Goal: Task Accomplishment & Management: Manage account settings

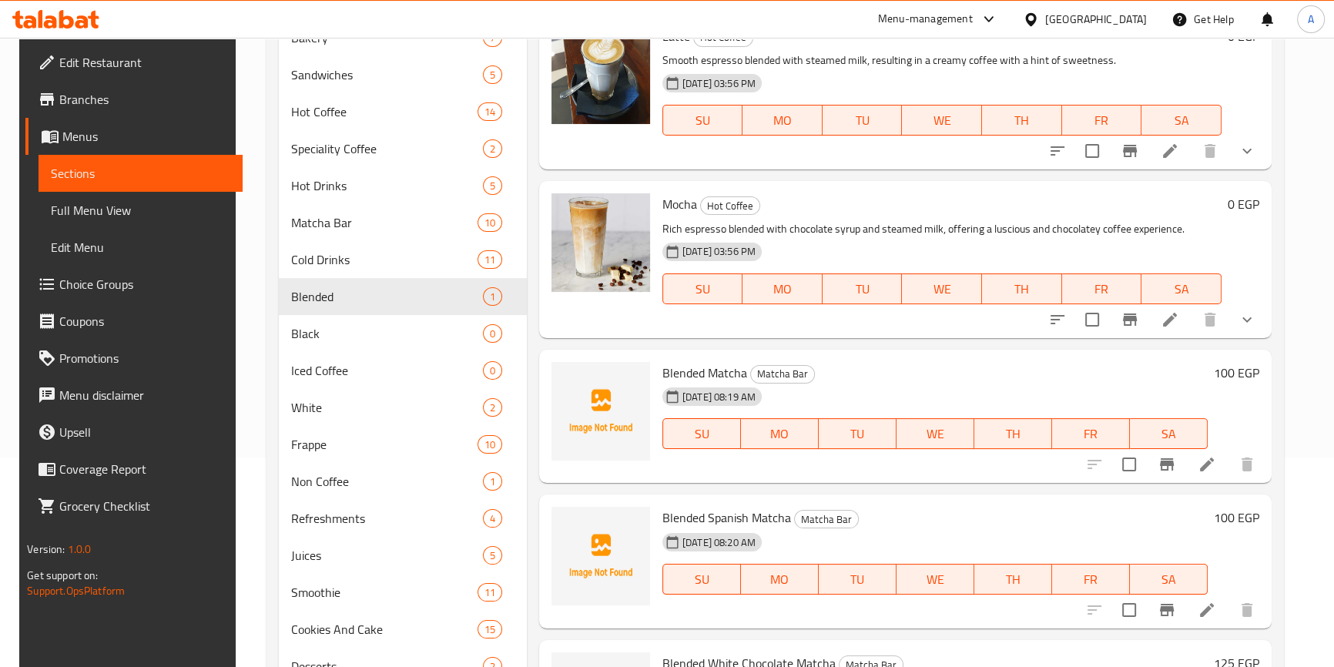
scroll to position [69, 0]
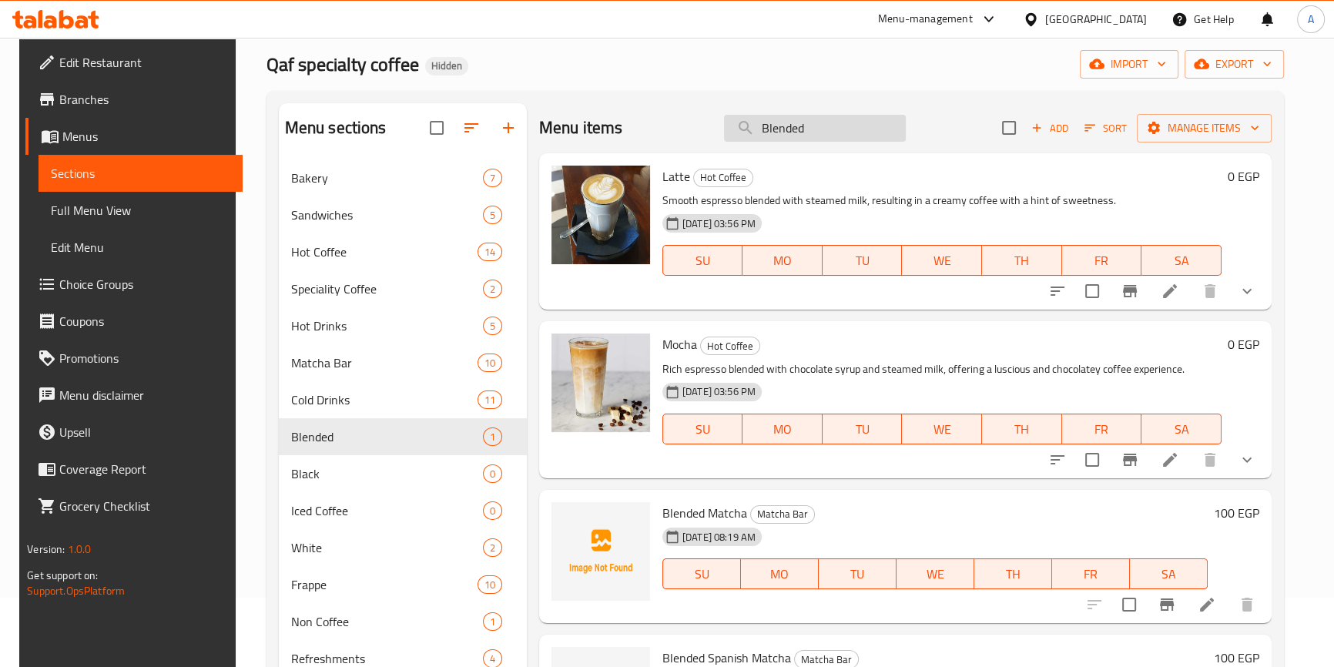
click at [828, 122] on input "Blended" at bounding box center [815, 128] width 182 height 27
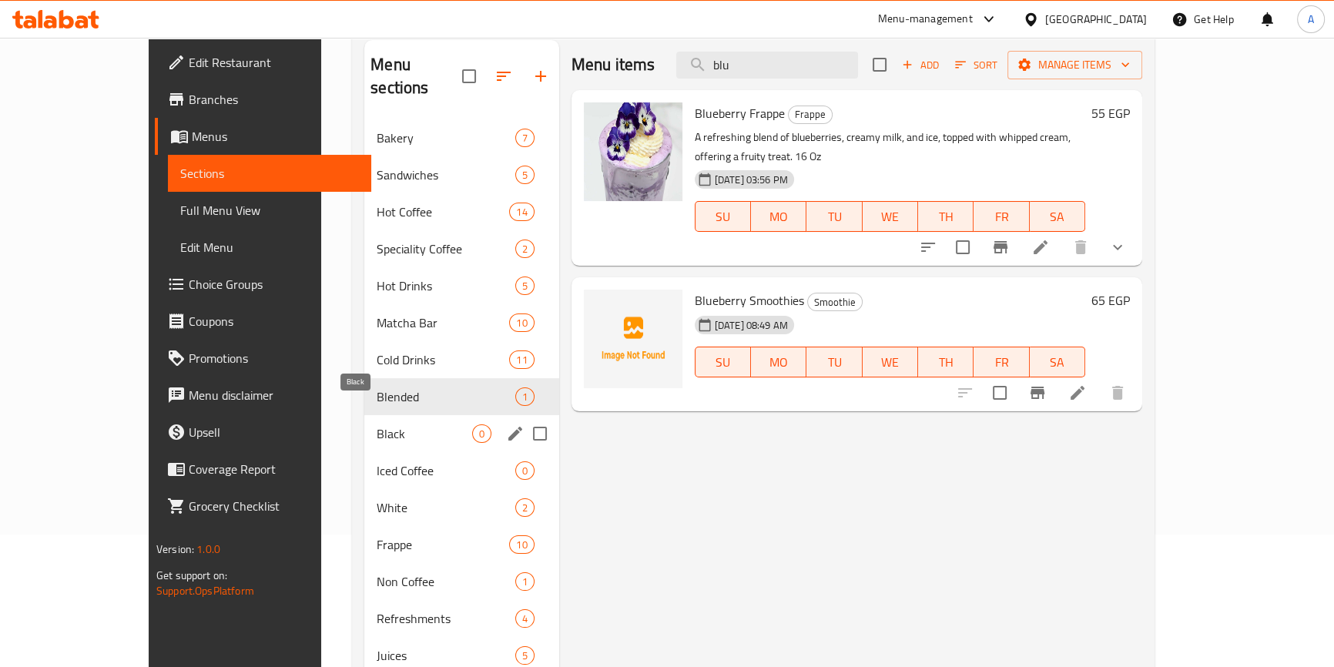
scroll to position [209, 0]
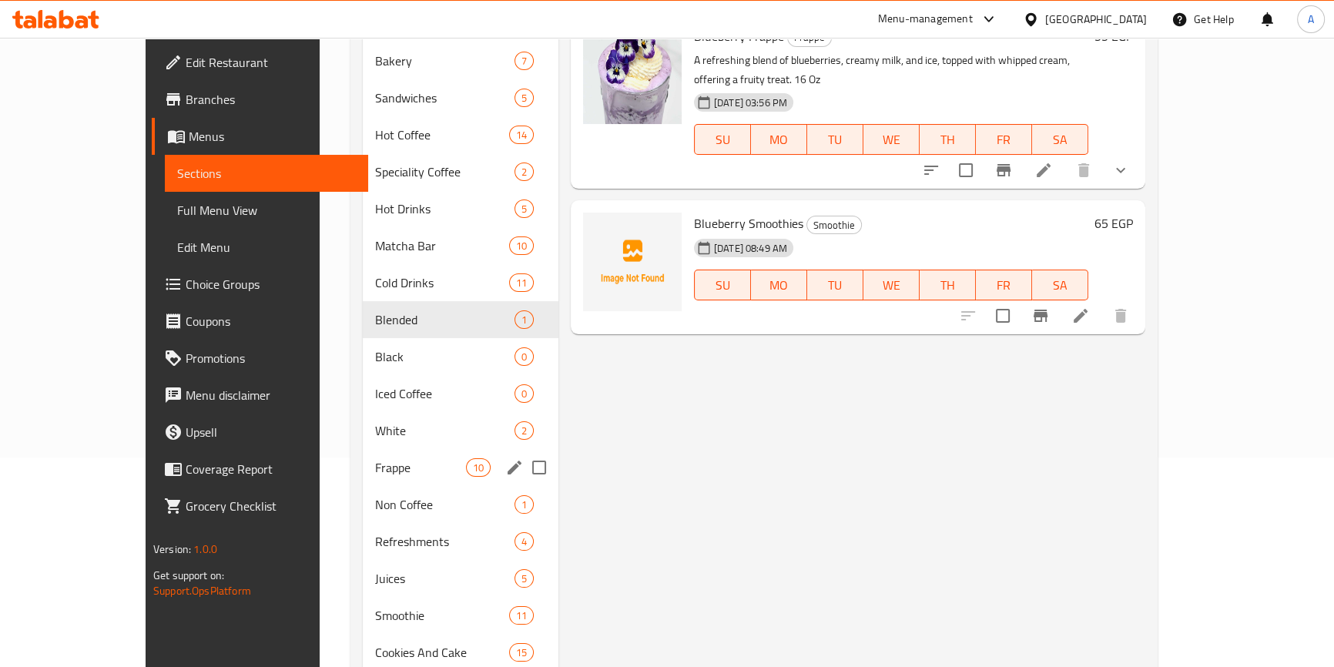
type input "blu"
click at [390, 454] on div "Frappe 10" at bounding box center [461, 467] width 196 height 37
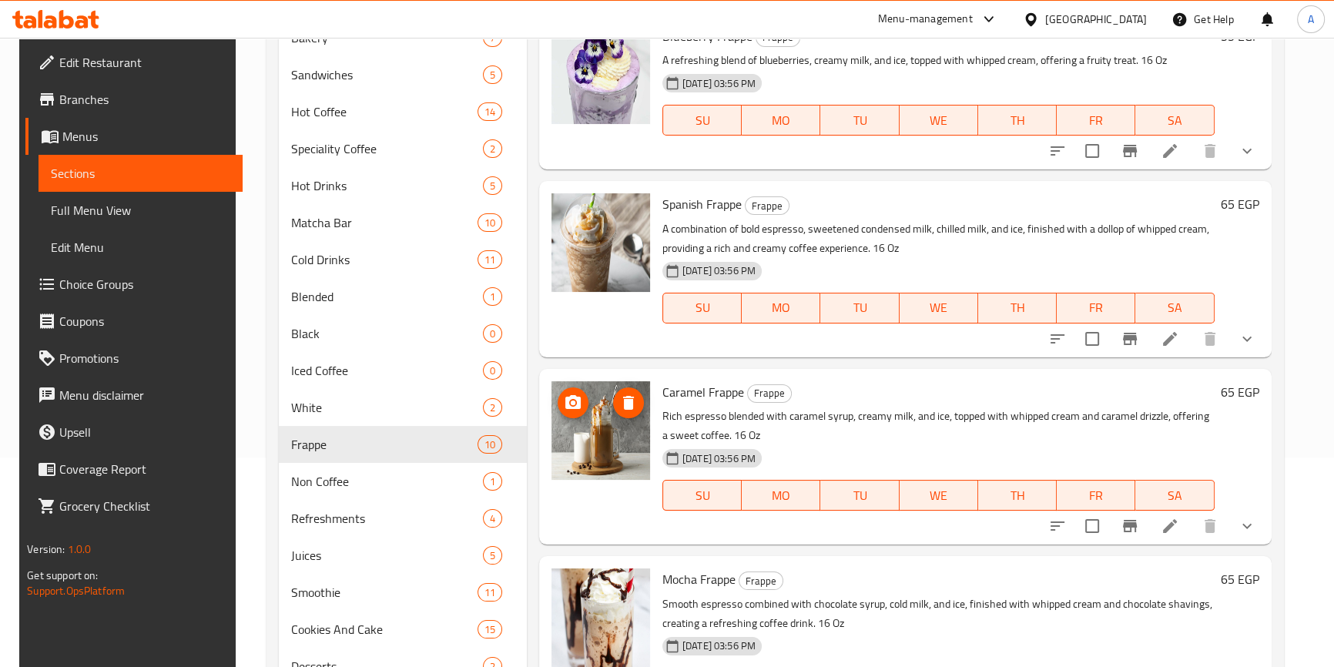
scroll to position [139, 0]
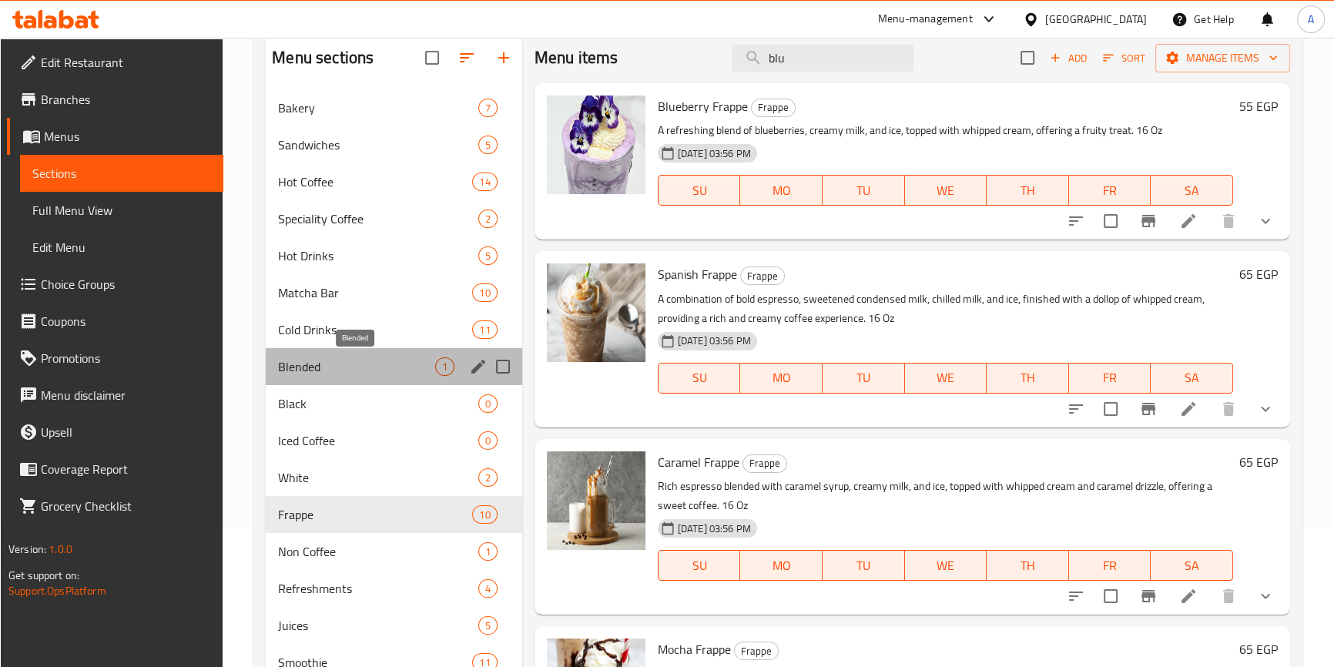
click at [390, 362] on span "Blended" at bounding box center [356, 366] width 156 height 18
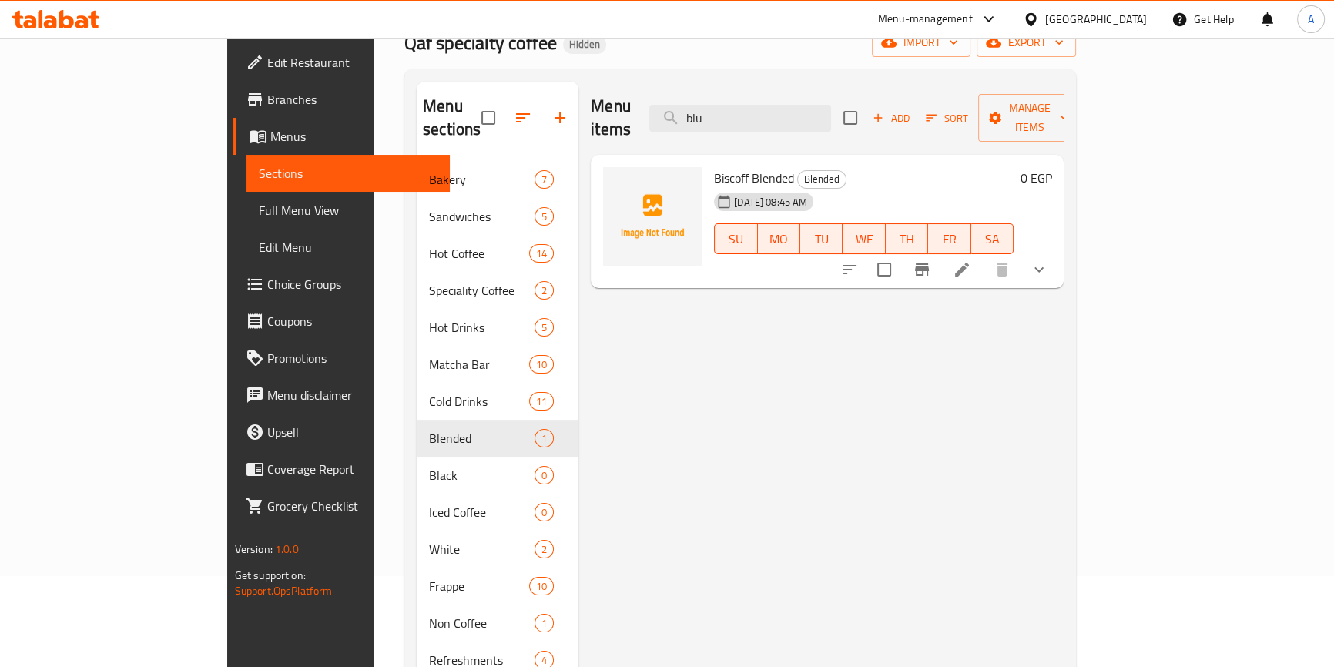
scroll to position [69, 0]
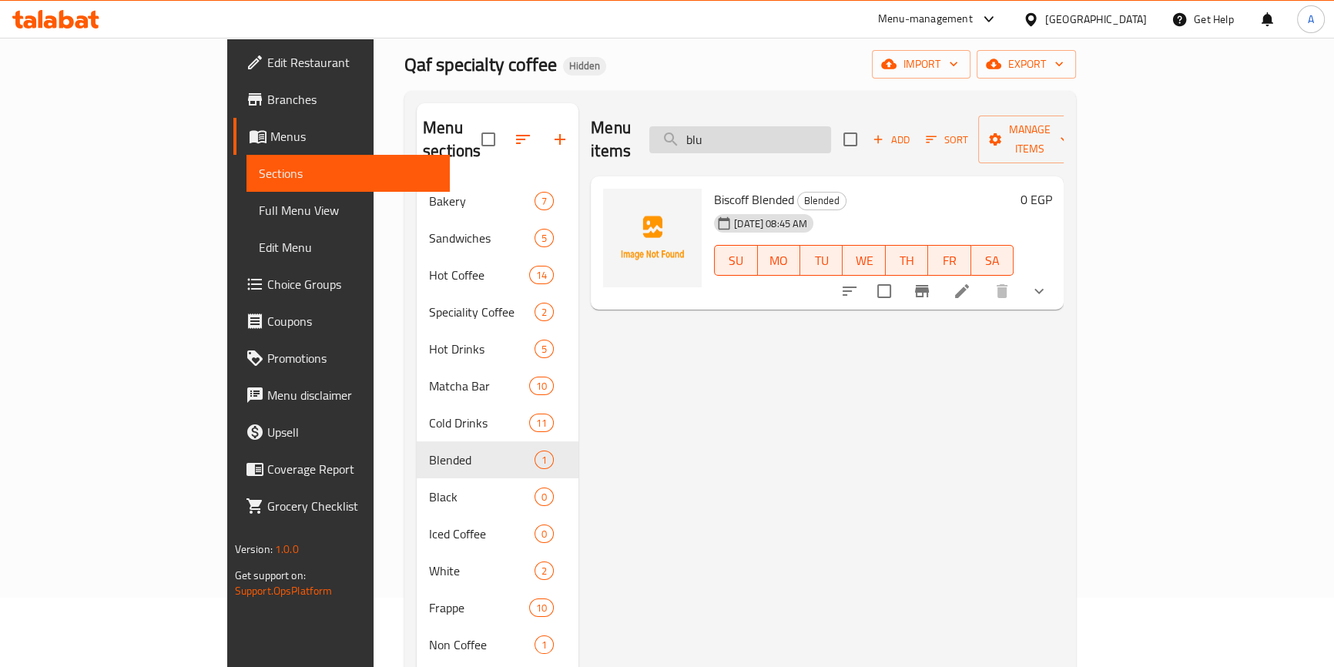
click at [794, 134] on input "blu" at bounding box center [740, 139] width 182 height 27
click at [885, 132] on icon "button" at bounding box center [878, 139] width 14 height 14
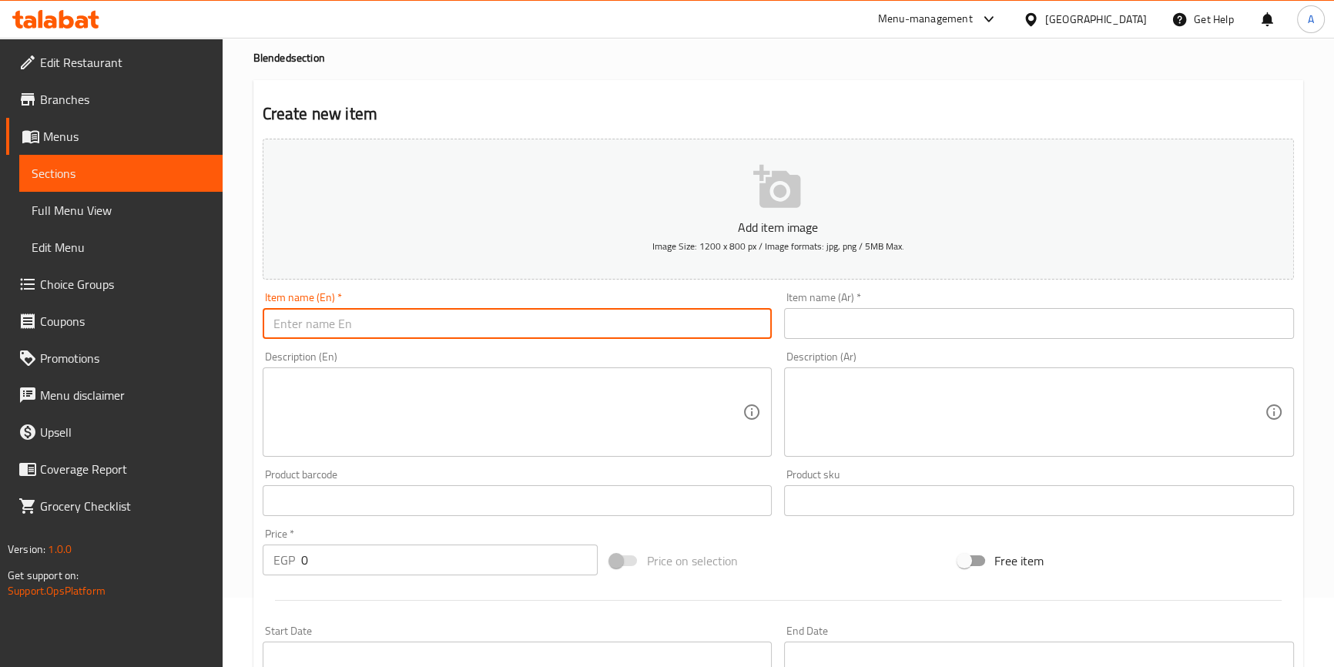
click at [490, 330] on input "text" at bounding box center [518, 323] width 510 height 31
paste input "Blueberry Blended"
type input "Blueberry Blended"
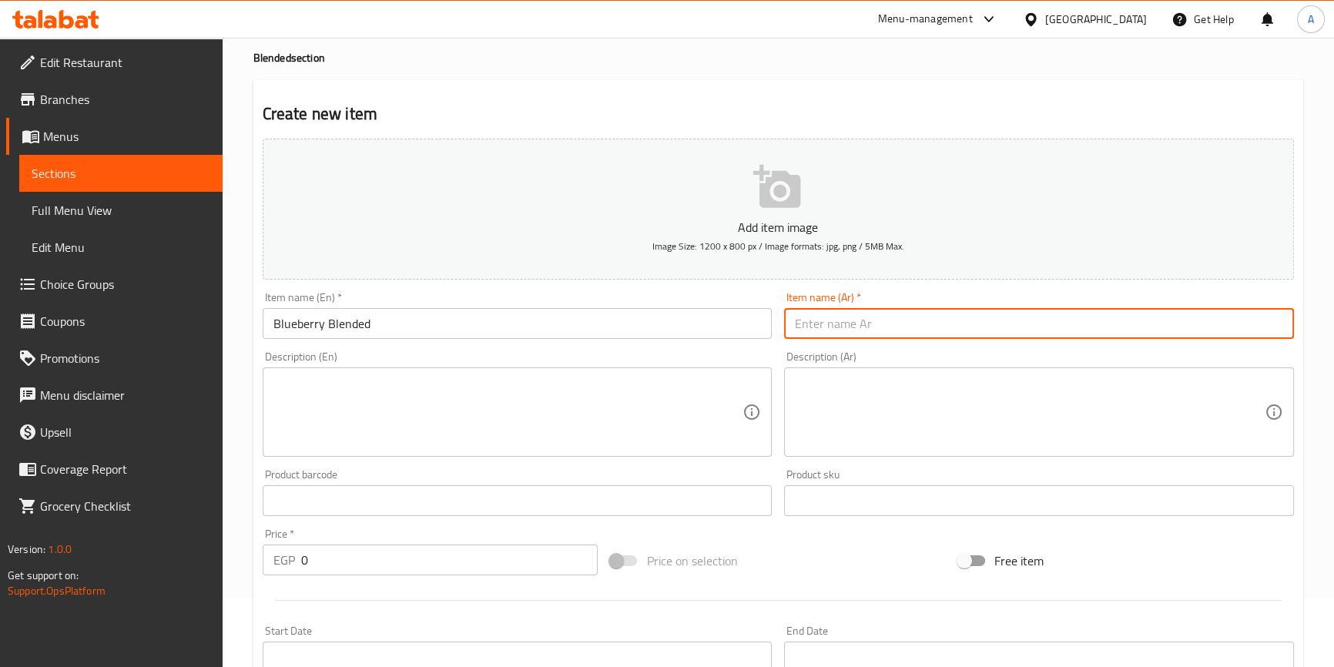
click at [888, 323] on input "text" at bounding box center [1039, 323] width 510 height 31
type input "j"
type input "خ"
type input "ب"
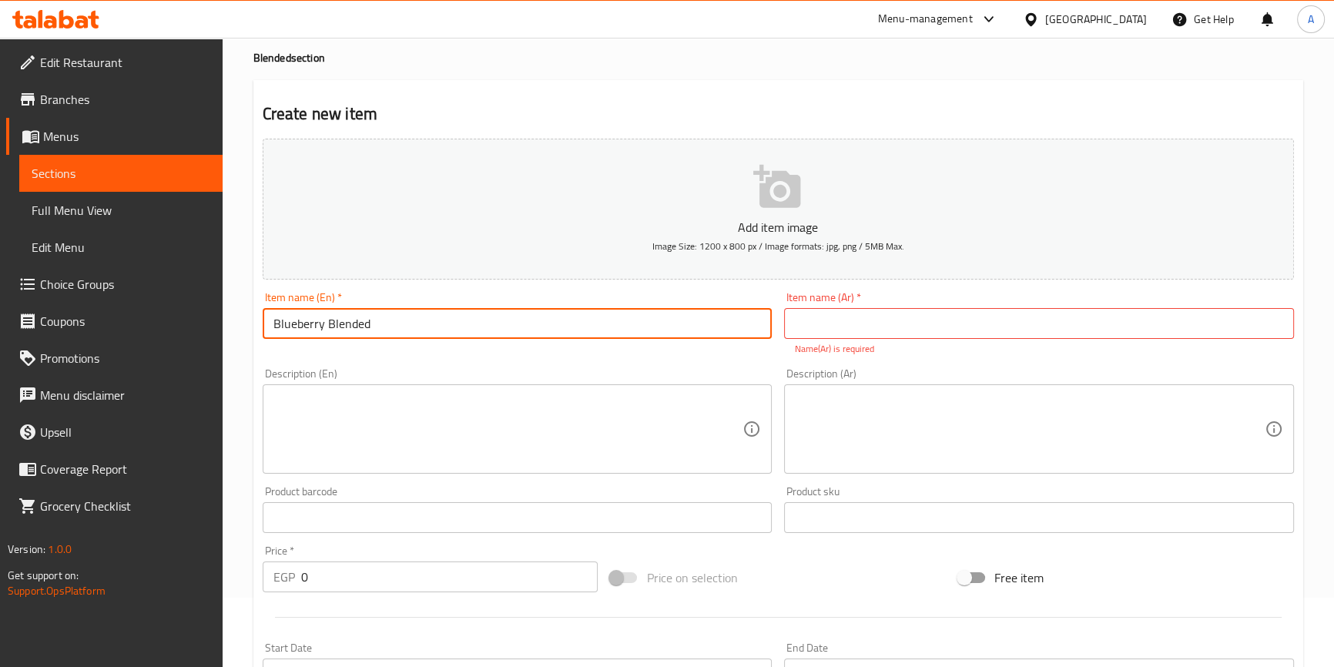
drag, startPoint x: 356, startPoint y: 329, endPoint x: 323, endPoint y: 323, distance: 33.5
click at [323, 323] on input "Blueberry Blended" at bounding box center [518, 323] width 510 height 31
click at [354, 323] on input "Blueberry Blended" at bounding box center [518, 323] width 510 height 31
drag, startPoint x: 354, startPoint y: 323, endPoint x: 329, endPoint y: 316, distance: 26.3
click at [329, 316] on input "Blueberry Blended" at bounding box center [518, 323] width 510 height 31
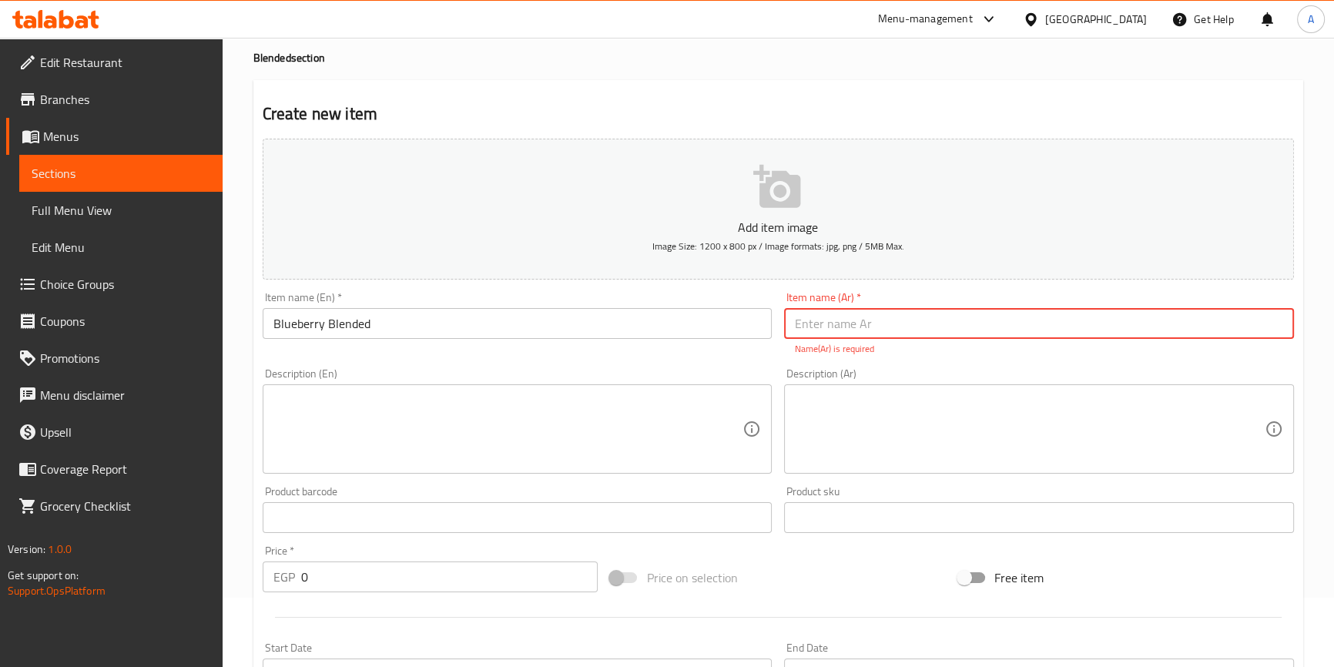
click at [826, 317] on input "text" at bounding box center [1039, 323] width 510 height 31
type input "توت أزرق خلاط"
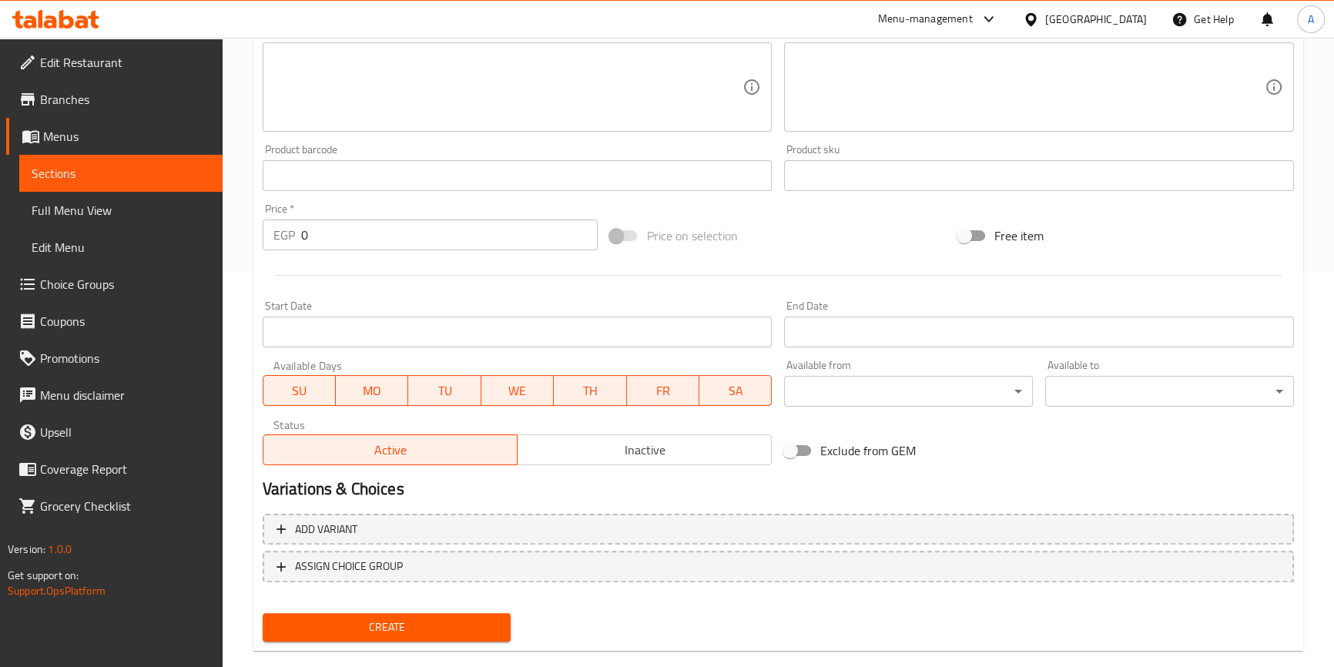
scroll to position [420, 0]
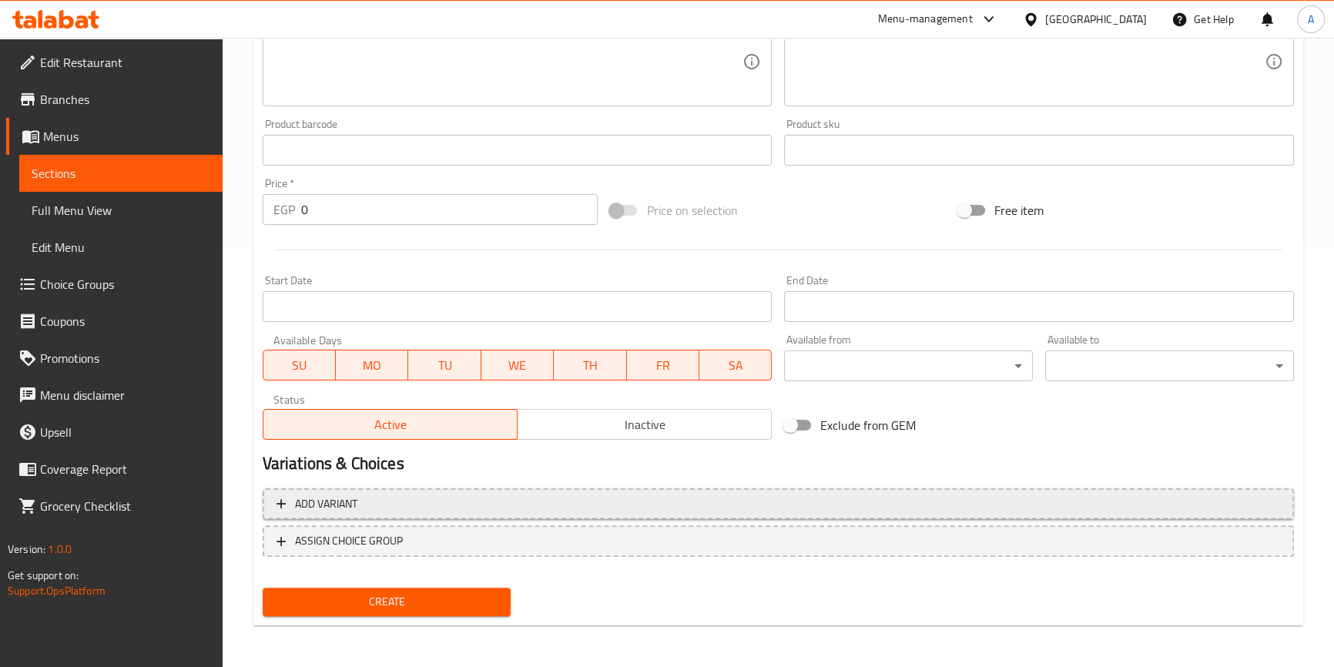
click at [563, 500] on span "Add variant" at bounding box center [777, 503] width 1003 height 19
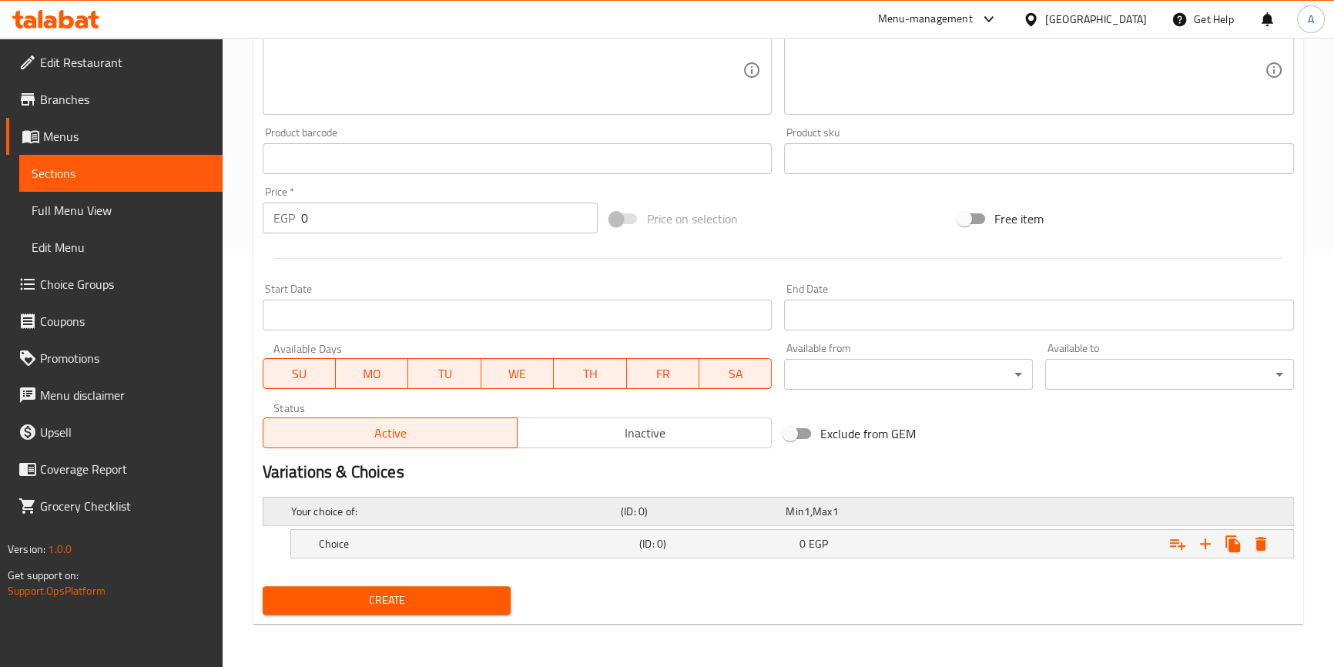
scroll to position [409, 0]
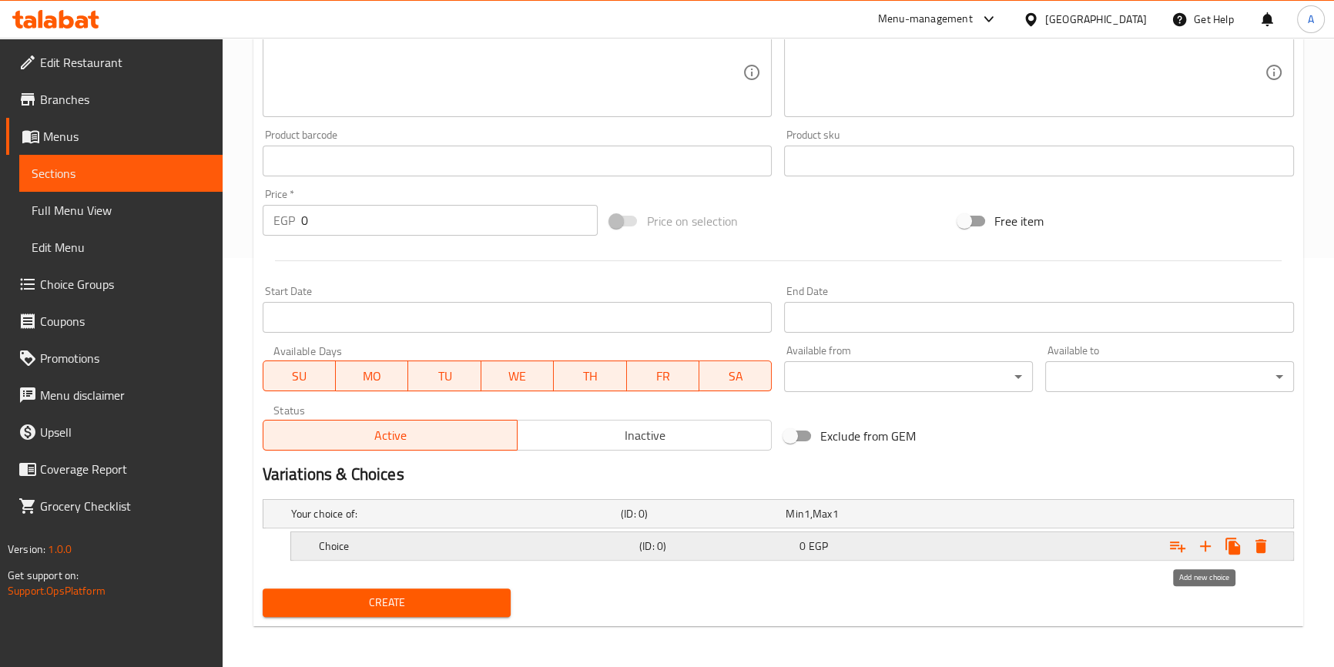
click at [1210, 544] on icon "Expand" at bounding box center [1205, 546] width 18 height 18
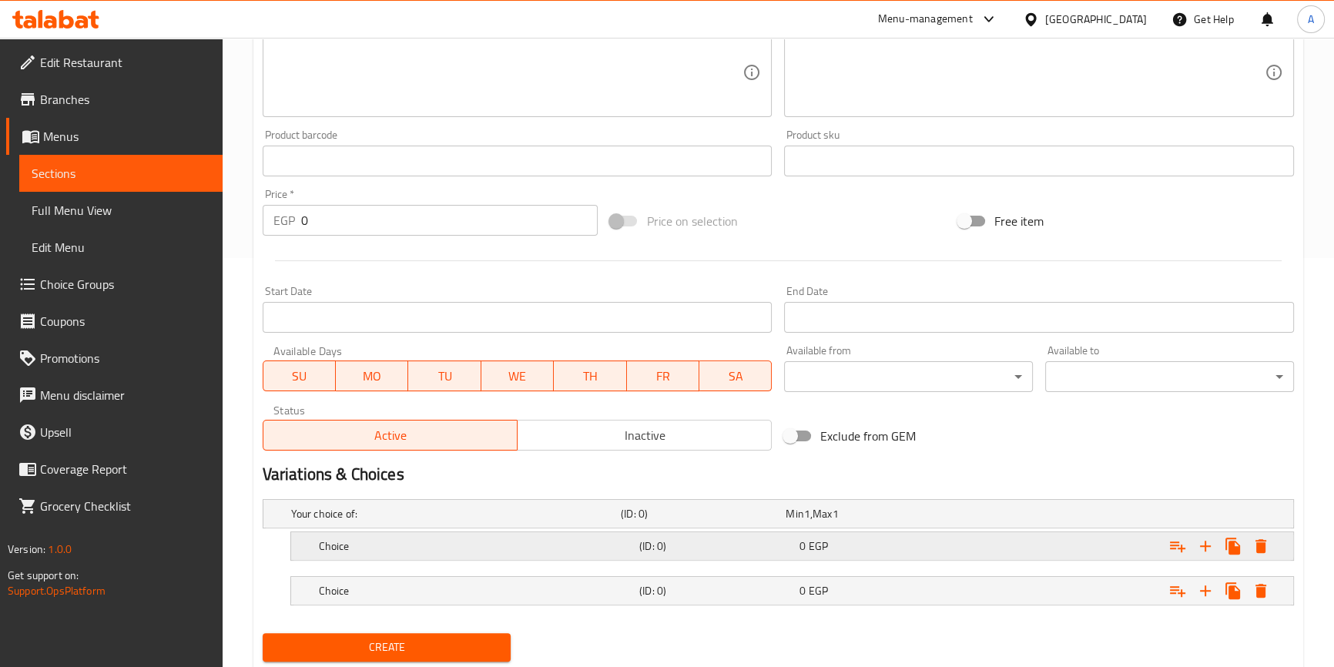
click at [370, 521] on h5 "Choice" at bounding box center [452, 513] width 323 height 15
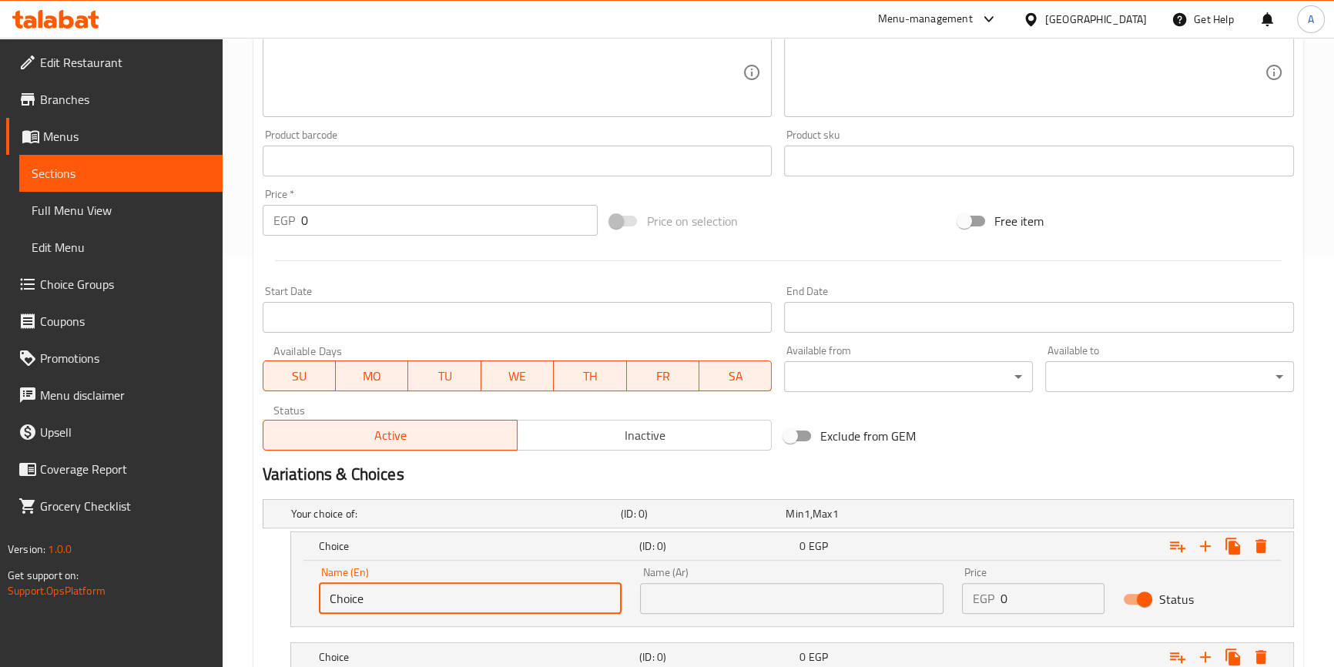
click at [367, 593] on input "Choice" at bounding box center [470, 598] width 303 height 31
type input "س"
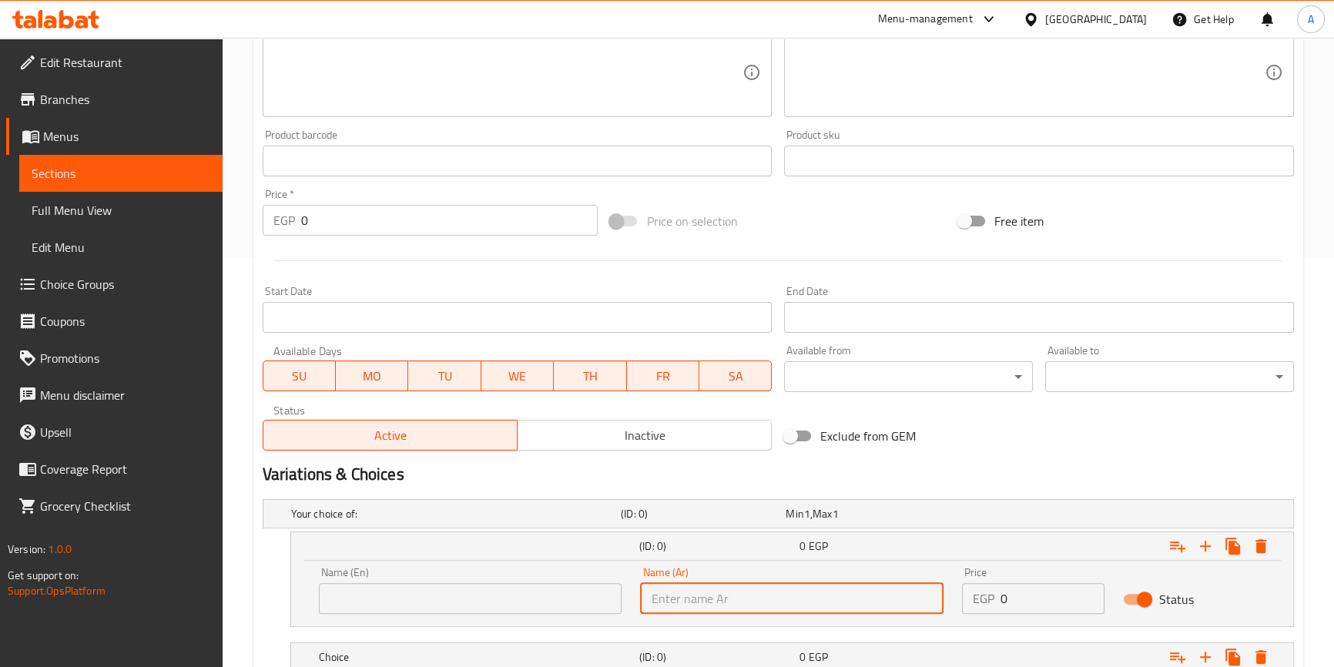
click at [669, 588] on input "text" at bounding box center [791, 598] width 303 height 31
type input "صغير"
click at [450, 594] on input "text" at bounding box center [470, 598] width 303 height 31
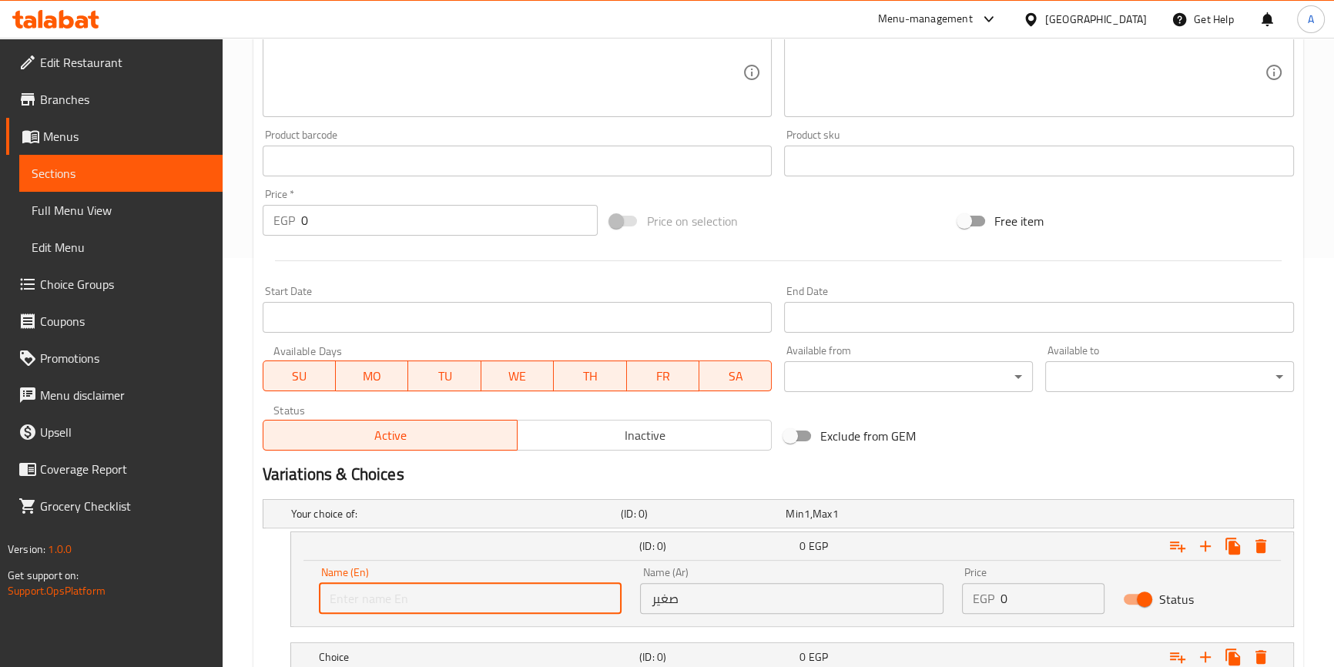
type input "Small"
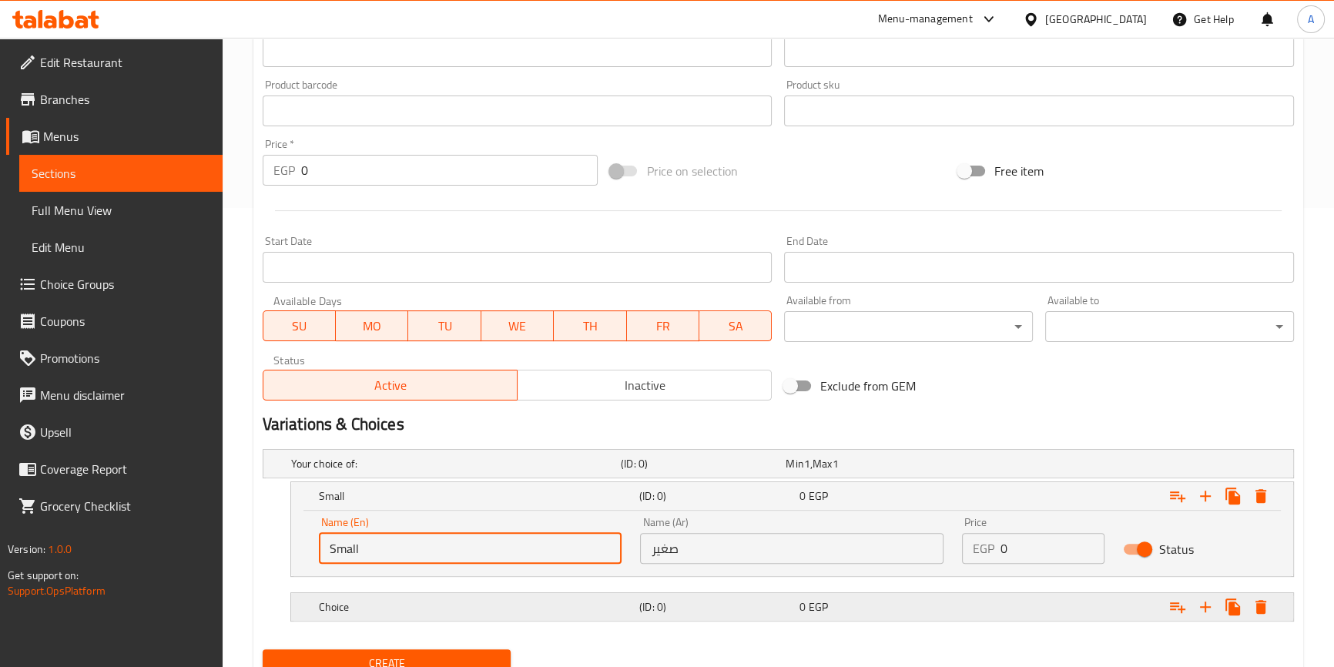
scroll to position [520, 0]
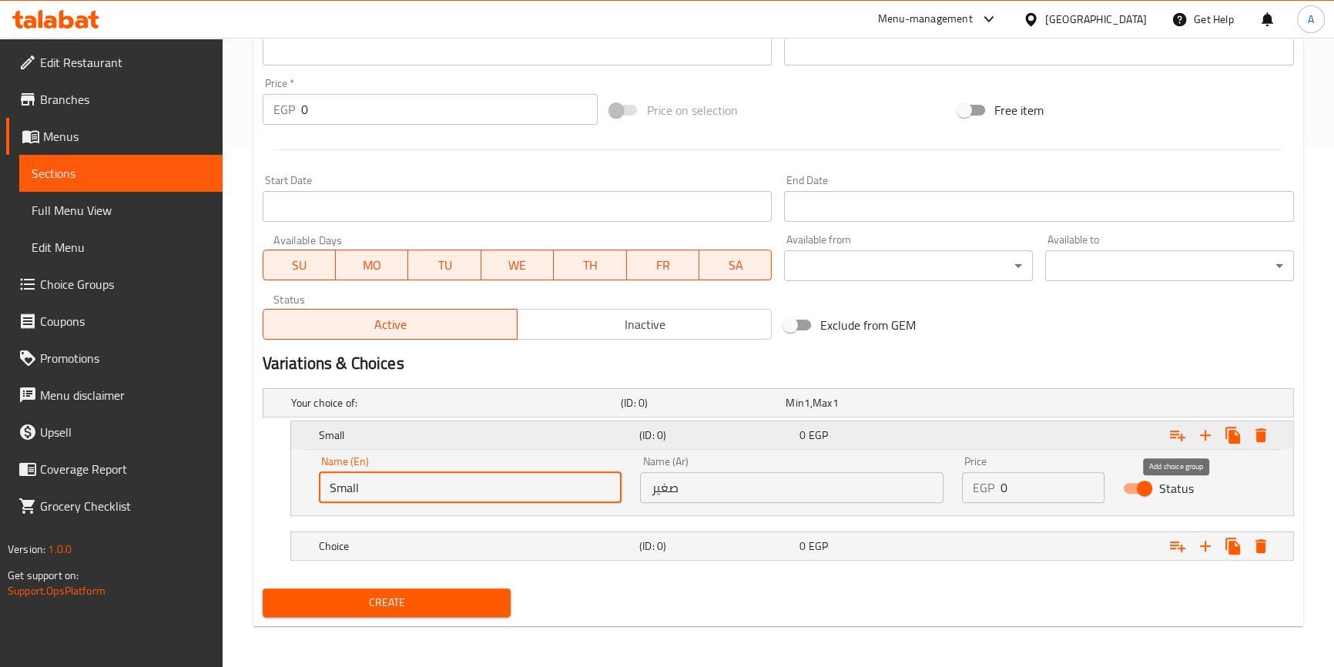
click at [1178, 430] on icon "Expand" at bounding box center [1177, 435] width 18 height 18
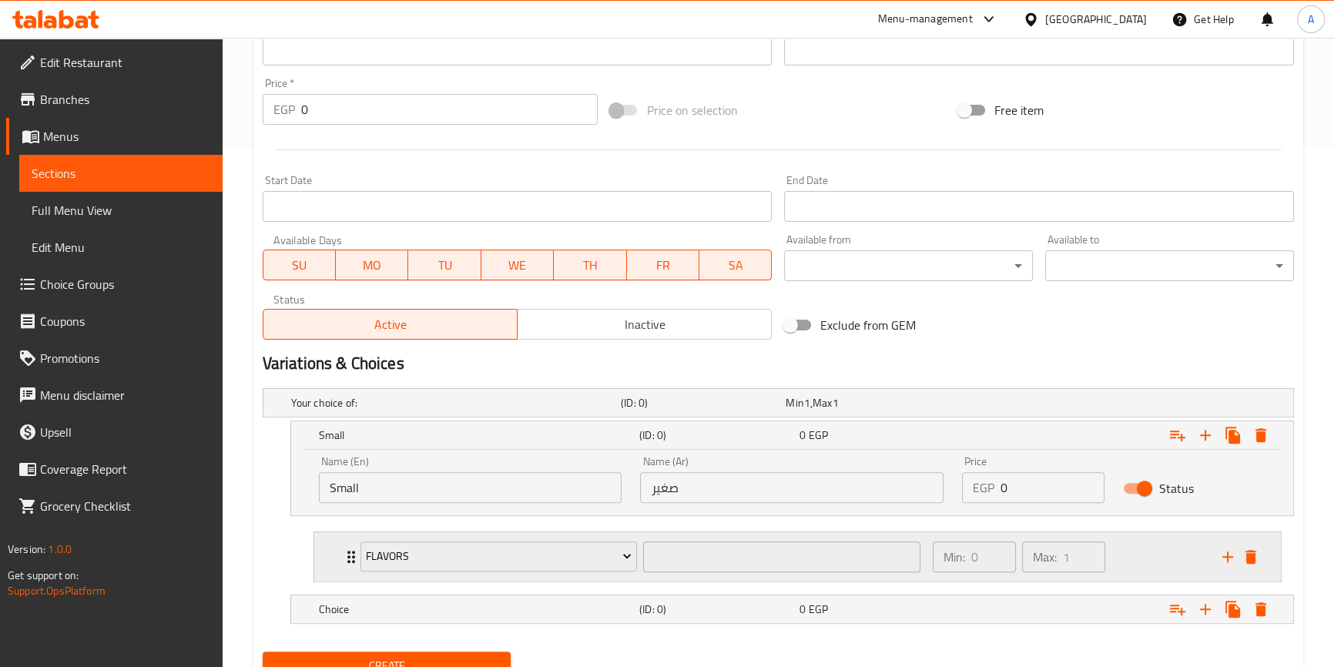
click at [1224, 547] on icon "add" at bounding box center [1227, 556] width 18 height 18
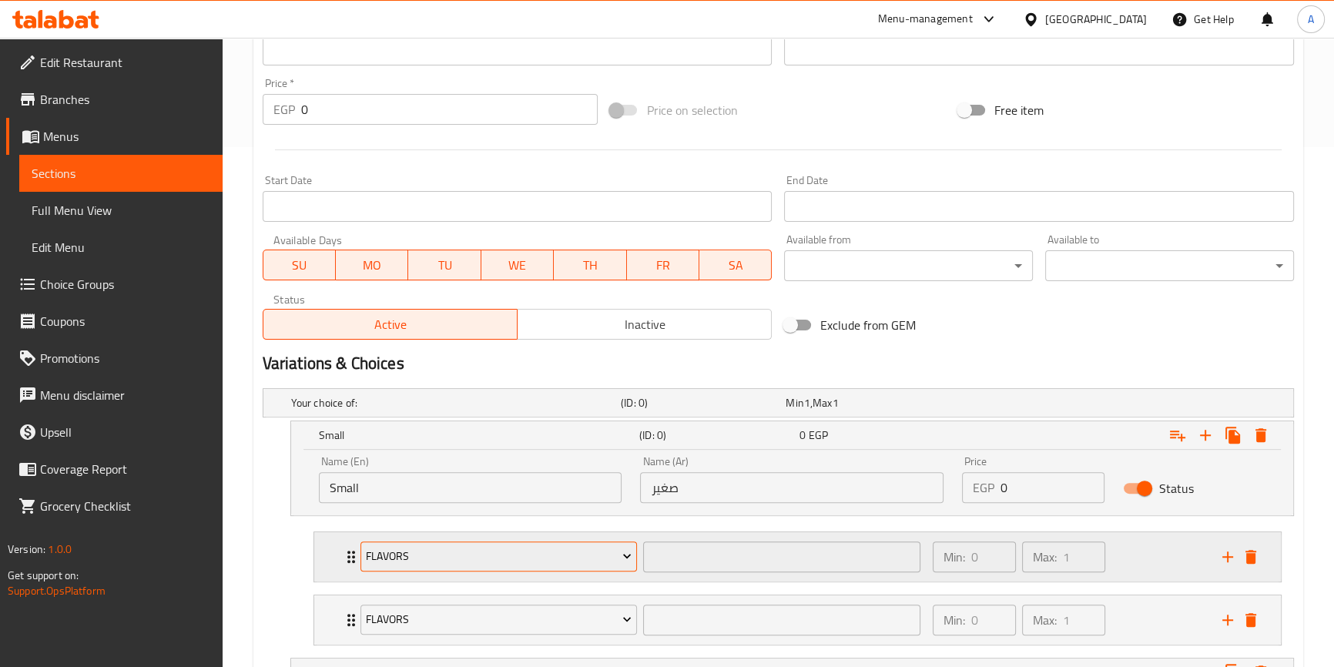
click at [457, 554] on span "Flavors" at bounding box center [499, 556] width 266 height 19
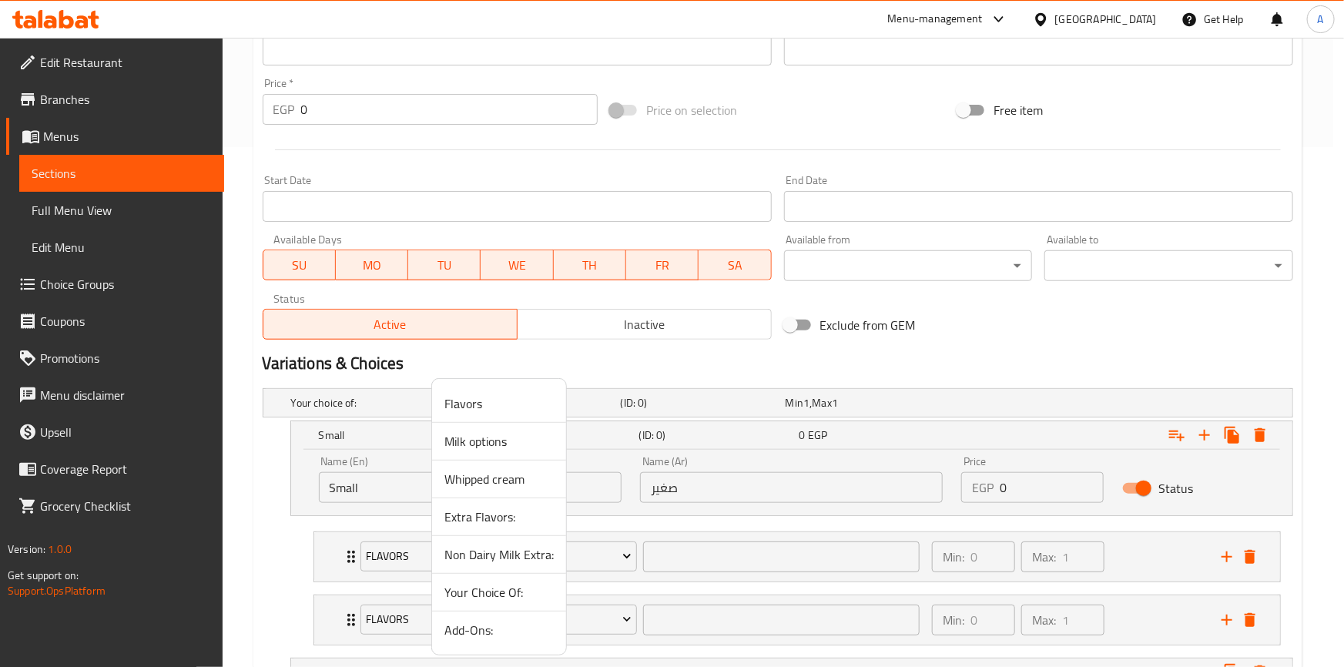
click at [468, 516] on span "Extra Flavors:" at bounding box center [498, 516] width 109 height 18
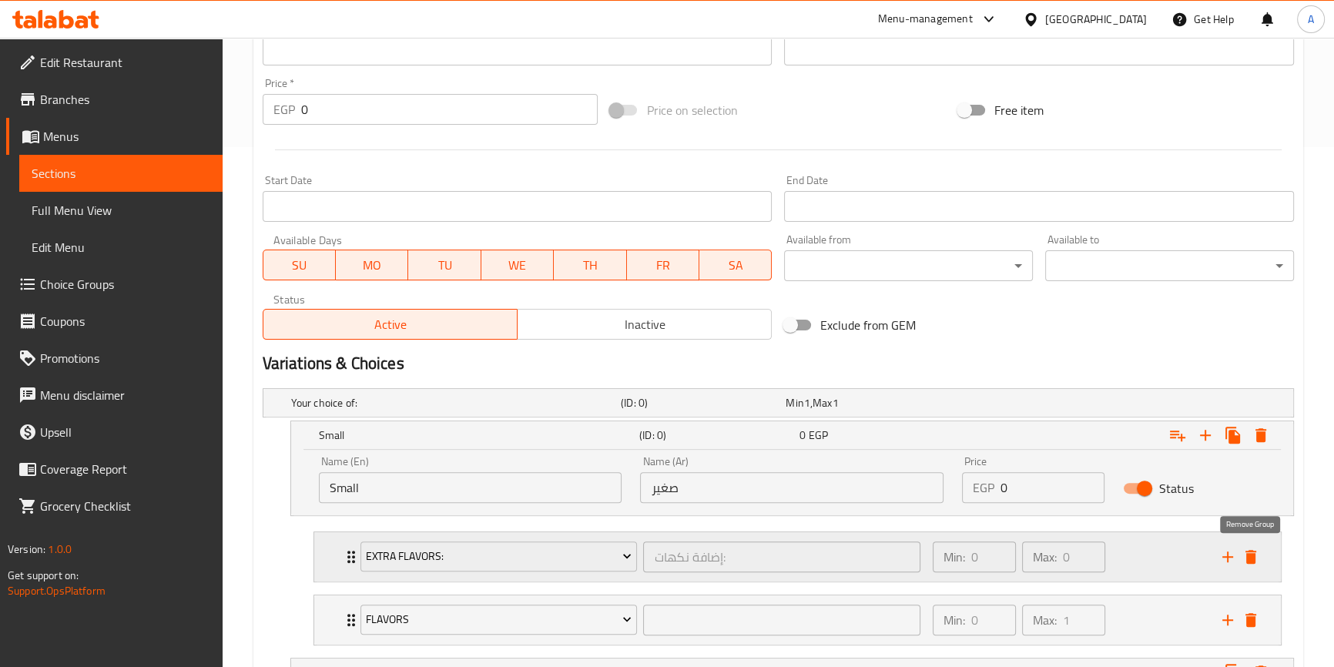
click at [1255, 553] on icon "delete" at bounding box center [1250, 556] width 18 height 18
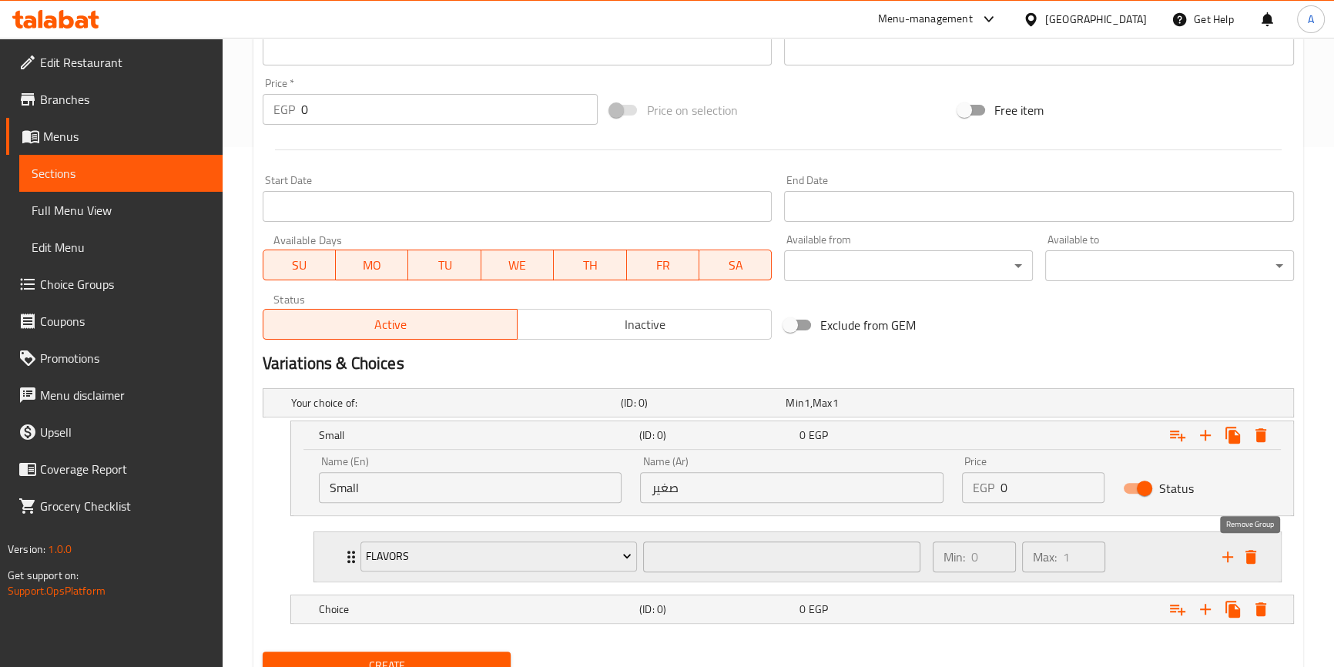
click at [1252, 553] on icon "delete" at bounding box center [1250, 557] width 11 height 14
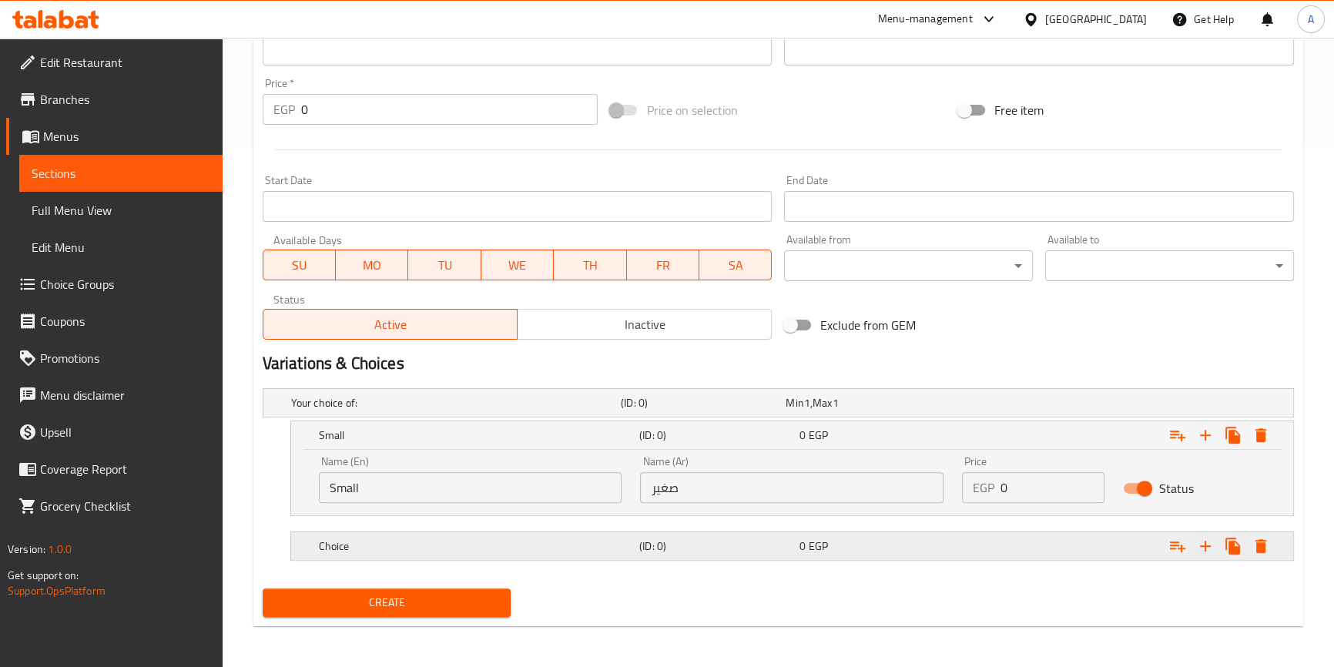
click at [358, 410] on h5 "Choice" at bounding box center [452, 402] width 323 height 15
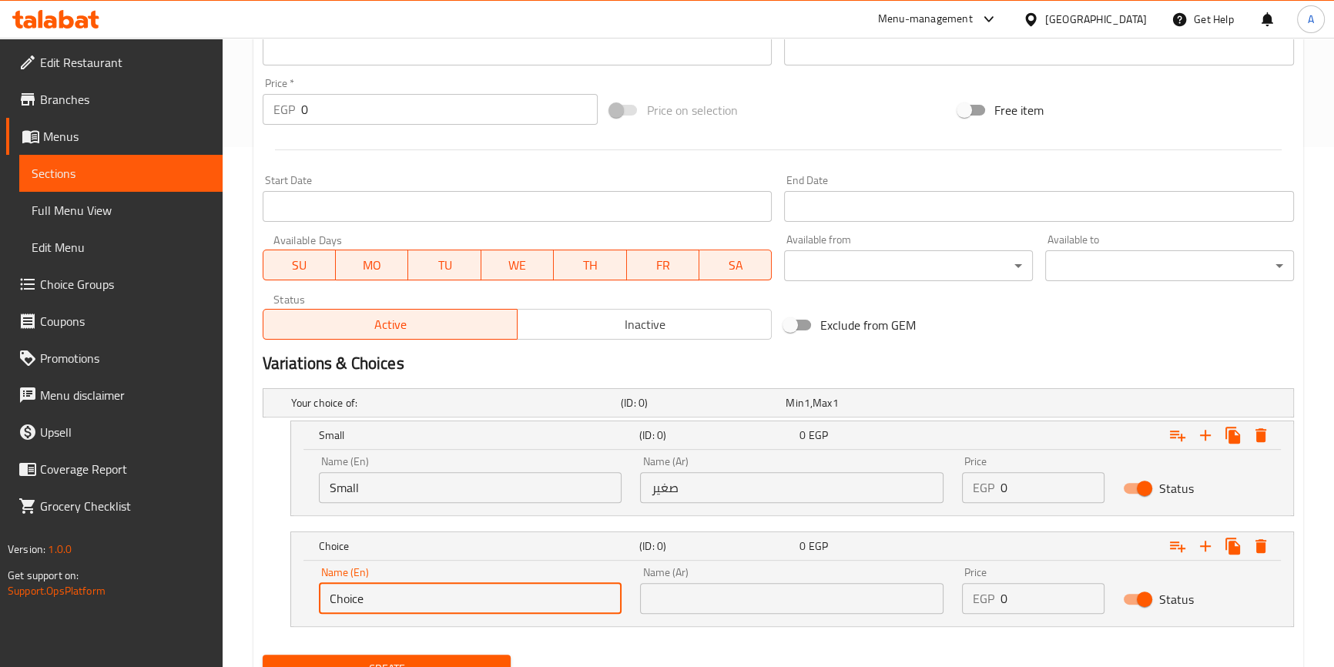
click at [381, 594] on input "Choice" at bounding box center [470, 598] width 303 height 31
type input "’"
type input "Medium - Can Cup"
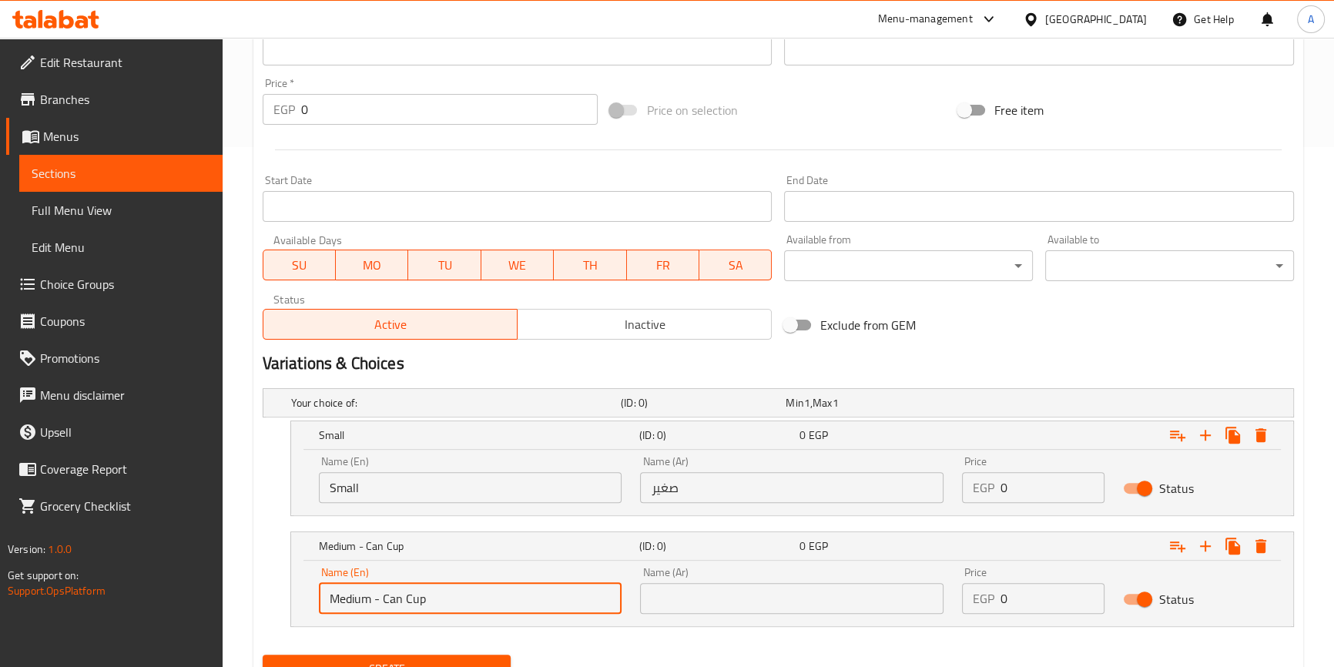
click at [721, 596] on input "text" at bounding box center [791, 598] width 303 height 31
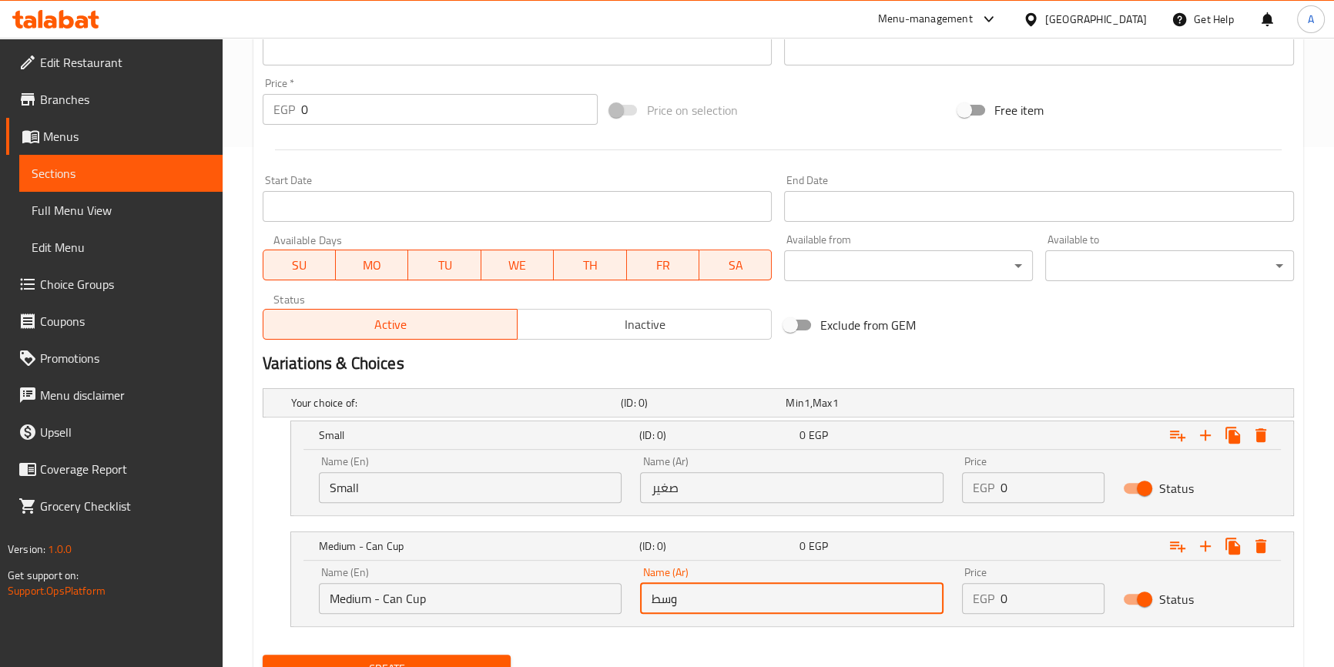
type input "وسط - كوب علبة"
click at [1039, 472] on input "0" at bounding box center [1052, 487] width 104 height 31
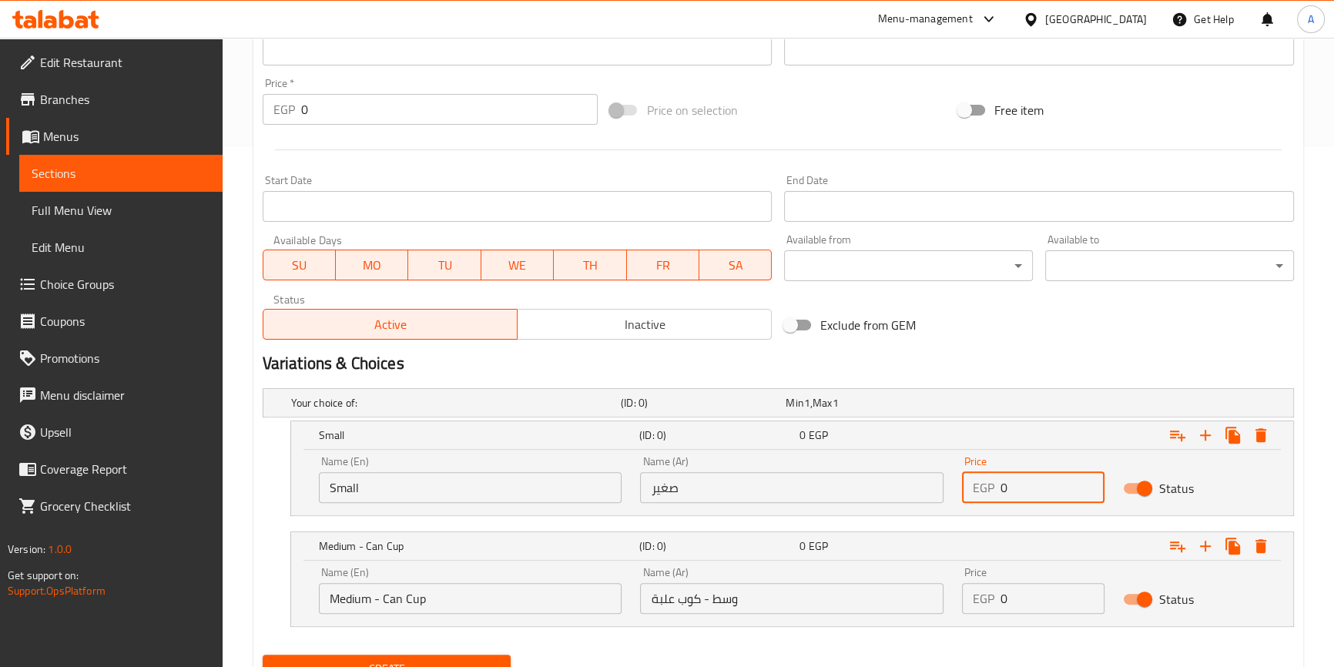
click at [1039, 472] on input "0" at bounding box center [1052, 487] width 104 height 31
type input "90"
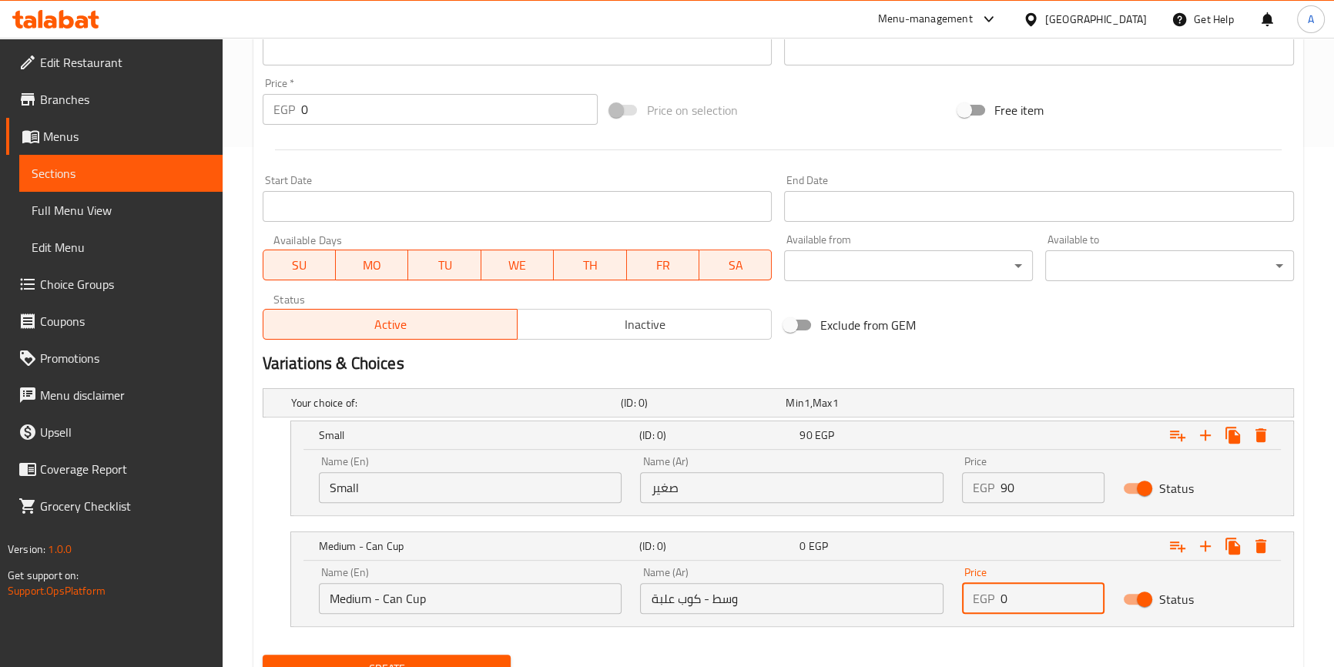
click at [1021, 597] on input "0" at bounding box center [1052, 598] width 104 height 31
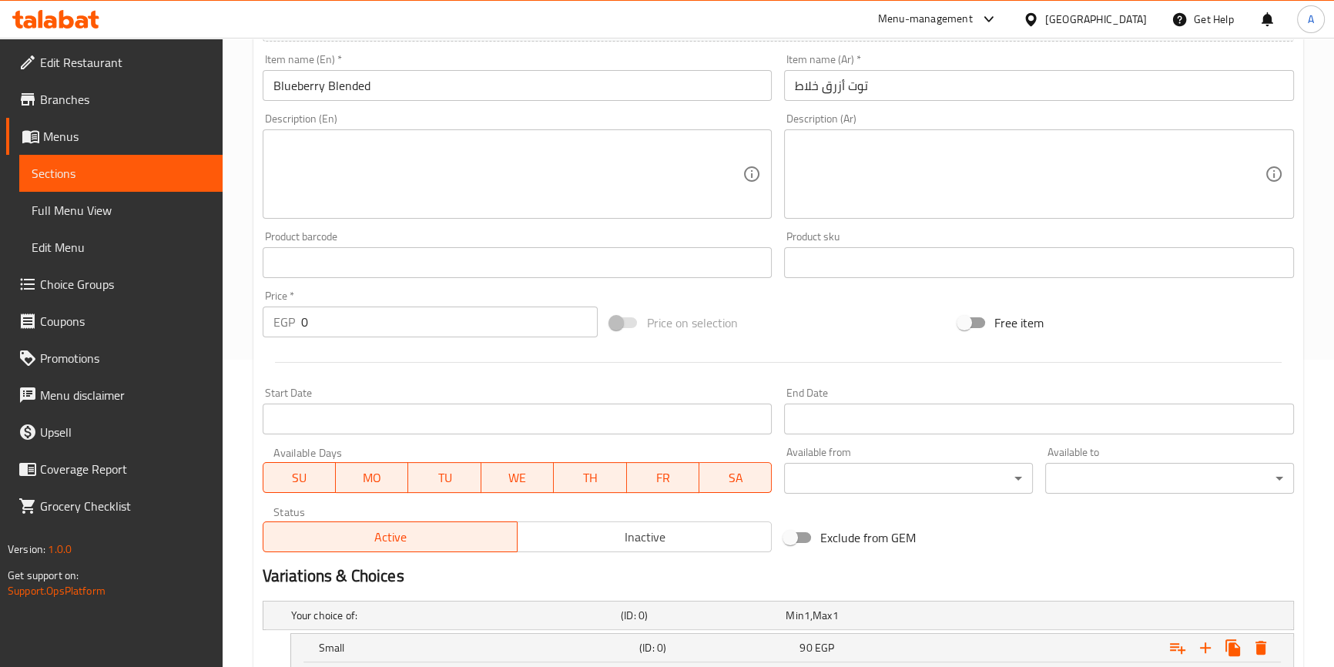
scroll to position [169, 0]
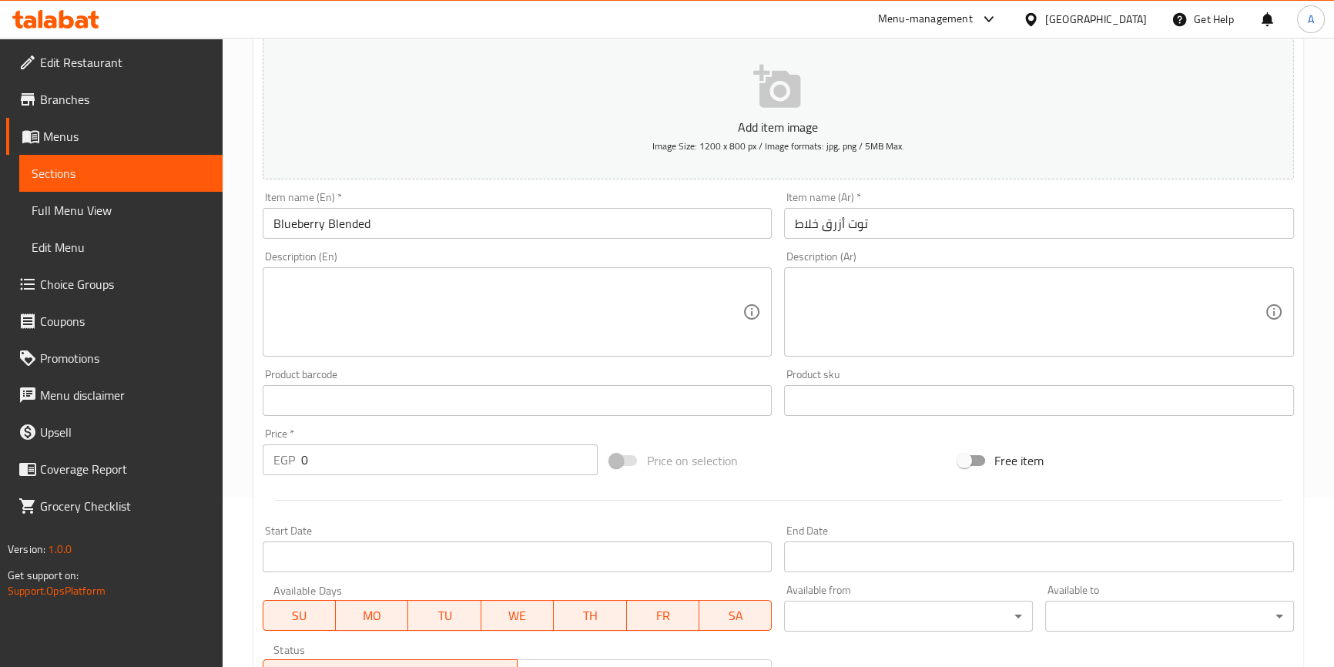
type input "110"
click at [436, 208] on input "Blueberry Blended" at bounding box center [518, 223] width 510 height 31
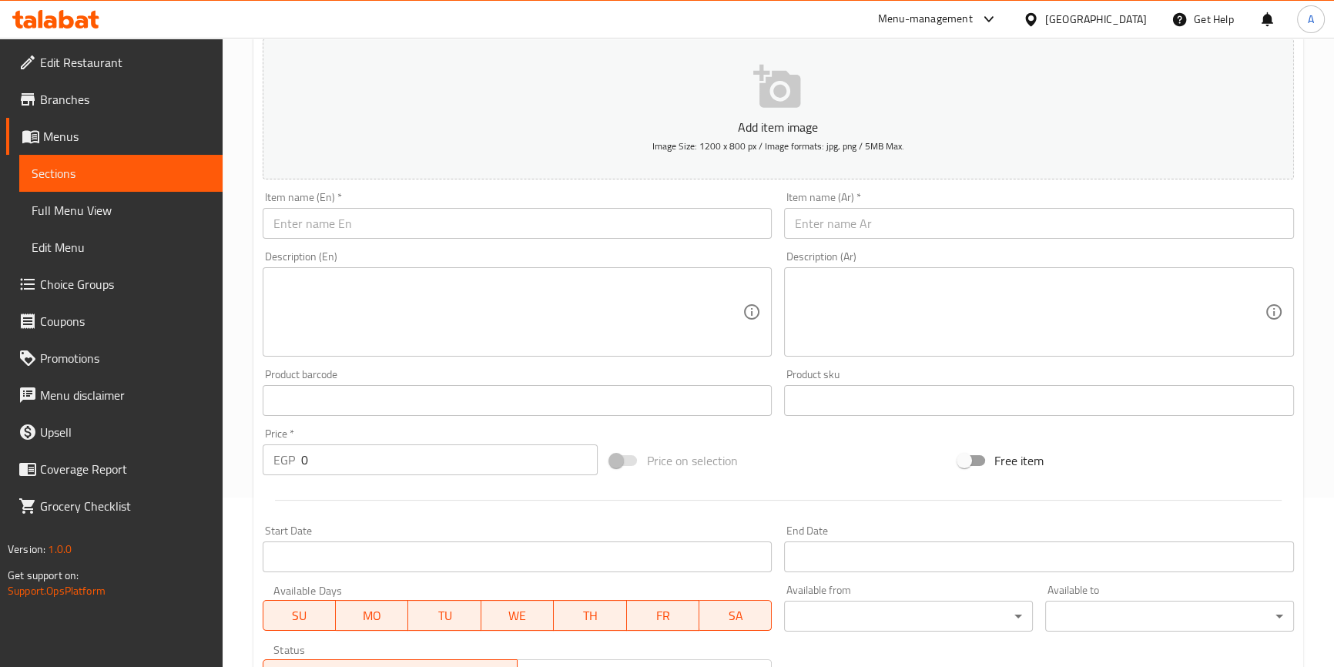
click at [353, 223] on input "text" at bounding box center [518, 223] width 510 height 31
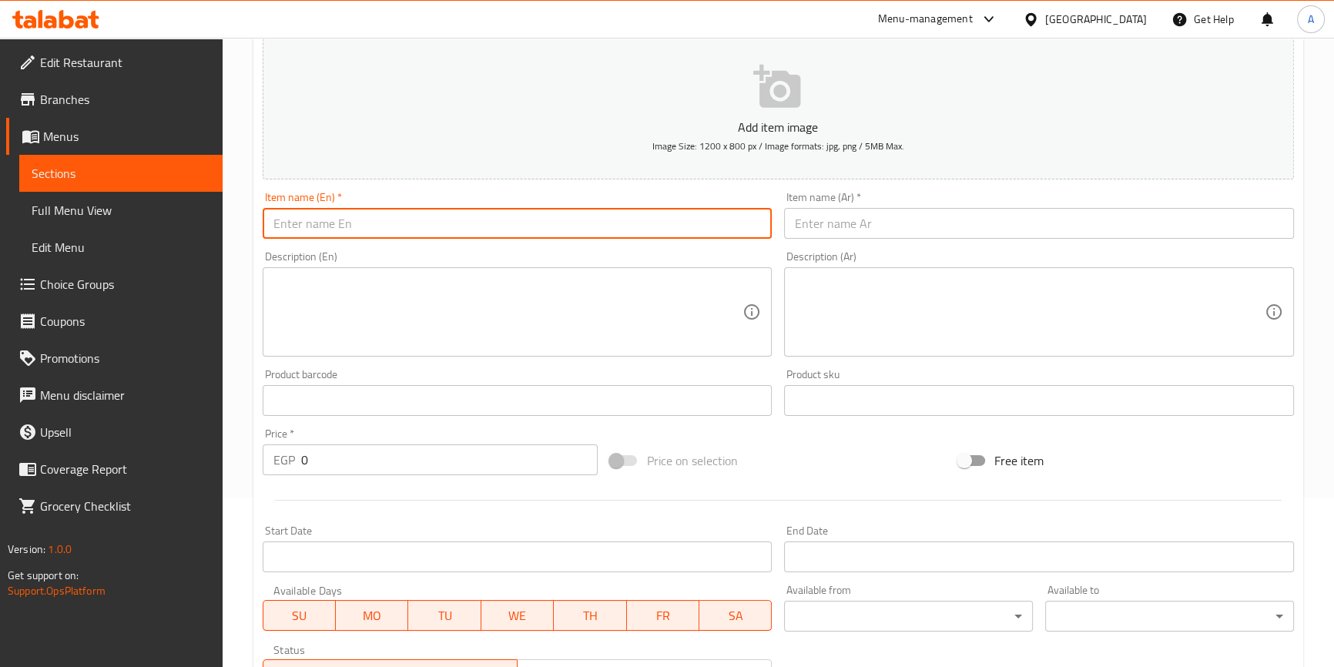
paste input "Strawberry Vanilla Blended"
type input "Strawberry Vanilla Blended"
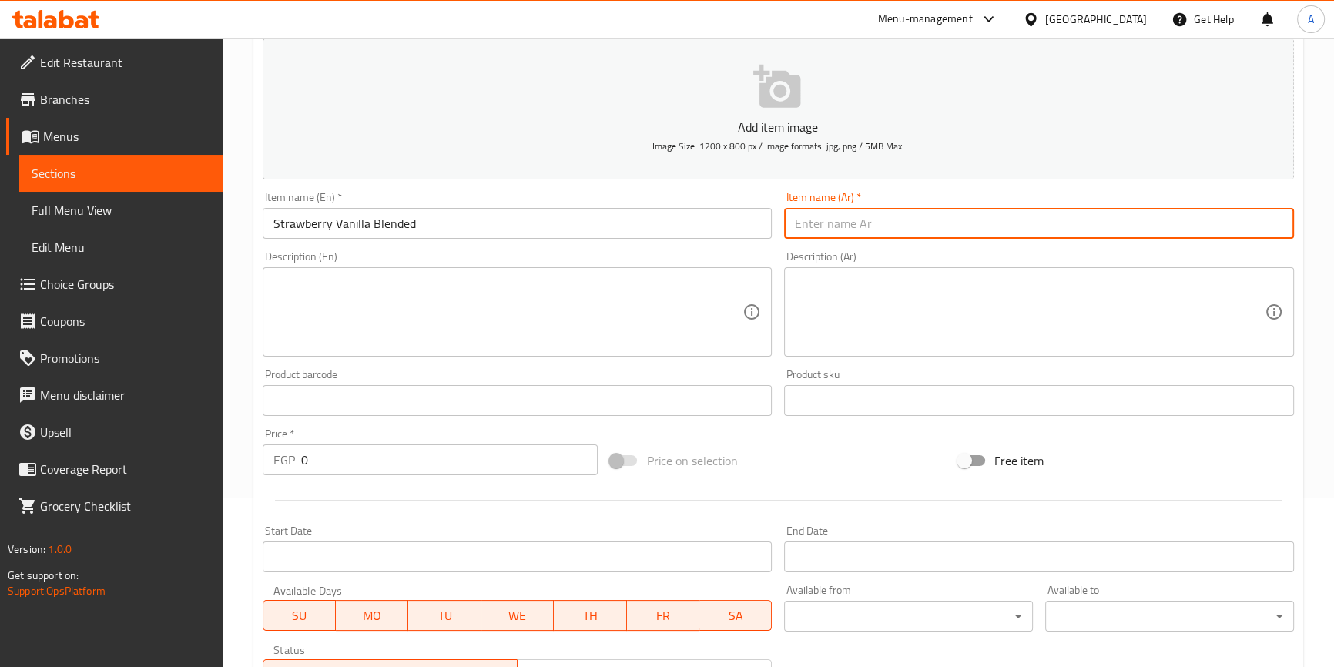
click at [913, 218] on input "text" at bounding box center [1039, 223] width 510 height 31
type input "y"
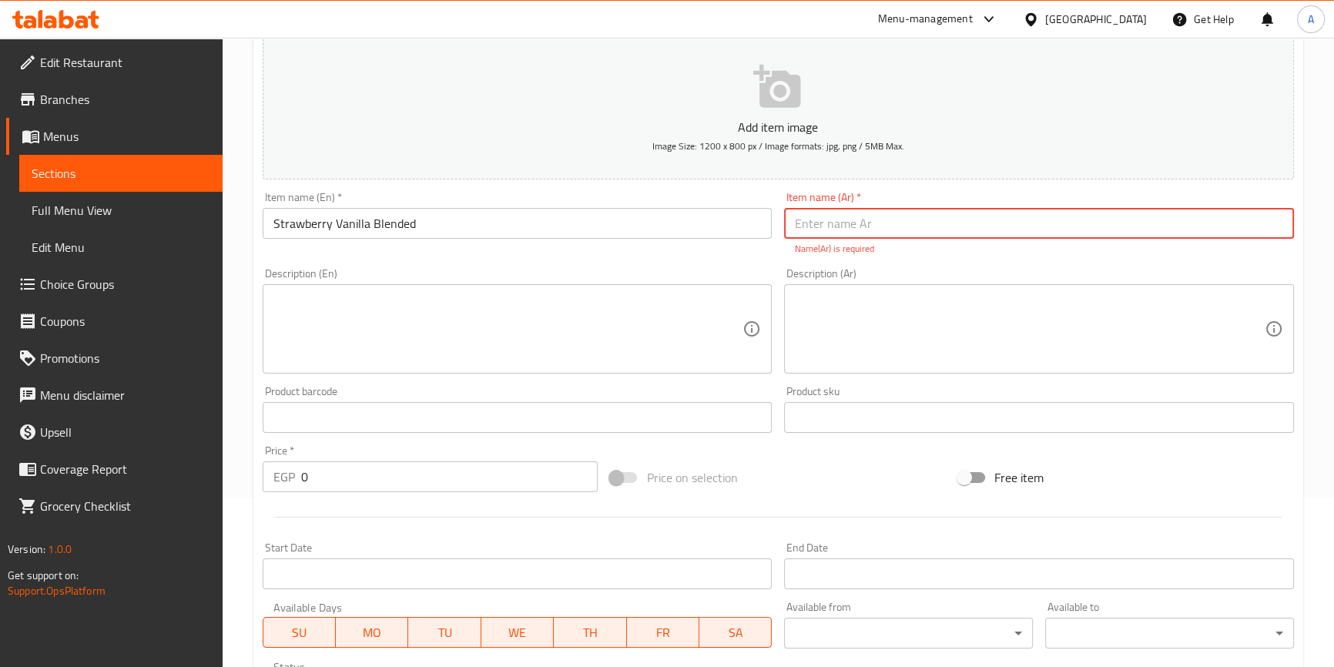
type input "t"
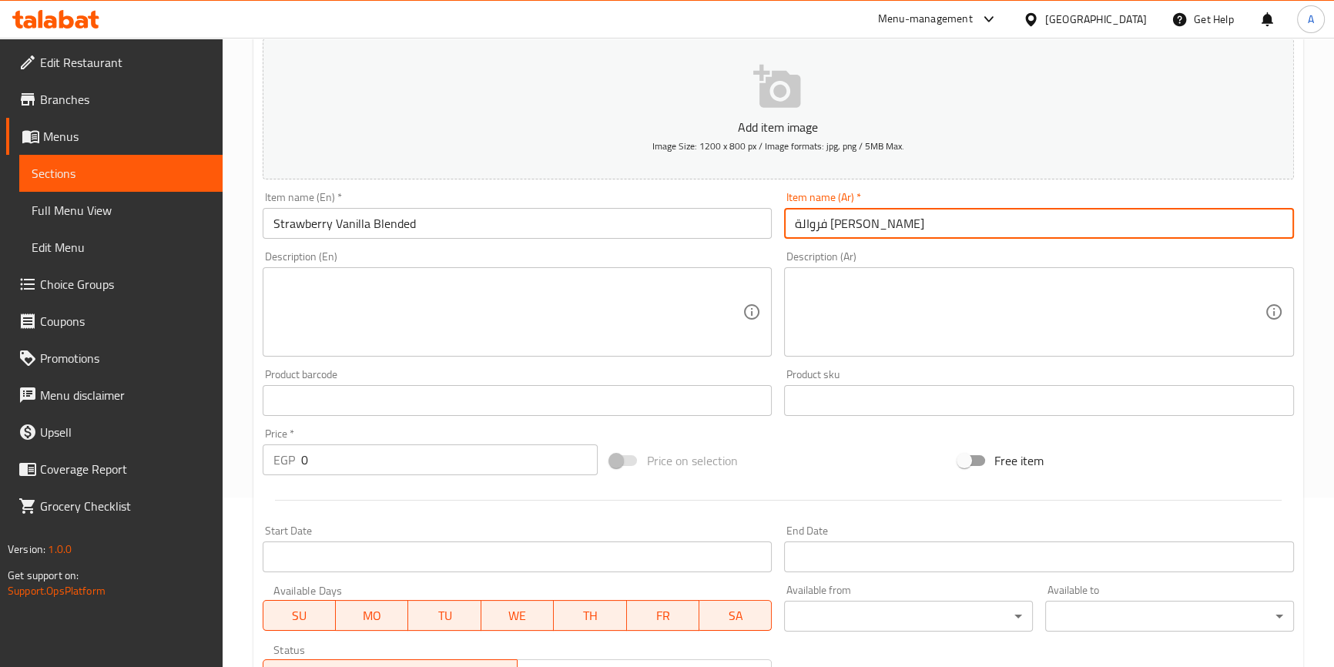
type input "فروالة [PERSON_NAME]"
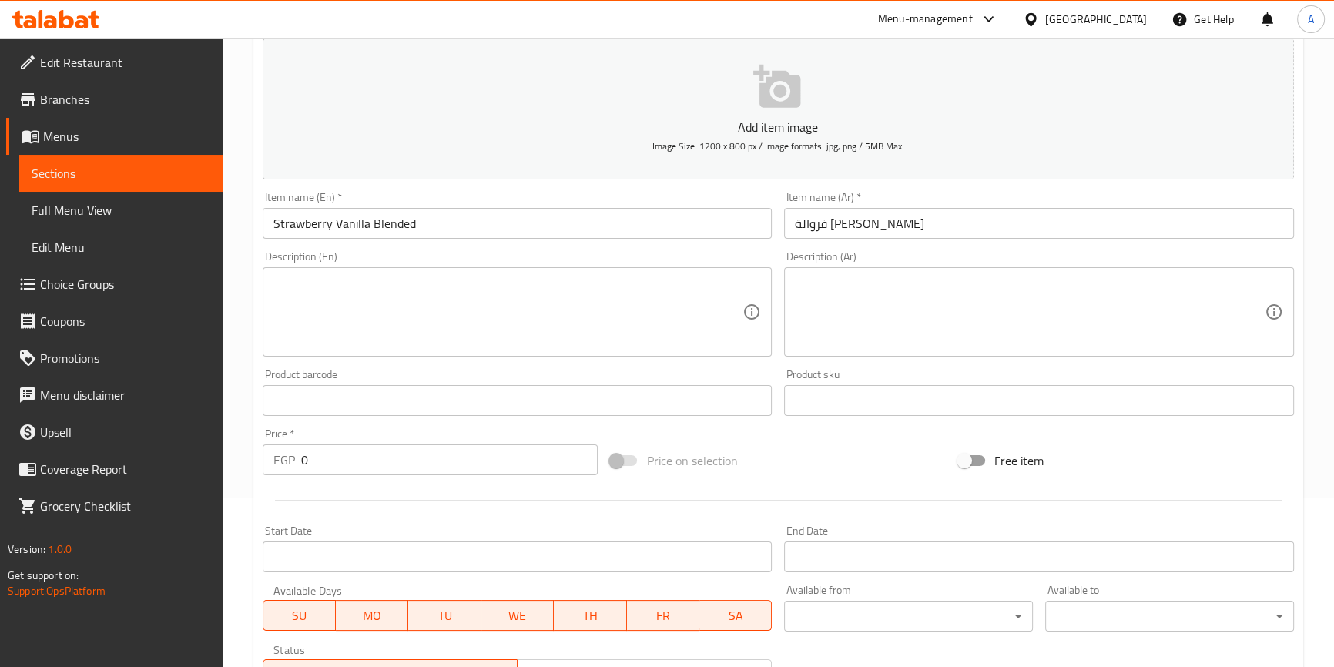
click at [434, 219] on input "Strawberry Vanilla Blended" at bounding box center [518, 223] width 510 height 31
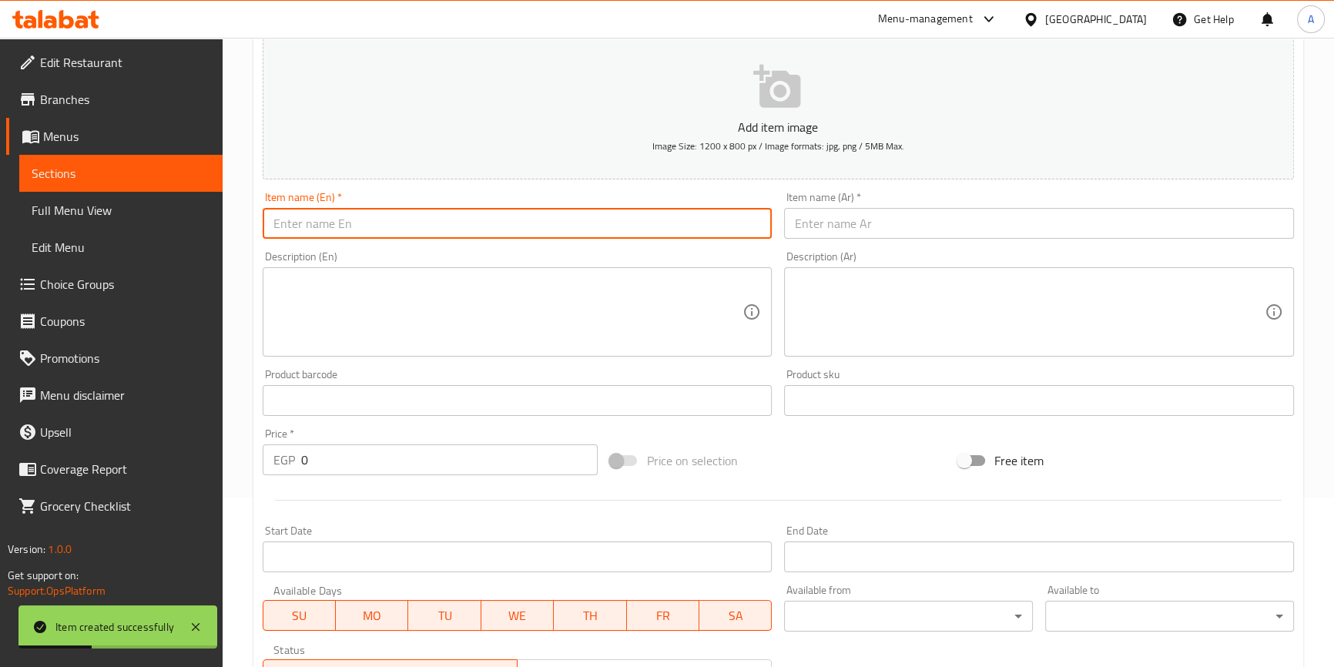
click at [471, 223] on input "text" at bounding box center [518, 223] width 510 height 31
paste input "Oreo Nutella Blended"
type input "Oreo Nutella Blended"
click at [973, 216] on input "text" at bounding box center [1039, 223] width 510 height 31
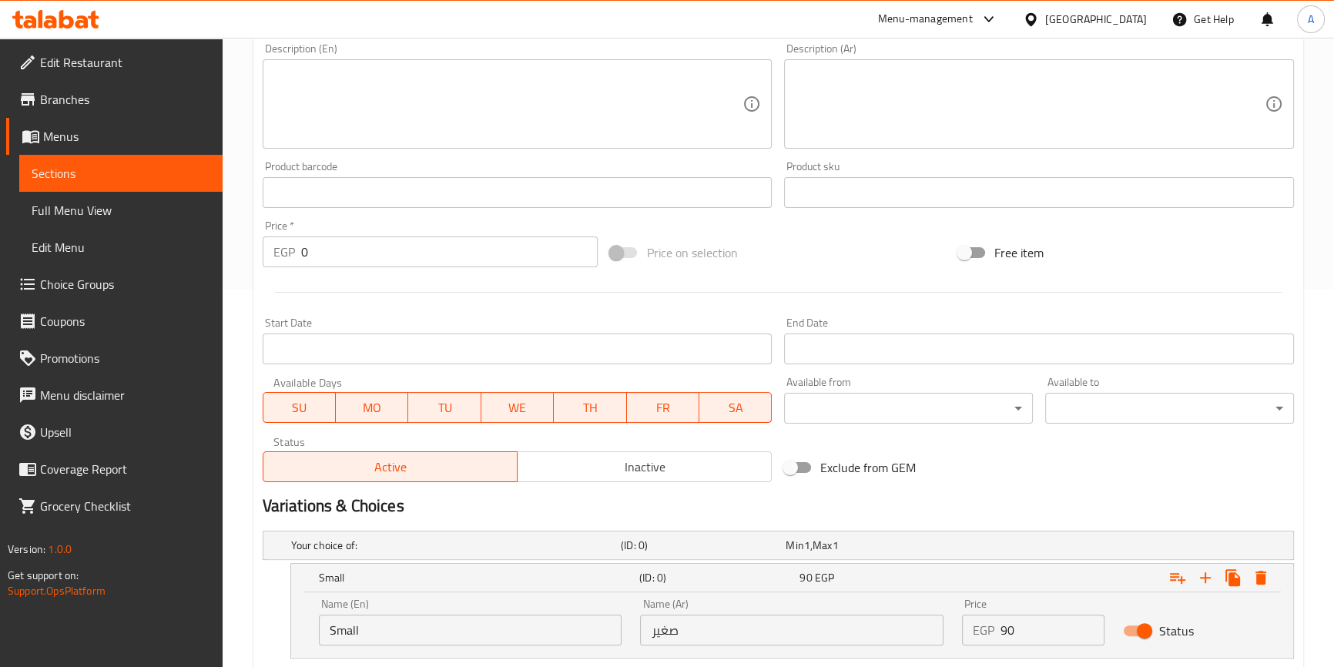
scroll to position [450, 0]
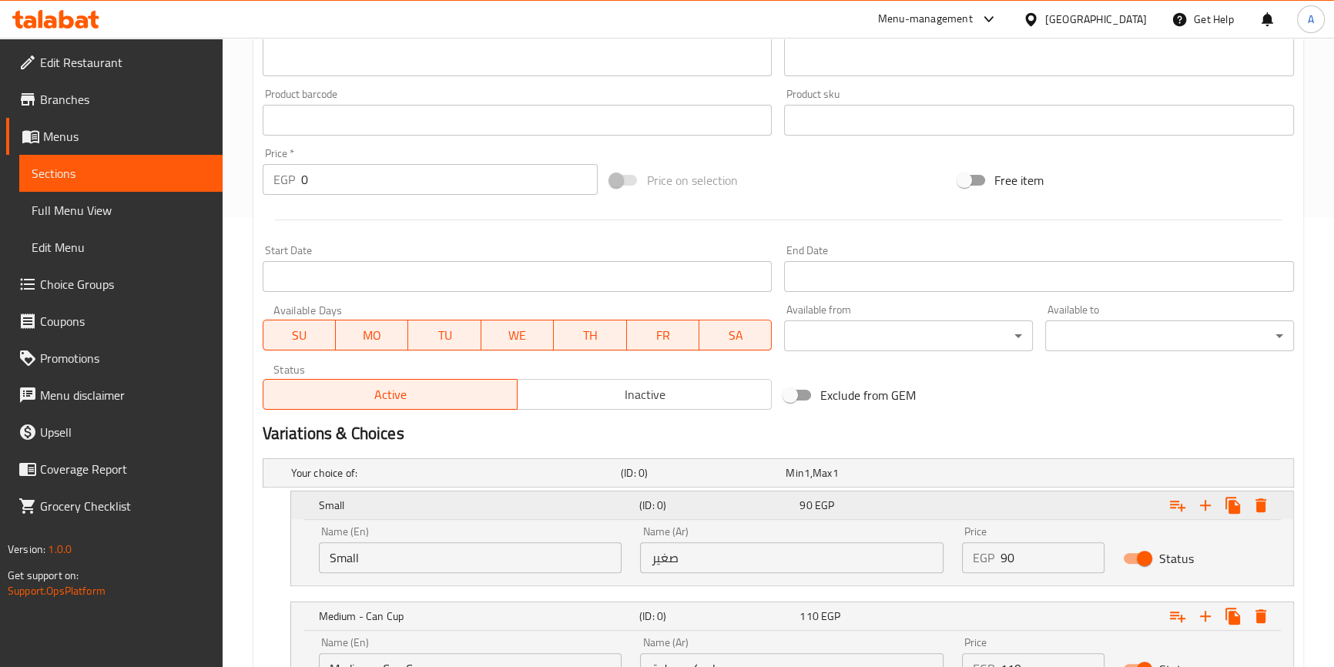
type input "أوريو نوتيلا خلاط"
click at [508, 508] on h5 "Small" at bounding box center [476, 504] width 314 height 15
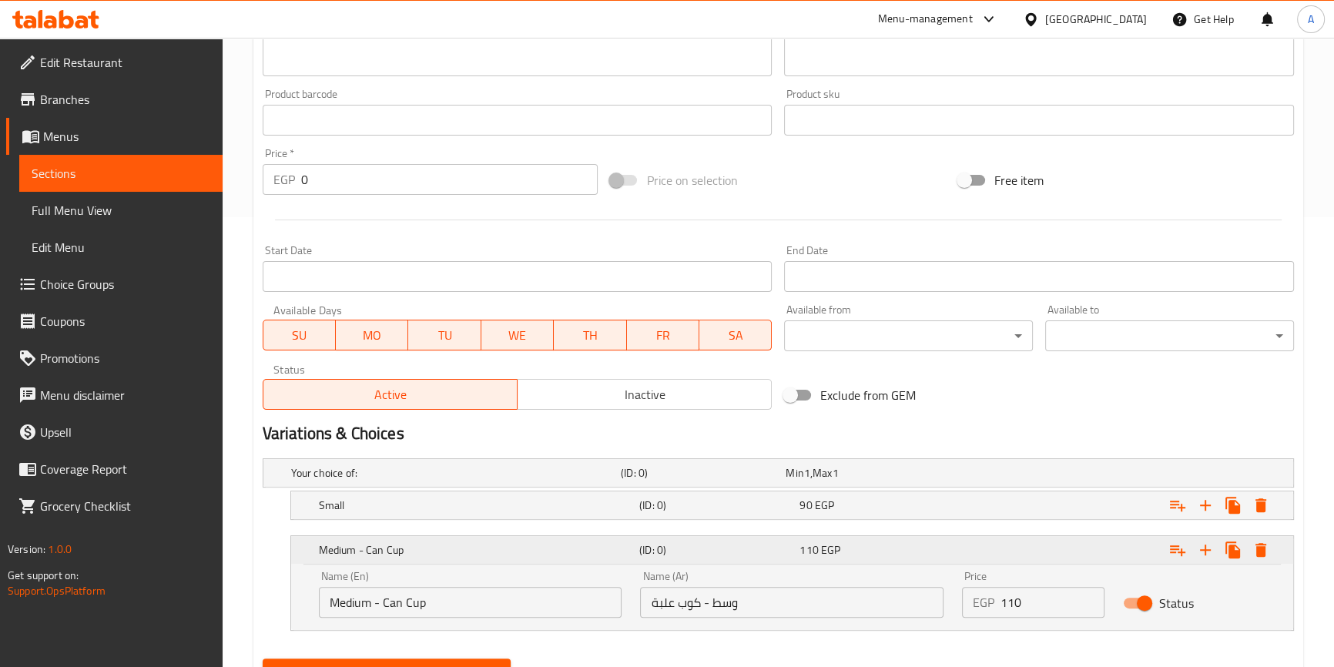
click at [489, 547] on h5 "Medium - Can Cup" at bounding box center [476, 549] width 314 height 15
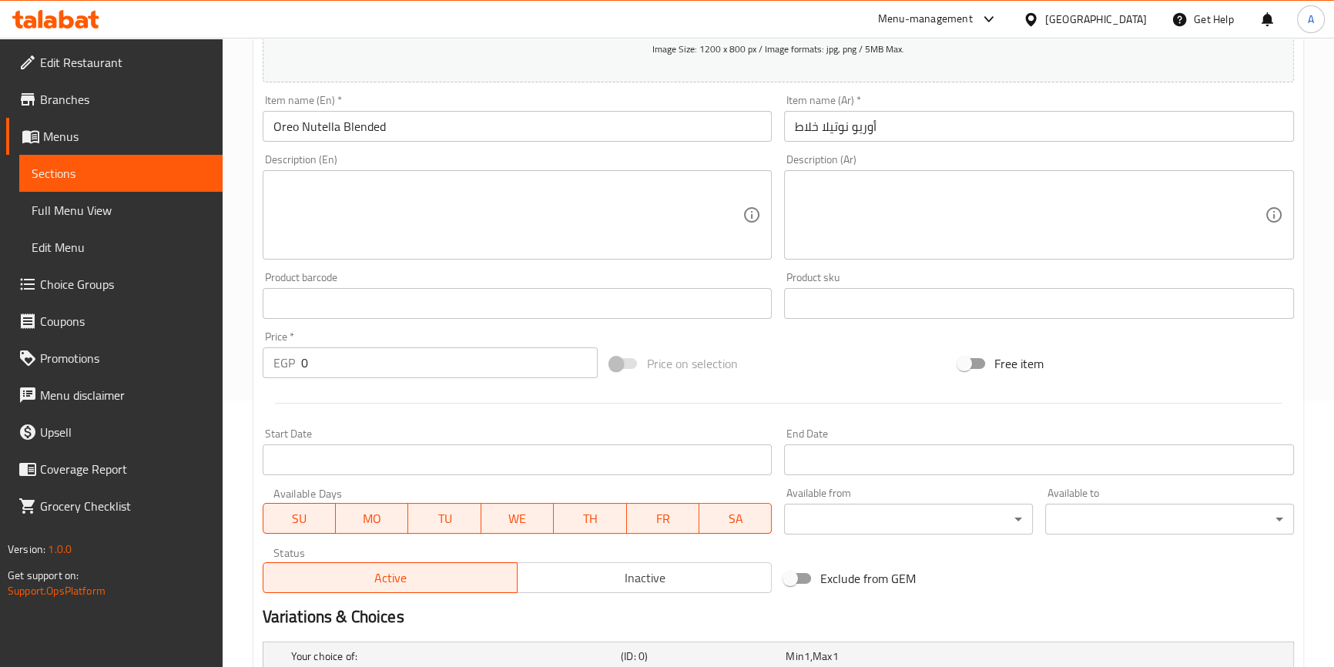
scroll to position [100, 0]
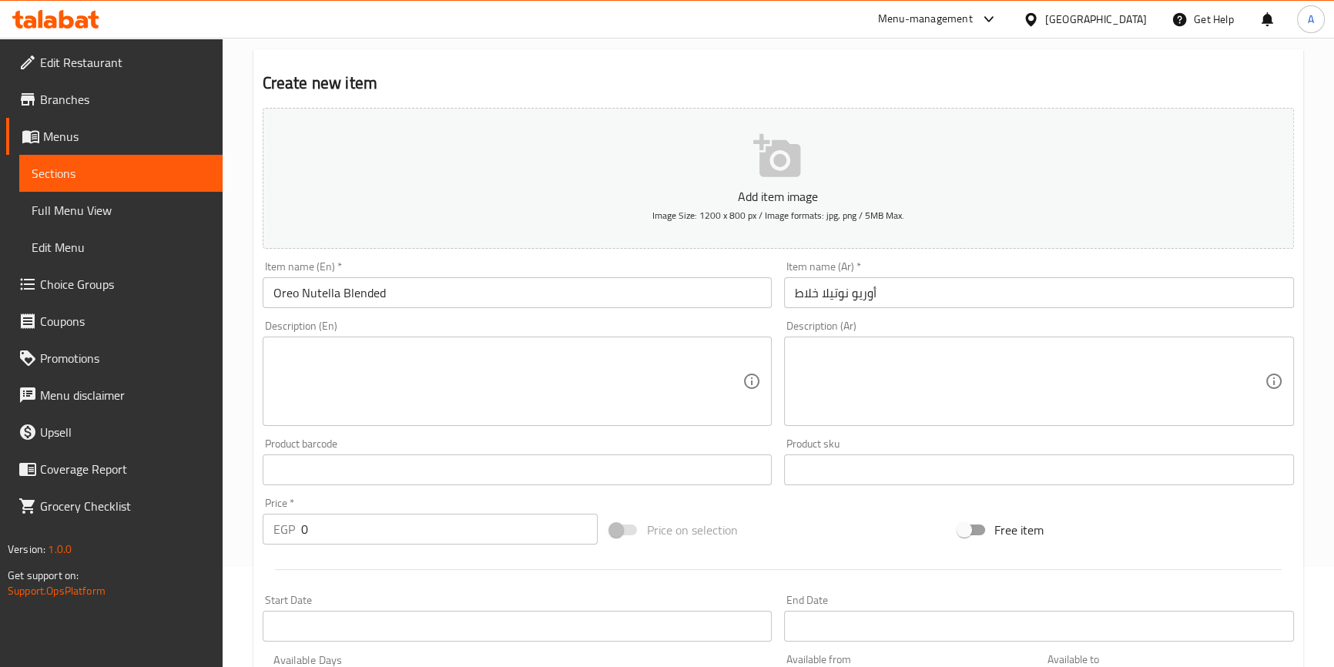
click at [423, 299] on input "Oreo Nutella Blended" at bounding box center [518, 292] width 510 height 31
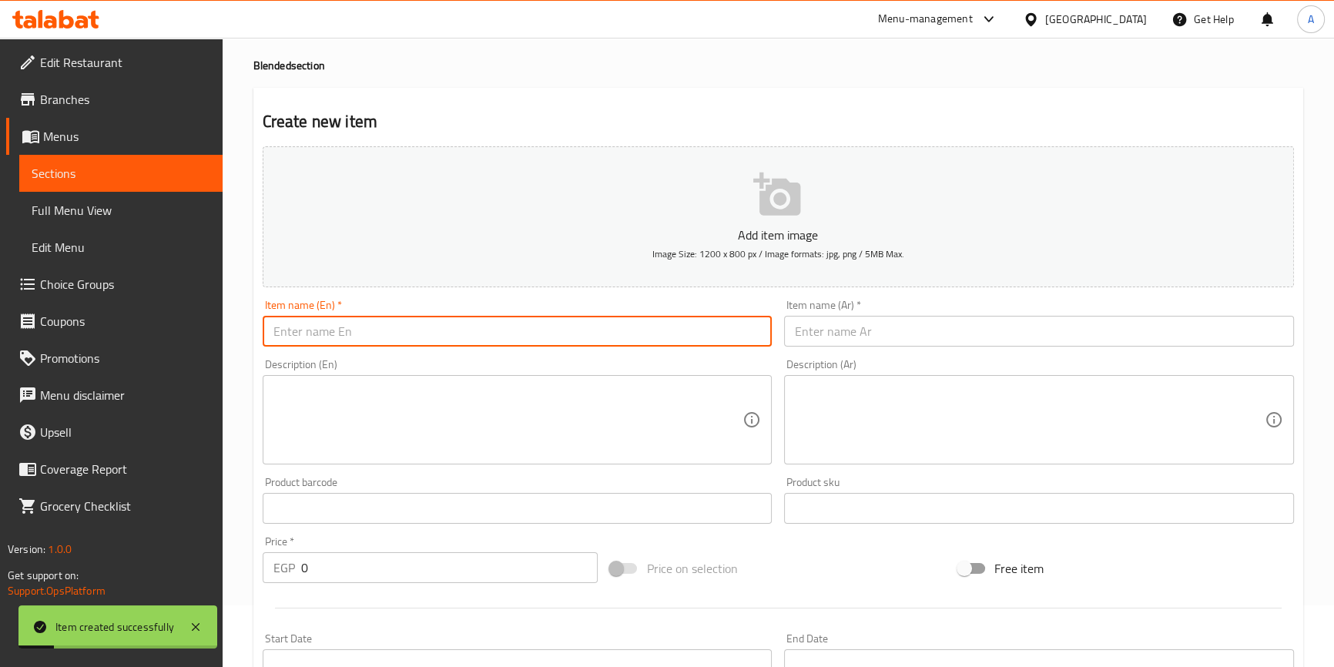
scroll to position [0, 0]
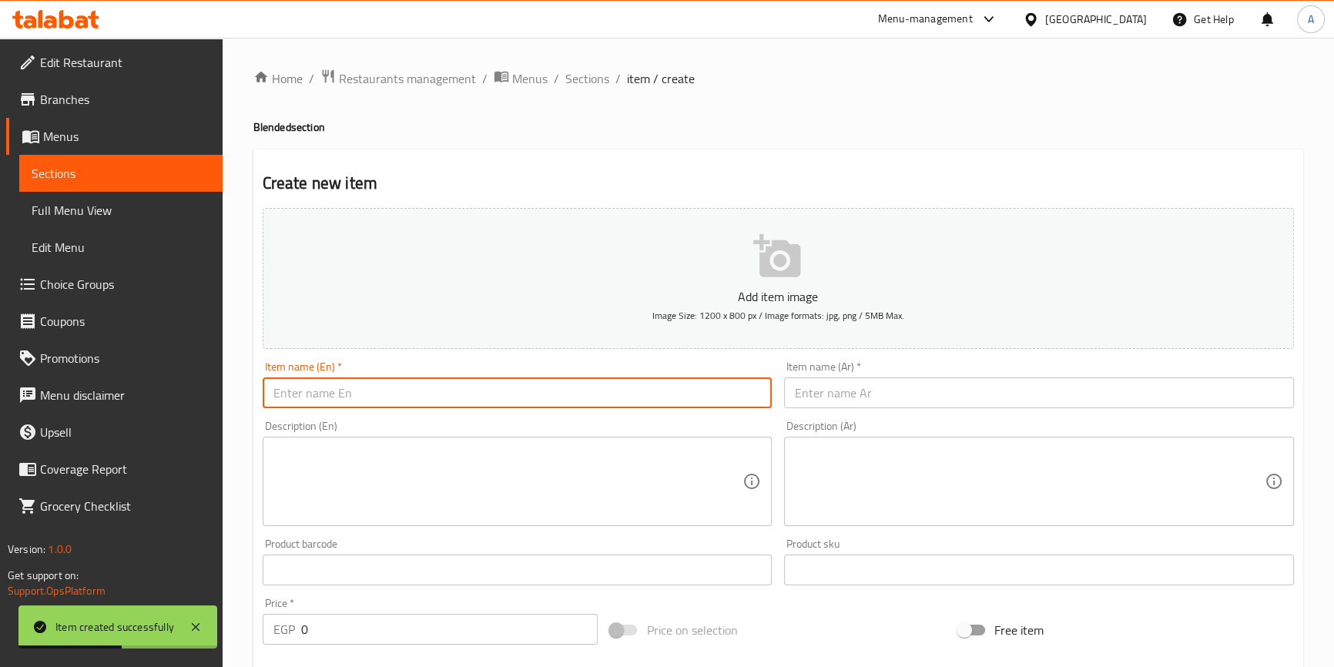
click at [368, 397] on input "text" at bounding box center [518, 392] width 510 height 31
paste input "Spanish Blended"
type input "Spanish Blended"
click at [399, 397] on input "Spanish Blended" at bounding box center [518, 392] width 510 height 31
click at [985, 383] on input "text" at bounding box center [1039, 392] width 510 height 31
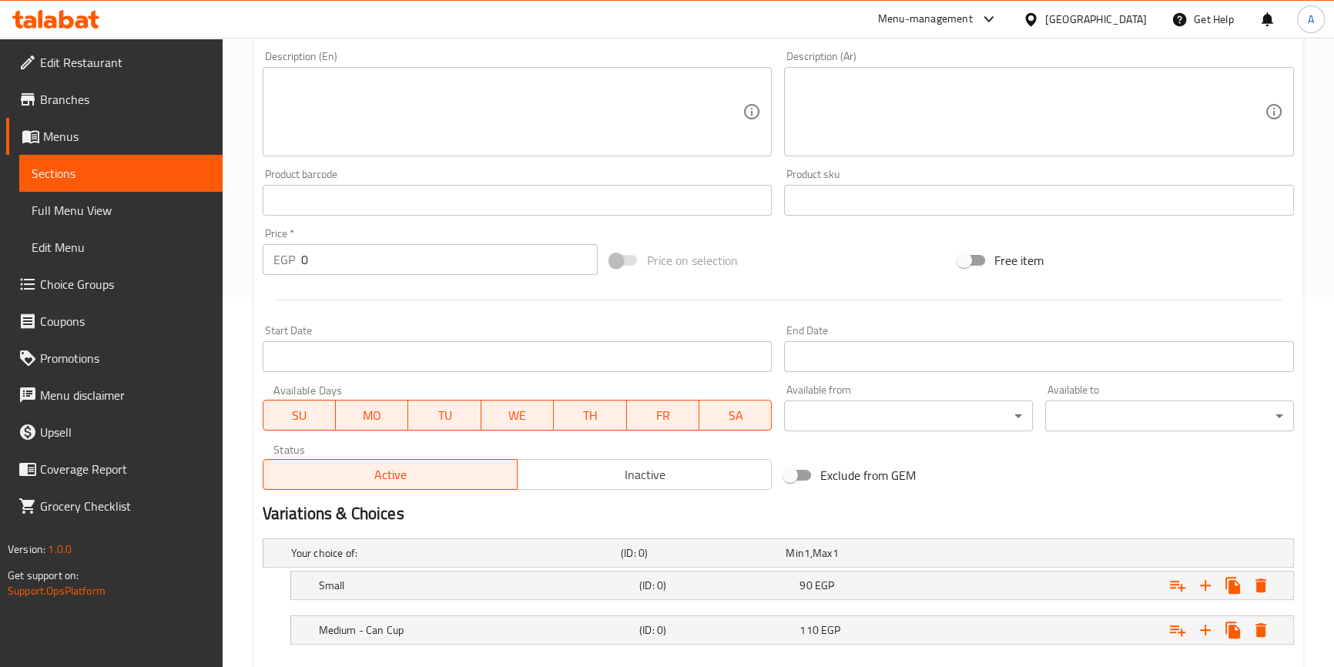
scroll to position [174, 0]
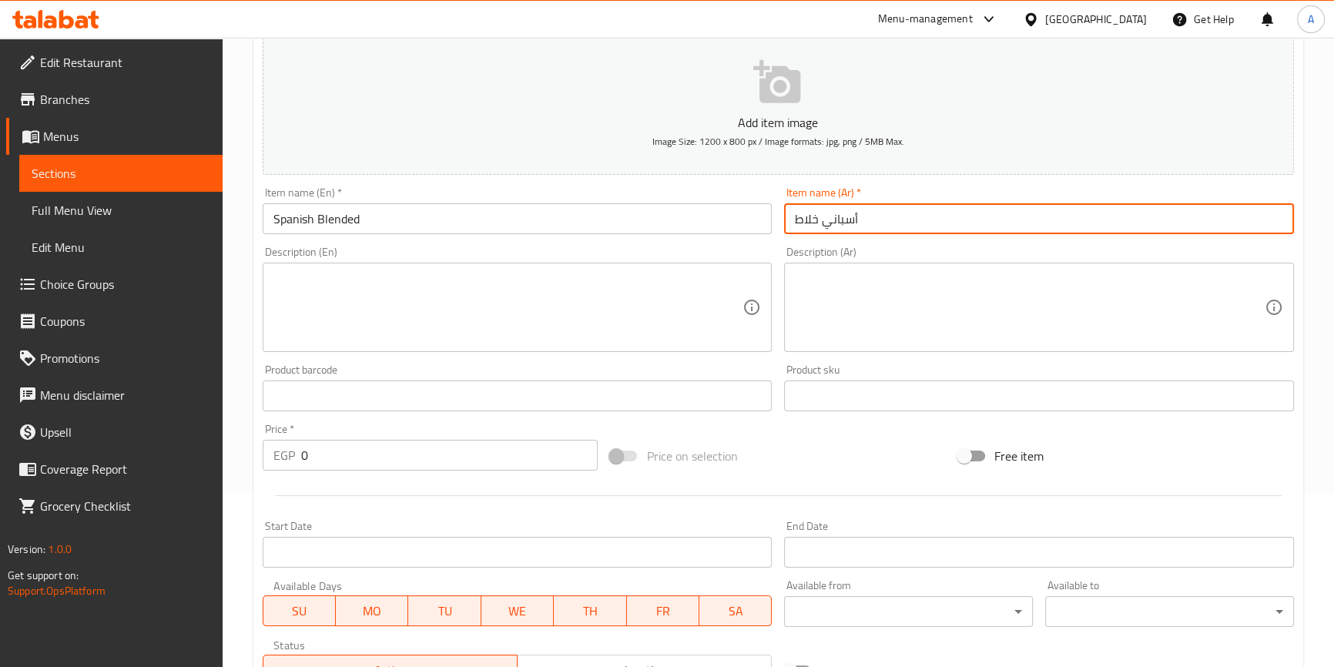
type input "أسباني خلاط"
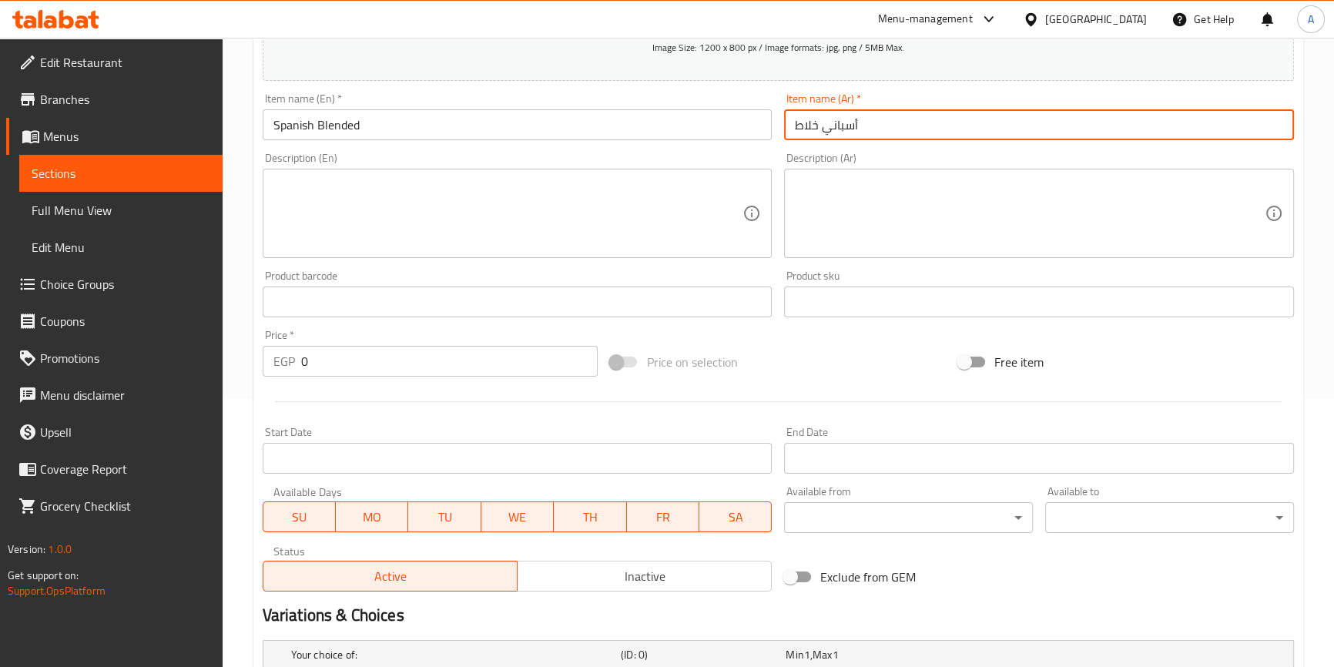
scroll to position [384, 0]
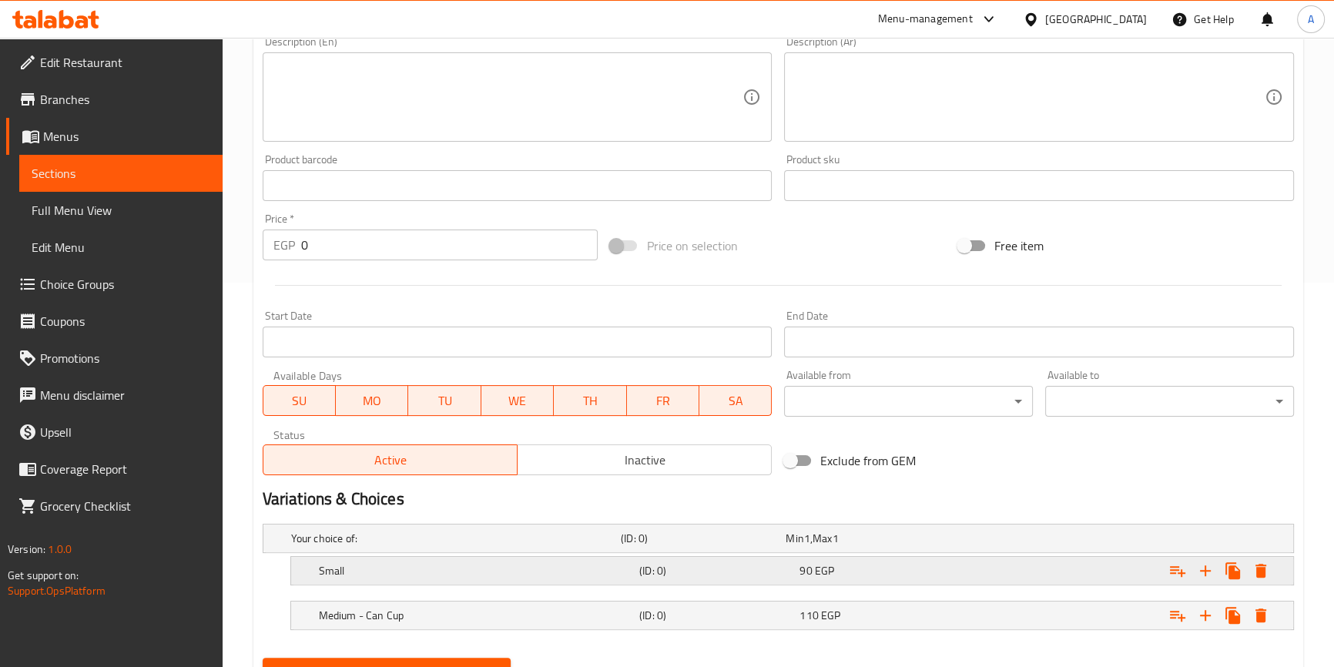
click at [801, 548] on span "90" at bounding box center [794, 538] width 18 height 20
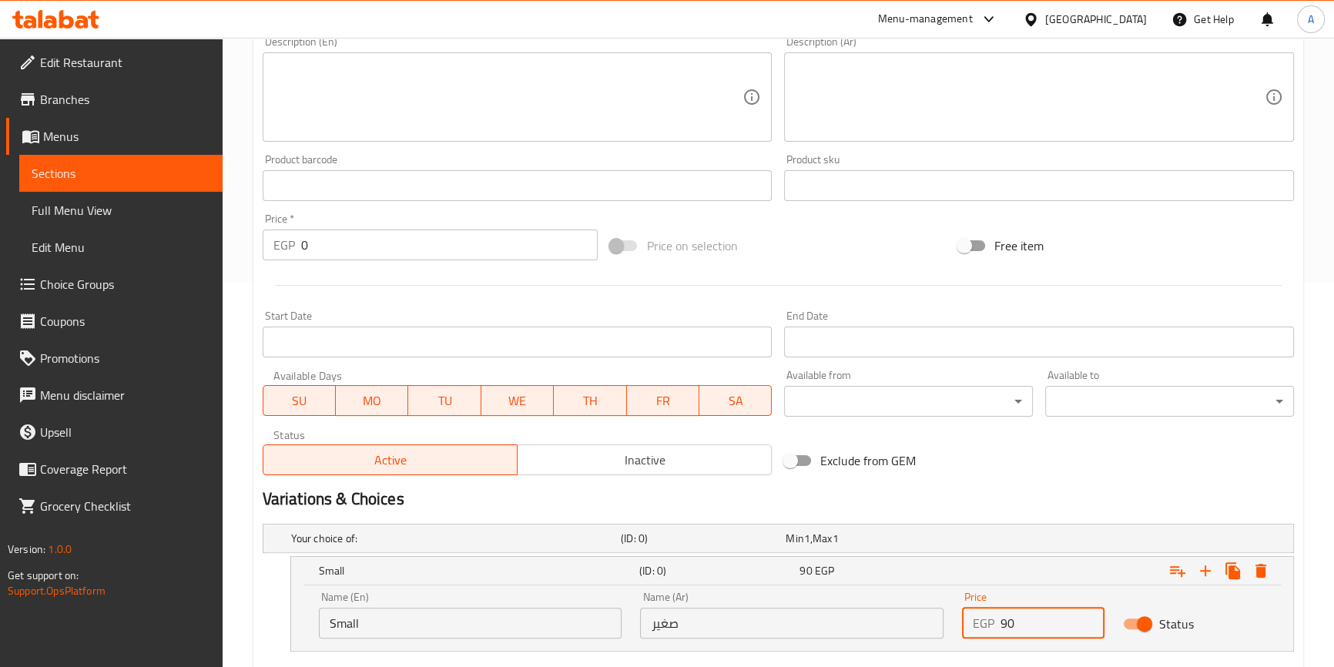
click at [1029, 611] on input "90" at bounding box center [1052, 622] width 104 height 31
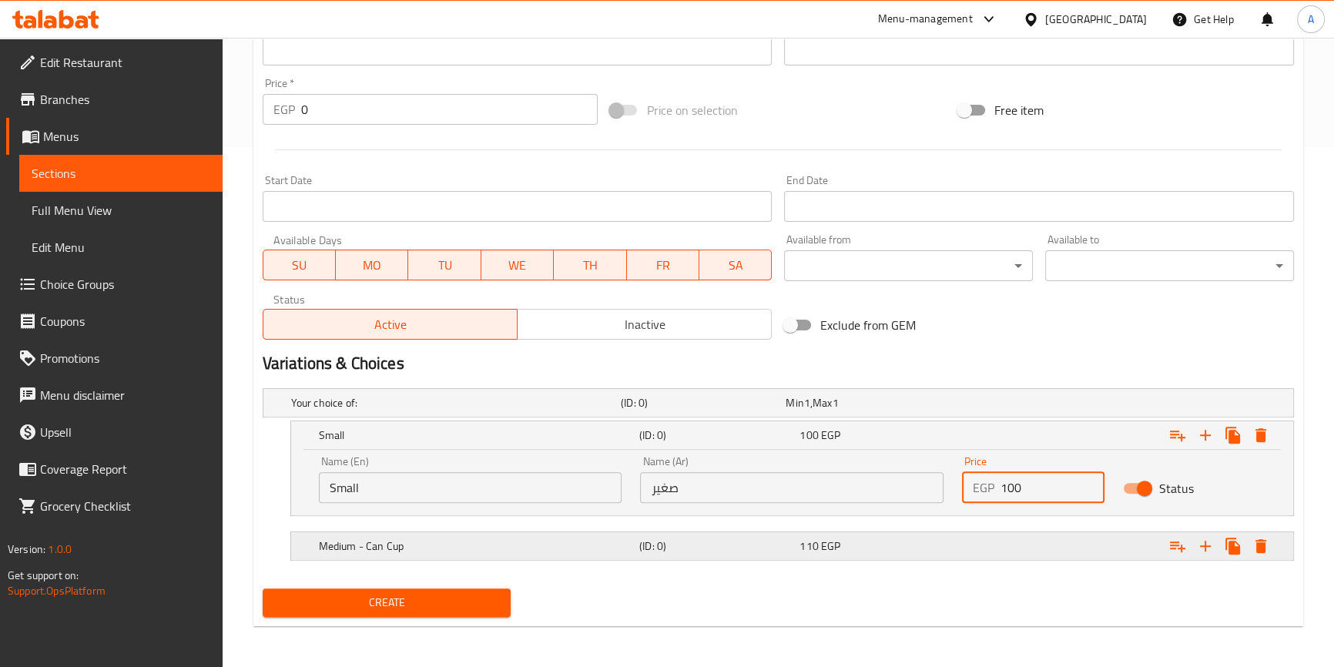
type input "100"
click at [901, 420] on div "Medium - Can Cup (ID: 0) 110 EGP" at bounding box center [782, 403] width 989 height 34
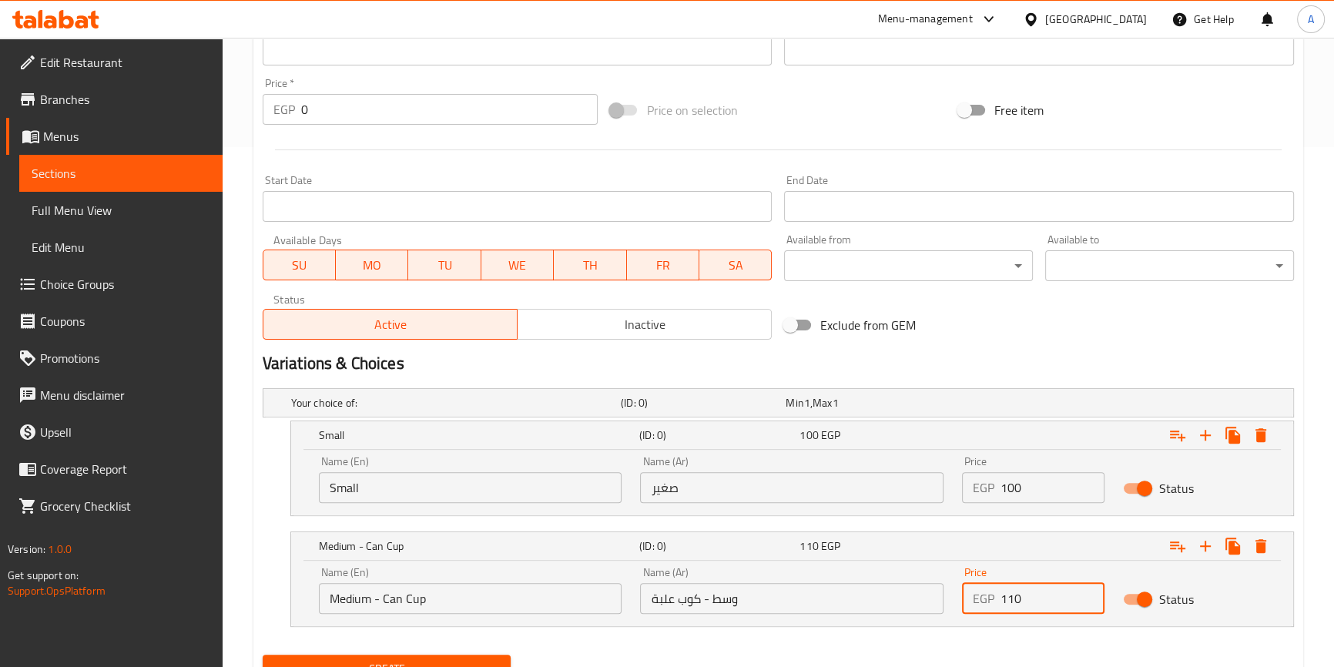
click at [1029, 588] on input "110" at bounding box center [1052, 598] width 104 height 31
type input "120"
click at [573, 440] on h5 "Small" at bounding box center [476, 434] width 314 height 15
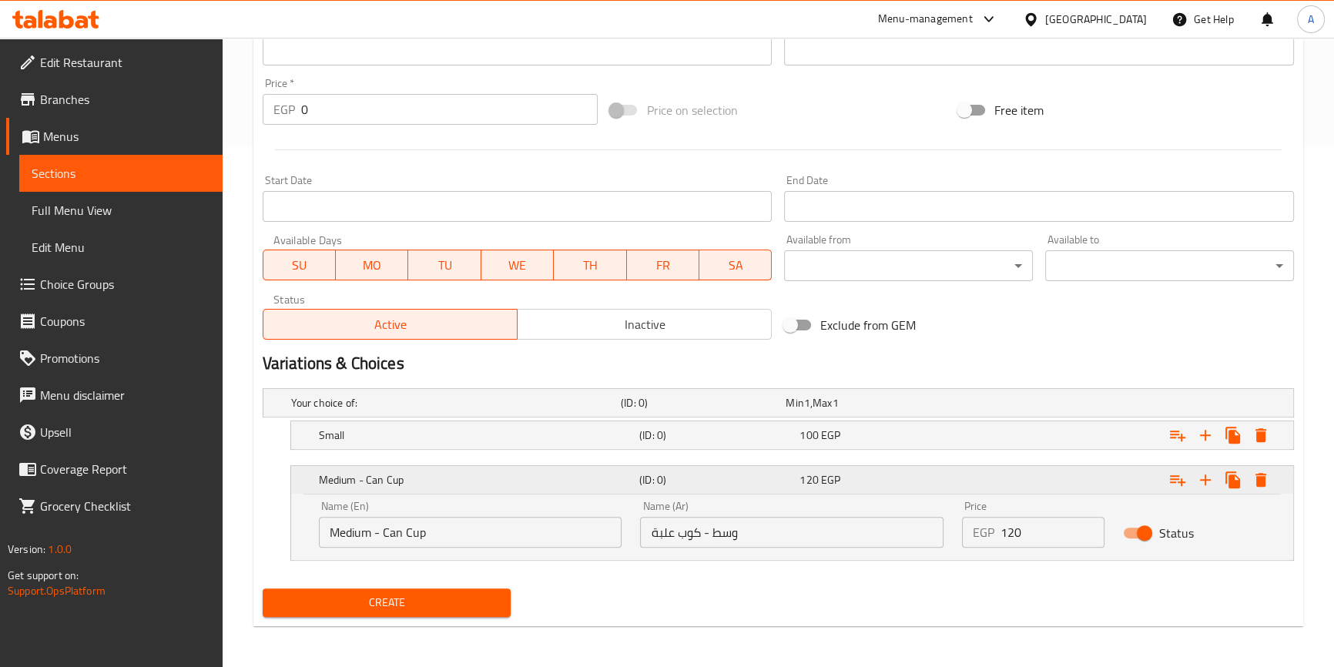
click at [558, 482] on h5 "Medium - Can Cup" at bounding box center [476, 479] width 314 height 15
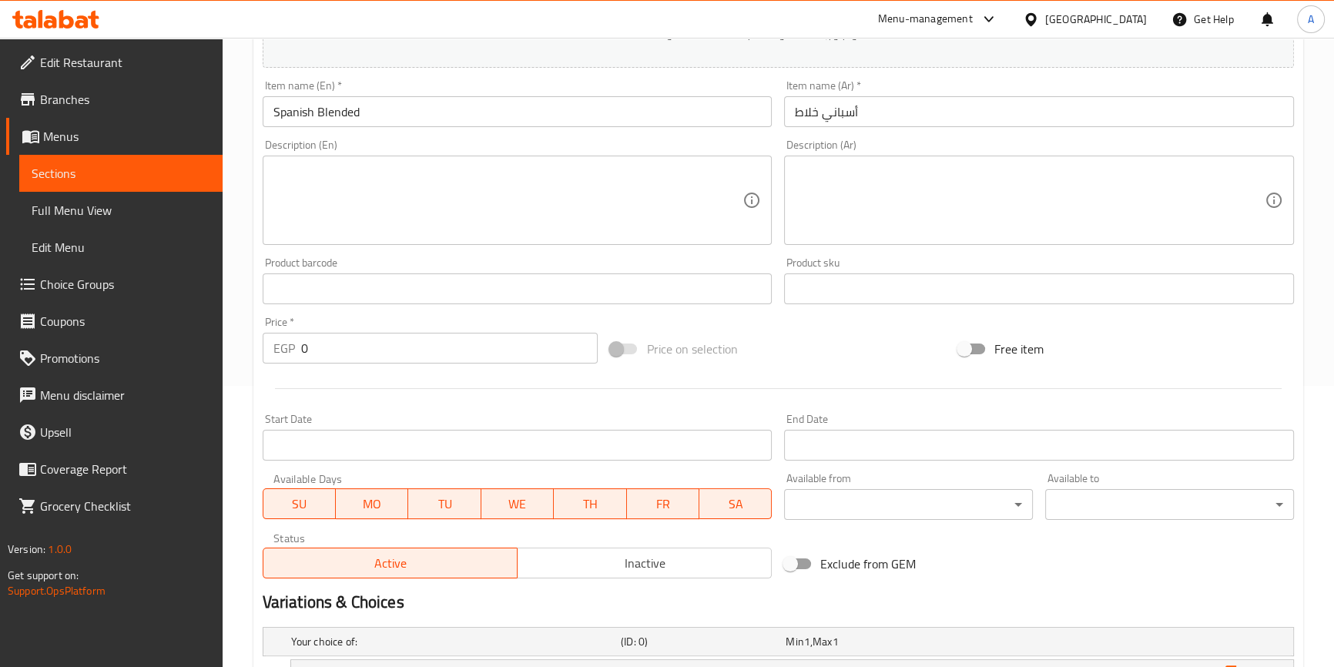
scroll to position [174, 0]
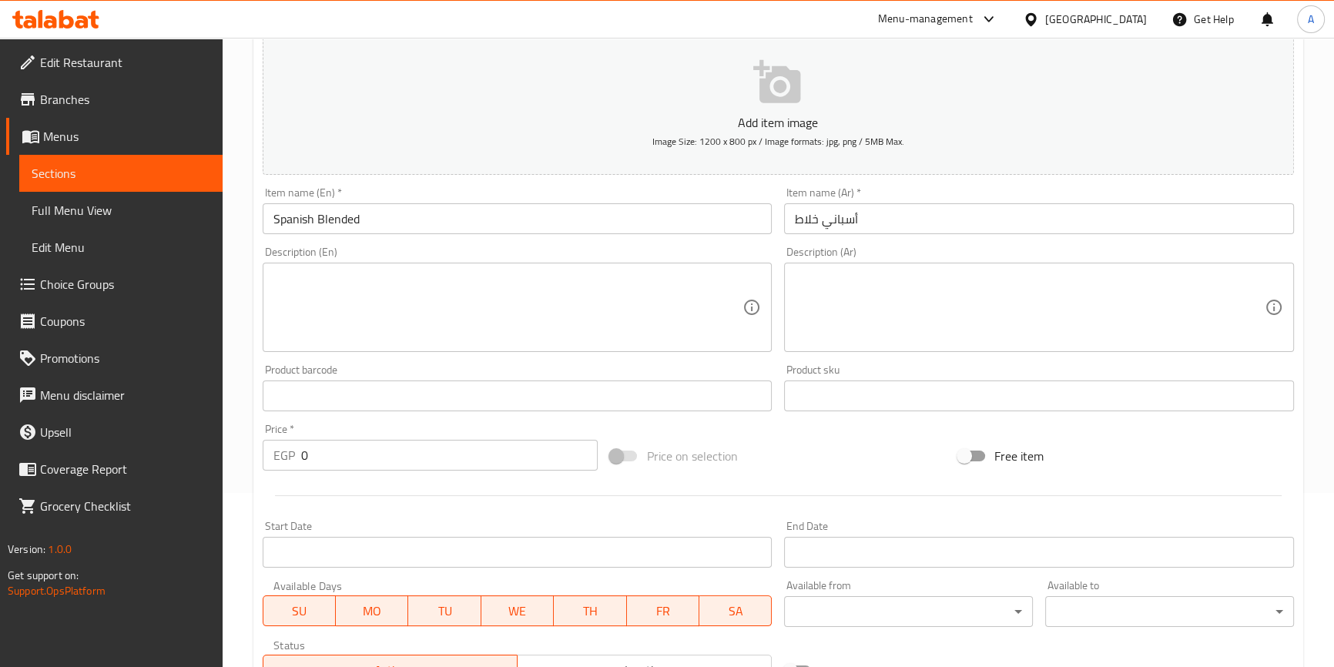
click at [378, 216] on input "Spanish Blended" at bounding box center [518, 218] width 510 height 31
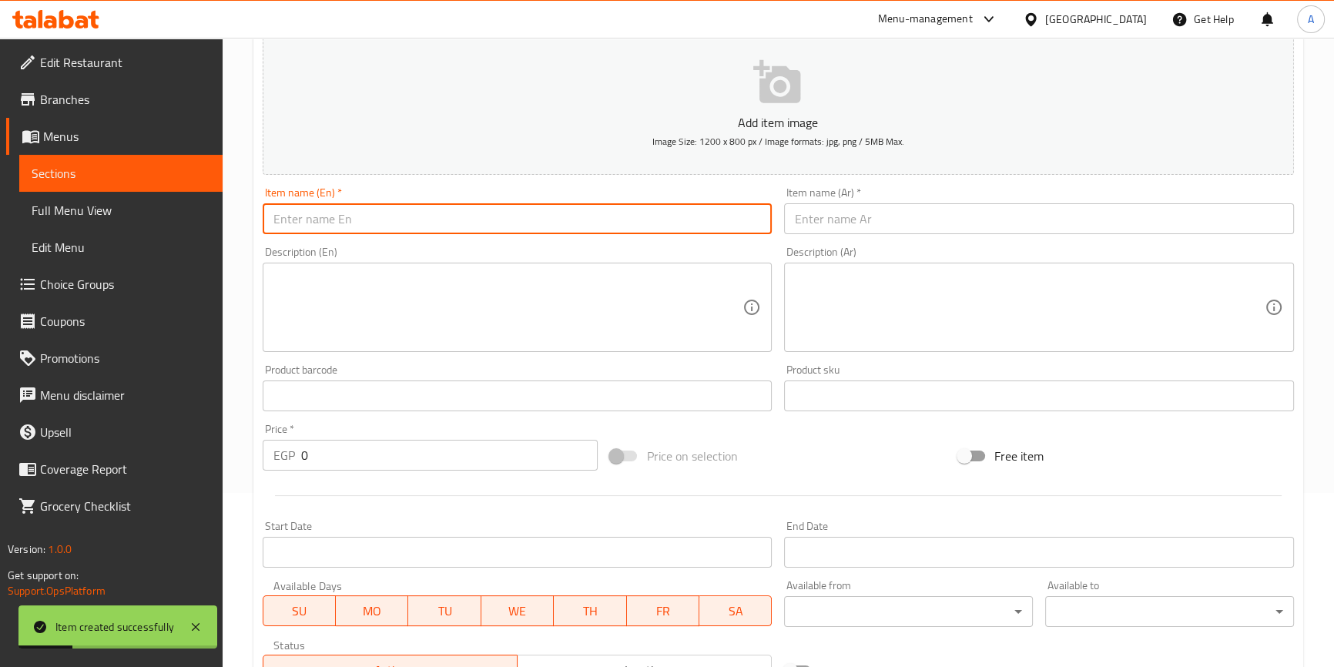
click at [393, 194] on div "Item name (En)   * Item name (En) *" at bounding box center [518, 210] width 510 height 47
click at [396, 216] on input "text" at bounding box center [518, 218] width 510 height 31
paste input "Latte Blended"
type input "Latte Blended"
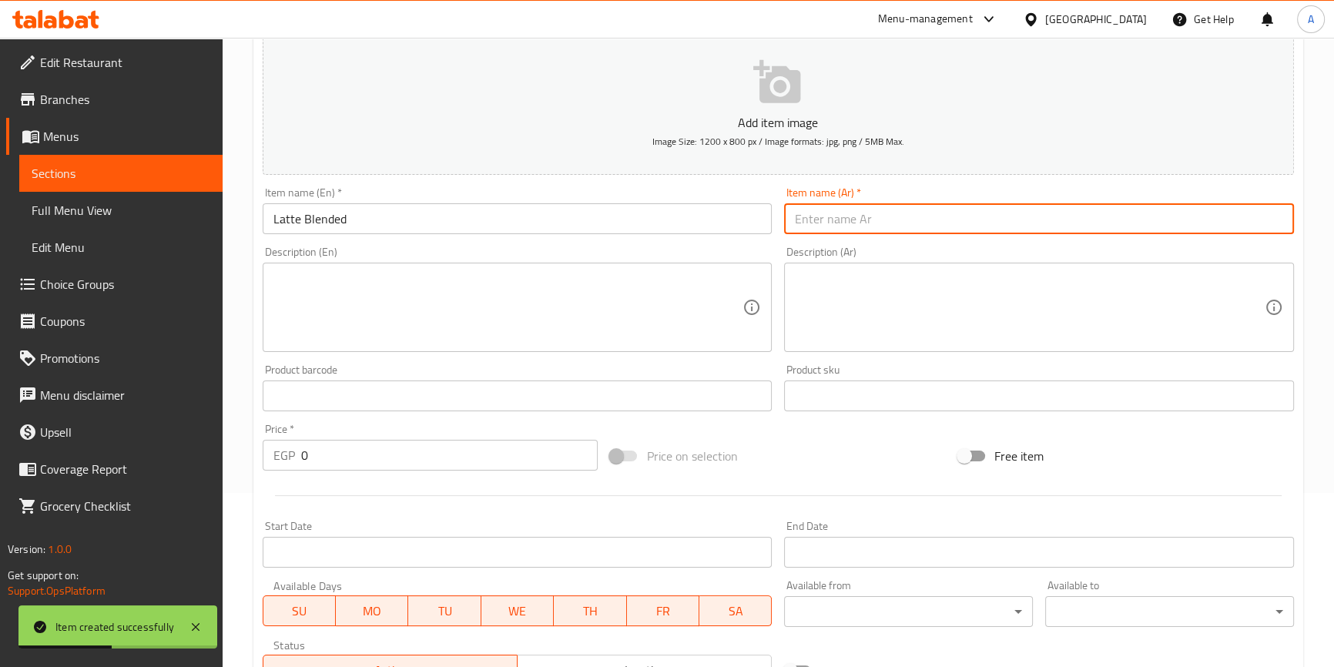
click at [854, 220] on input "text" at bounding box center [1039, 218] width 510 height 31
type input "لاتيه خلاط"
click at [331, 470] on input "0" at bounding box center [449, 455] width 297 height 31
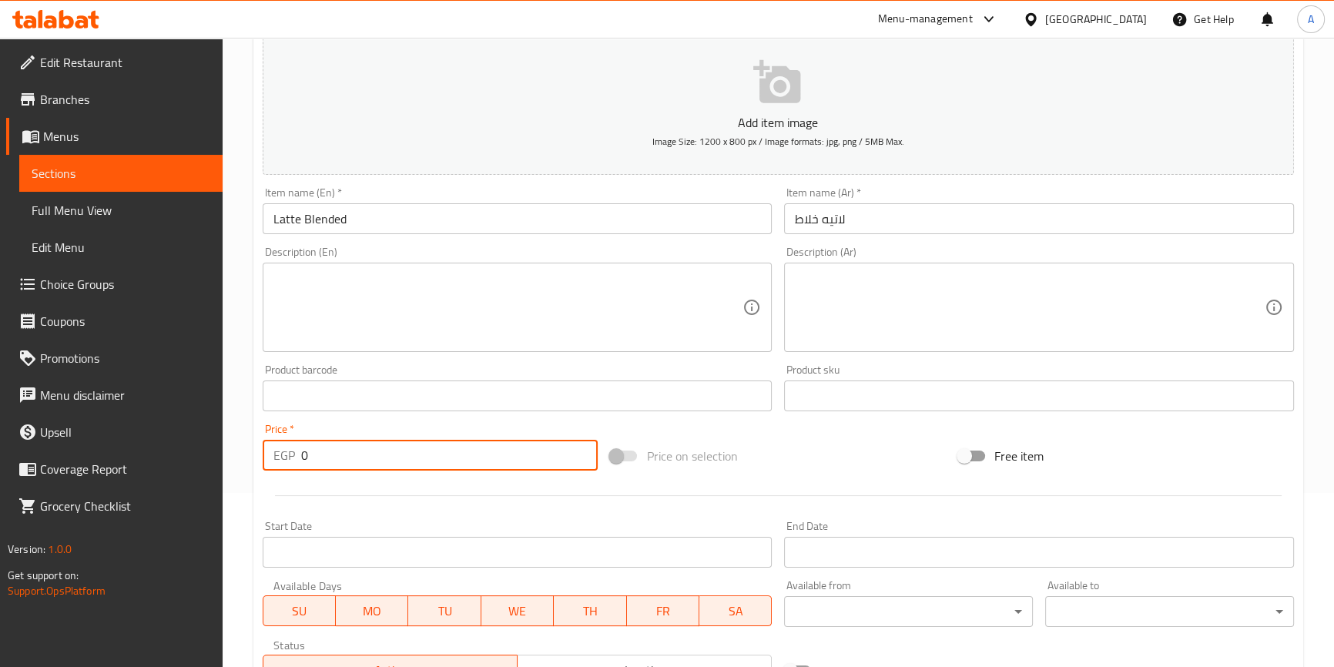
click at [331, 470] on input "0" at bounding box center [449, 455] width 297 height 31
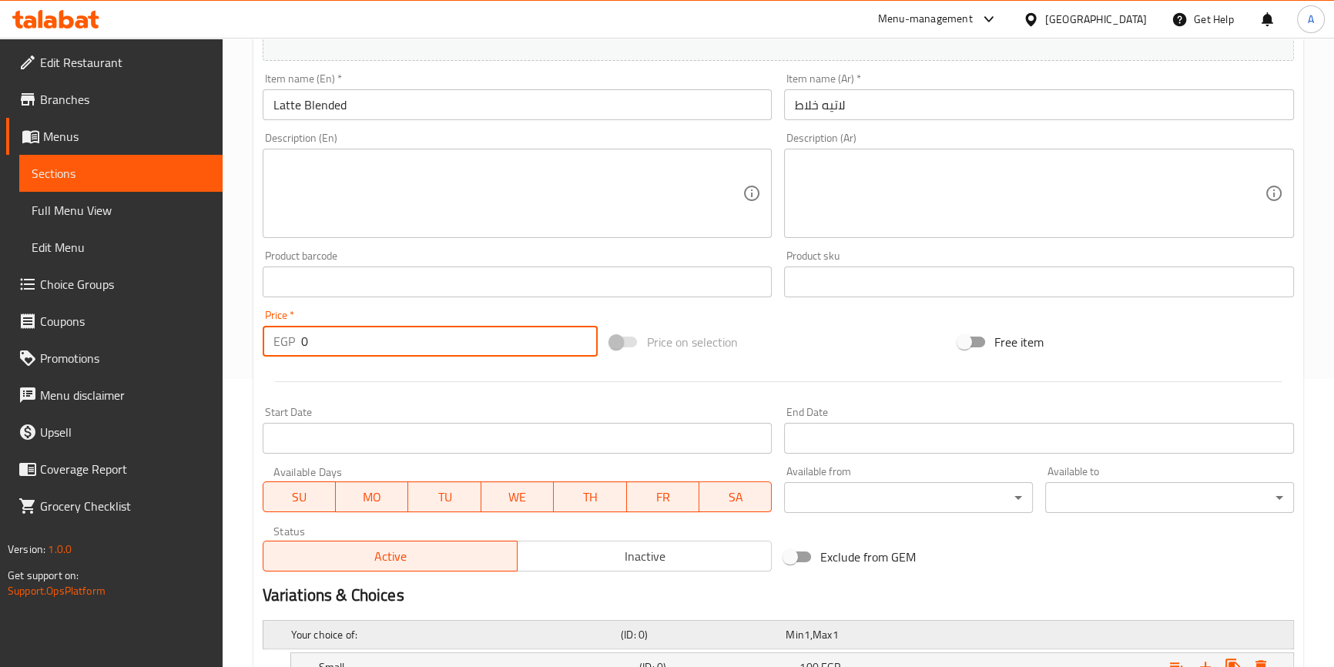
scroll to position [384, 0]
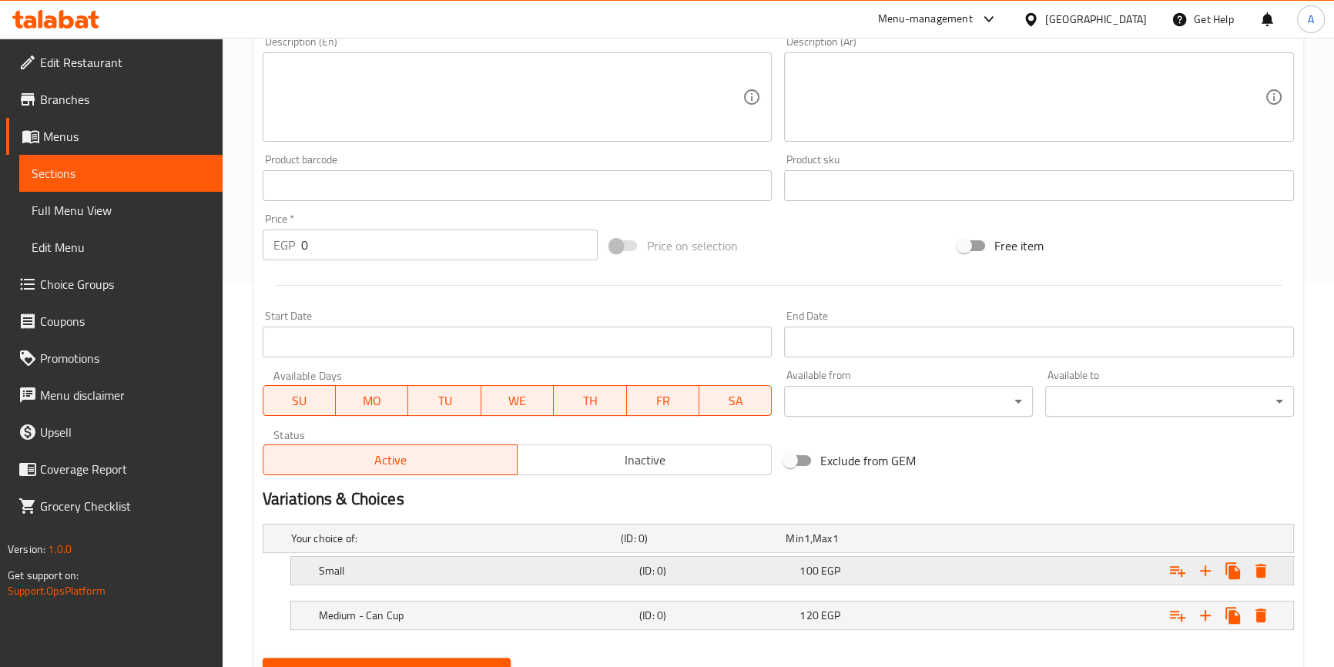
click at [810, 548] on span "EGP" at bounding box center [807, 538] width 6 height 20
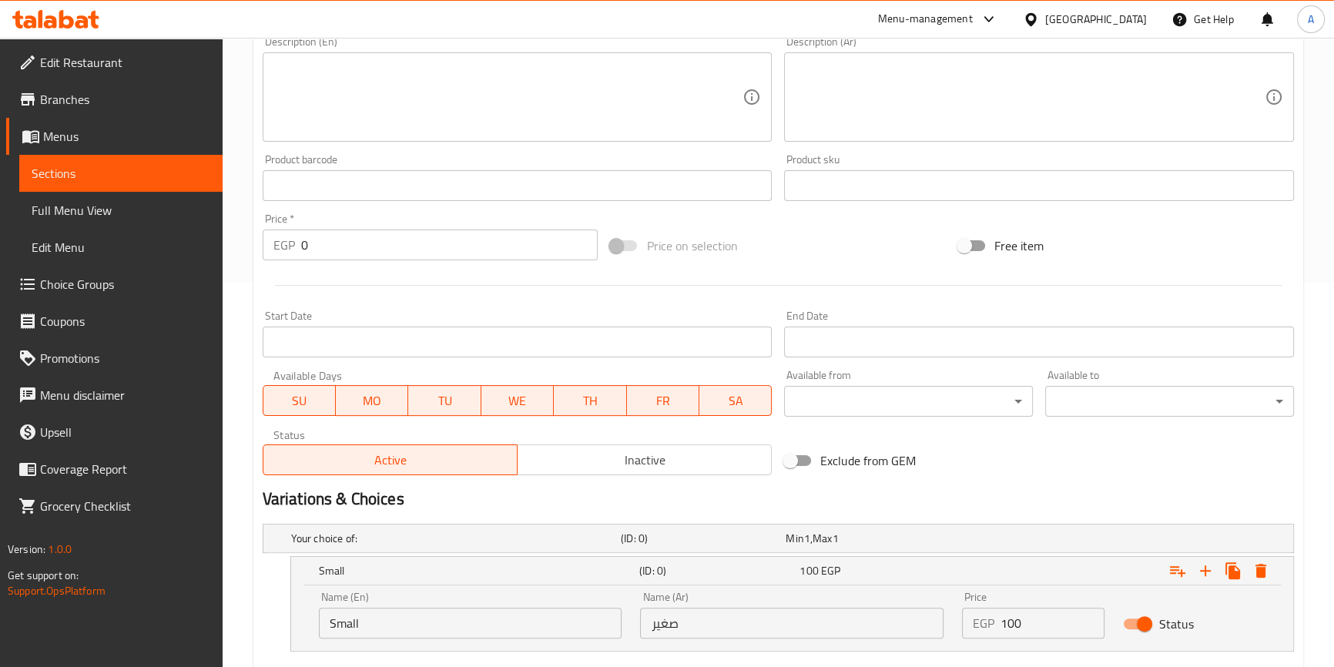
click at [1003, 618] on input "100" at bounding box center [1052, 622] width 104 height 31
type input "90"
click at [601, 575] on h5 "Small" at bounding box center [476, 570] width 314 height 15
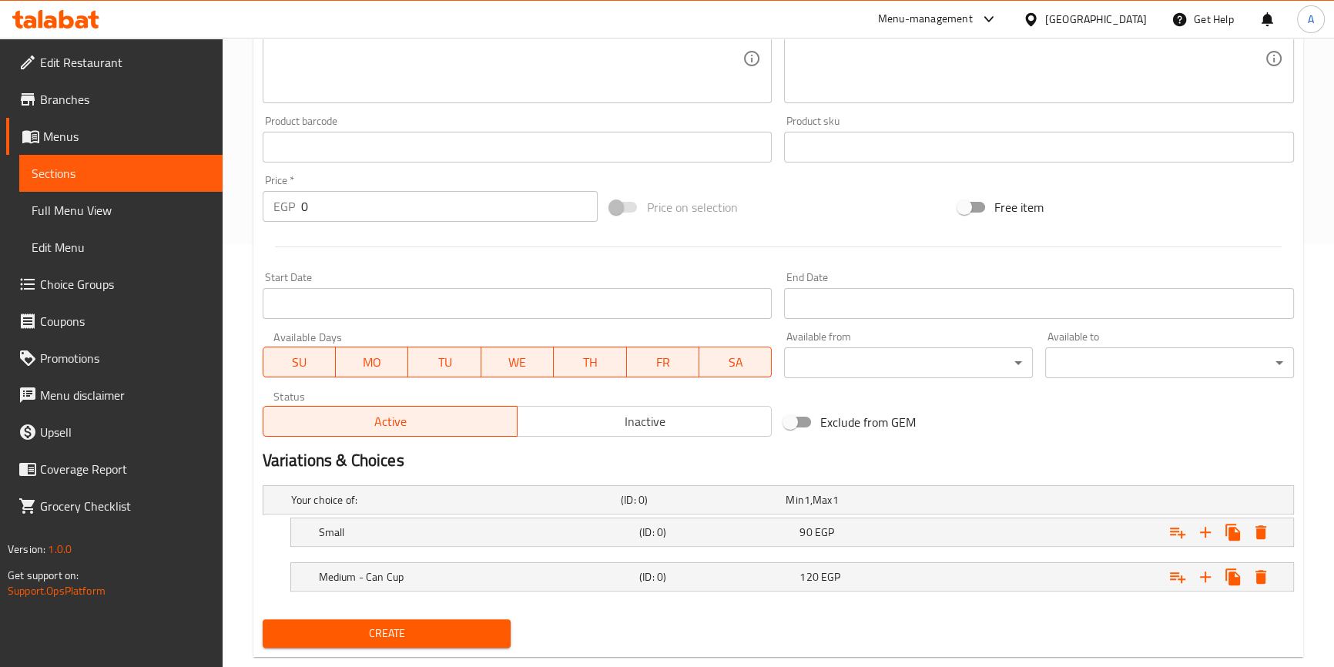
scroll to position [454, 0]
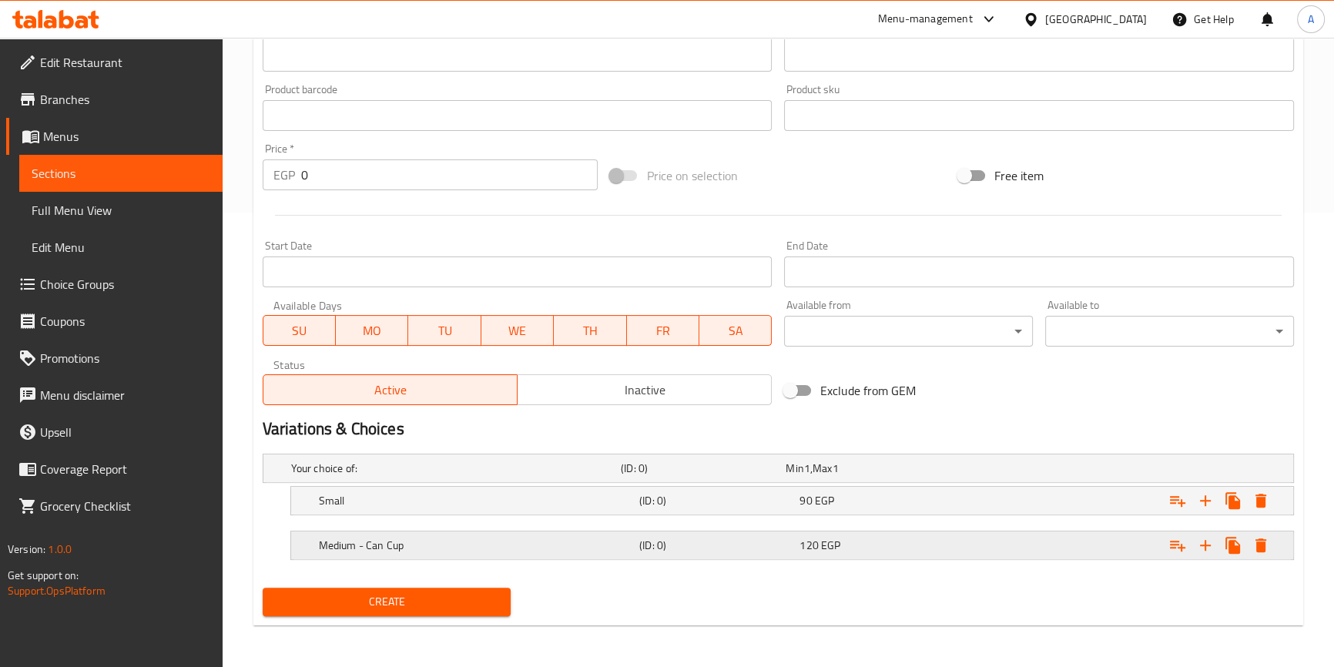
click at [803, 478] on span "120" at bounding box center [794, 468] width 18 height 20
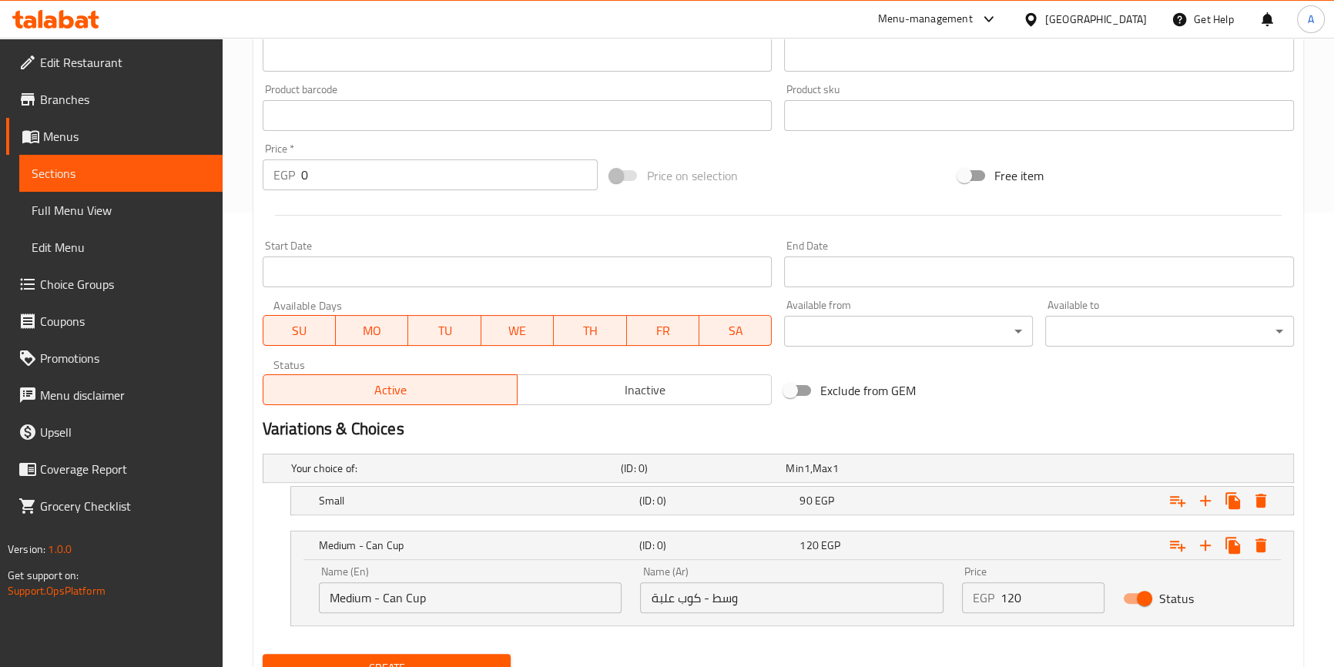
click at [1019, 593] on input "120" at bounding box center [1052, 597] width 104 height 31
type input "110"
click at [630, 539] on h5 "Medium - Can Cup" at bounding box center [476, 544] width 314 height 15
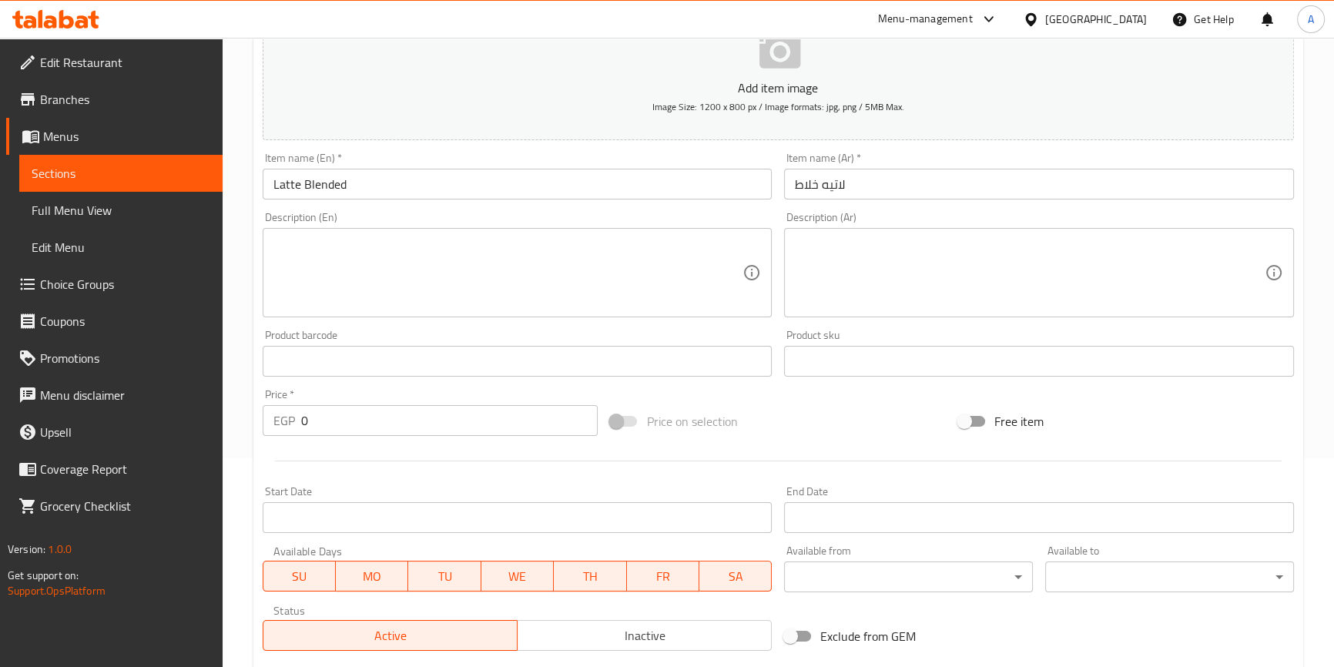
scroll to position [174, 0]
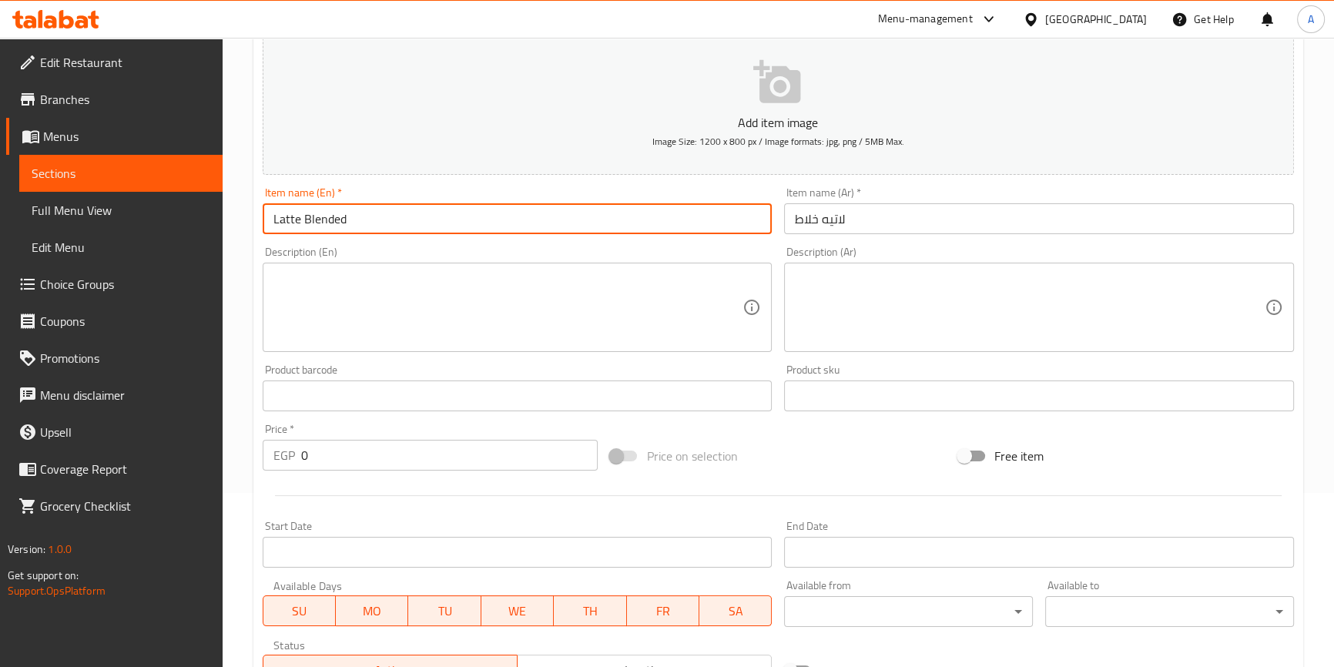
click at [386, 213] on input "Latte Blended" at bounding box center [518, 218] width 510 height 31
paste input "Salted Caramel Blended"
type input "Salted Caramel Blended"
click at [496, 221] on input "Salted Caramel Blended" at bounding box center [518, 218] width 510 height 31
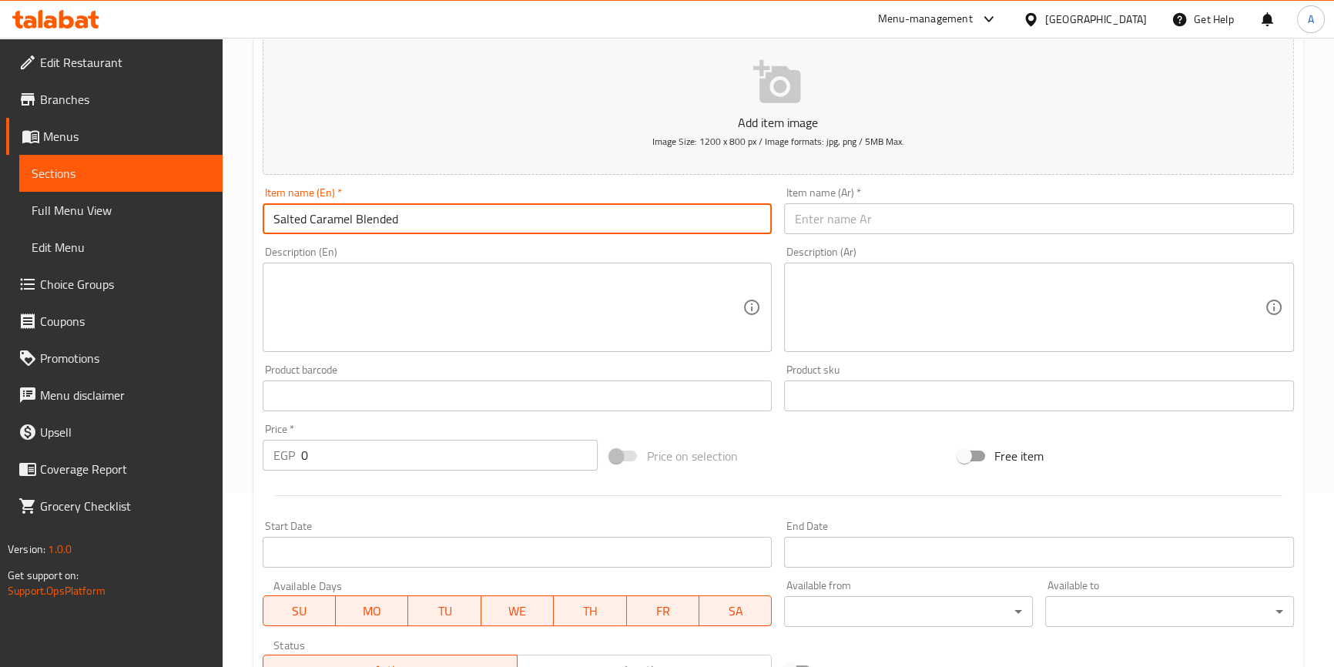
click at [960, 220] on input "text" at bounding box center [1039, 218] width 510 height 31
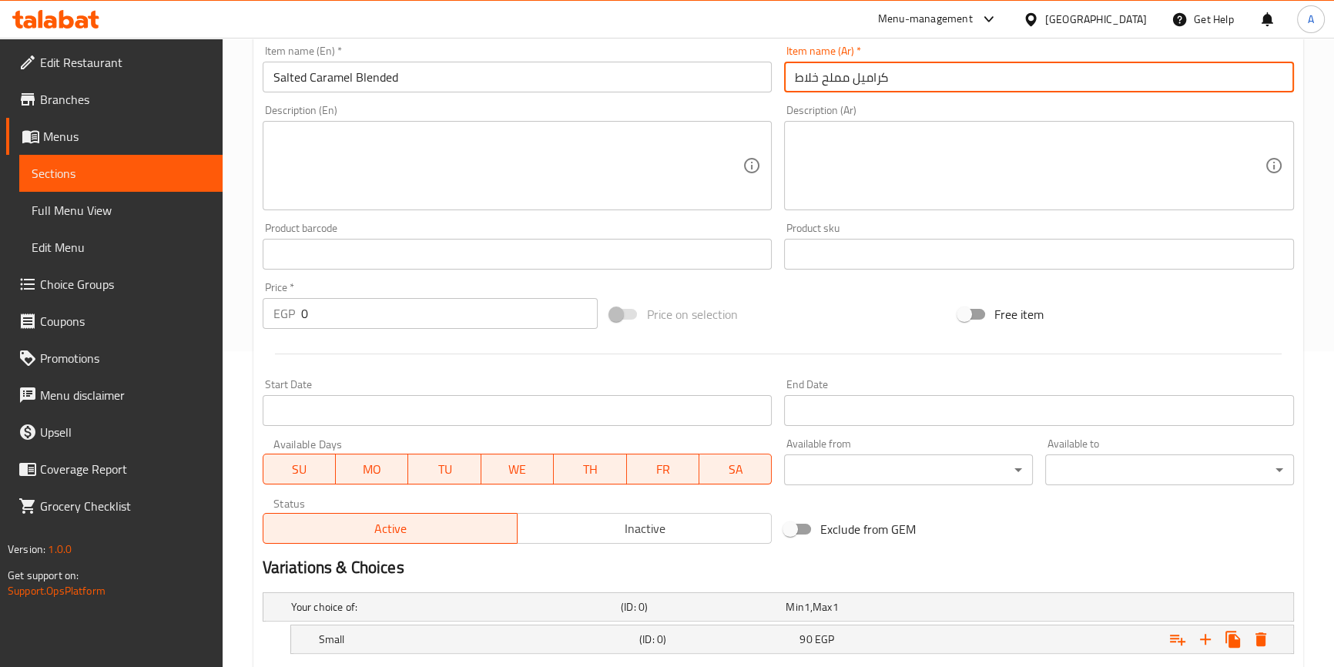
scroll to position [454, 0]
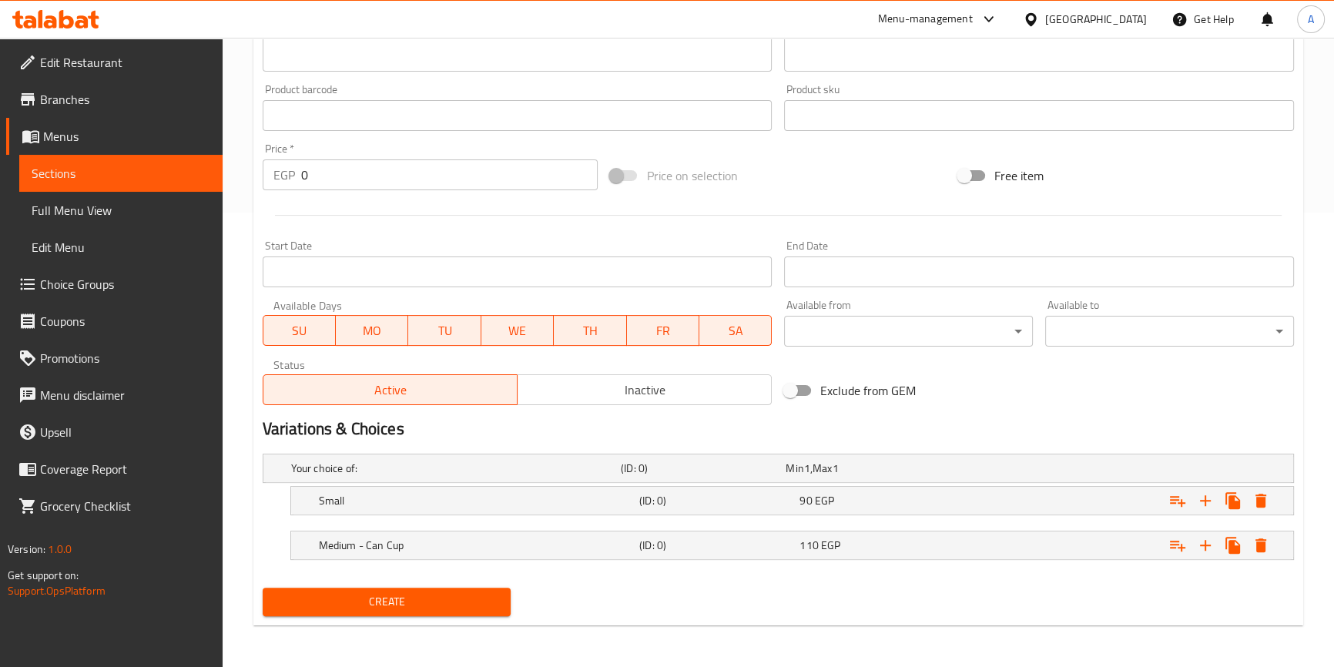
type input "كراميل مملح خلاط"
click at [915, 476] on div "90 EGP" at bounding box center [864, 467] width 159 height 15
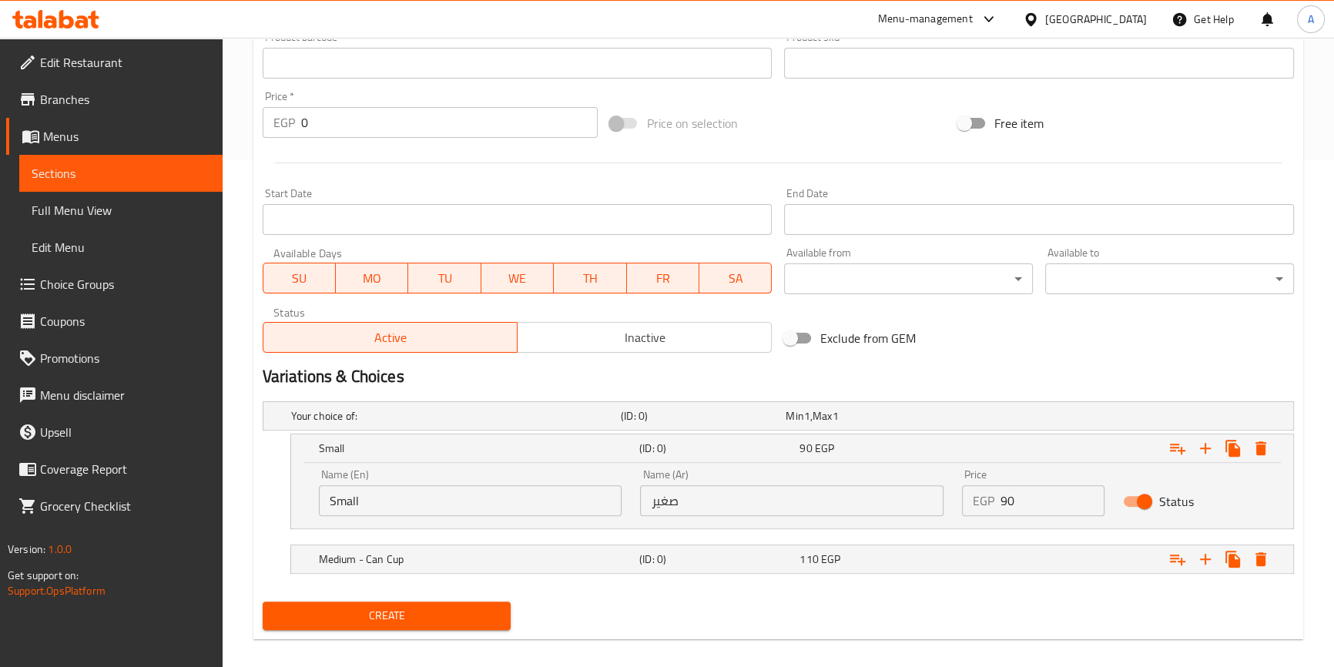
scroll to position [520, 0]
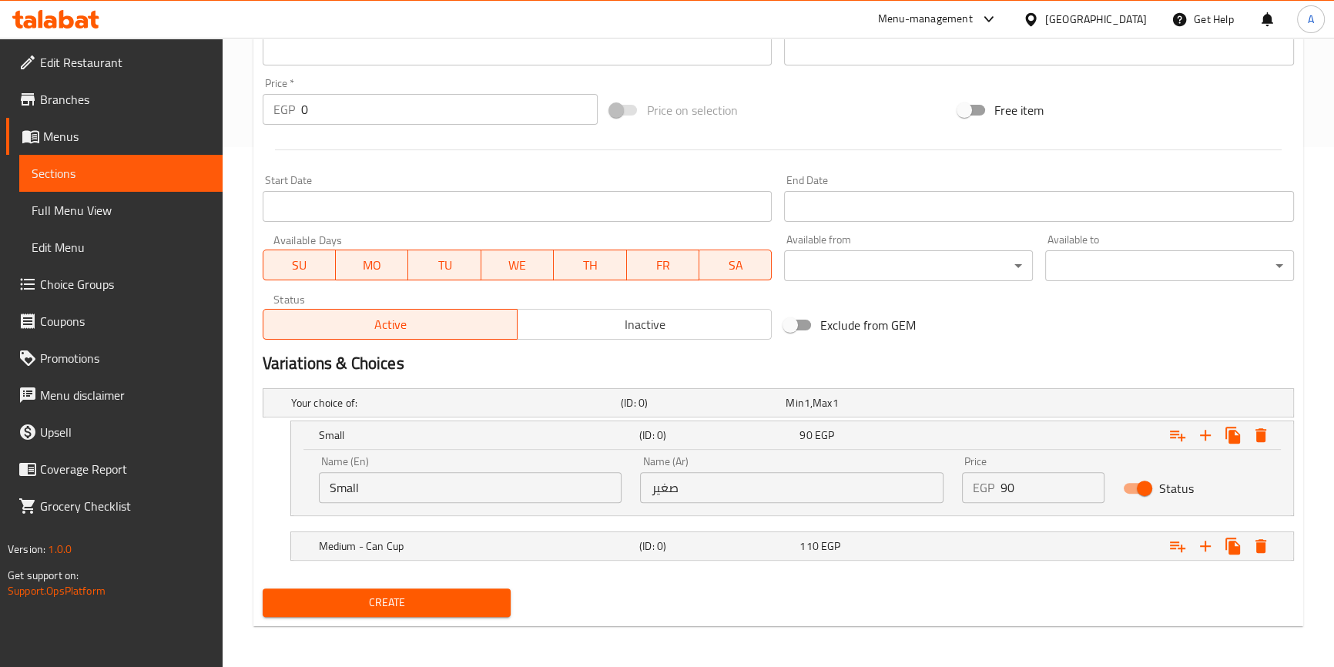
click at [1020, 479] on input "90" at bounding box center [1052, 487] width 104 height 31
type input "110"
click at [969, 406] on div "Expand" at bounding box center [1113, 403] width 330 height 6
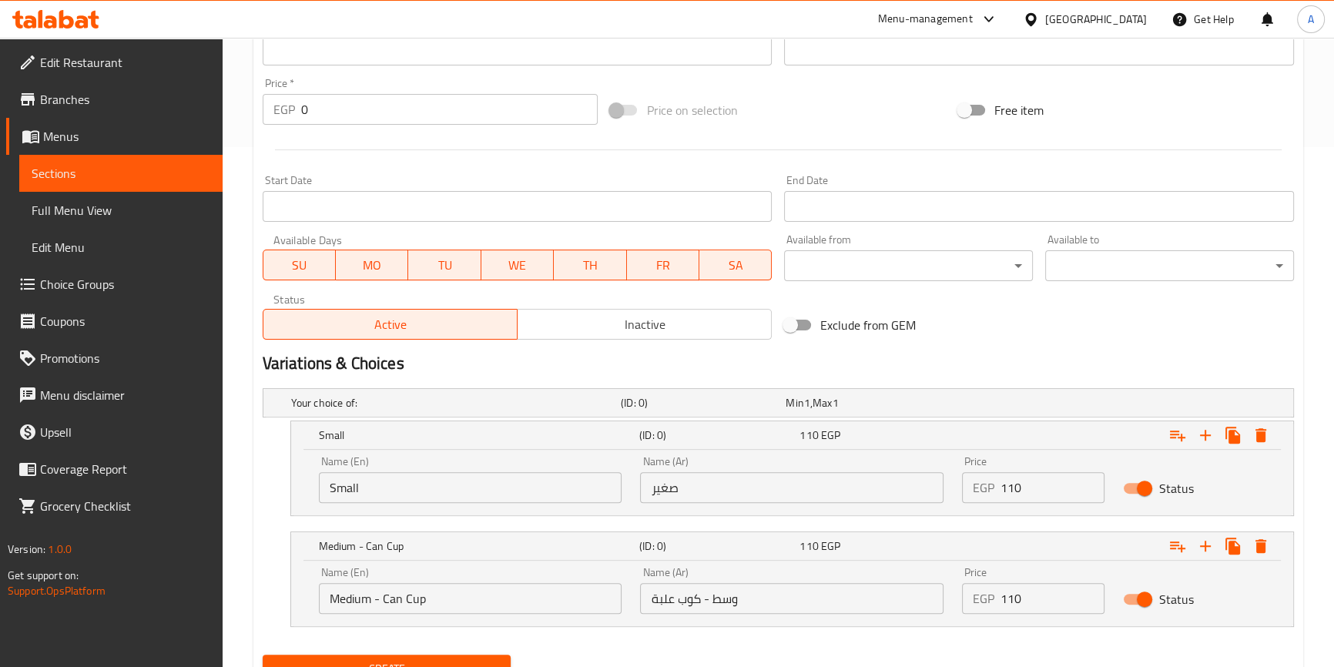
click at [1030, 592] on input "110" at bounding box center [1052, 598] width 104 height 31
type input "130"
click at [530, 430] on h5 "Small" at bounding box center [476, 434] width 314 height 15
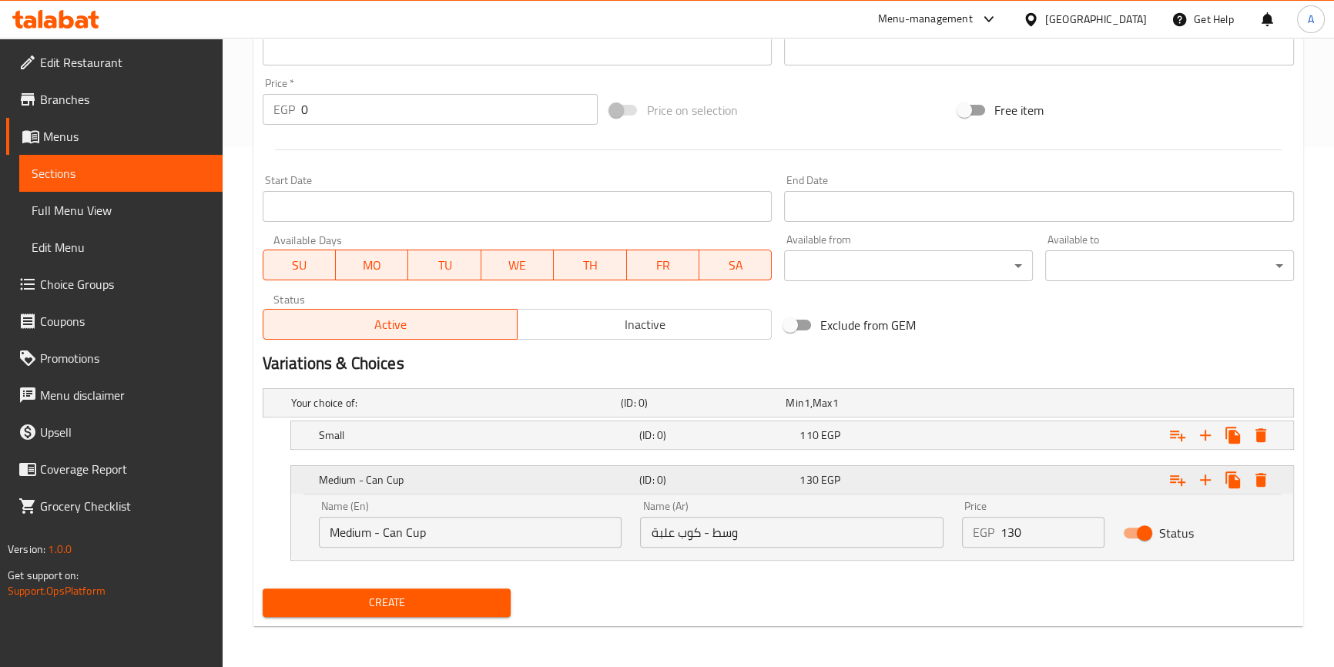
click at [514, 484] on h5 "Medium - Can Cup" at bounding box center [476, 479] width 314 height 15
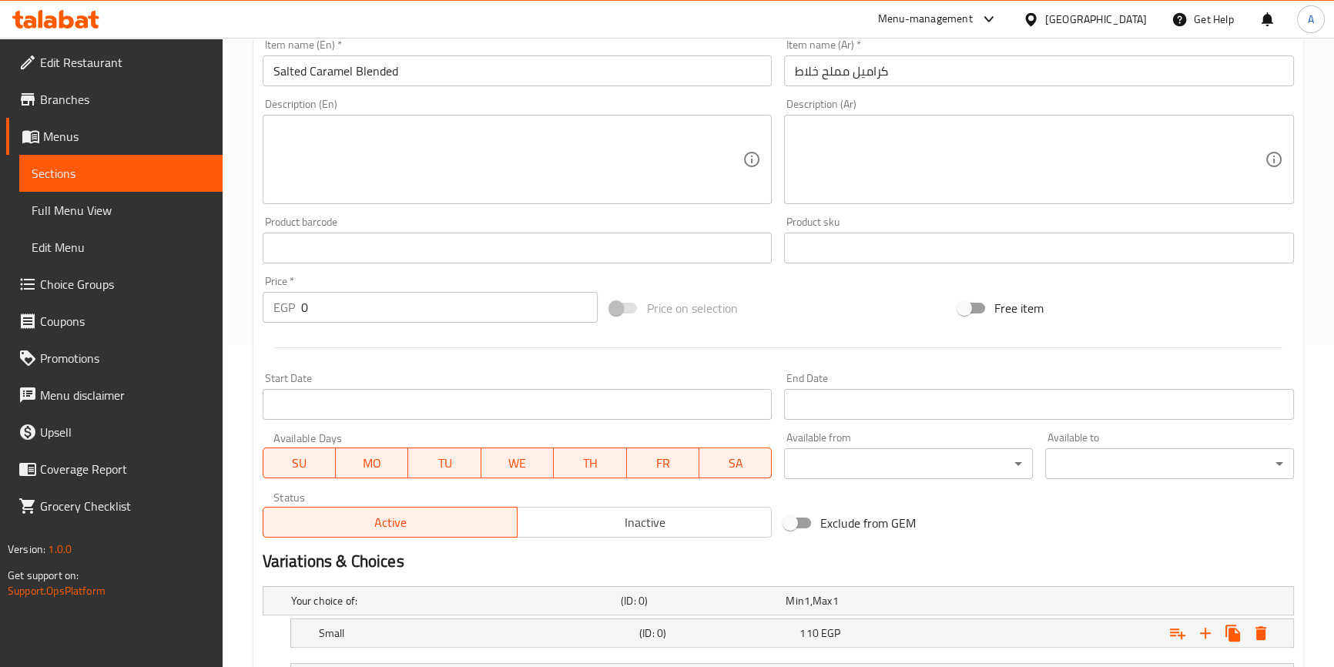
scroll to position [174, 0]
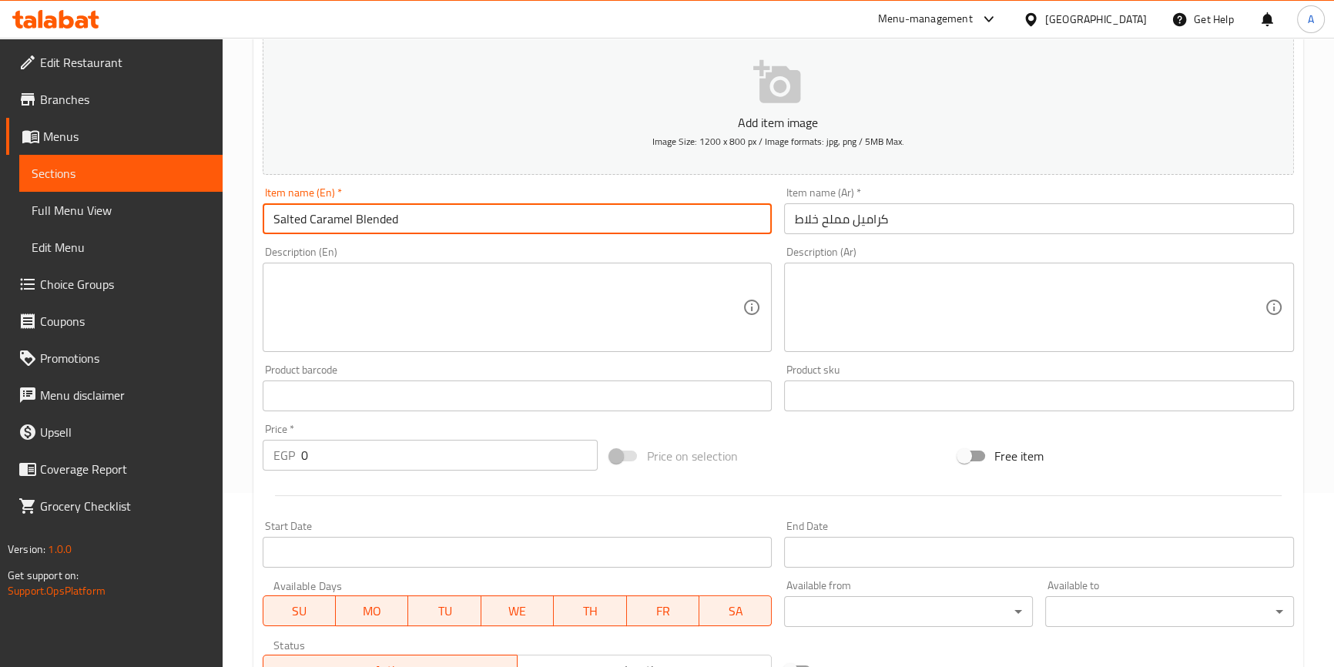
click at [416, 216] on input "Salted Caramel Blended" at bounding box center [518, 218] width 510 height 31
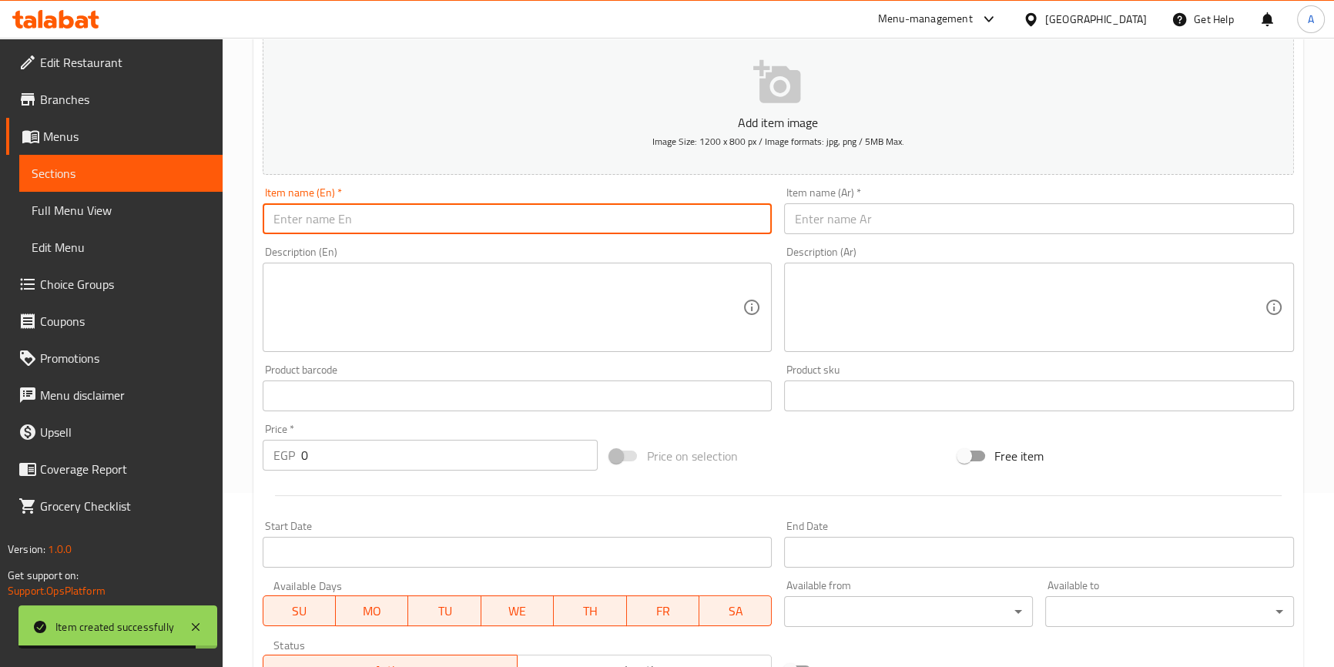
click at [351, 212] on input "text" at bounding box center [518, 218] width 510 height 31
paste input "Mocha Blended"
type input "Mocha Blended"
click at [947, 226] on input "text" at bounding box center [1039, 218] width 510 height 31
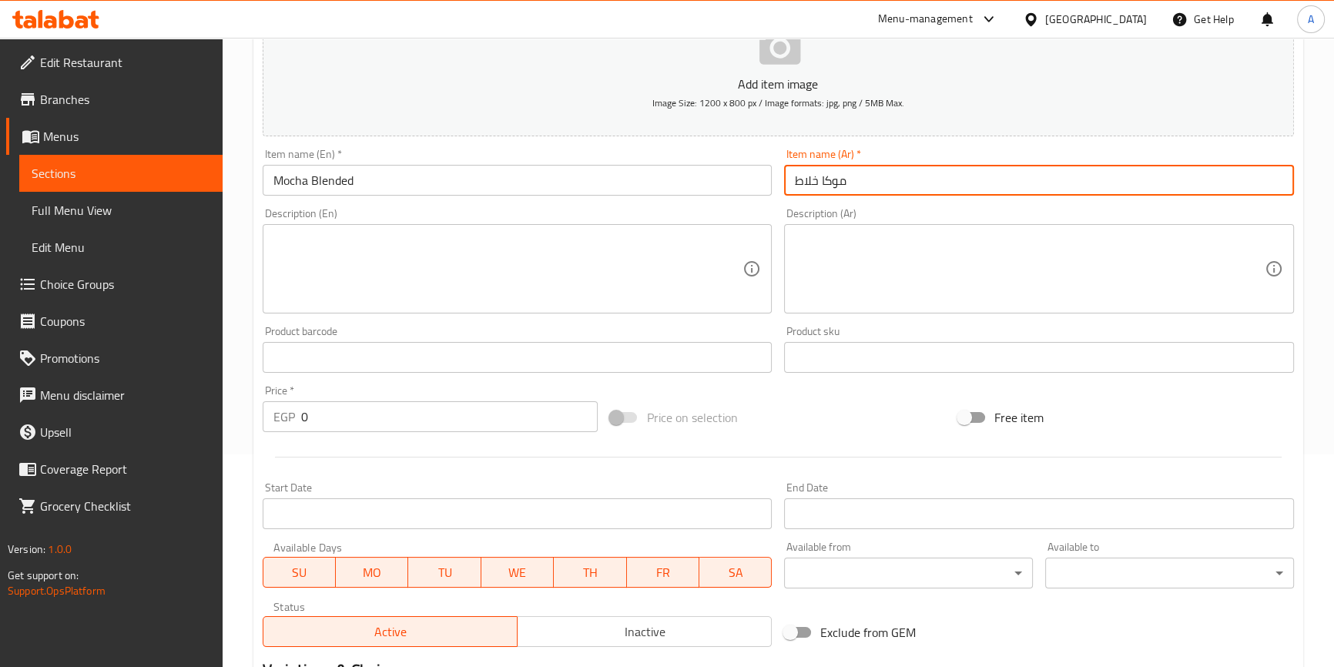
scroll to position [314, 0]
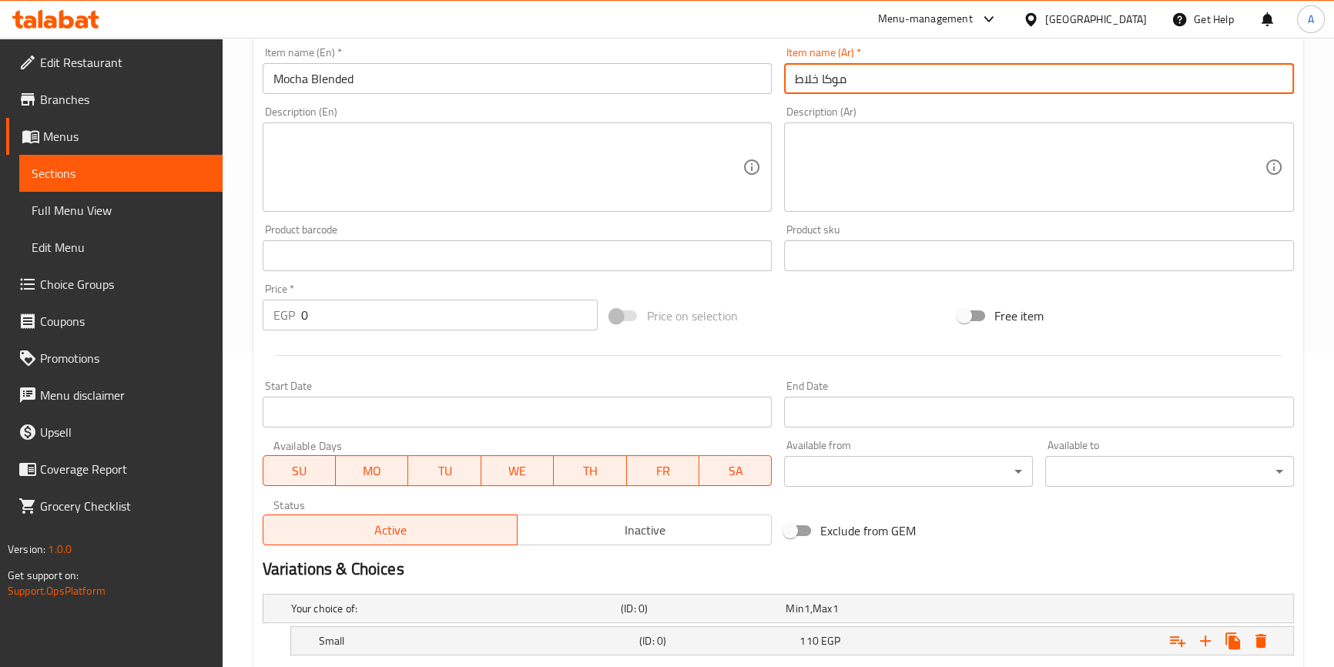
type input "موكا خلاط"
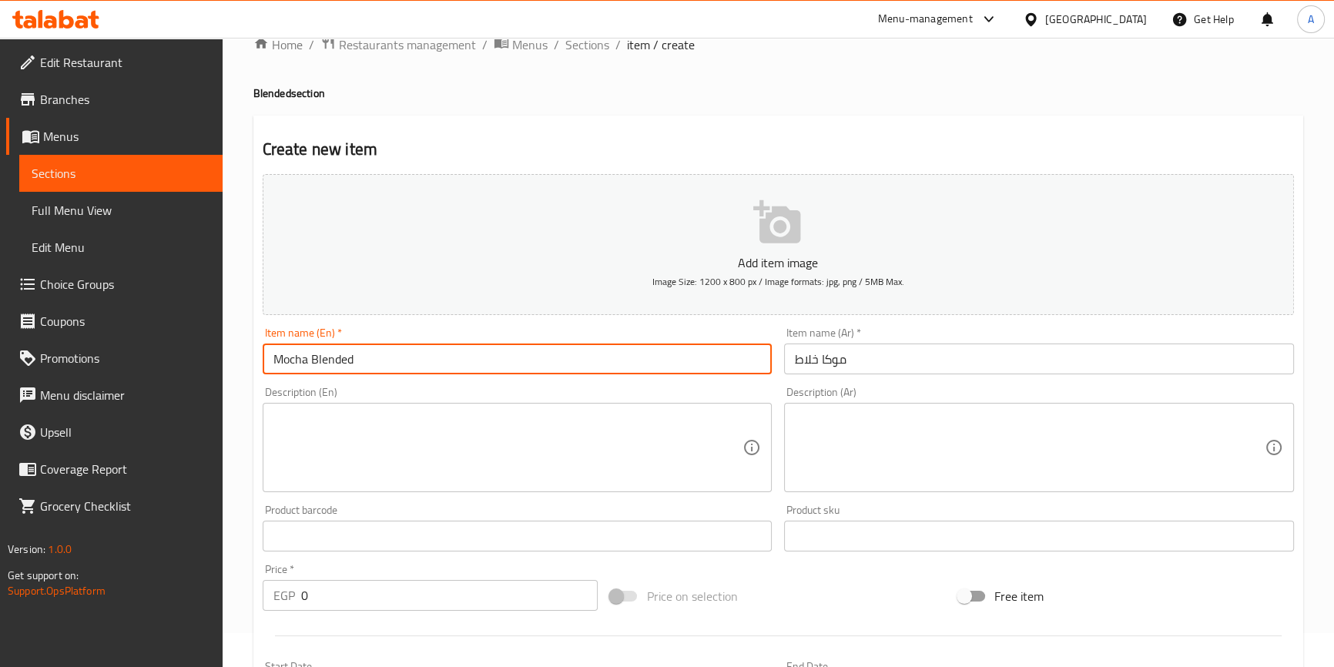
click at [454, 351] on input "Mocha Blended" at bounding box center [518, 358] width 510 height 31
paste input "White Mocha Blended"
type input "White Mocha Blended"
click at [905, 361] on input "text" at bounding box center [1039, 358] width 510 height 31
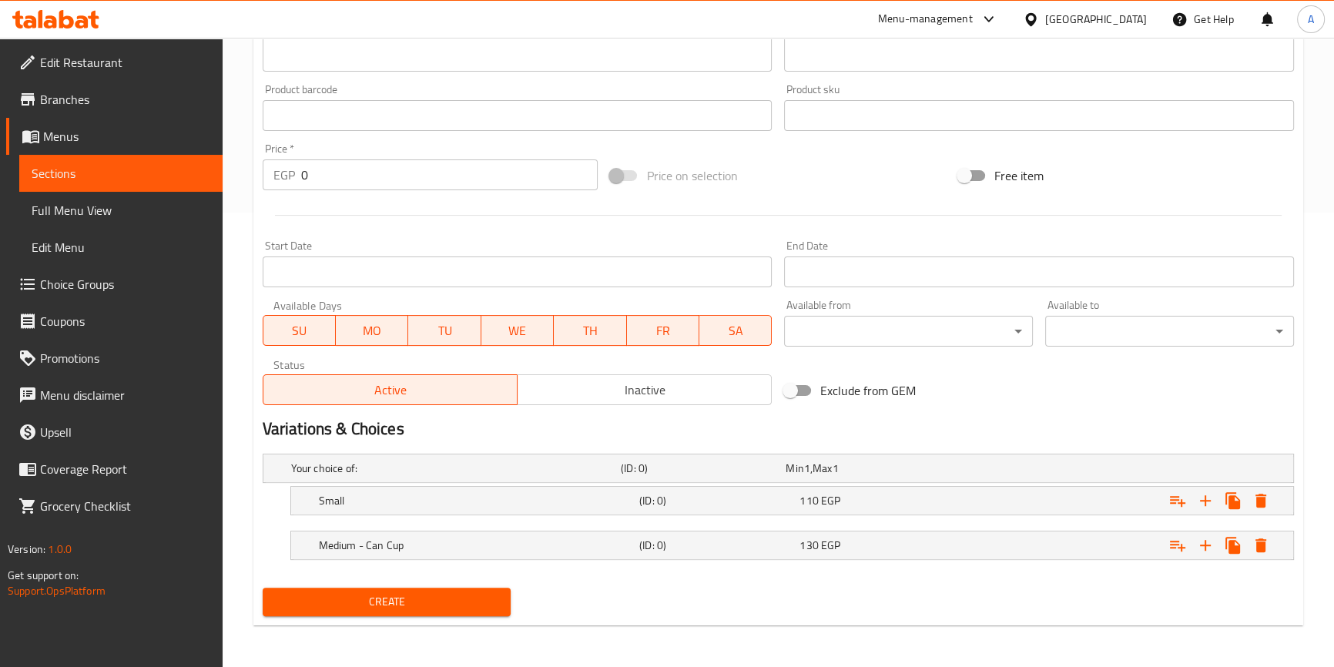
scroll to position [0, 0]
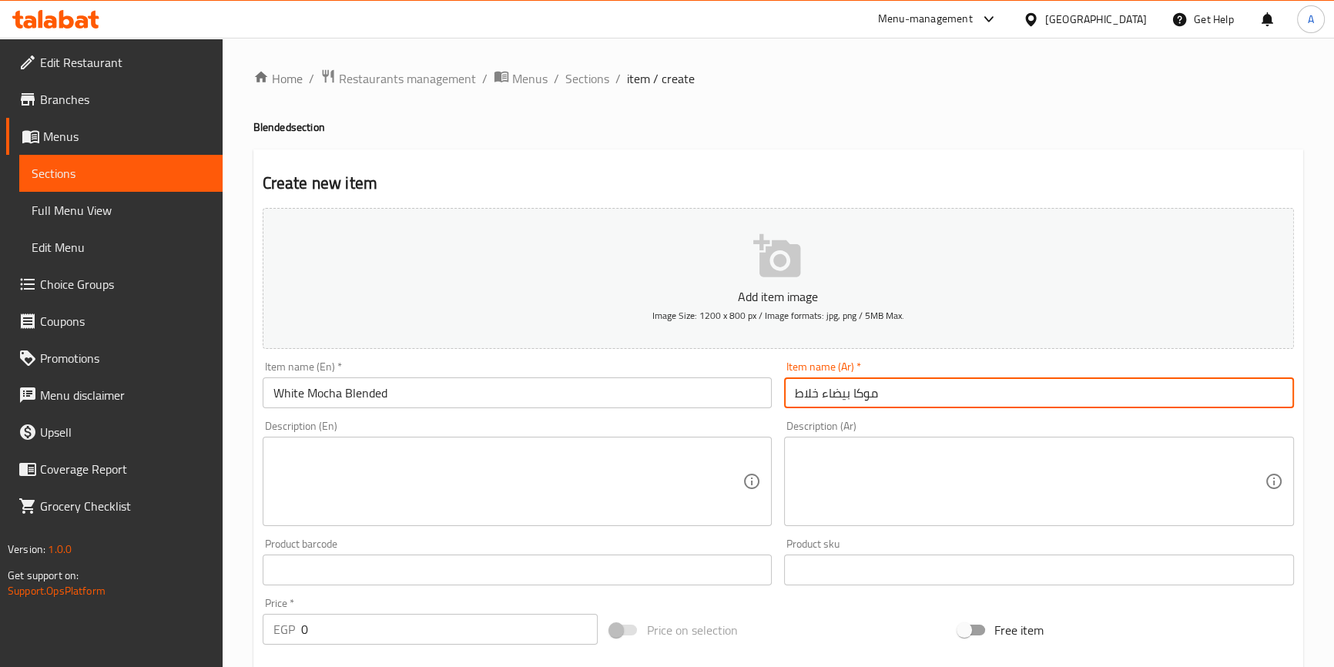
type input "موكا بيضاء خلاط"
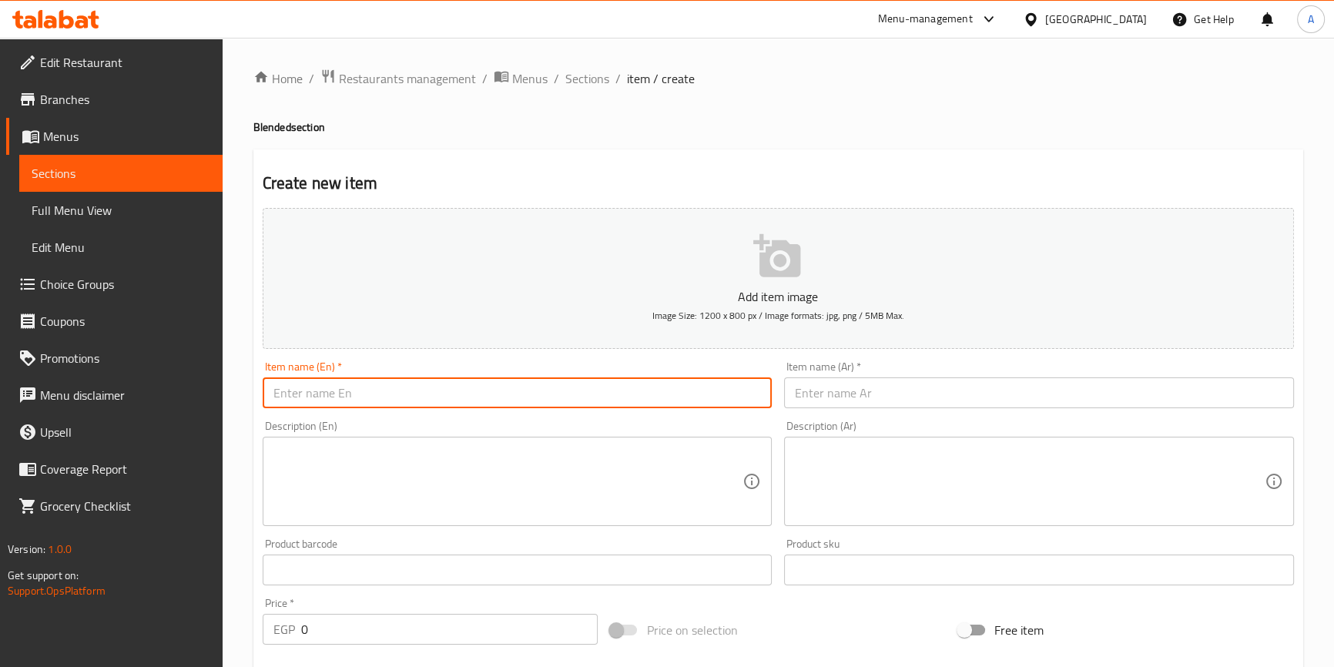
click at [376, 400] on input "text" at bounding box center [518, 392] width 510 height 31
paste input "Caramel Blended"
type input "Caramel Blended"
click at [949, 411] on div "Item name (Ar)   * Item name (Ar) *" at bounding box center [1039, 384] width 522 height 59
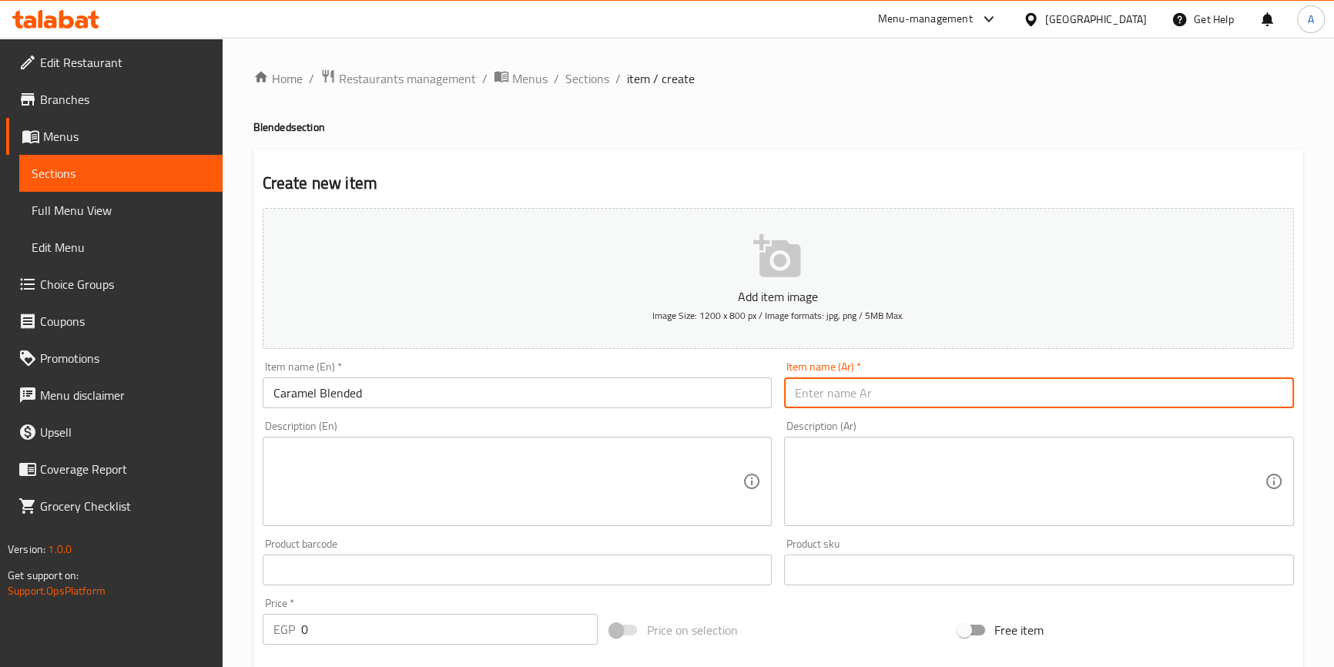
click at [947, 387] on input "text" at bounding box center [1039, 392] width 510 height 31
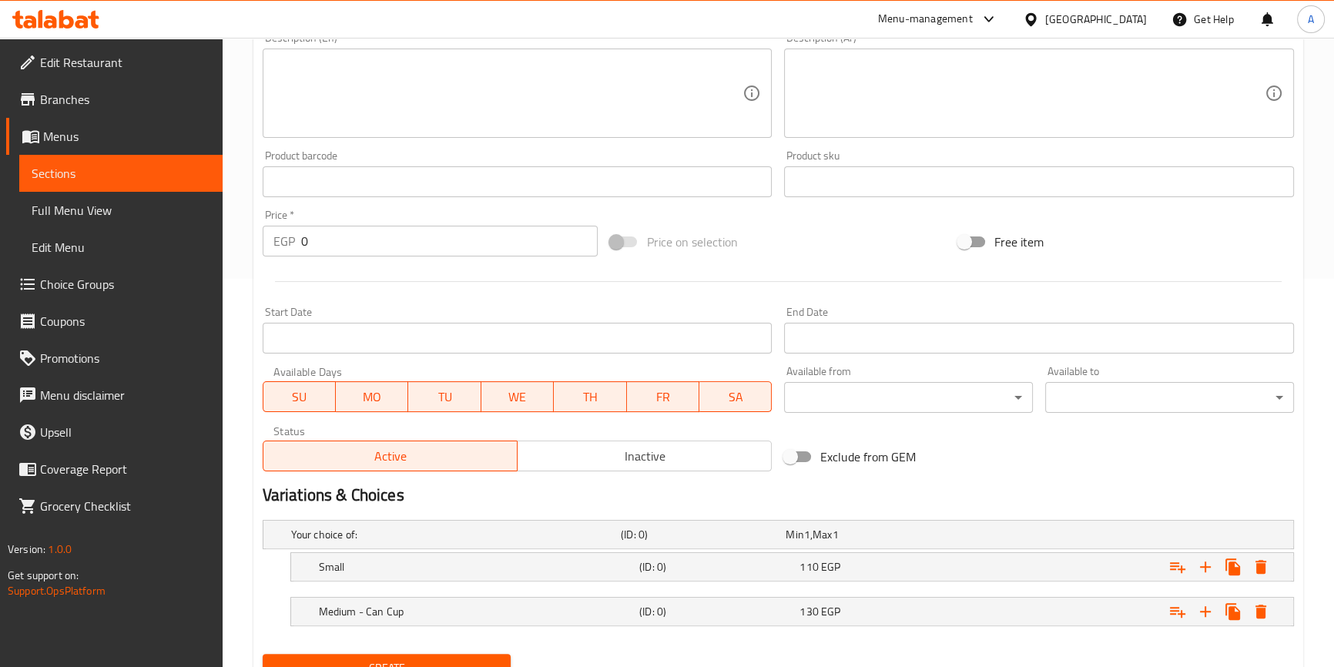
scroll to position [454, 0]
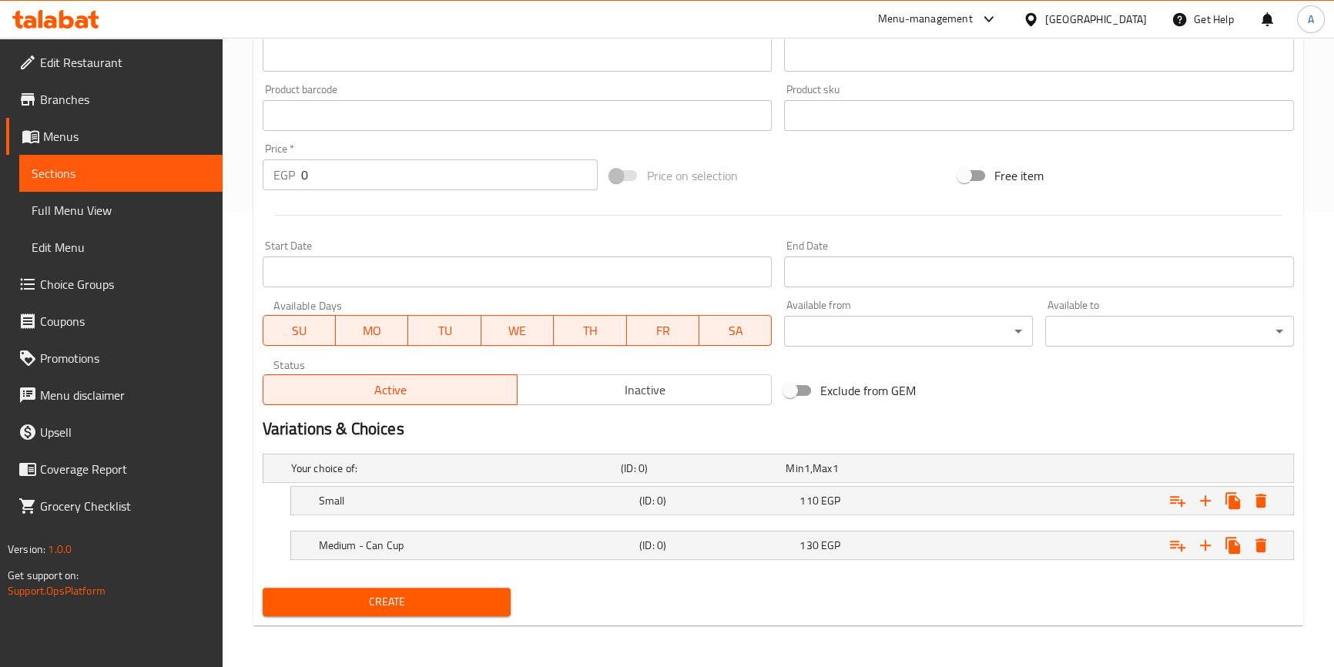
type input "كراميل خلاط"
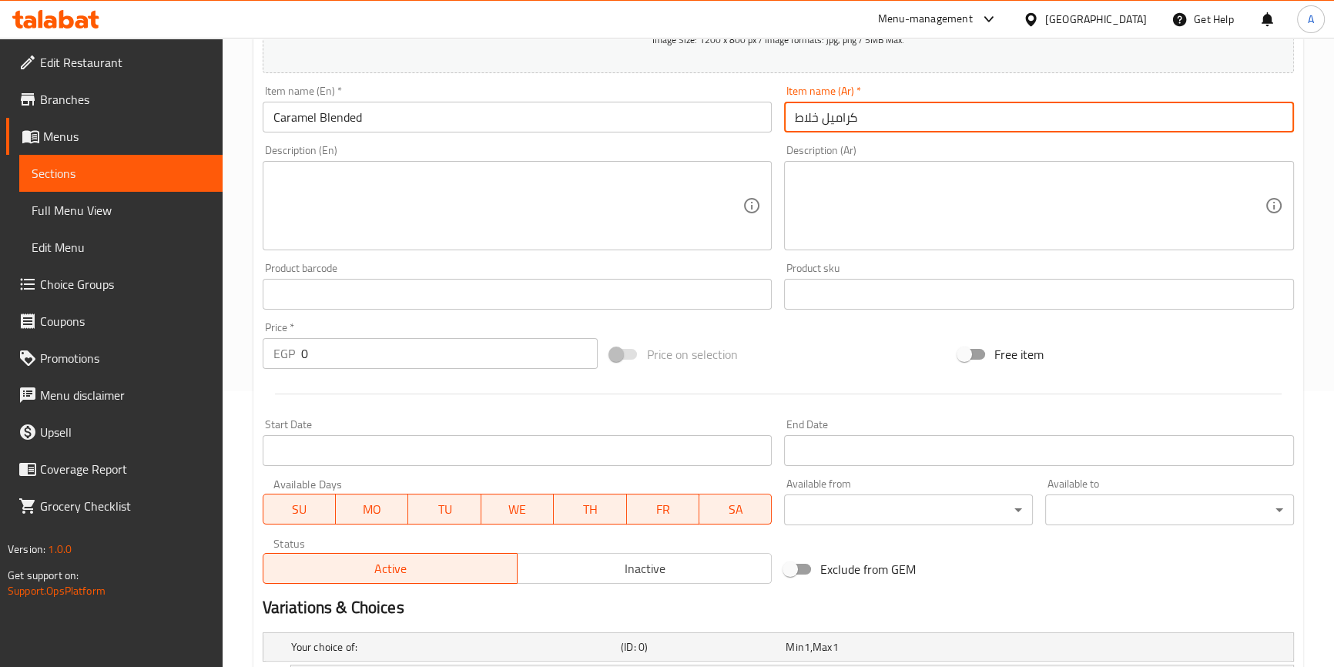
scroll to position [104, 0]
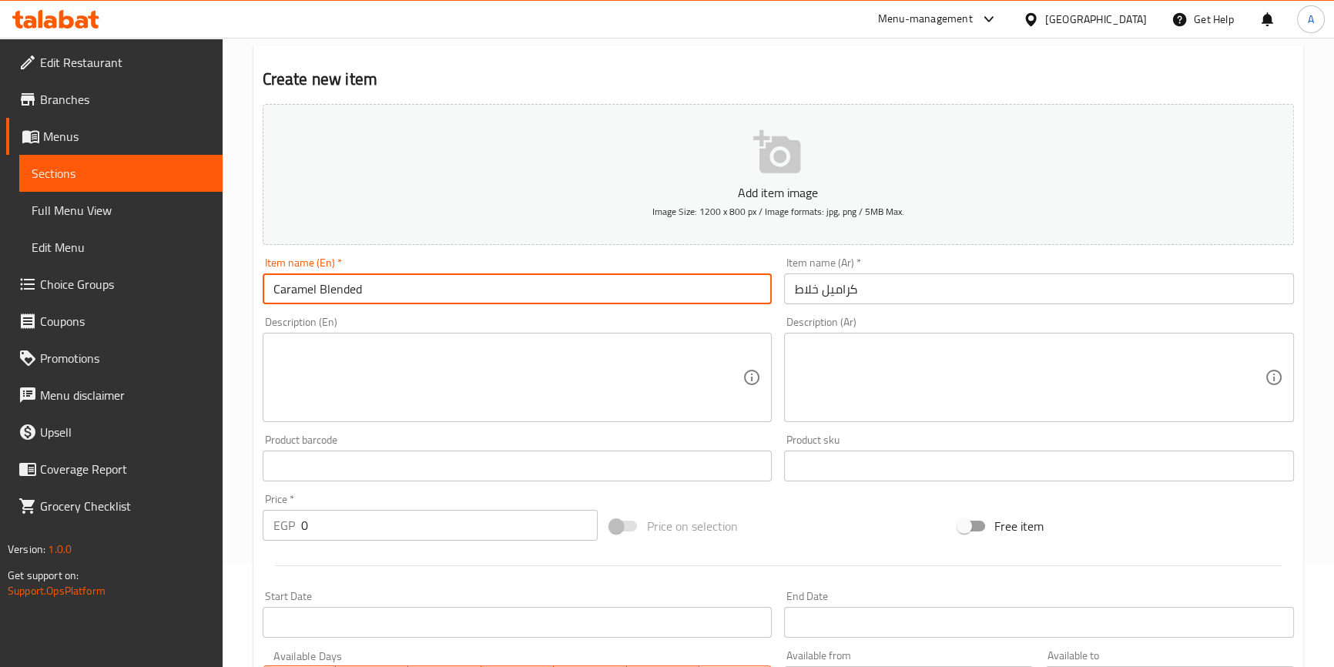
click at [453, 297] on input "Caramel Blended" at bounding box center [518, 288] width 510 height 31
paste input "Vanilla Blended"
type input "Vanilla Blended"
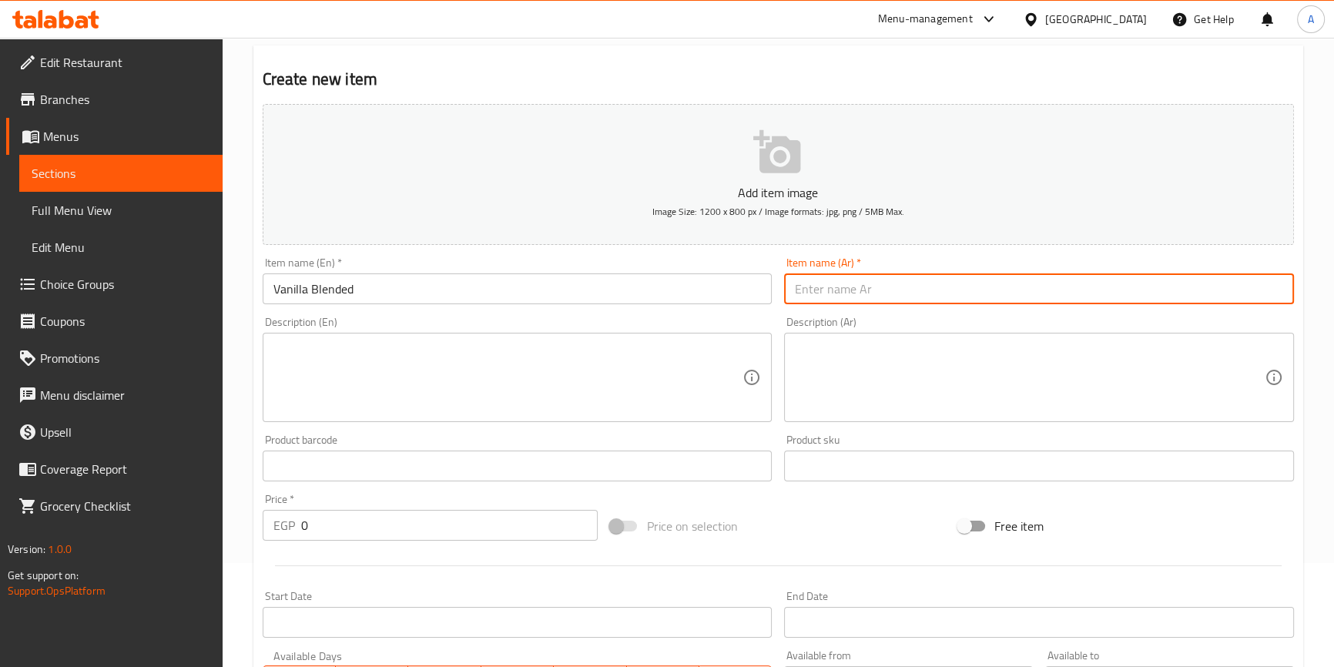
click at [1099, 283] on input "text" at bounding box center [1039, 288] width 510 height 31
type input "فانيليا خلاط"
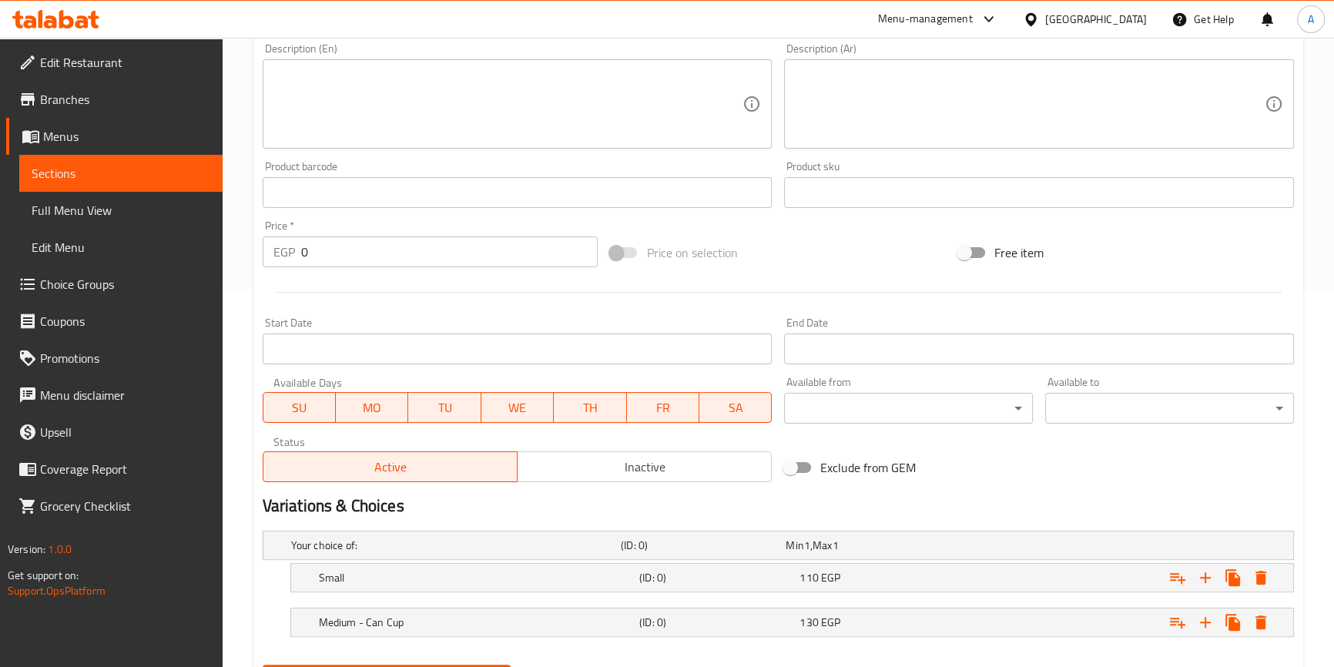
scroll to position [454, 0]
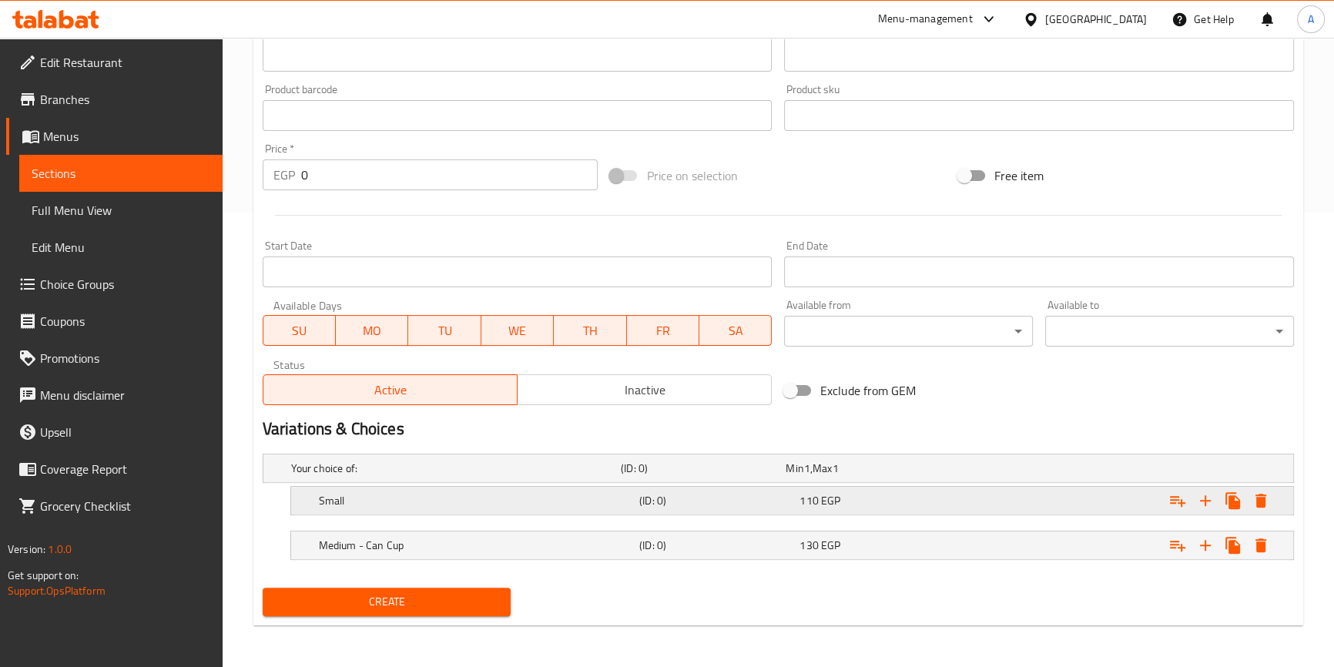
drag, startPoint x: 835, startPoint y: 503, endPoint x: 823, endPoint y: 492, distance: 15.8
click at [810, 478] on span "EGP" at bounding box center [807, 468] width 6 height 20
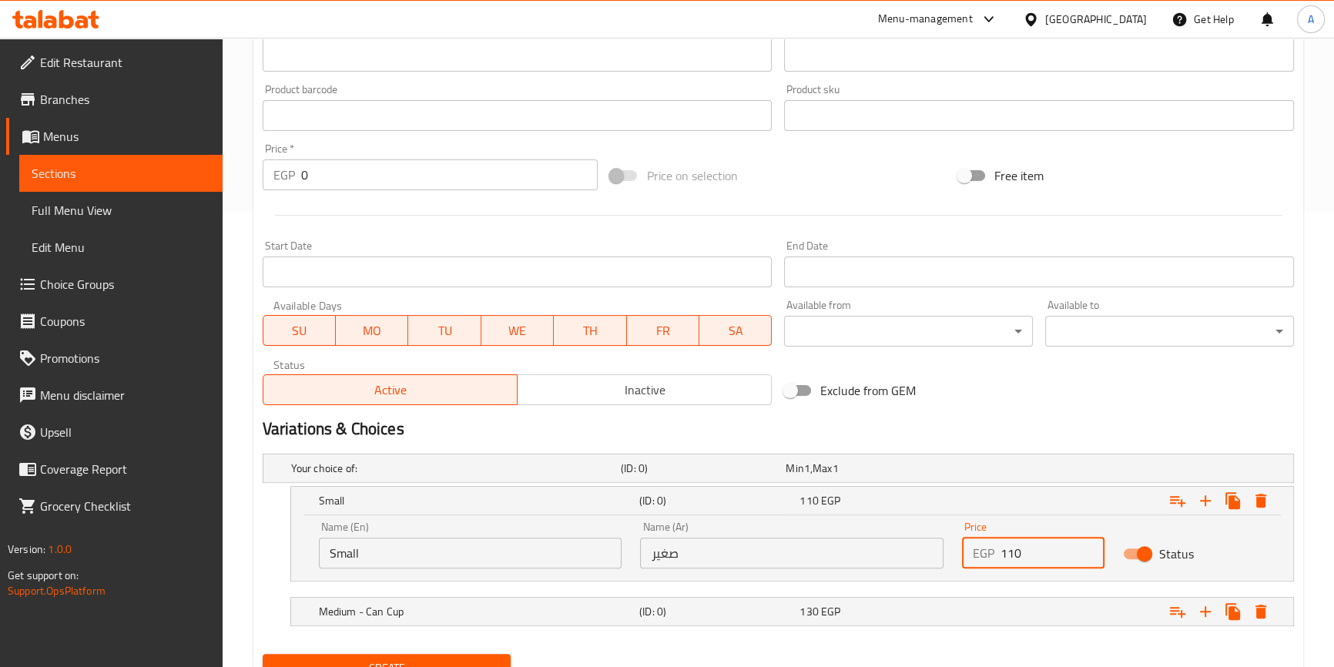
click at [1029, 554] on input "110" at bounding box center [1052, 552] width 104 height 31
type input "95"
click at [932, 476] on div "130 EGP" at bounding box center [864, 467] width 159 height 15
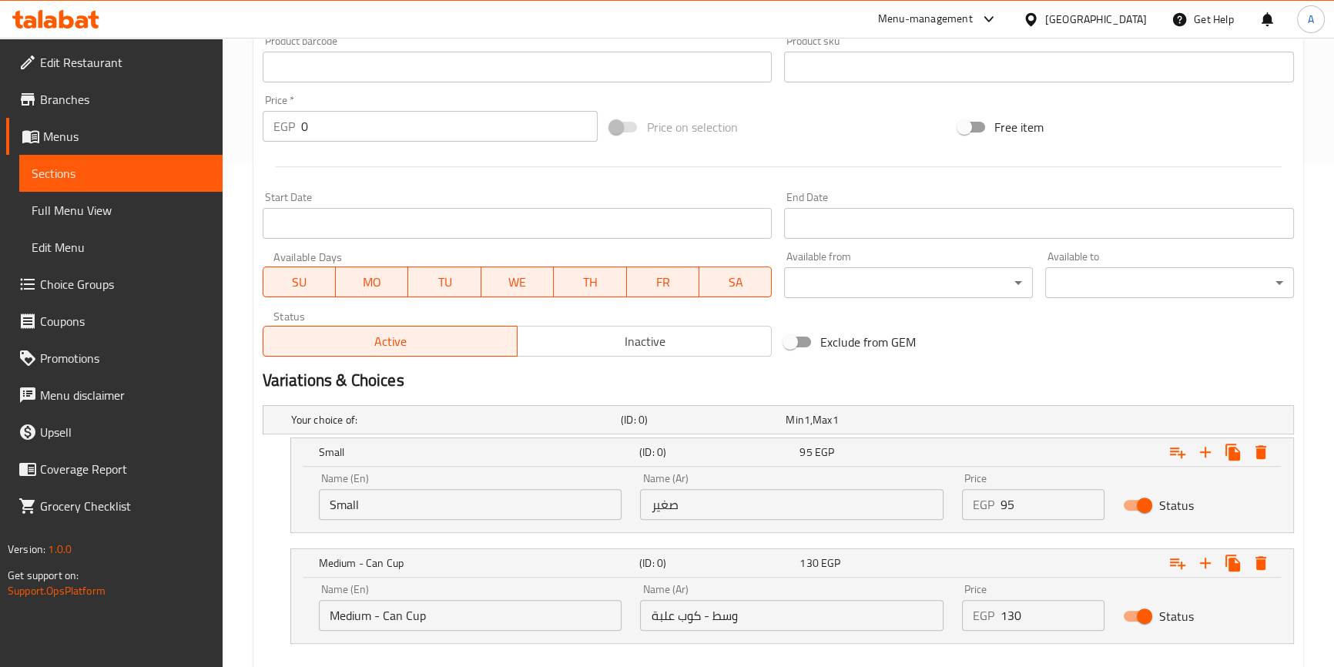
scroll to position [586, 0]
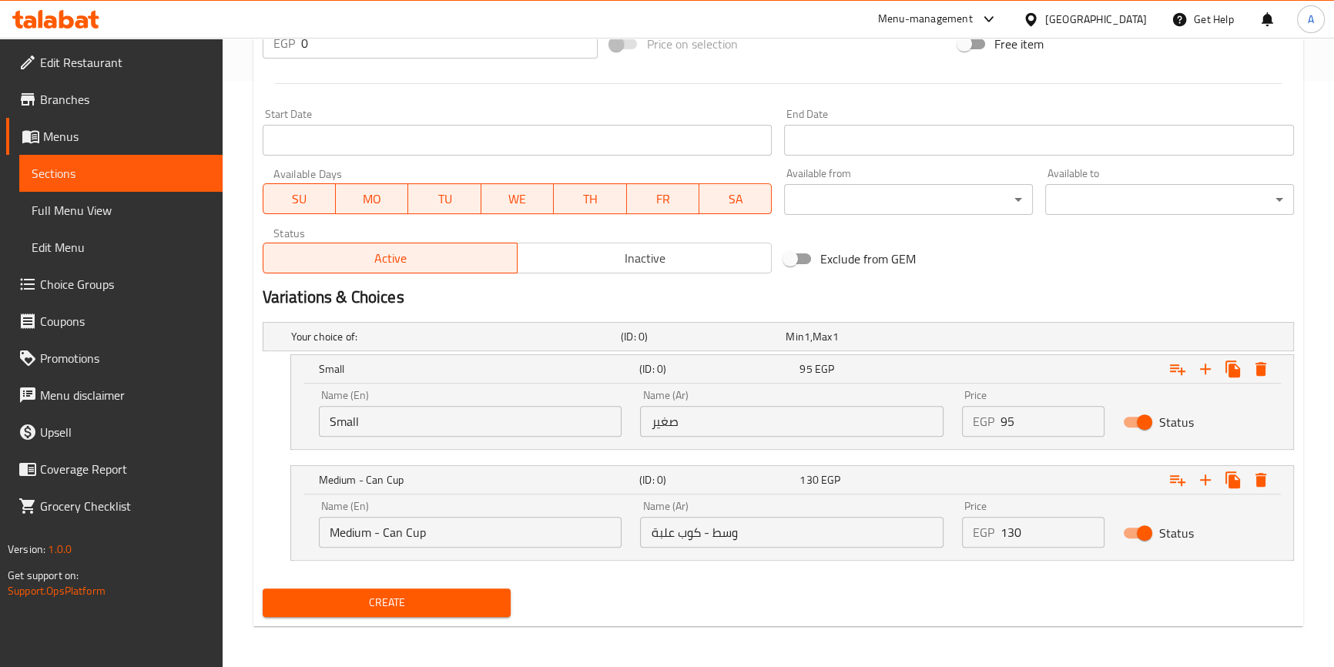
click at [1025, 527] on input "130" at bounding box center [1052, 532] width 104 height 31
type input "115"
click at [474, 380] on div "Medium - Can Cup" at bounding box center [476, 369] width 320 height 22
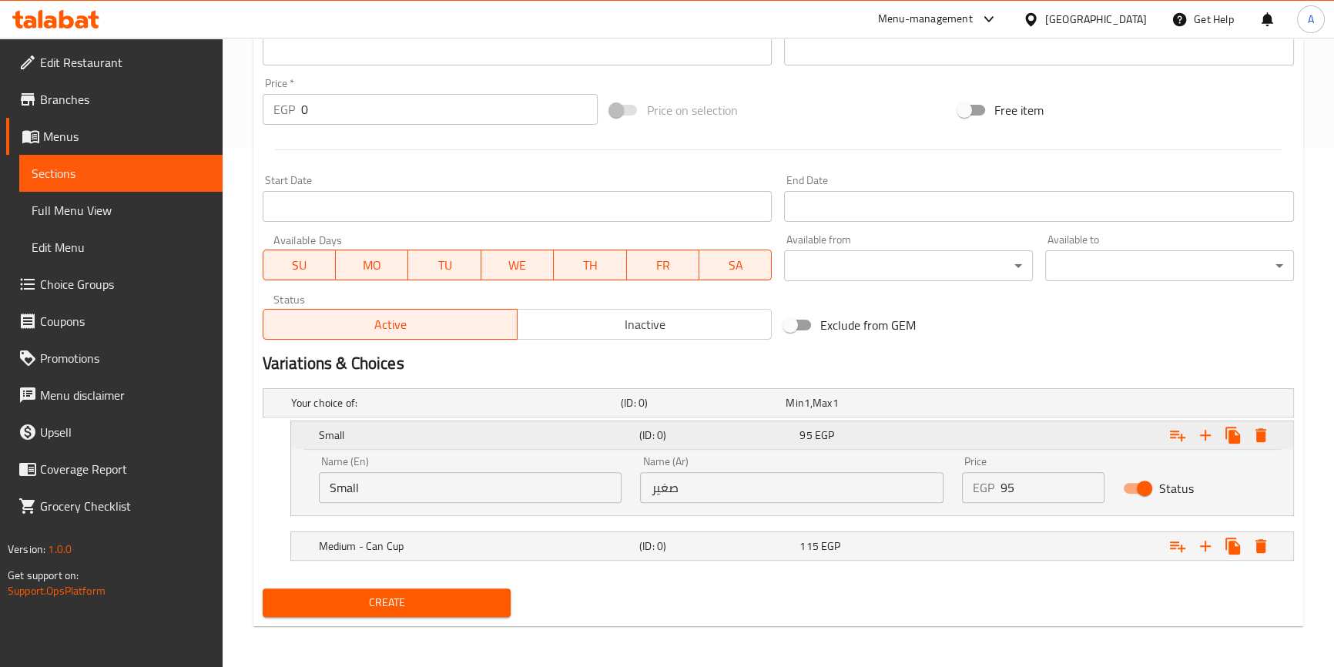
click at [450, 439] on h5 "Small" at bounding box center [476, 434] width 314 height 15
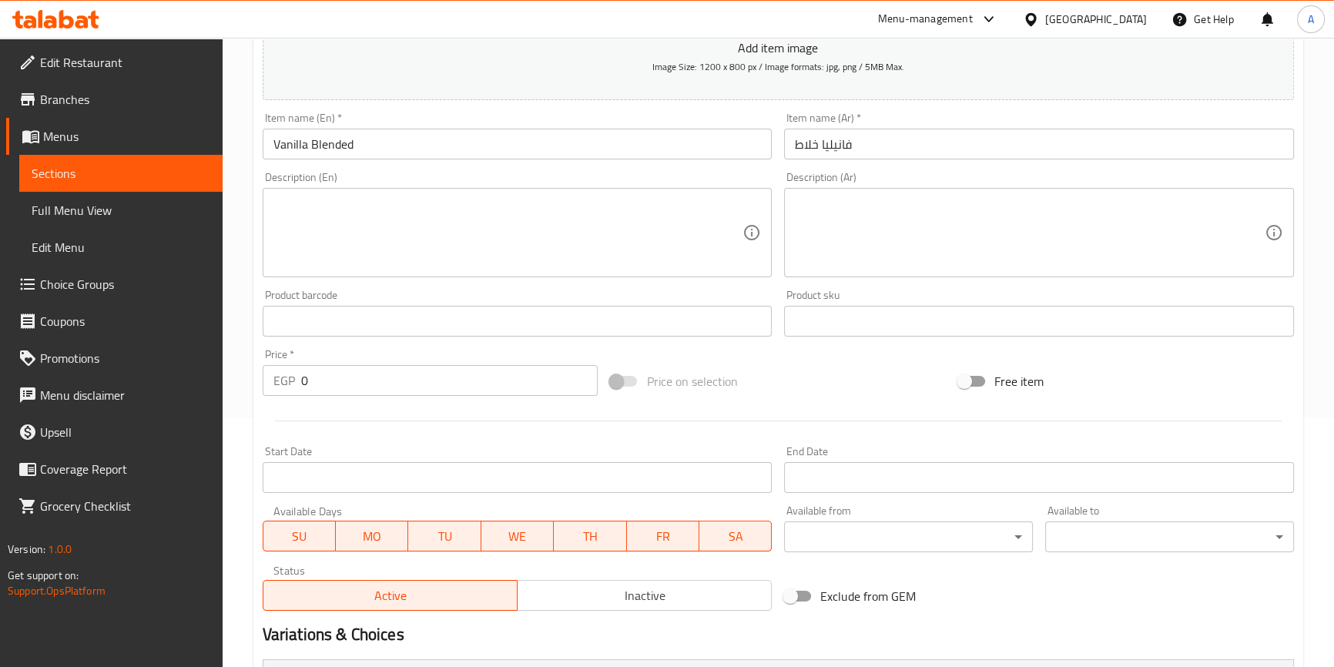
scroll to position [244, 0]
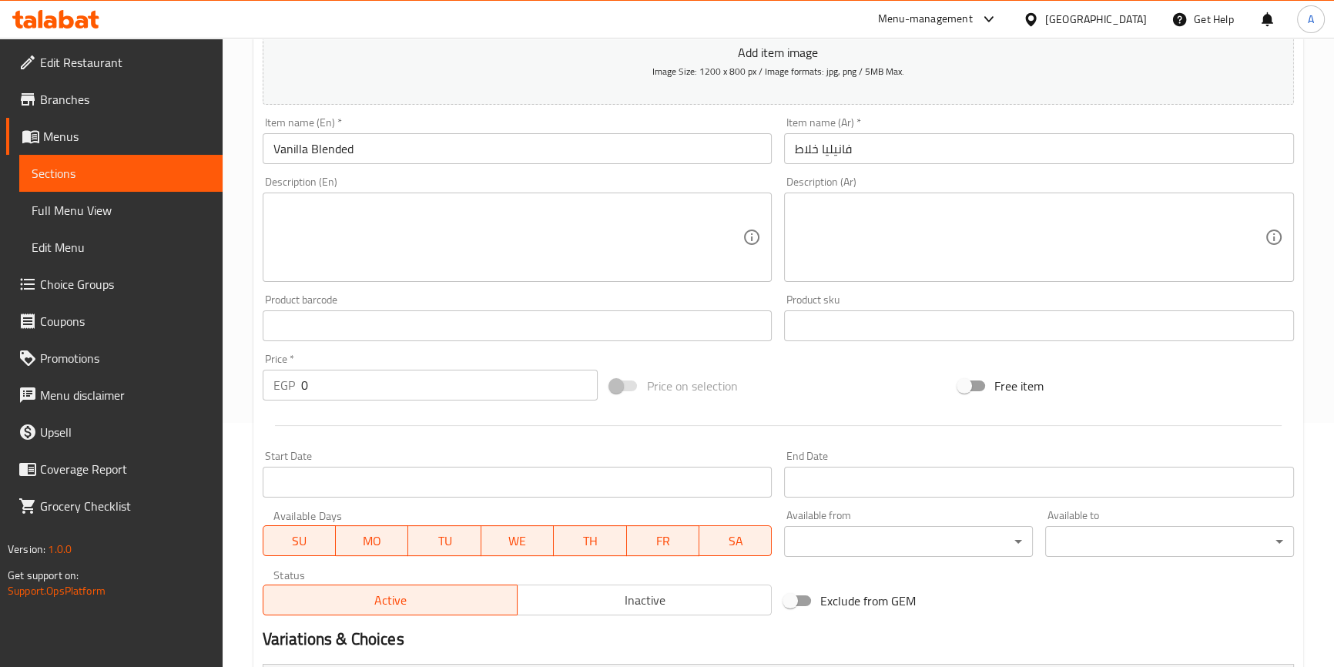
click at [397, 150] on input "Vanilla Blended" at bounding box center [518, 148] width 510 height 31
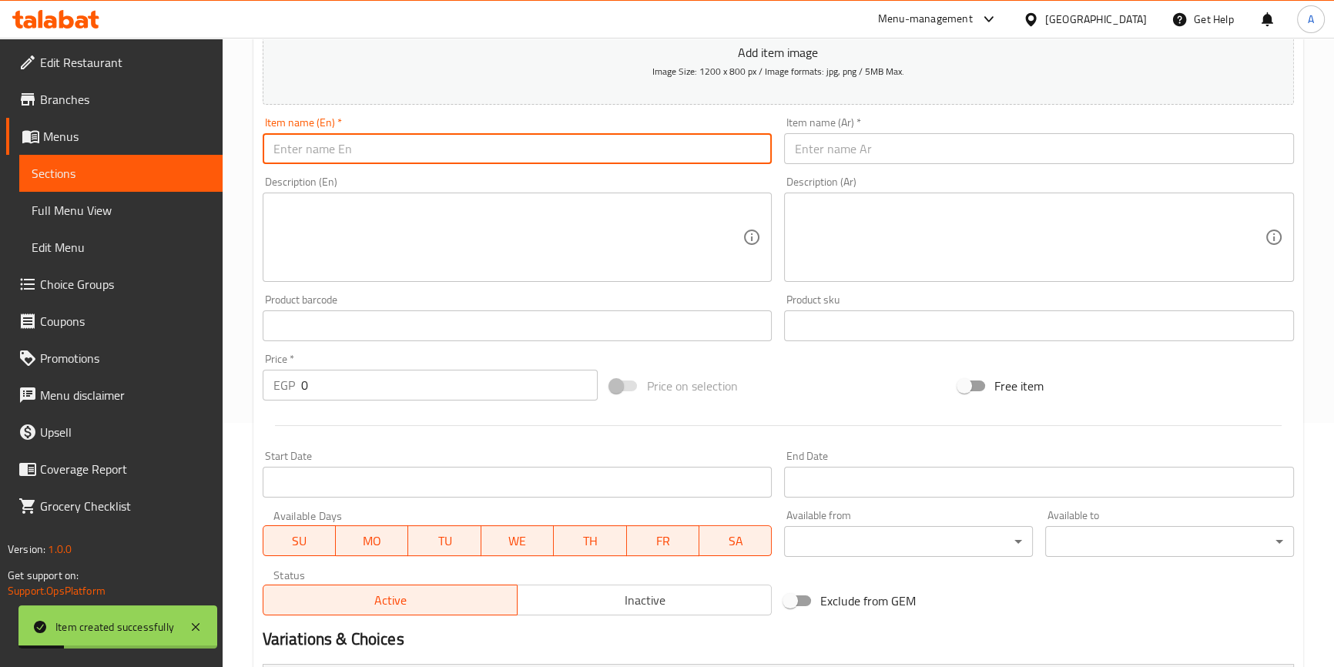
scroll to position [0, 0]
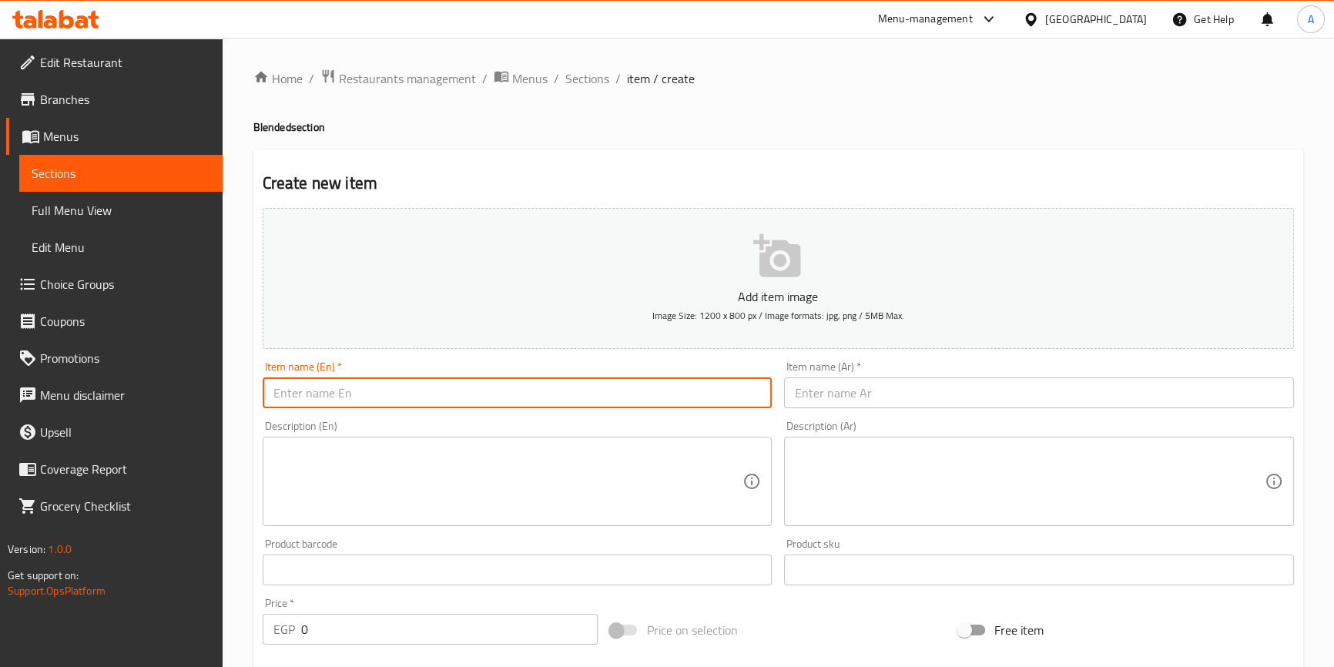
paste input "Chocolate Blended"
type input "Chocolate Blended"
click at [980, 401] on input "text" at bounding box center [1039, 392] width 510 height 31
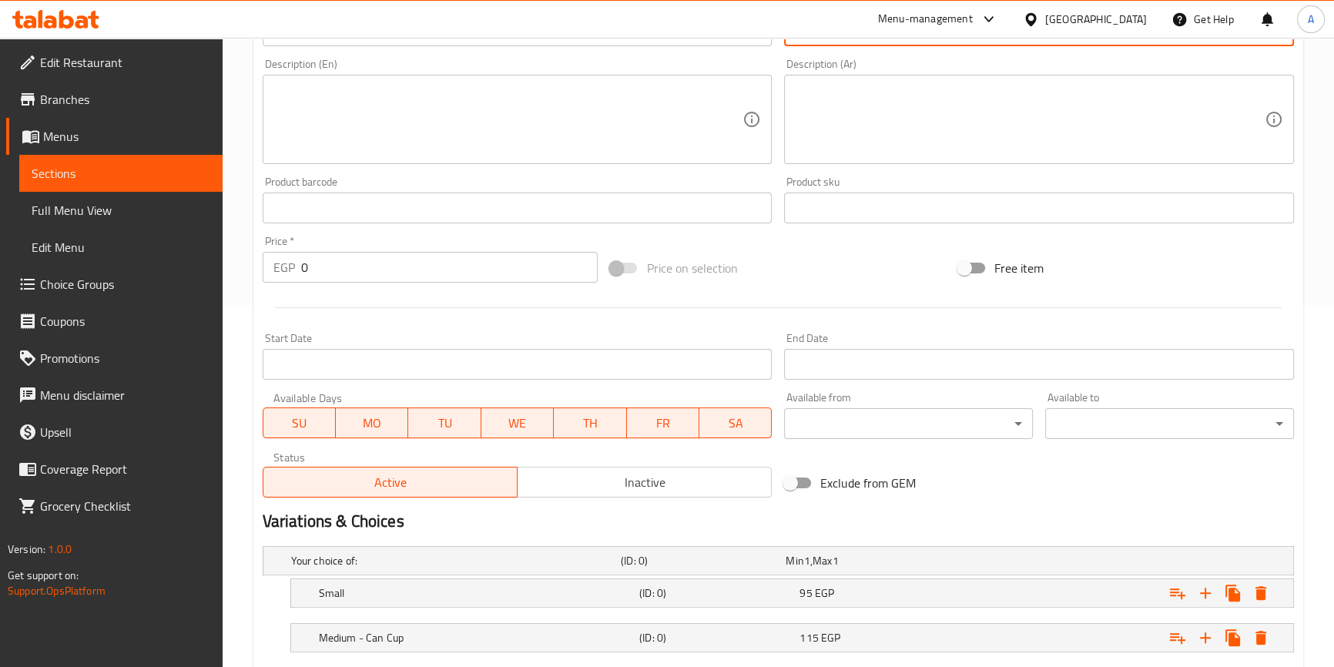
scroll to position [420, 0]
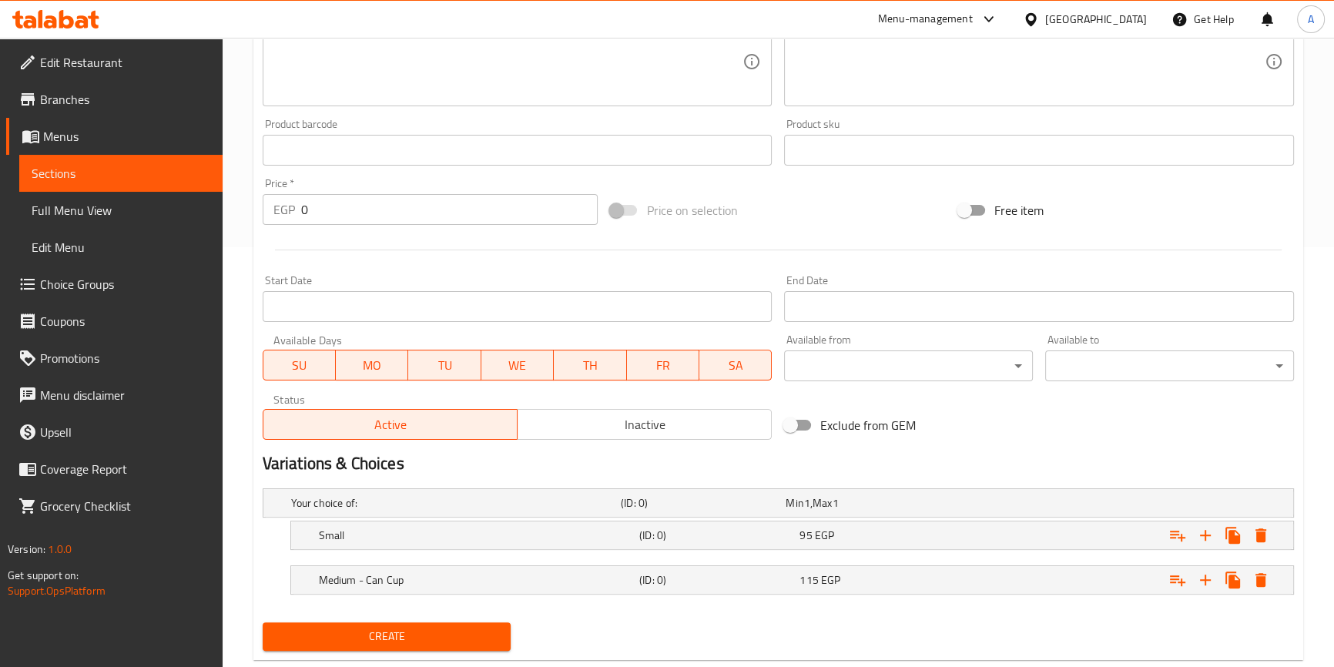
type input "شوكولاتة خلاط"
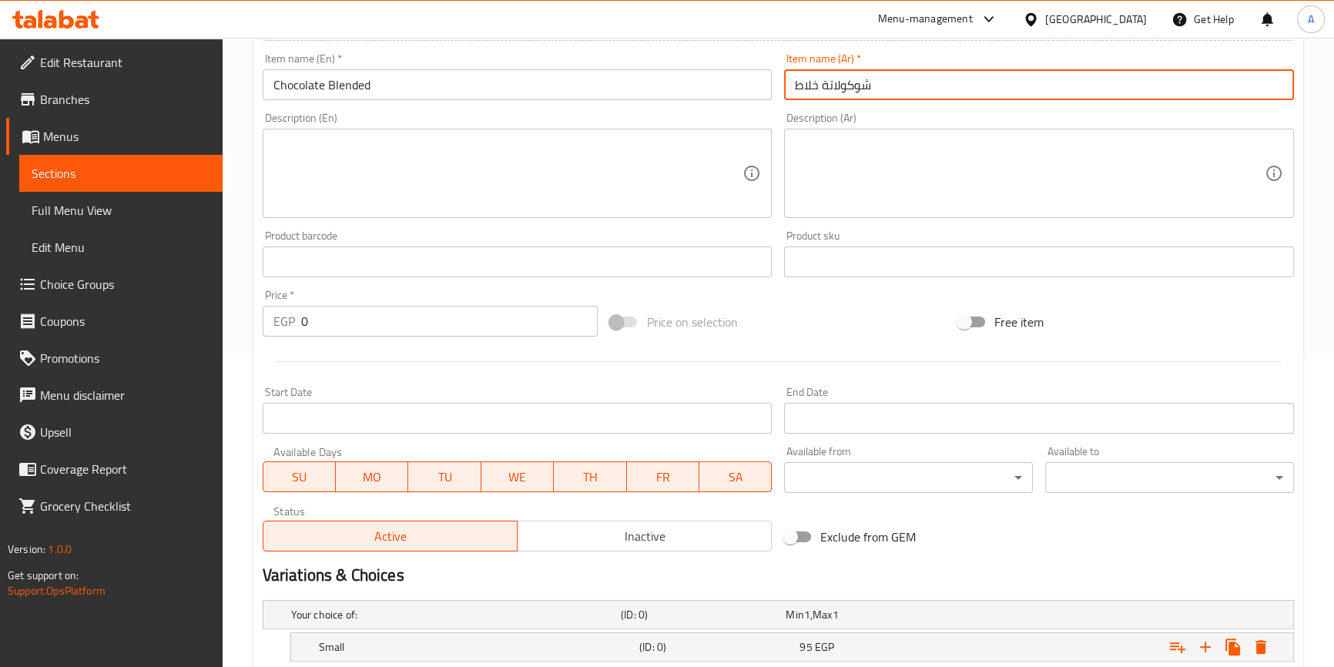
scroll to position [209, 0]
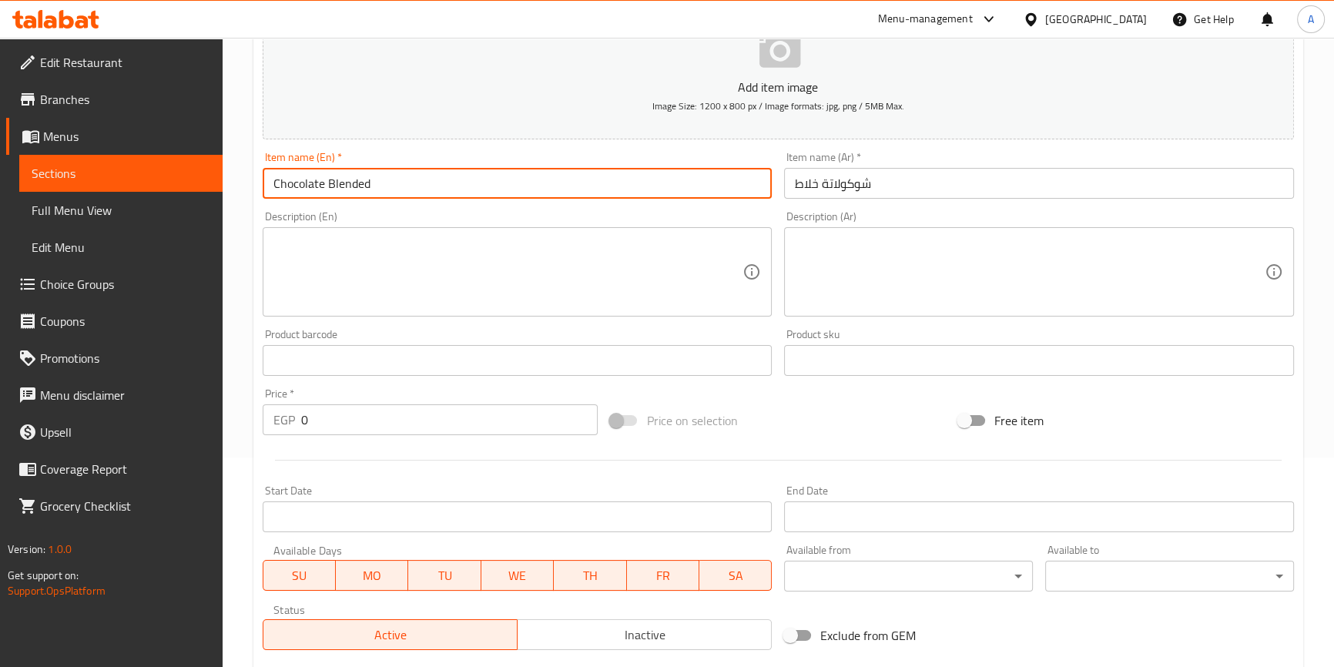
click at [390, 179] on input "Chocolate Blended" at bounding box center [518, 183] width 510 height 31
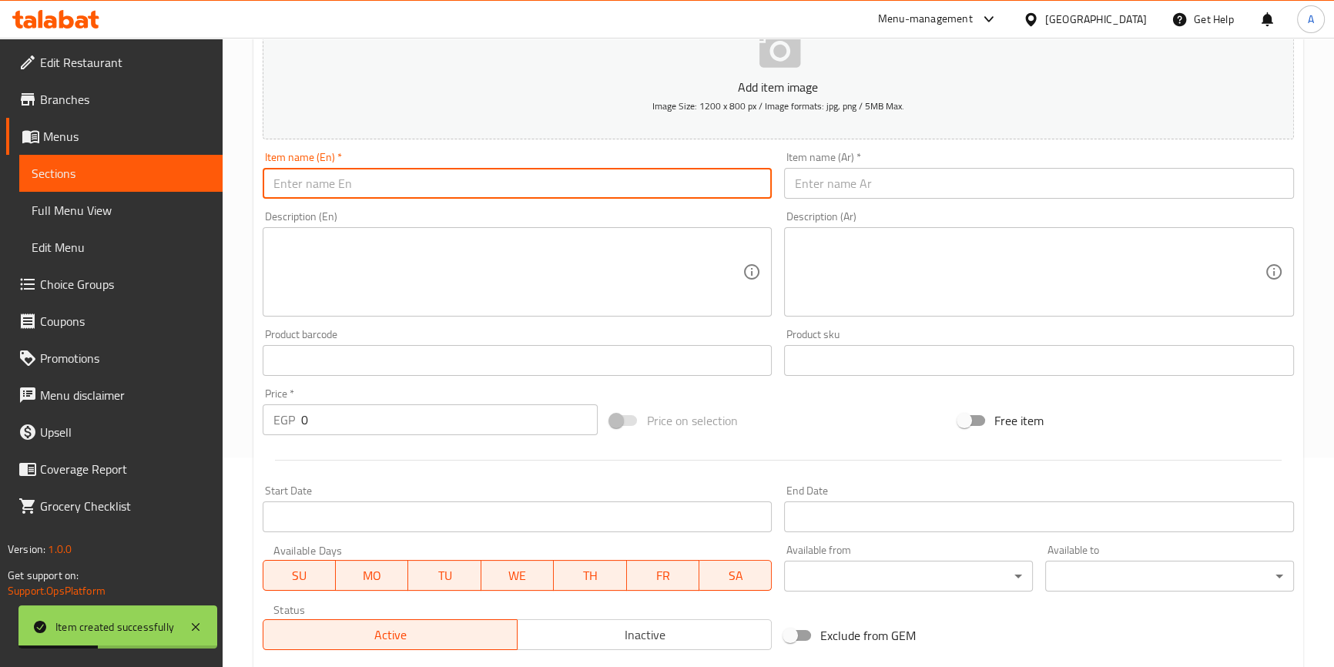
click at [377, 188] on input "text" at bounding box center [518, 183] width 510 height 31
paste input "Pistachio Blended"
type input "Pistachio Blended"
click at [915, 182] on input "text" at bounding box center [1039, 183] width 510 height 31
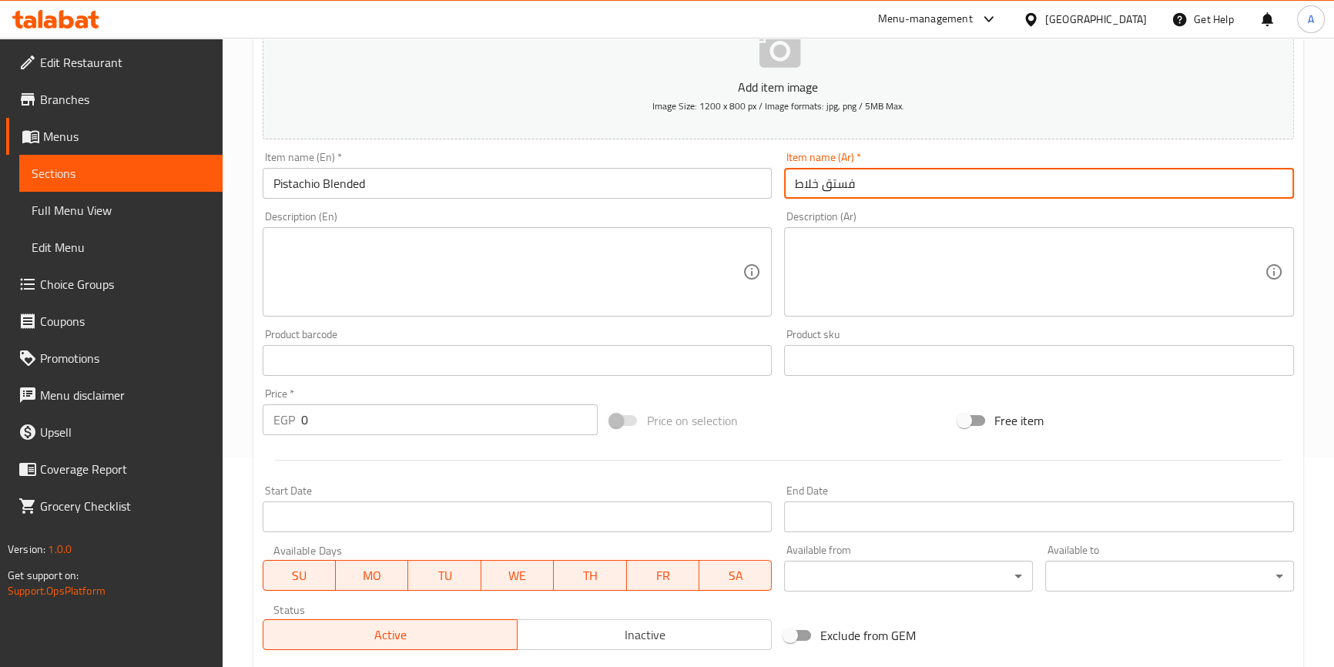
type input "فستق خلاط"
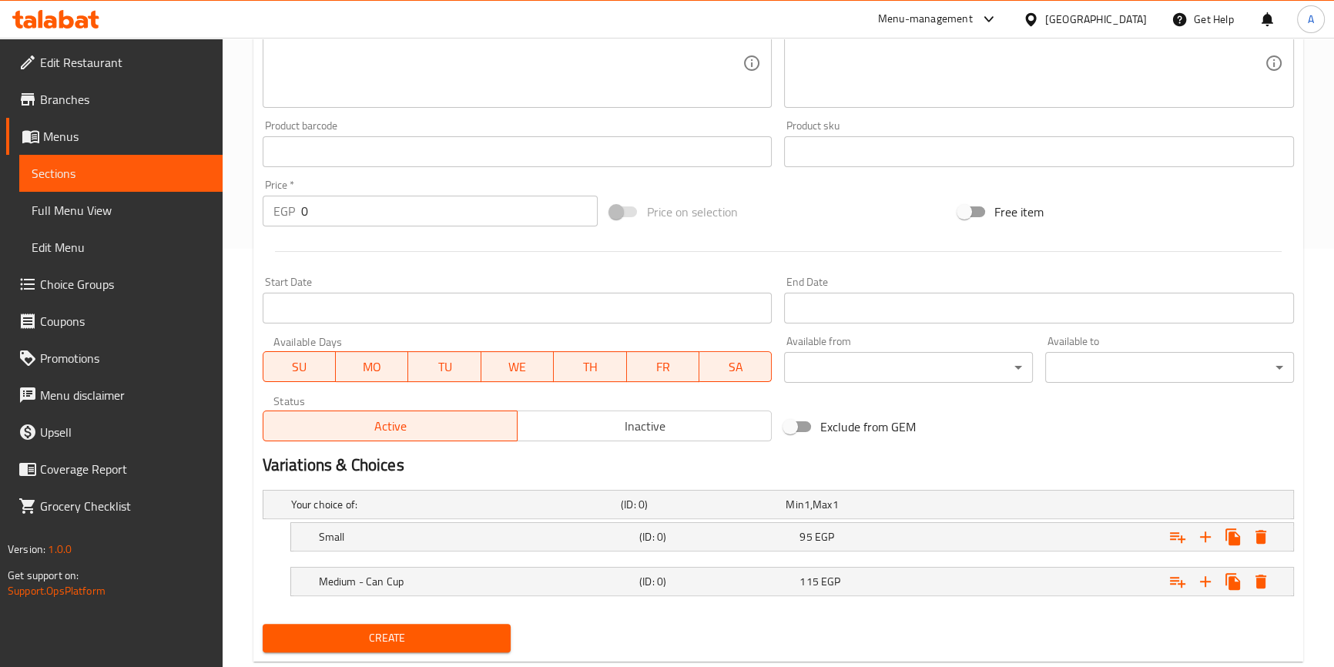
scroll to position [454, 0]
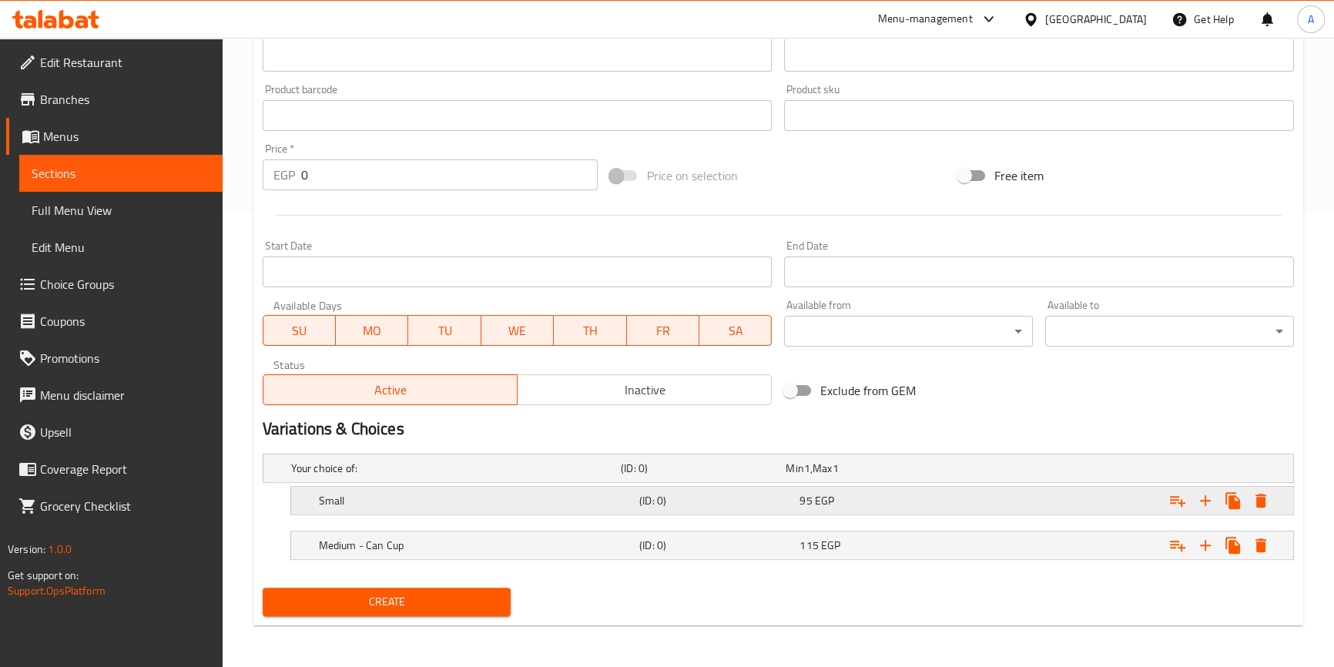
click at [959, 471] on div "Expand" at bounding box center [1113, 468] width 330 height 6
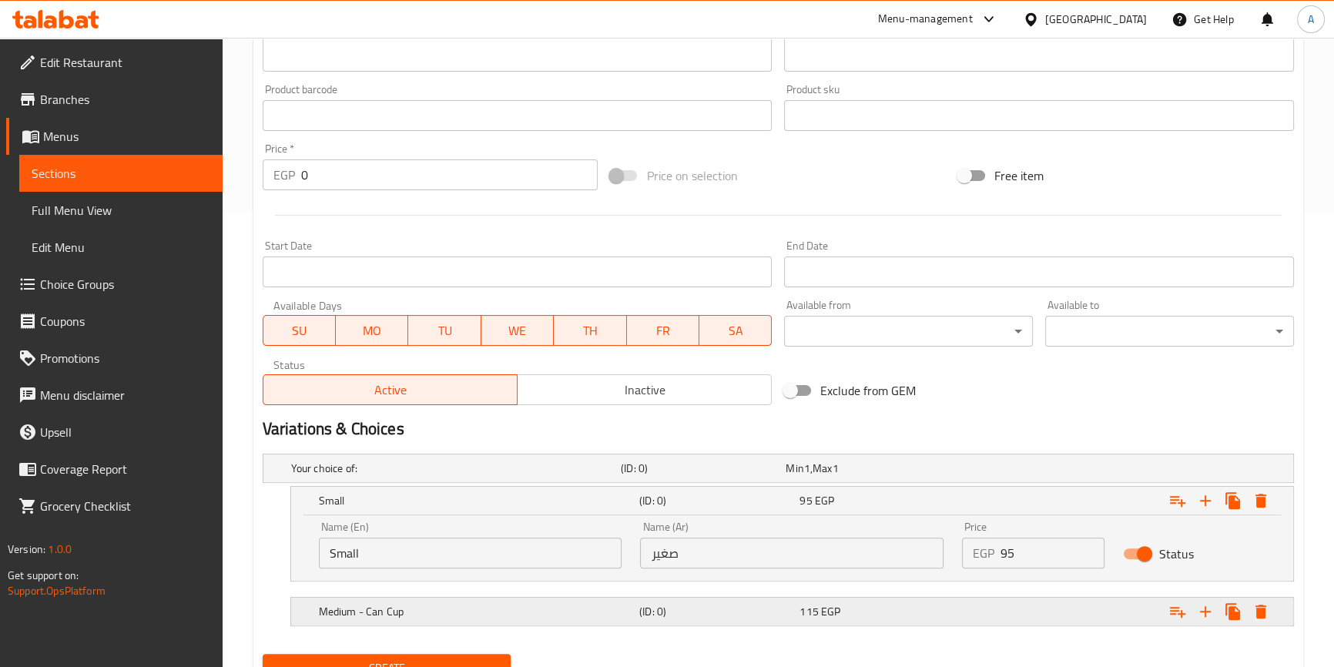
drag, startPoint x: 1012, startPoint y: 620, endPoint x: 1012, endPoint y: 611, distance: 9.2
click at [1012, 471] on div "Expand" at bounding box center [1113, 468] width 330 height 6
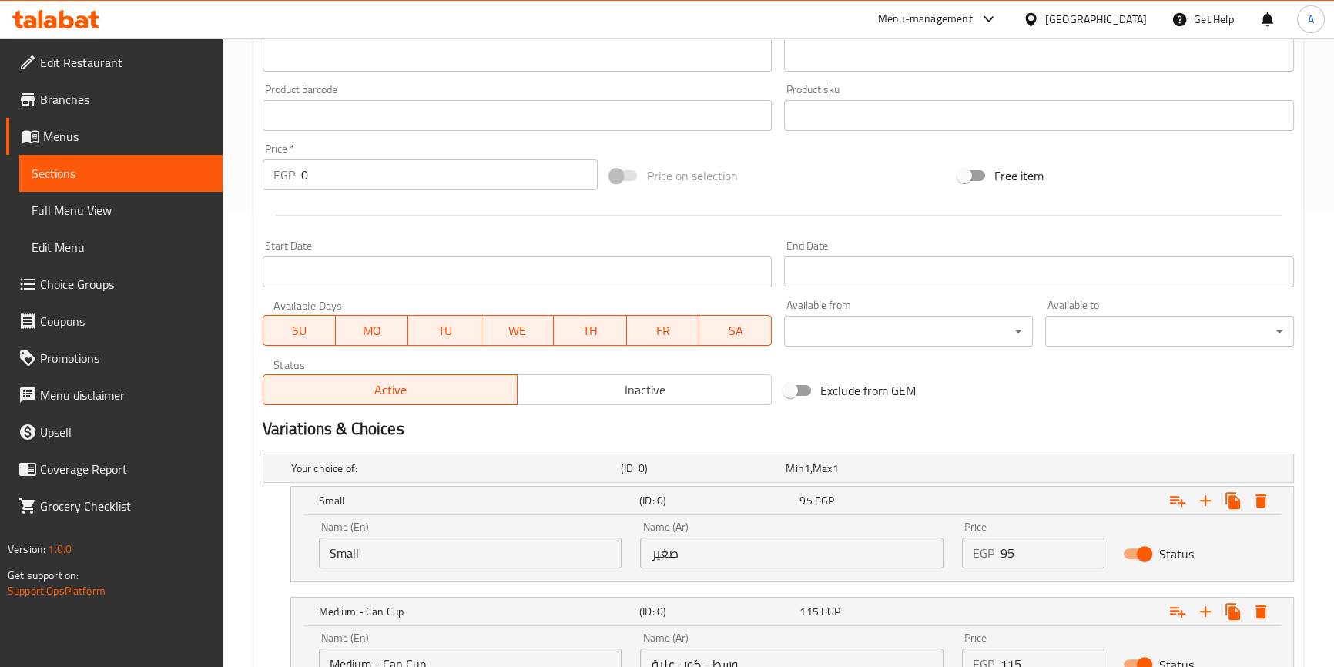
click at [1022, 561] on input "95" at bounding box center [1052, 552] width 104 height 31
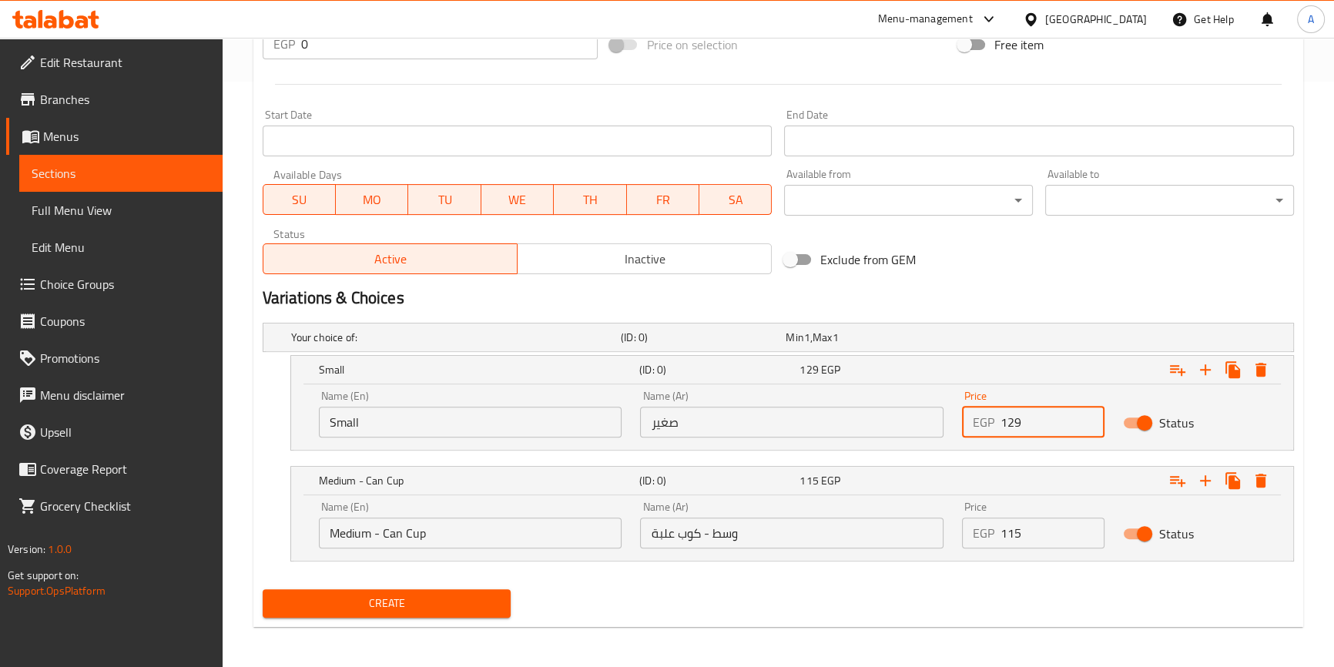
scroll to position [586, 0]
type input "129"
click at [1012, 531] on input "115" at bounding box center [1052, 532] width 104 height 31
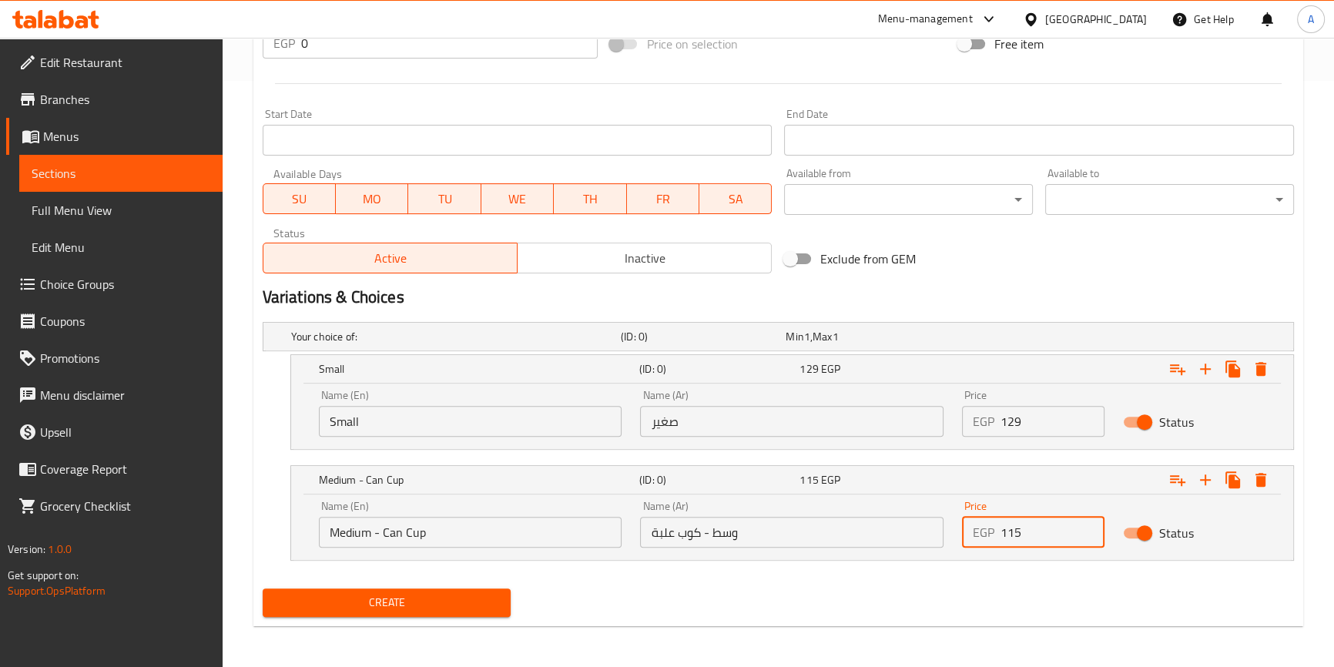
click at [1012, 531] on input "115" at bounding box center [1052, 532] width 104 height 31
type input "150"
click at [530, 361] on h5 "Small" at bounding box center [476, 368] width 314 height 15
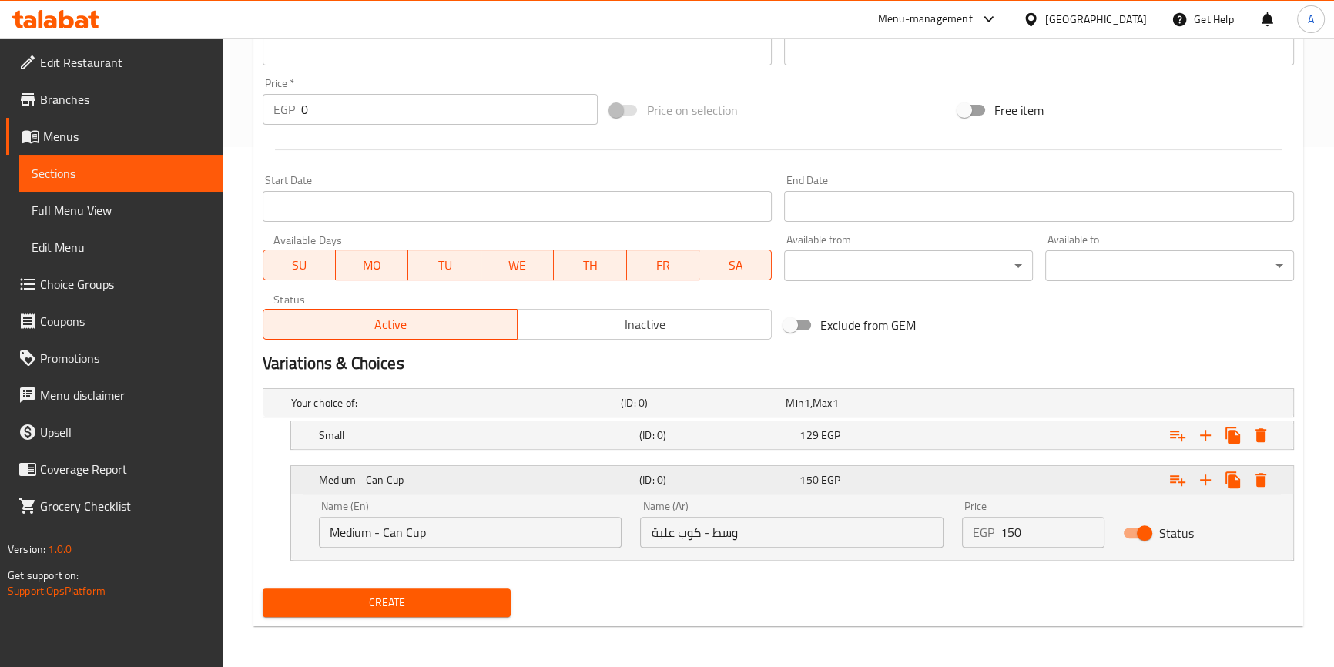
click at [454, 480] on h5 "Medium - Can Cup" at bounding box center [476, 479] width 314 height 15
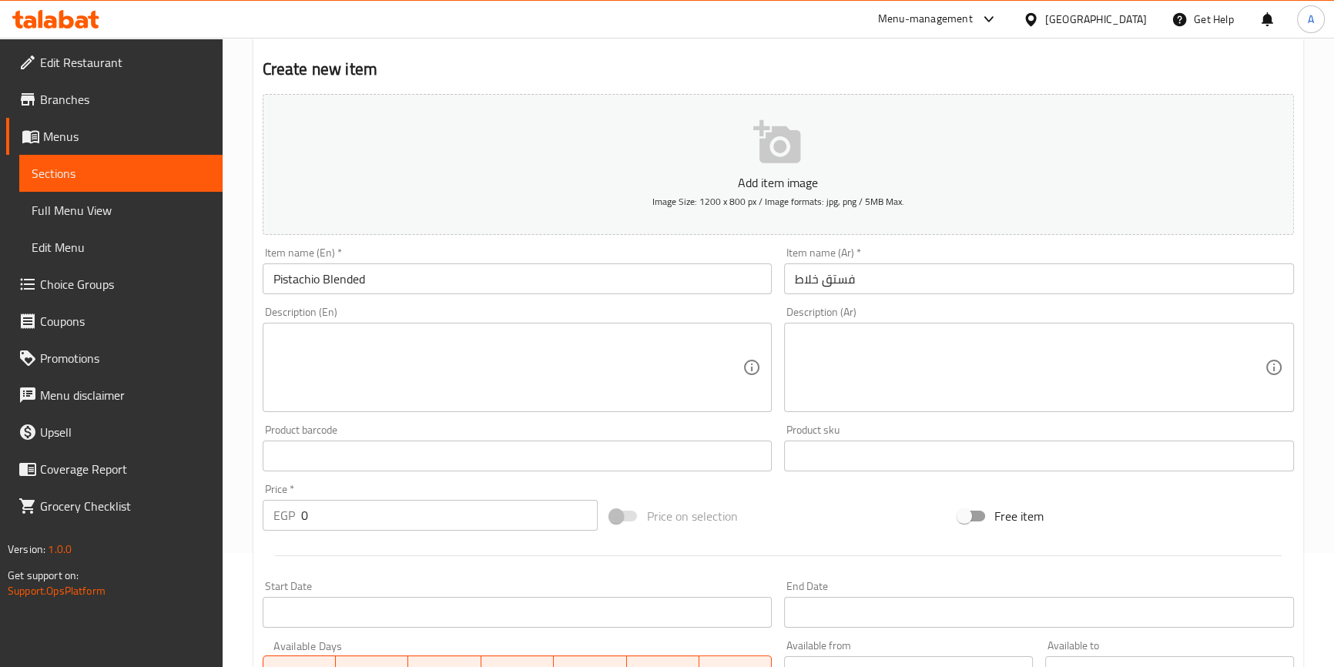
scroll to position [34, 0]
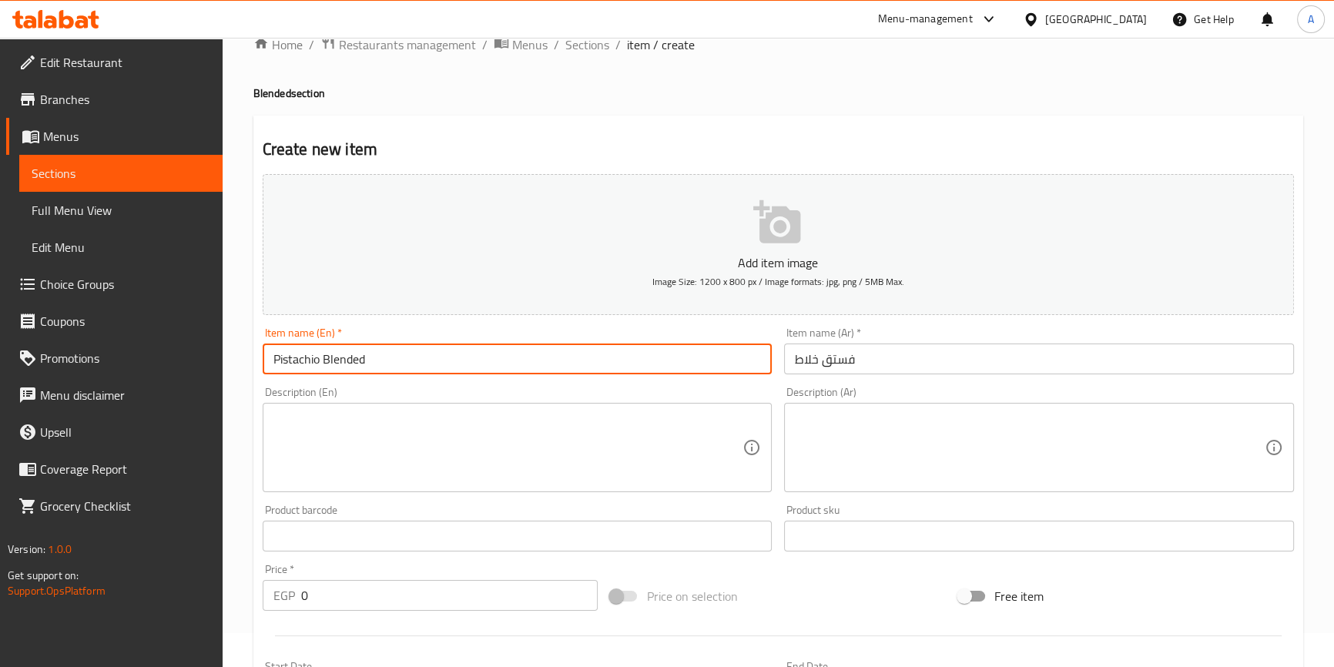
click at [396, 349] on input "Pistachio Blended" at bounding box center [518, 358] width 510 height 31
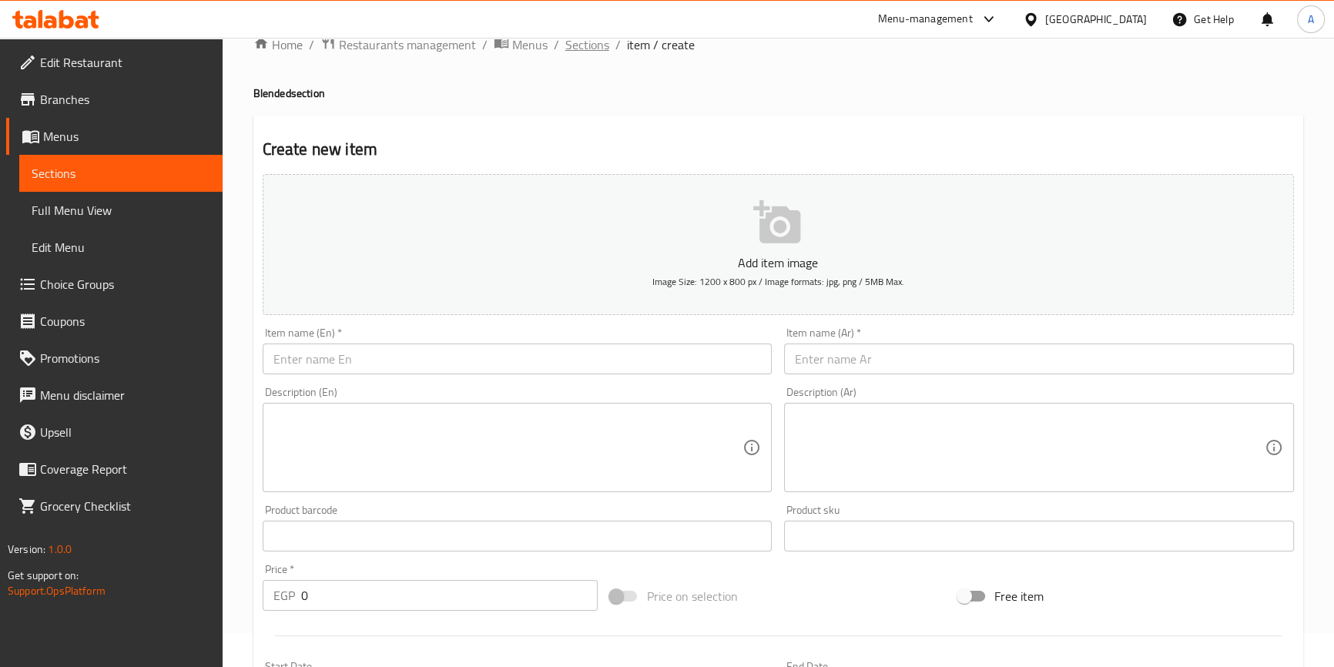
click at [584, 45] on span "Sections" at bounding box center [587, 44] width 44 height 18
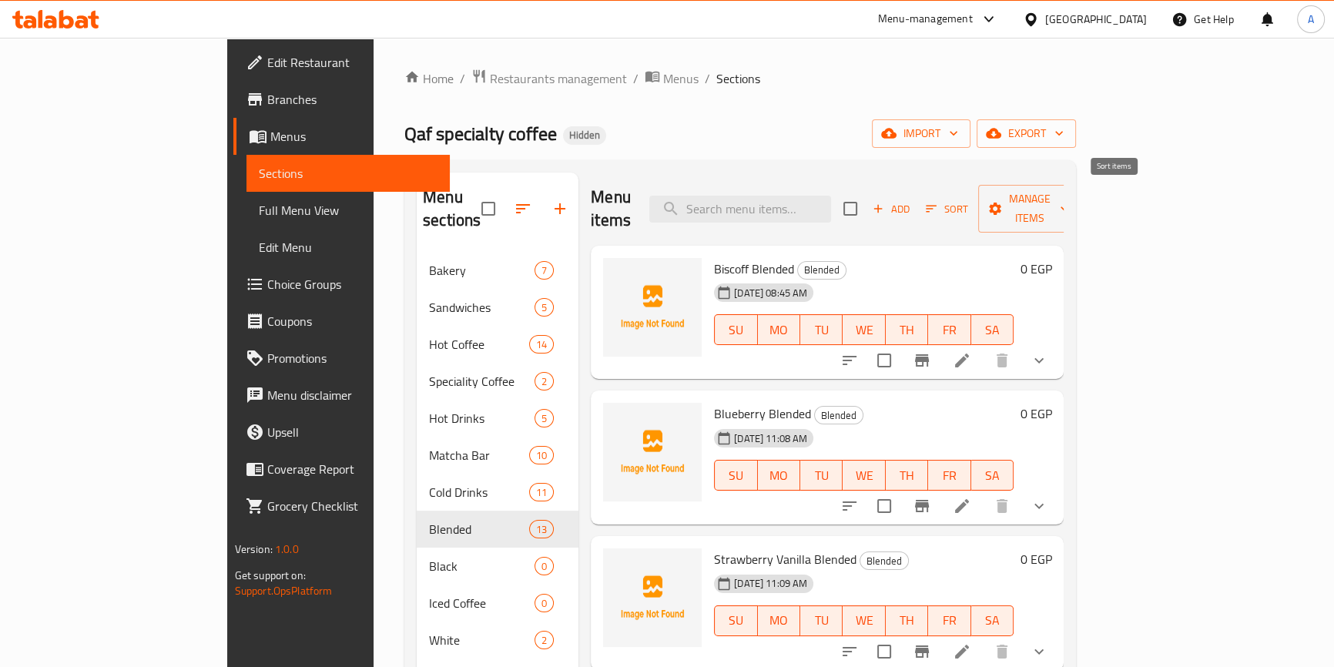
click at [938, 202] on icon "button" at bounding box center [931, 209] width 14 height 14
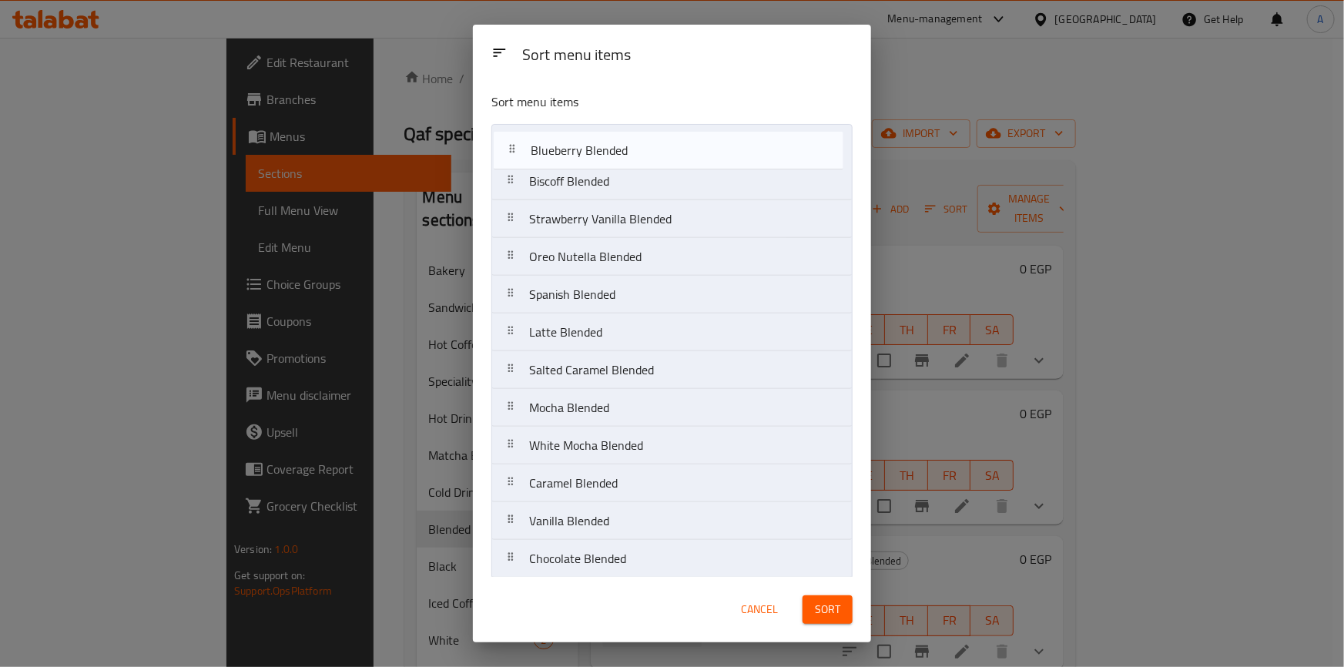
drag, startPoint x: 622, startPoint y: 186, endPoint x: 624, endPoint y: 149, distance: 37.8
click at [624, 149] on nav "Biscoff Blended Blueberry Blended Strawberry Vanilla Blended Oreo Nutella Blend…" at bounding box center [671, 370] width 361 height 492
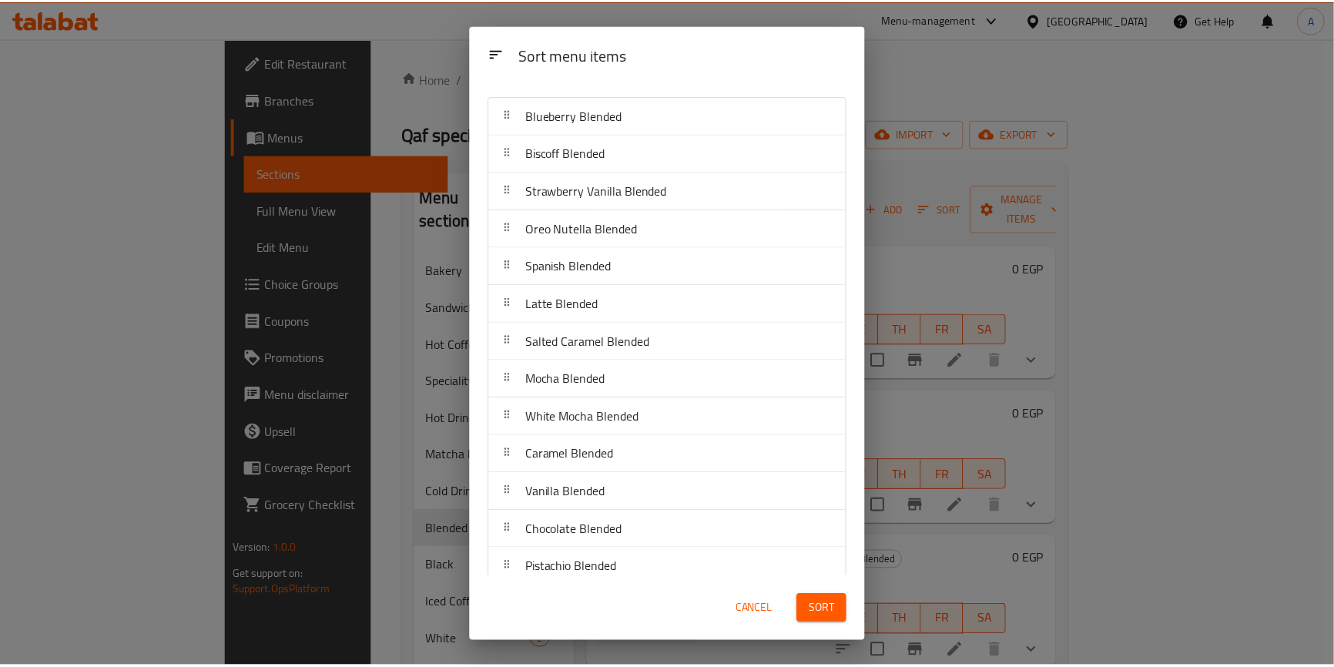
scroll to position [43, 0]
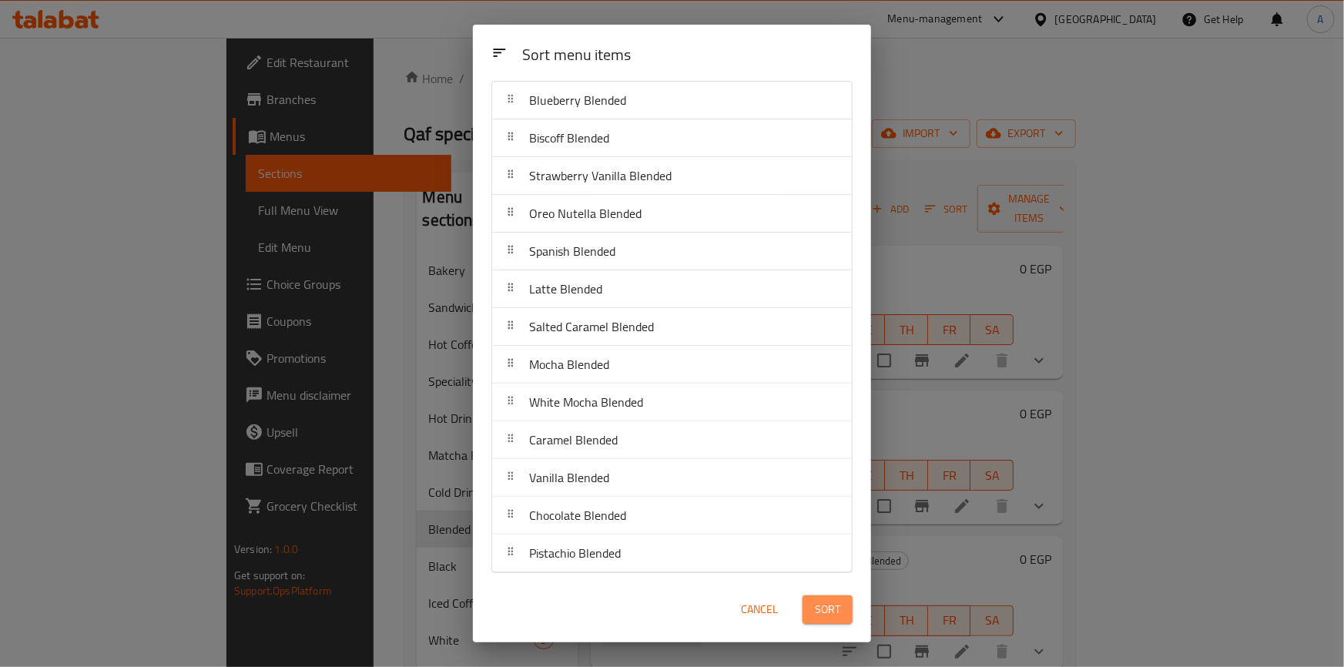
click at [819, 607] on span "Sort" at bounding box center [827, 609] width 25 height 19
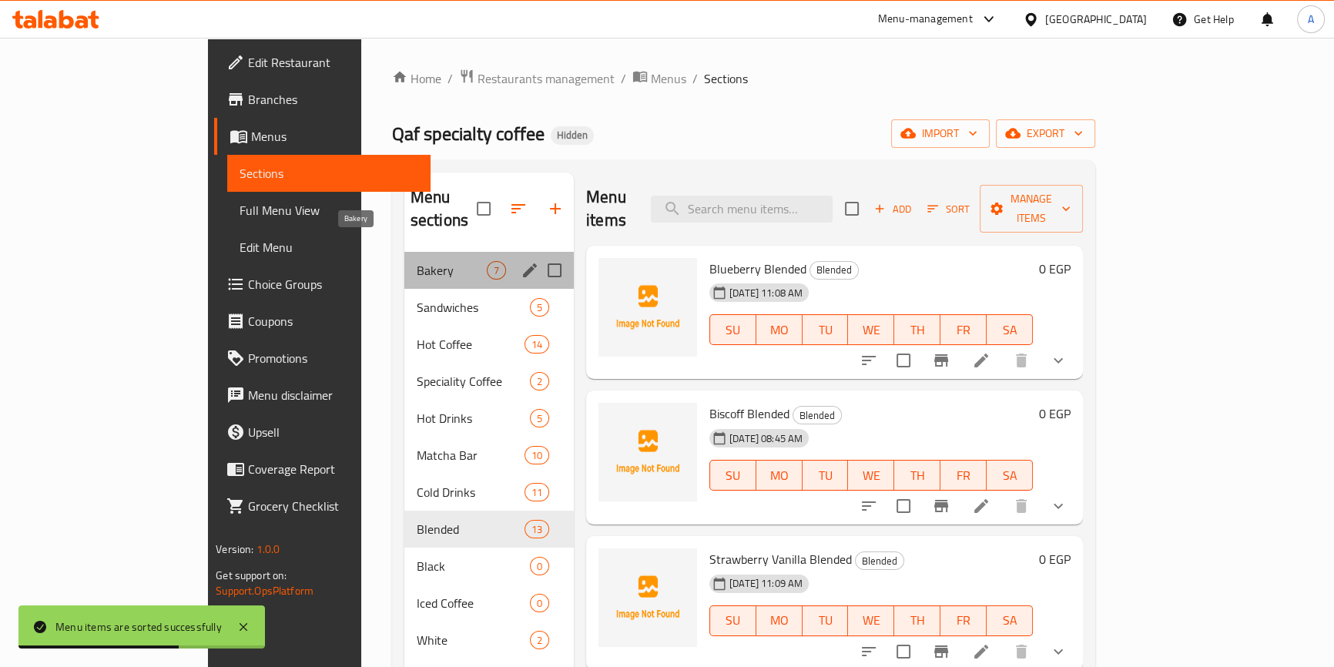
drag, startPoint x: 331, startPoint y: 248, endPoint x: 353, endPoint y: 256, distance: 23.9
click at [417, 261] on span "Bakery" at bounding box center [452, 270] width 70 height 18
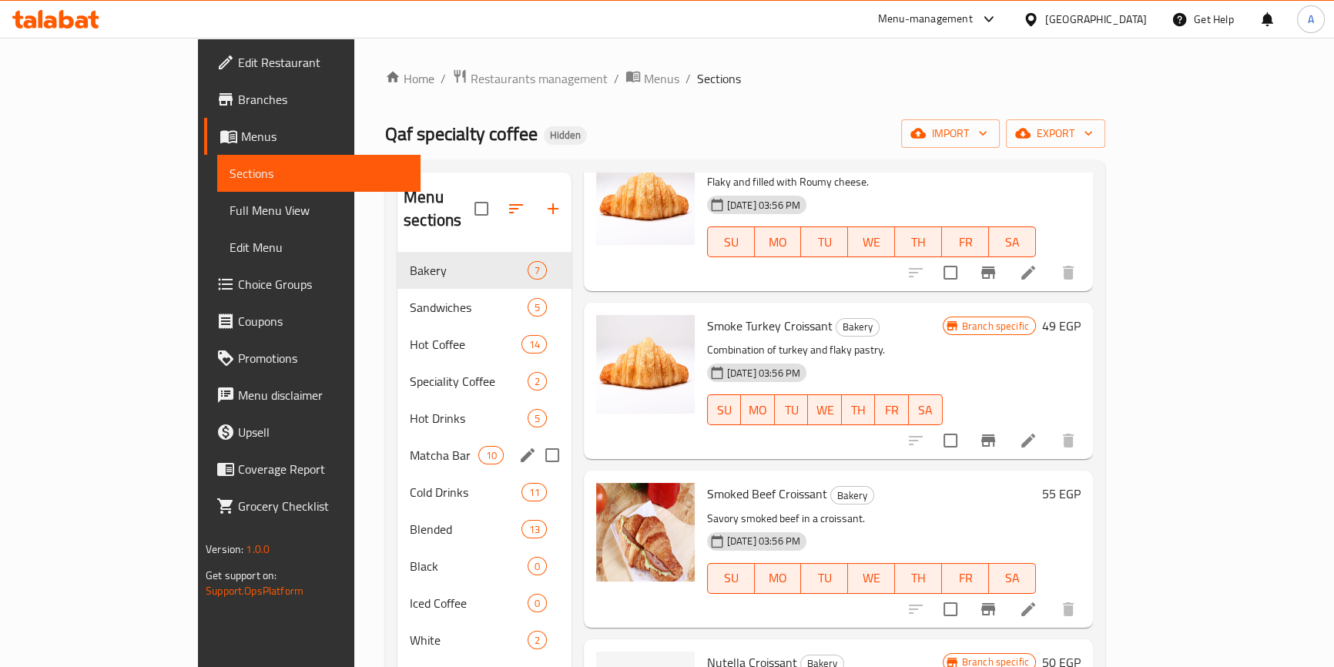
scroll to position [276, 0]
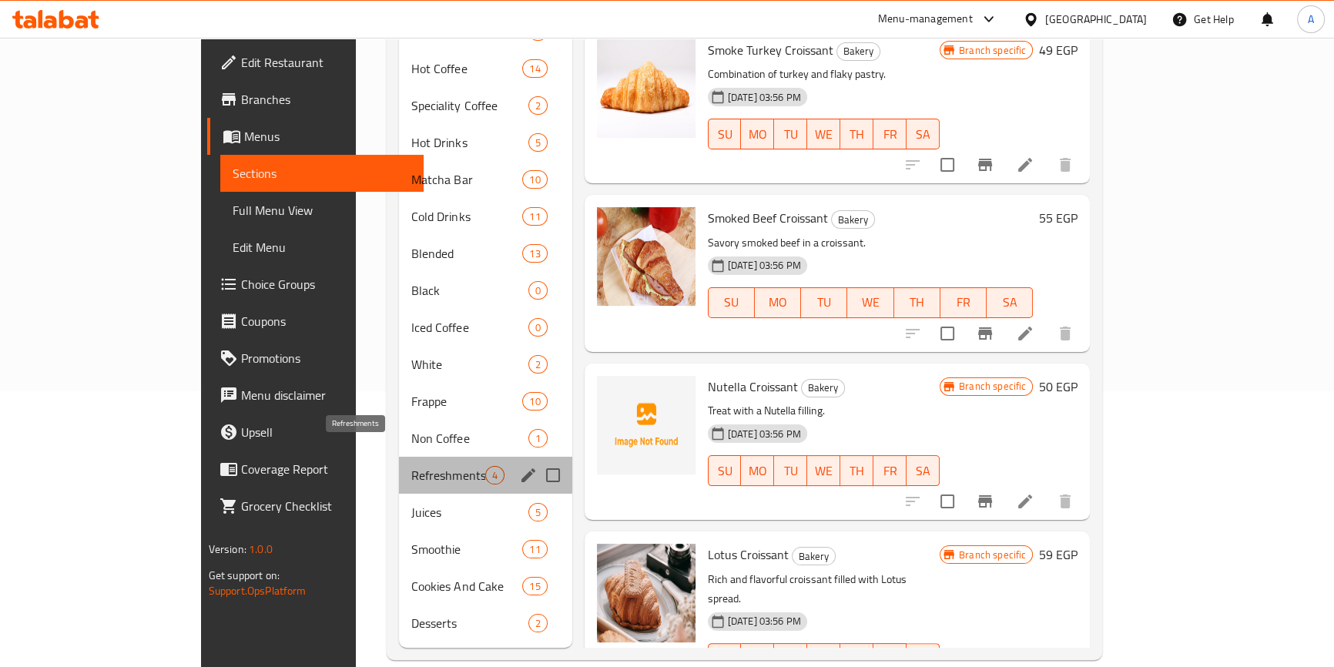
click at [411, 466] on span "Refreshments" at bounding box center [447, 475] width 73 height 18
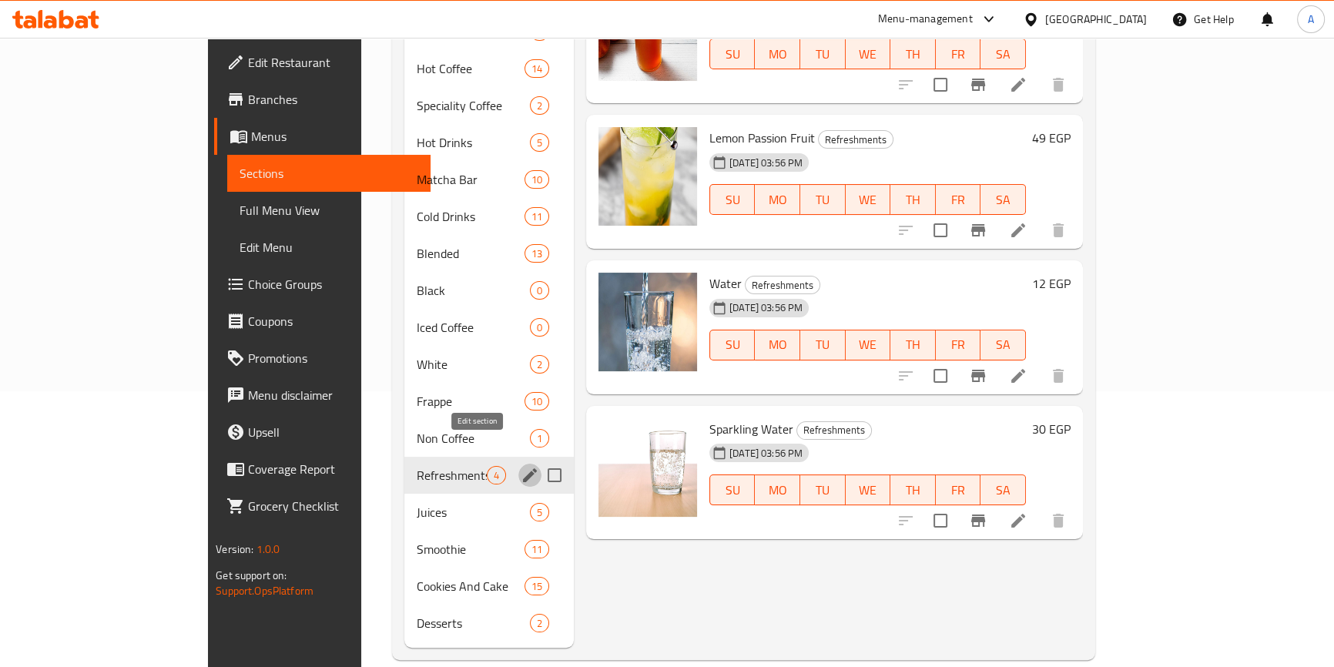
click at [520, 466] on icon "edit" at bounding box center [529, 475] width 18 height 18
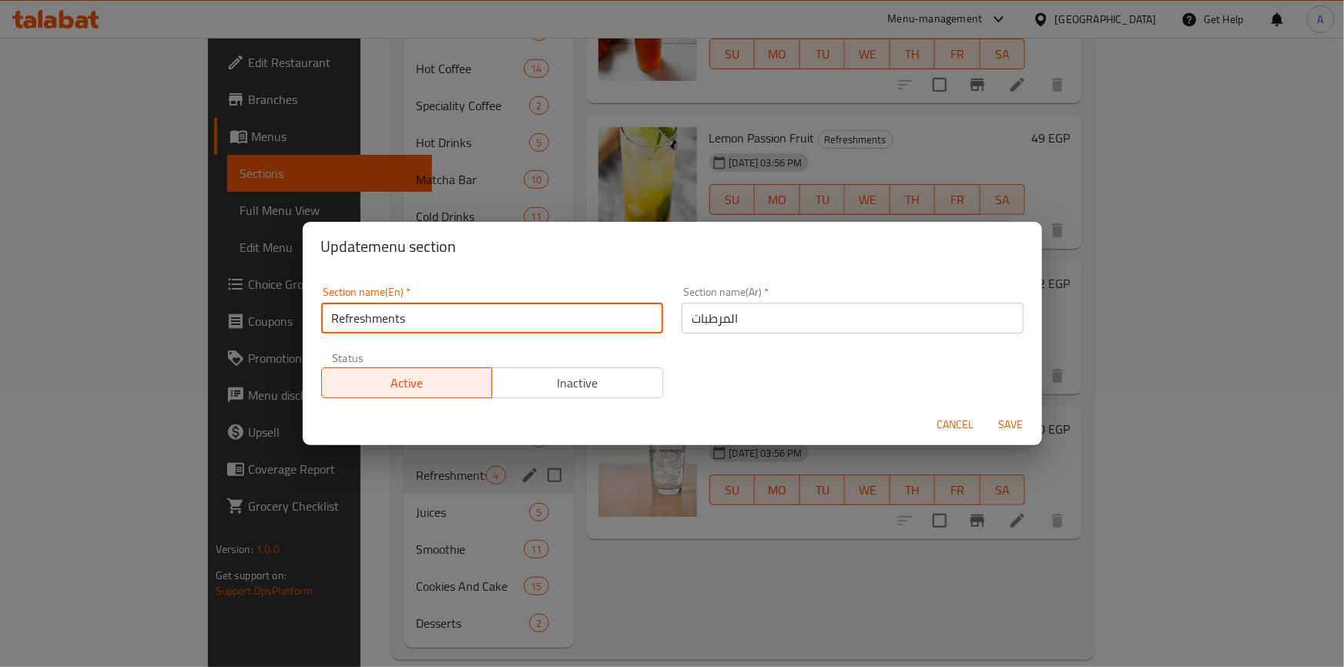
click at [415, 316] on input "Refreshments" at bounding box center [492, 318] width 342 height 31
type input "Refreshers"
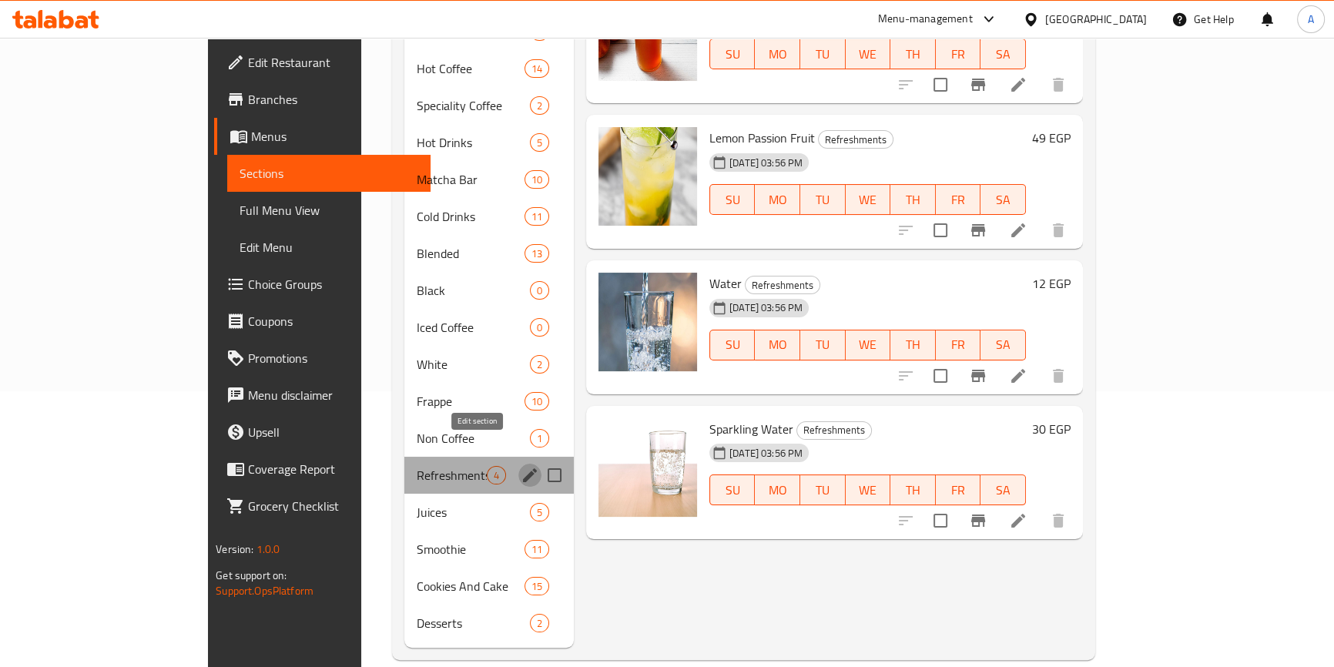
click at [523, 468] on icon "edit" at bounding box center [530, 475] width 14 height 14
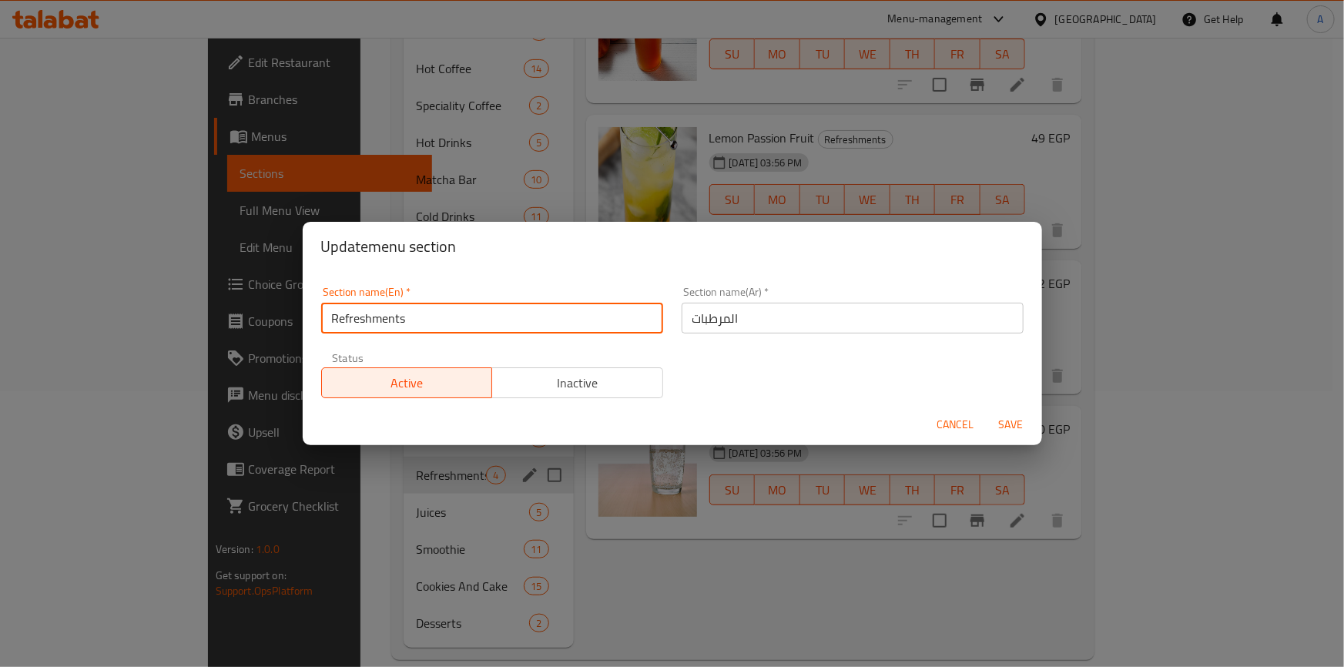
click at [433, 323] on input "Refreshments" at bounding box center [492, 318] width 342 height 31
type input "Refreshers"
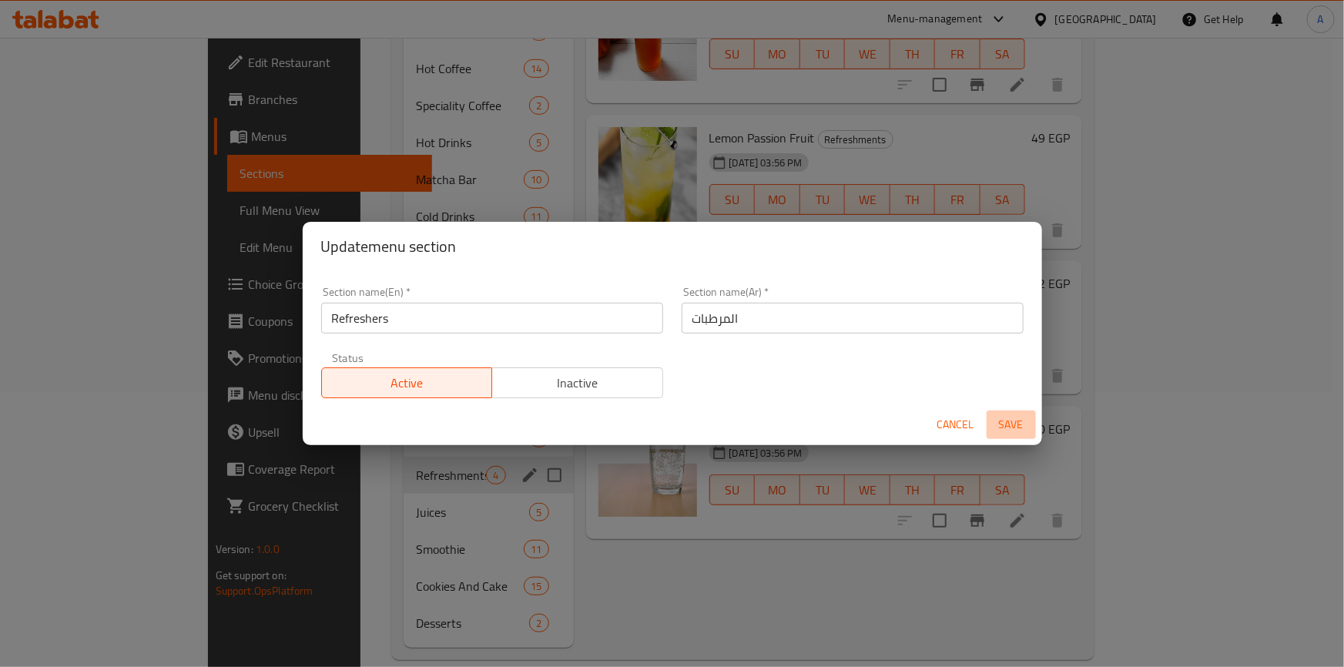
click at [1002, 422] on span "Save" at bounding box center [1010, 424] width 37 height 19
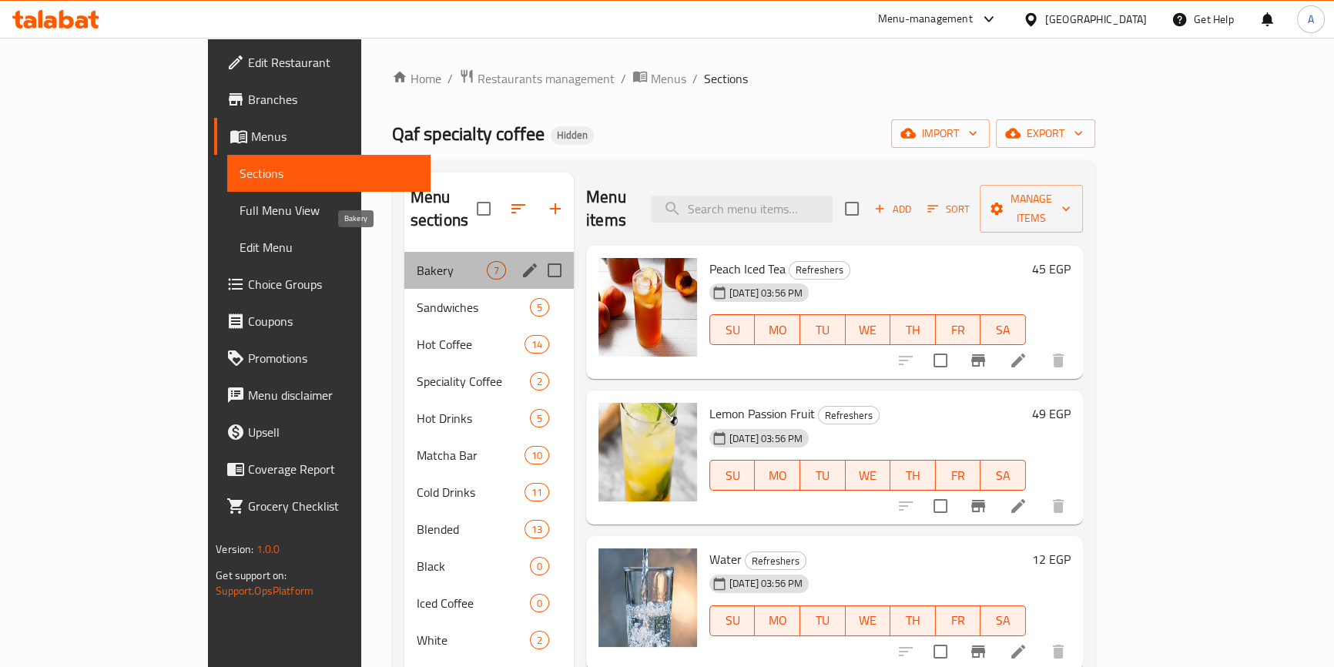
click at [417, 261] on span "Bakery" at bounding box center [452, 270] width 70 height 18
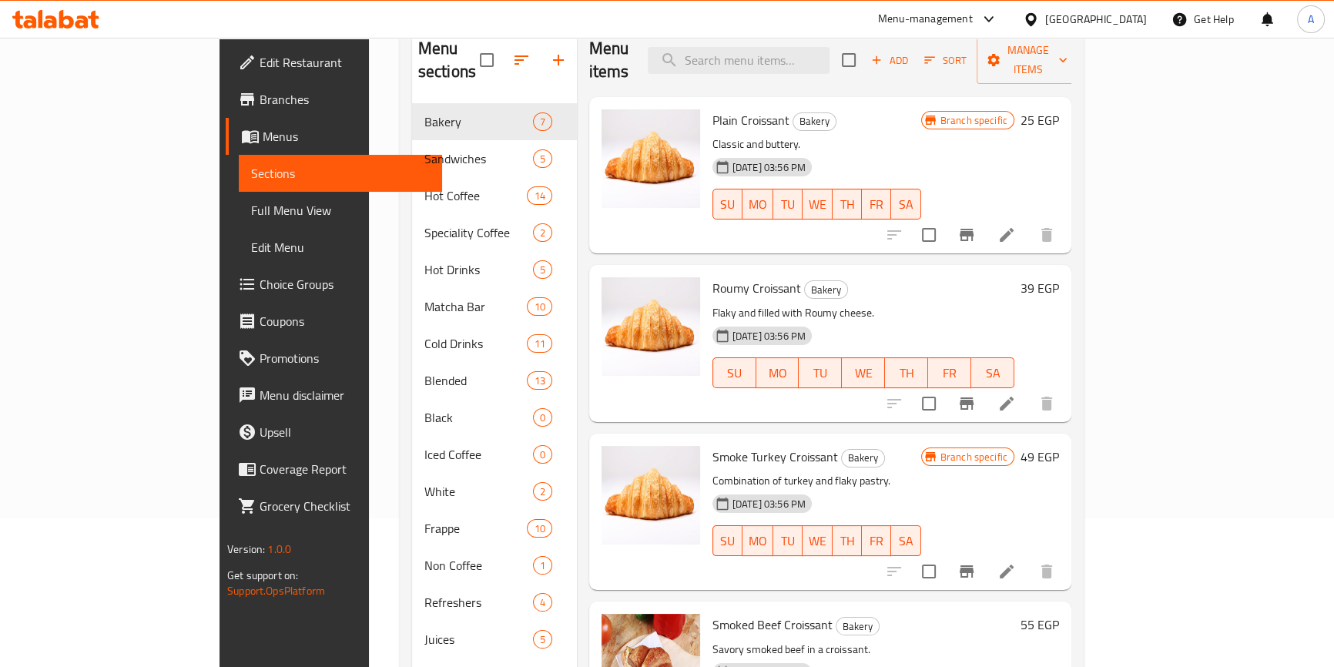
scroll to position [276, 0]
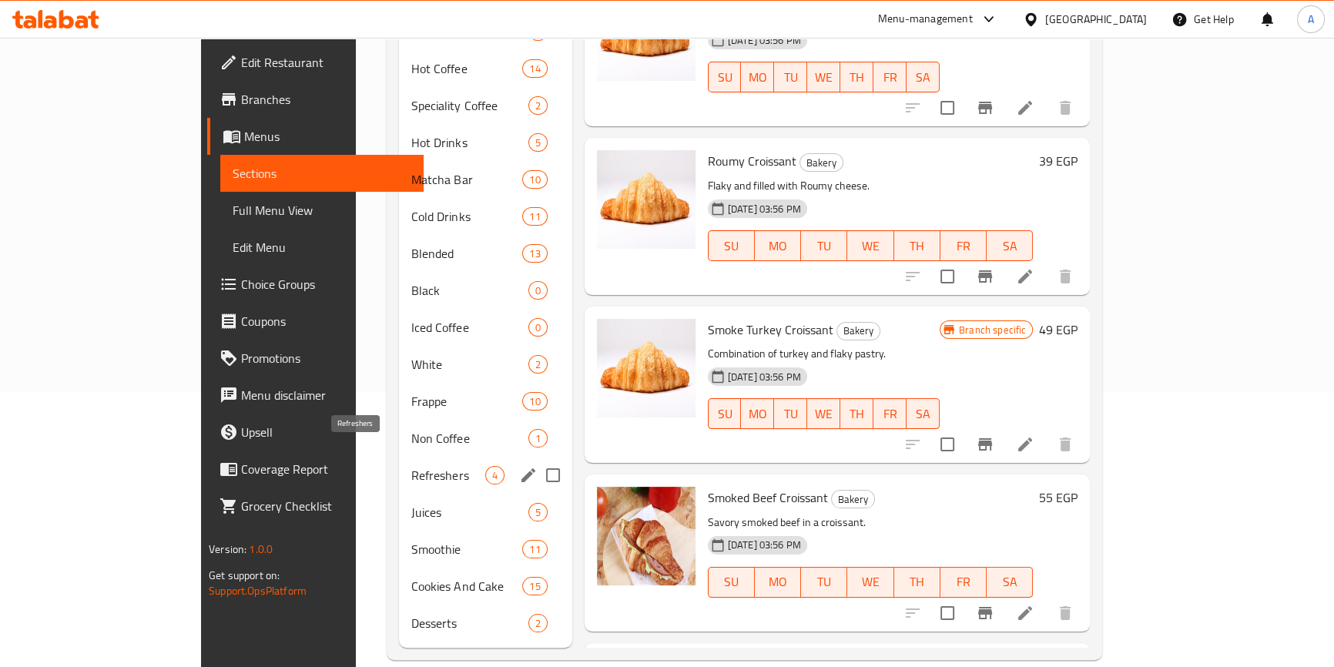
click at [411, 466] on span "Refreshers" at bounding box center [447, 475] width 73 height 18
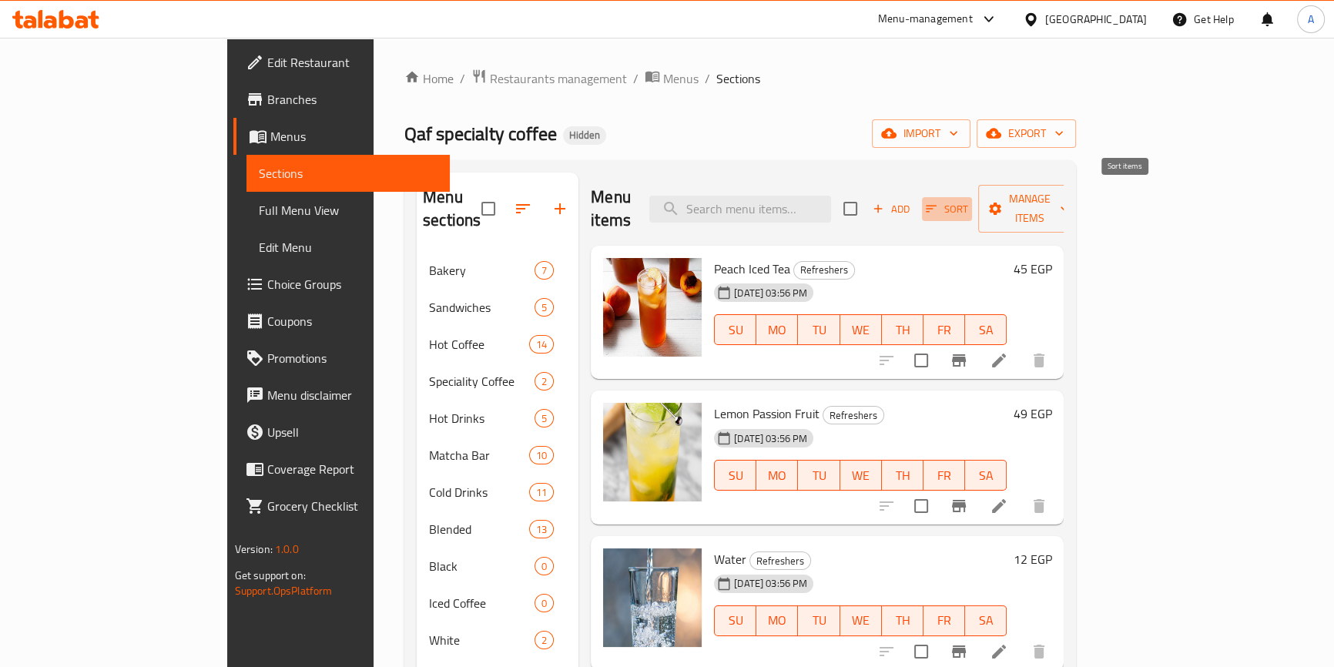
click at [936, 206] on icon "button" at bounding box center [930, 209] width 11 height 7
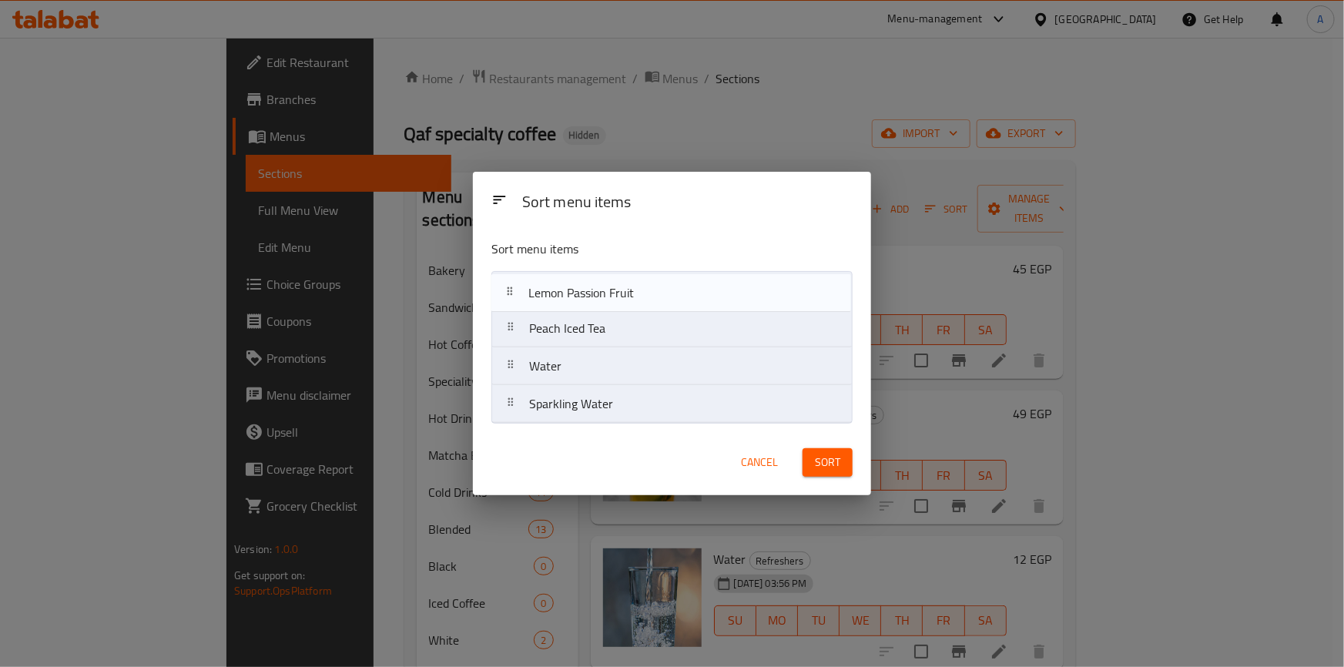
drag, startPoint x: 731, startPoint y: 336, endPoint x: 730, endPoint y: 296, distance: 40.0
click at [730, 296] on nav "Peach Iced Tea Lemon Passion Fruit Water Sparkling Water" at bounding box center [671, 347] width 361 height 152
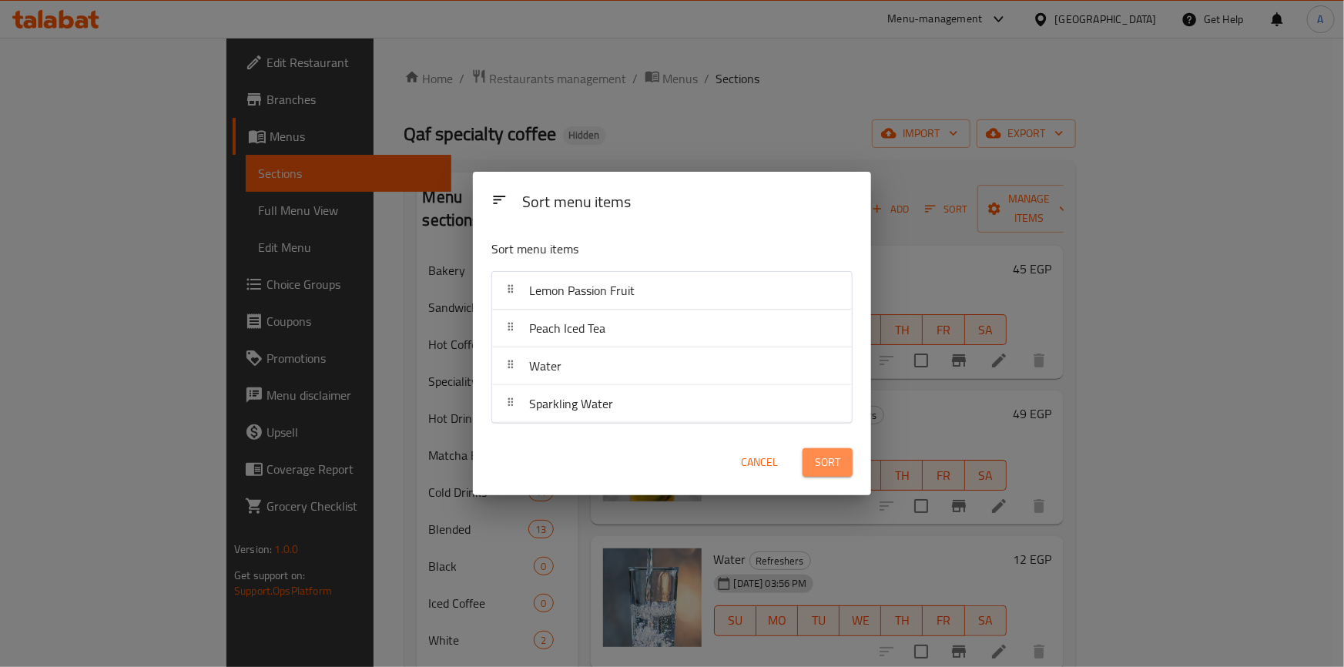
click at [837, 454] on span "Sort" at bounding box center [827, 462] width 25 height 19
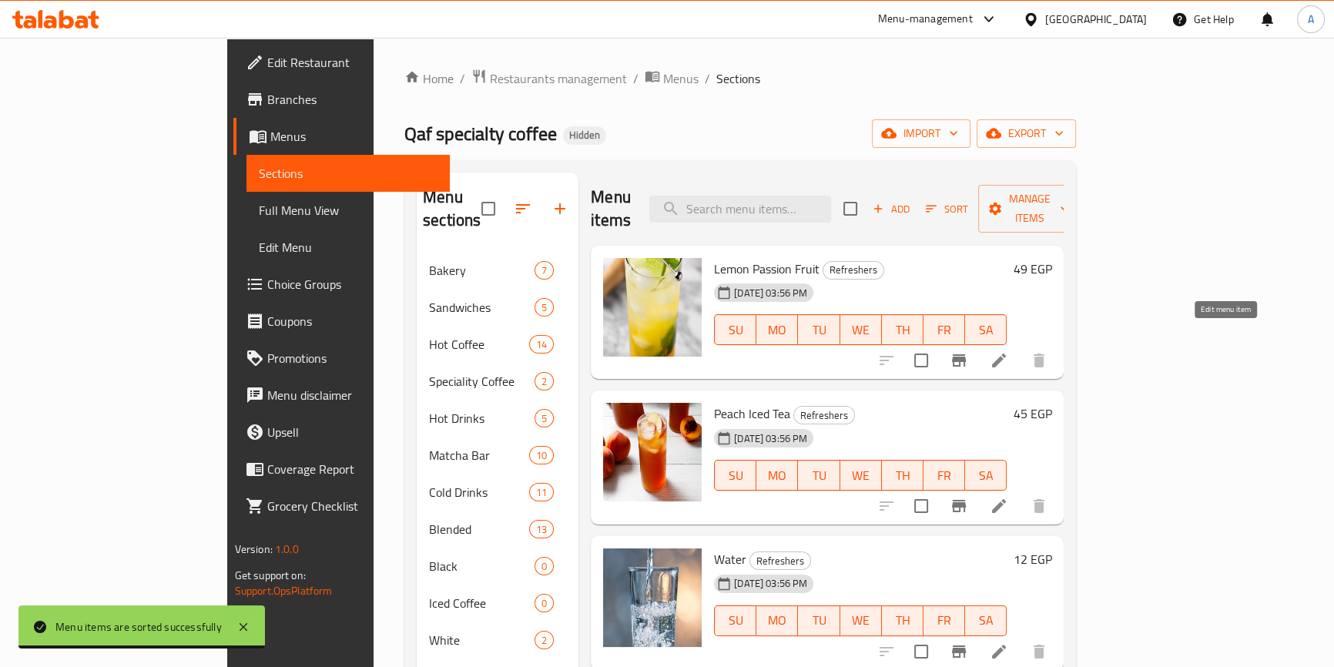
click at [1008, 351] on icon at bounding box center [998, 360] width 18 height 18
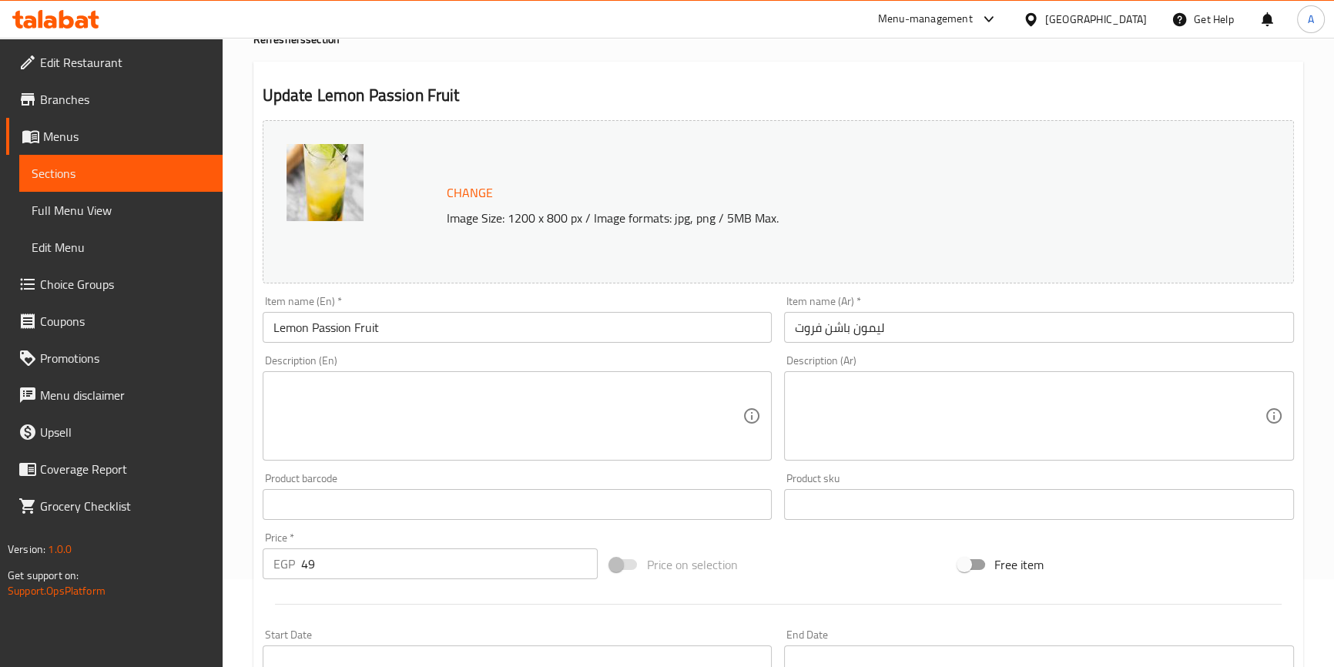
scroll to position [139, 0]
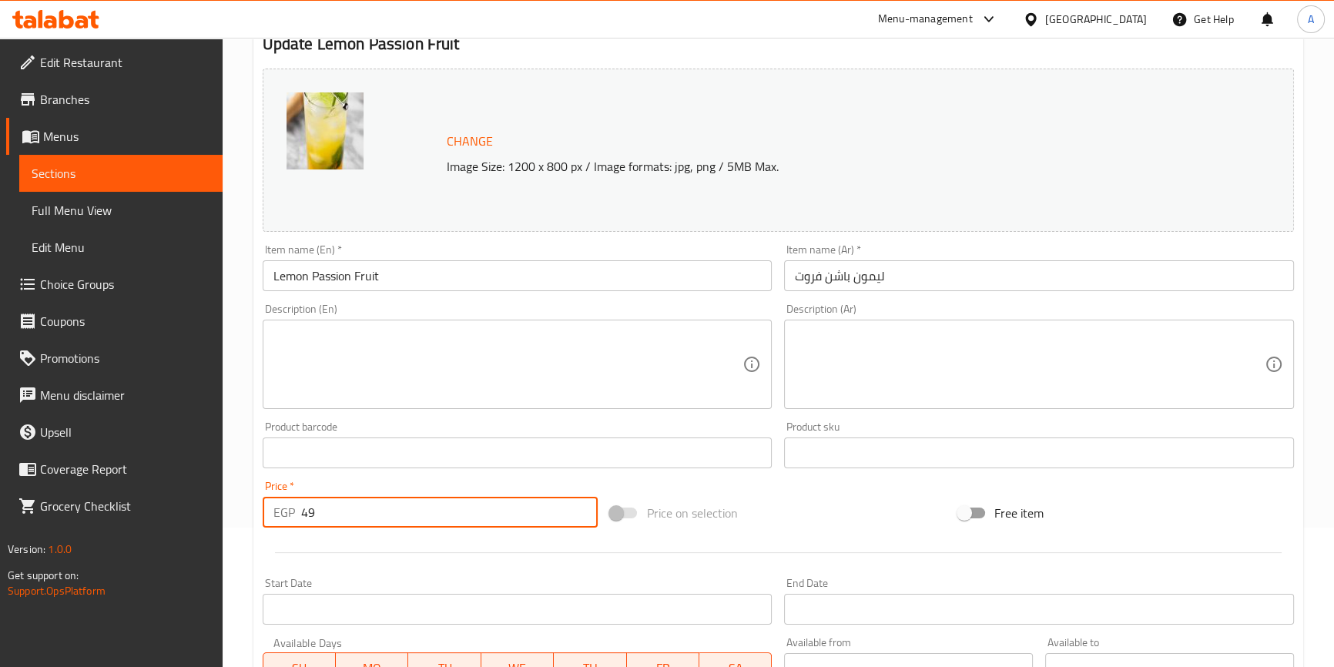
click at [337, 504] on input "49" at bounding box center [449, 512] width 297 height 31
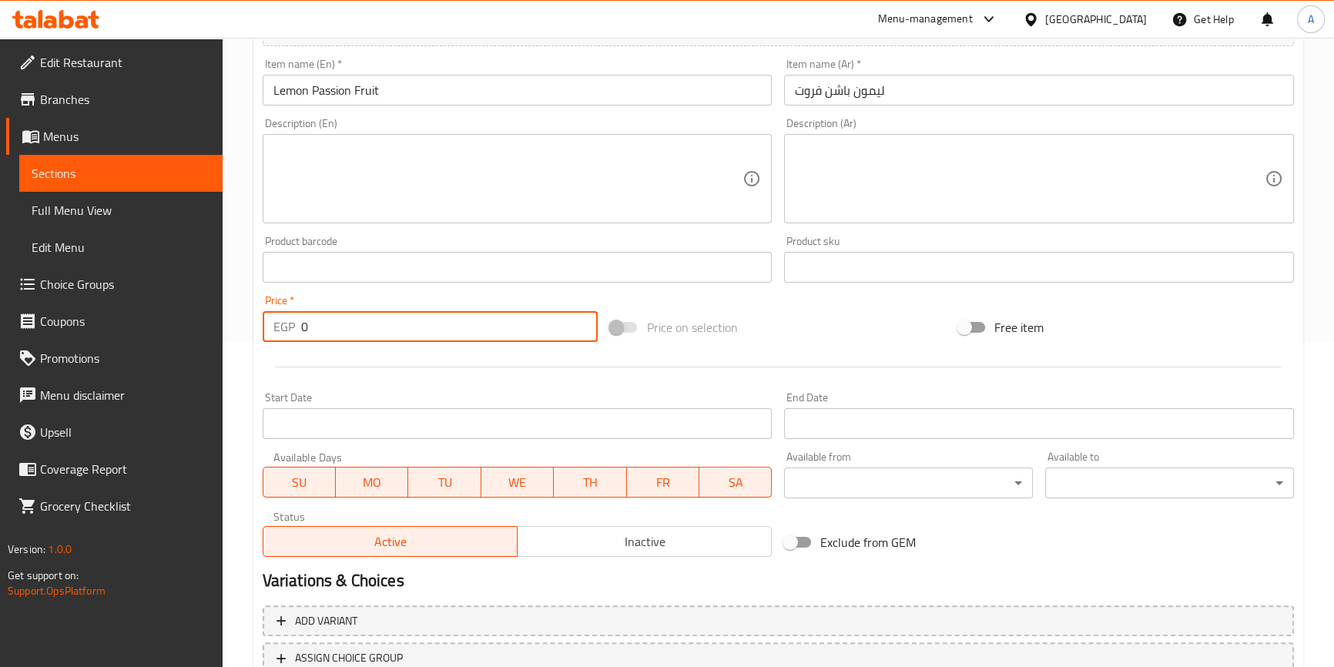
scroll to position [420, 0]
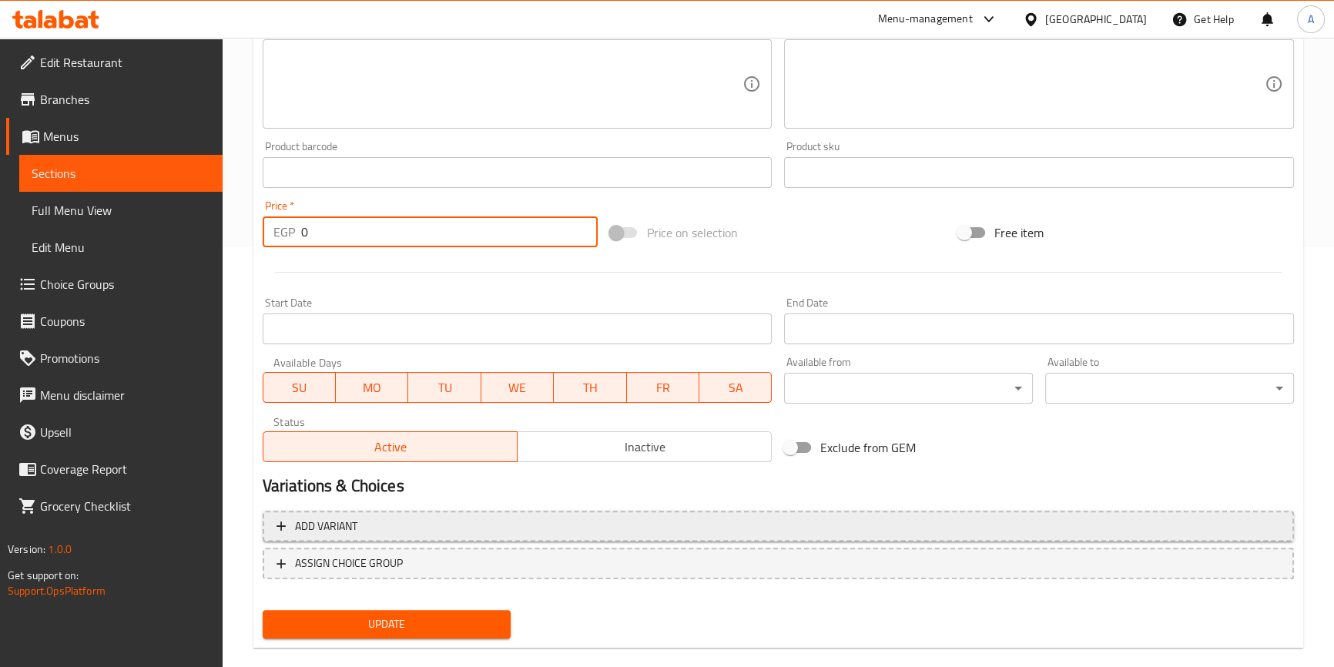
type input "0"
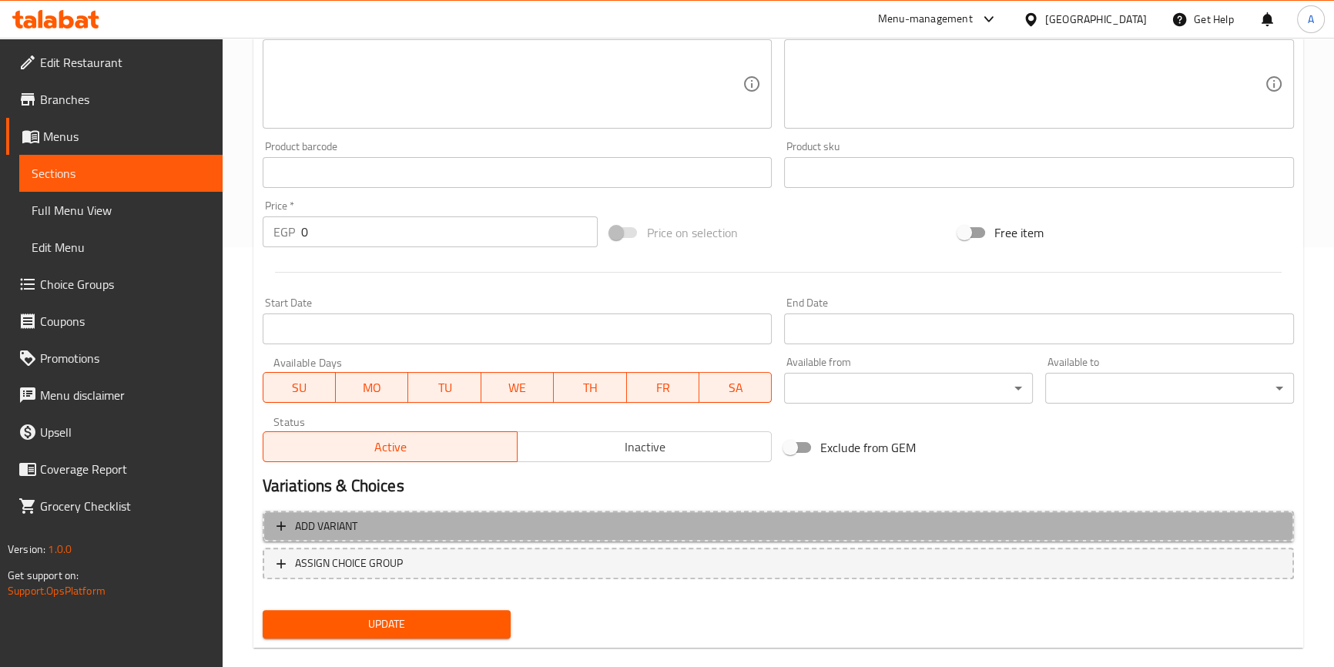
click at [386, 517] on span "Add variant" at bounding box center [777, 526] width 1003 height 19
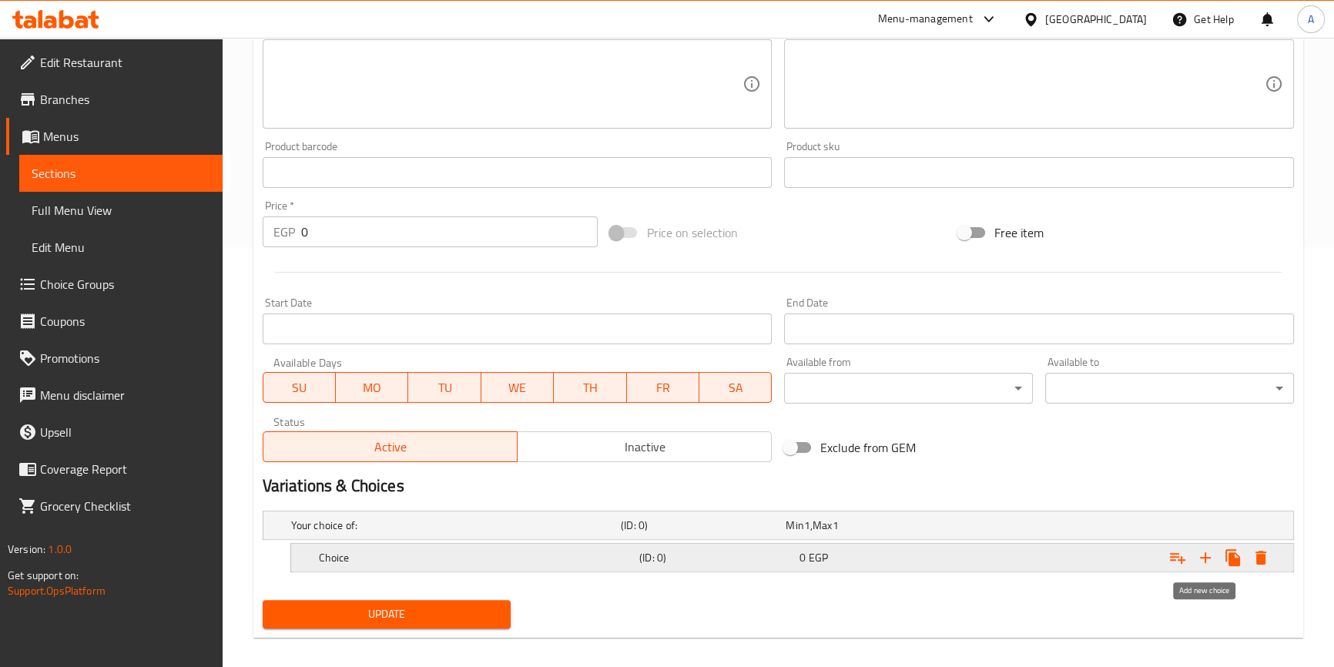
click at [1209, 556] on icon "Expand" at bounding box center [1205, 557] width 11 height 11
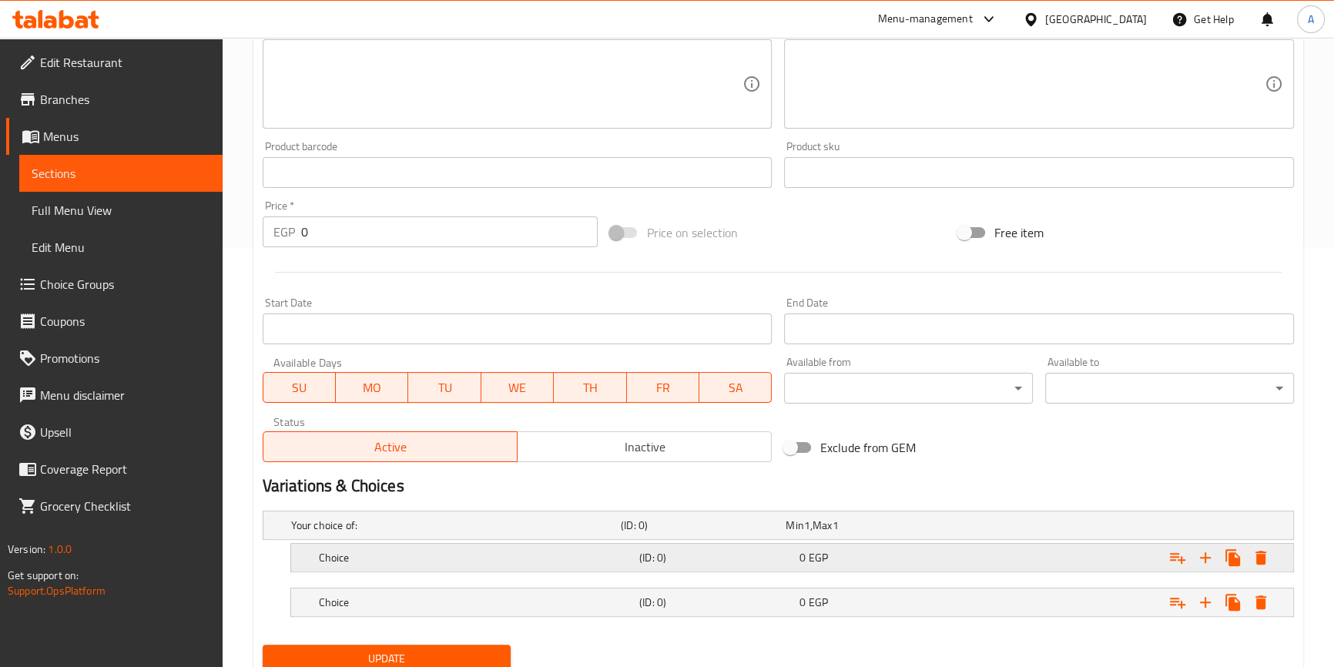
click at [497, 533] on h5 "Choice" at bounding box center [452, 524] width 323 height 15
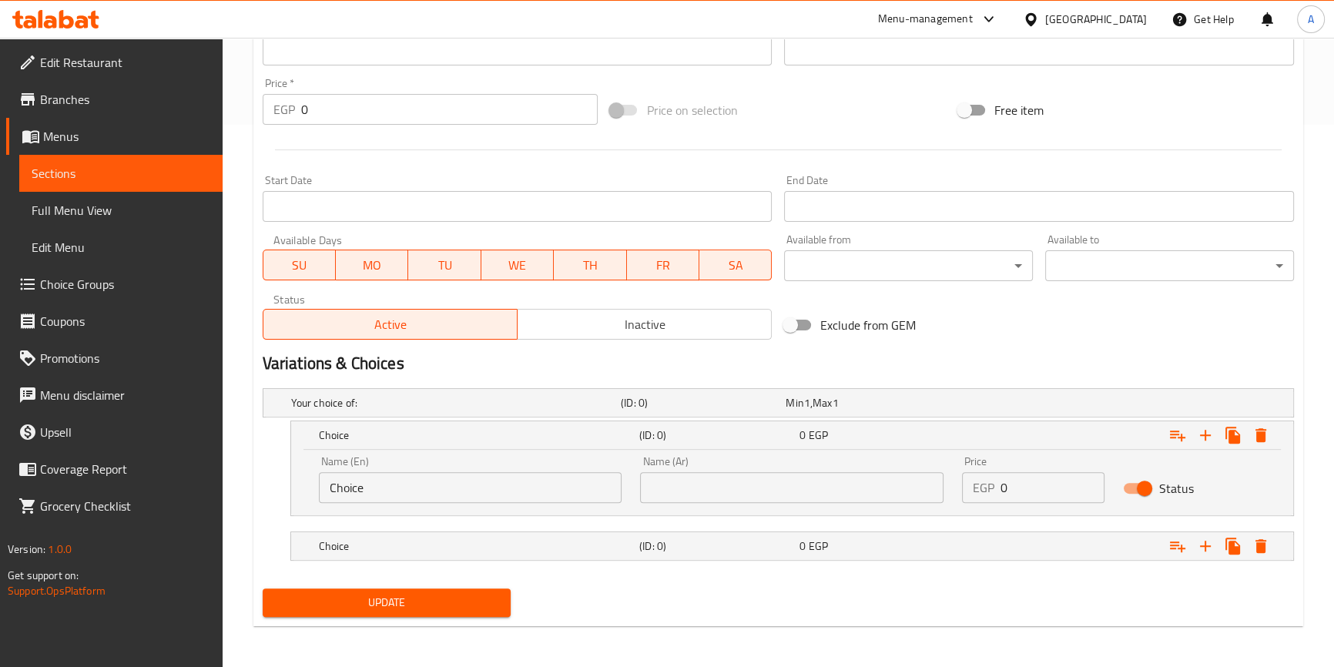
scroll to position [543, 0]
click at [438, 410] on h5 "Choice" at bounding box center [452, 401] width 323 height 15
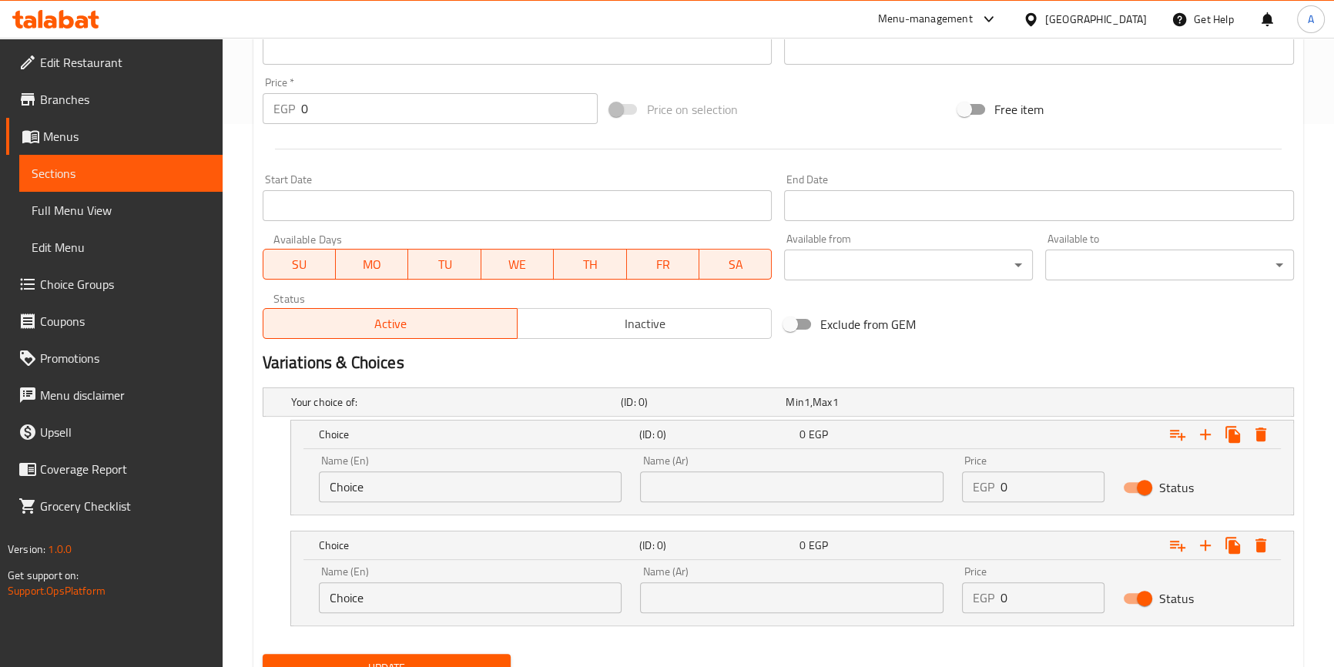
click at [418, 486] on input "Choice" at bounding box center [470, 486] width 303 height 31
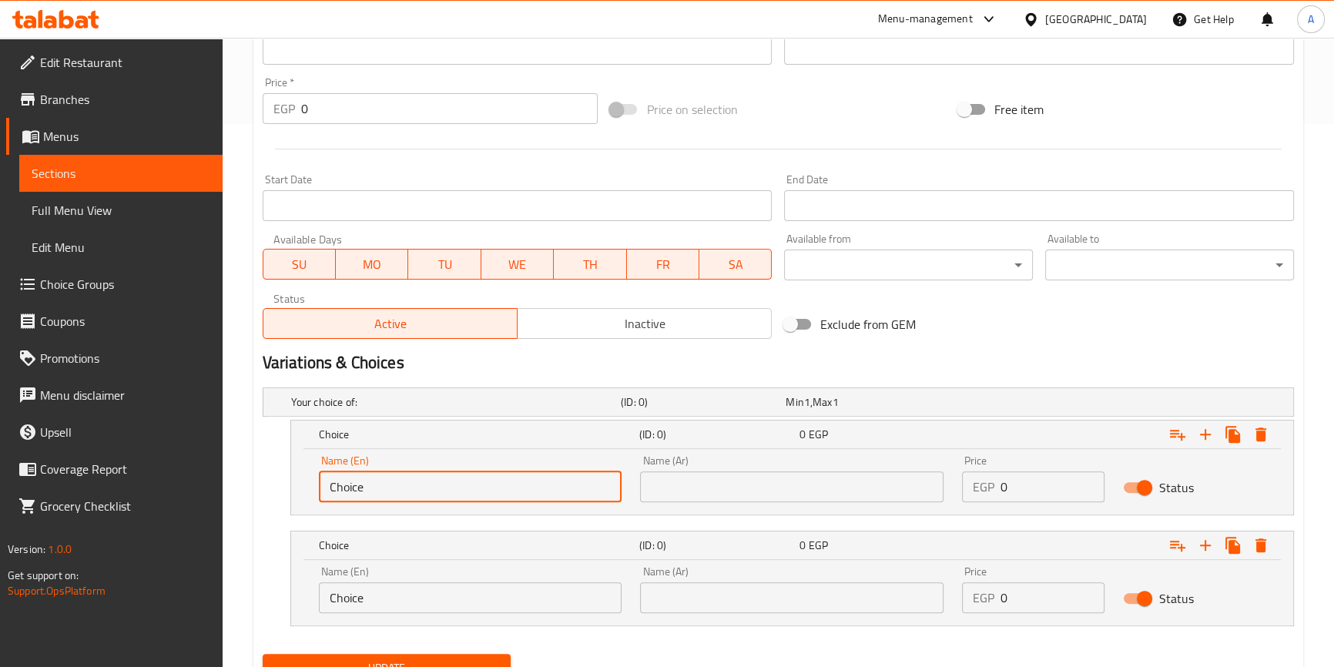
click at [418, 486] on input "Choice" at bounding box center [470, 486] width 303 height 31
type input "Small"
click at [670, 495] on input "text" at bounding box center [791, 486] width 303 height 31
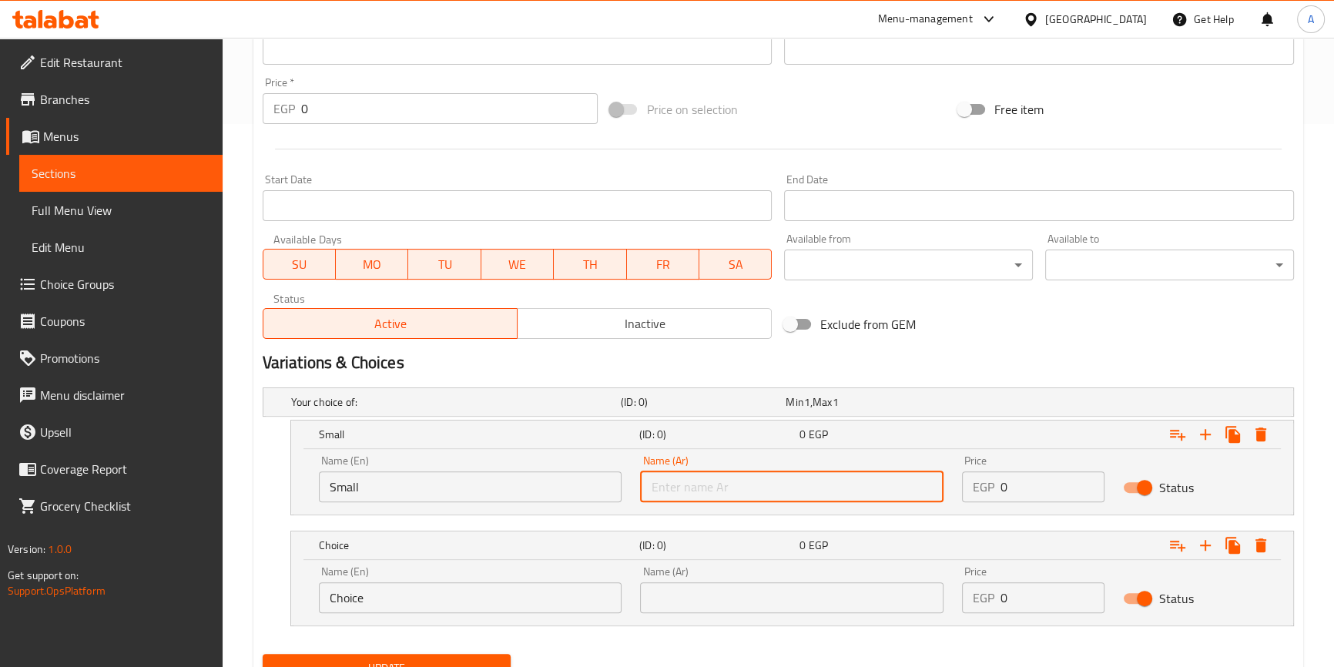
type input "صغير"
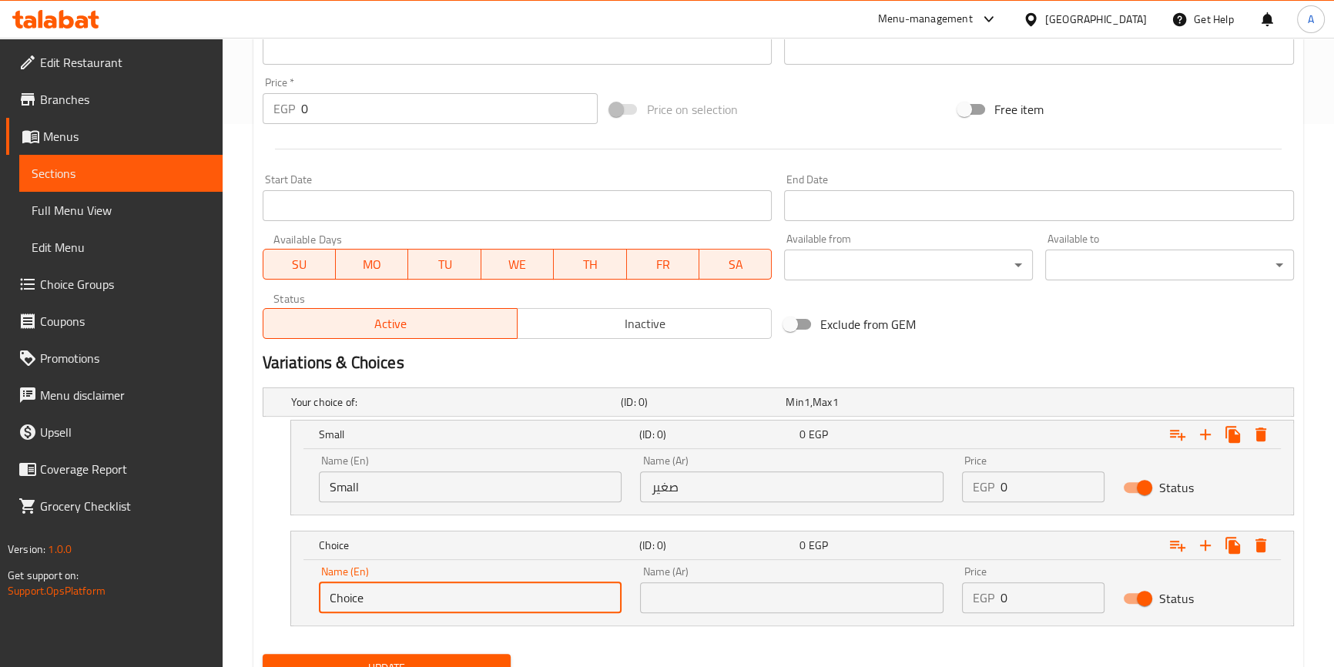
click at [443, 608] on input "Choice" at bounding box center [470, 597] width 303 height 31
type input "Medium - Can Cup"
click at [755, 603] on input "text" at bounding box center [791, 597] width 303 height 31
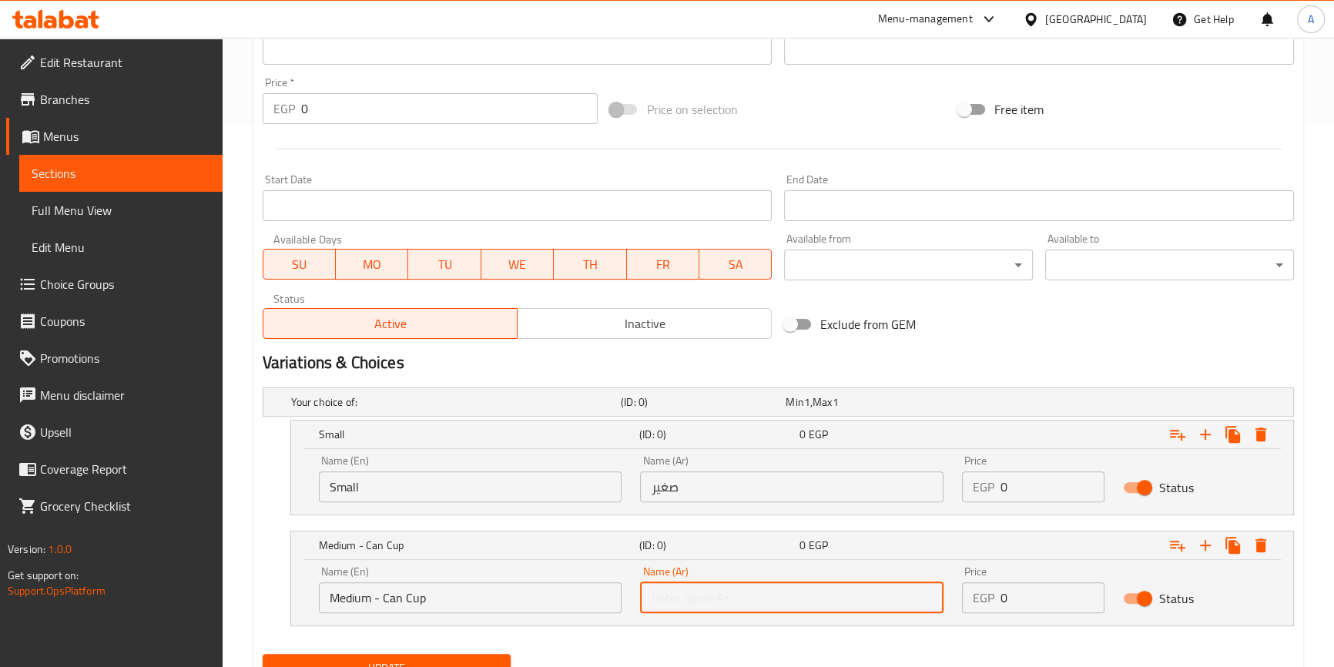
type input "وسط - كوب علبة"
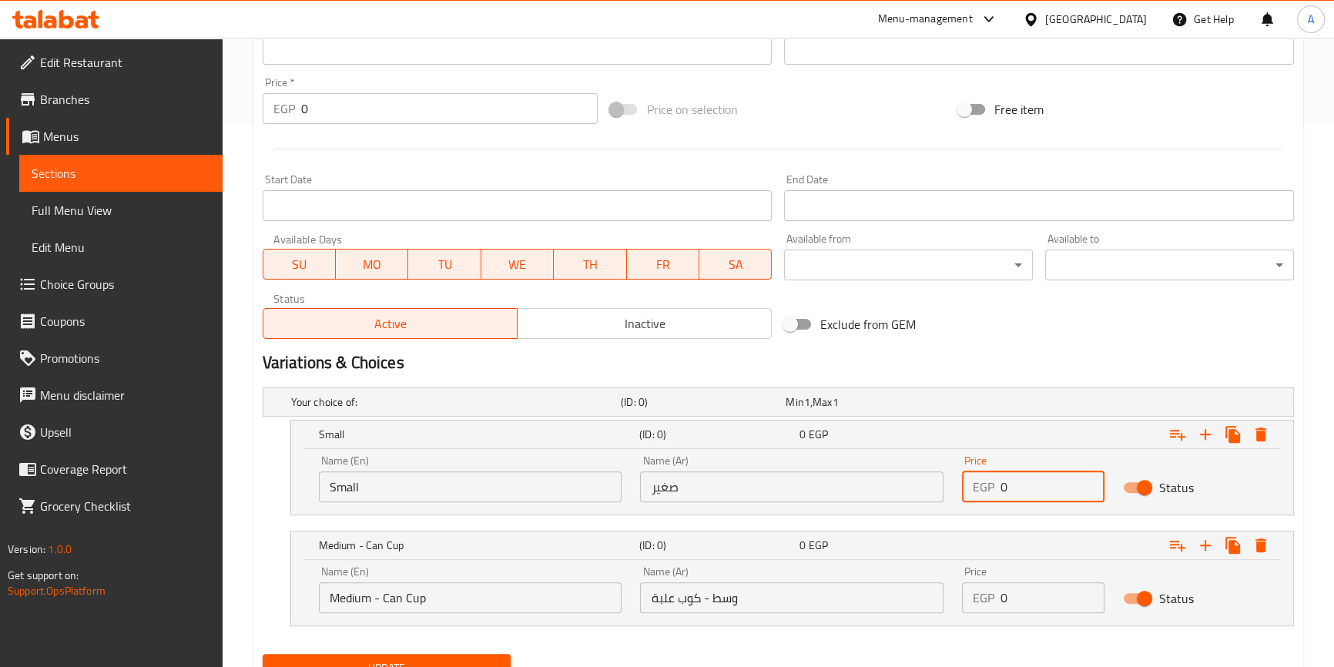
click at [1032, 484] on input "0" at bounding box center [1052, 486] width 104 height 31
type input "70"
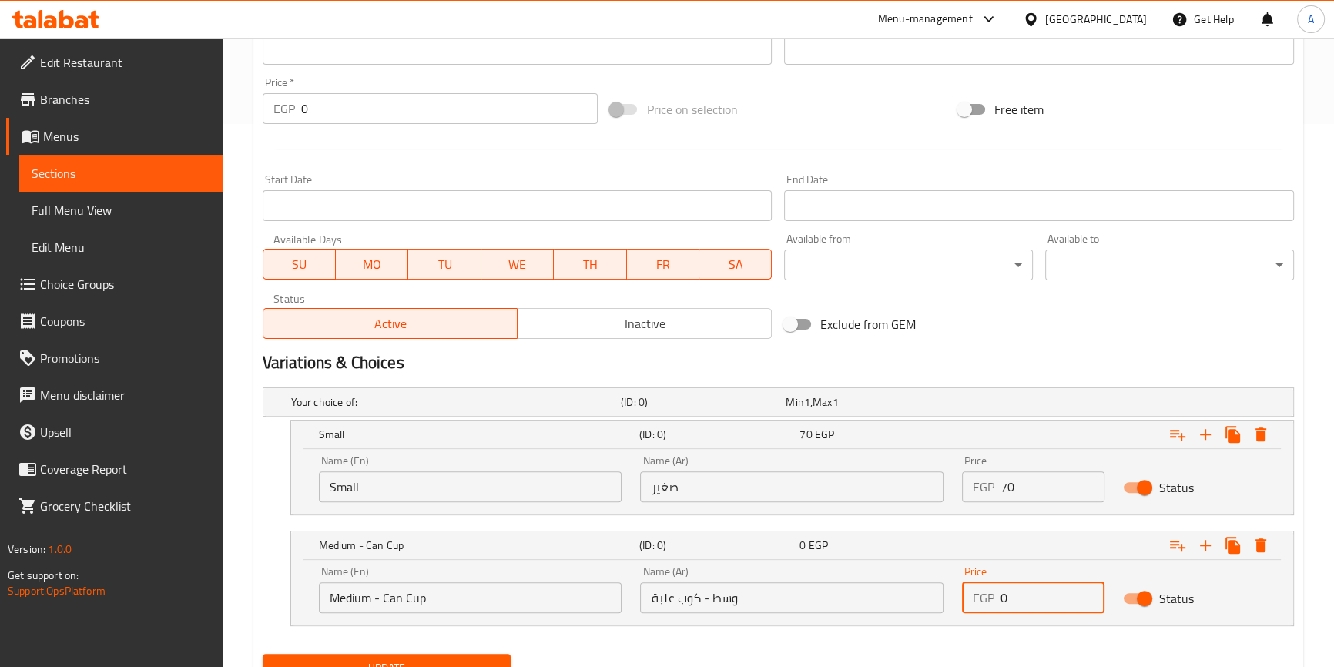
click at [1024, 594] on input "0" at bounding box center [1052, 597] width 104 height 31
type input "90"
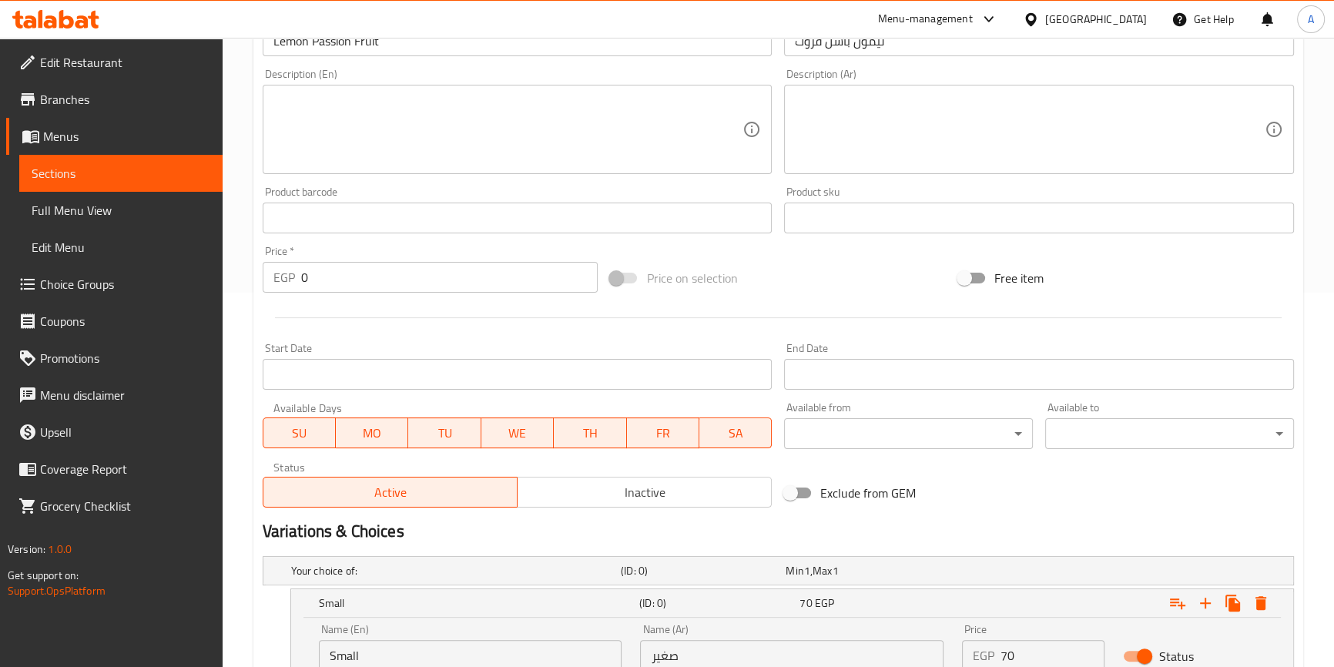
scroll to position [192, 0]
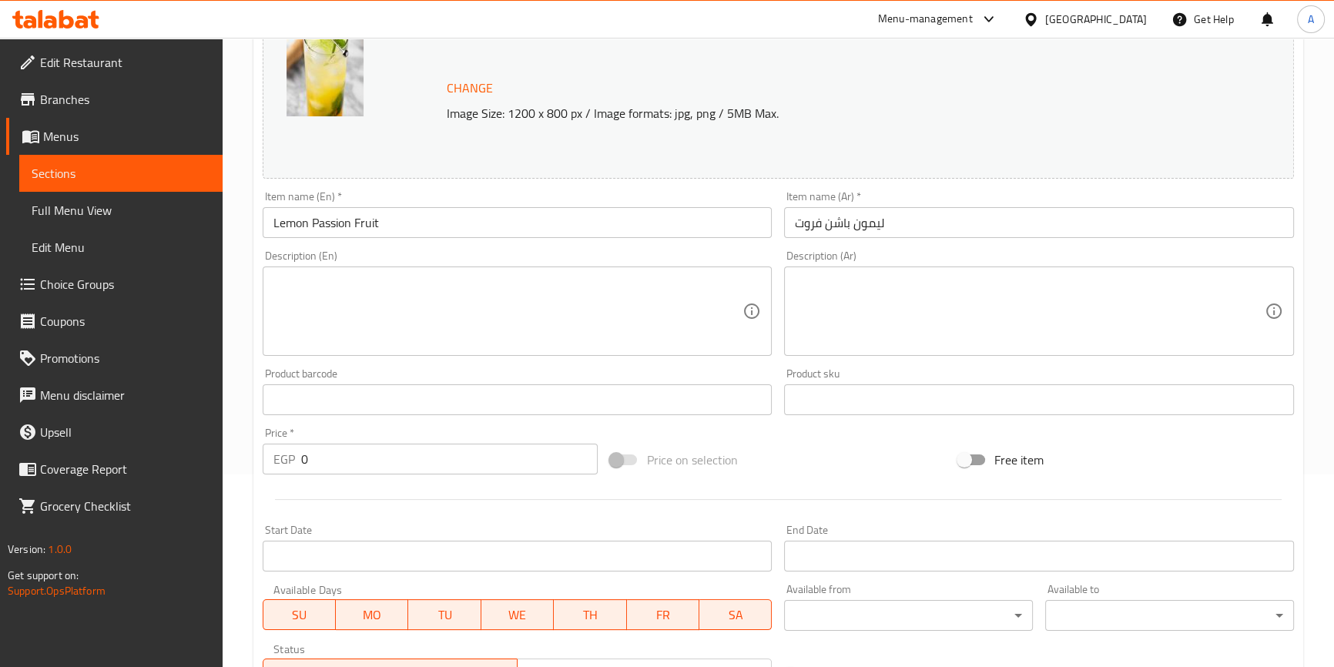
click at [464, 220] on input "Lemon Passion Fruit" at bounding box center [518, 222] width 510 height 31
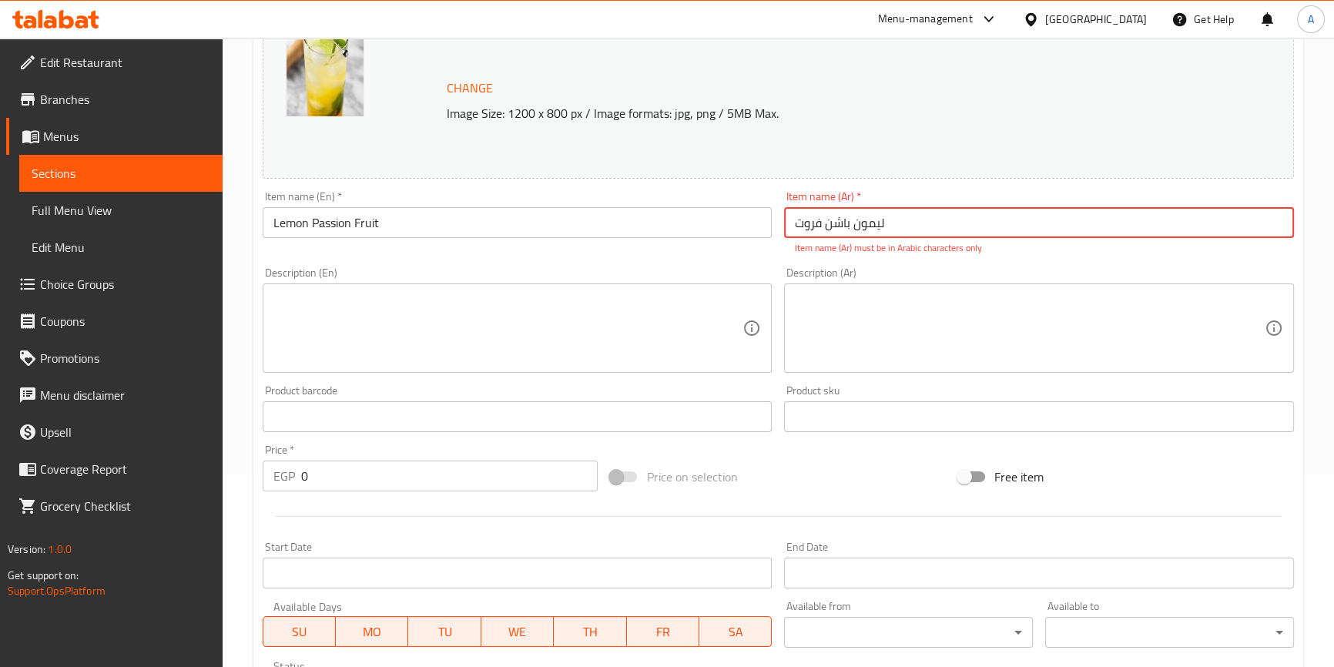
drag, startPoint x: 926, startPoint y: 223, endPoint x: 723, endPoint y: 223, distance: 203.3
click at [723, 223] on div "Change Image Size: 1200 x 800 px / Image formats: jpg, png / 5MB Max. Item name…" at bounding box center [777, 360] width 1043 height 703
type input "f"
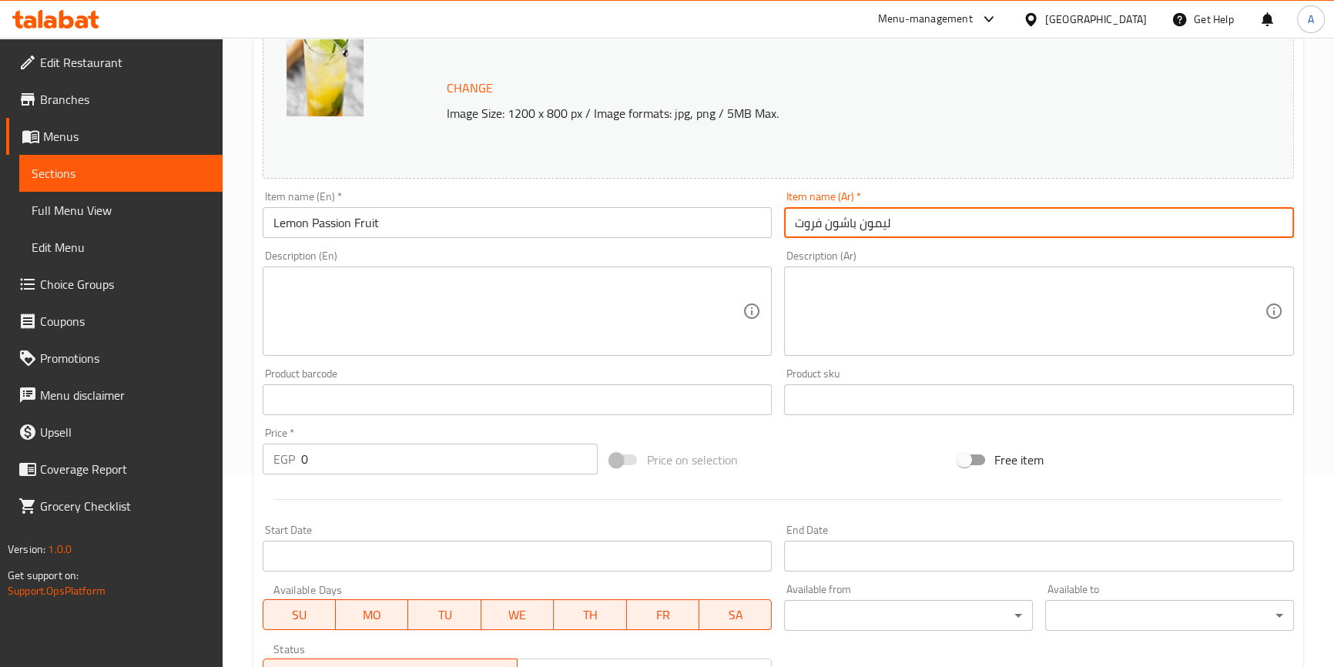
click at [906, 225] on input "ليمون باشون فروت" at bounding box center [1039, 222] width 510 height 31
type input "ليمون باشون فروت"
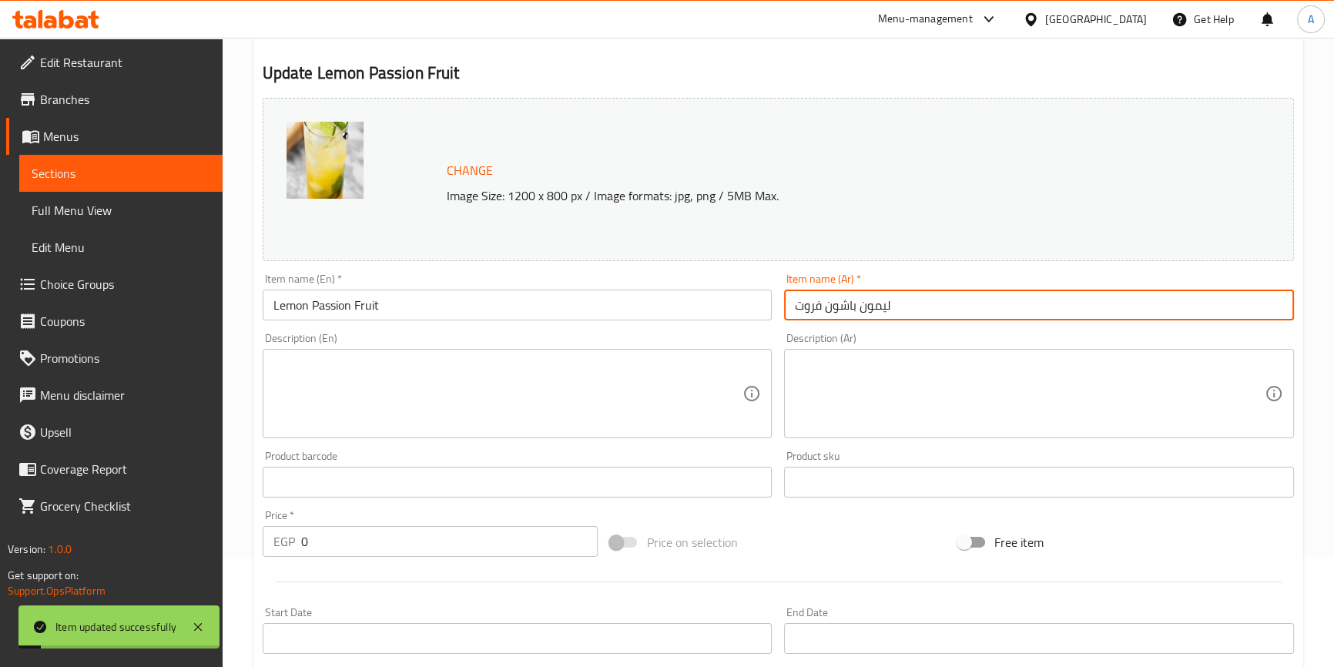
scroll to position [0, 0]
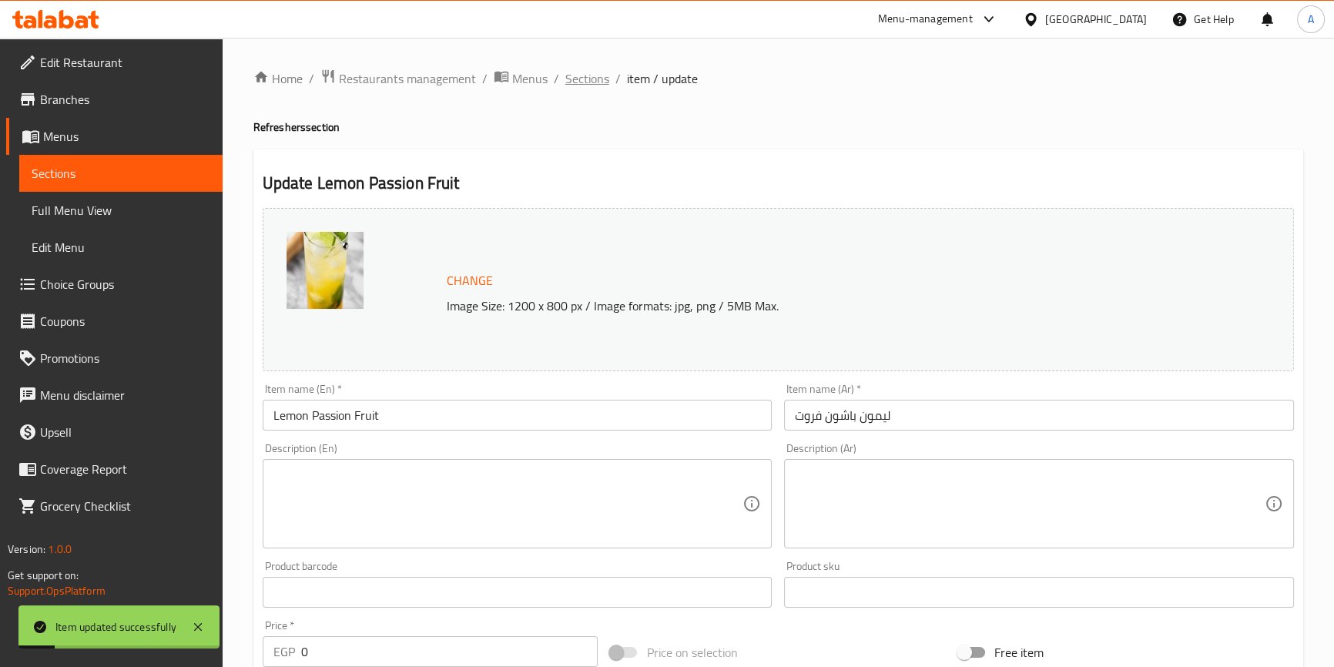
click at [593, 83] on span "Sections" at bounding box center [587, 78] width 44 height 18
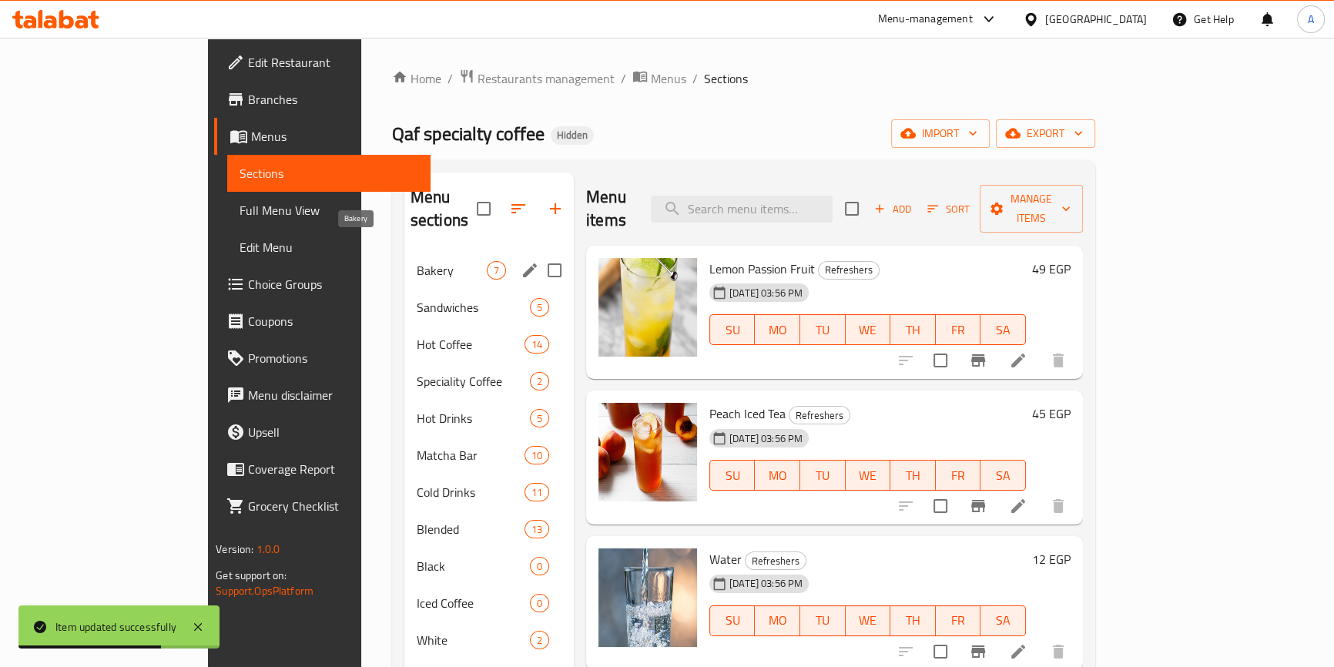
click at [417, 261] on span "Bakery" at bounding box center [452, 270] width 70 height 18
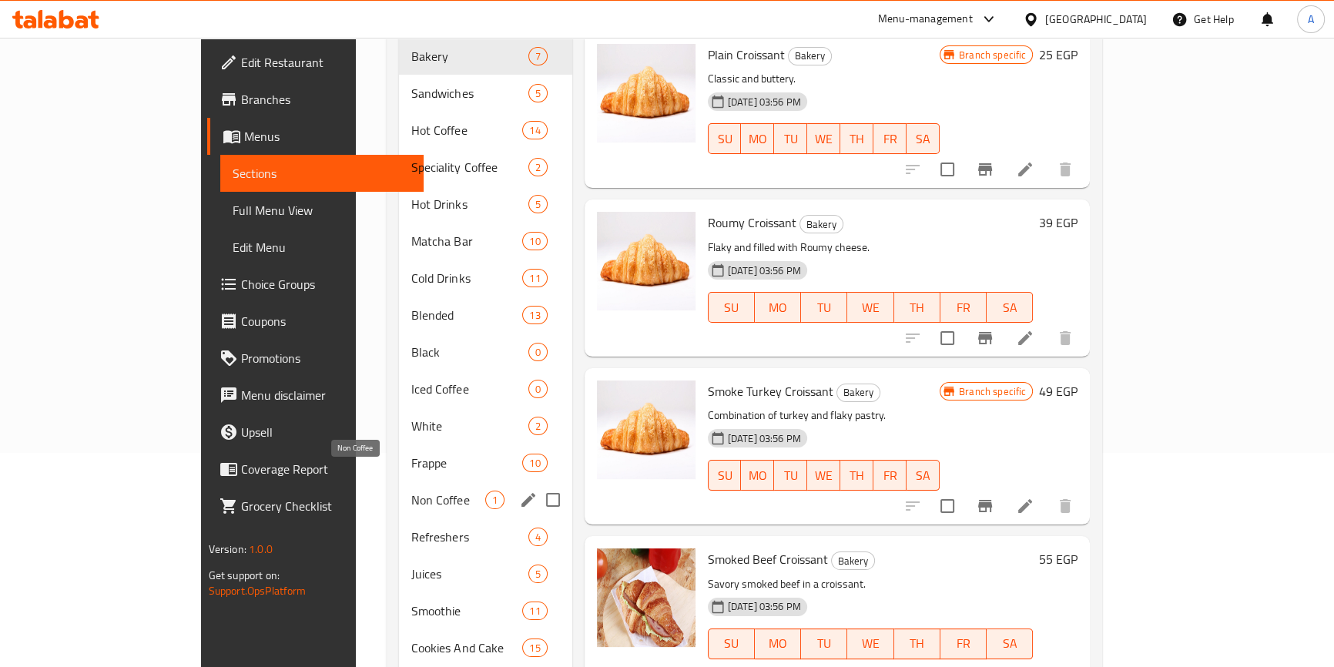
scroll to position [136, 0]
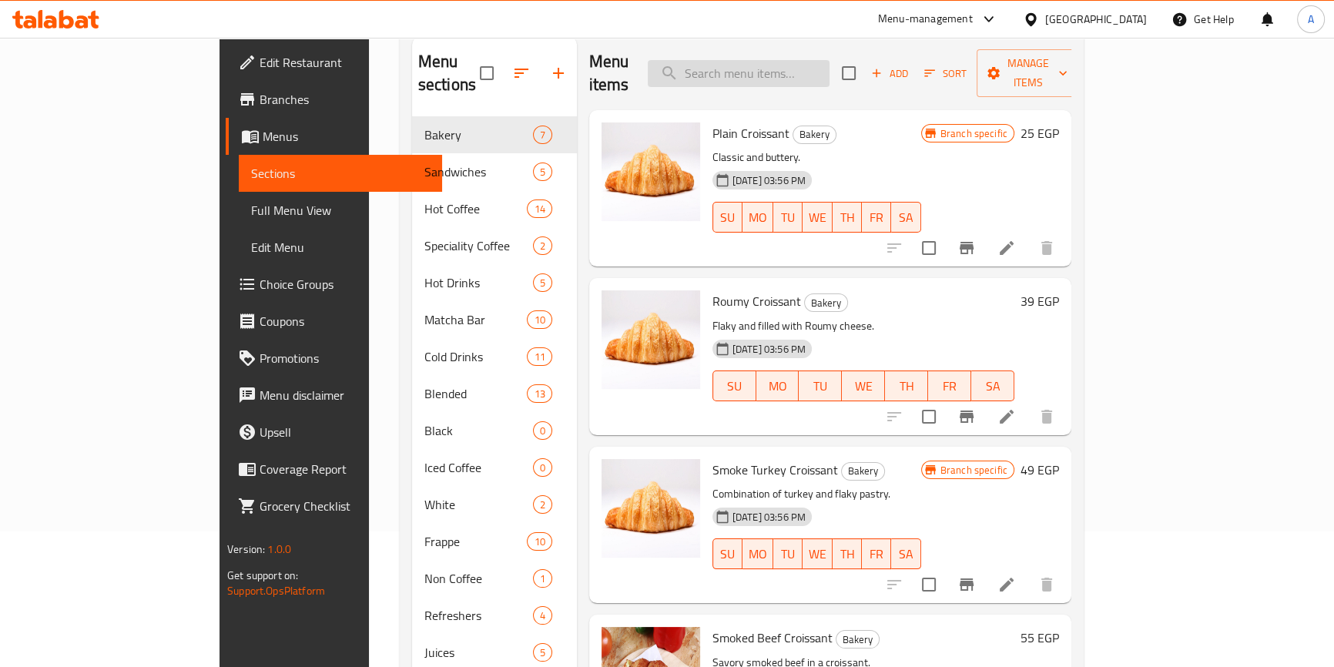
click at [786, 60] on input "search" at bounding box center [739, 73] width 182 height 27
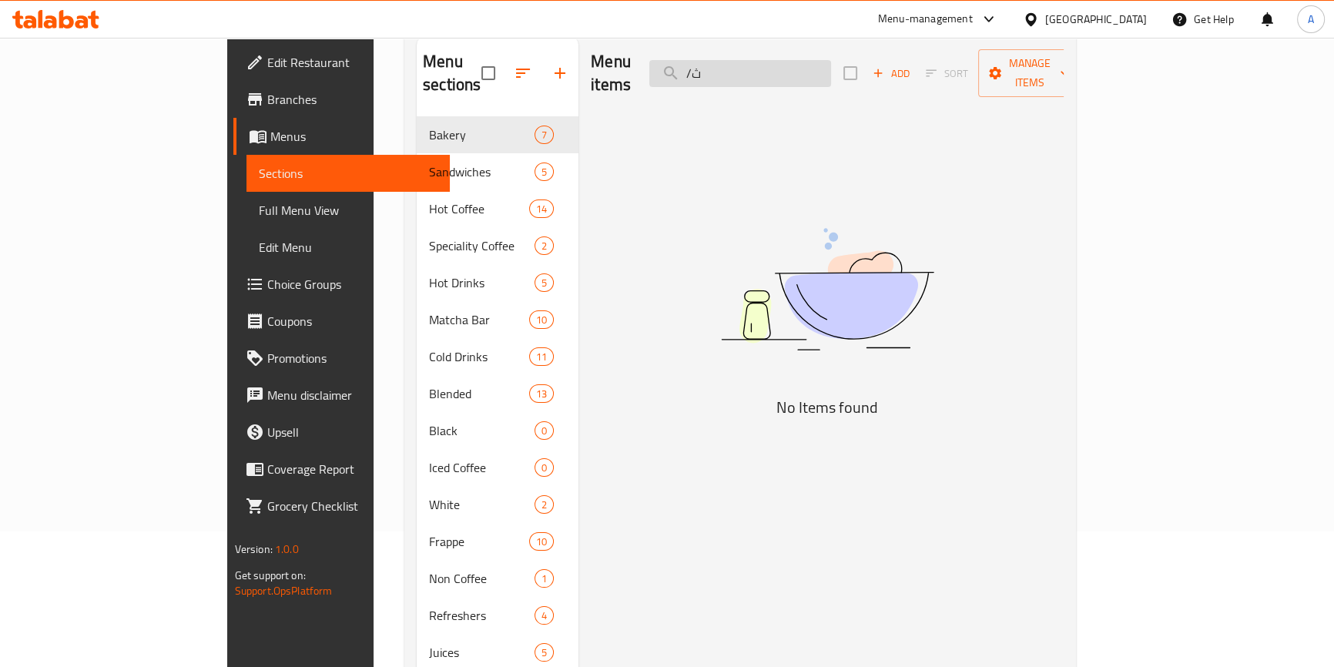
type input "/"
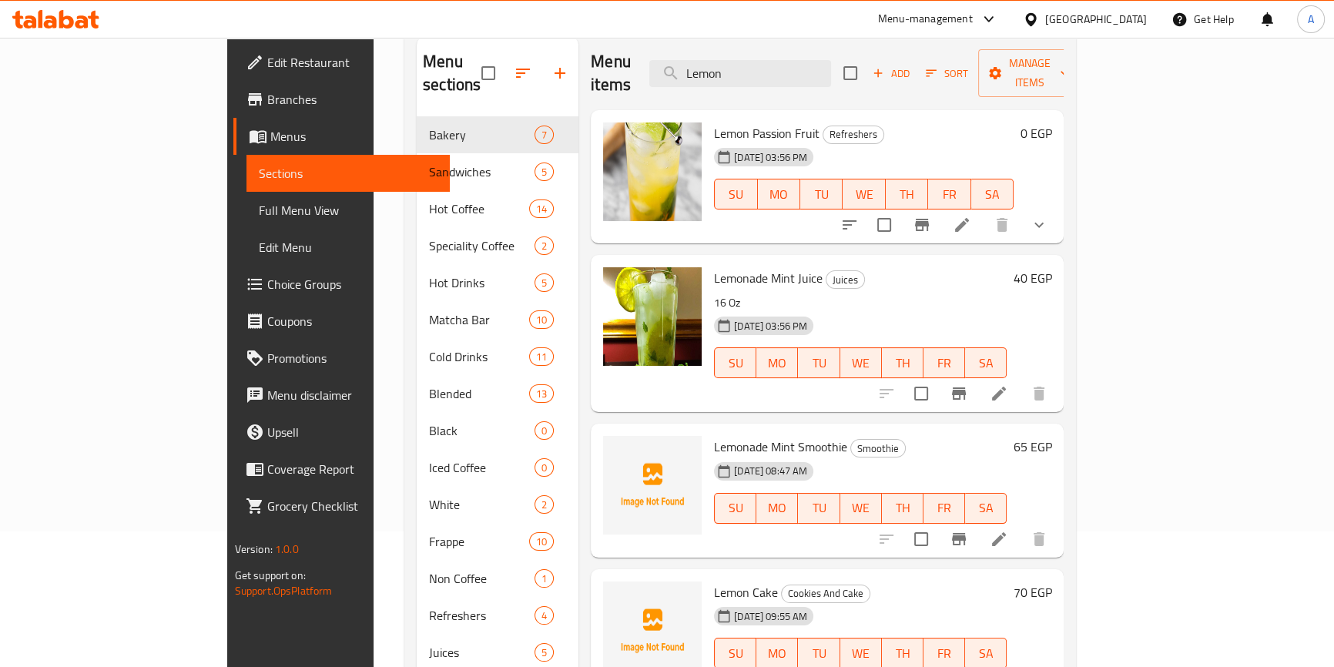
type input "Lemon"
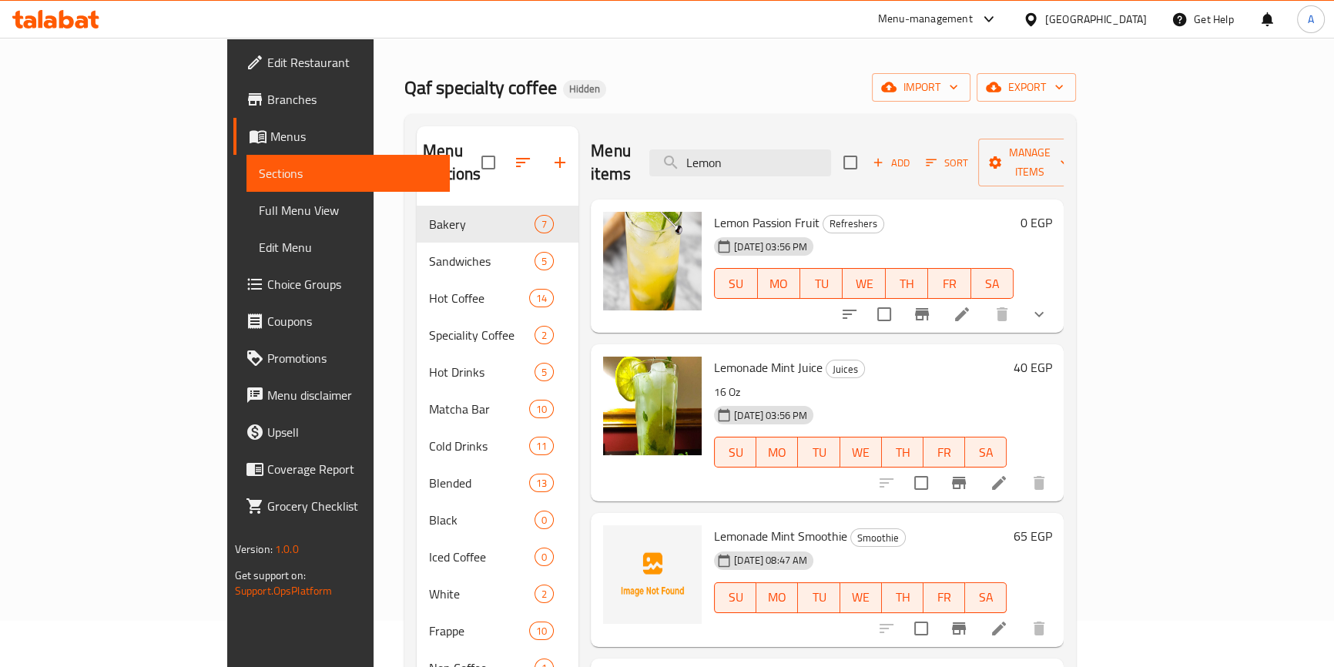
scroll to position [276, 0]
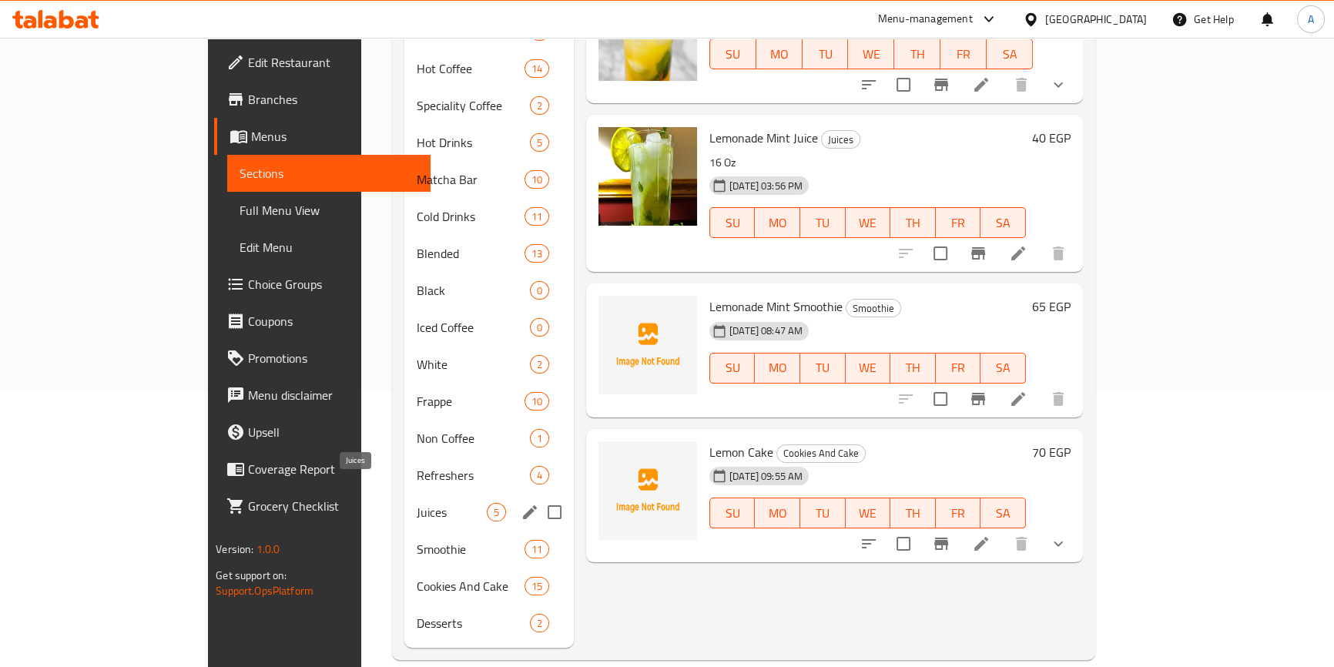
click at [417, 503] on span "Juices" at bounding box center [452, 512] width 70 height 18
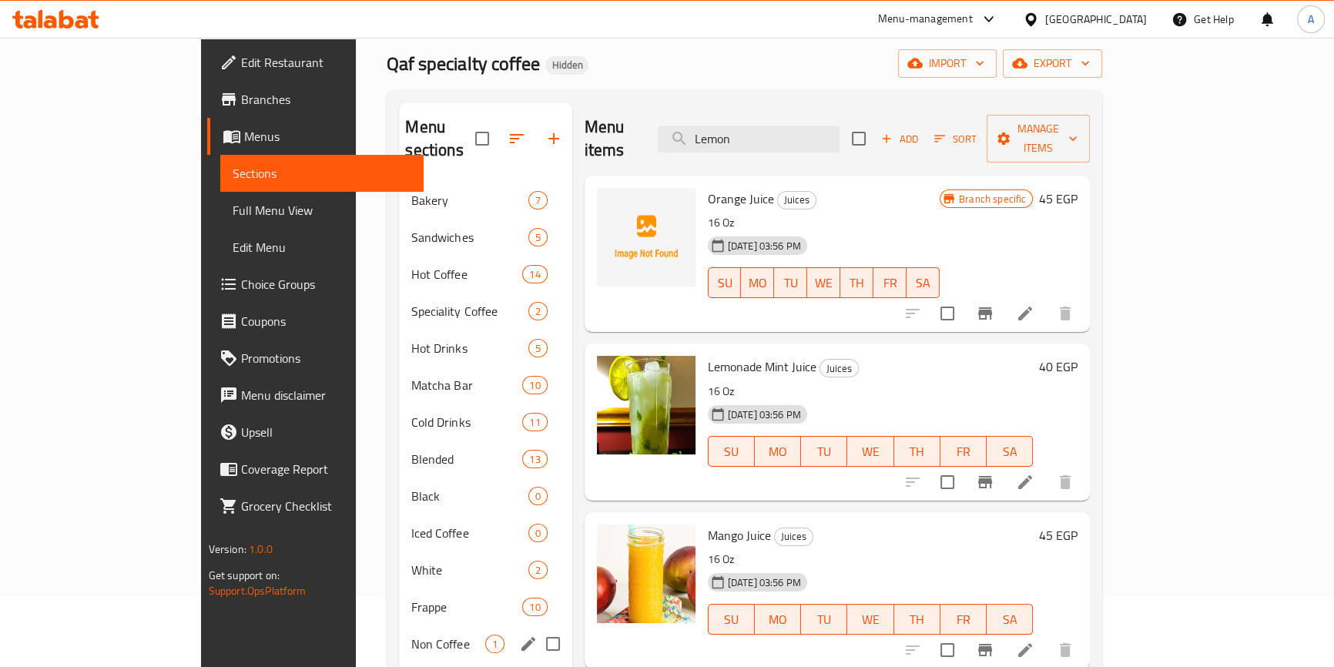
scroll to position [65, 0]
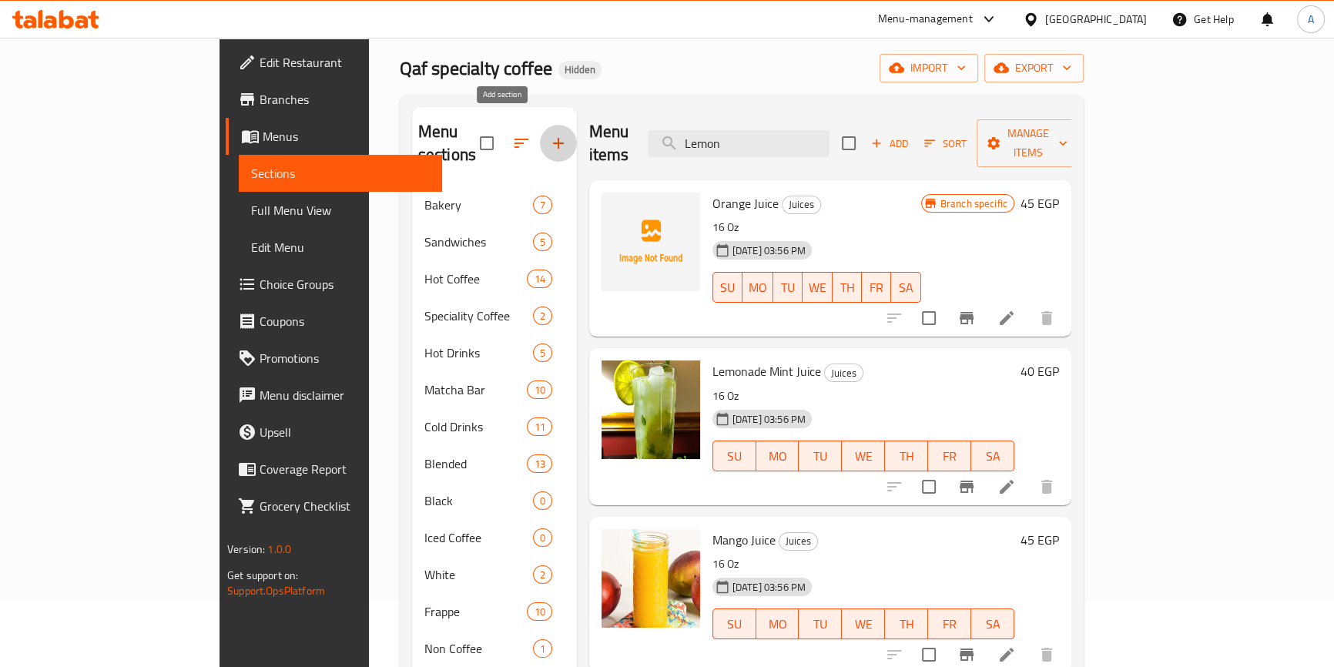
click at [549, 134] on icon "button" at bounding box center [558, 143] width 18 height 18
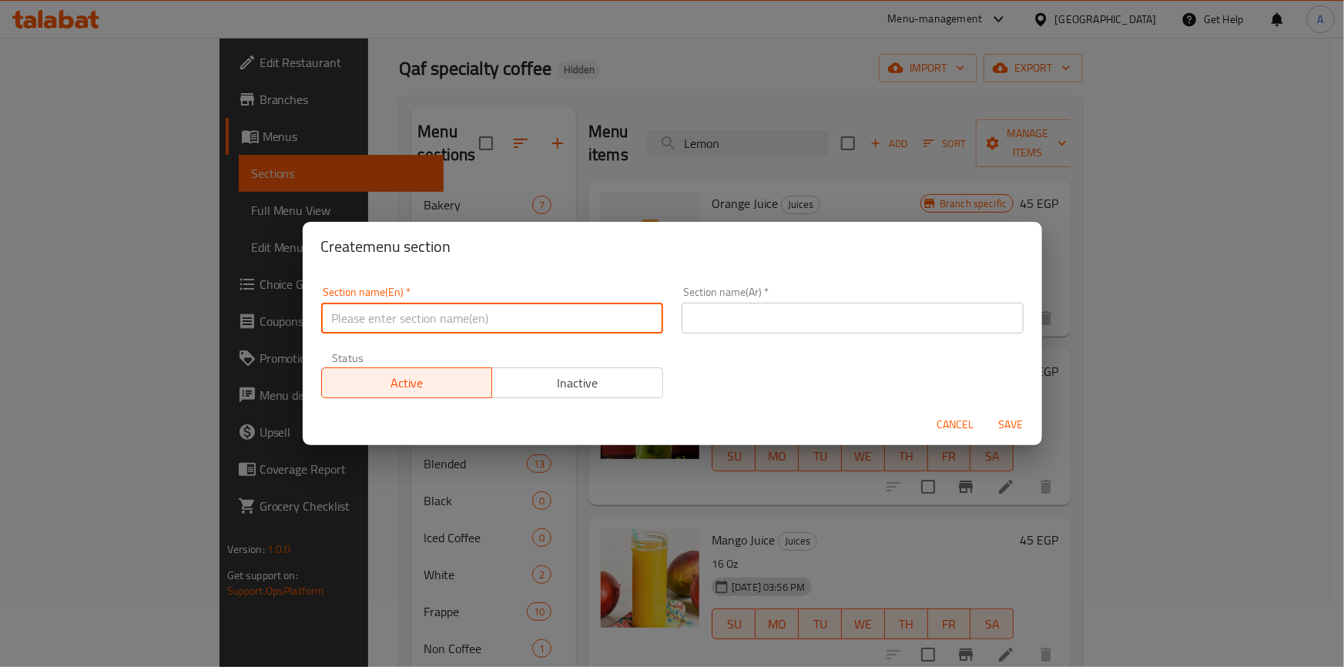
click at [412, 321] on input "text" at bounding box center [492, 318] width 342 height 31
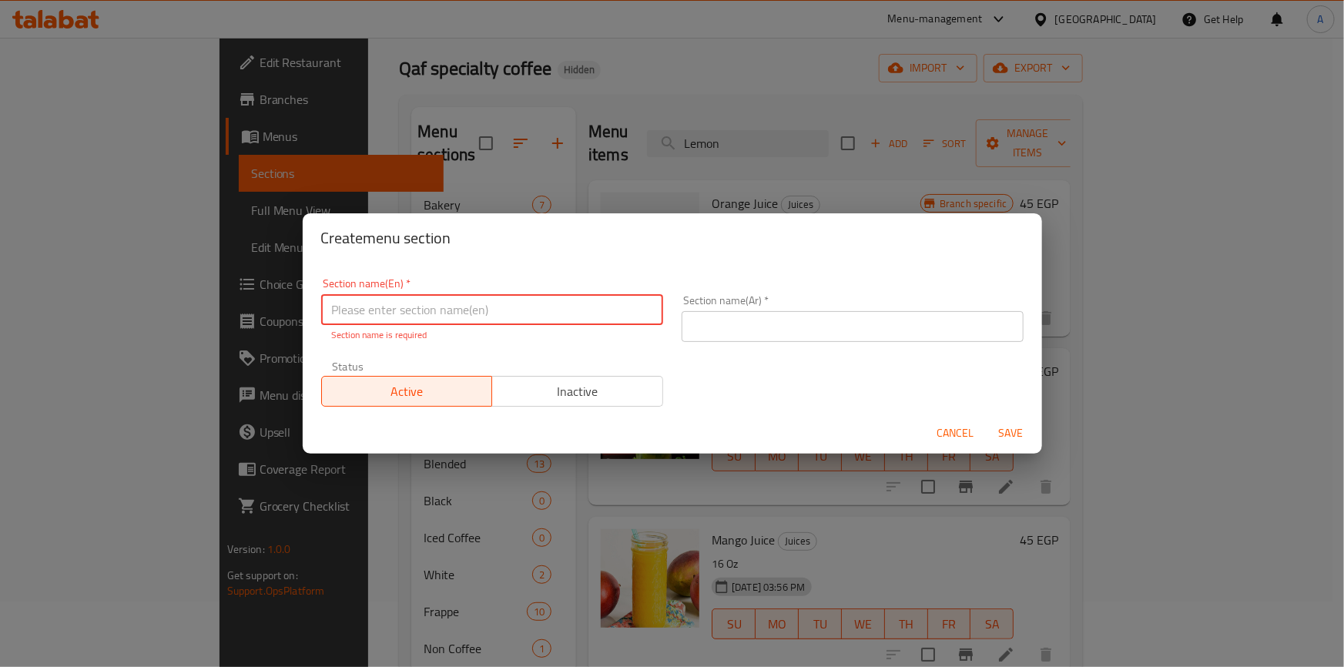
paste input "Sunshine Soda"
type input "Sunshine Soda"
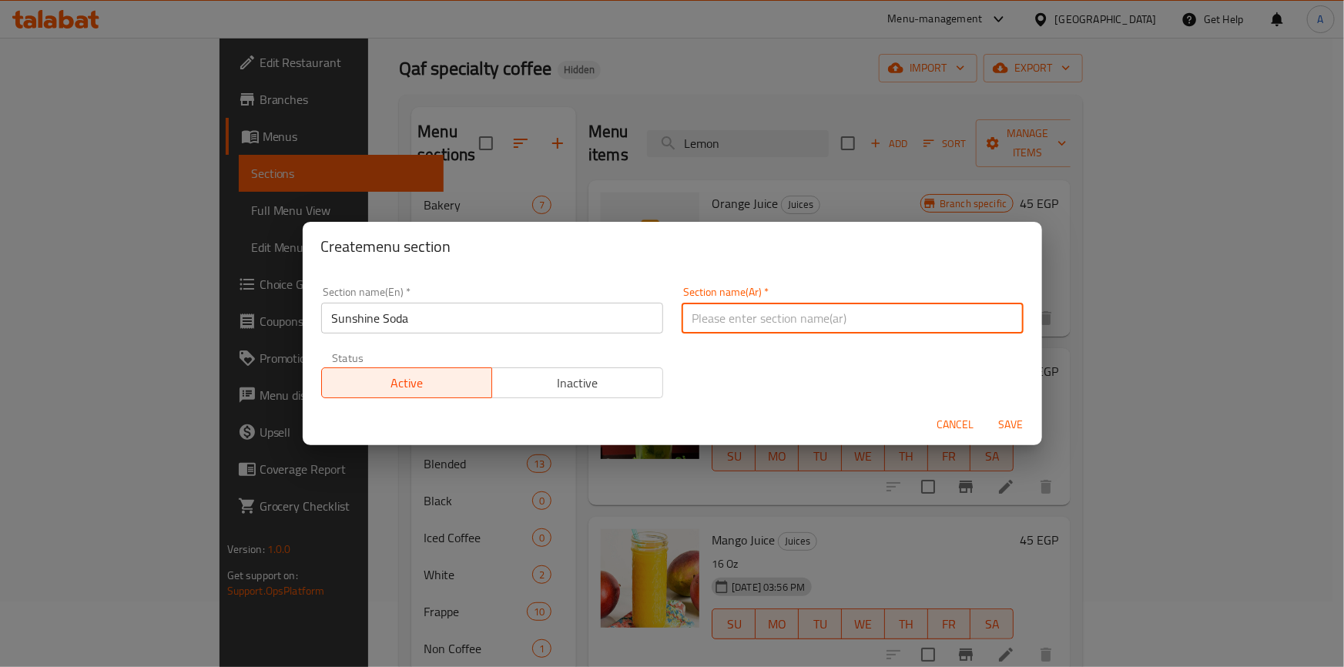
click at [811, 314] on input "text" at bounding box center [852, 318] width 342 height 31
type input "w"
click at [374, 313] on input "Sunshine Soda" at bounding box center [492, 318] width 342 height 31
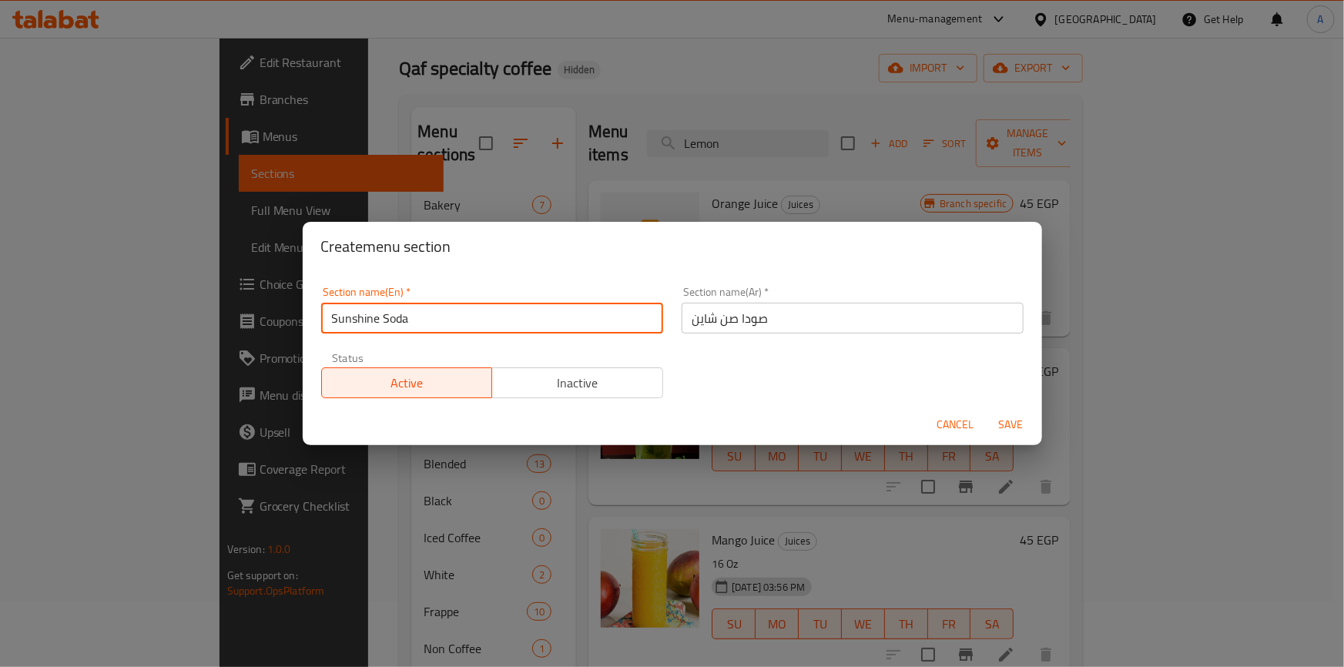
drag, startPoint x: 376, startPoint y: 321, endPoint x: 353, endPoint y: 320, distance: 23.1
click at [353, 320] on input "Sunshine Soda" at bounding box center [492, 318] width 342 height 31
click at [784, 322] on input "صودا صن شاين" at bounding box center [852, 318] width 342 height 31
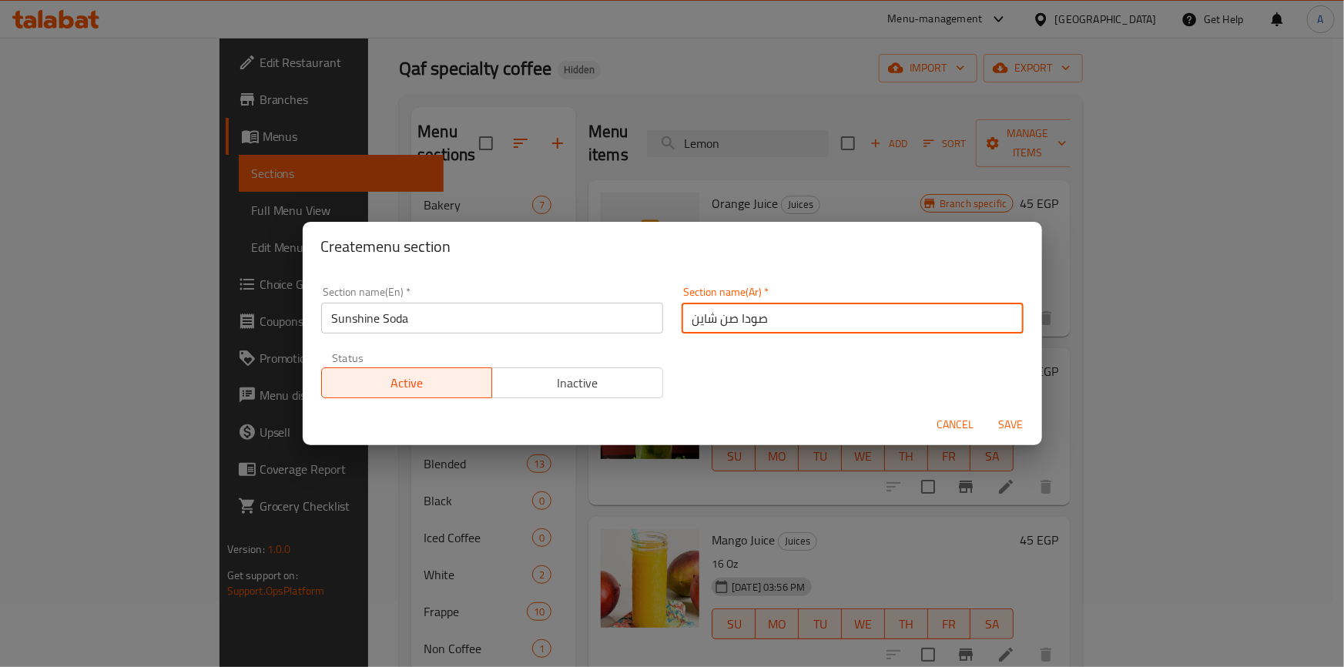
drag, startPoint x: 731, startPoint y: 319, endPoint x: 787, endPoint y: 318, distance: 55.4
click at [787, 318] on input "صودا صن شاين" at bounding box center [852, 318] width 342 height 31
click at [404, 317] on input "Sunshine Soda" at bounding box center [492, 318] width 342 height 31
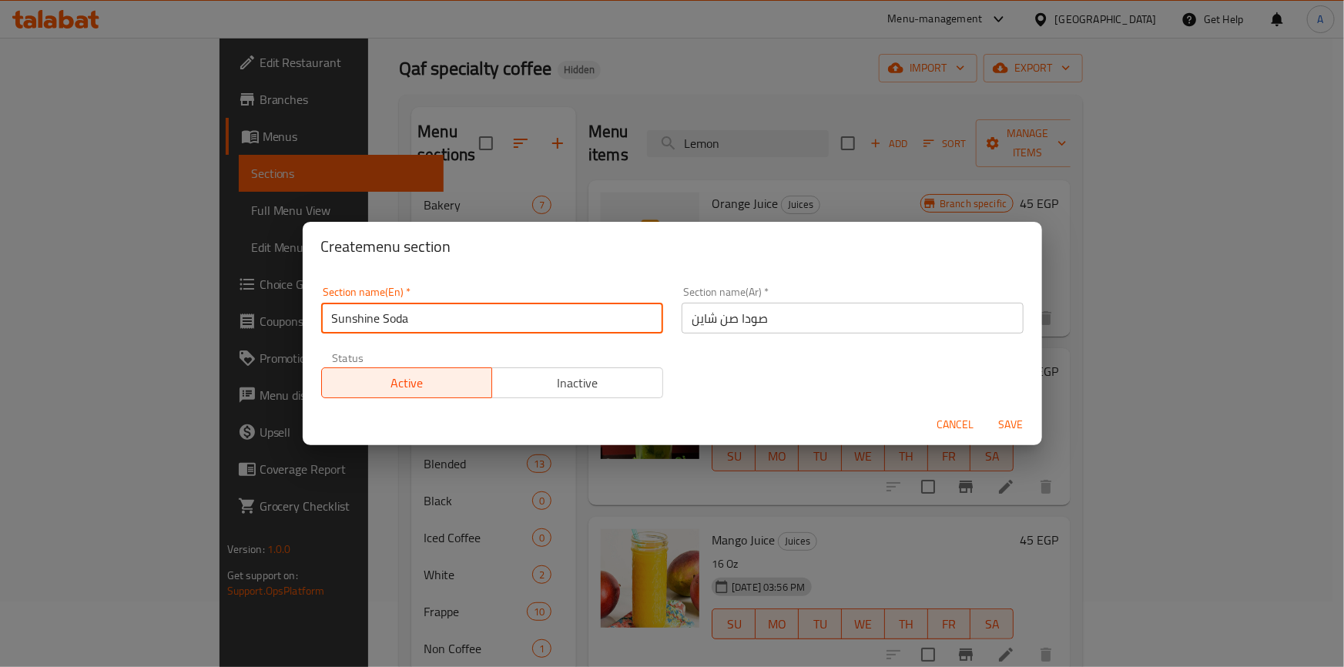
click at [404, 317] on input "Sunshine Soda" at bounding box center [492, 318] width 342 height 31
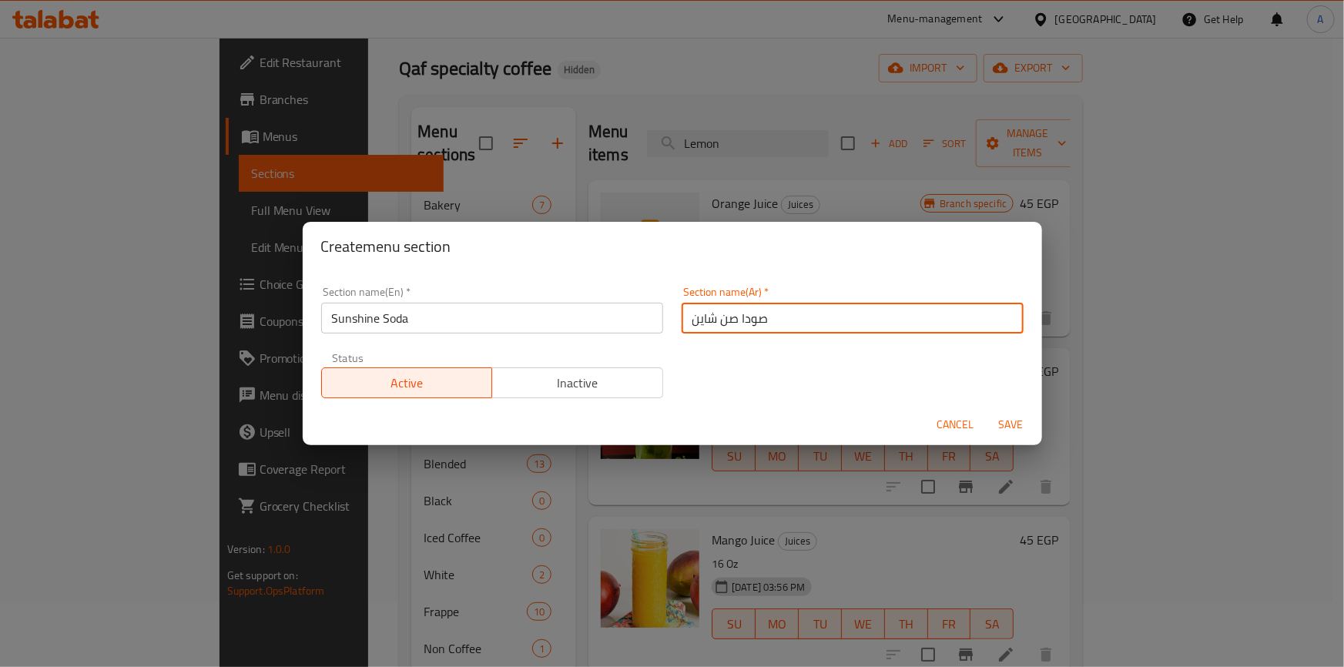
drag, startPoint x: 731, startPoint y: 314, endPoint x: 801, endPoint y: 316, distance: 70.8
click at [801, 316] on input "صودا صن شاين" at bounding box center [852, 318] width 342 height 31
paste input "صودا"
type input "صن شاين صودا"
click at [1011, 427] on span "Save" at bounding box center [1010, 424] width 37 height 19
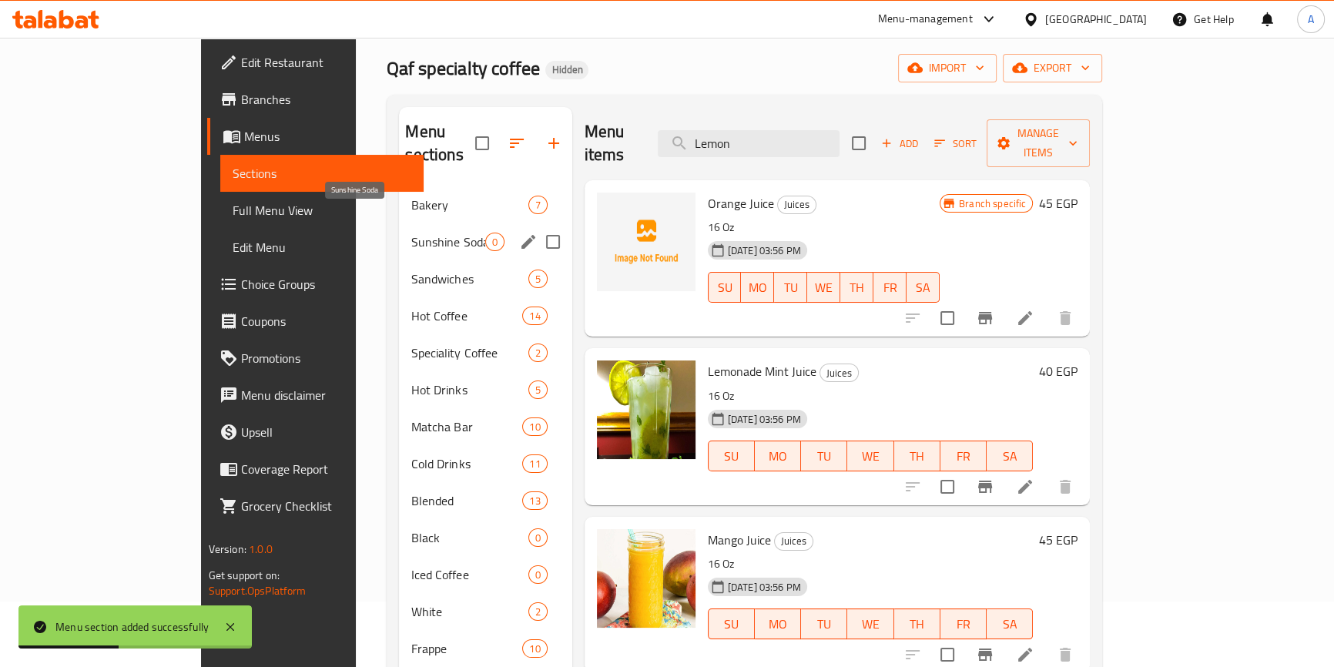
click at [411, 233] on span "Sunshine Soda" at bounding box center [447, 242] width 73 height 18
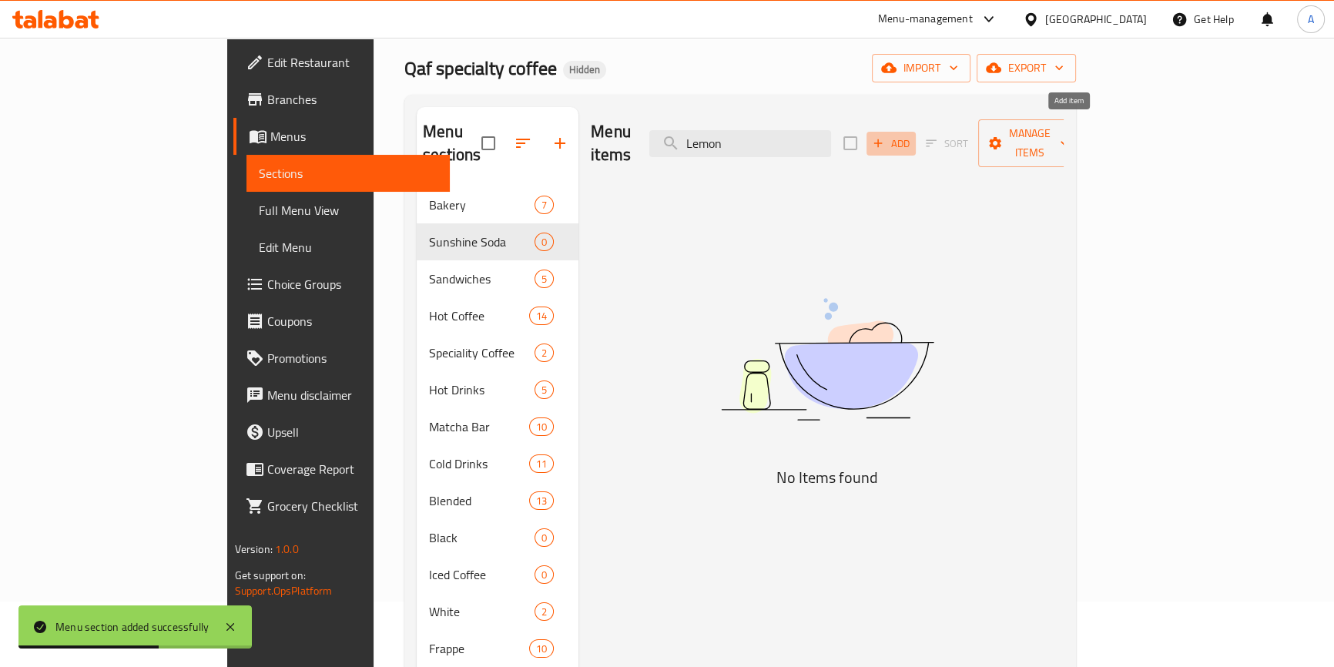
click at [885, 136] on icon "button" at bounding box center [878, 143] width 14 height 14
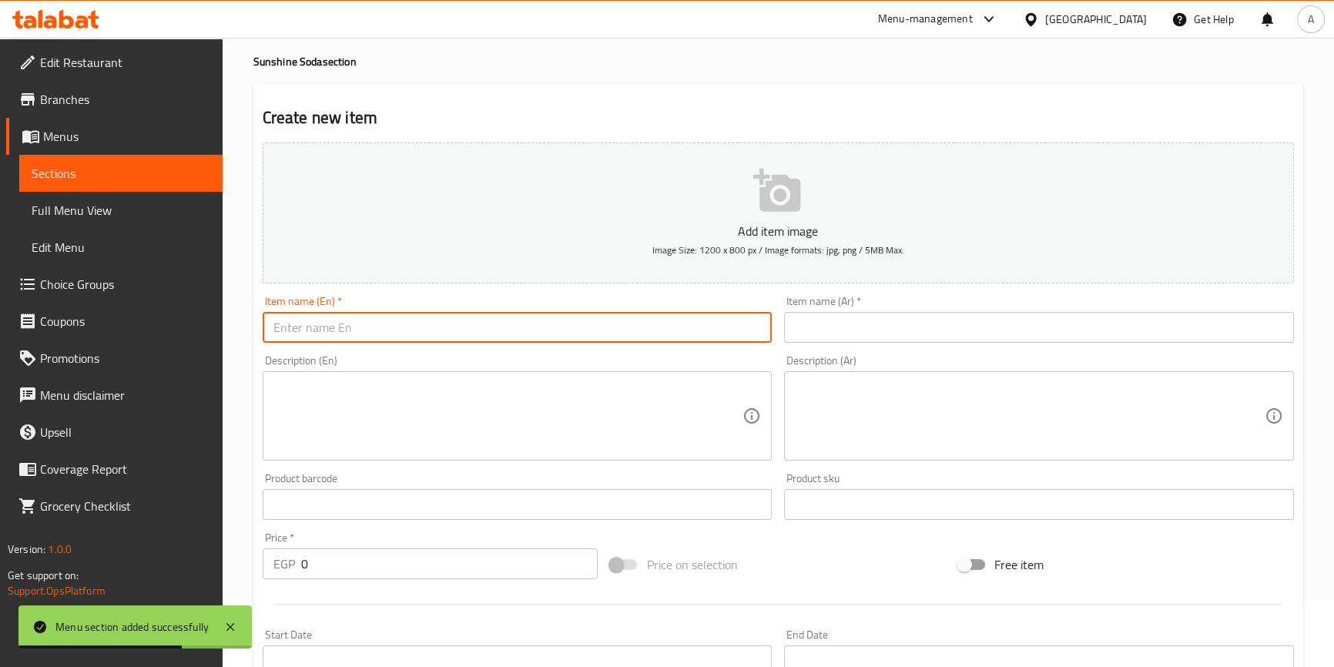
click at [497, 324] on input "text" at bounding box center [518, 327] width 510 height 31
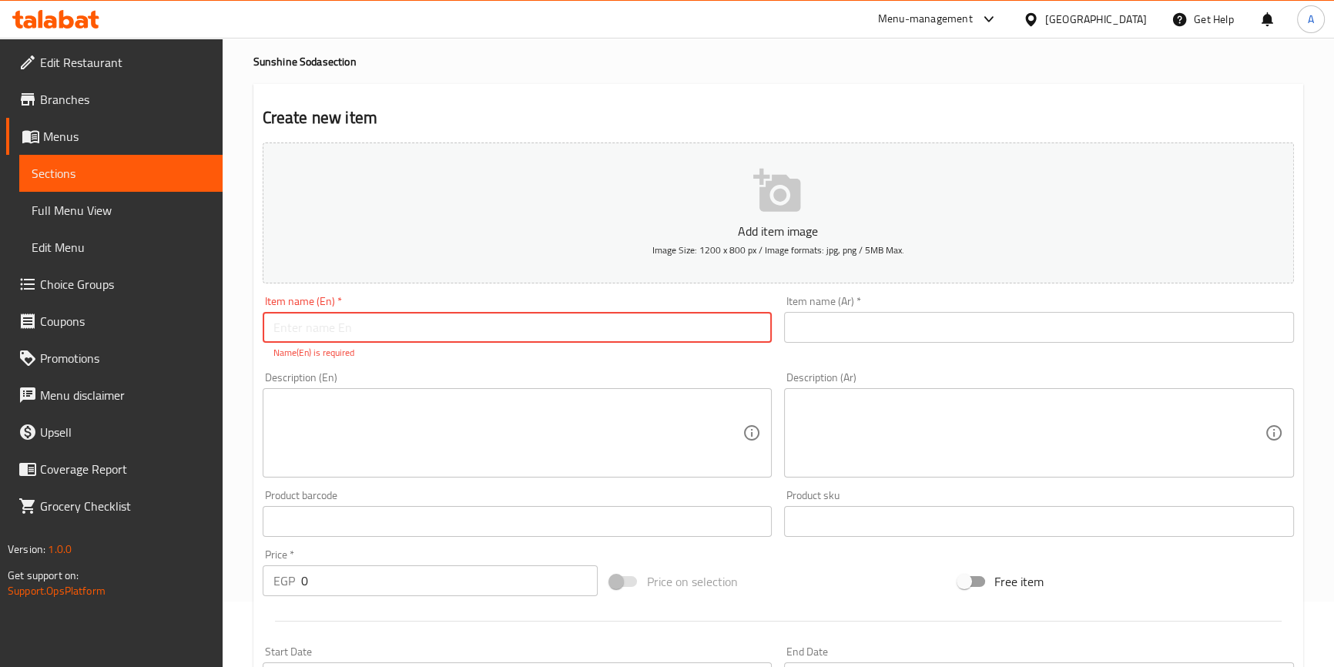
paste input "Lemon Mint"
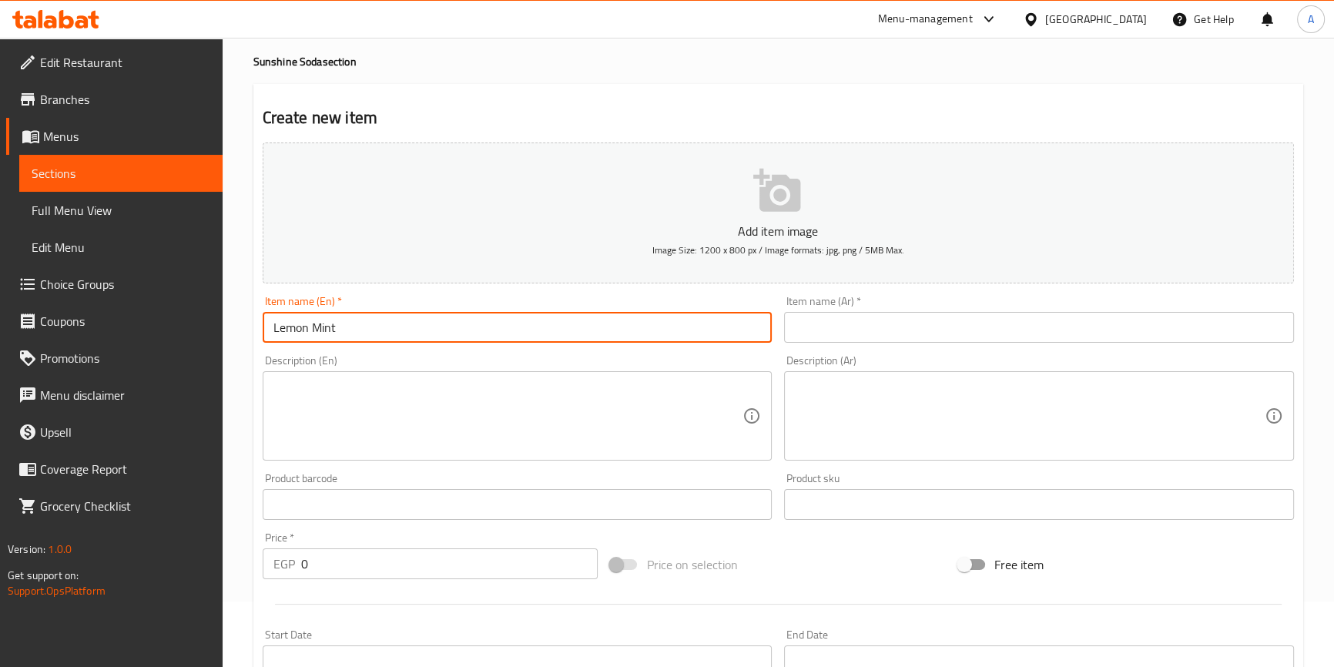
paste input "Sunshine Soda"
type input "Lemon Mint Sunshine Soda"
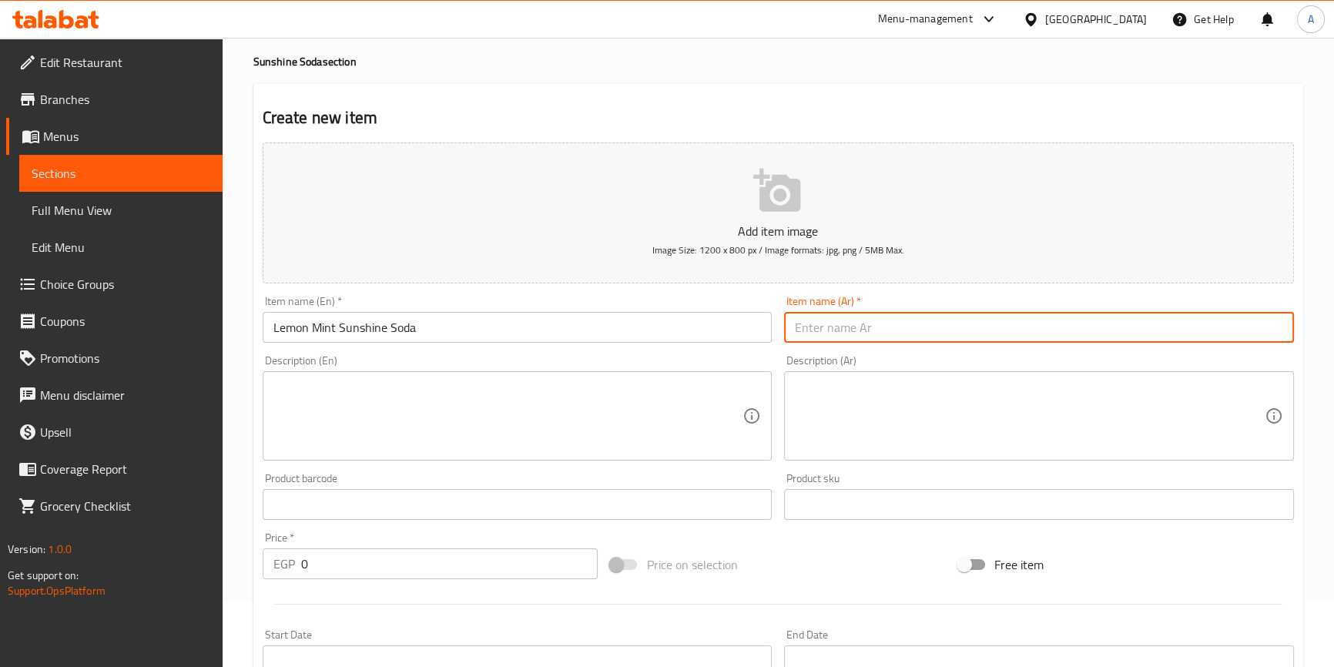
click at [1022, 324] on input "text" at bounding box center [1039, 327] width 510 height 31
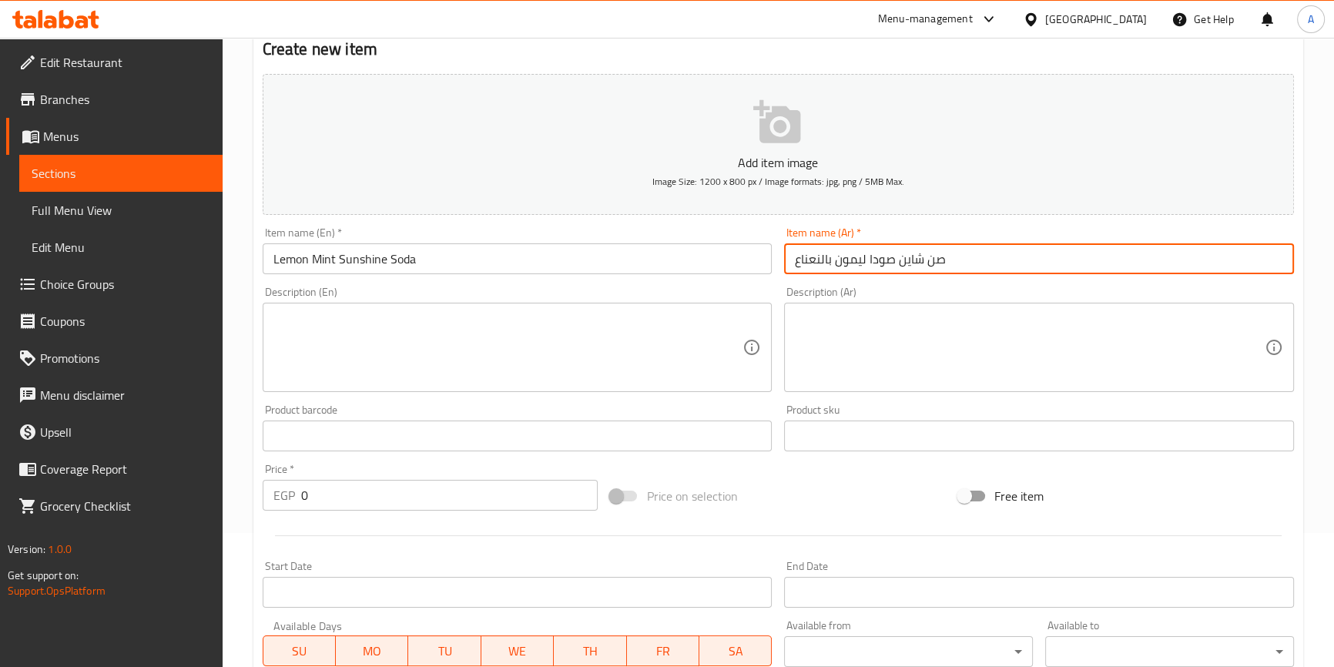
scroll to position [206, 0]
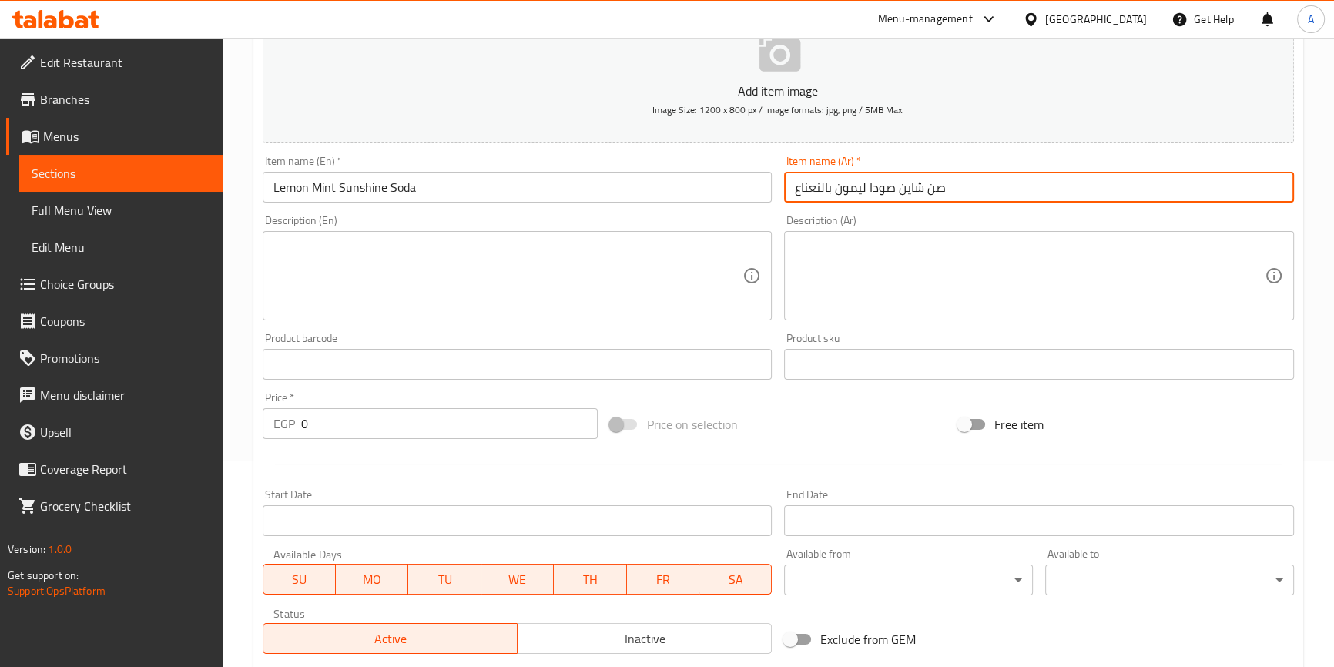
type input "صن شاين صودا ليمون بالنعناع"
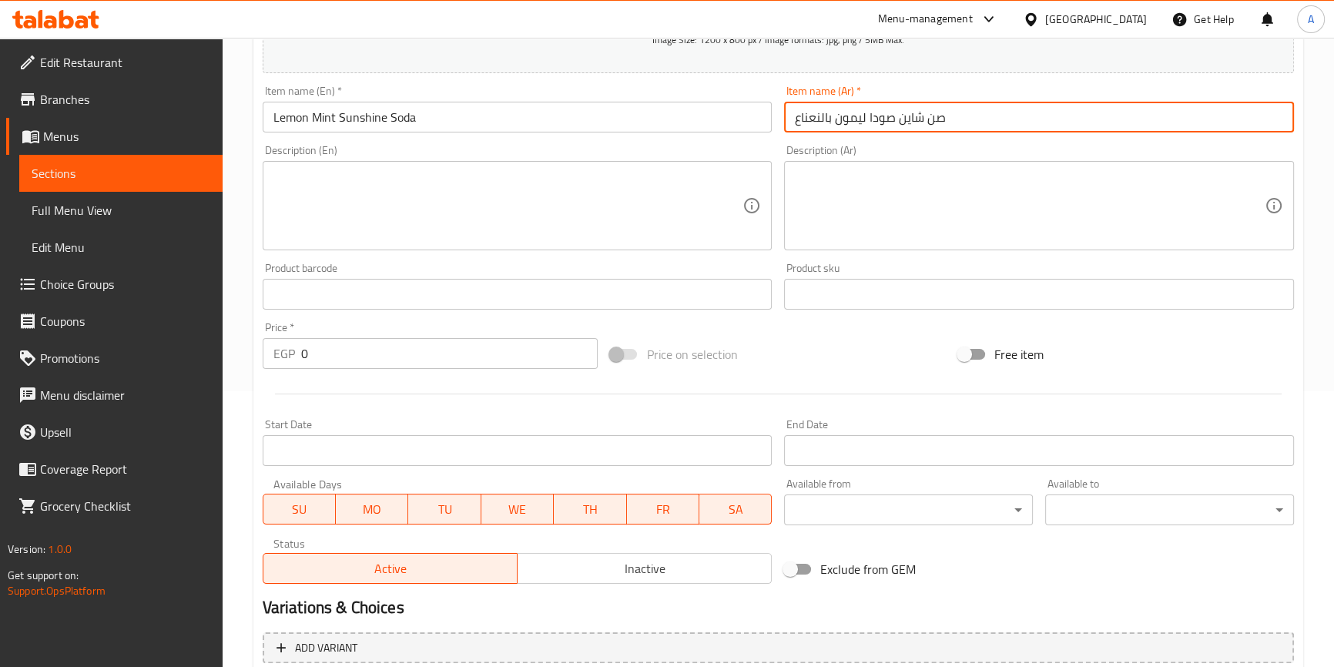
scroll to position [420, 0]
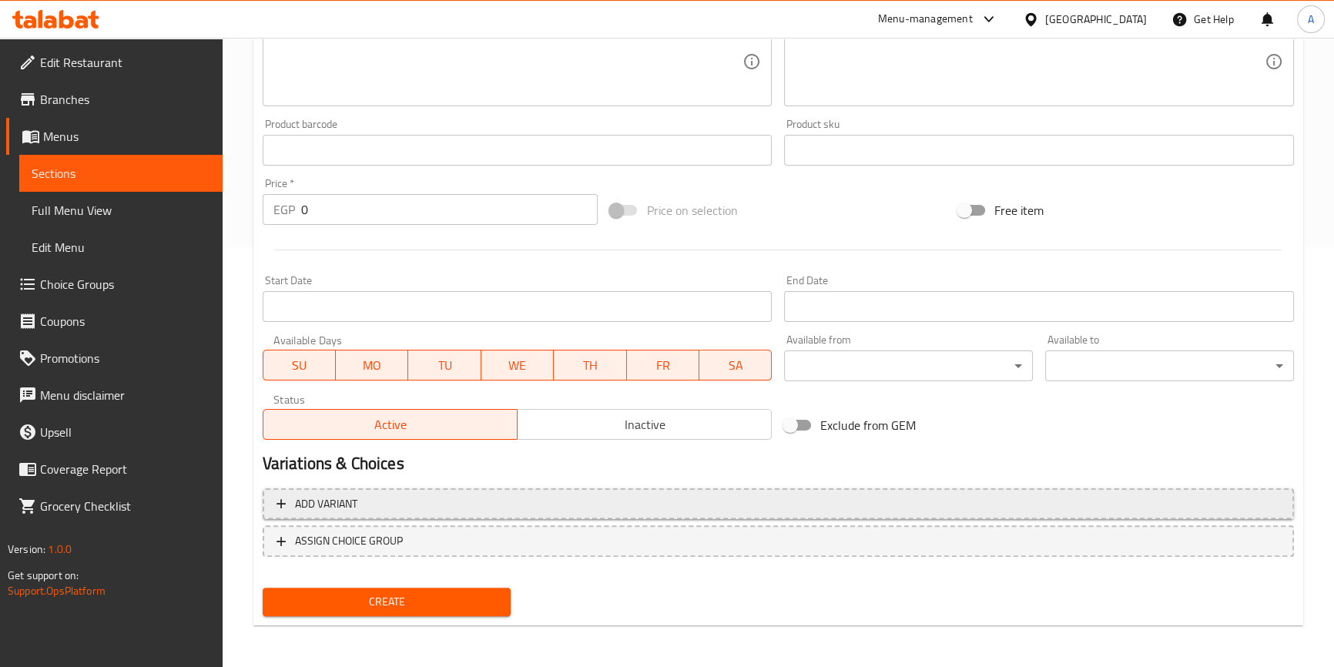
click at [855, 505] on span "Add variant" at bounding box center [777, 503] width 1003 height 19
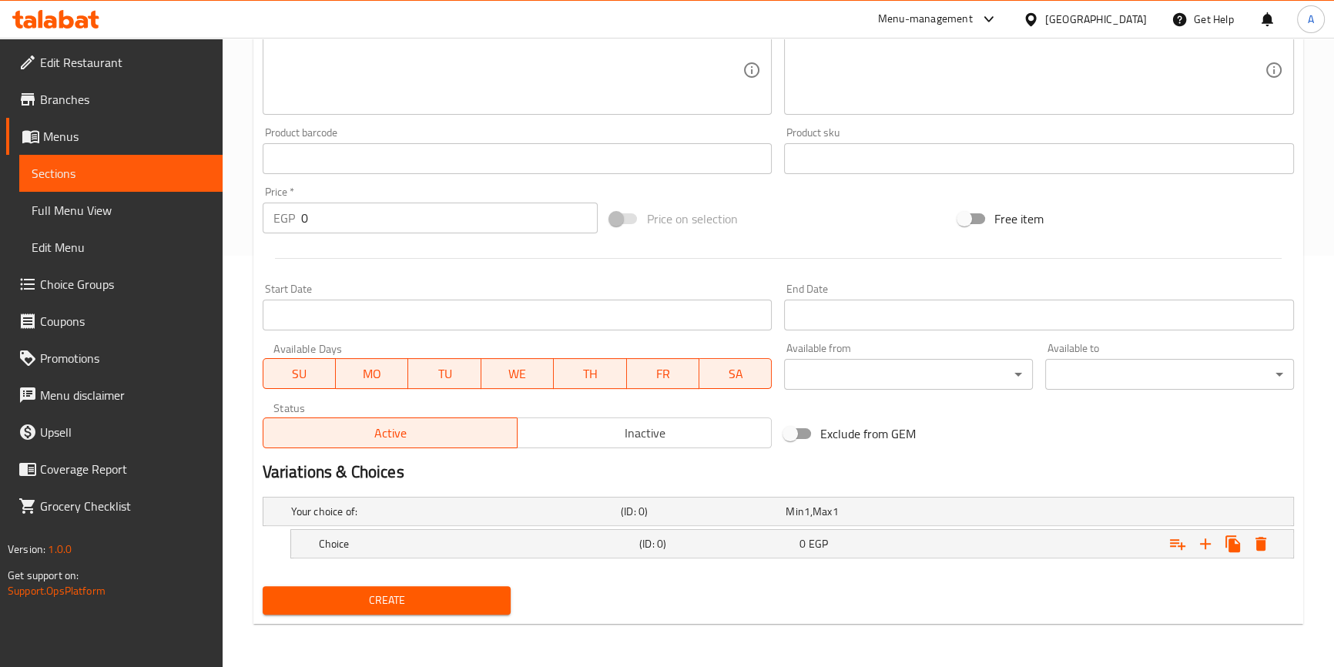
scroll to position [409, 0]
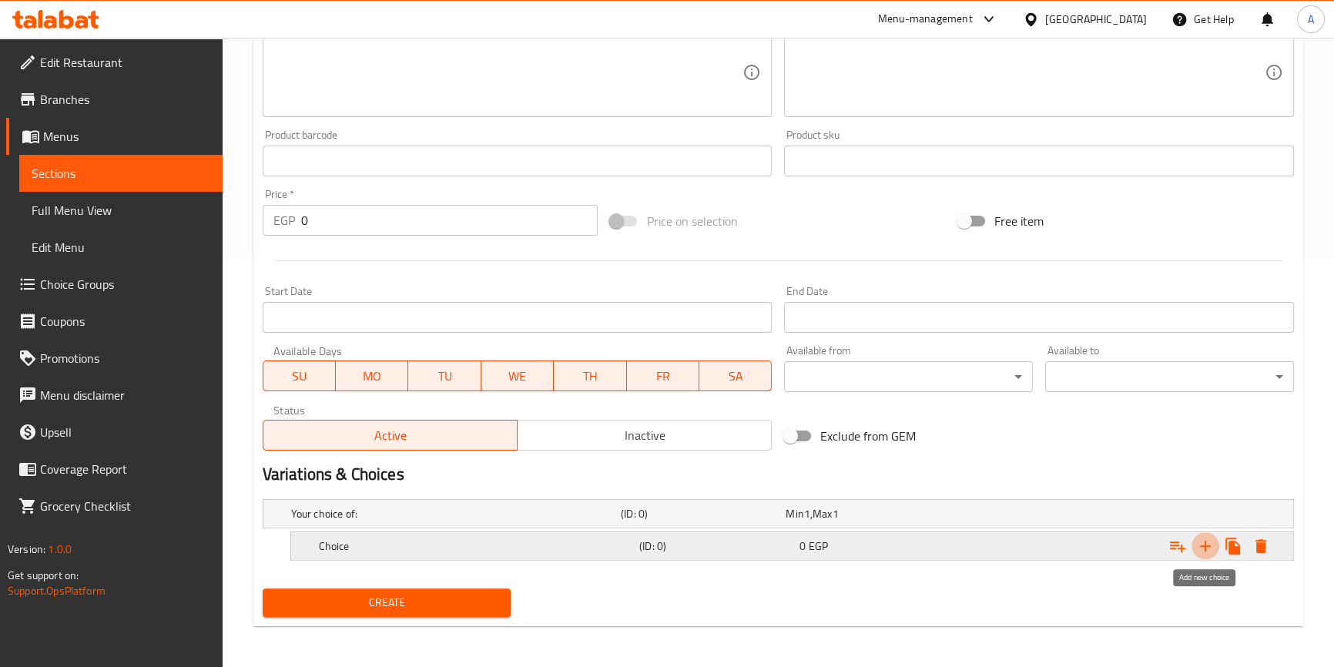
click at [1209, 552] on icon "Expand" at bounding box center [1205, 546] width 18 height 18
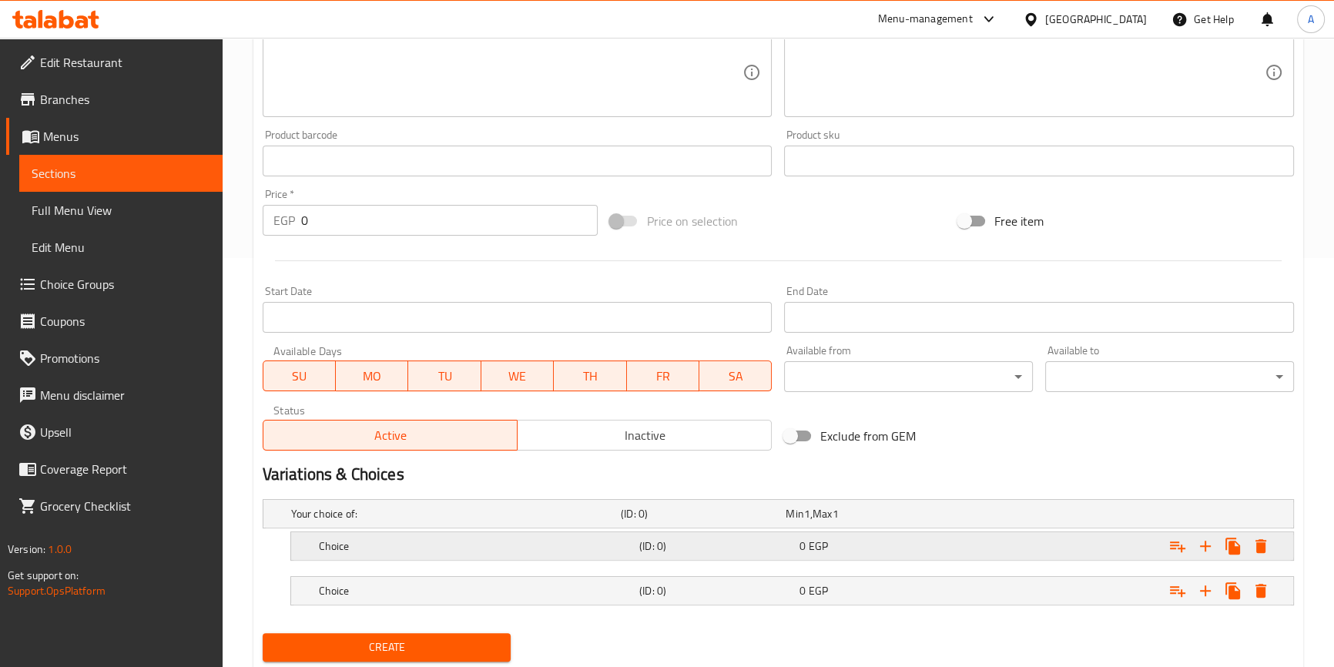
click at [414, 521] on h5 "Choice" at bounding box center [452, 513] width 323 height 15
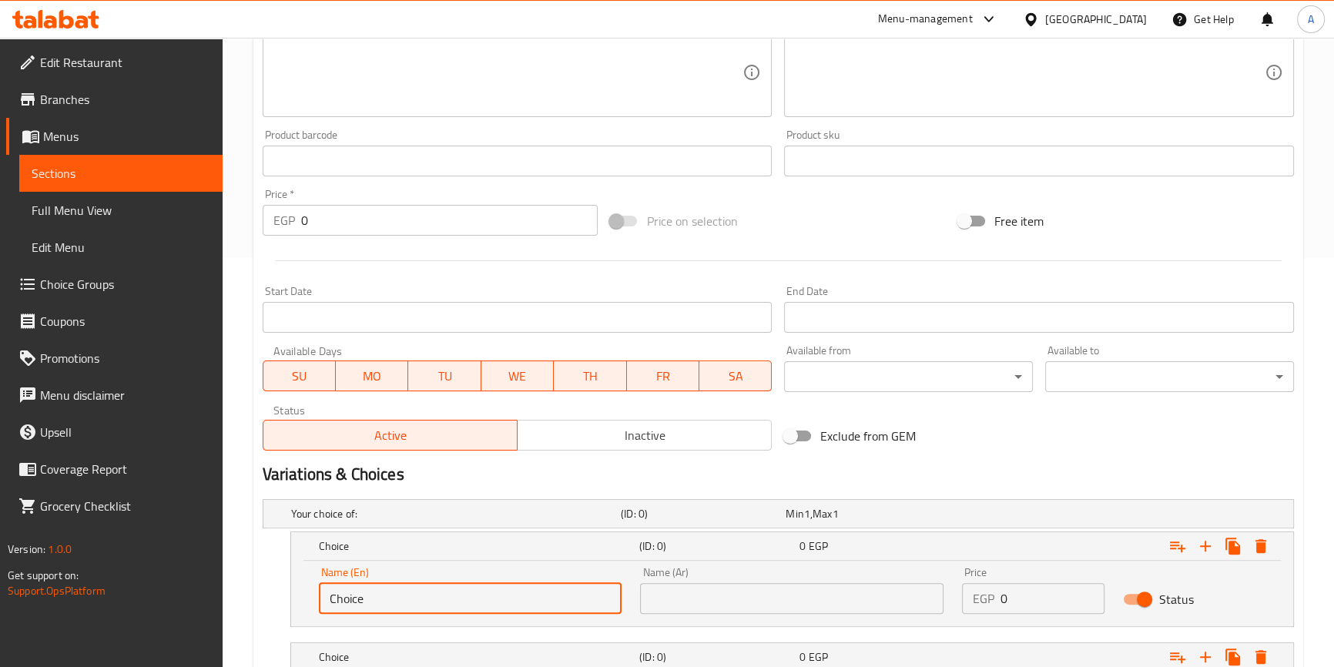
click at [360, 599] on input "Choice" at bounding box center [470, 598] width 303 height 31
type input "ٍ"
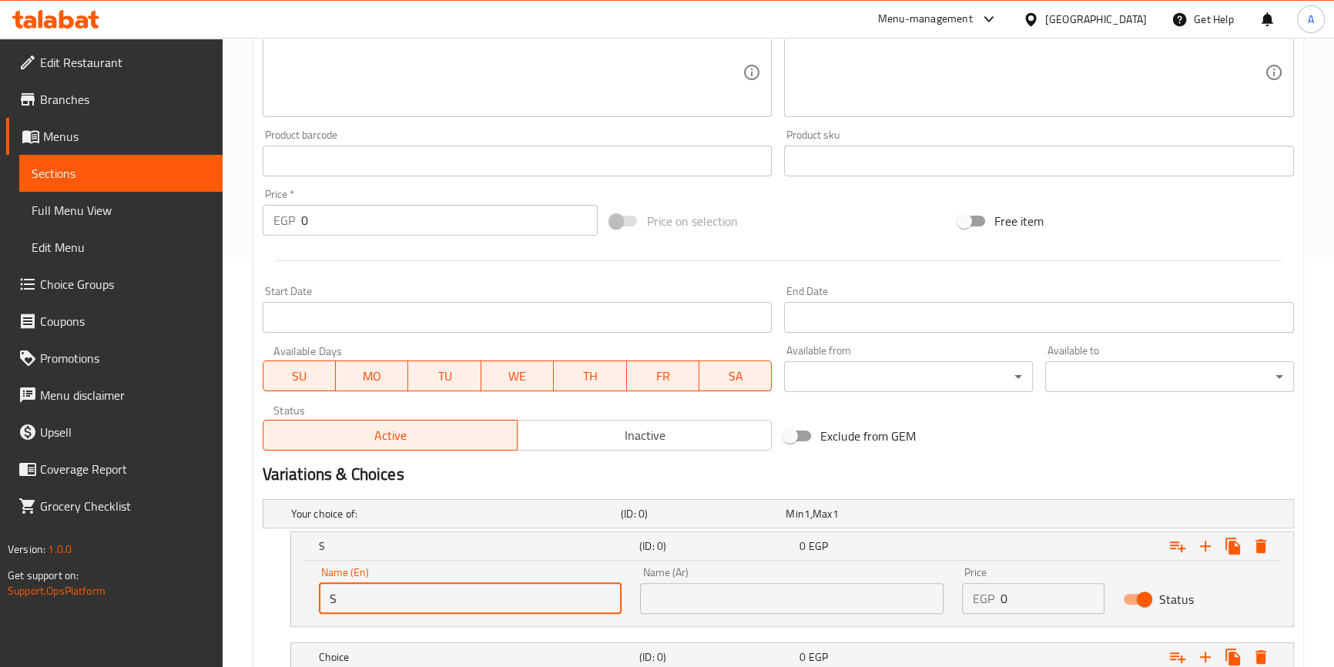
type input "Small"
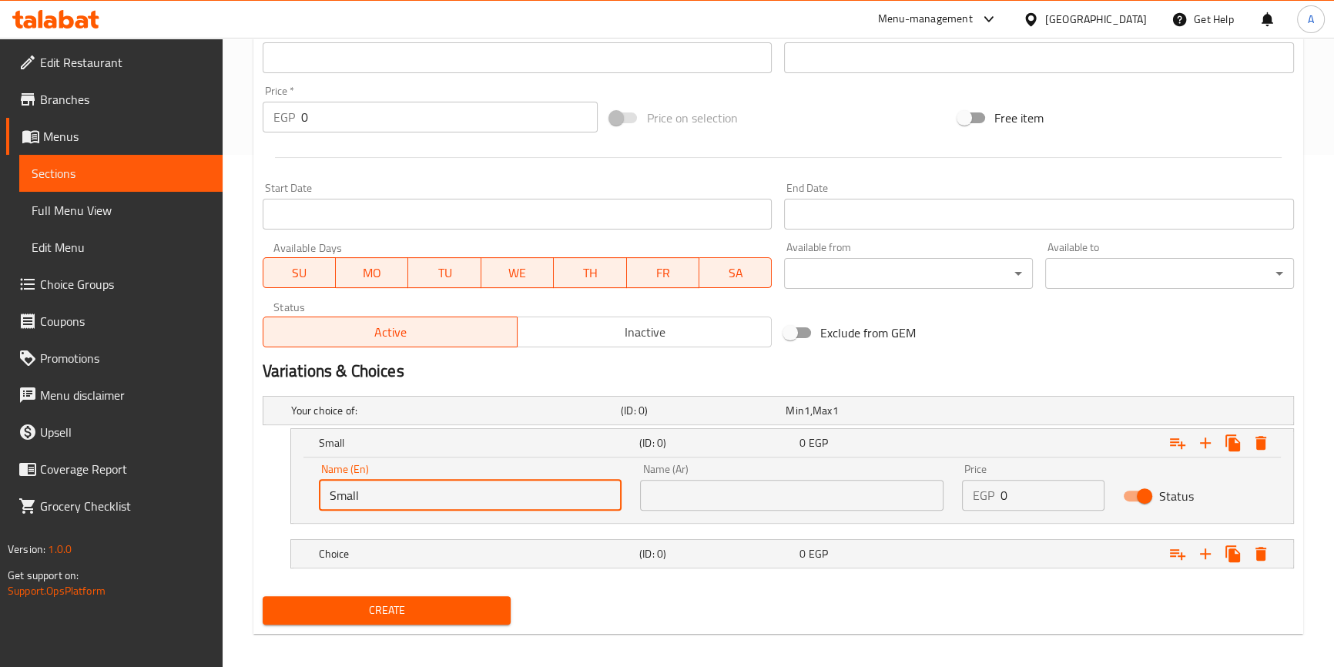
scroll to position [520, 0]
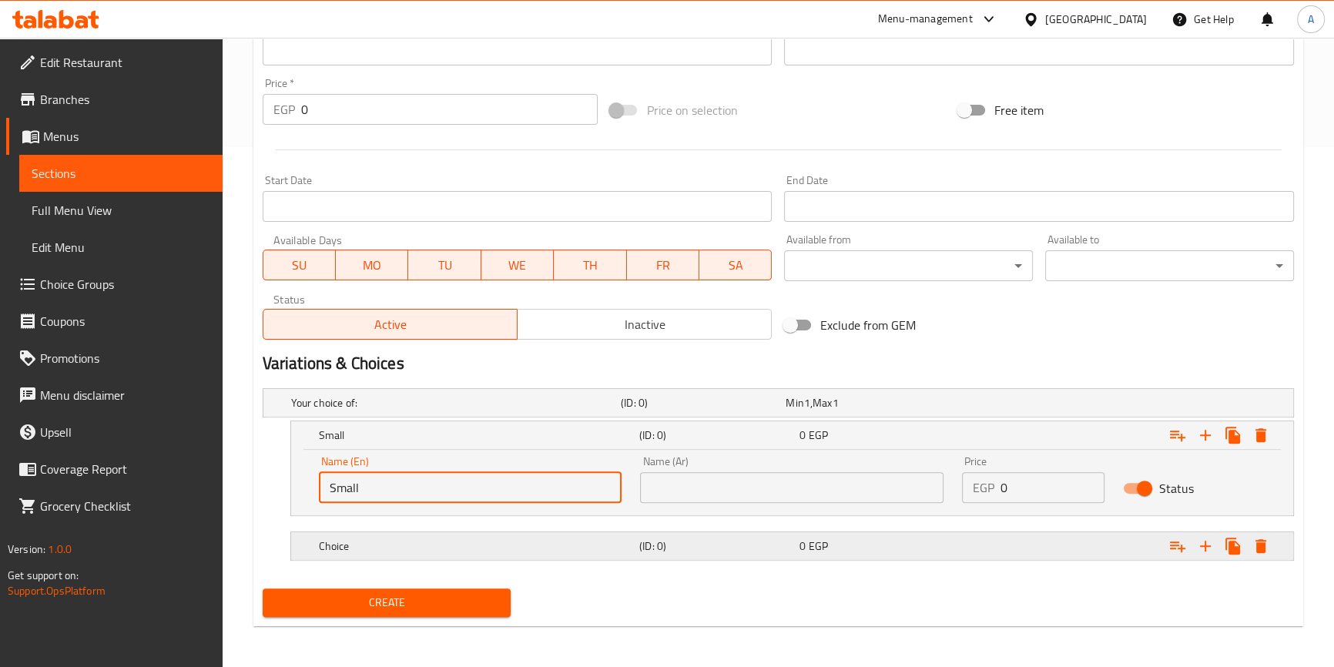
click at [432, 410] on h5 "Choice" at bounding box center [452, 402] width 323 height 15
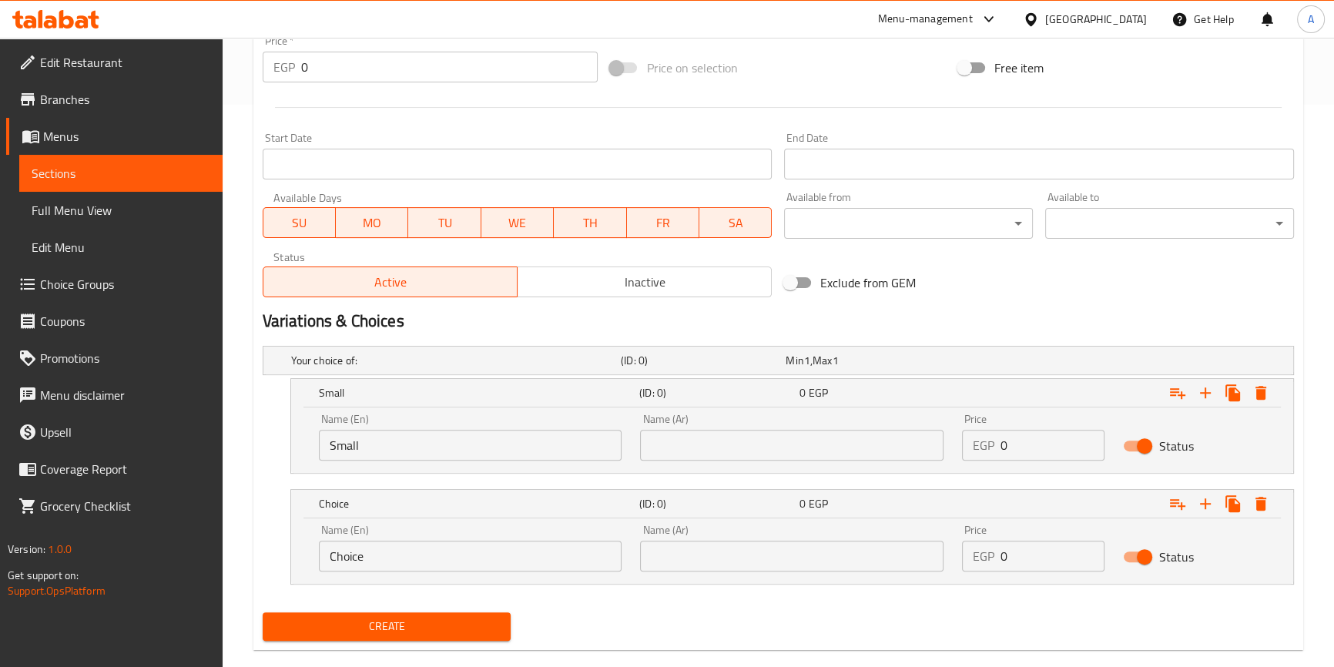
scroll to position [586, 0]
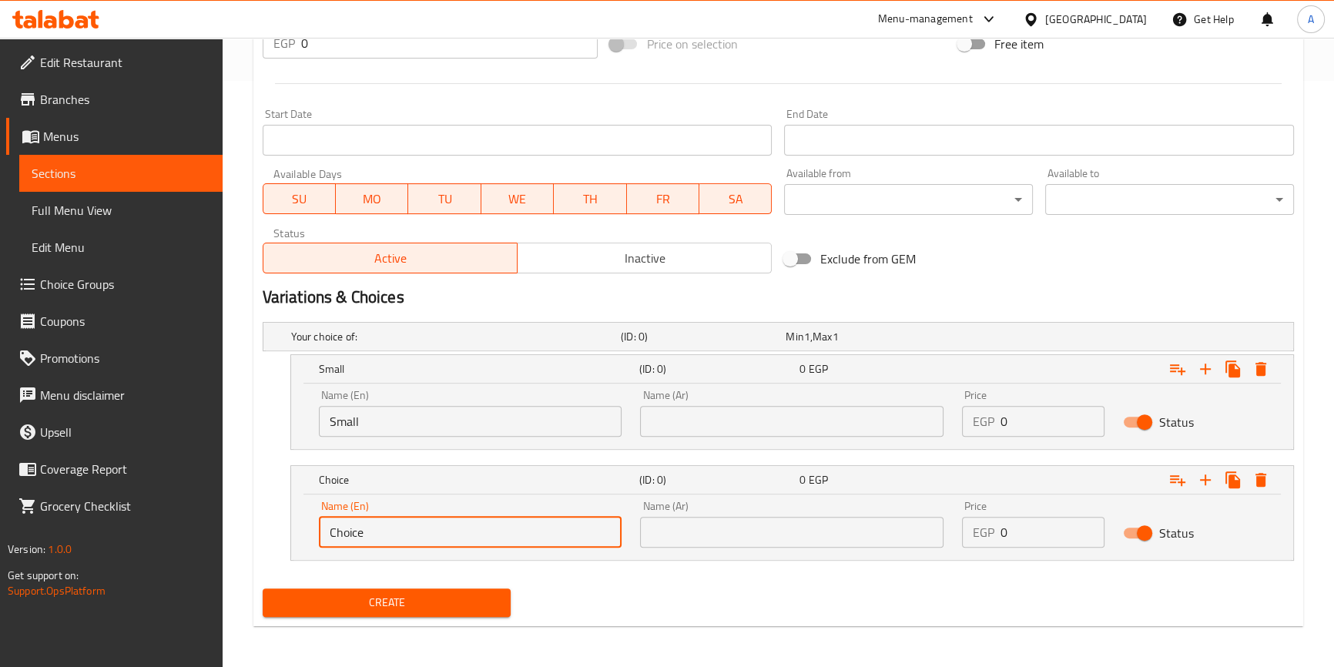
click at [421, 524] on input "Choice" at bounding box center [470, 532] width 303 height 31
type input "Medium - Can Cup"
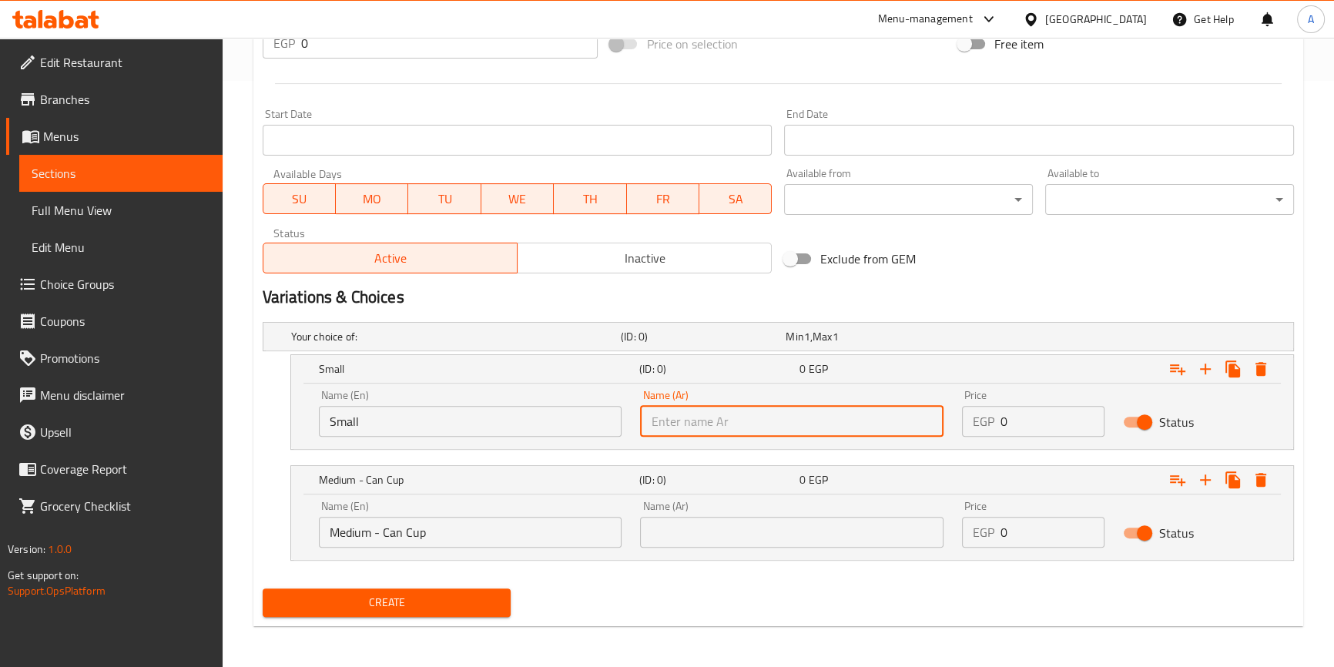
click at [690, 421] on input "text" at bounding box center [791, 421] width 303 height 31
type input "صغير"
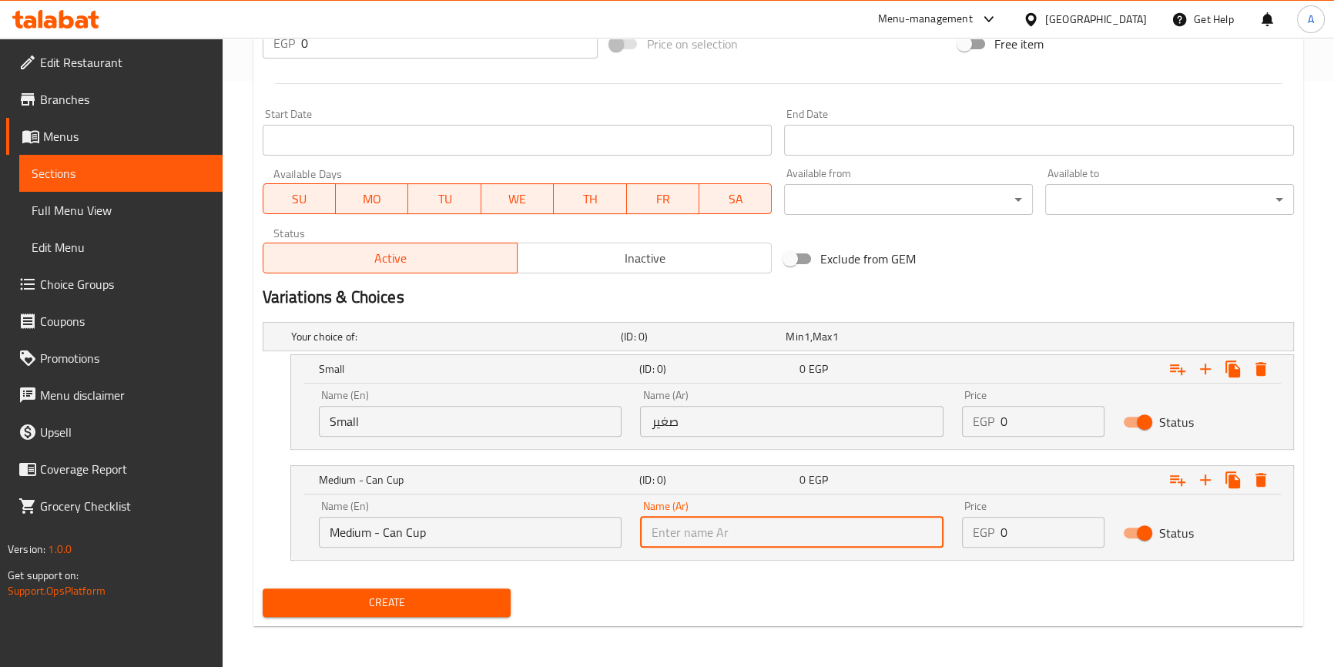
click at [687, 533] on input "text" at bounding box center [791, 532] width 303 height 31
type input "وسط - كوب علبة"
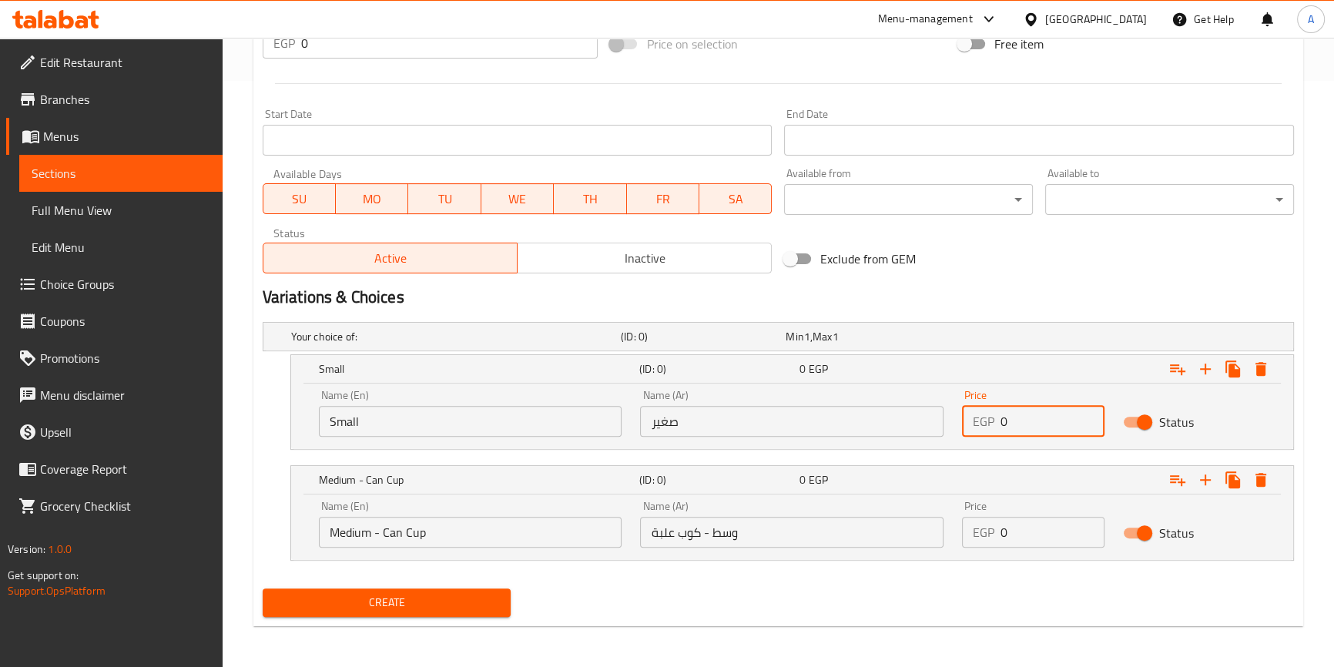
click at [1040, 429] on input "0" at bounding box center [1052, 421] width 104 height 31
type input "80"
click at [1022, 534] on input "0" at bounding box center [1052, 532] width 104 height 31
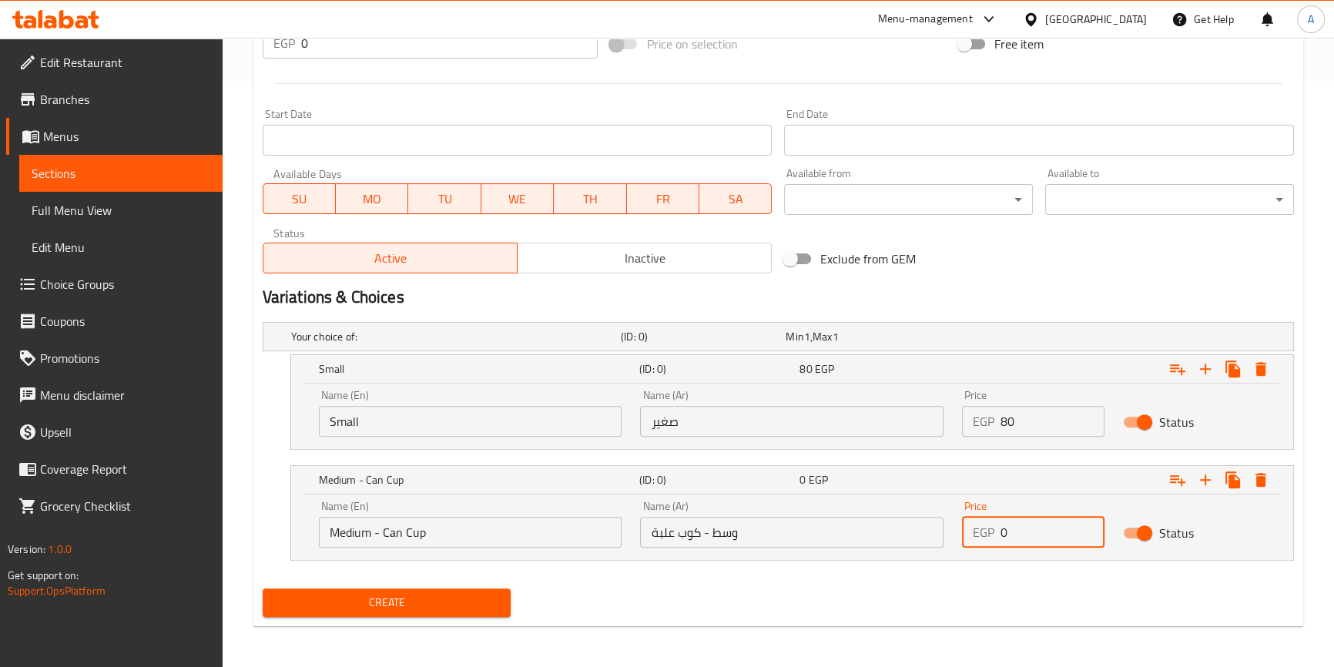
click at [1022, 534] on input "0" at bounding box center [1052, 532] width 104 height 31
type input "100"
click at [746, 373] on h5 "(ID: 0)" at bounding box center [716, 368] width 154 height 15
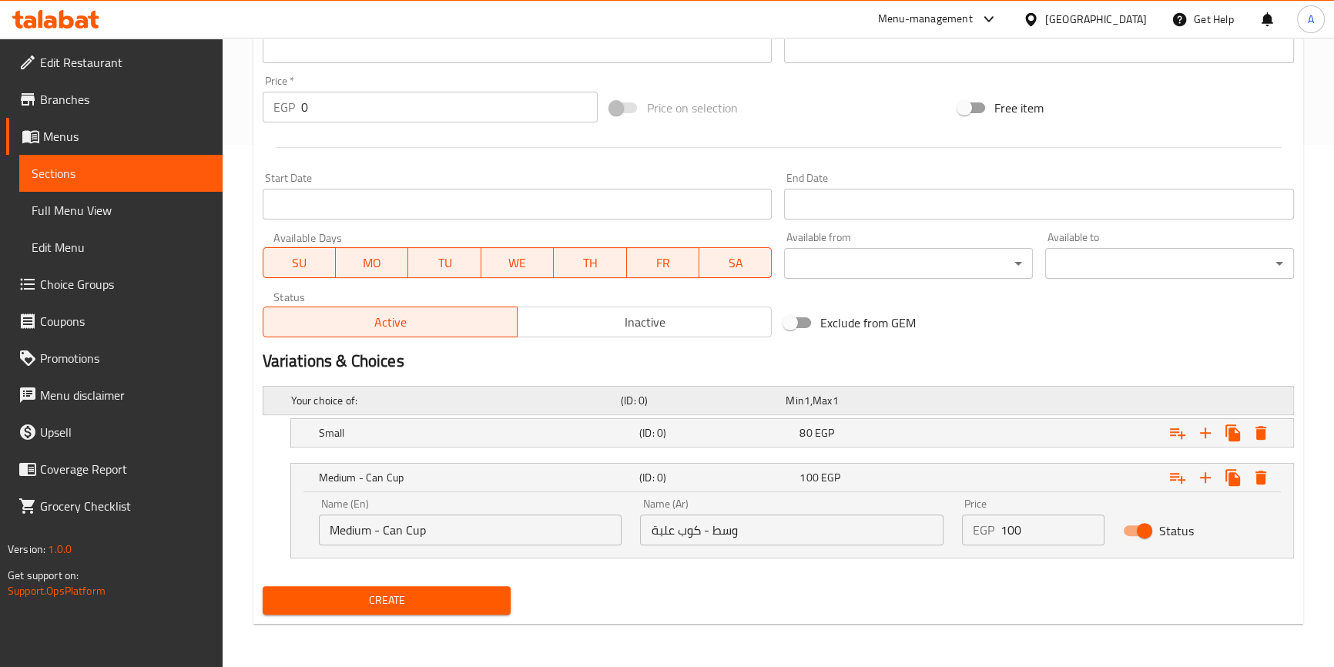
scroll to position [520, 0]
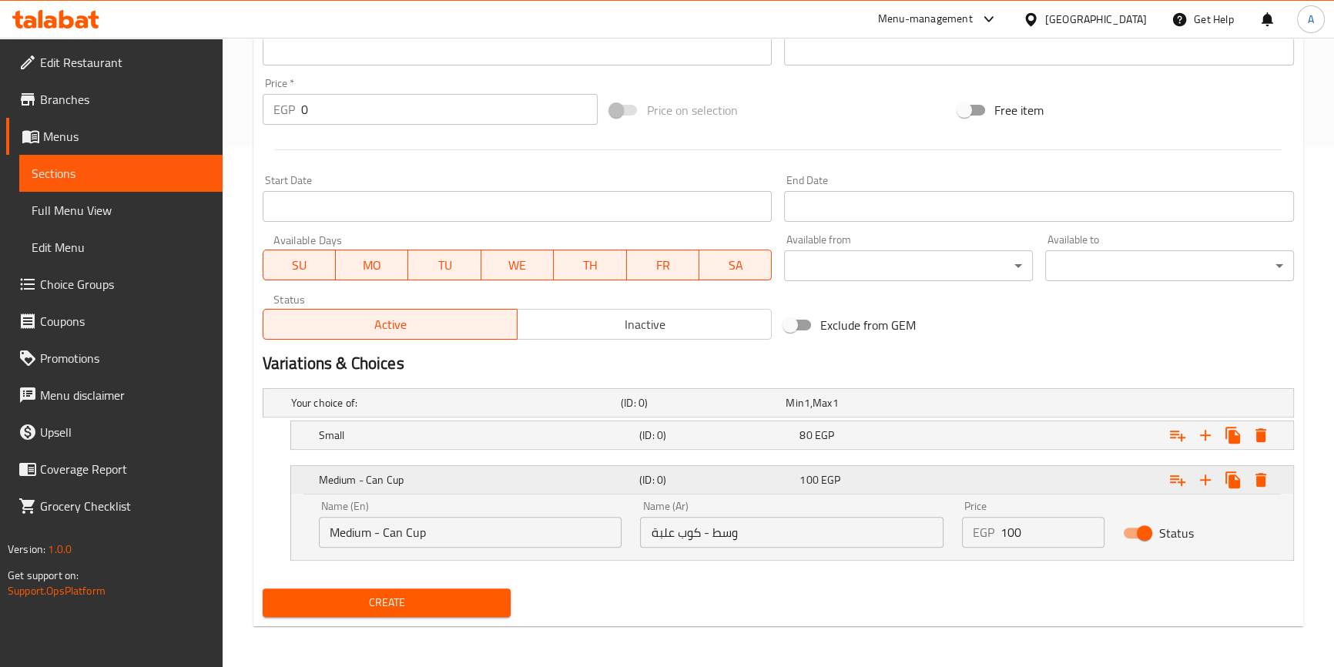
click at [745, 484] on h5 "(ID: 0)" at bounding box center [716, 479] width 154 height 15
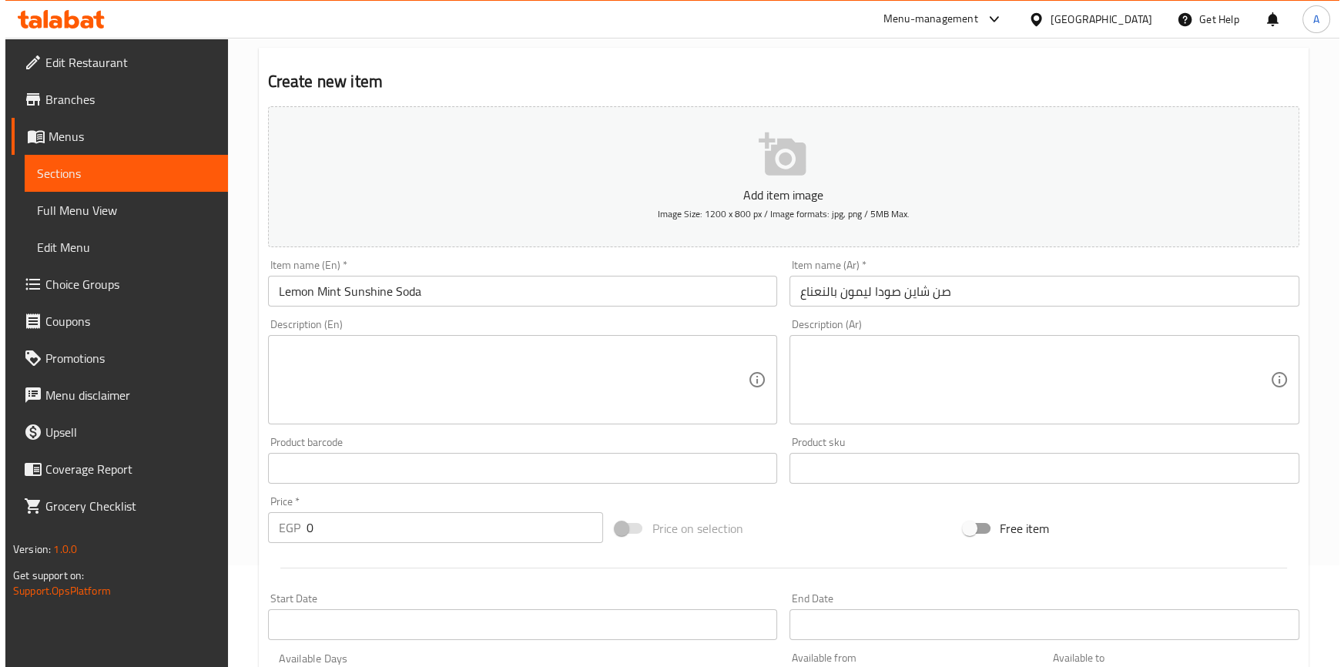
scroll to position [34, 0]
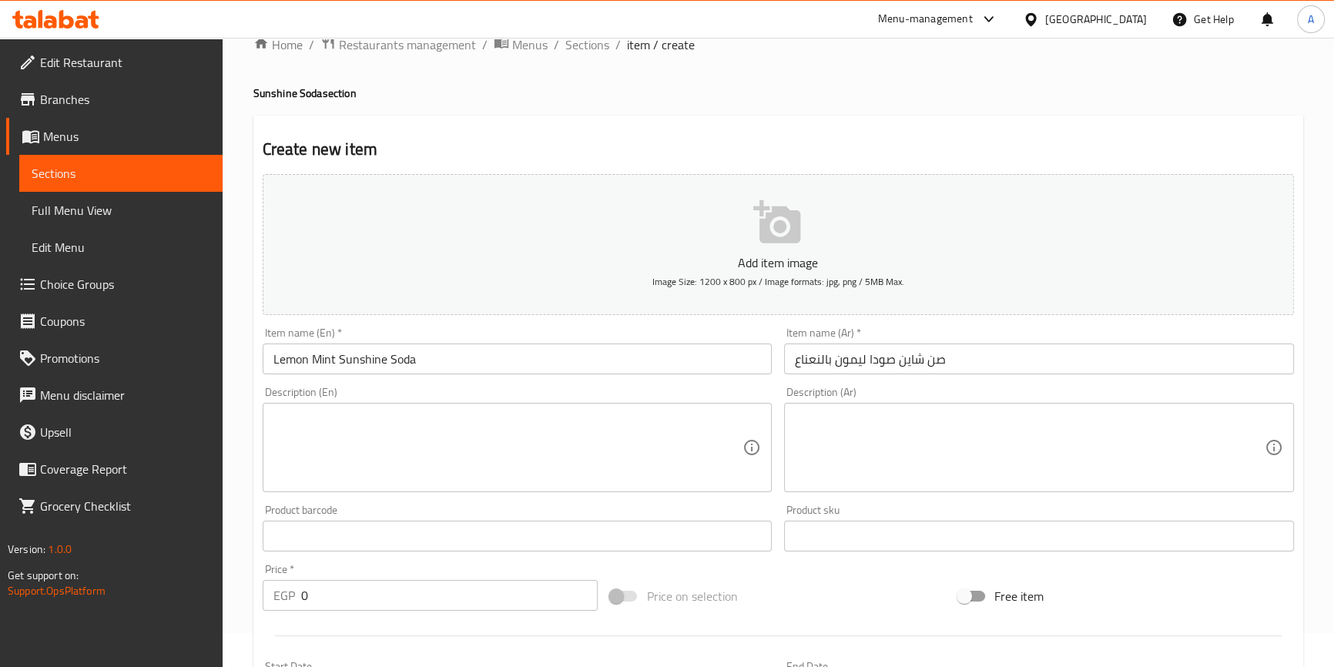
click at [500, 365] on input "Lemon Mint Sunshine Soda" at bounding box center [518, 358] width 510 height 31
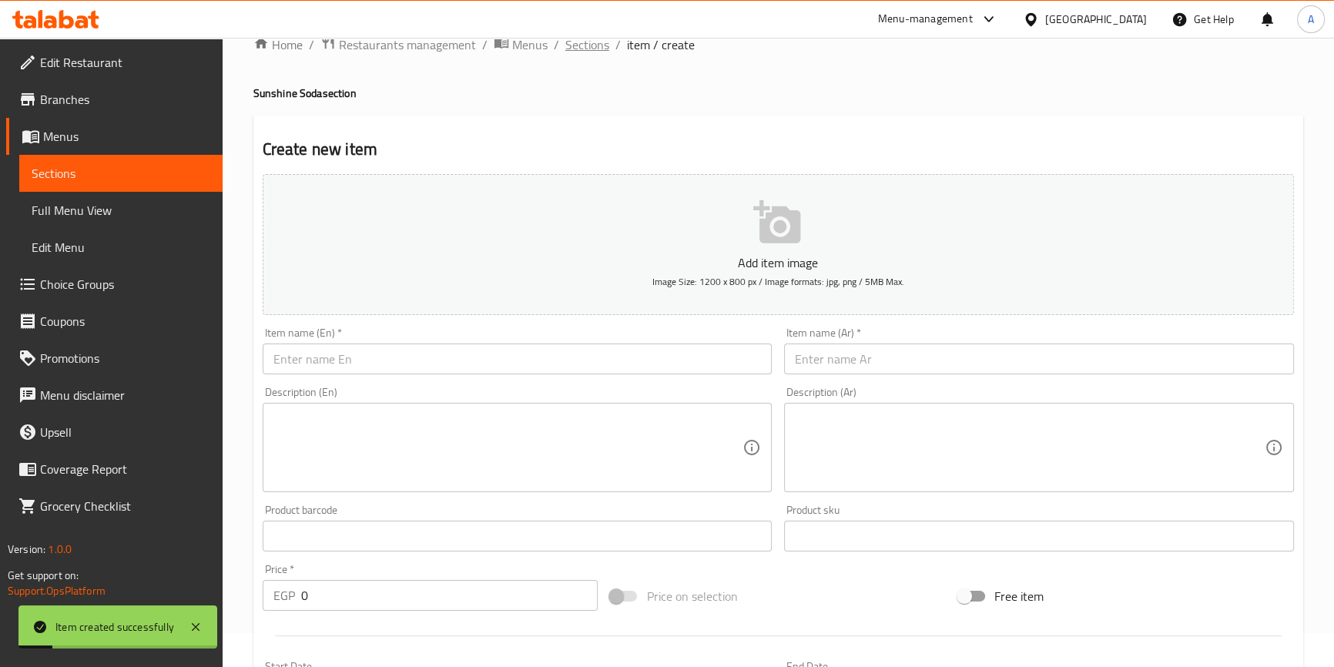
click at [589, 47] on span "Sections" at bounding box center [587, 44] width 44 height 18
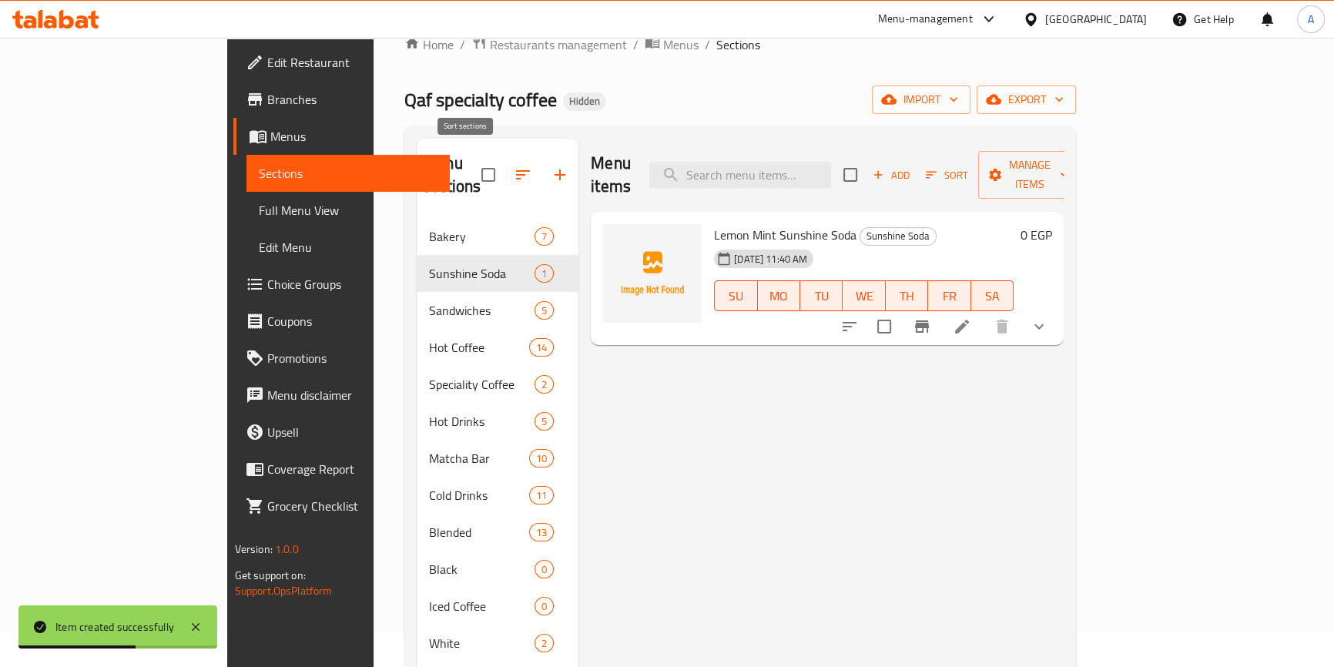
click at [514, 171] on icon "button" at bounding box center [523, 175] width 18 height 18
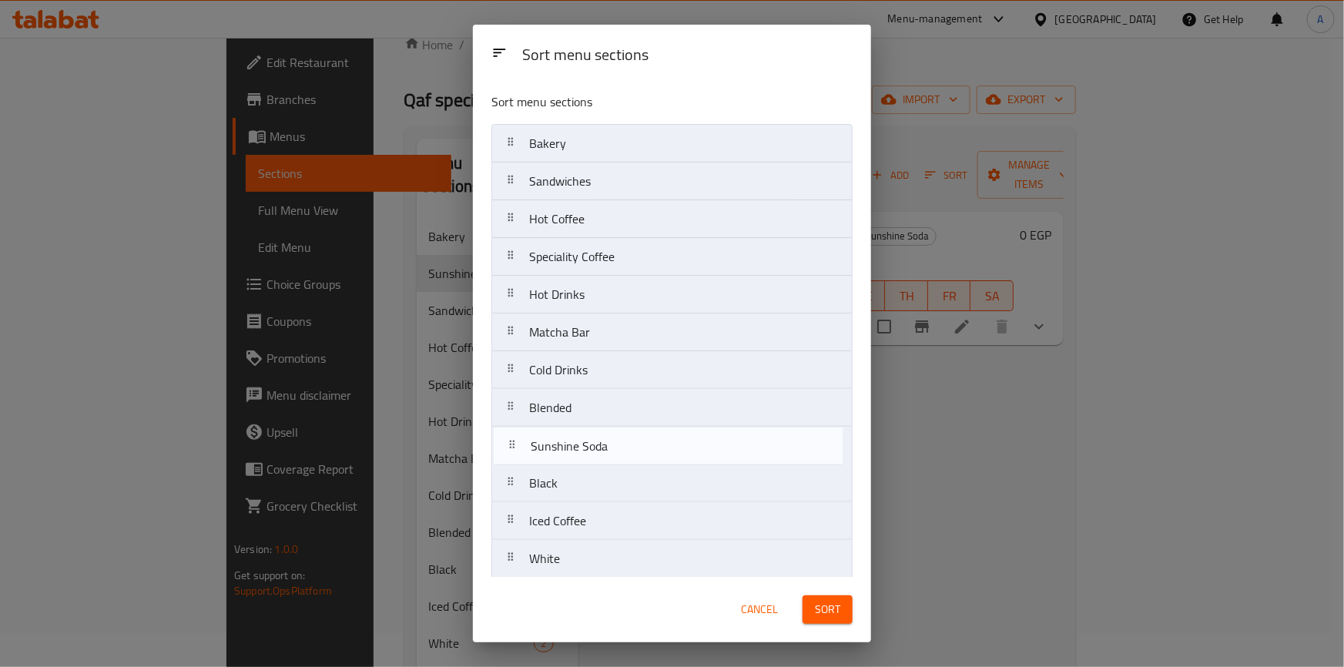
drag, startPoint x: 571, startPoint y: 182, endPoint x: 574, endPoint y: 450, distance: 268.7
click at [574, 450] on nav "Bakery Sunshine Soda Sandwiches Hot Coffee Speciality Coffee Hot Drinks Matcha …" at bounding box center [671, 483] width 361 height 718
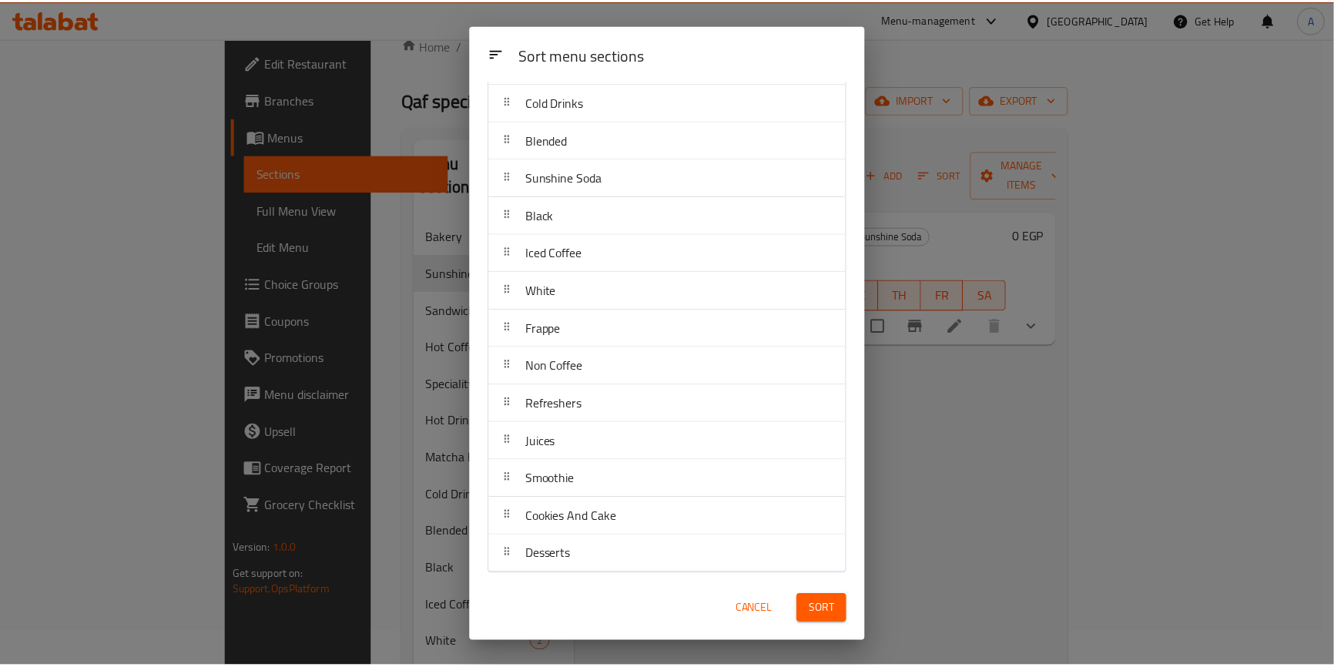
scroll to position [269, 0]
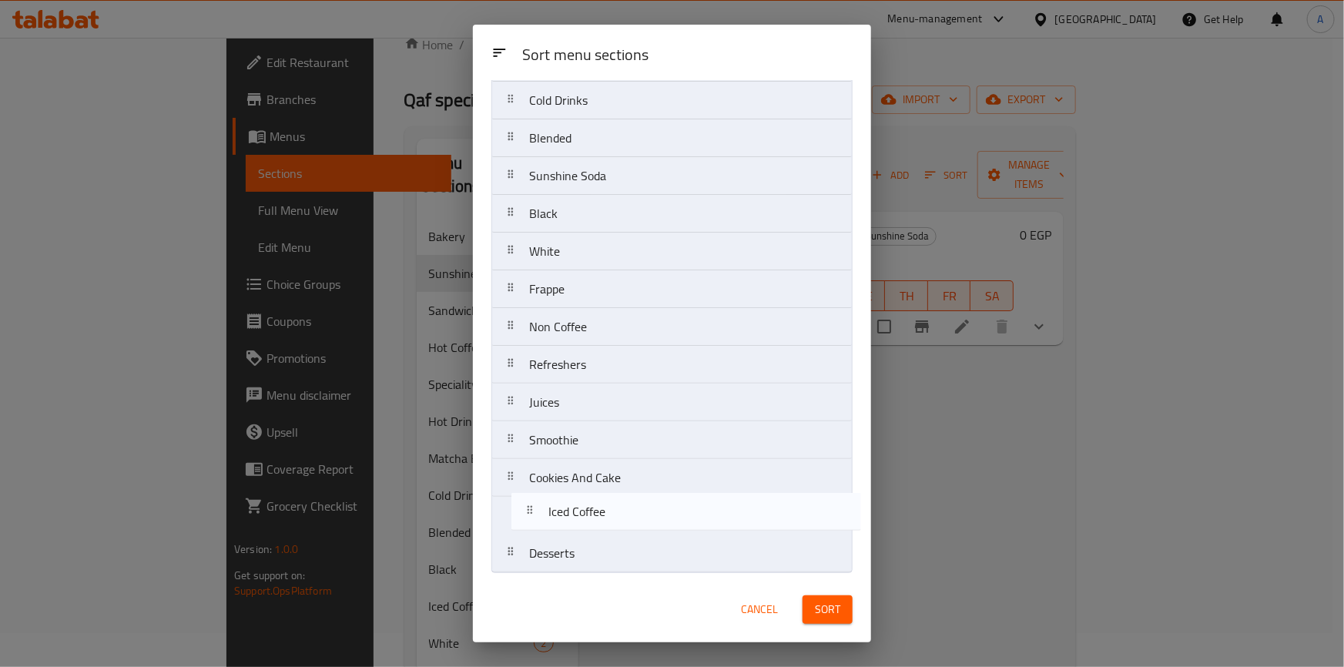
drag, startPoint x: 577, startPoint y: 251, endPoint x: 597, endPoint y: 517, distance: 266.3
click at [597, 517] on nav "Bakery Sandwiches Hot Coffee Speciality Coffee Hot Drinks Matcha Bar Cold Drink…" at bounding box center [671, 213] width 361 height 718
drag, startPoint x: 571, startPoint y: 219, endPoint x: 585, endPoint y: 504, distance: 285.2
click at [585, 504] on nav "Bakery Sandwiches Hot Coffee Speciality Coffee Hot Drinks Matcha Bar Cold Drink…" at bounding box center [671, 213] width 361 height 718
drag, startPoint x: 583, startPoint y: 477, endPoint x: 583, endPoint y: 521, distance: 43.9
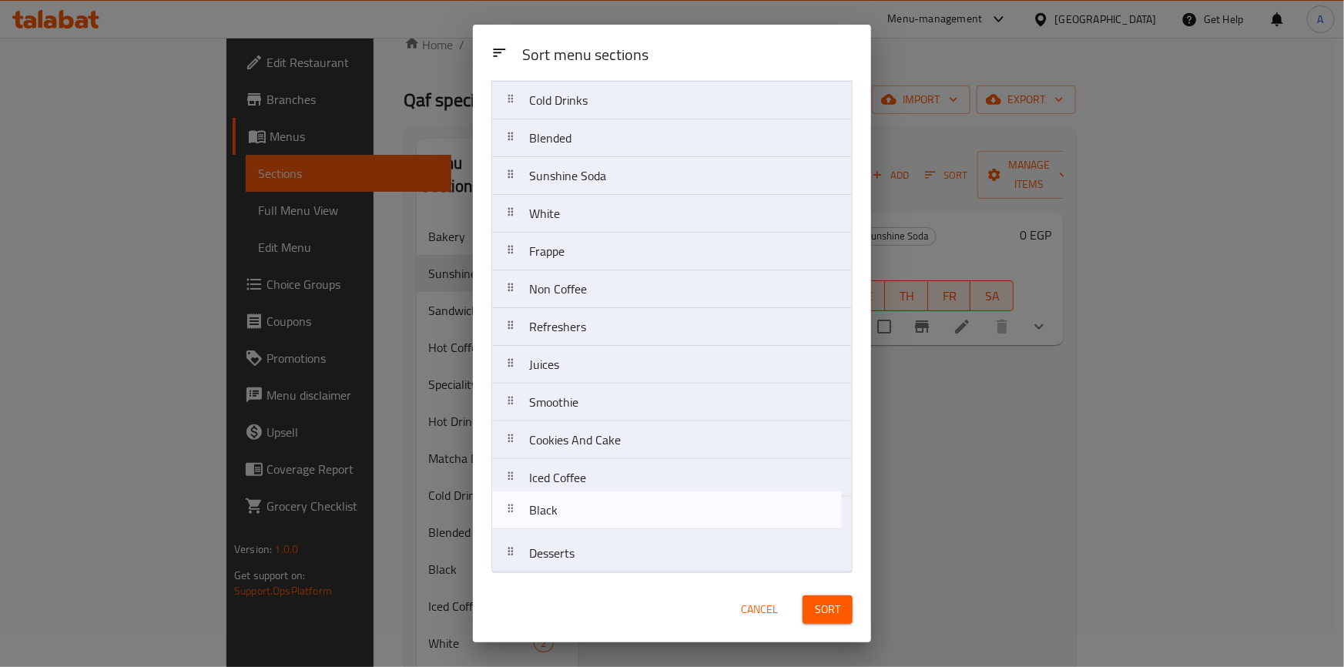
click at [583, 521] on nav "Bakery Sandwiches Hot Coffee Speciality Coffee Hot Drinks Matcha Bar Cold Drink…" at bounding box center [671, 213] width 361 height 718
drag, startPoint x: 574, startPoint y: 248, endPoint x: 579, endPoint y: 517, distance: 269.5
click at [579, 517] on nav "Bakery Sandwiches Hot Coffee Speciality Coffee Hot Drinks Matcha Bar Cold Drink…" at bounding box center [671, 213] width 361 height 718
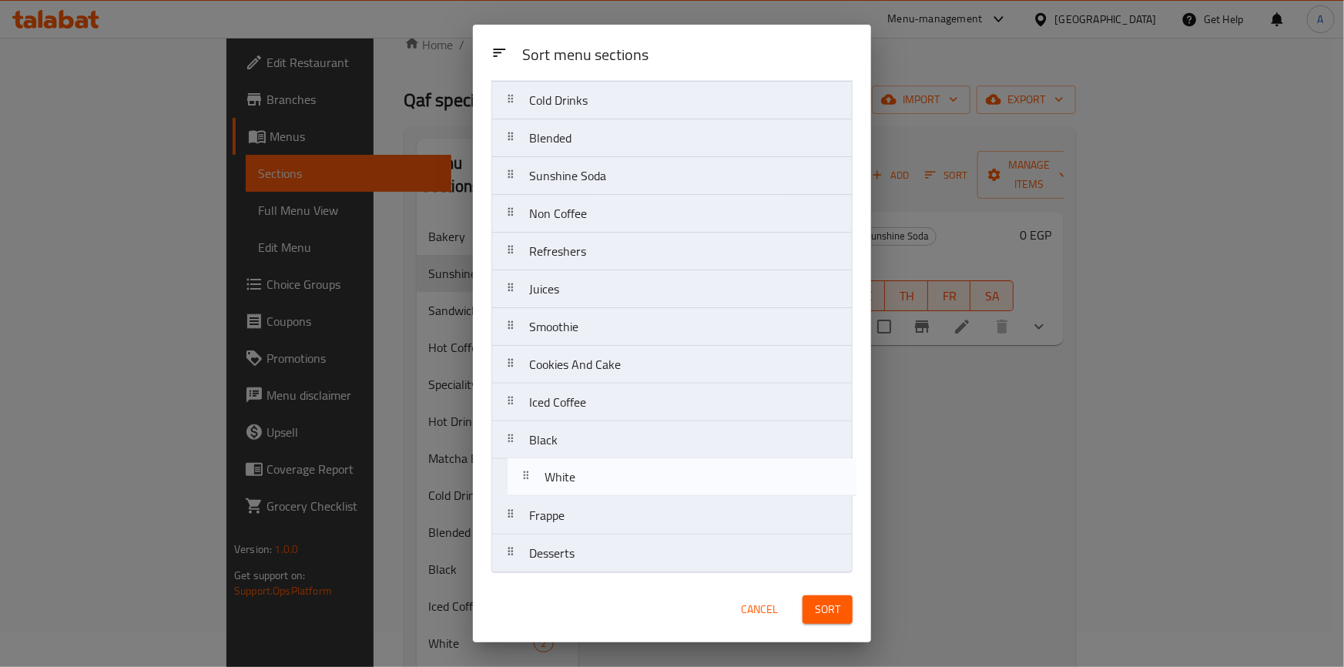
drag, startPoint x: 544, startPoint y: 222, endPoint x: 560, endPoint y: 490, distance: 269.1
click at [560, 490] on nav "Bakery Sandwiches Hot Coffee Speciality Coffee Hot Drinks Matcha Bar Cold Drink…" at bounding box center [671, 213] width 361 height 718
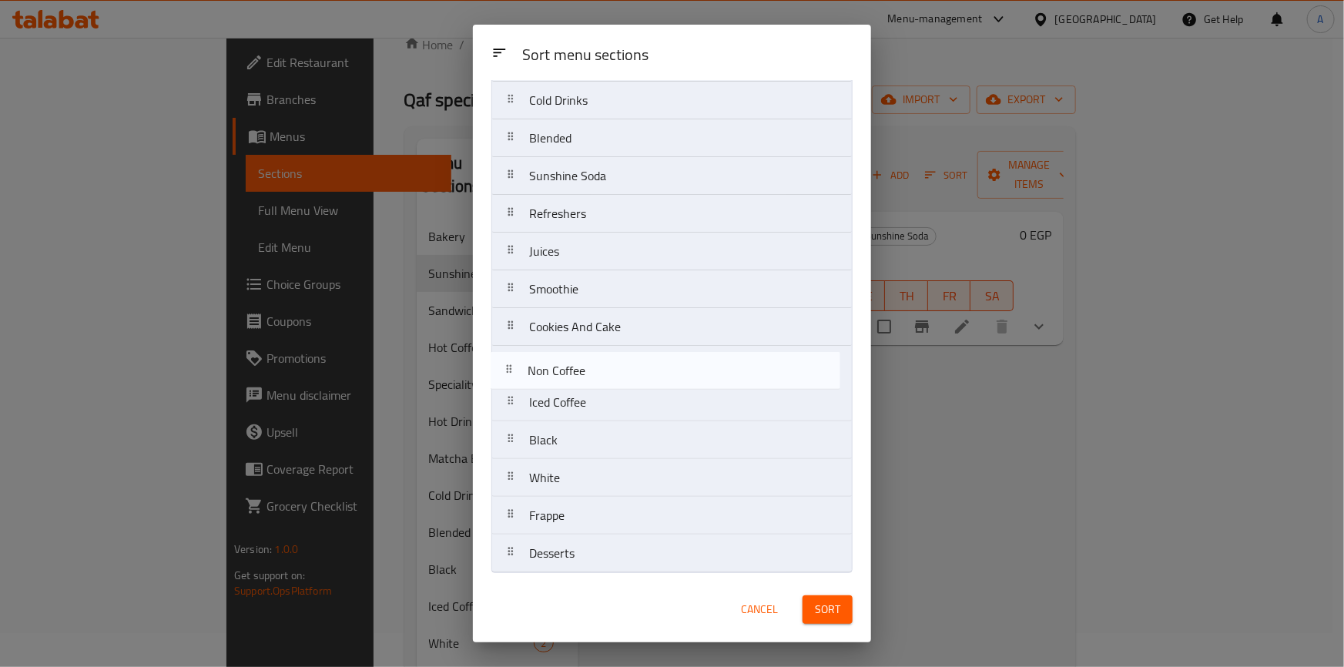
drag, startPoint x: 611, startPoint y: 221, endPoint x: 609, endPoint y: 384, distance: 163.2
click at [609, 384] on nav "Bakery Sandwiches Hot Coffee Speciality Coffee Hot Drinks Matcha Bar Cold Drink…" at bounding box center [671, 213] width 361 height 718
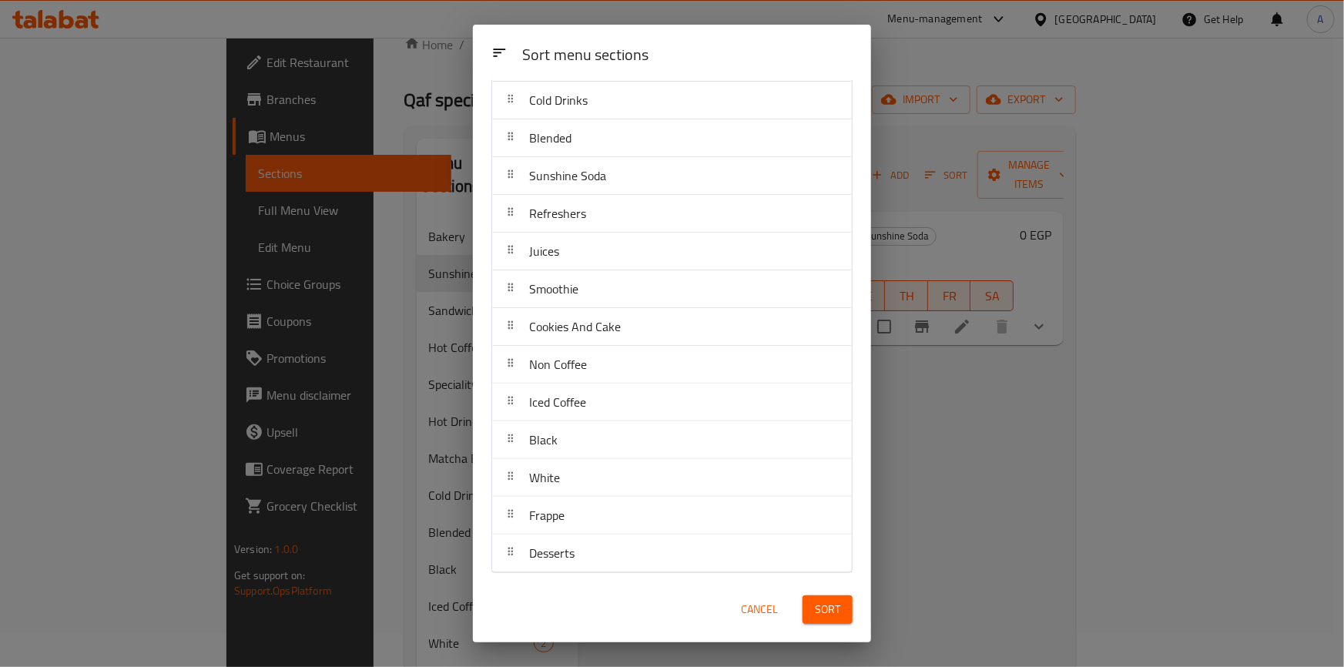
click at [816, 609] on span "Sort" at bounding box center [827, 609] width 25 height 19
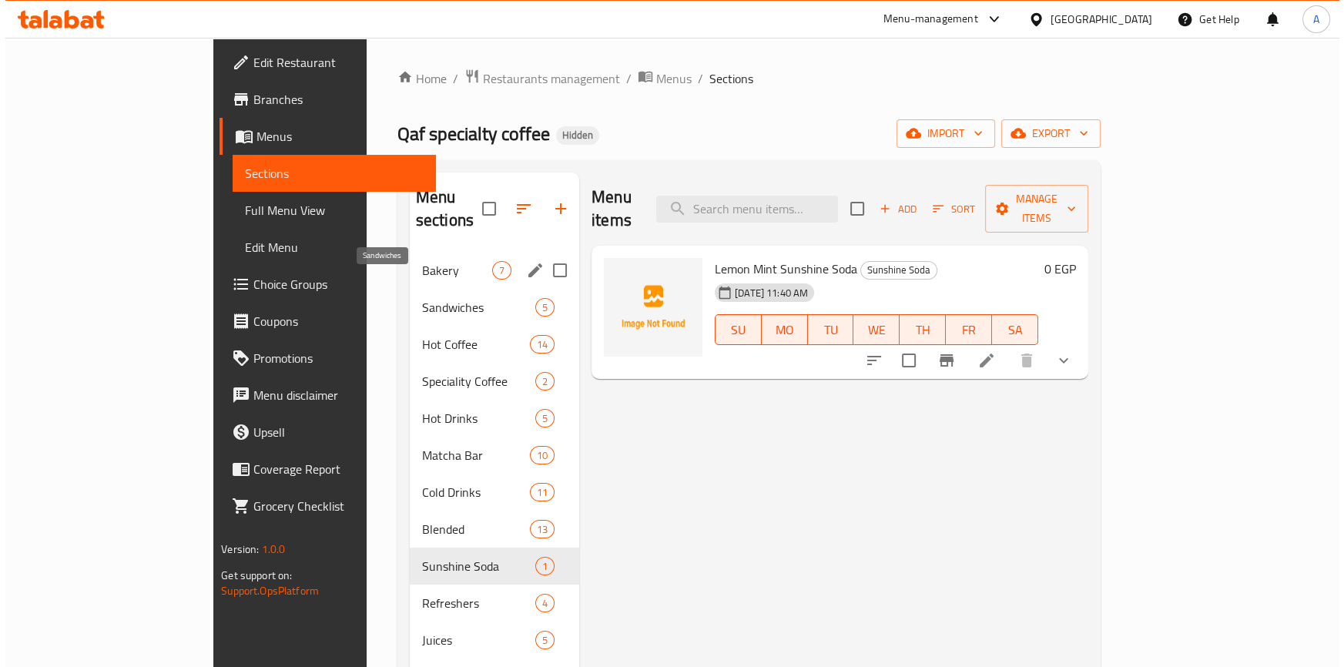
scroll to position [0, 0]
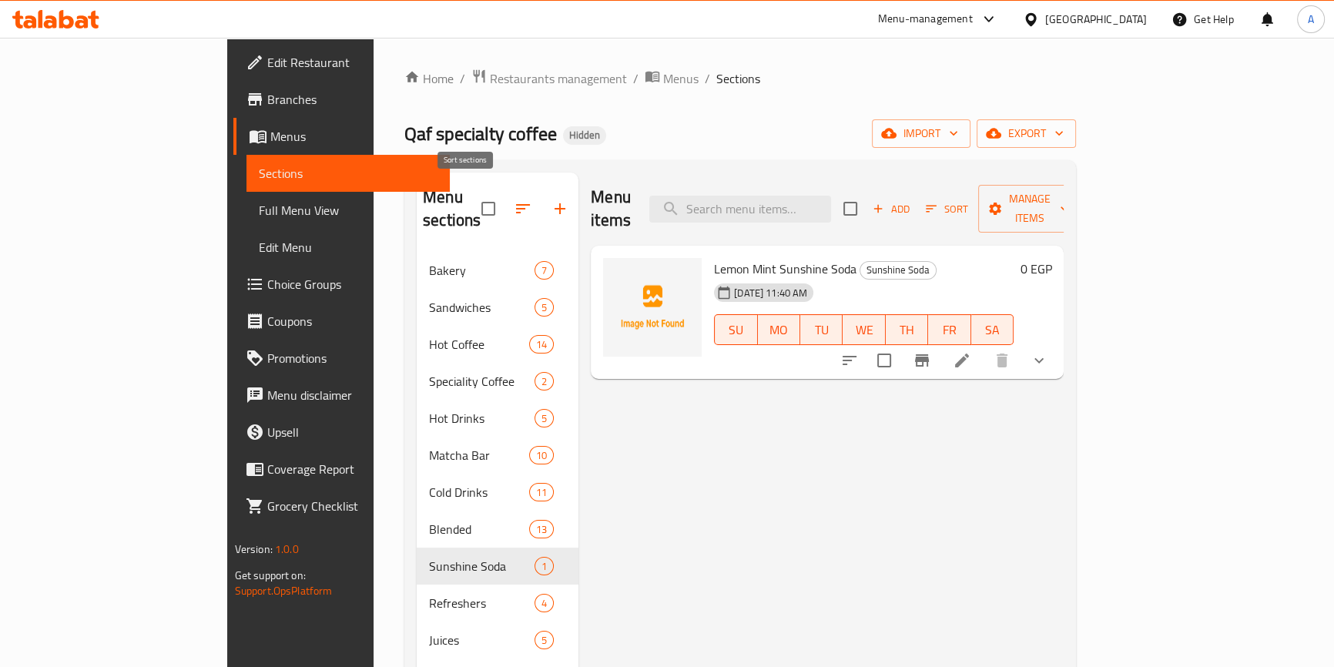
click at [516, 204] on icon "button" at bounding box center [523, 208] width 14 height 9
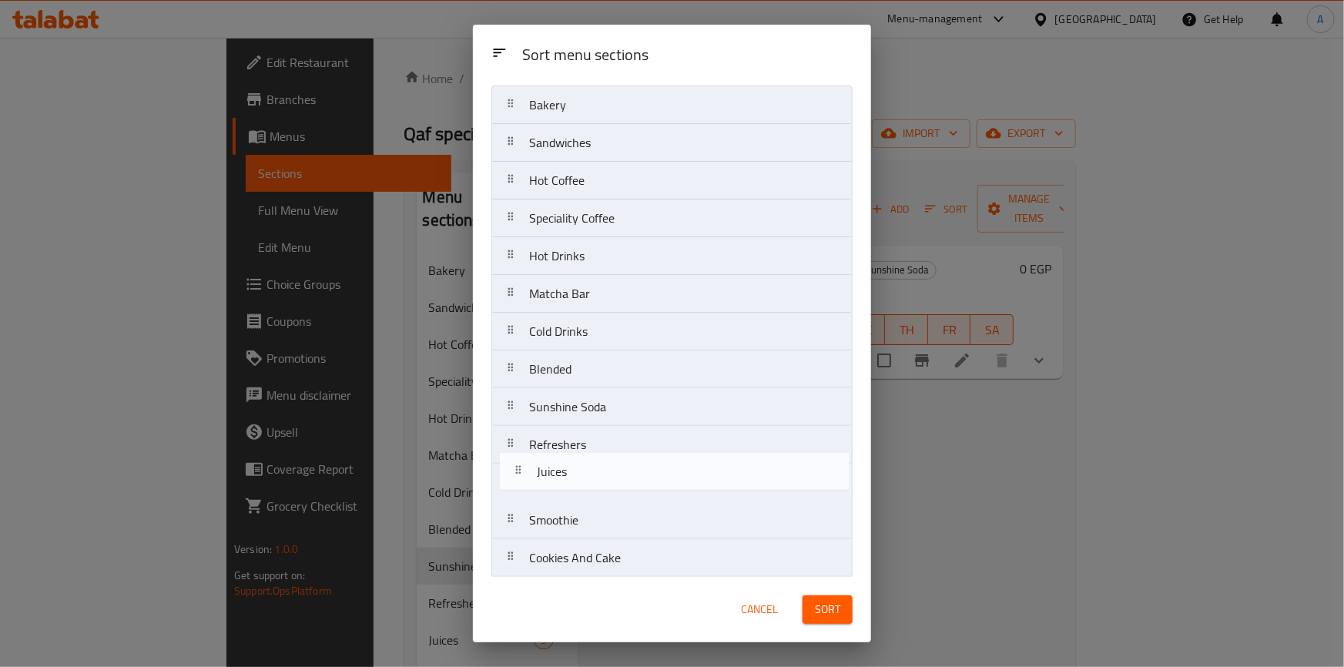
scroll to position [40, 0]
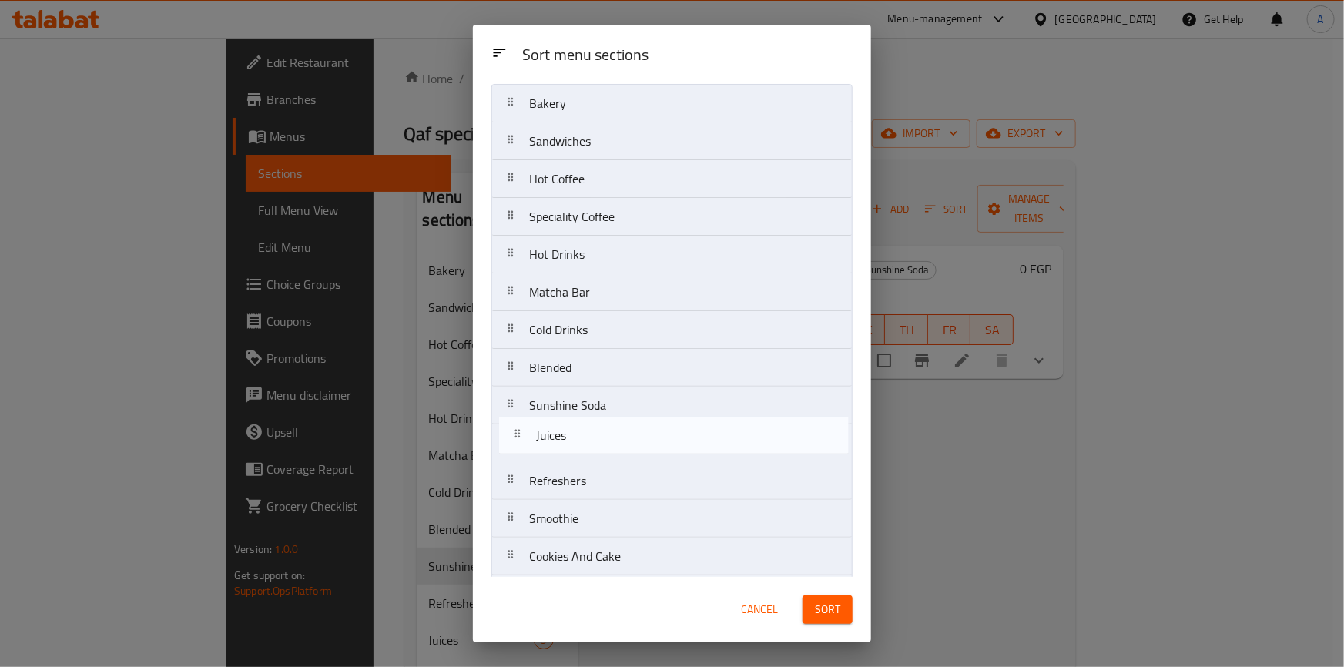
drag, startPoint x: 582, startPoint y: 526, endPoint x: 591, endPoint y: 435, distance: 91.2
click at [591, 435] on nav "Bakery Sandwiches Hot Coffee Speciality Coffee Hot Drinks Matcha Bar Cold Drink…" at bounding box center [671, 443] width 361 height 718
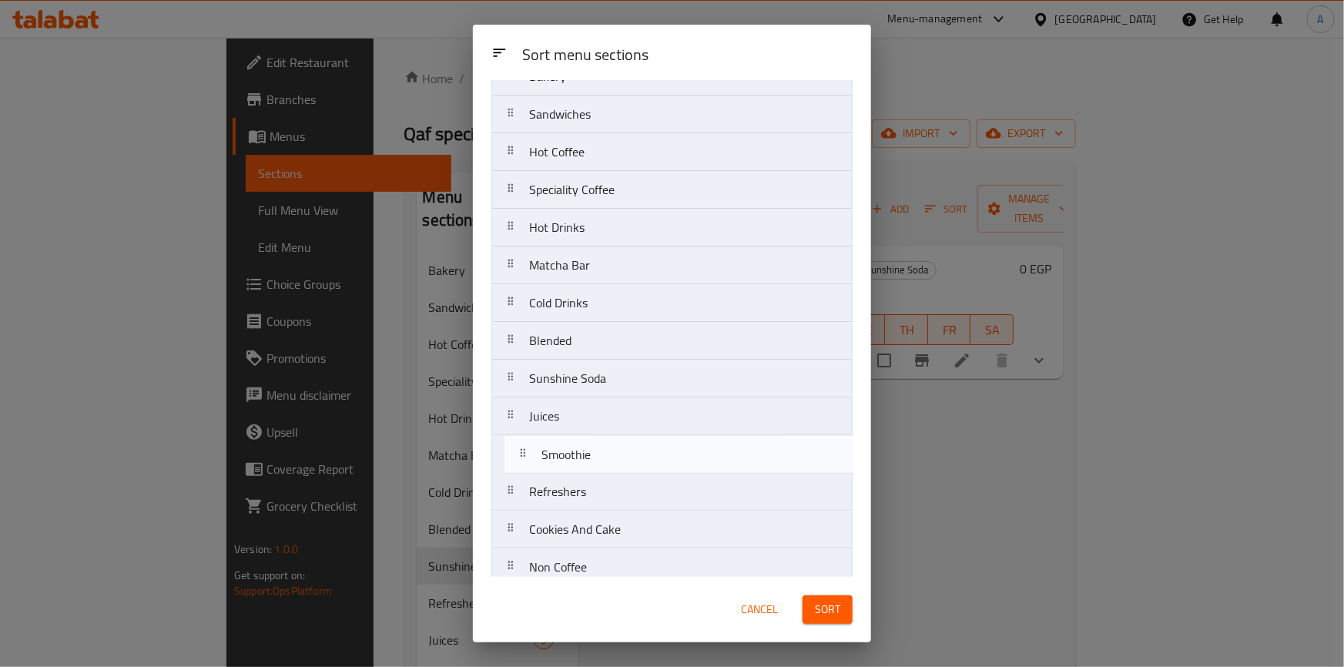
drag, startPoint x: 574, startPoint y: 533, endPoint x: 589, endPoint y: 463, distance: 71.0
click at [589, 463] on nav "Bakery Sandwiches Hot Coffee Speciality Coffee Hot Drinks Matcha Bar Cold Drink…" at bounding box center [671, 416] width 361 height 718
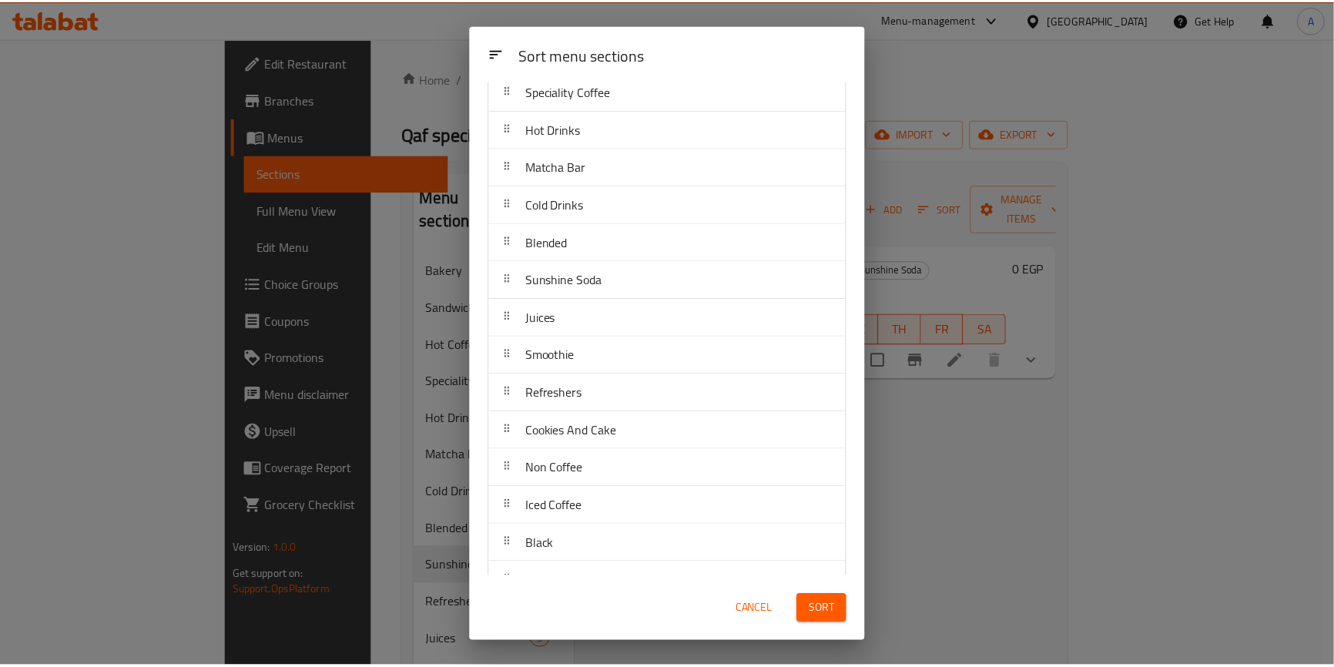
scroll to position [269, 0]
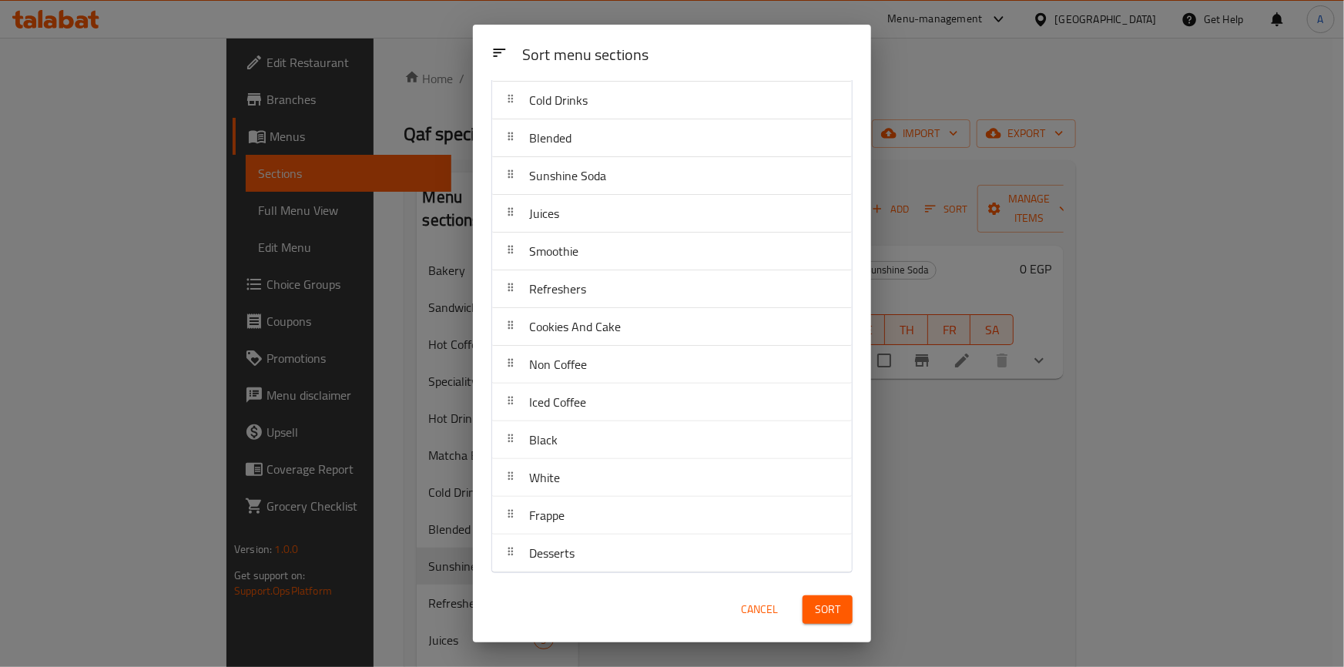
click at [834, 612] on span "Sort" at bounding box center [827, 609] width 25 height 19
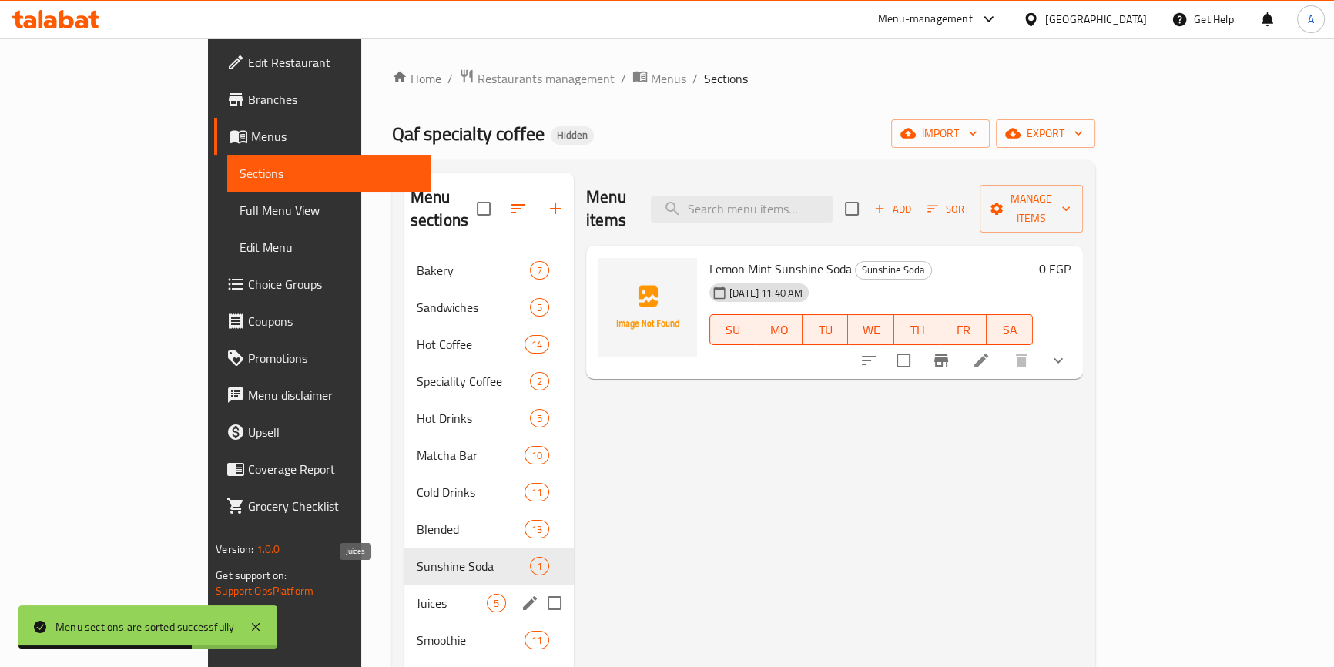
click at [417, 594] on span "Juices" at bounding box center [452, 603] width 70 height 18
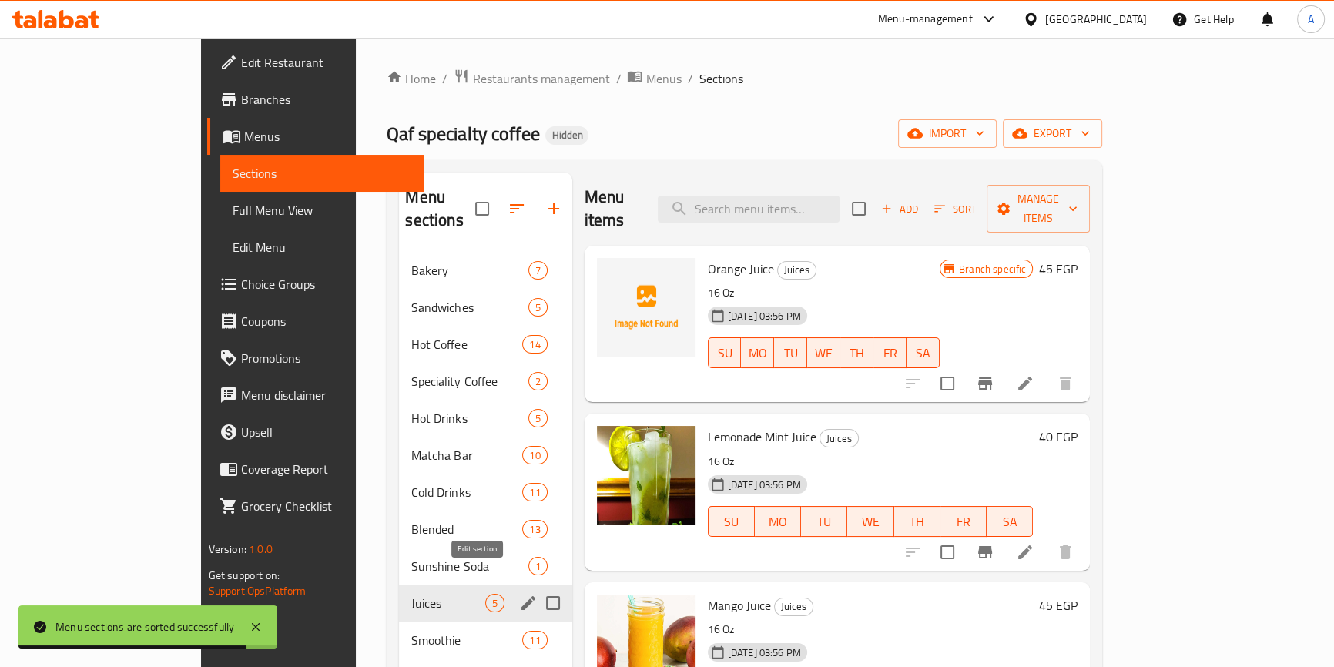
click at [519, 594] on icon "edit" at bounding box center [528, 603] width 18 height 18
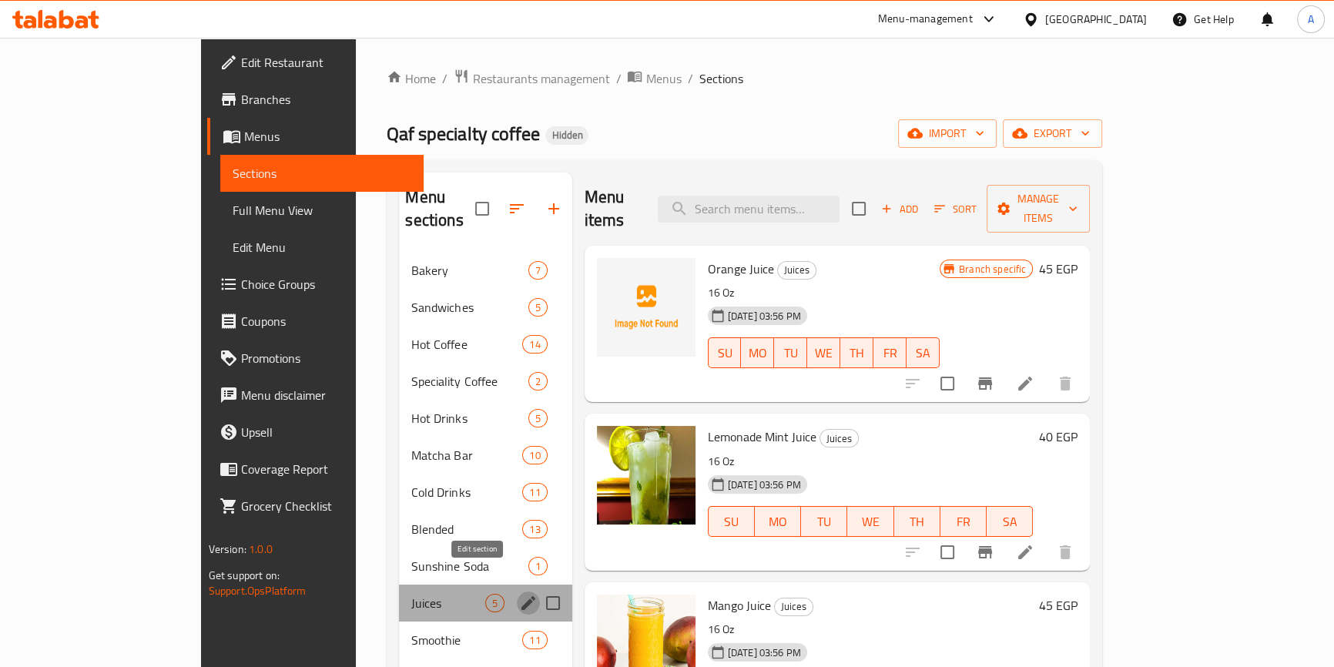
click at [519, 594] on icon "edit" at bounding box center [528, 603] width 18 height 18
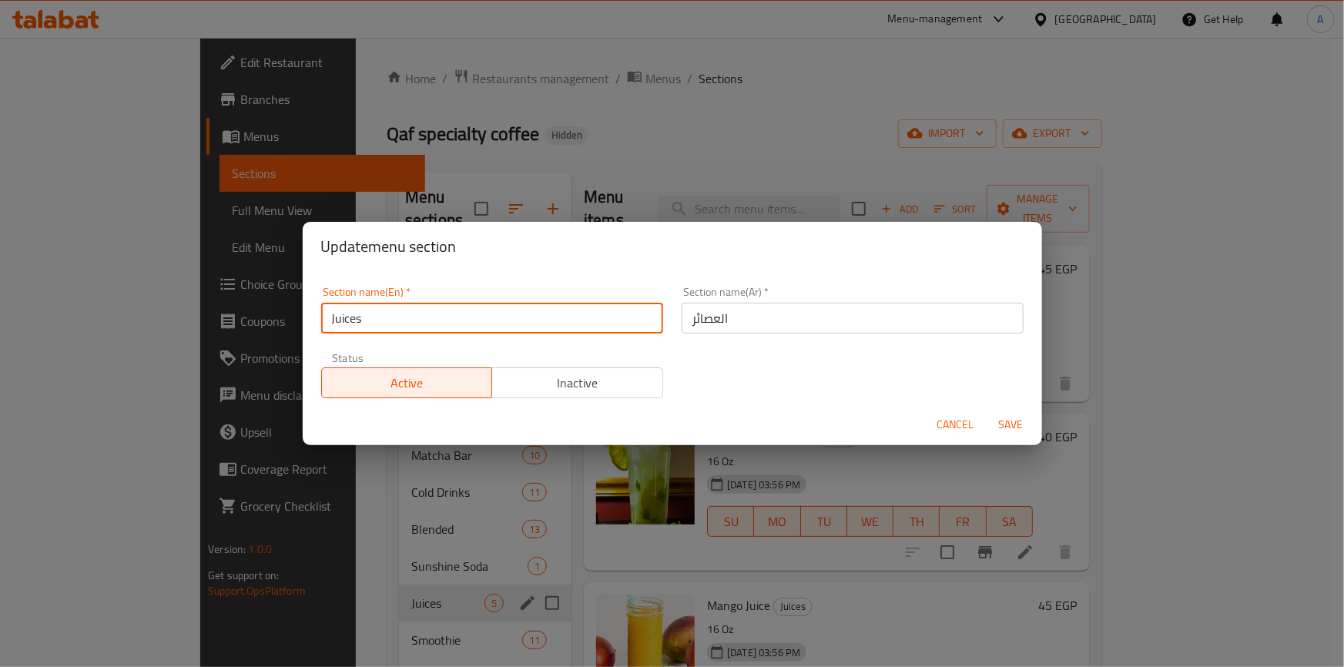
click at [388, 320] on input "Juices" at bounding box center [492, 318] width 342 height 31
click at [420, 320] on input "Fresh Juices" at bounding box center [492, 318] width 342 height 31
type input "Fresh Juice"
click at [778, 319] on input "العصائر" at bounding box center [852, 318] width 342 height 31
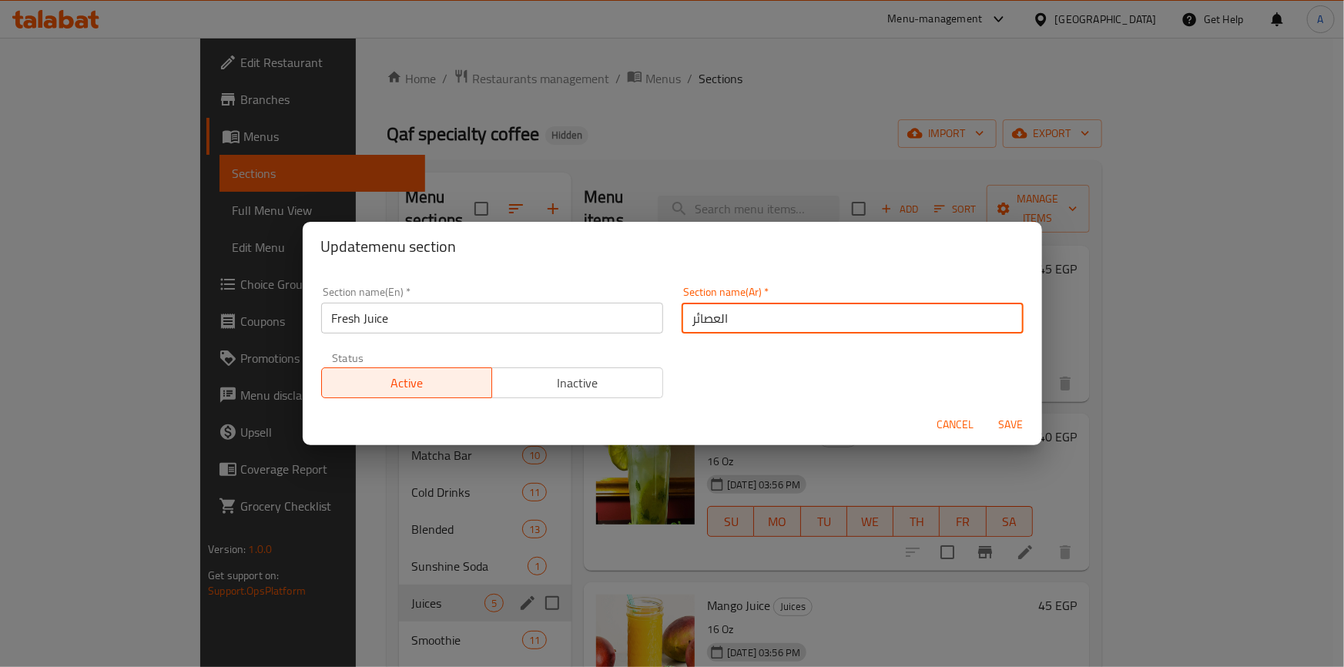
click at [778, 319] on input "العصائر" at bounding box center [852, 318] width 342 height 31
type input "h"
type input "العصير الطازج"
click at [1022, 429] on span "Save" at bounding box center [1010, 424] width 37 height 19
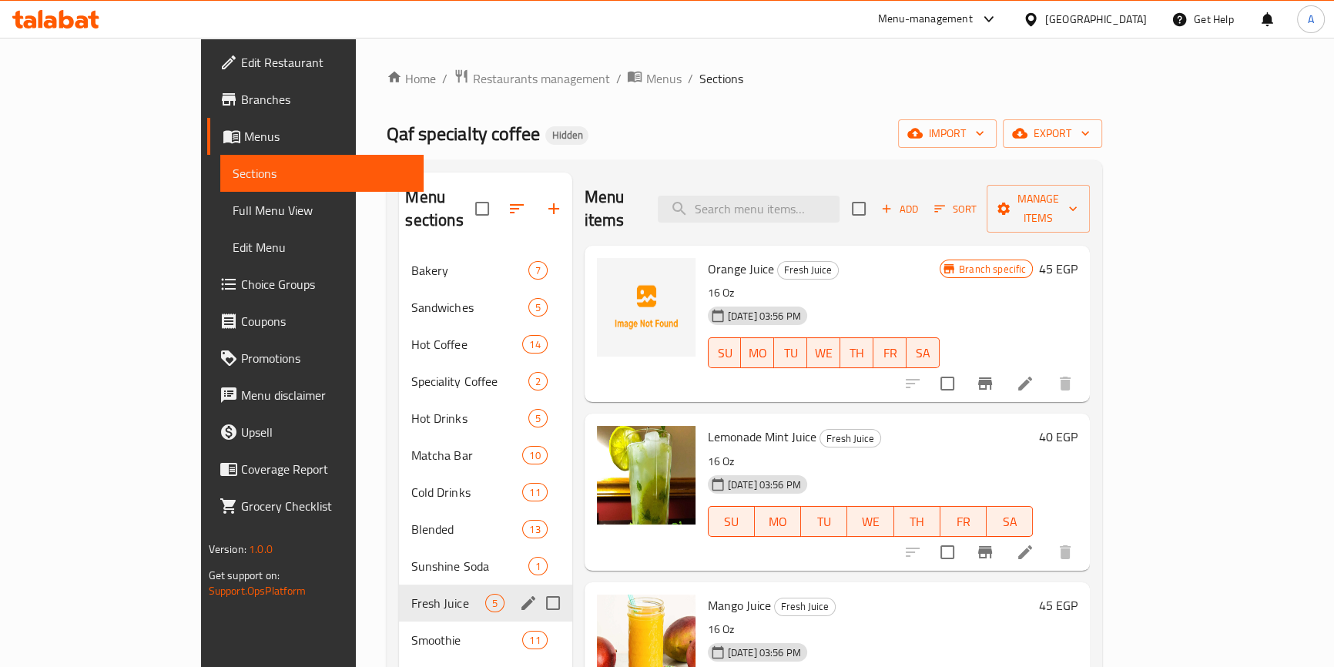
click at [1077, 258] on h6 "45 EGP" at bounding box center [1058, 269] width 38 height 22
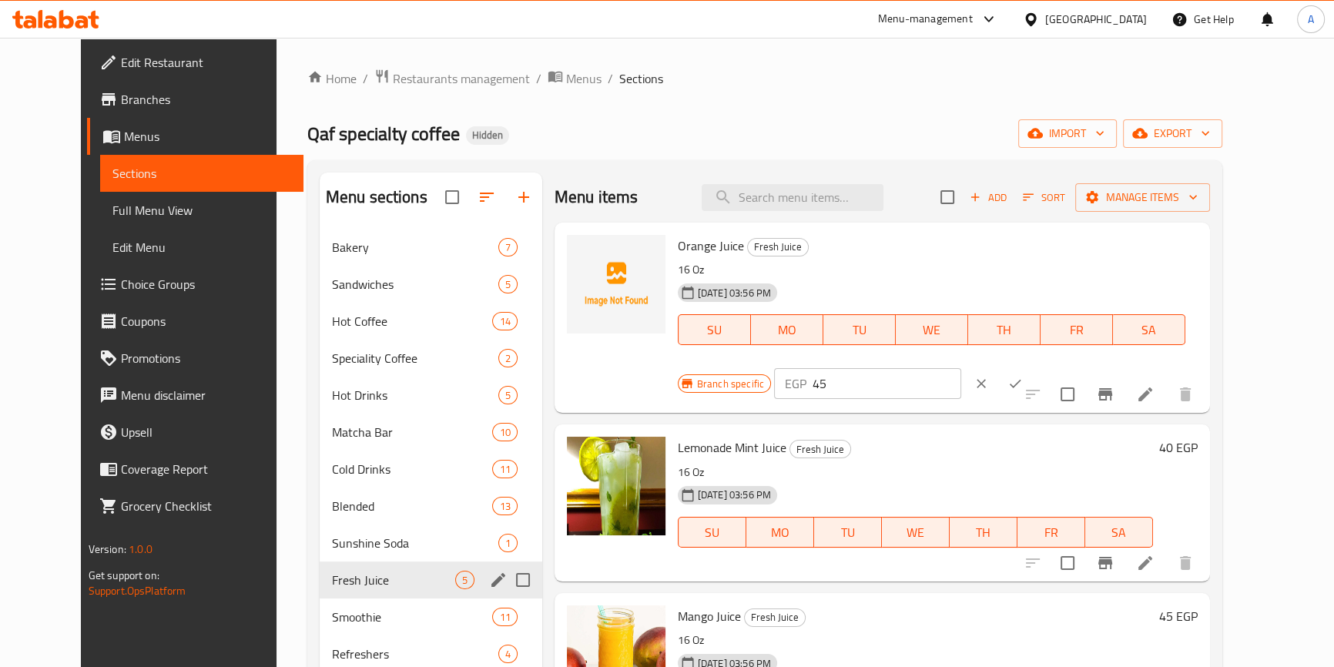
click at [1098, 232] on div "Orange Juice Fresh Juice 16 Oz [DATE] 03:56 PM SU MO TU WE TH FR [PERSON_NAME] …" at bounding box center [937, 318] width 532 height 178
click at [961, 368] on input "45" at bounding box center [886, 383] width 149 height 31
type input "55"
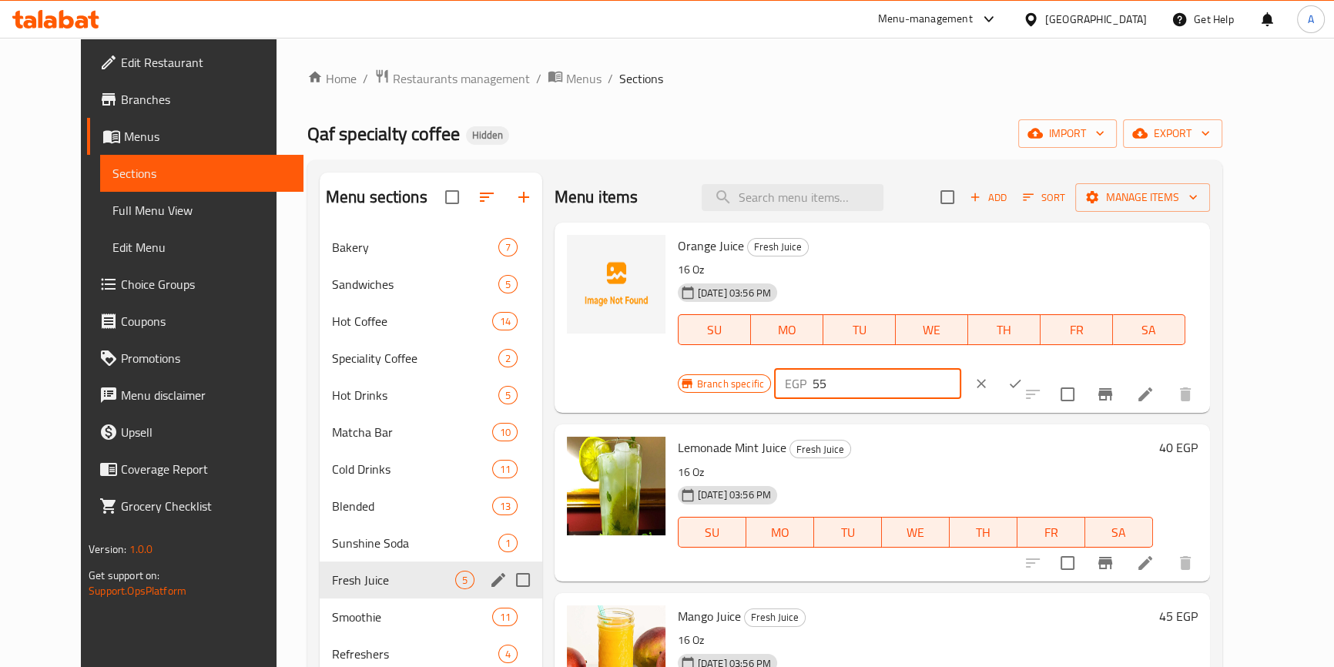
click at [1032, 366] on button "ok" at bounding box center [1015, 383] width 34 height 34
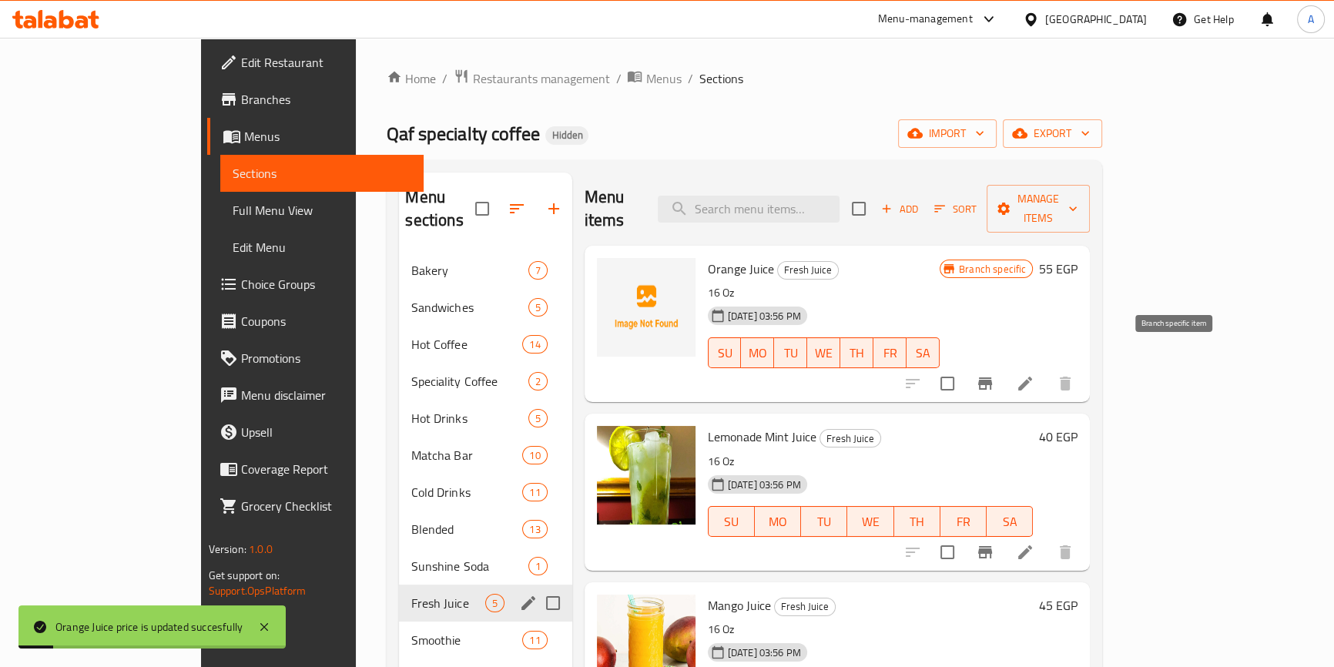
click at [994, 374] on icon "Branch-specific-item" at bounding box center [984, 383] width 18 height 18
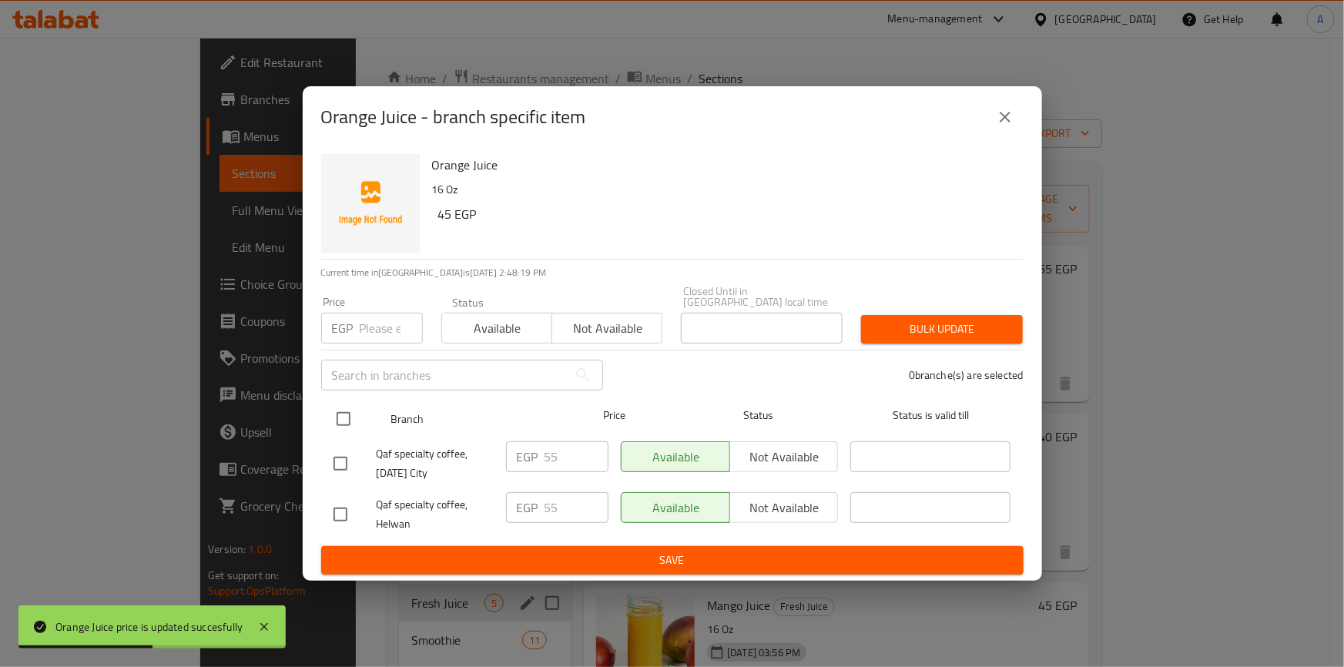
click at [349, 426] on input "checkbox" at bounding box center [343, 419] width 32 height 32
checkbox input "true"
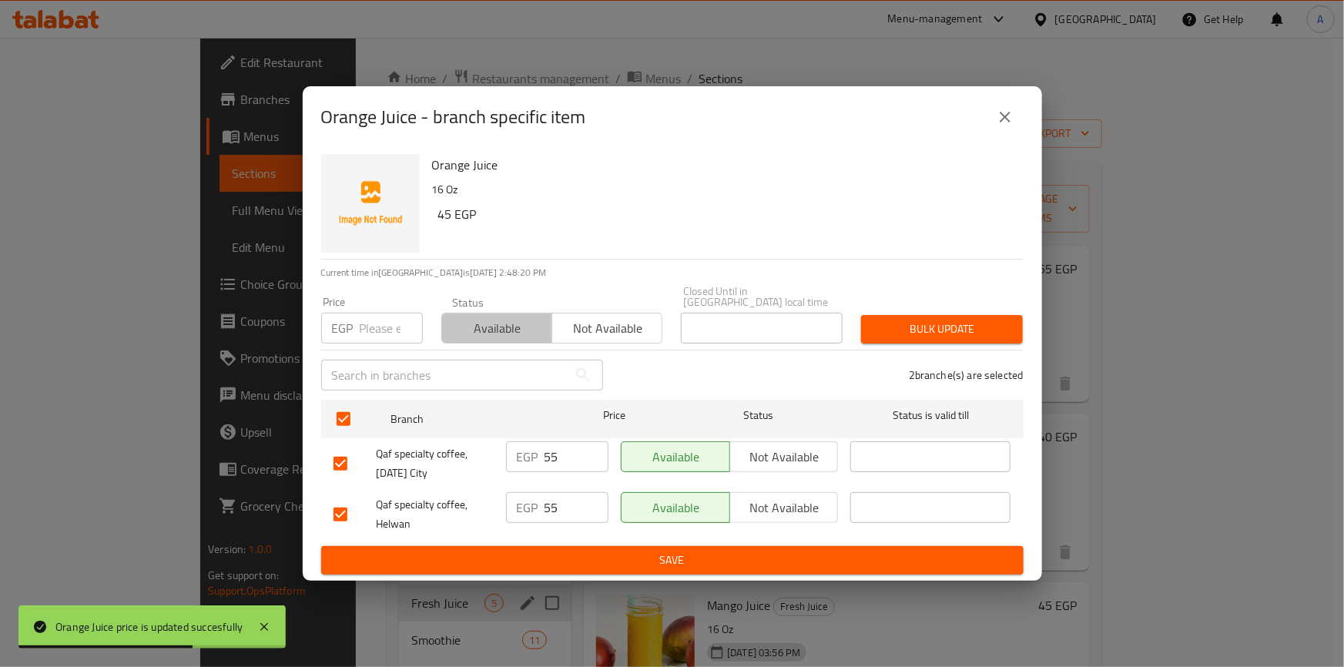
click at [463, 327] on span "Available" at bounding box center [497, 328] width 98 height 22
click at [929, 330] on span "Bulk update" at bounding box center [941, 329] width 137 height 19
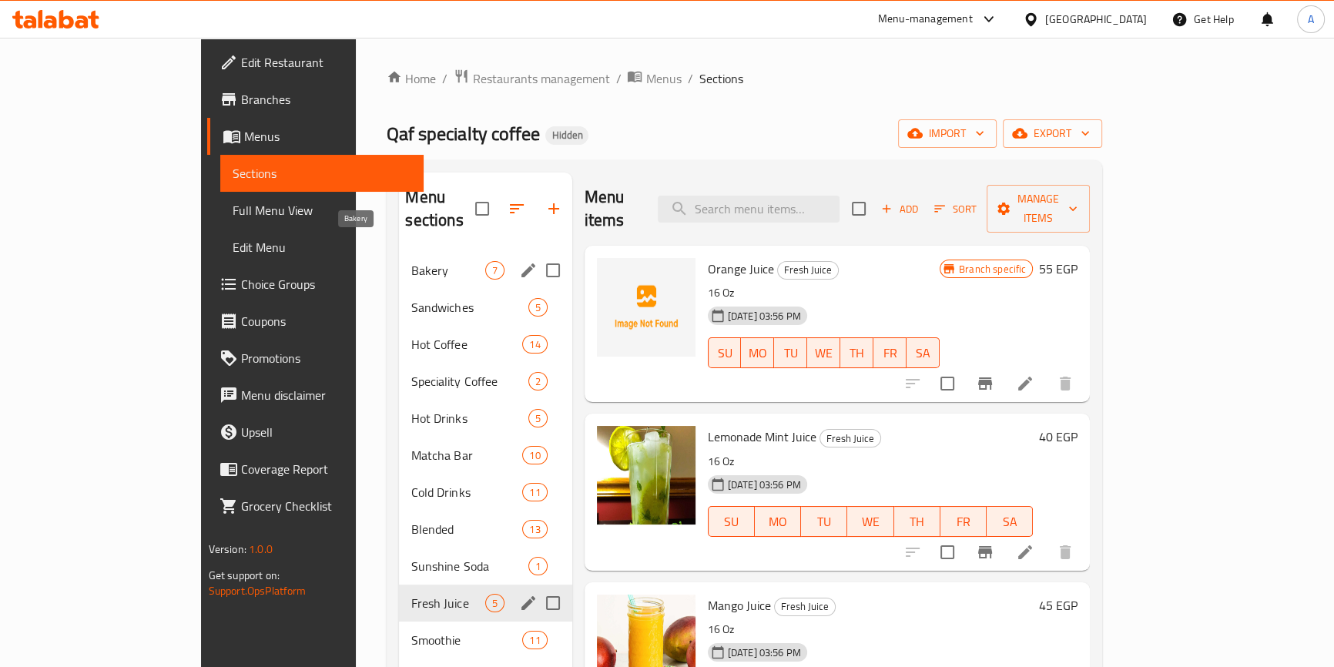
click at [411, 261] on span "Bakery" at bounding box center [447, 270] width 73 height 18
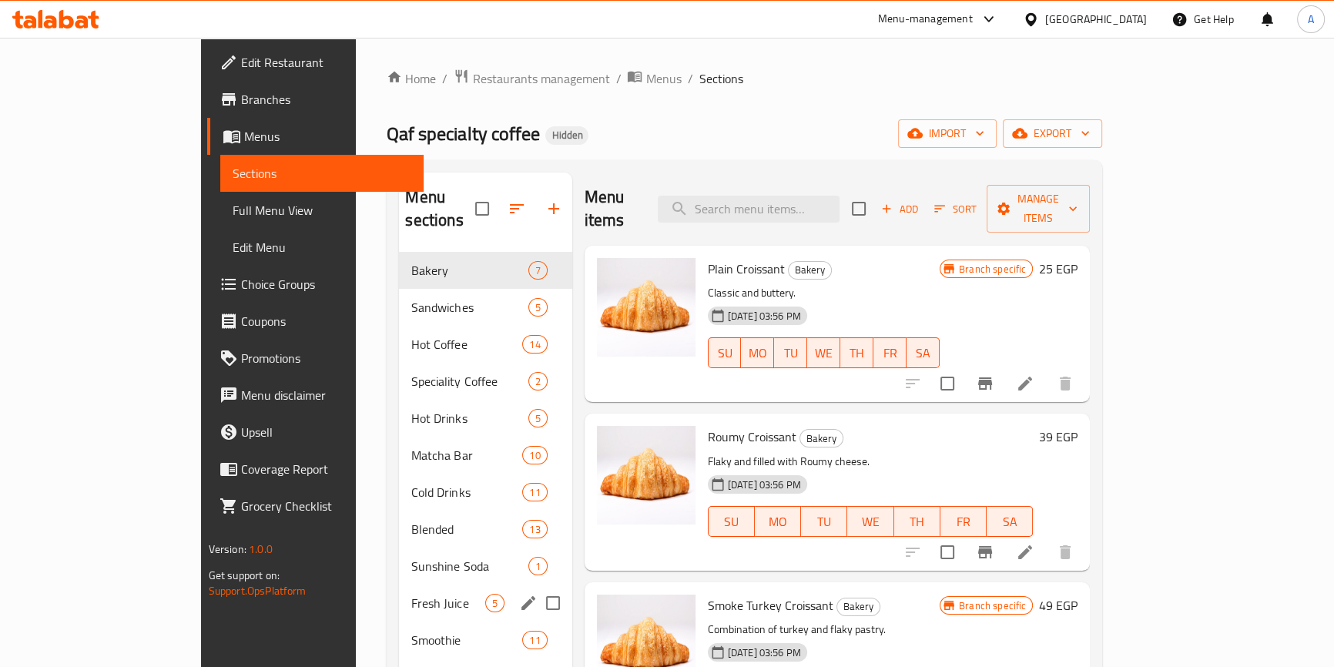
click at [1077, 258] on h6 "25 EGP" at bounding box center [1058, 269] width 38 height 22
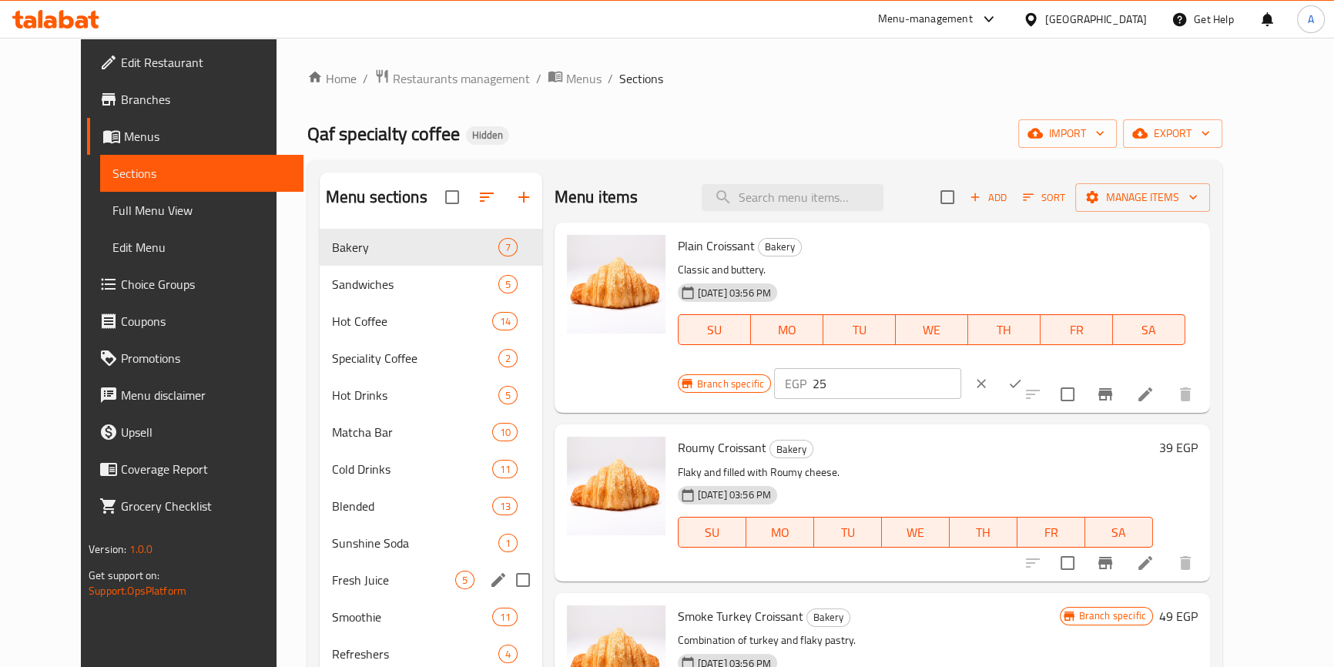
click at [961, 368] on input "25" at bounding box center [886, 383] width 149 height 31
type input "50"
click at [1022, 376] on icon "ok" at bounding box center [1014, 383] width 15 height 15
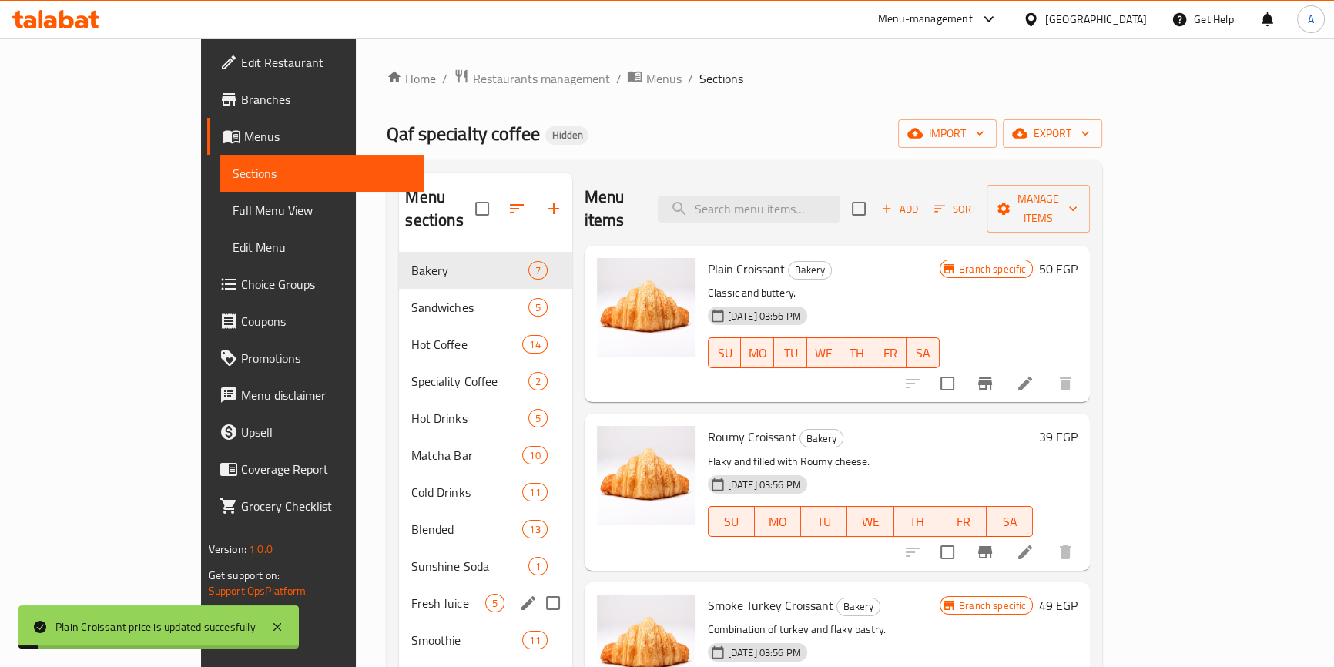
click at [1077, 426] on h6 "39 EGP" at bounding box center [1058, 437] width 38 height 22
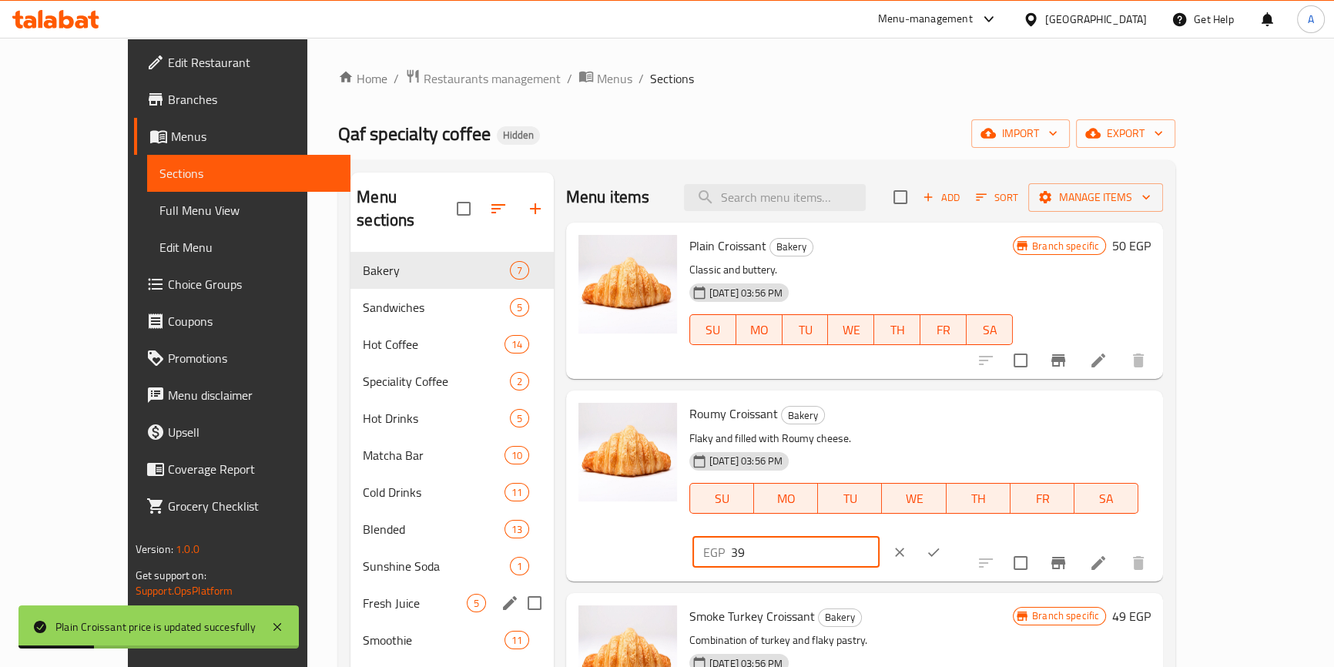
click at [879, 537] on input "39" at bounding box center [805, 552] width 149 height 31
type input "90"
click at [941, 544] on icon "ok" at bounding box center [932, 551] width 15 height 15
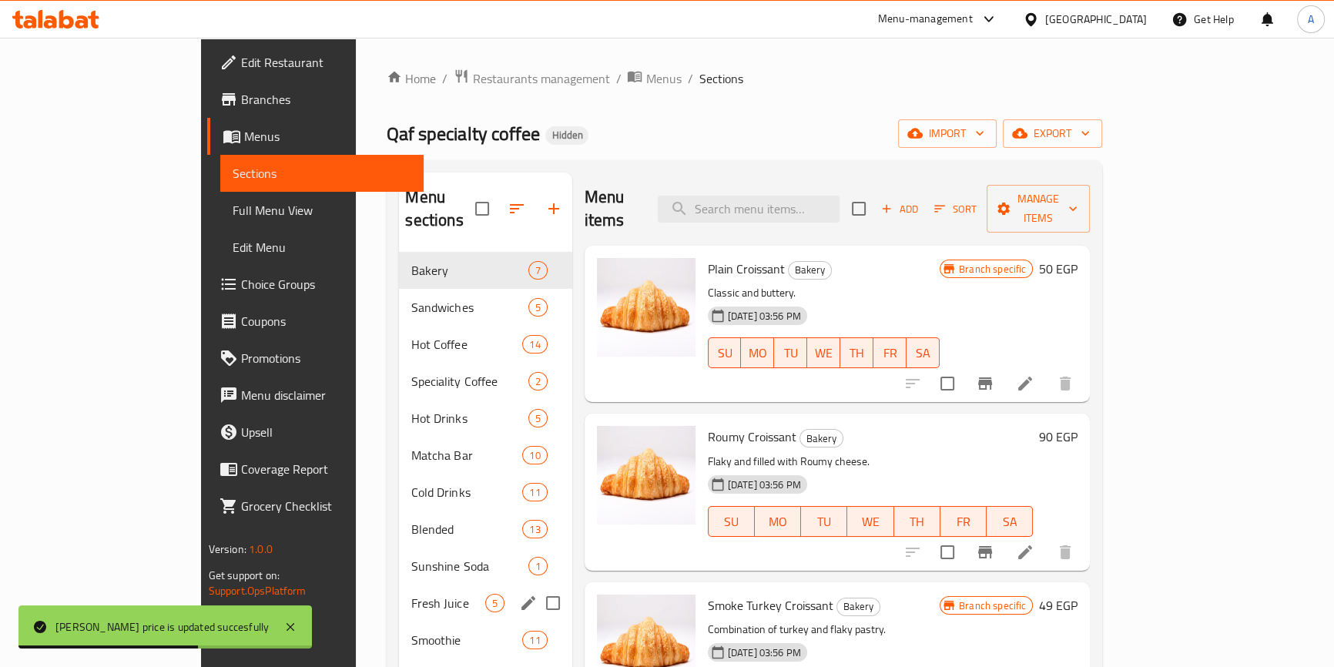
click at [1077, 594] on h6 "49 EGP" at bounding box center [1058, 605] width 38 height 22
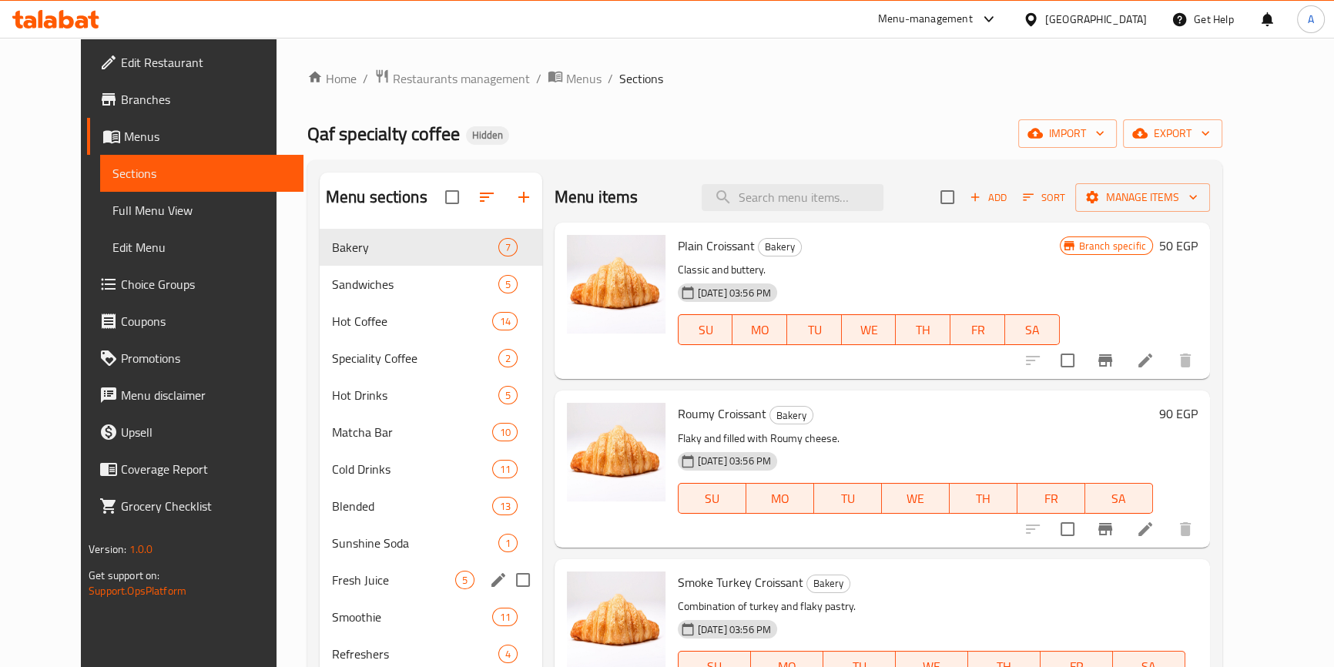
type input "85"
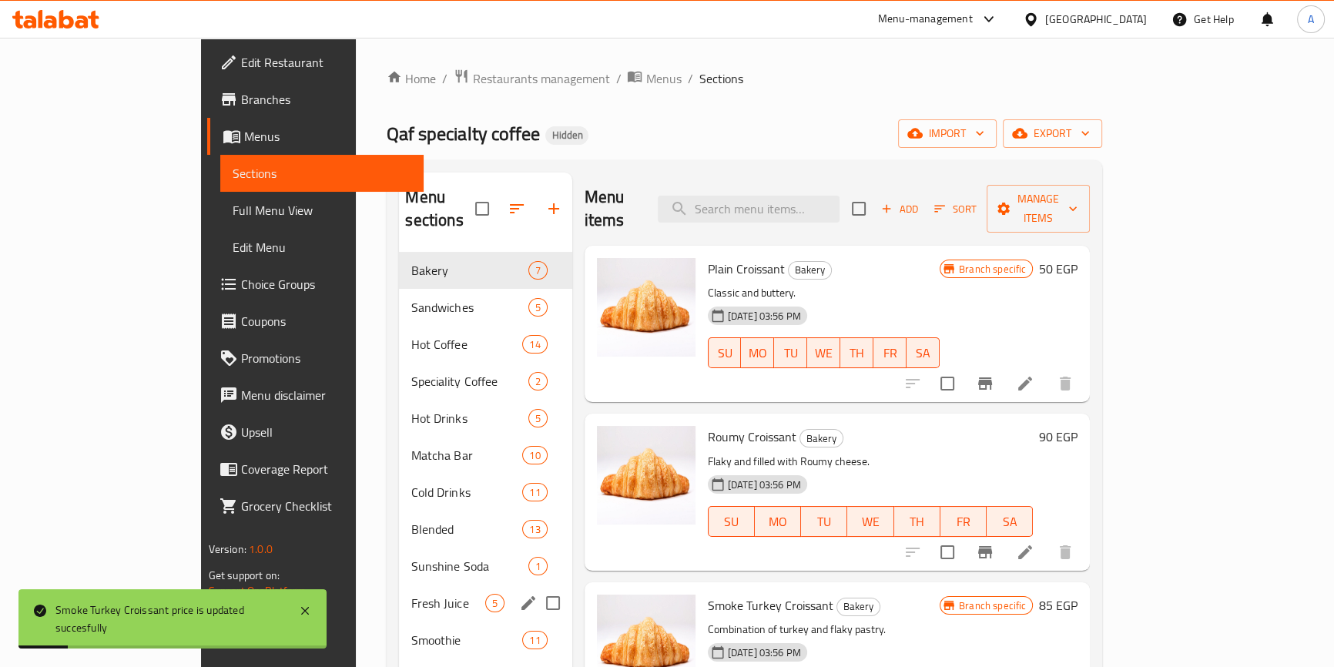
scroll to position [209, 0]
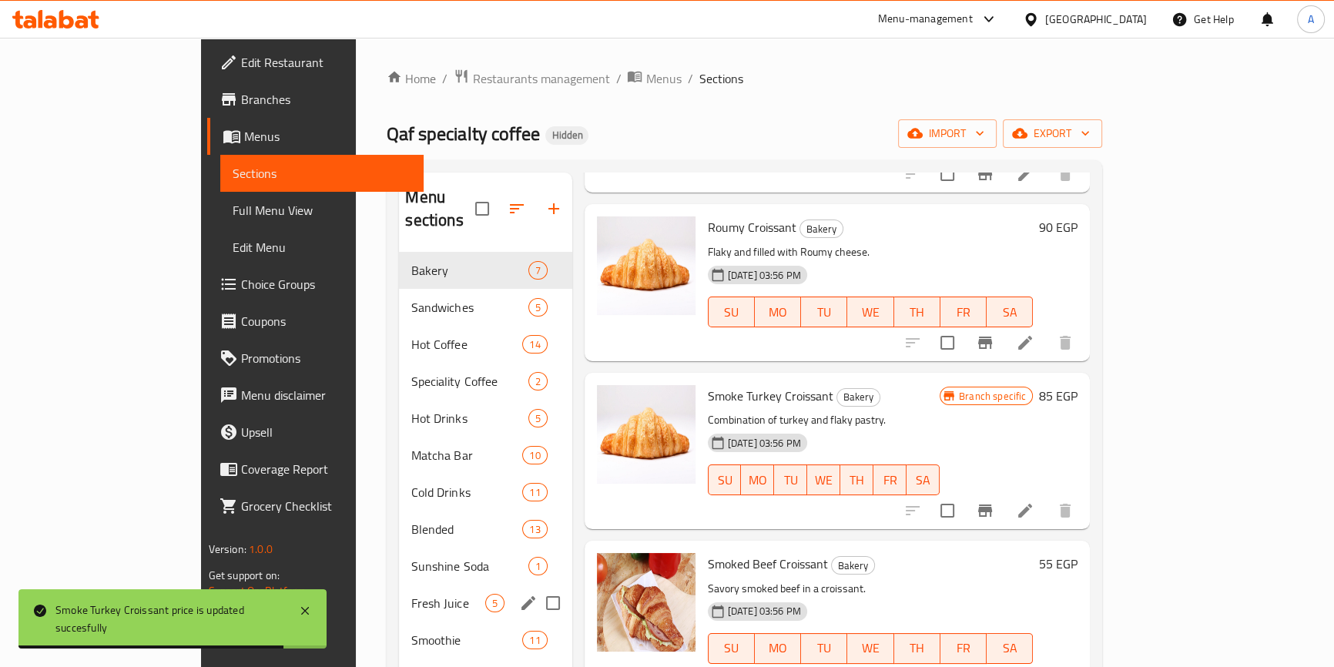
click at [1077, 553] on h6 "55 EGP" at bounding box center [1058, 564] width 38 height 22
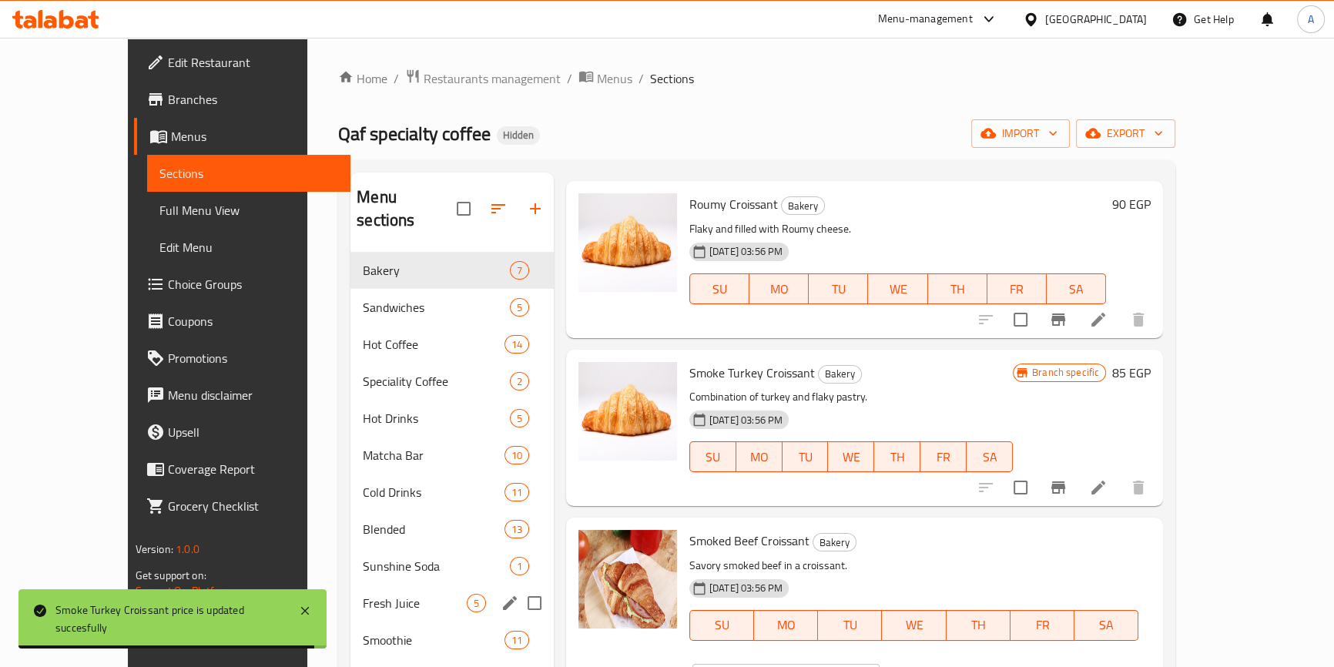
click at [879, 664] on input "55" at bounding box center [805, 679] width 149 height 31
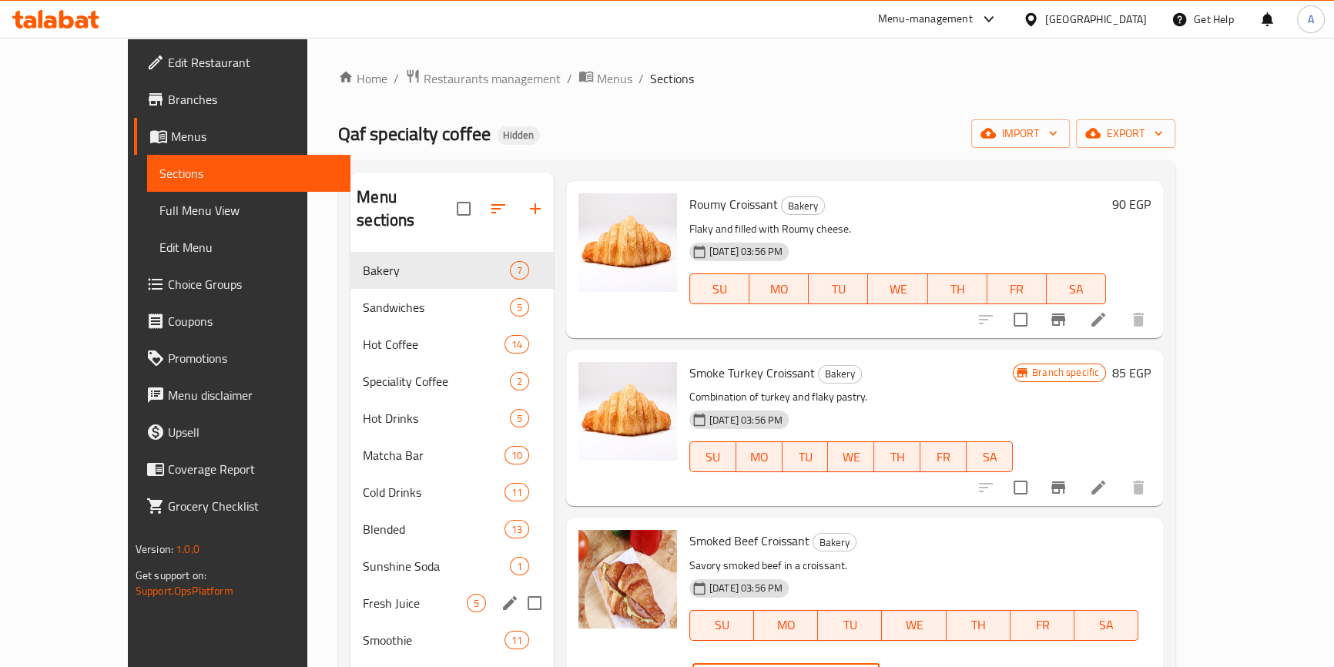
click at [879, 664] on input "55" at bounding box center [805, 679] width 149 height 31
type input "100"
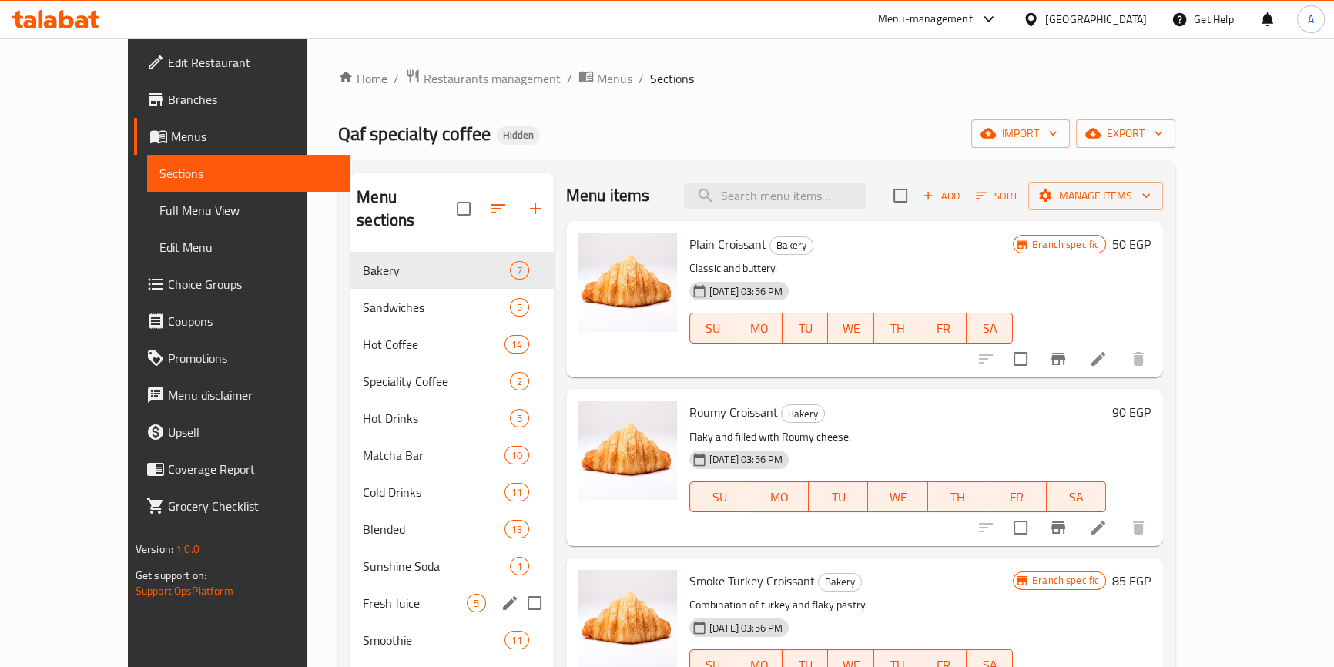
scroll to position [0, 0]
click at [1036, 538] on input "checkbox" at bounding box center [1020, 529] width 32 height 32
checkbox input "true"
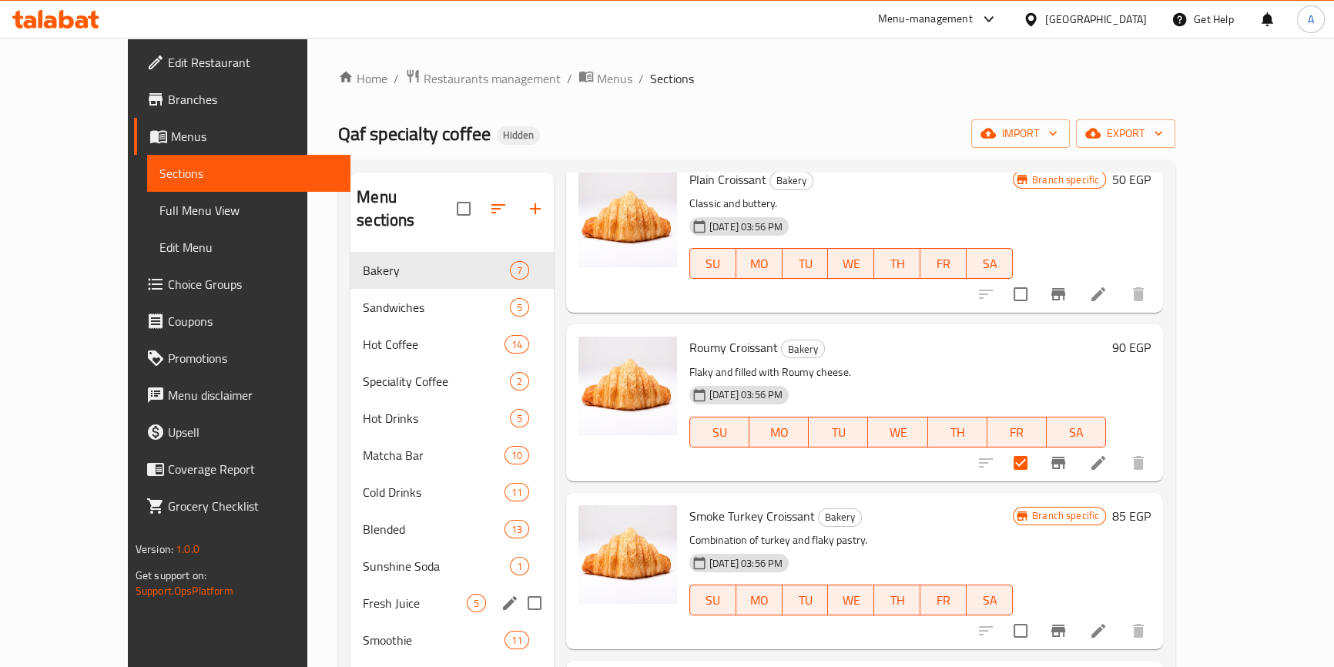
scroll to position [139, 0]
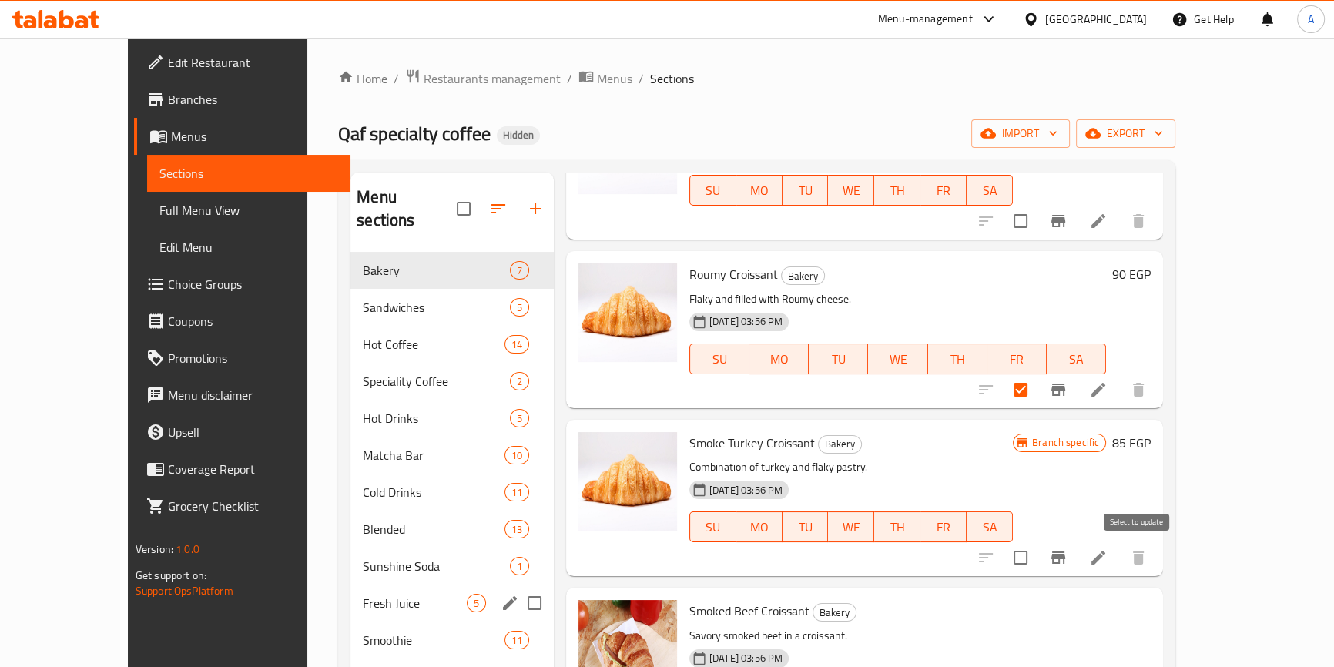
click at [1036, 557] on input "checkbox" at bounding box center [1020, 557] width 32 height 32
checkbox input "true"
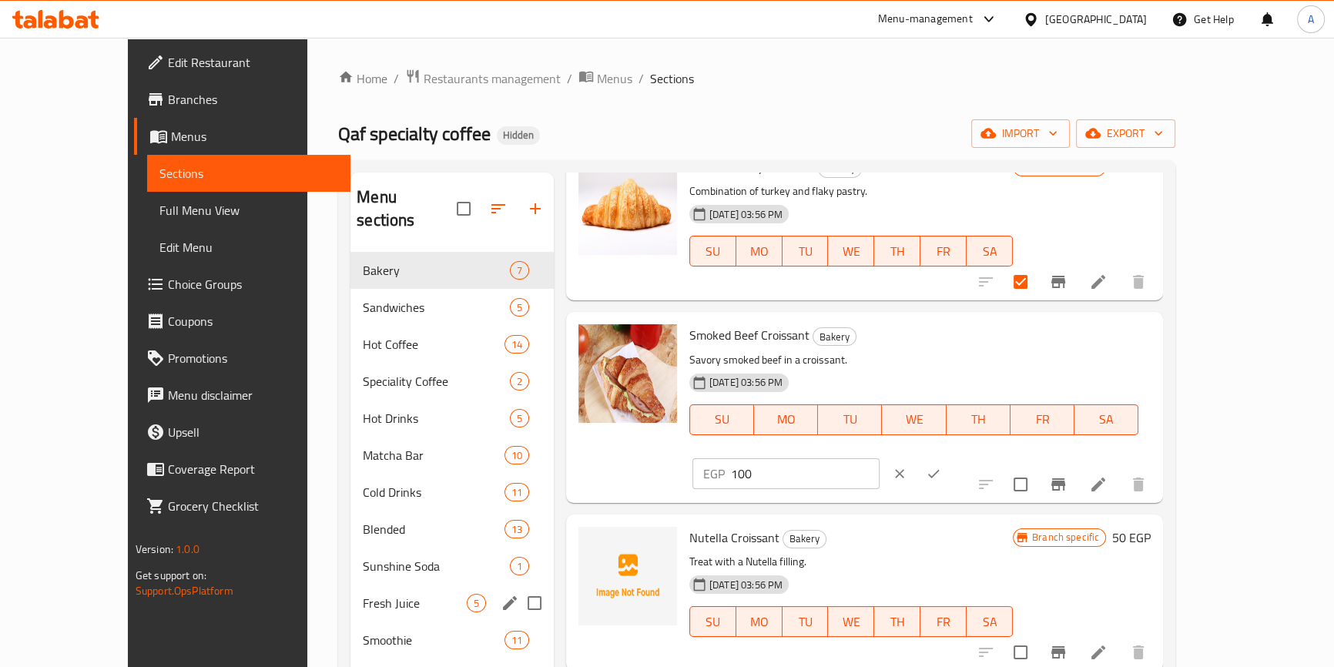
scroll to position [420, 0]
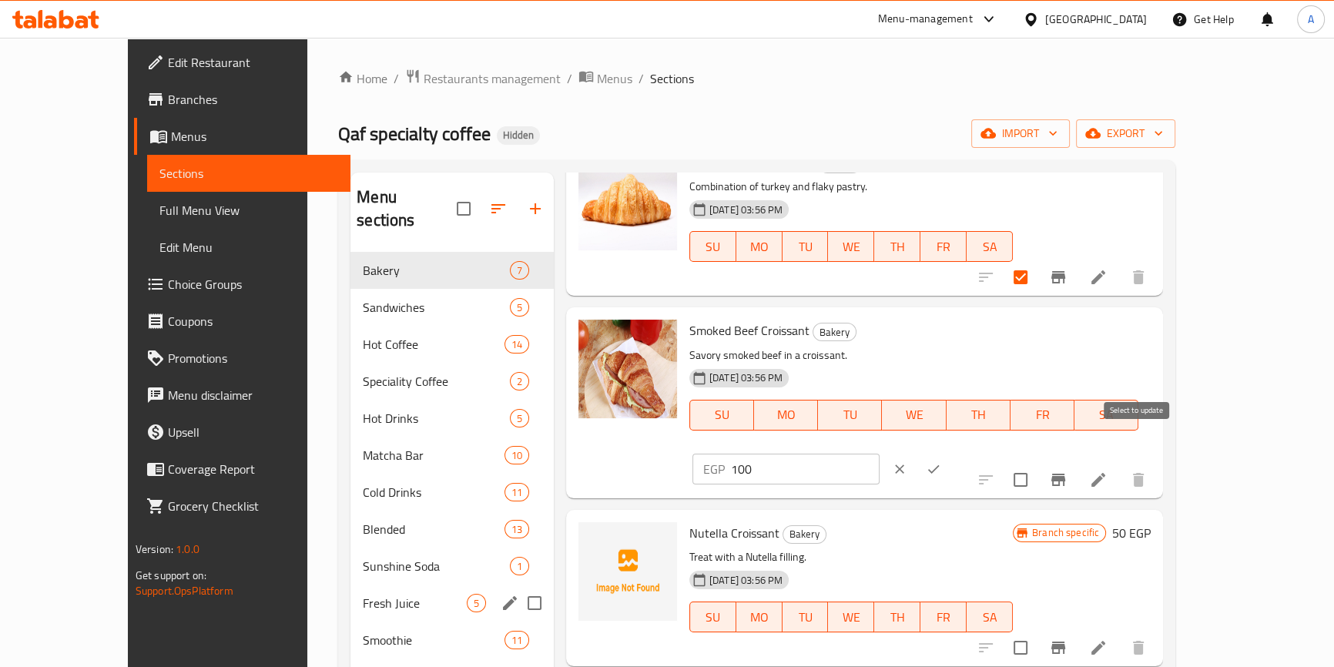
click at [1036, 463] on input "checkbox" at bounding box center [1020, 479] width 32 height 32
checkbox input "true"
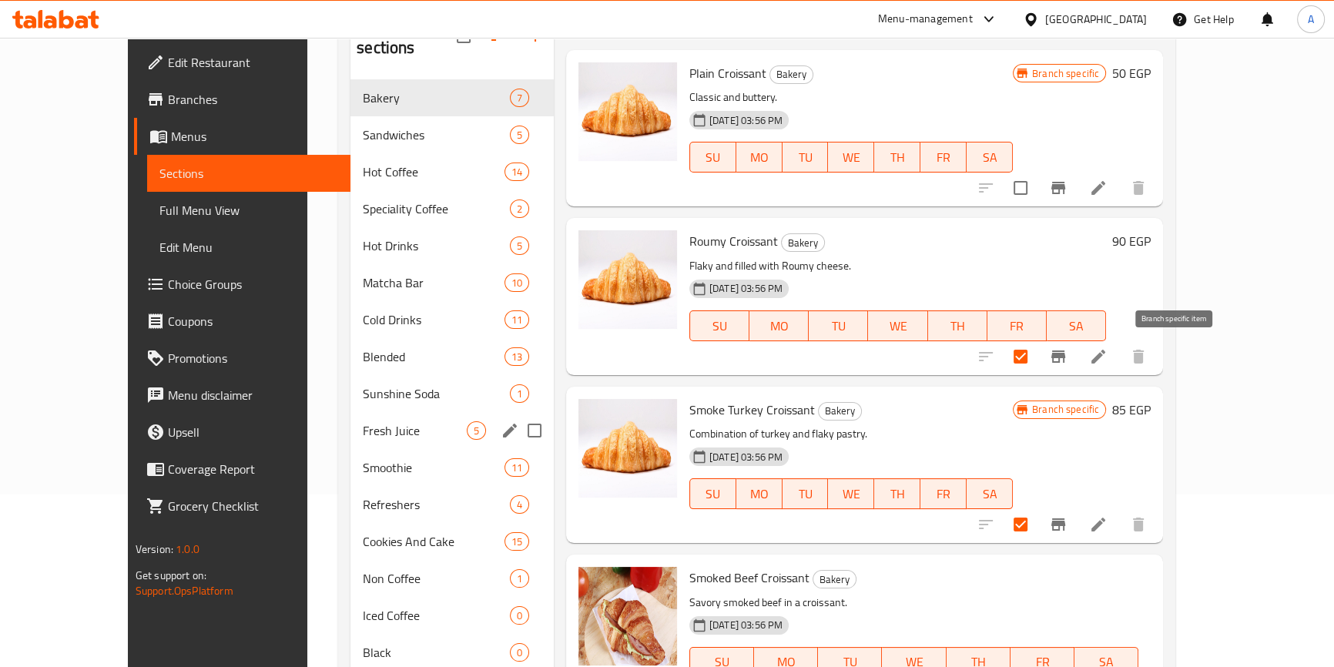
scroll to position [32, 0]
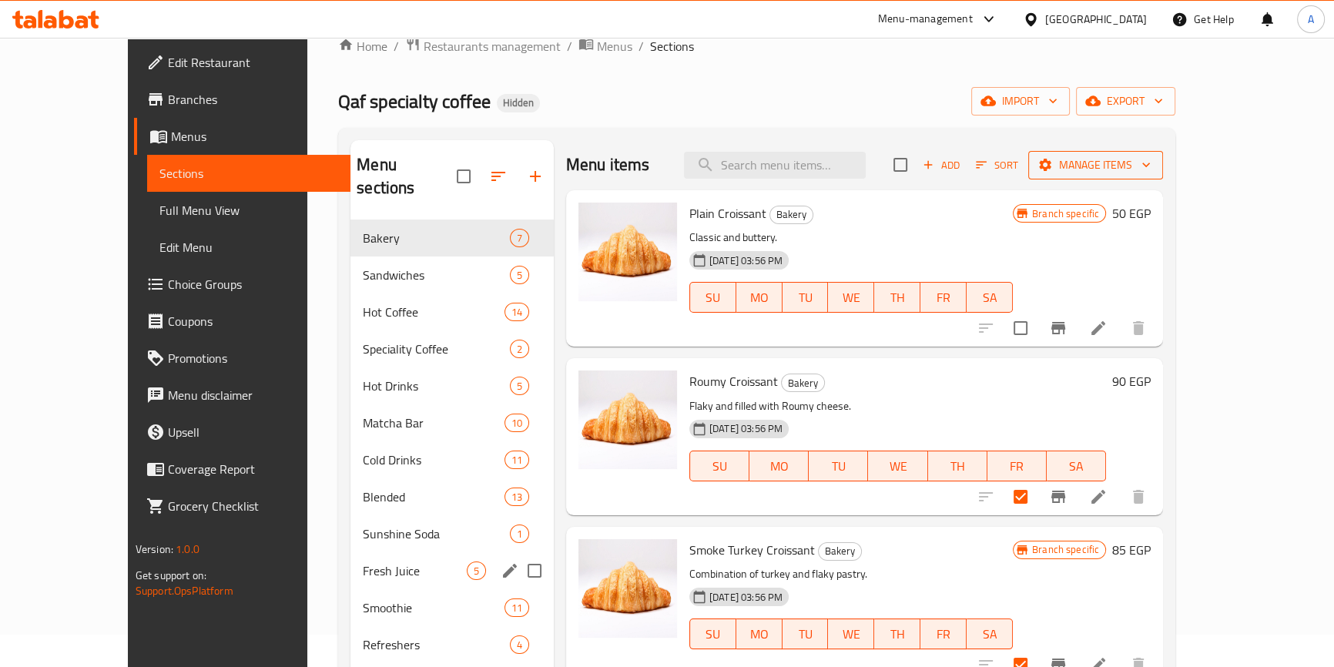
click at [1150, 169] on span "Manage items" at bounding box center [1095, 165] width 110 height 19
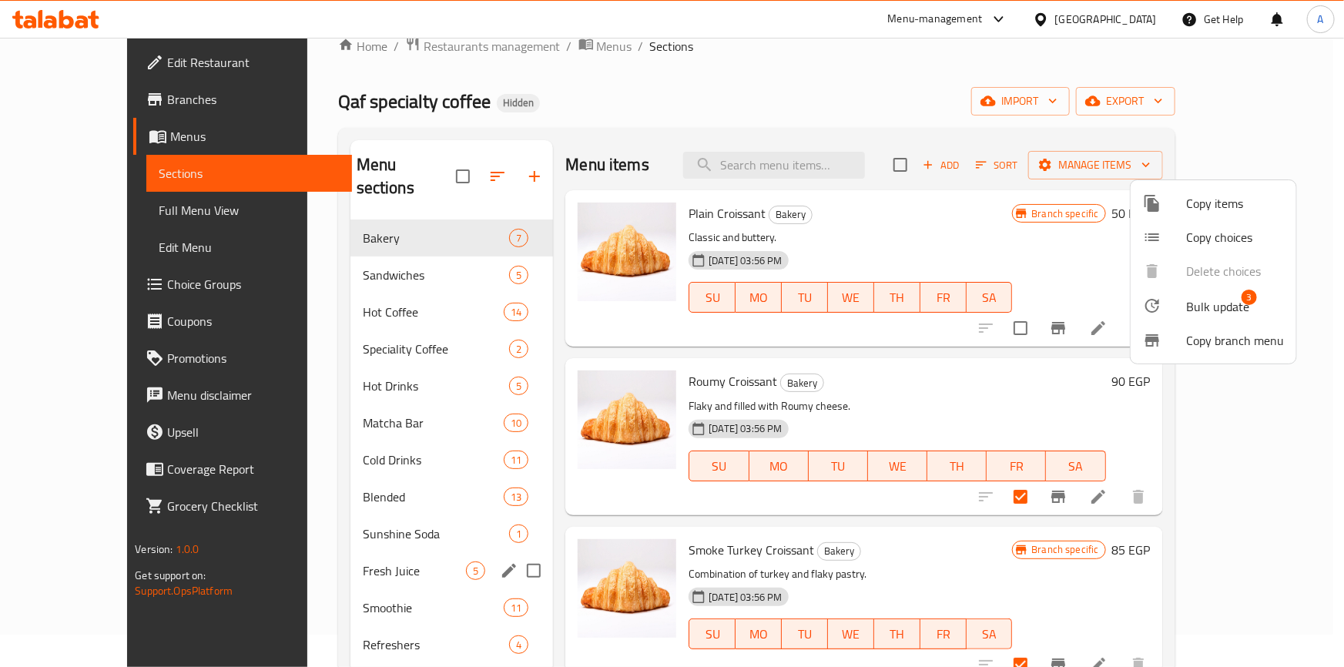
click at [1198, 297] on span "Bulk update" at bounding box center [1217, 306] width 63 height 18
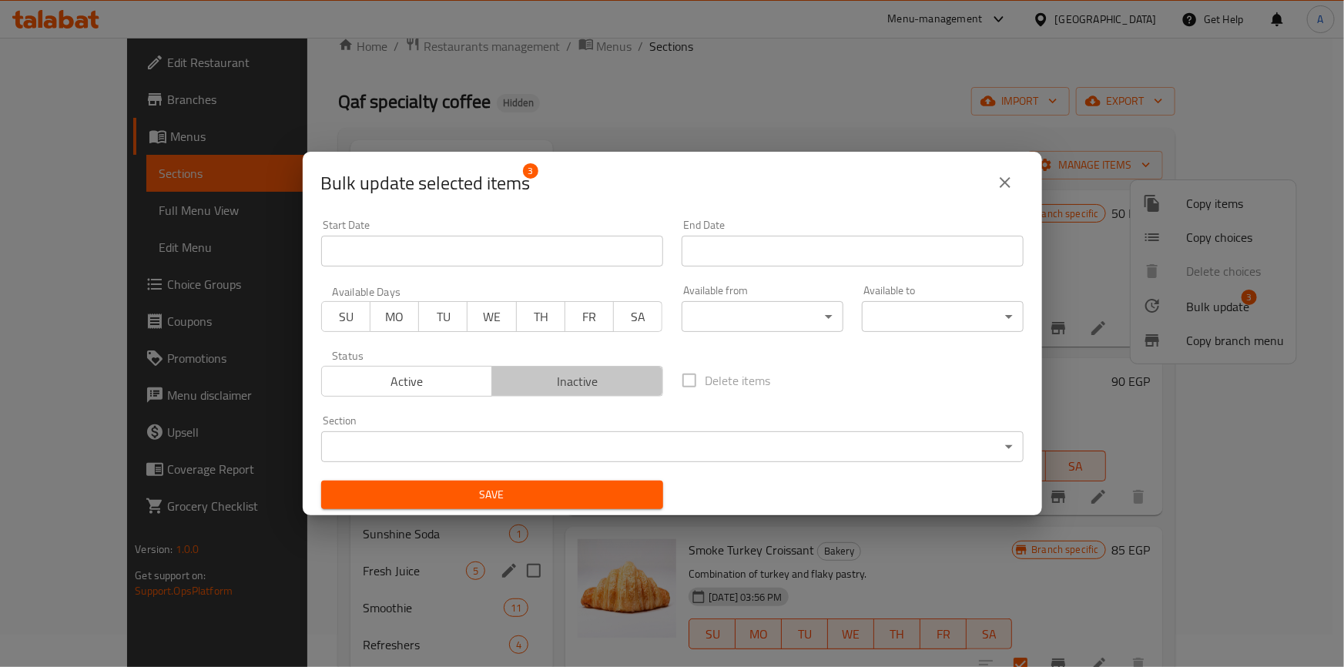
click at [621, 367] on button "Inactive" at bounding box center [577, 381] width 172 height 31
click at [554, 502] on span "Save" at bounding box center [491, 494] width 317 height 19
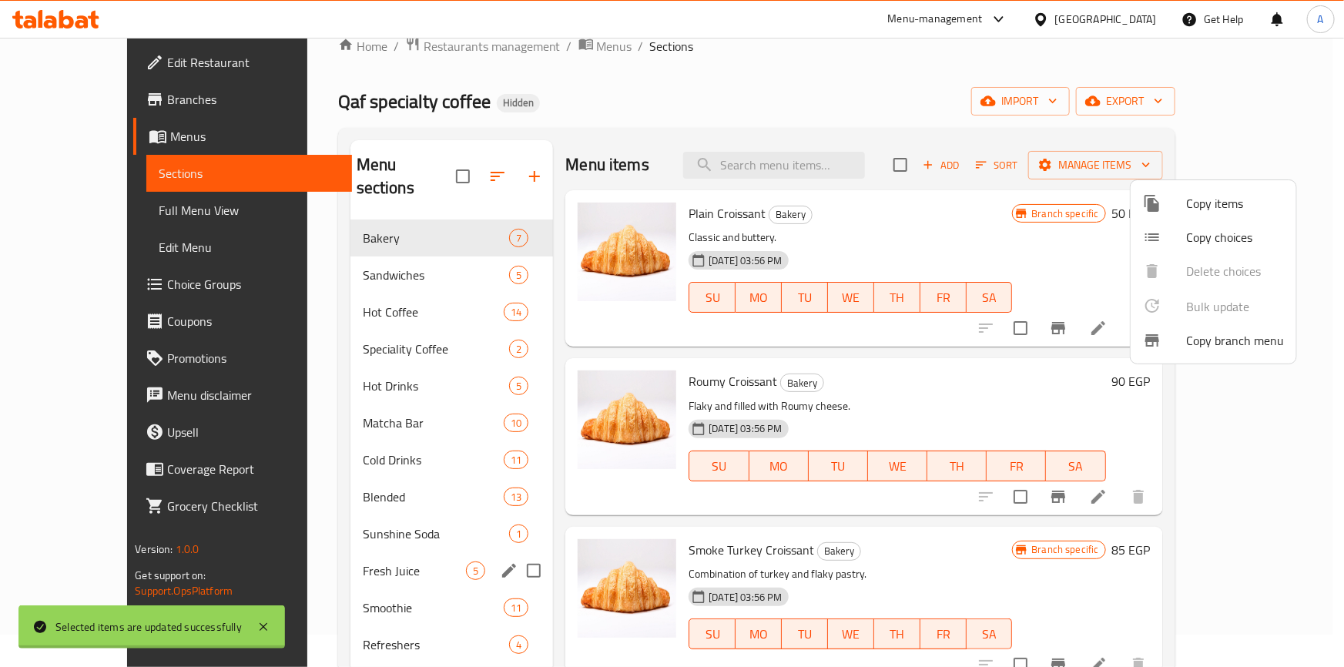
checkbox input "false"
click at [1054, 252] on div at bounding box center [672, 333] width 1344 height 667
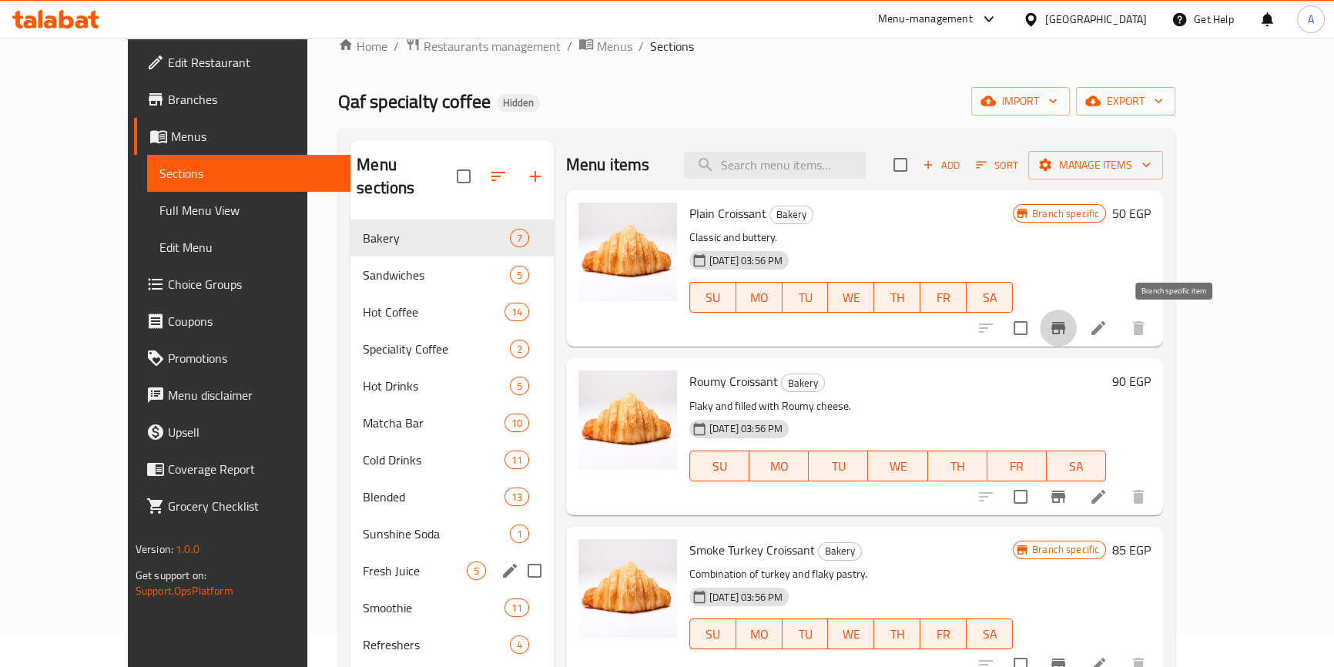
click at [1067, 320] on icon "Branch-specific-item" at bounding box center [1058, 328] width 18 height 18
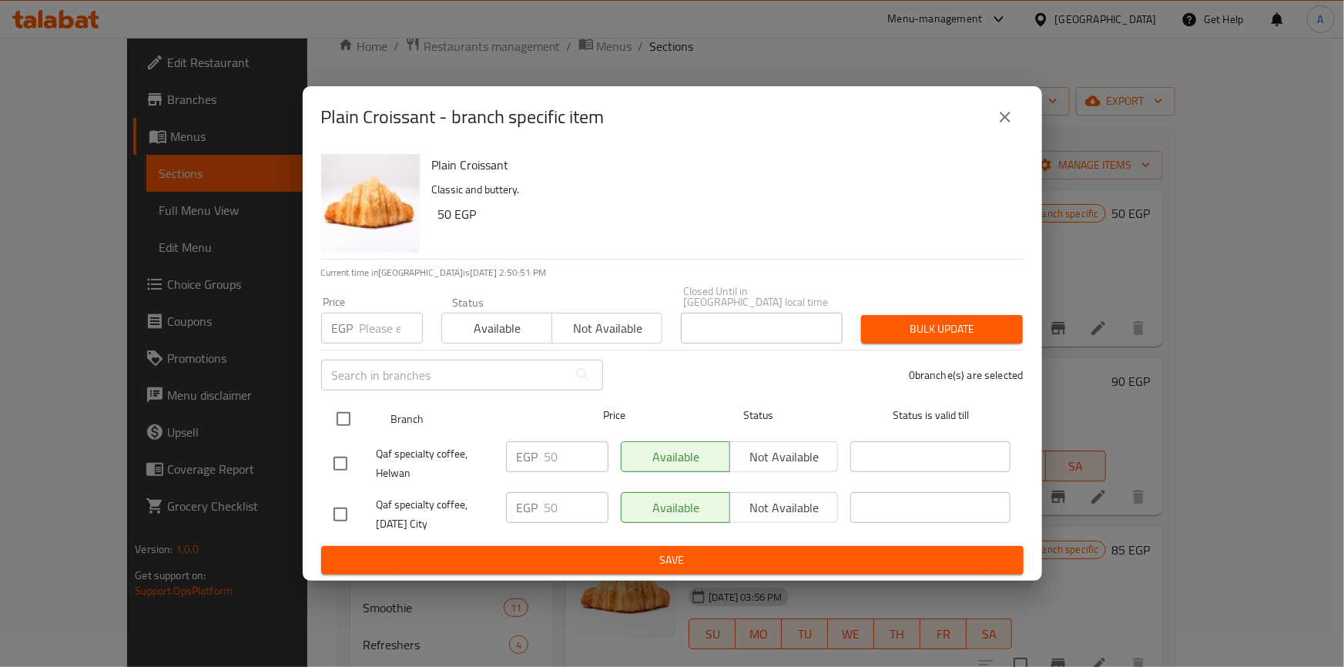
click at [340, 408] on input "checkbox" at bounding box center [343, 419] width 32 height 32
checkbox input "true"
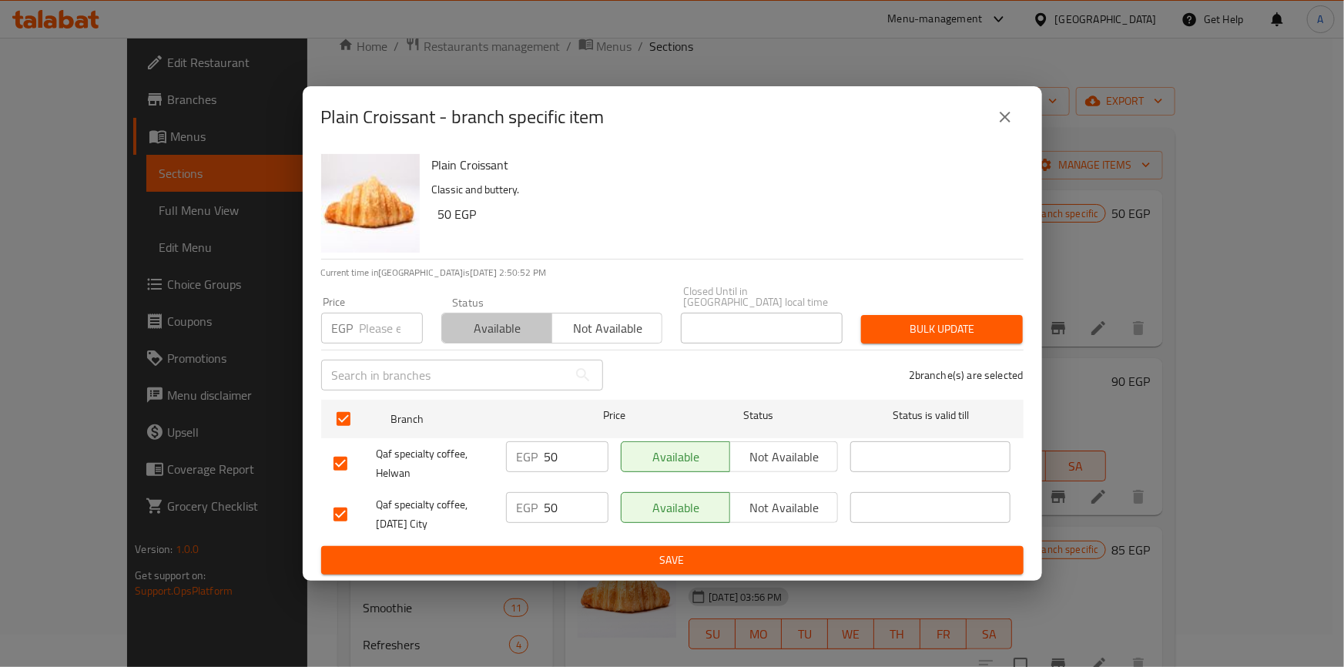
click at [461, 328] on span "Available" at bounding box center [497, 328] width 98 height 22
click at [947, 321] on span "Bulk update" at bounding box center [941, 329] width 137 height 19
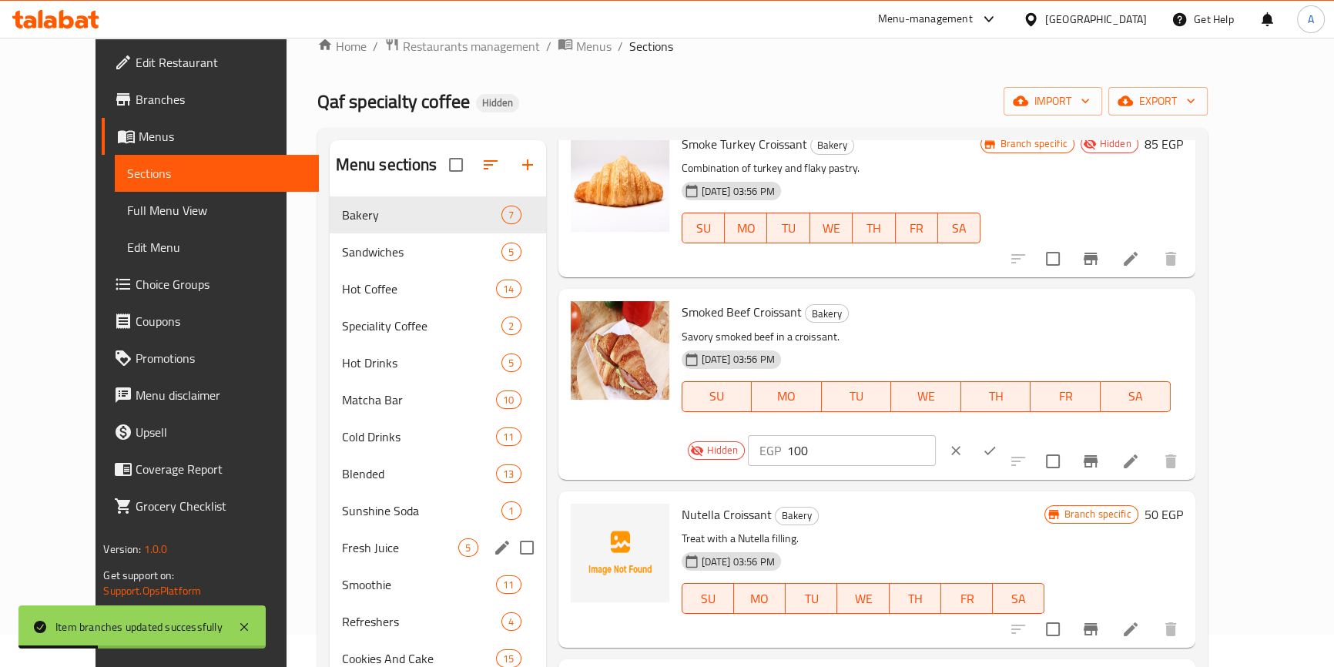
scroll to position [451, 0]
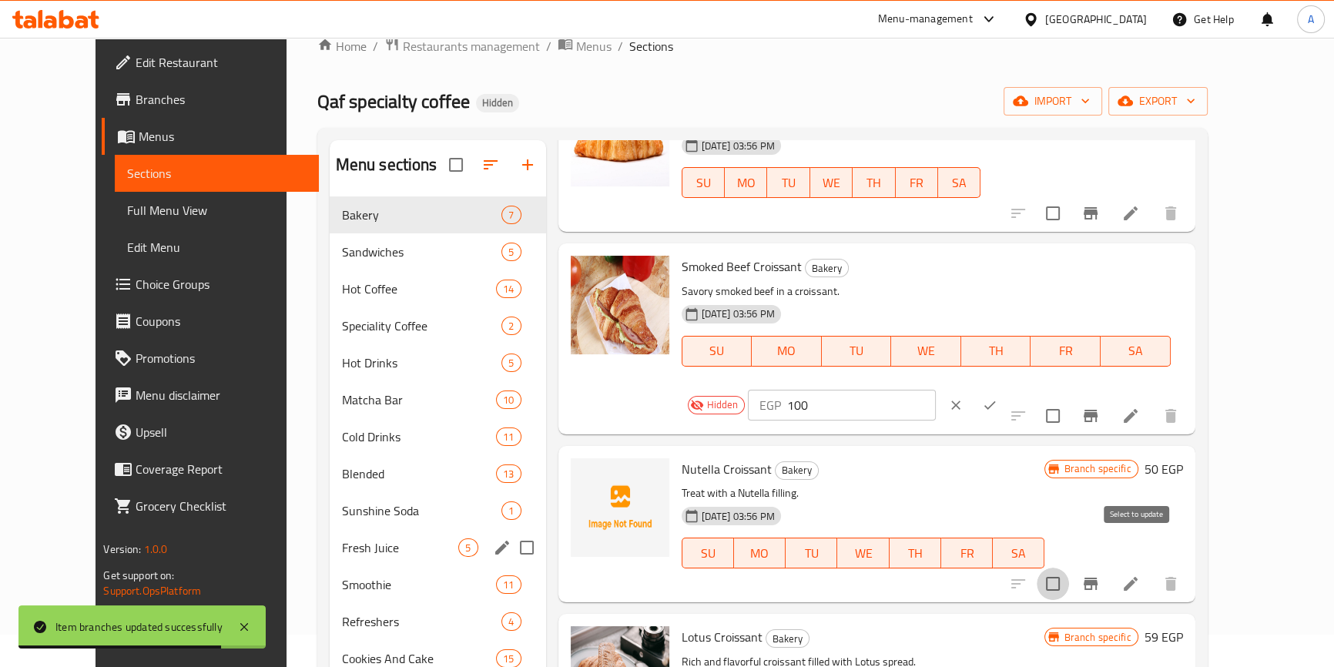
click at [1069, 567] on input "checkbox" at bounding box center [1052, 583] width 32 height 32
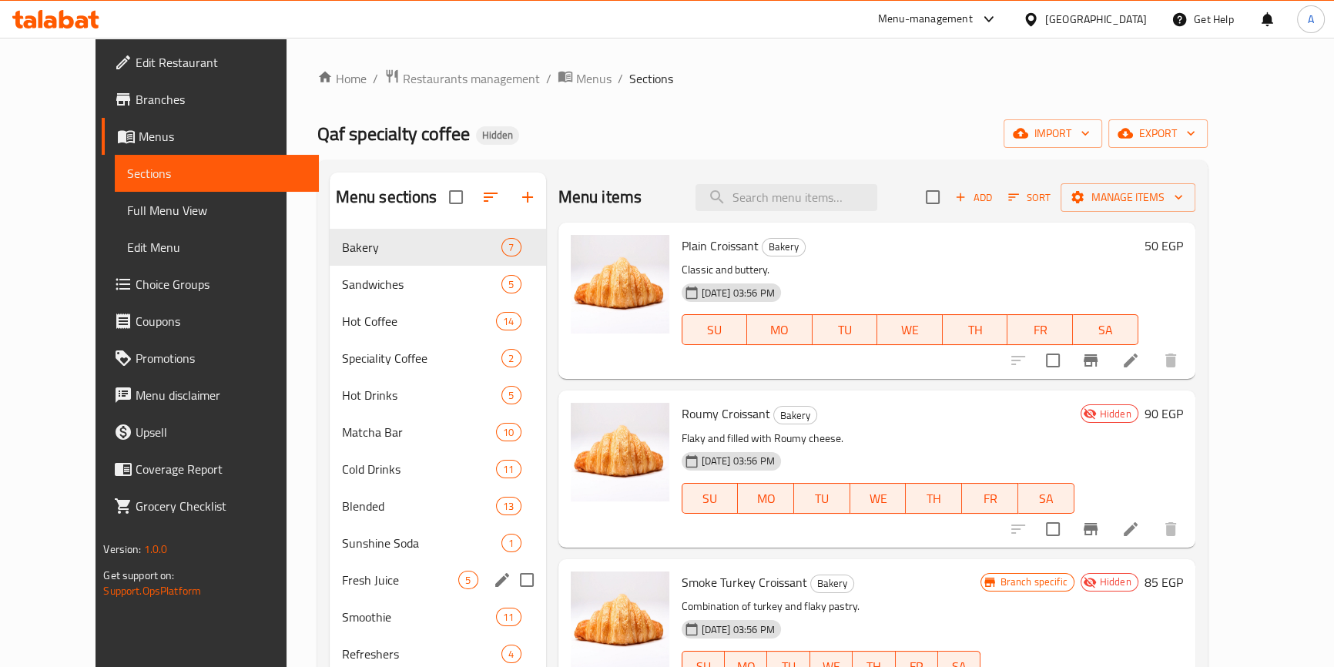
scroll to position [0, 0]
click at [1183, 198] on span "Manage items" at bounding box center [1127, 197] width 110 height 19
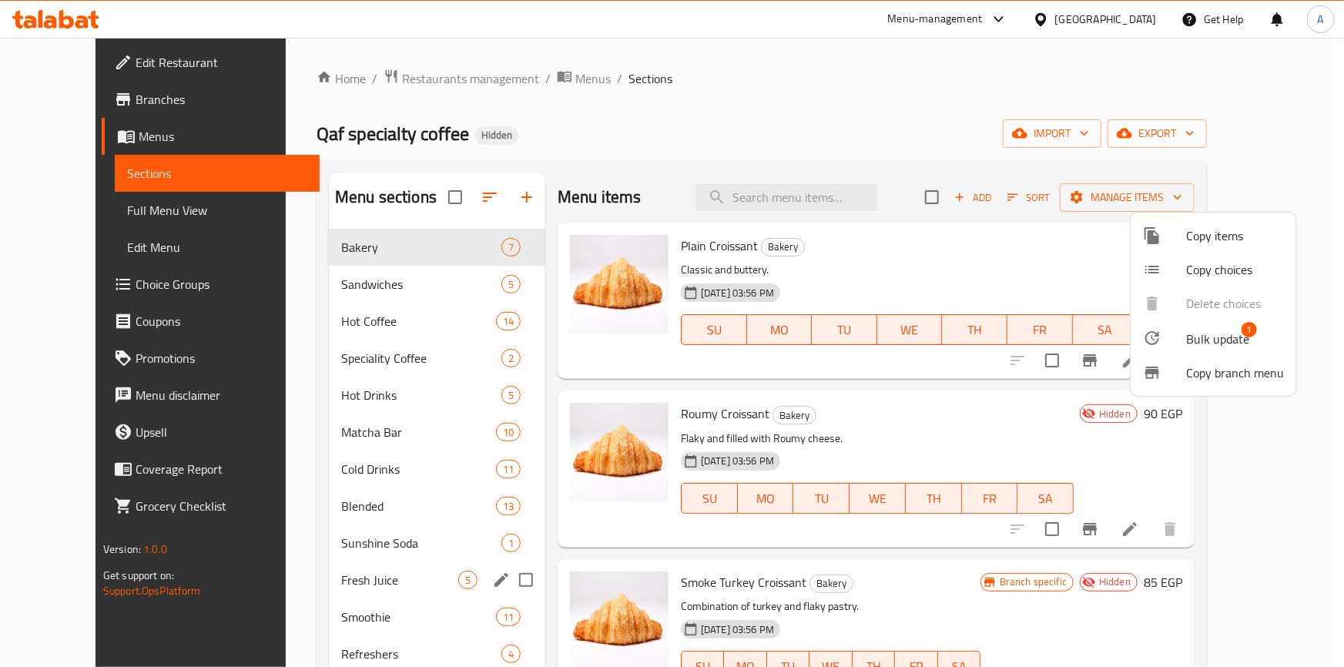
click at [1201, 340] on span "Bulk update" at bounding box center [1217, 339] width 63 height 18
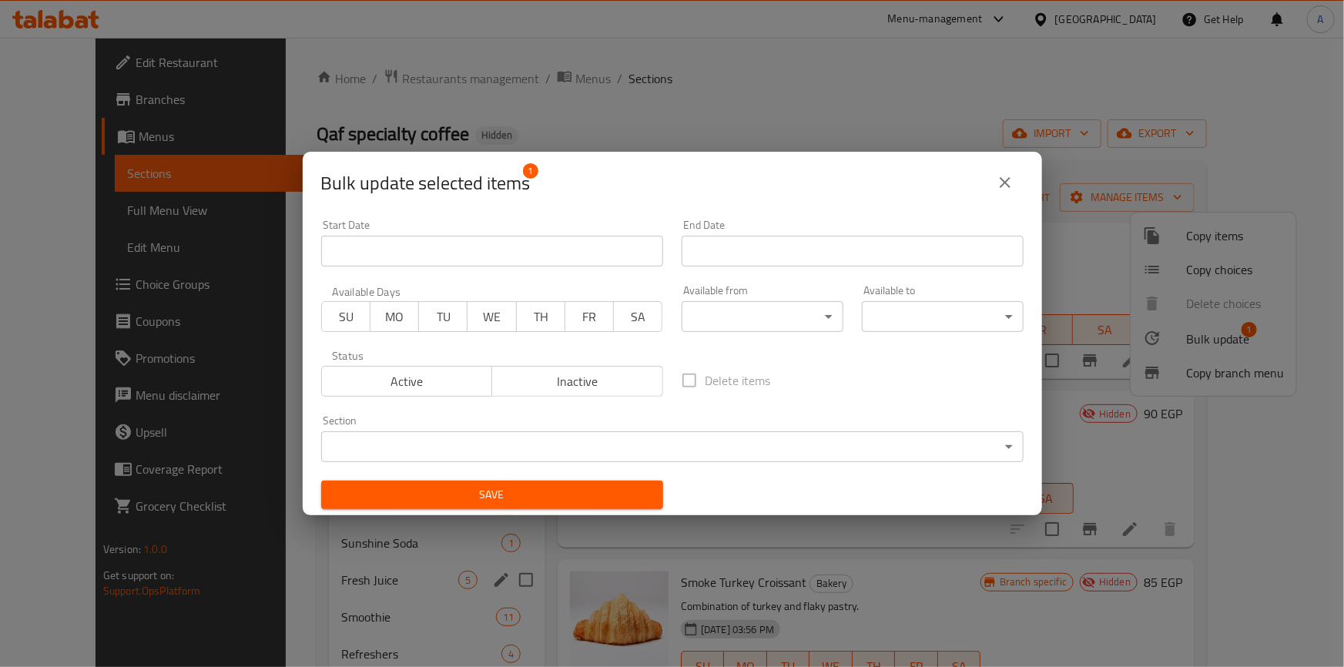
click at [585, 384] on span "Inactive" at bounding box center [577, 381] width 159 height 22
click at [590, 497] on span "Save" at bounding box center [491, 494] width 317 height 19
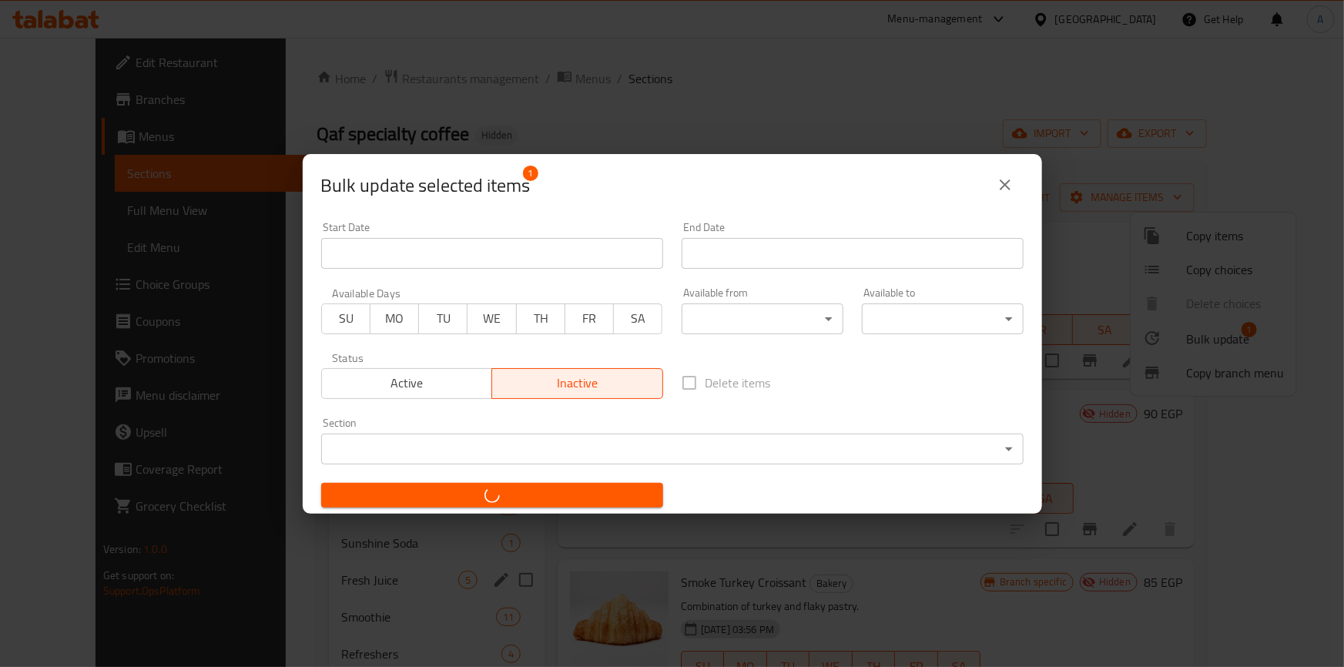
checkbox input "false"
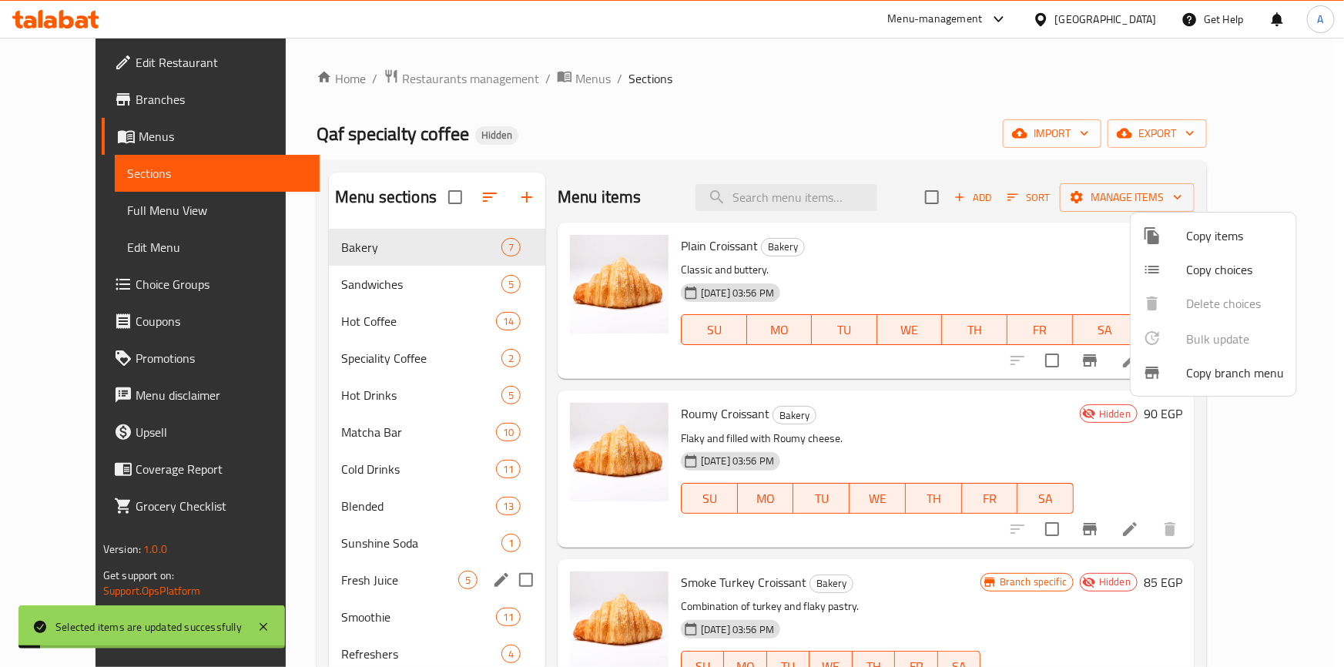
click at [1085, 431] on div at bounding box center [672, 333] width 1344 height 667
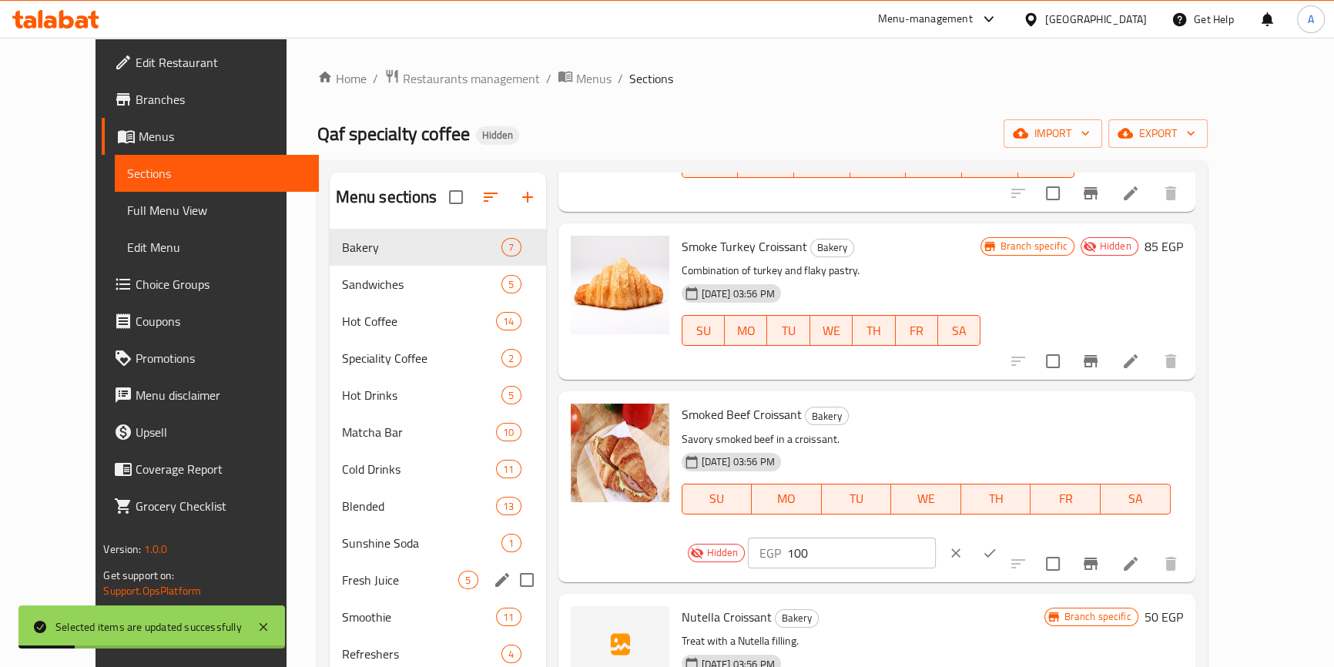
scroll to position [451, 0]
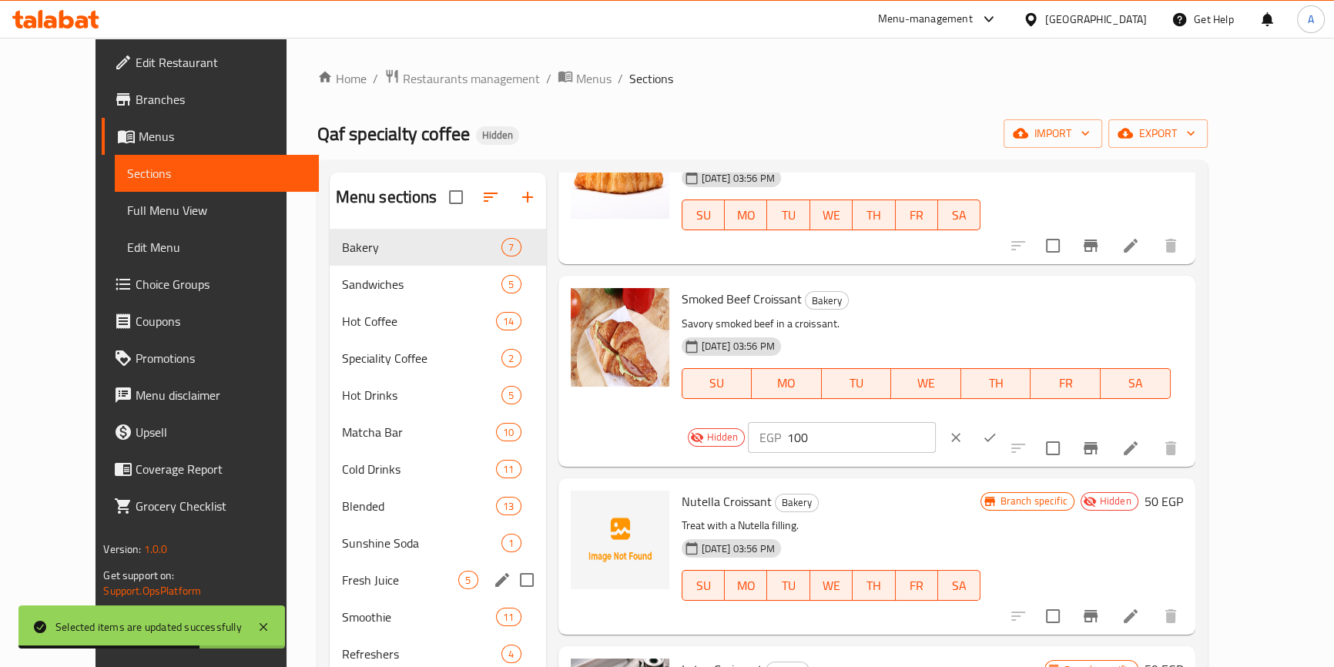
drag, startPoint x: 976, startPoint y: 474, endPoint x: 972, endPoint y: 487, distance: 13.9
click at [976, 490] on h6 "Nutella Croissant Bakery" at bounding box center [830, 501] width 299 height 22
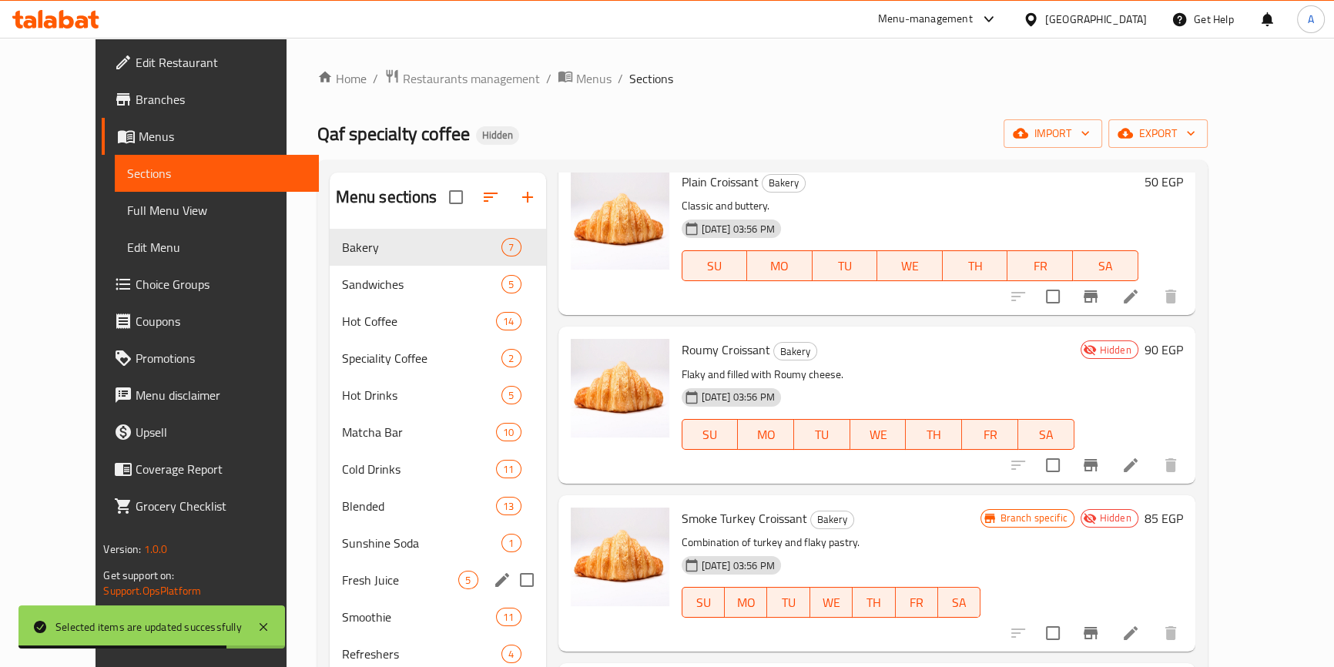
scroll to position [0, 0]
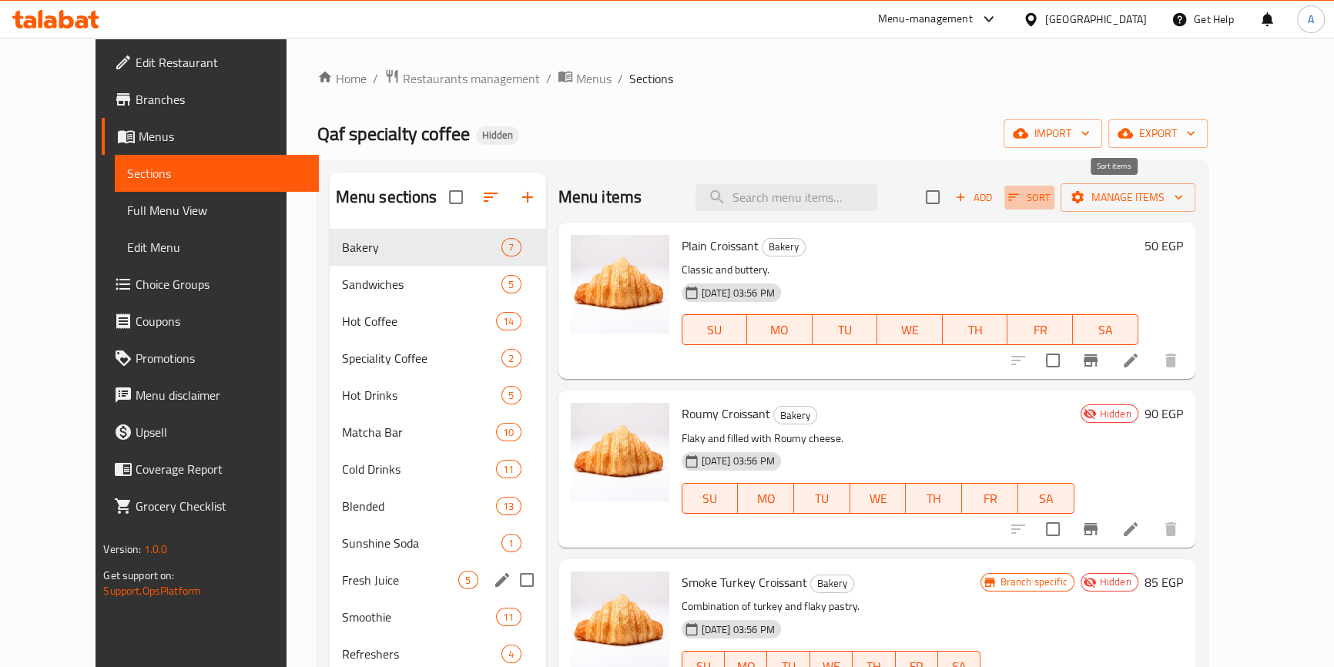
click at [1019, 194] on icon "button" at bounding box center [1013, 197] width 11 height 7
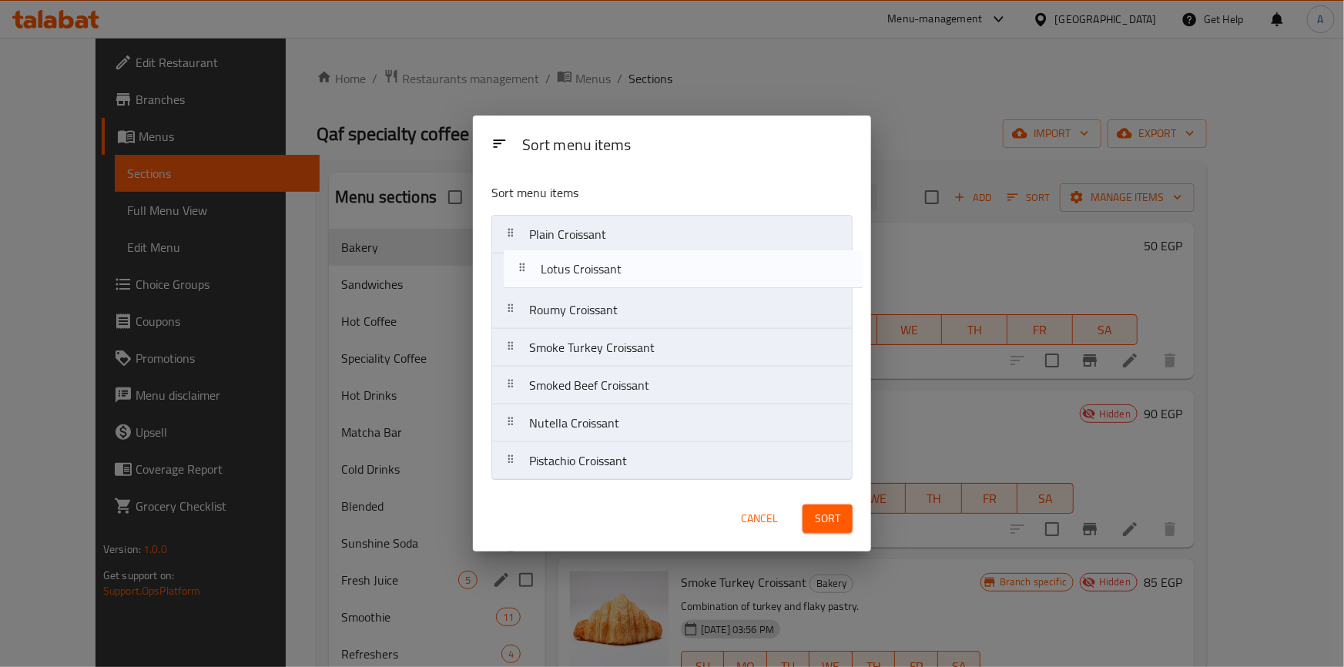
drag, startPoint x: 573, startPoint y: 427, endPoint x: 584, endPoint y: 269, distance: 158.3
click at [584, 269] on nav "Plain Croissant Roumy Croissant Smoke Turkey Croissant Smoked Beef Croissant Nu…" at bounding box center [671, 348] width 361 height 266
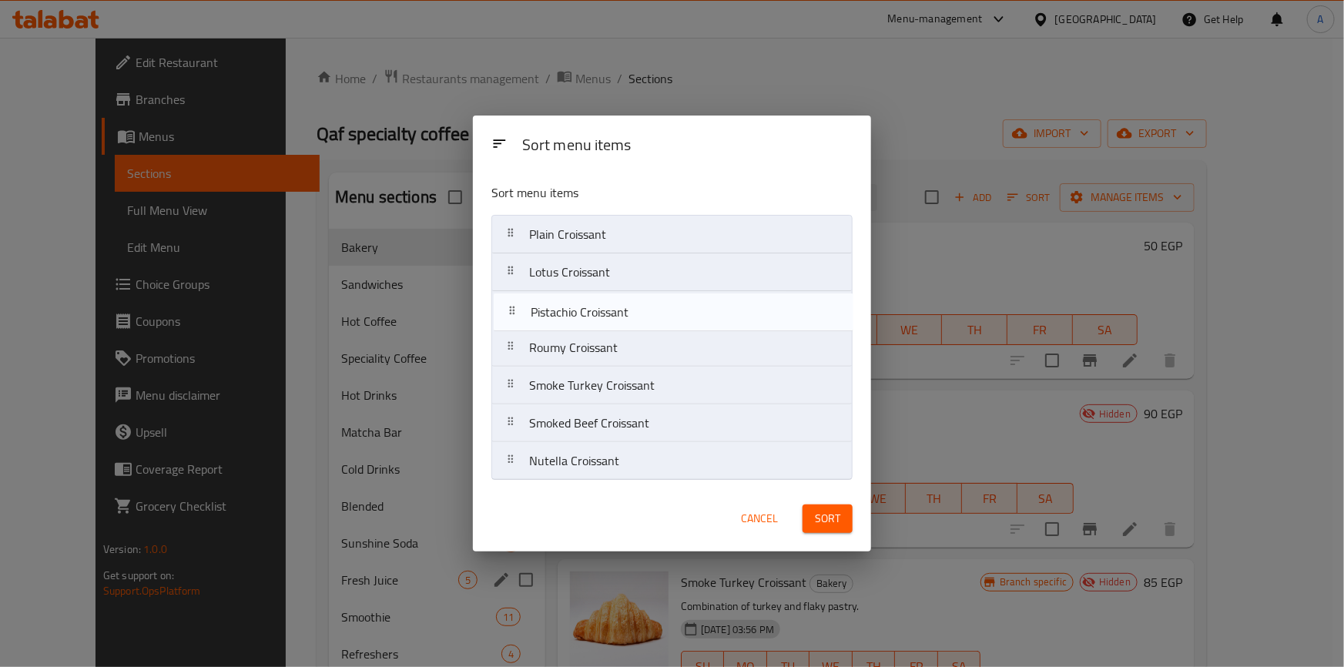
drag, startPoint x: 590, startPoint y: 470, endPoint x: 591, endPoint y: 317, distance: 153.2
click at [591, 317] on nav "Plain Croissant Lotus Croissant Roumy Croissant Smoke Turkey Croissant Smoked B…" at bounding box center [671, 348] width 361 height 266
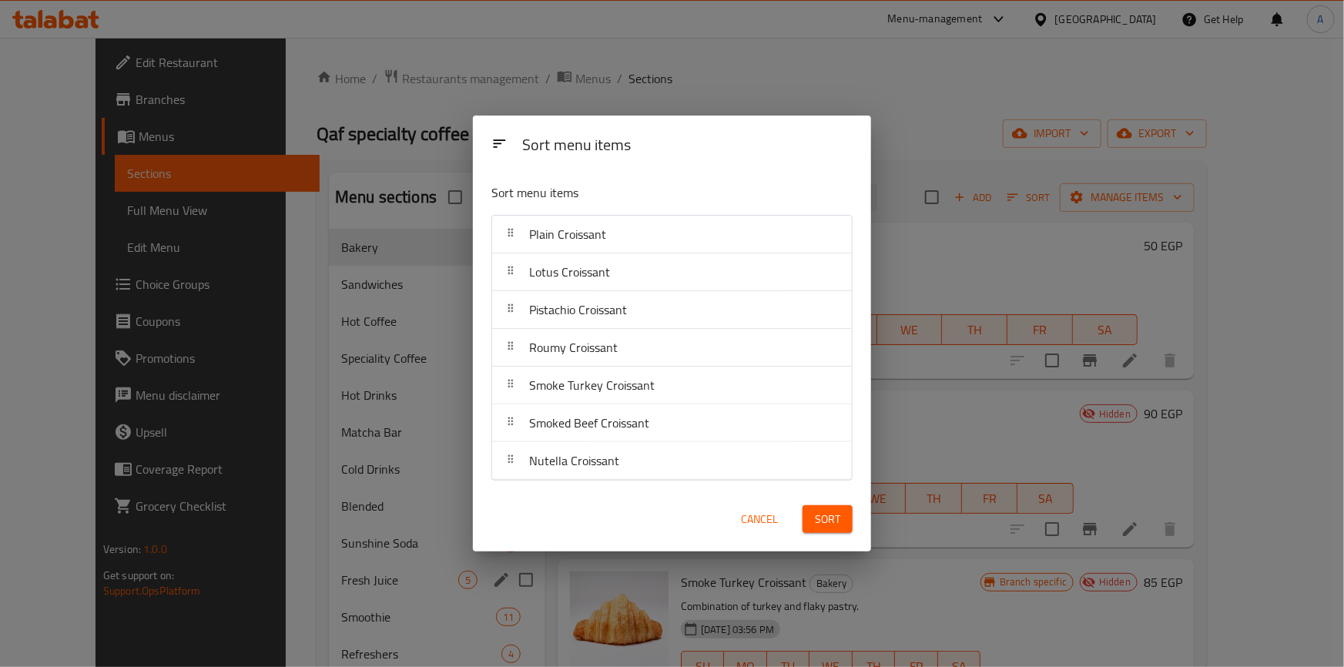
click at [822, 524] on span "Sort" at bounding box center [827, 519] width 25 height 19
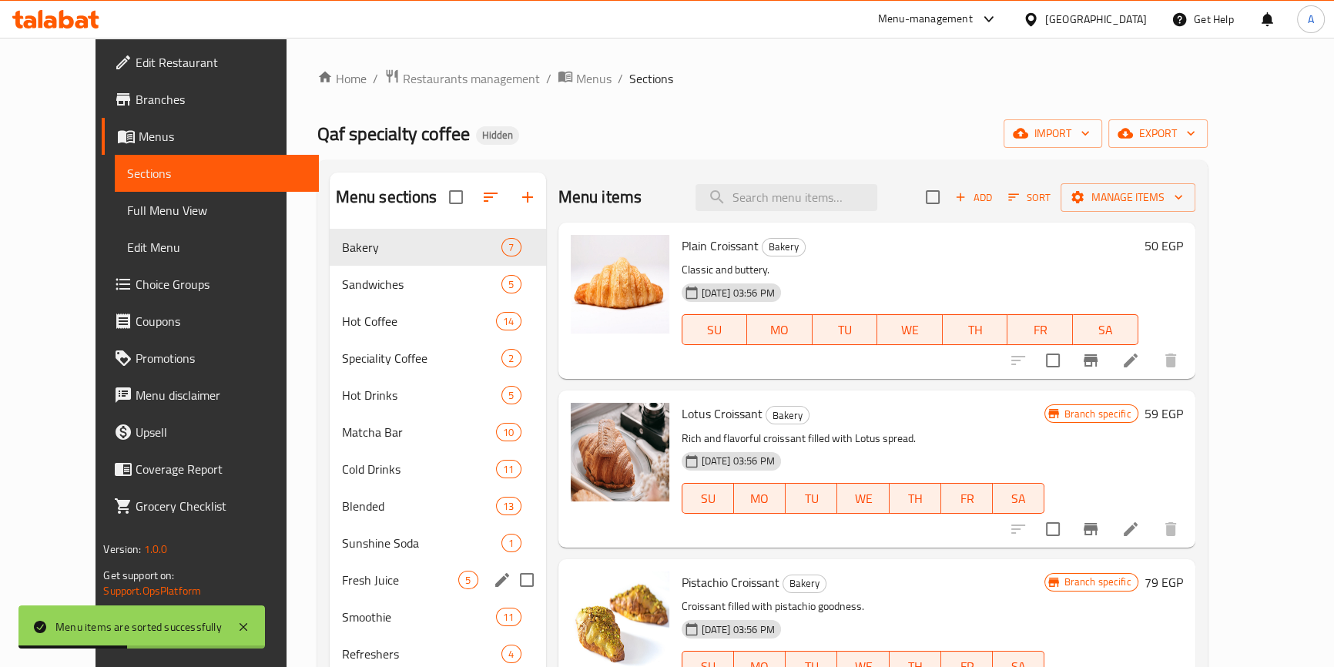
click at [1183, 413] on h6 "59 EGP" at bounding box center [1163, 414] width 38 height 22
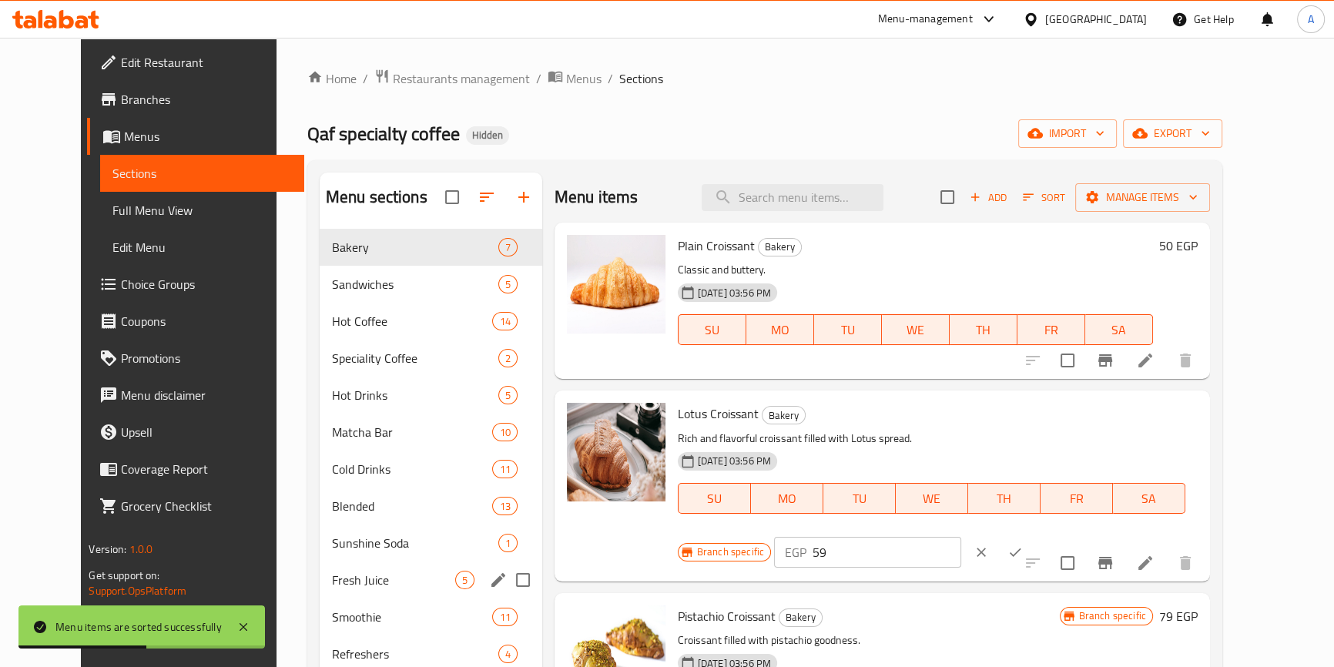
click at [961, 537] on input "59" at bounding box center [886, 552] width 149 height 31
type input "85"
click at [1022, 544] on icon "ok" at bounding box center [1014, 551] width 15 height 15
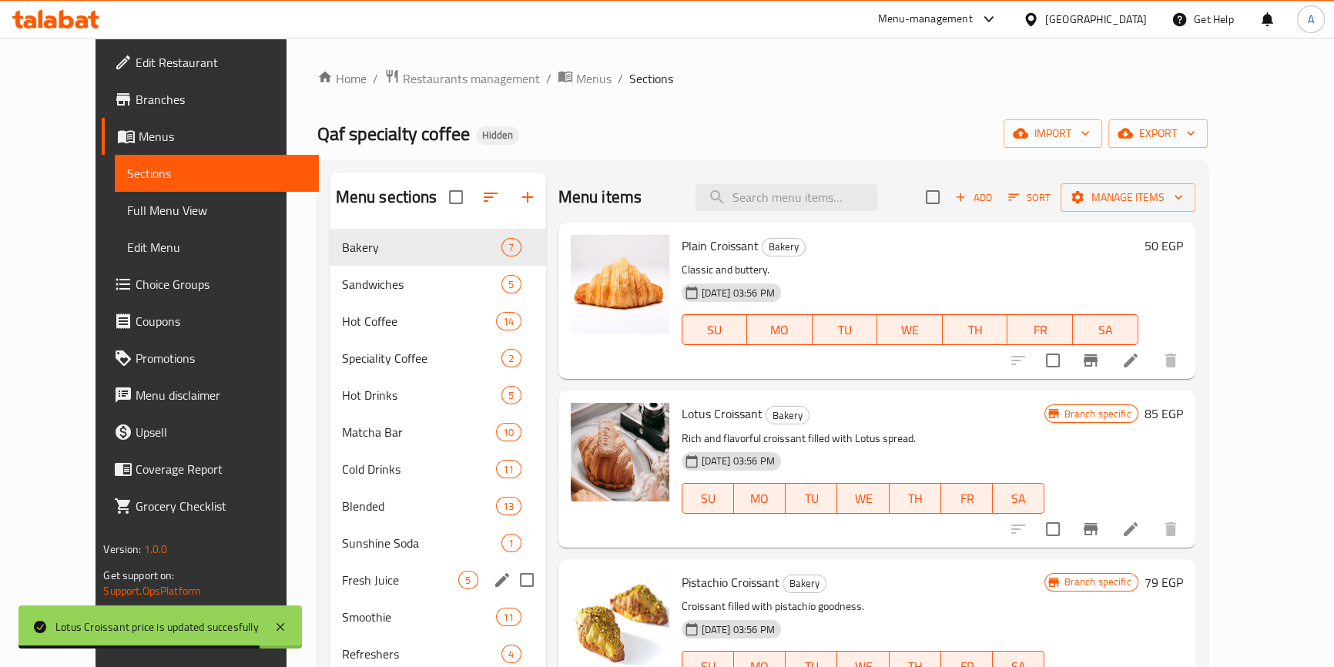
click at [1183, 584] on h6 "79 EGP" at bounding box center [1163, 582] width 38 height 22
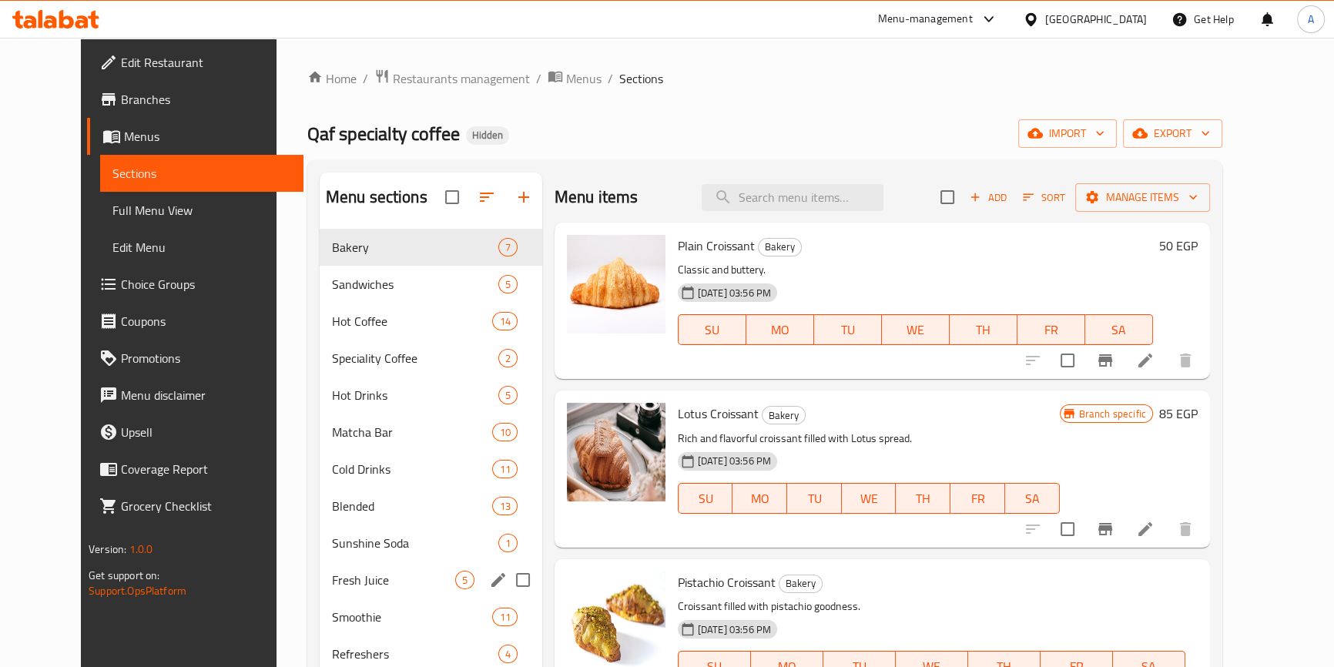
type input "100"
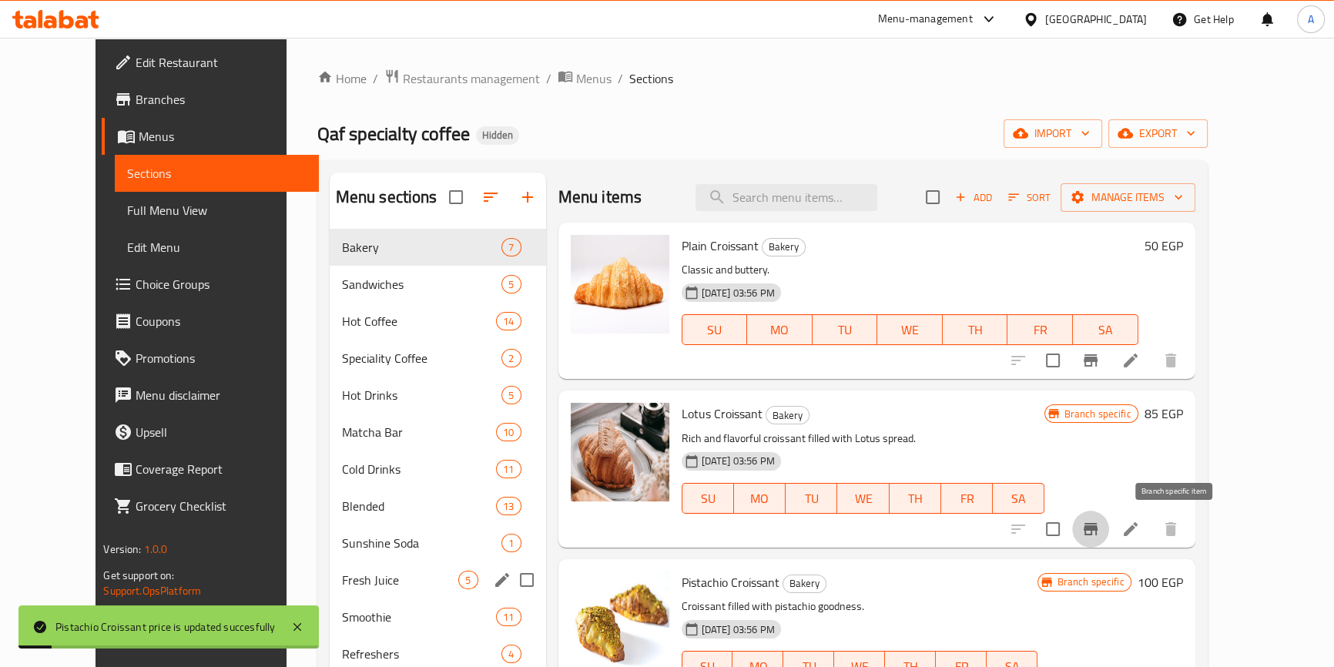
click at [1097, 531] on icon "Branch-specific-item" at bounding box center [1090, 529] width 14 height 12
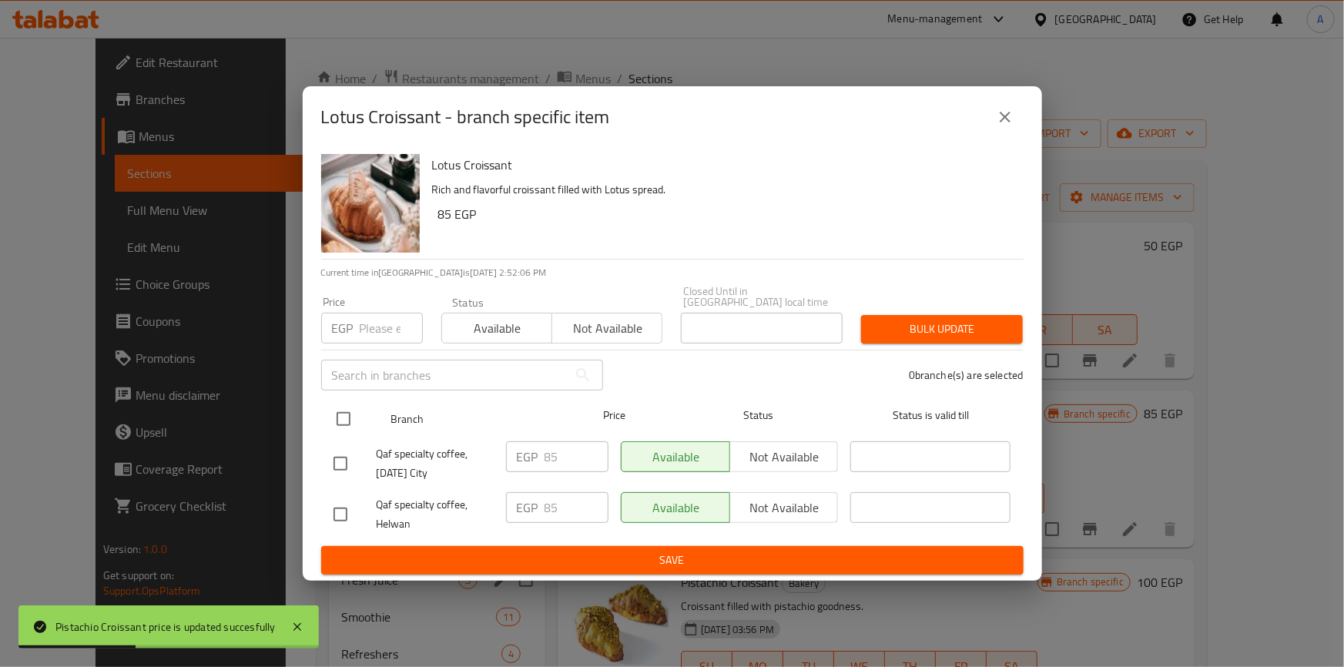
click at [341, 417] on input "checkbox" at bounding box center [343, 419] width 32 height 32
checkbox input "true"
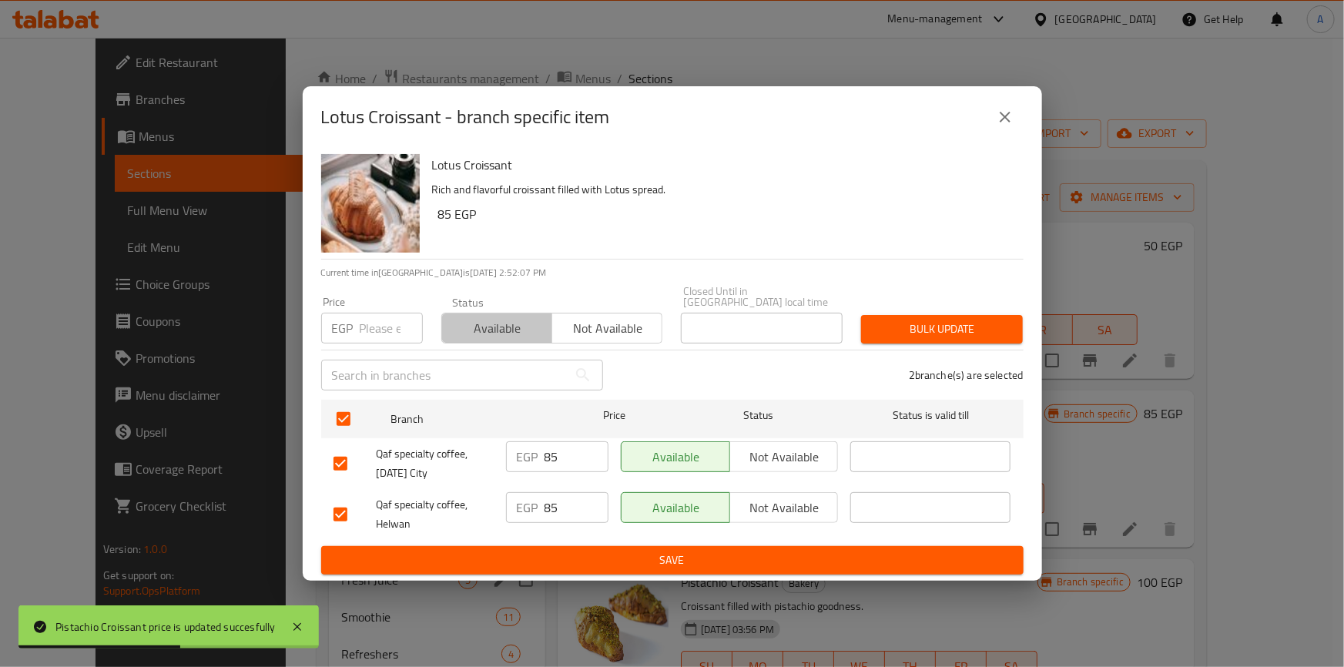
click at [500, 325] on span "Available" at bounding box center [497, 328] width 98 height 22
click at [962, 320] on span "Bulk update" at bounding box center [941, 329] width 137 height 19
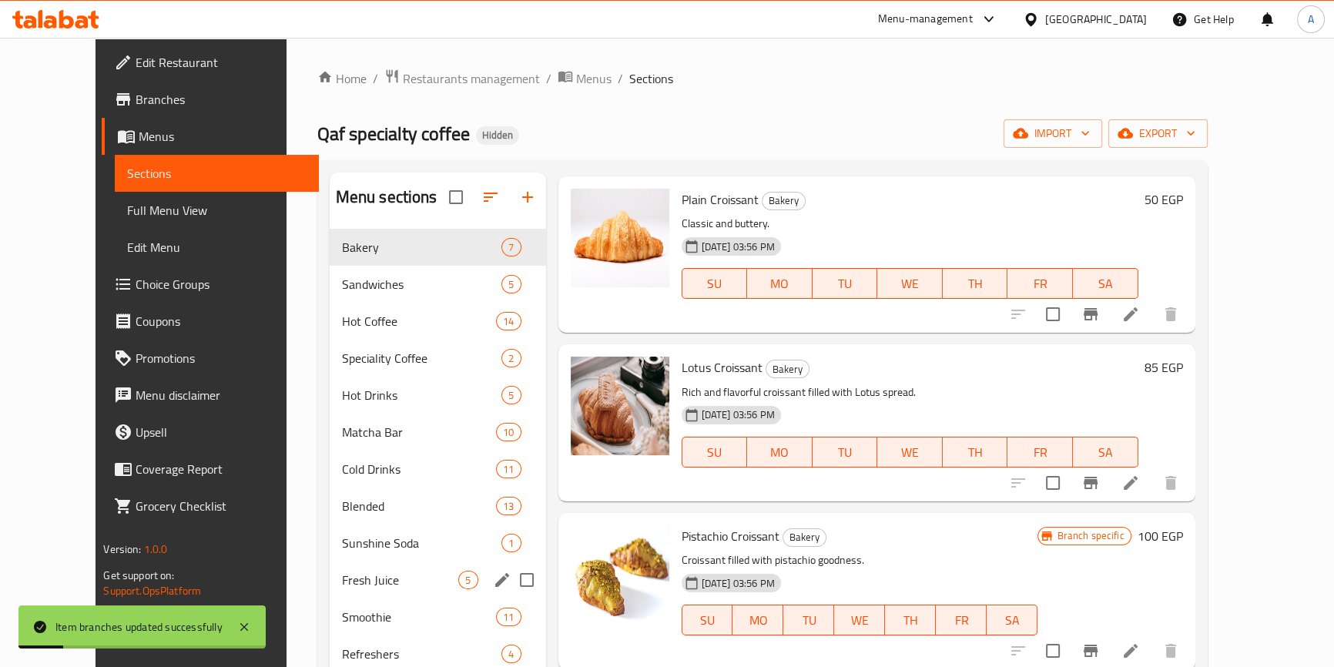
scroll to position [69, 0]
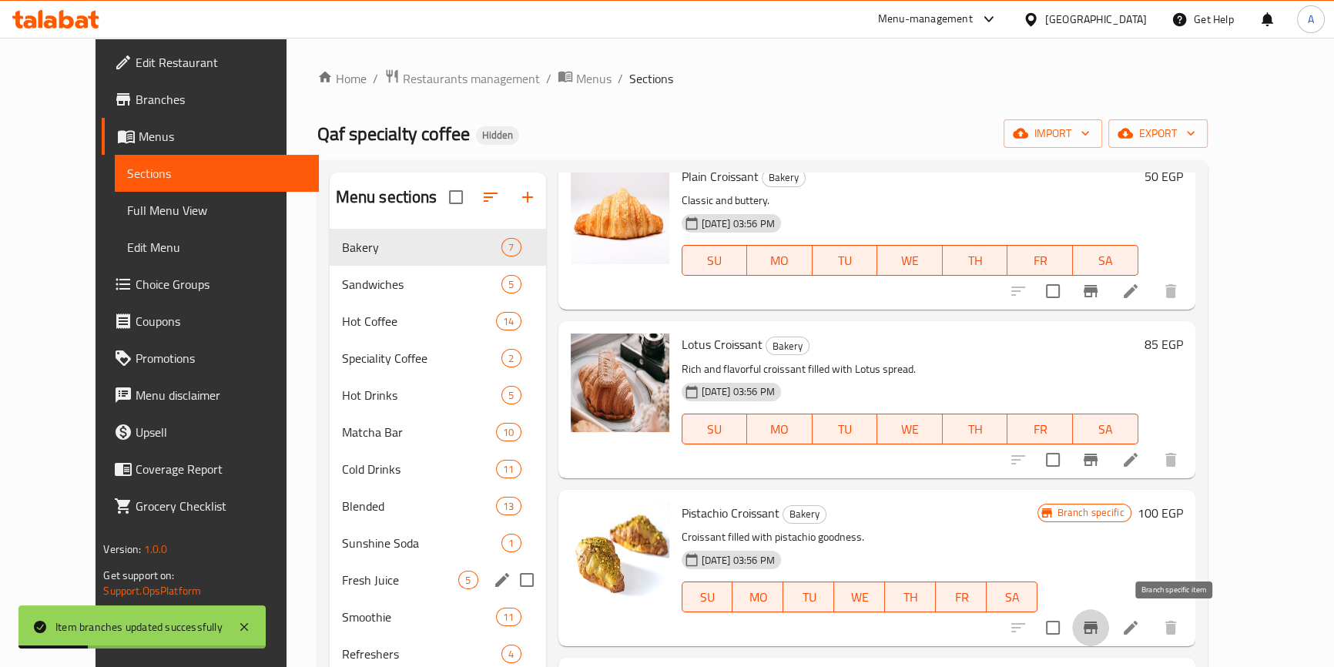
click at [1097, 630] on icon "Branch-specific-item" at bounding box center [1090, 627] width 14 height 12
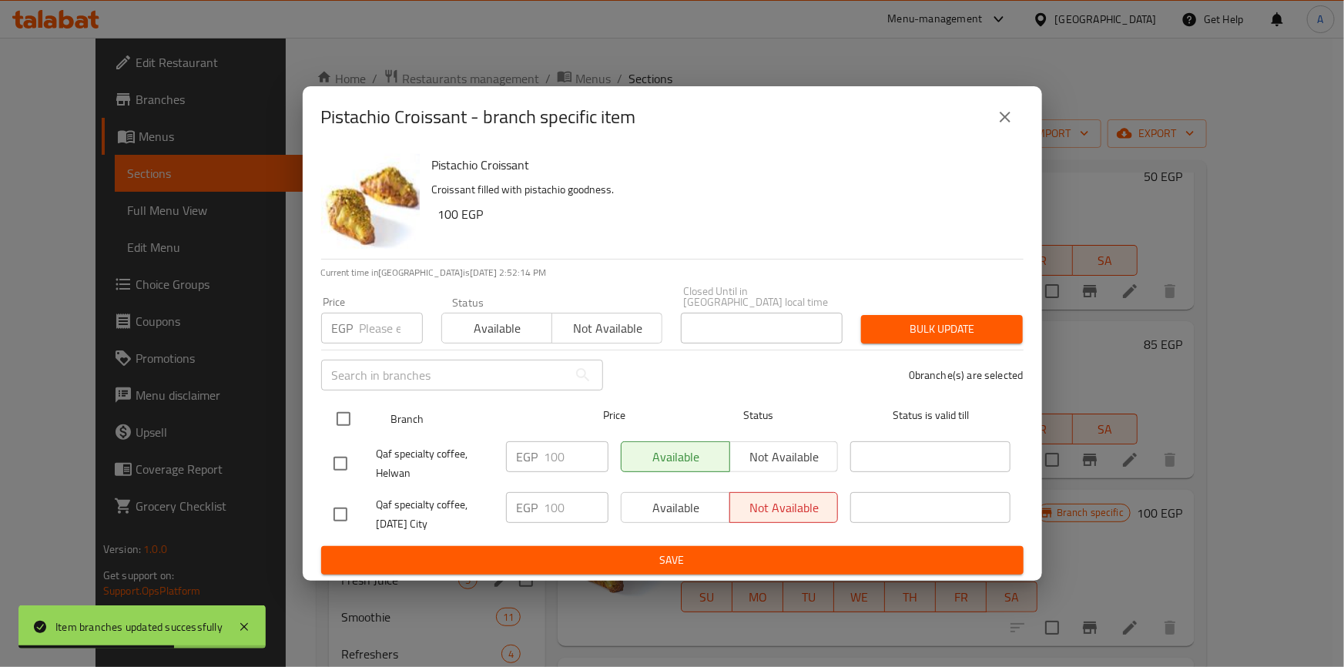
click at [349, 405] on input "checkbox" at bounding box center [343, 419] width 32 height 32
checkbox input "true"
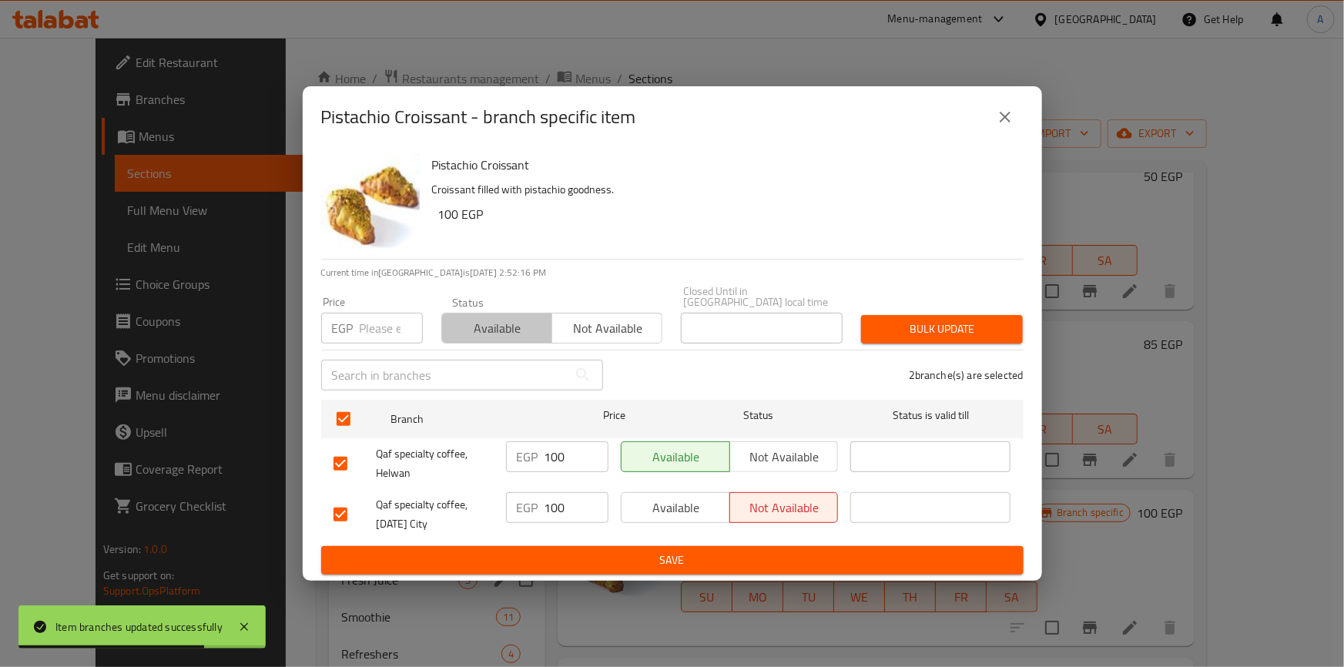
click at [470, 324] on span "Available" at bounding box center [497, 328] width 98 height 22
click at [963, 330] on span "Bulk update" at bounding box center [941, 329] width 137 height 19
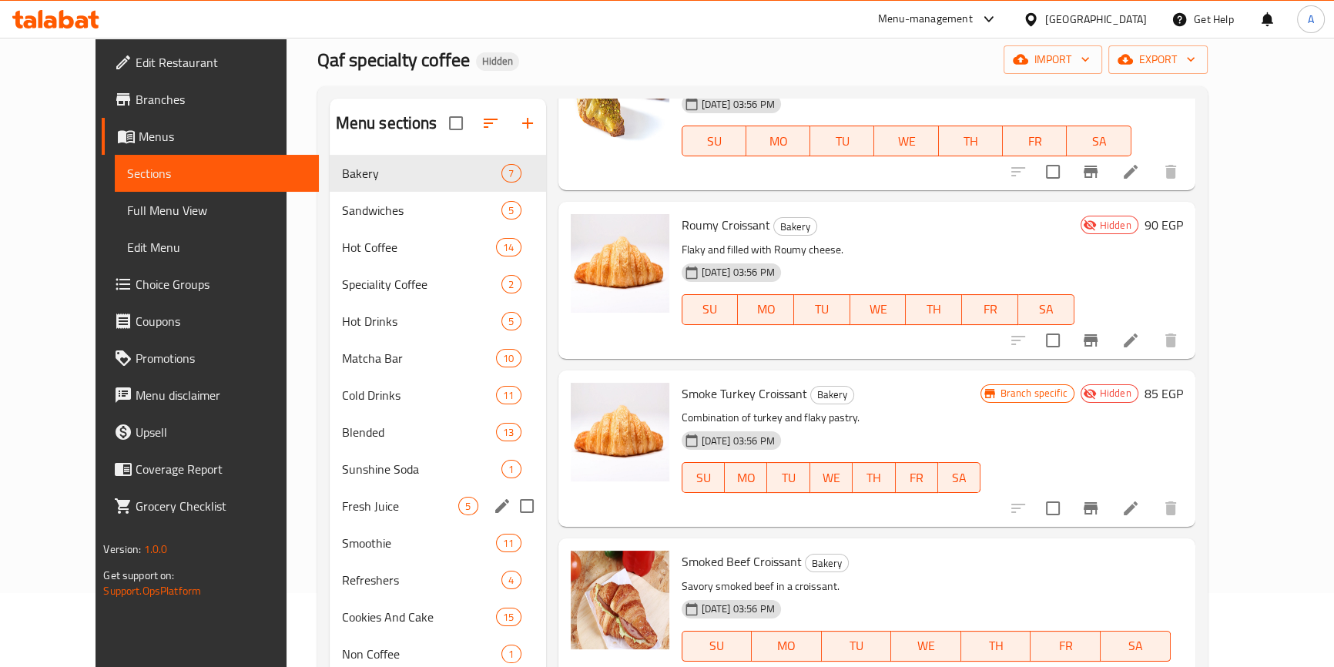
scroll to position [139, 0]
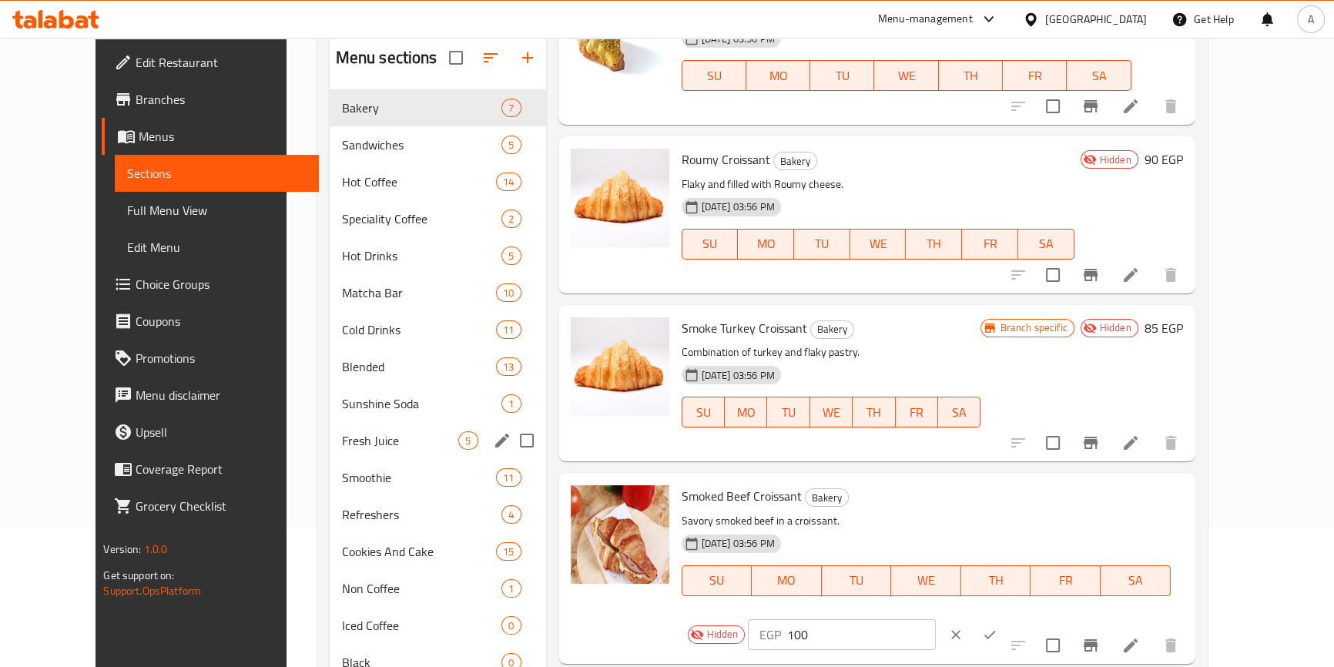
click at [997, 627] on icon "ok" at bounding box center [989, 634] width 15 height 15
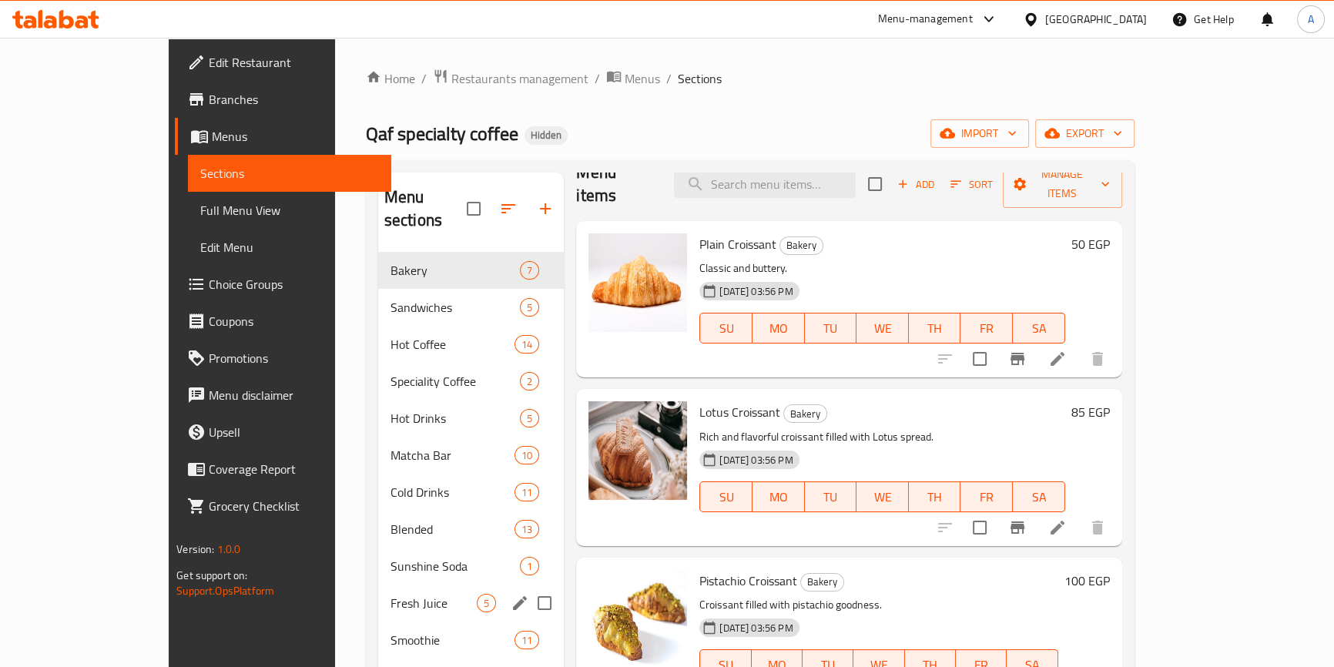
scroll to position [0, 0]
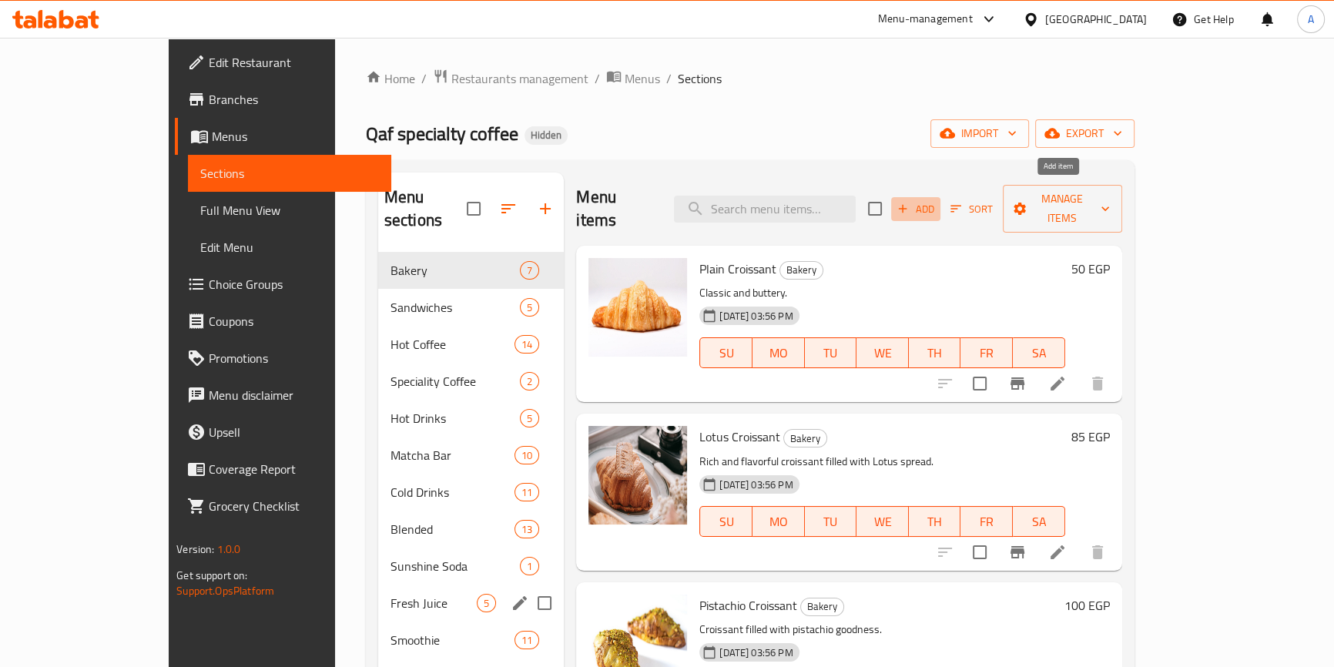
click at [936, 200] on span "Add" at bounding box center [916, 209] width 42 height 18
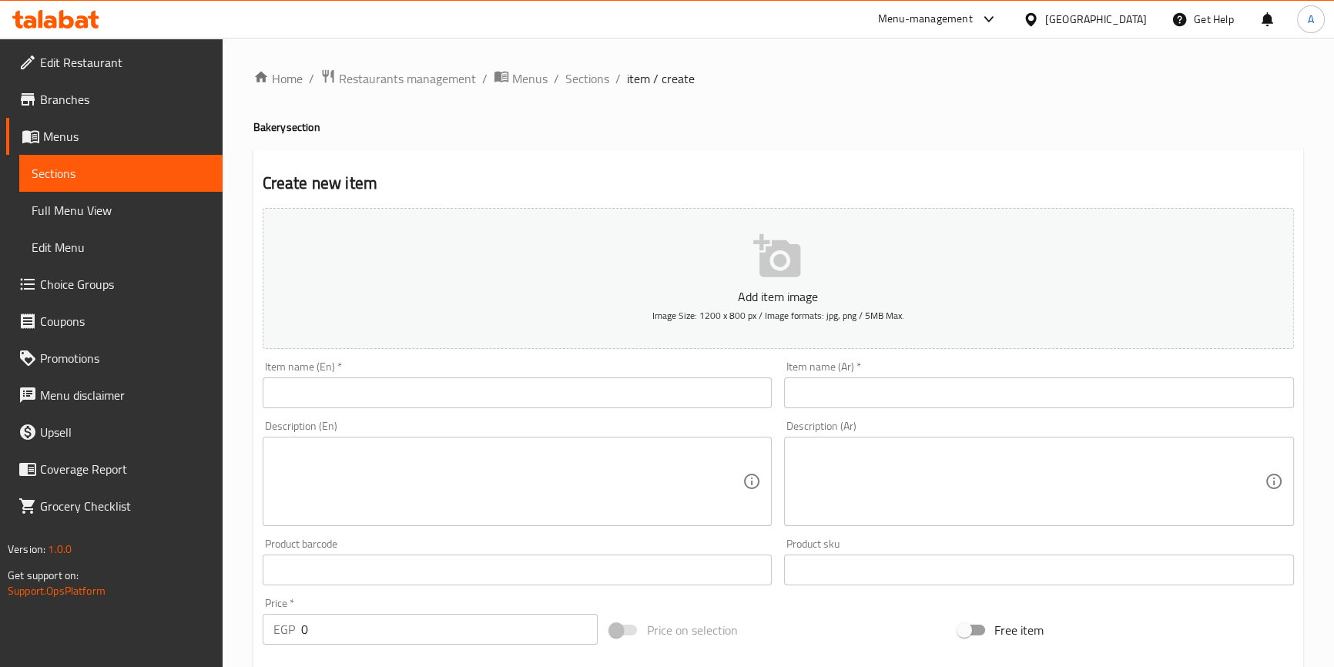
click at [654, 408] on div "Item name (En)   * Item name (En) *" at bounding box center [517, 384] width 522 height 59
click at [654, 398] on input "text" at bounding box center [518, 392] width 510 height 31
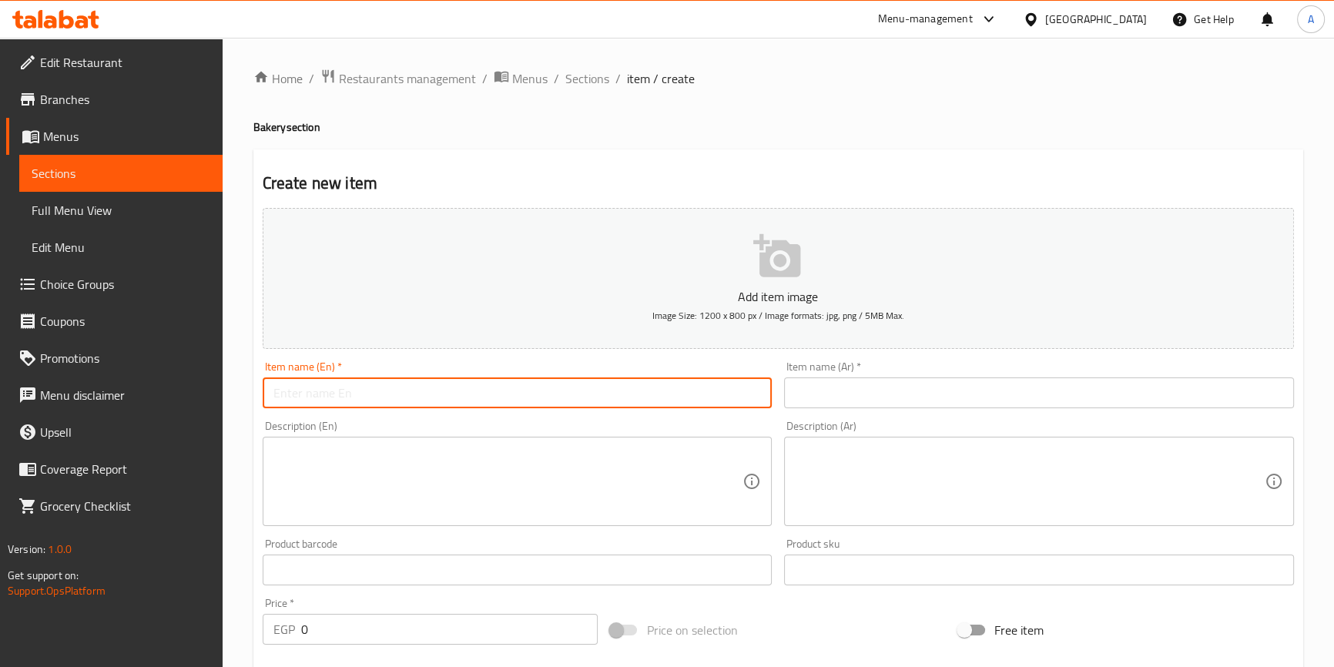
type input "}"
type input "Chocolate C"
click at [1049, 398] on input "text" at bounding box center [1039, 392] width 510 height 31
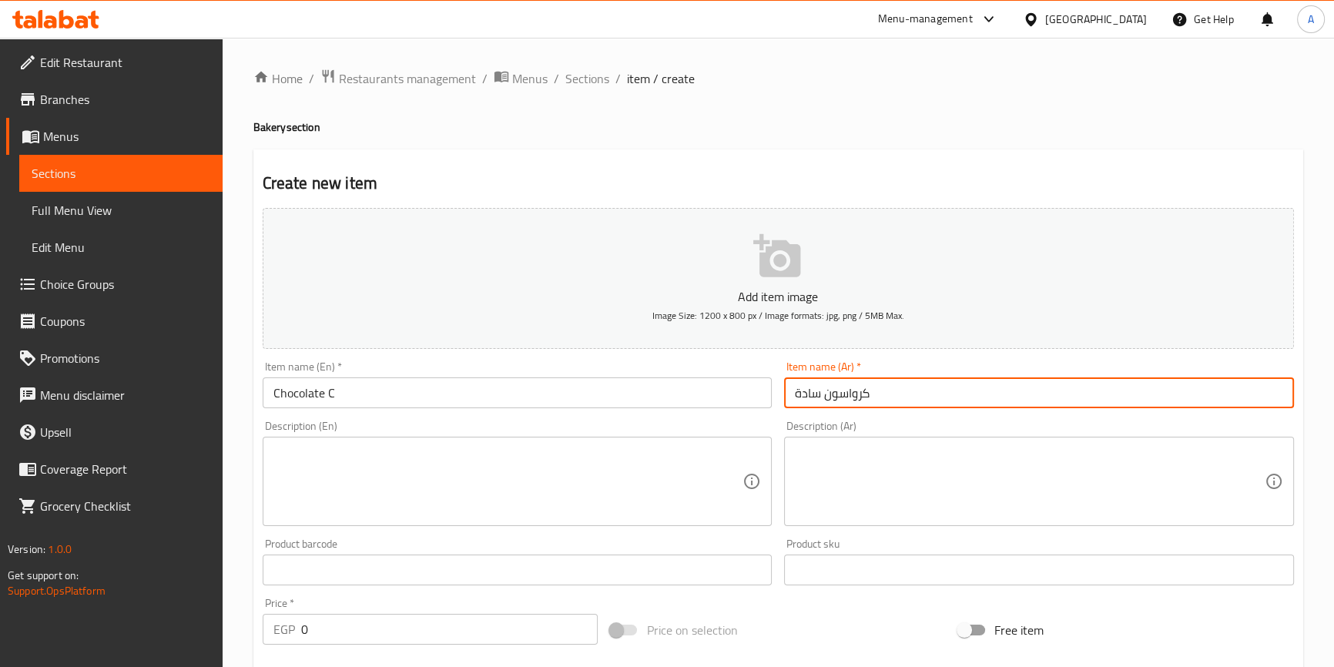
drag, startPoint x: 819, startPoint y: 390, endPoint x: 772, endPoint y: 392, distance: 47.0
click at [772, 392] on div "Add item image Image Size: 1200 x 800 px / Image formats: jpg, png / 5MB Max. I…" at bounding box center [777, 534] width 1043 height 664
type input "كرواسون شوكولاتة"
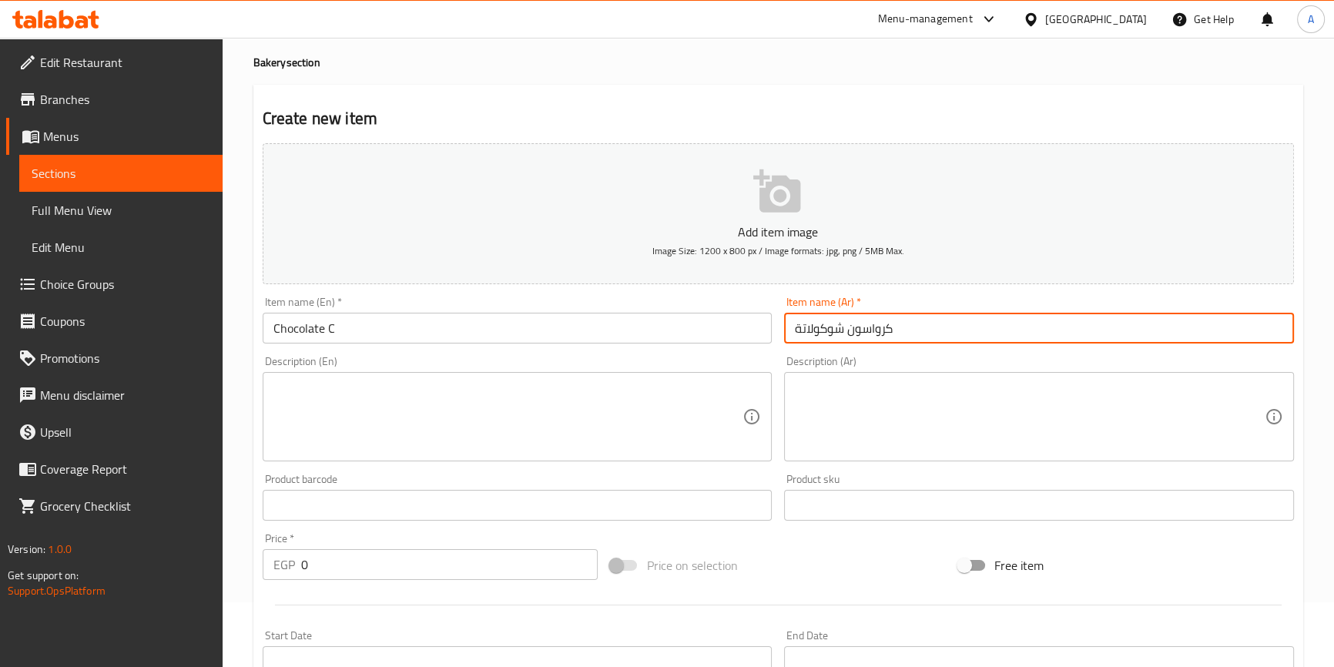
scroll to position [139, 0]
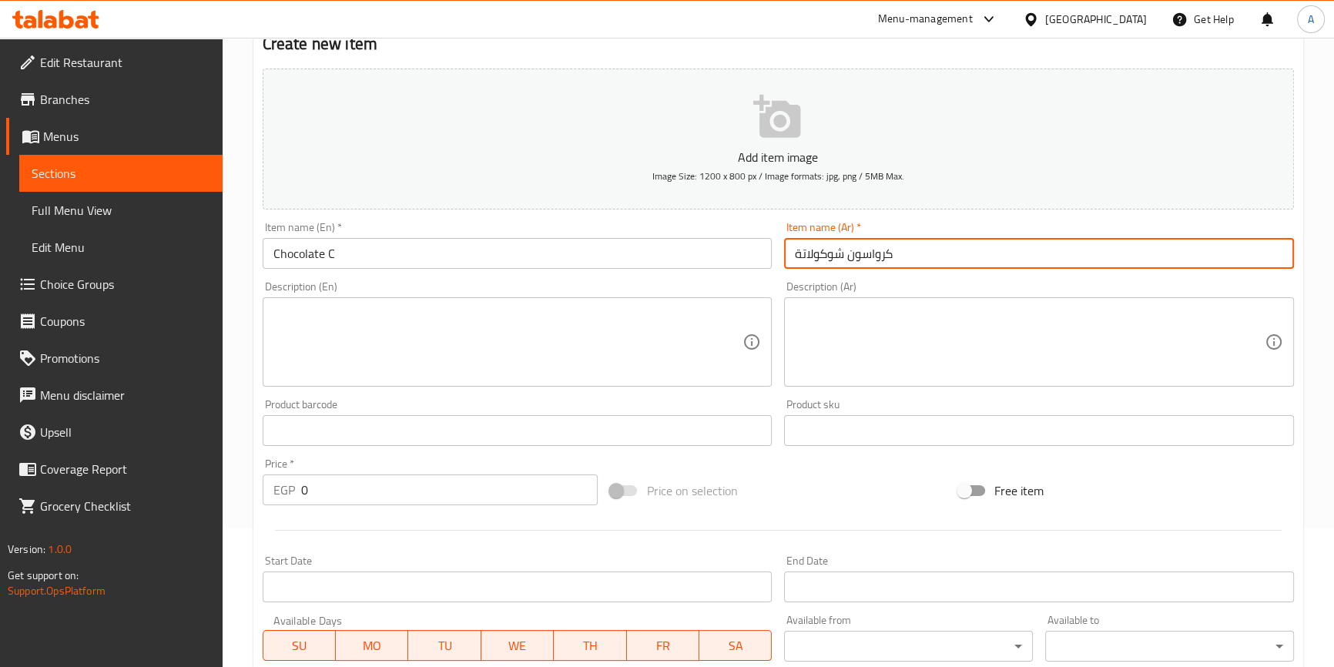
click at [356, 493] on input "0" at bounding box center [449, 489] width 297 height 31
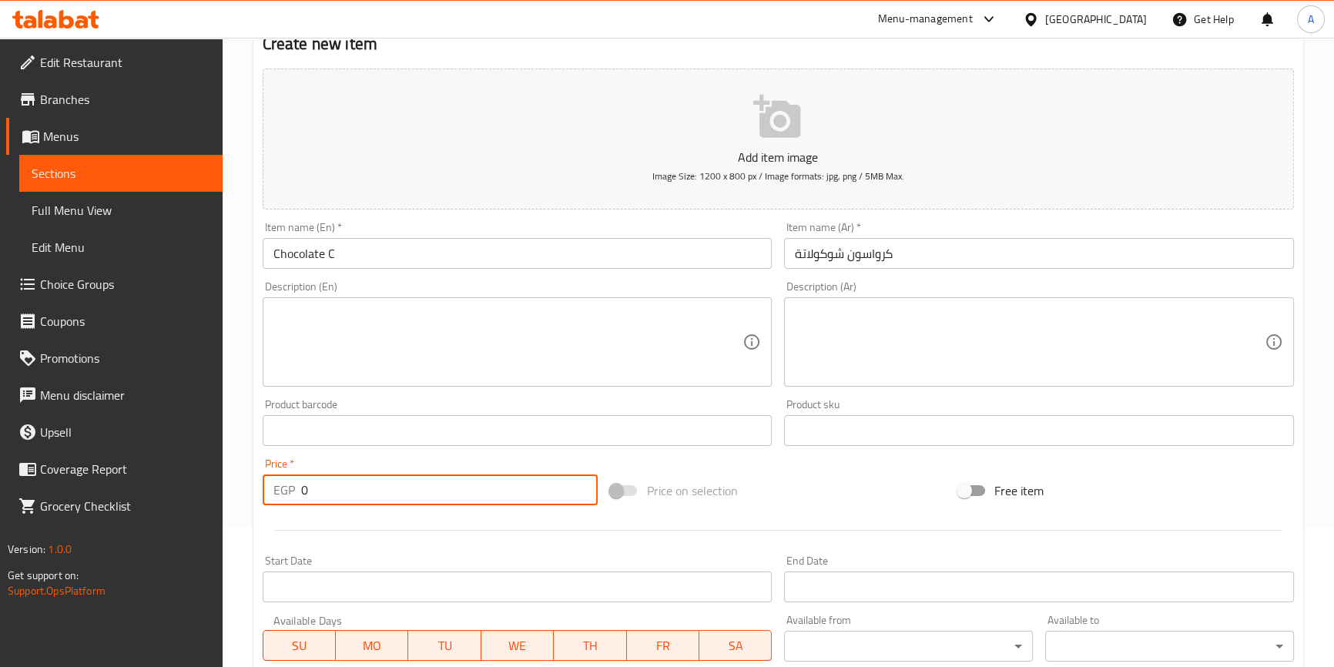
click at [356, 493] on input "0" at bounding box center [449, 489] width 297 height 31
type input "90"
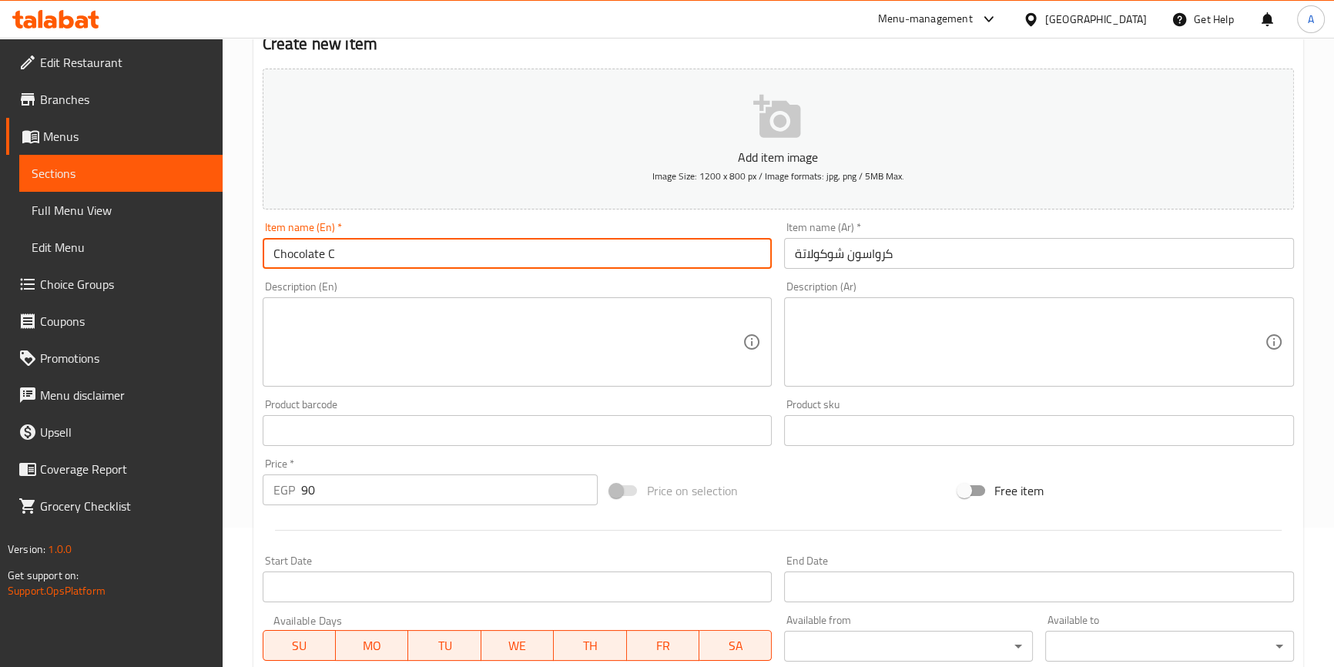
click at [401, 250] on input "Chocolate C" at bounding box center [518, 253] width 510 height 31
paste input "roissant"
click at [455, 246] on input "Chocolate Croissant" at bounding box center [518, 253] width 510 height 31
type input "Chocolate Croissant"
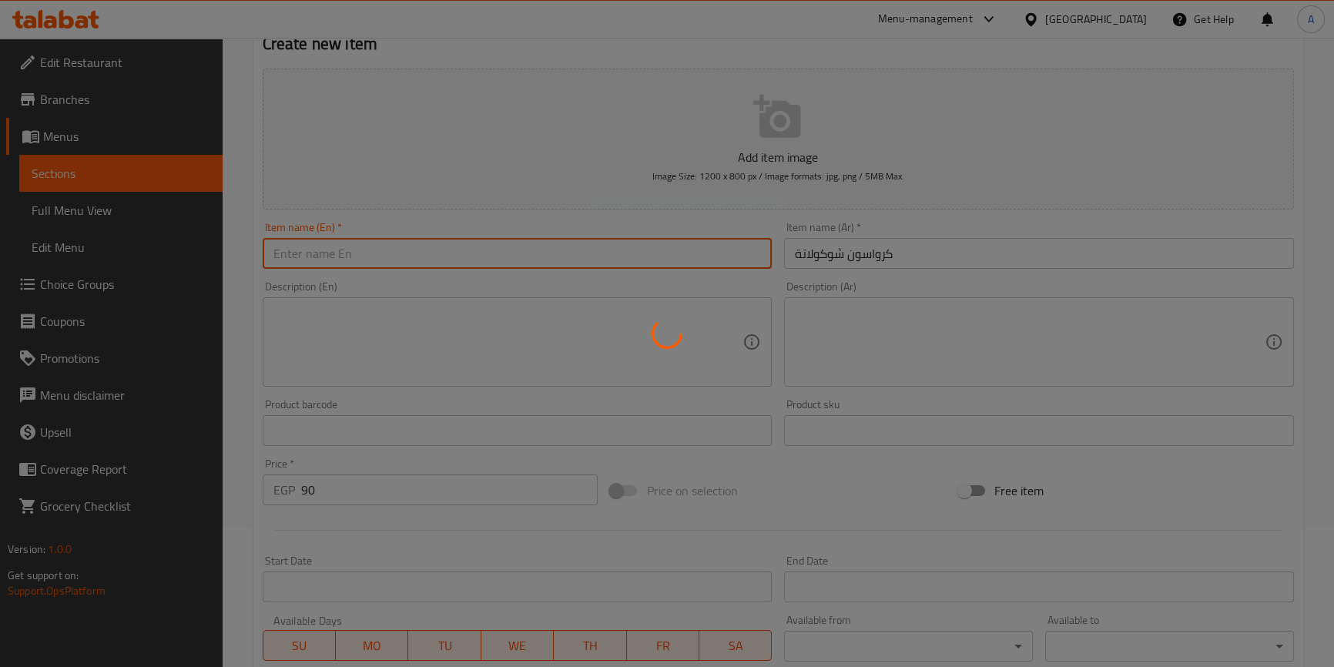
type input "0"
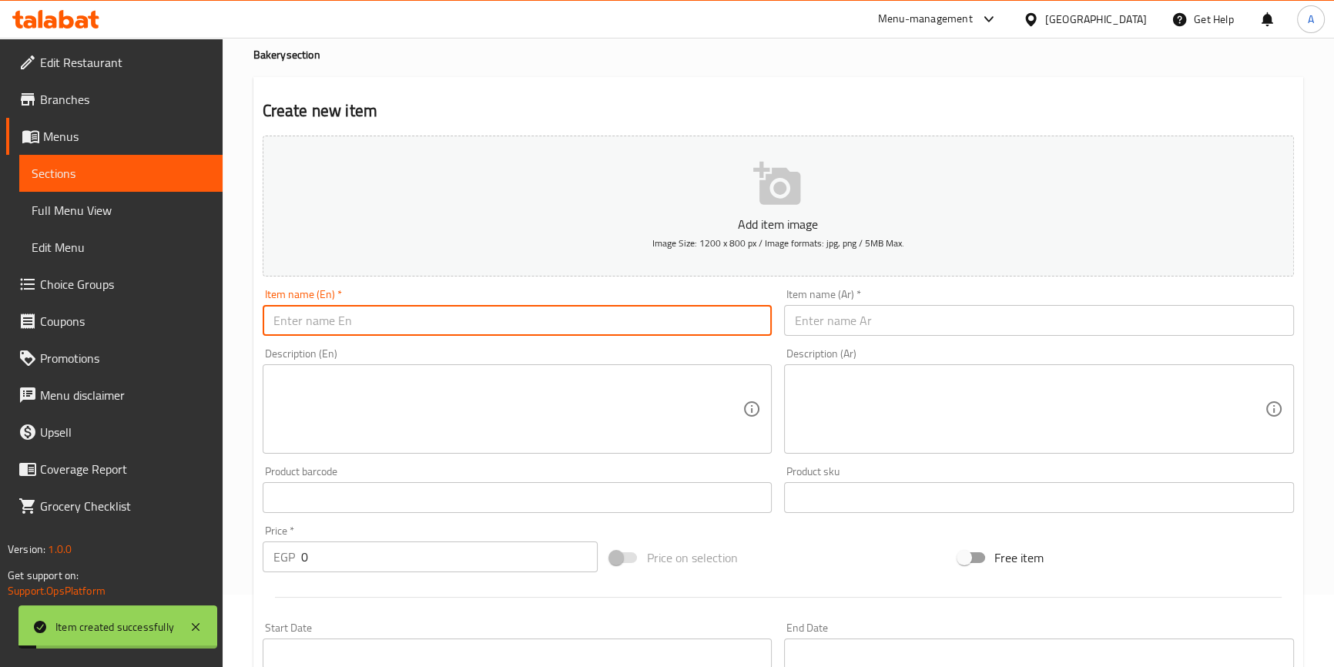
scroll to position [0, 0]
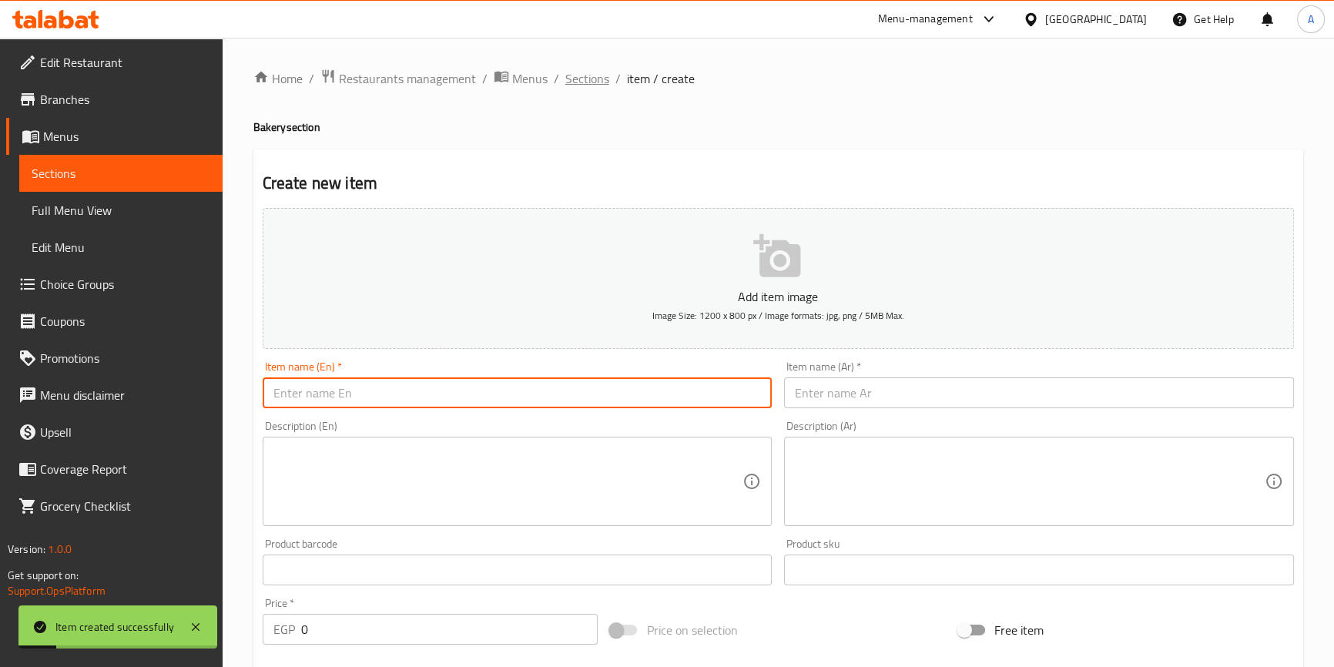
click at [583, 69] on span "Sections" at bounding box center [587, 78] width 44 height 18
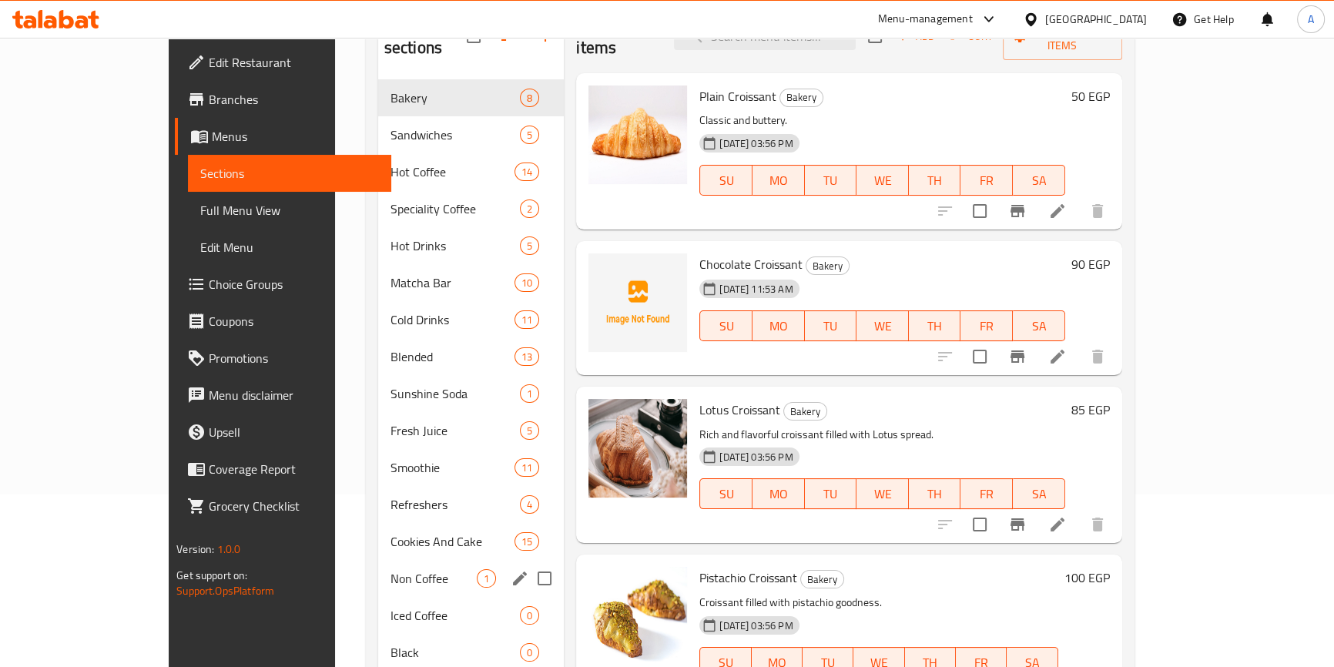
scroll to position [313, 0]
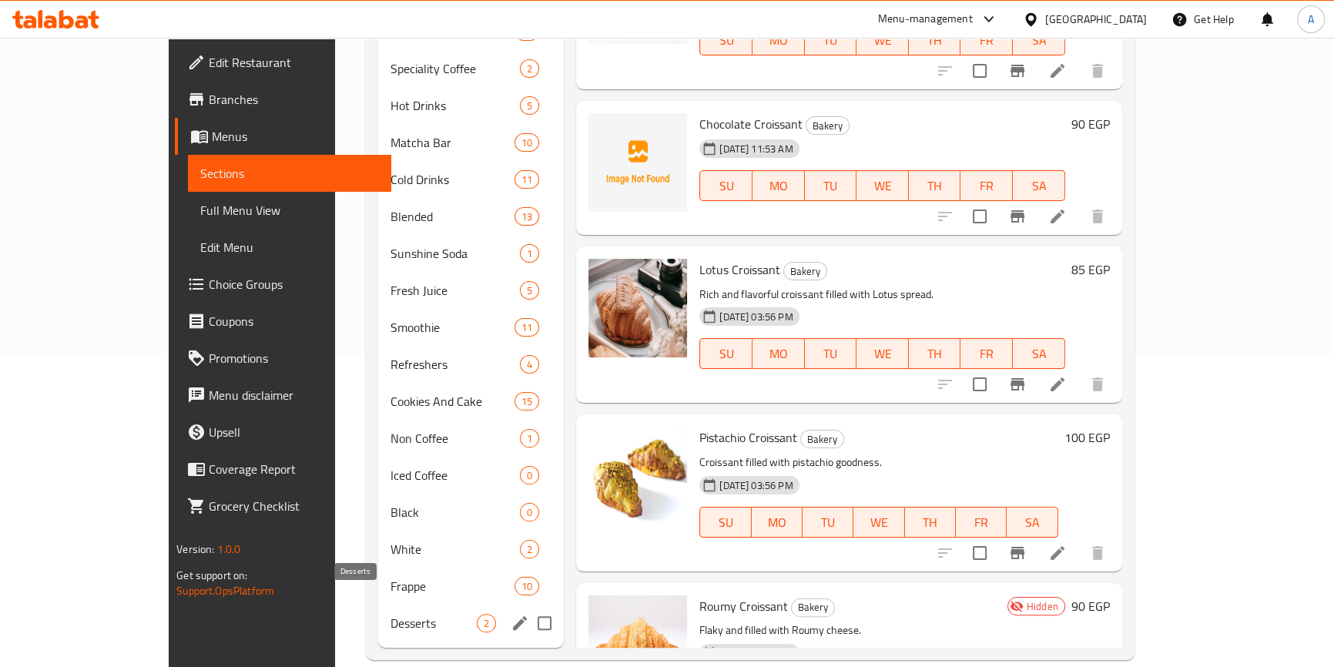
click at [390, 614] on span "Desserts" at bounding box center [433, 623] width 86 height 18
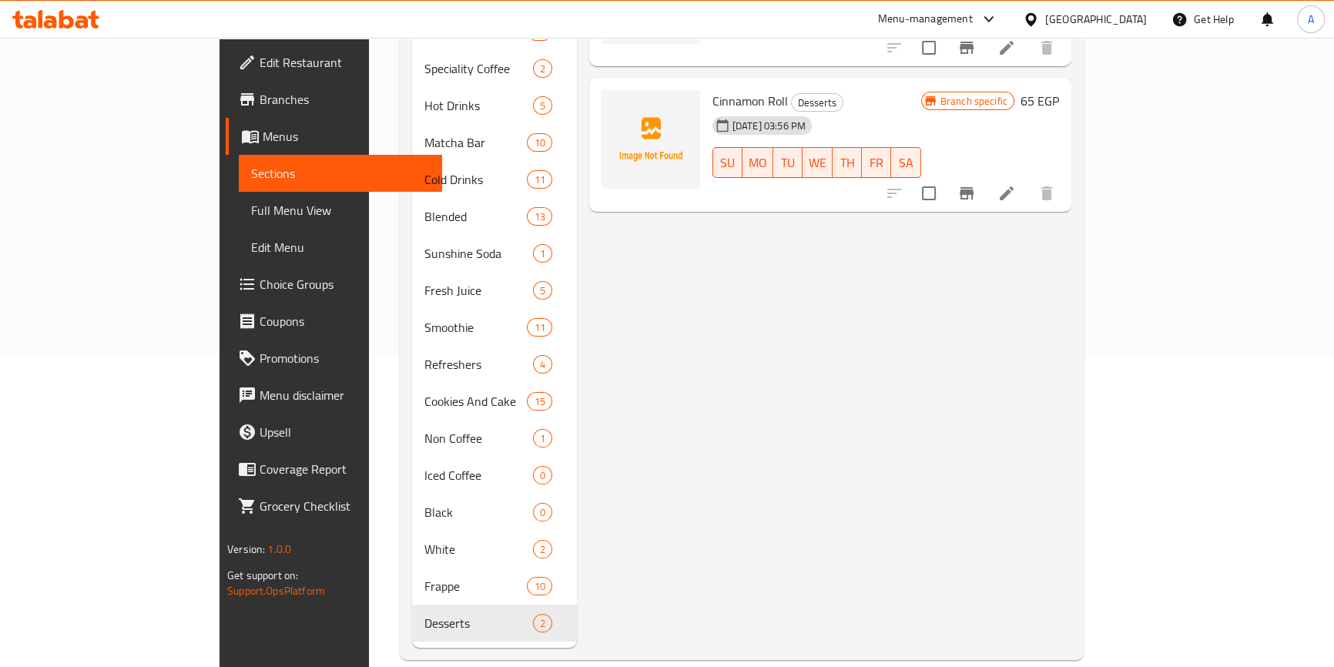
scroll to position [32, 0]
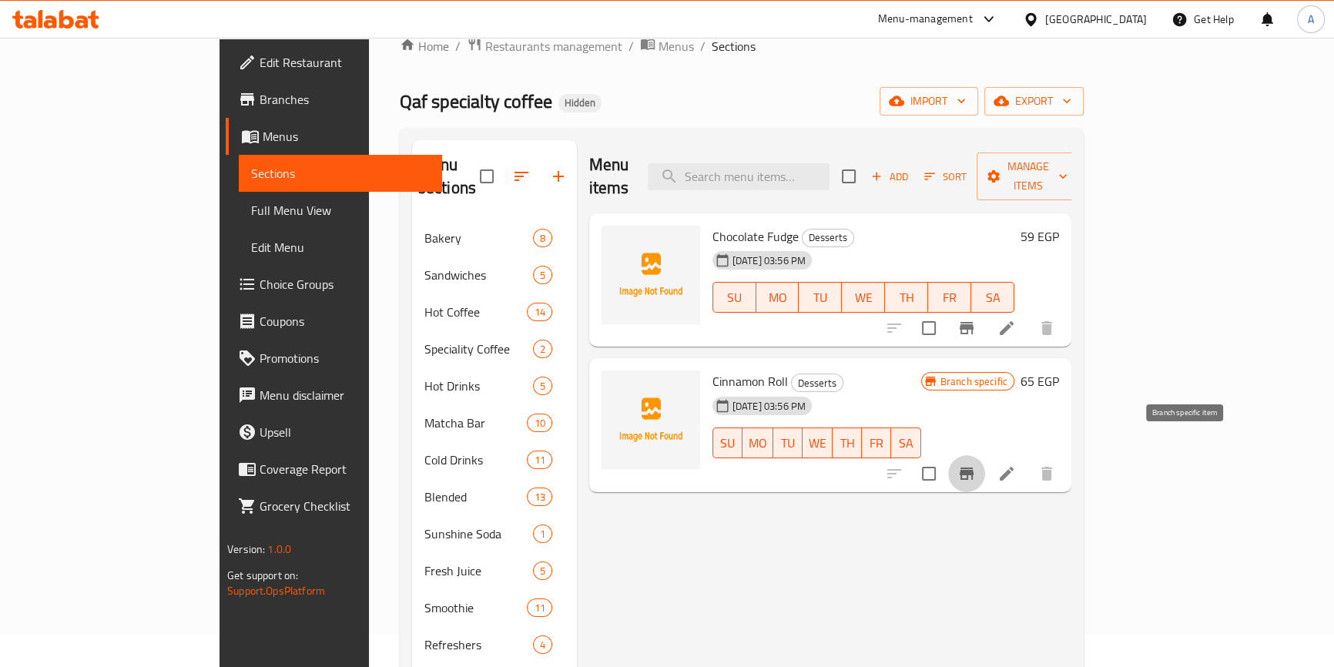
click at [973, 467] on icon "Branch-specific-item" at bounding box center [966, 473] width 14 height 12
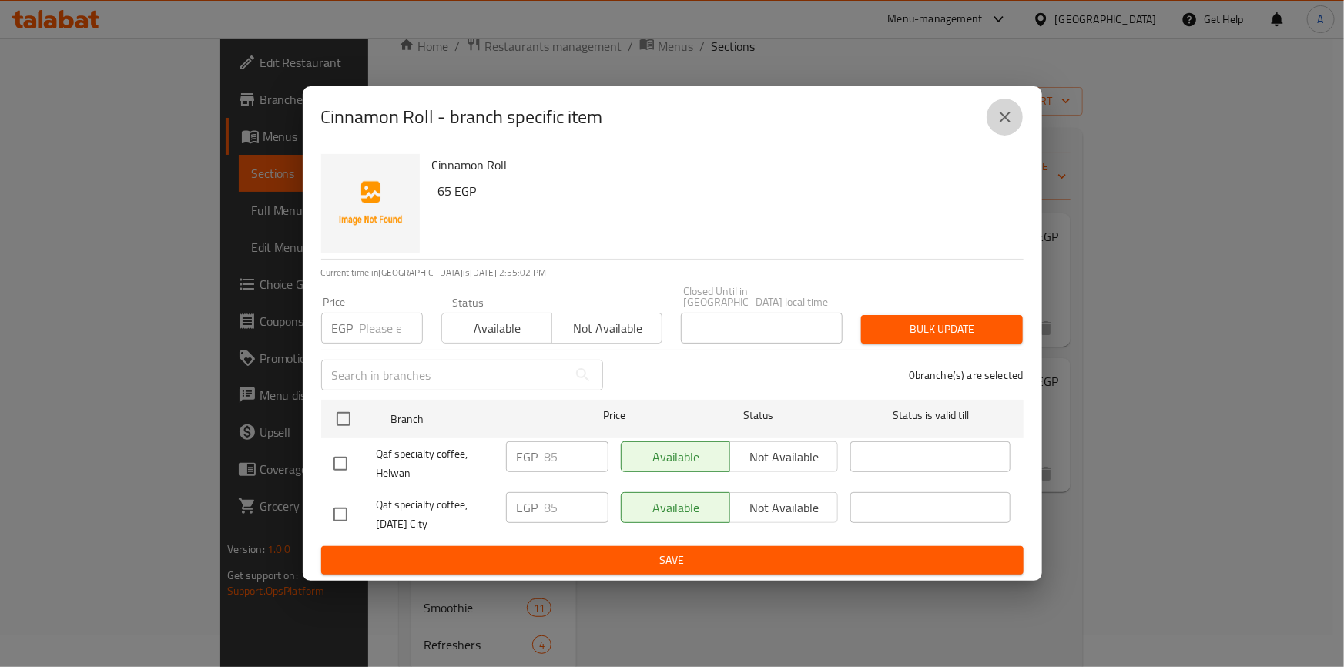
click at [1005, 121] on icon "close" at bounding box center [1004, 117] width 11 height 11
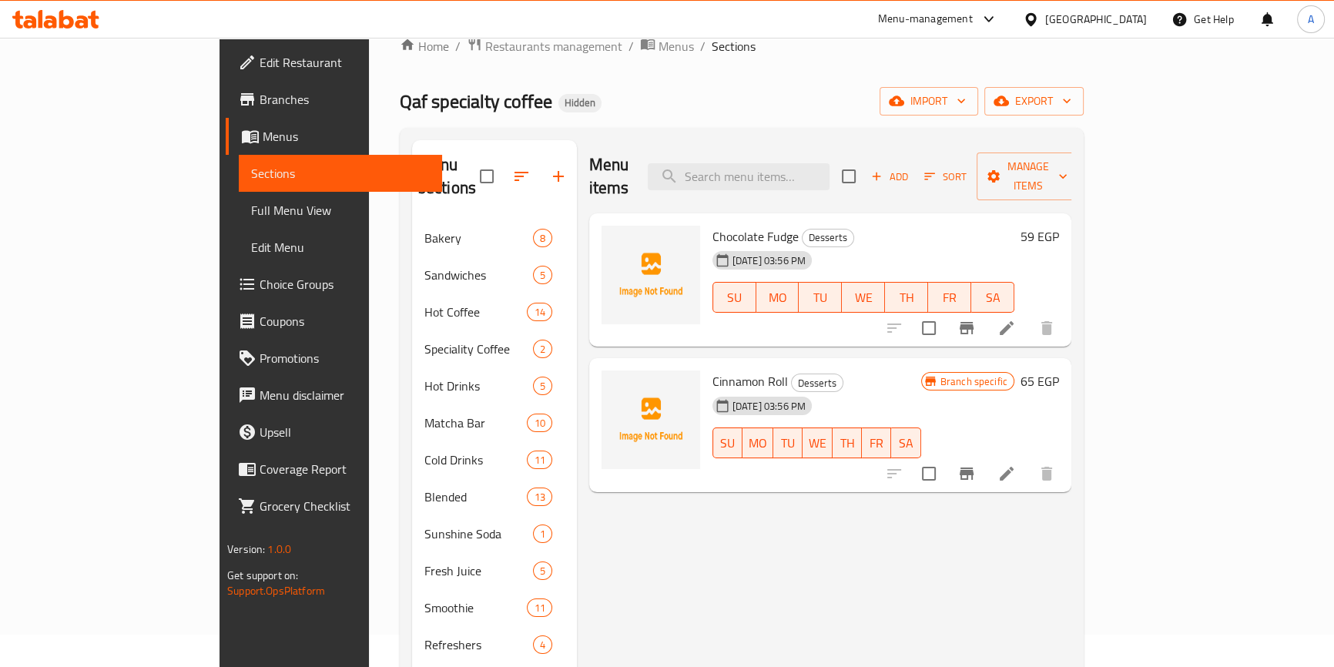
click at [1059, 370] on h6 "65 EGP" at bounding box center [1039, 381] width 38 height 22
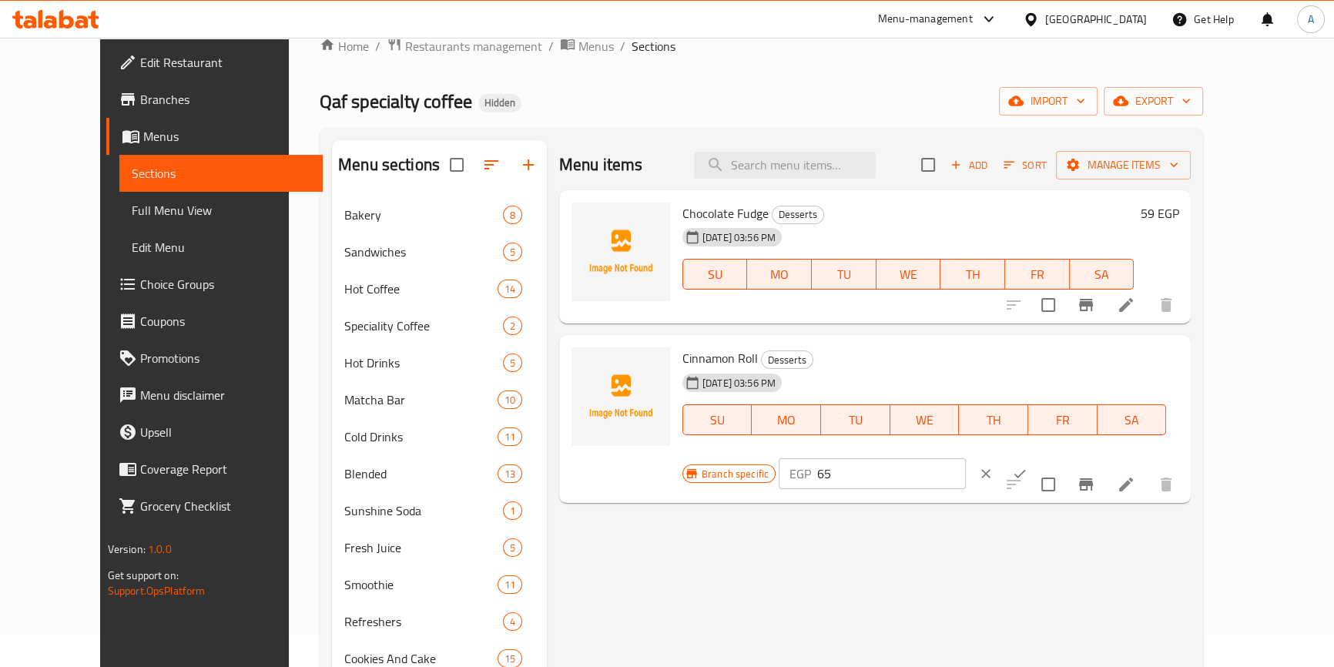
click at [965, 458] on input "65" at bounding box center [891, 473] width 149 height 31
type input "85"
click at [1026, 470] on icon "ok" at bounding box center [1020, 474] width 12 height 8
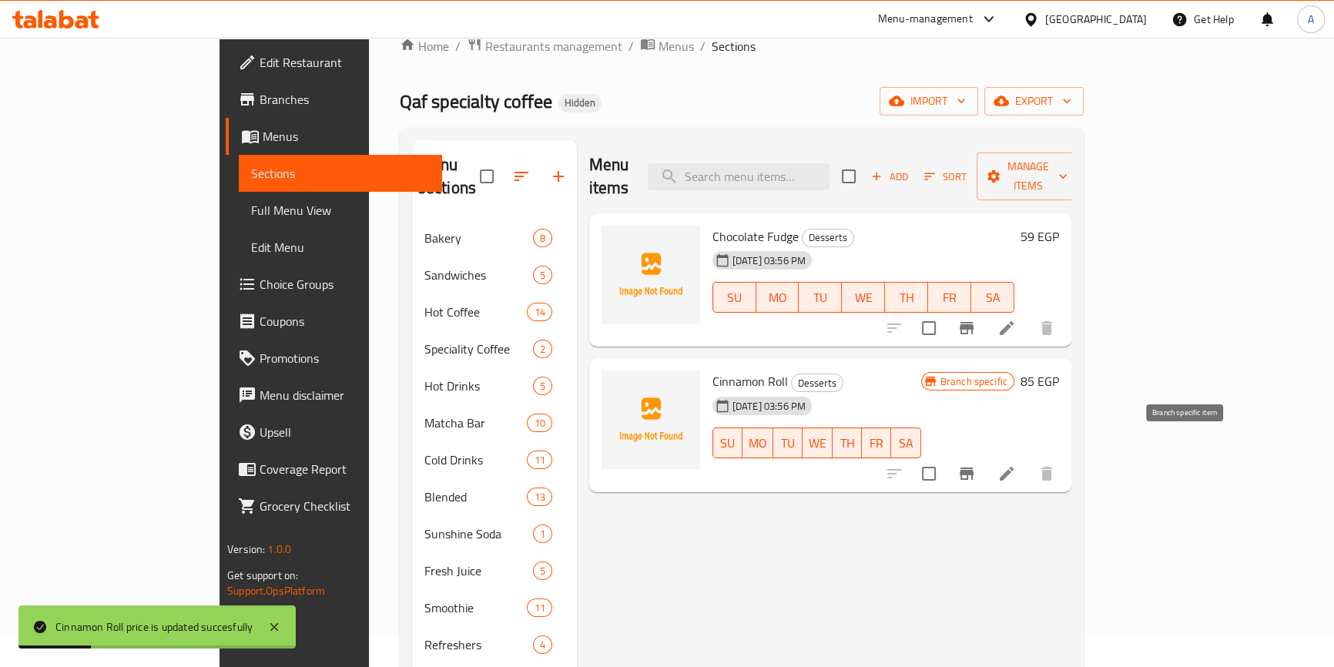
click at [975, 464] on icon "Branch-specific-item" at bounding box center [966, 473] width 18 height 18
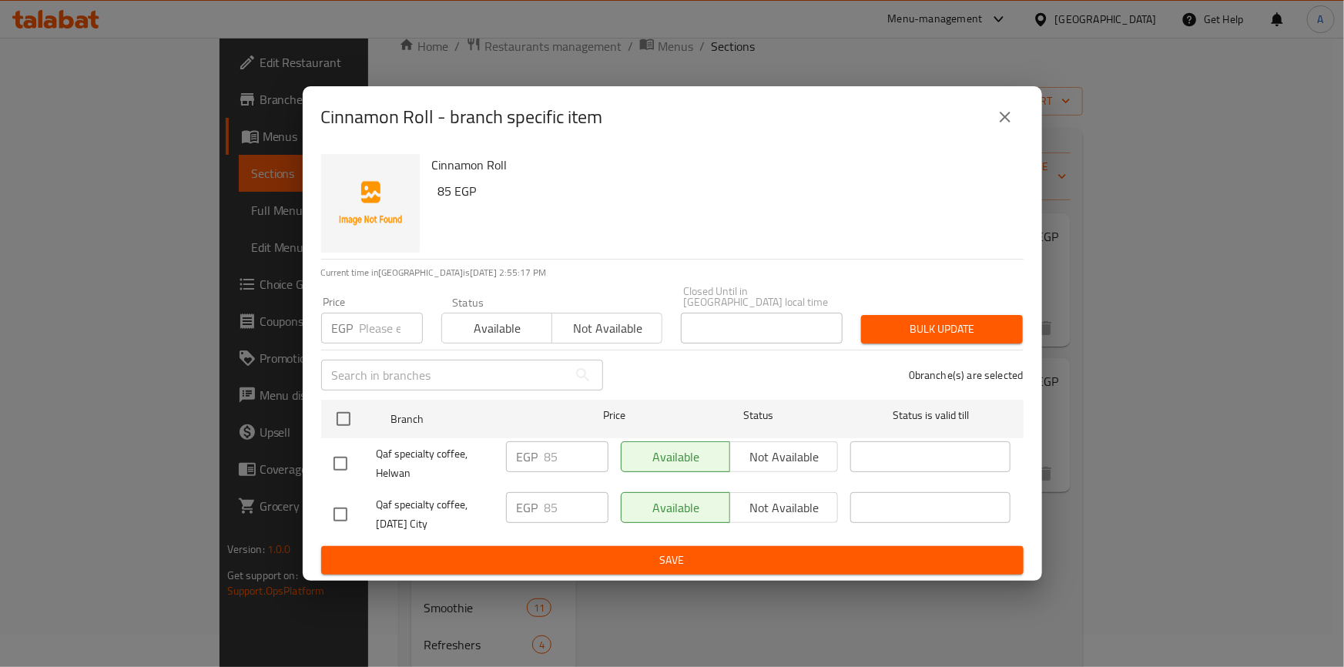
click at [993, 123] on button "close" at bounding box center [1004, 117] width 37 height 37
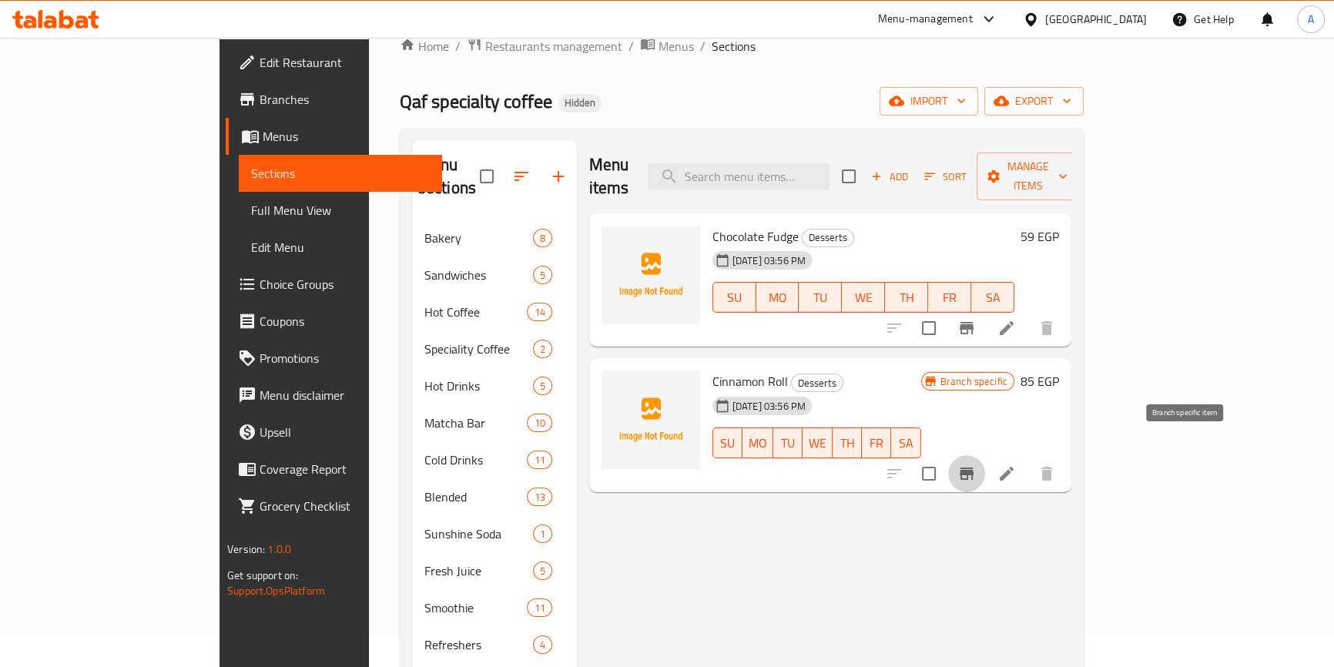
click at [973, 467] on icon "Branch-specific-item" at bounding box center [966, 473] width 14 height 12
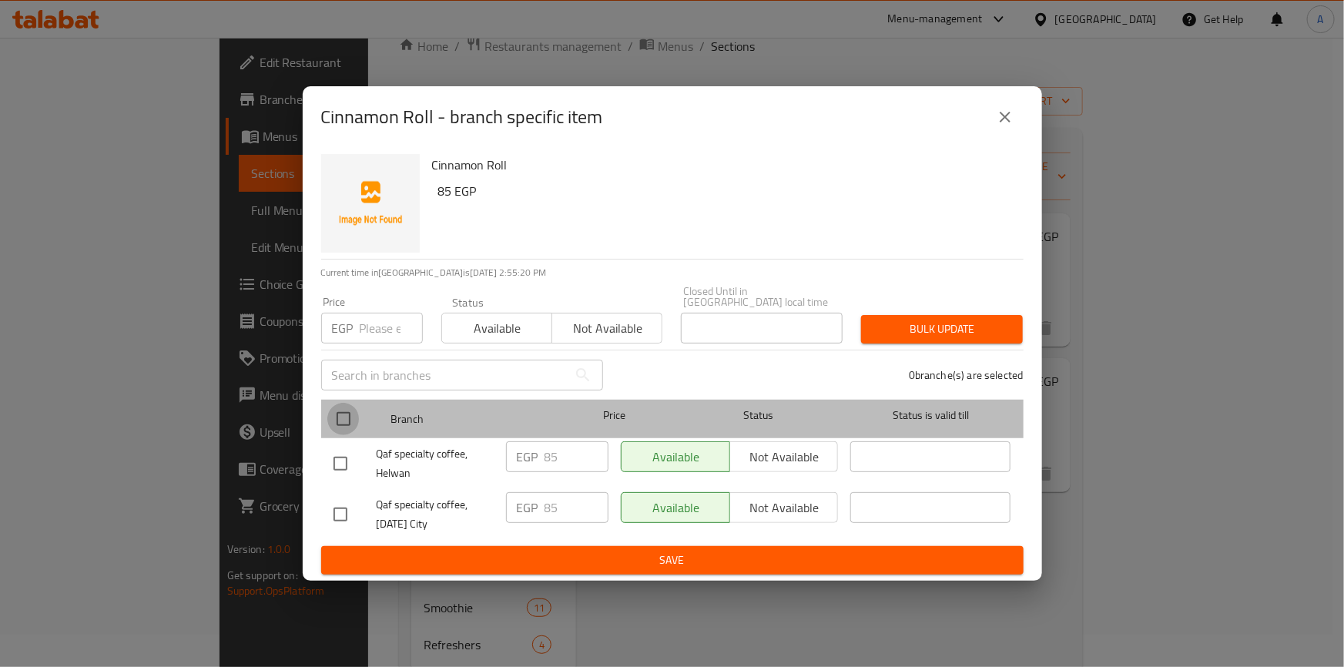
click at [335, 417] on input "checkbox" at bounding box center [343, 419] width 32 height 32
checkbox input "true"
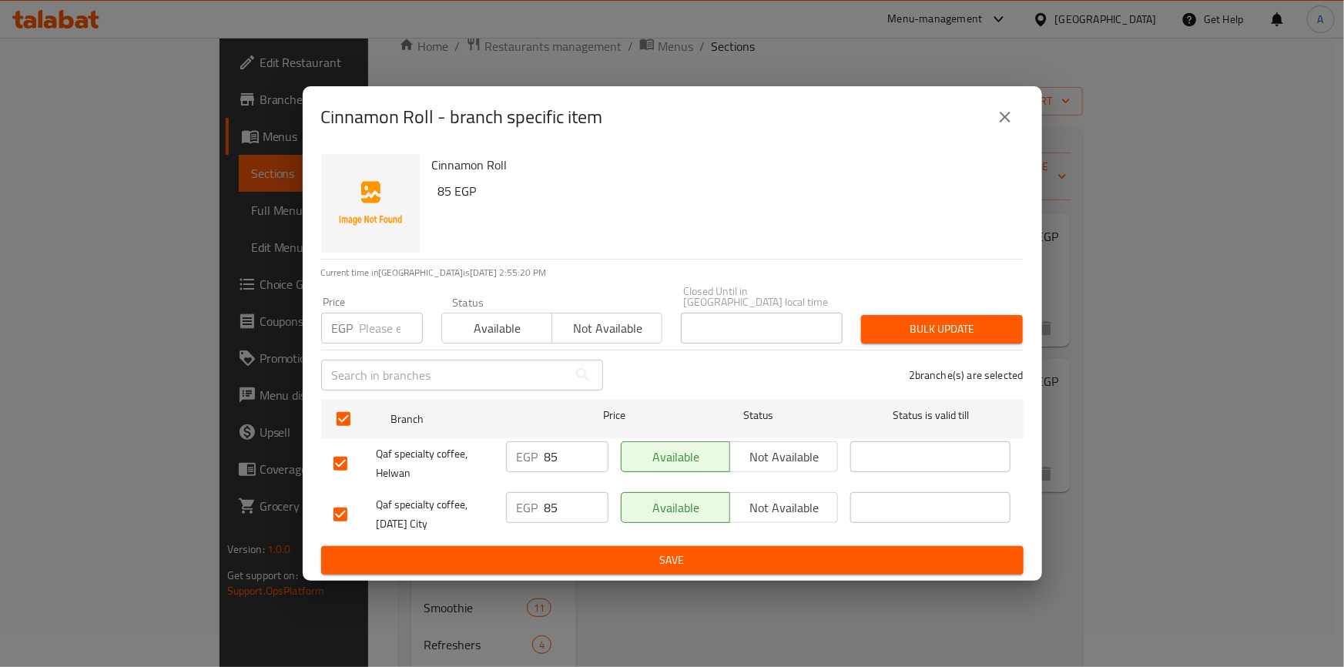
click at [486, 334] on button "Available" at bounding box center [496, 328] width 111 height 31
click at [1002, 320] on span "Bulk update" at bounding box center [941, 329] width 137 height 19
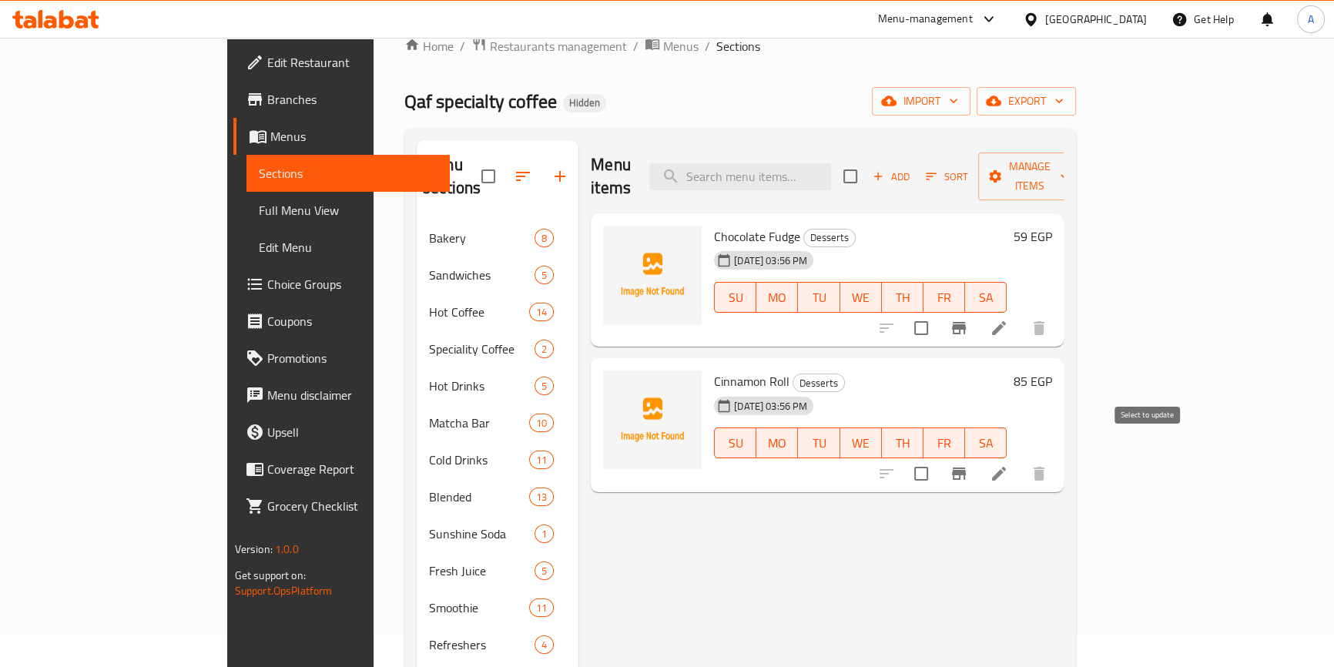
click at [937, 457] on input "checkbox" at bounding box center [921, 473] width 32 height 32
click at [1081, 176] on button "Manage items" at bounding box center [1029, 176] width 103 height 48
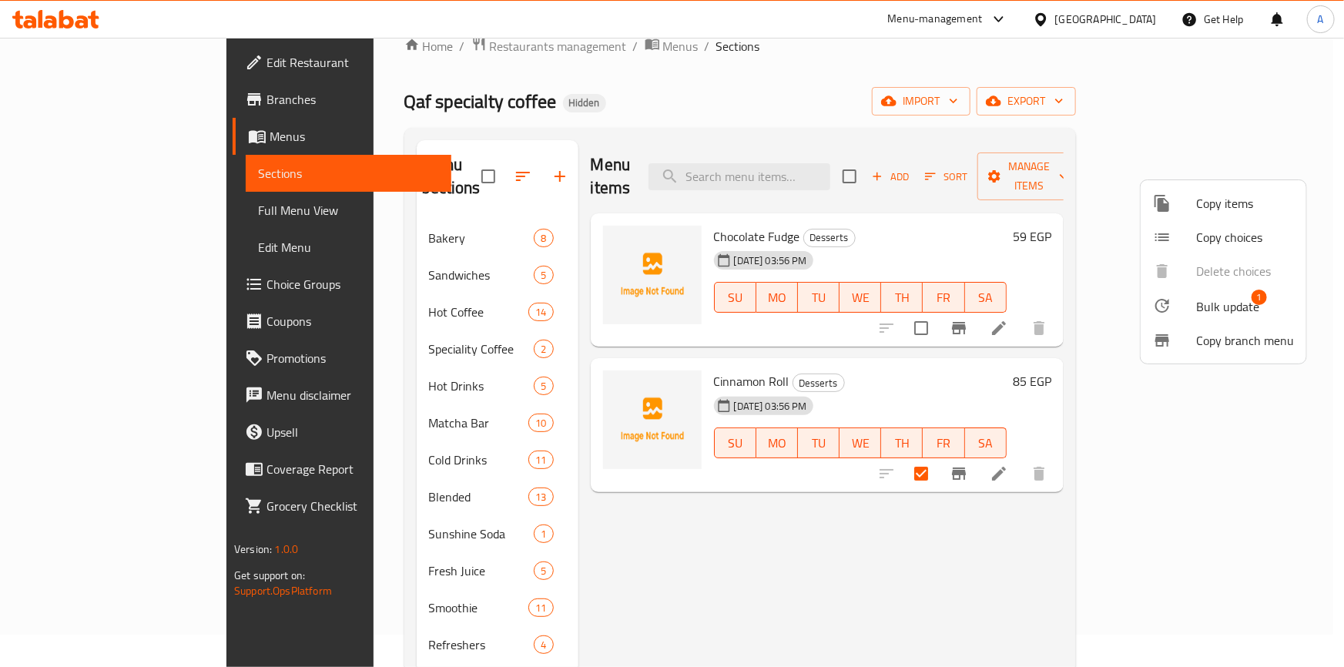
click at [1219, 305] on span "Bulk update" at bounding box center [1227, 306] width 63 height 18
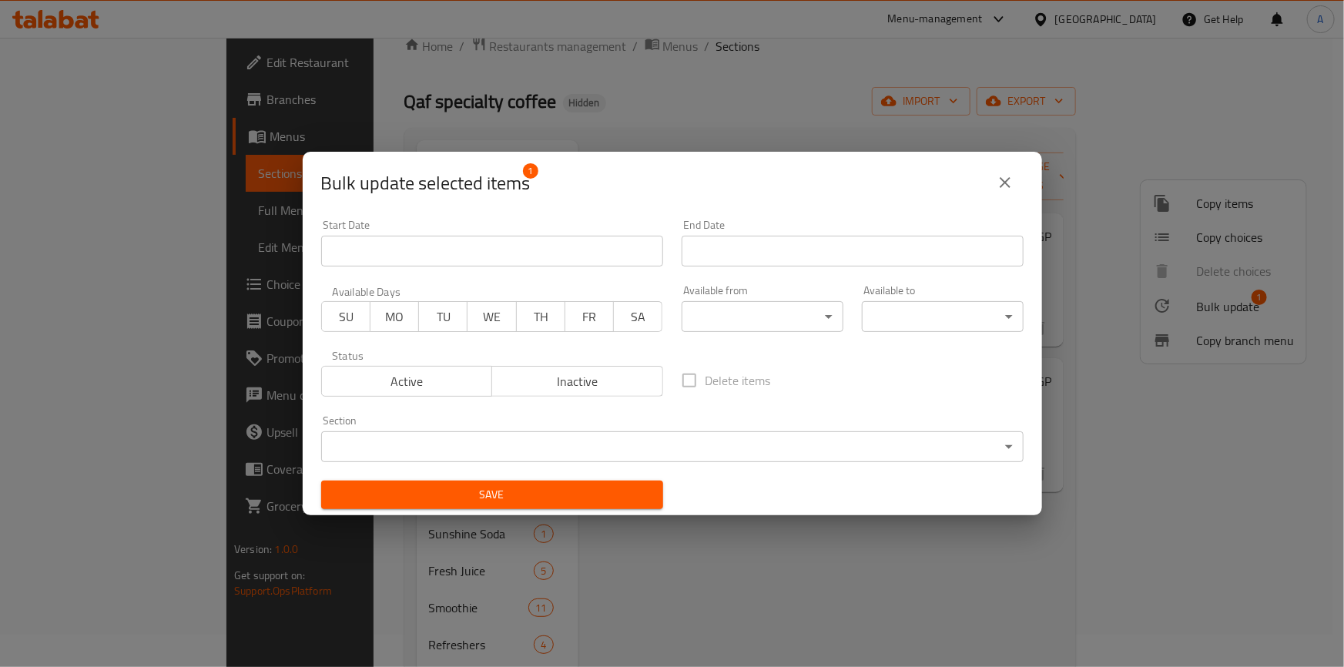
click at [634, 449] on body "​ Menu-management [GEOGRAPHIC_DATA] Get Help A Edit Restaurant Branches Menus S…" at bounding box center [672, 319] width 1344 height 629
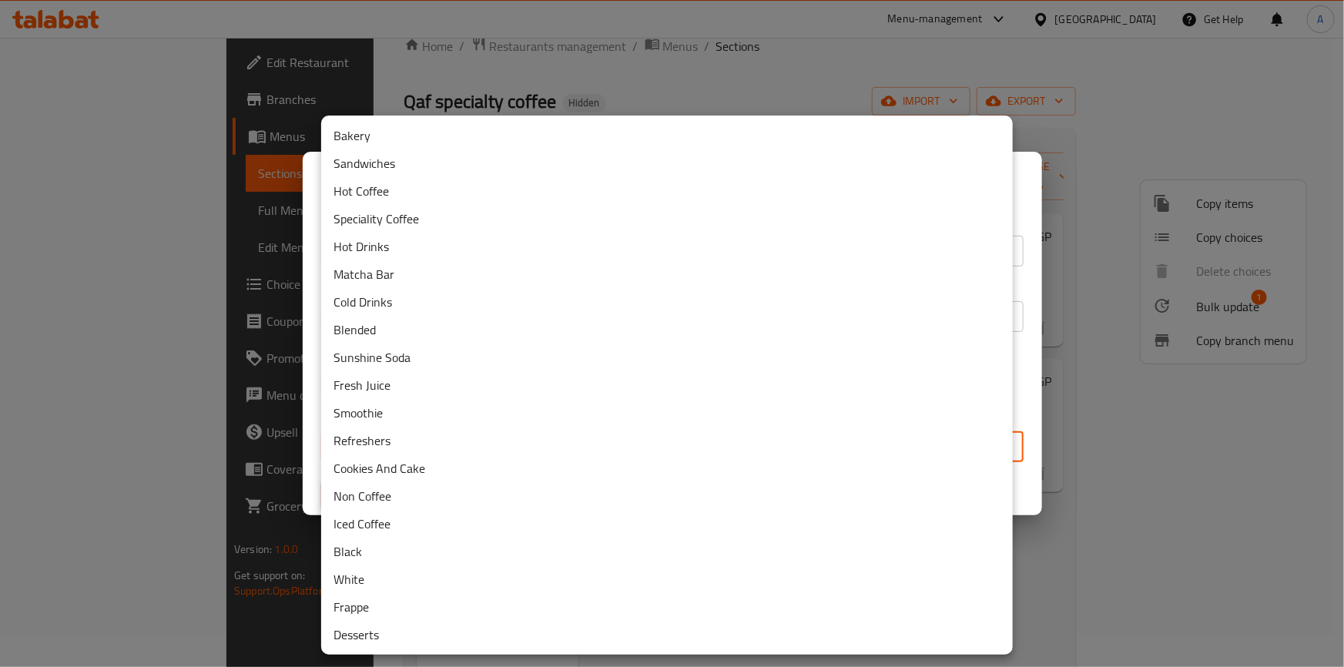
drag, startPoint x: 390, startPoint y: 132, endPoint x: 397, endPoint y: 169, distance: 36.7
click at [390, 131] on li "Bakery" at bounding box center [666, 136] width 691 height 28
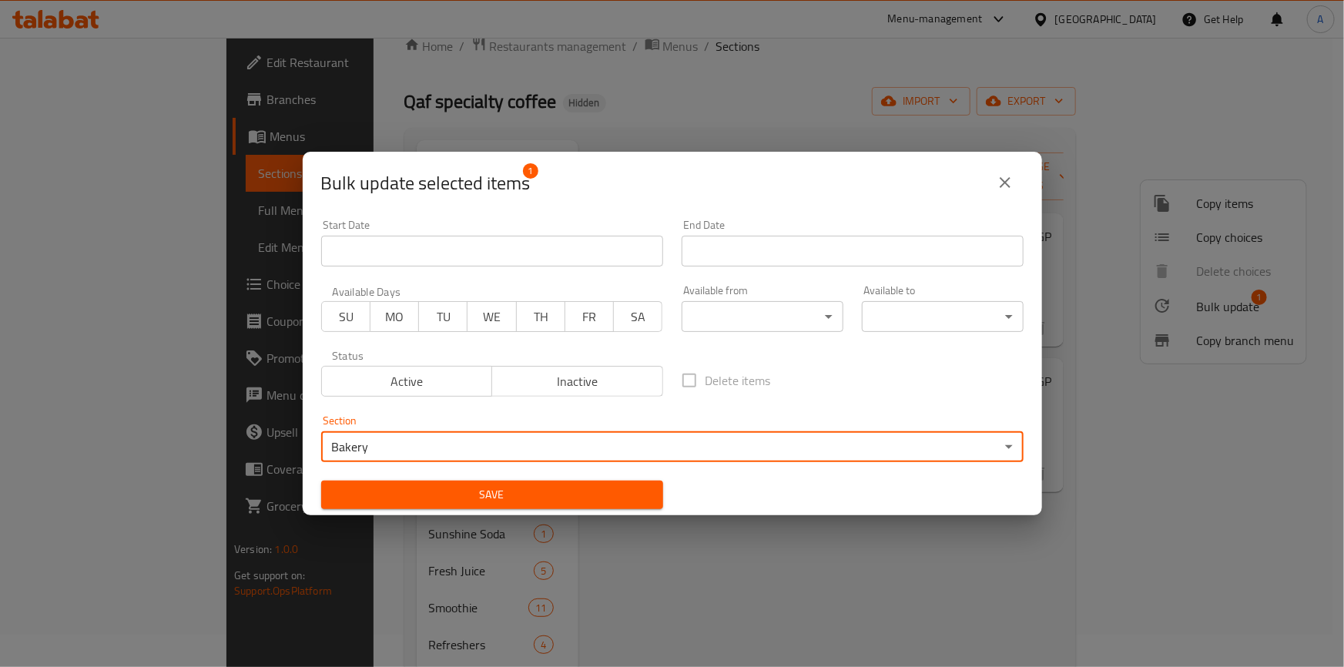
click at [447, 478] on div "Save" at bounding box center [492, 494] width 360 height 47
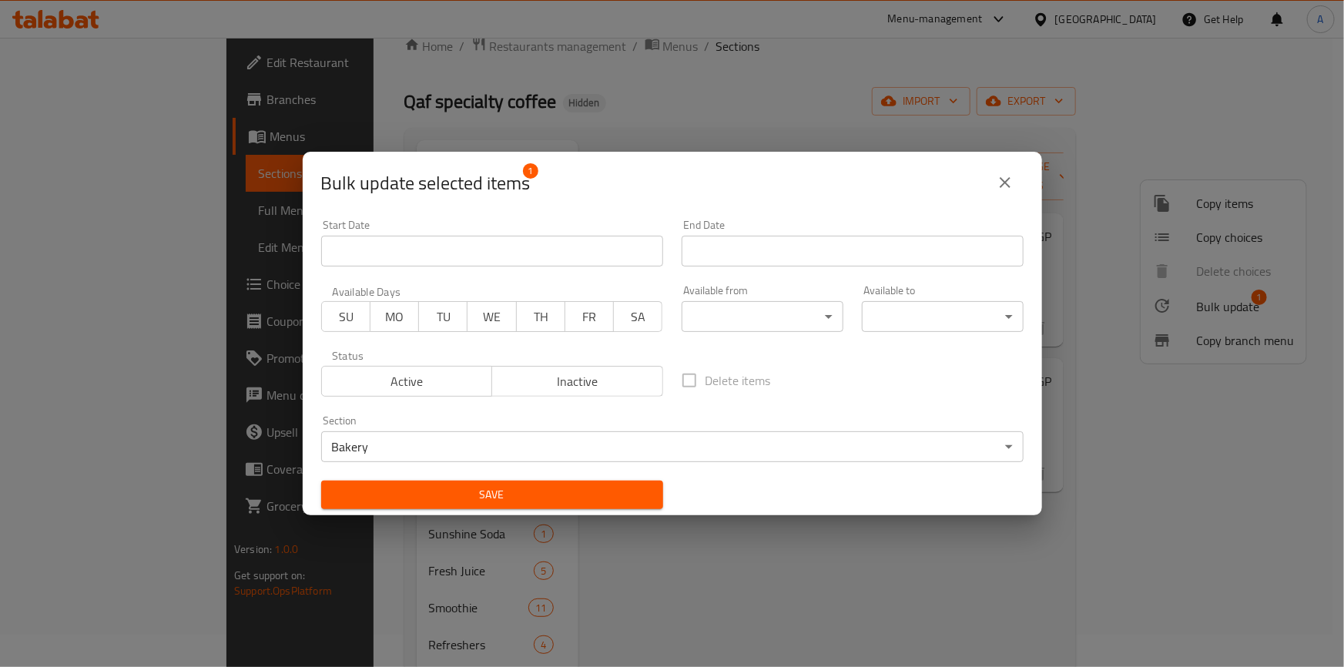
click at [449, 494] on span "Save" at bounding box center [491, 494] width 317 height 19
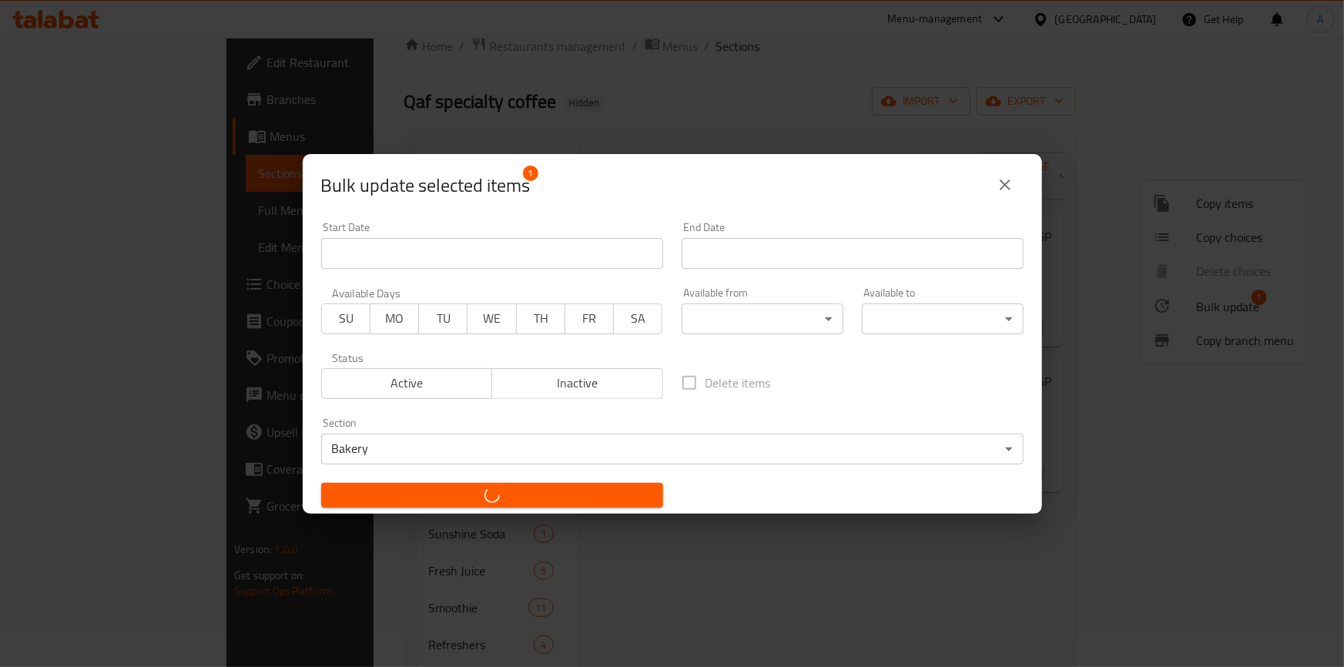
checkbox input "false"
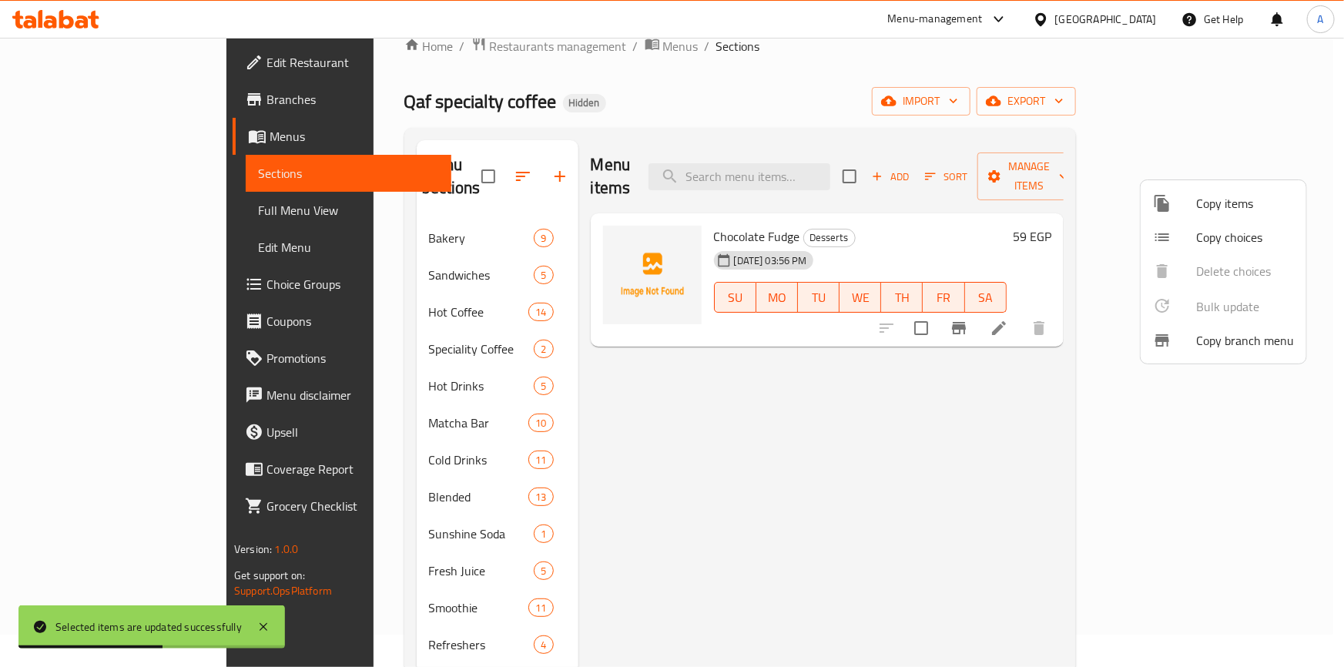
click at [698, 474] on div at bounding box center [672, 333] width 1344 height 667
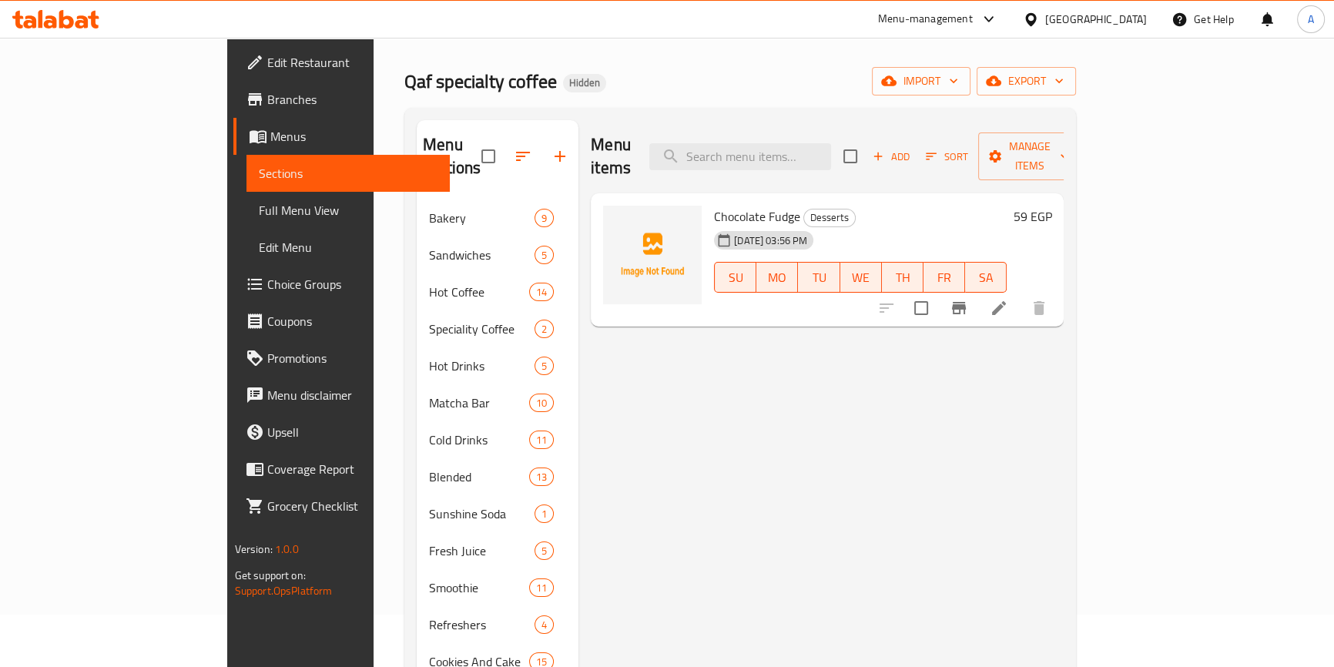
scroll to position [0, 0]
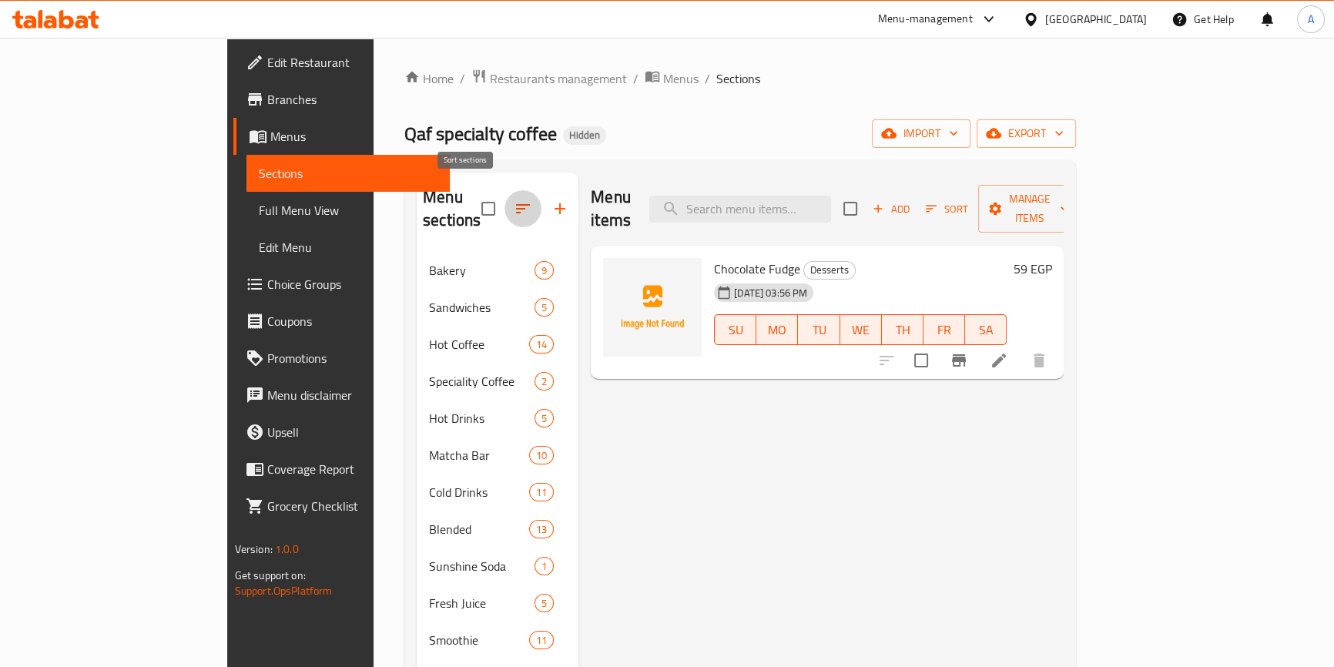
click at [514, 199] on icon "button" at bounding box center [523, 208] width 18 height 18
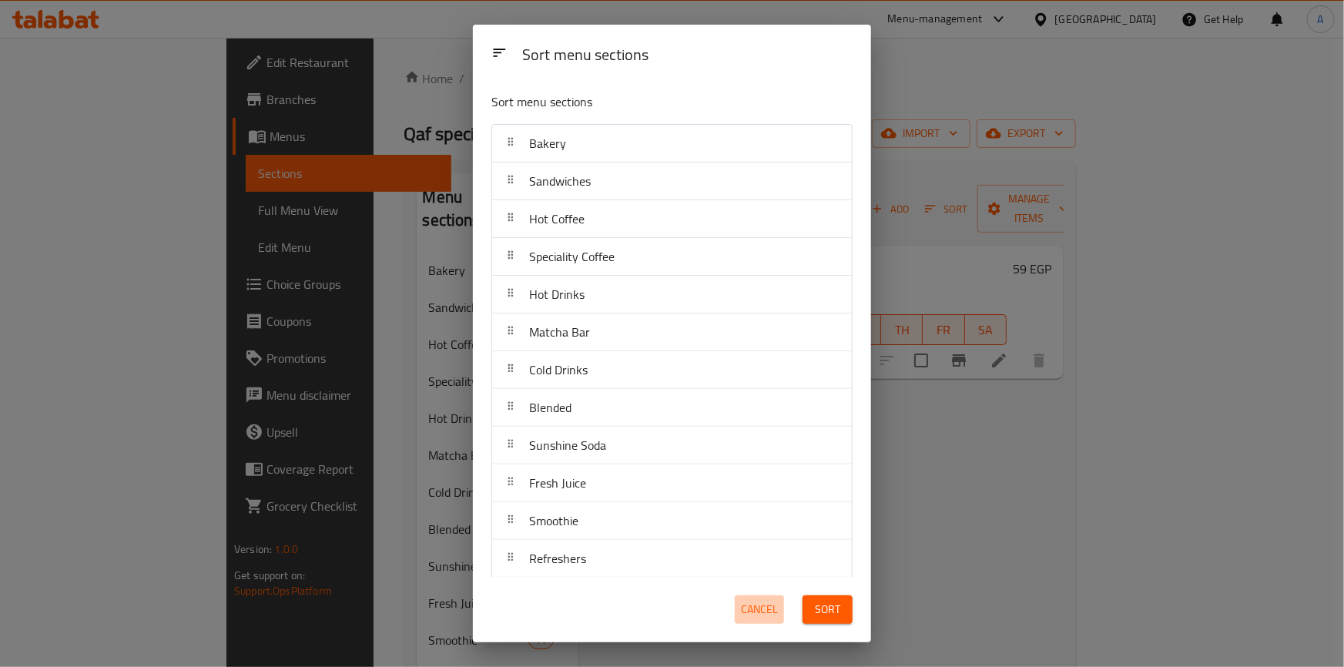
click at [753, 614] on span "Cancel" at bounding box center [759, 609] width 37 height 19
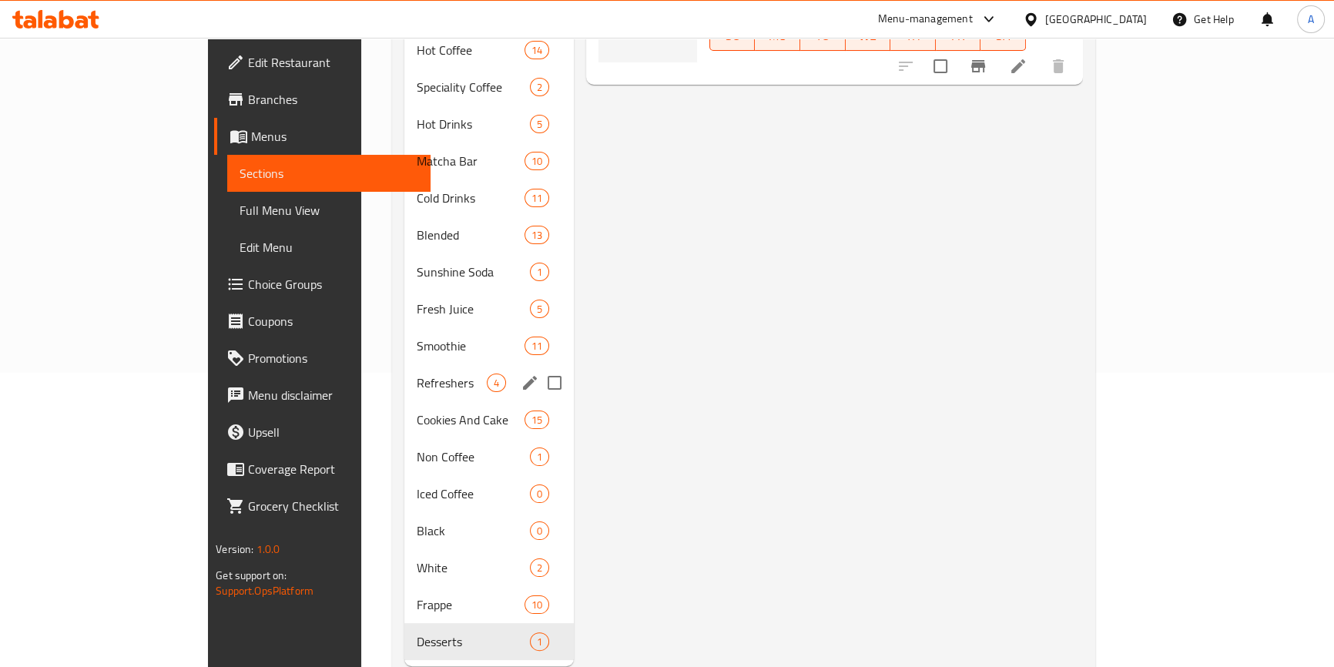
scroll to position [313, 0]
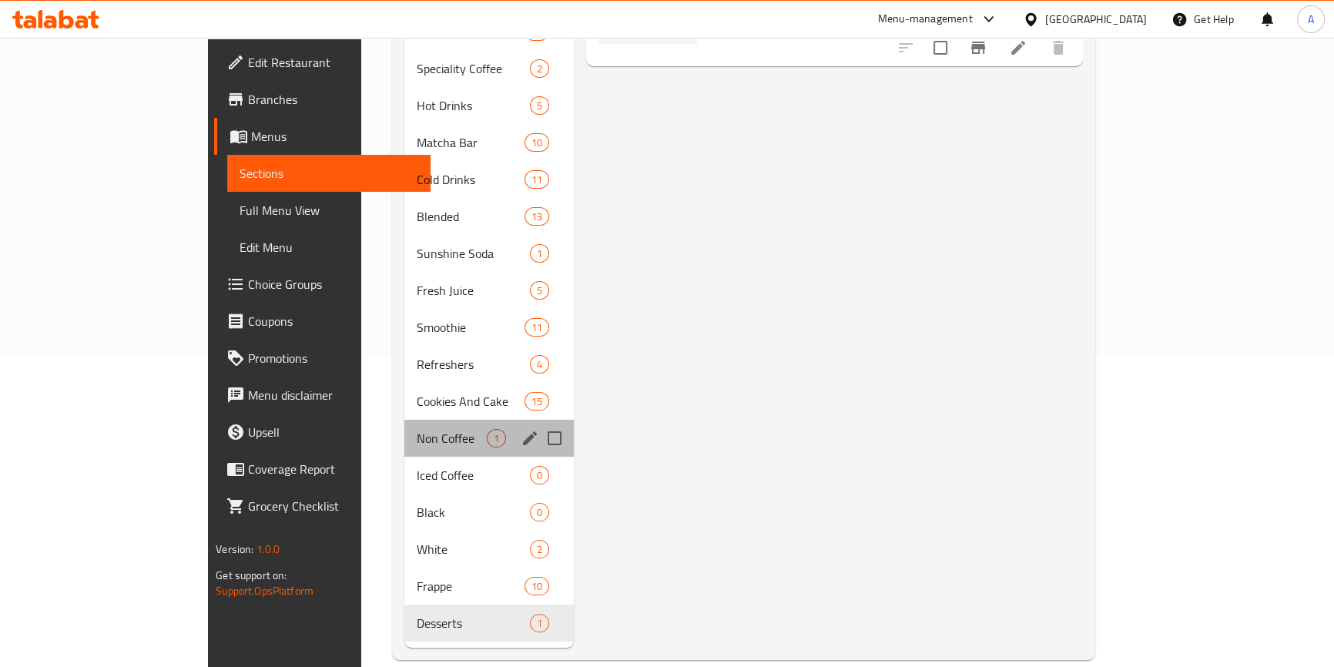
click at [454, 420] on div "Non Coffee 1" at bounding box center [488, 438] width 169 height 37
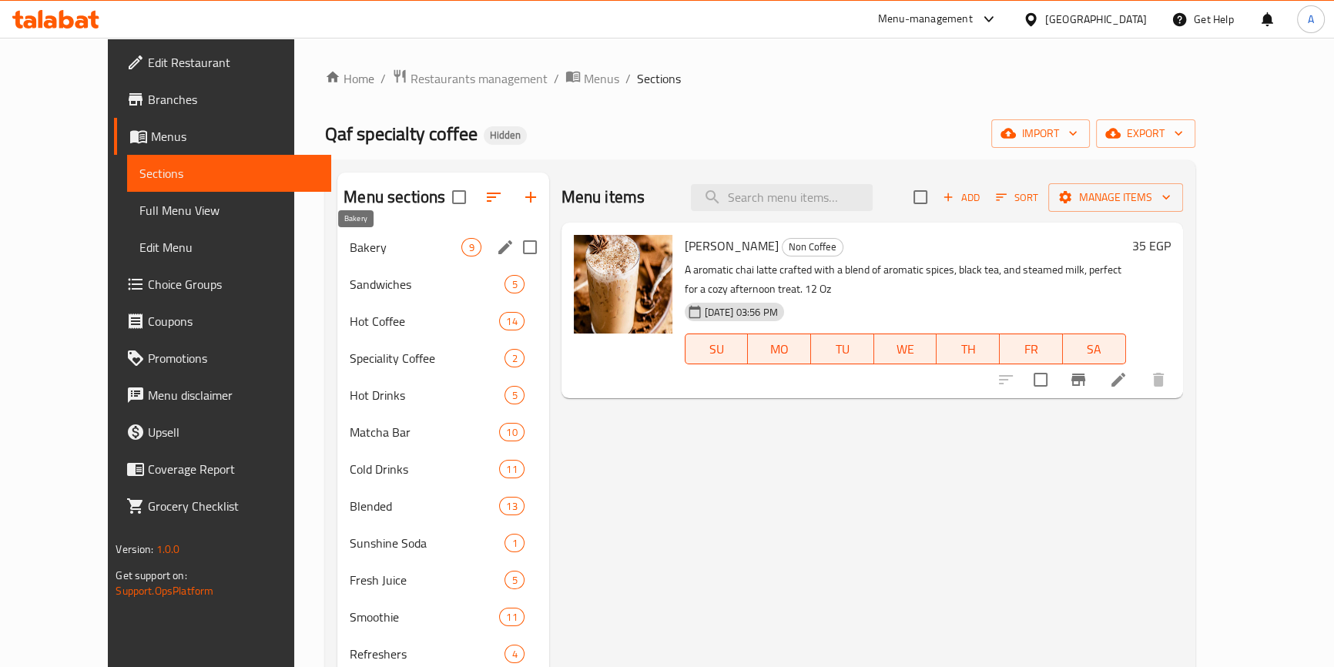
click at [352, 249] on span "Bakery" at bounding box center [406, 247] width 112 height 18
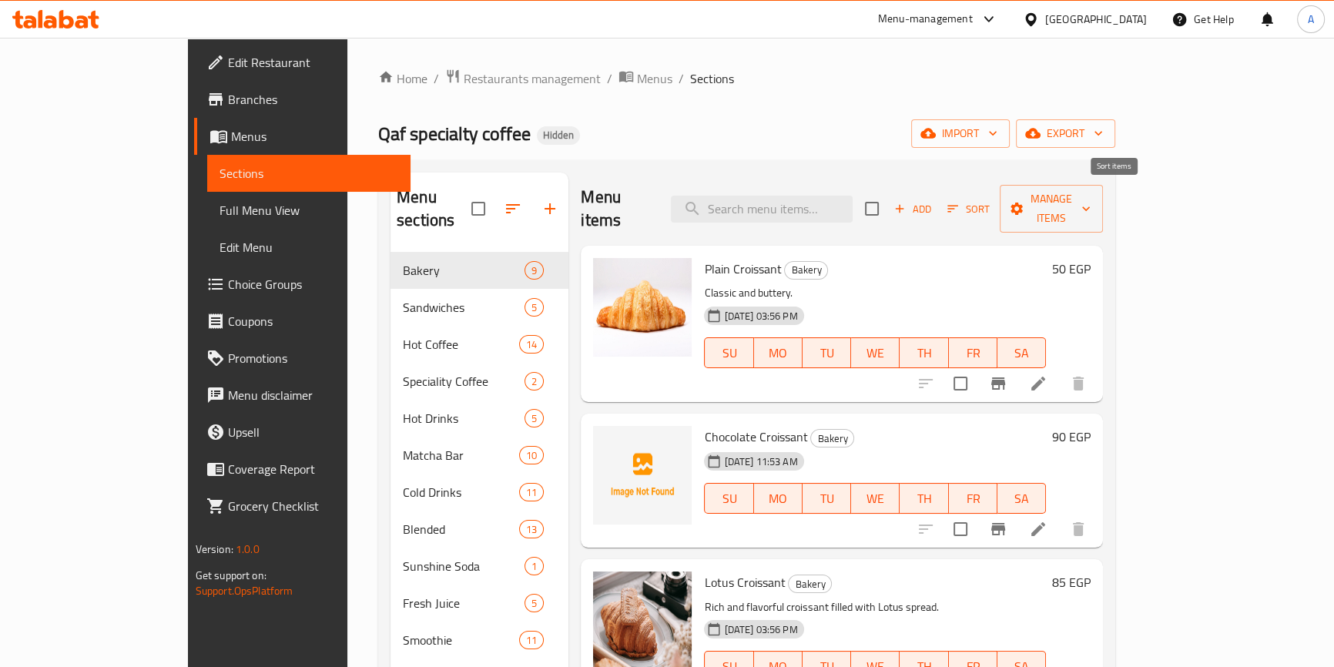
click at [959, 202] on icon "button" at bounding box center [952, 209] width 14 height 14
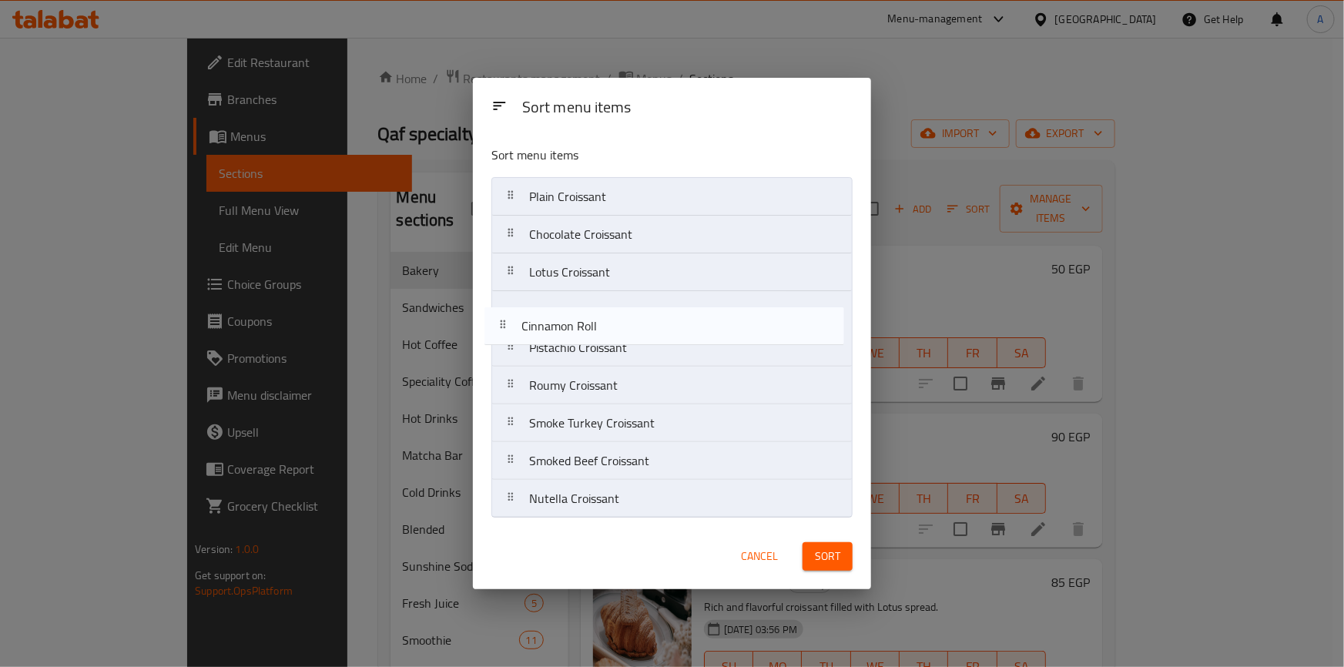
drag, startPoint x: 586, startPoint y: 504, endPoint x: 580, endPoint y: 326, distance: 178.0
click at [580, 326] on nav "Plain Croissant Chocolate Croissant Lotus Croissant Pistachio Croissant Roumy C…" at bounding box center [671, 347] width 361 height 341
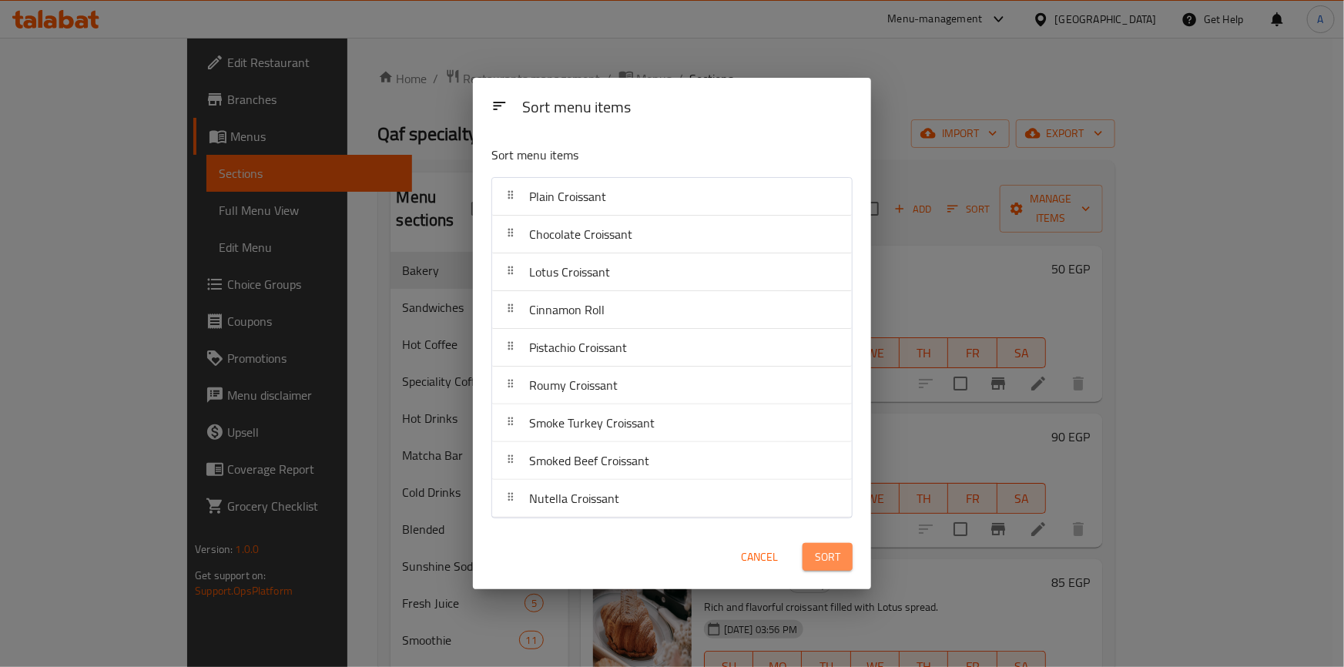
click at [813, 562] on button "Sort" at bounding box center [827, 557] width 50 height 28
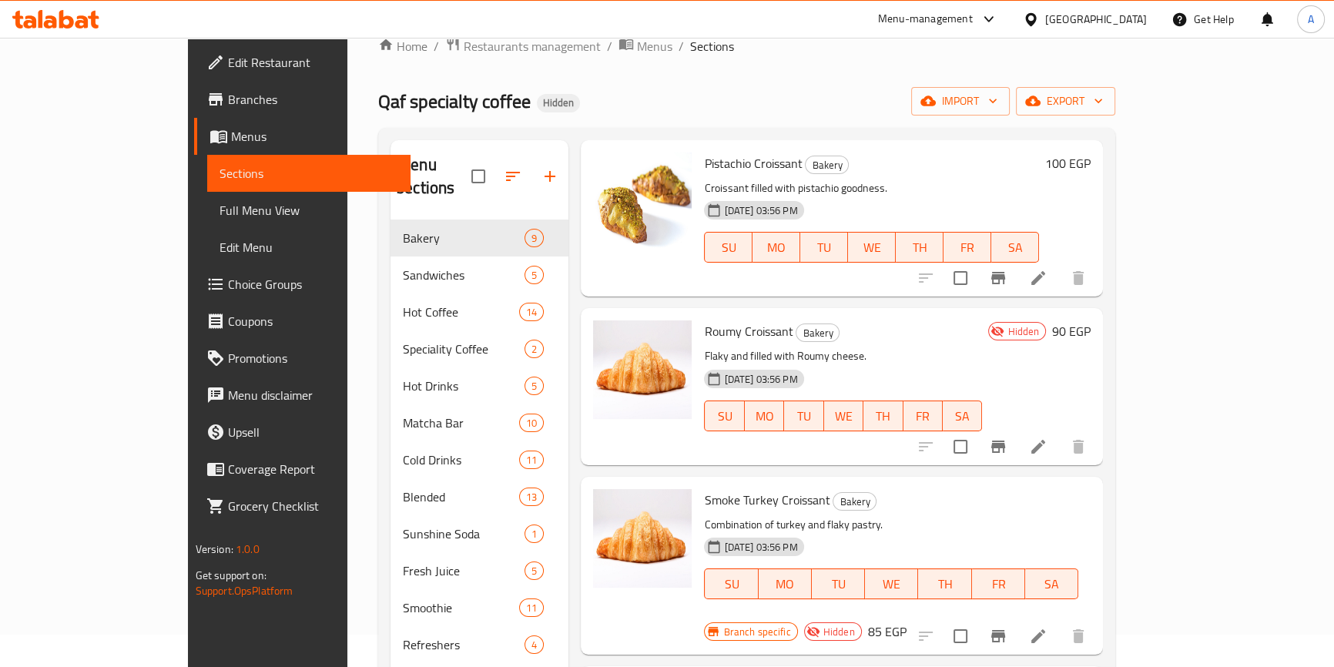
scroll to position [741, 0]
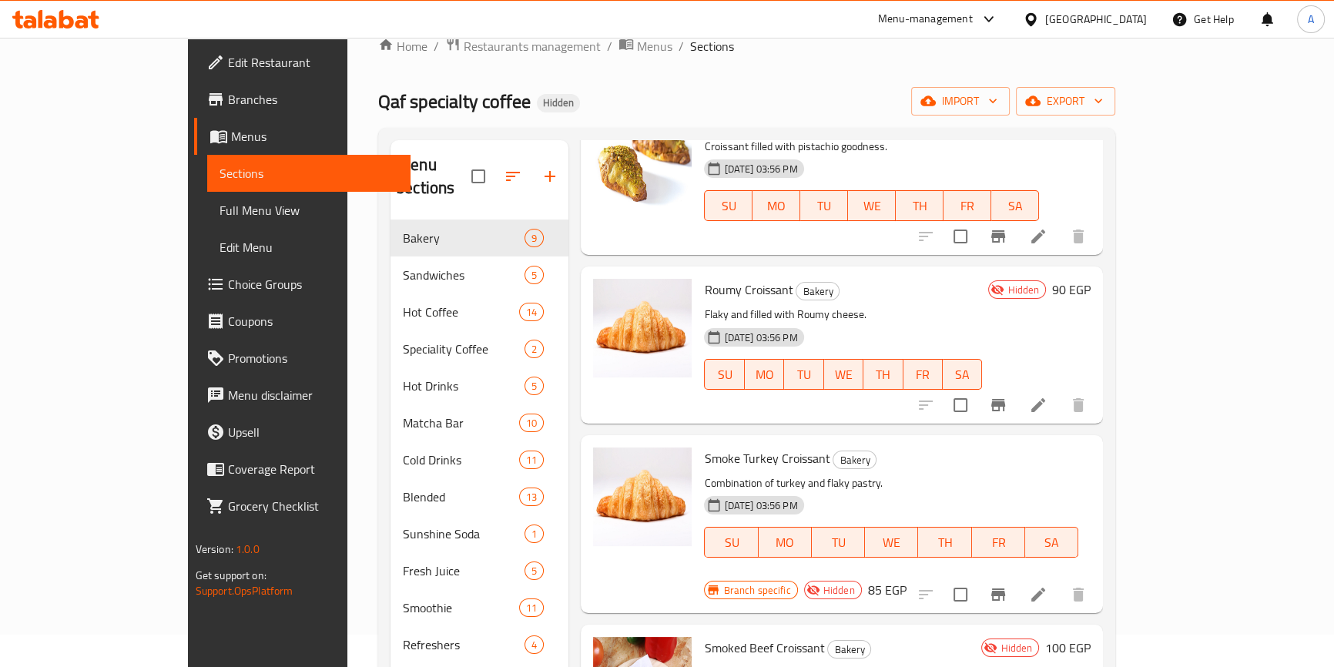
click at [1090, 279] on h6 "90 EGP" at bounding box center [1071, 290] width 38 height 22
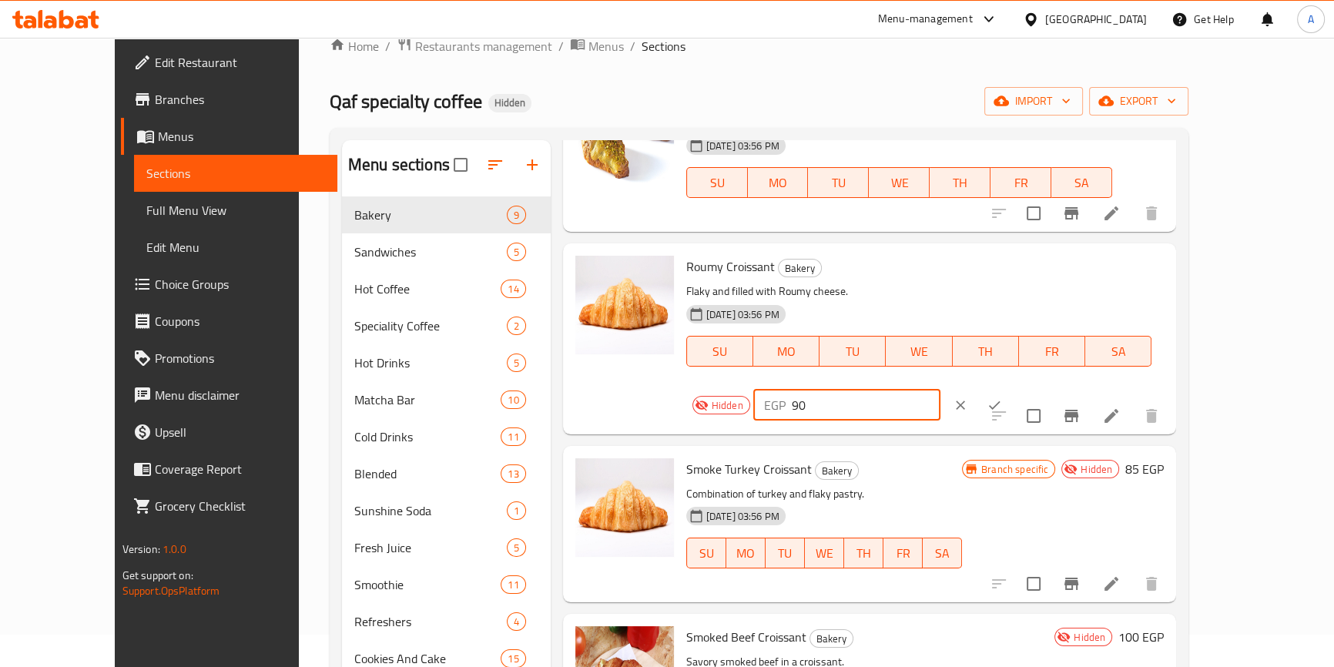
click at [940, 390] on input "90" at bounding box center [865, 405] width 149 height 31
type input "39"
click at [1011, 388] on button "ok" at bounding box center [994, 405] width 34 height 34
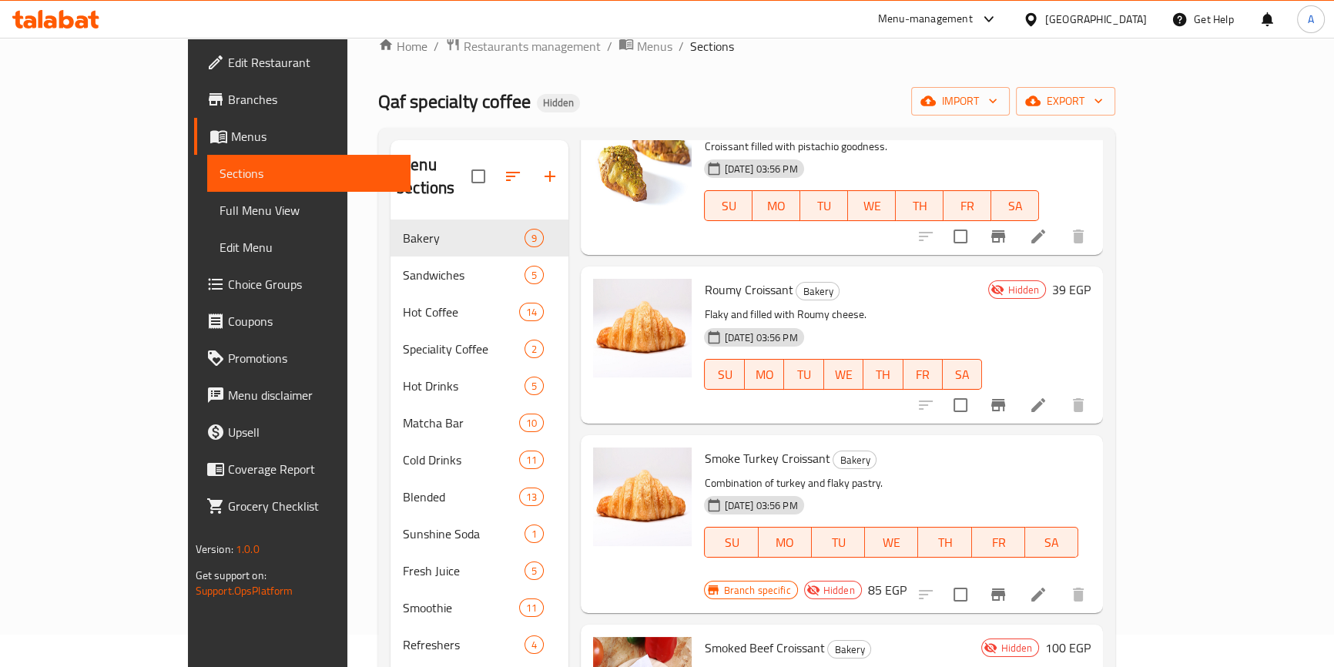
click at [906, 579] on h6 "85 EGP" at bounding box center [887, 590] width 38 height 22
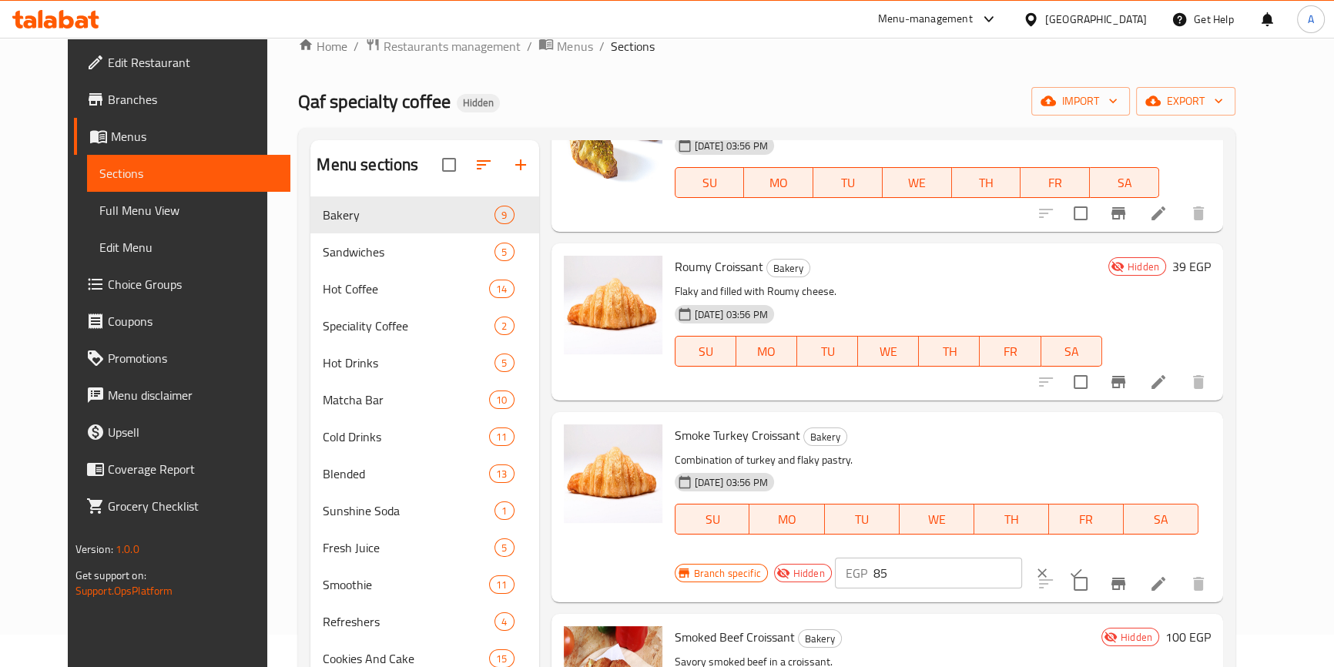
click at [1022, 557] on input "85" at bounding box center [947, 572] width 149 height 31
type input "49"
click at [1083, 565] on icon "ok" at bounding box center [1075, 572] width 15 height 15
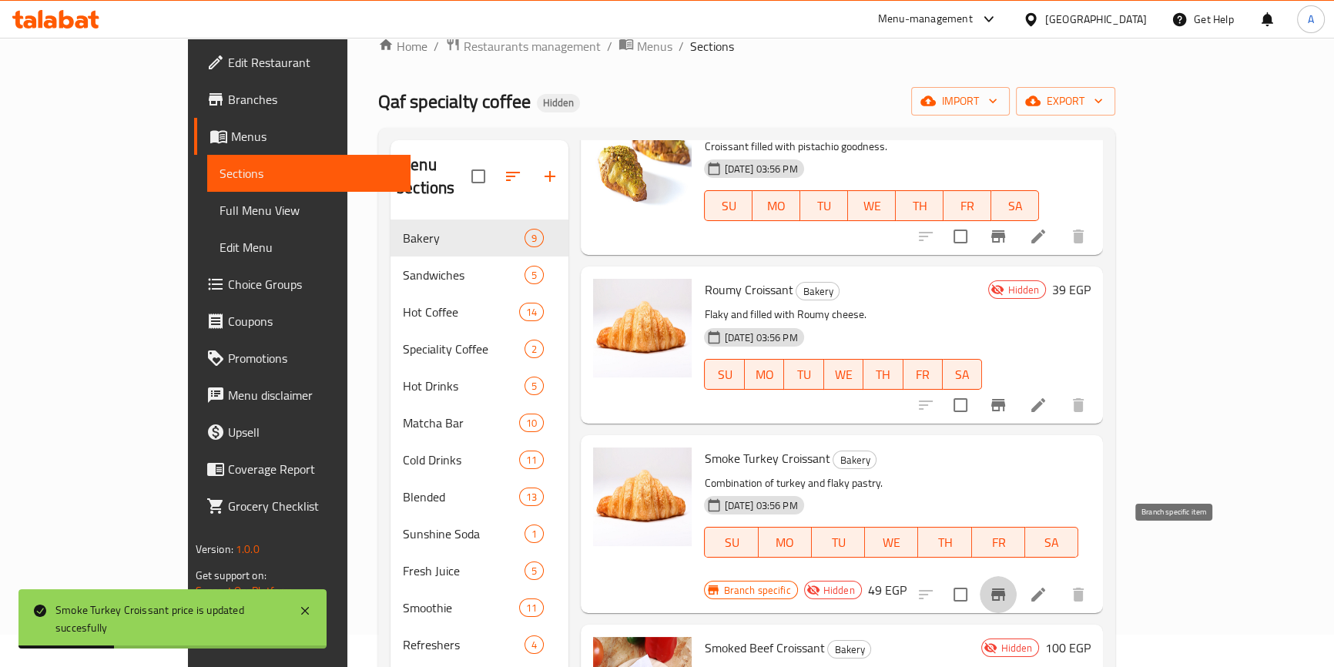
click at [1016, 576] on button "Branch-specific-item" at bounding box center [997, 594] width 37 height 37
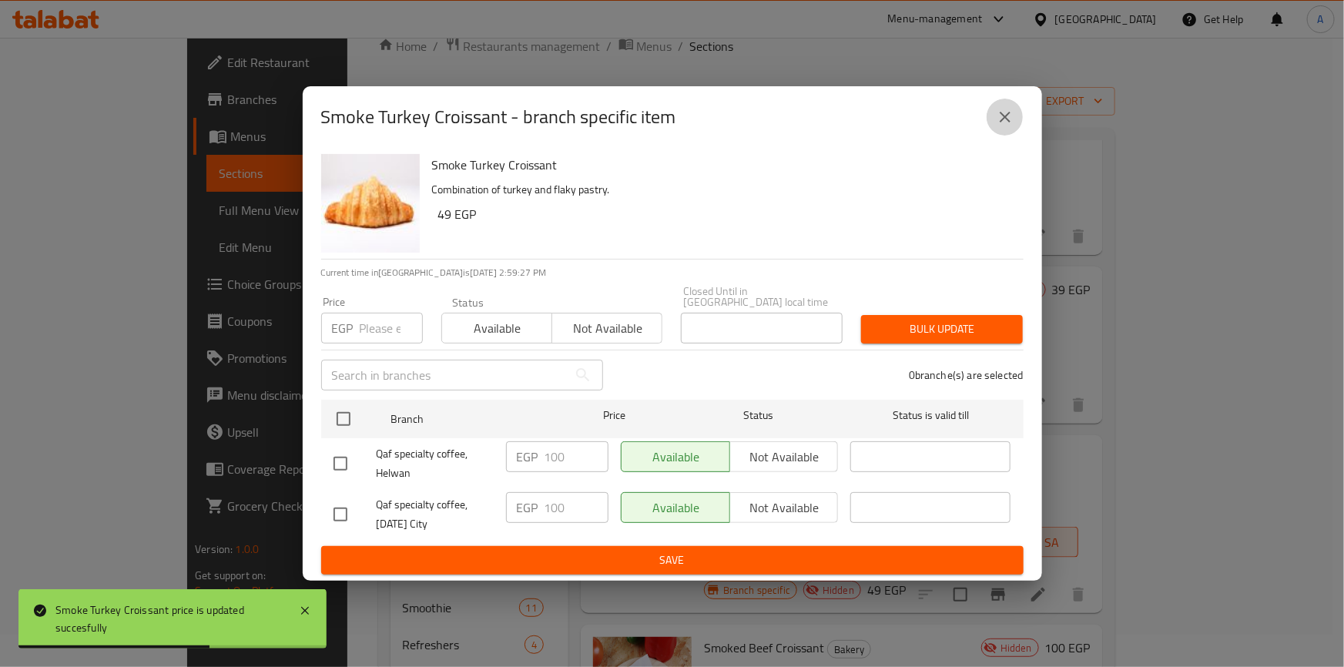
drag, startPoint x: 1017, startPoint y: 122, endPoint x: 1016, endPoint y: 312, distance: 189.4
click at [1019, 121] on button "close" at bounding box center [1004, 117] width 37 height 37
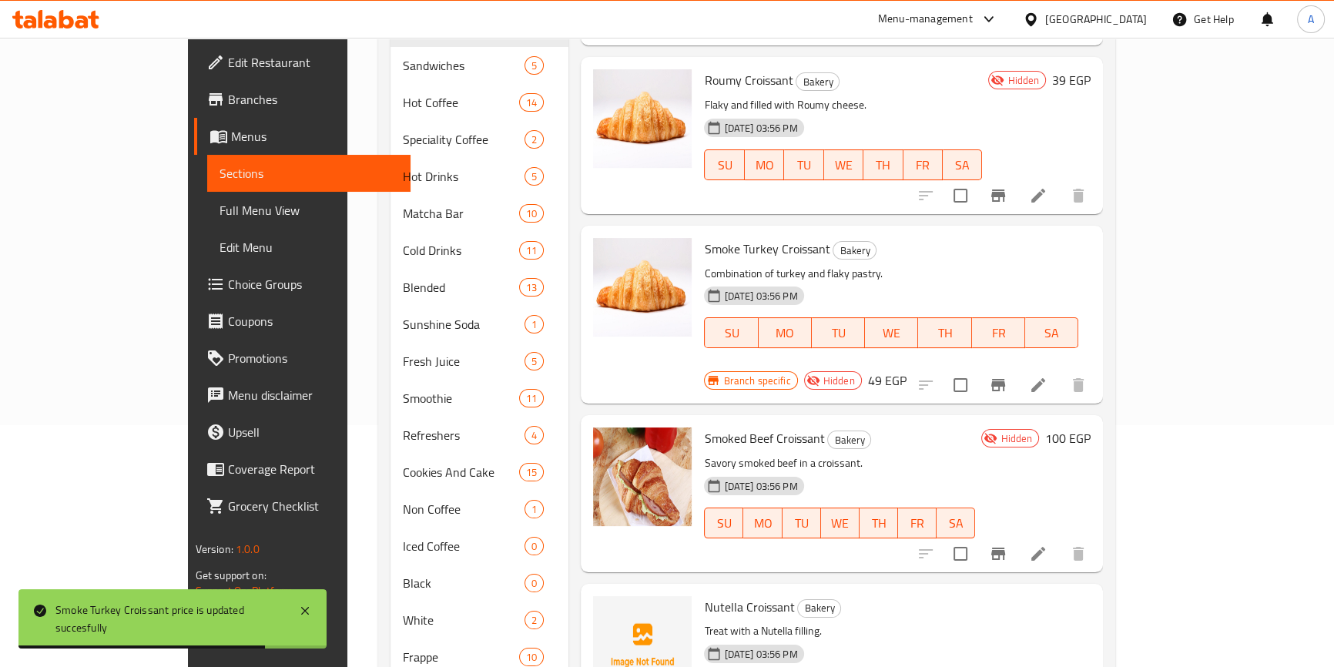
scroll to position [243, 0]
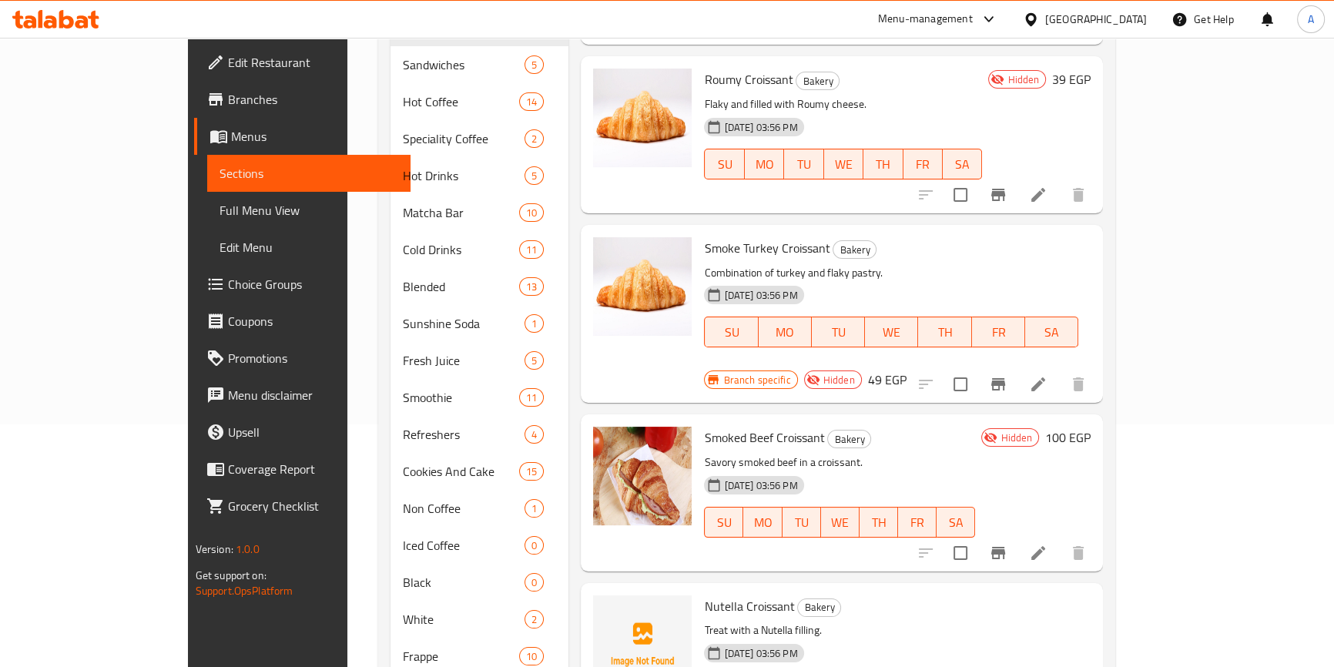
click at [905, 369] on div "Branch specific Hidden 49 EGP" at bounding box center [805, 380] width 202 height 22
click at [1090, 427] on h6 "100 EGP" at bounding box center [1067, 438] width 45 height 22
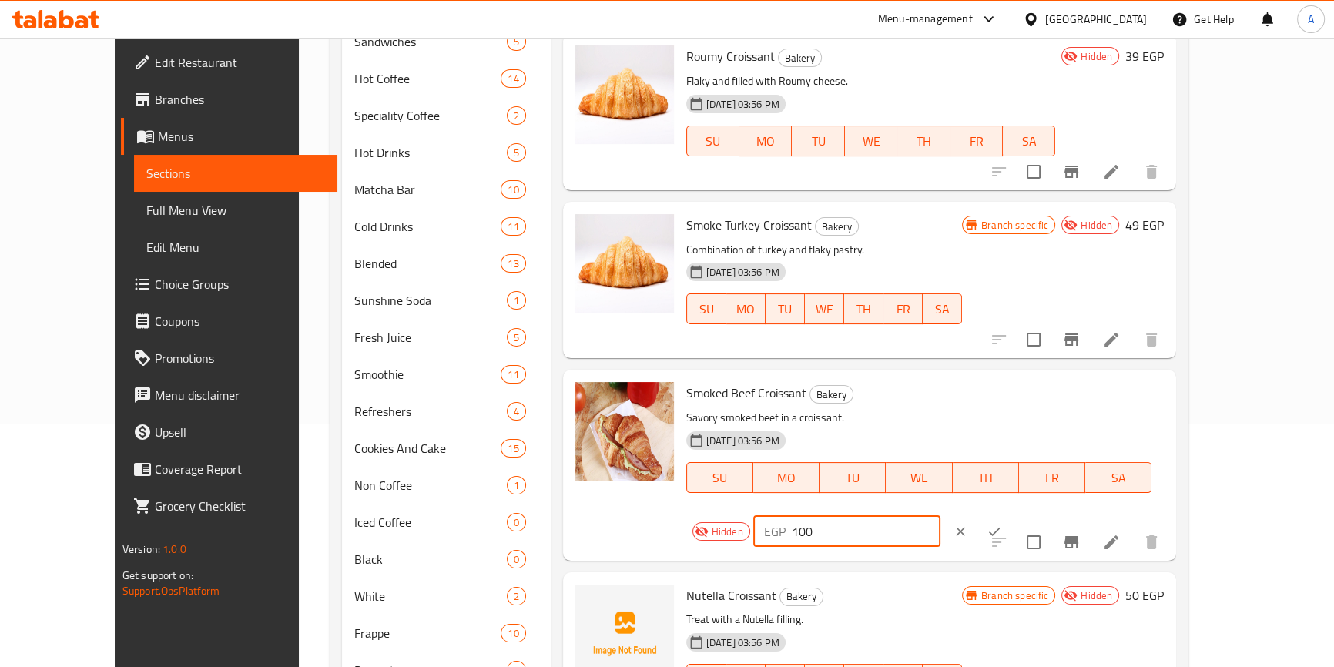
click at [940, 516] on input "100" at bounding box center [865, 531] width 149 height 31
type input "55"
click at [1011, 514] on button "ok" at bounding box center [994, 531] width 34 height 34
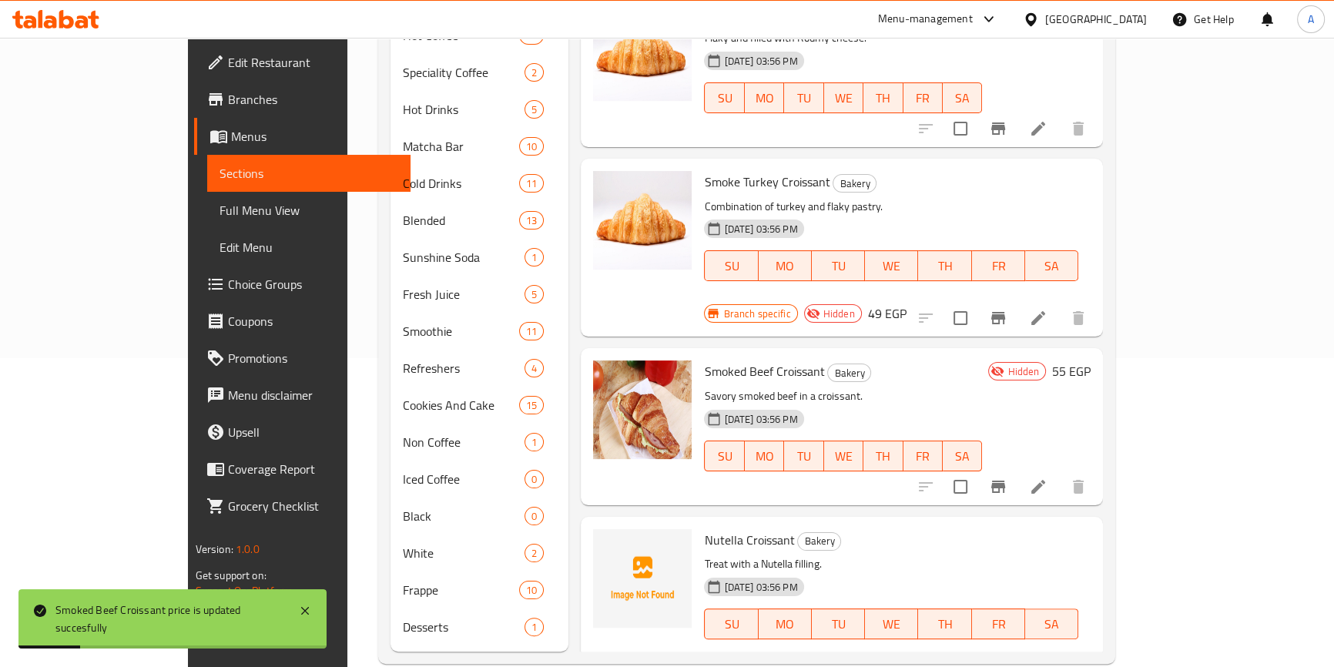
scroll to position [313, 0]
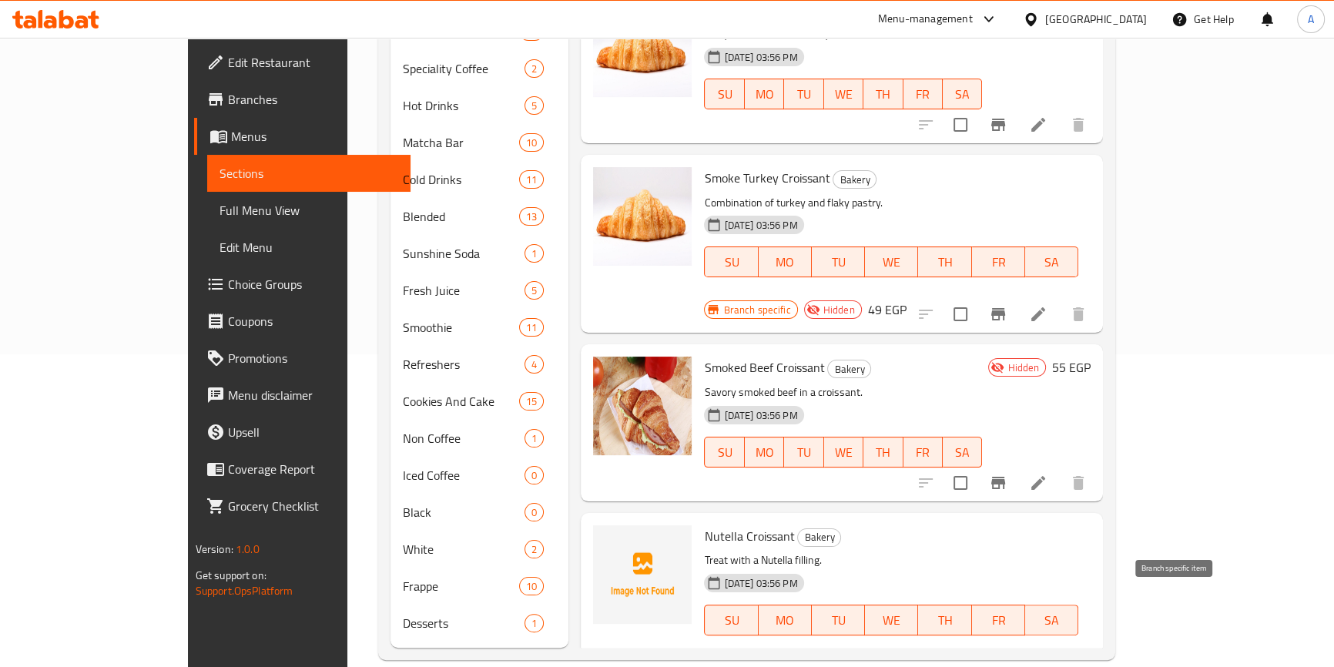
click at [1005, 666] on icon "Branch-specific-item" at bounding box center [998, 672] width 14 height 12
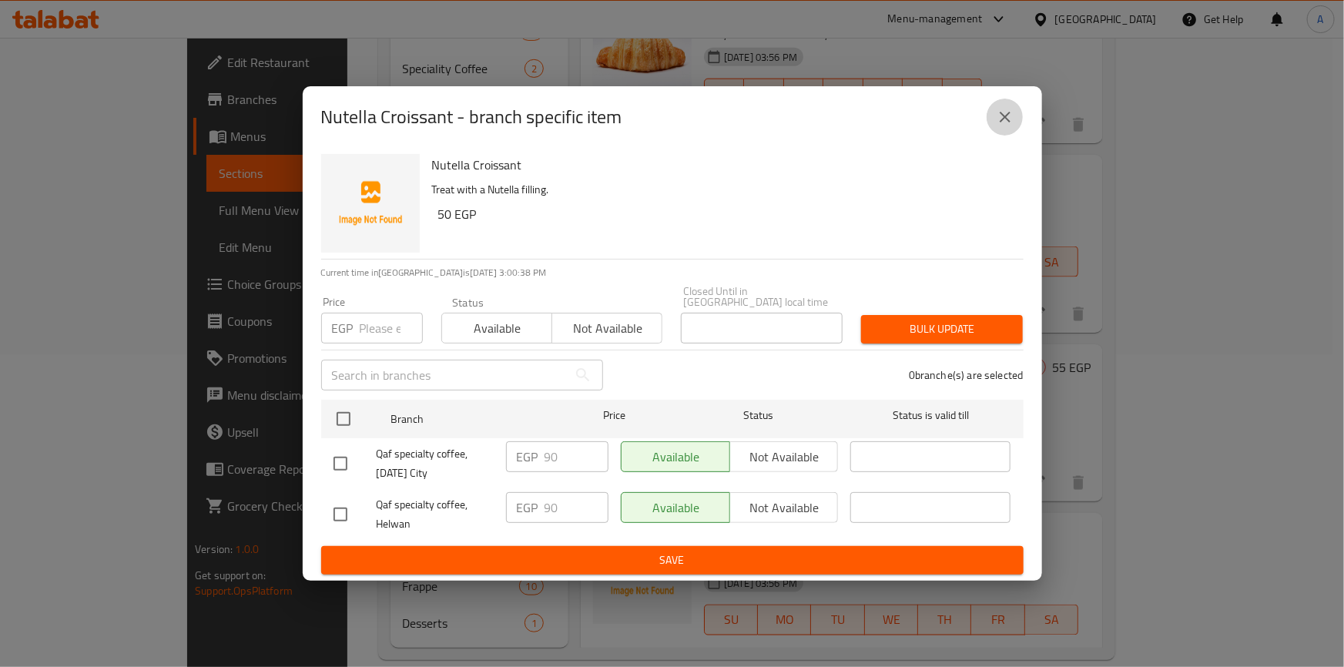
click at [1001, 115] on icon "close" at bounding box center [1005, 117] width 18 height 18
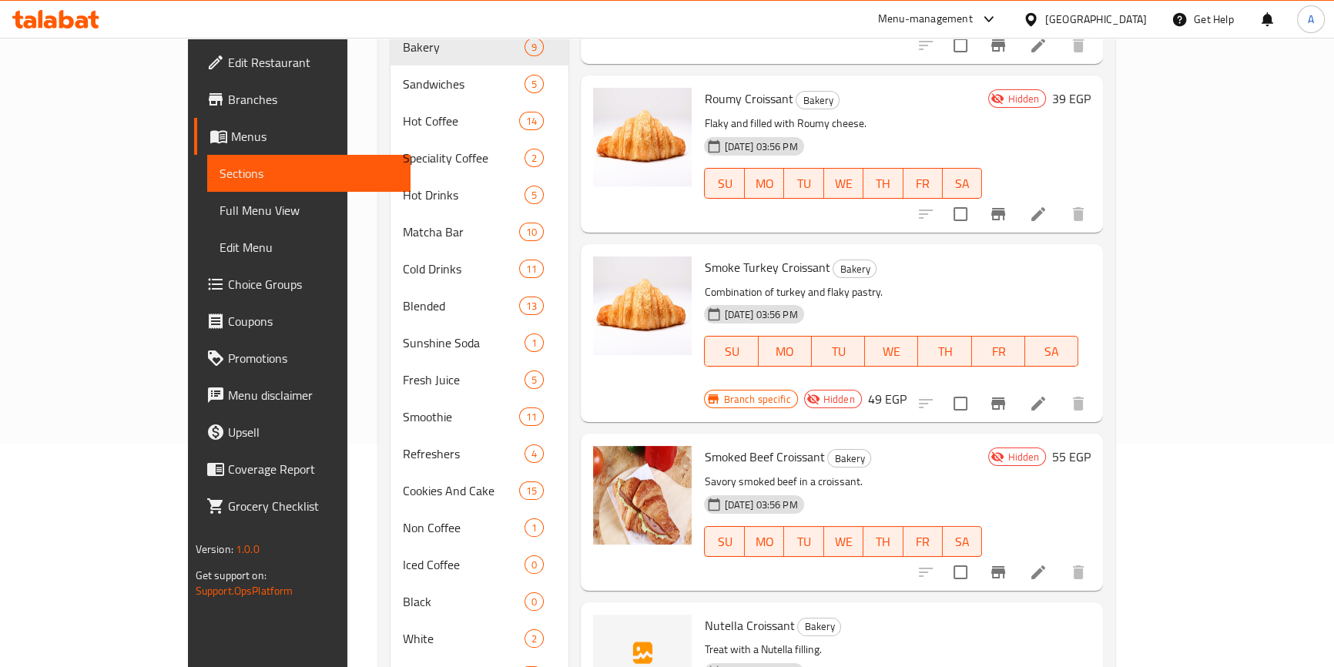
scroll to position [279, 0]
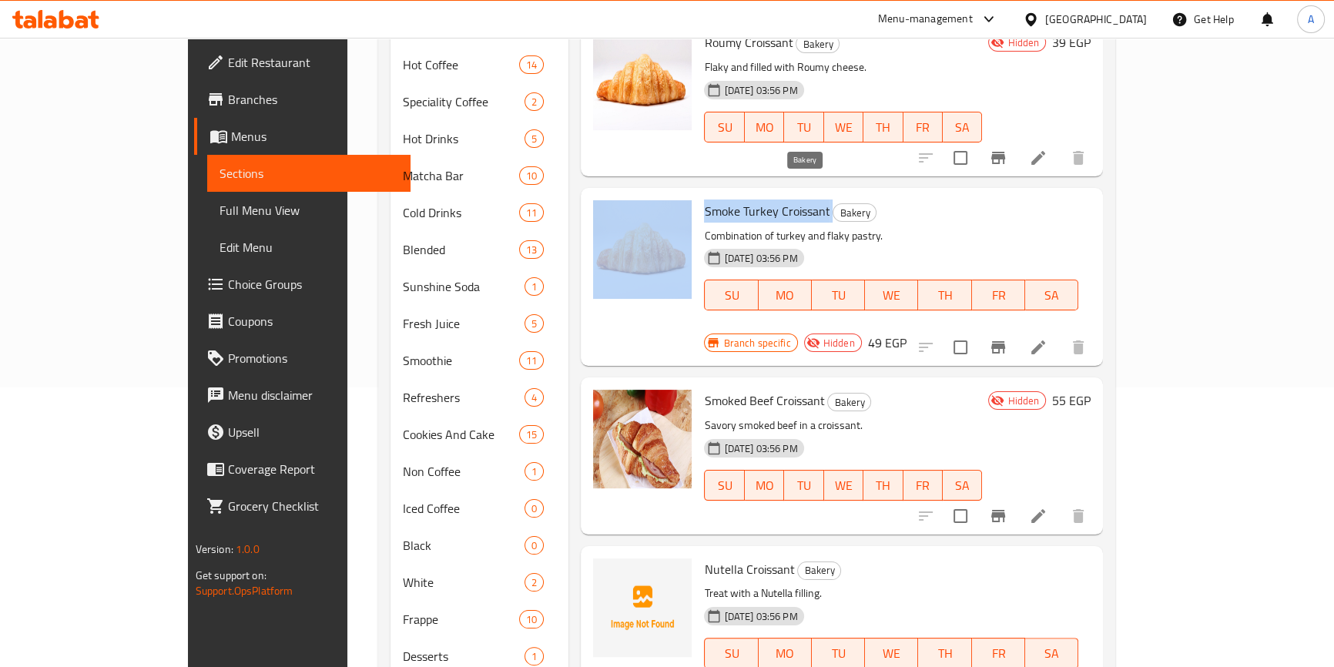
drag, startPoint x: 648, startPoint y: 186, endPoint x: 789, endPoint y: 191, distance: 141.0
click at [789, 194] on div "Smoke Turkey Croissant Bakery Combination of turkey and flaky pastry. [DATE] 03…" at bounding box center [842, 277] width 510 height 166
copy div "Smoke Turkey Croissant"
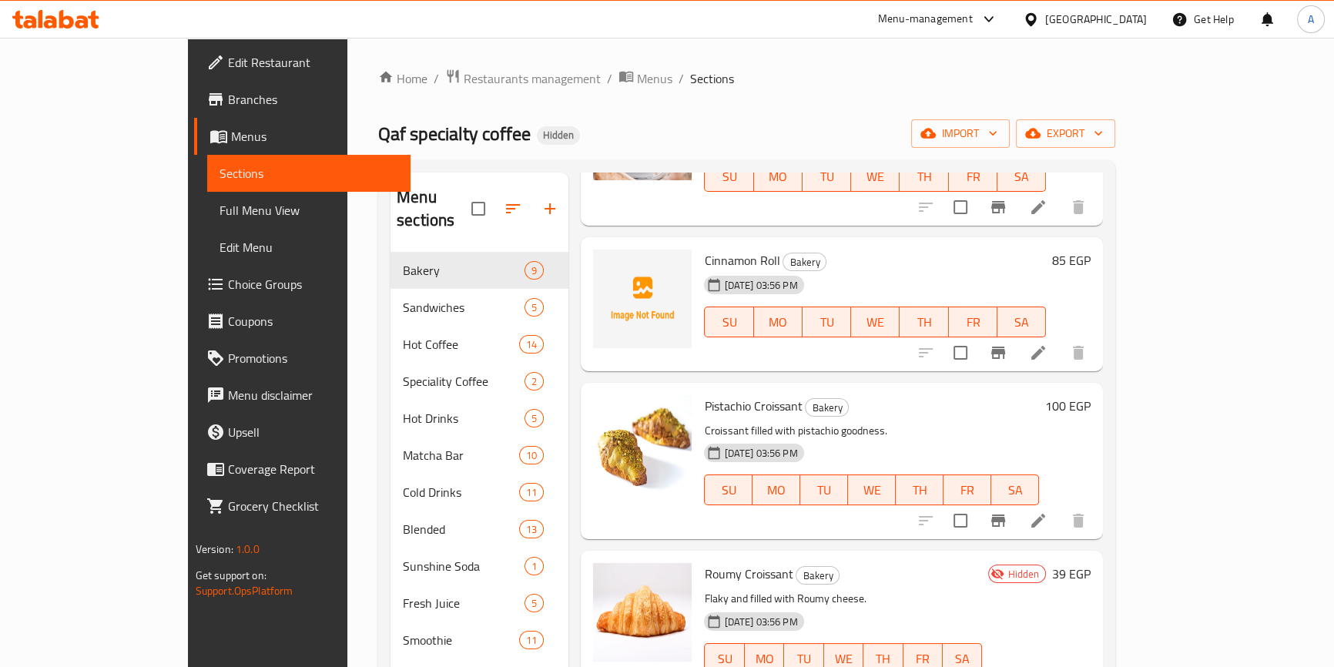
scroll to position [741, 0]
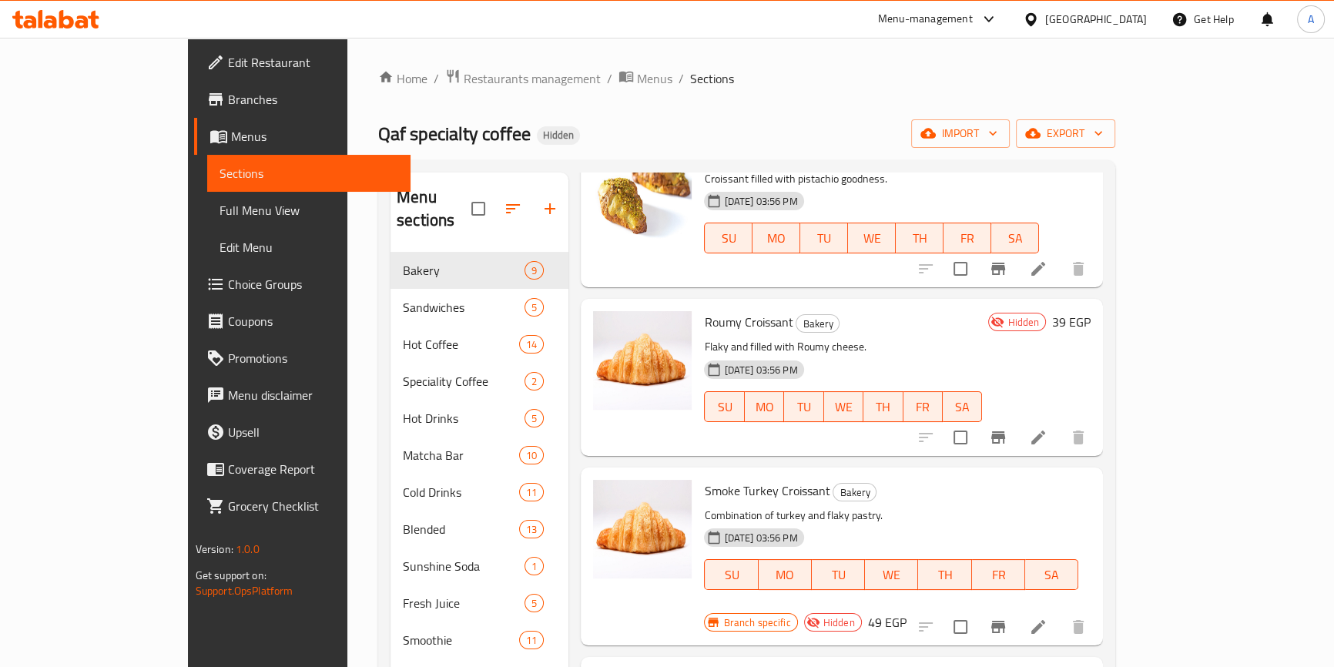
click at [723, 310] on span "Roumy Croissant" at bounding box center [748, 321] width 89 height 23
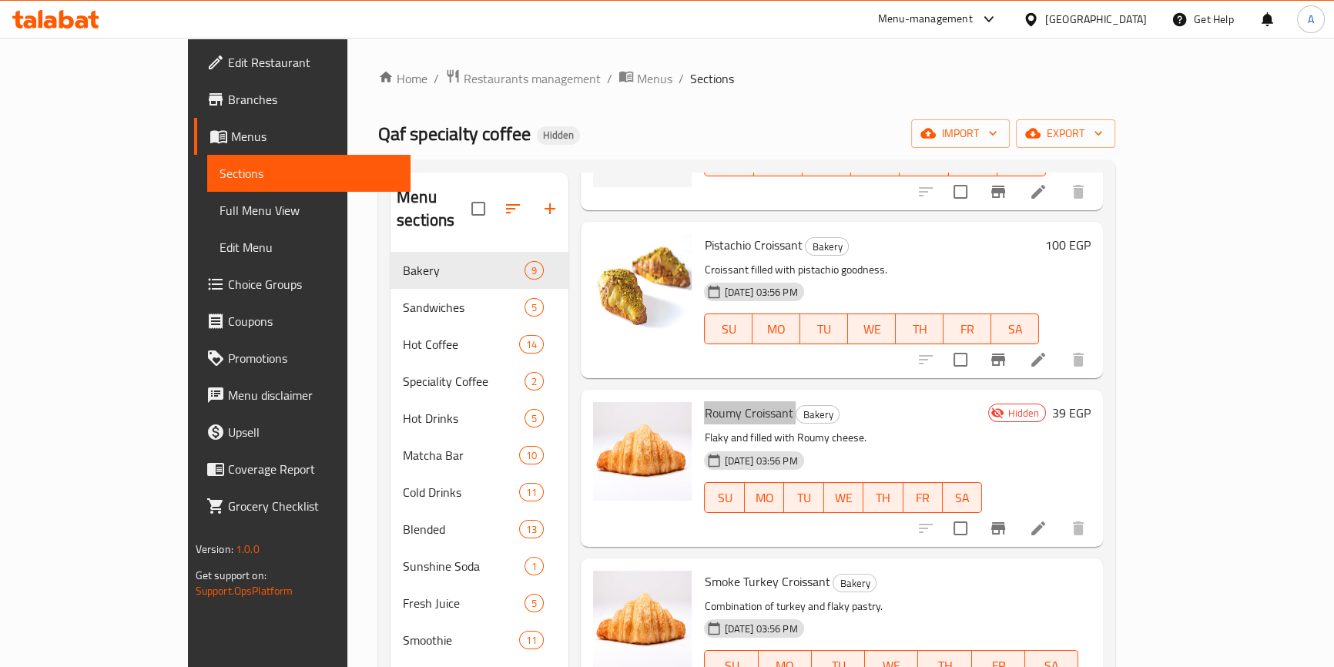
scroll to position [671, 0]
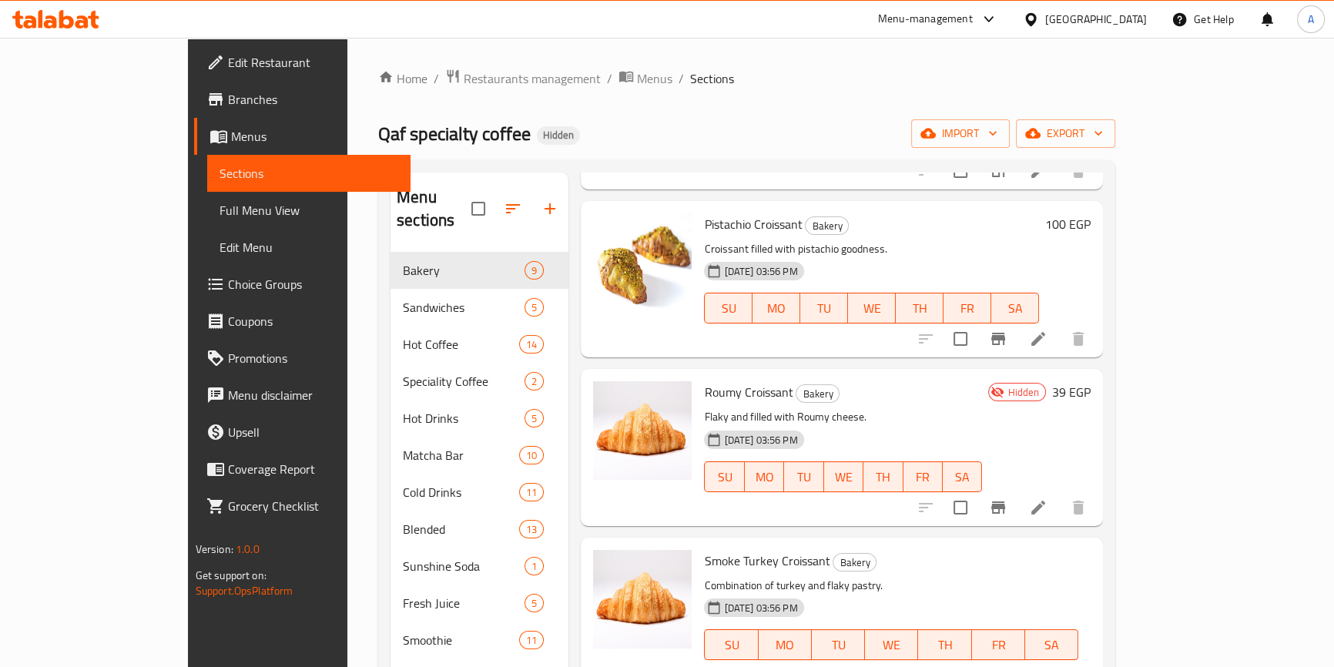
drag, startPoint x: 882, startPoint y: 374, endPoint x: 828, endPoint y: 376, distance: 53.9
click at [882, 381] on h6 "Roumy Croissant Bakery" at bounding box center [843, 392] width 278 height 22
click at [704, 380] on span "Roumy Croissant" at bounding box center [748, 391] width 89 height 23
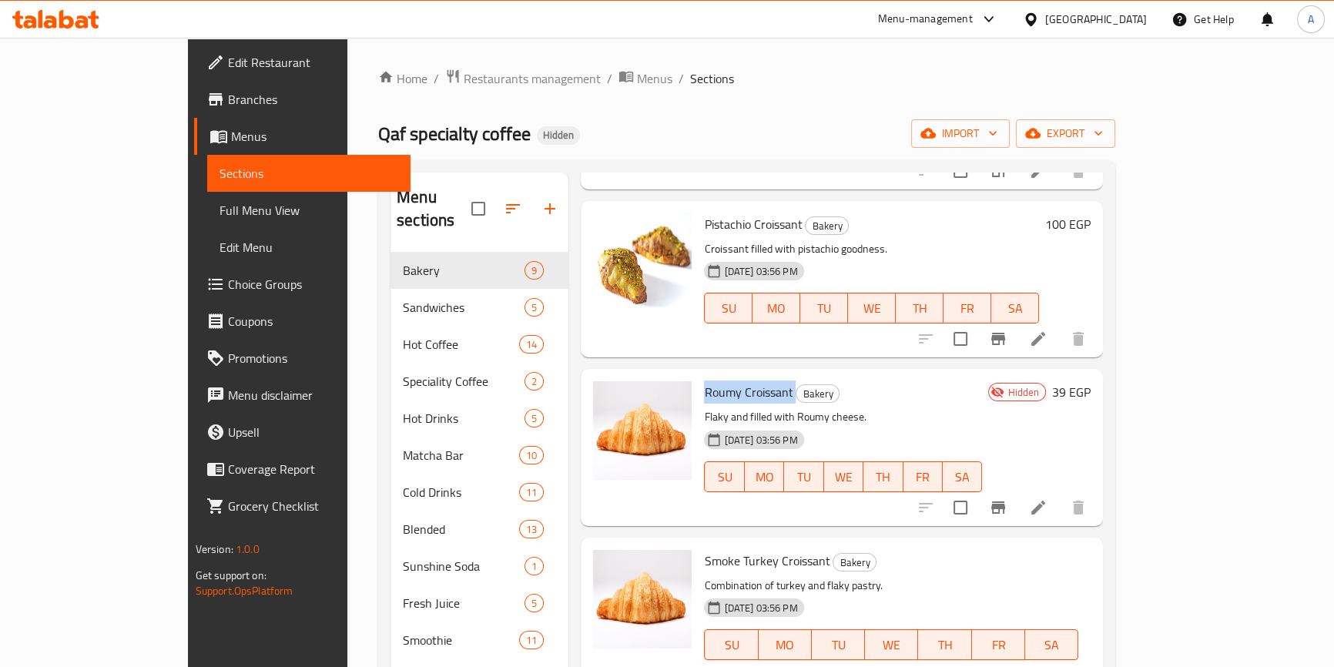
copy h6 "Roumy Croissant"
drag, startPoint x: 1142, startPoint y: 380, endPoint x: 1084, endPoint y: 378, distance: 57.8
click at [988, 380] on div "Roumy Croissant Bakery Flaky and filled with Roumy cheese. [DATE] 03:56 PM SU M…" at bounding box center [843, 447] width 290 height 144
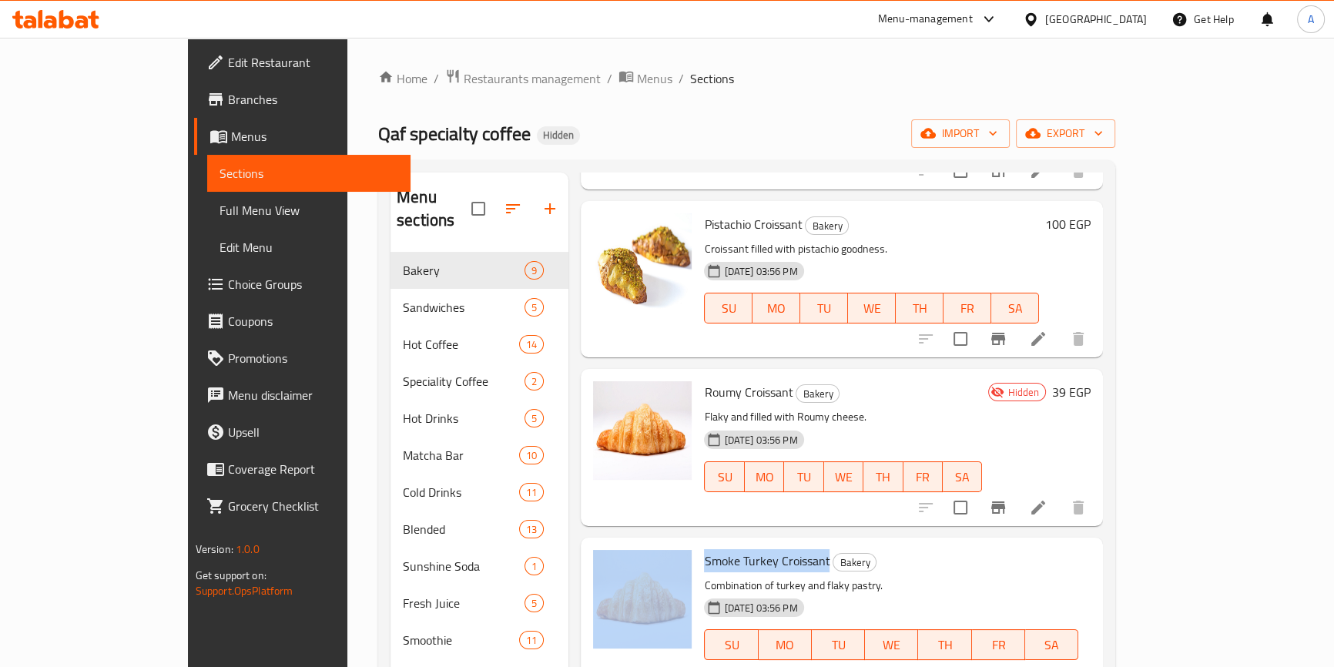
drag, startPoint x: 781, startPoint y: 539, endPoint x: 648, endPoint y: 537, distance: 133.2
click at [648, 544] on div "Smoke Turkey Croissant Bakery Combination of turkey and flaky pastry. [DATE] 03…" at bounding box center [842, 627] width 510 height 166
copy div "Smoke Turkey Croissant"
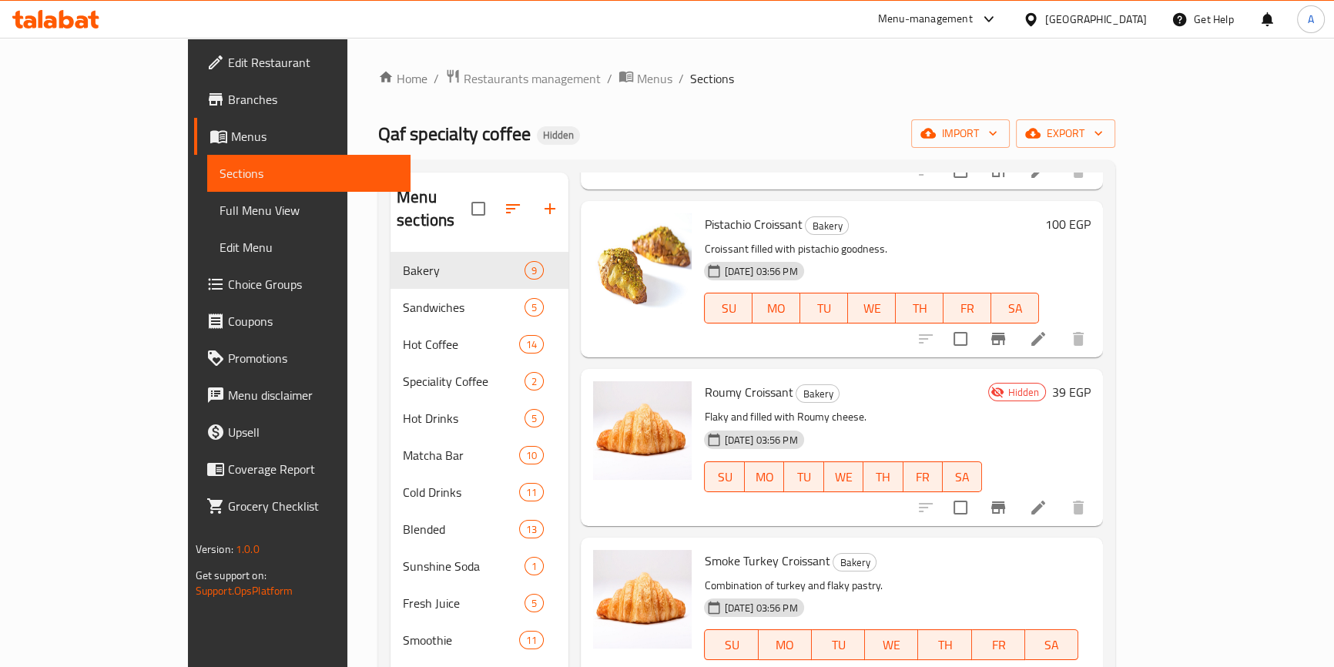
click at [1090, 412] on div "Hidden 39 EGP" at bounding box center [1036, 447] width 109 height 132
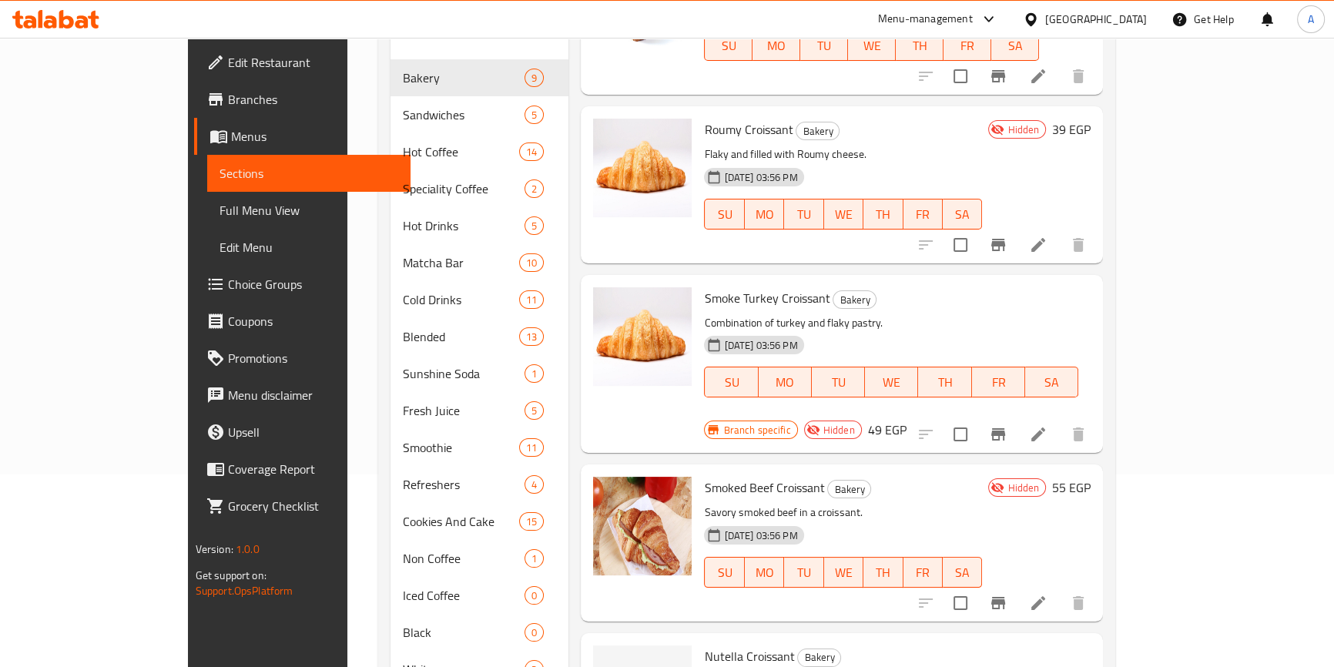
scroll to position [209, 0]
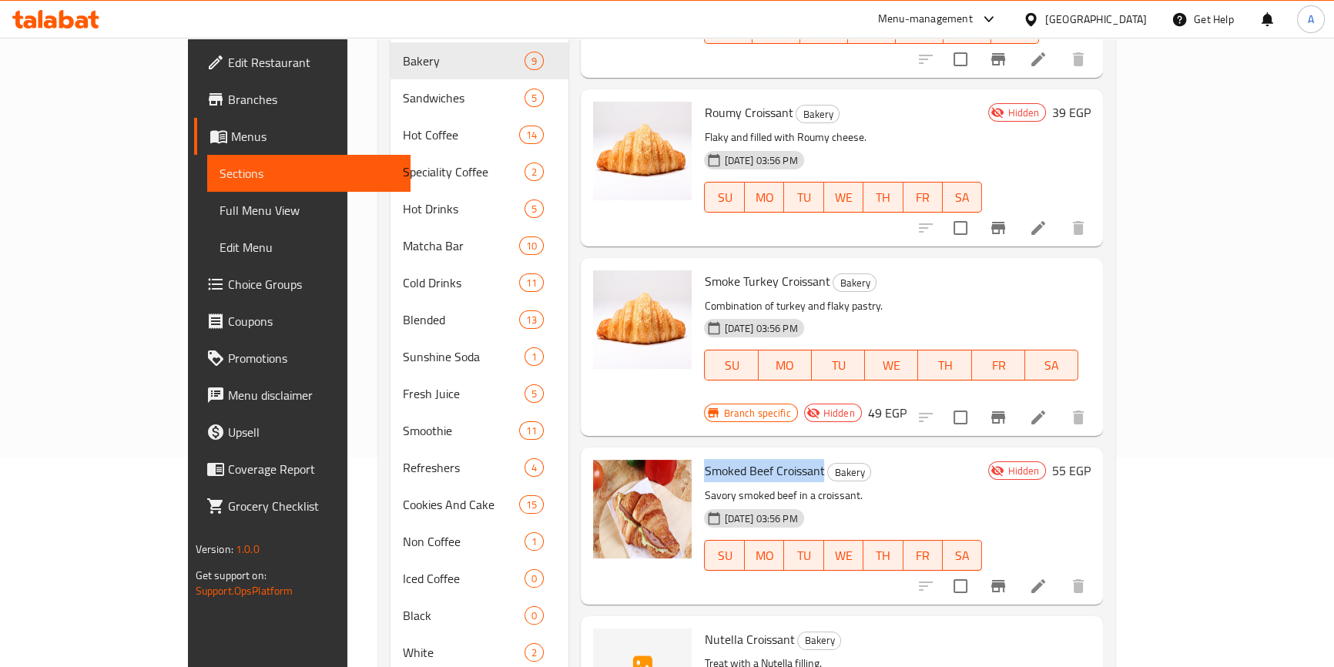
drag, startPoint x: 778, startPoint y: 423, endPoint x: 652, endPoint y: 427, distance: 125.6
click at [698, 453] on div "Smoked Beef Croissant Bakery Savory smoked beef in a croissant. [DATE] 03:56 PM…" at bounding box center [843, 525] width 290 height 144
drag, startPoint x: 777, startPoint y: 423, endPoint x: 657, endPoint y: 421, distance: 120.1
click at [704, 460] on h6 "Smoked Beef Croissant Bakery" at bounding box center [843, 471] width 278 height 22
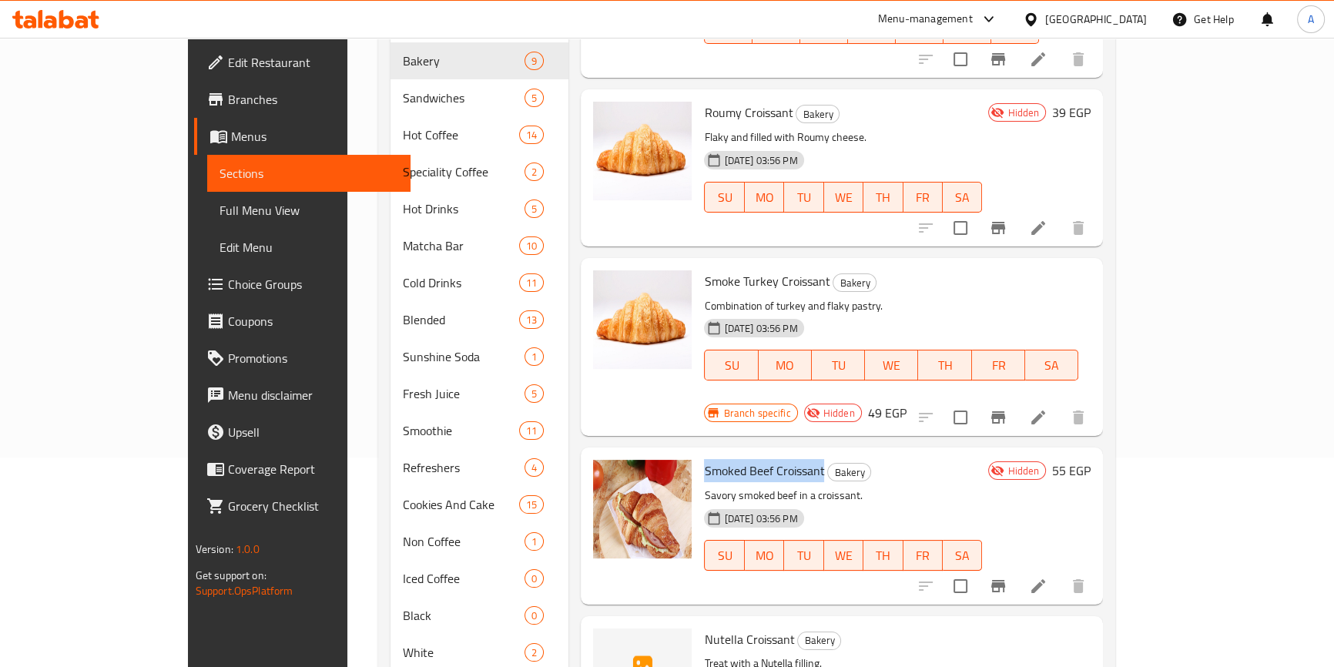
copy span "Smoked Beef Croissant"
click at [988, 534] on div "SU MO TU WE TH FR SA" at bounding box center [843, 555] width 290 height 43
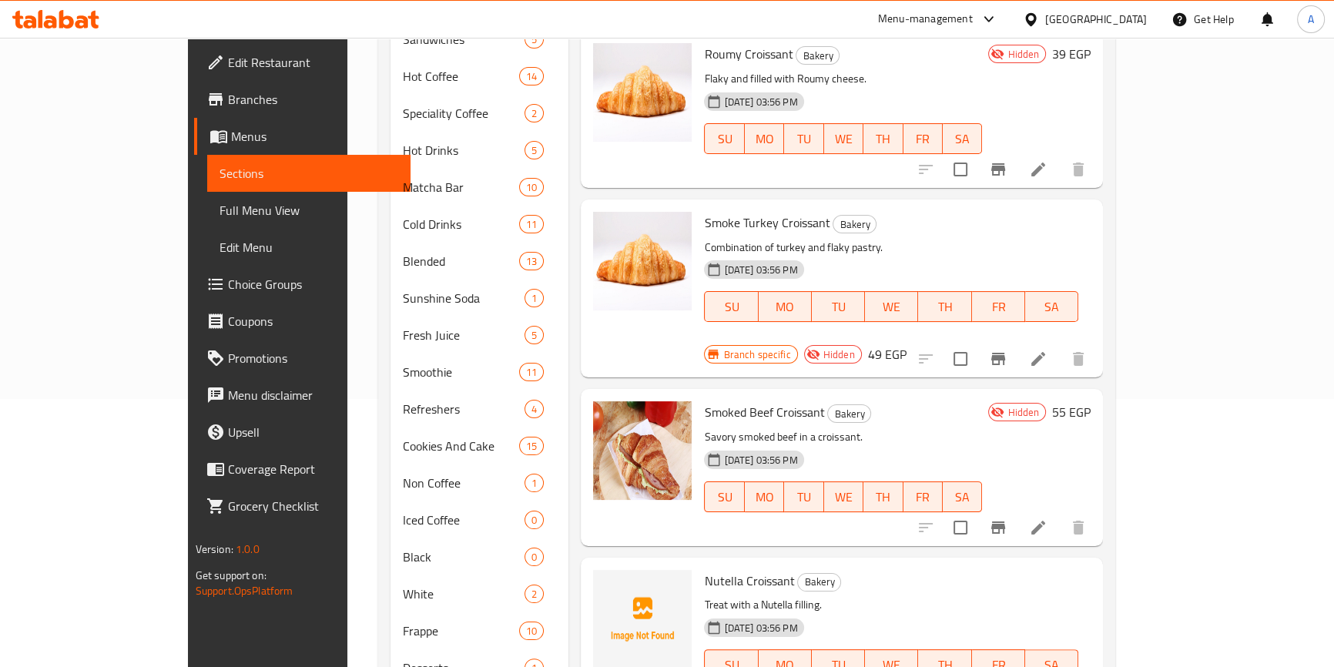
scroll to position [313, 0]
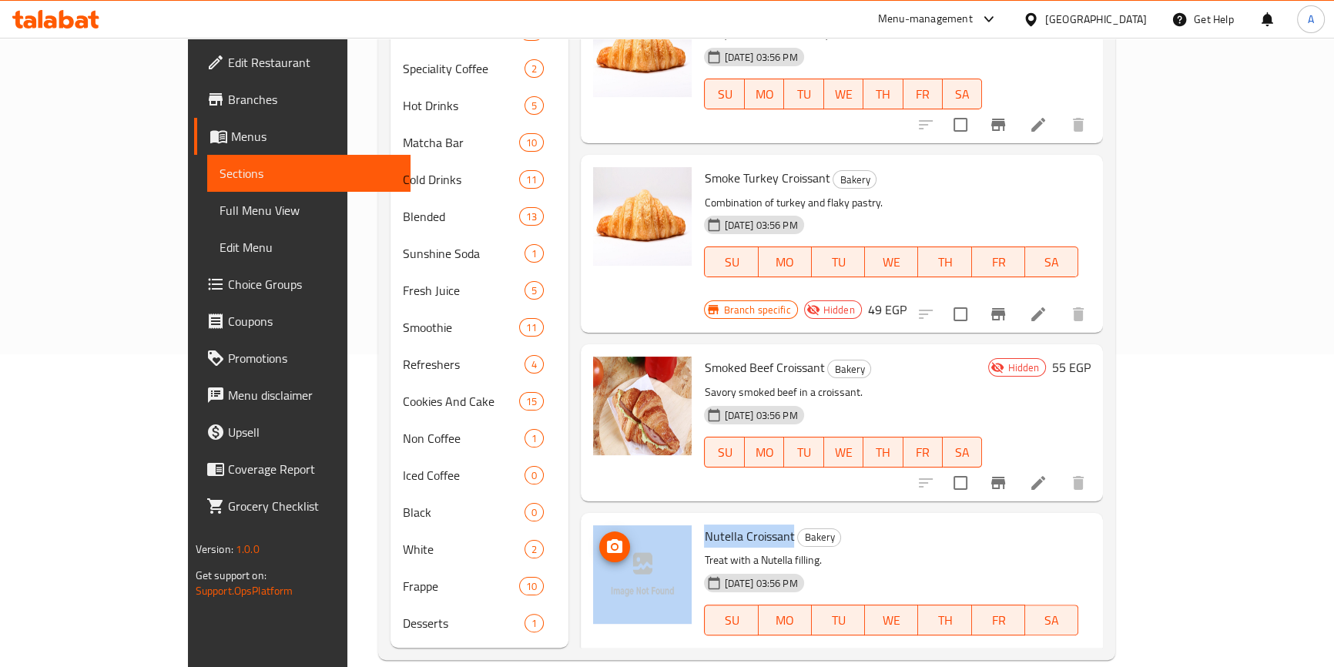
drag, startPoint x: 745, startPoint y: 484, endPoint x: 640, endPoint y: 486, distance: 105.5
click at [640, 519] on div "Nutella Croissant Bakery Treat with a Nutella filling. [DATE] 03:56 PM SU MO TU…" at bounding box center [842, 602] width 510 height 166
copy div "Nutella Croissant"
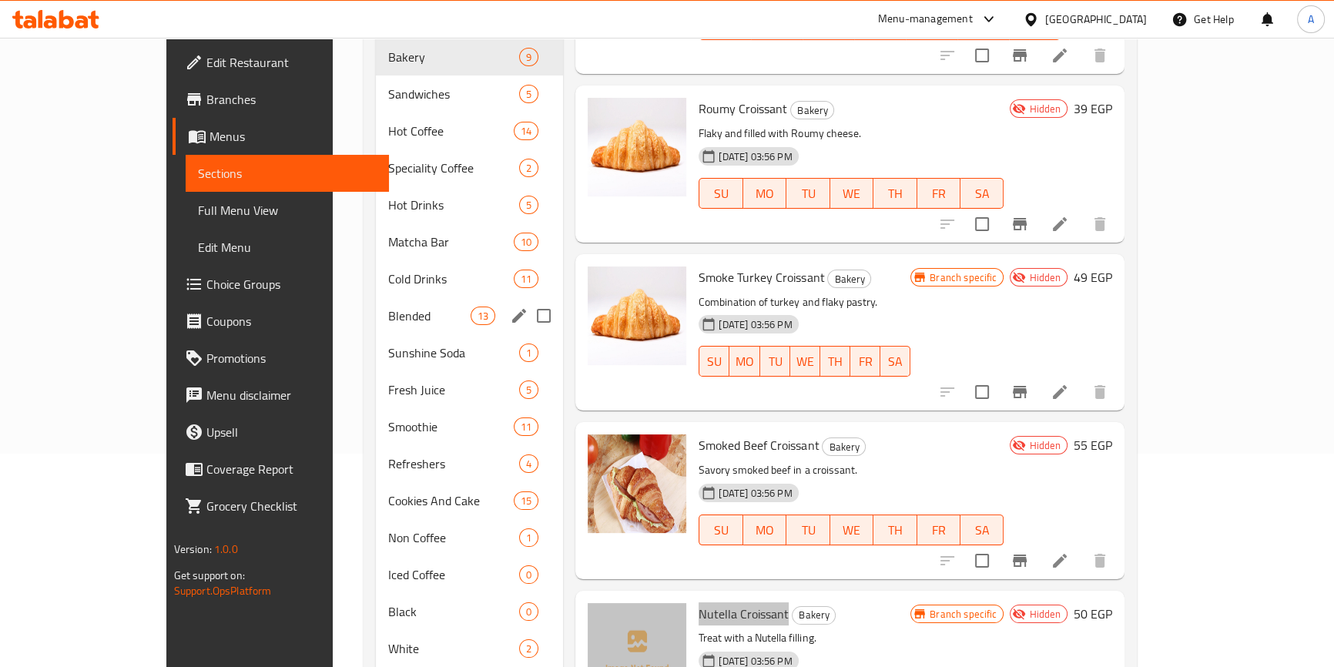
scroll to position [172, 0]
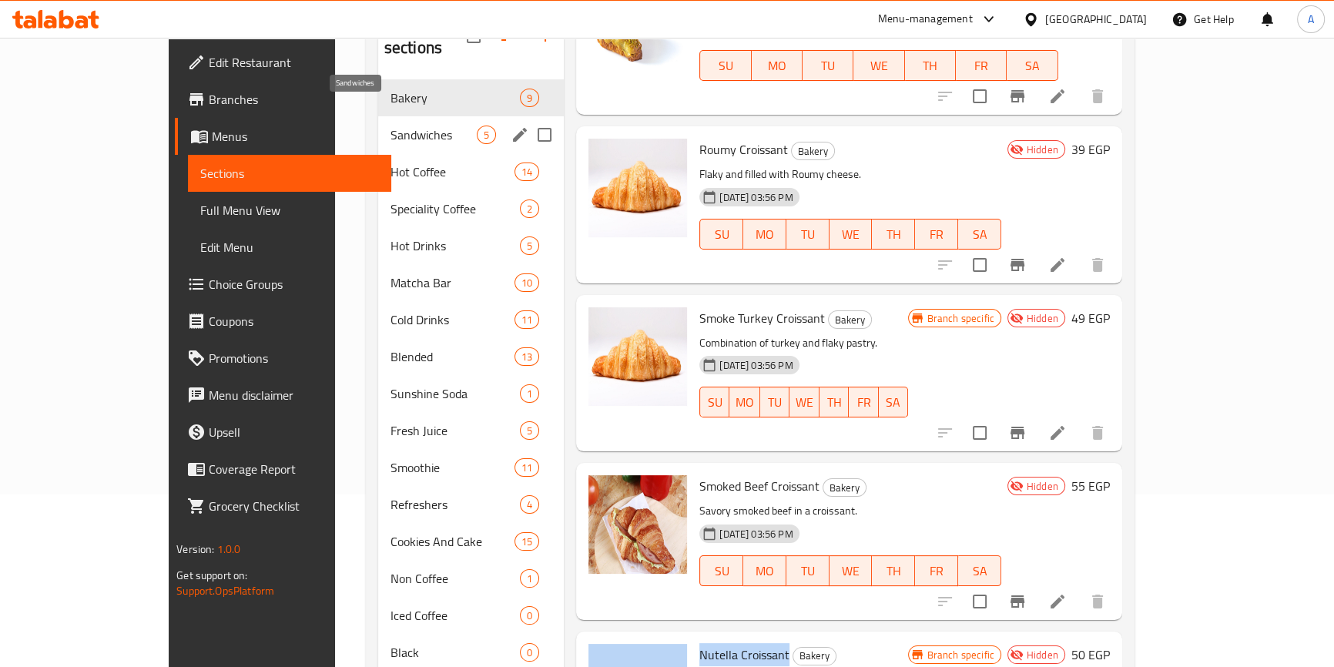
click at [390, 125] on span "Sandwiches" at bounding box center [433, 134] width 86 height 18
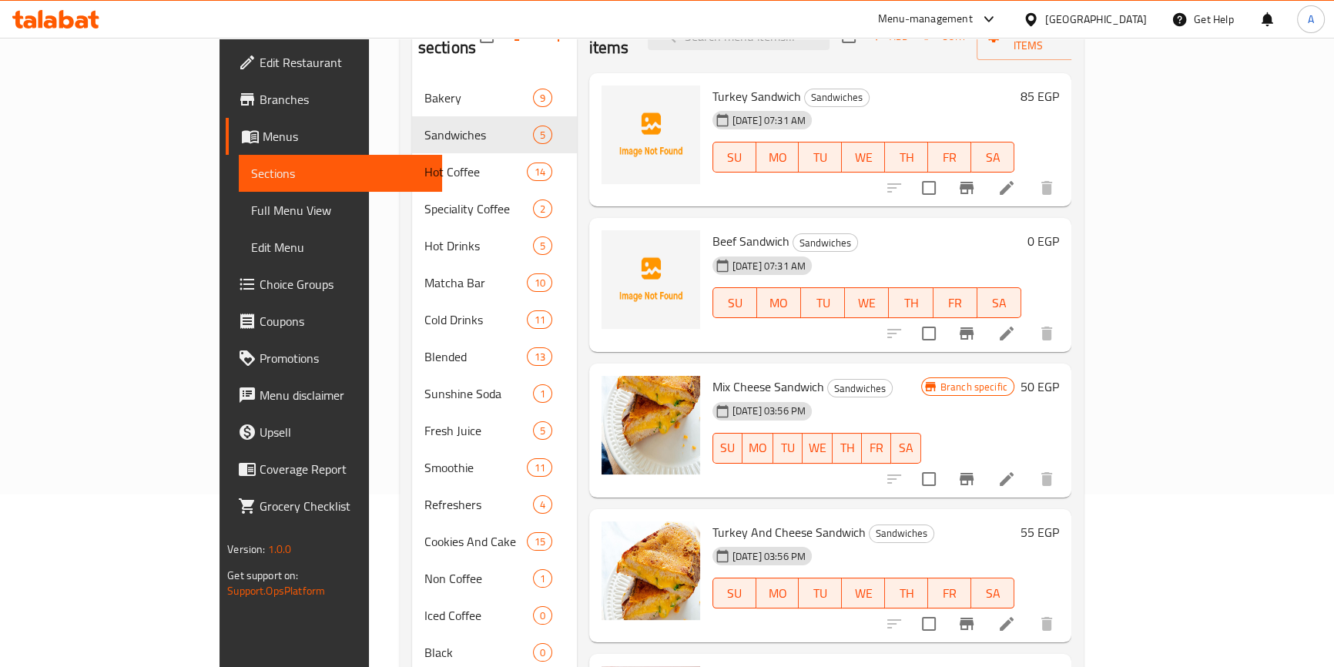
click at [917, 230] on h6 "Beef Sandwich Sandwiches" at bounding box center [866, 241] width 309 height 22
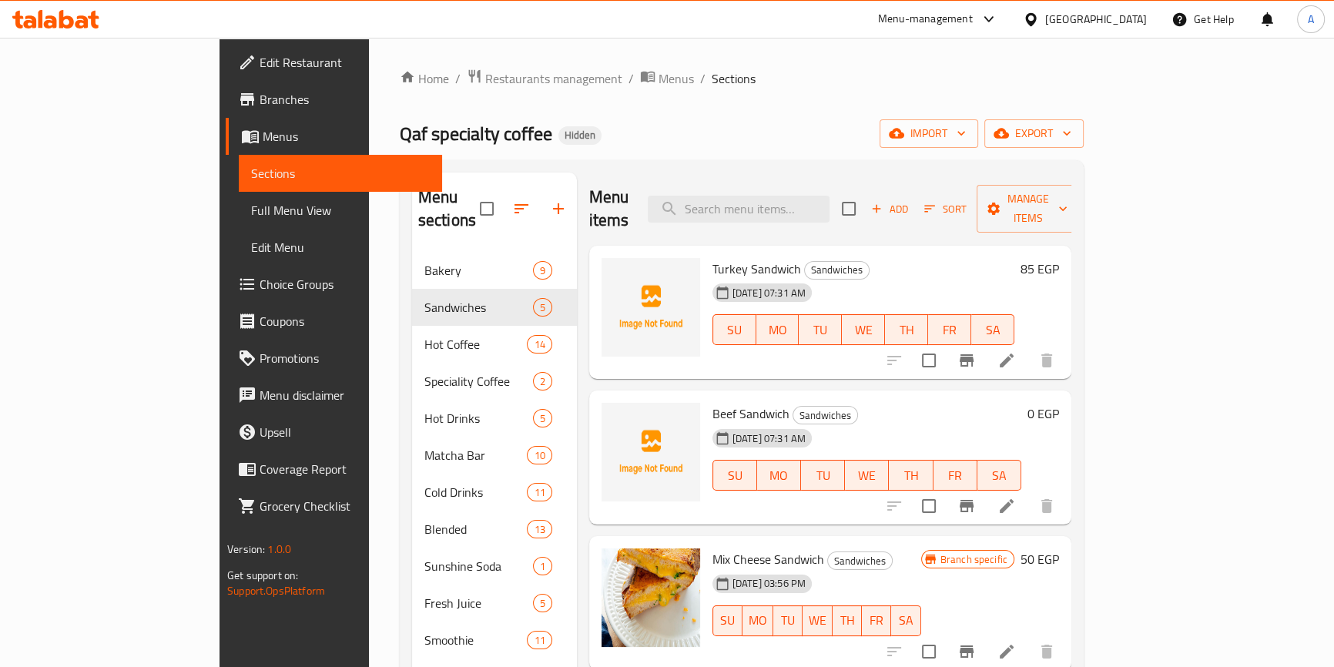
click at [1059, 403] on h6 "0 EGP" at bounding box center [1043, 414] width 32 height 22
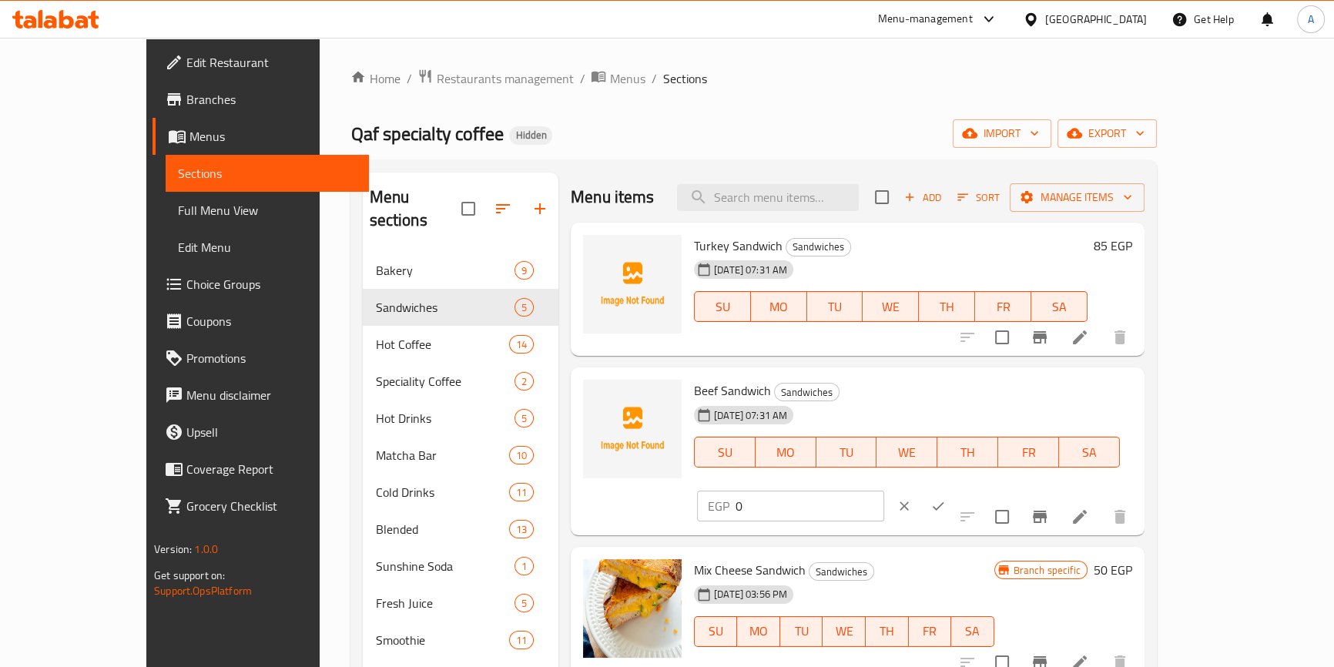
click at [884, 490] on input "0" at bounding box center [809, 505] width 149 height 31
type input "85"
click at [955, 489] on button "ok" at bounding box center [938, 506] width 34 height 34
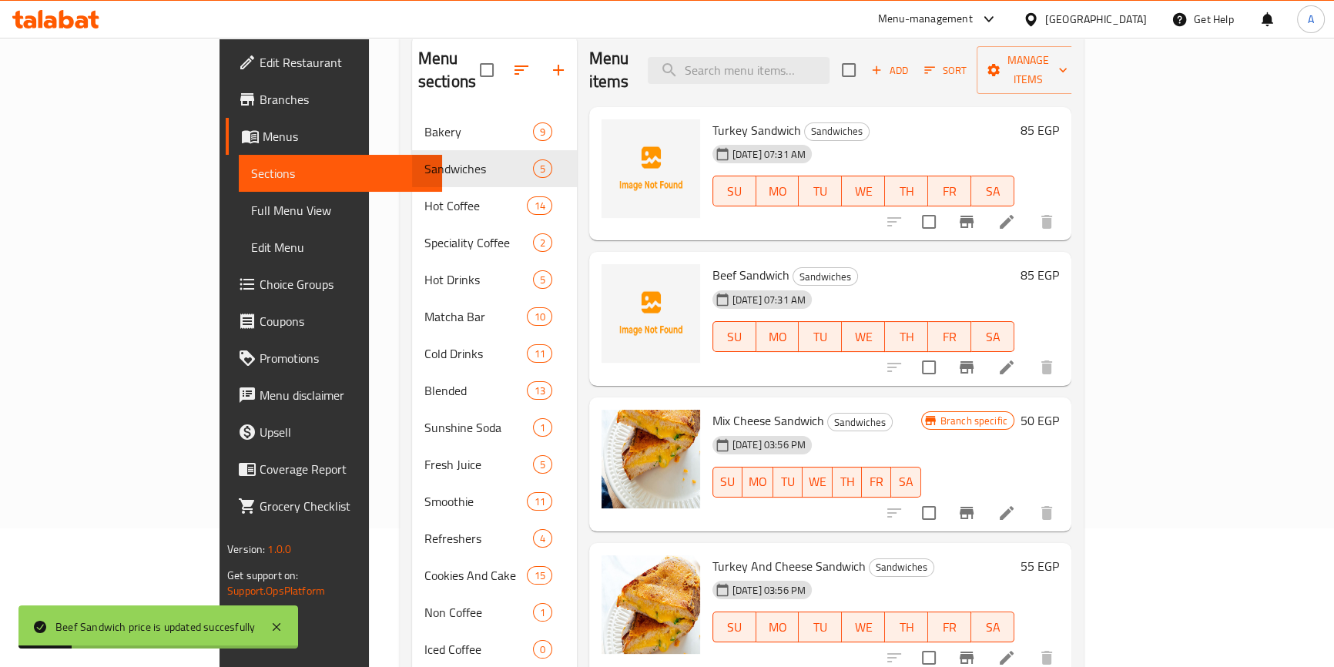
scroll to position [209, 0]
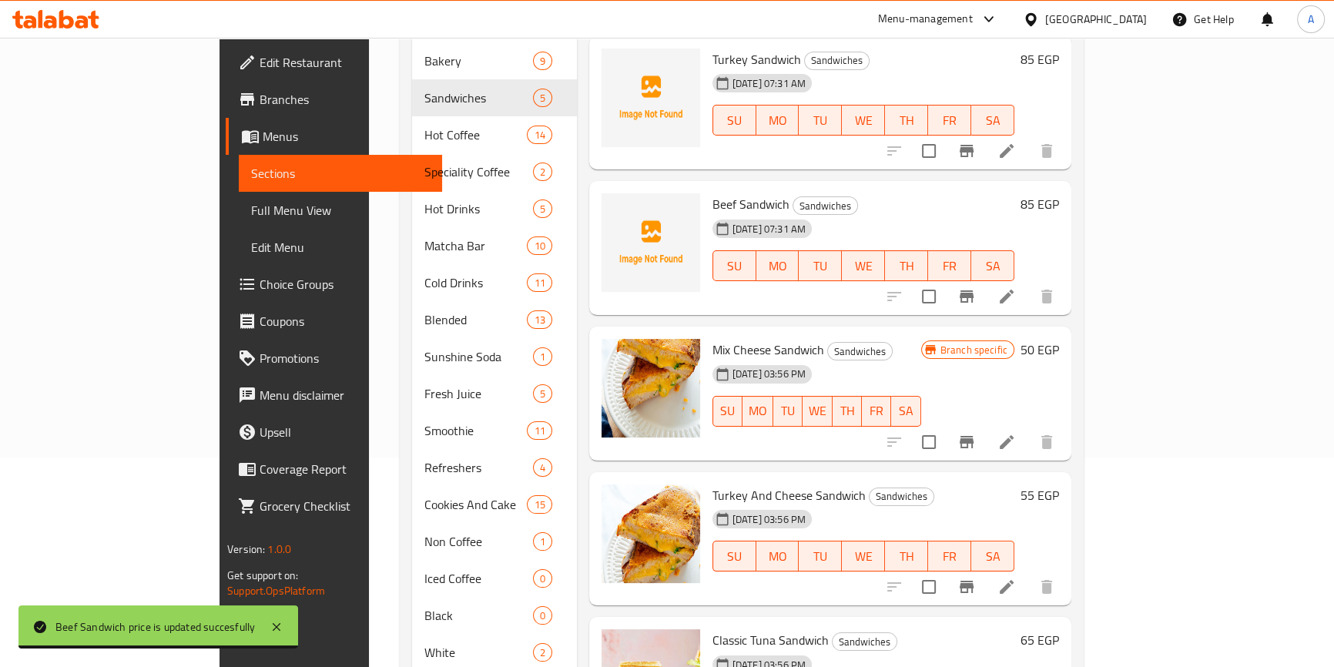
click at [1059, 339] on h6 "50 EGP" at bounding box center [1039, 350] width 38 height 22
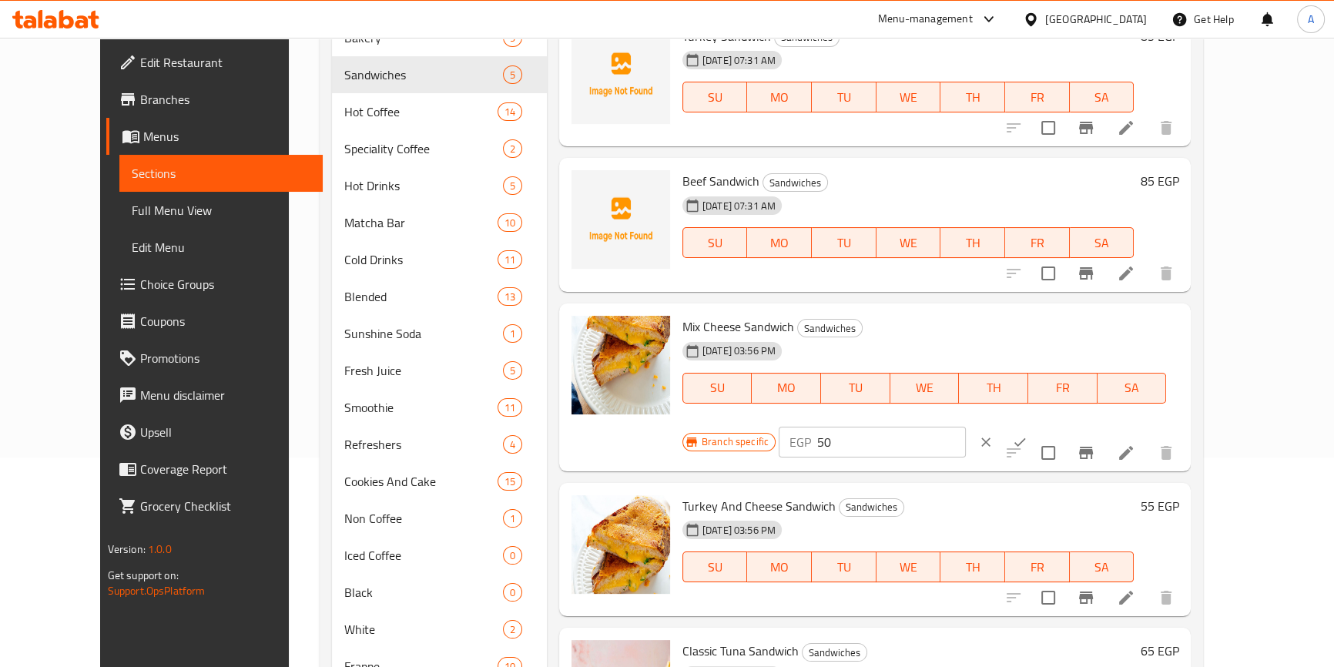
click at [965, 427] on input "50" at bounding box center [891, 442] width 149 height 31
type input "70"
click at [1036, 425] on button "ok" at bounding box center [1019, 442] width 34 height 34
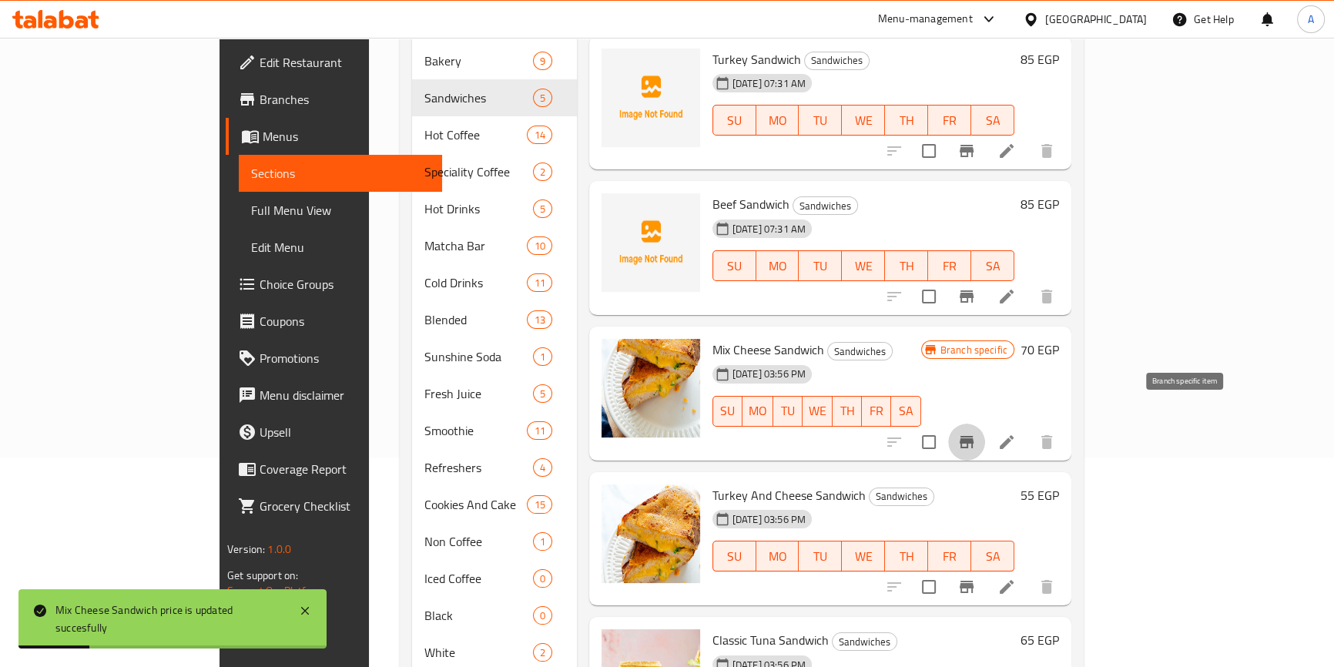
click at [975, 433] on icon "Branch-specific-item" at bounding box center [966, 442] width 18 height 18
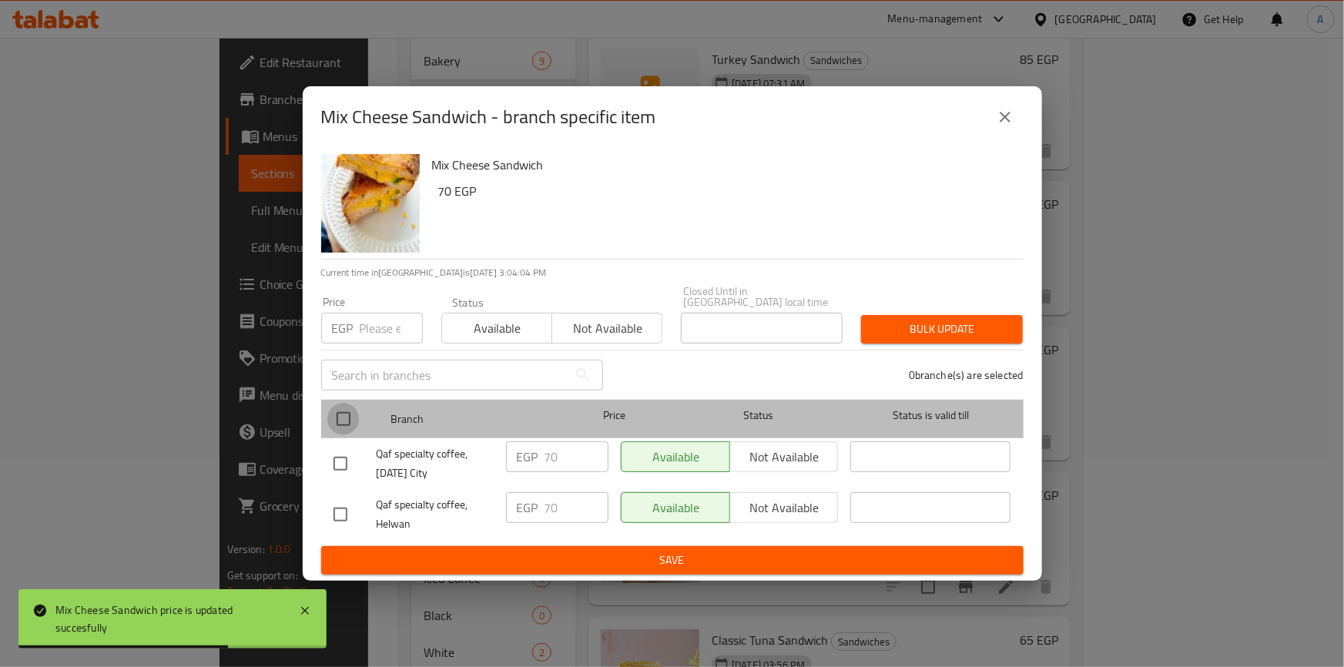
click at [347, 410] on input "checkbox" at bounding box center [343, 419] width 32 height 32
checkbox input "true"
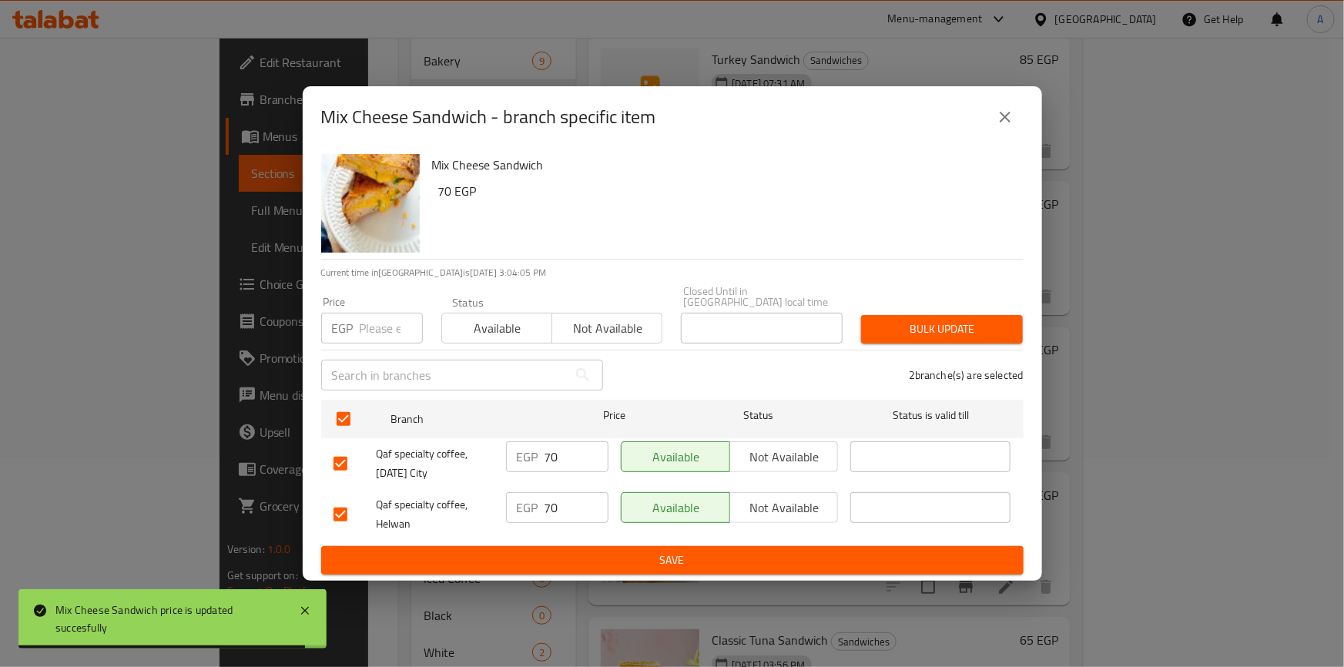
click at [490, 317] on span "Available" at bounding box center [497, 328] width 98 height 22
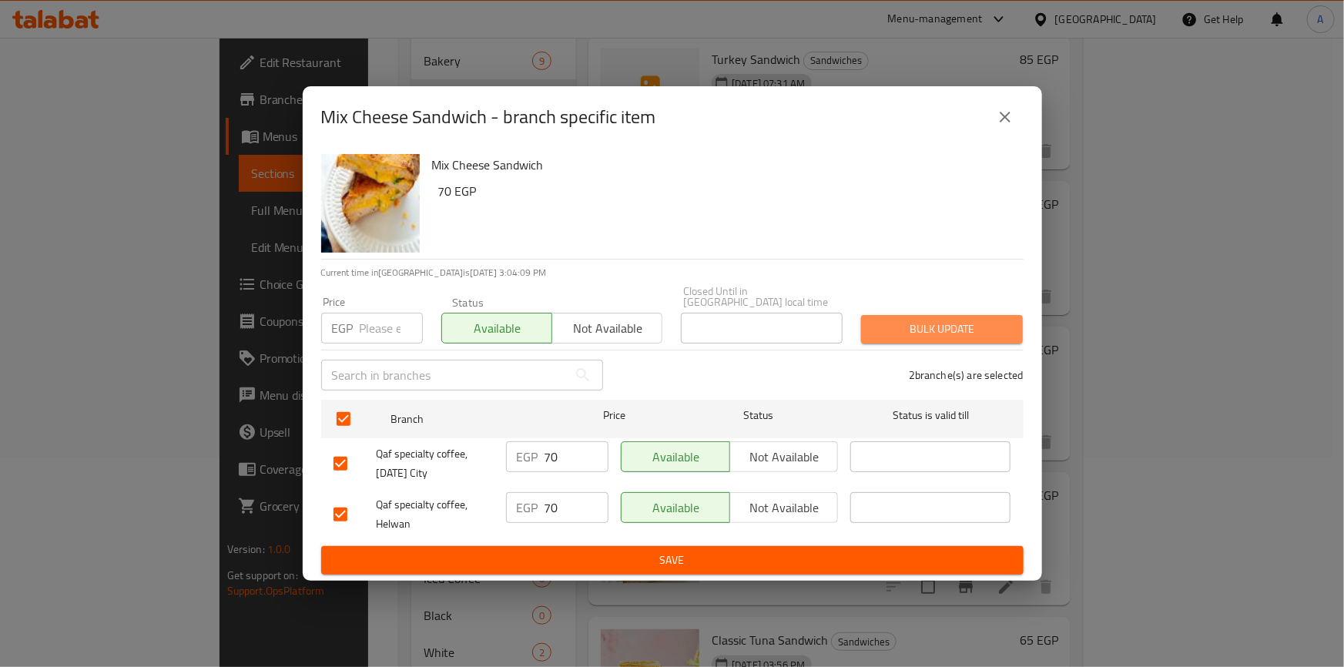
click at [923, 320] on span "Bulk update" at bounding box center [941, 329] width 137 height 19
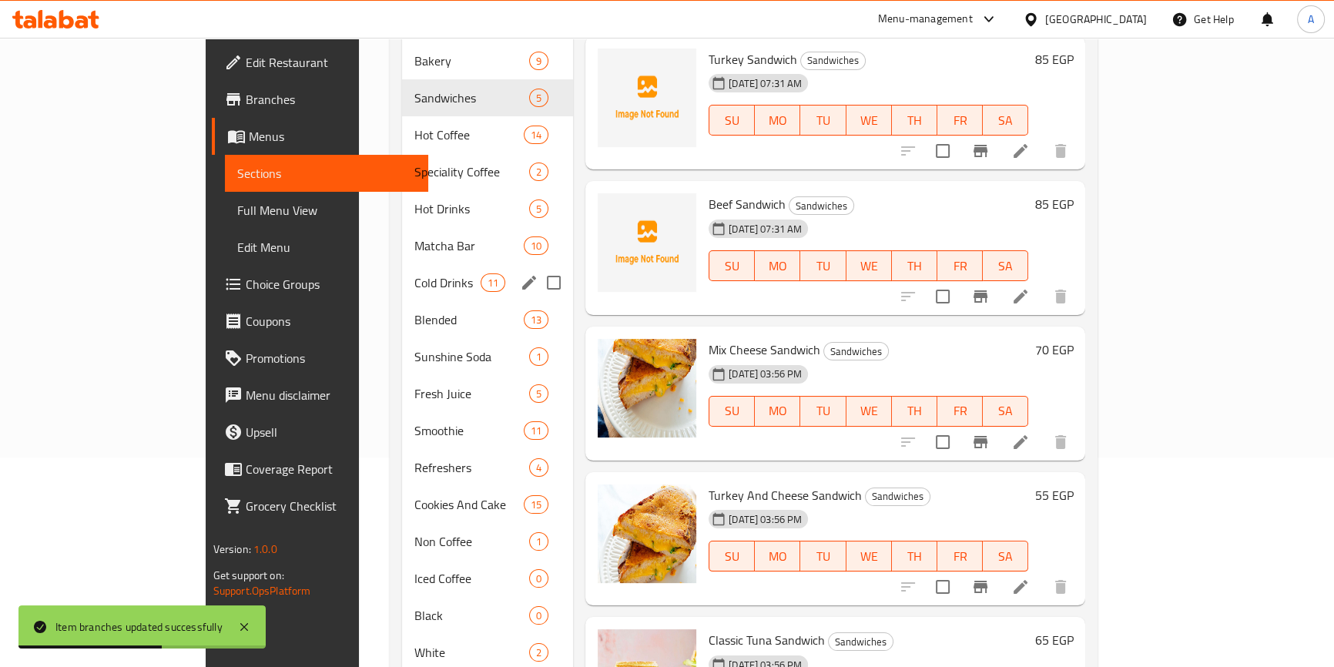
scroll to position [0, 0]
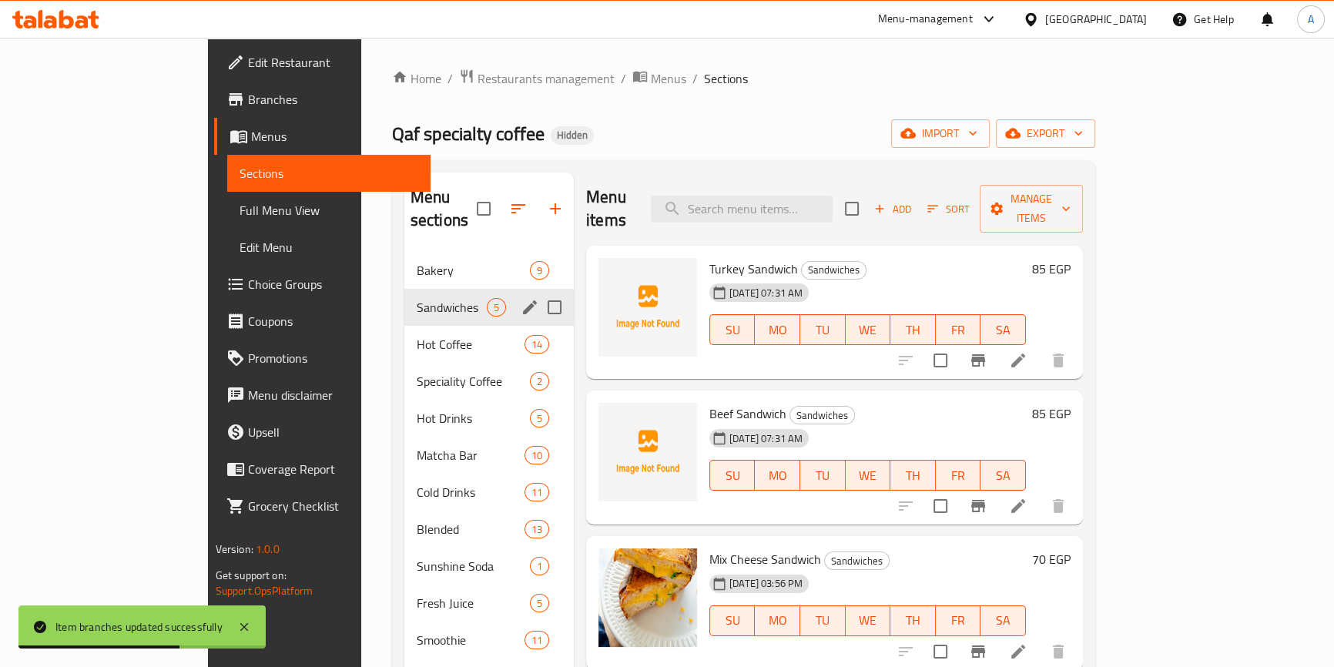
click at [404, 289] on div "Sandwiches 5" at bounding box center [488, 307] width 169 height 37
click at [417, 261] on span "Bakery" at bounding box center [452, 270] width 70 height 18
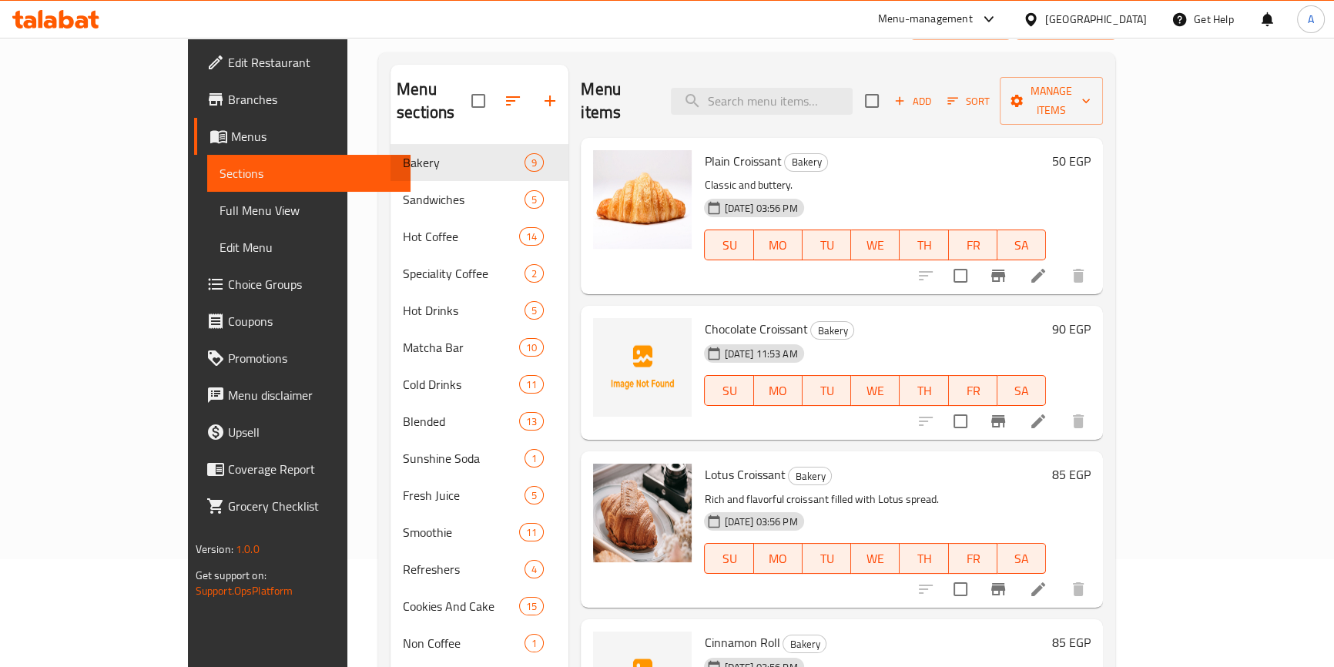
scroll to position [32, 0]
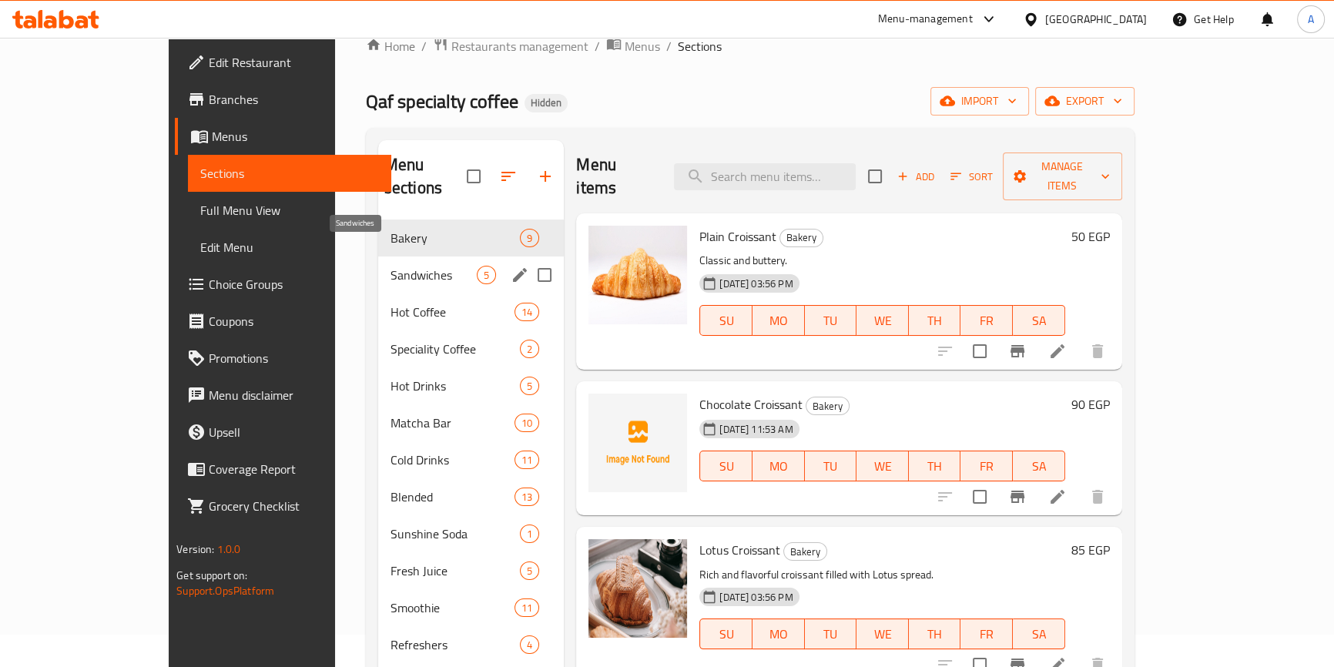
click at [390, 266] on span "Sandwiches" at bounding box center [433, 275] width 86 height 18
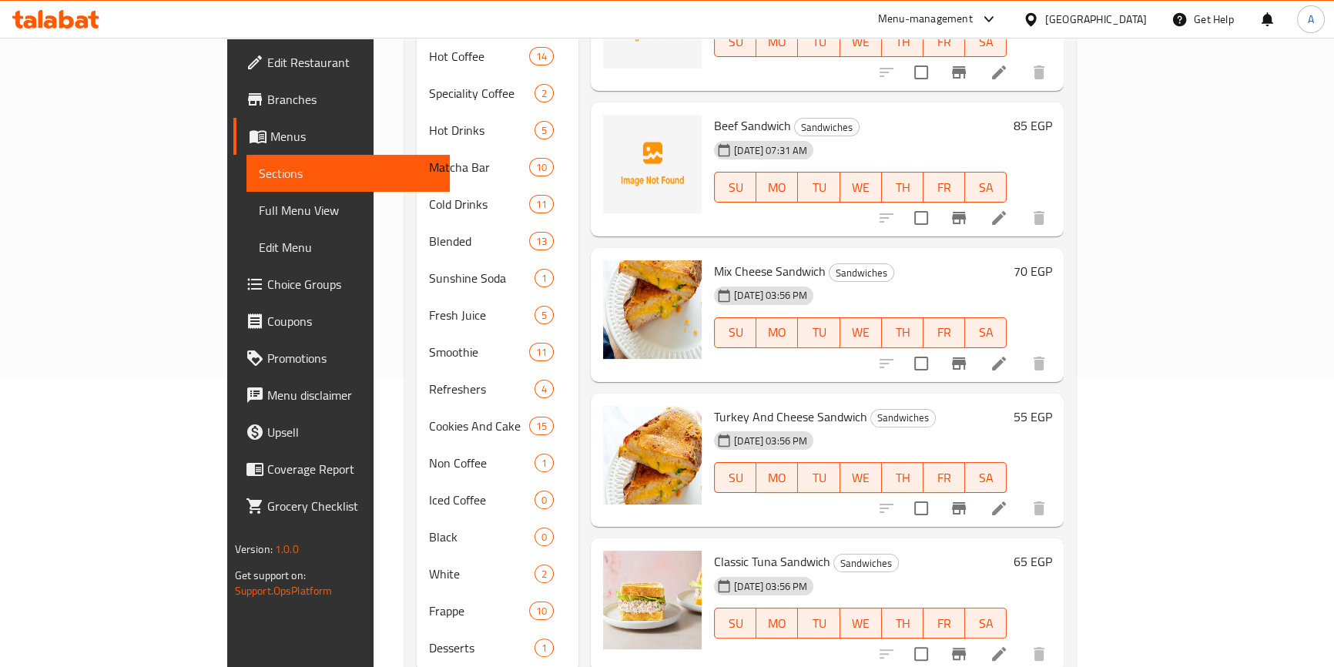
scroll to position [313, 0]
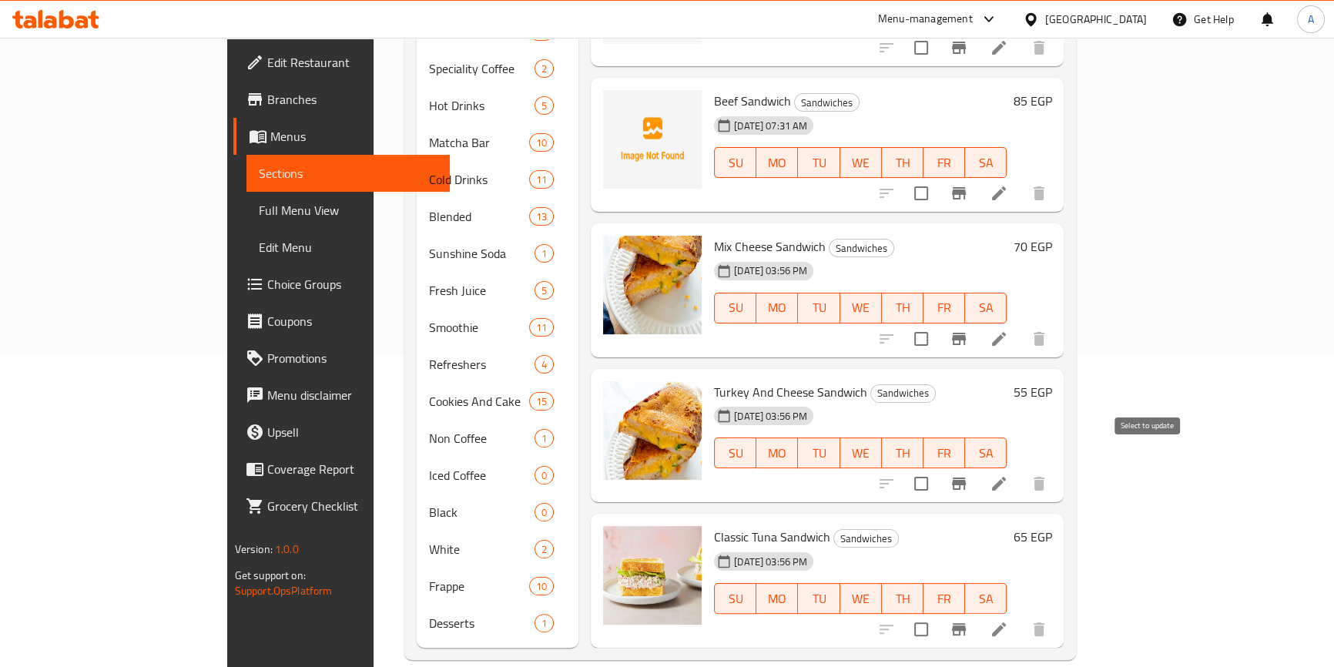
click at [937, 467] on input "checkbox" at bounding box center [921, 483] width 32 height 32
checkbox input "true"
click at [937, 613] on input "checkbox" at bounding box center [921, 629] width 32 height 32
checkbox input "true"
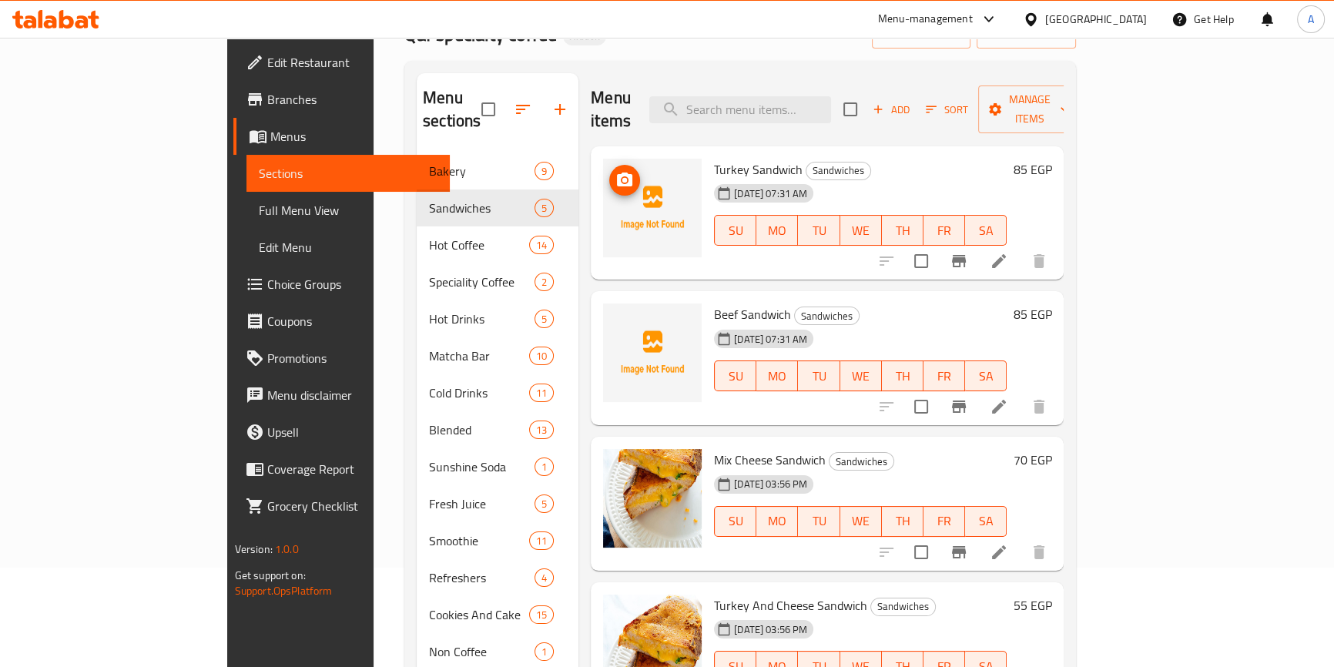
scroll to position [0, 0]
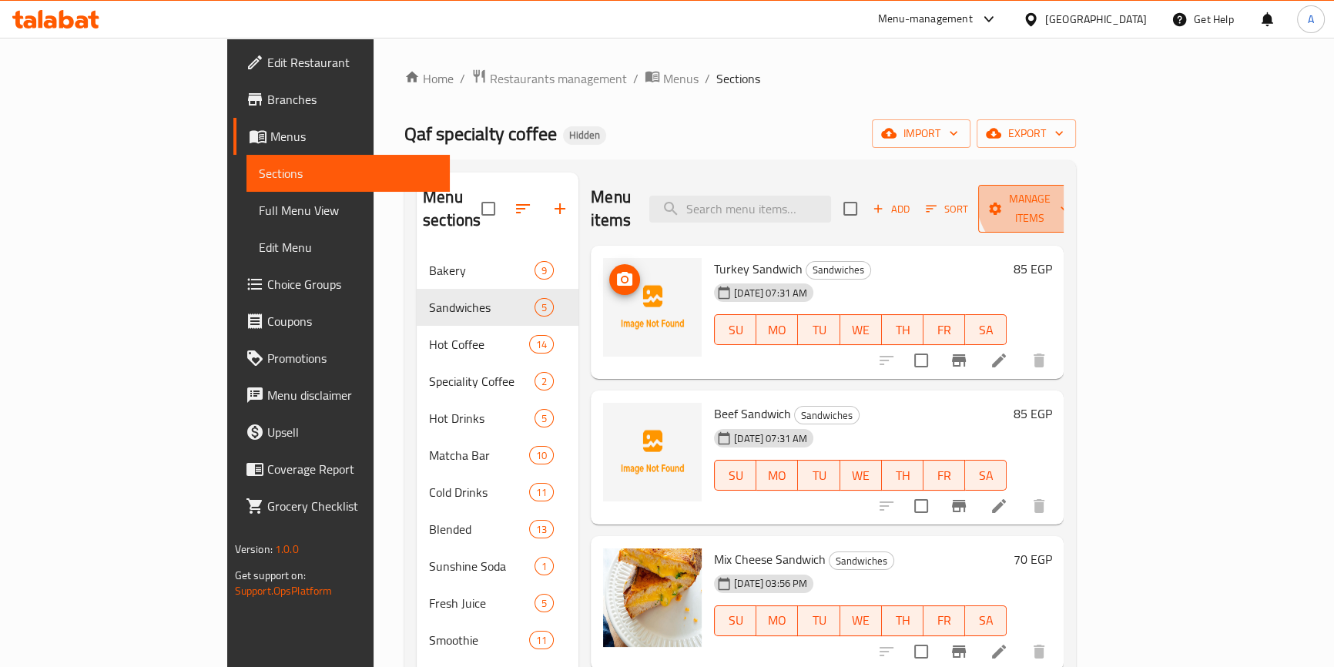
click at [1069, 195] on span "Manage items" at bounding box center [1029, 208] width 79 height 38
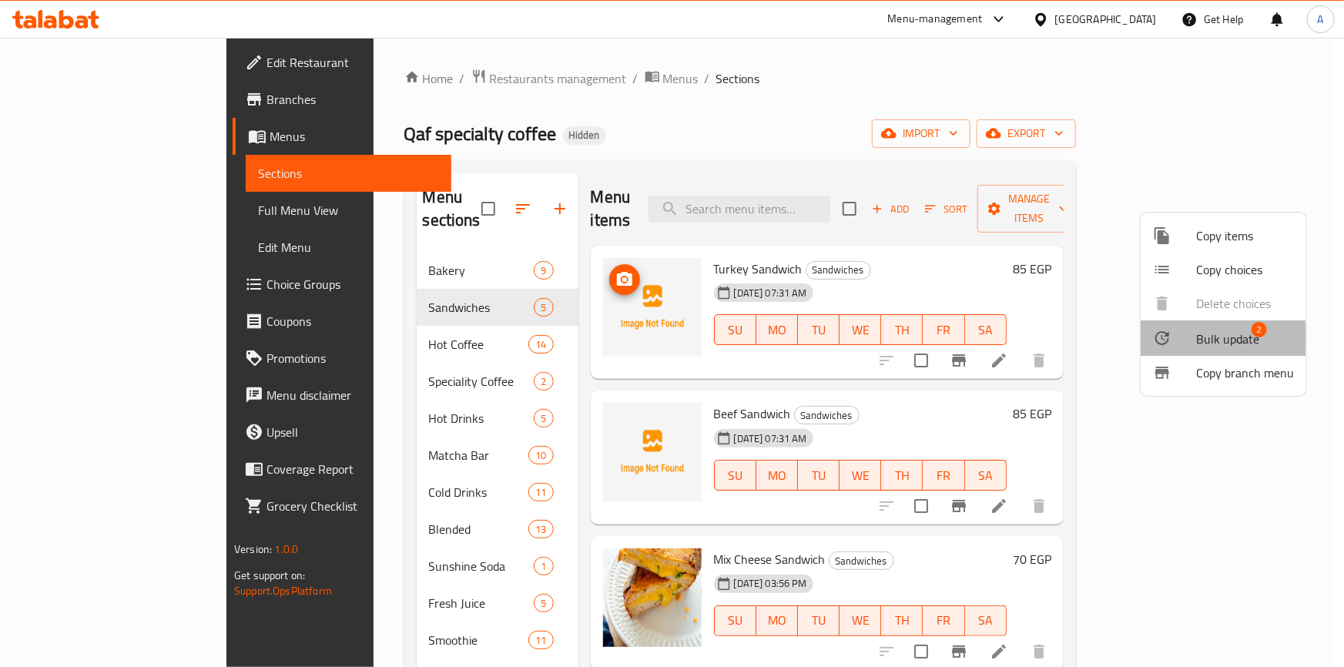
click at [1190, 338] on div at bounding box center [1174, 338] width 43 height 18
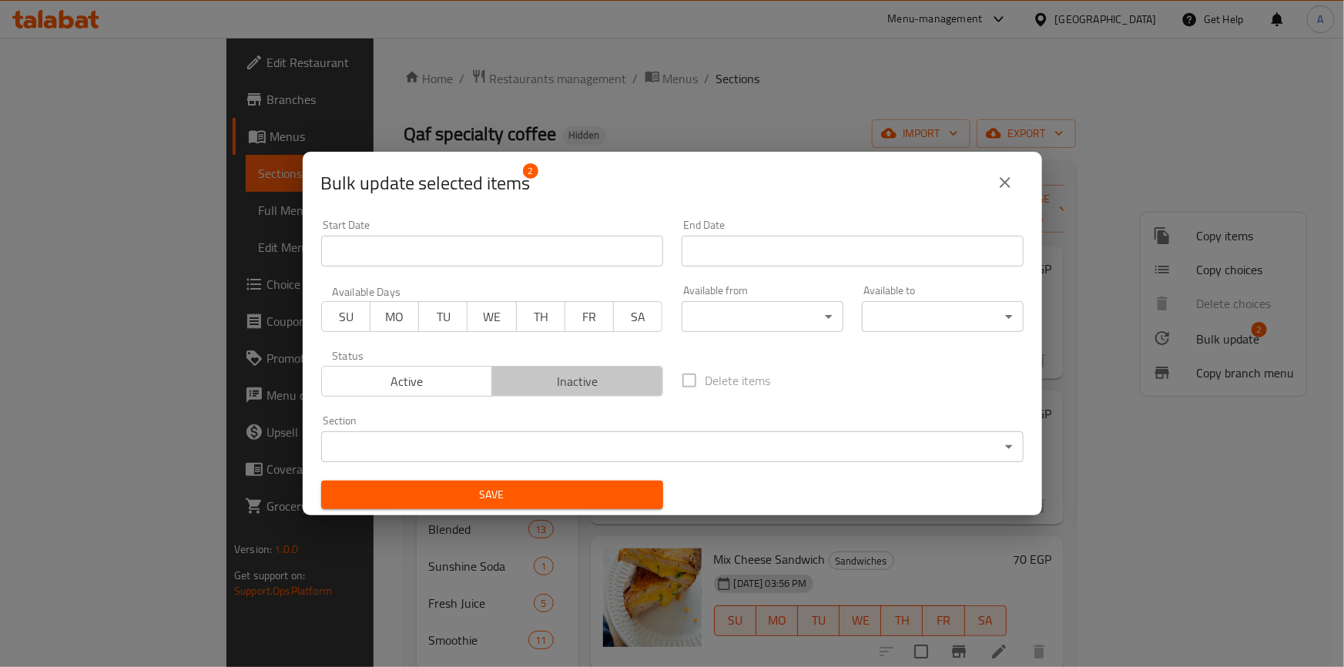
click at [578, 379] on span "Inactive" at bounding box center [577, 381] width 159 height 22
click at [541, 494] on span "Save" at bounding box center [491, 494] width 317 height 19
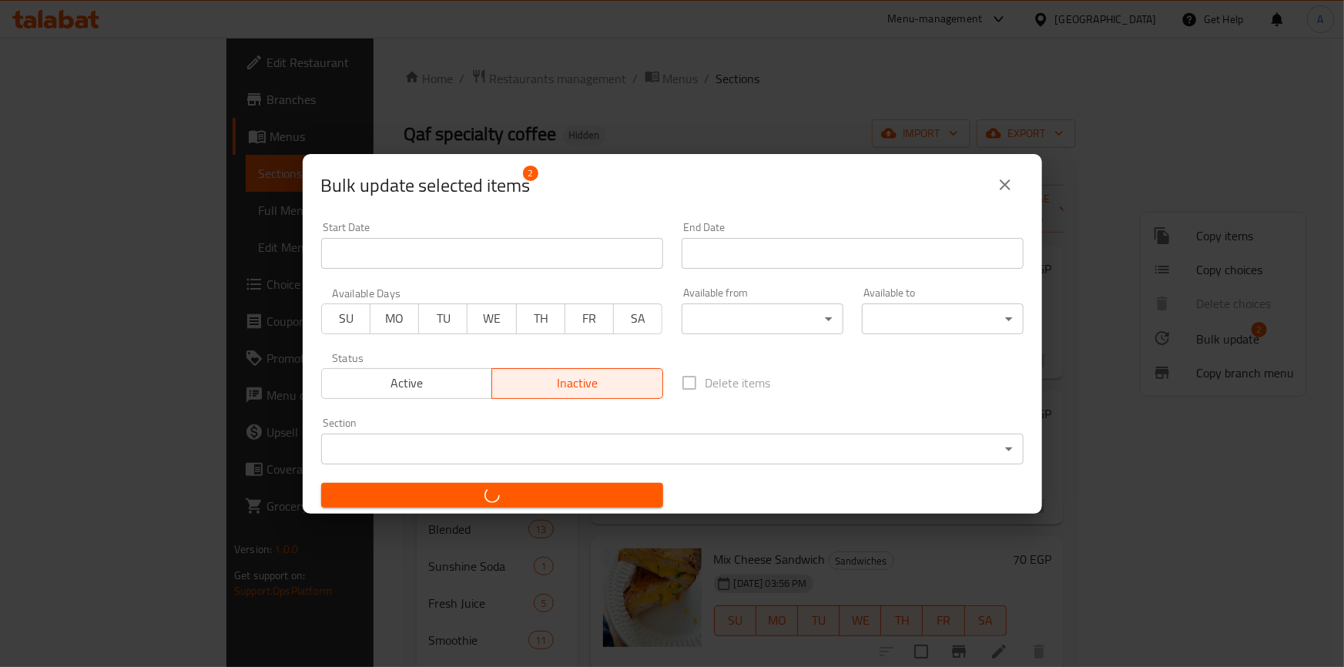
checkbox input "false"
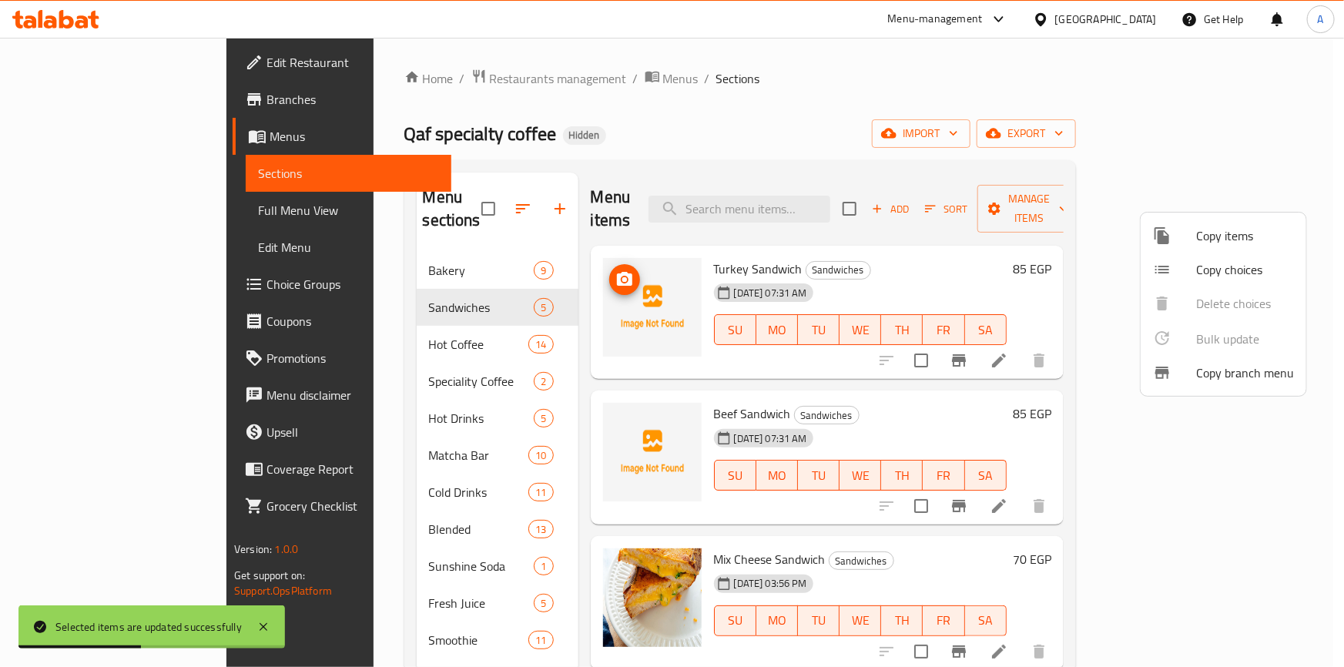
click at [909, 387] on div at bounding box center [672, 333] width 1344 height 667
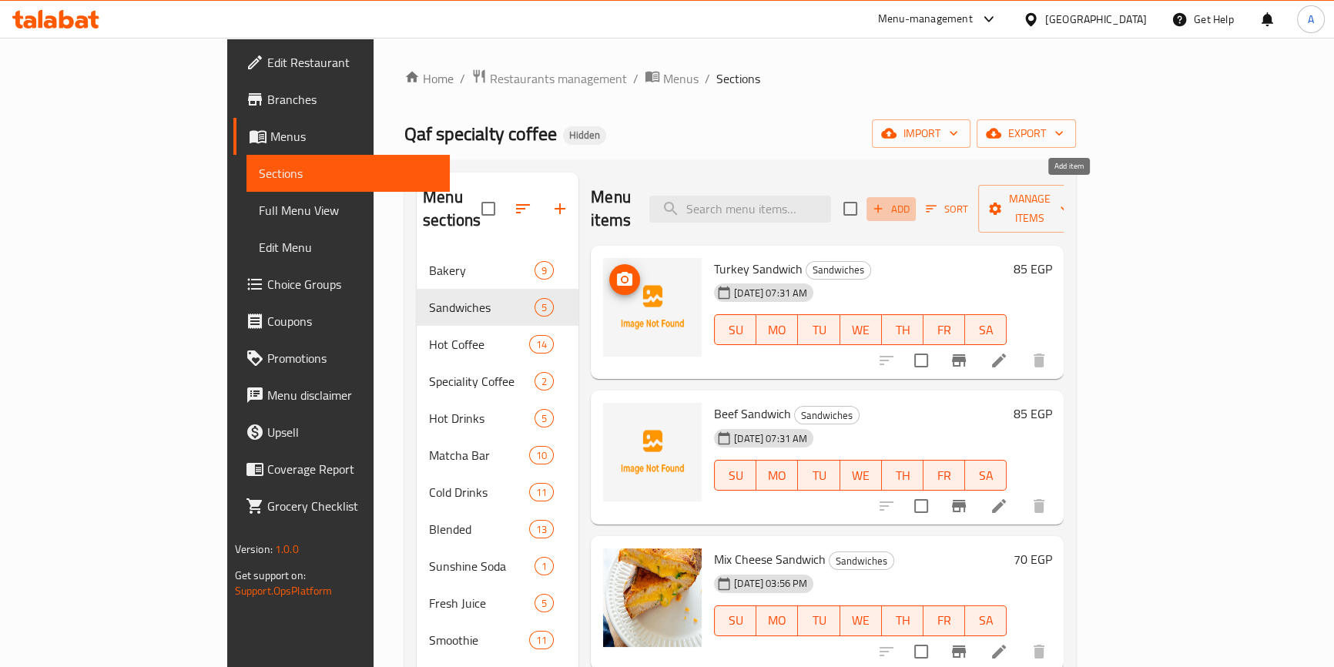
click at [912, 200] on span "Add" at bounding box center [891, 209] width 42 height 18
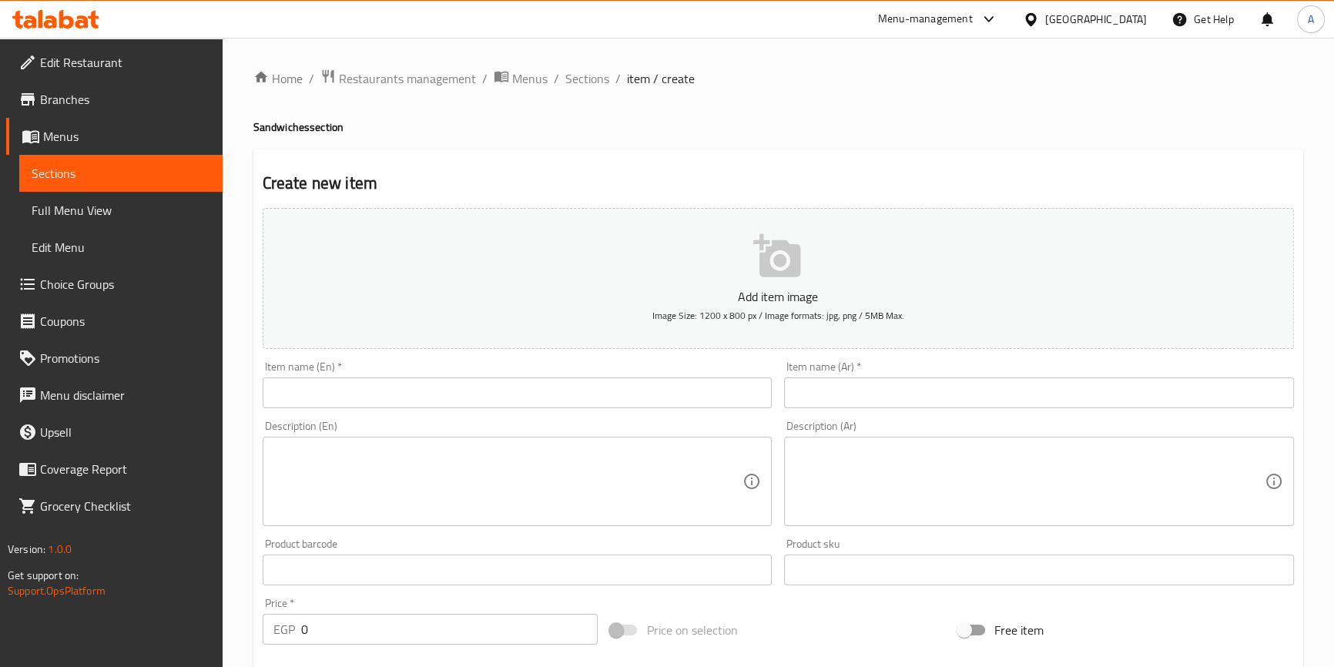
click at [477, 401] on input "text" at bounding box center [518, 392] width 510 height 31
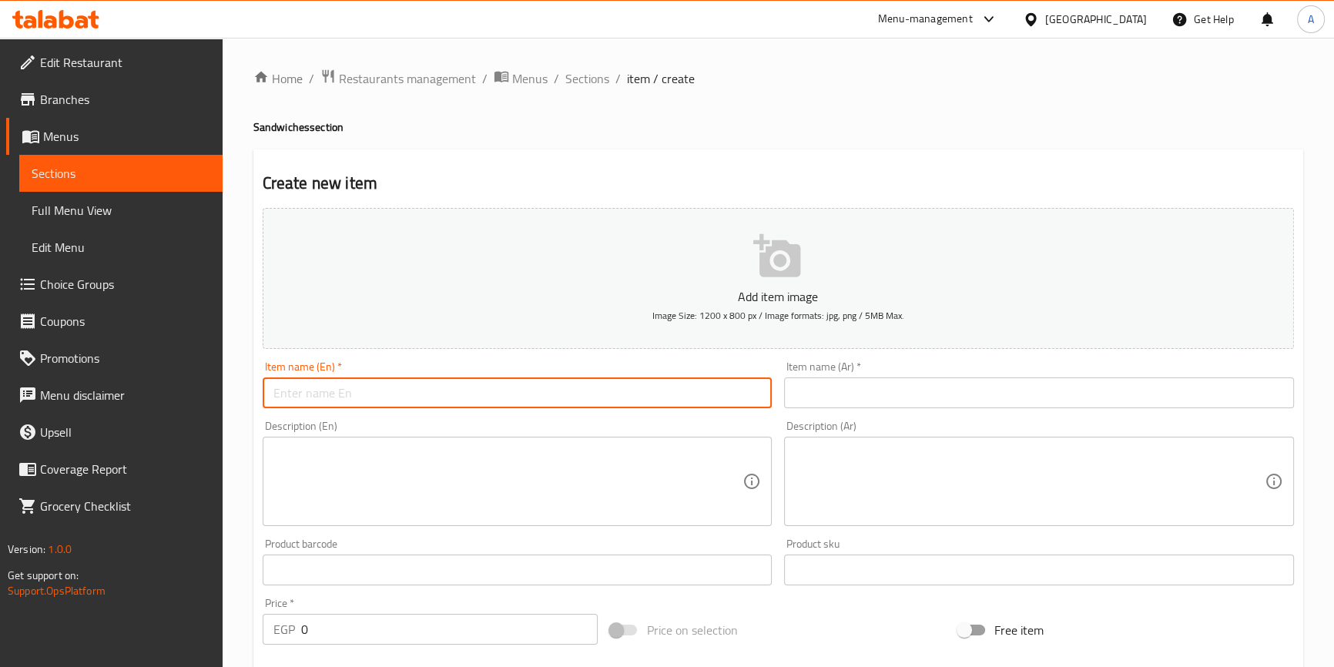
paste input "Turkey Croissant"
type input "Turkey Croissant"
click at [858, 394] on input "text" at bounding box center [1039, 392] width 510 height 31
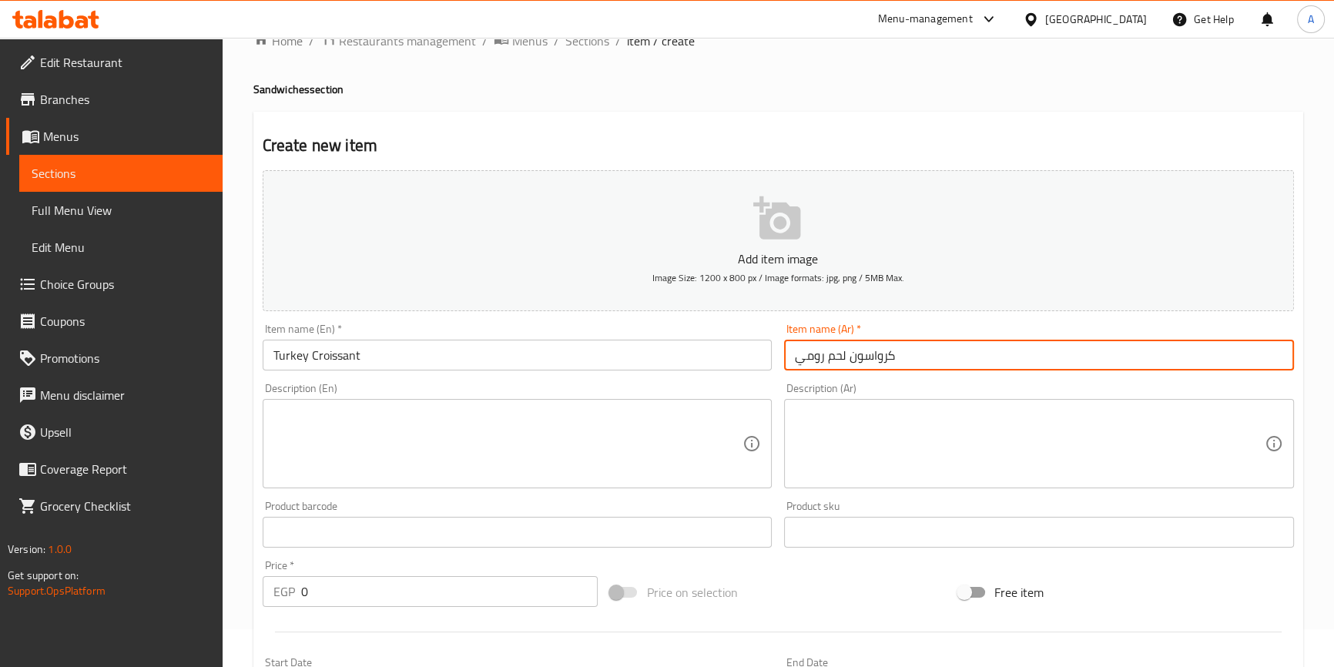
scroll to position [69, 0]
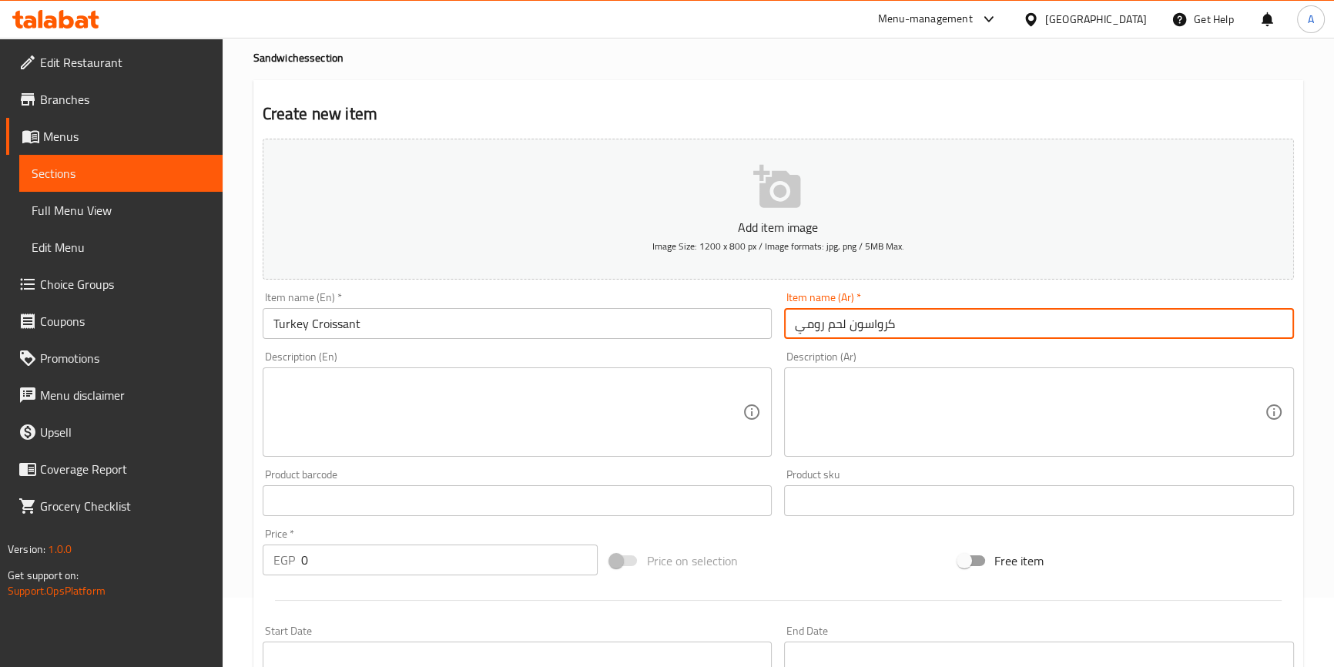
type input "كرواسون لحم رومي"
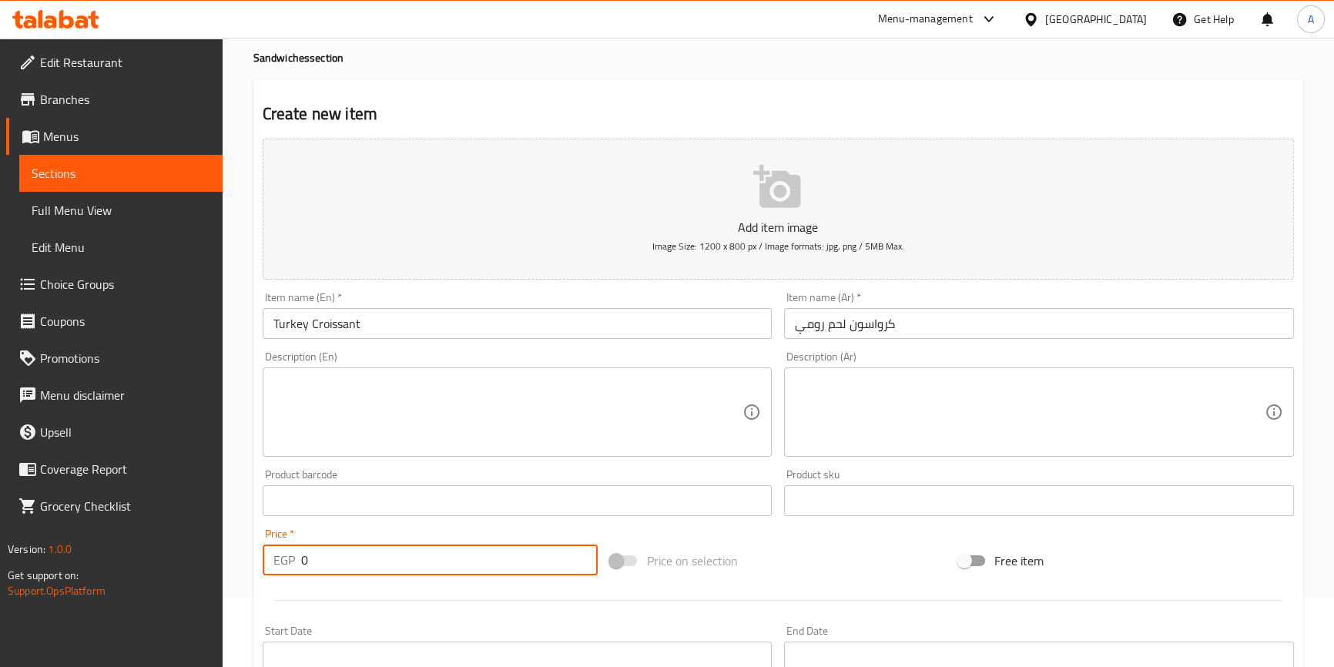
click at [325, 552] on input "0" at bounding box center [449, 559] width 297 height 31
type input "100"
click at [400, 319] on input "Turkey Croissant" at bounding box center [518, 323] width 510 height 31
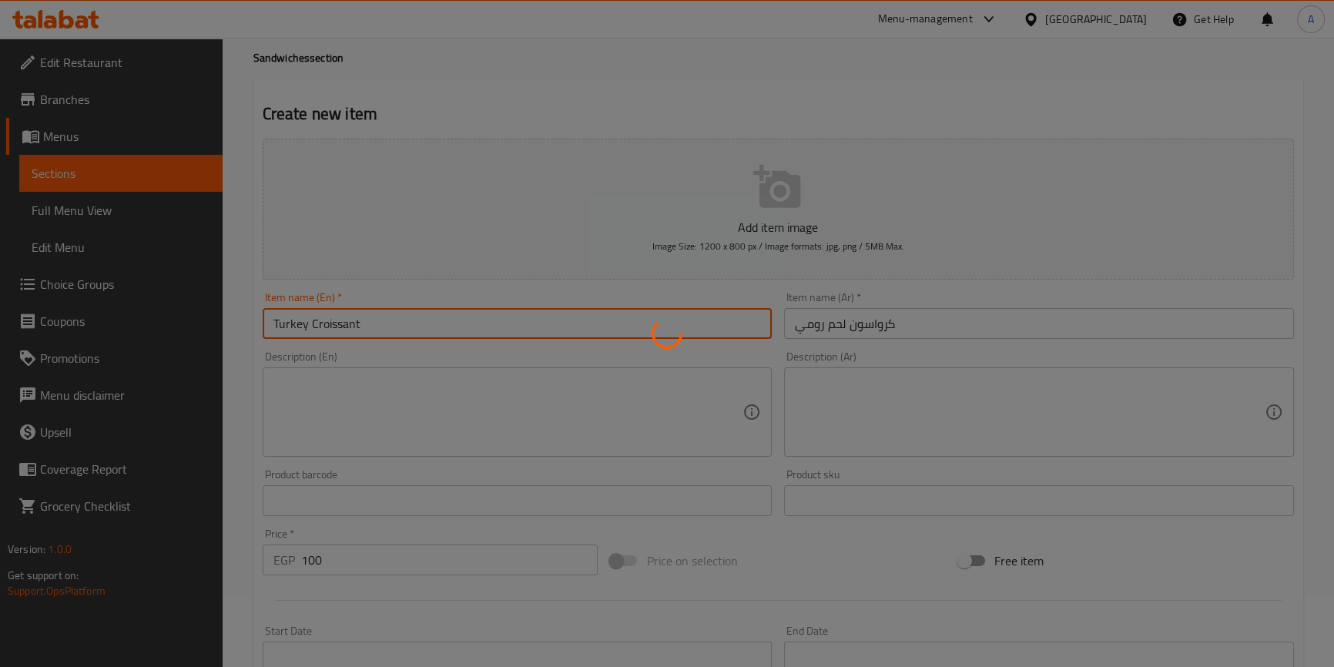
type input "0"
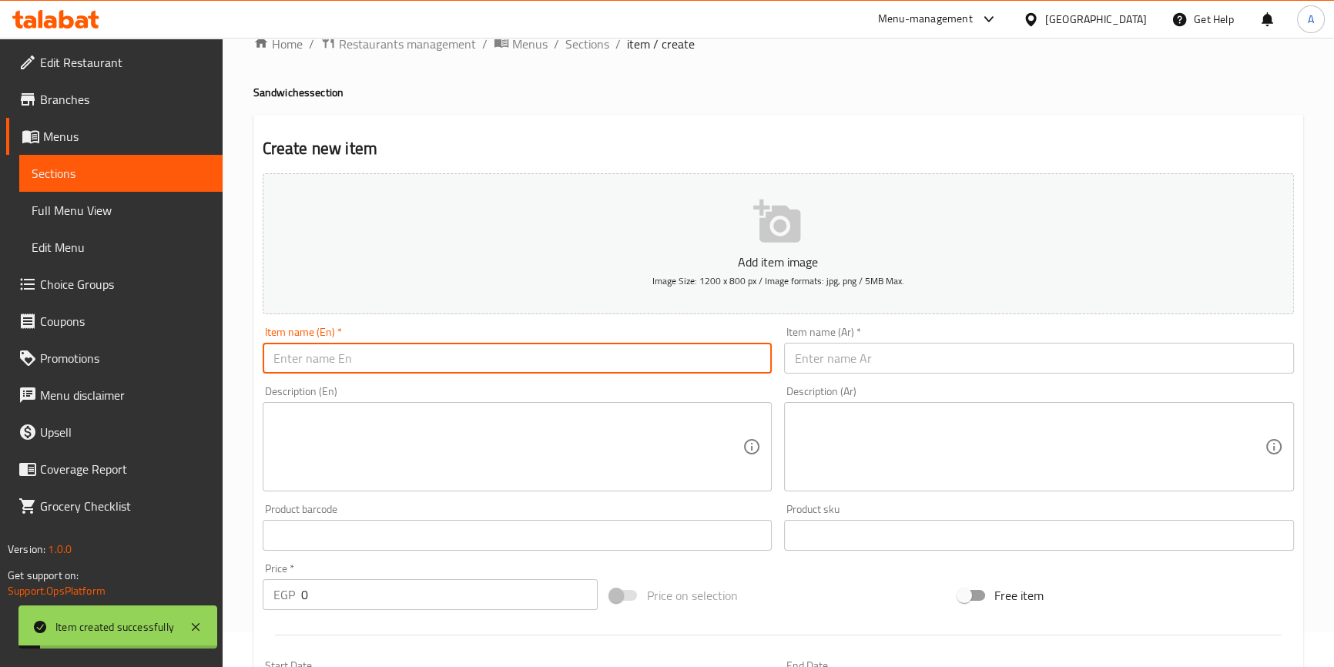
scroll to position [0, 0]
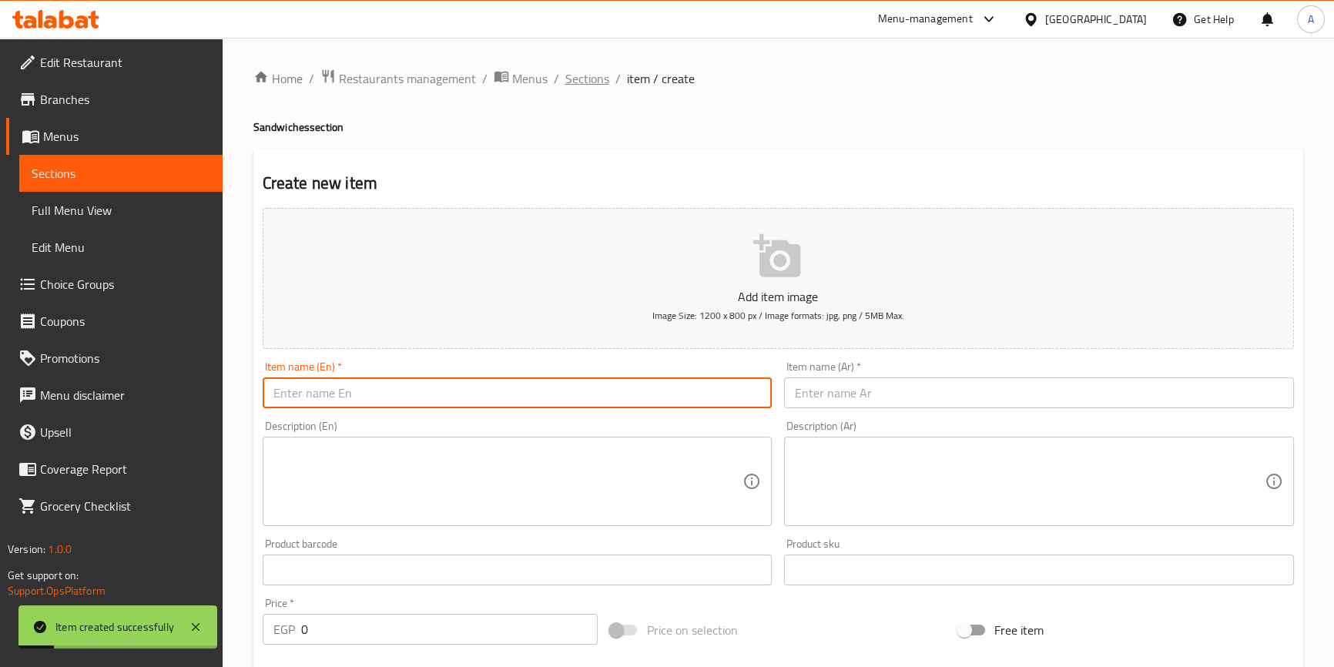
click at [592, 82] on span "Sections" at bounding box center [587, 78] width 44 height 18
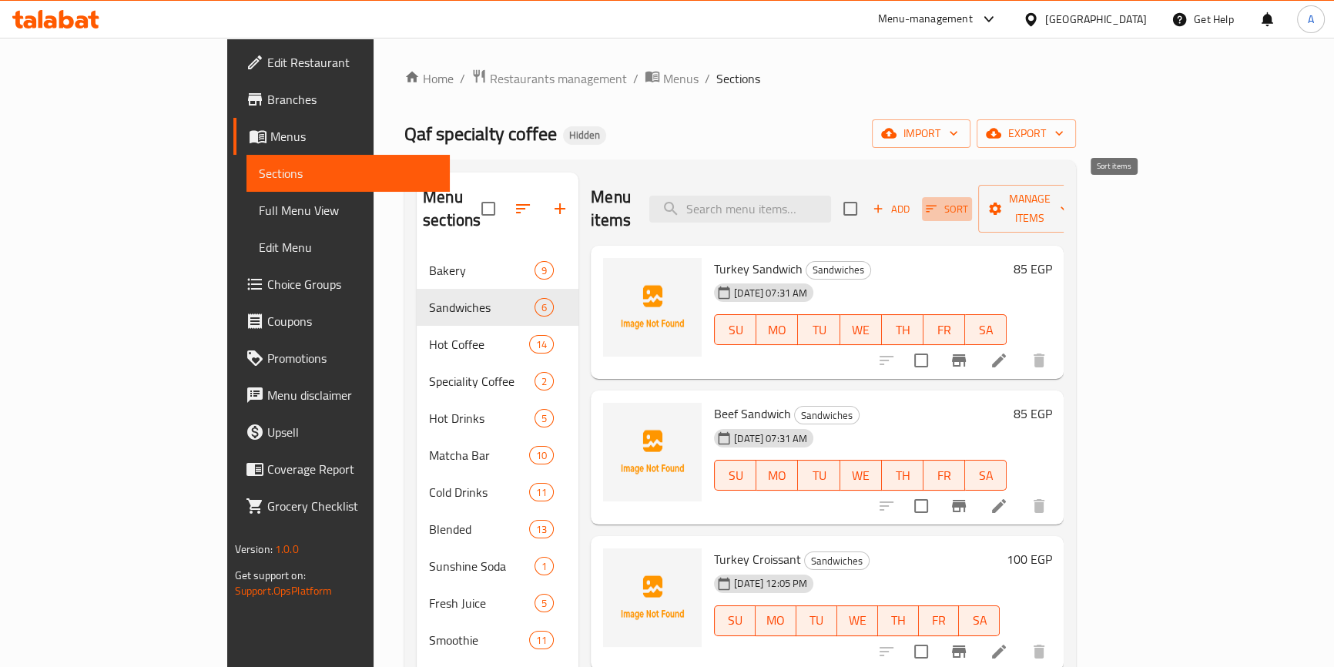
click at [968, 200] on span "Sort" at bounding box center [946, 209] width 42 height 18
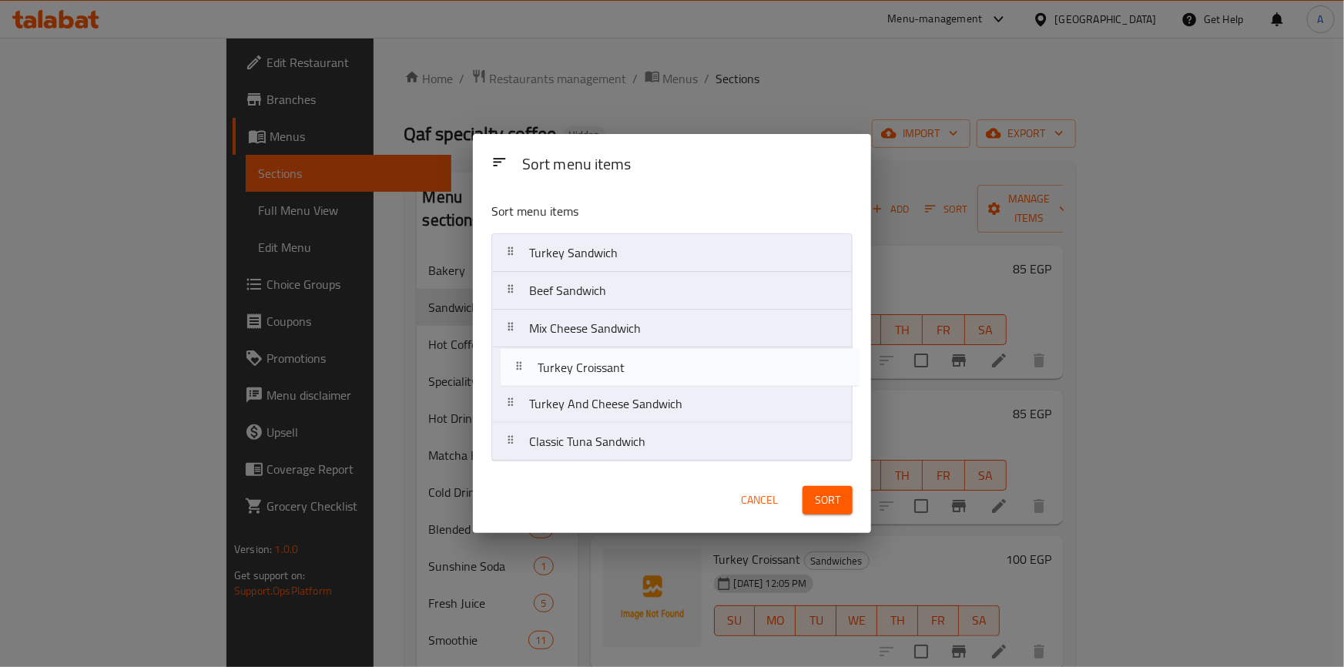
drag, startPoint x: 588, startPoint y: 331, endPoint x: 600, endPoint y: 374, distance: 44.6
click at [600, 374] on nav "Turkey Sandwich Beef Sandwich [GEOGRAPHIC_DATA] Croissant Mix Cheese Sandwich […" at bounding box center [671, 347] width 361 height 228
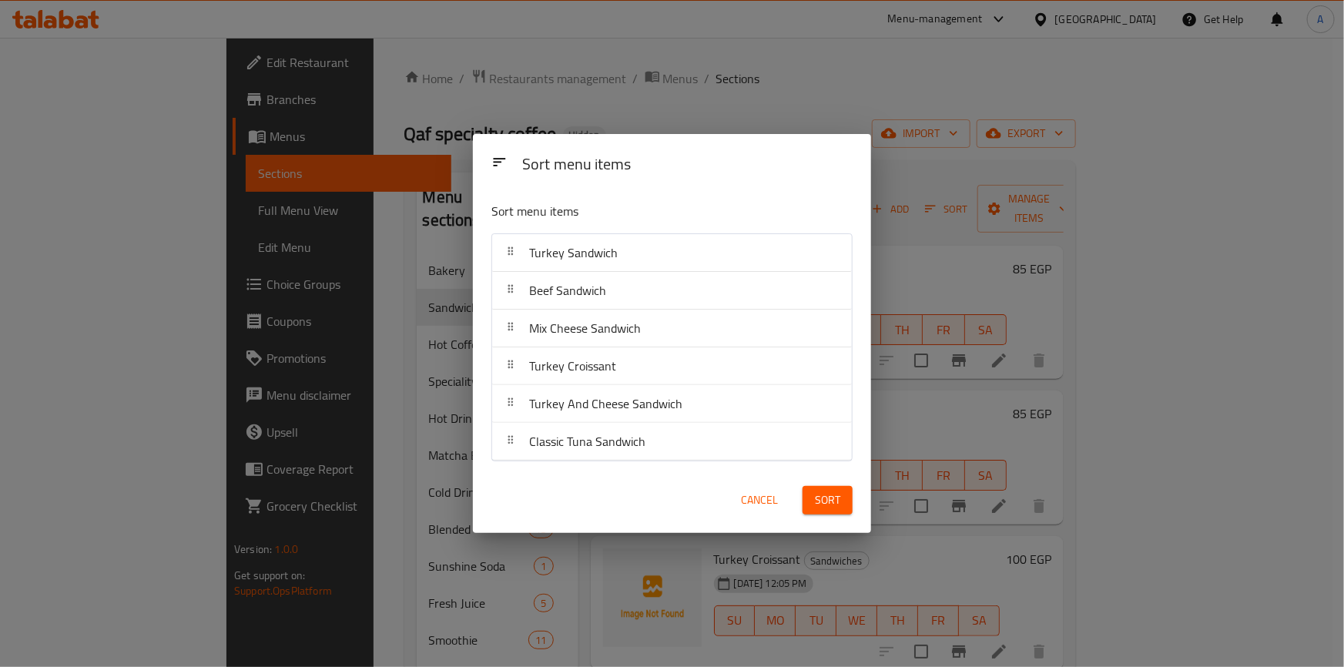
click at [824, 486] on button "Sort" at bounding box center [827, 500] width 50 height 28
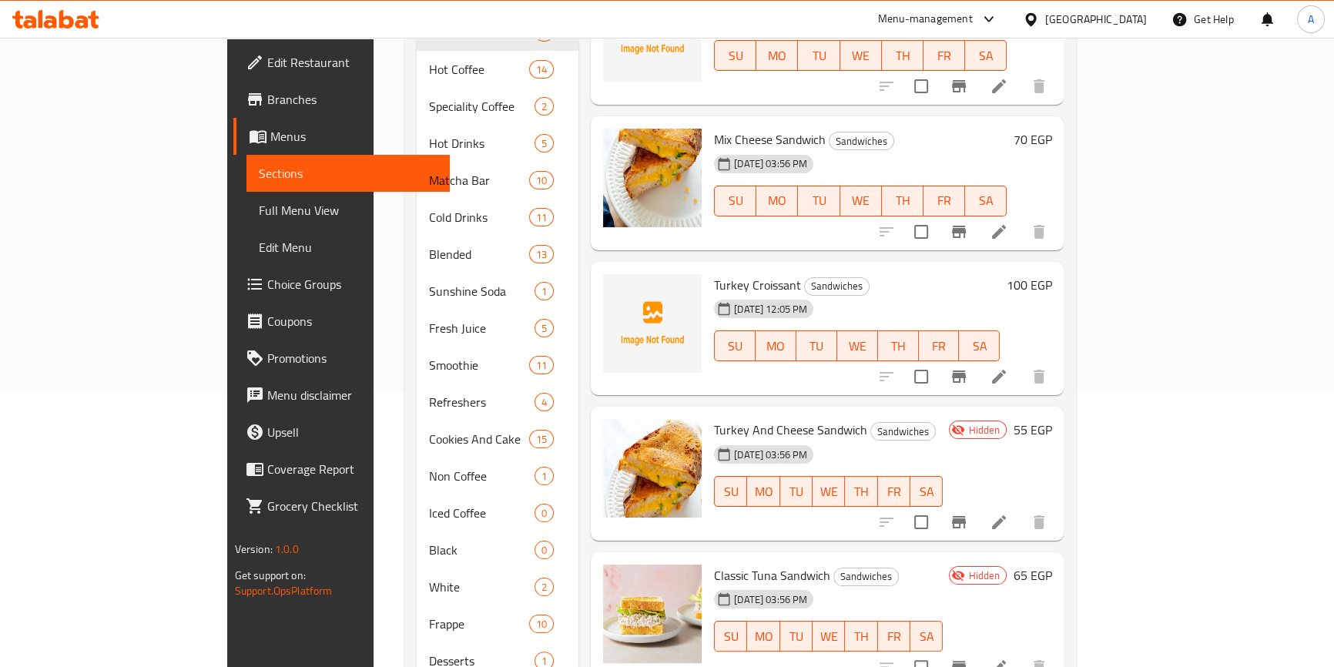
scroll to position [313, 0]
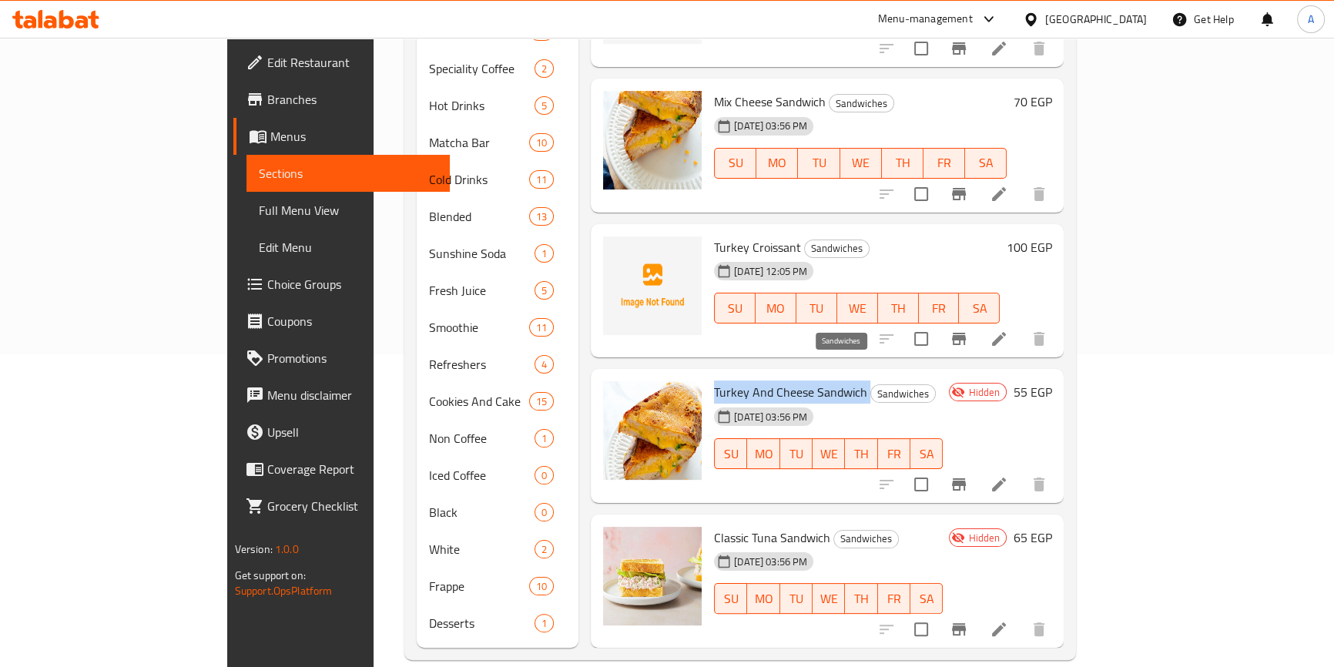
drag, startPoint x: 652, startPoint y: 367, endPoint x: 812, endPoint y: 365, distance: 160.2
click at [812, 375] on div "Turkey And Cheese Sandwich Sandwiches [DATE] 03:56 PM SU MO TU WE TH FR SA" at bounding box center [828, 436] width 241 height 122
copy h6 "Turkey And Cheese Sandwich"
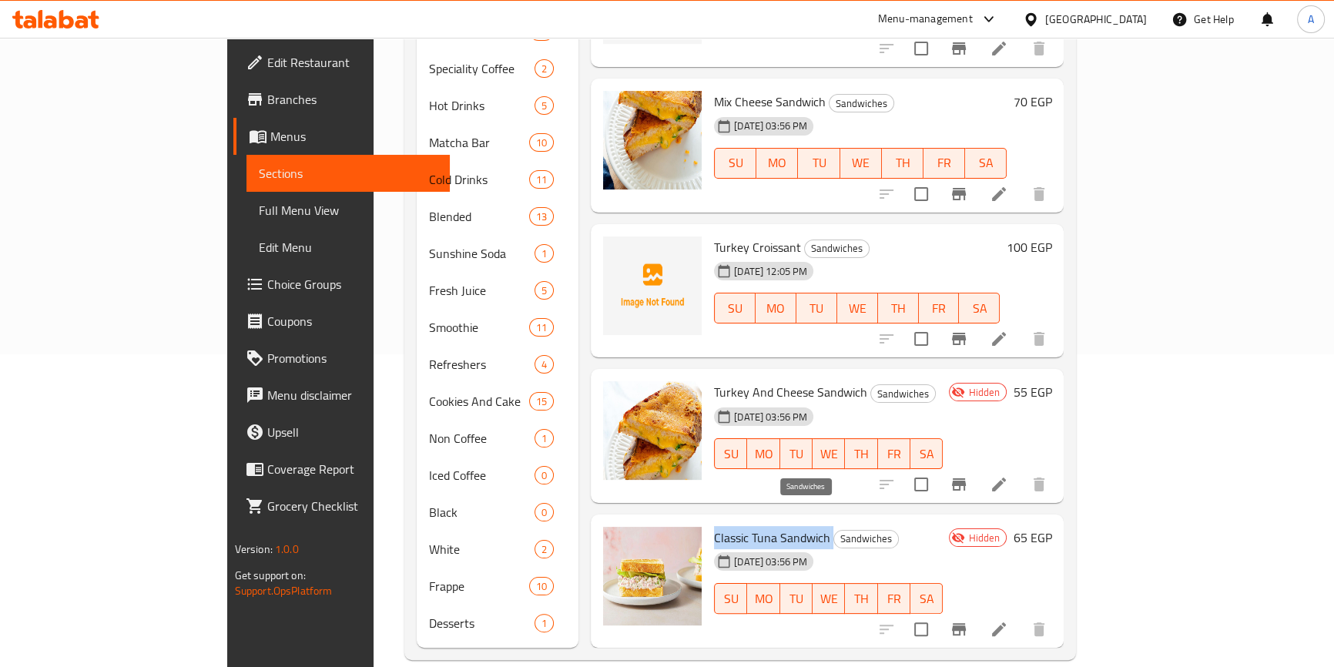
drag, startPoint x: 658, startPoint y: 504, endPoint x: 781, endPoint y: 507, distance: 123.2
click at [781, 527] on h6 "Classic Tuna Sandwich Sandwiches" at bounding box center [828, 538] width 229 height 22
copy h6 "Classic Tuna Sandwich"
click at [961, 236] on h6 "Turkey Croissant Sandwiches" at bounding box center [857, 247] width 286 height 22
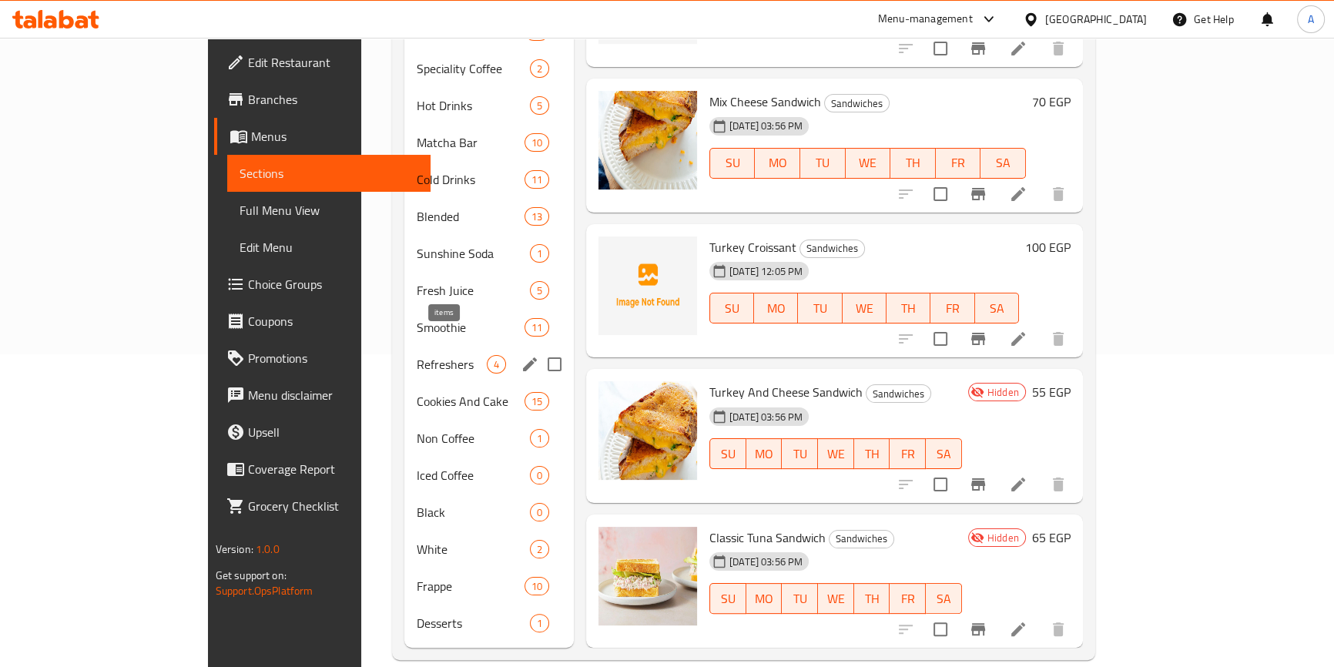
scroll to position [102, 0]
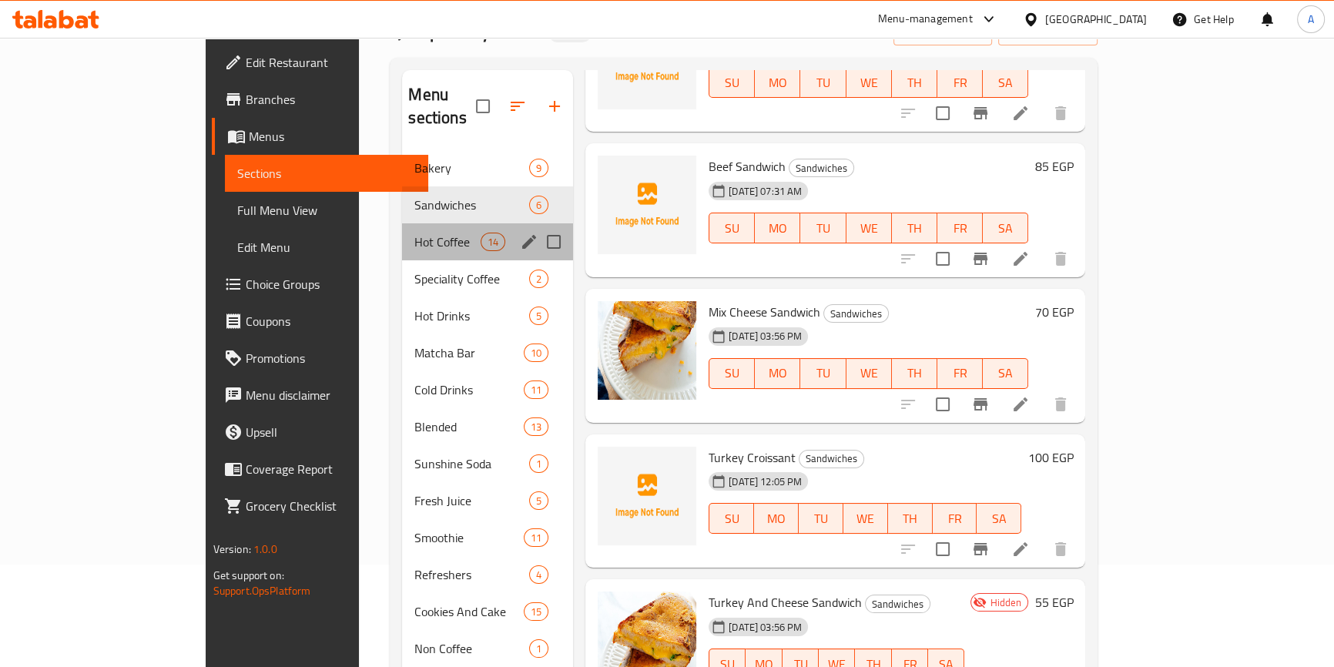
click at [402, 228] on div "Hot Coffee 14" at bounding box center [487, 241] width 171 height 37
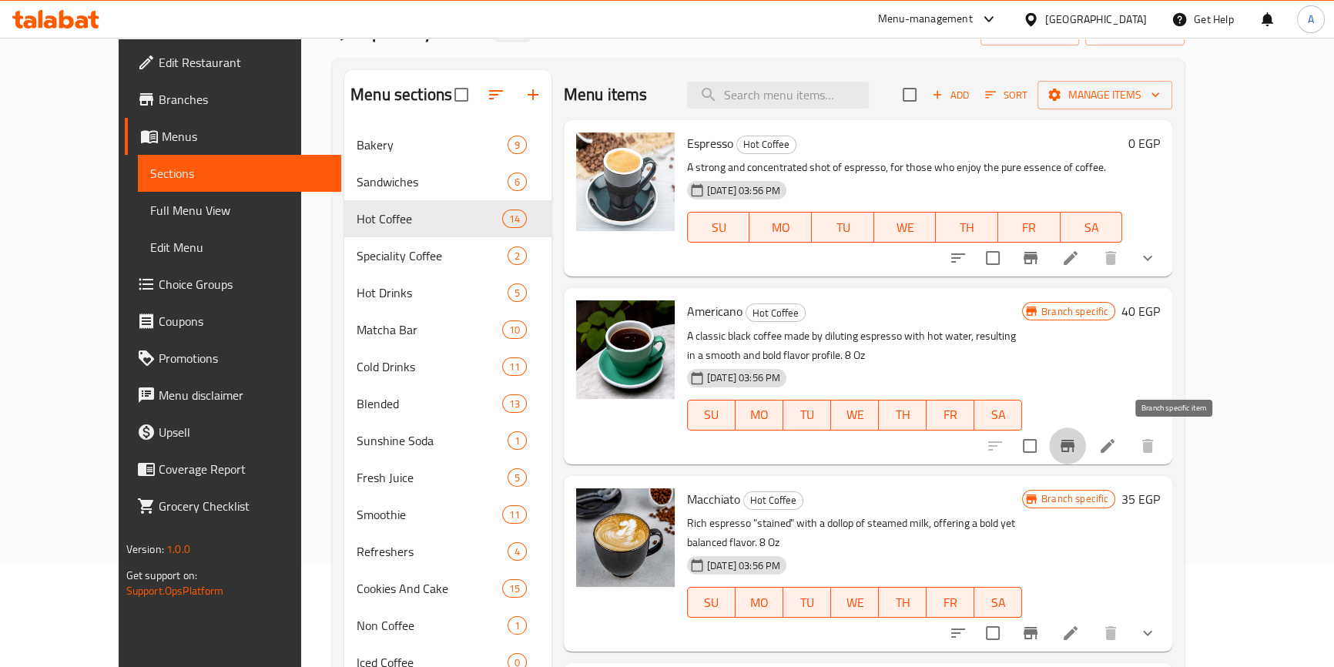
click at [1076, 438] on icon "Branch-specific-item" at bounding box center [1067, 446] width 18 height 18
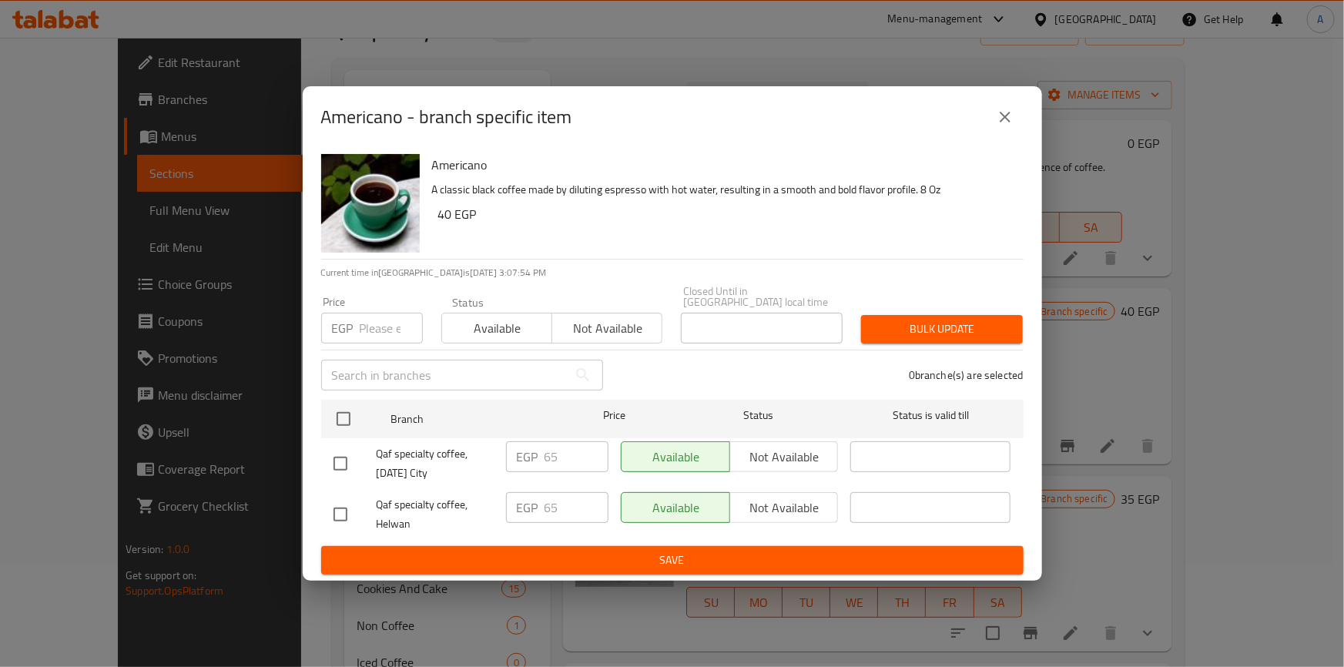
click at [1009, 123] on icon "close" at bounding box center [1005, 117] width 18 height 18
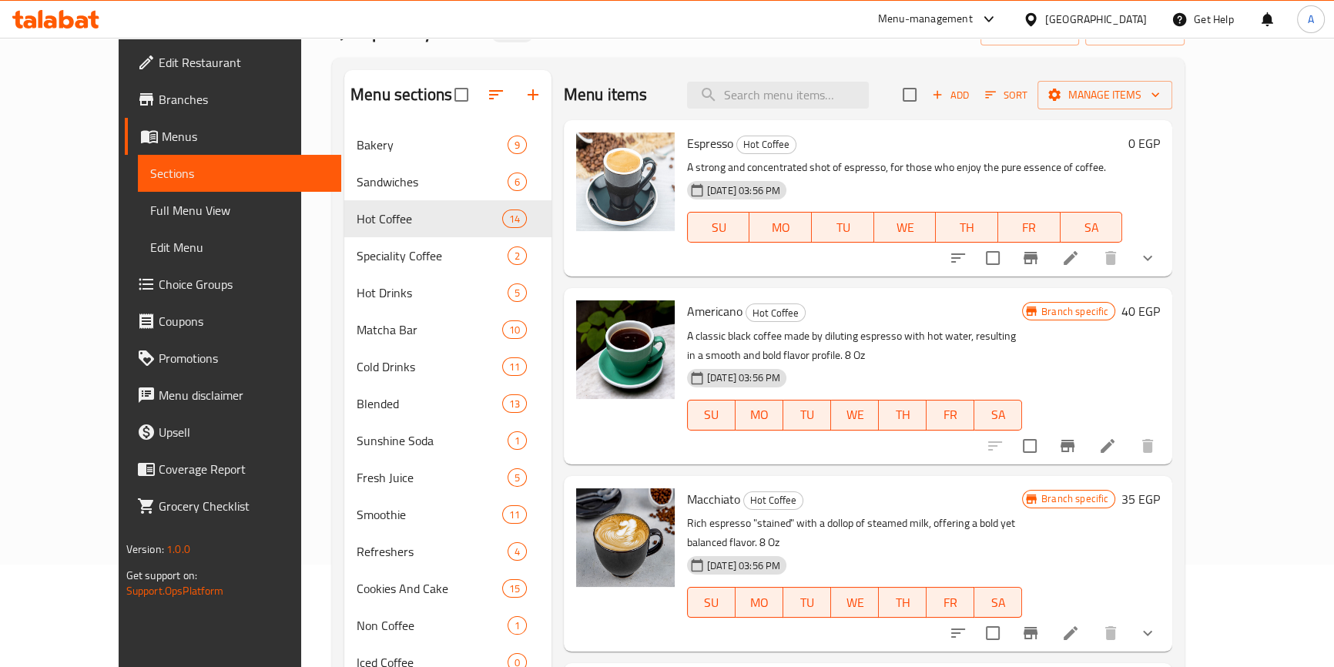
click at [1159, 311] on h6 "40 EGP" at bounding box center [1140, 311] width 38 height 22
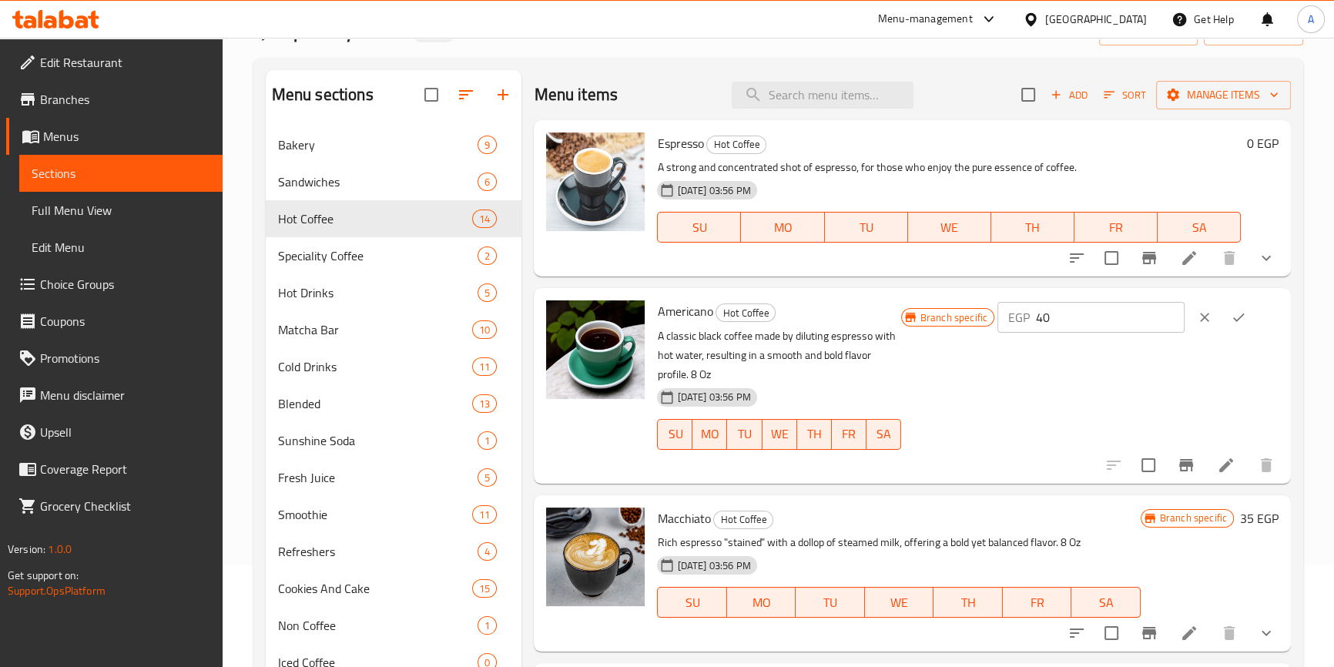
click at [1076, 316] on input "40" at bounding box center [1110, 317] width 149 height 31
type input "65"
click at [1232, 314] on icon "ok" at bounding box center [1237, 317] width 15 height 15
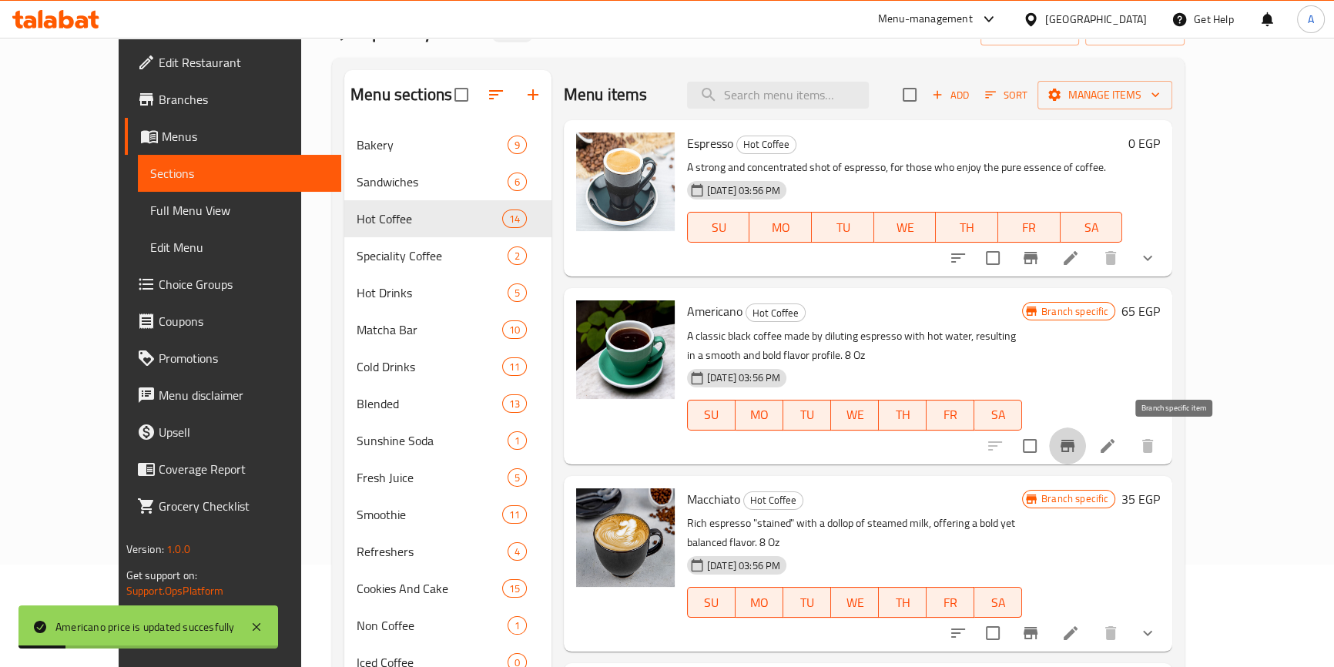
click at [1076, 447] on icon "Branch-specific-item" at bounding box center [1067, 446] width 18 height 18
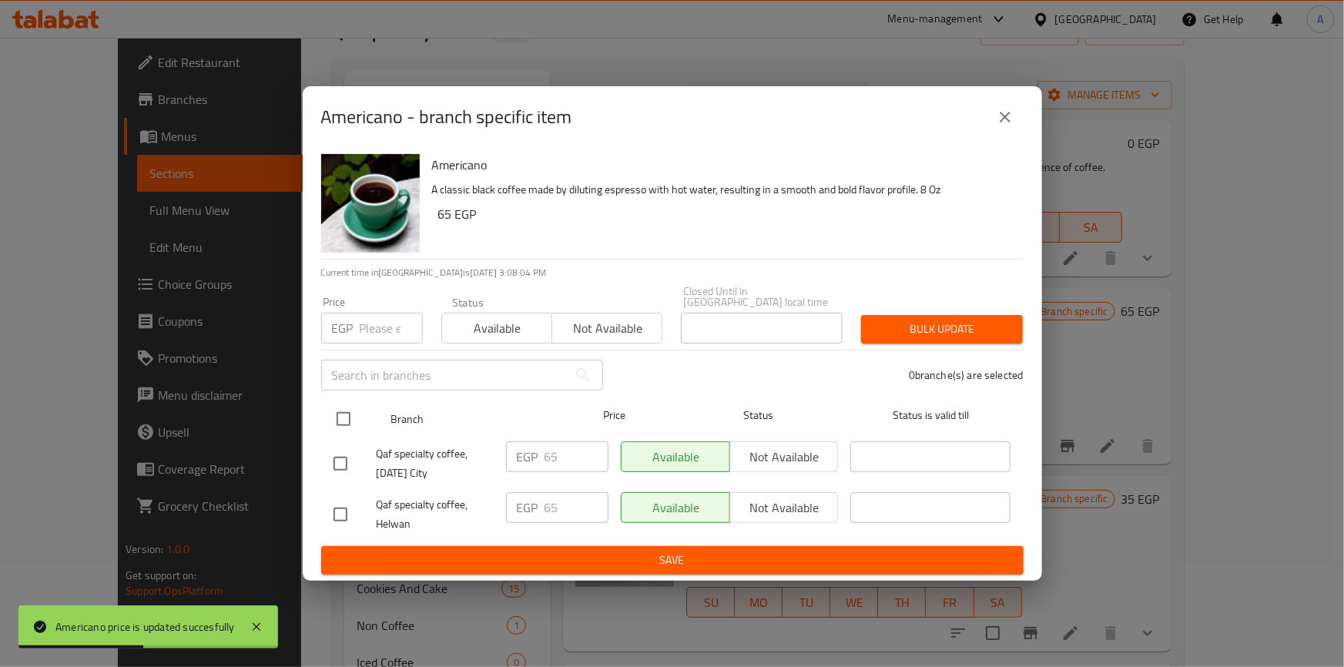
click at [347, 412] on input "checkbox" at bounding box center [343, 419] width 32 height 32
checkbox input "true"
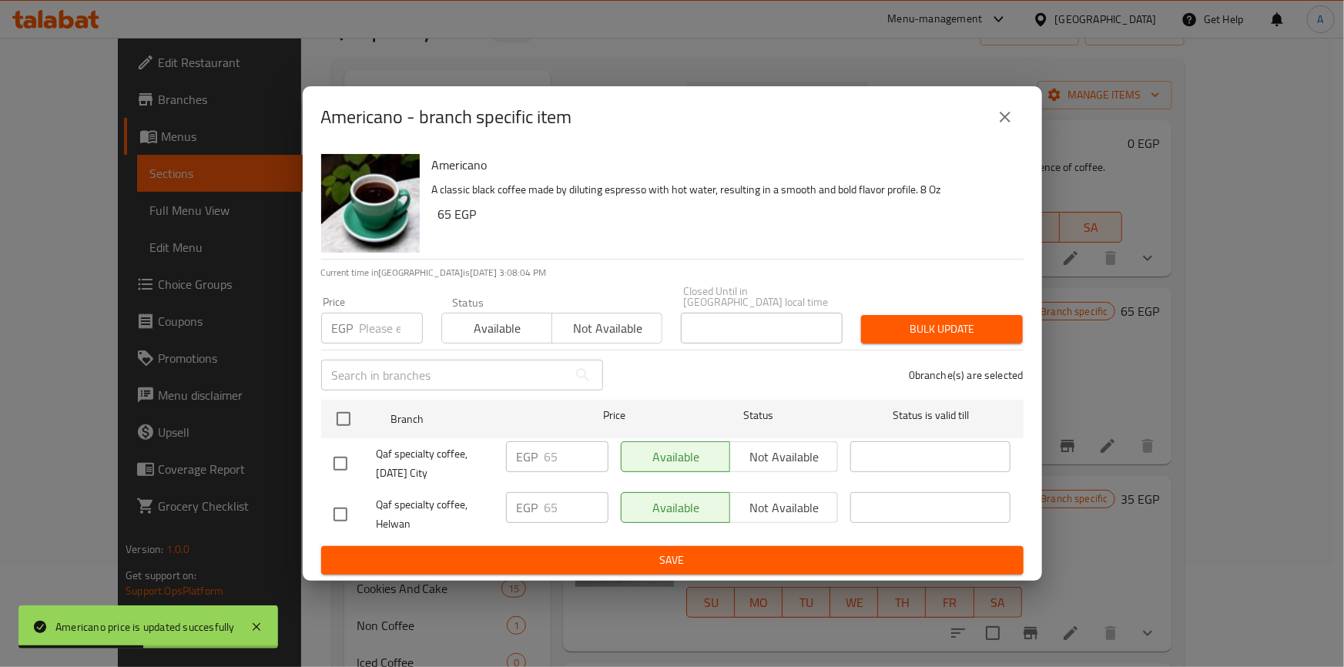
checkbox input "true"
click at [511, 322] on span "Available" at bounding box center [497, 328] width 98 height 22
click at [885, 320] on span "Bulk update" at bounding box center [941, 329] width 137 height 19
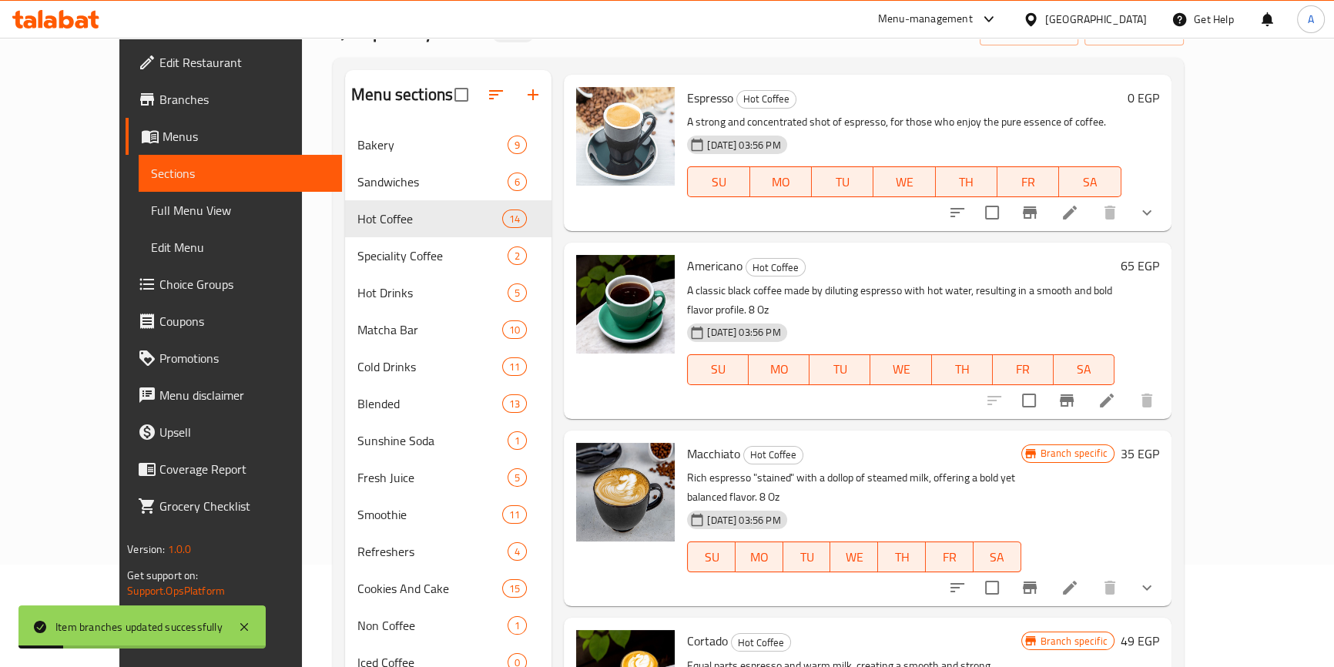
scroll to position [69, 0]
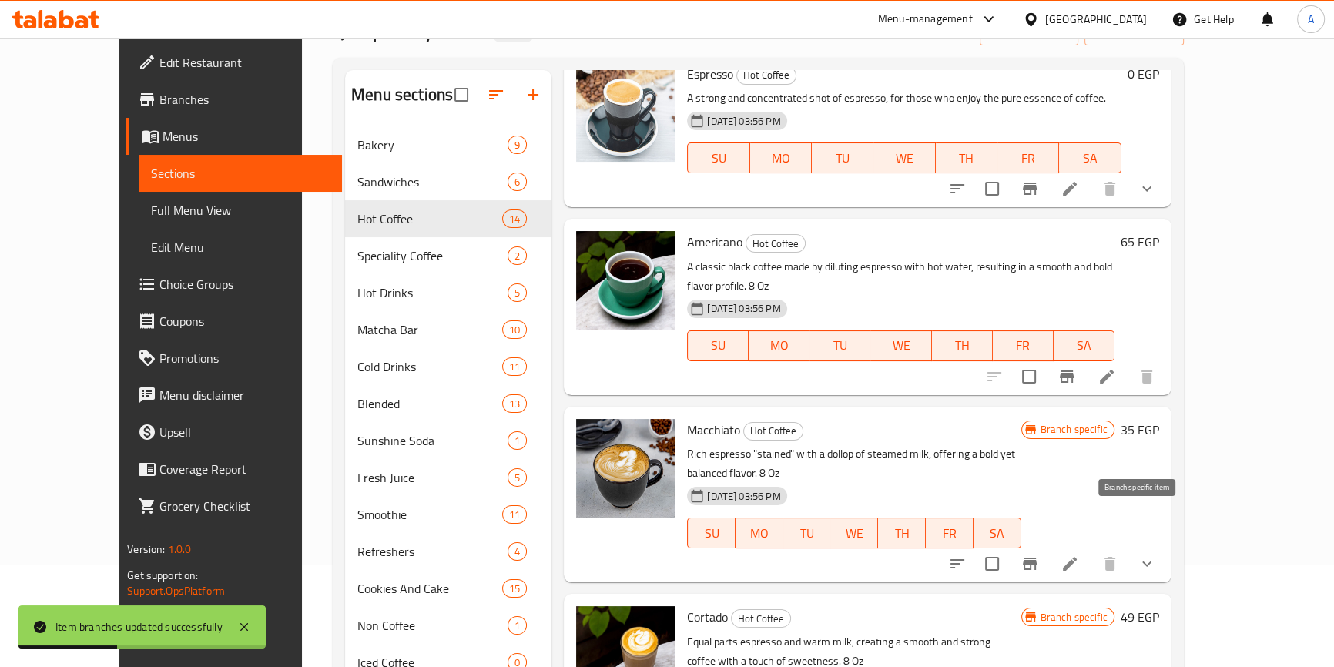
click at [1039, 554] on icon "Branch-specific-item" at bounding box center [1029, 563] width 18 height 18
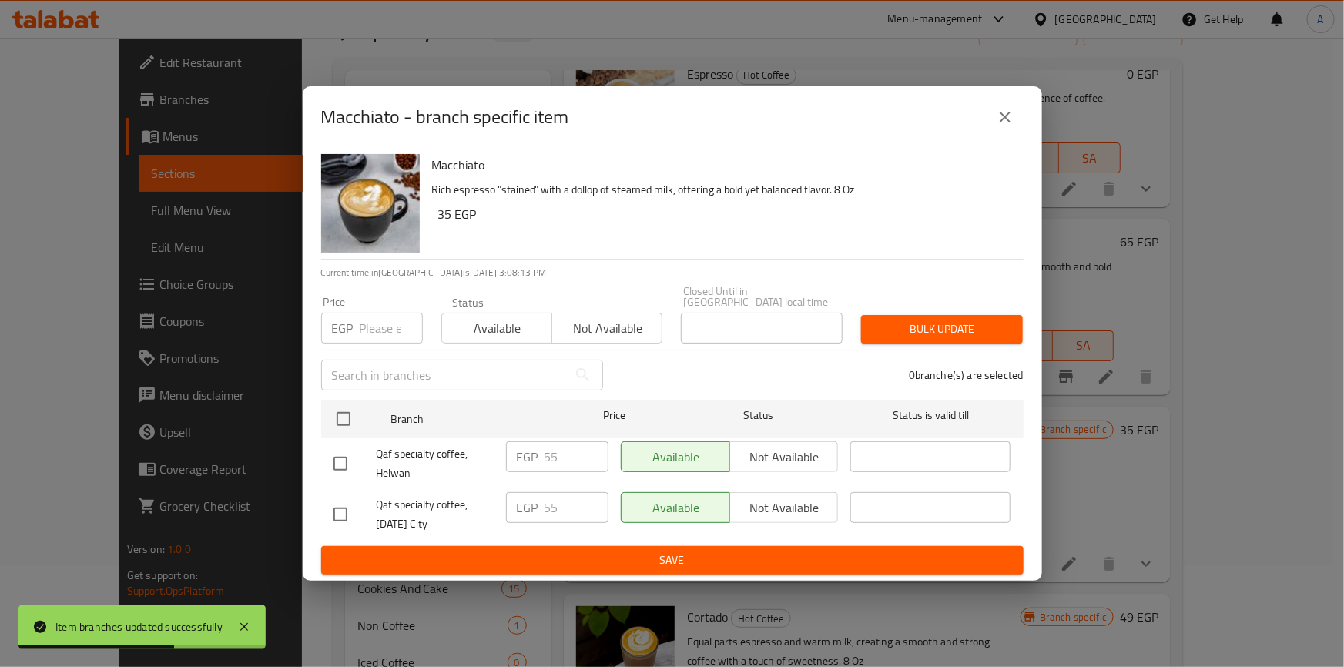
click at [1016, 119] on button "close" at bounding box center [1004, 117] width 37 height 37
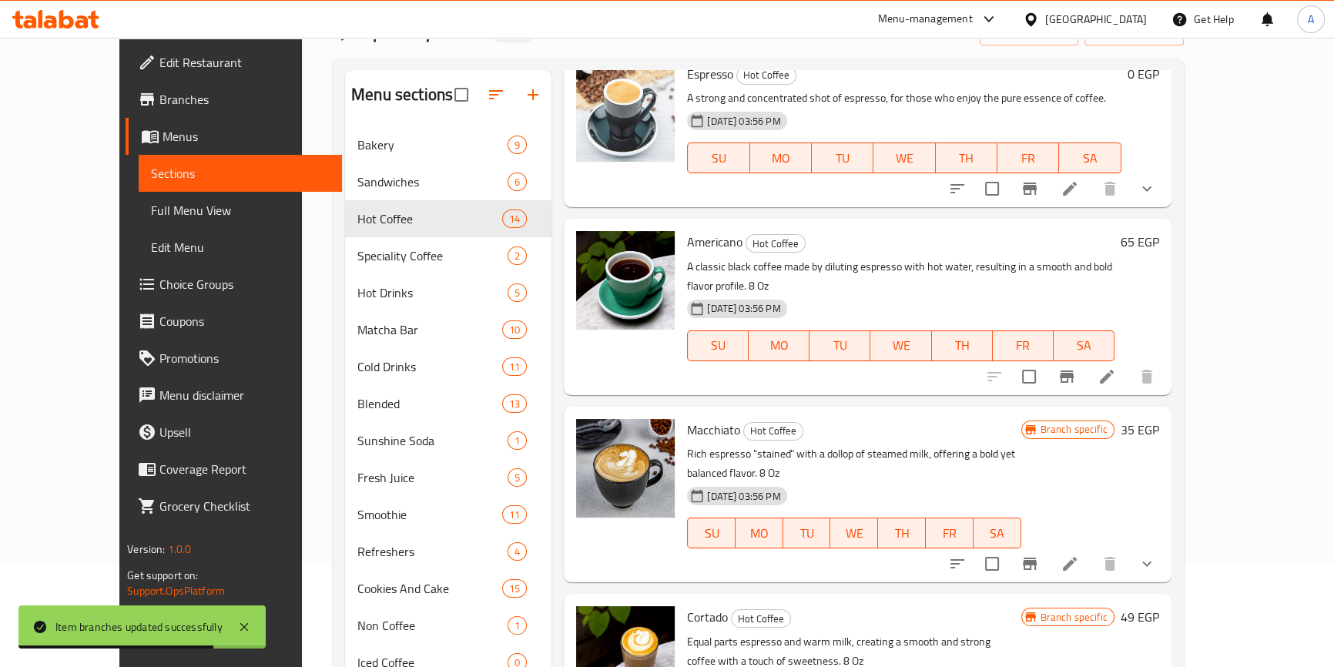
click at [1159, 419] on h6 "35 EGP" at bounding box center [1139, 430] width 38 height 22
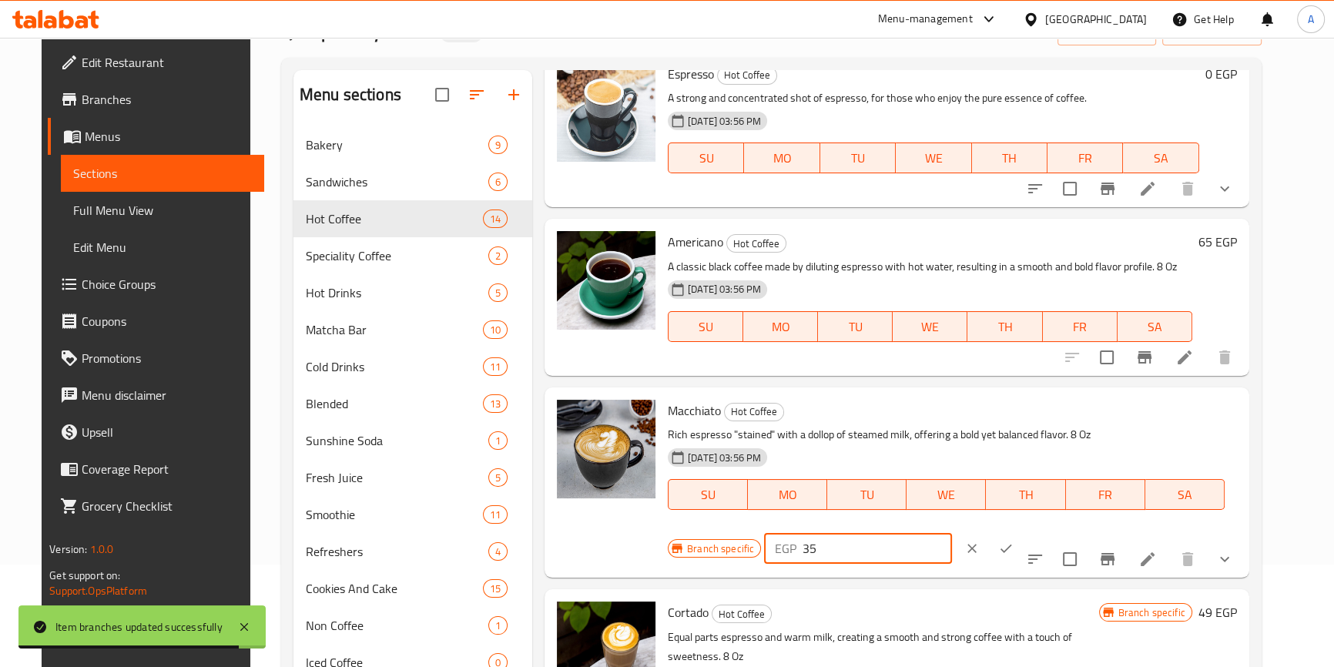
click at [951, 533] on input "35" at bounding box center [876, 548] width 149 height 31
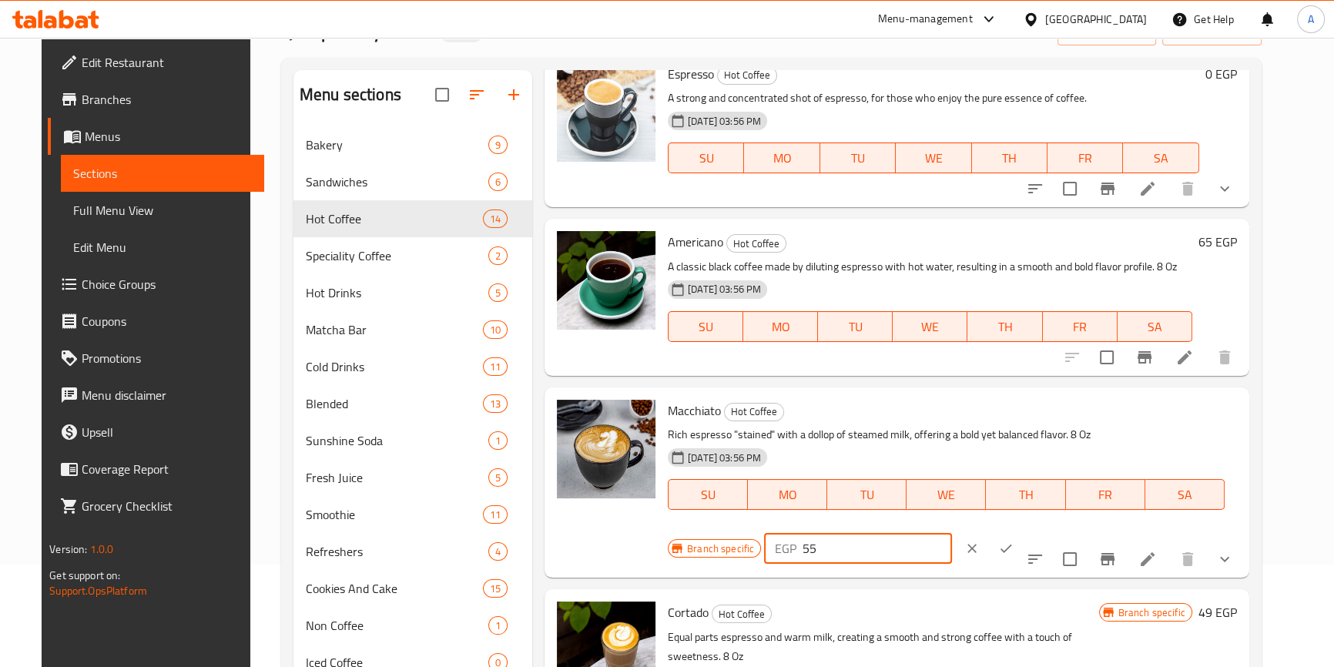
type input "55"
click at [1022, 531] on button "ok" at bounding box center [1006, 548] width 34 height 34
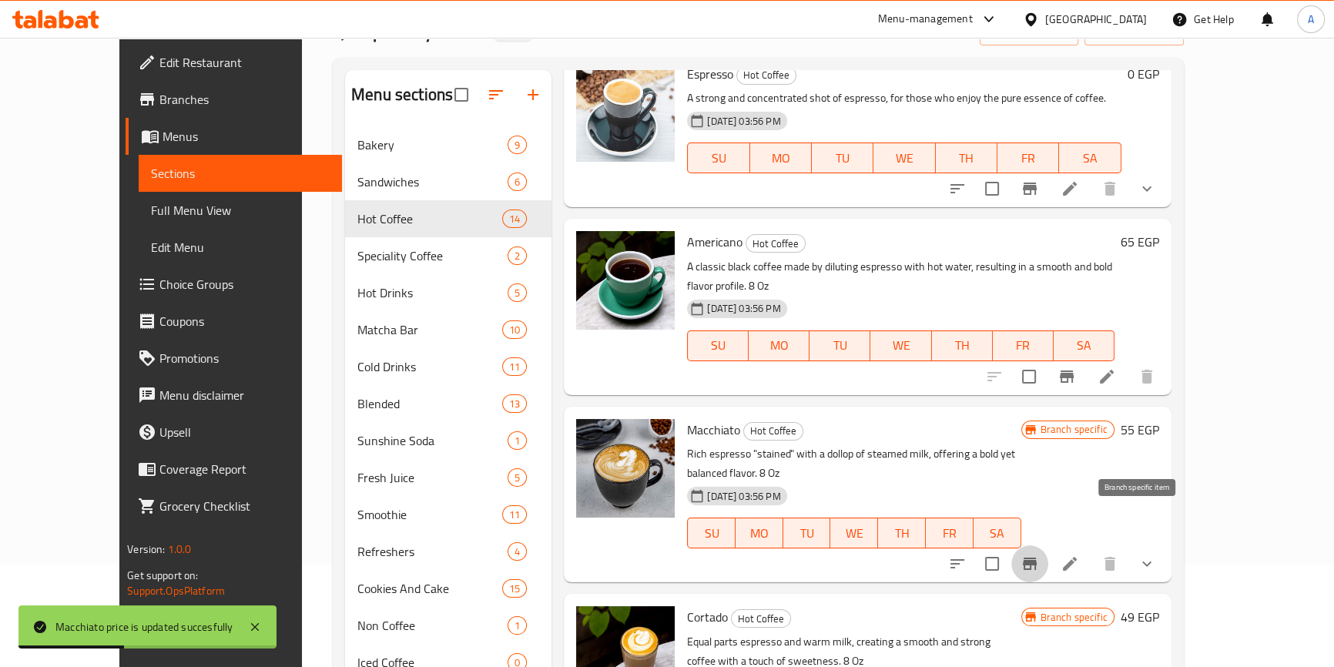
click at [1048, 545] on button "Branch-specific-item" at bounding box center [1029, 563] width 37 height 37
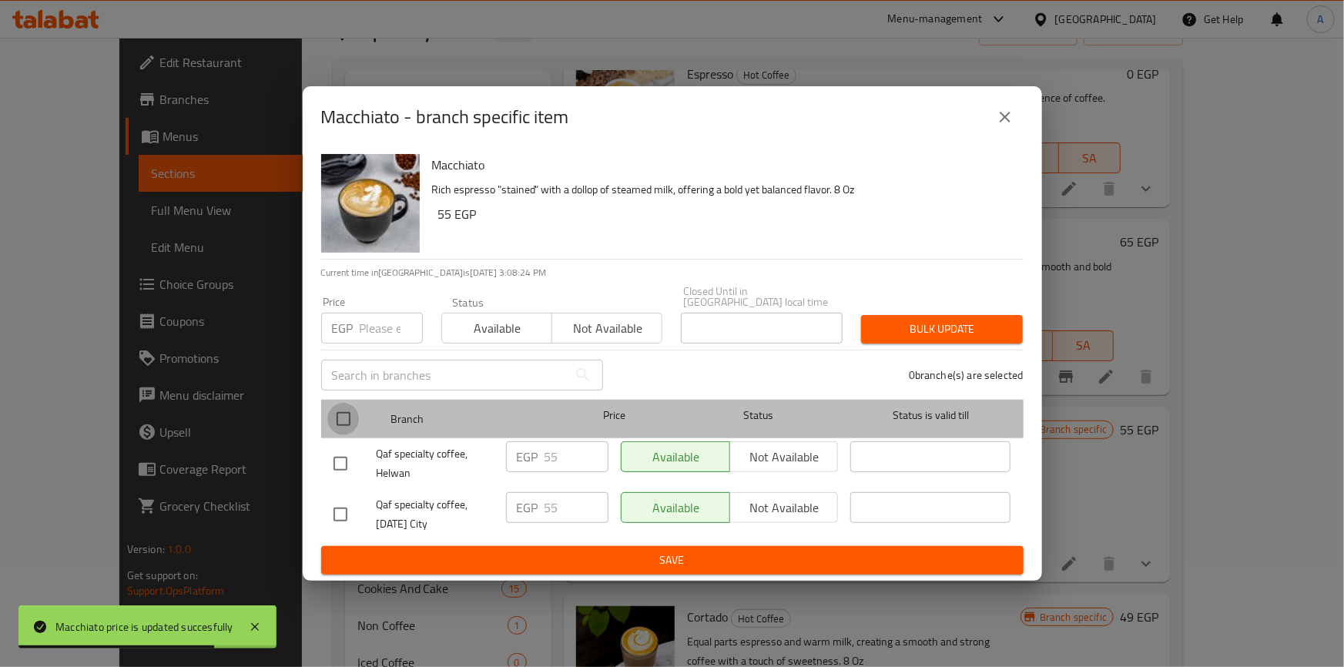
click at [353, 407] on input "checkbox" at bounding box center [343, 419] width 32 height 32
checkbox input "true"
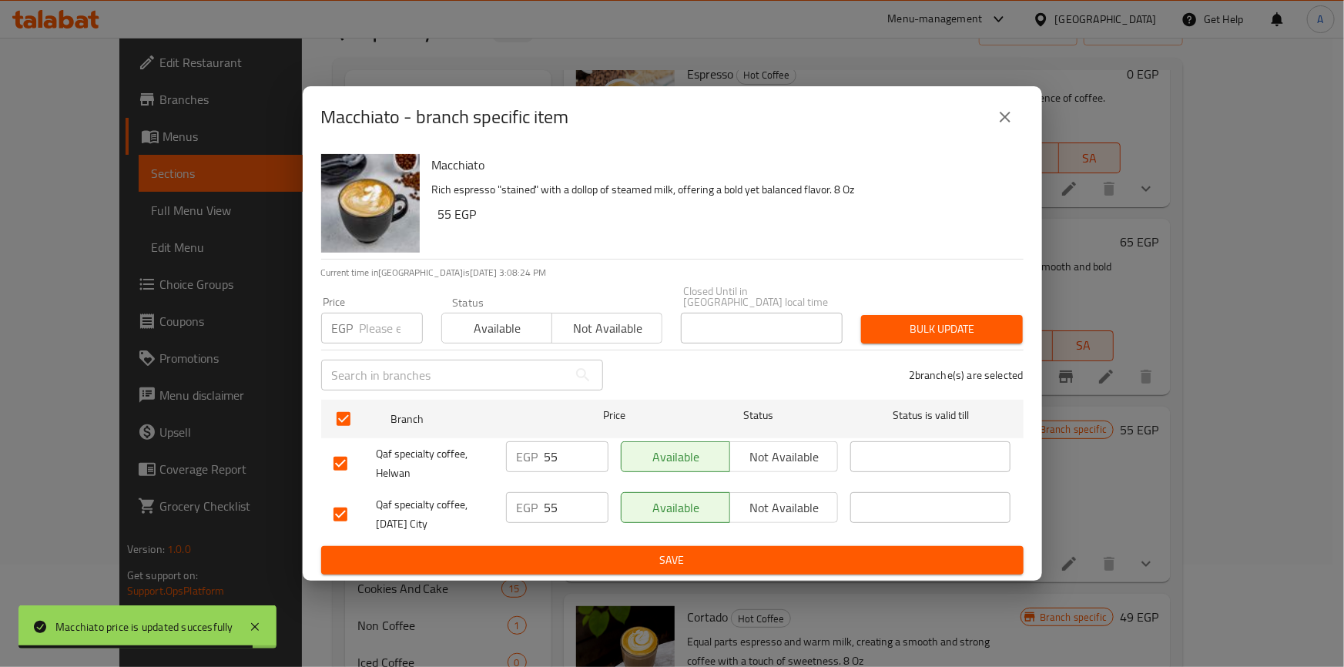
click at [514, 330] on span "Available" at bounding box center [497, 328] width 98 height 22
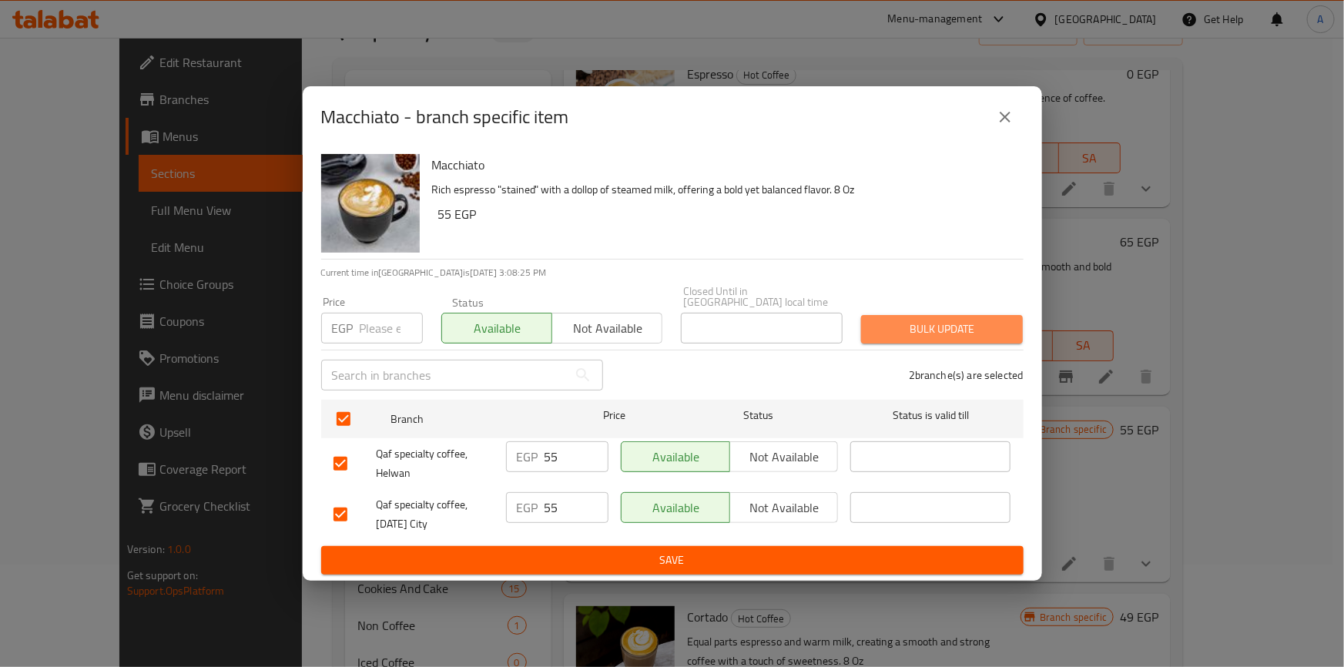
click at [897, 320] on span "Bulk update" at bounding box center [941, 329] width 137 height 19
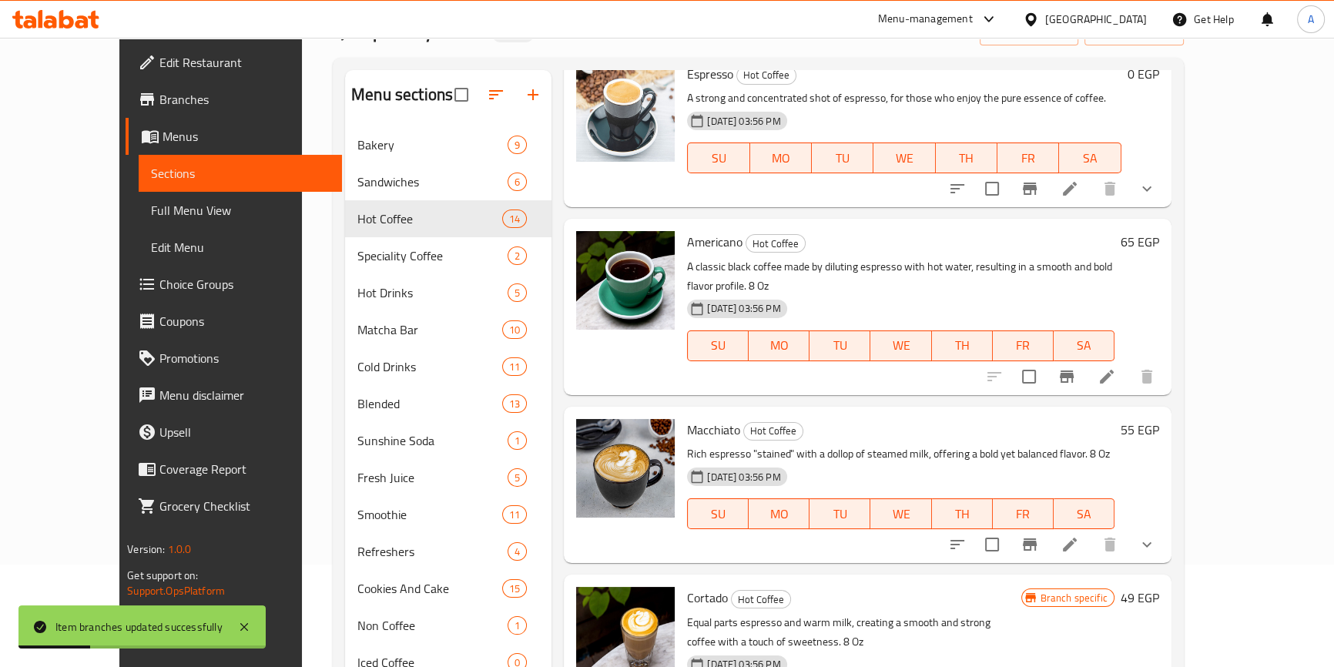
scroll to position [209, 0]
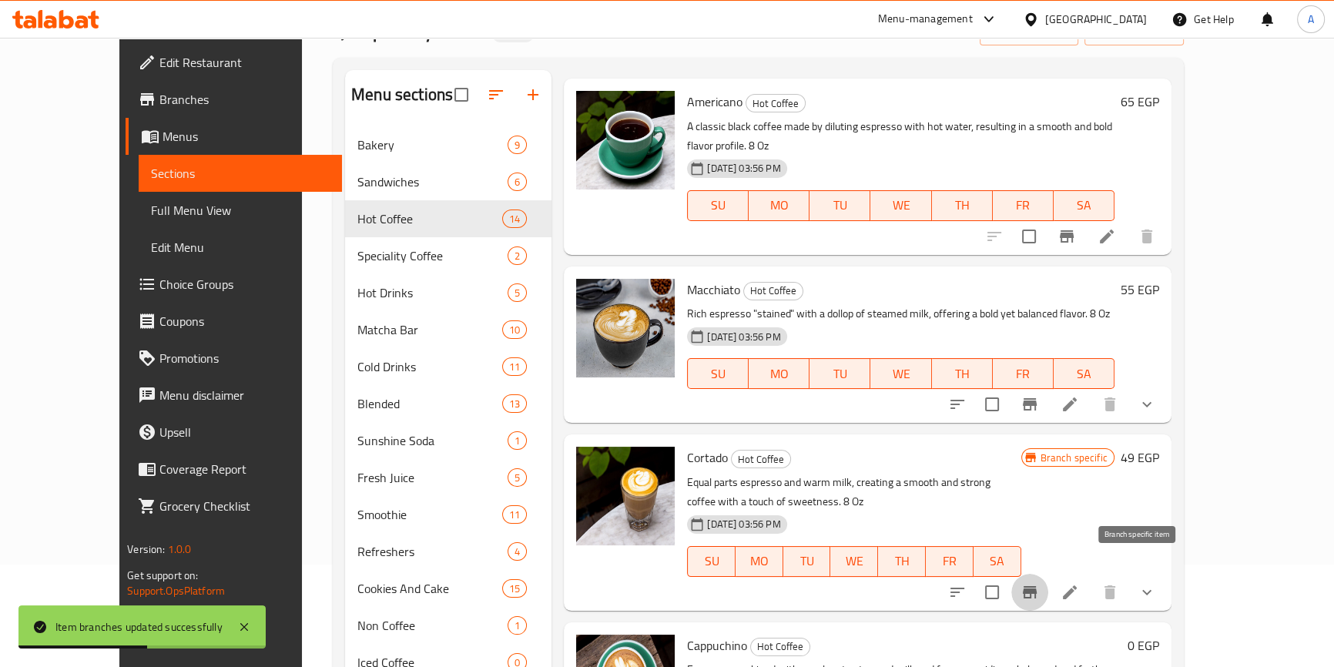
click at [1036, 586] on icon "Branch-specific-item" at bounding box center [1029, 592] width 14 height 12
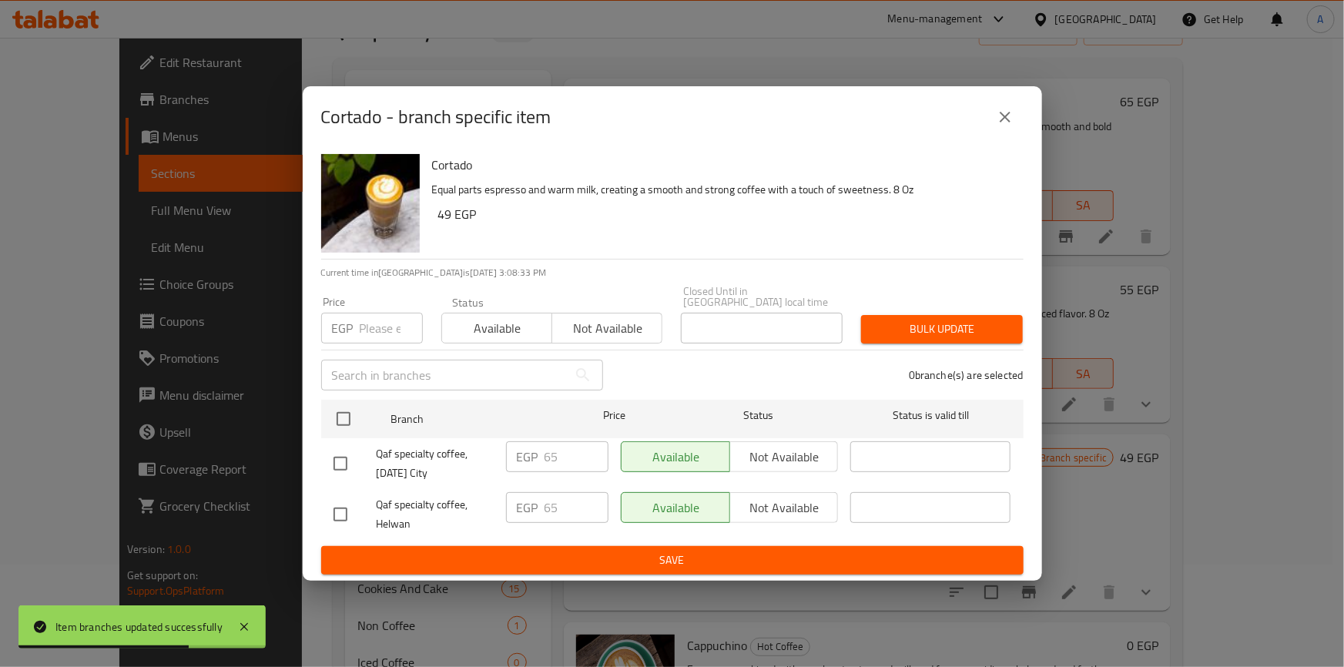
click at [994, 122] on button "close" at bounding box center [1004, 117] width 37 height 37
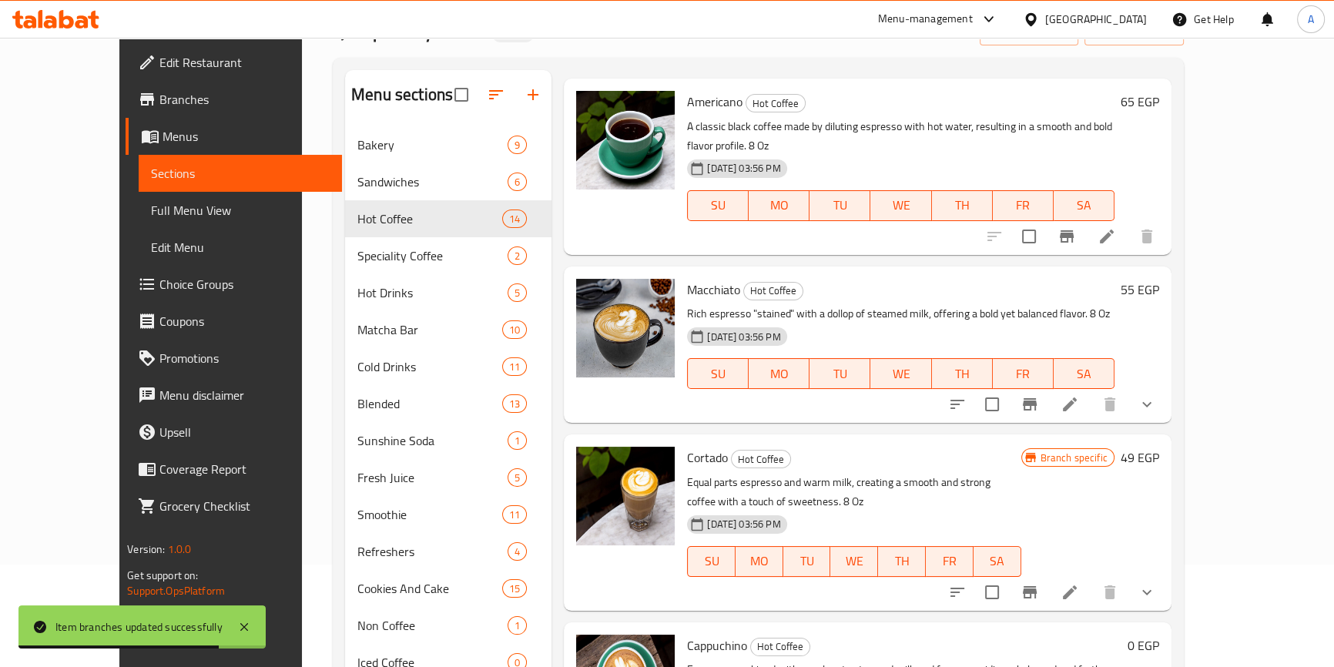
click at [1159, 447] on h6 "49 EGP" at bounding box center [1139, 458] width 38 height 22
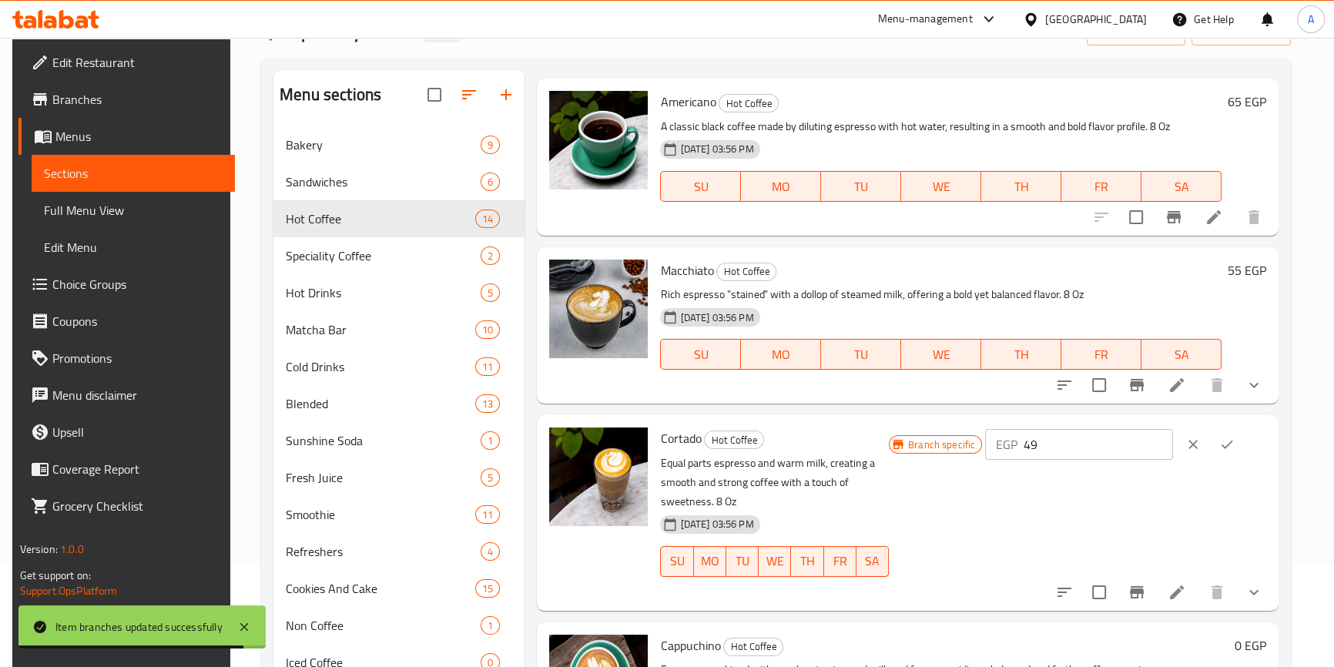
click at [1114, 442] on input "49" at bounding box center [1097, 444] width 149 height 31
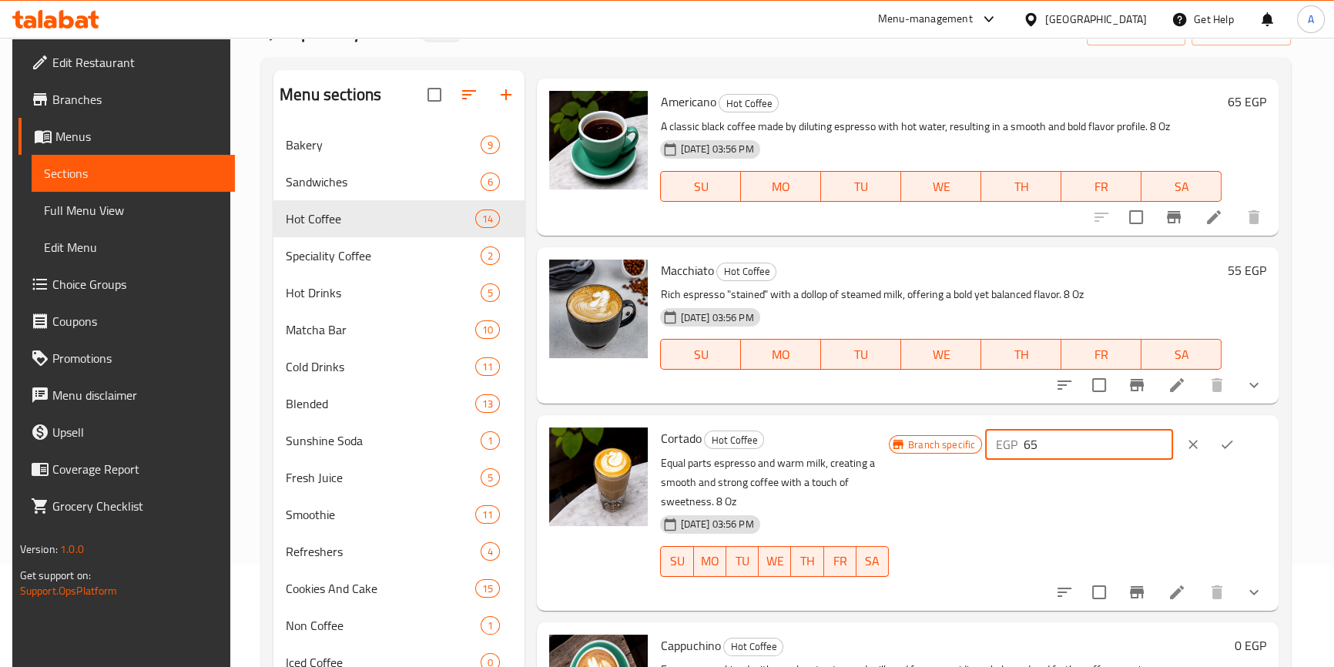
type input "65"
click at [1234, 439] on icon "ok" at bounding box center [1226, 444] width 15 height 15
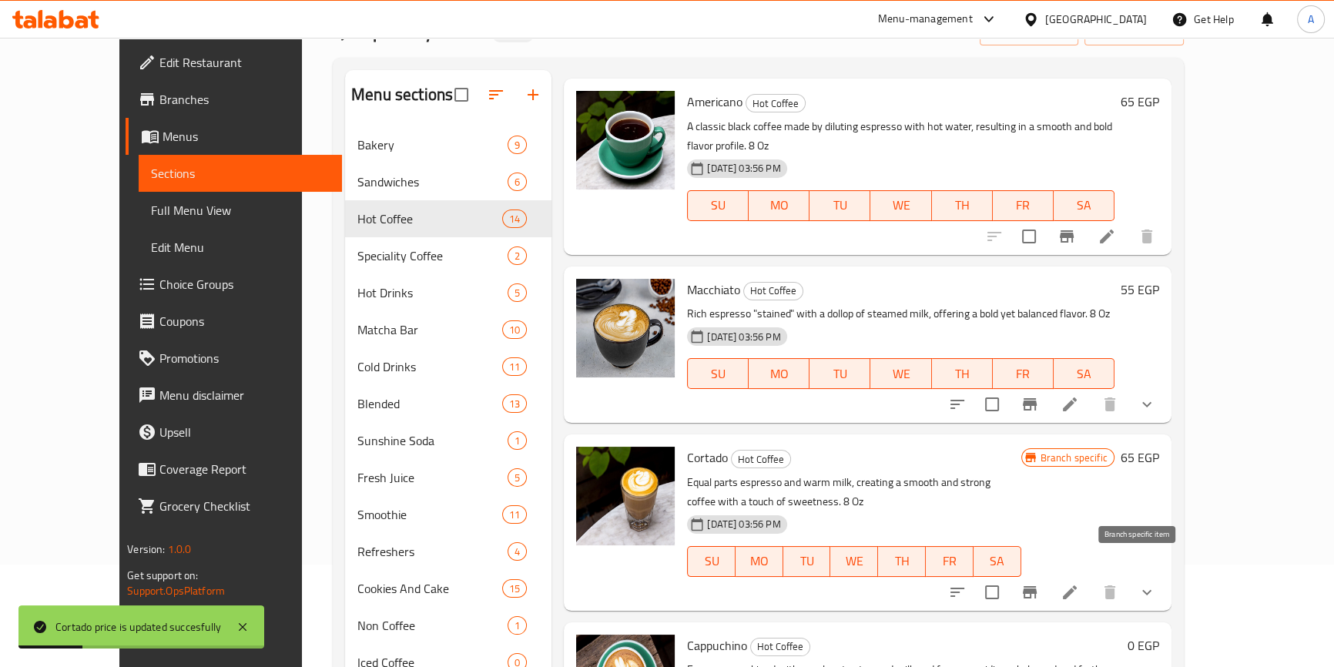
click at [1039, 583] on icon "Branch-specific-item" at bounding box center [1029, 592] width 18 height 18
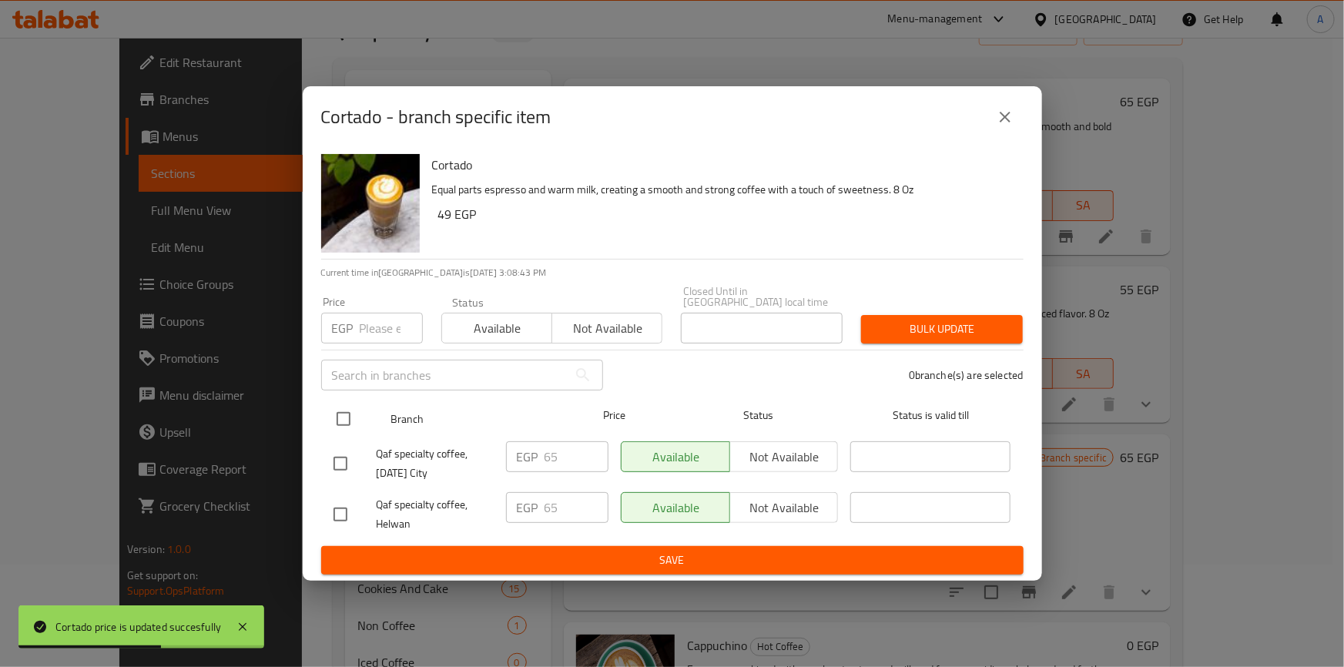
click at [338, 416] on input "checkbox" at bounding box center [343, 419] width 32 height 32
checkbox input "true"
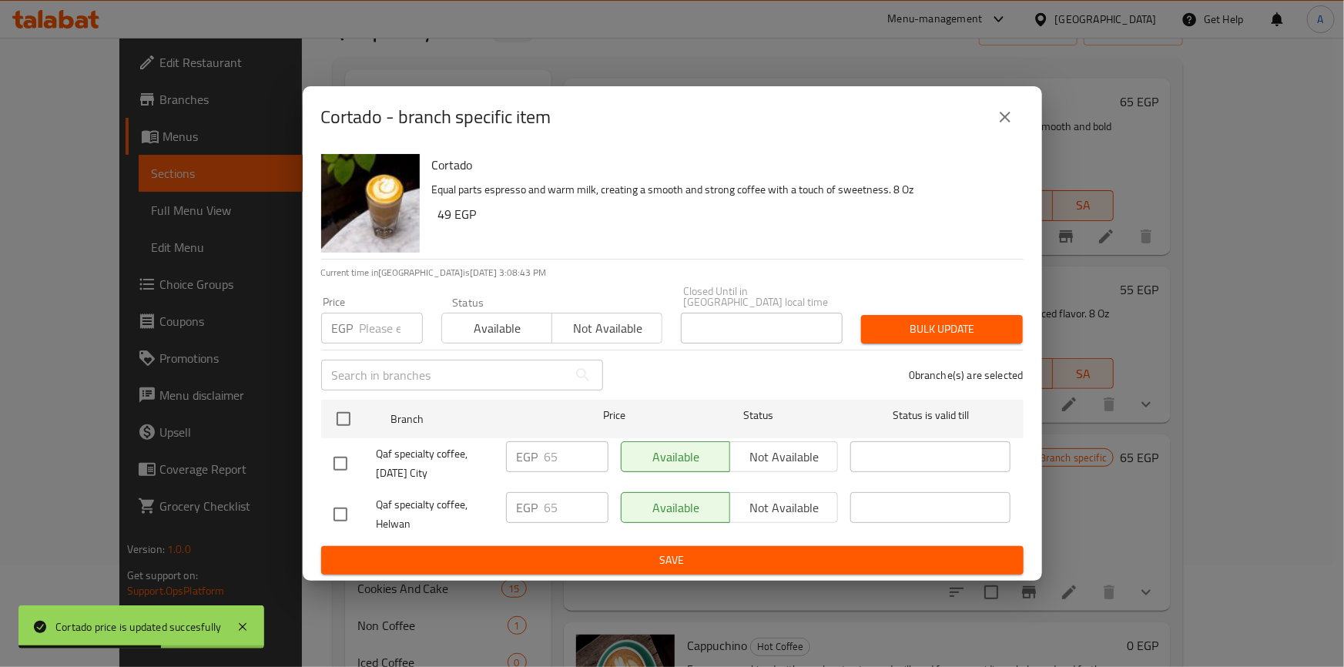
checkbox input "true"
click at [477, 320] on span "Available" at bounding box center [497, 328] width 98 height 22
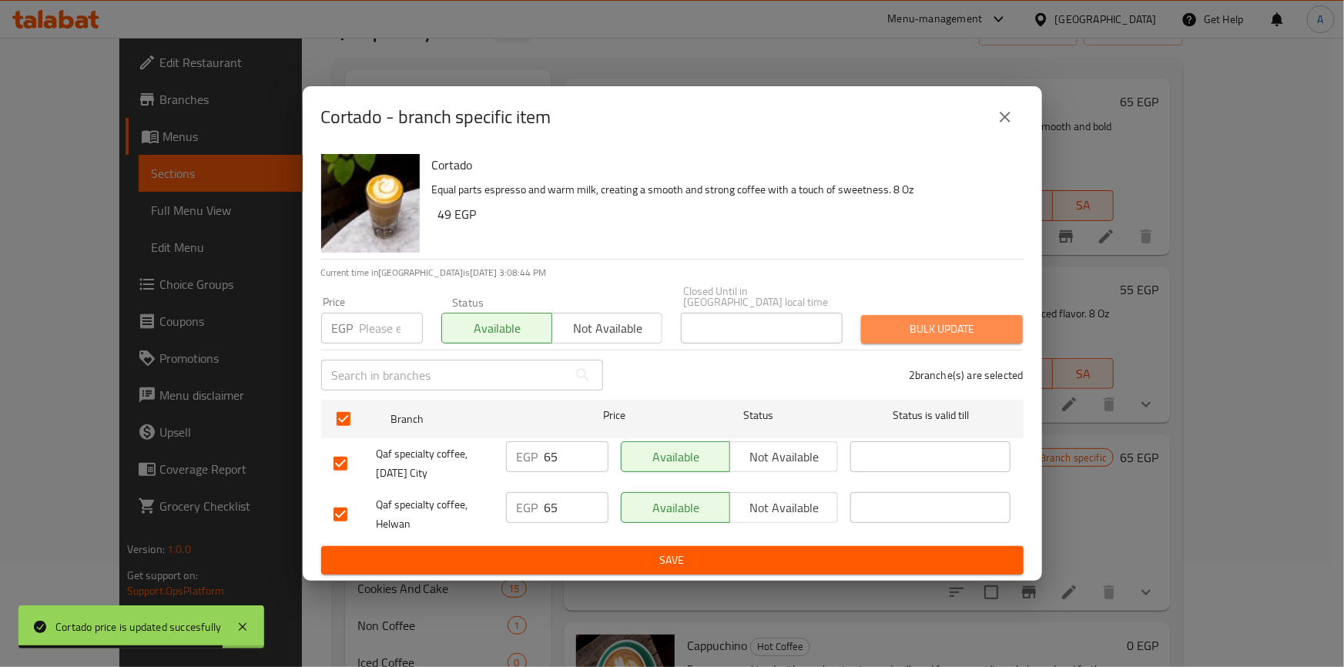
click at [989, 320] on span "Bulk update" at bounding box center [941, 329] width 137 height 19
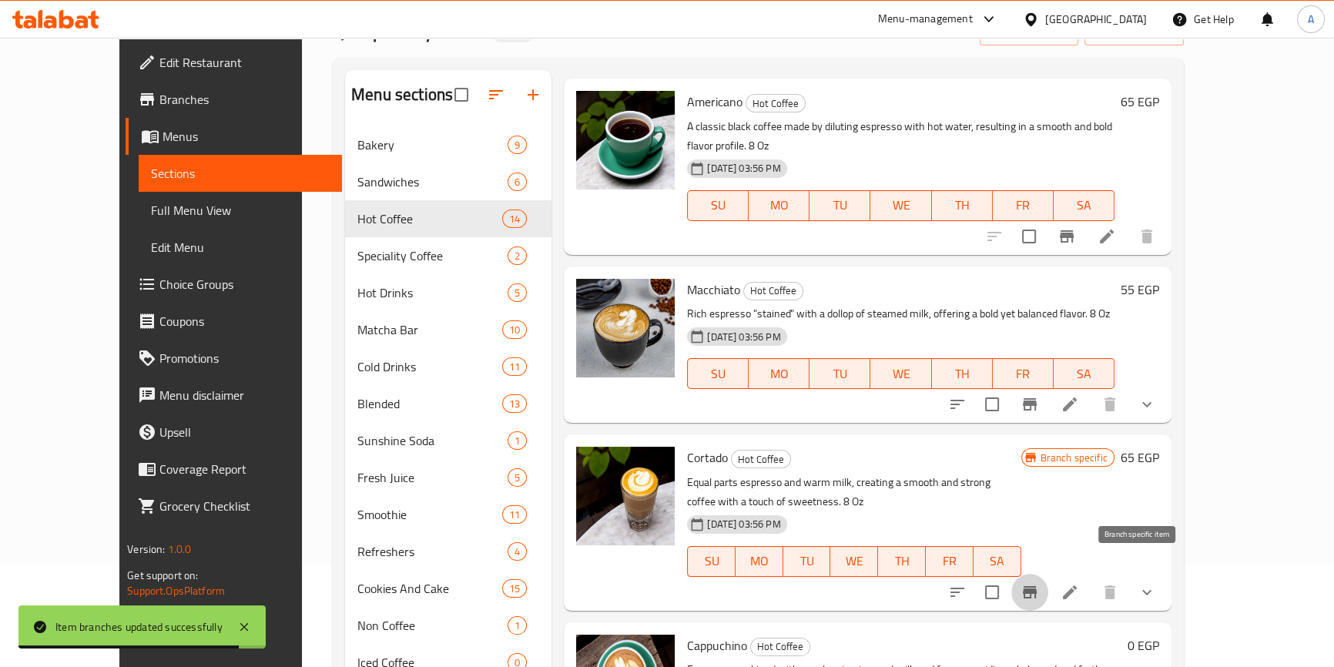
click at [1048, 581] on button "Branch-specific-item" at bounding box center [1029, 592] width 37 height 37
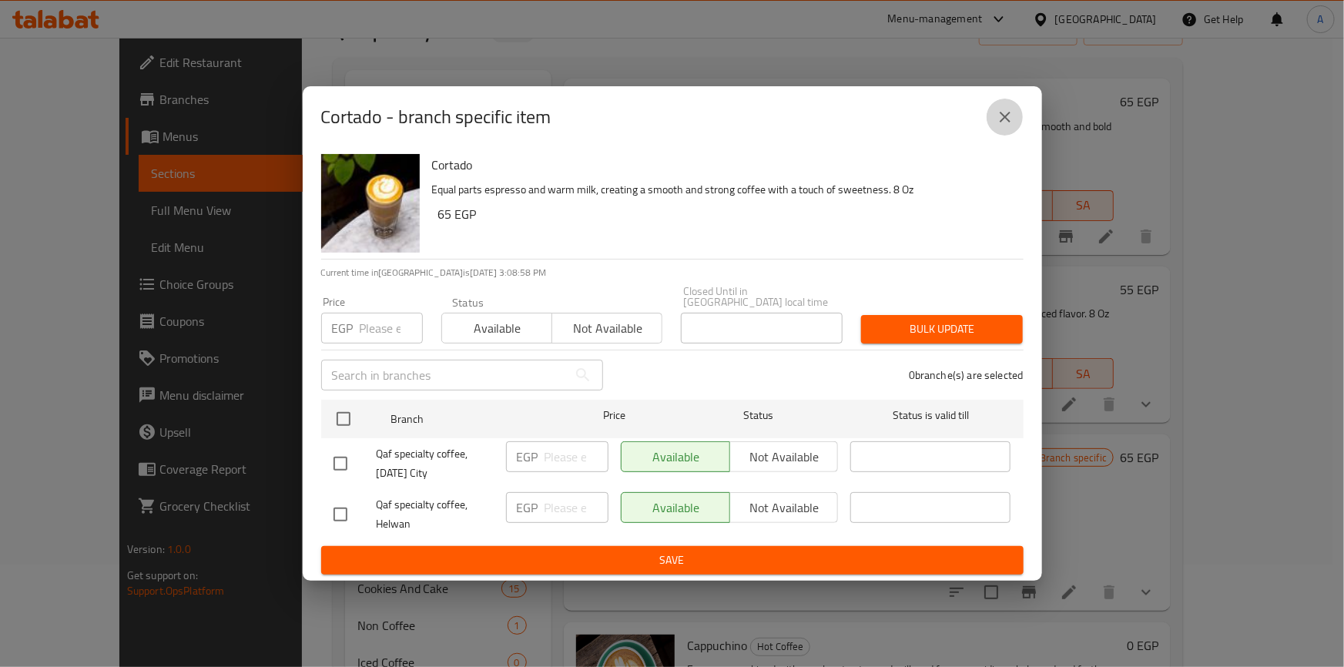
click at [996, 122] on icon "close" at bounding box center [1005, 117] width 18 height 18
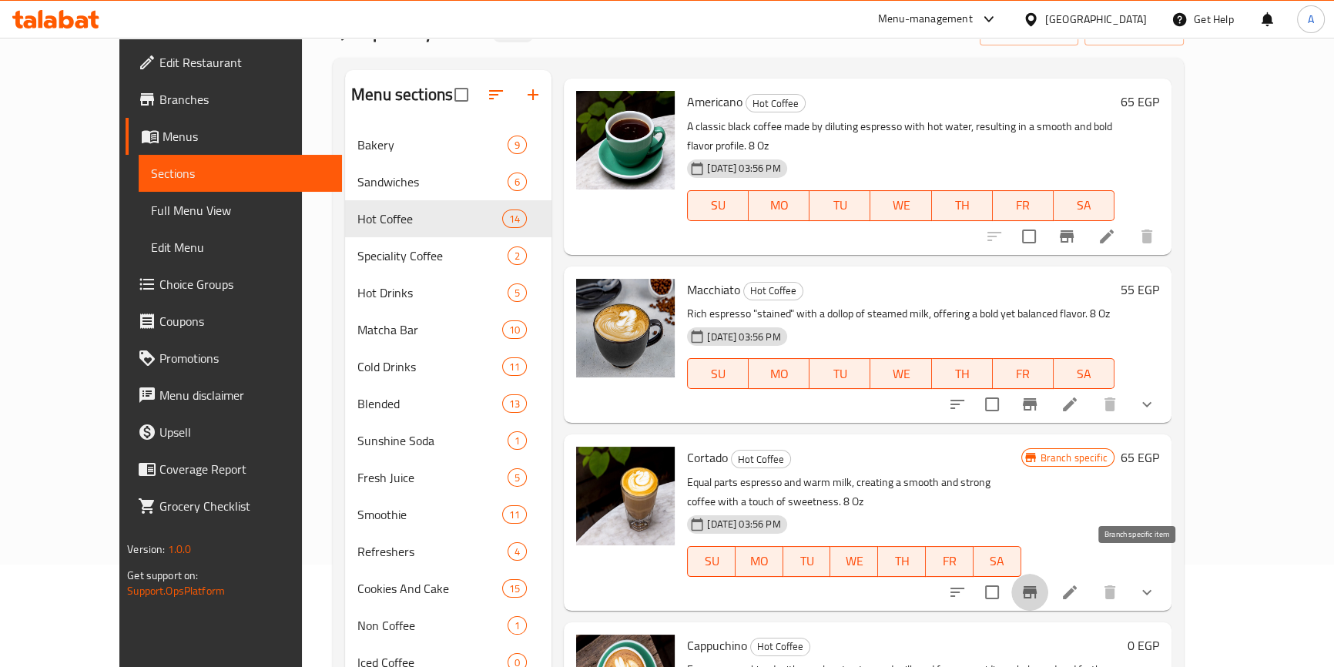
click at [1036, 586] on icon "Branch-specific-item" at bounding box center [1029, 592] width 14 height 12
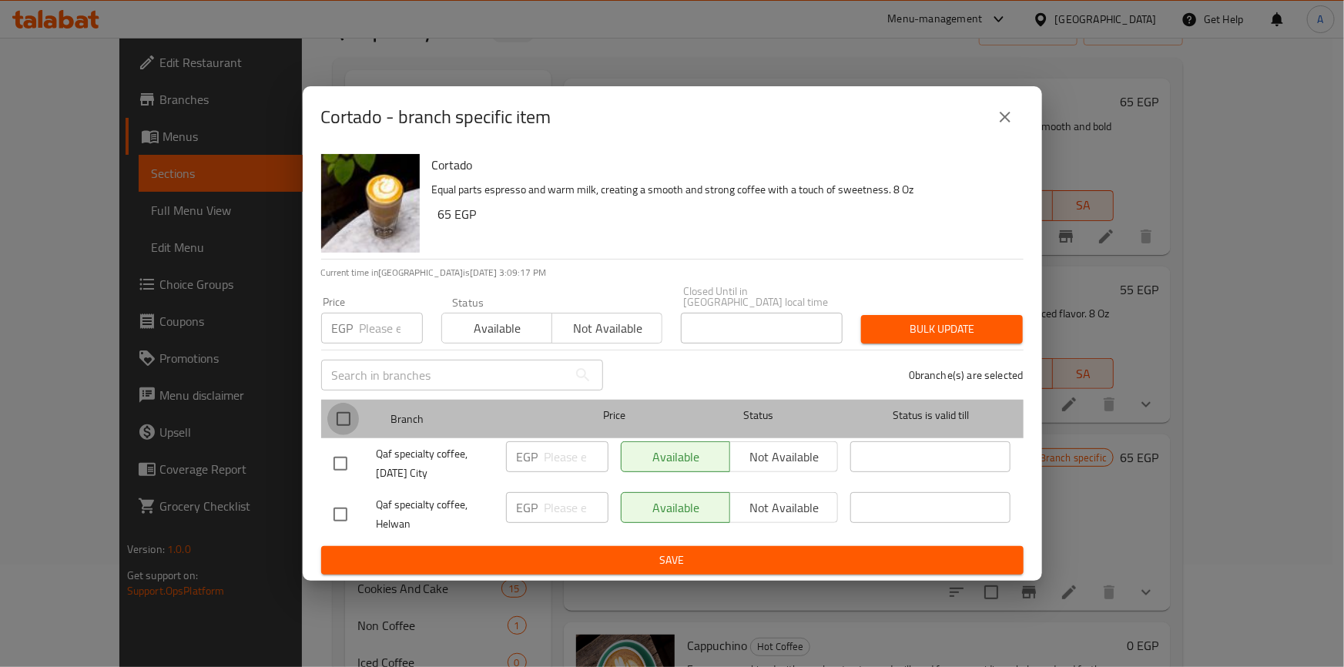
click at [345, 423] on input "checkbox" at bounding box center [343, 419] width 32 height 32
checkbox input "true"
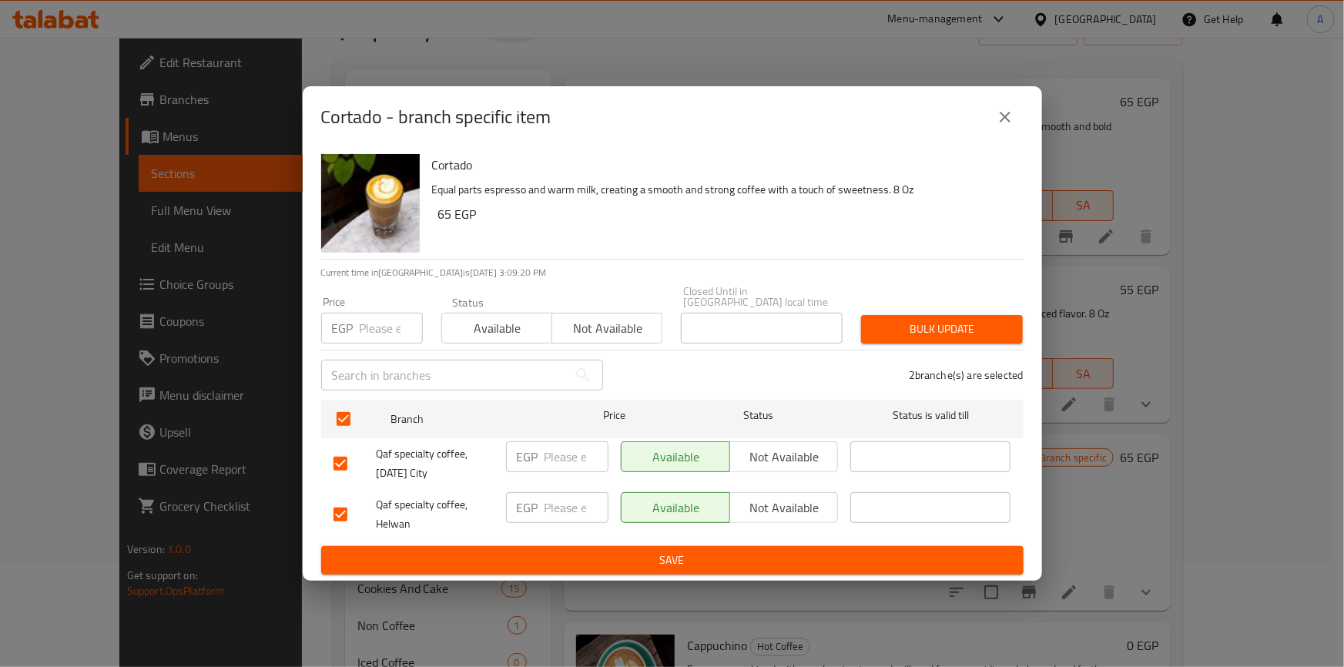
click at [475, 330] on span "Available" at bounding box center [497, 328] width 98 height 22
click at [922, 325] on span "Bulk update" at bounding box center [941, 329] width 137 height 19
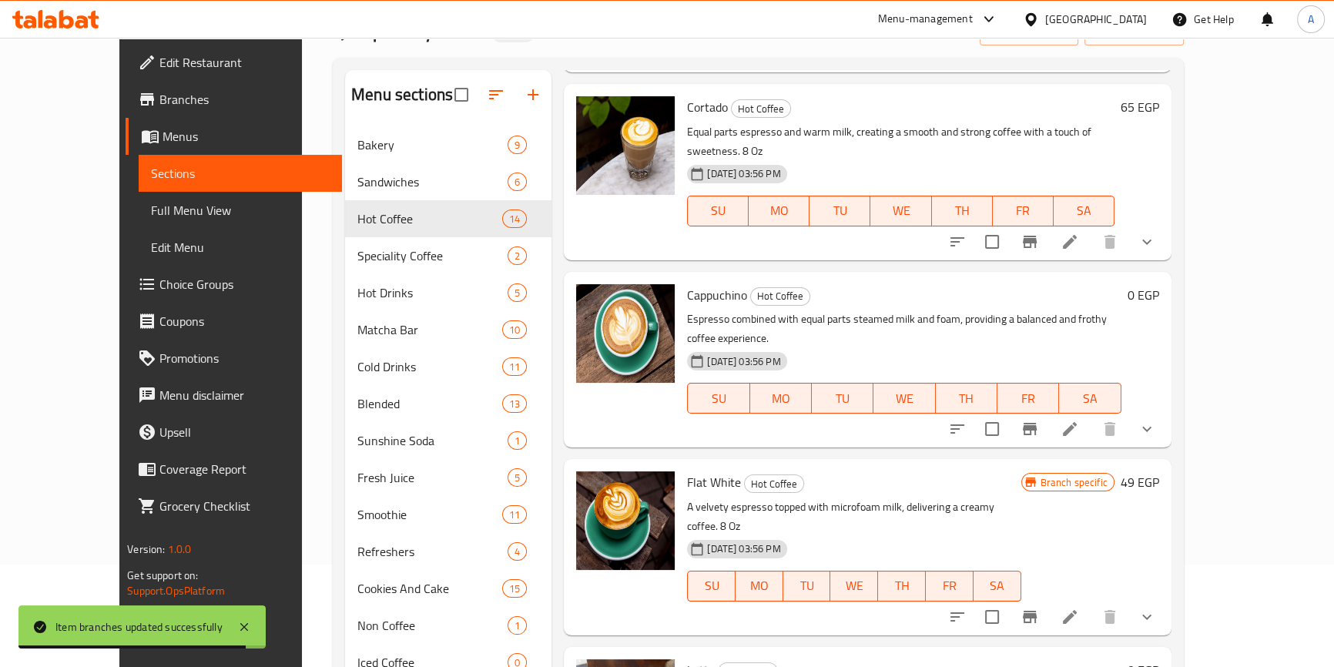
scroll to position [700, 0]
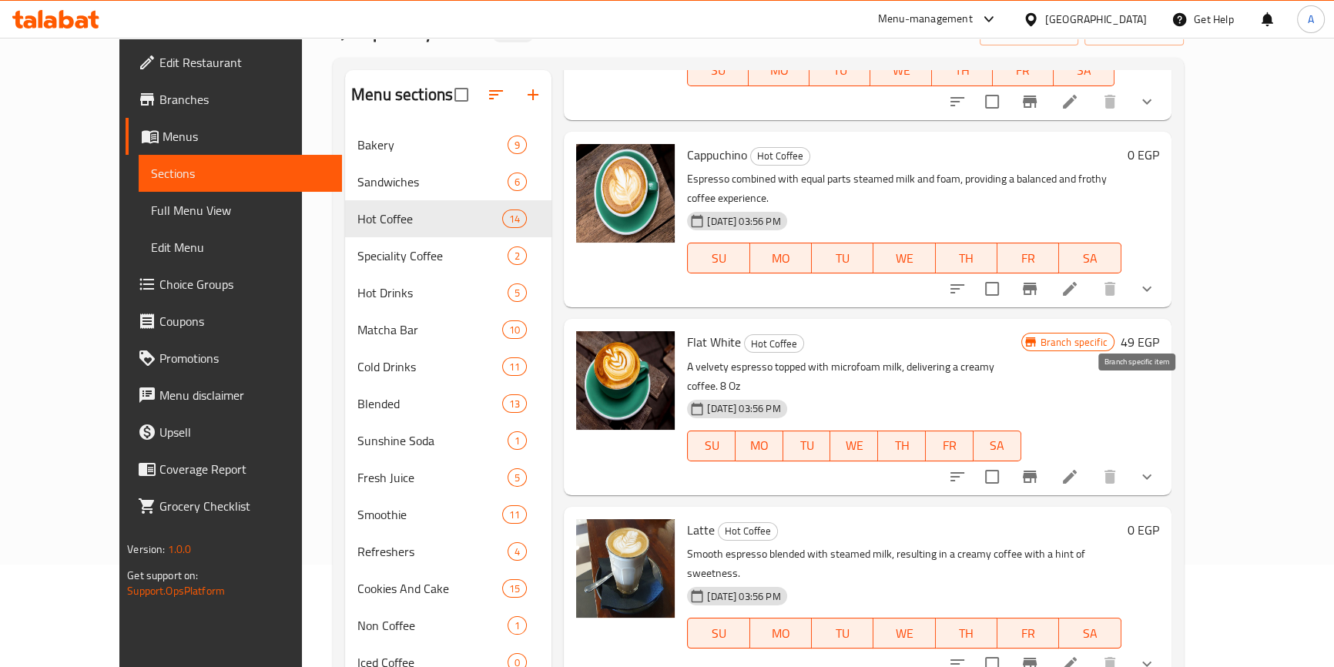
click at [1036, 470] on icon "Branch-specific-item" at bounding box center [1029, 476] width 14 height 12
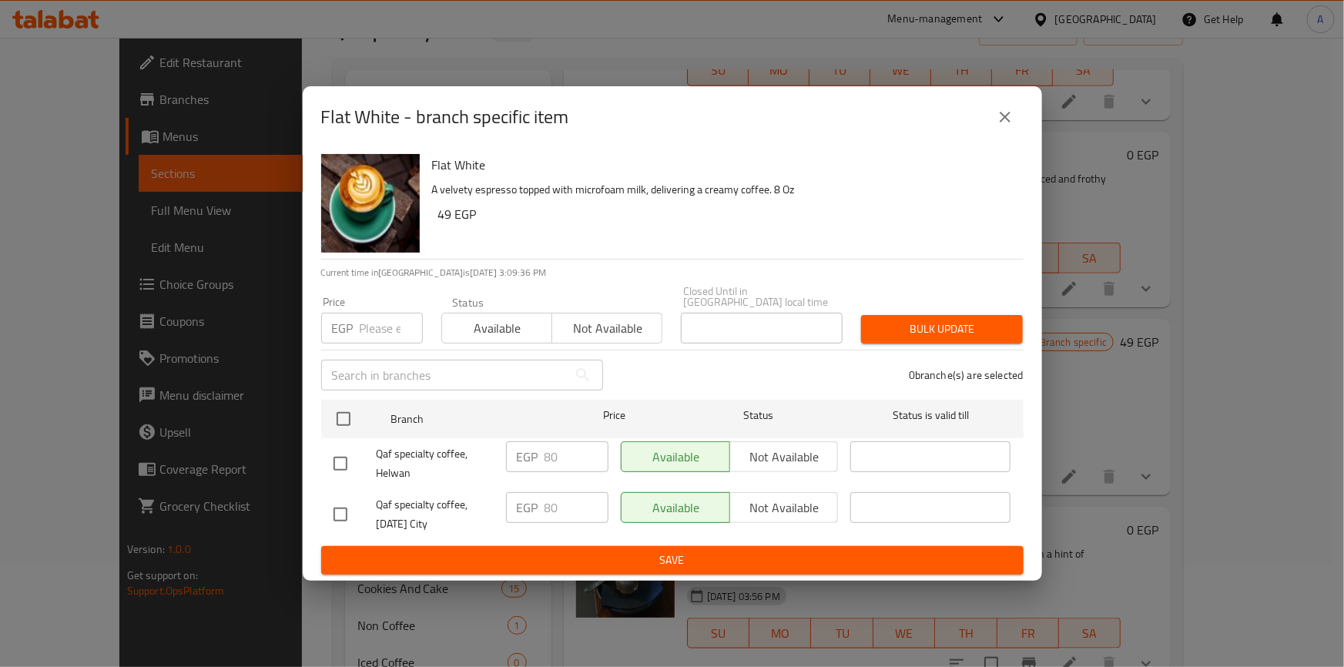
click at [1006, 121] on icon "close" at bounding box center [1004, 117] width 11 height 11
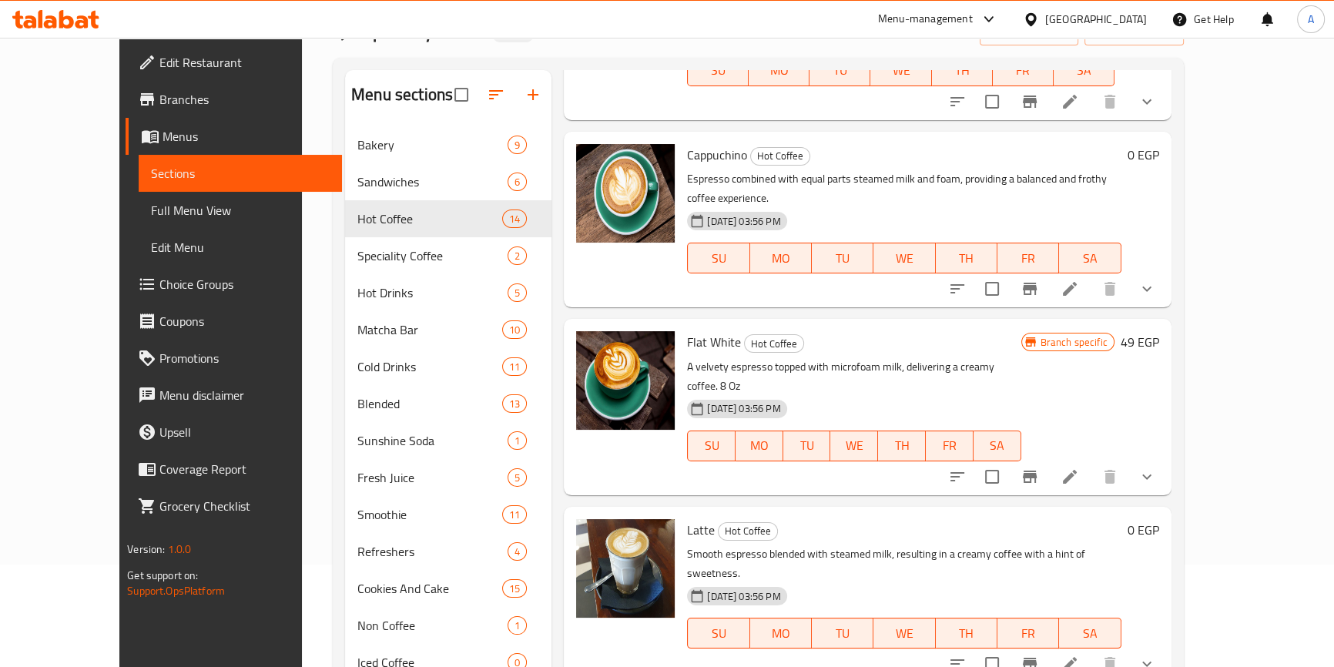
click at [1159, 331] on h6 "49 EGP" at bounding box center [1139, 342] width 38 height 22
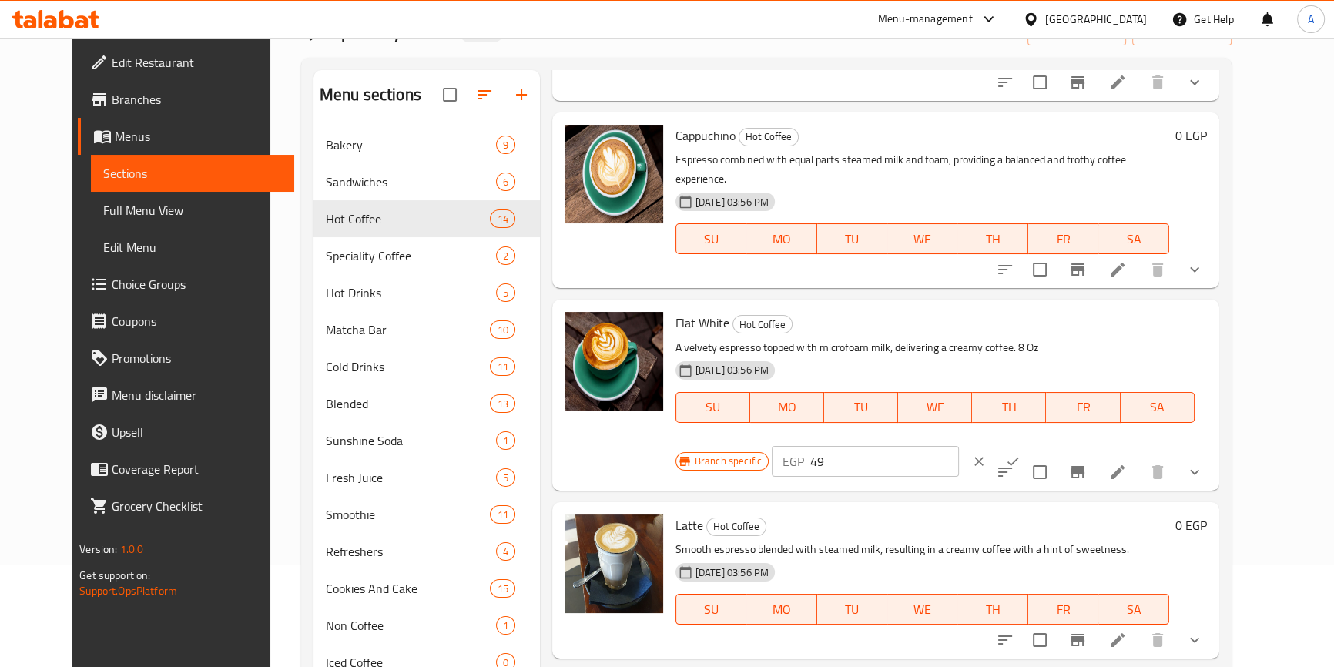
click at [959, 446] on input "49" at bounding box center [884, 461] width 149 height 31
type input "80"
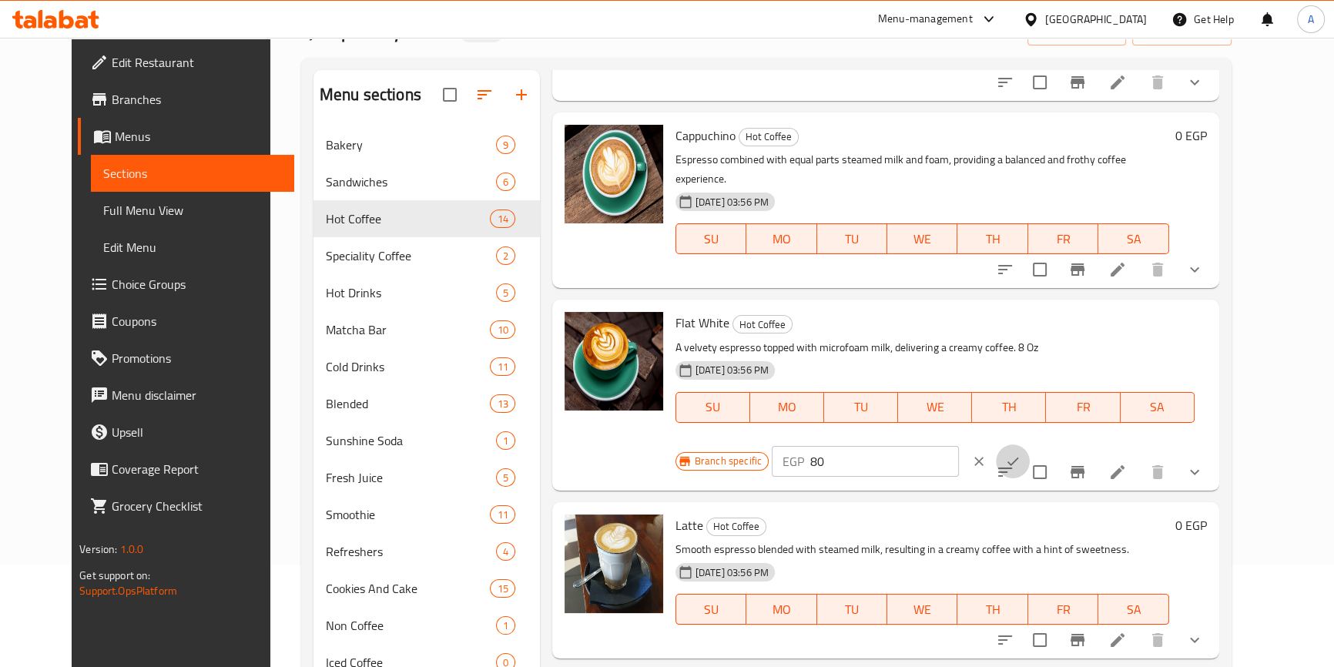
click at [1020, 453] on icon "ok" at bounding box center [1012, 460] width 15 height 15
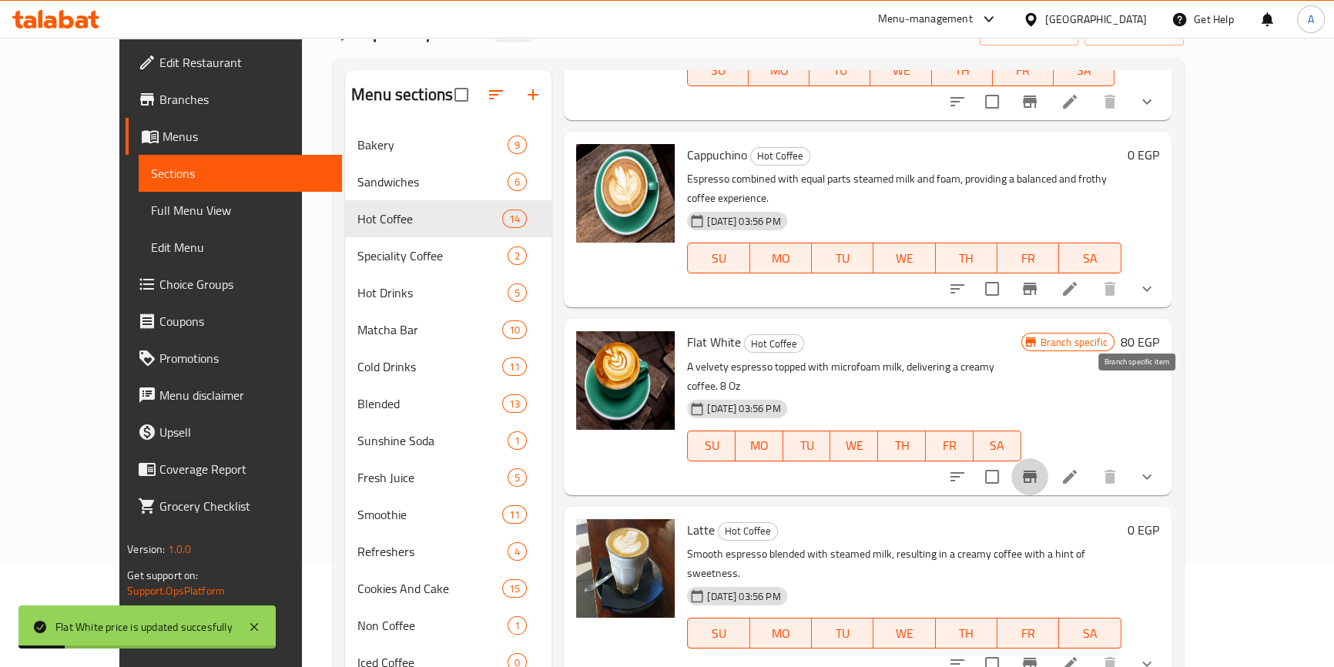
click at [1048, 458] on button "Branch-specific-item" at bounding box center [1029, 476] width 37 height 37
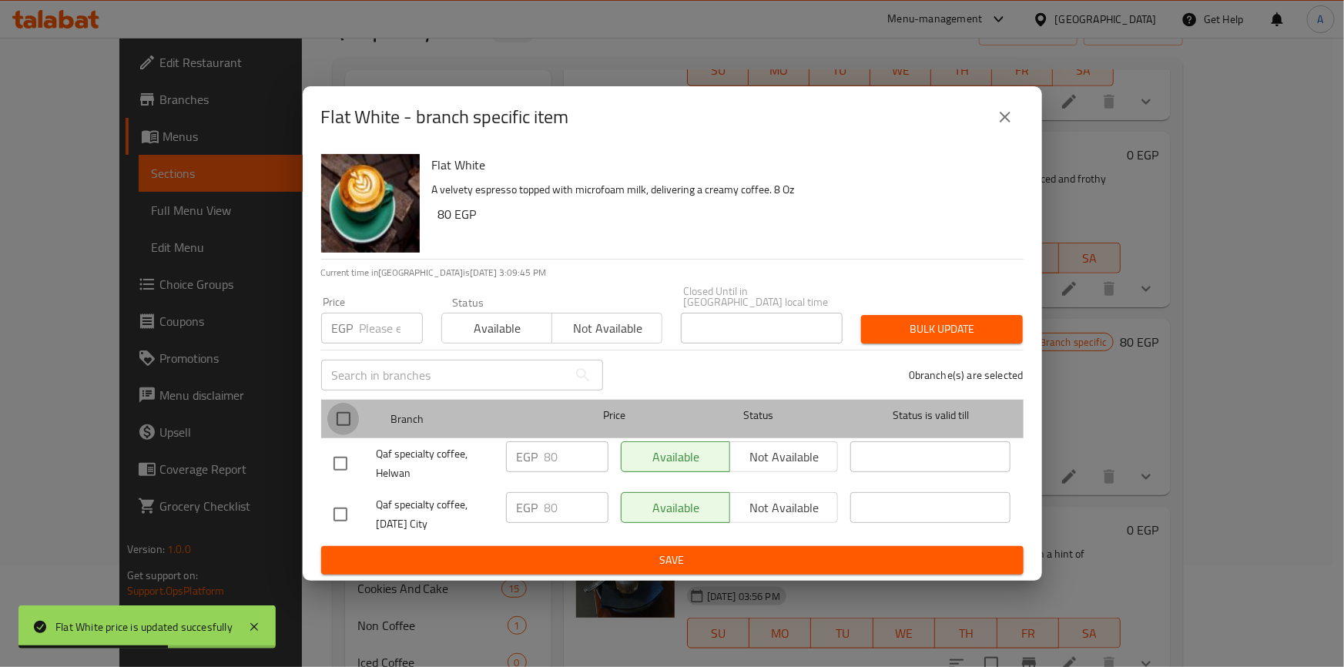
click at [355, 416] on input "checkbox" at bounding box center [343, 419] width 32 height 32
checkbox input "true"
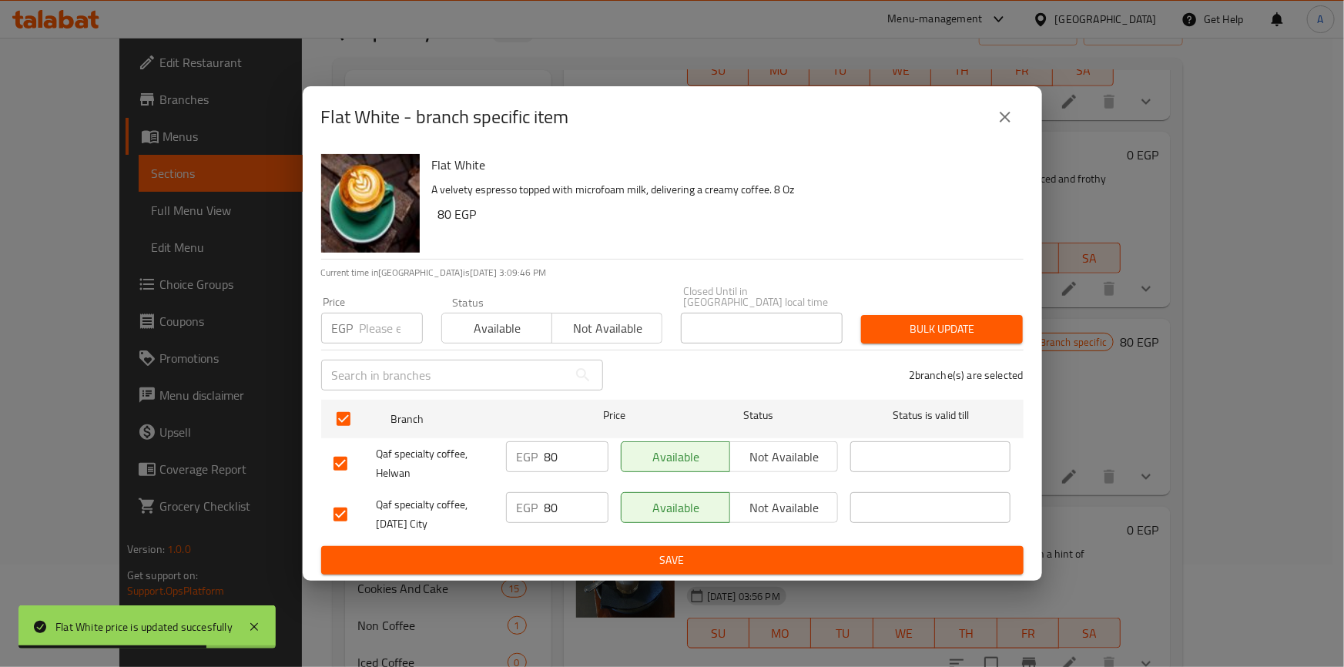
click at [469, 322] on span "Available" at bounding box center [497, 328] width 98 height 22
click at [915, 330] on span "Bulk update" at bounding box center [941, 329] width 137 height 19
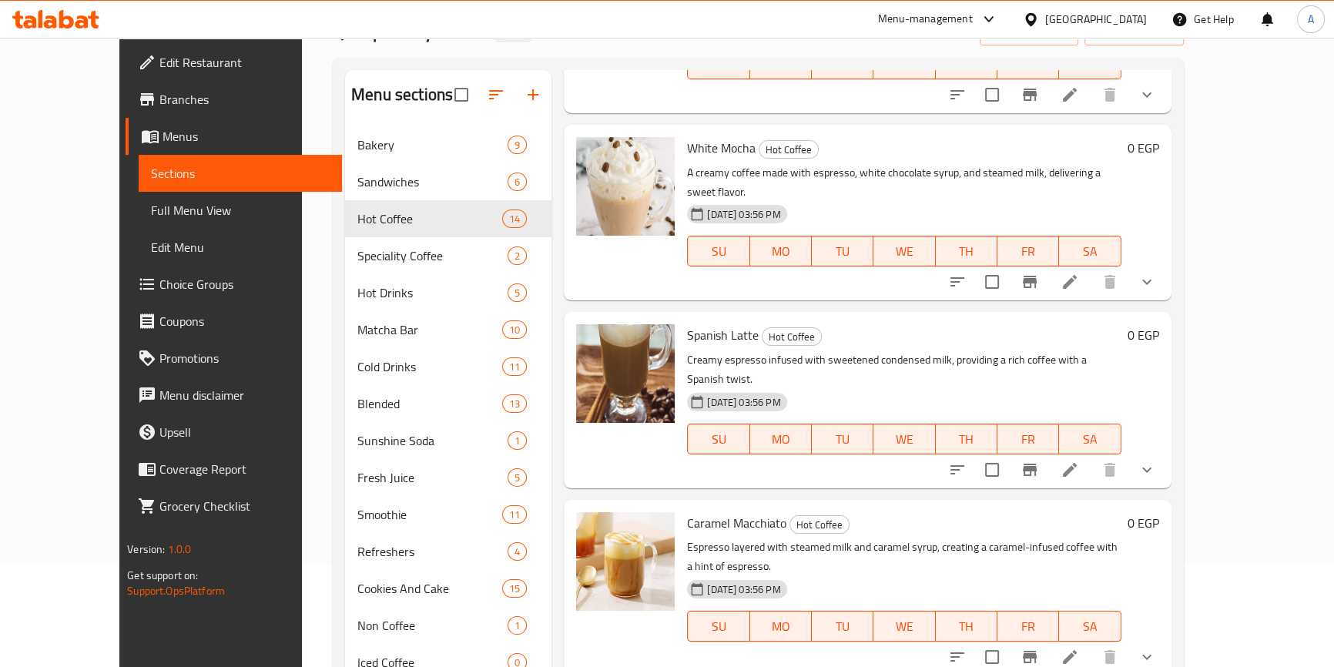
scroll to position [313, 0]
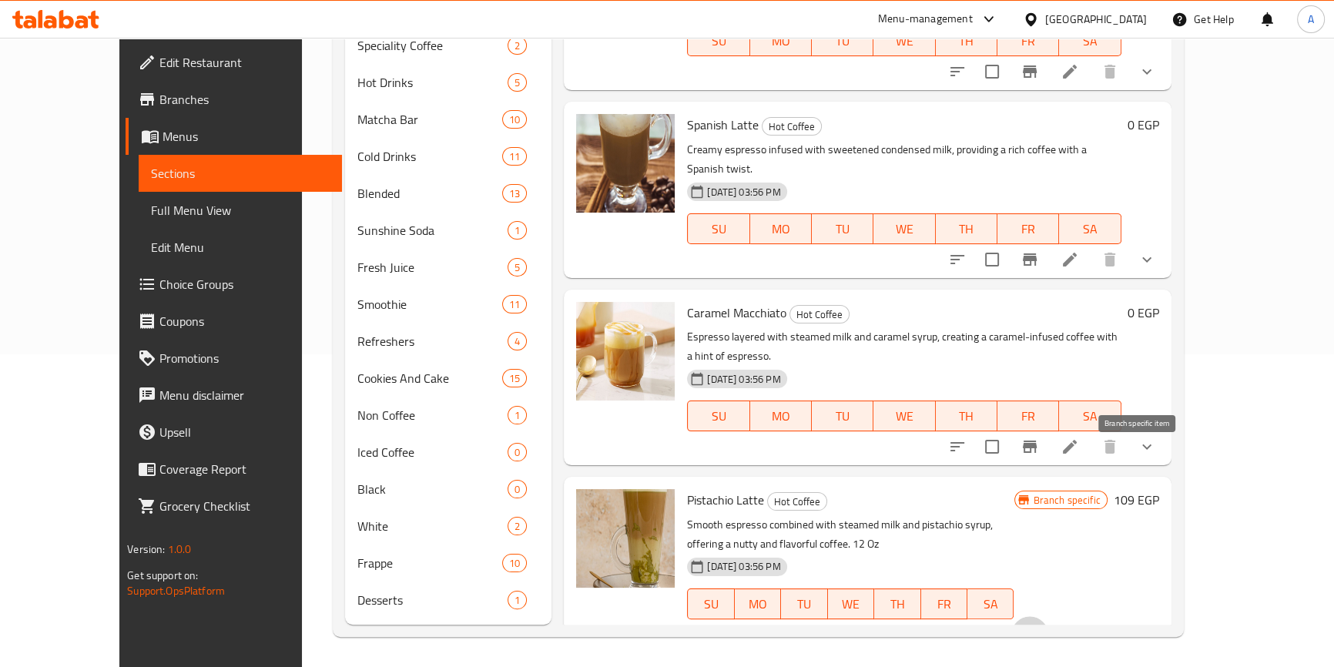
click at [1036, 628] on icon "Branch-specific-item" at bounding box center [1029, 634] width 14 height 12
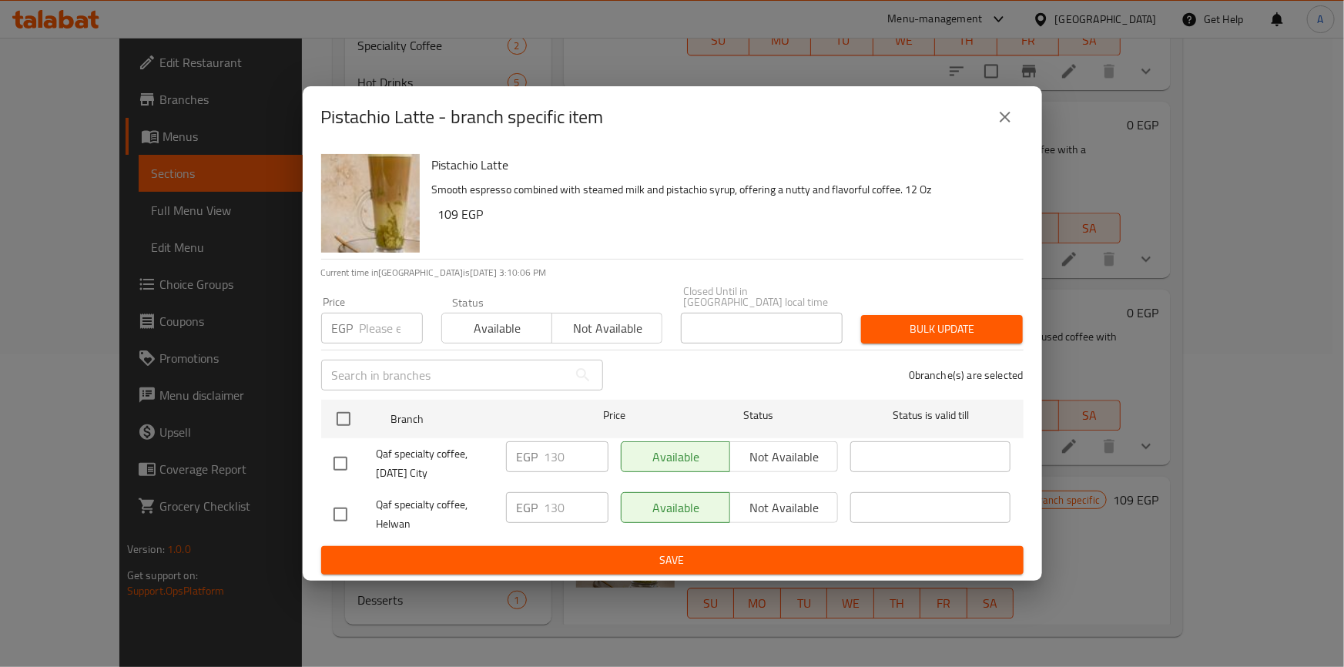
click at [1011, 119] on icon "close" at bounding box center [1005, 117] width 18 height 18
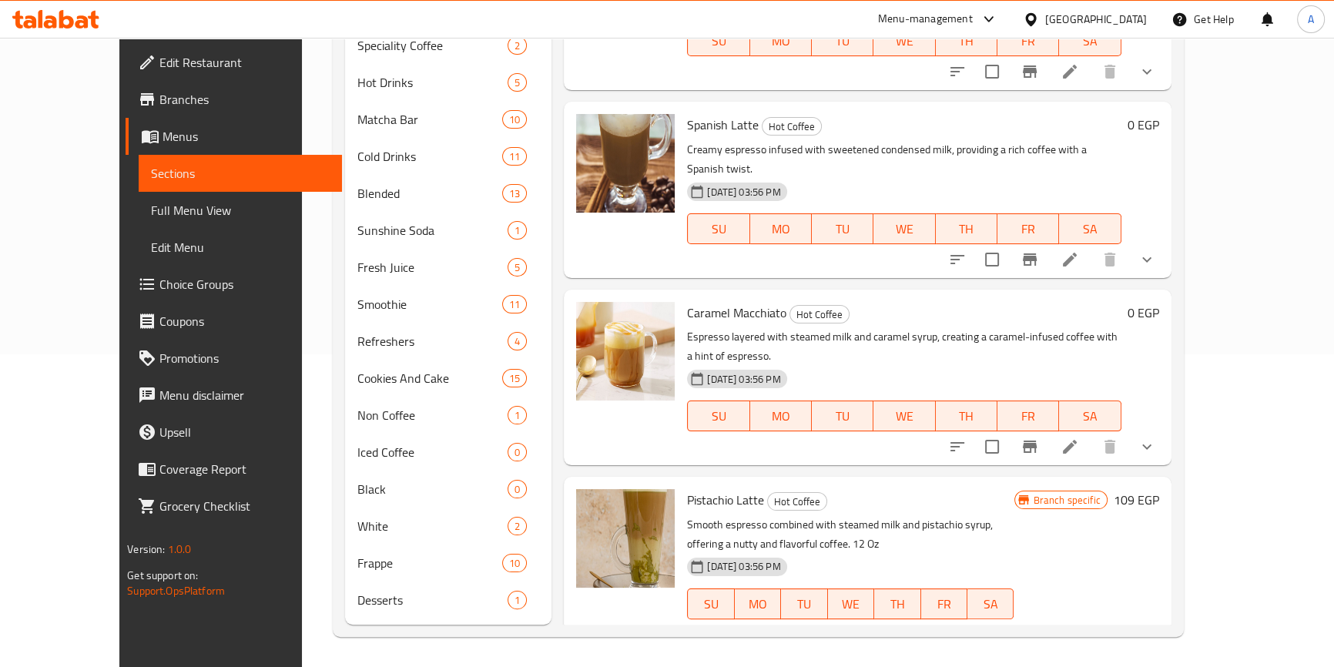
click at [1159, 489] on h6 "109 EGP" at bounding box center [1135, 500] width 45 height 22
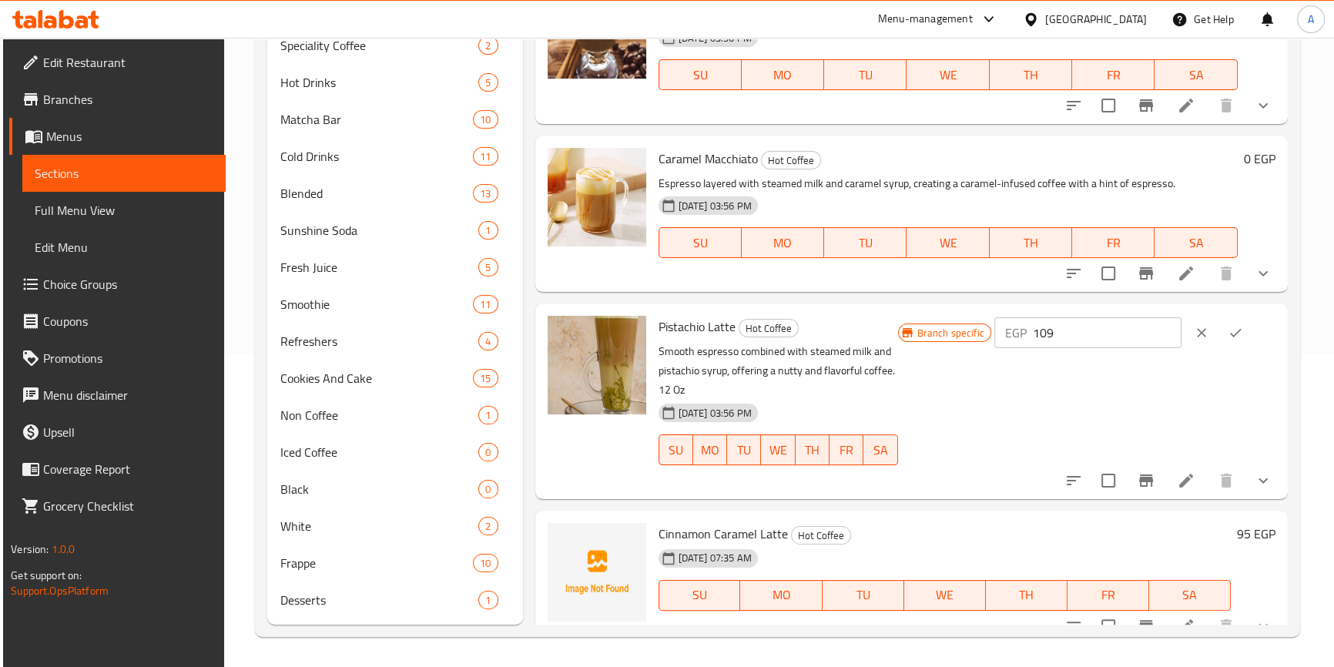
click at [1090, 340] on input "109" at bounding box center [1106, 332] width 149 height 31
type input "130"
click at [1247, 329] on button "ok" at bounding box center [1235, 333] width 34 height 34
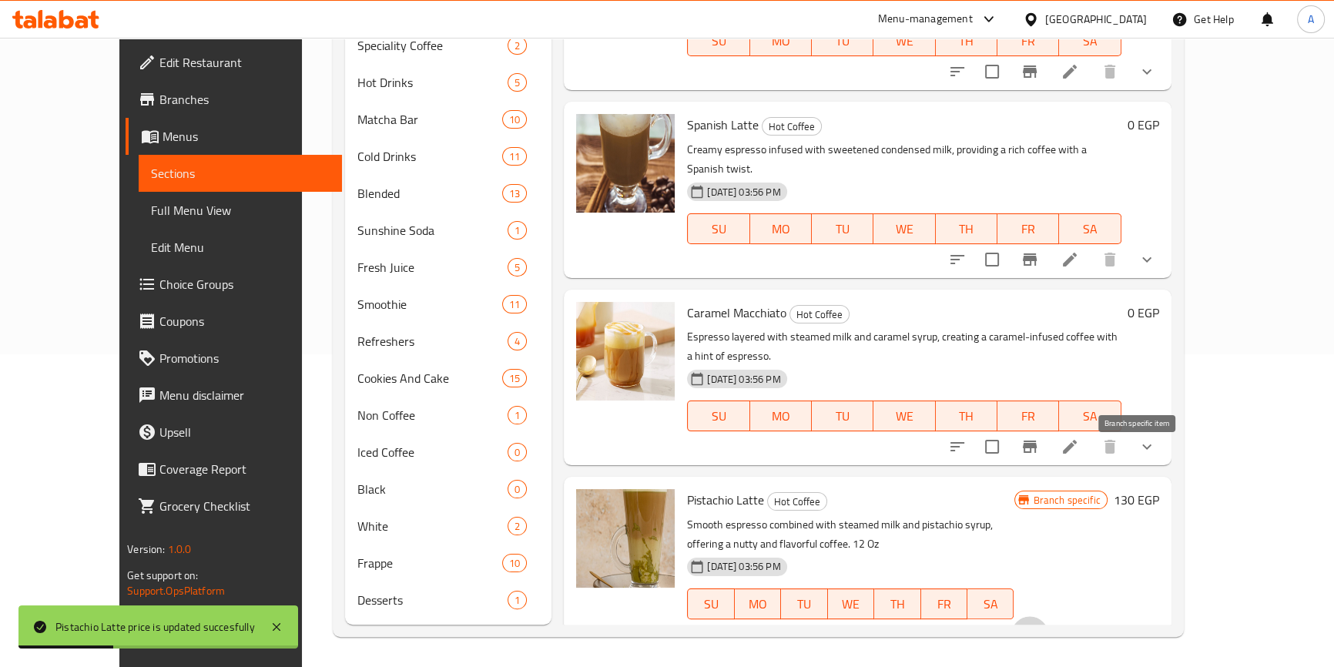
click at [1048, 616] on button "Branch-specific-item" at bounding box center [1029, 634] width 37 height 37
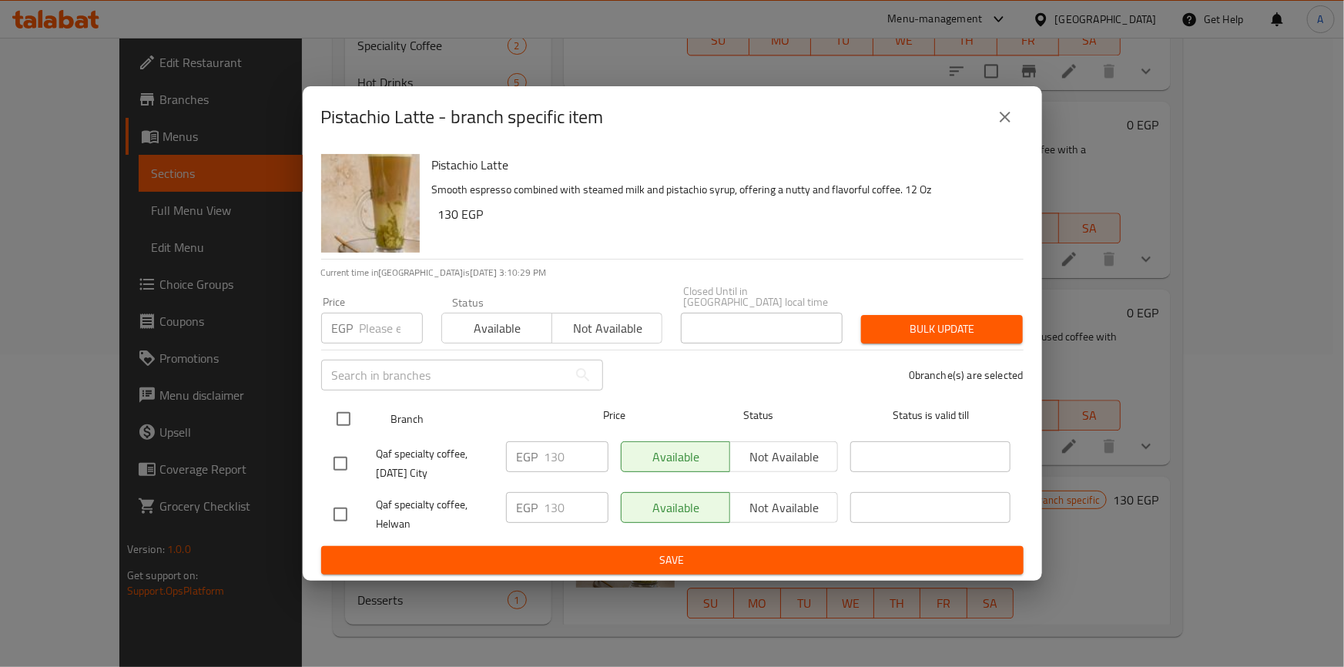
click at [354, 415] on input "checkbox" at bounding box center [343, 419] width 32 height 32
checkbox input "true"
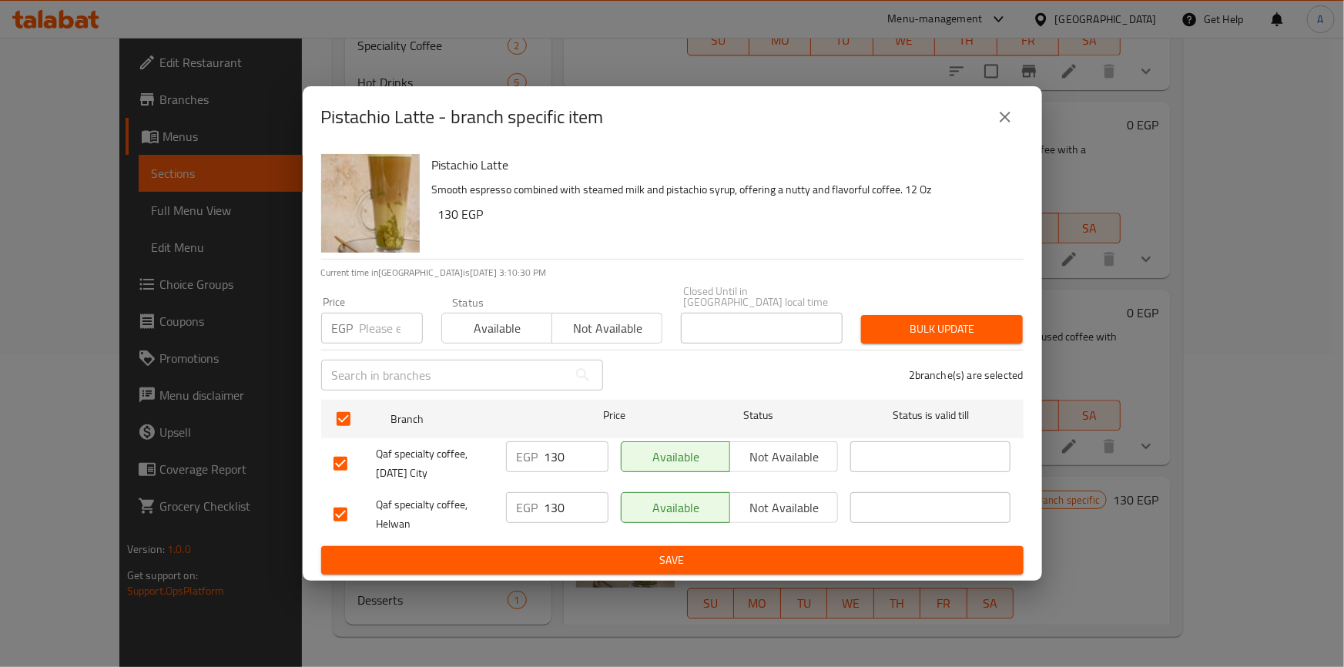
click at [477, 327] on span "Available" at bounding box center [497, 328] width 98 height 22
click at [952, 323] on span "Bulk update" at bounding box center [941, 329] width 137 height 19
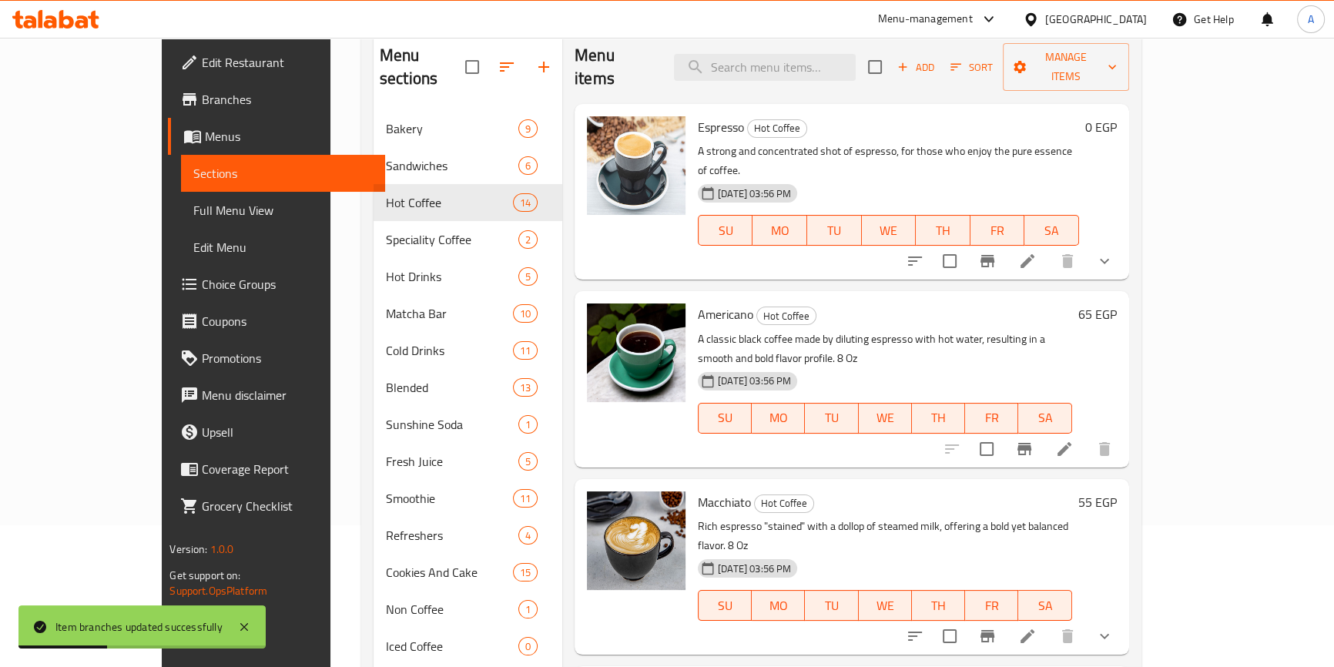
scroll to position [0, 0]
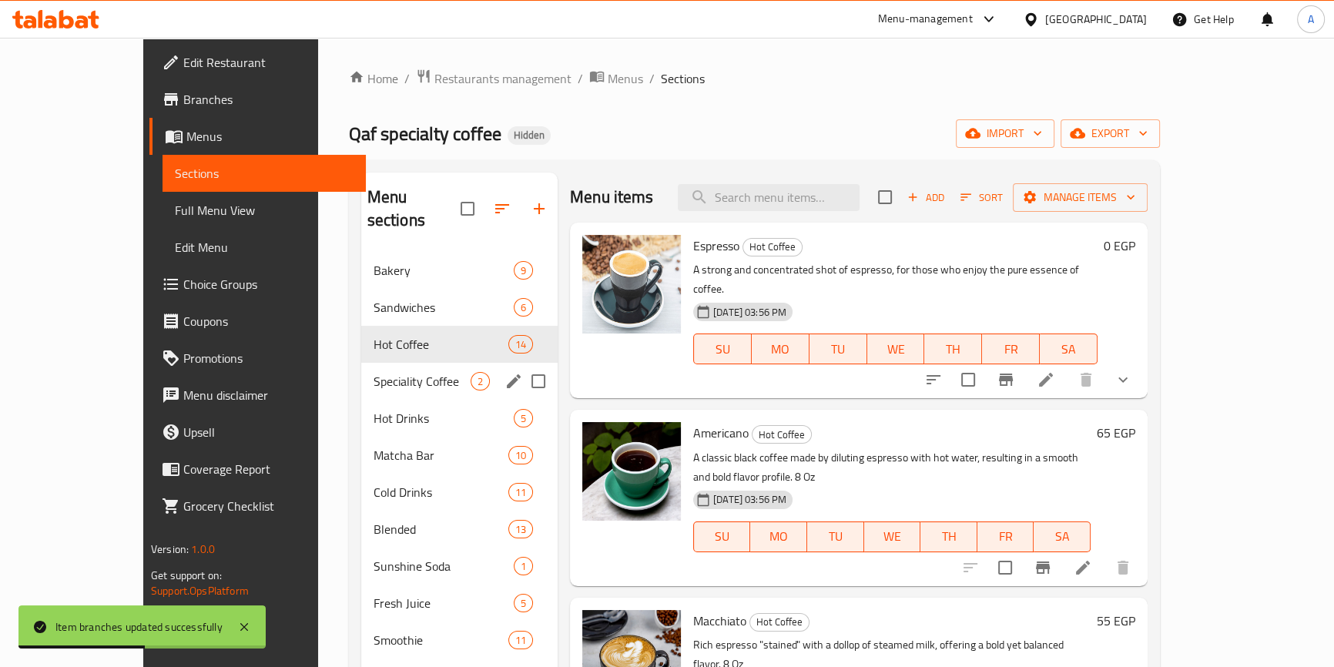
click at [373, 372] on span "Speciality Coffee" at bounding box center [421, 381] width 97 height 18
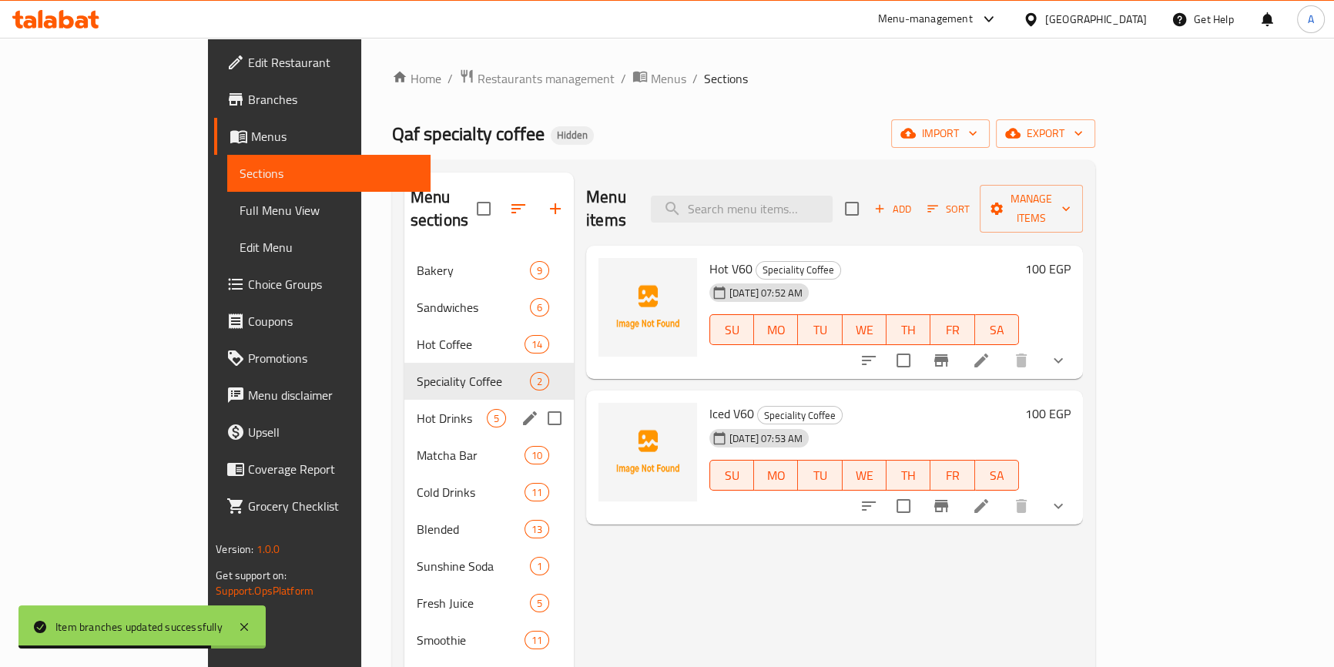
click at [404, 400] on div "Hot Drinks 5" at bounding box center [488, 418] width 169 height 37
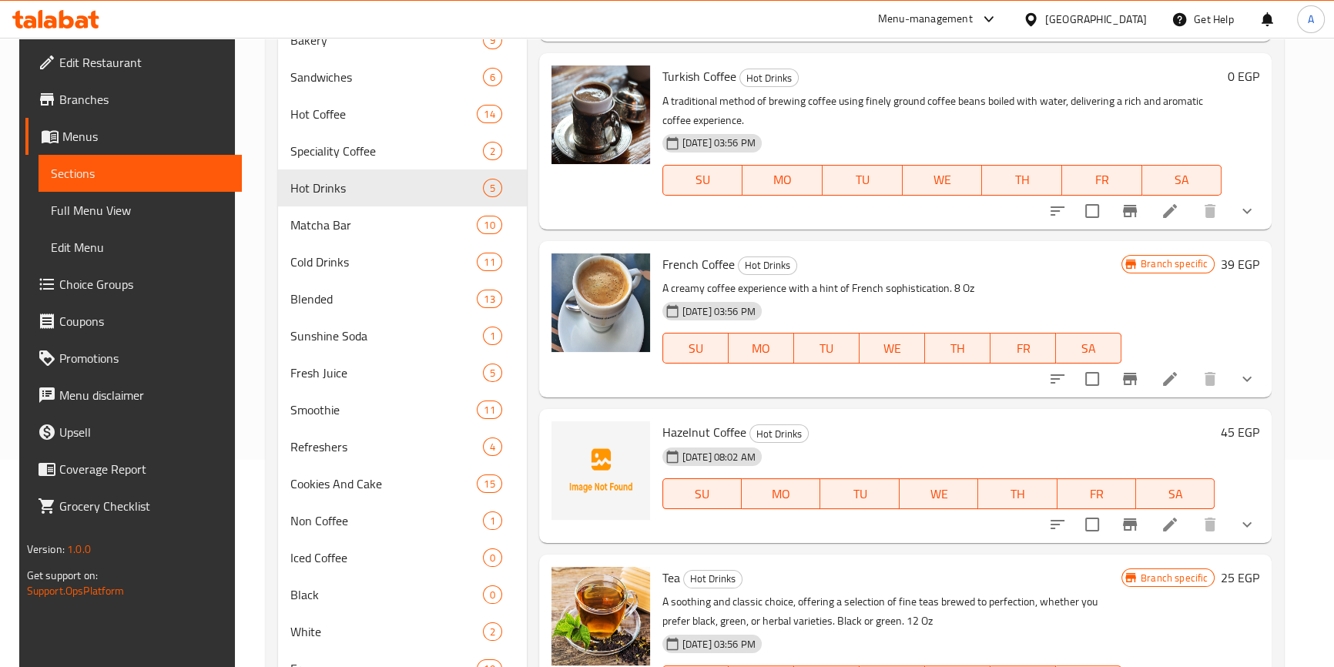
scroll to position [209, 0]
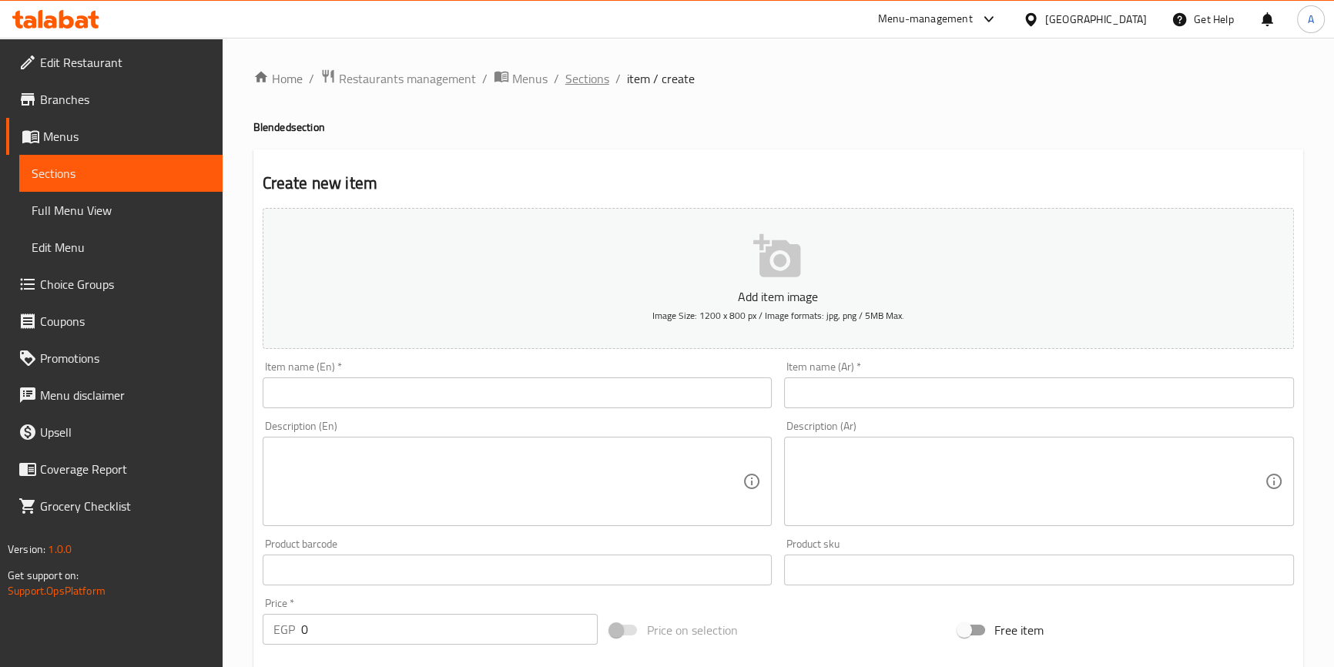
click at [591, 87] on span "Sections" at bounding box center [587, 78] width 44 height 18
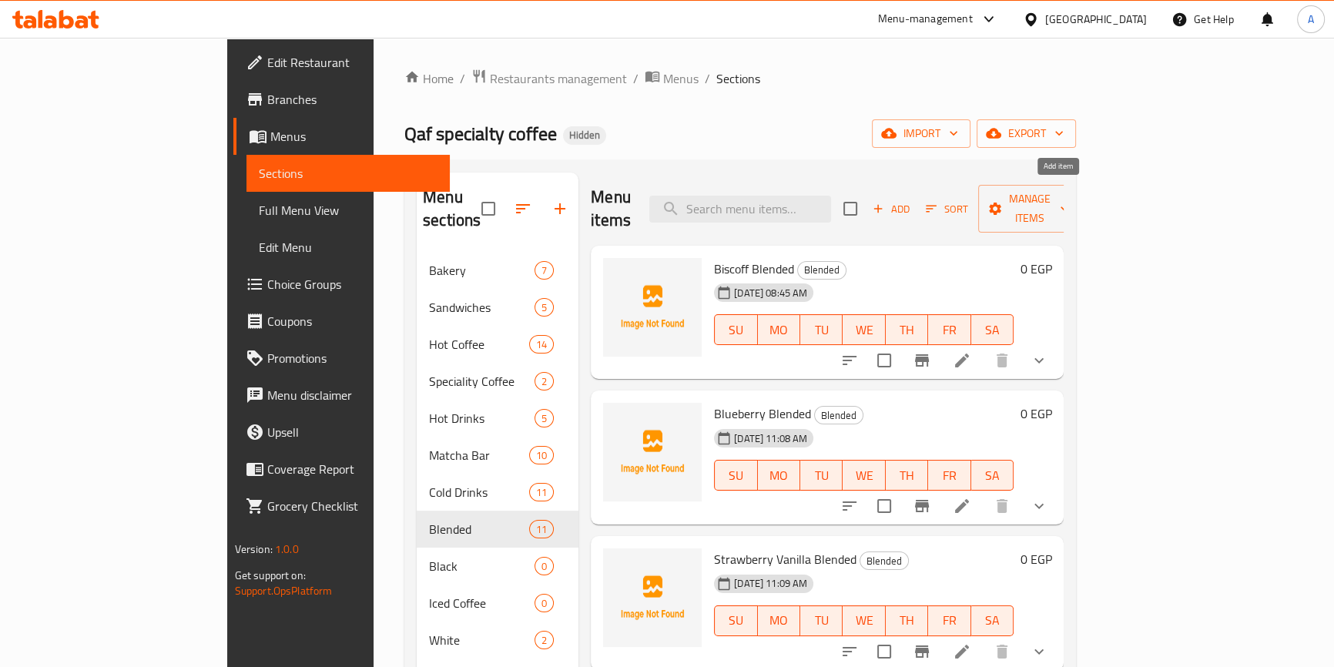
click at [885, 202] on icon "button" at bounding box center [878, 209] width 14 height 14
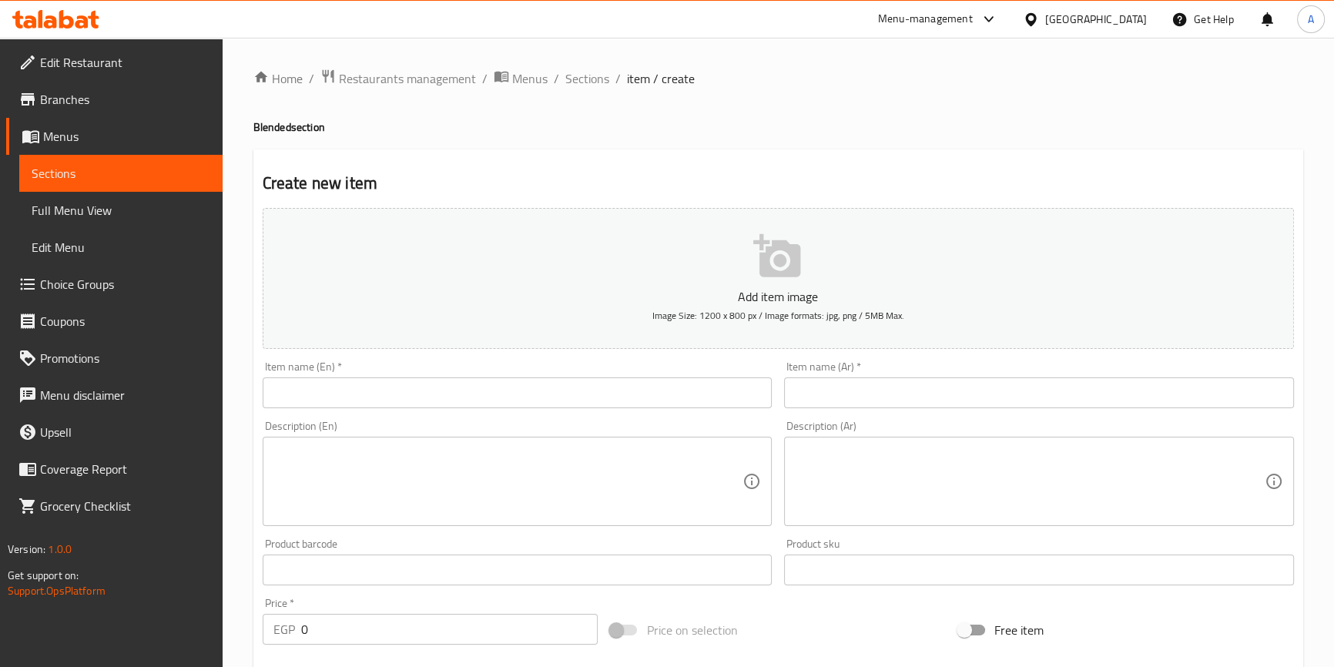
click at [463, 385] on input "text" at bounding box center [518, 392] width 510 height 31
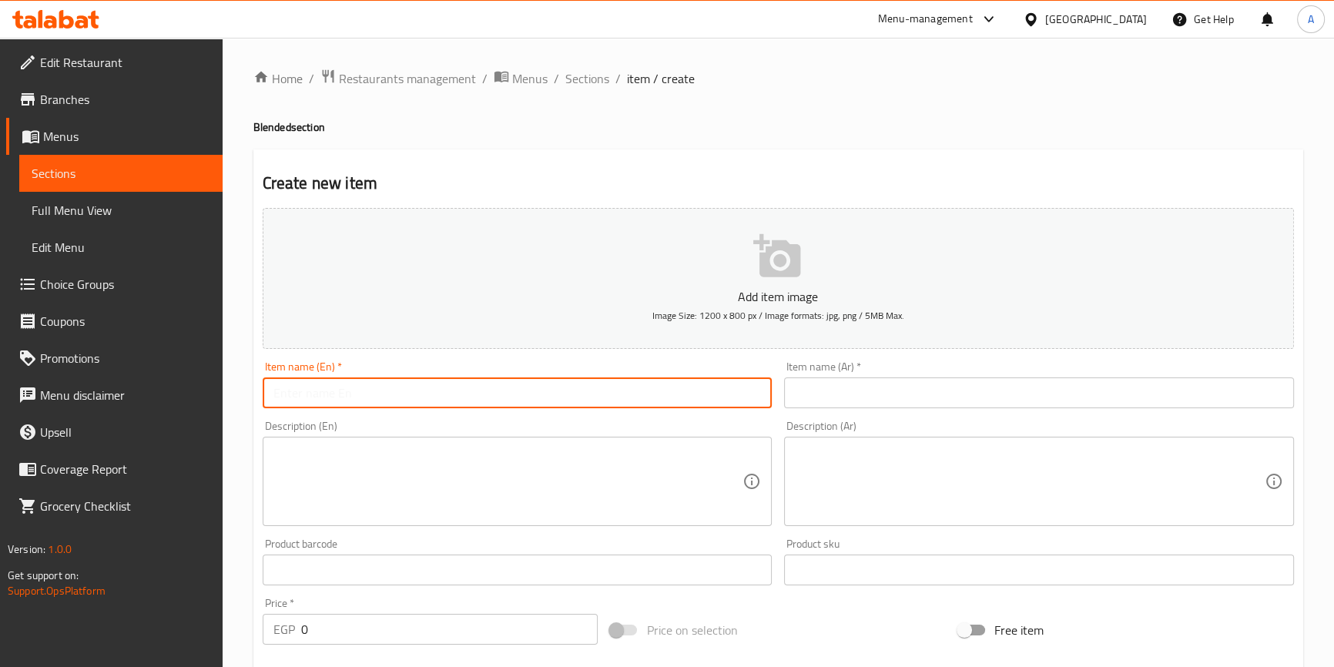
paste input "Chocolate Blended"
type input "Chocolate Blended"
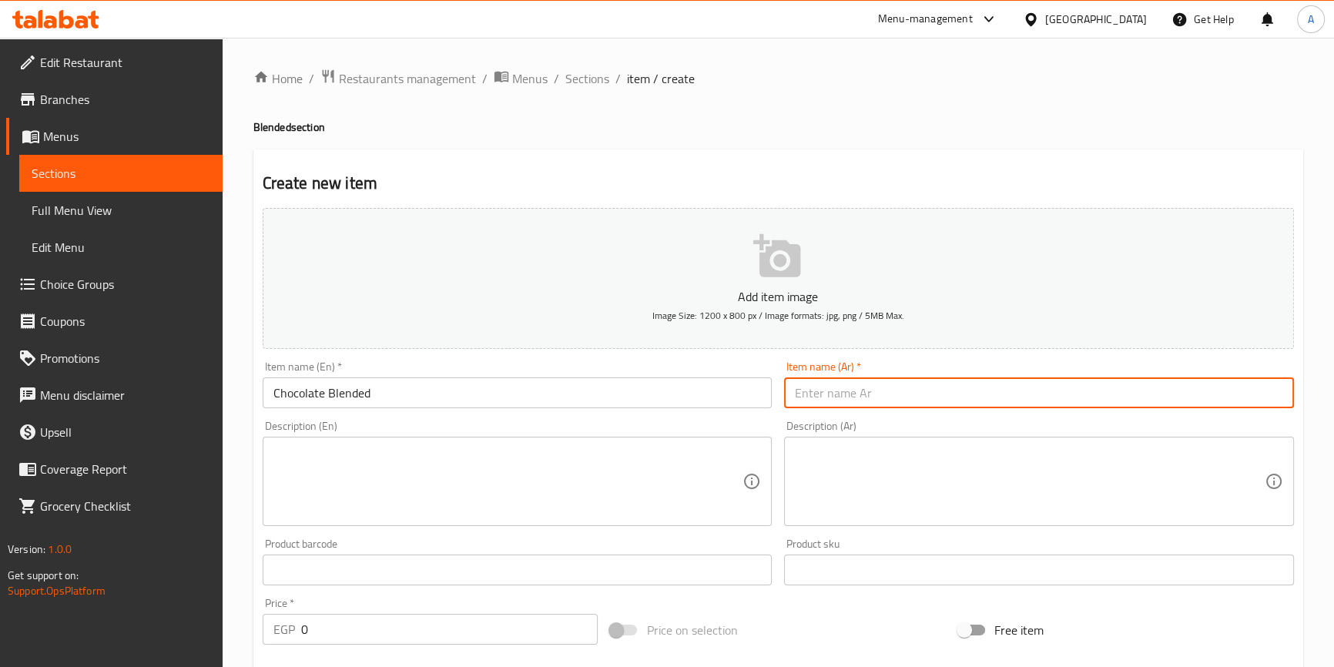
click at [1011, 392] on input "text" at bounding box center [1039, 392] width 510 height 31
type input "خلاط شوكولاتة"
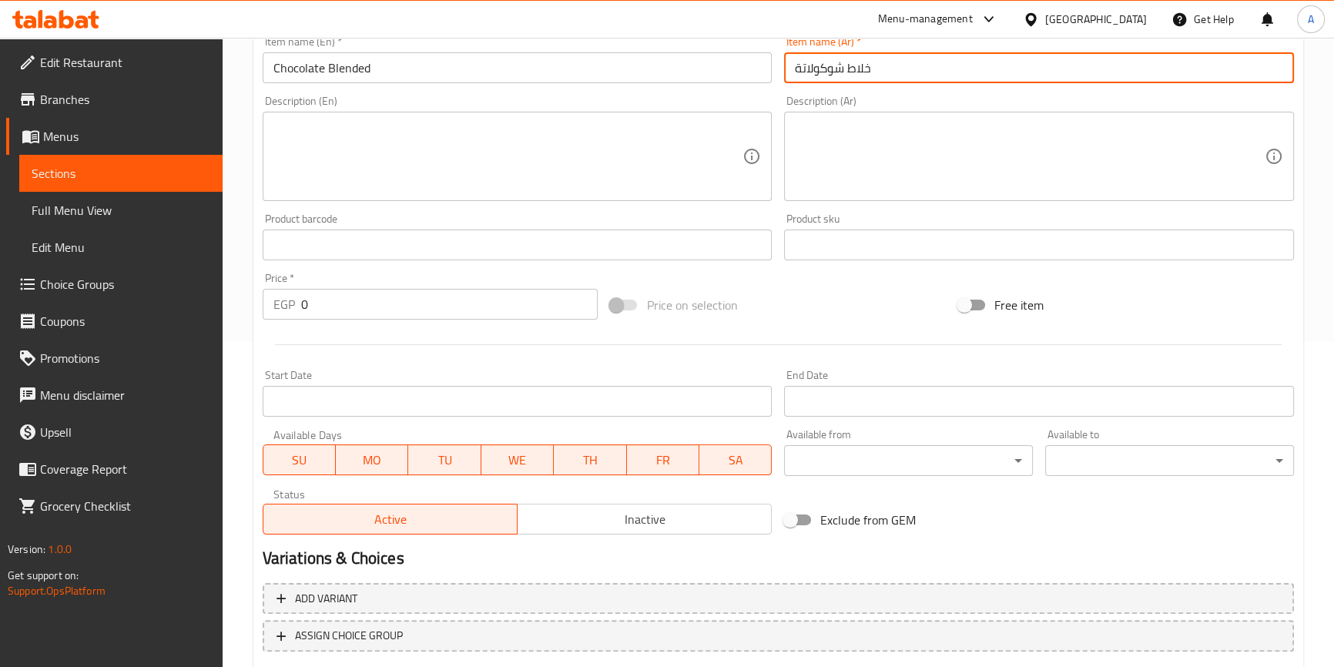
scroll to position [350, 0]
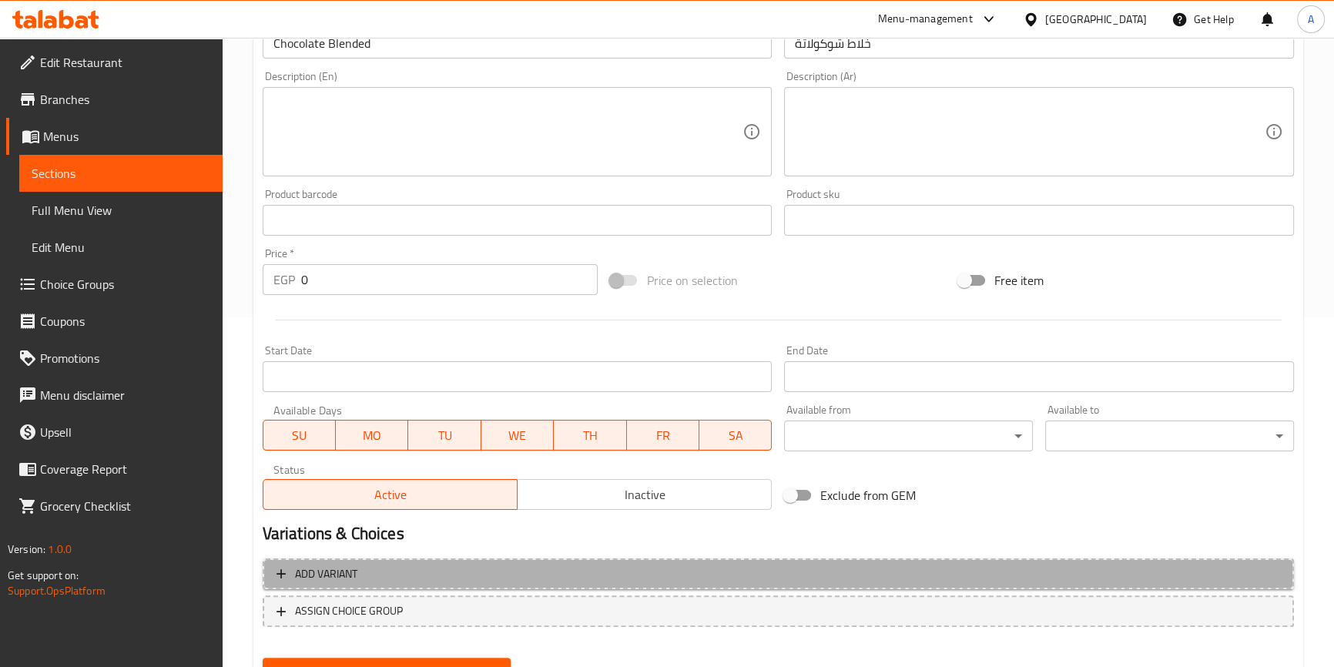
click at [629, 574] on span "Add variant" at bounding box center [777, 573] width 1003 height 19
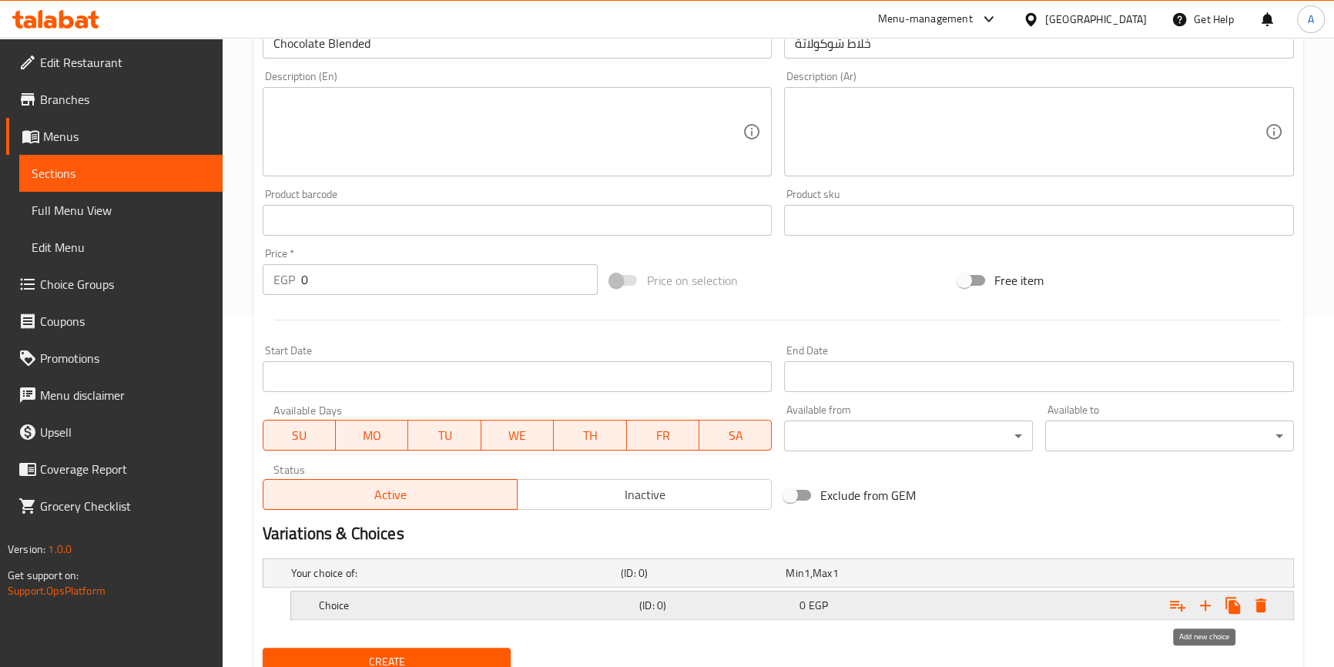
click at [1207, 601] on icon "Expand" at bounding box center [1205, 605] width 18 height 18
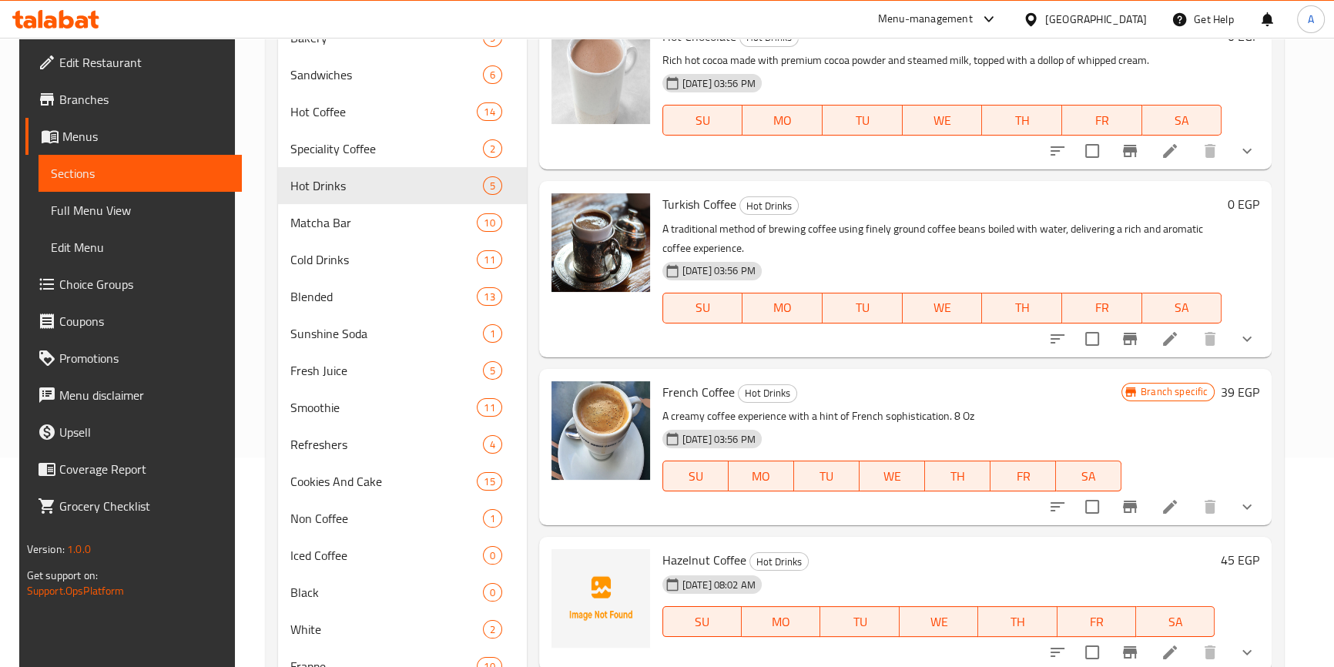
scroll to position [130, 0]
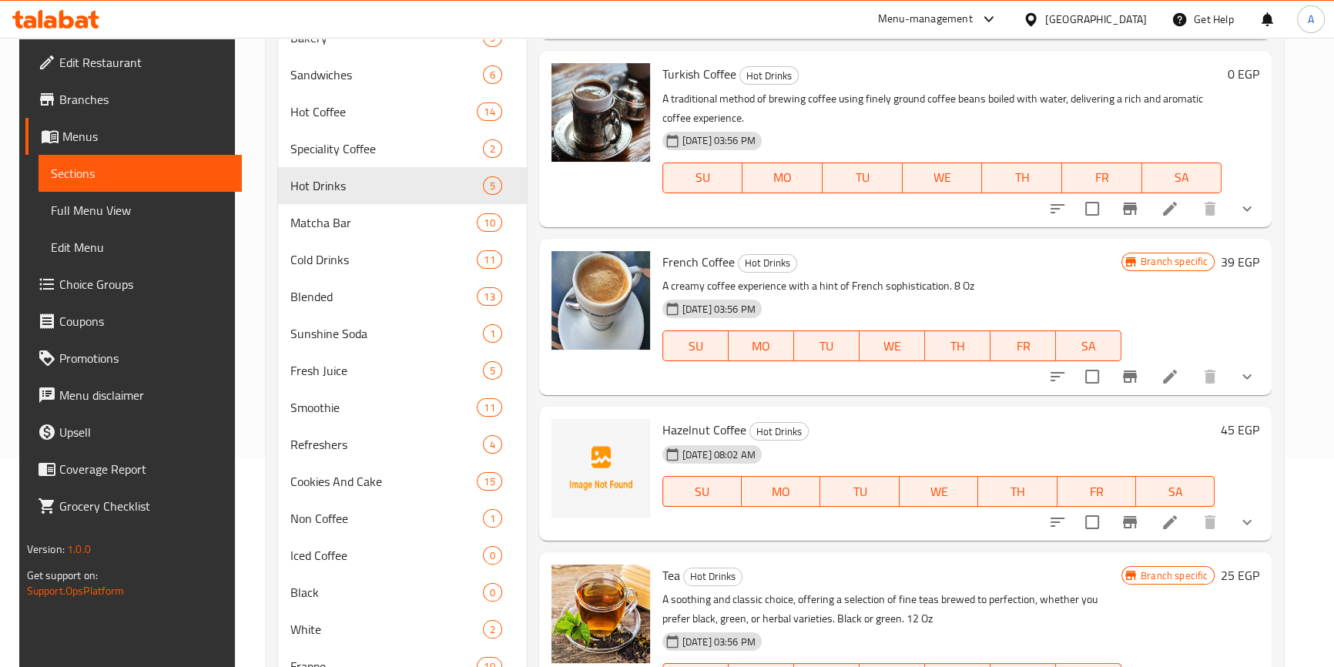
click at [1231, 258] on h6 "39 EGP" at bounding box center [1239, 262] width 38 height 22
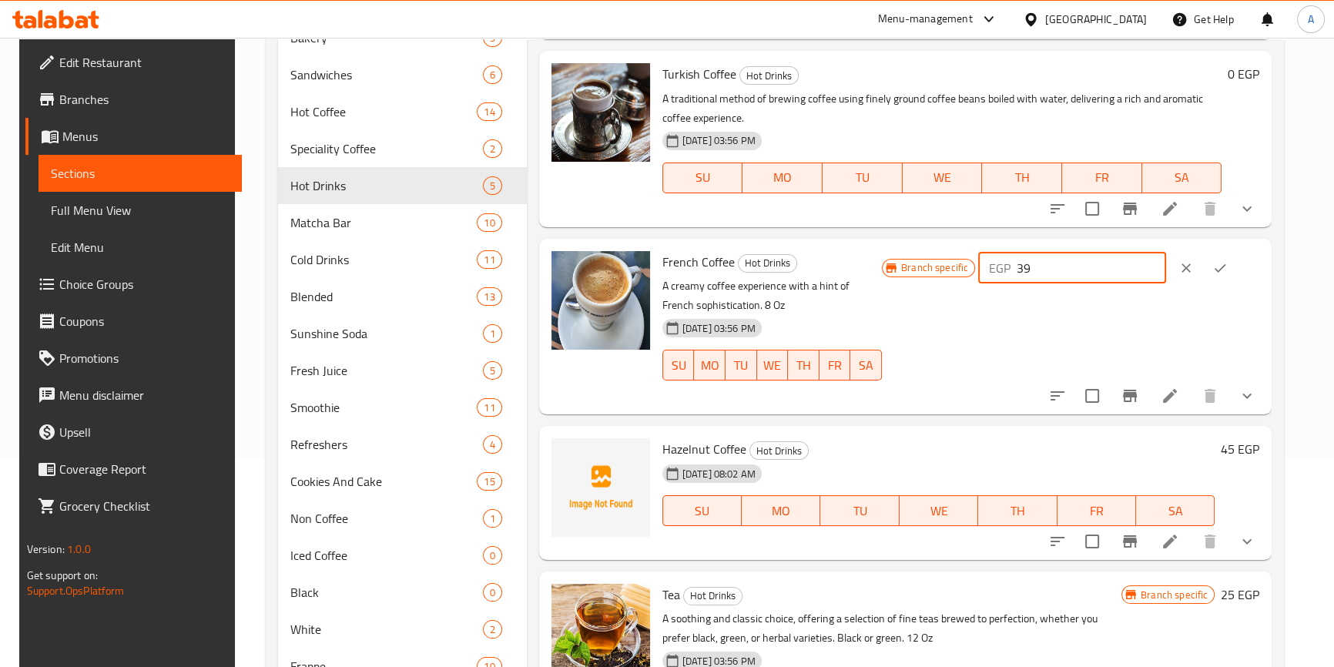
click at [1078, 271] on input "39" at bounding box center [1090, 268] width 149 height 31
type input "45"
click at [1227, 265] on icon "ok" at bounding box center [1219, 267] width 15 height 15
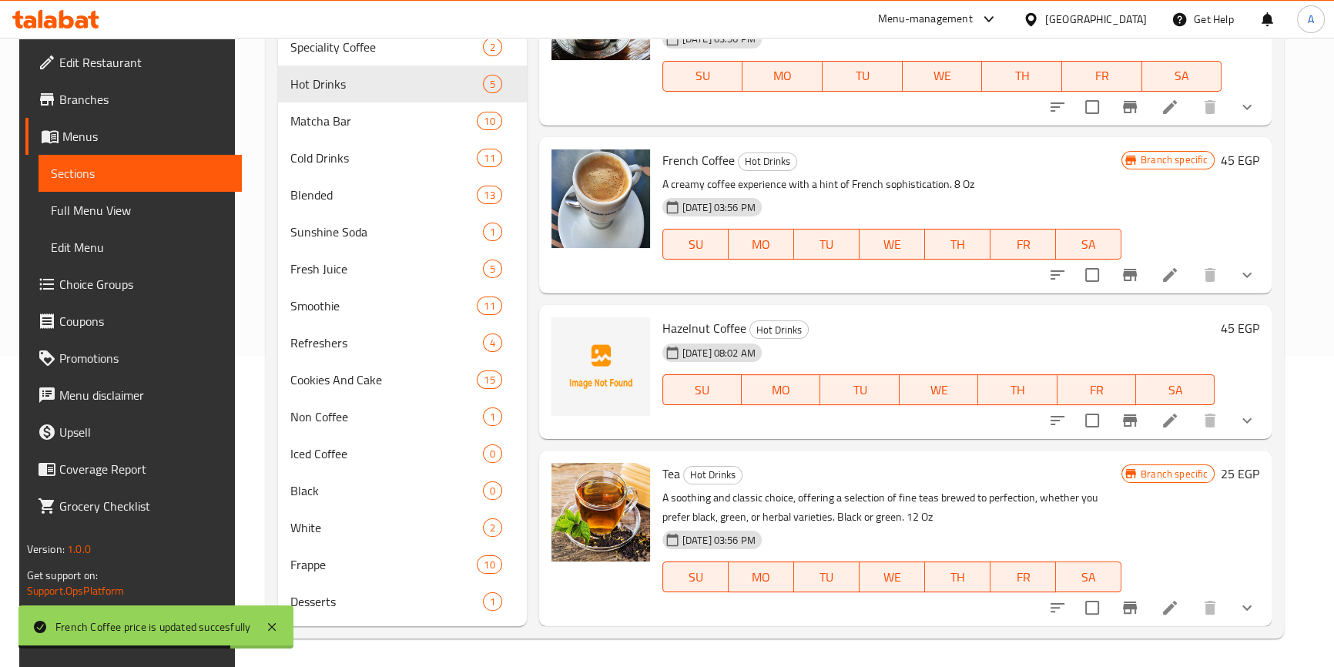
scroll to position [313, 0]
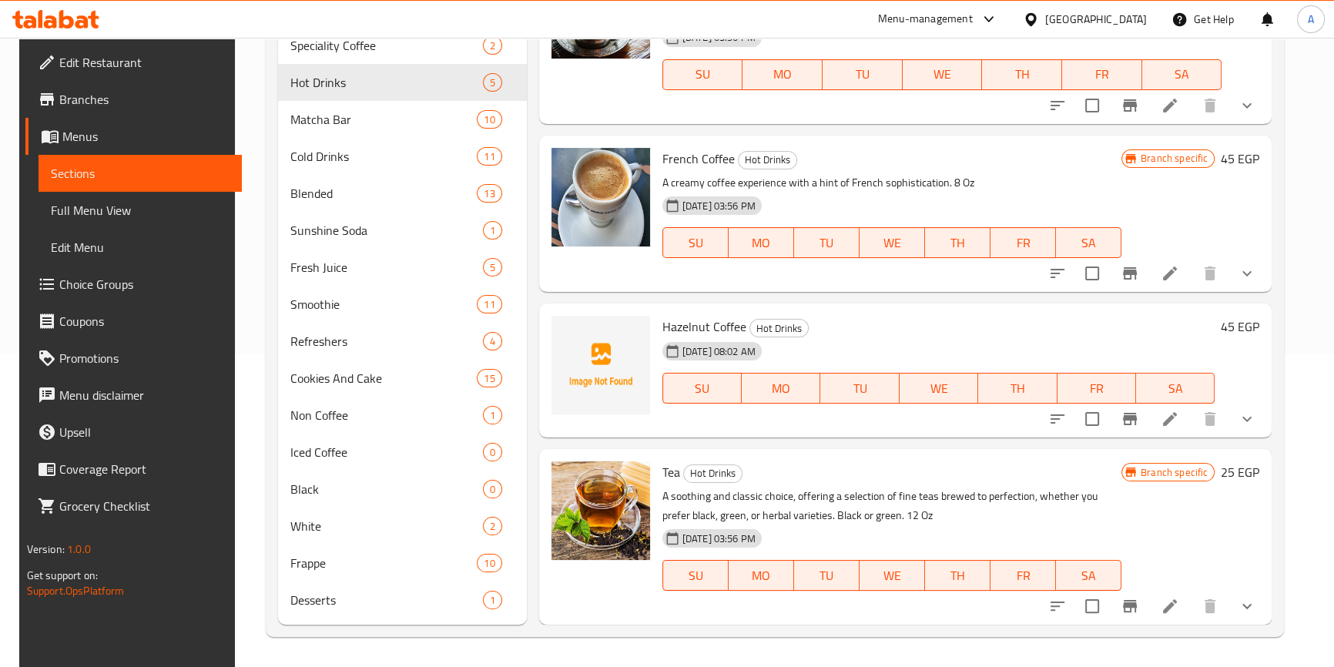
click at [1233, 475] on h6 "25 EGP" at bounding box center [1239, 472] width 38 height 22
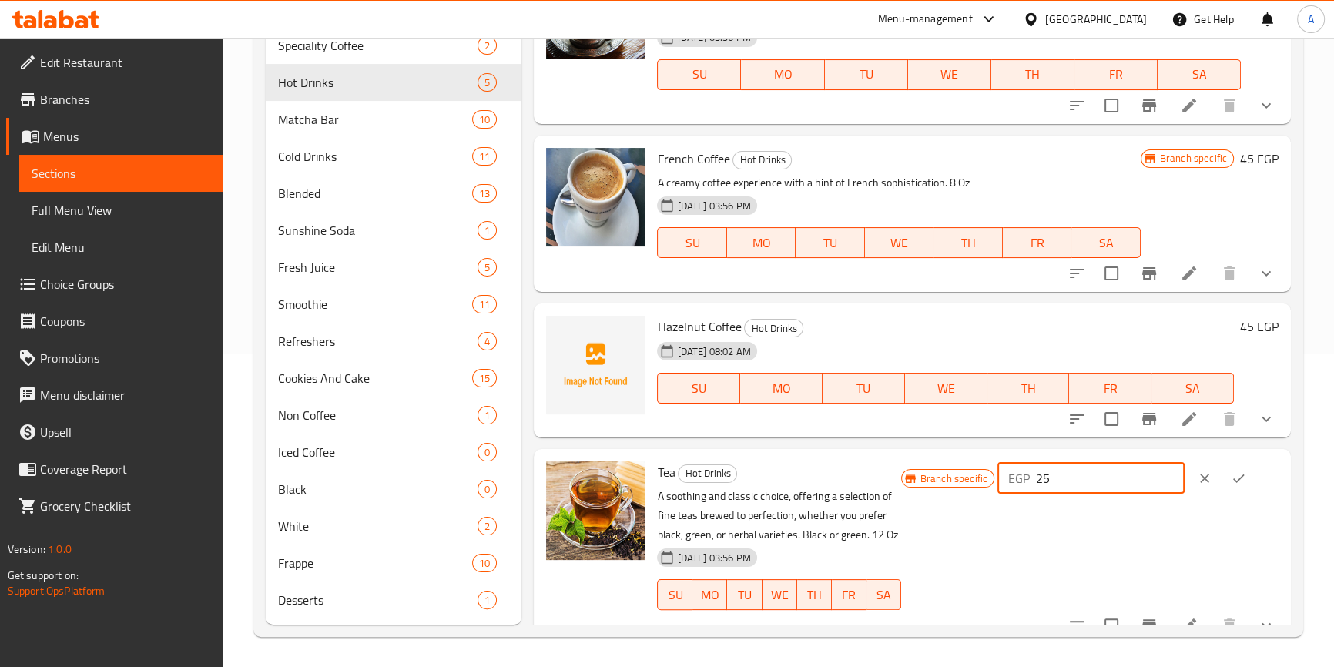
click at [1075, 473] on input "25" at bounding box center [1110, 478] width 149 height 31
type input "40"
click at [1235, 473] on icon "ok" at bounding box center [1237, 477] width 15 height 15
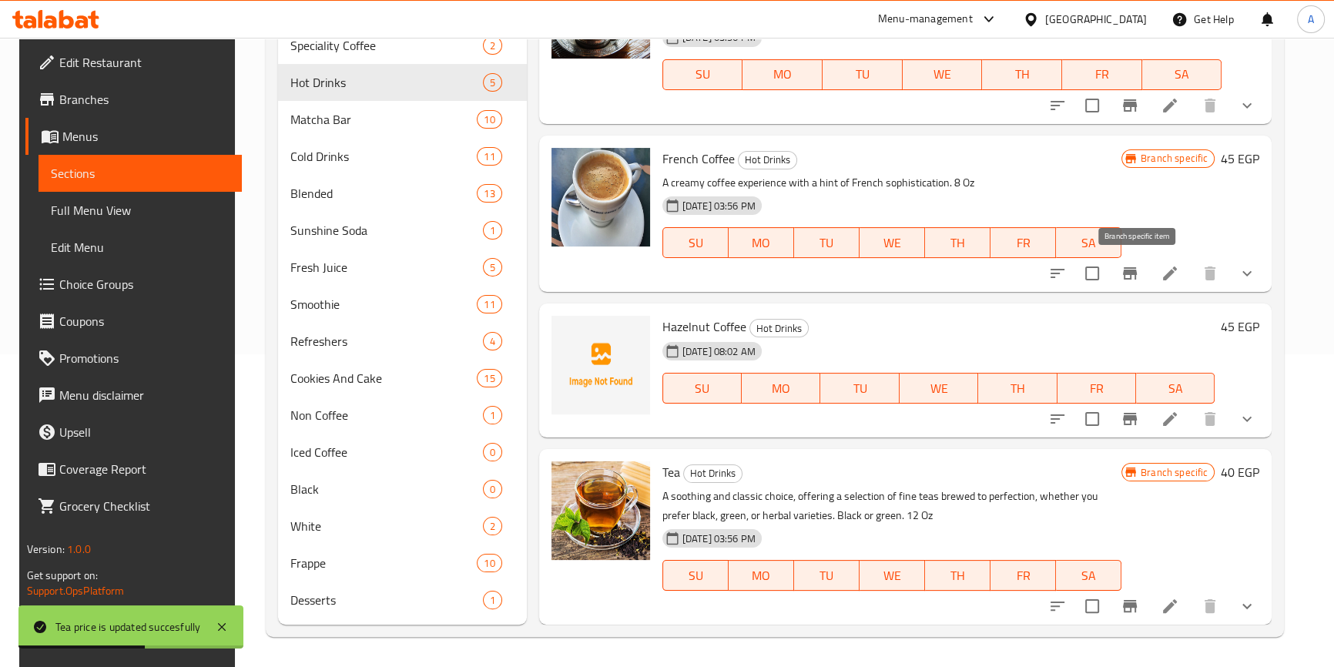
click at [1136, 273] on icon "Branch-specific-item" at bounding box center [1130, 273] width 14 height 12
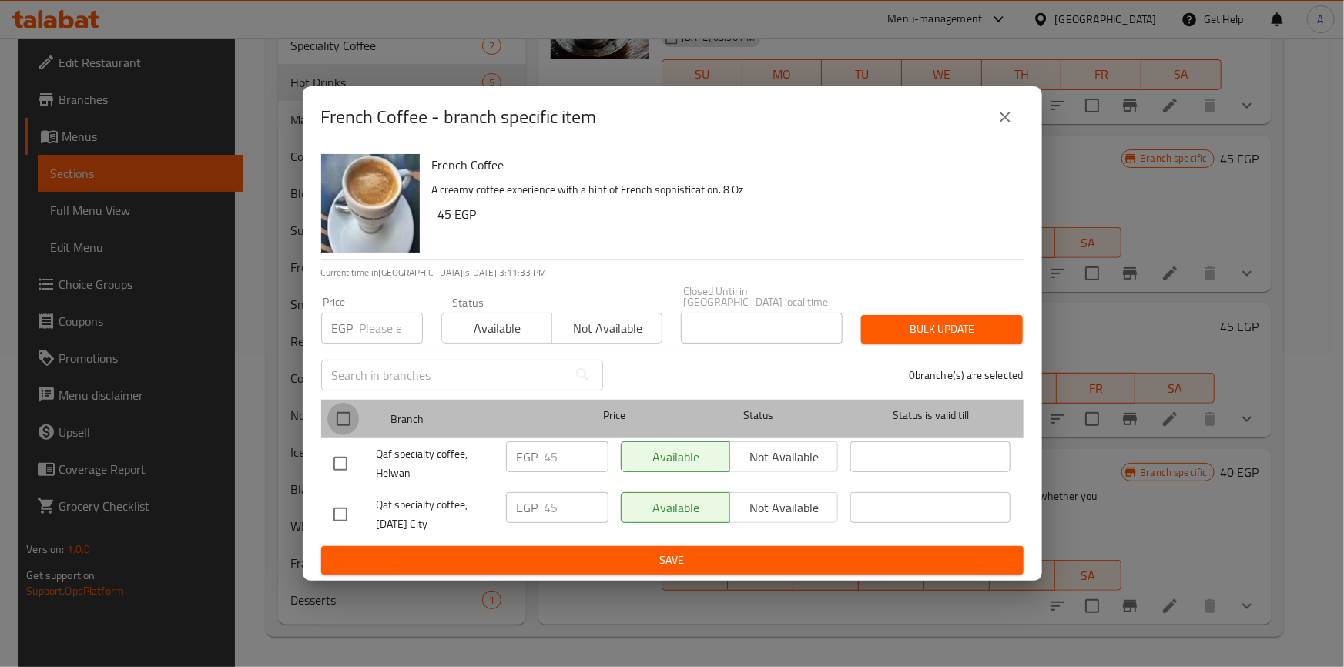
click at [351, 412] on input "checkbox" at bounding box center [343, 419] width 32 height 32
checkbox input "true"
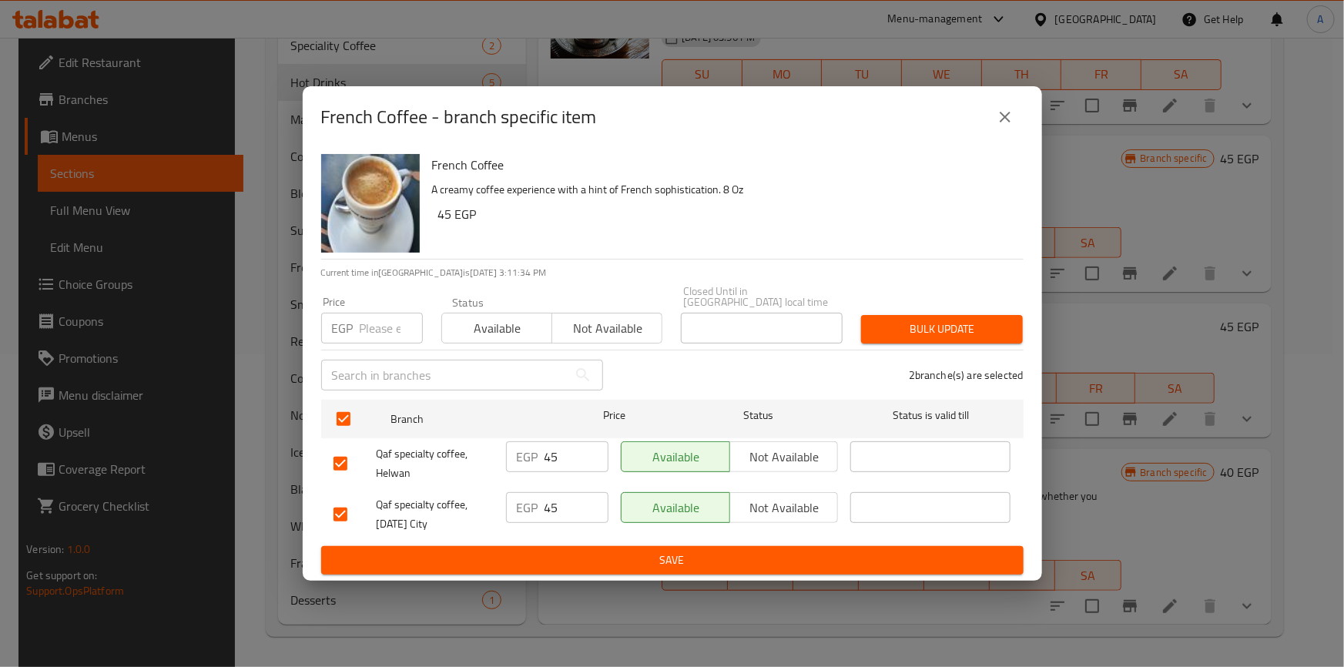
click at [493, 319] on span "Available" at bounding box center [497, 328] width 98 height 22
click at [950, 335] on button "Bulk update" at bounding box center [942, 329] width 162 height 28
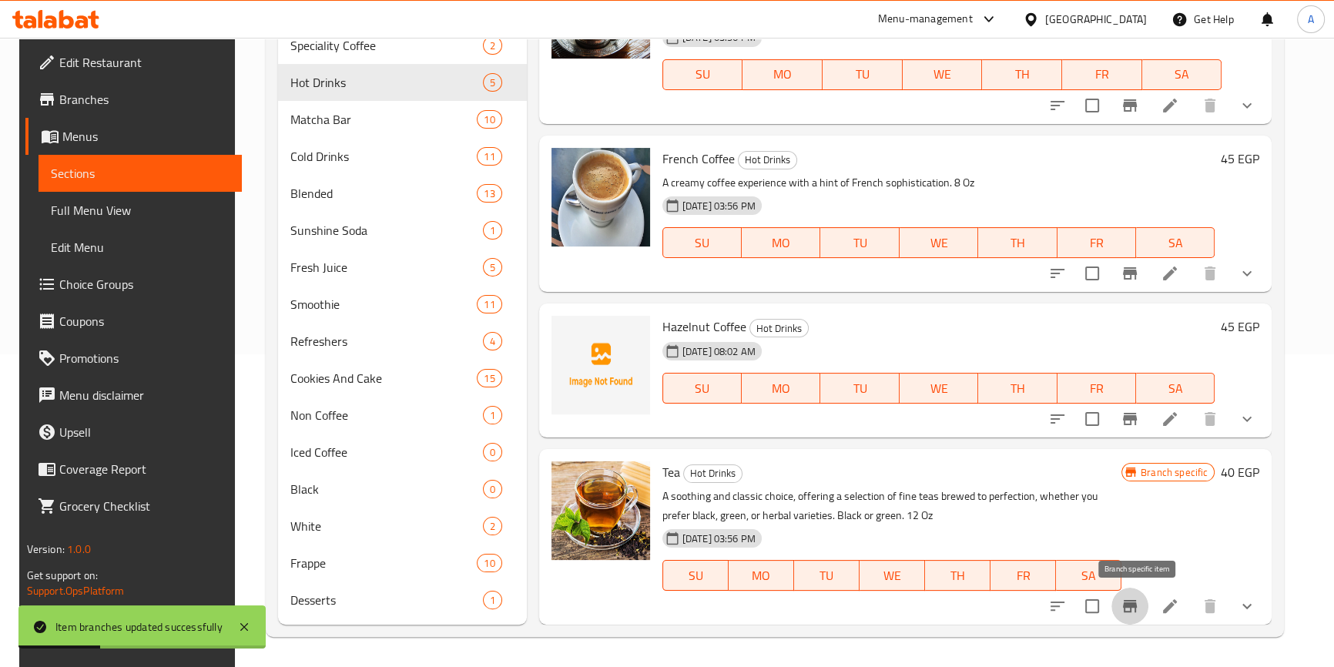
click at [1130, 608] on icon "Branch-specific-item" at bounding box center [1129, 606] width 18 height 18
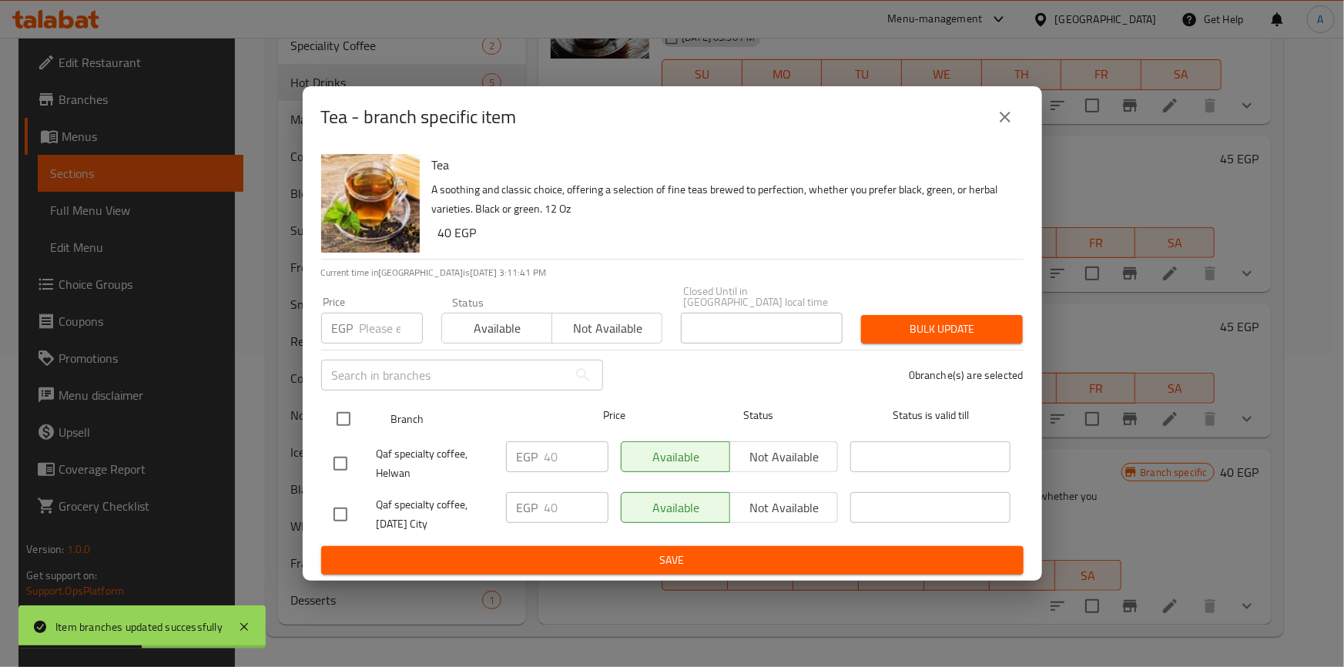
click at [346, 407] on input "checkbox" at bounding box center [343, 419] width 32 height 32
checkbox input "true"
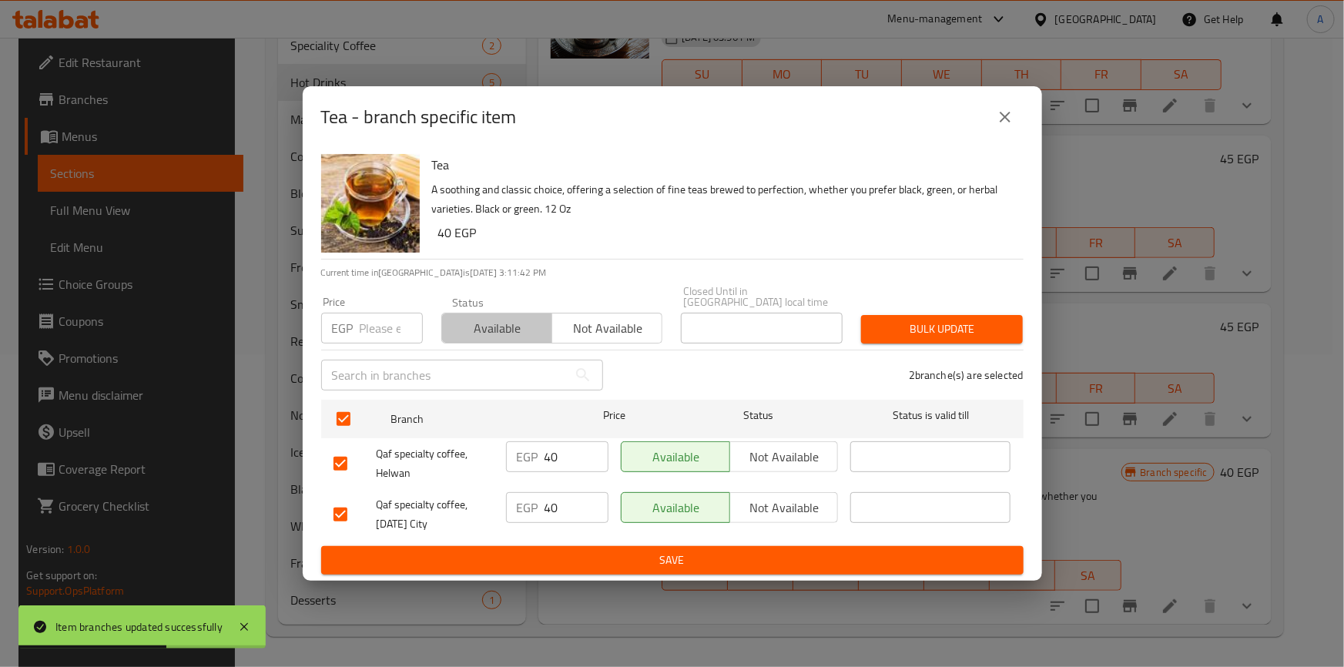
click at [491, 321] on span "Available" at bounding box center [497, 328] width 98 height 22
click at [949, 330] on span "Bulk update" at bounding box center [941, 329] width 137 height 19
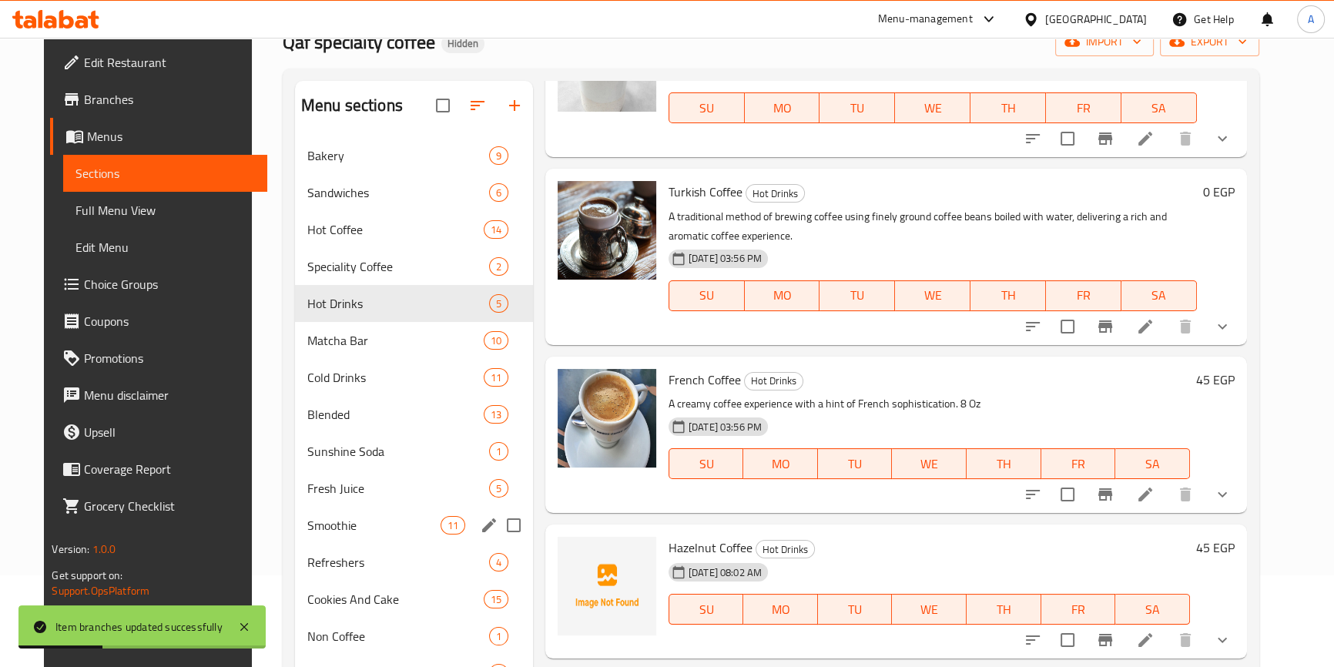
scroll to position [279, 0]
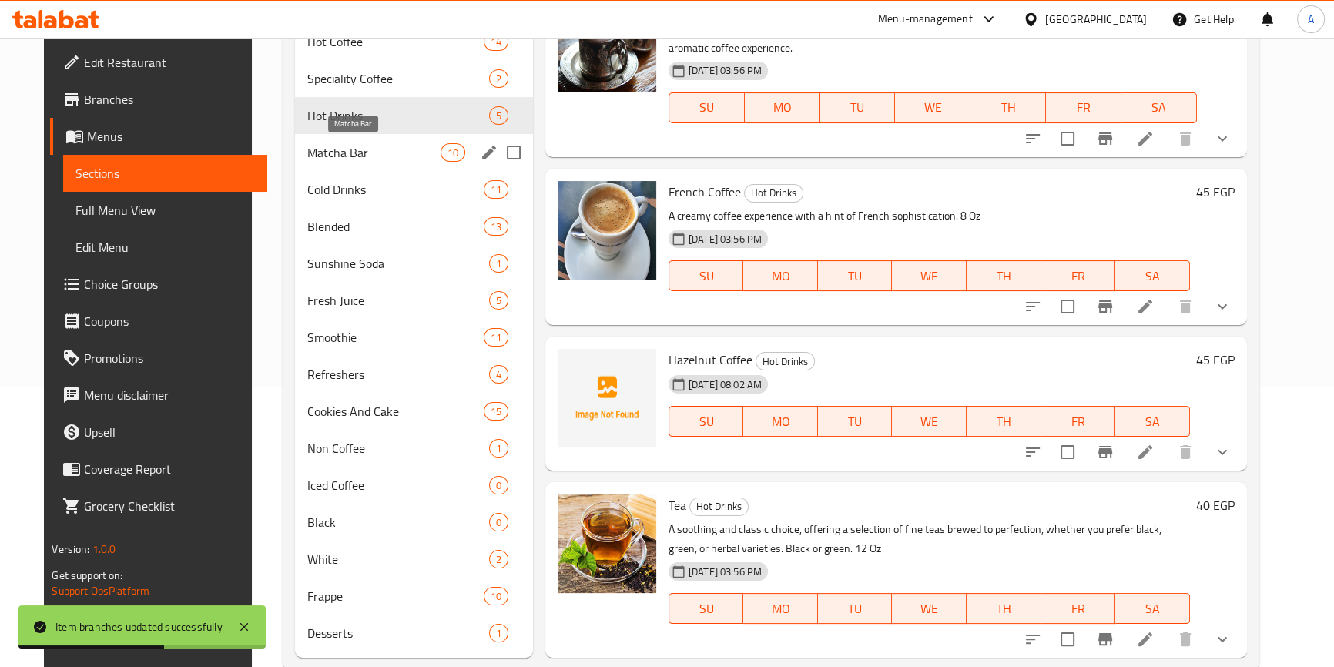
click at [307, 148] on span "Matcha Bar" at bounding box center [373, 152] width 133 height 18
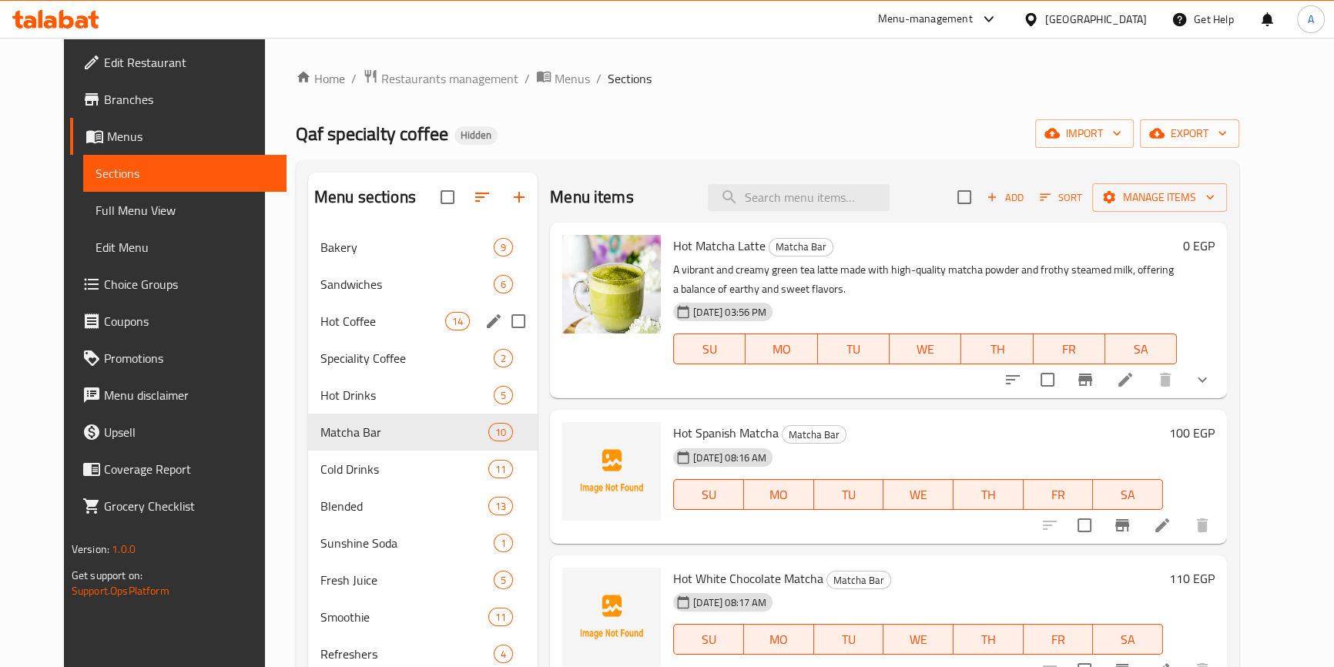
click at [319, 309] on div "Hot Coffee 14" at bounding box center [422, 321] width 229 height 37
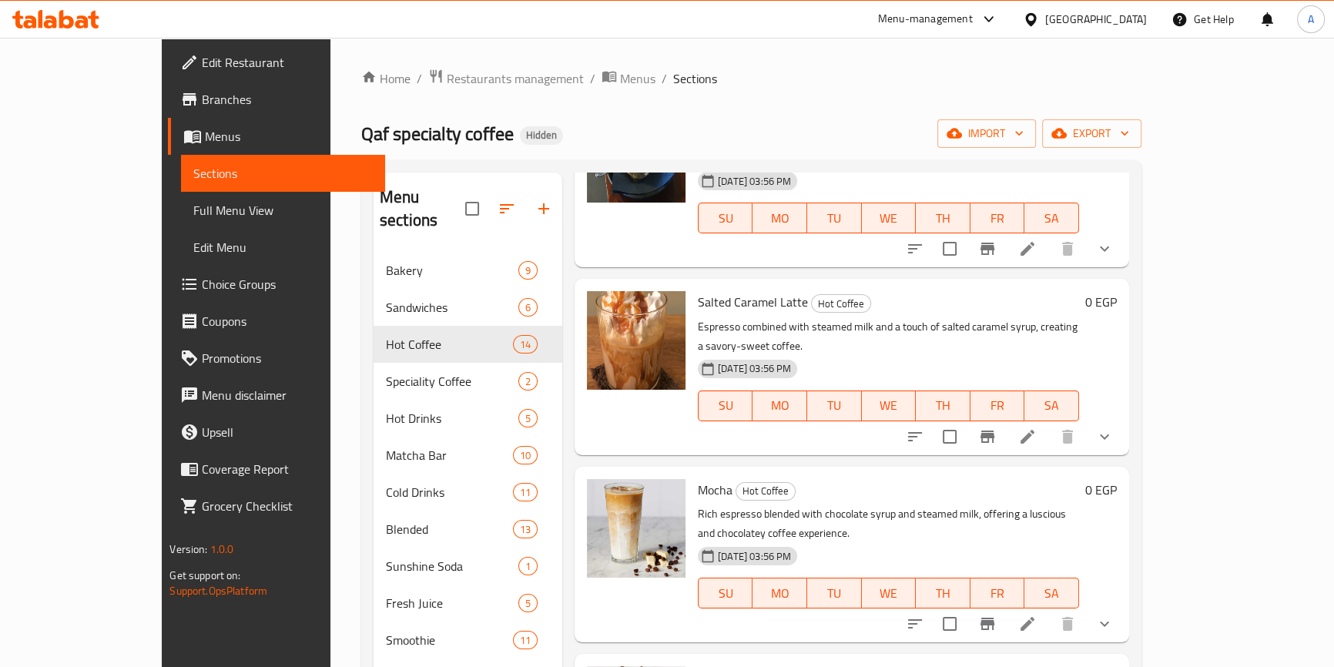
scroll to position [1605, 0]
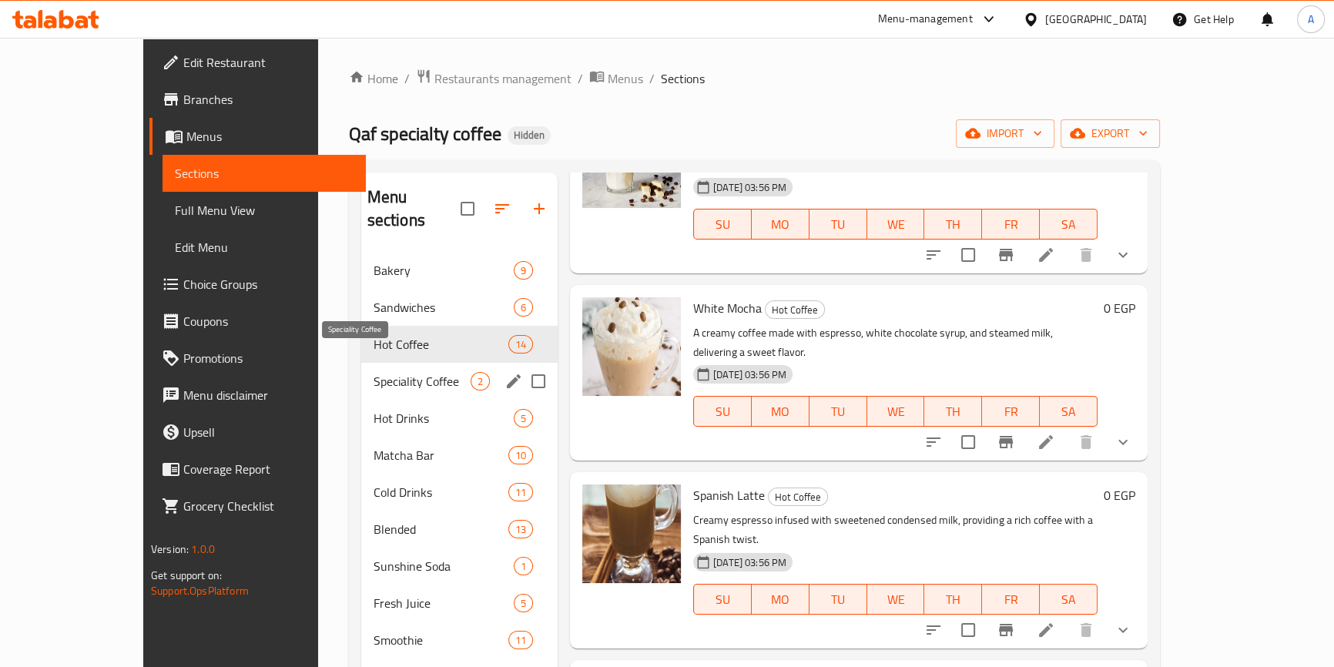
click at [373, 372] on span "Speciality Coffee" at bounding box center [421, 381] width 97 height 18
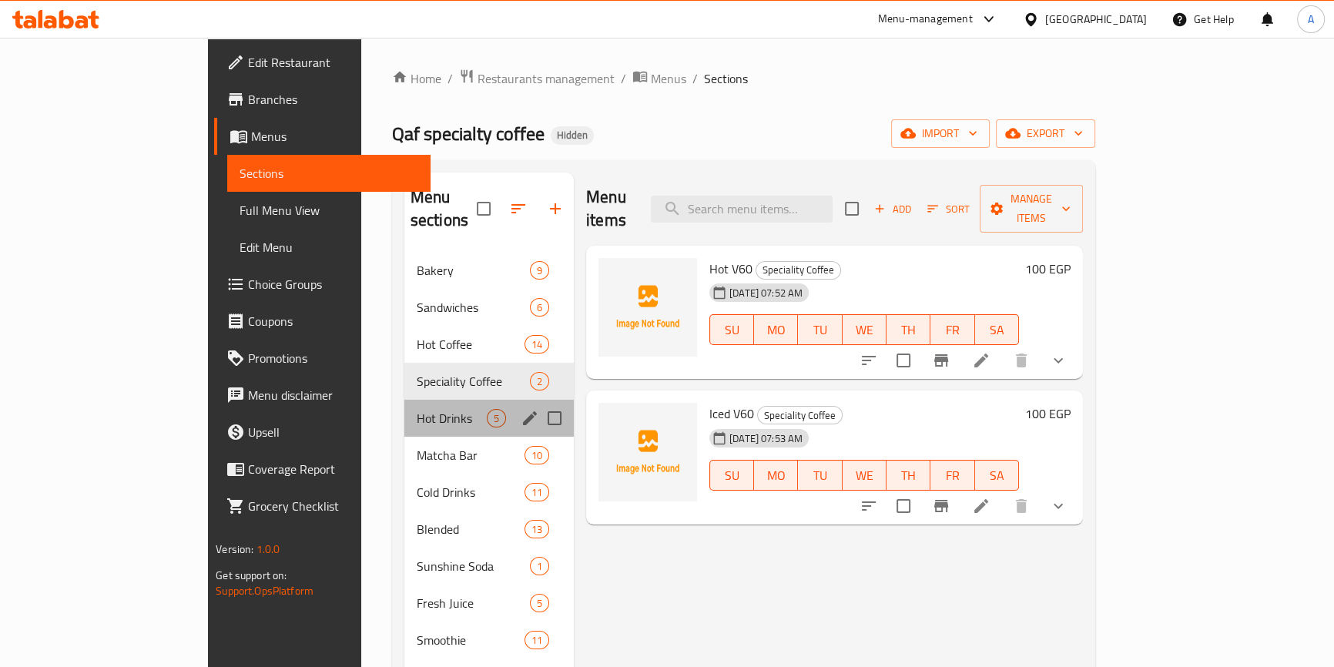
click at [404, 400] on div "Hot Drinks 5" at bounding box center [488, 418] width 169 height 37
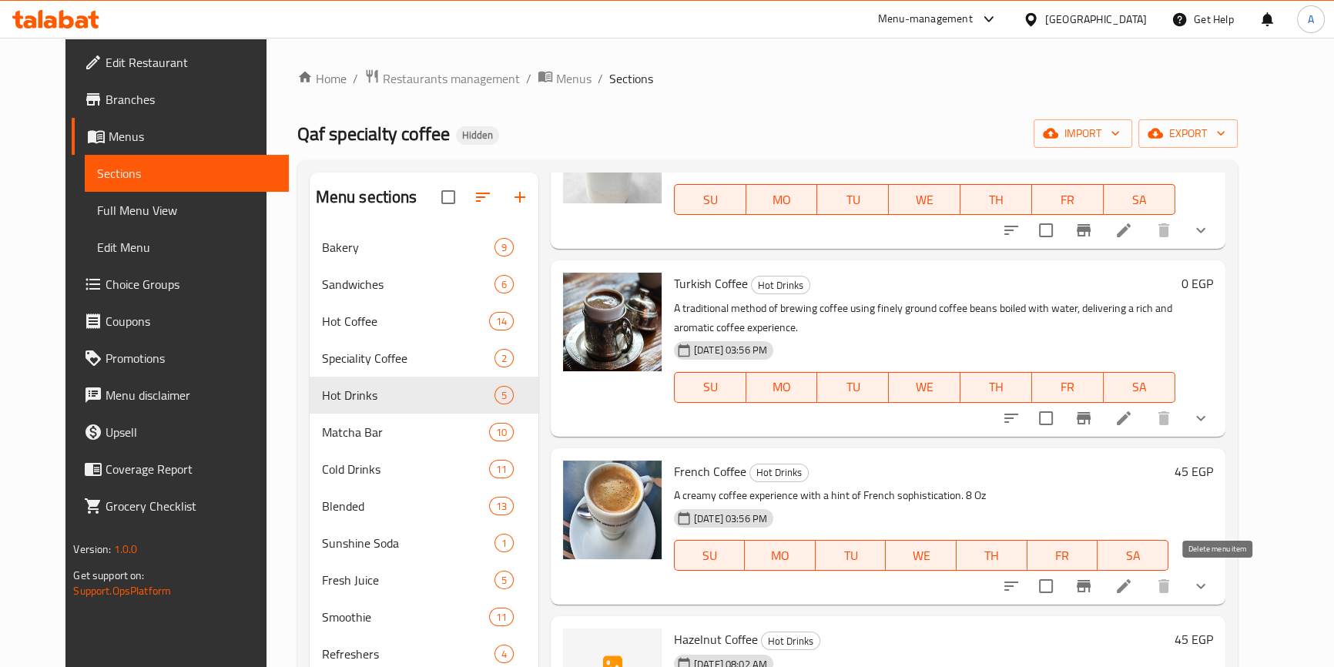
scroll to position [313, 0]
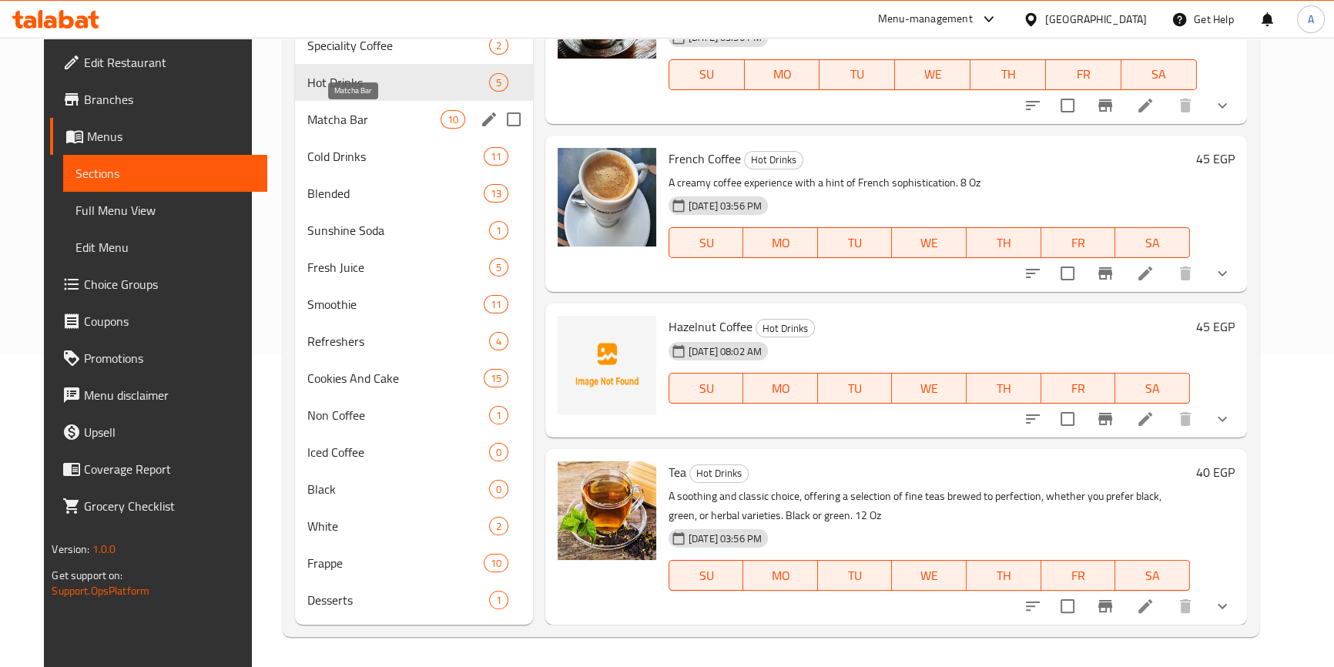
click at [350, 125] on span "Matcha Bar" at bounding box center [373, 119] width 133 height 18
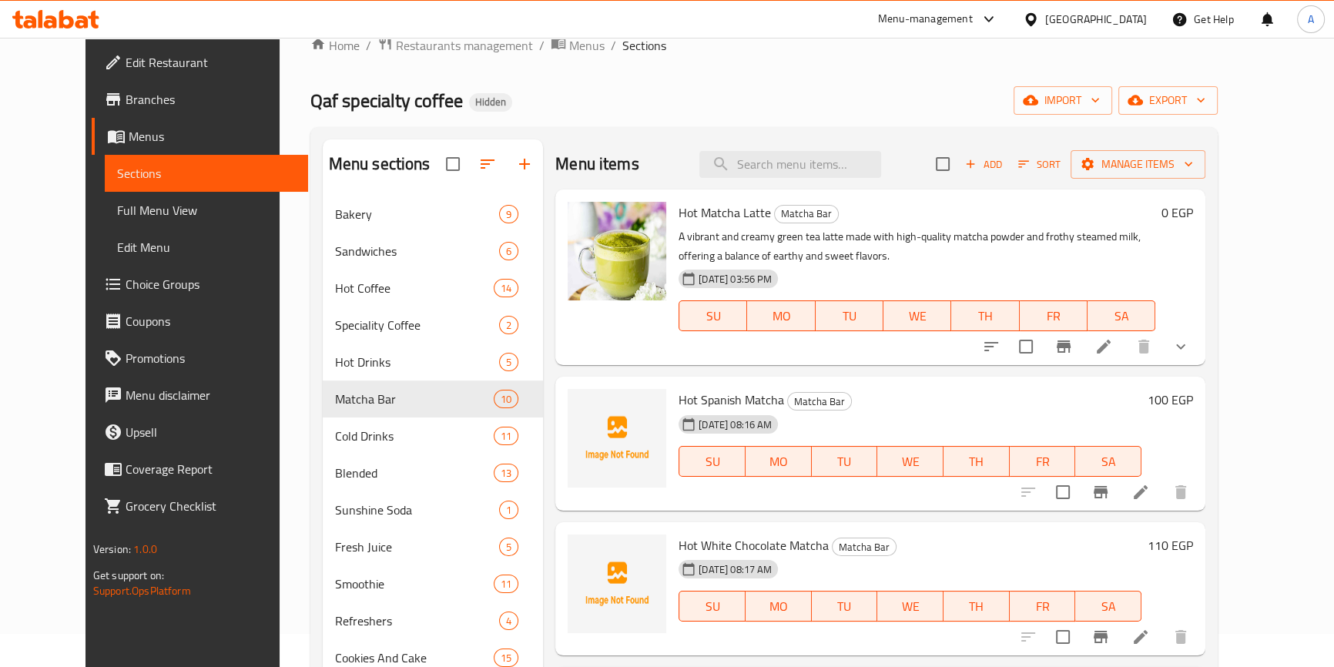
scroll to position [32, 0]
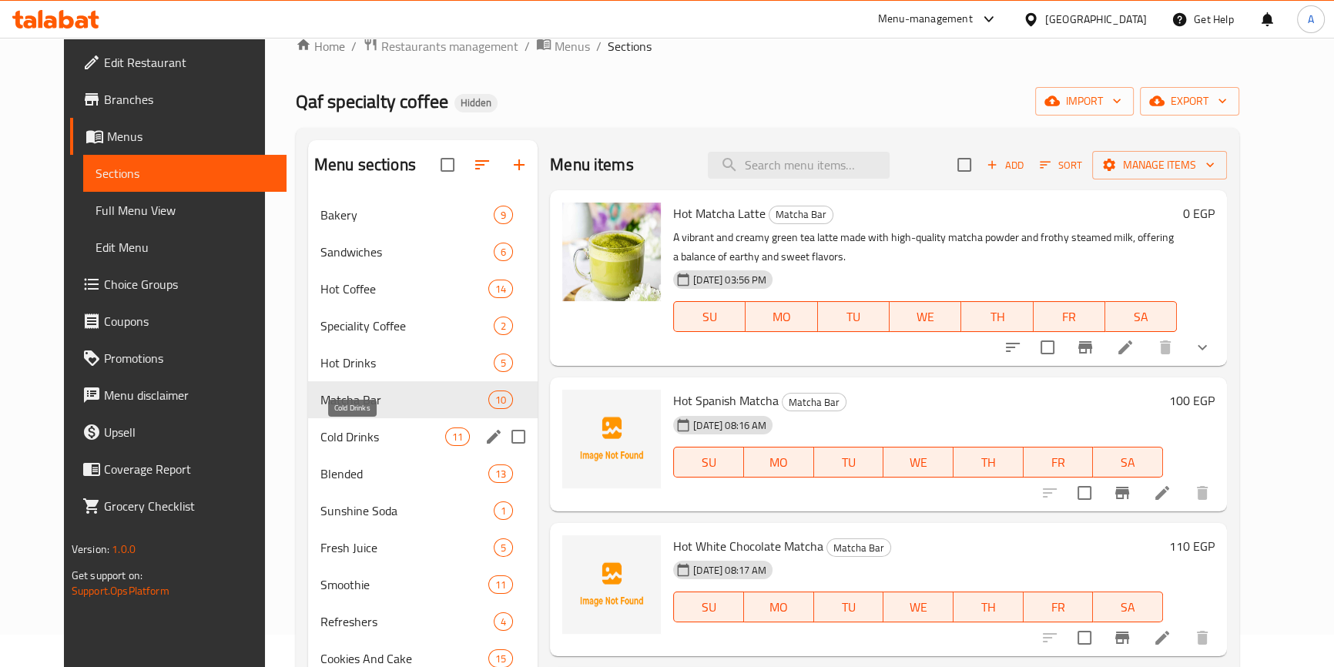
click at [320, 432] on span "Cold Drinks" at bounding box center [382, 436] width 125 height 18
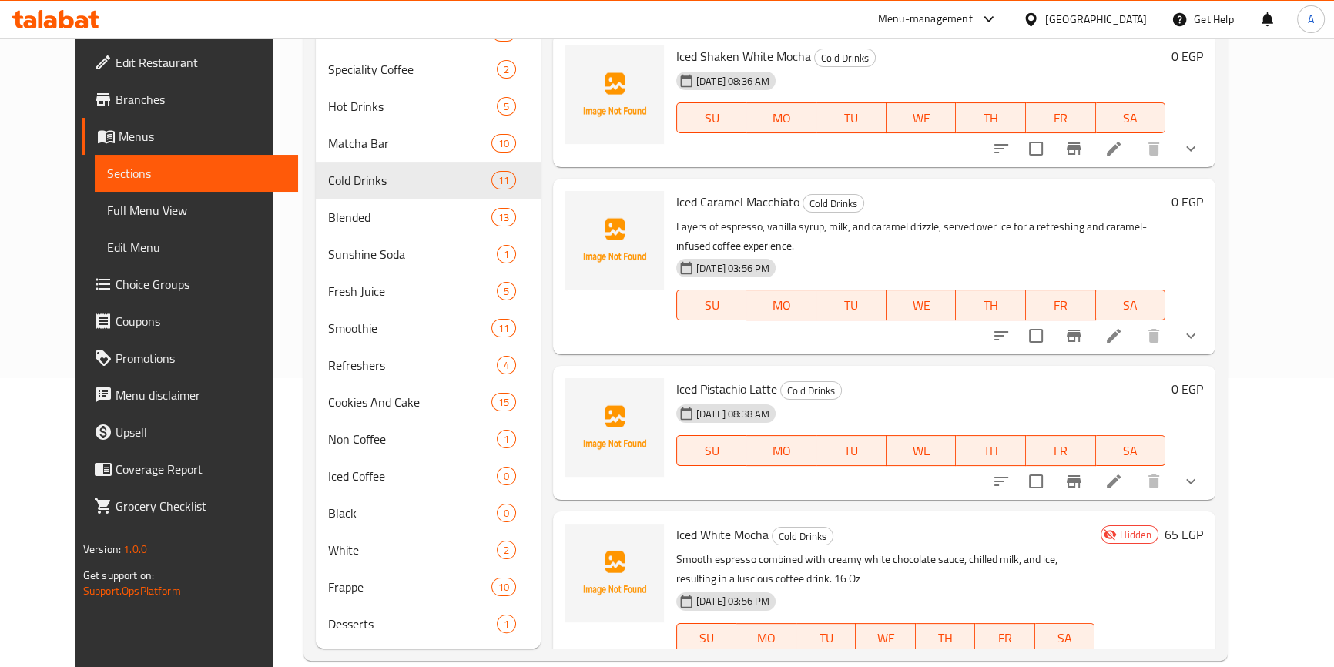
scroll to position [313, 0]
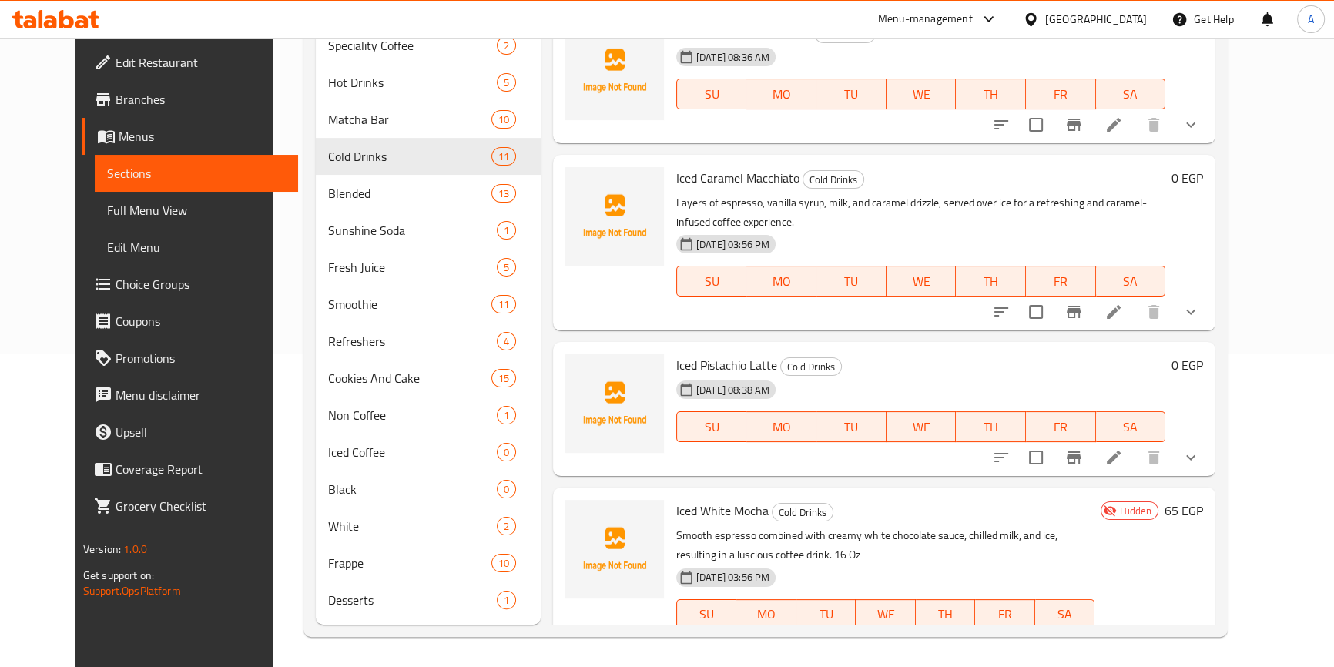
click at [1141, 354] on h6 "Iced Pistachio Latte Cold Drinks" at bounding box center [920, 365] width 489 height 22
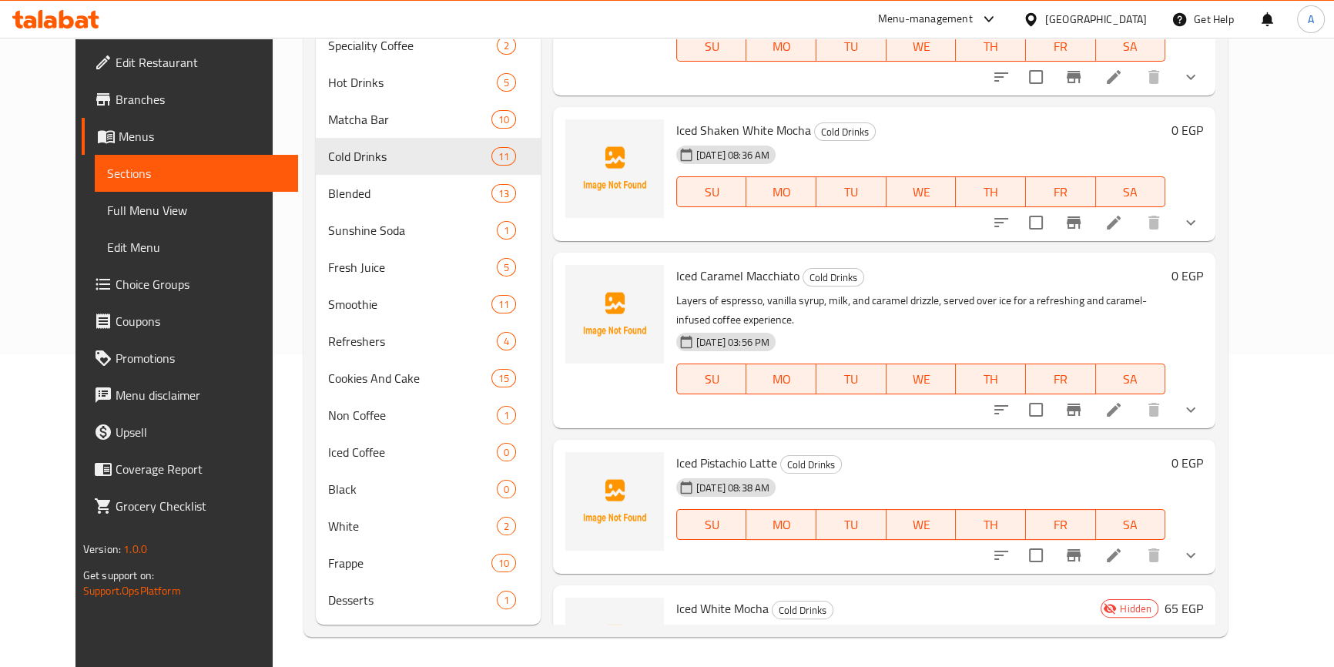
scroll to position [1086, 0]
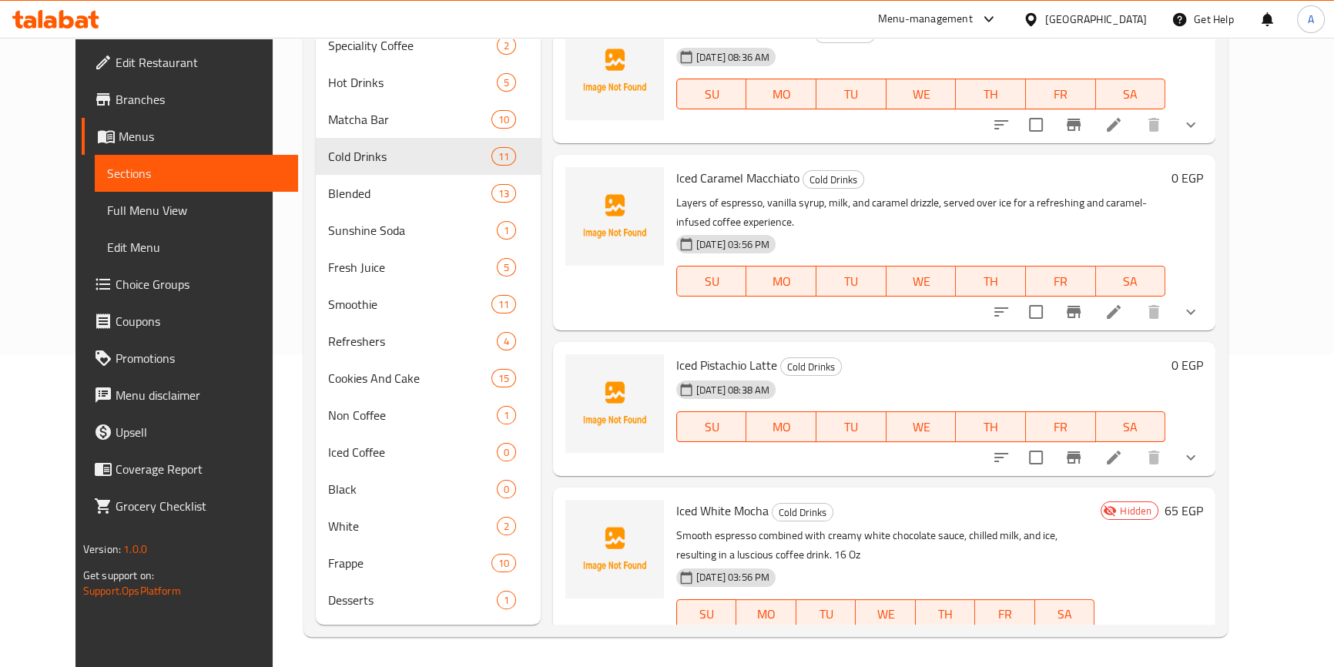
click at [705, 499] on span "Iced White Mocha" at bounding box center [722, 510] width 92 height 23
copy h6 "Iced White Mocha"
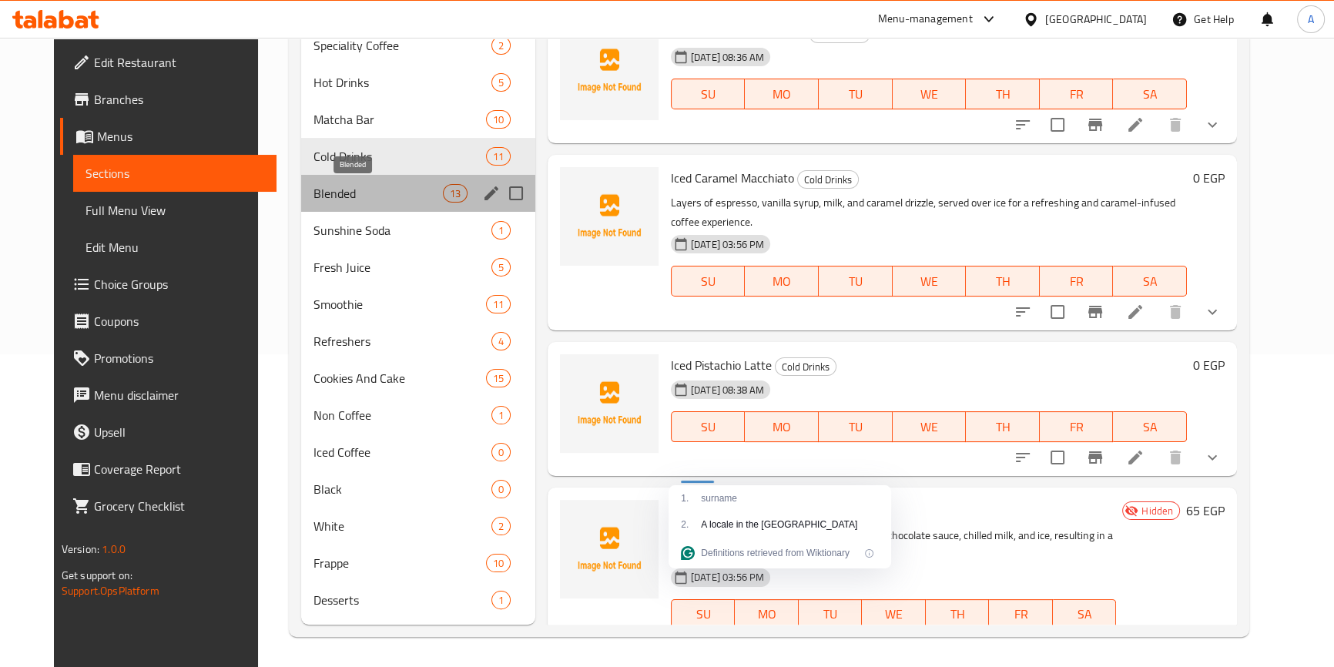
click at [313, 184] on span "Blended" at bounding box center [377, 193] width 129 height 18
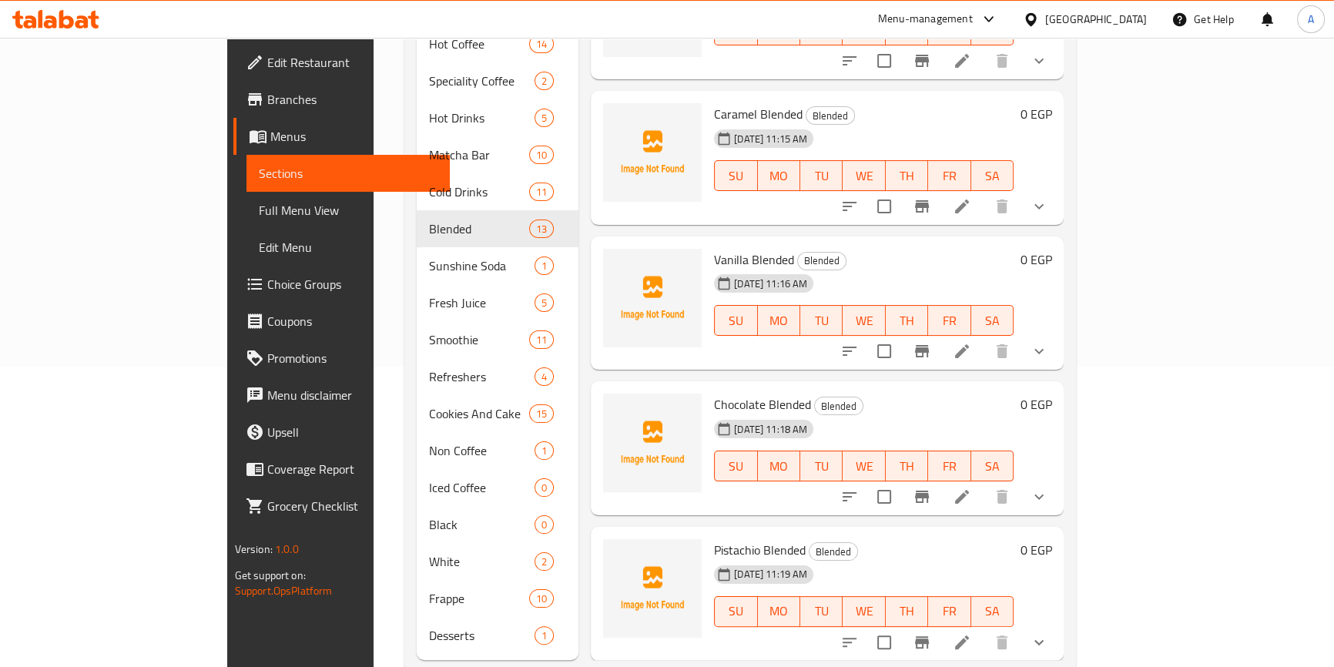
scroll to position [313, 0]
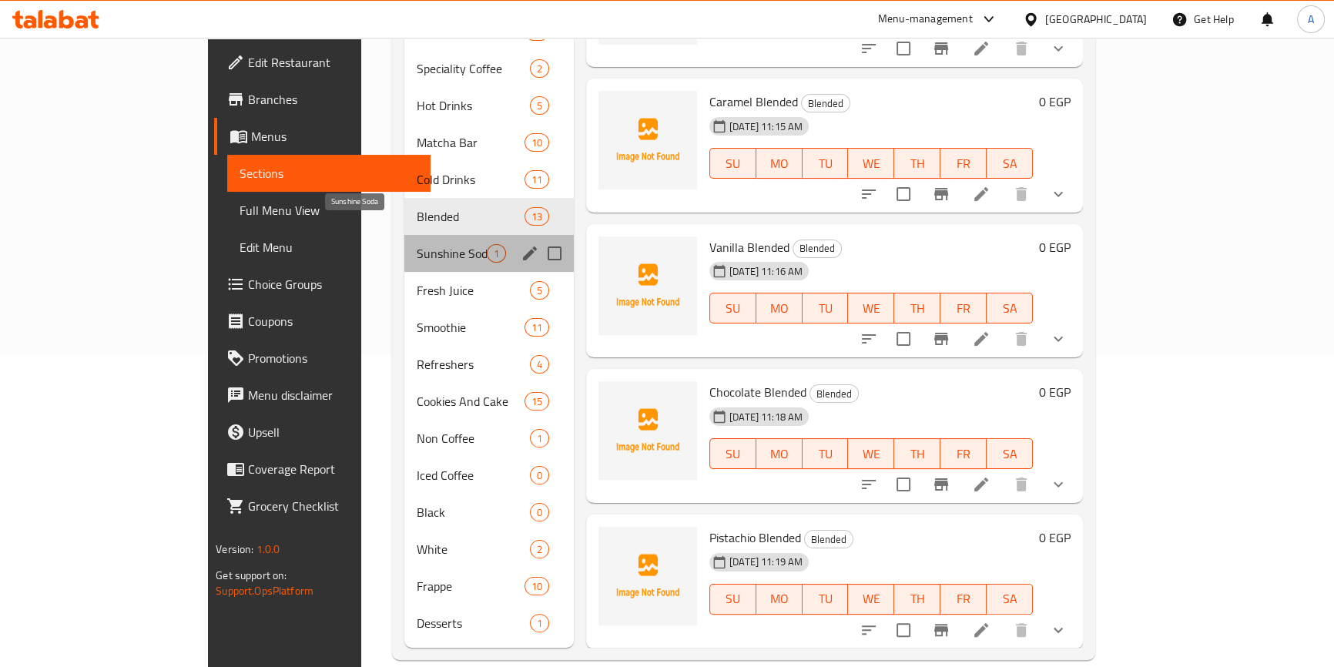
click at [417, 244] on span "Sunshine Soda" at bounding box center [452, 253] width 70 height 18
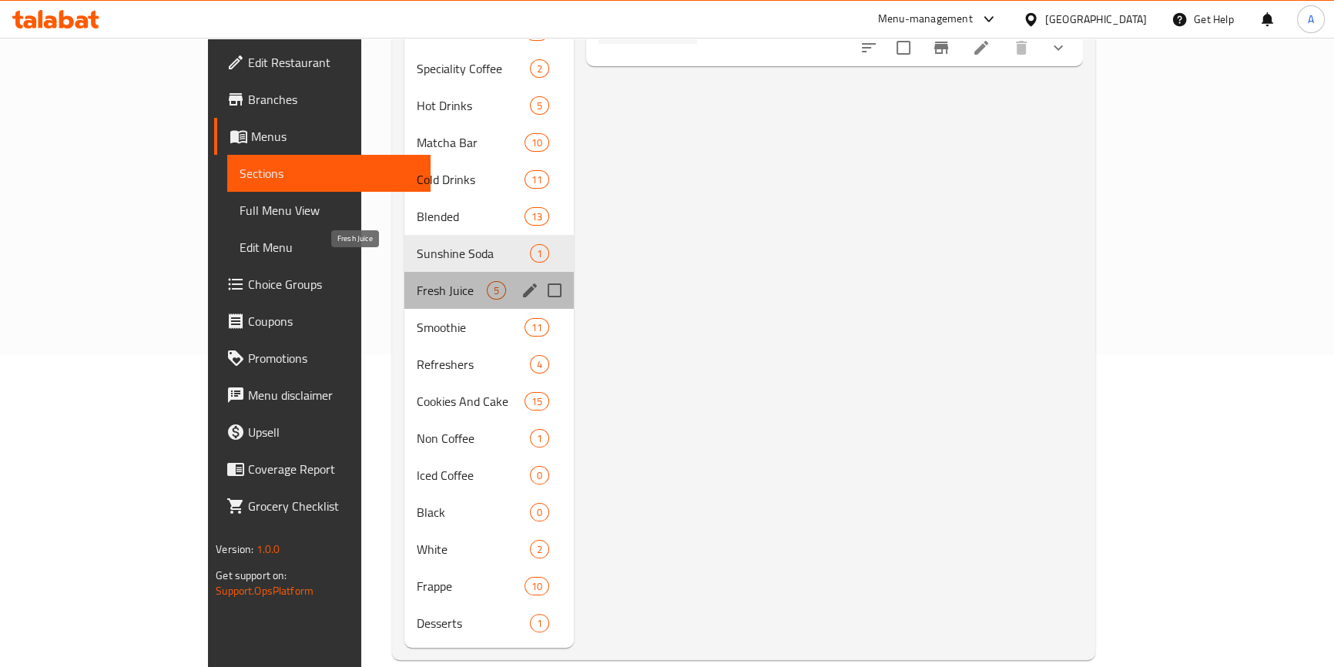
click at [417, 281] on span "Fresh Juice" at bounding box center [452, 290] width 70 height 18
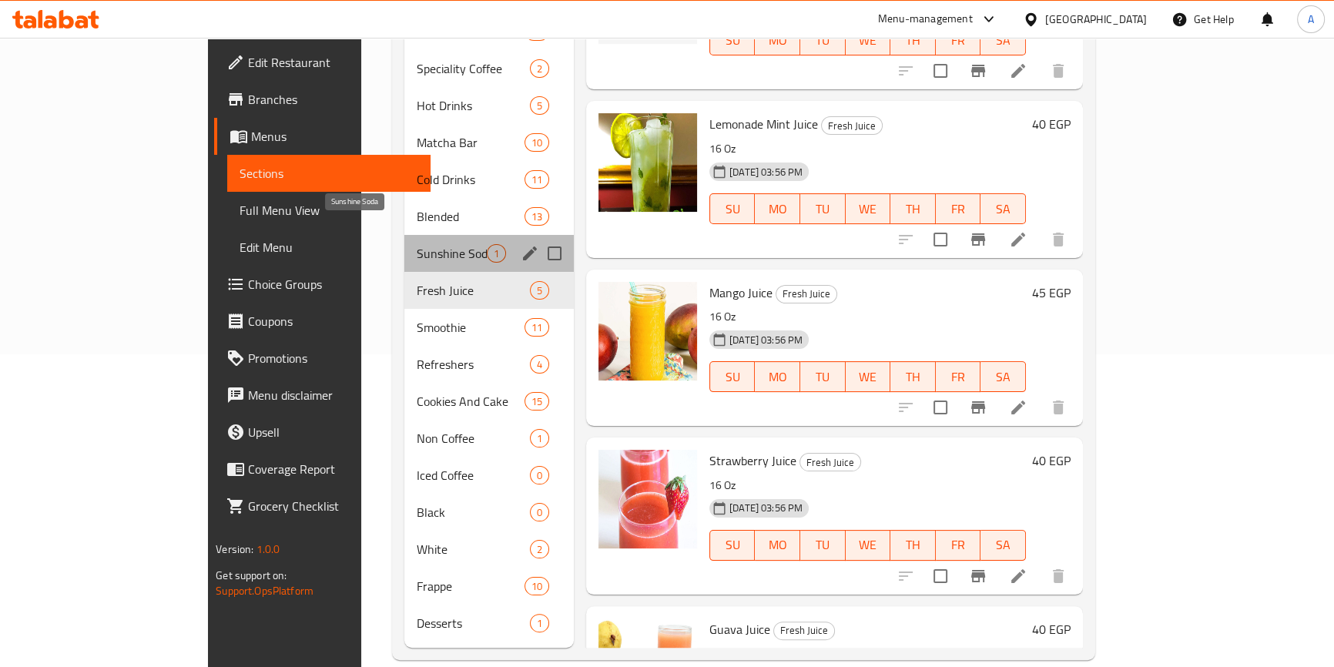
click at [417, 244] on span "Sunshine Soda" at bounding box center [452, 253] width 70 height 18
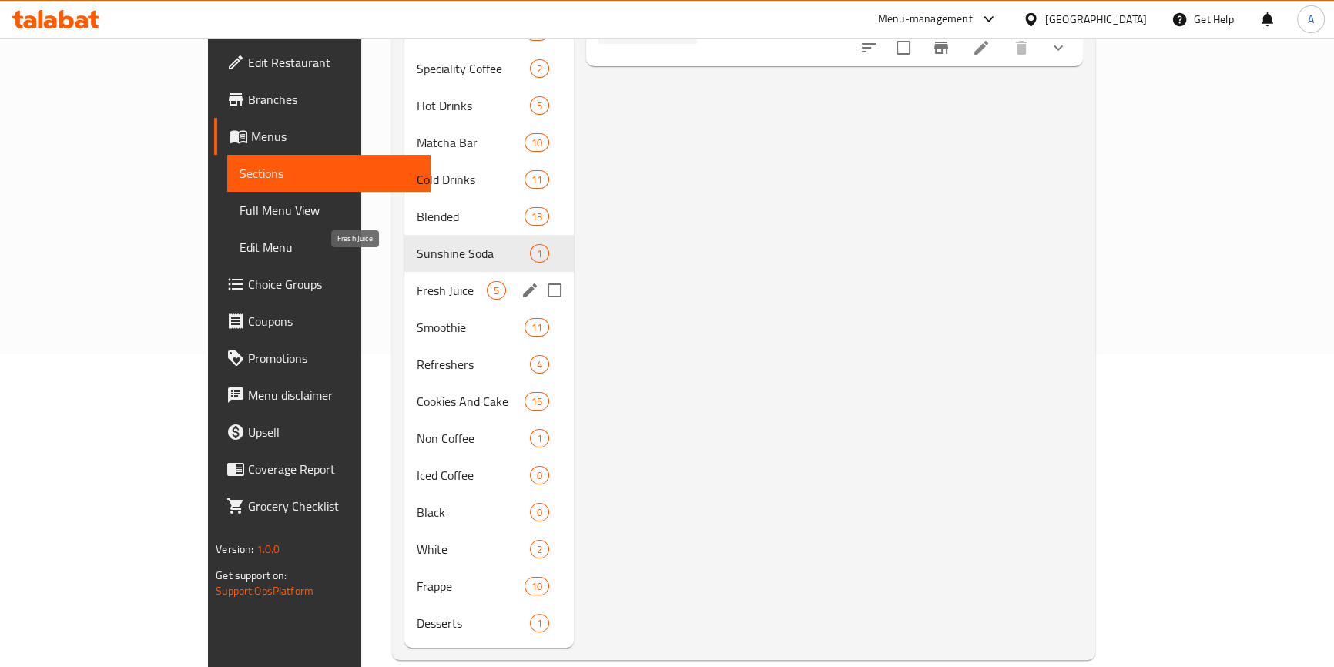
drag, startPoint x: 333, startPoint y: 264, endPoint x: 368, endPoint y: 265, distance: 34.7
click at [417, 281] on span "Fresh Juice" at bounding box center [452, 290] width 70 height 18
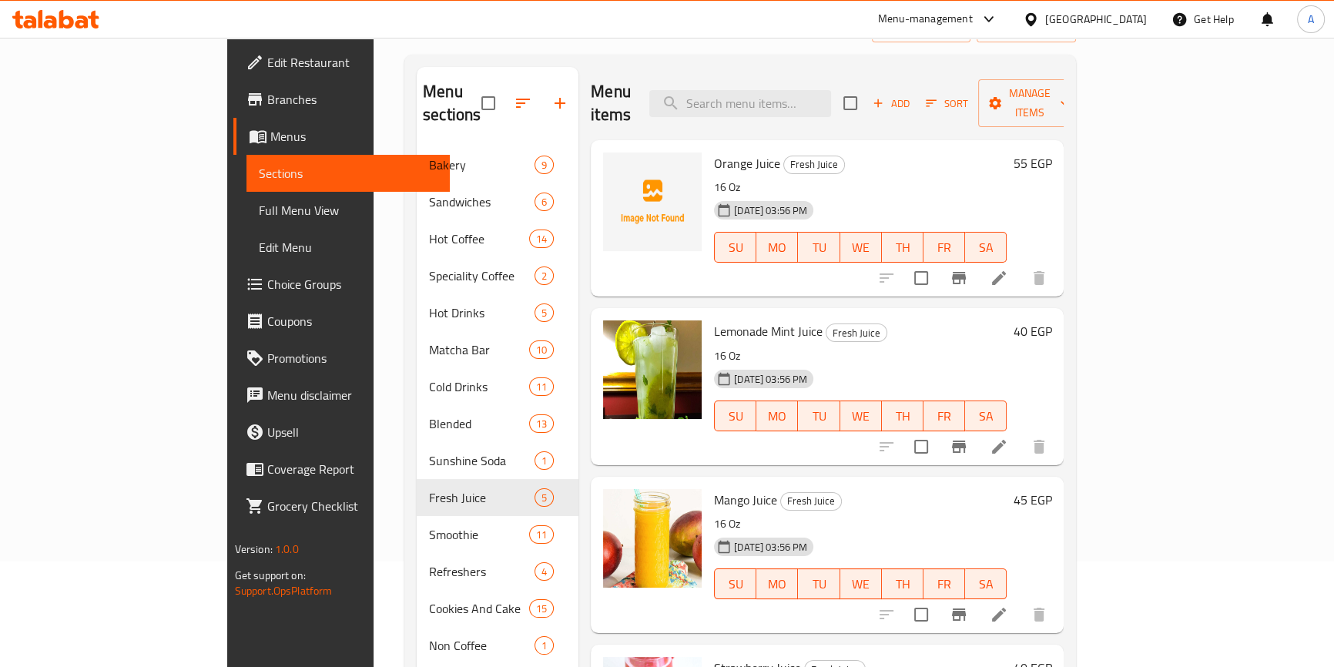
scroll to position [102, 0]
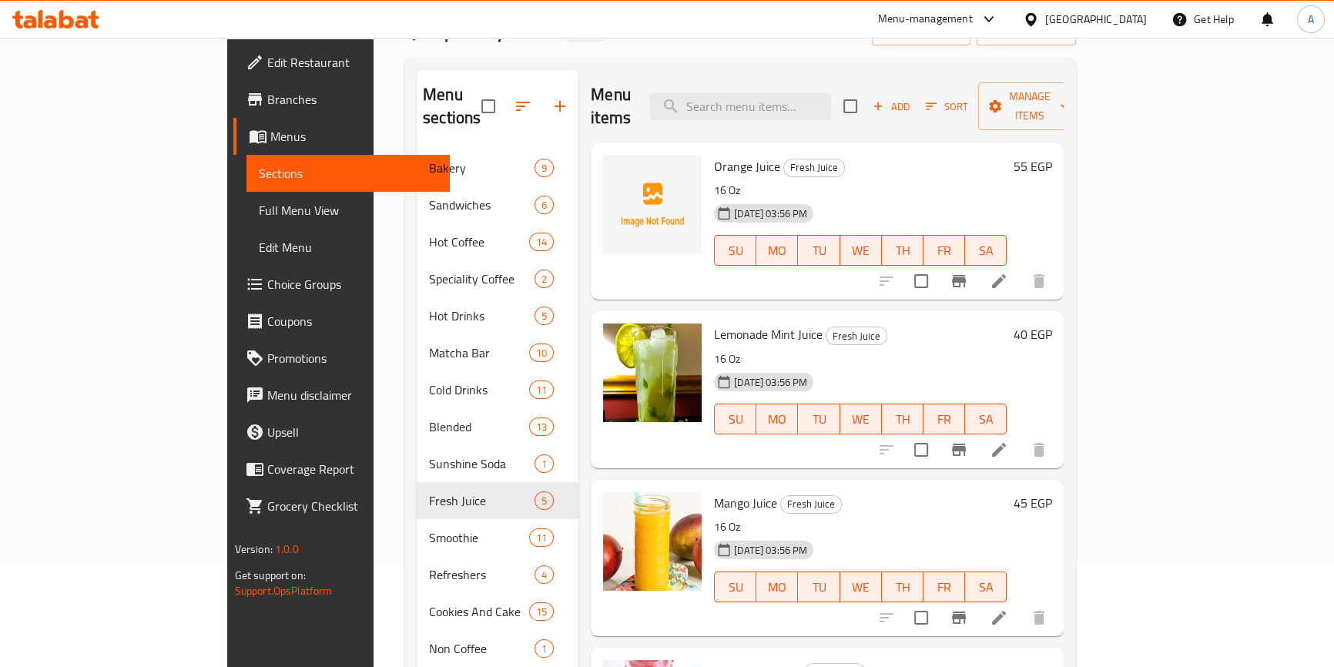
click at [584, 449] on div "Menu items Add Sort Manage items Orange Juice Fresh Juice 16 Oz 29-04-2024 03:5…" at bounding box center [820, 464] width 485 height 788
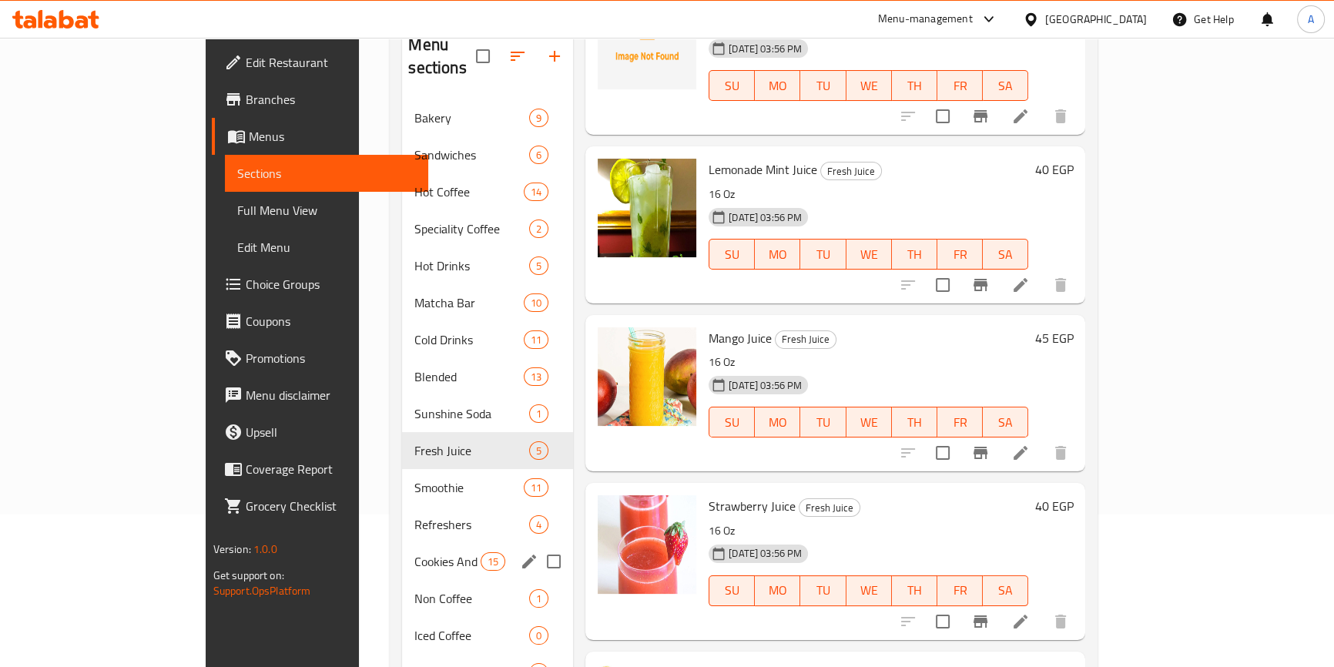
scroll to position [279, 0]
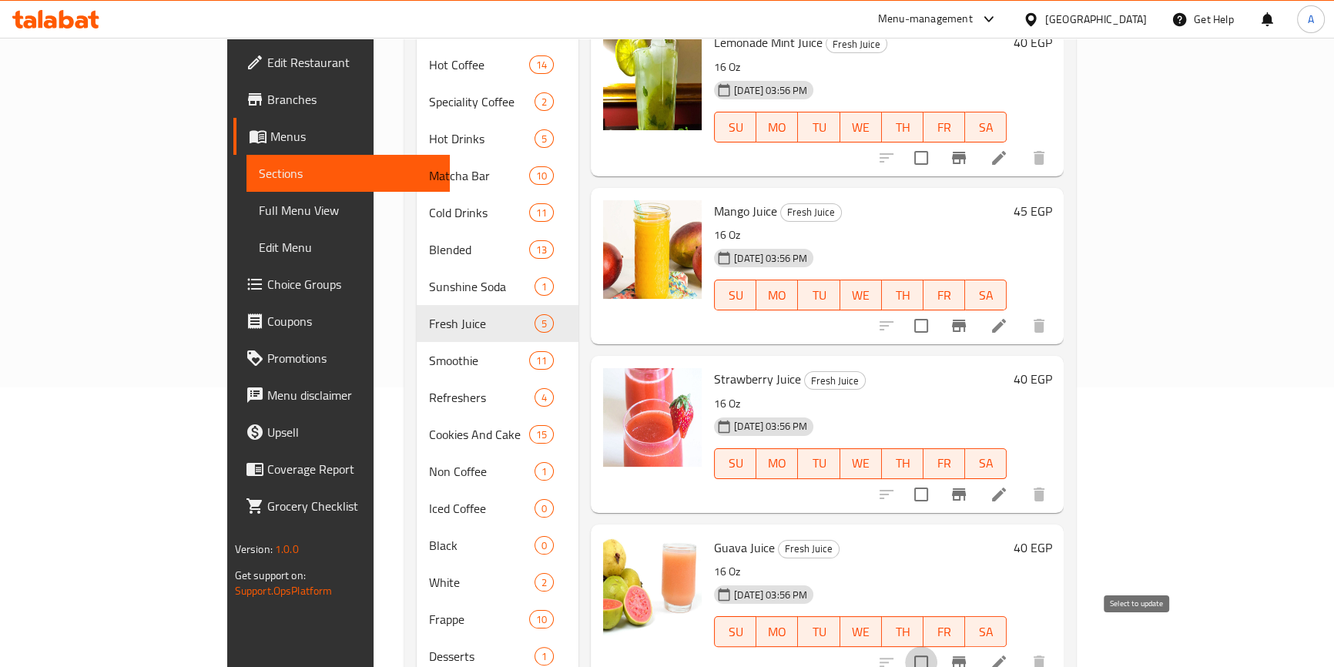
drag, startPoint x: 1141, startPoint y: 636, endPoint x: 1159, endPoint y: 603, distance: 37.5
click at [937, 646] on input "checkbox" at bounding box center [921, 662] width 32 height 32
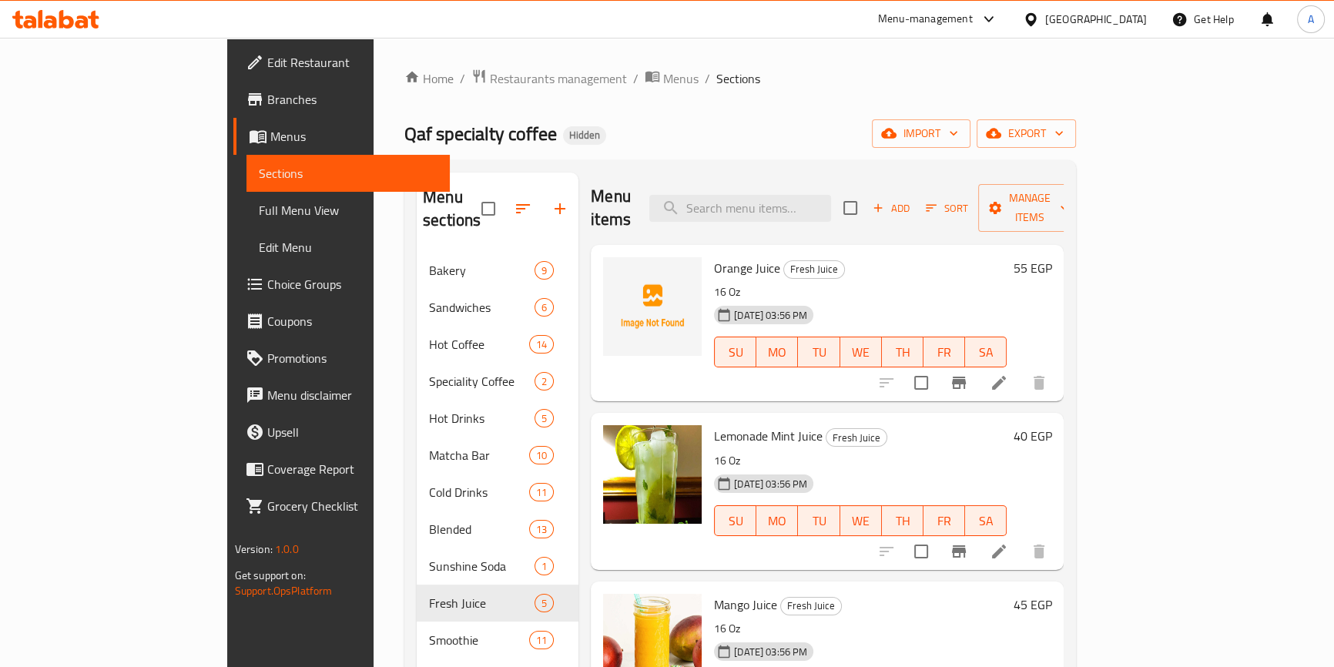
scroll to position [0, 0]
click at [1069, 195] on span "Manage items" at bounding box center [1029, 208] width 79 height 38
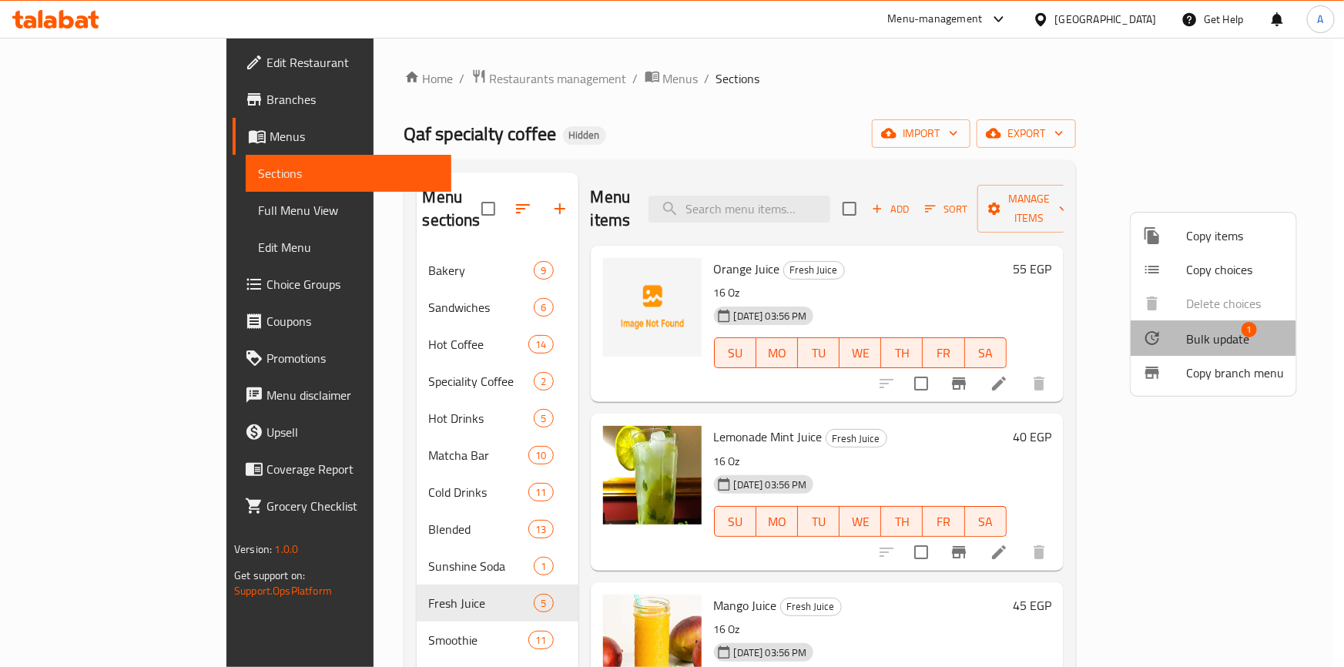
click at [1207, 338] on span "Bulk update" at bounding box center [1217, 339] width 63 height 18
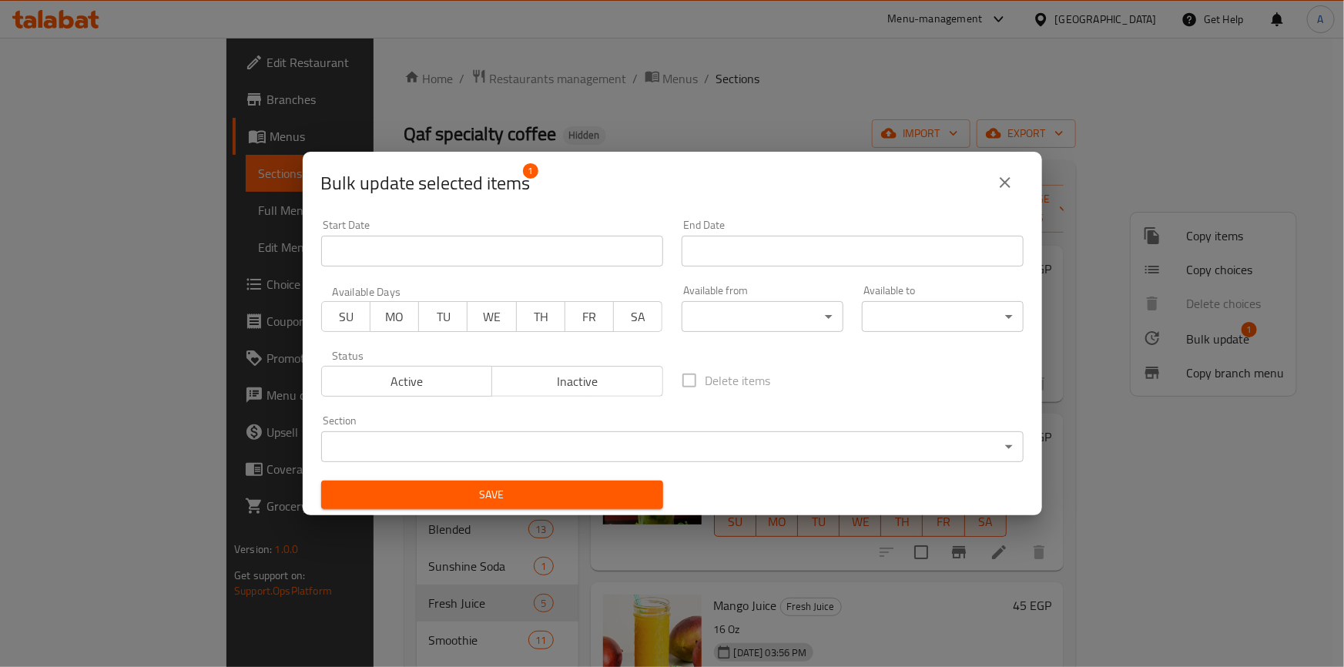
click at [604, 371] on span "Inactive" at bounding box center [577, 381] width 159 height 22
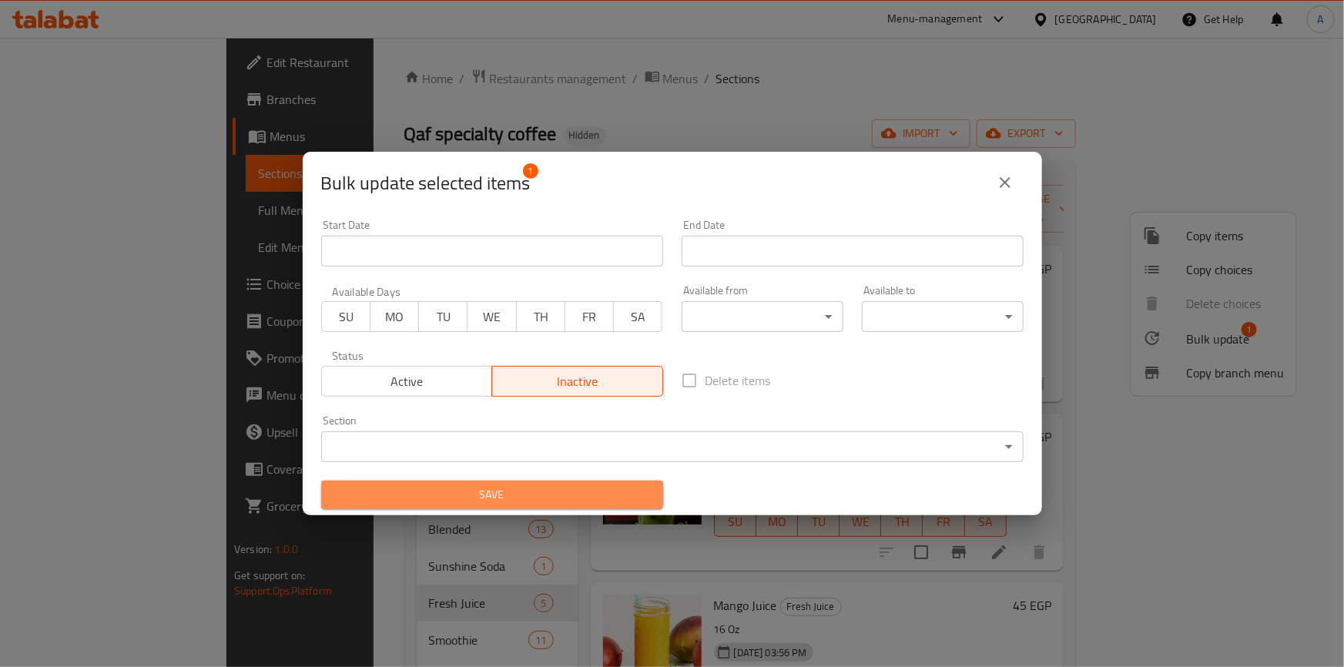
click at [577, 487] on span "Save" at bounding box center [491, 494] width 317 height 19
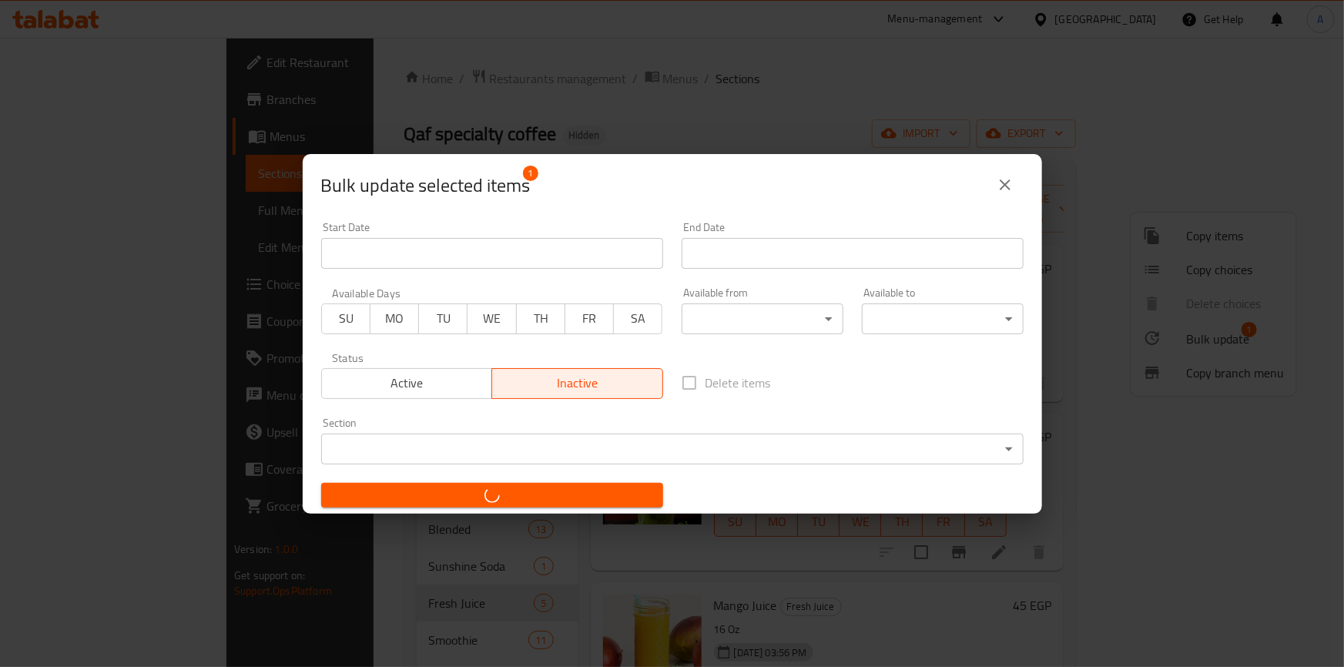
checkbox input "false"
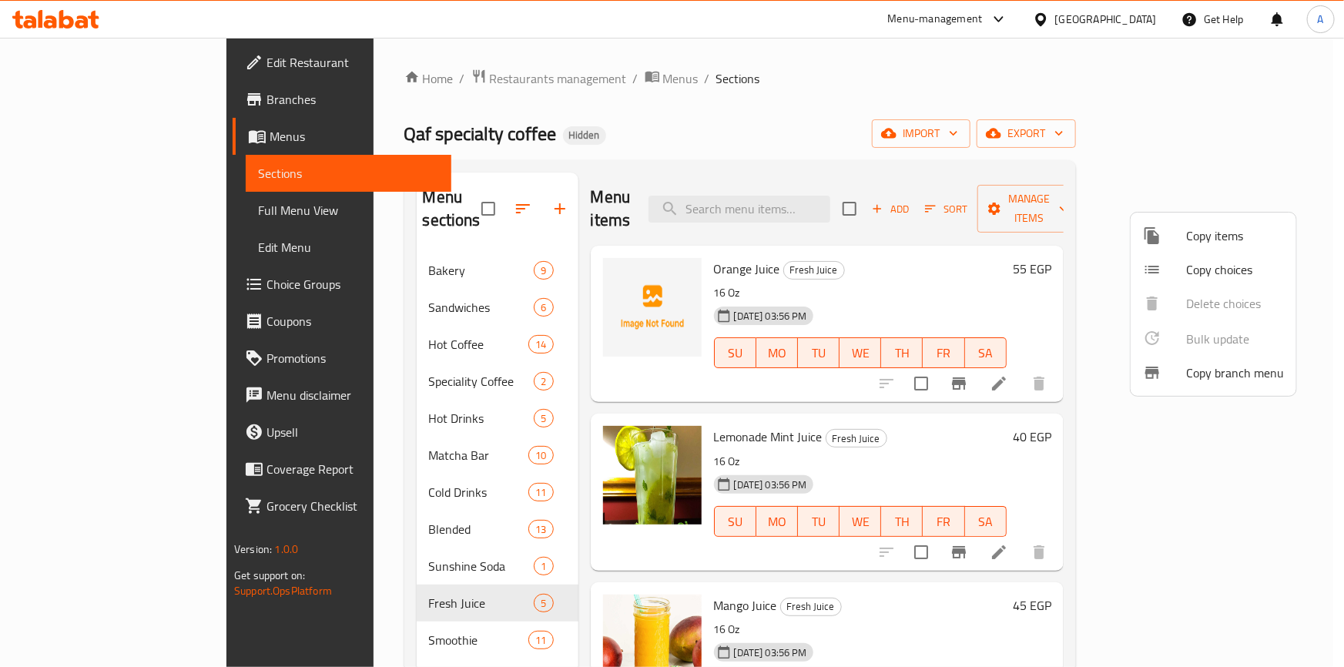
click at [941, 469] on div at bounding box center [672, 333] width 1344 height 667
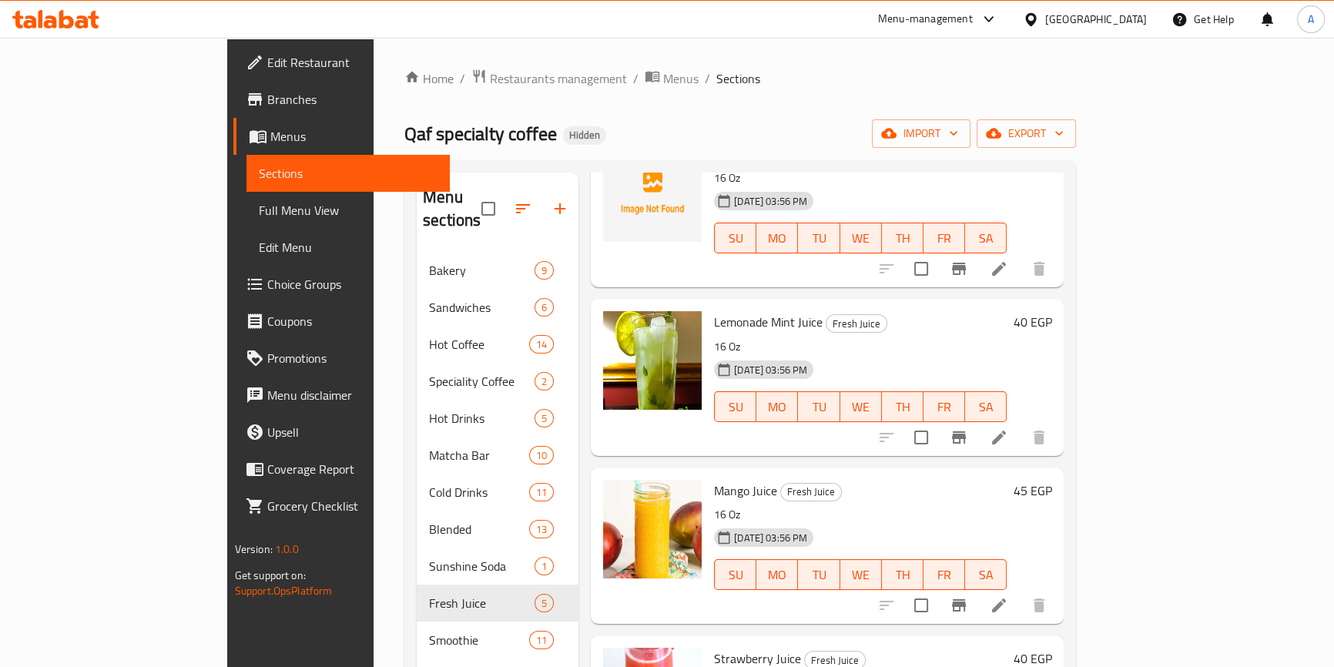
scroll to position [313, 0]
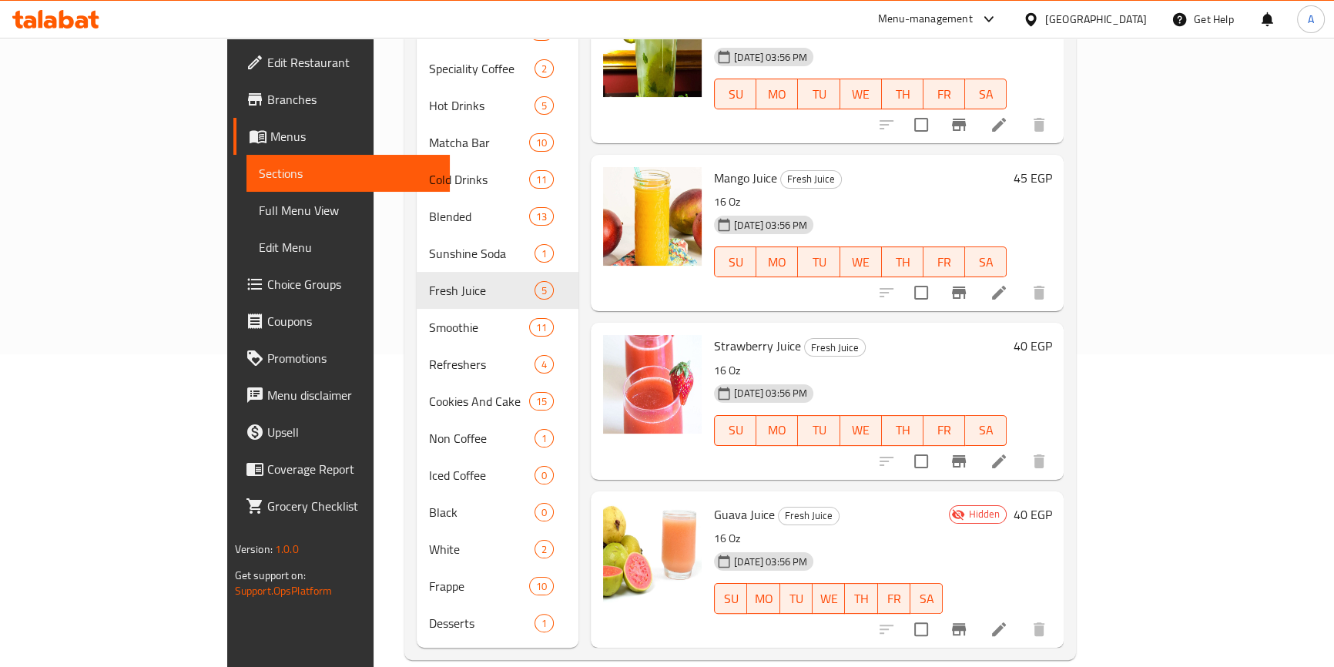
click at [649, 497] on div at bounding box center [652, 569] width 111 height 144
drag, startPoint x: 657, startPoint y: 489, endPoint x: 714, endPoint y: 495, distance: 58.1
click at [714, 503] on span "Guava Juice" at bounding box center [744, 514] width 61 height 23
copy span "Guava Juice"
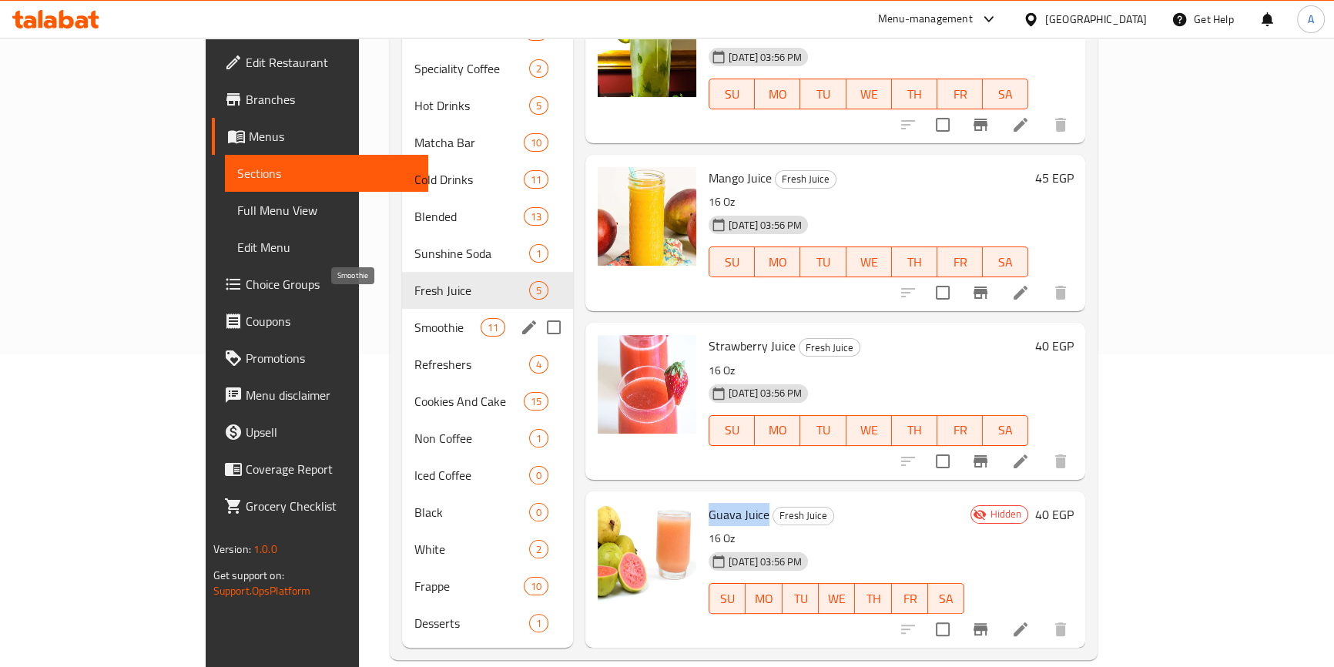
click at [414, 318] on span "Smoothie" at bounding box center [446, 327] width 65 height 18
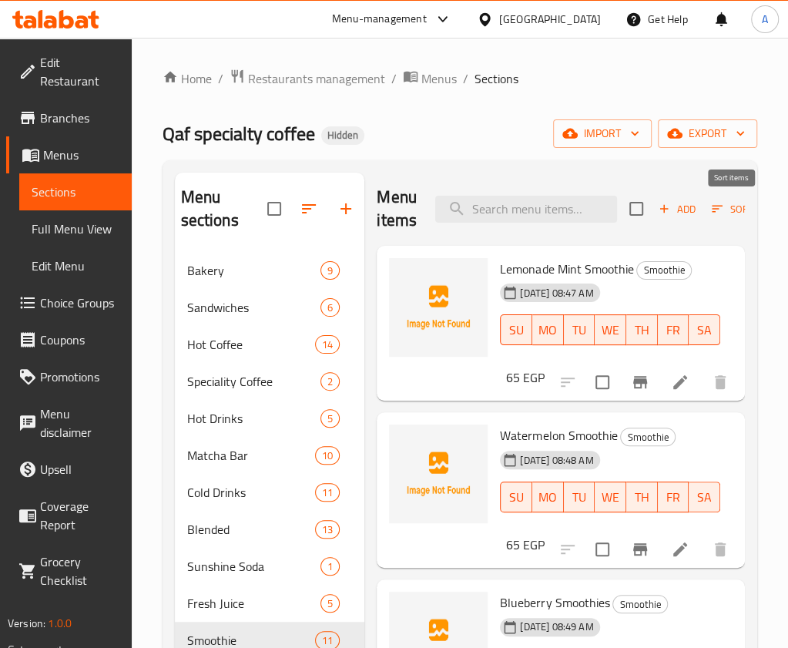
click at [711, 210] on icon "button" at bounding box center [717, 209] width 14 height 14
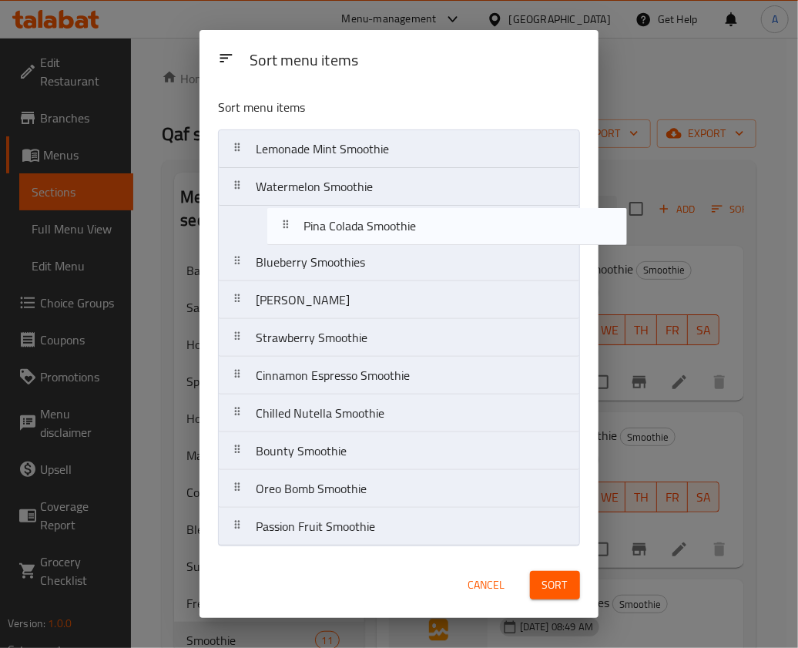
drag, startPoint x: 288, startPoint y: 490, endPoint x: 339, endPoint y: 224, distance: 270.4
click at [339, 224] on nav "Lemonade Mint Smoothie Watermelon Smoothie Blueberry Smoothies Mango Smoothie S…" at bounding box center [398, 337] width 361 height 417
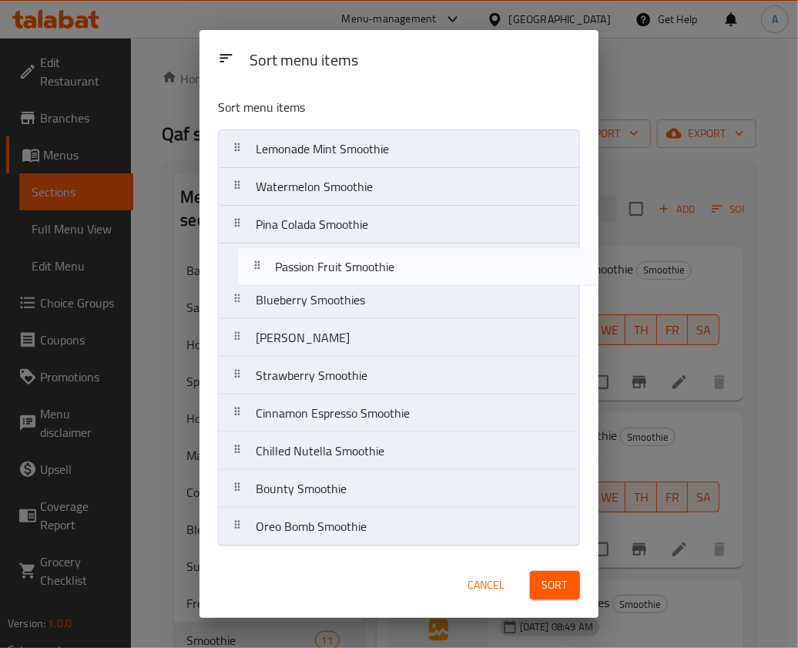
drag, startPoint x: 299, startPoint y: 535, endPoint x: 318, endPoint y: 270, distance: 265.6
click at [318, 270] on nav "Lemonade Mint Smoothie Watermelon Smoothie Pina Colada Smoothie Blueberry Smoot…" at bounding box center [398, 337] width 361 height 417
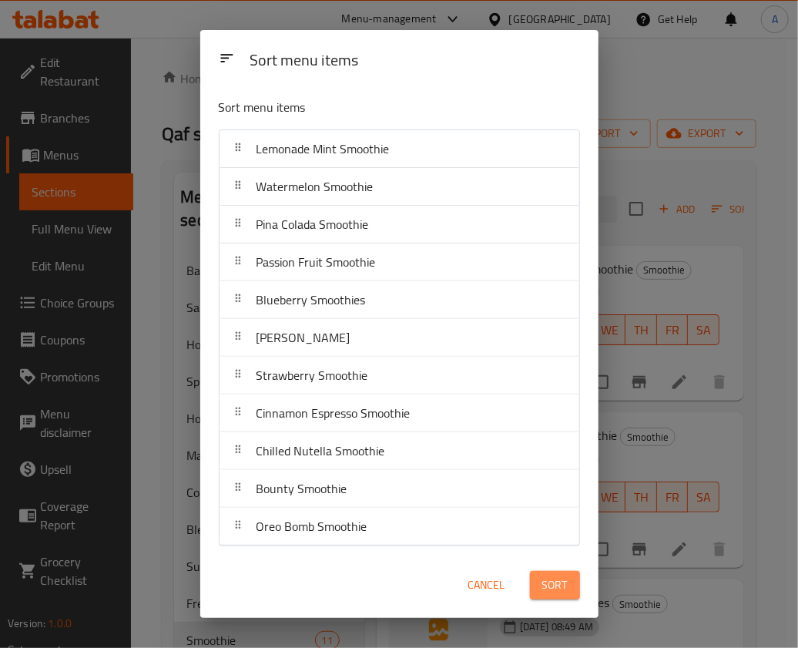
click at [540, 587] on button "Sort" at bounding box center [555, 585] width 50 height 28
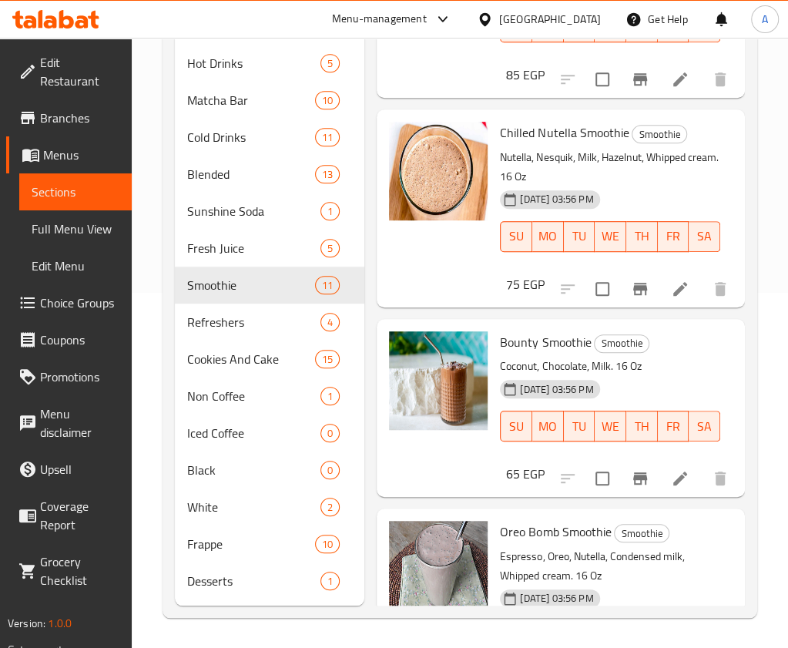
scroll to position [1335, 0]
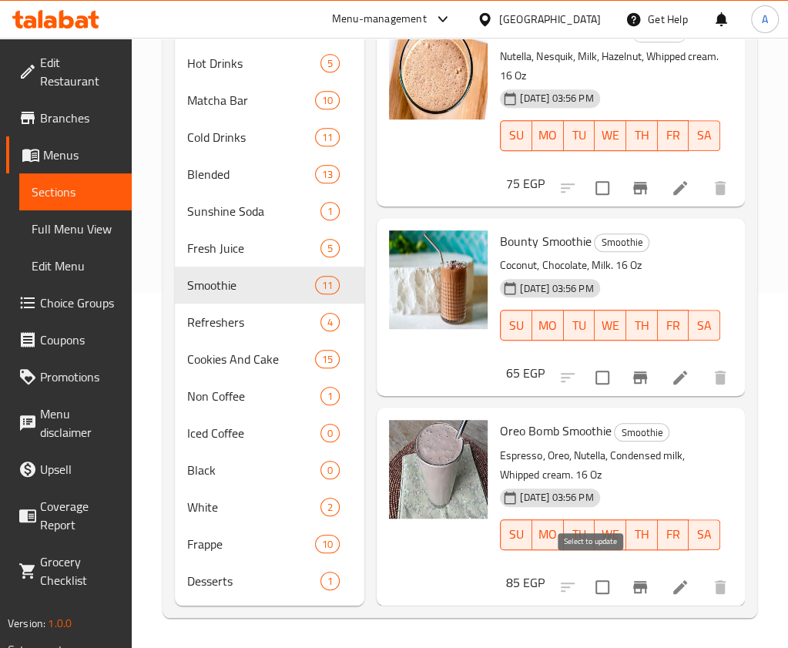
click at [586, 577] on input "checkbox" at bounding box center [602, 587] width 32 height 32
checkbox input "true"
click at [597, 366] on input "checkbox" at bounding box center [602, 377] width 32 height 32
checkbox input "true"
click at [586, 182] on input "checkbox" at bounding box center [602, 188] width 32 height 32
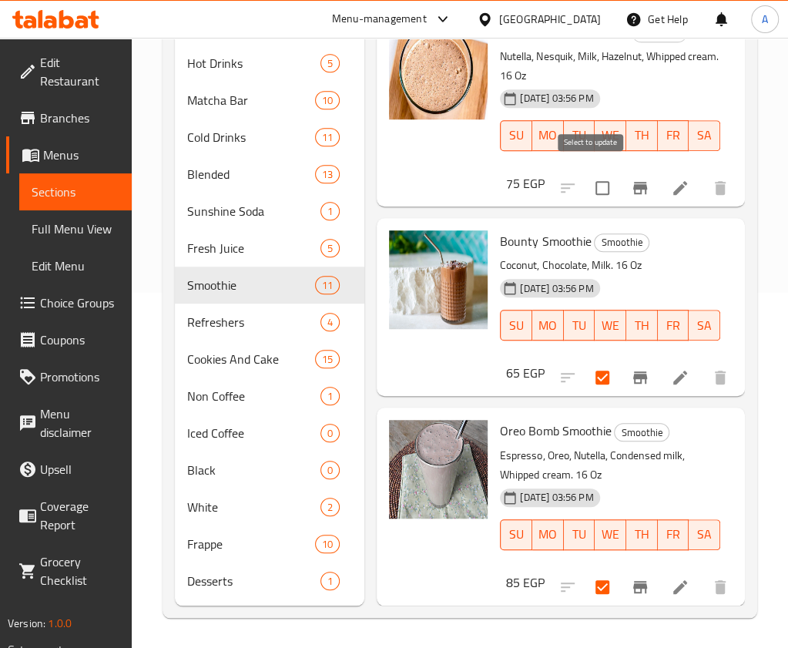
checkbox input "true"
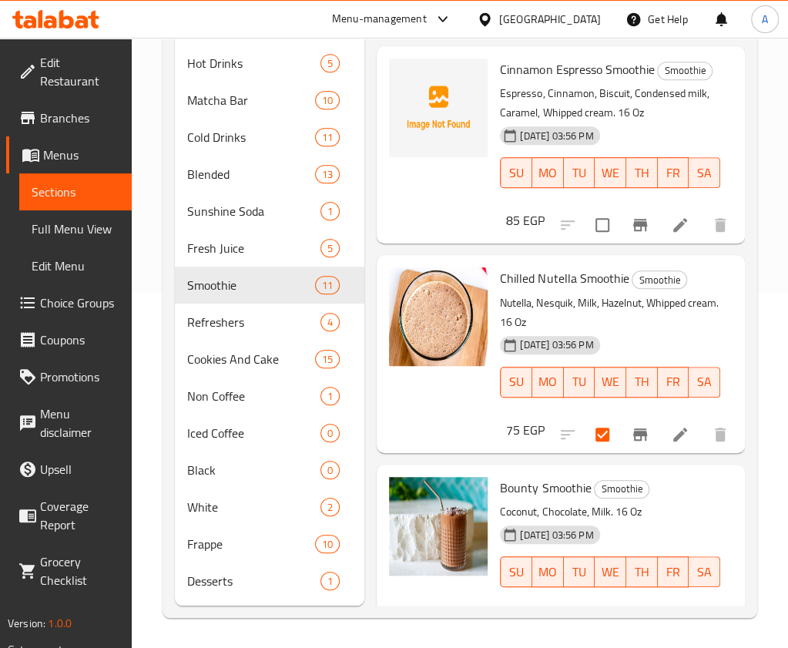
scroll to position [985, 0]
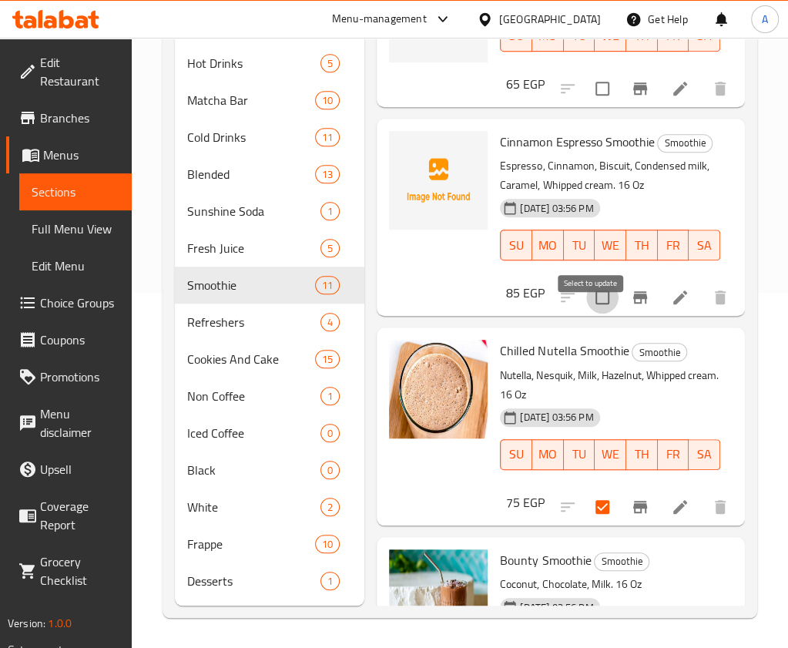
click at [593, 313] on input "checkbox" at bounding box center [602, 297] width 32 height 32
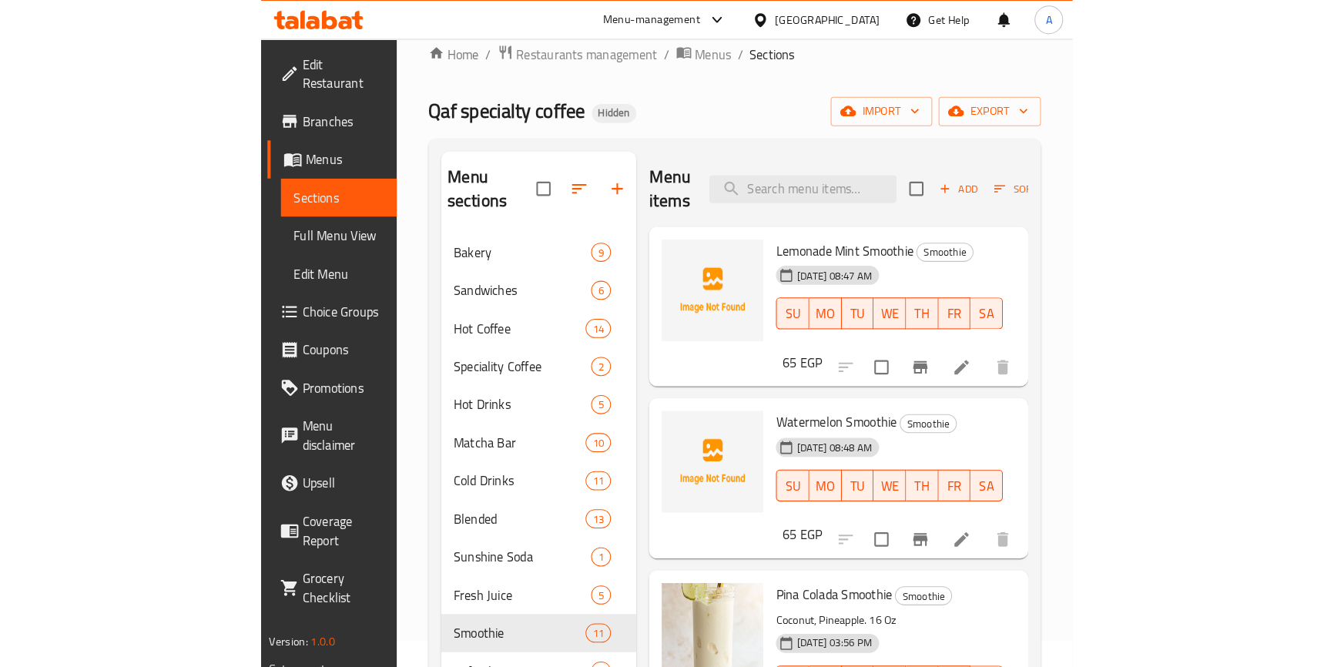
scroll to position [0, 0]
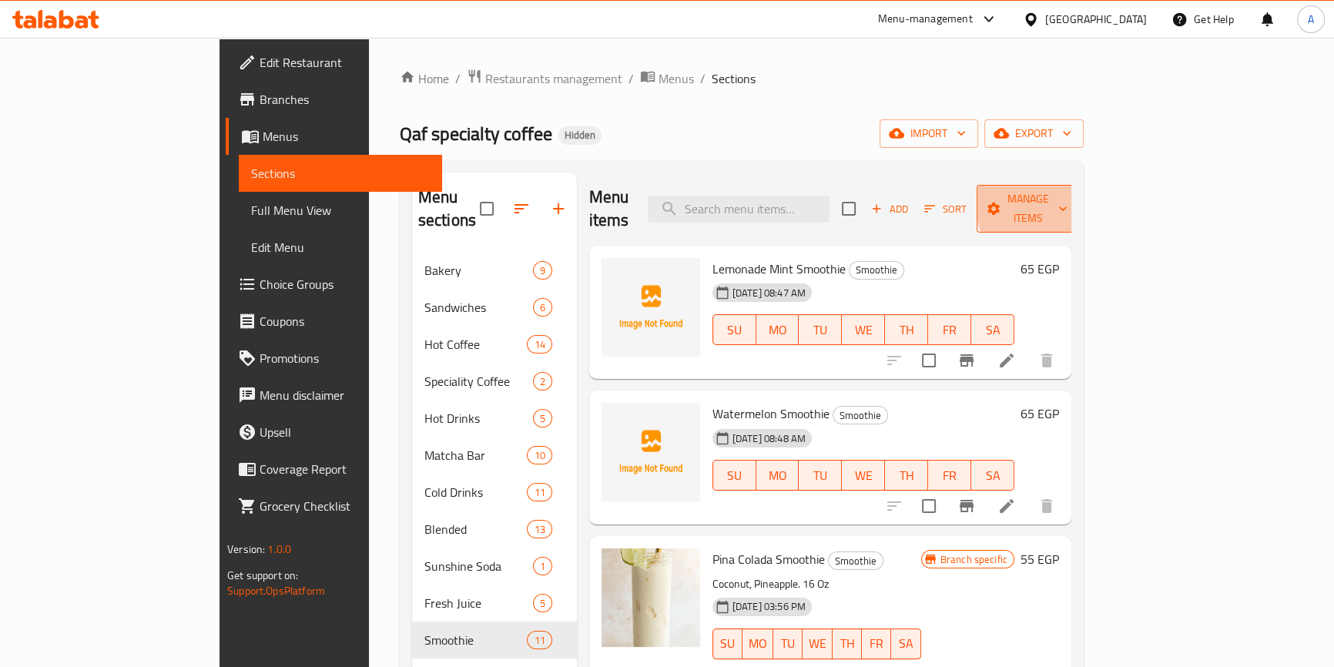
click at [1067, 196] on span "Manage items" at bounding box center [1028, 208] width 79 height 38
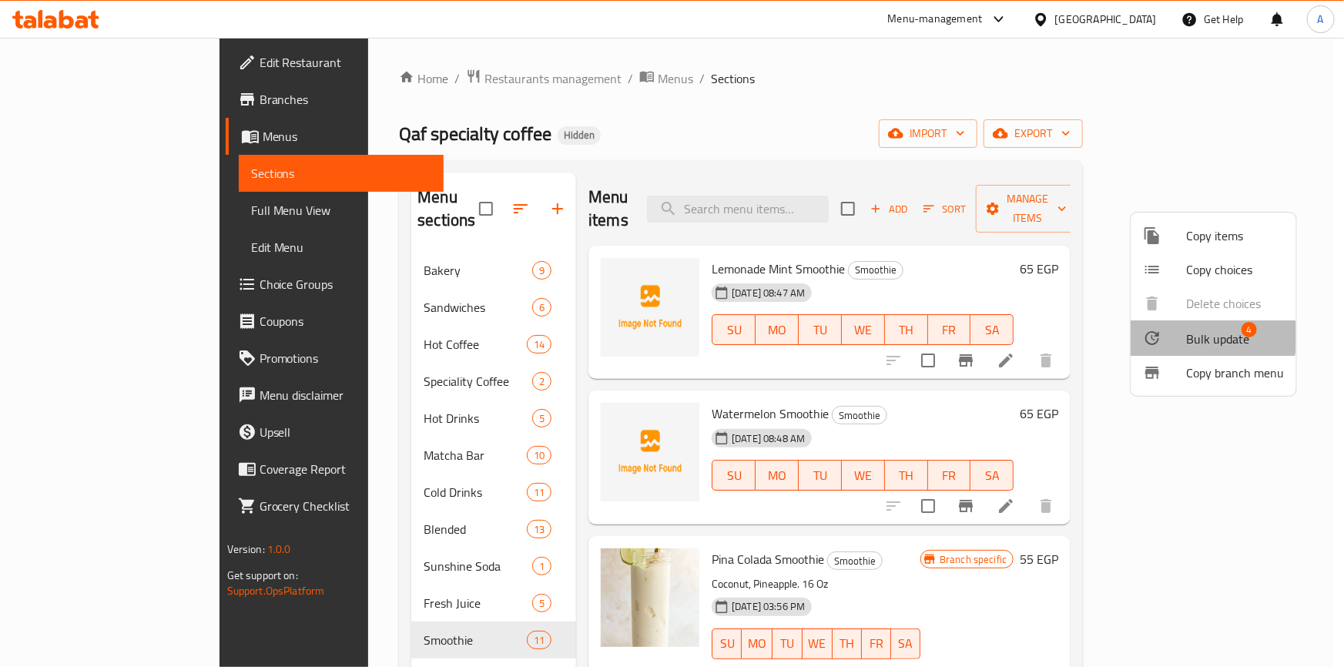
click at [1202, 333] on span "Bulk update" at bounding box center [1217, 339] width 63 height 18
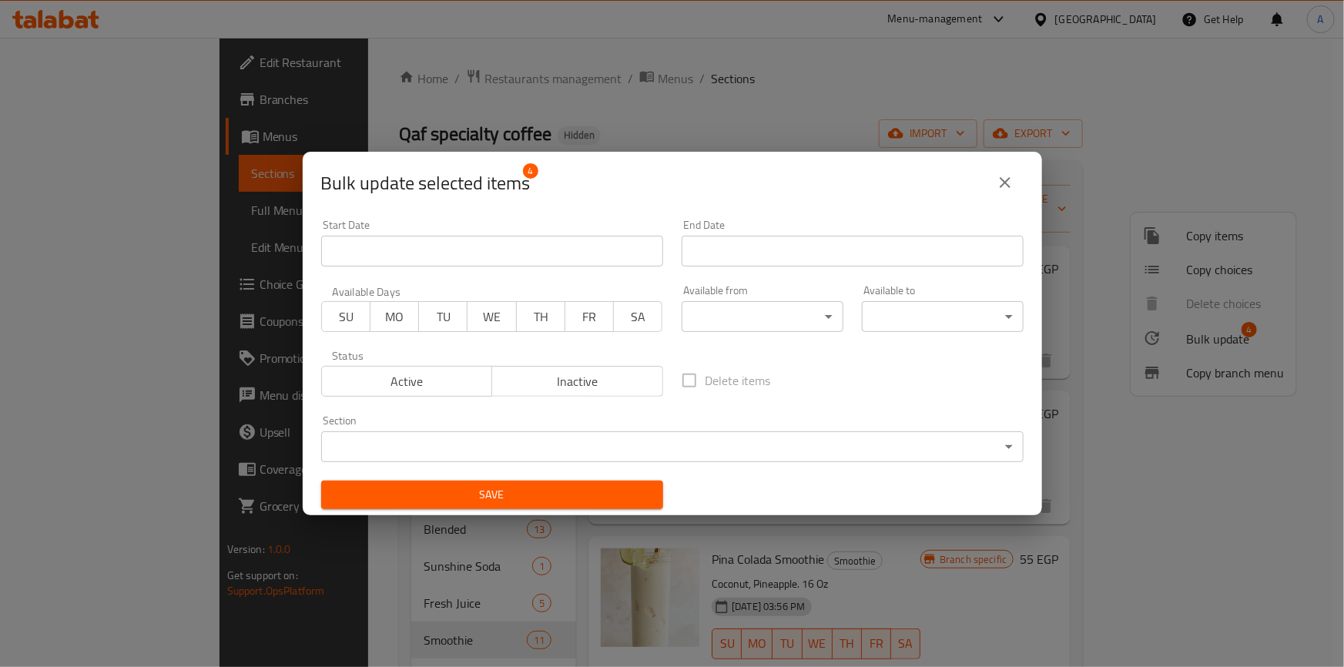
click at [551, 372] on span "Inactive" at bounding box center [577, 381] width 159 height 22
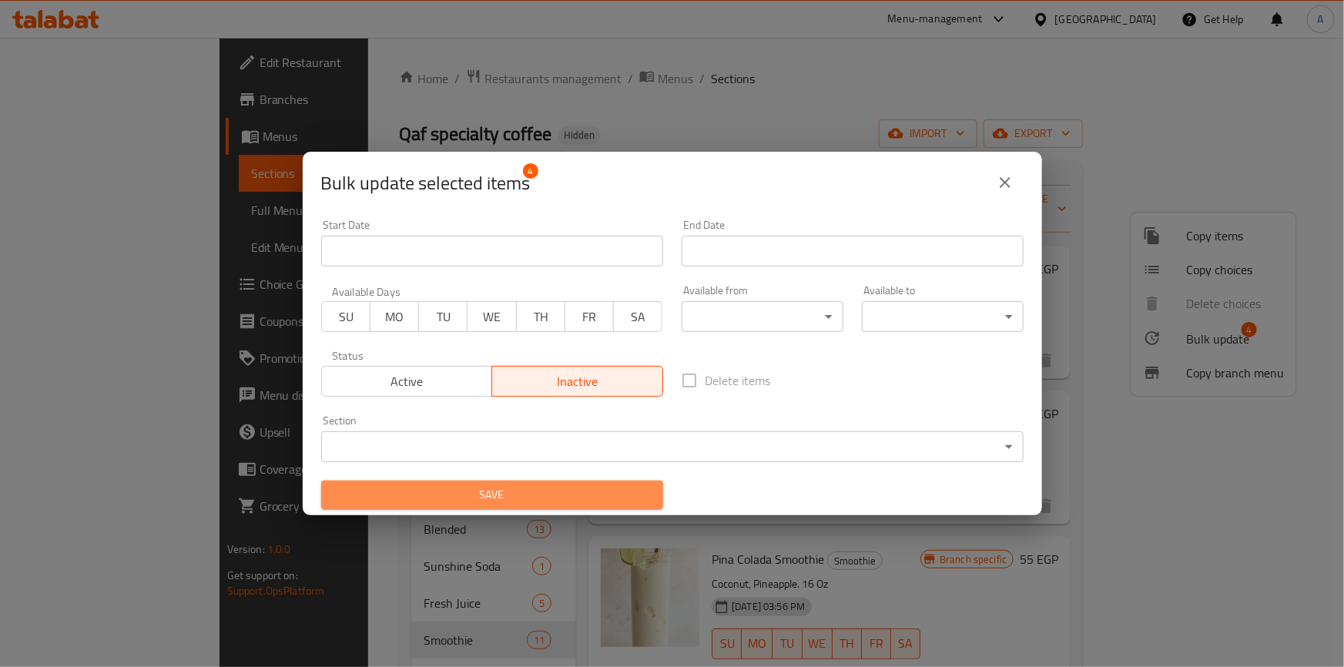
click at [537, 494] on span "Save" at bounding box center [491, 494] width 317 height 19
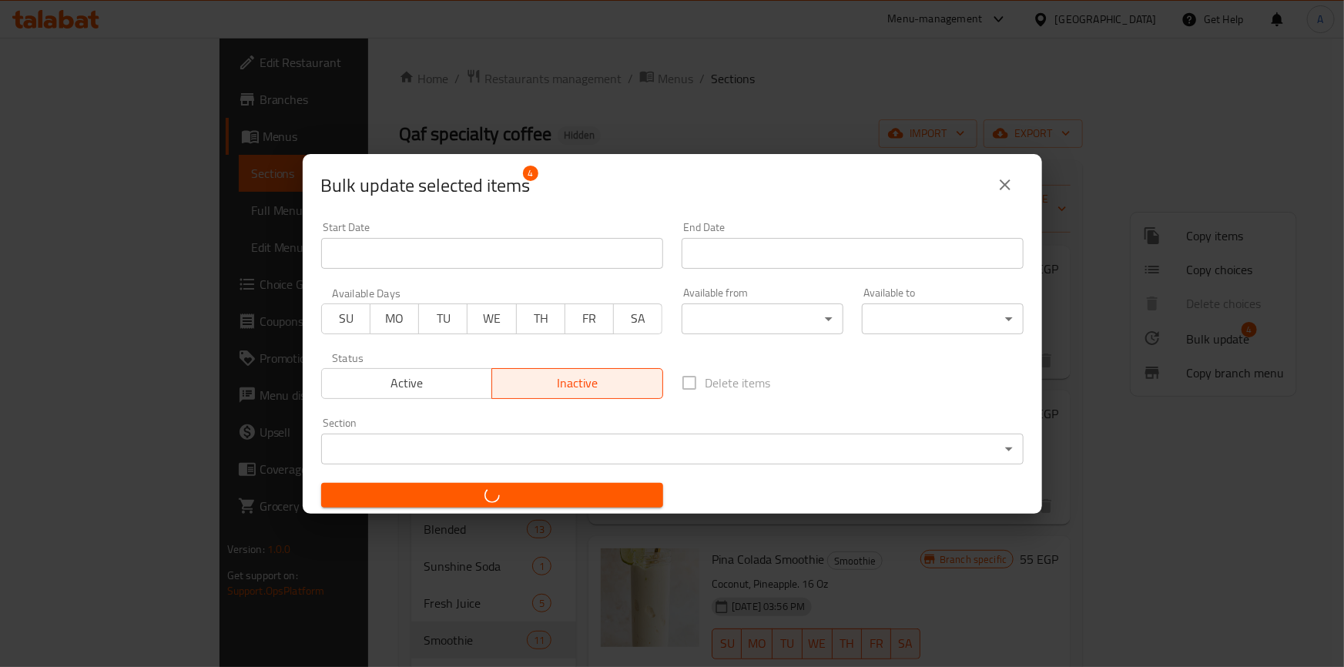
checkbox input "false"
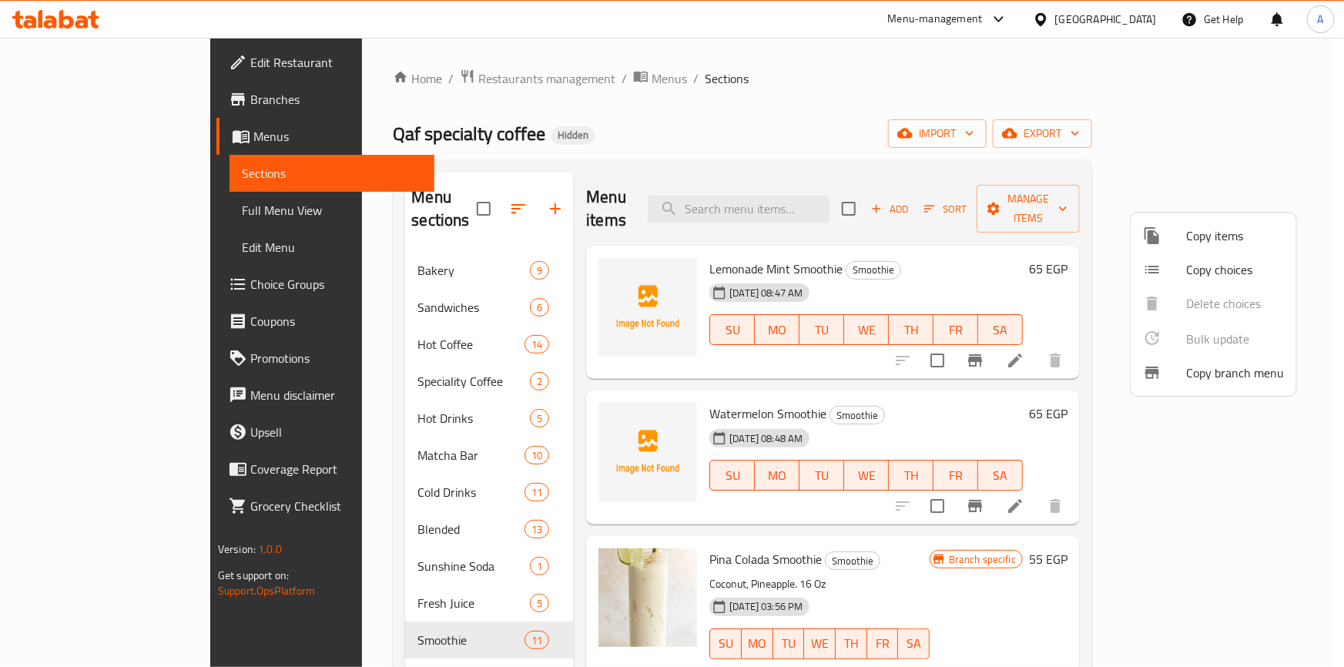
click at [892, 388] on div at bounding box center [672, 333] width 1344 height 667
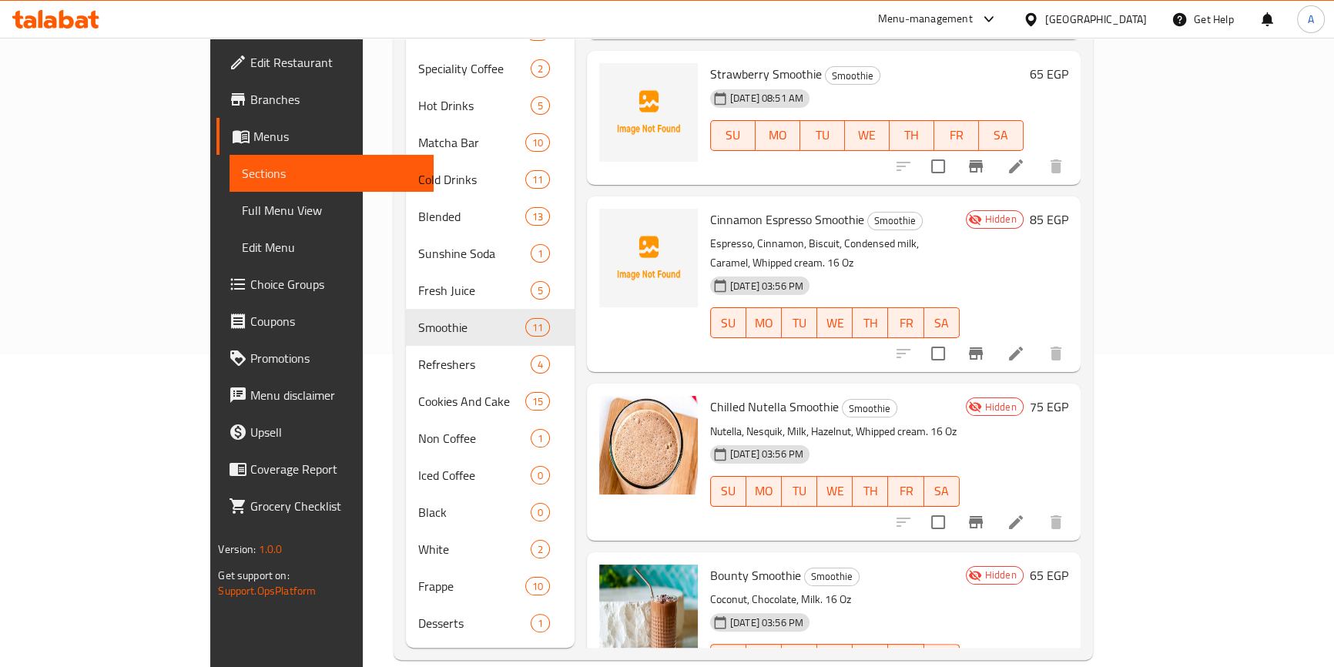
scroll to position [798, 0]
click at [954, 338] on input "checkbox" at bounding box center [938, 354] width 32 height 32
checkbox input "true"
click at [954, 507] on input "checkbox" at bounding box center [938, 523] width 32 height 32
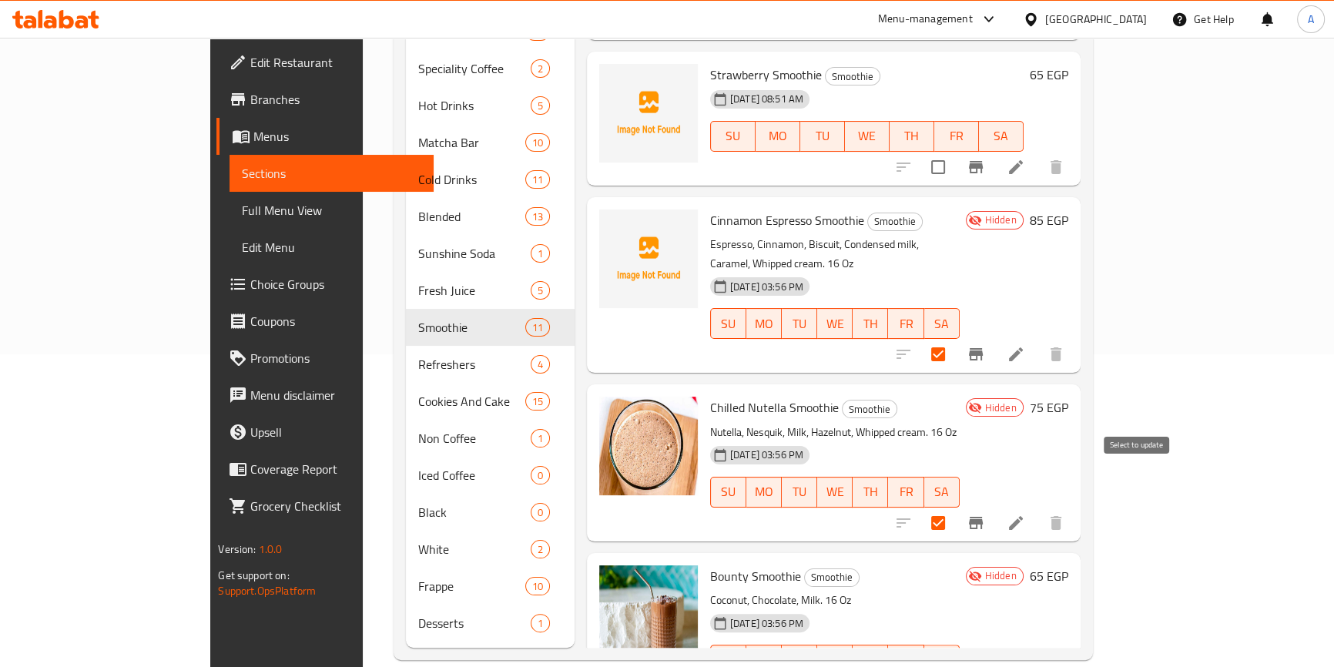
checkbox input "false"
click at [954, 338] on input "checkbox" at bounding box center [938, 354] width 32 height 32
checkbox input "false"
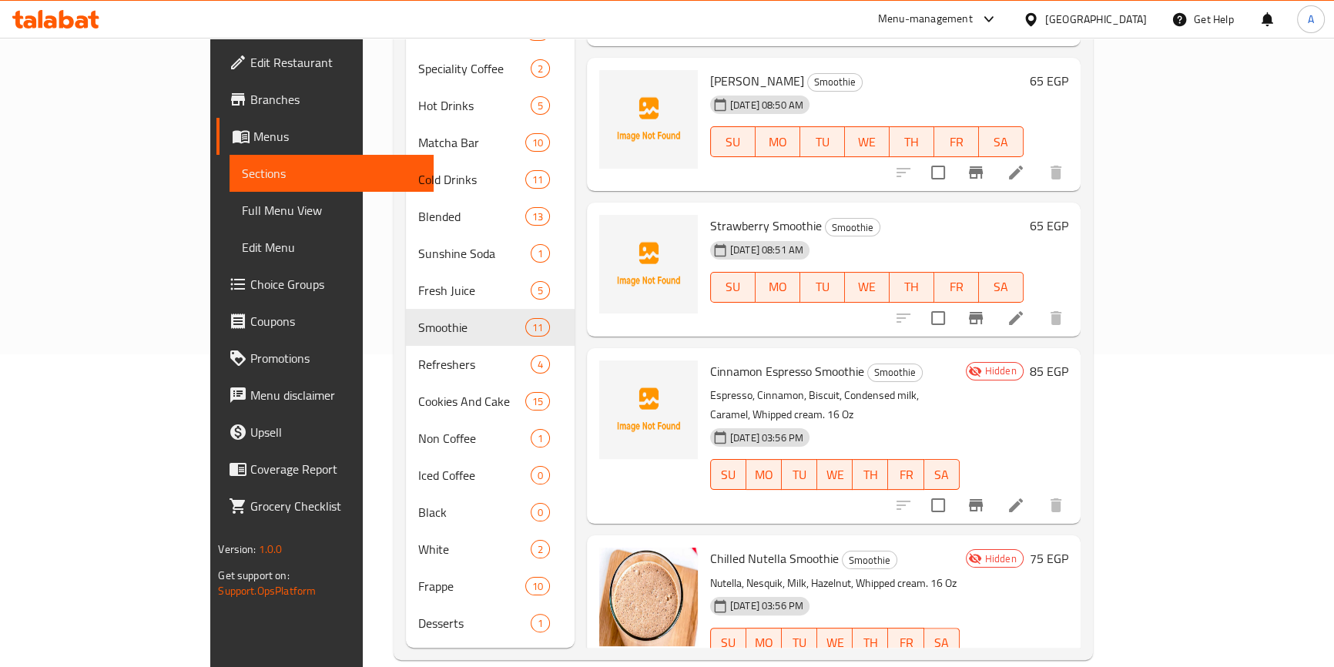
scroll to position [588, 0]
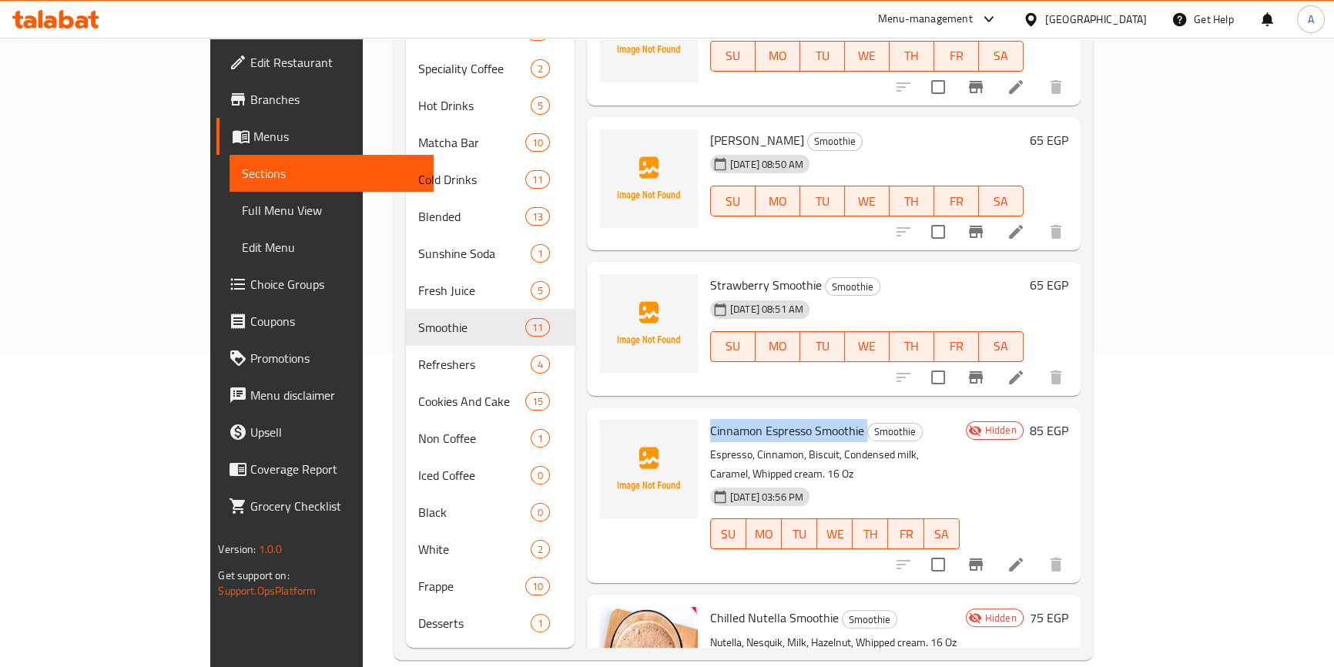
drag, startPoint x: 658, startPoint y: 400, endPoint x: 813, endPoint y: 407, distance: 155.7
click at [813, 420] on h6 "Cinnamon Espresso Smoothie Smoothie" at bounding box center [834, 431] width 249 height 22
copy h6 "Cinnamon Espresso Smoothie"
click at [1068, 444] on div "Hidden 85 EGP" at bounding box center [1013, 495] width 109 height 151
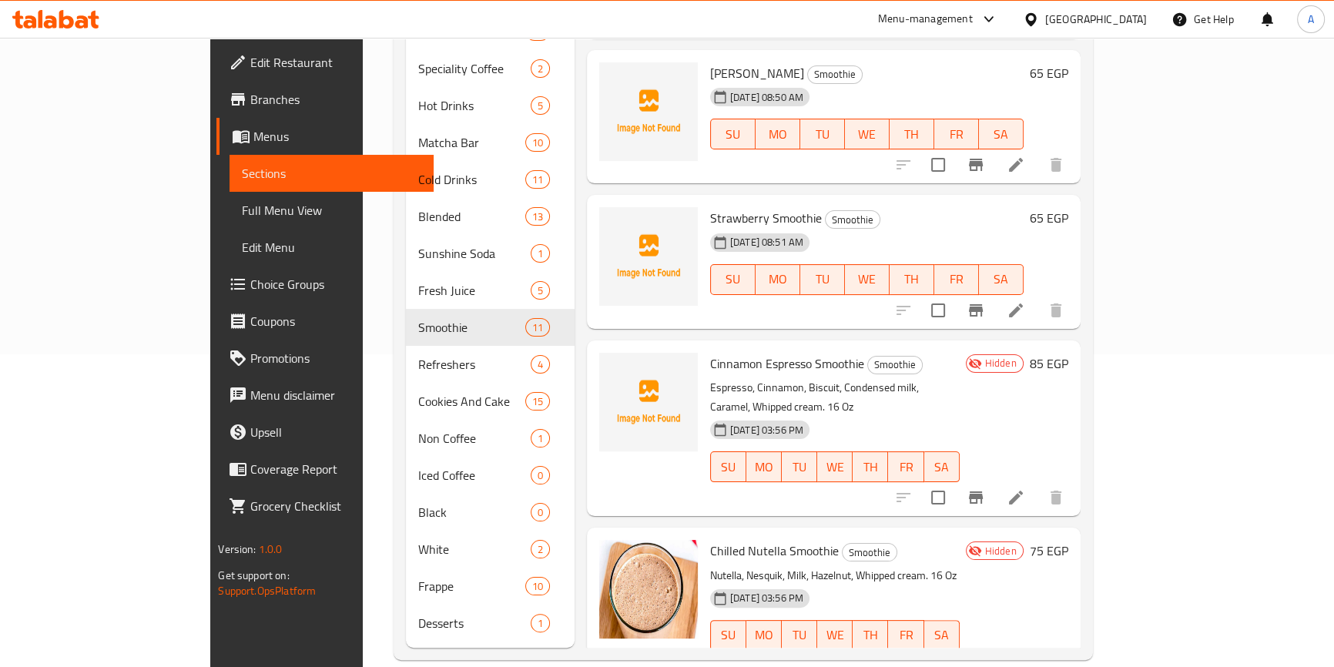
scroll to position [728, 0]
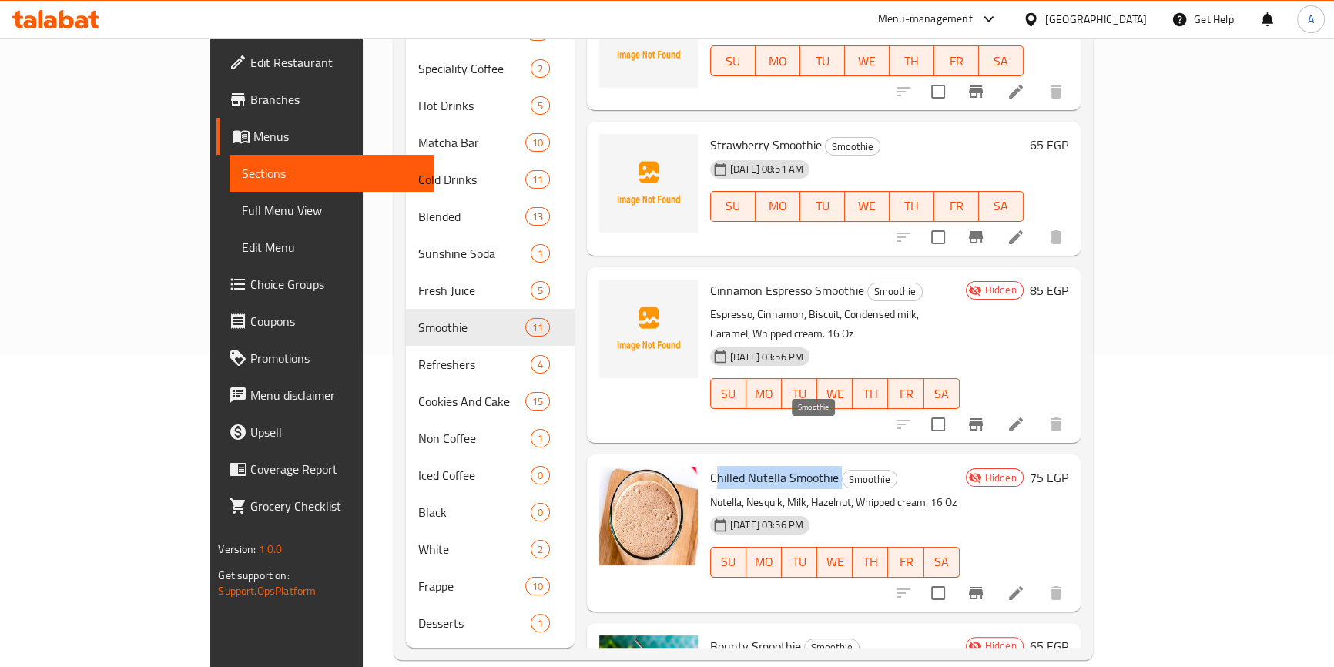
drag, startPoint x: 661, startPoint y: 433, endPoint x: 792, endPoint y: 437, distance: 131.7
click at [792, 467] on h6 "Chilled Nutella Smoothie Smoothie" at bounding box center [834, 478] width 249 height 22
click at [704, 460] on div "Chilled Nutella Smoothie Smoothie Nutella, Nesquik, Milk, Hazelnut, Whipped cre…" at bounding box center [835, 532] width 262 height 144
drag, startPoint x: 658, startPoint y: 433, endPoint x: 785, endPoint y: 433, distance: 127.0
click at [785, 467] on h6 "Chilled Nutella Smoothie Smoothie" at bounding box center [834, 478] width 249 height 22
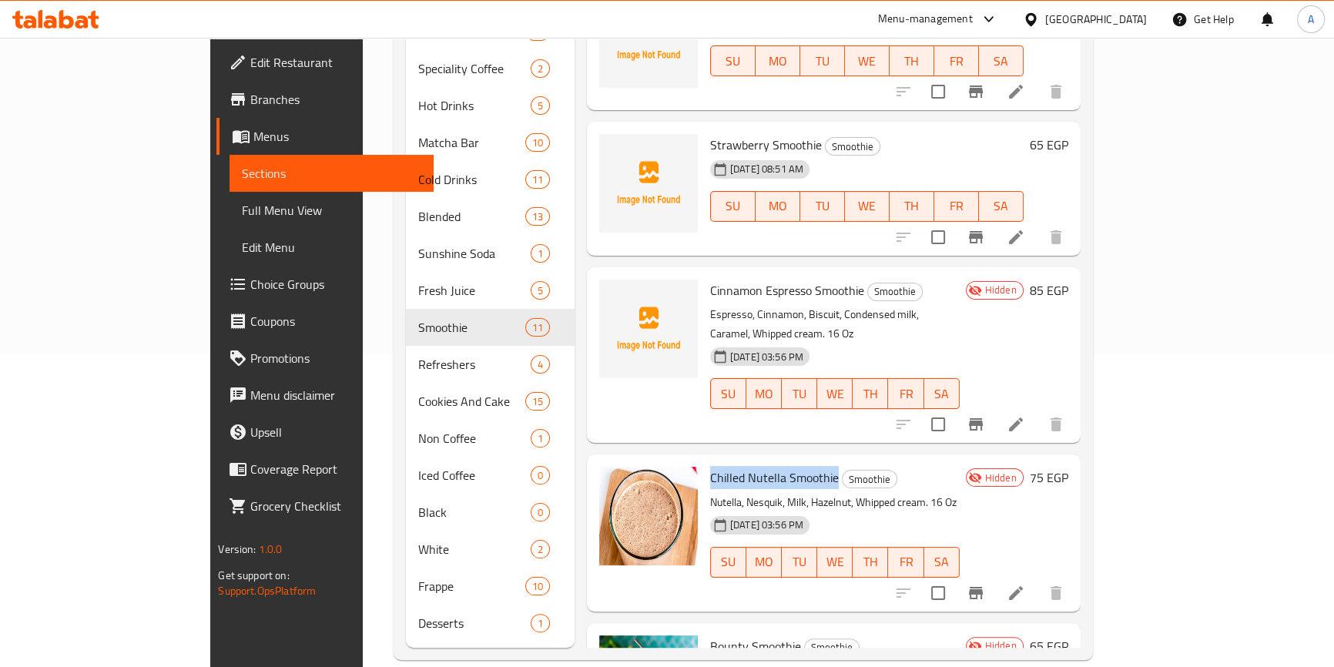
copy span "Chilled Nutella Smoothie"
click at [1068, 323] on div "Hidden 85 EGP" at bounding box center [1013, 354] width 109 height 151
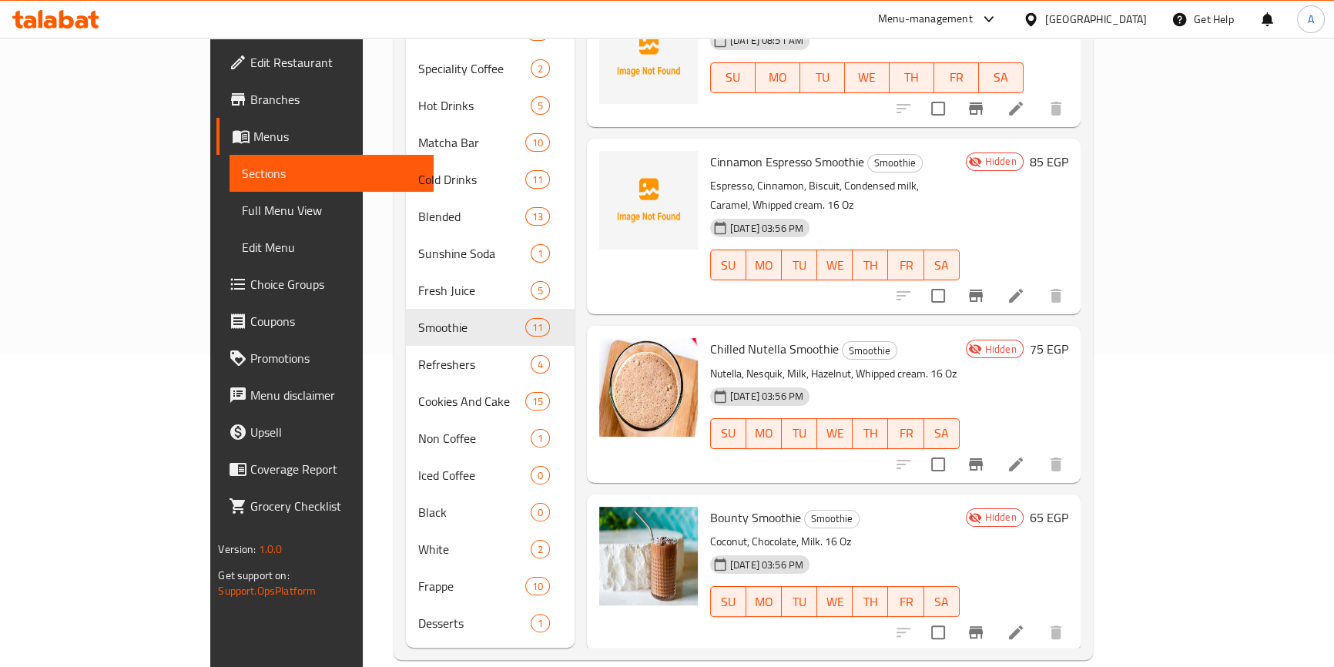
scroll to position [868, 0]
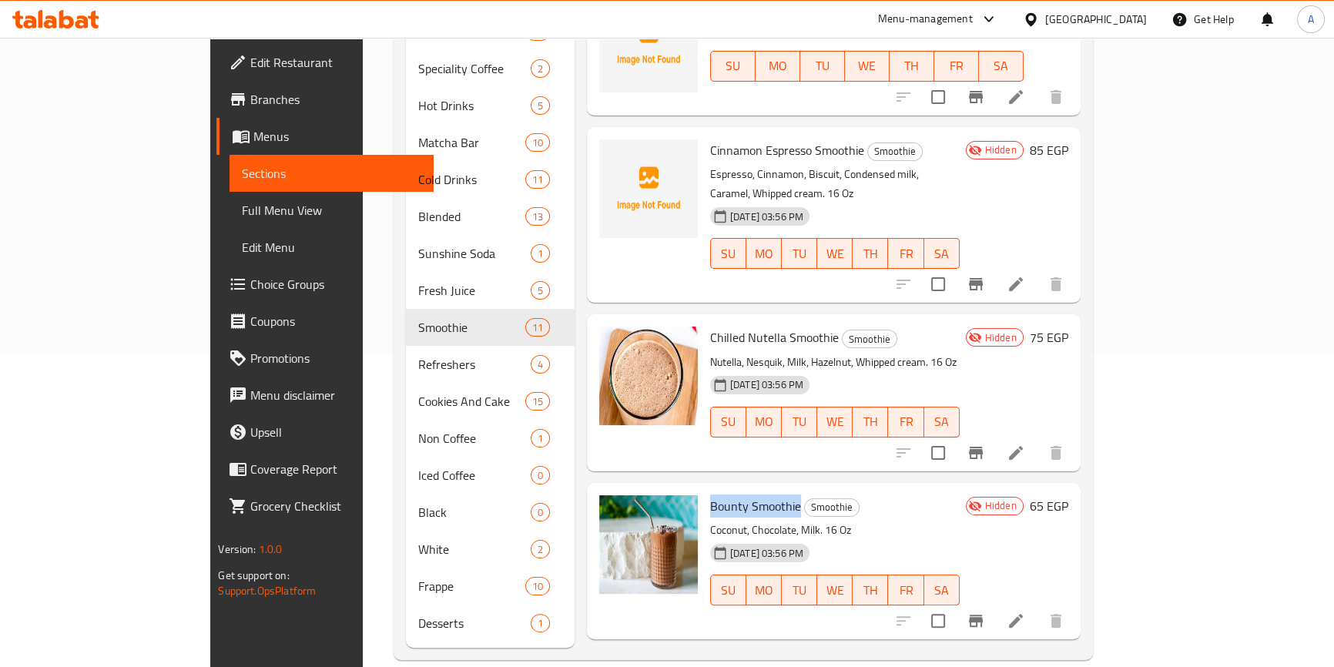
drag, startPoint x: 660, startPoint y: 464, endPoint x: 747, endPoint y: 461, distance: 87.1
click at [747, 495] on h6 "Bounty Smoothie Smoothie" at bounding box center [834, 506] width 249 height 22
copy span "Bounty Smoothie"
click at [1068, 498] on div "Hidden 65 EGP" at bounding box center [1013, 561] width 109 height 132
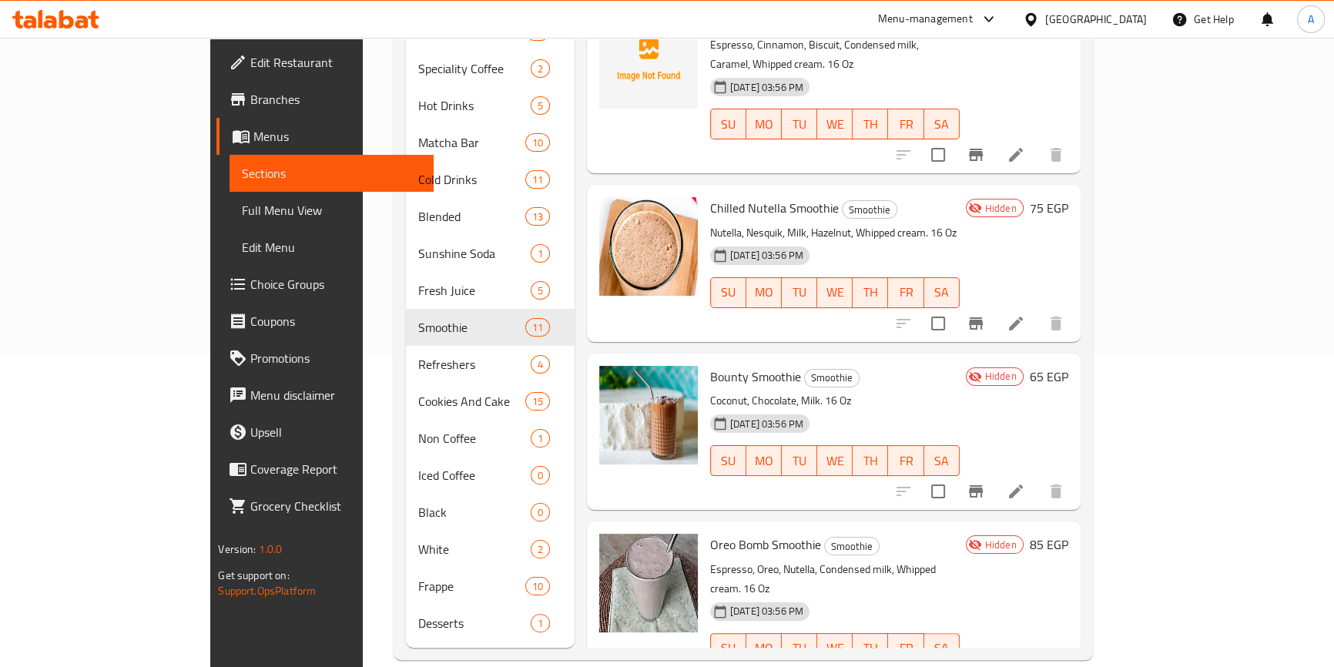
scroll to position [1009, 0]
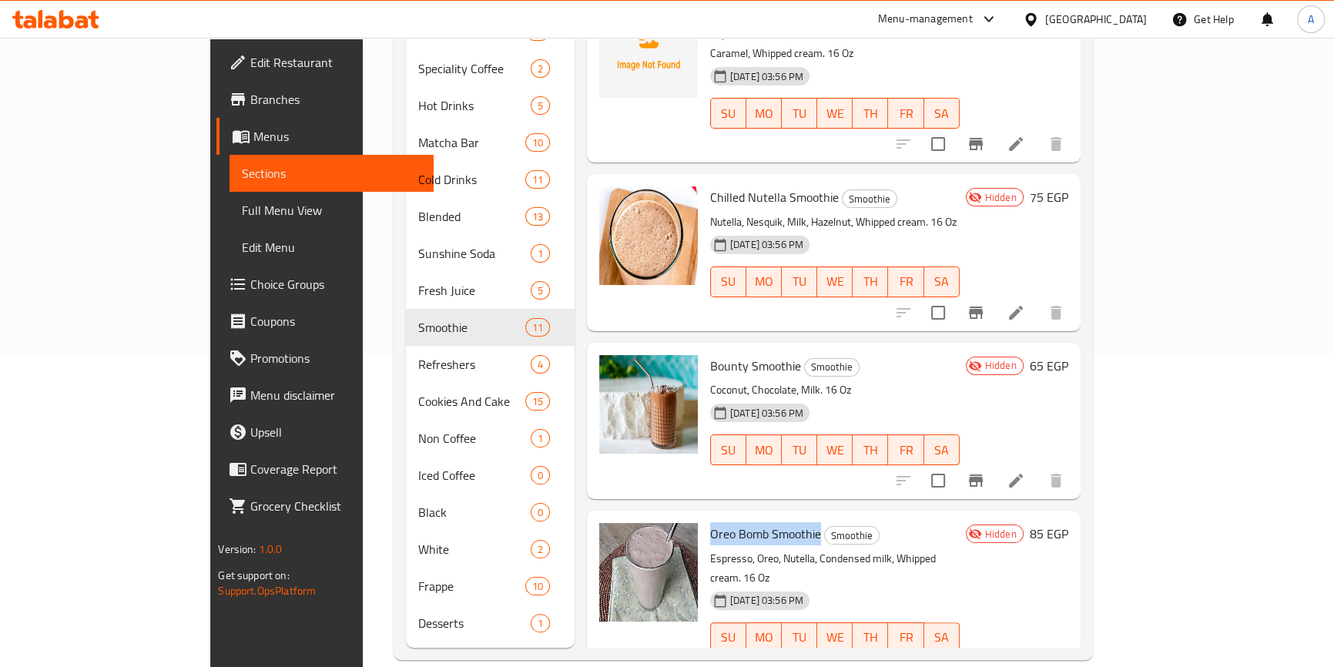
drag, startPoint x: 659, startPoint y: 487, endPoint x: 765, endPoint y: 493, distance: 106.4
click at [765, 522] on span "Oreo Bomb Smoothie" at bounding box center [765, 533] width 111 height 23
copy span "Oreo Bomb Smoothie"
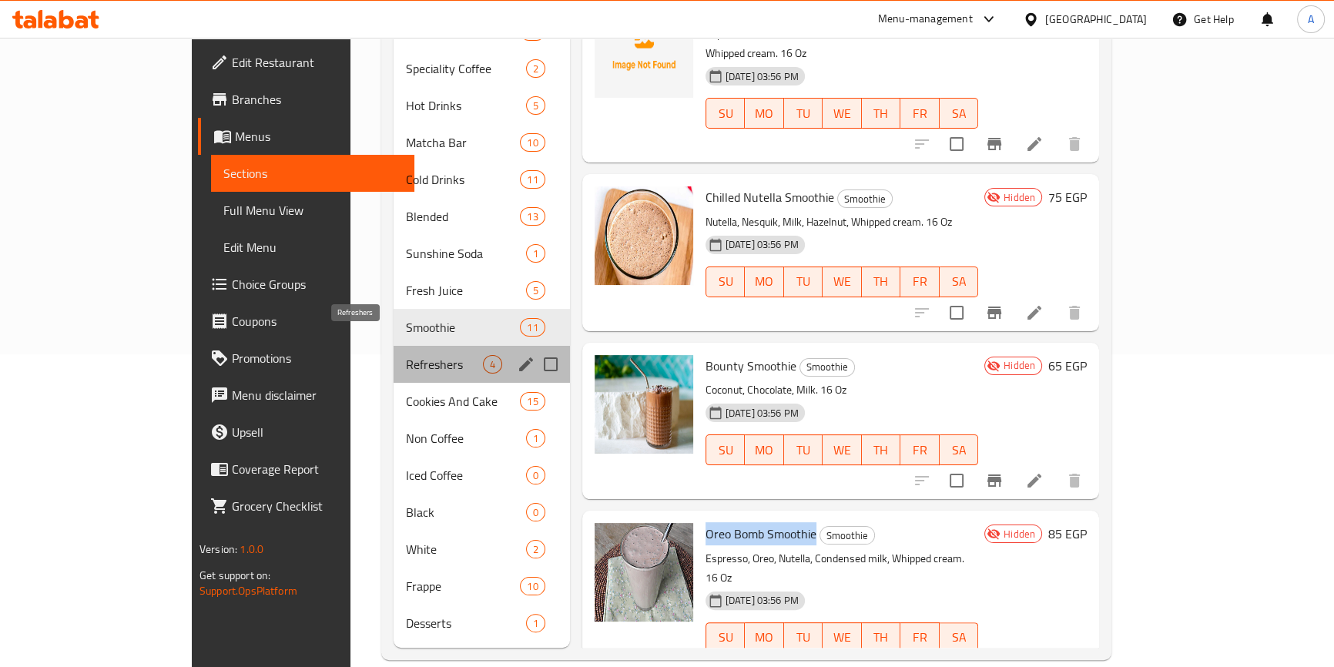
click at [406, 355] on span "Refreshers" at bounding box center [444, 364] width 77 height 18
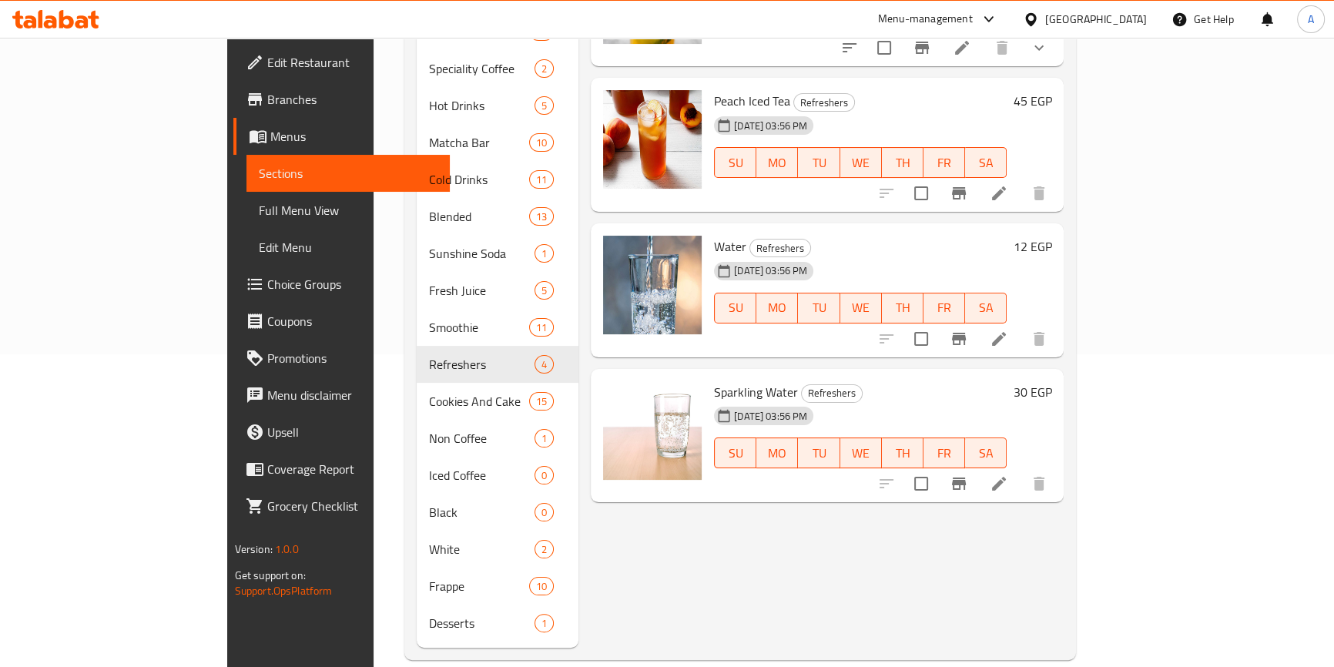
scroll to position [172, 0]
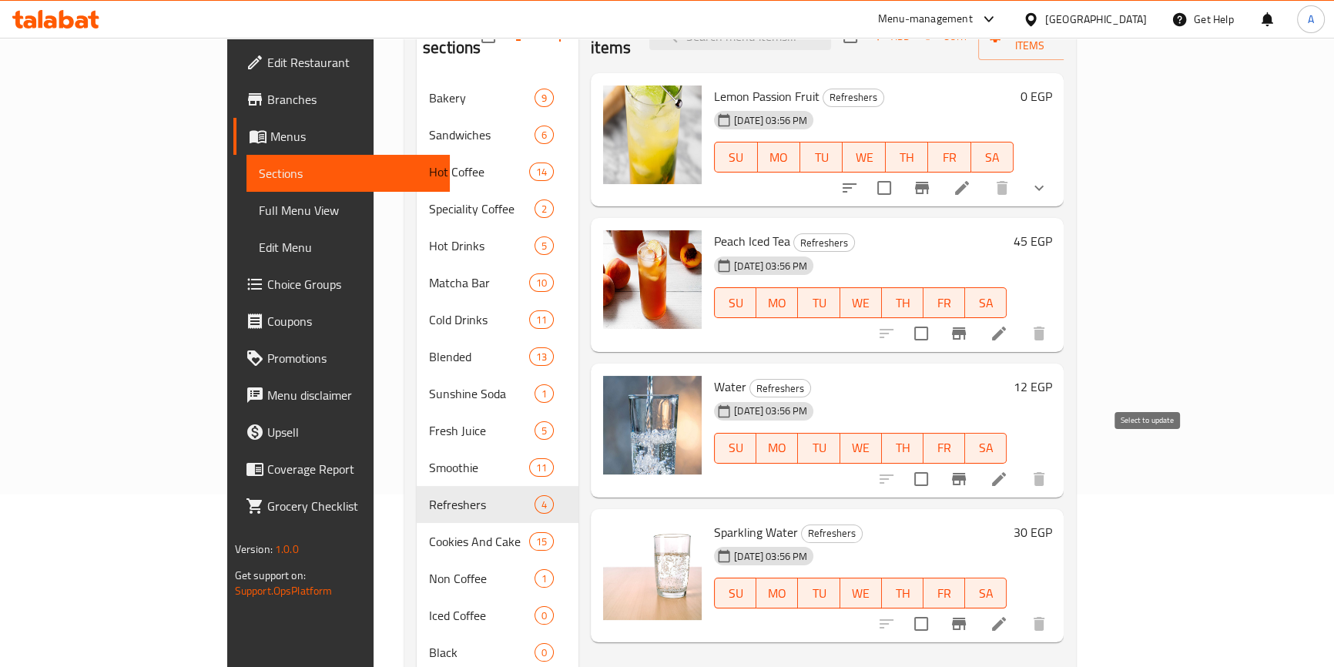
click at [937, 463] on input "checkbox" at bounding box center [921, 479] width 32 height 32
checkbox input "true"
click at [937, 607] on input "checkbox" at bounding box center [921, 623] width 32 height 32
checkbox input "true"
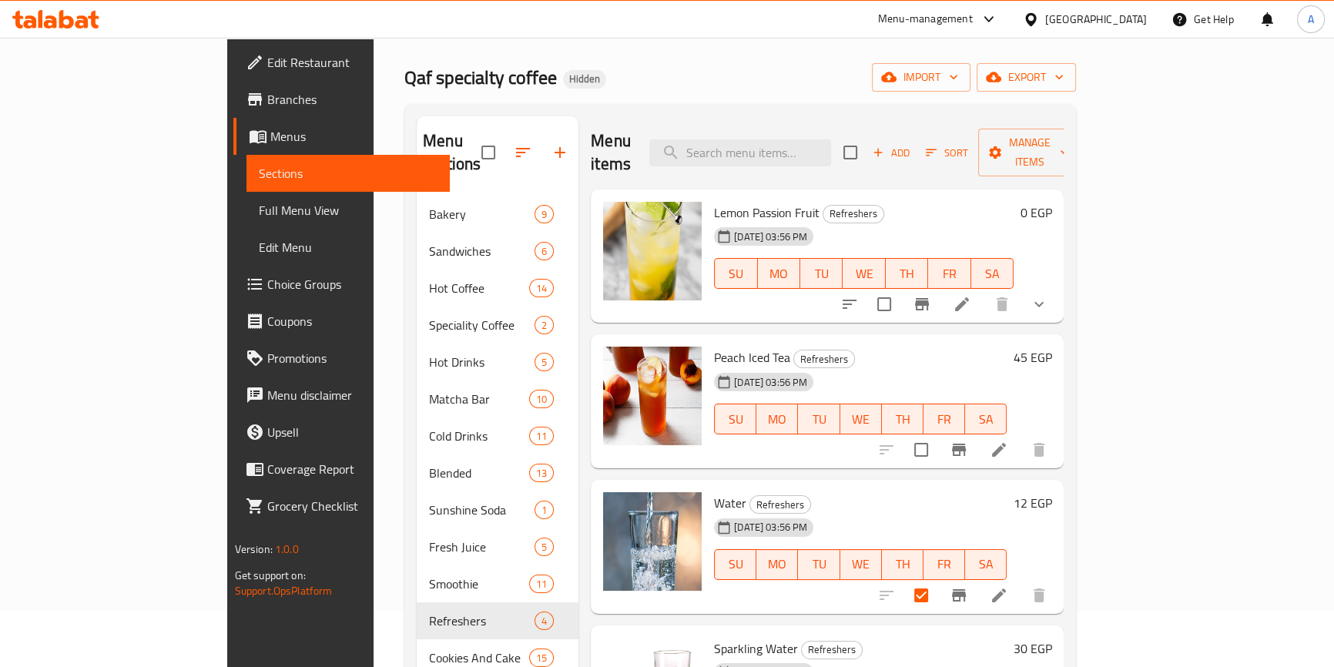
scroll to position [0, 0]
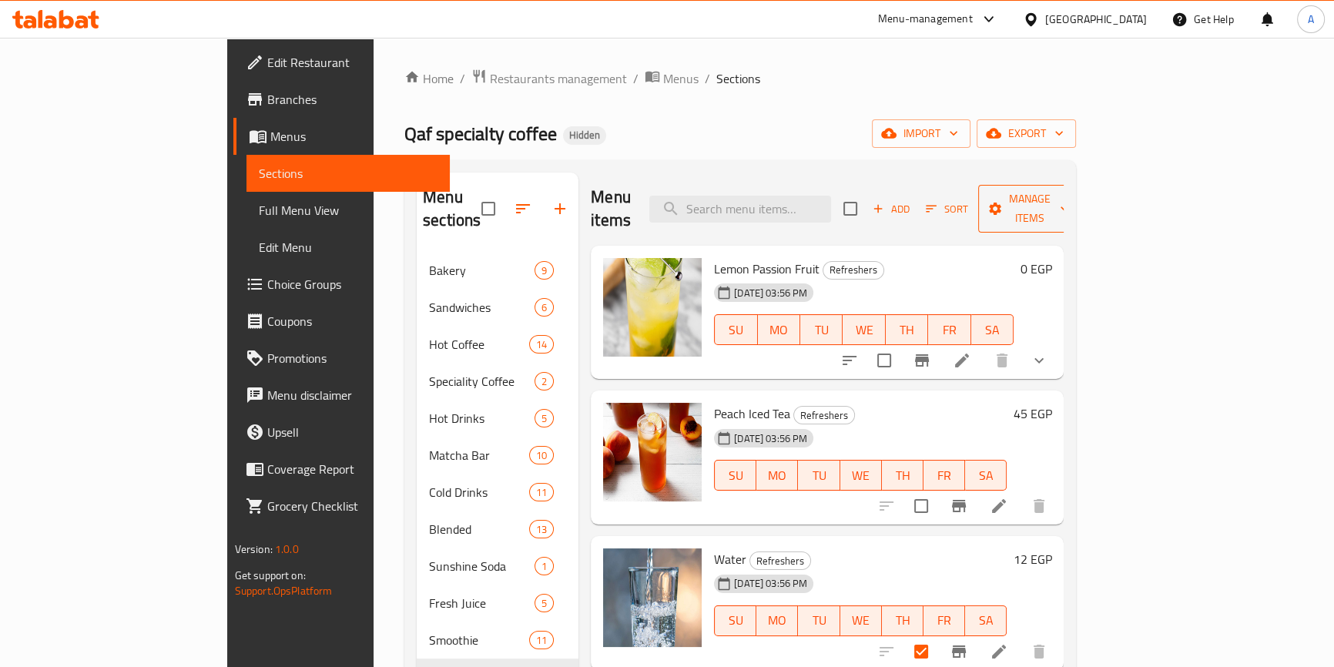
click at [1069, 192] on span "Manage items" at bounding box center [1029, 208] width 79 height 38
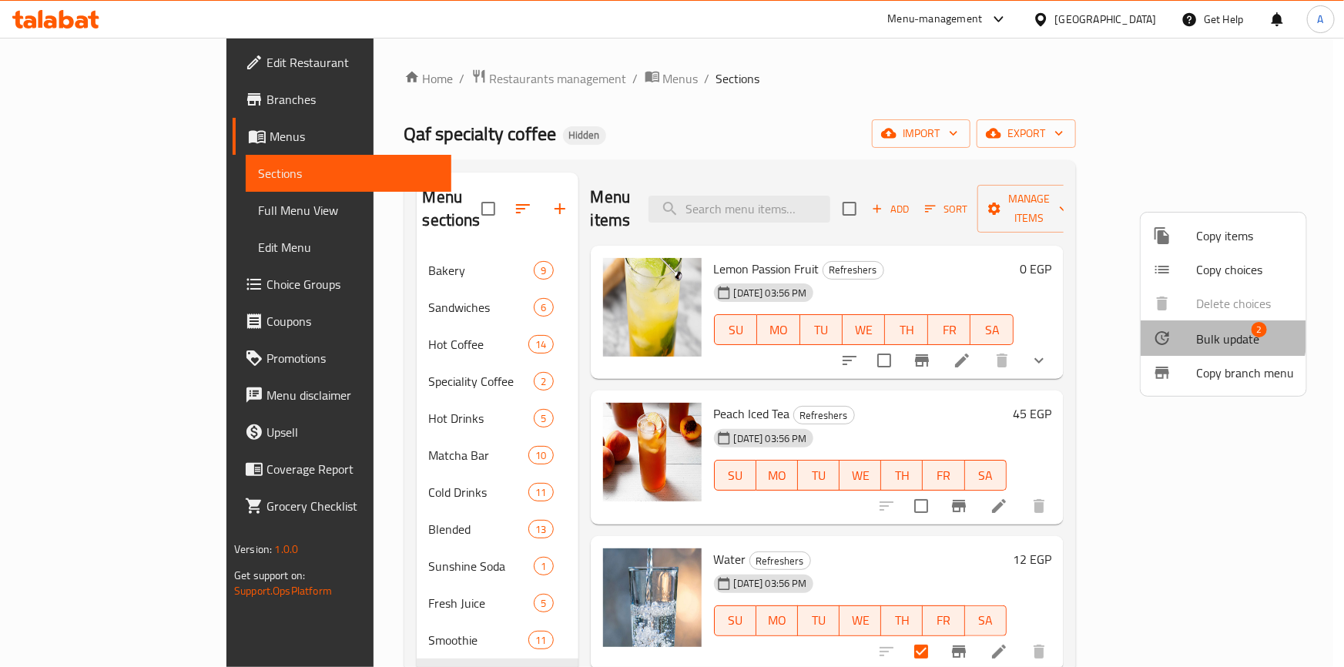
click at [1186, 330] on div at bounding box center [1174, 338] width 43 height 18
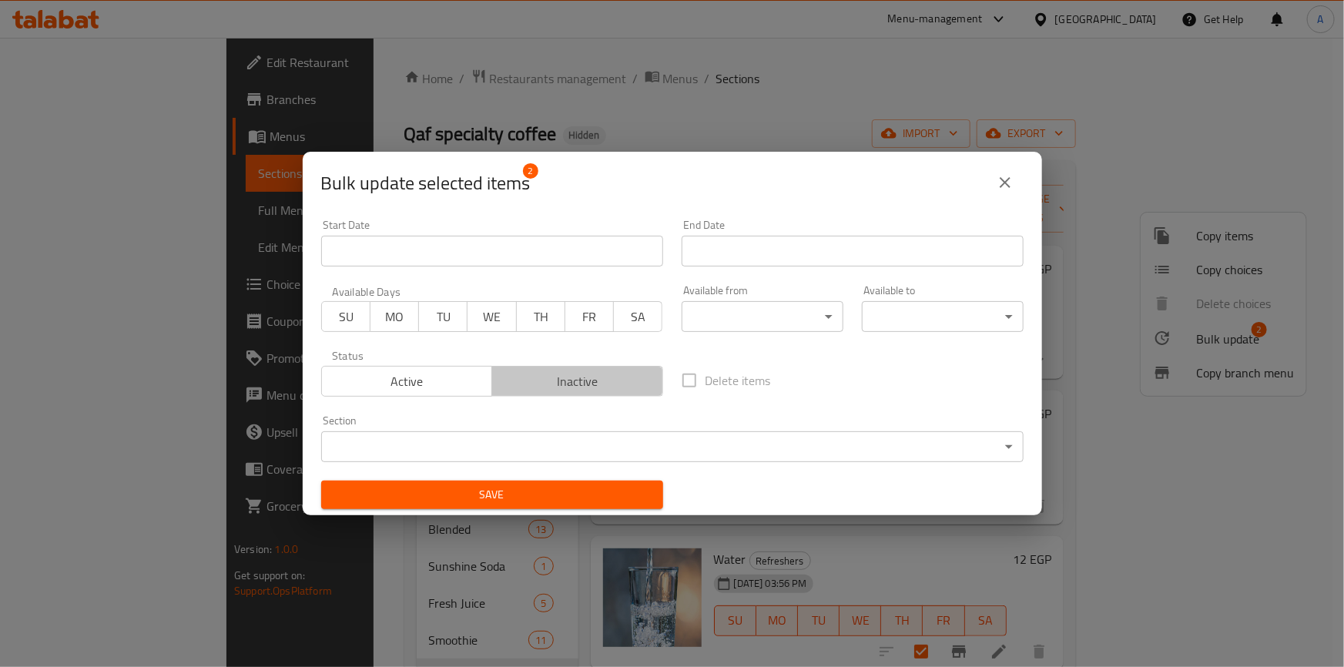
click at [607, 380] on span "Inactive" at bounding box center [577, 381] width 159 height 22
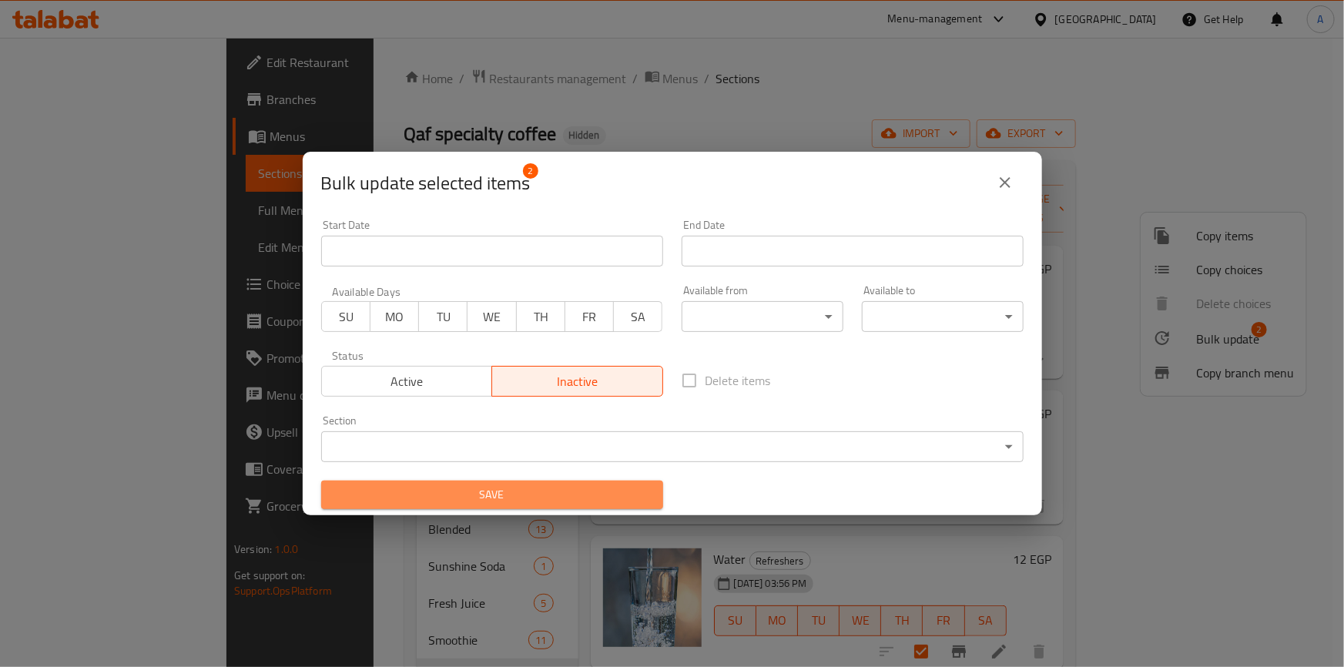
click at [504, 500] on span "Save" at bounding box center [491, 494] width 317 height 19
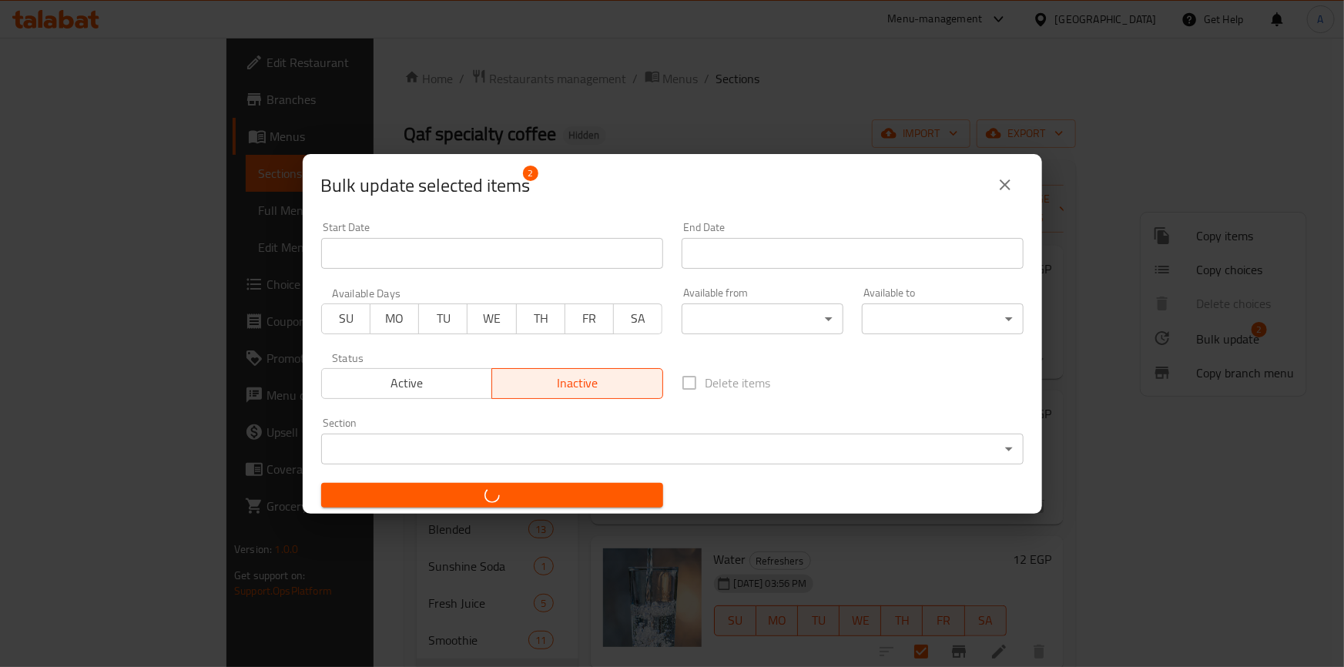
checkbox input "false"
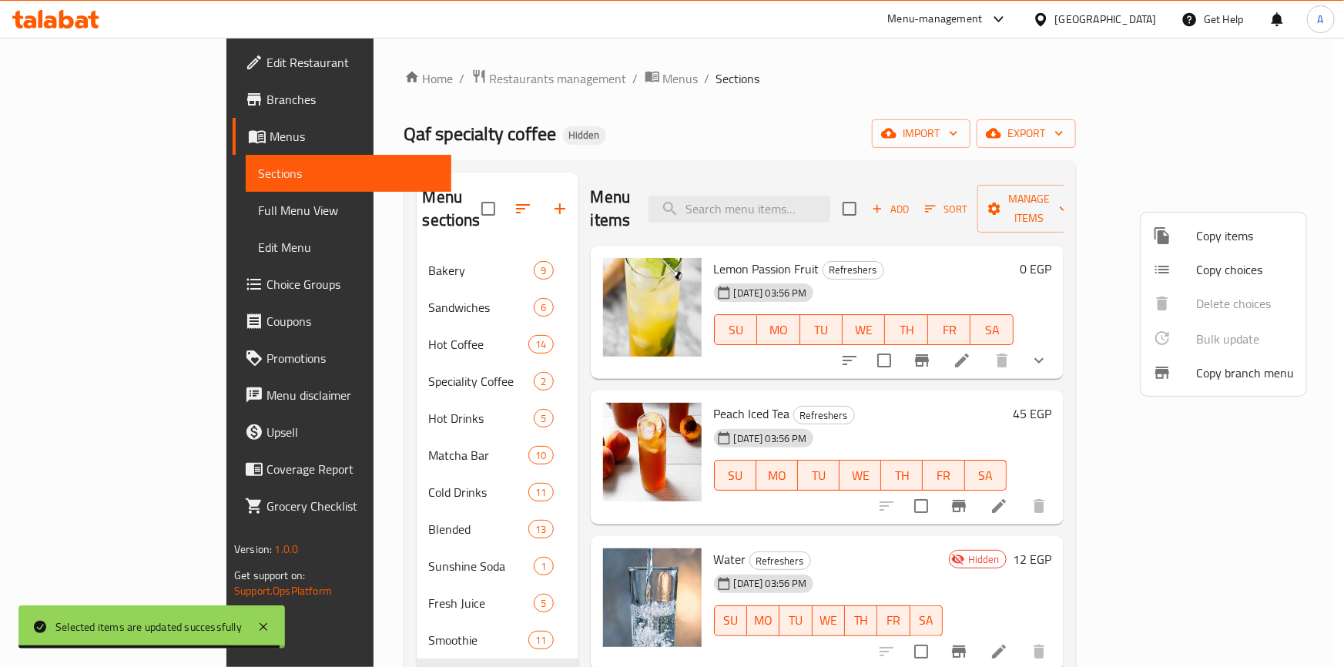
click at [238, 513] on div at bounding box center [672, 333] width 1344 height 667
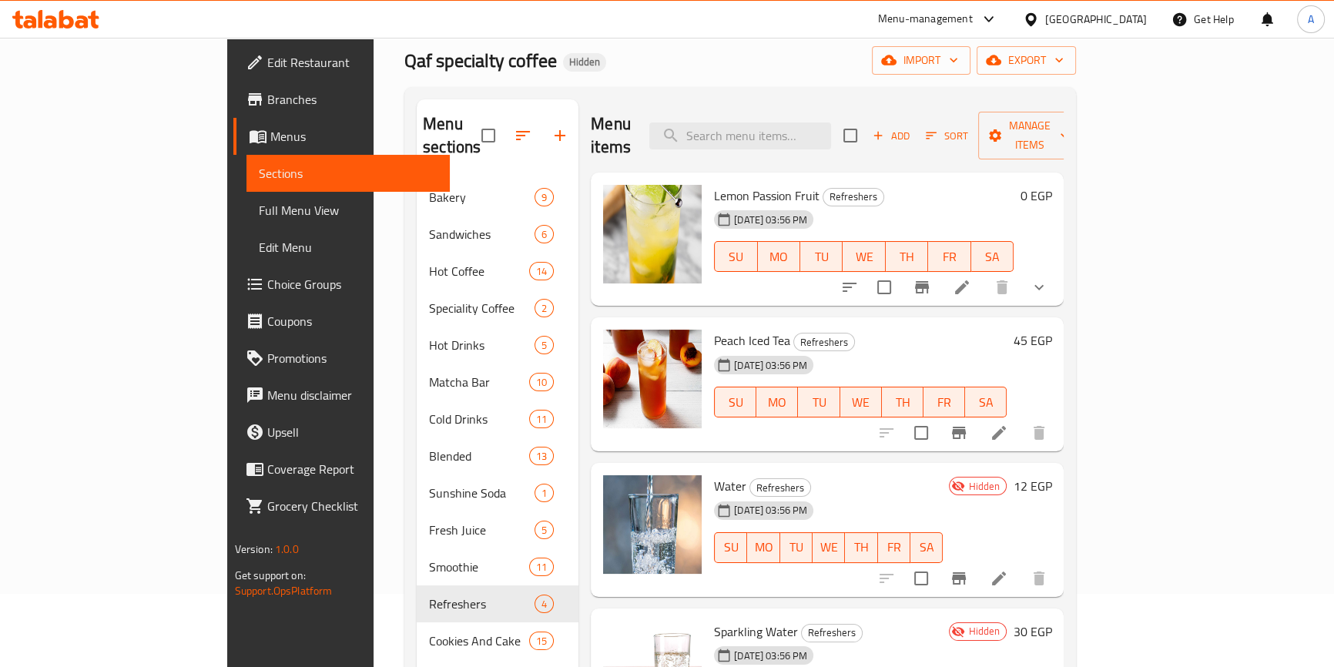
scroll to position [139, 0]
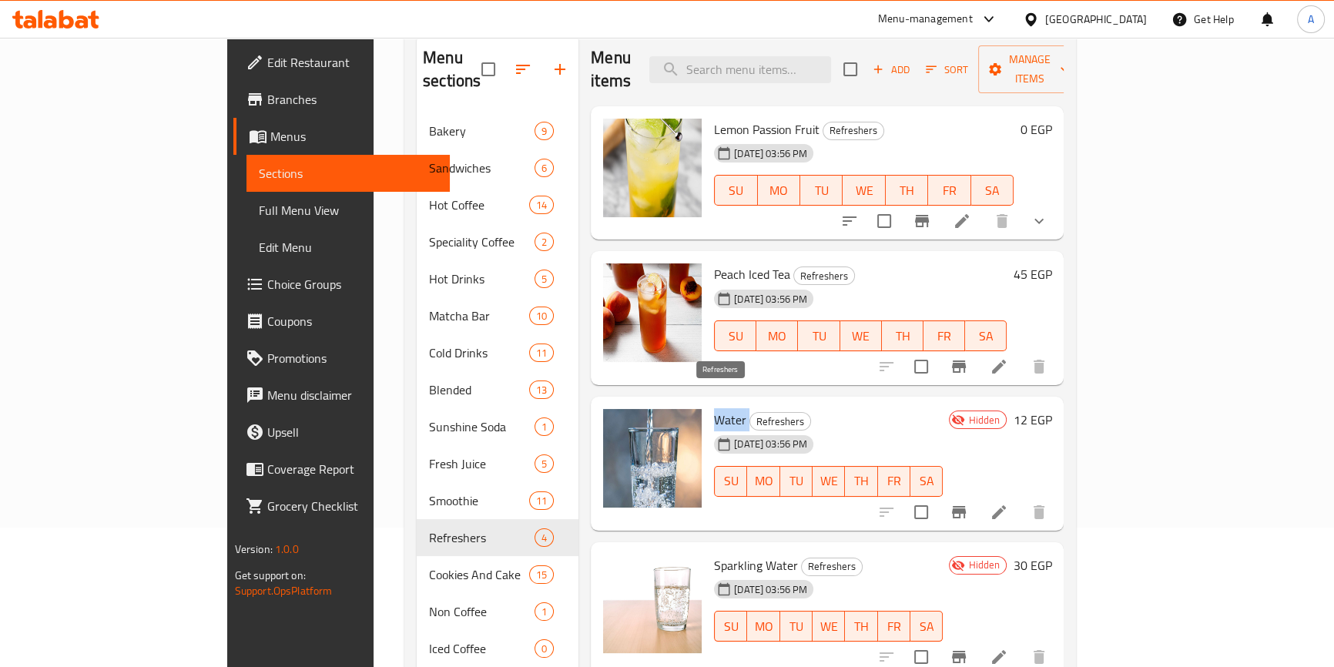
drag, startPoint x: 661, startPoint y: 391, endPoint x: 694, endPoint y: 392, distance: 33.1
click at [714, 409] on h6 "Water Refreshers" at bounding box center [828, 420] width 229 height 22
copy h6 "Water"
click at [1051, 453] on div "Hidden 12 EGP" at bounding box center [996, 463] width 109 height 109
drag, startPoint x: 659, startPoint y: 539, endPoint x: 738, endPoint y: 542, distance: 79.4
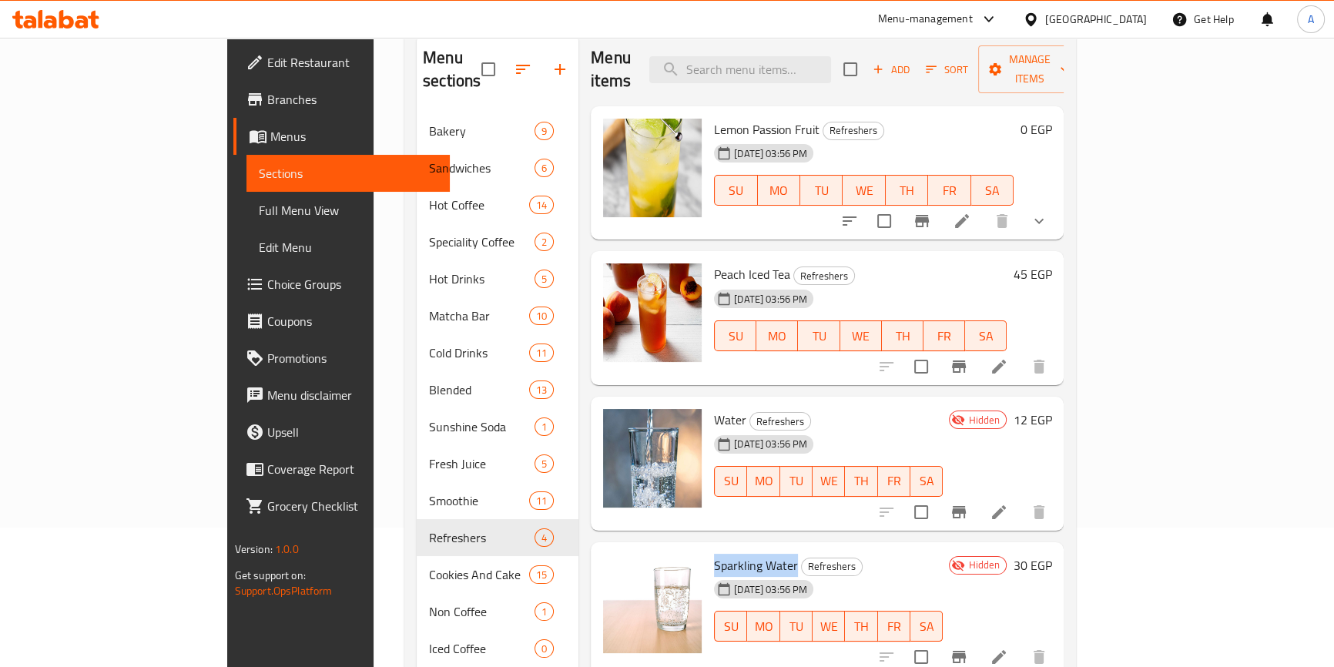
click at [738, 554] on h6 "Sparkling Water Refreshers" at bounding box center [828, 565] width 229 height 22
copy span "Sparkling Water"
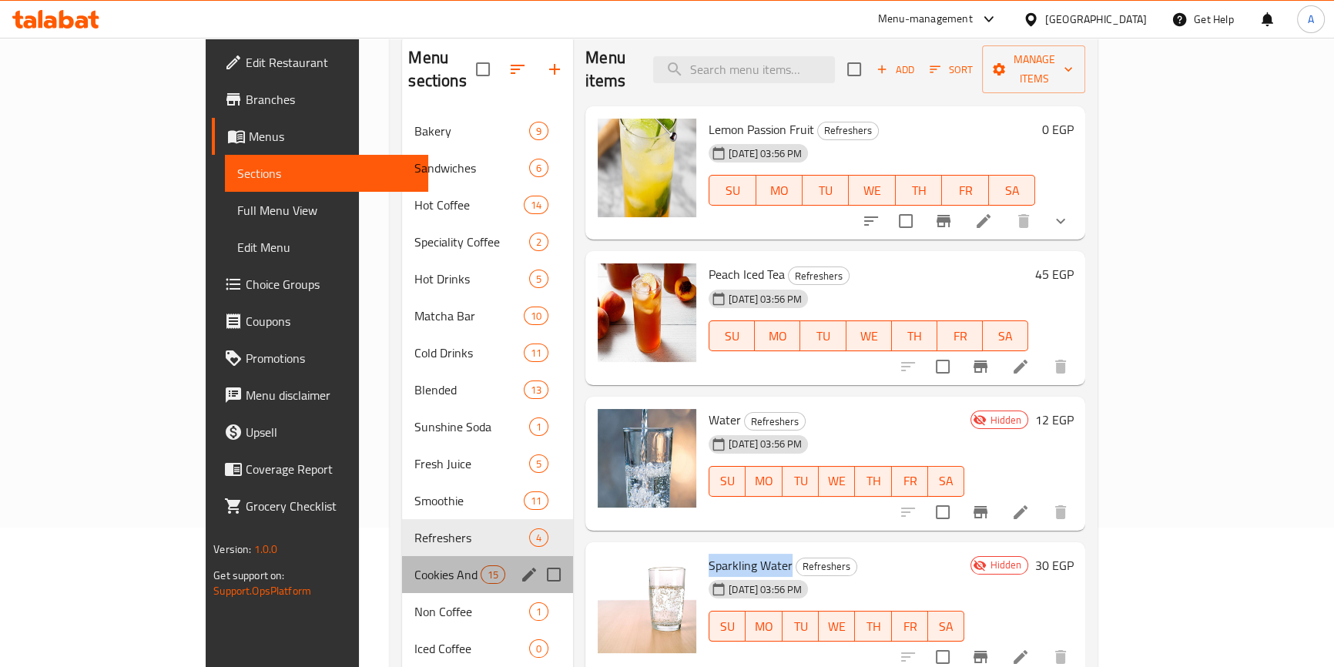
click at [402, 556] on div "Cookies And Cake 15" at bounding box center [487, 574] width 171 height 37
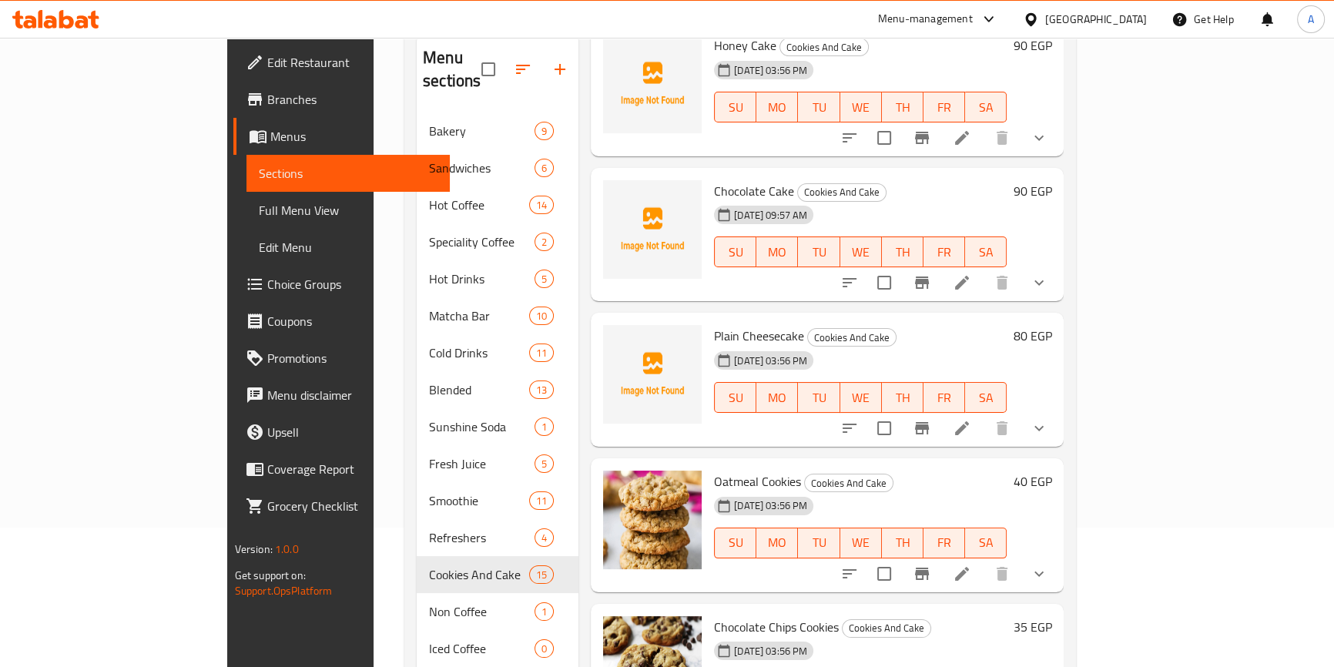
scroll to position [1451, 0]
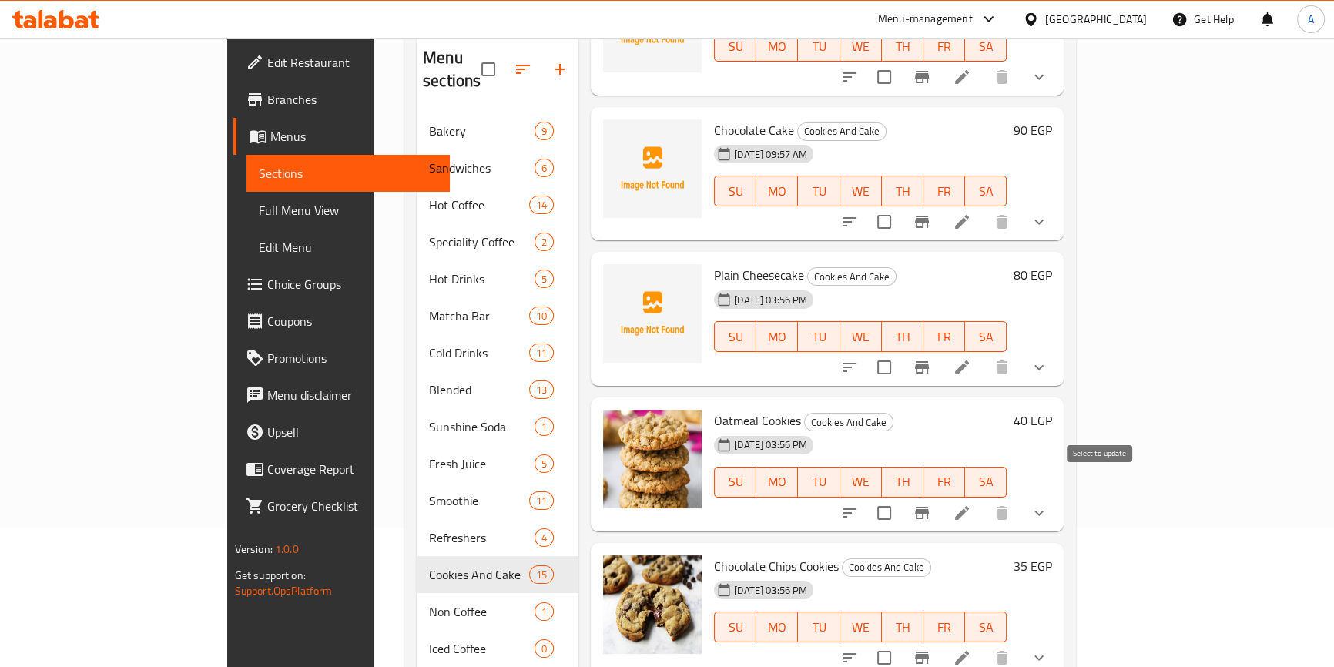
click at [900, 497] on input "checkbox" at bounding box center [884, 513] width 32 height 32
checkbox input "true"
click at [900, 641] on input "checkbox" at bounding box center [884, 657] width 32 height 32
checkbox input "true"
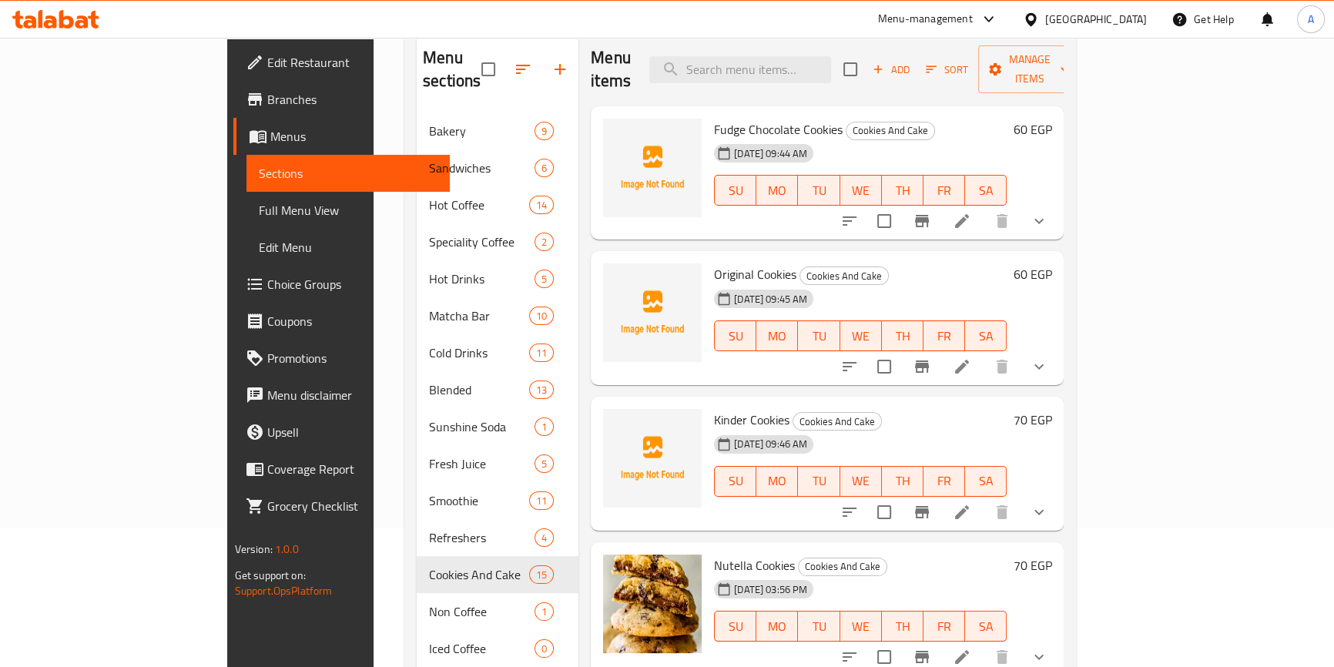
scroll to position [0, 0]
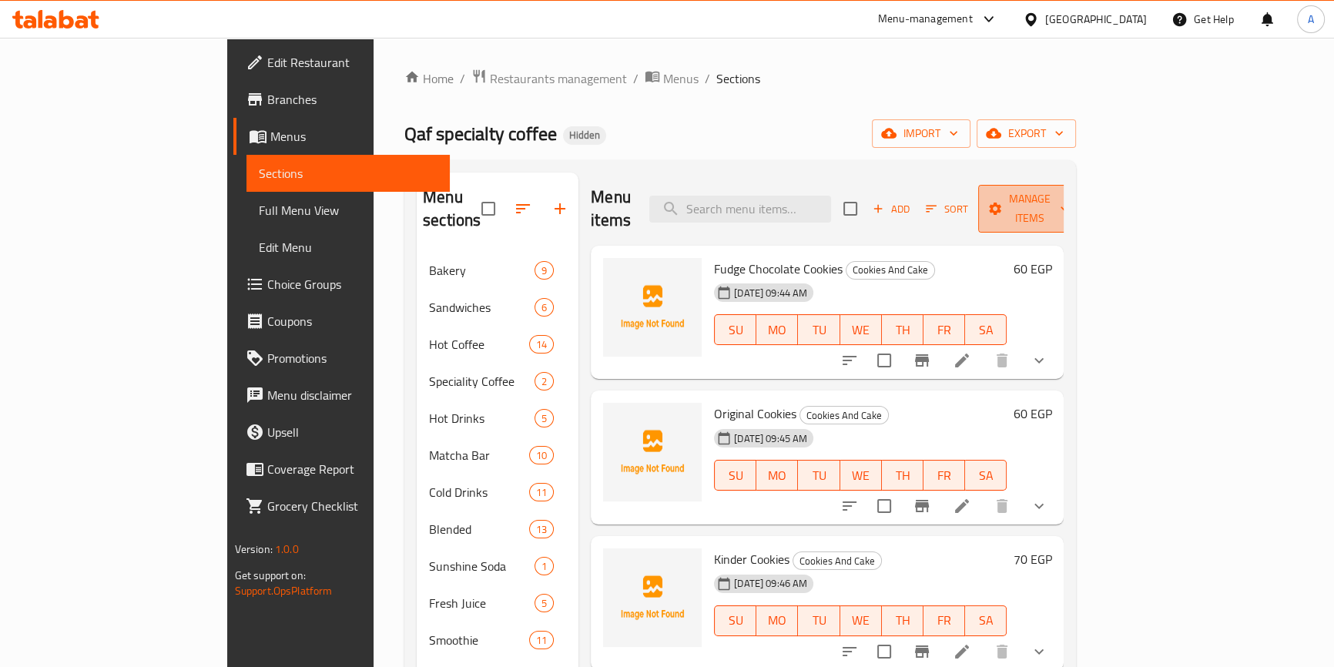
click at [1069, 198] on span "Manage items" at bounding box center [1029, 208] width 79 height 38
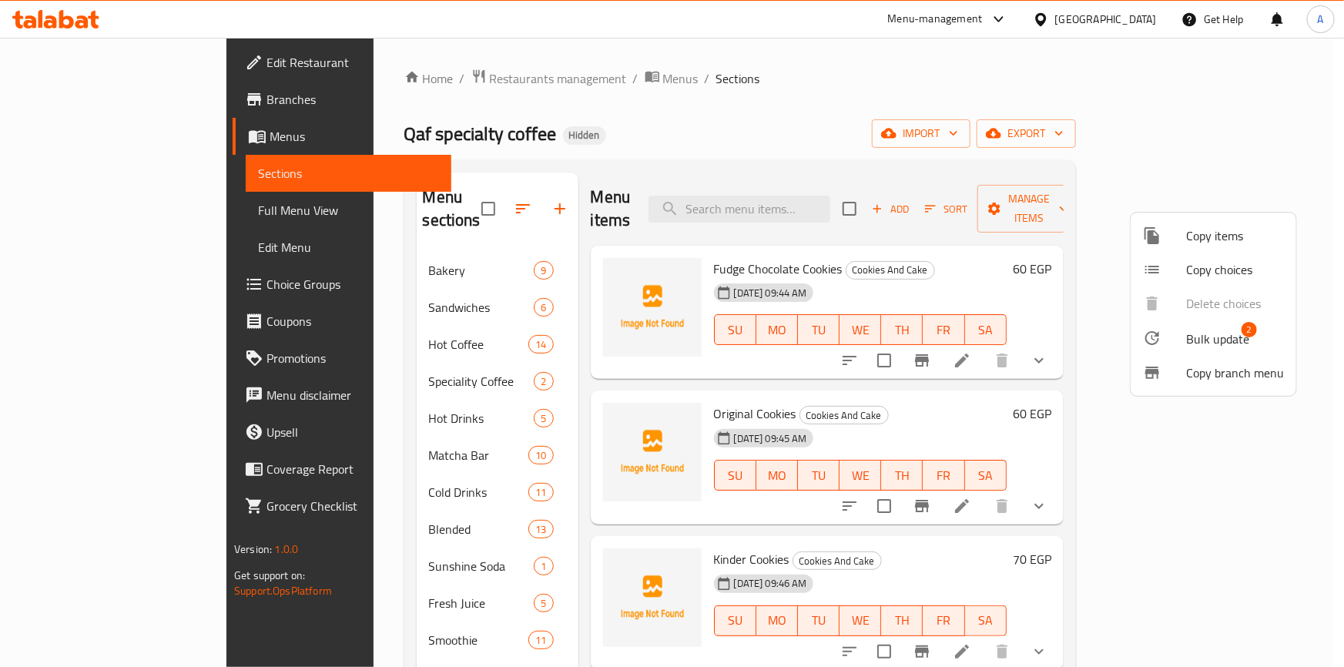
click at [1165, 330] on div at bounding box center [1164, 338] width 43 height 18
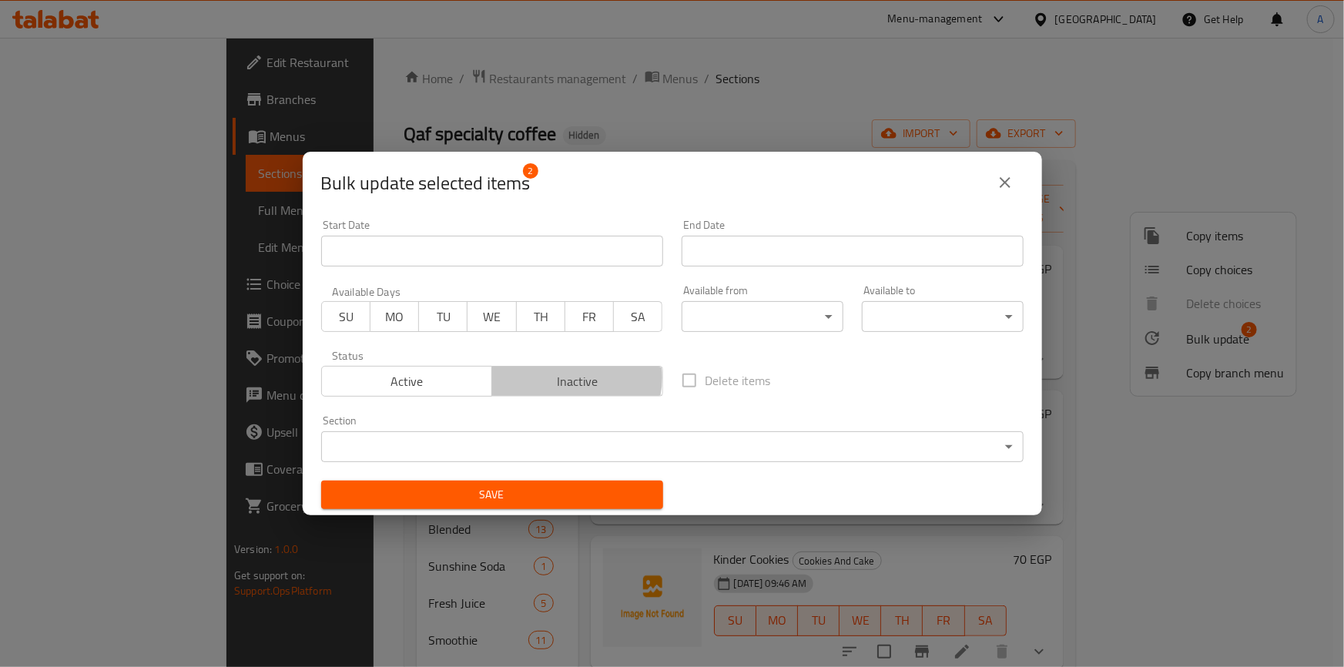
click at [567, 377] on span "Inactive" at bounding box center [577, 381] width 159 height 22
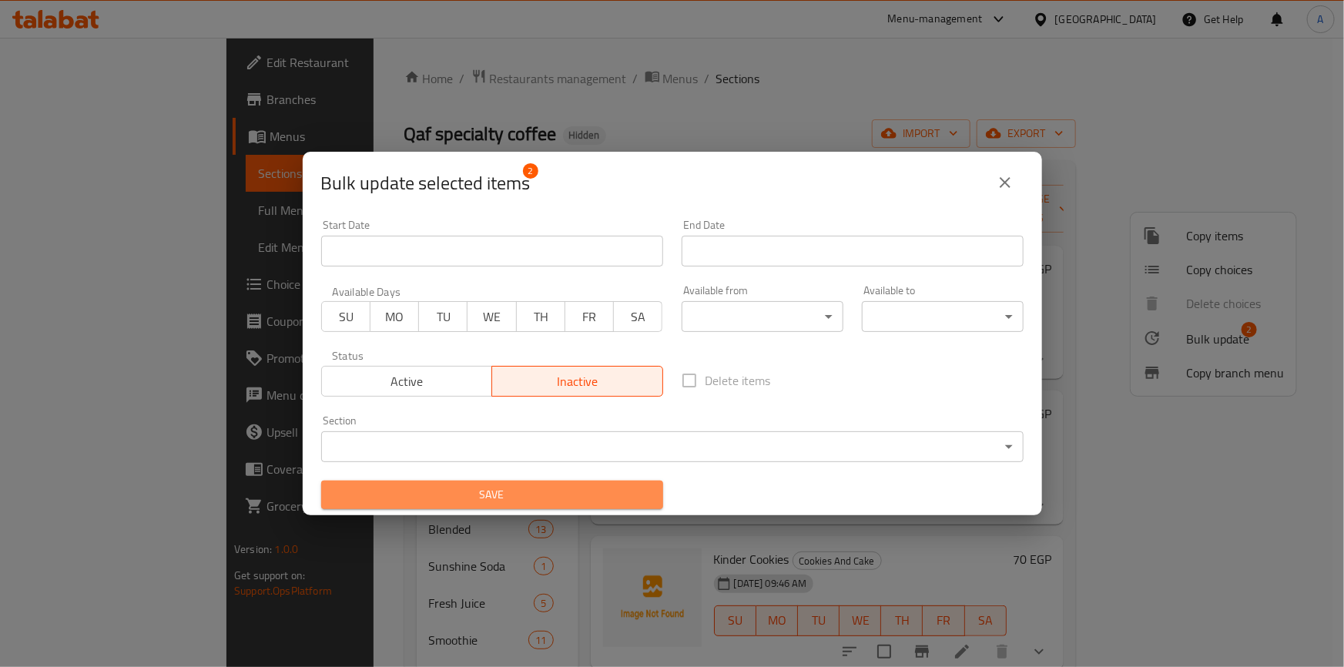
click at [544, 497] on span "Save" at bounding box center [491, 494] width 317 height 19
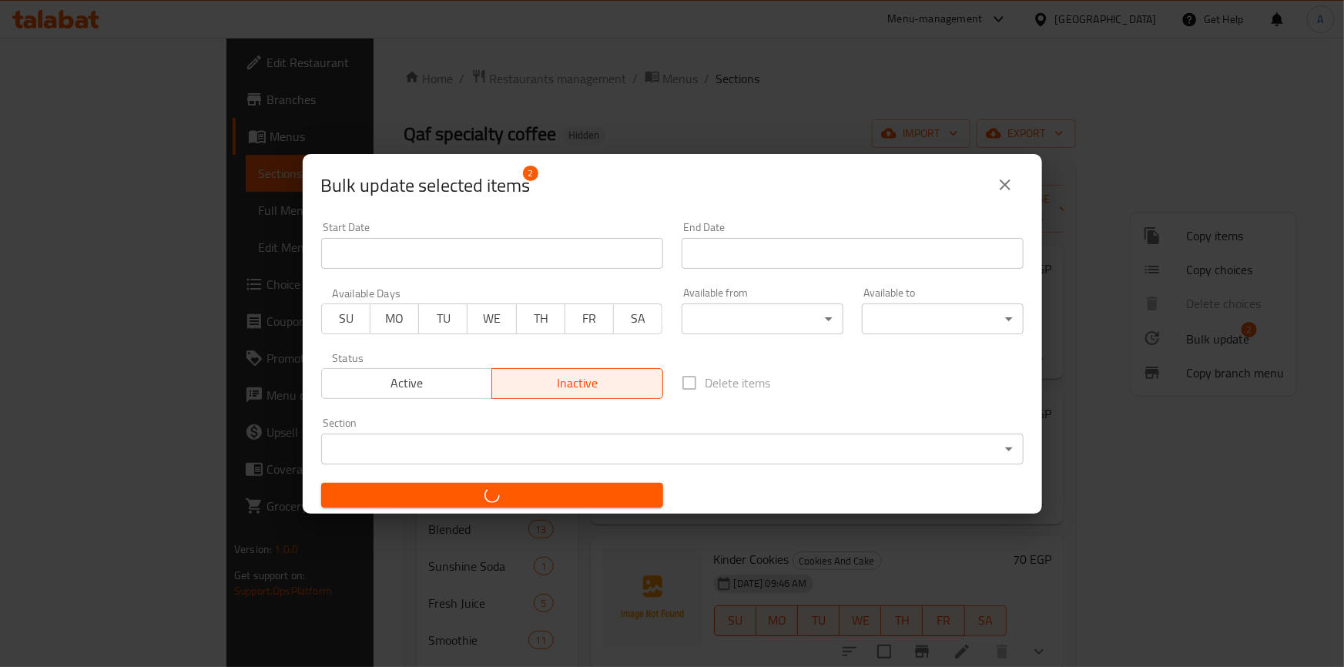
checkbox input "false"
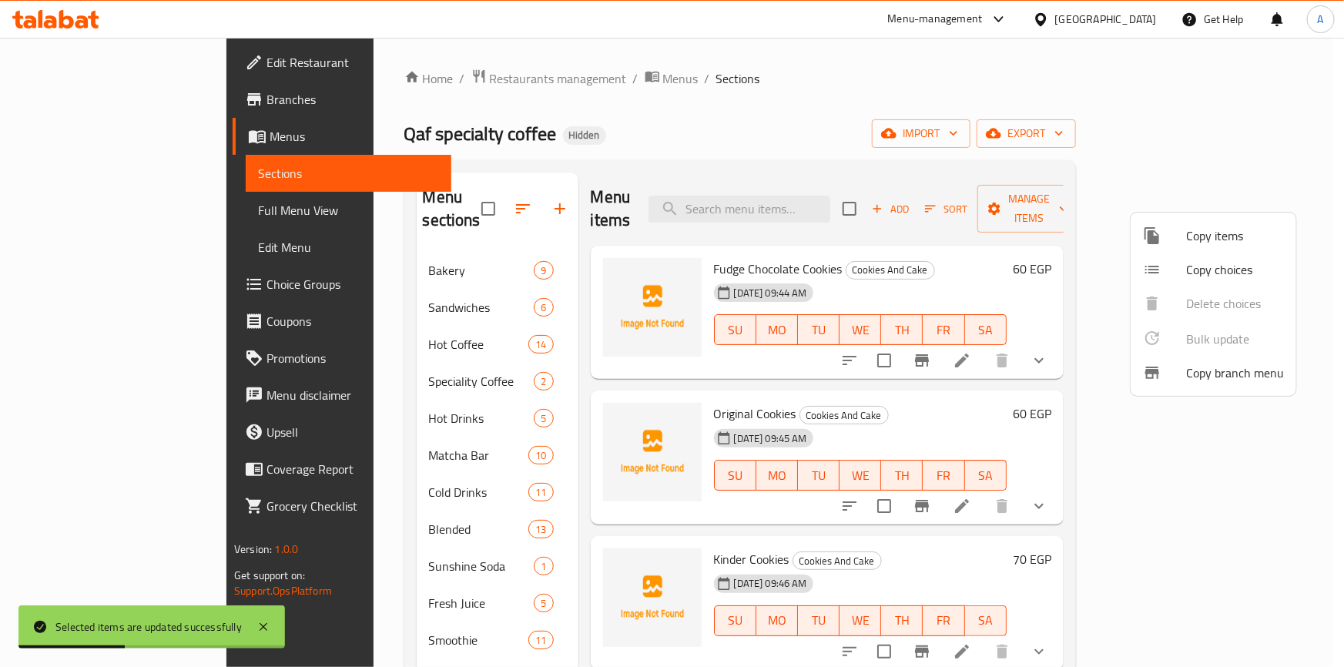
click at [896, 386] on div at bounding box center [672, 333] width 1344 height 667
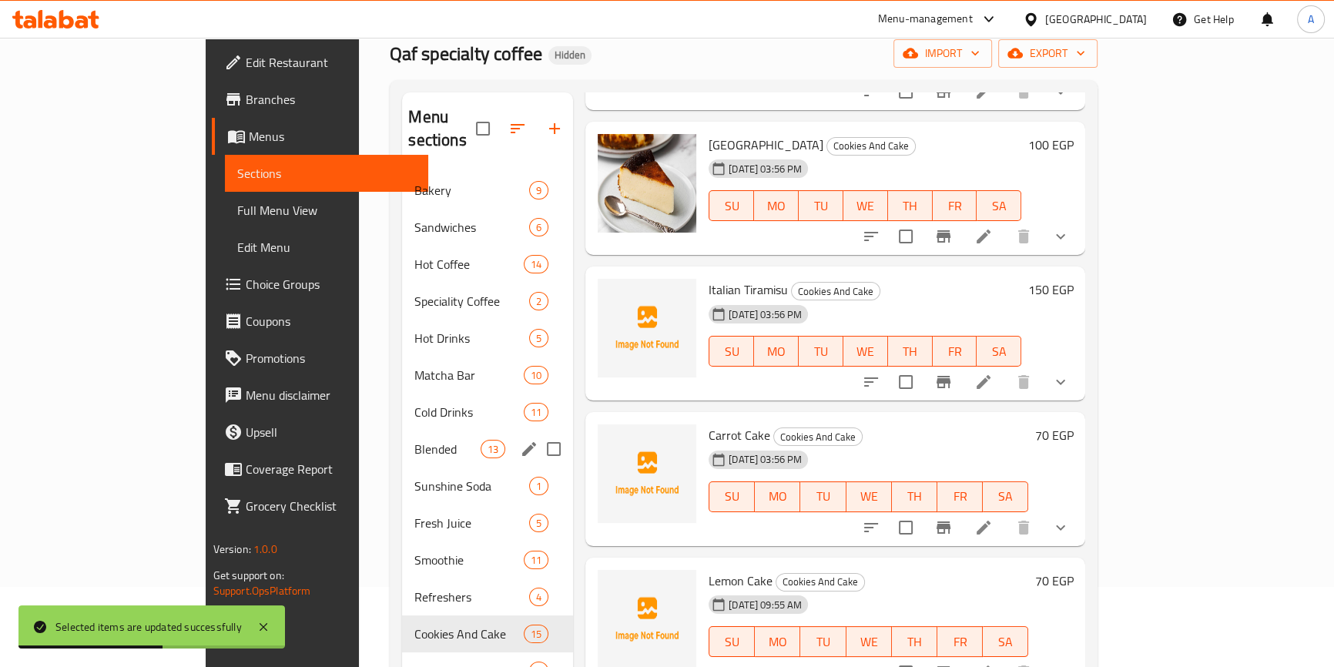
scroll to position [313, 0]
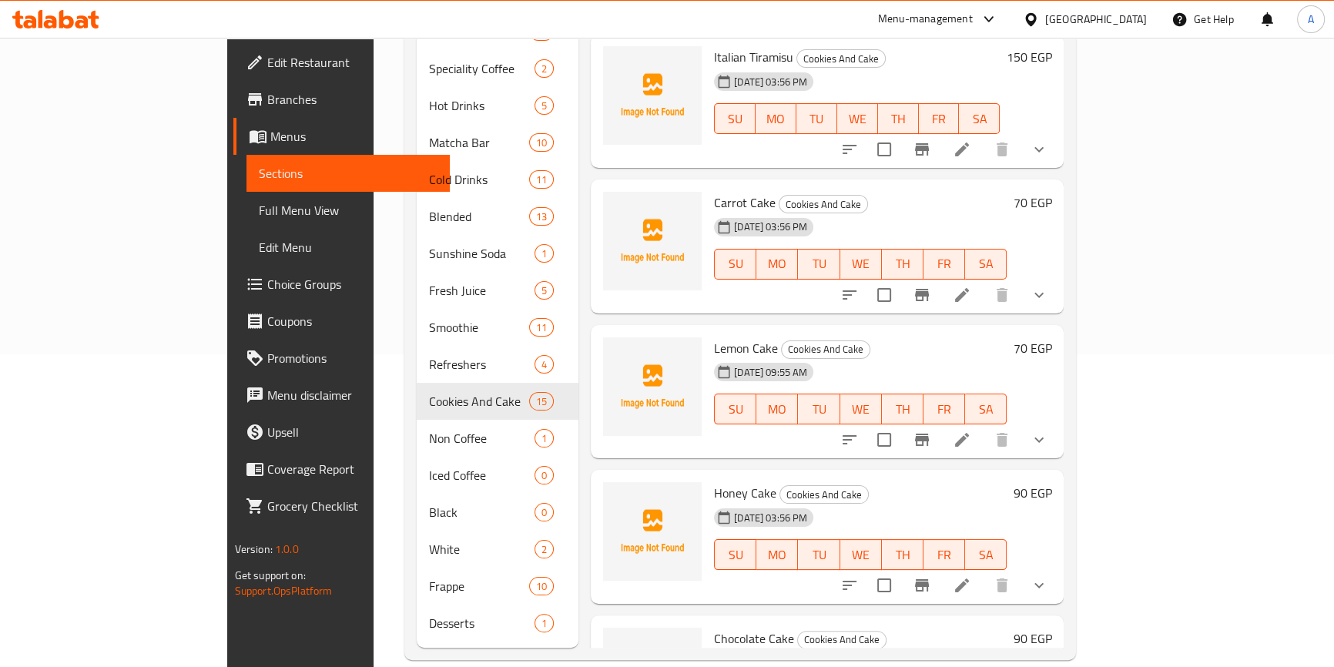
click at [1006, 482] on h6 "Honey Cake Cookies And Cake" at bounding box center [860, 493] width 293 height 22
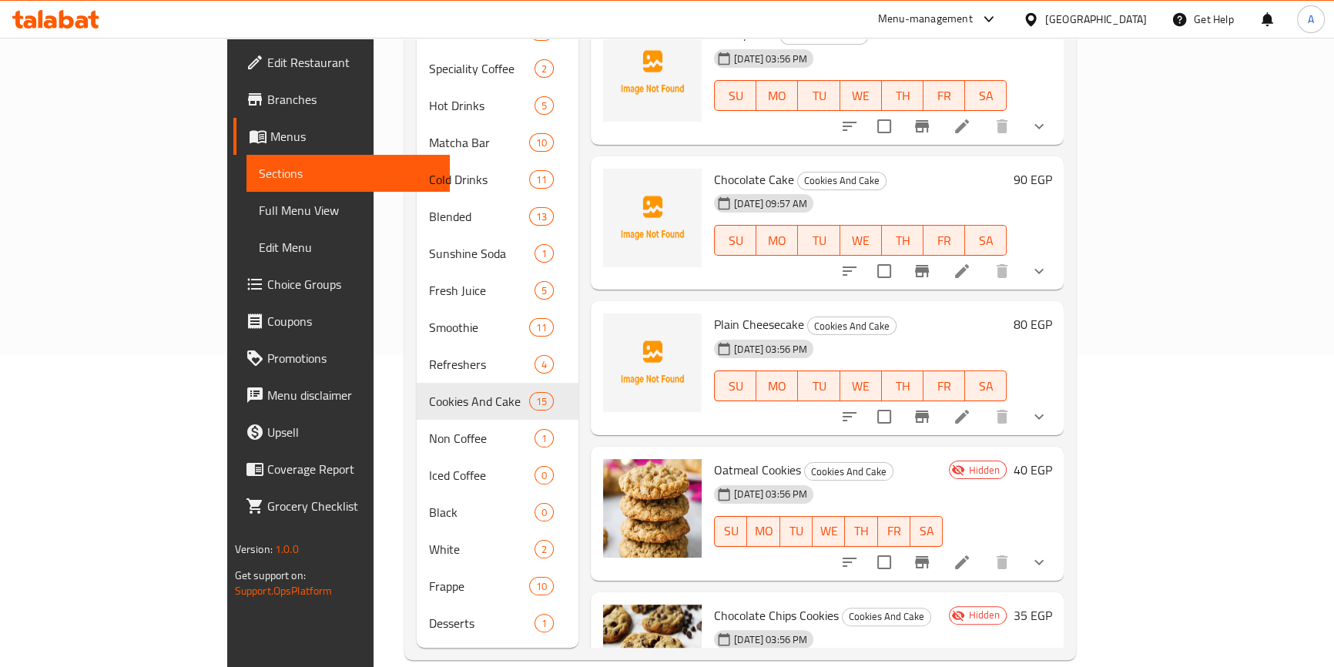
scroll to position [1451, 0]
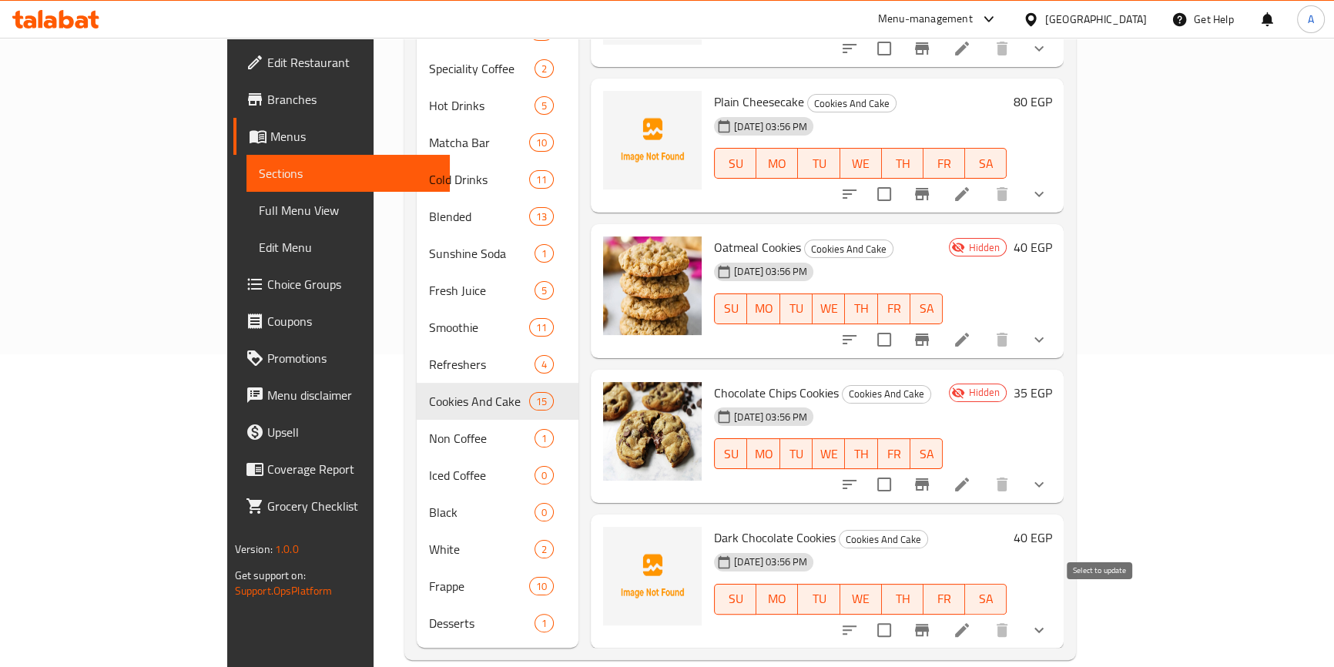
click at [900, 614] on input "checkbox" at bounding box center [884, 630] width 32 height 32
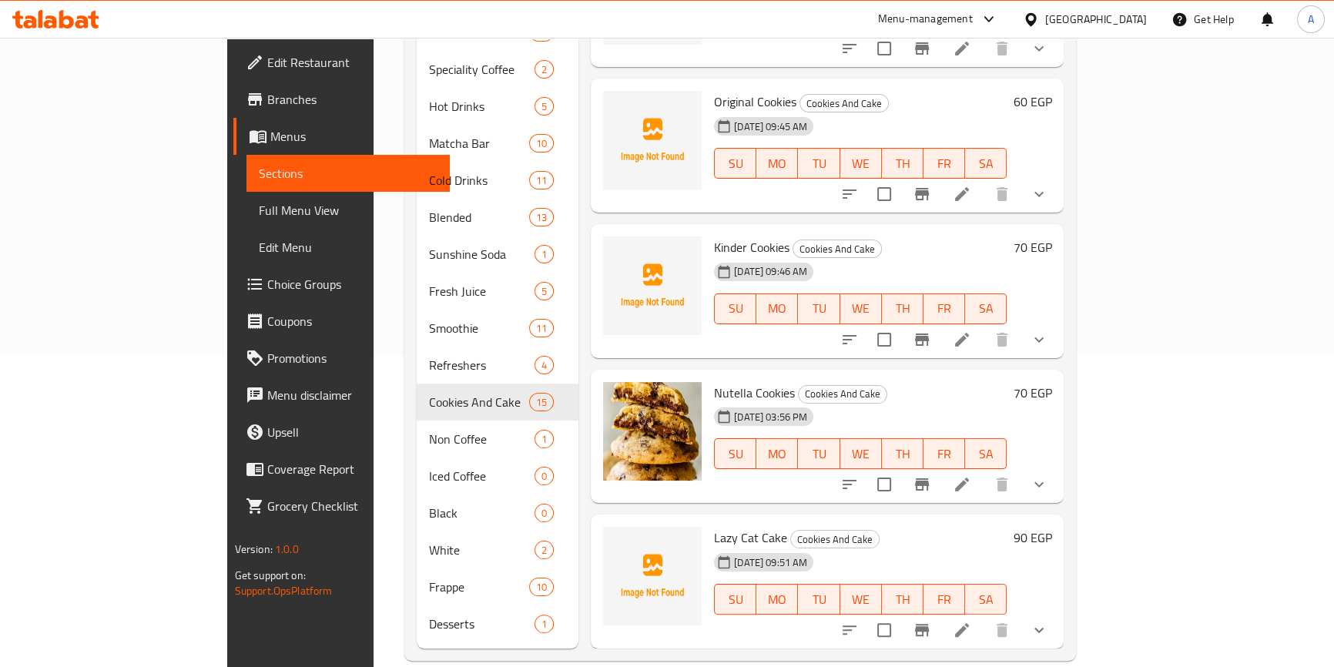
scroll to position [0, 0]
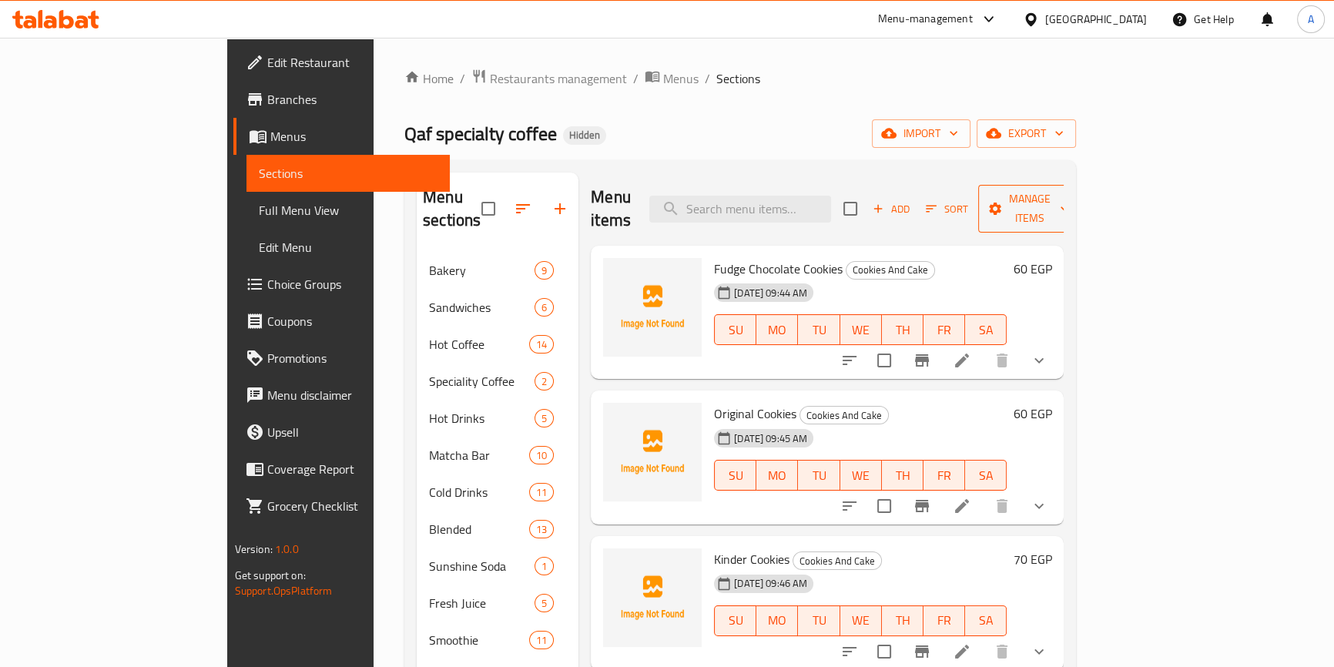
click at [1069, 193] on span "Manage items" at bounding box center [1029, 208] width 79 height 38
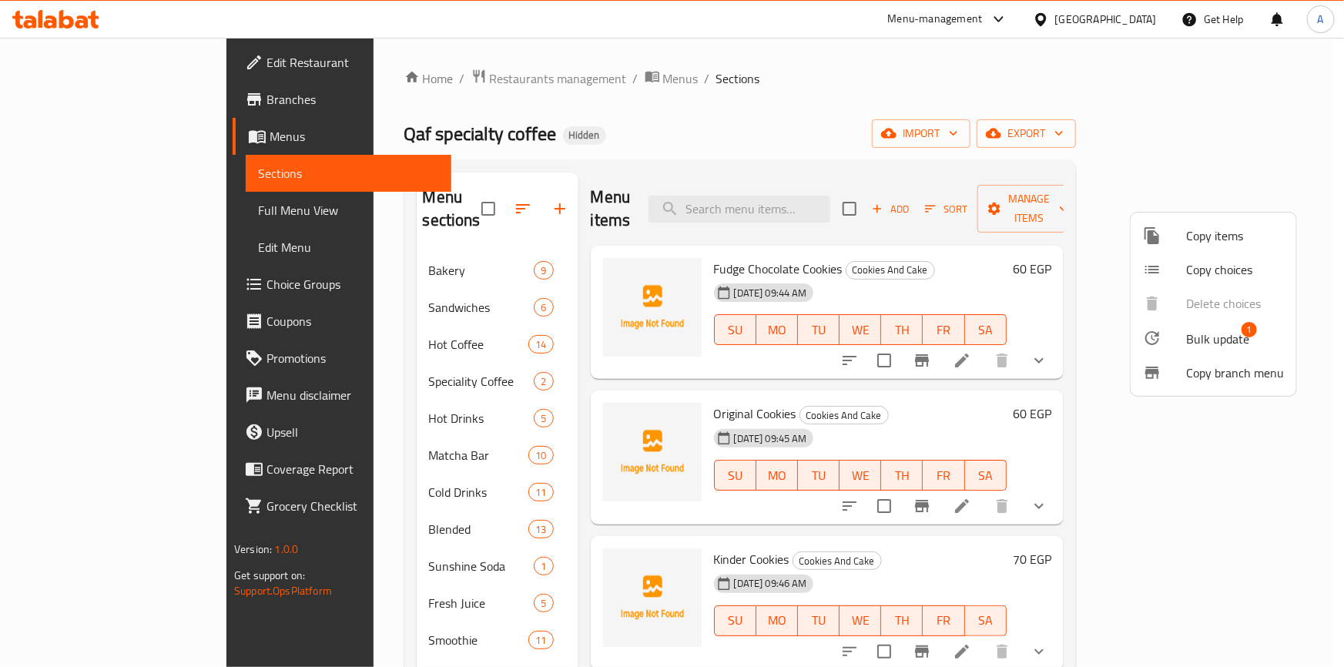
click at [1209, 338] on span "Bulk update" at bounding box center [1217, 339] width 63 height 18
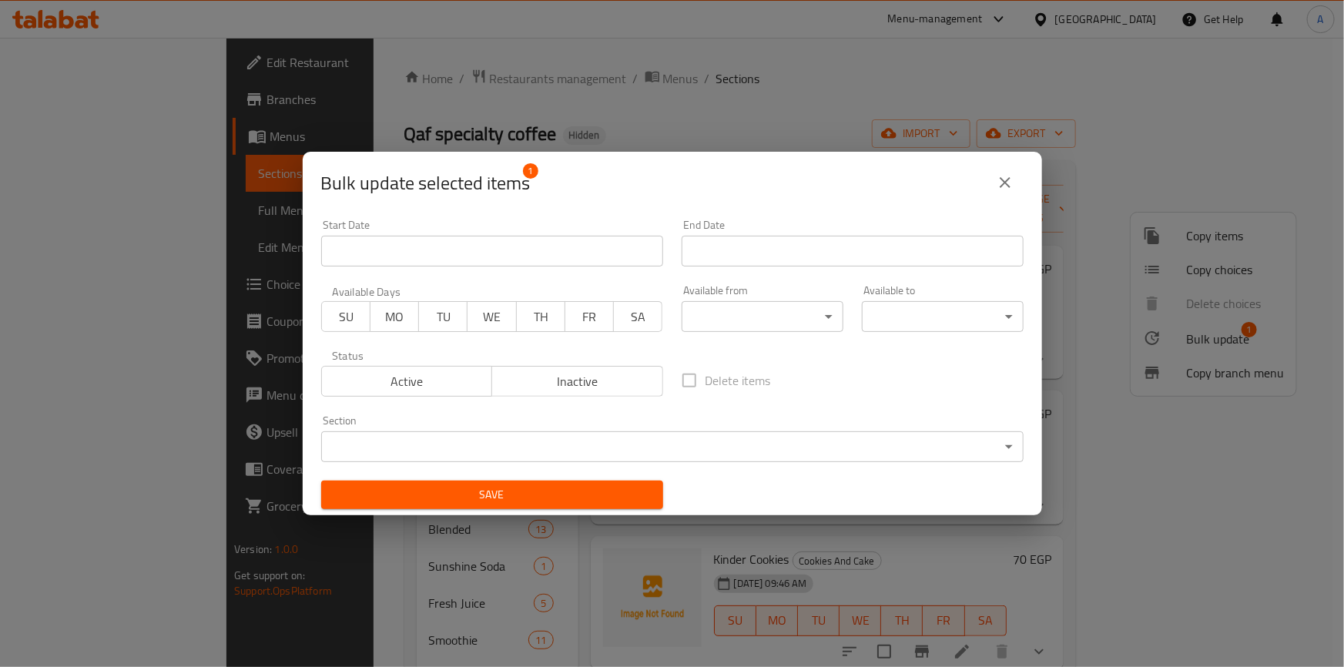
click at [594, 389] on span "Inactive" at bounding box center [577, 381] width 159 height 22
click at [562, 487] on span "Save" at bounding box center [491, 494] width 317 height 19
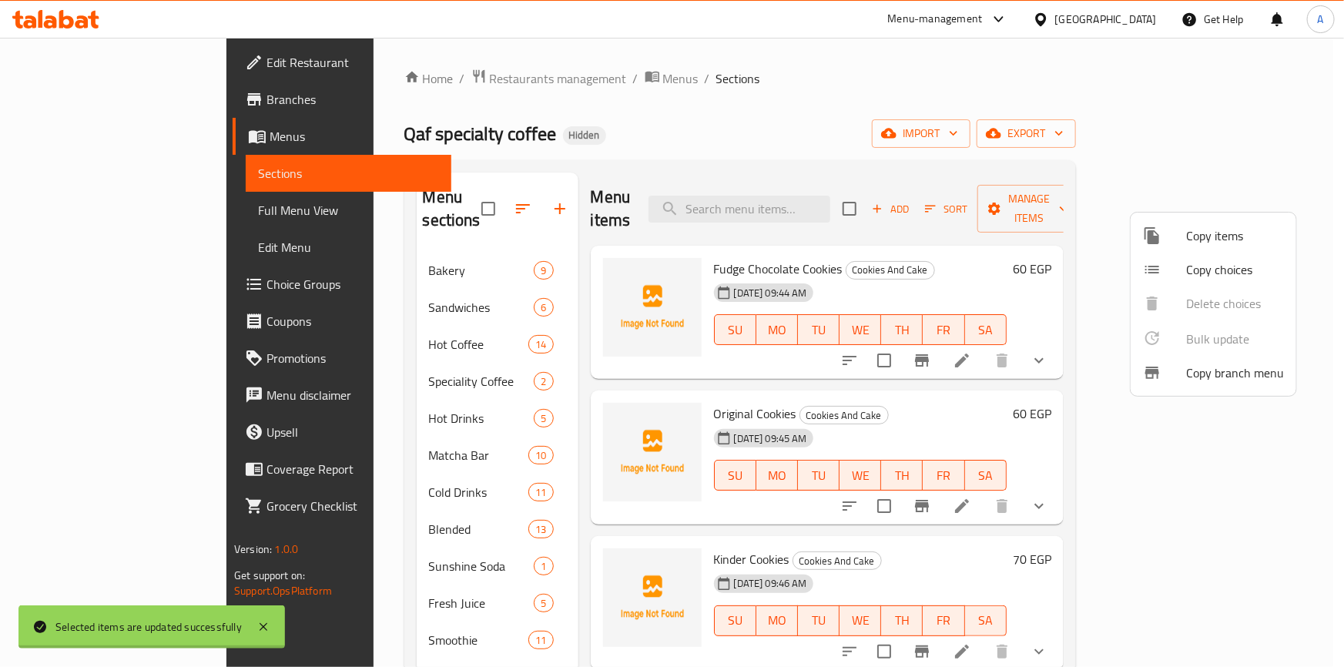
checkbox input "false"
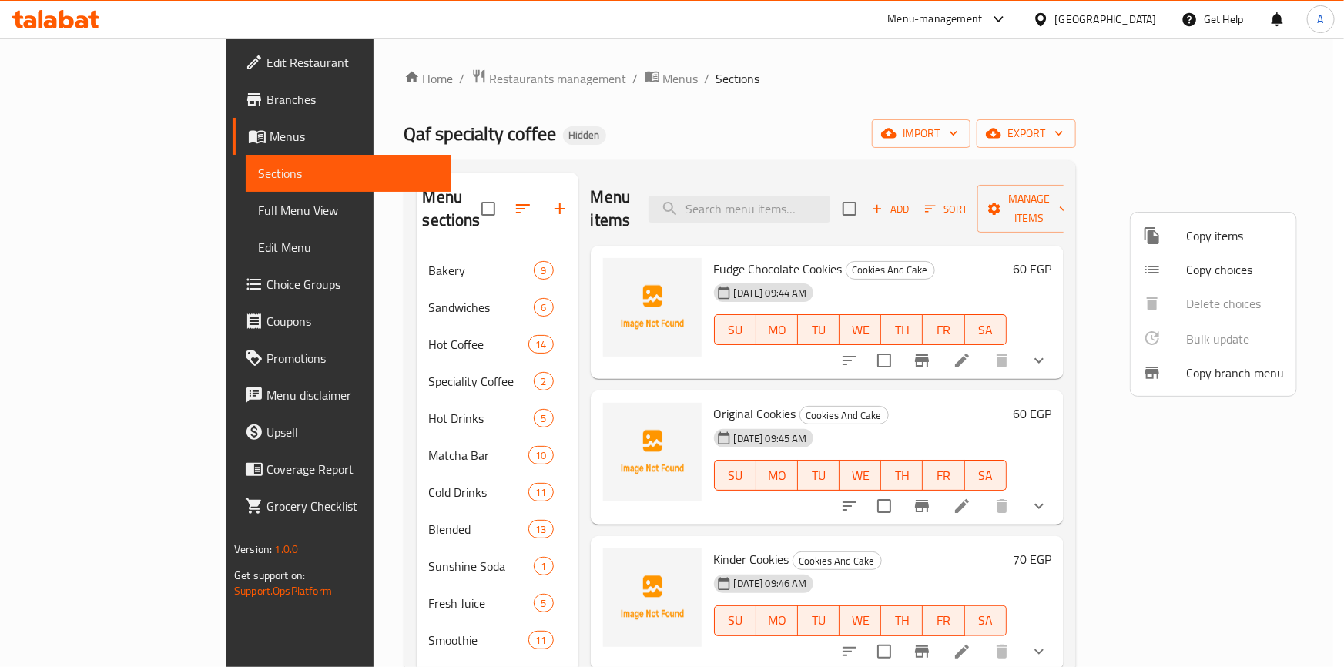
click at [884, 403] on div at bounding box center [672, 333] width 1344 height 667
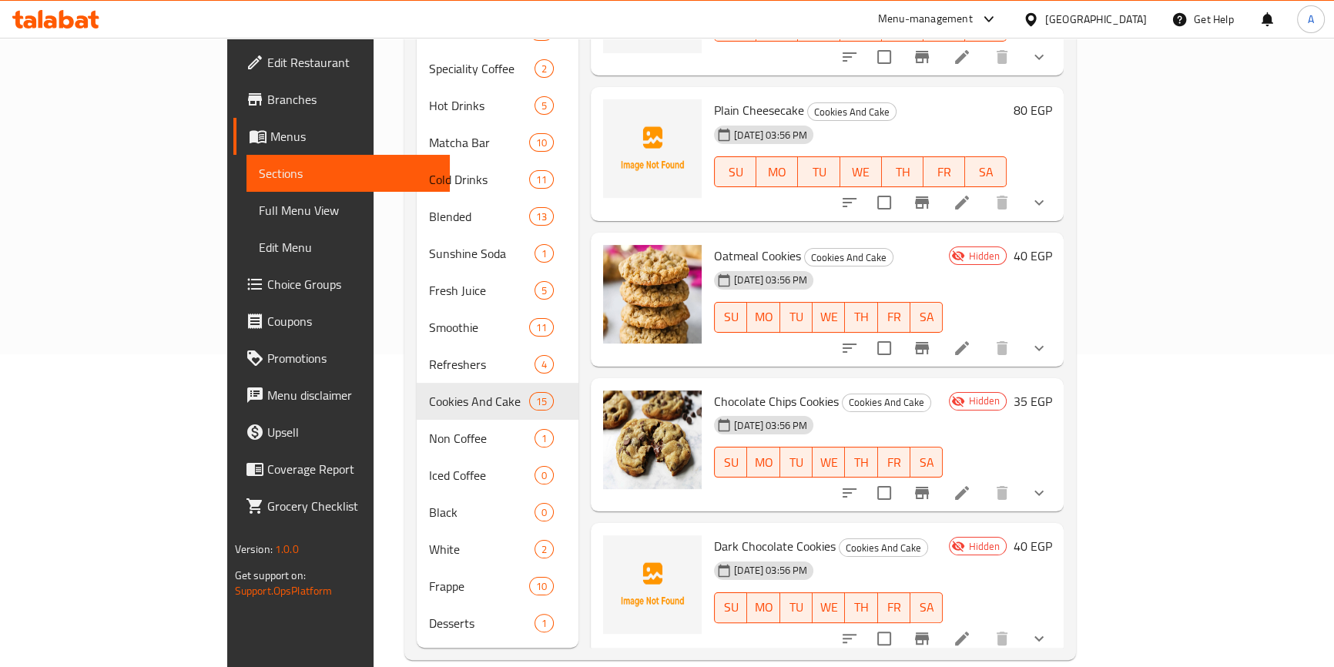
scroll to position [1451, 0]
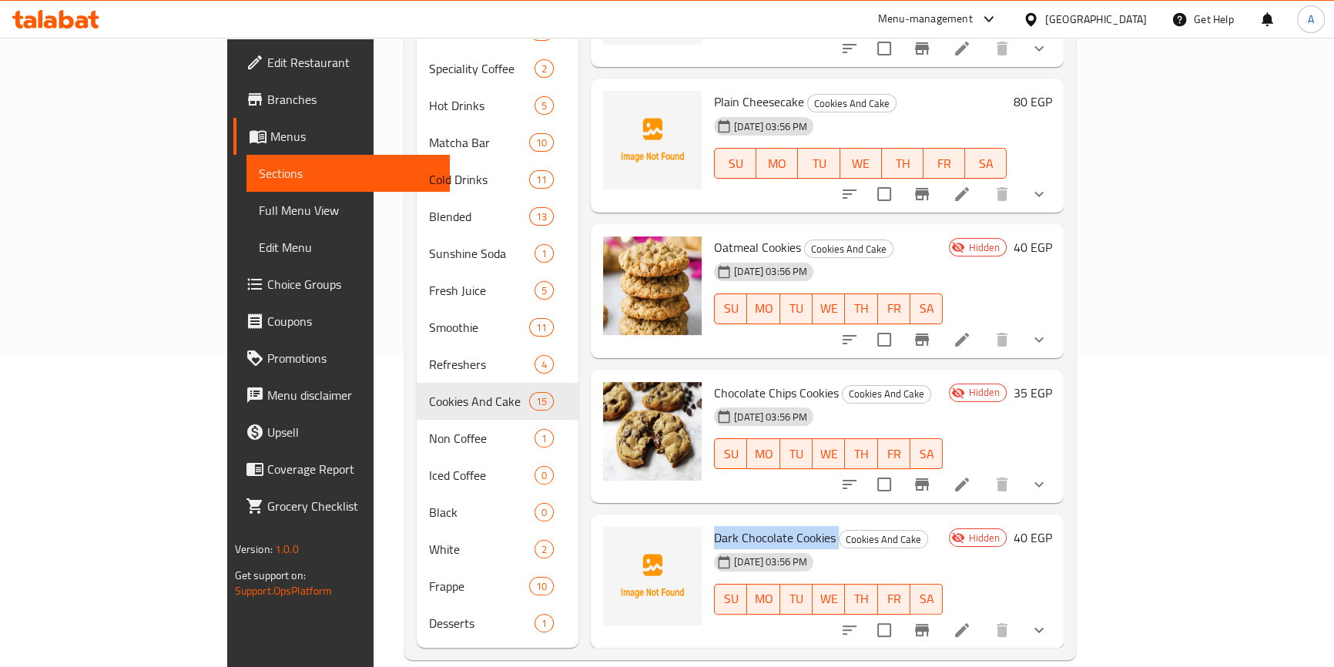
drag, startPoint x: 659, startPoint y: 510, endPoint x: 779, endPoint y: 510, distance: 120.1
click at [779, 527] on h6 "Dark Chocolate Cookies Cookies And Cake" at bounding box center [828, 538] width 229 height 22
copy h6 "Dark Chocolate Cookies"
click at [1051, 414] on div "Hidden 35 EGP" at bounding box center [996, 436] width 109 height 109
drag, startPoint x: 656, startPoint y: 223, endPoint x: 746, endPoint y: 222, distance: 90.1
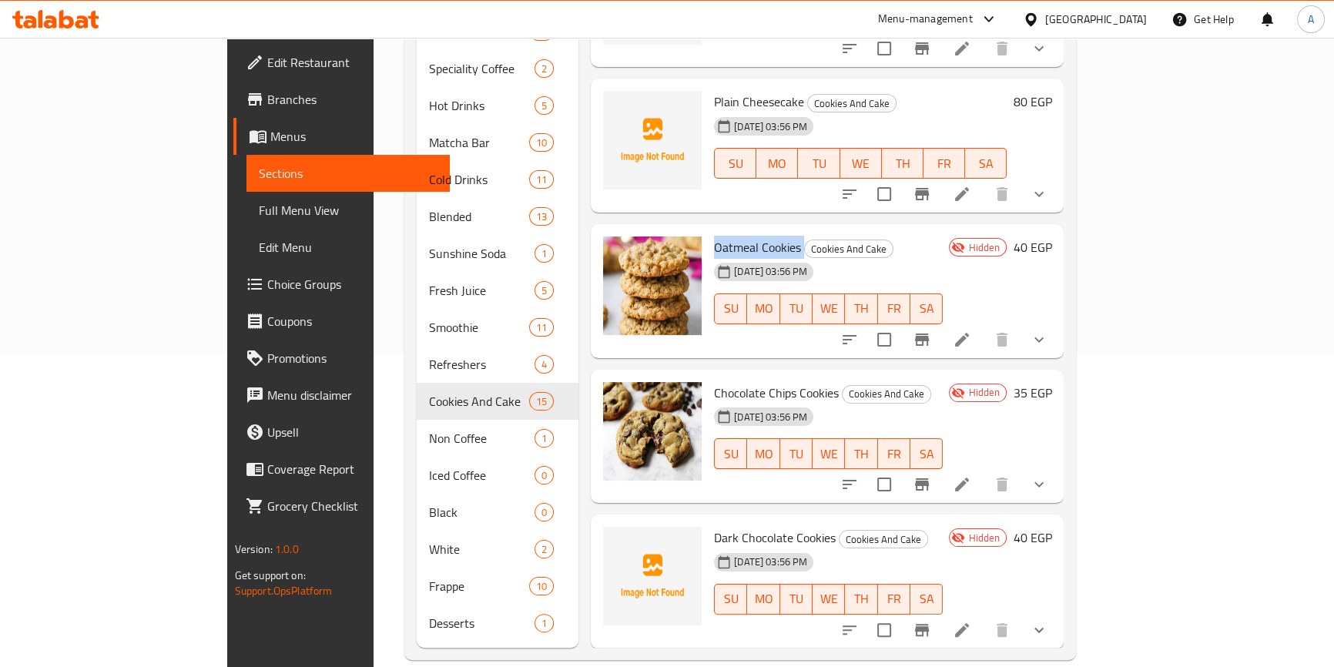
click at [746, 236] on h6 "Oatmeal Cookies Cookies And Cake" at bounding box center [828, 247] width 229 height 22
copy h6 "Oatmeal Cookies"
click at [949, 376] on div "Chocolate Chips Cookies Cookies And Cake 29-04-2024 03:56 PM SU MO TU WE TH FR …" at bounding box center [828, 437] width 241 height 122
drag, startPoint x: 658, startPoint y: 366, endPoint x: 783, endPoint y: 369, distance: 125.5
click at [783, 382] on h6 "Chocolate Chips Cookies Cookies And Cake" at bounding box center [828, 393] width 229 height 22
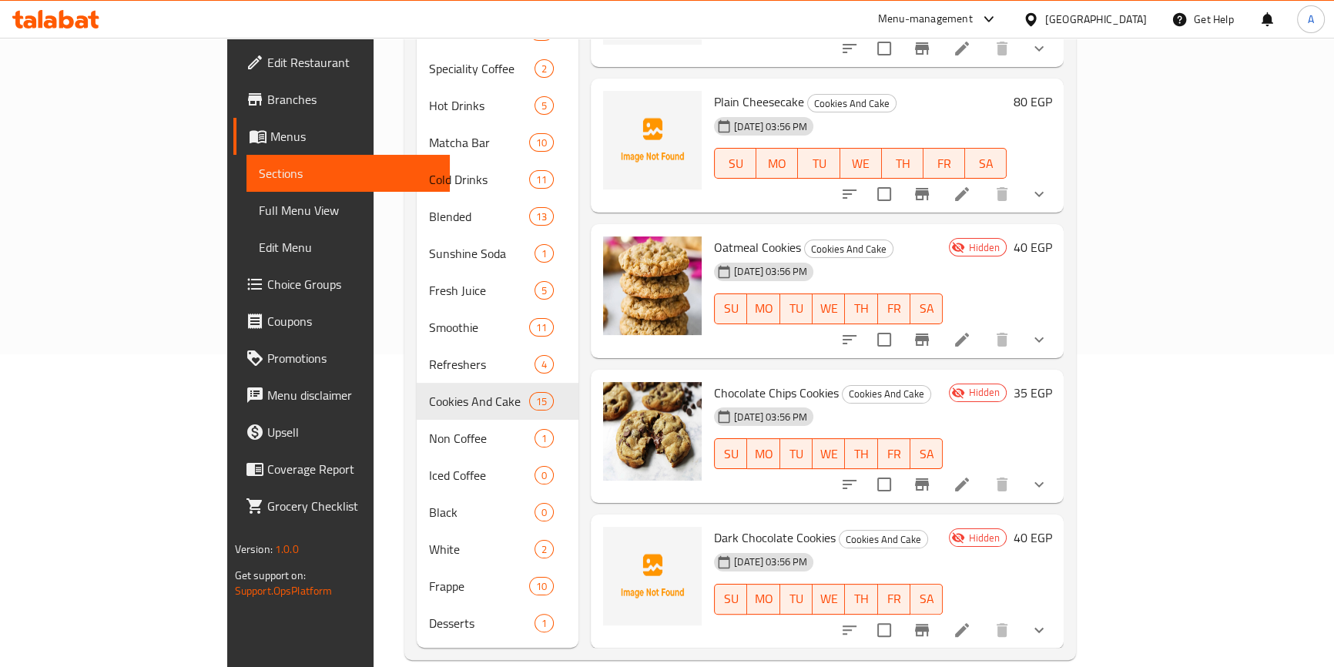
click at [1051, 410] on div "Hidden 35 EGP" at bounding box center [996, 436] width 109 height 109
drag, startPoint x: 654, startPoint y: 513, endPoint x: 777, endPoint y: 515, distance: 123.2
click at [777, 520] on div "Dark Chocolate Cookies Cookies And Cake 29-04-2024 03:56 PM SU MO TU WE TH FR SA" at bounding box center [828, 581] width 241 height 122
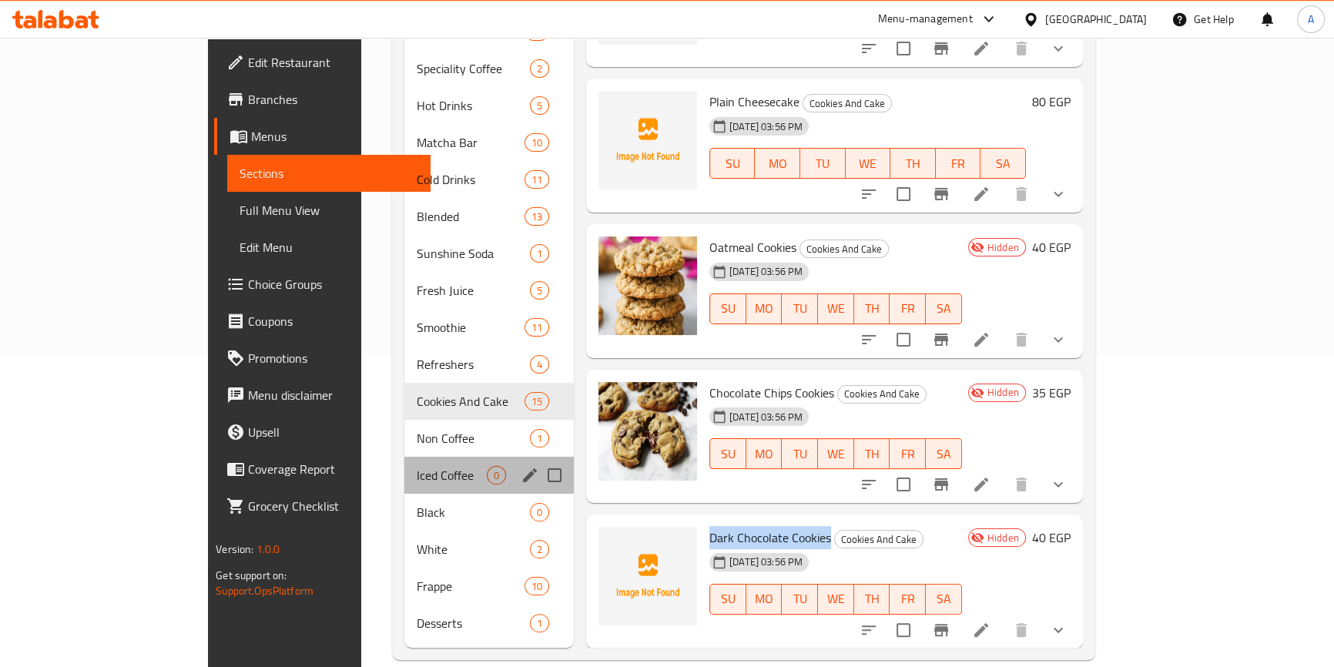
click at [404, 461] on div "Iced Coffee 0" at bounding box center [488, 475] width 169 height 37
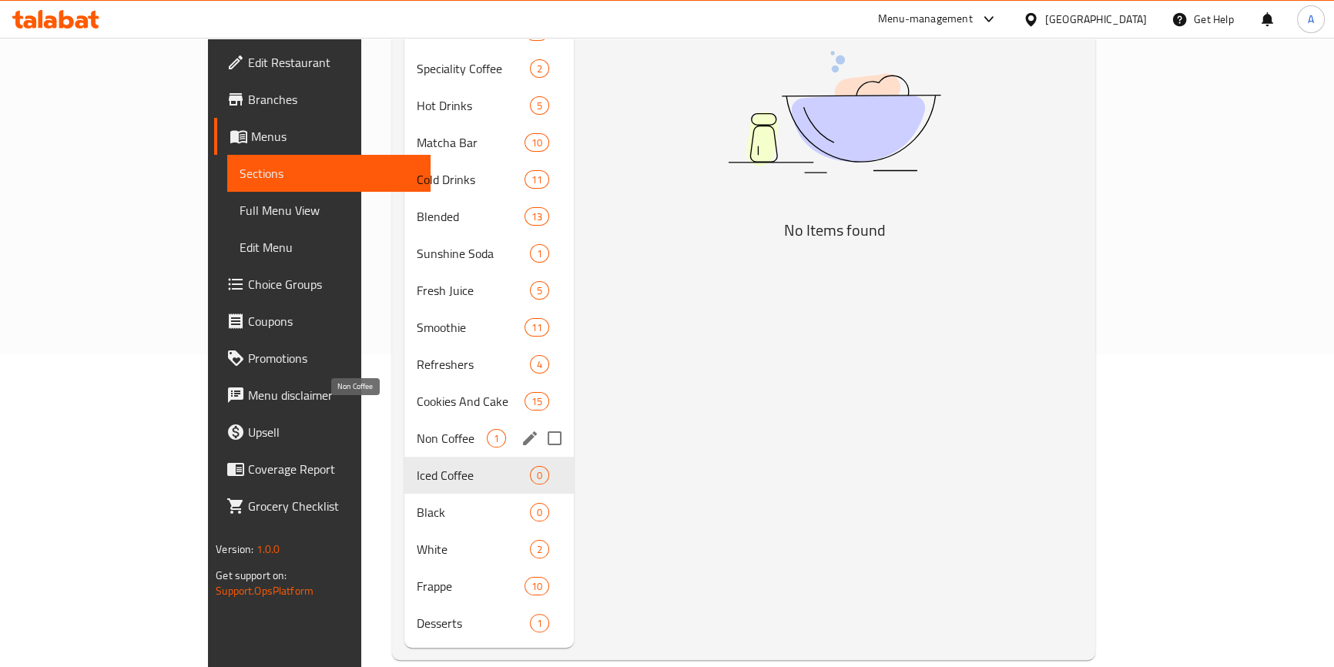
click at [417, 429] on span "Non Coffee" at bounding box center [452, 438] width 70 height 18
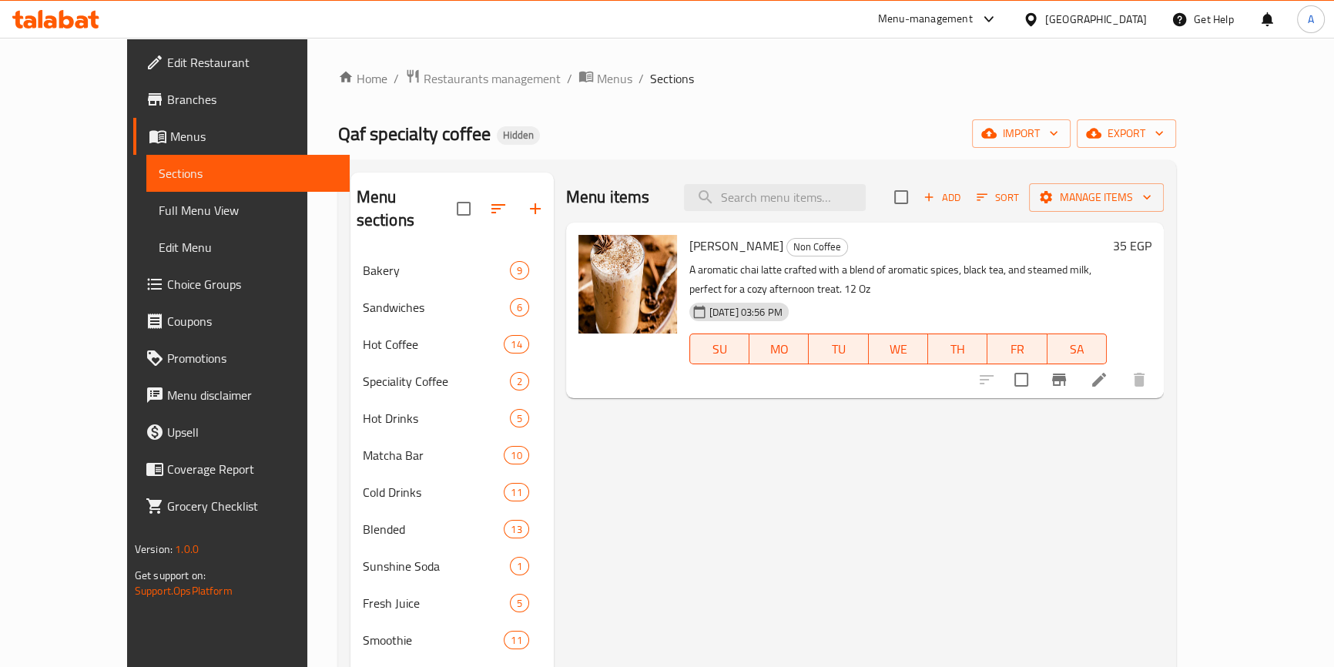
scroll to position [139, 0]
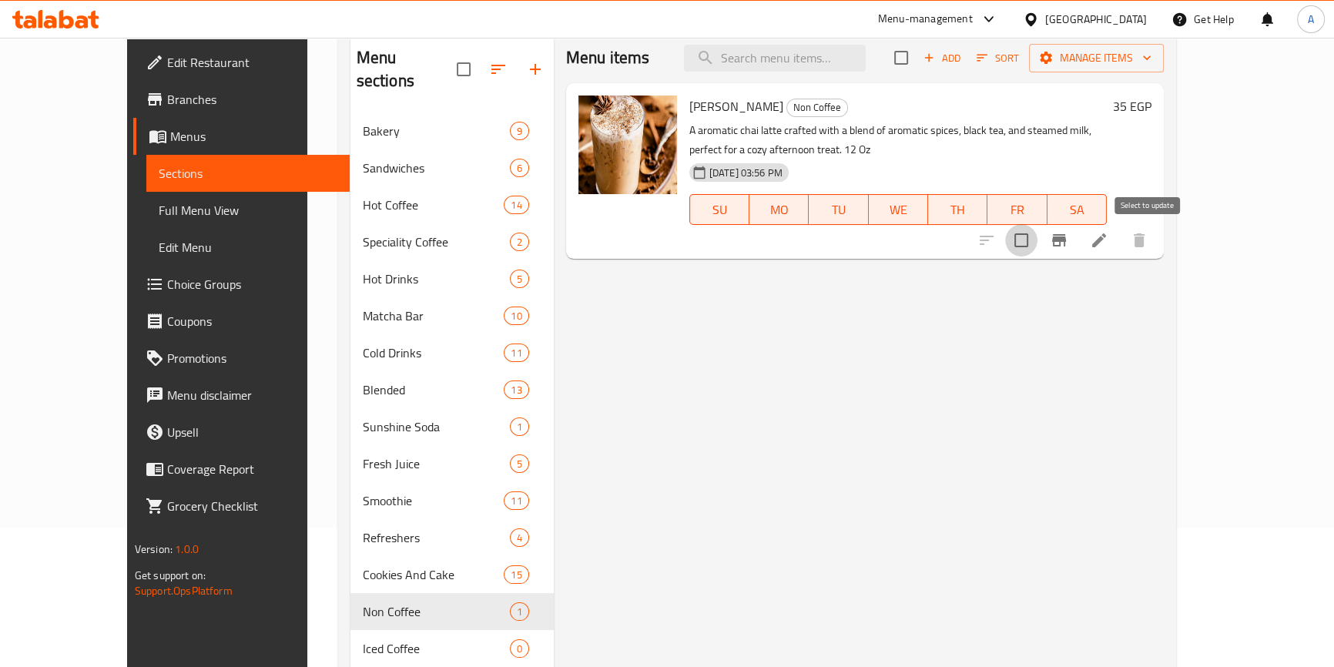
click at [1037, 244] on input "checkbox" at bounding box center [1021, 240] width 32 height 32
checkbox input "true"
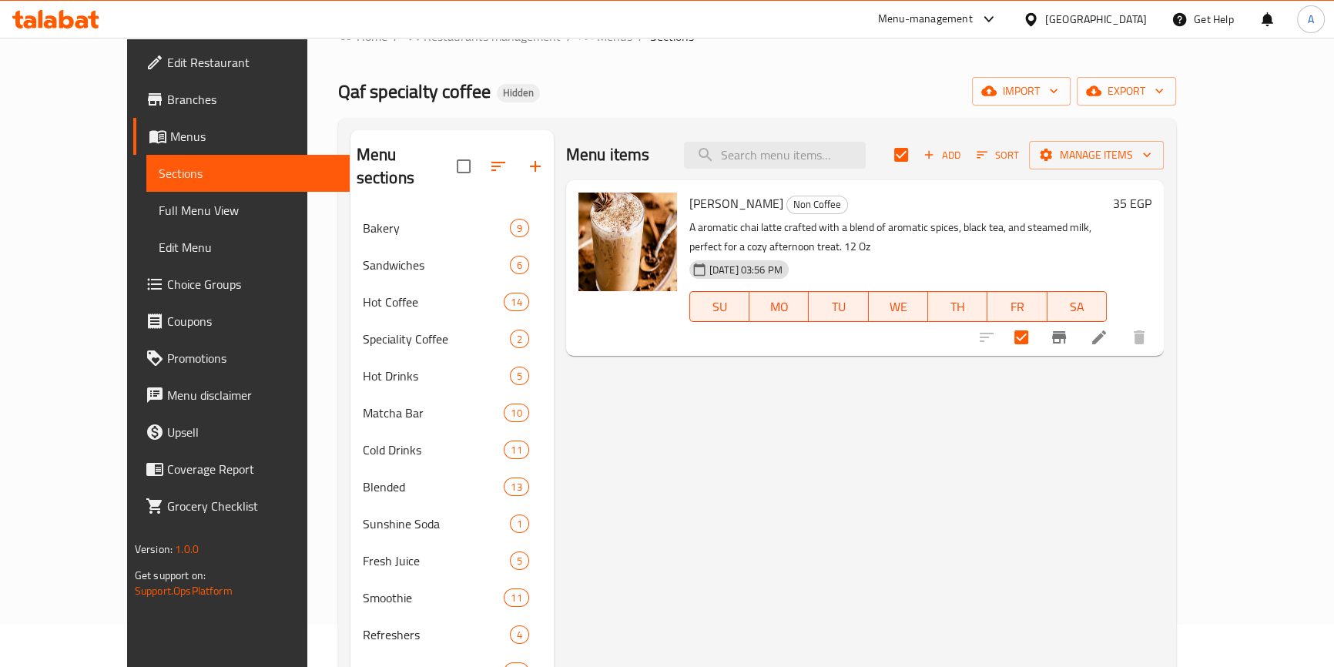
scroll to position [0, 0]
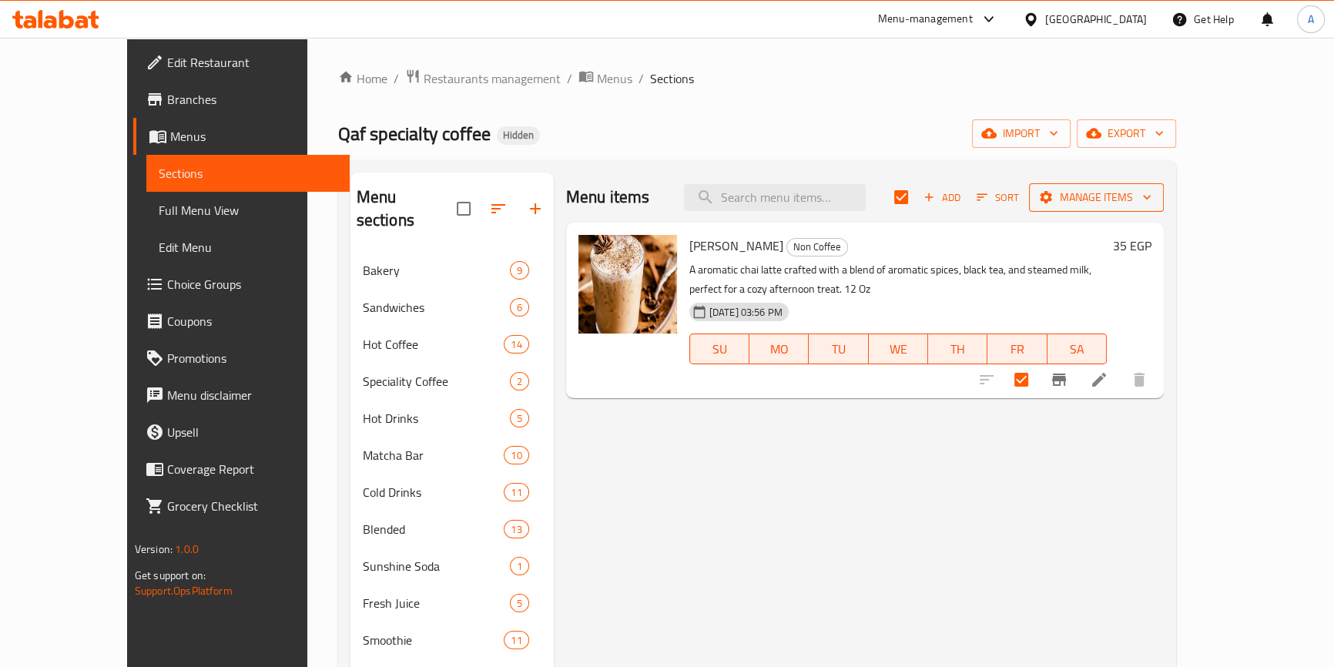
click at [1151, 194] on span "Manage items" at bounding box center [1096, 197] width 110 height 19
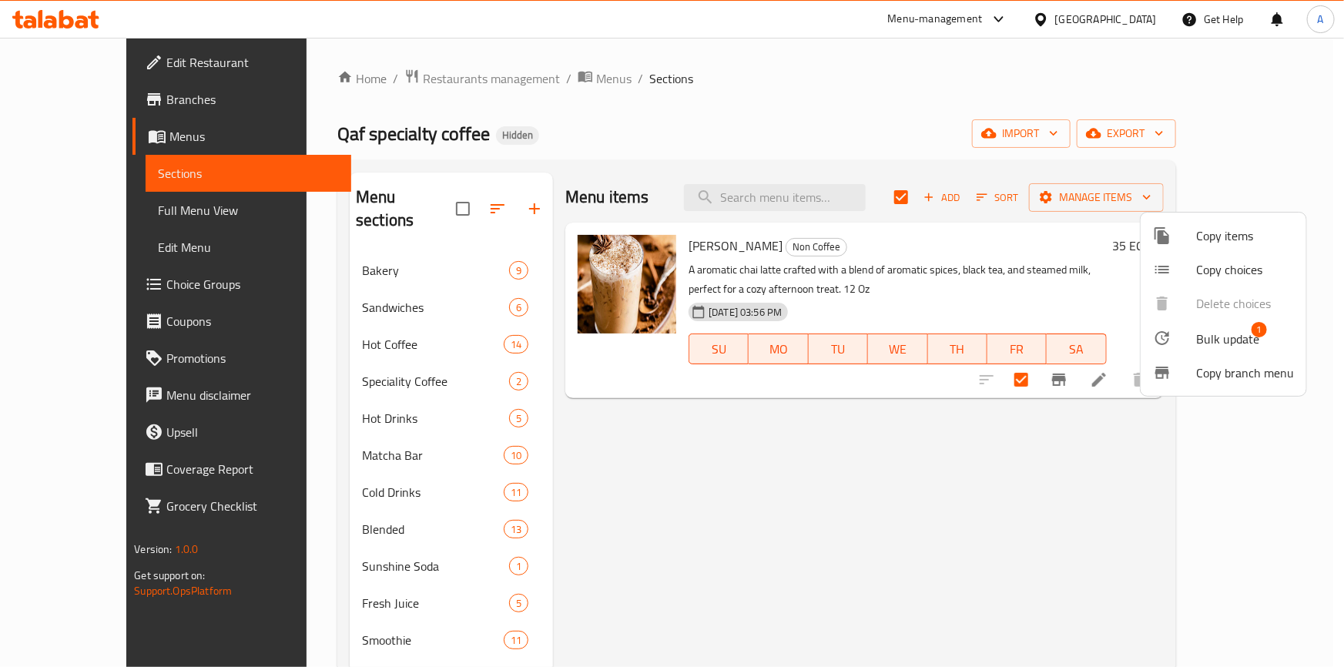
click at [1207, 332] on span "Bulk update" at bounding box center [1227, 339] width 63 height 18
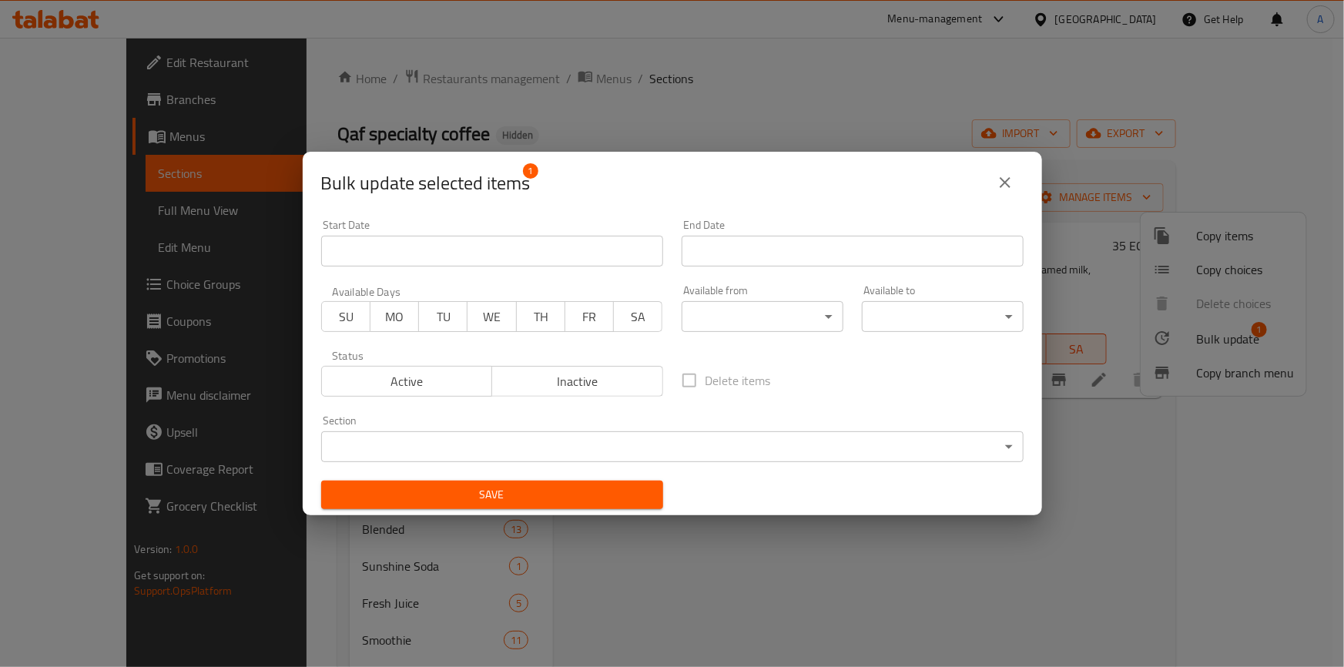
click at [583, 377] on span "Inactive" at bounding box center [577, 381] width 159 height 22
click at [588, 499] on span "Save" at bounding box center [491, 494] width 317 height 19
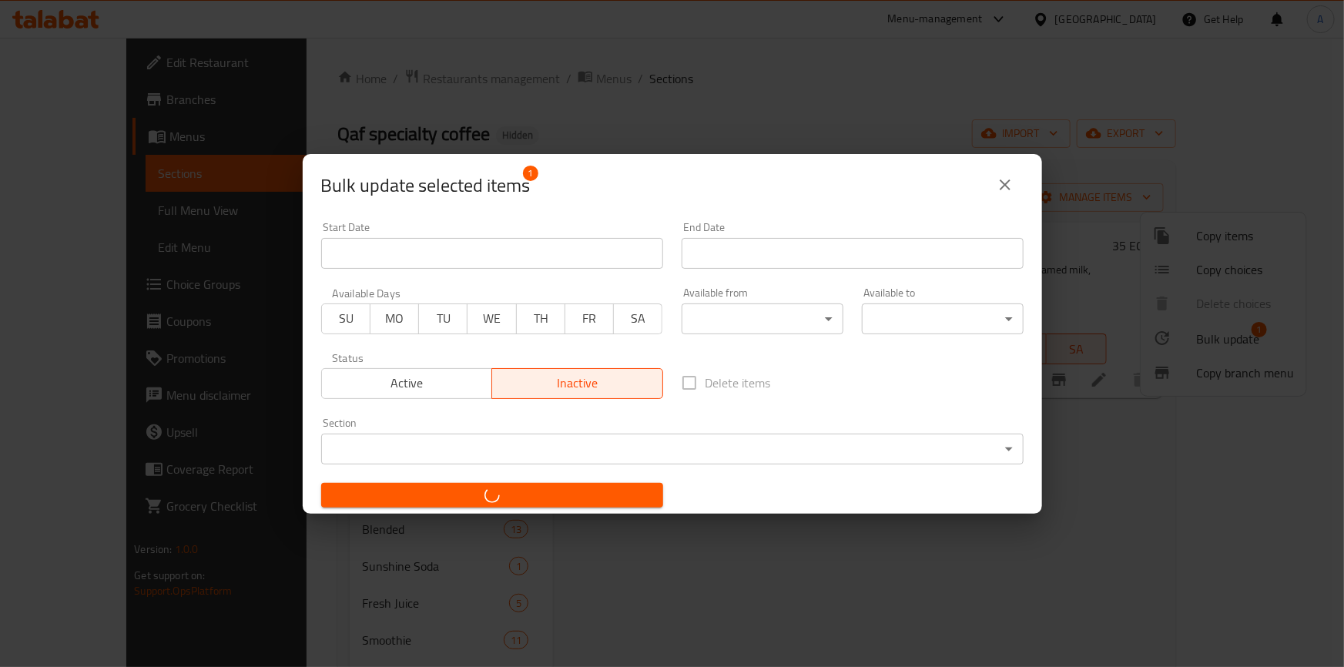
checkbox input "false"
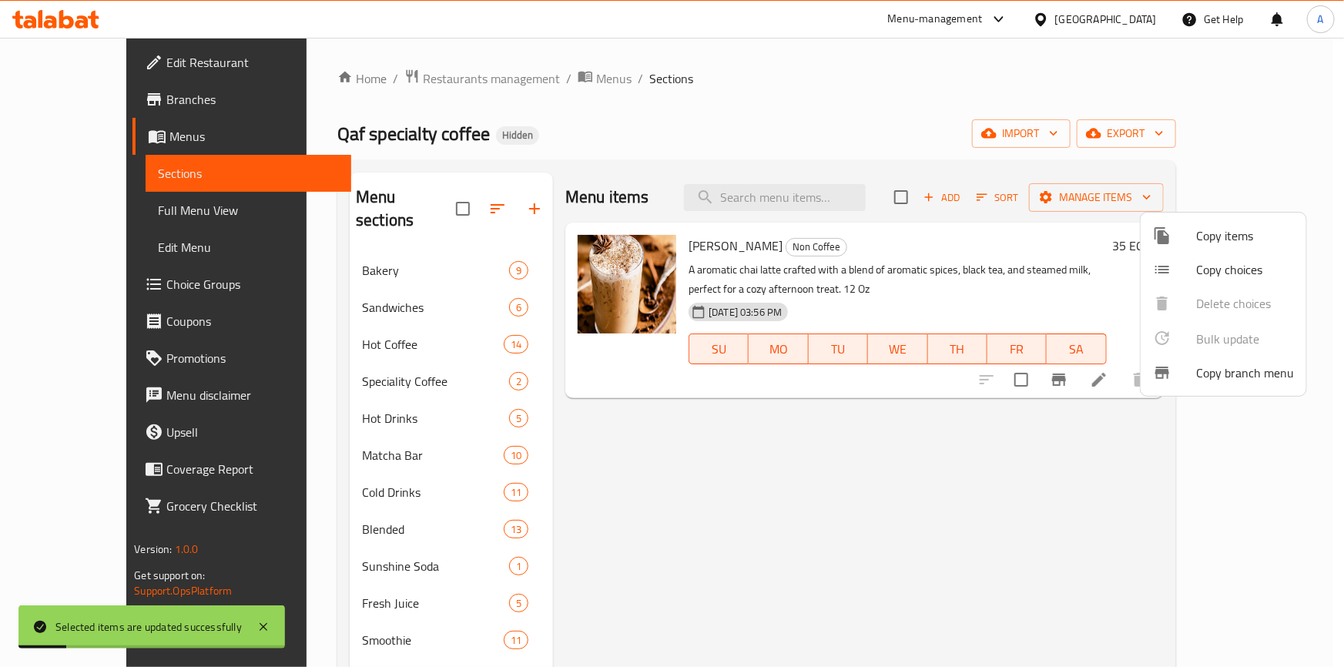
click at [743, 537] on div at bounding box center [672, 333] width 1344 height 667
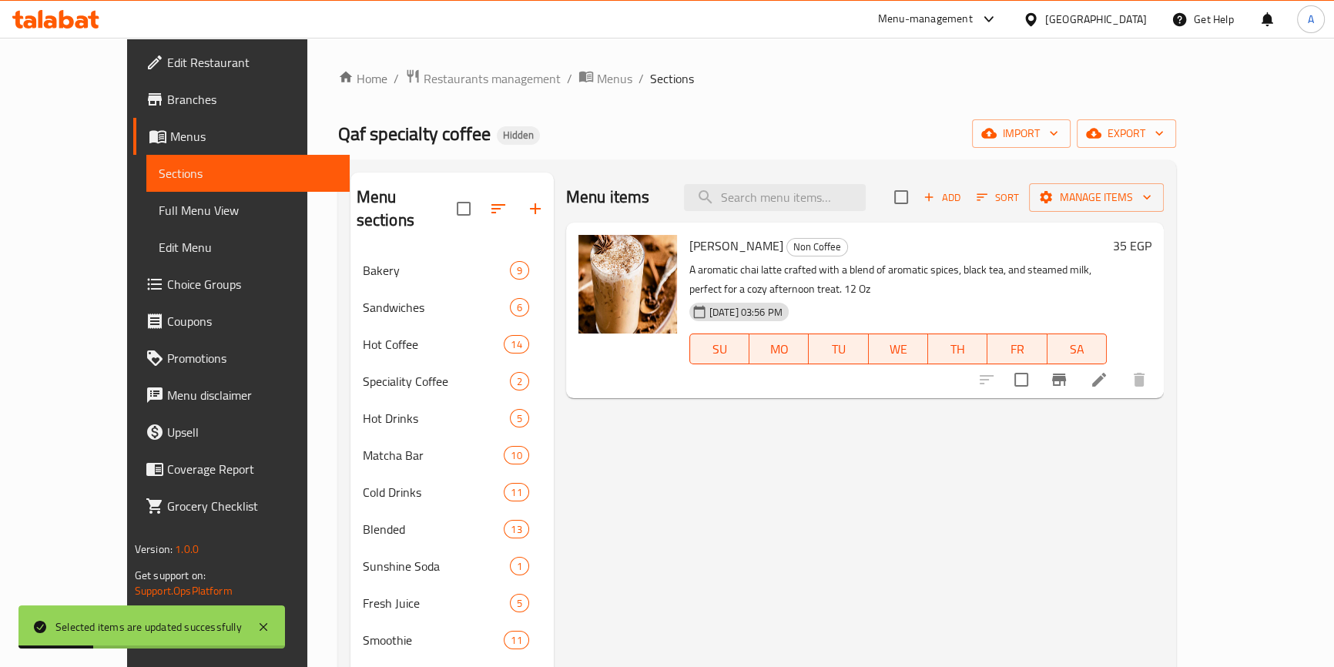
scroll to position [313, 0]
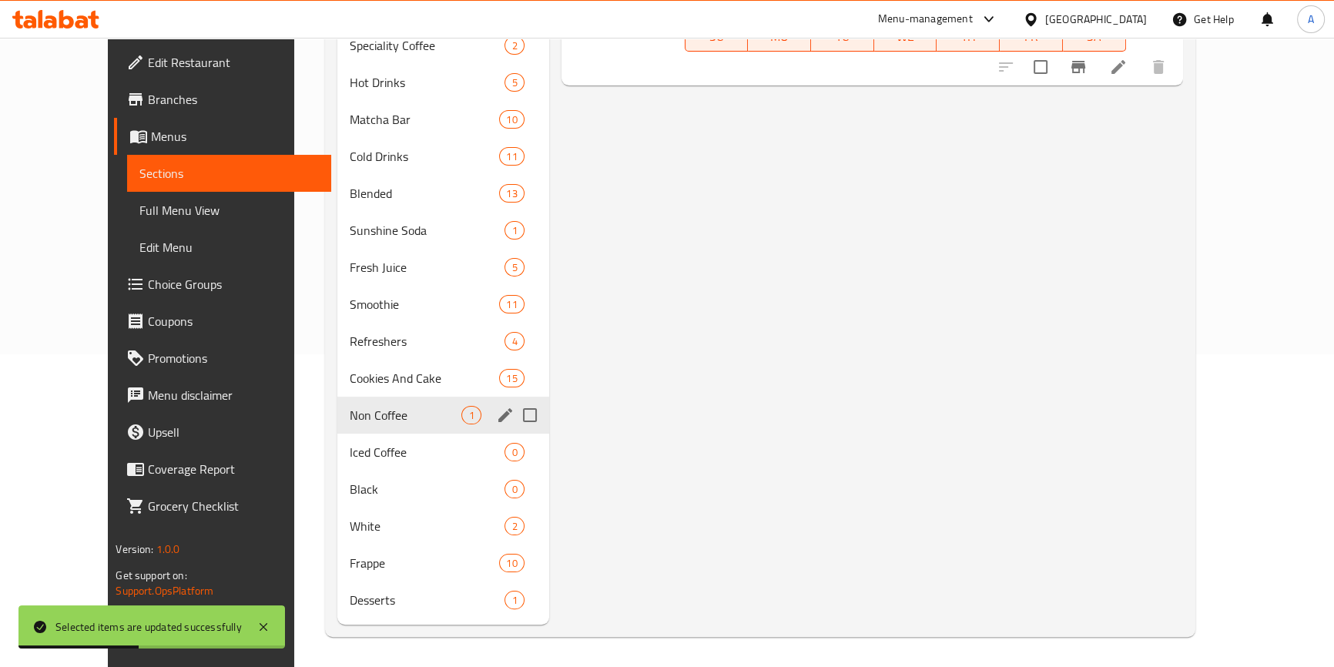
click at [514, 412] on input "Menu sections" at bounding box center [530, 415] width 32 height 32
checkbox input "true"
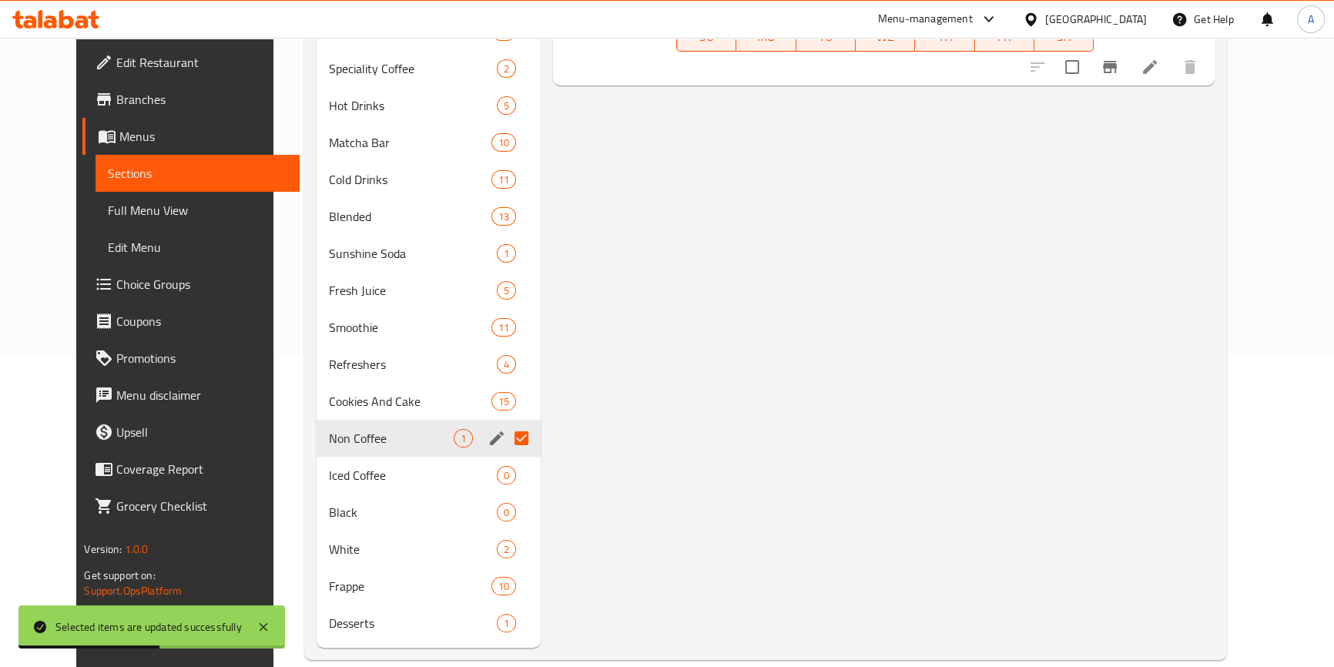
click at [490, 431] on icon "edit" at bounding box center [497, 438] width 14 height 14
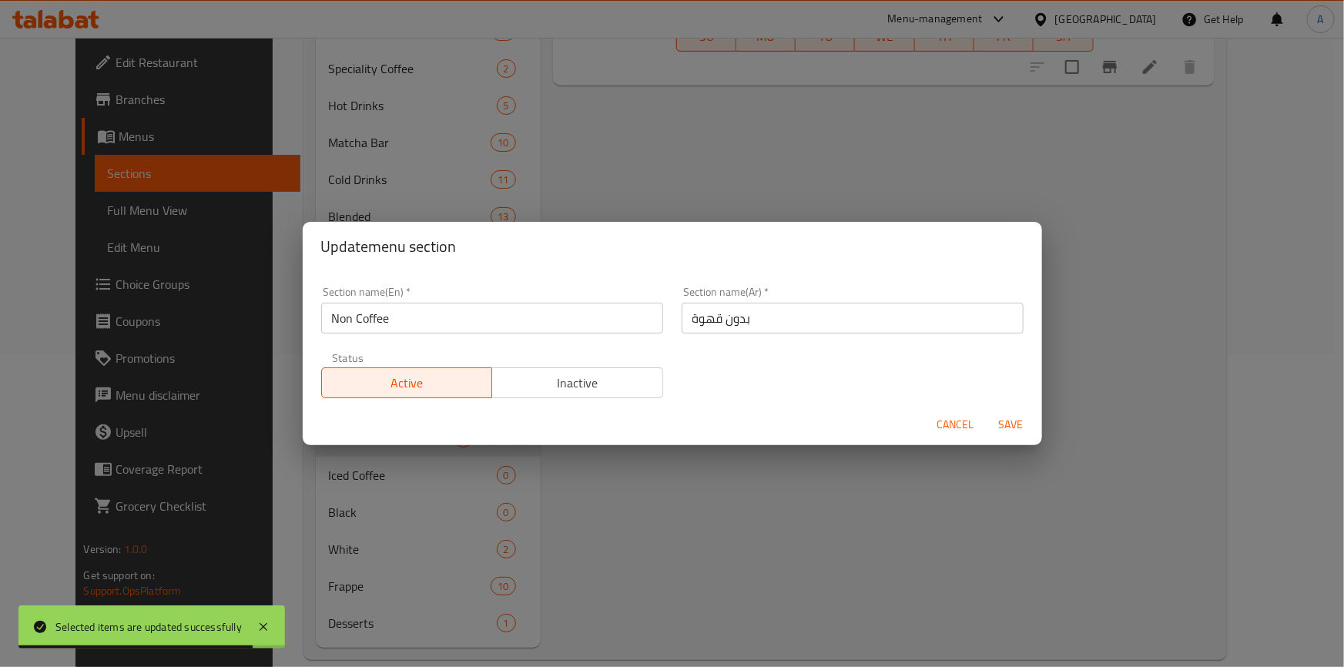
click at [605, 386] on span "Inactive" at bounding box center [577, 383] width 159 height 22
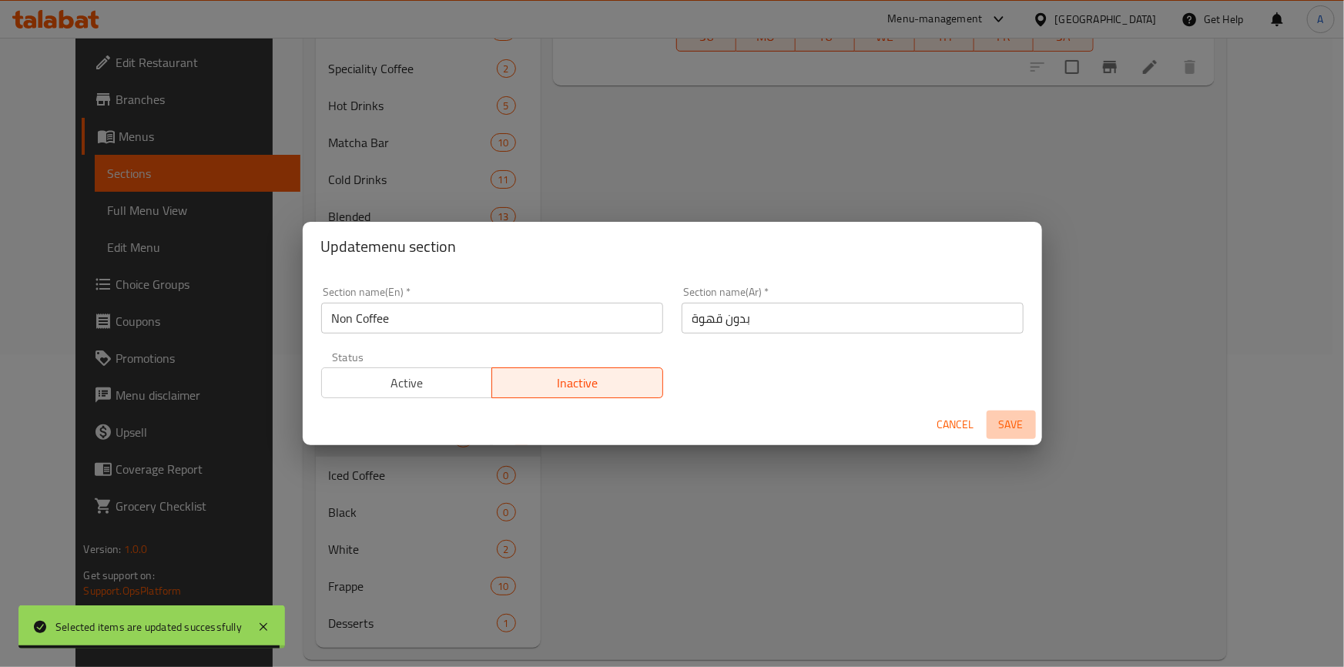
click at [992, 424] on span "Save" at bounding box center [1010, 424] width 37 height 19
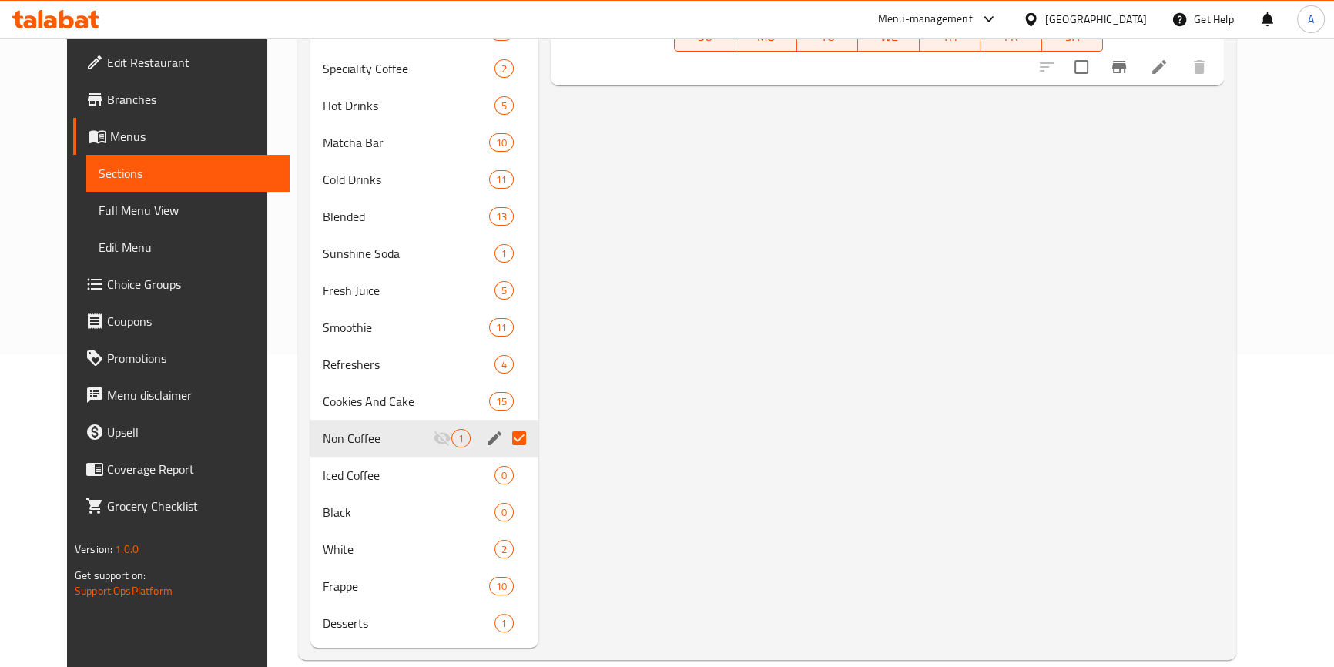
click at [1223, 353] on div "Menu items Add Sort Manage items Chai Latte Non Coffee A aromatic chai latte cr…" at bounding box center [880, 254] width 685 height 788
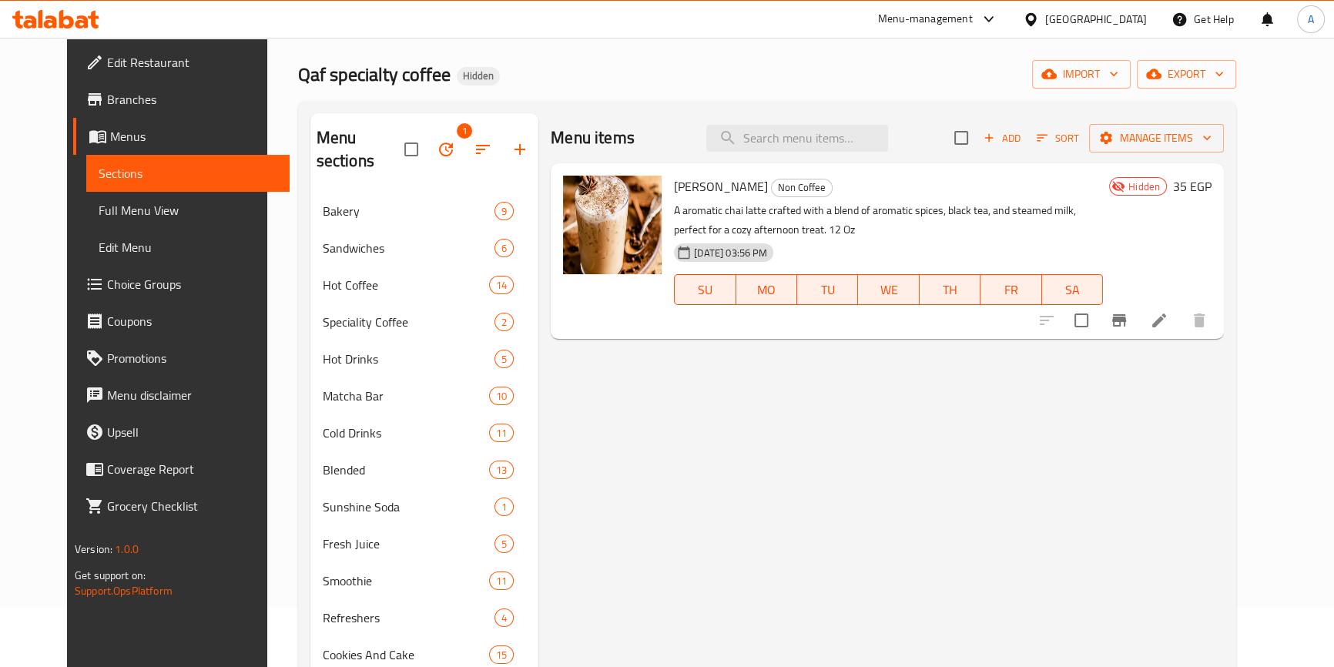
scroll to position [32, 0]
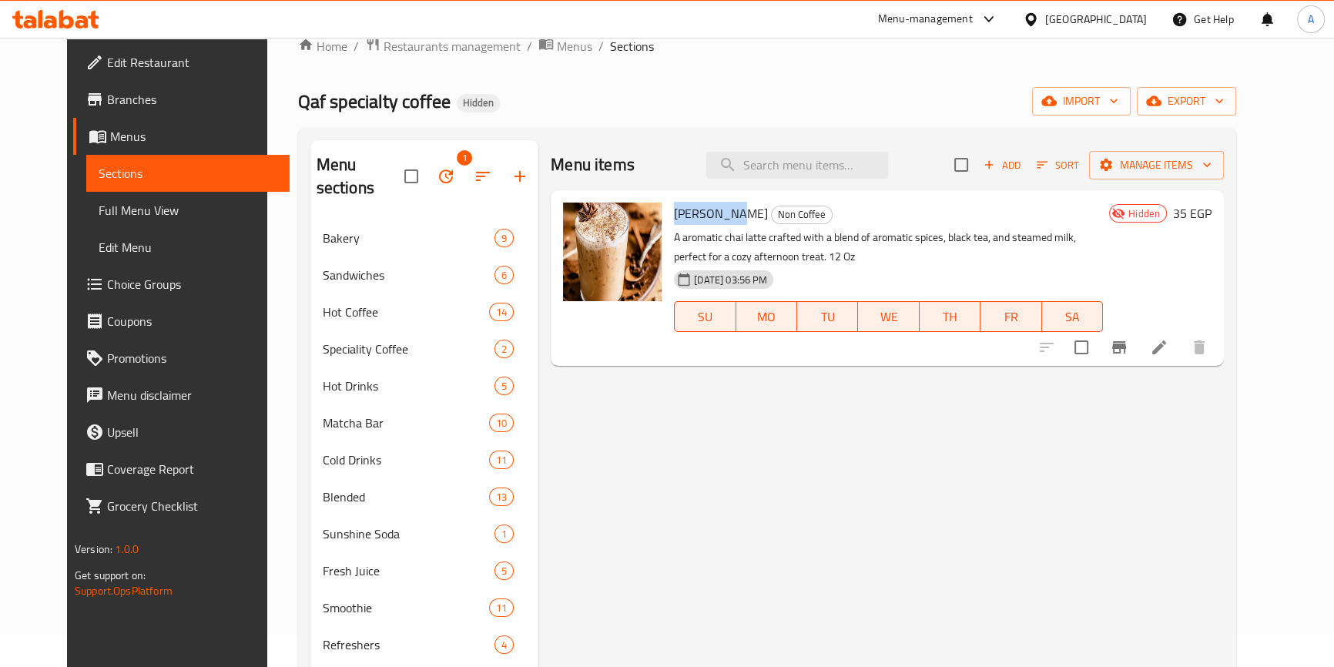
drag, startPoint x: 658, startPoint y: 216, endPoint x: 708, endPoint y: 214, distance: 50.1
click at [708, 214] on span "[PERSON_NAME]" at bounding box center [721, 213] width 94 height 23
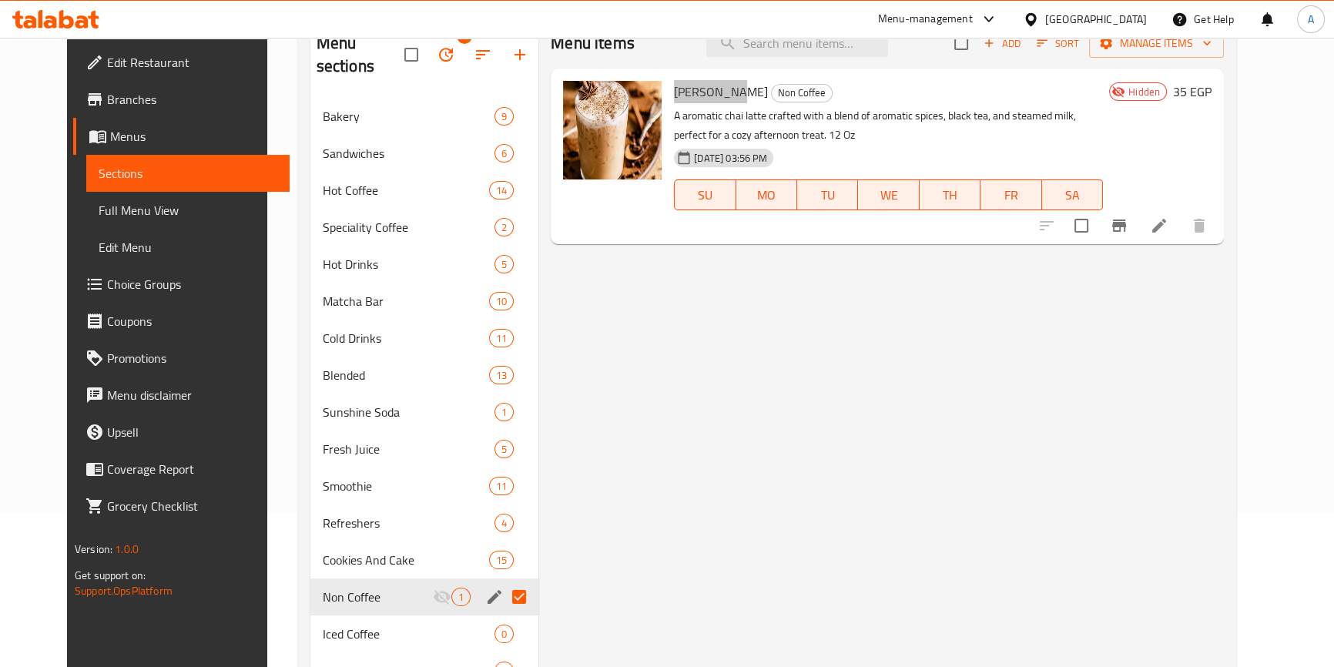
scroll to position [243, 0]
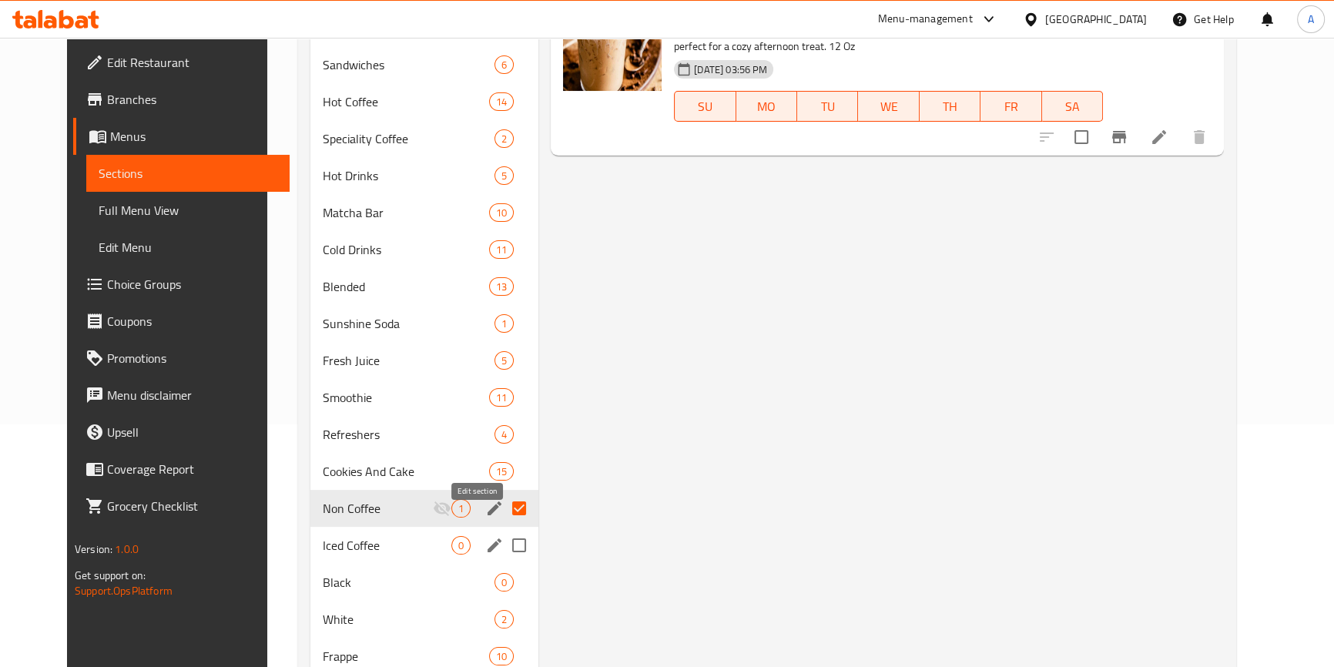
click at [487, 538] on icon "edit" at bounding box center [494, 545] width 14 height 14
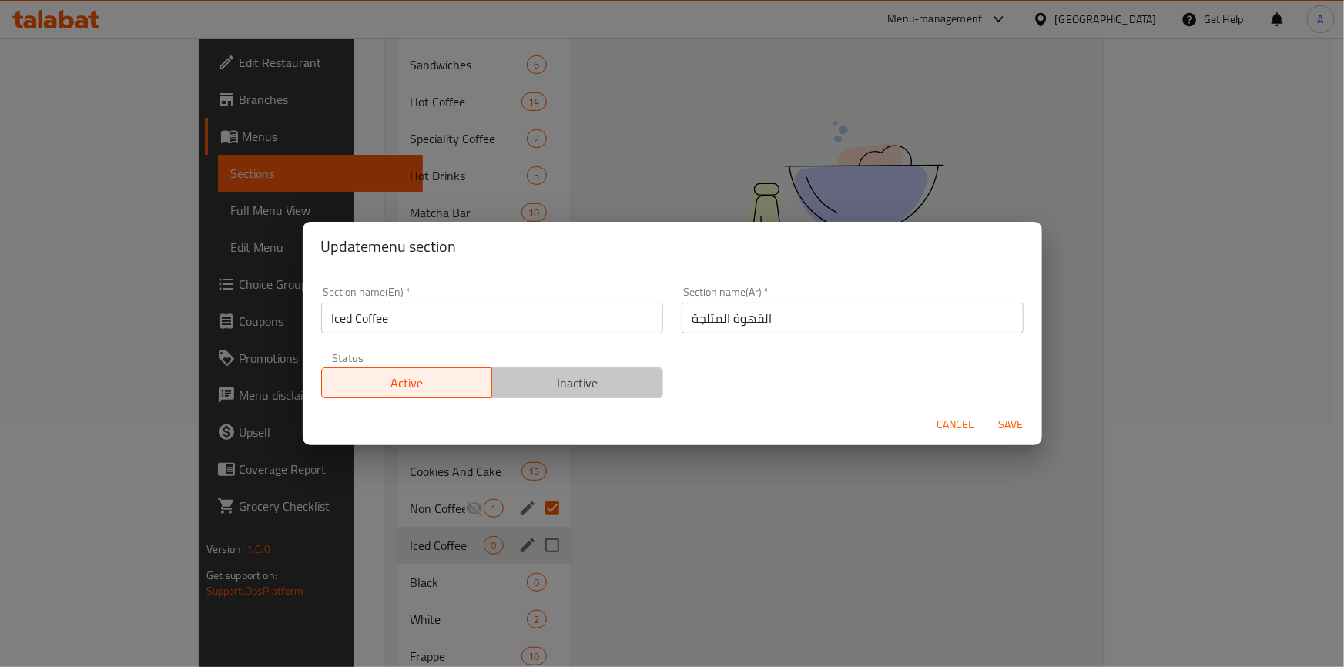
click at [585, 390] on span "Inactive" at bounding box center [577, 383] width 159 height 22
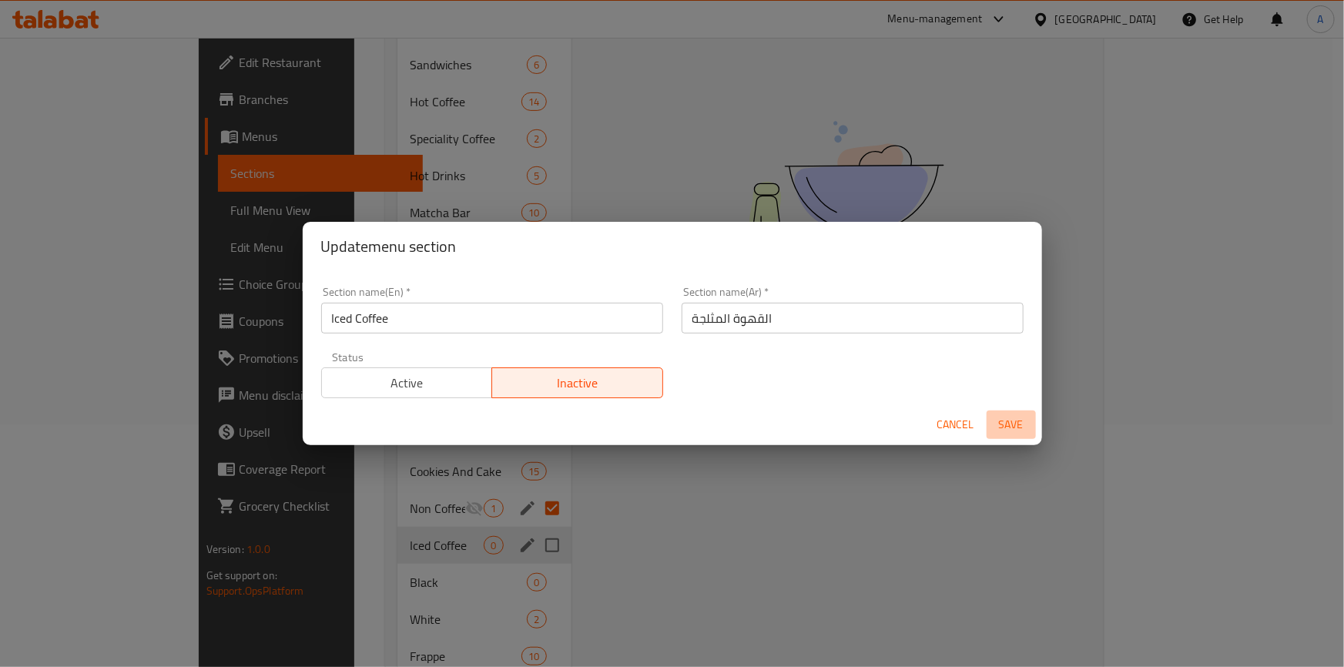
click at [1009, 423] on span "Save" at bounding box center [1010, 424] width 37 height 19
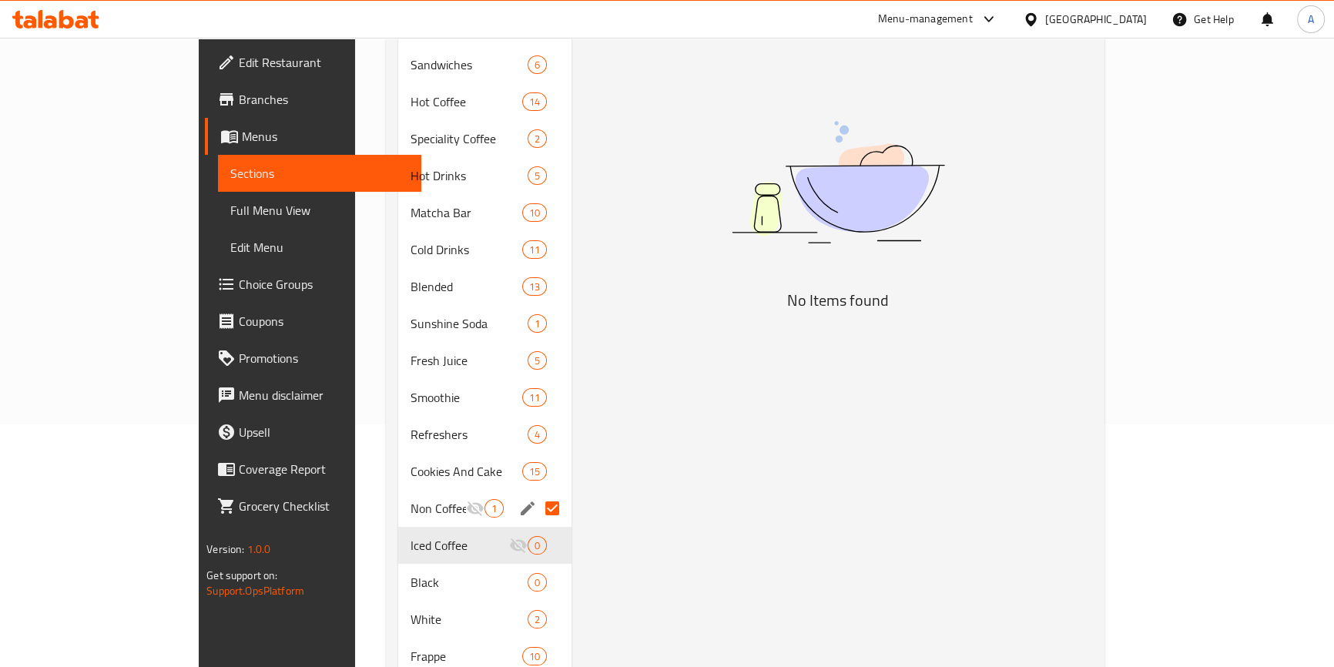
click at [1092, 182] on div "Menu items Add Sort Manage items No Items found" at bounding box center [831, 324] width 520 height 788
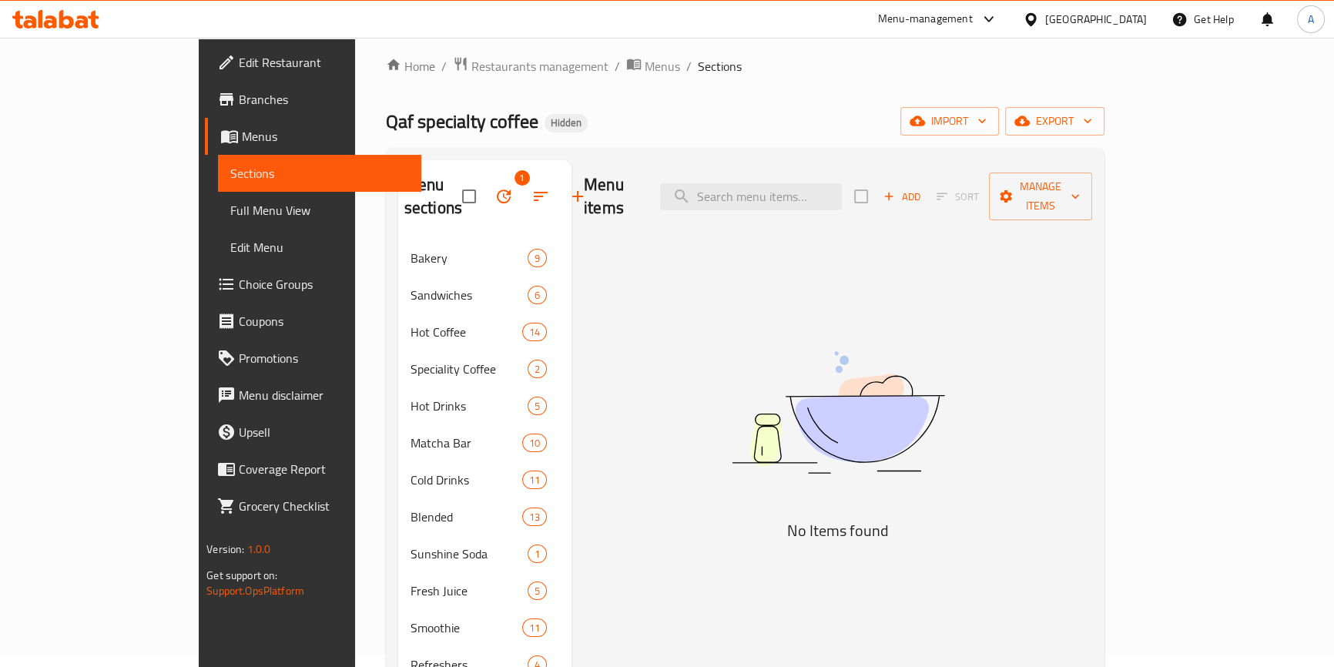
scroll to position [313, 0]
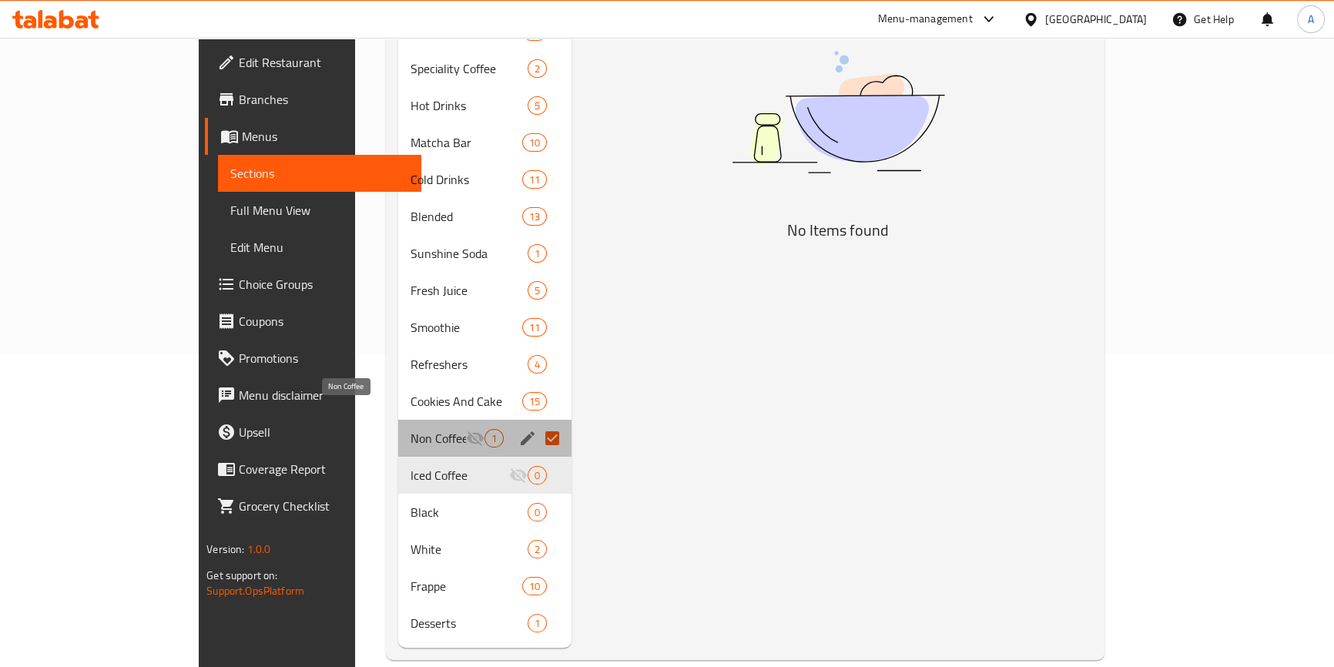
drag, startPoint x: 341, startPoint y: 417, endPoint x: 329, endPoint y: 423, distance: 13.8
click at [410, 429] on span "Non Coffee" at bounding box center [437, 438] width 55 height 18
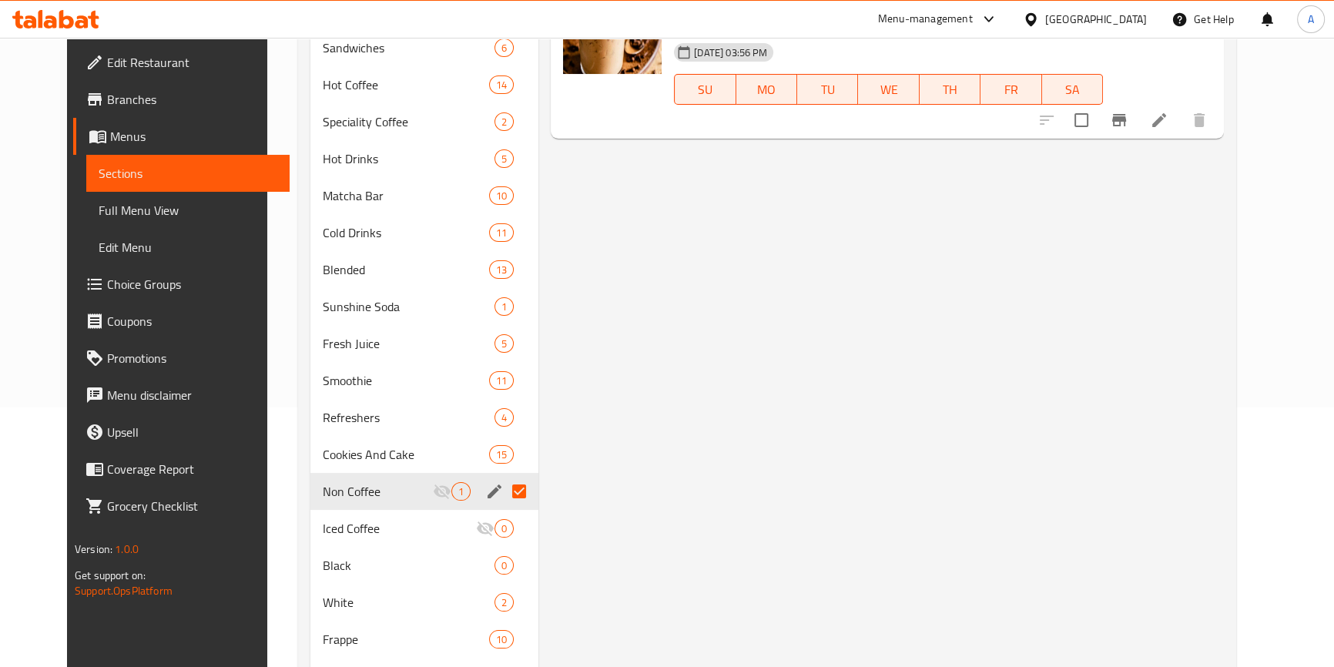
scroll to position [172, 0]
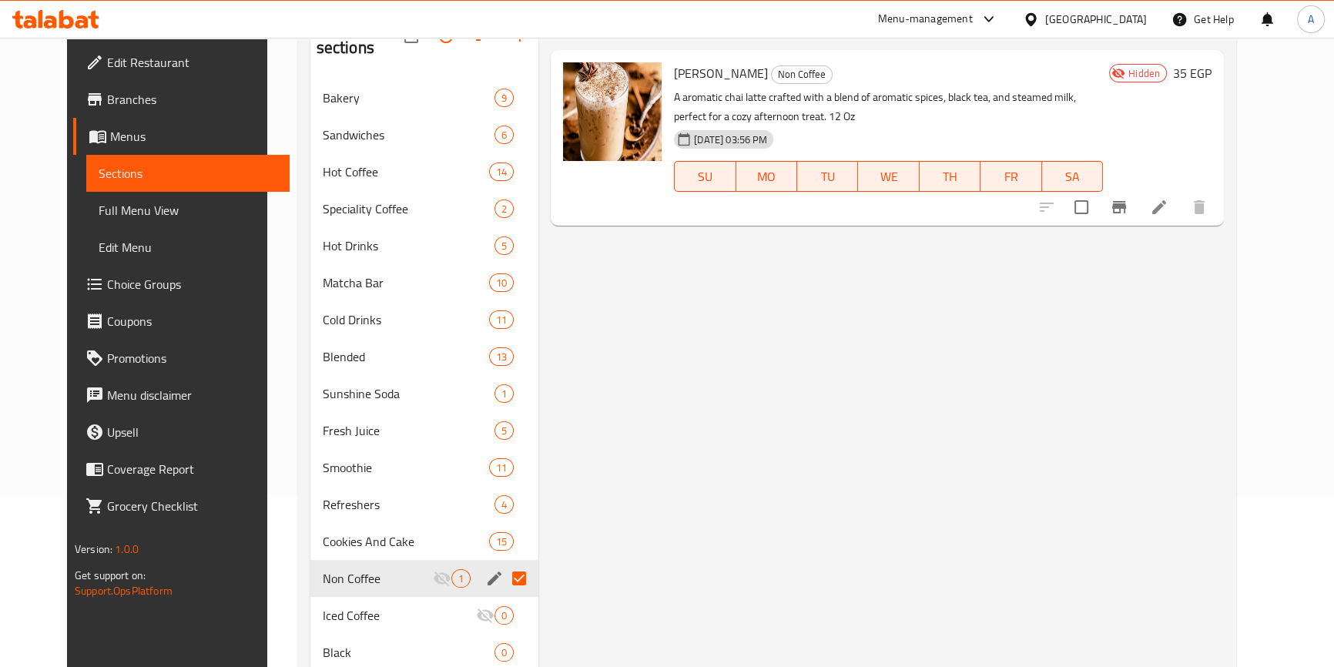
click at [689, 80] on span "[PERSON_NAME]" at bounding box center [721, 73] width 94 height 23
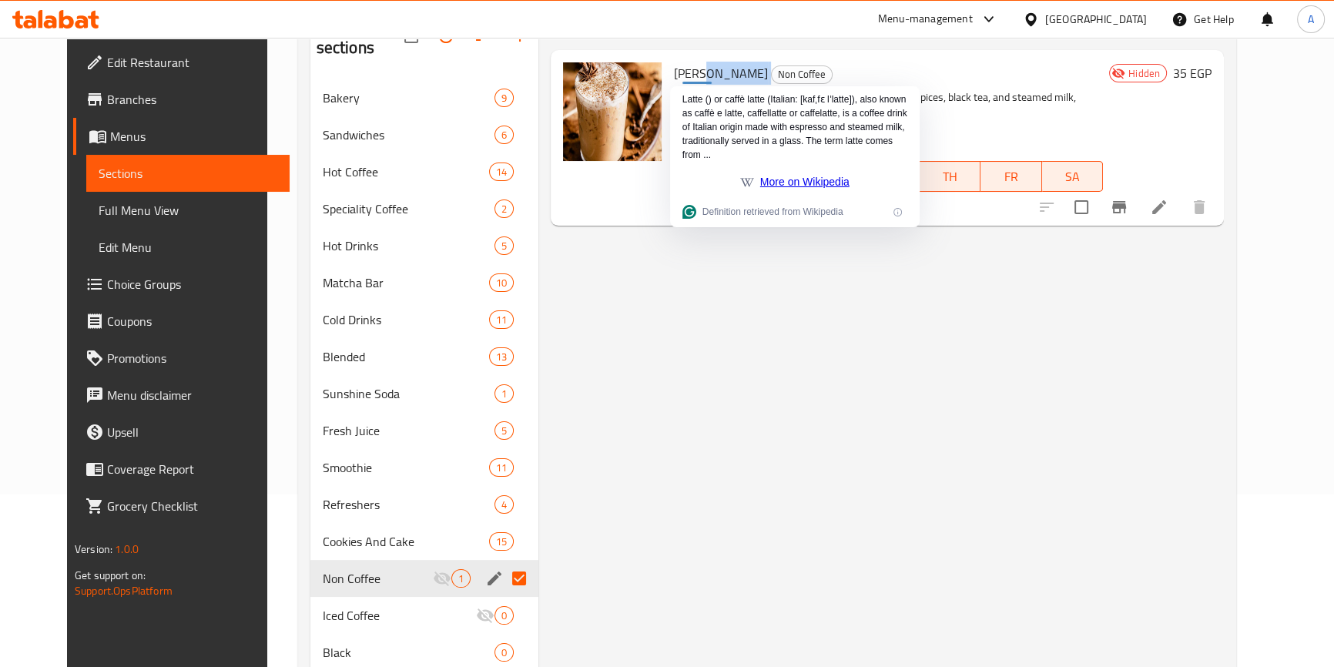
click at [691, 67] on span "[PERSON_NAME]" at bounding box center [721, 73] width 94 height 23
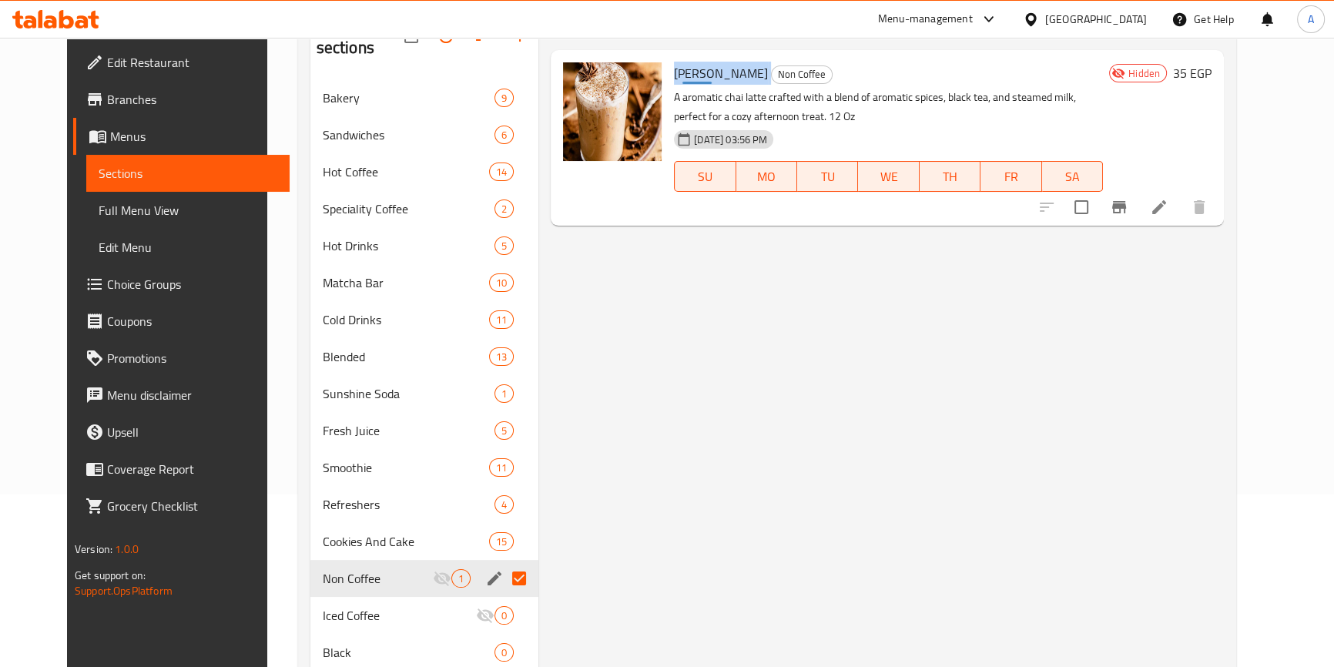
click at [691, 67] on span "[PERSON_NAME]" at bounding box center [721, 73] width 94 height 23
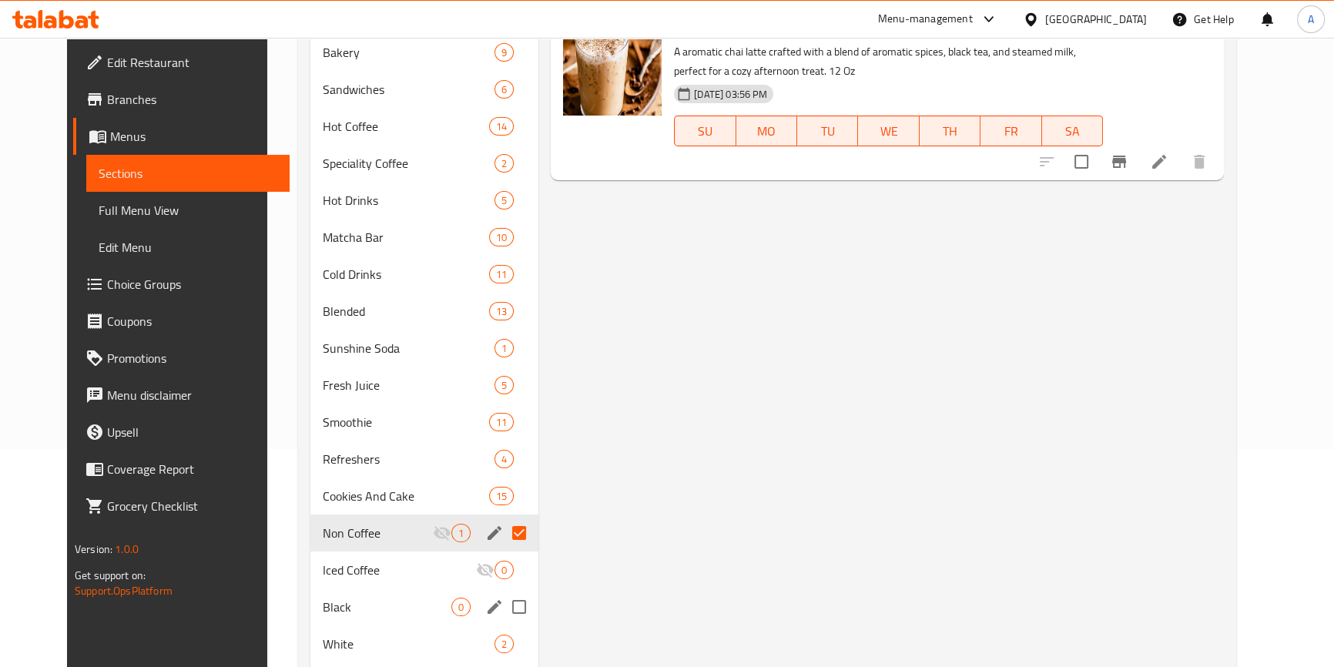
scroll to position [243, 0]
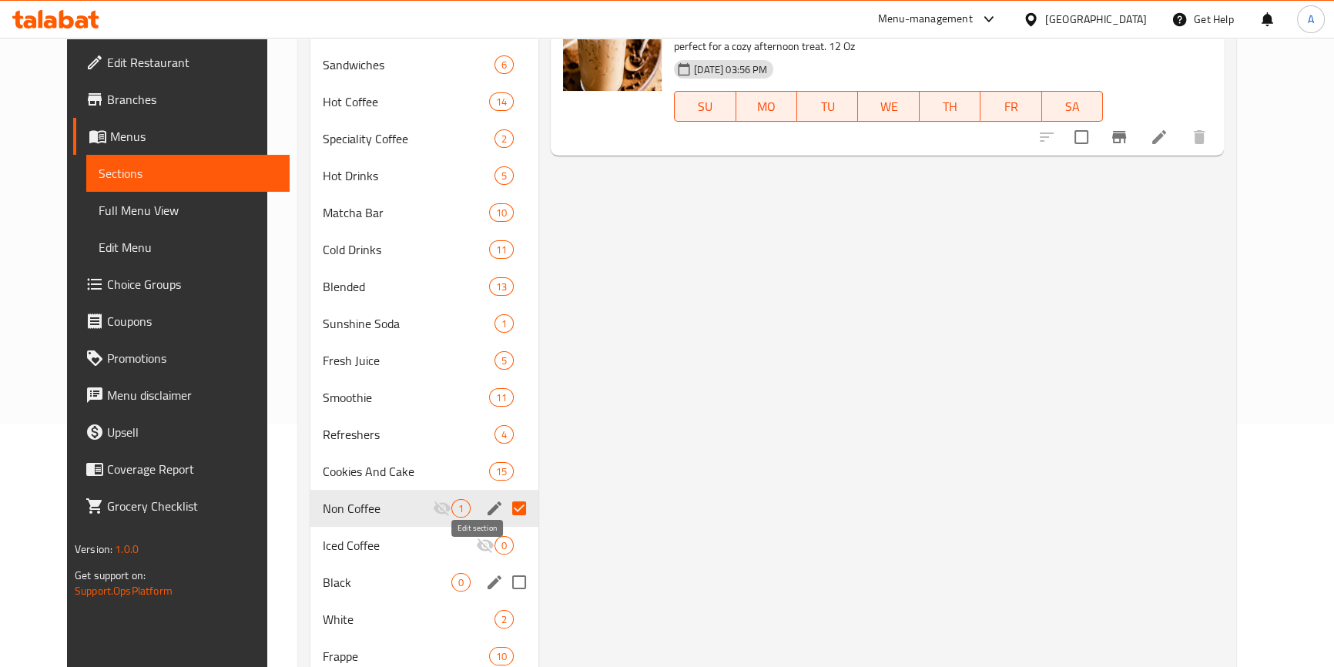
click at [485, 573] on icon "edit" at bounding box center [494, 582] width 18 height 18
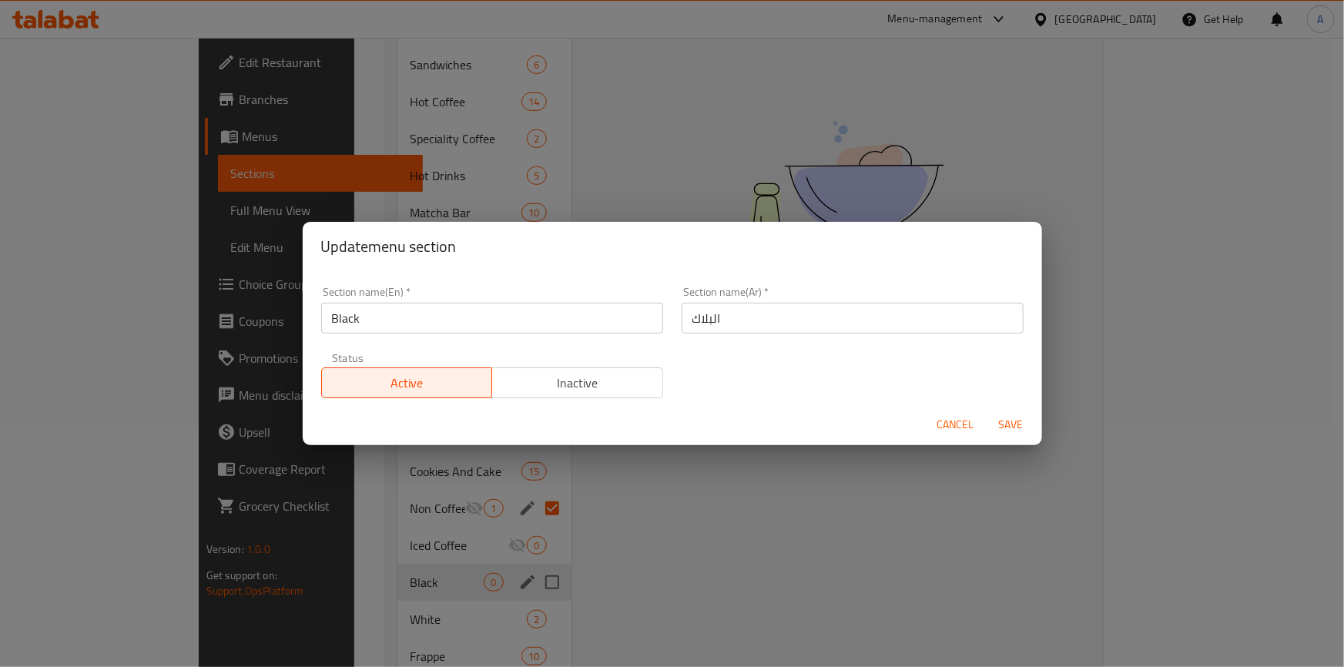
click at [570, 392] on span "Inactive" at bounding box center [577, 383] width 159 height 22
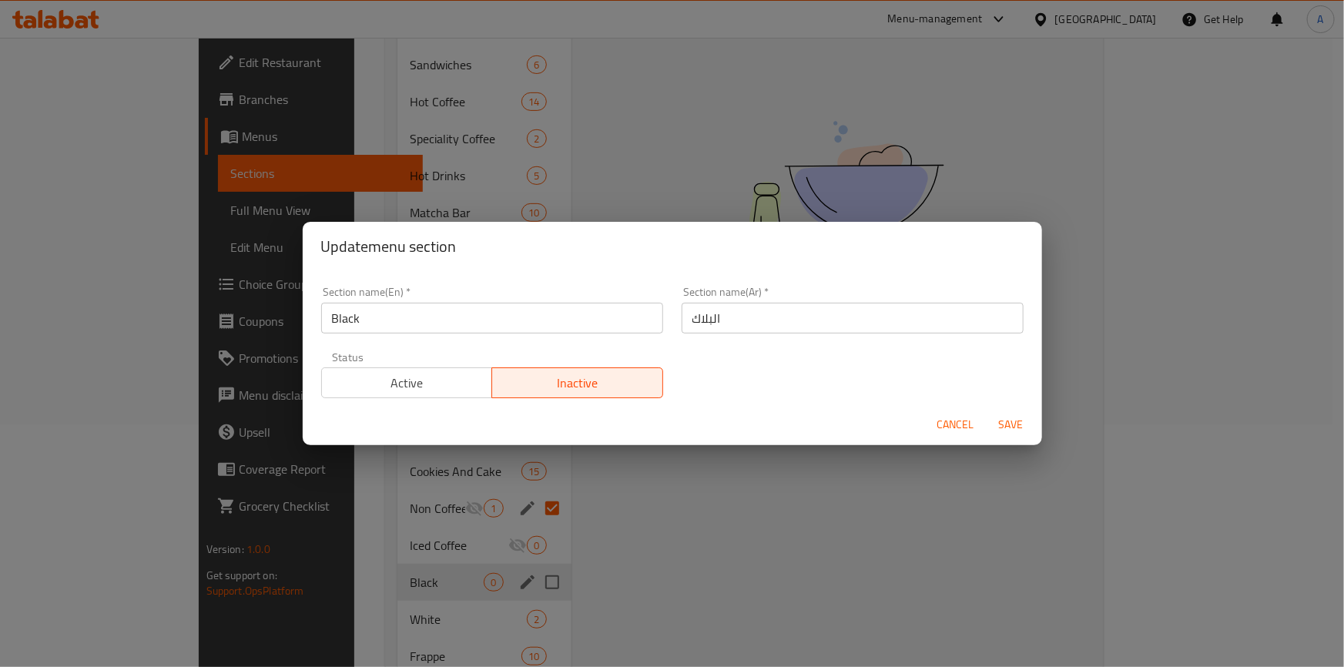
click at [1012, 432] on span "Save" at bounding box center [1010, 424] width 37 height 19
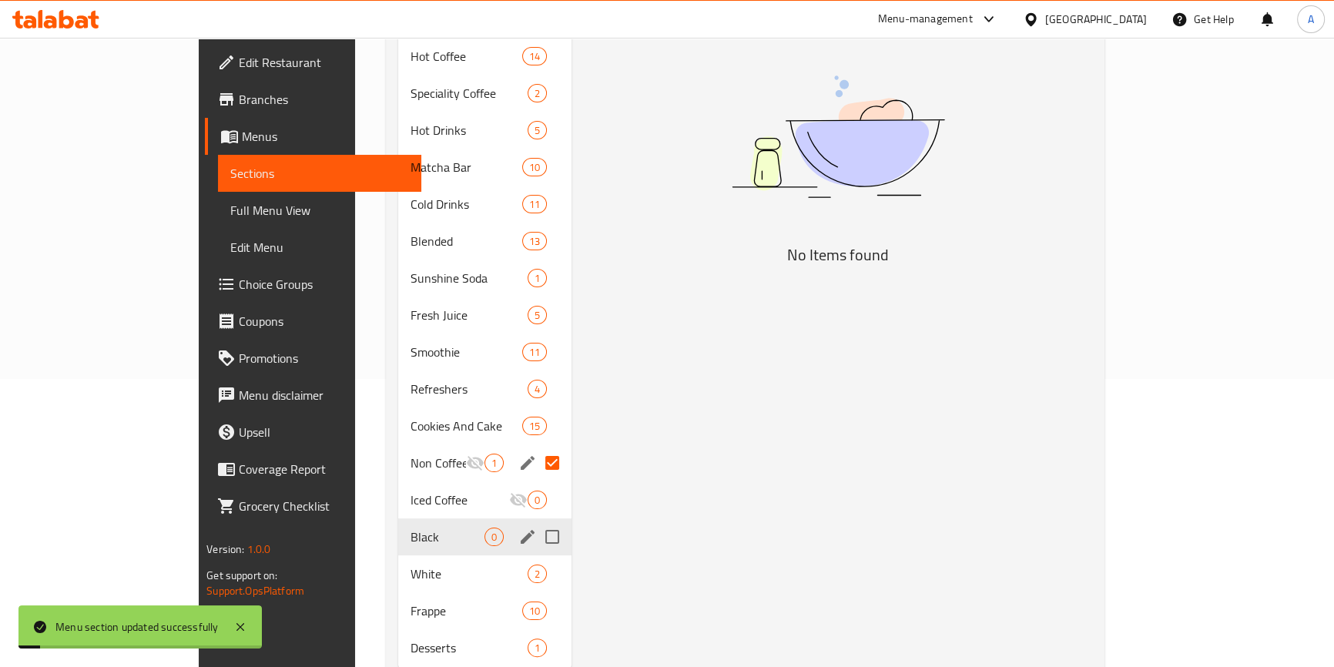
scroll to position [313, 0]
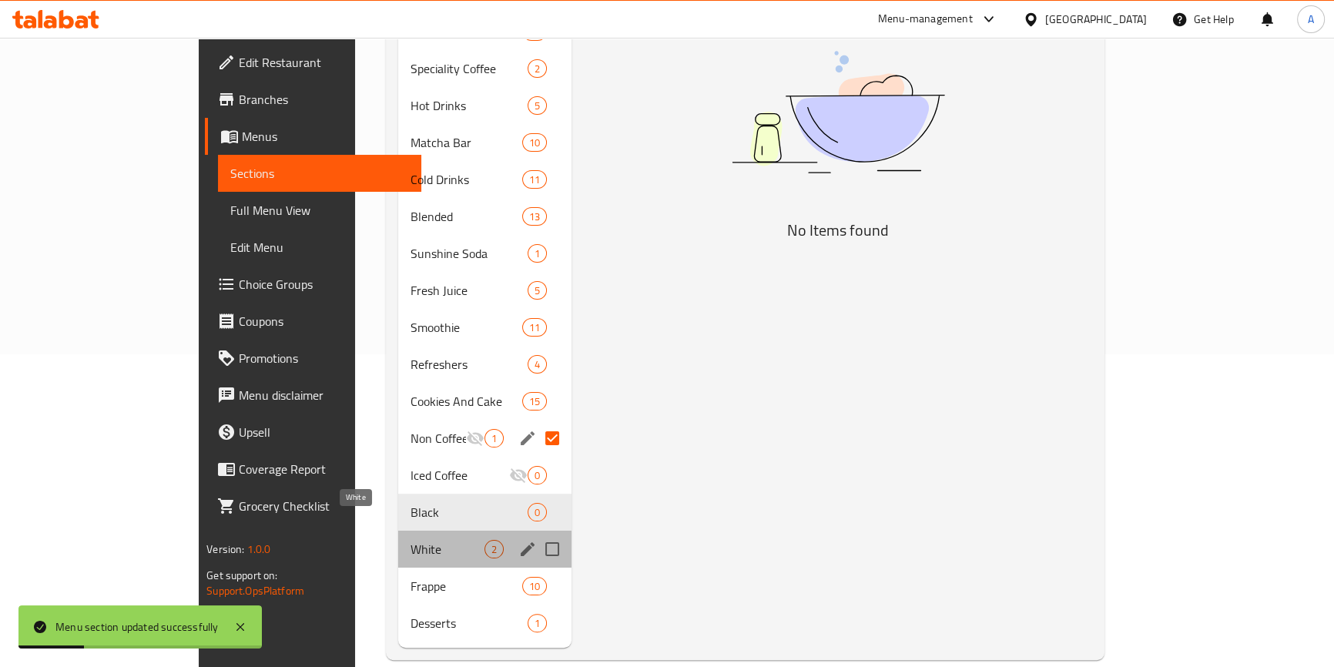
click at [410, 540] on span "White" at bounding box center [447, 549] width 74 height 18
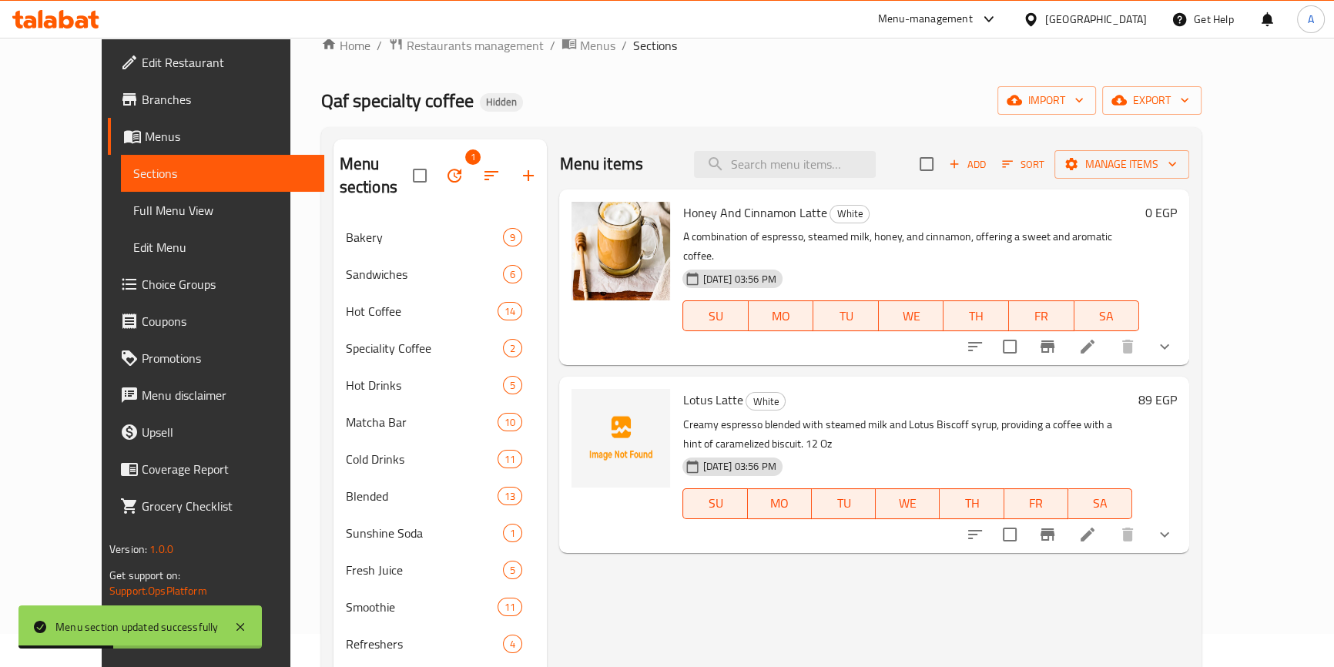
scroll to position [32, 0]
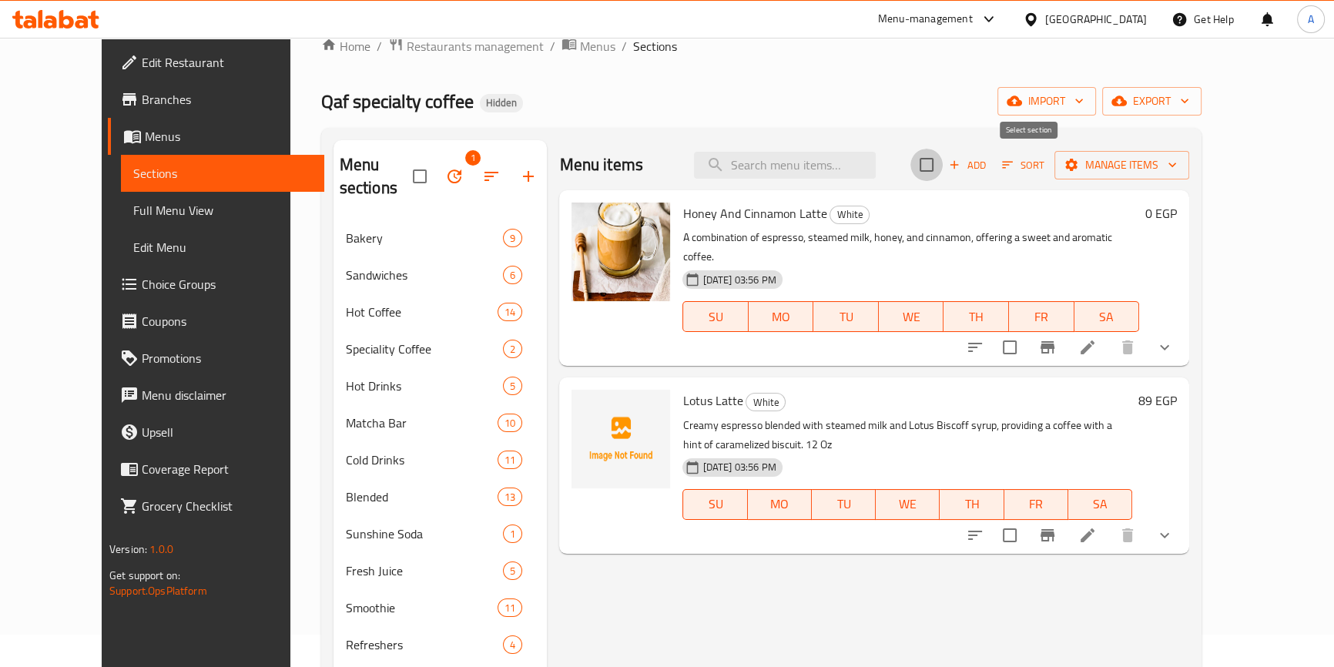
click at [942, 166] on input "checkbox" at bounding box center [926, 165] width 32 height 32
checkbox input "true"
click at [1176, 162] on span "Manage items" at bounding box center [1121, 165] width 110 height 19
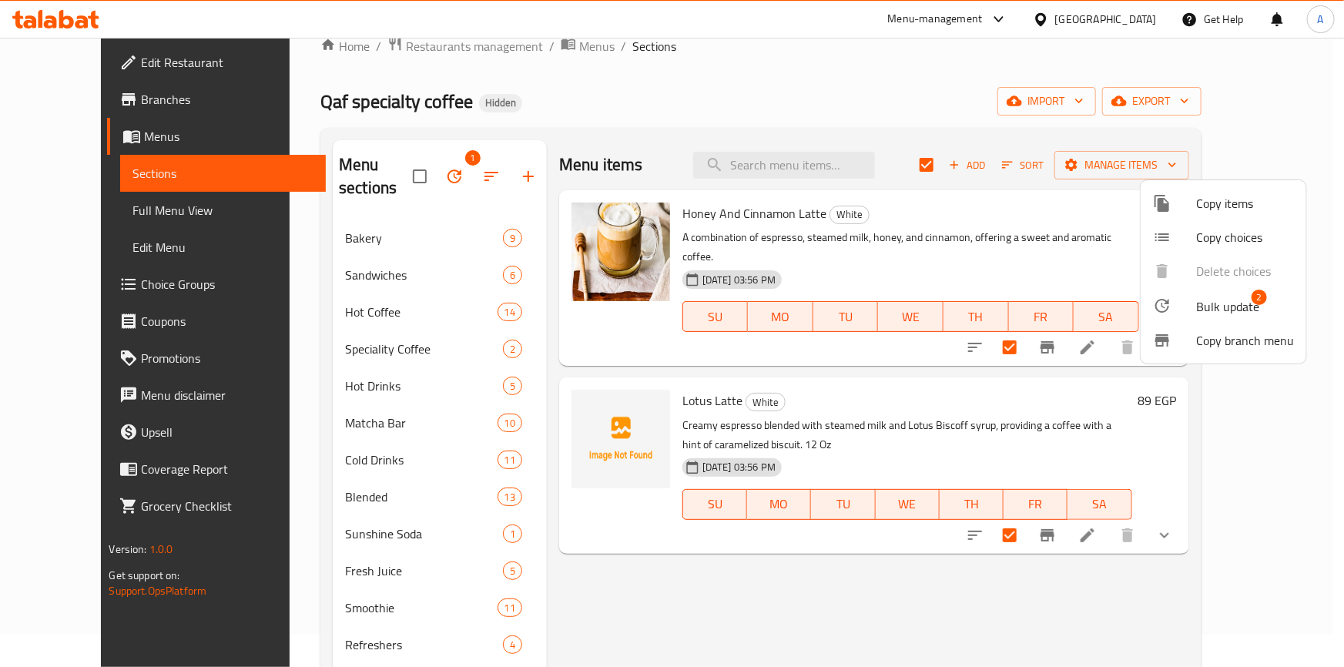
click at [1187, 304] on div at bounding box center [1174, 305] width 43 height 18
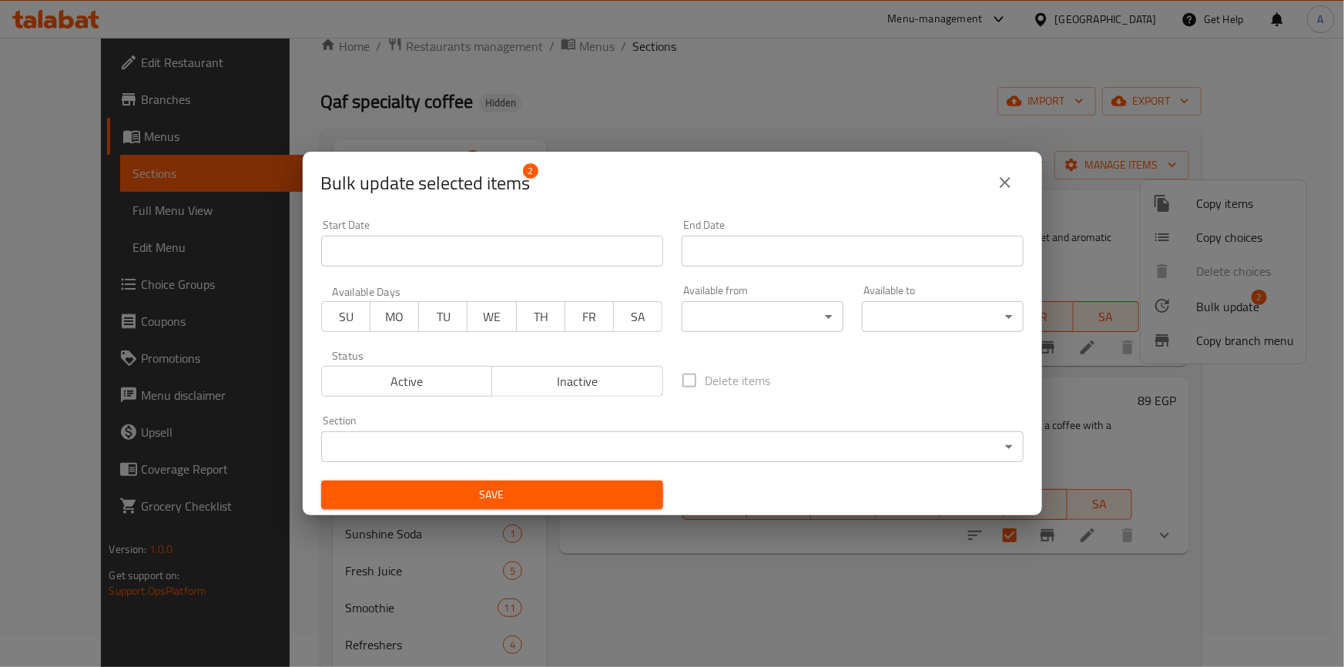
click at [611, 375] on span "Inactive" at bounding box center [577, 381] width 159 height 22
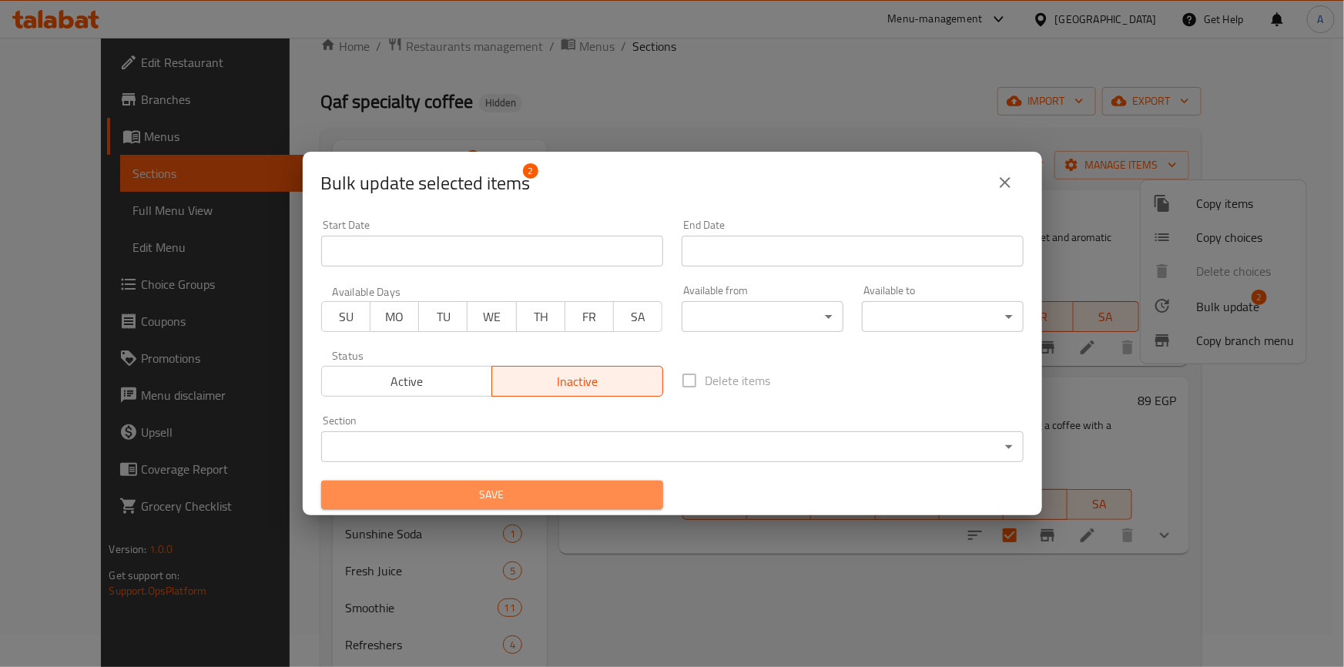
click at [588, 507] on button "Save" at bounding box center [492, 494] width 342 height 28
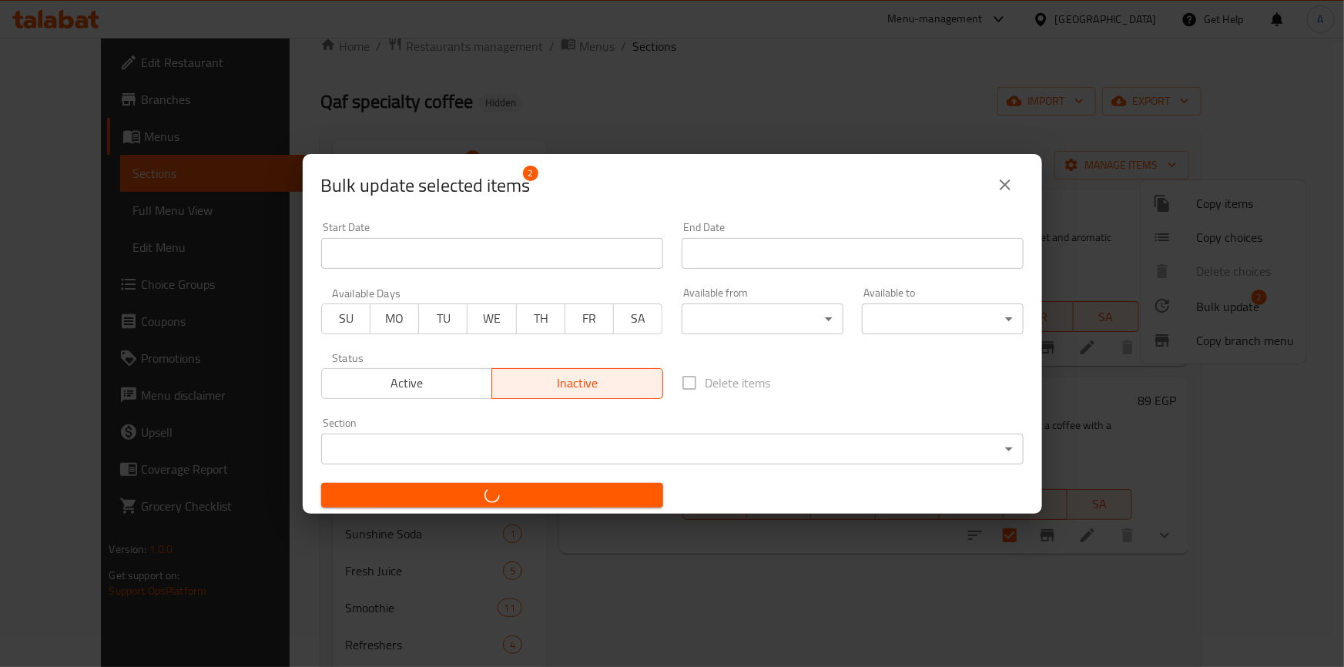
checkbox input "false"
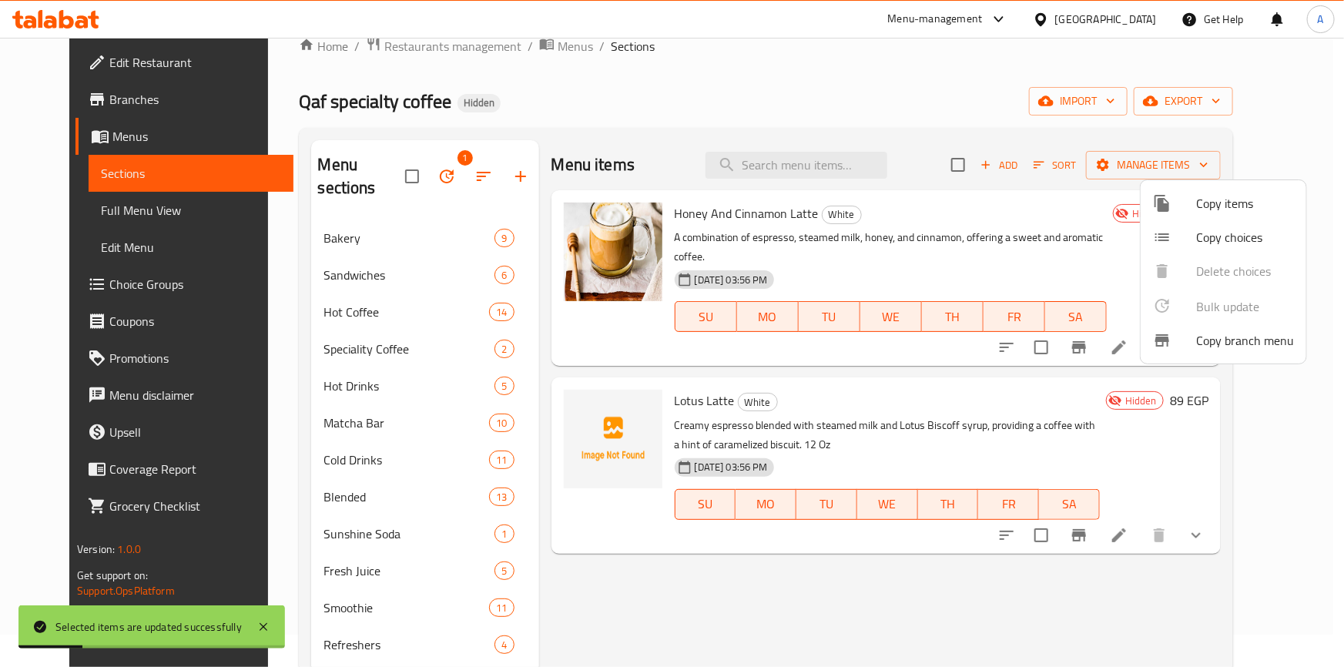
click at [706, 561] on div at bounding box center [672, 333] width 1344 height 667
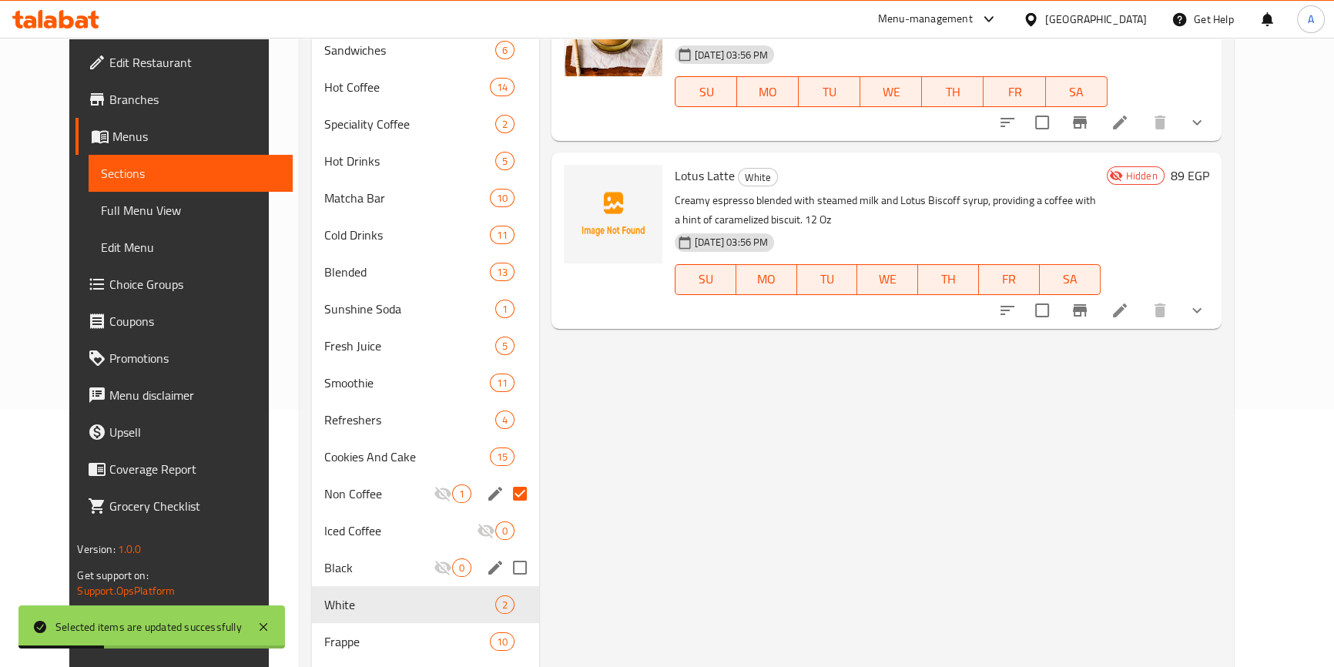
scroll to position [313, 0]
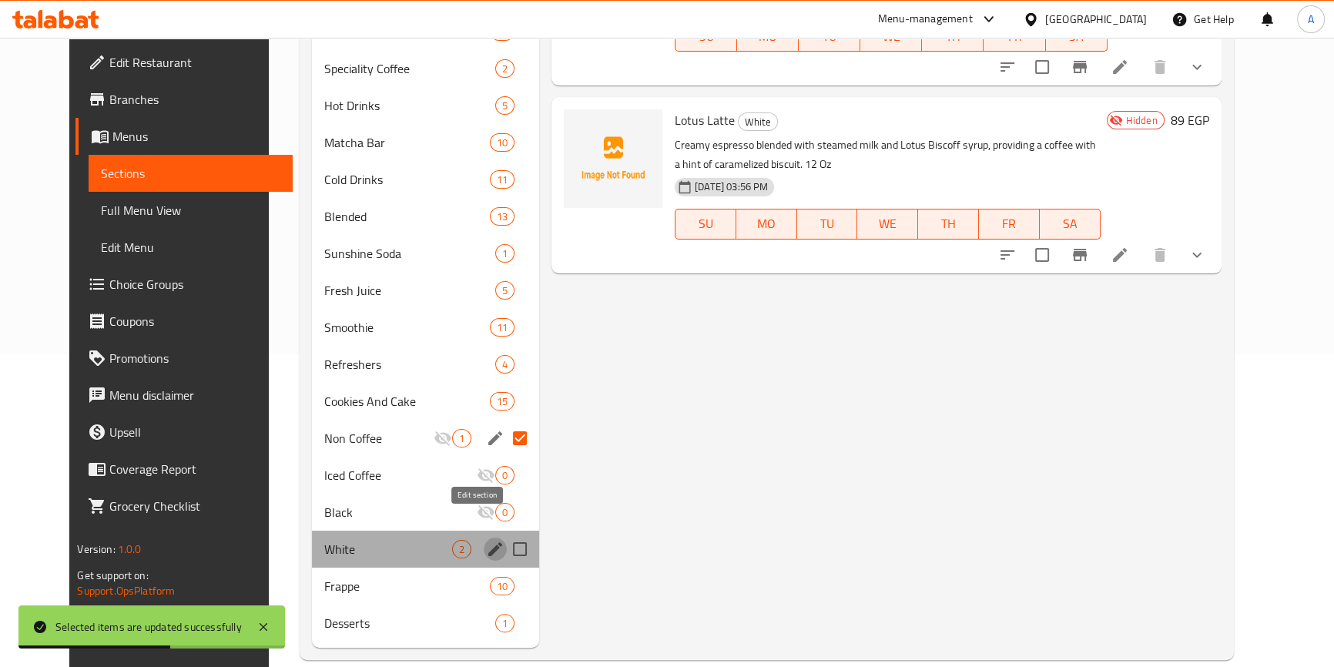
click at [486, 540] on icon "edit" at bounding box center [495, 549] width 18 height 18
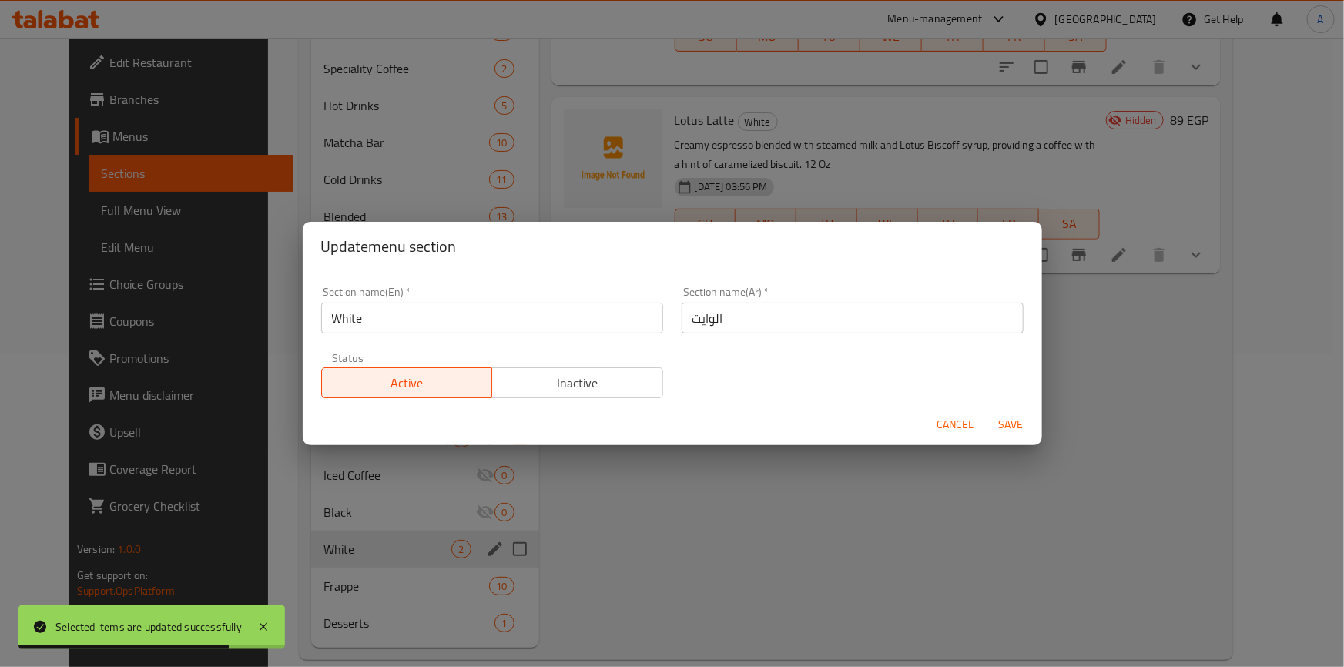
click at [624, 380] on span "Inactive" at bounding box center [577, 383] width 159 height 22
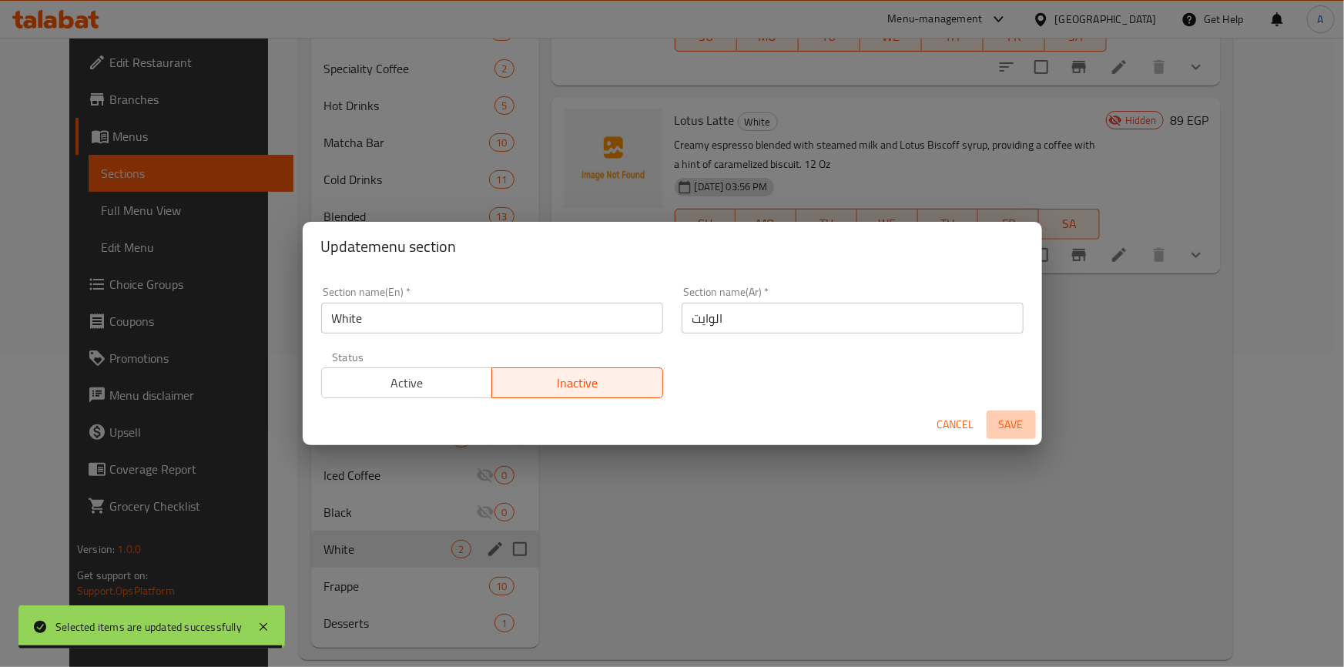
click at [1012, 422] on span "Save" at bounding box center [1010, 424] width 37 height 19
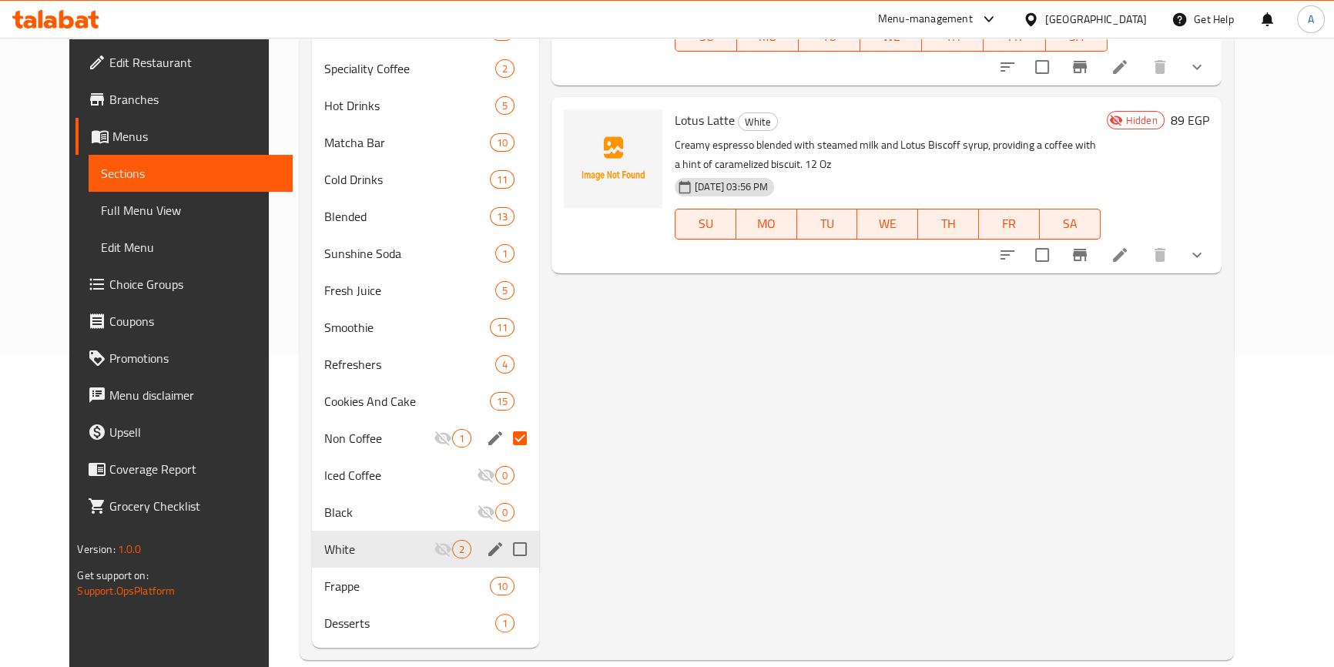
click at [1180, 462] on div "Menu items Add Sort Manage items Honey And Cinnamon Latte White A combination o…" at bounding box center [879, 254] width 681 height 788
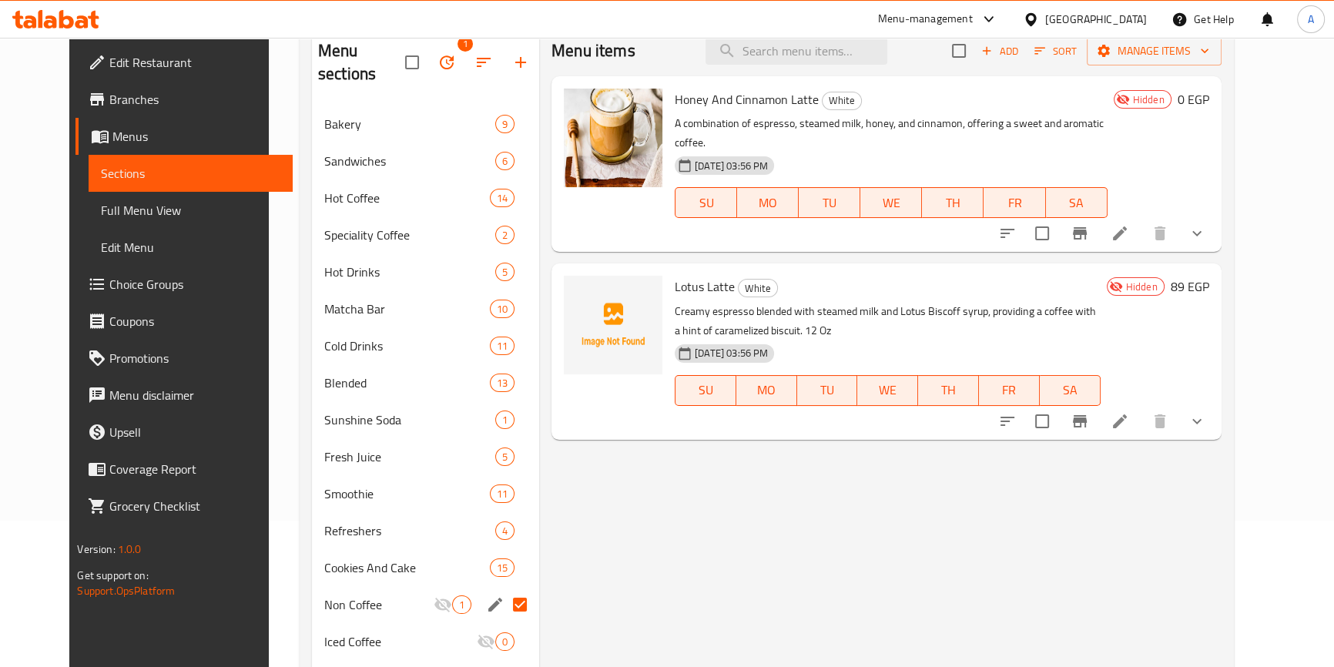
scroll to position [32, 0]
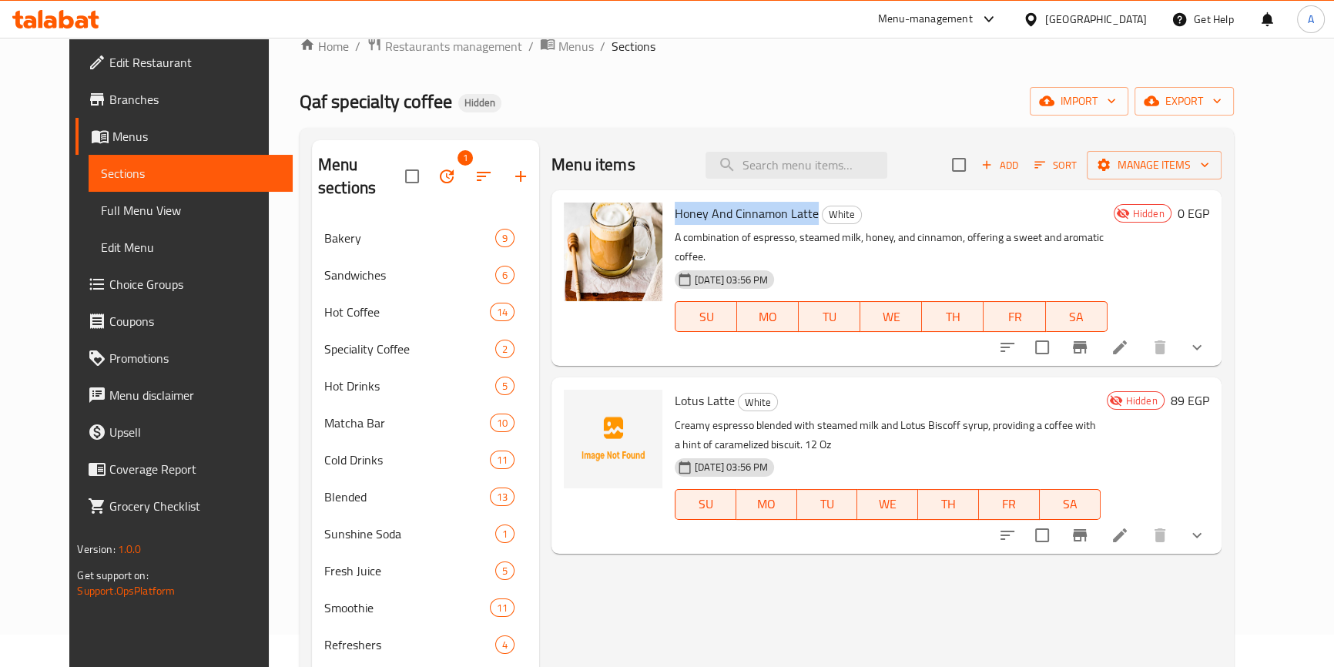
drag, startPoint x: 660, startPoint y: 216, endPoint x: 797, endPoint y: 214, distance: 137.1
click at [797, 214] on span "Honey And Cinnamon Latte" at bounding box center [746, 213] width 144 height 23
click at [1100, 423] on p "Creamy espresso blended with steamed milk and Lotus Biscoff syrup, providing a …" at bounding box center [887, 435] width 426 height 38
drag, startPoint x: 655, startPoint y: 374, endPoint x: 714, endPoint y: 377, distance: 58.6
click at [714, 383] on div "Lotus Latte White Creamy espresso blended with steamed milk and Lotus Biscoff s…" at bounding box center [887, 464] width 438 height 163
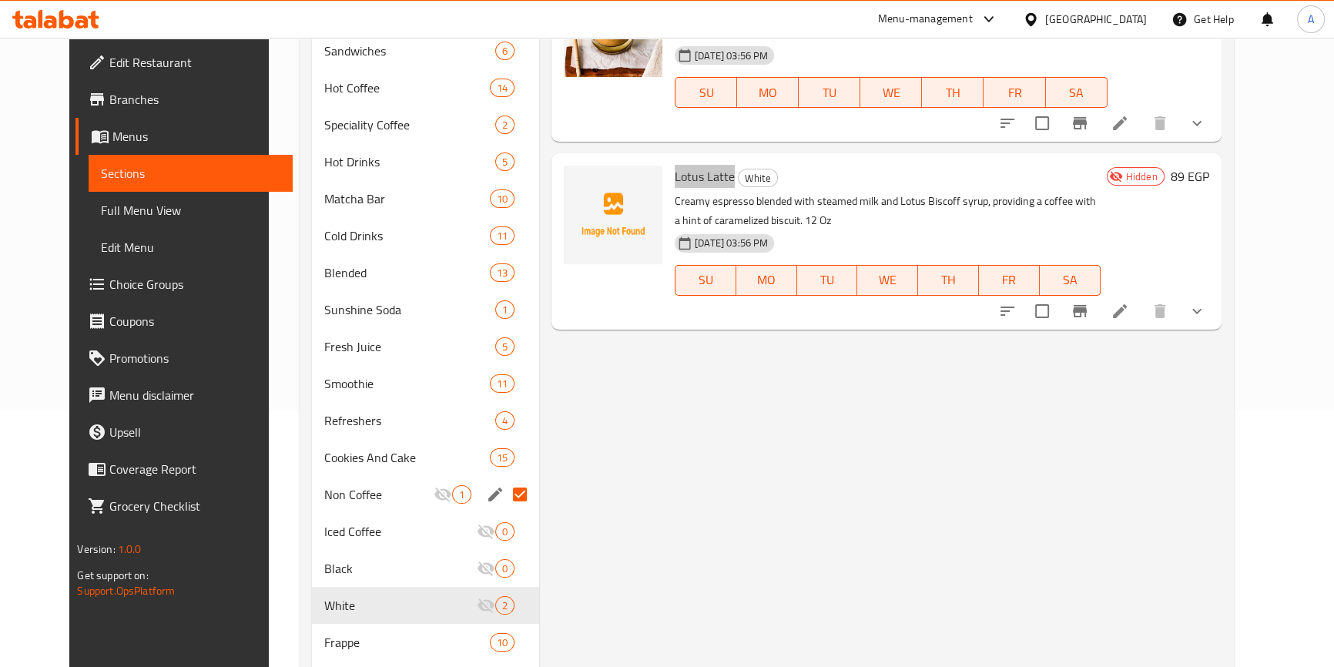
scroll to position [313, 0]
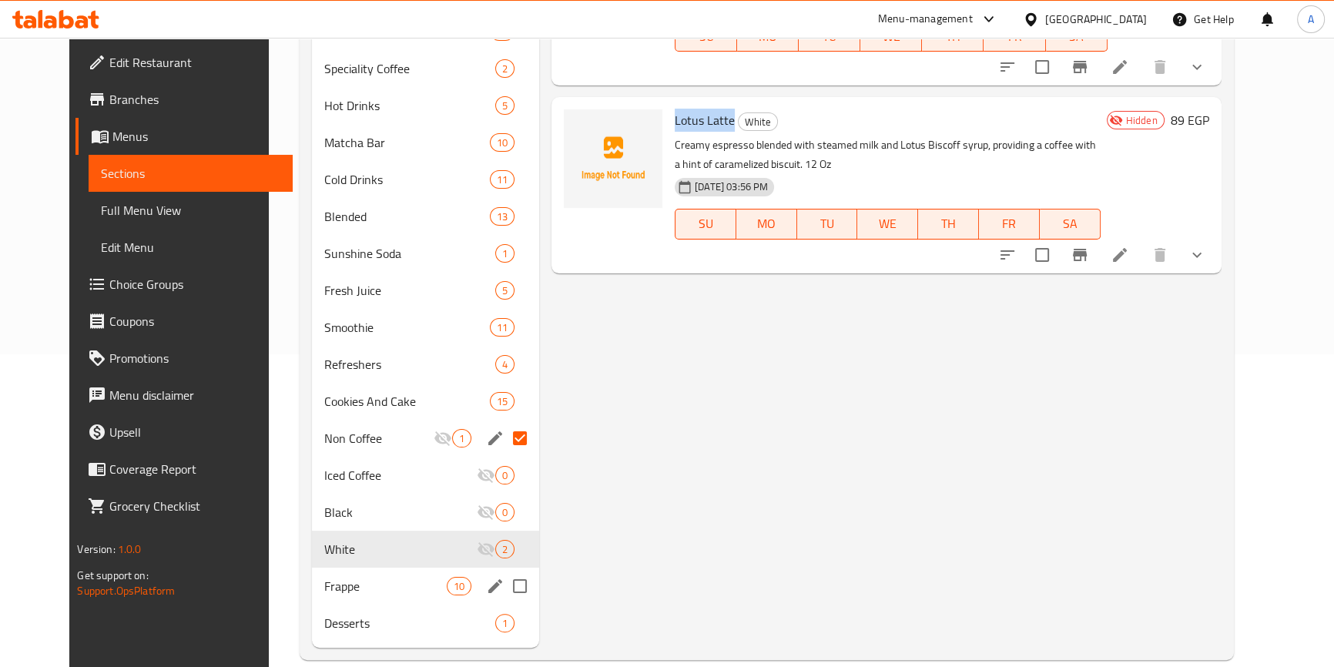
drag, startPoint x: 497, startPoint y: 558, endPoint x: 508, endPoint y: 577, distance: 22.1
click at [504, 570] on input "Menu sections" at bounding box center [520, 586] width 32 height 32
checkbox input "true"
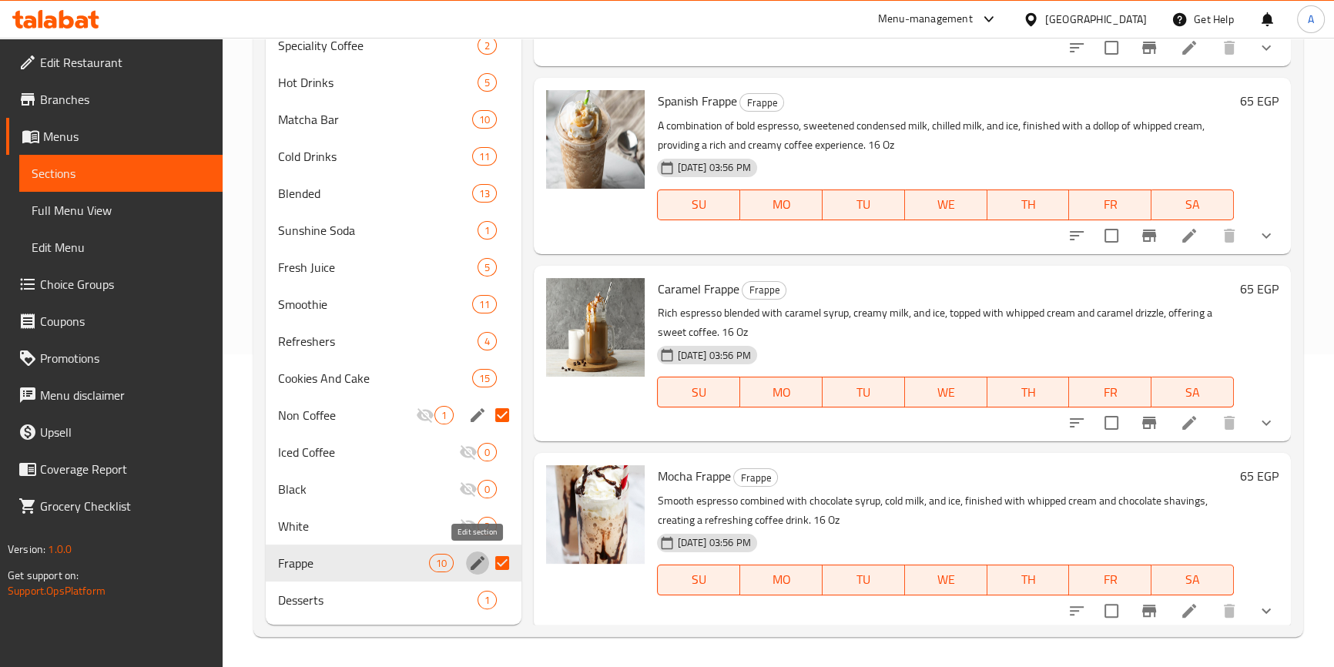
click at [474, 570] on icon "edit" at bounding box center [477, 563] width 18 height 18
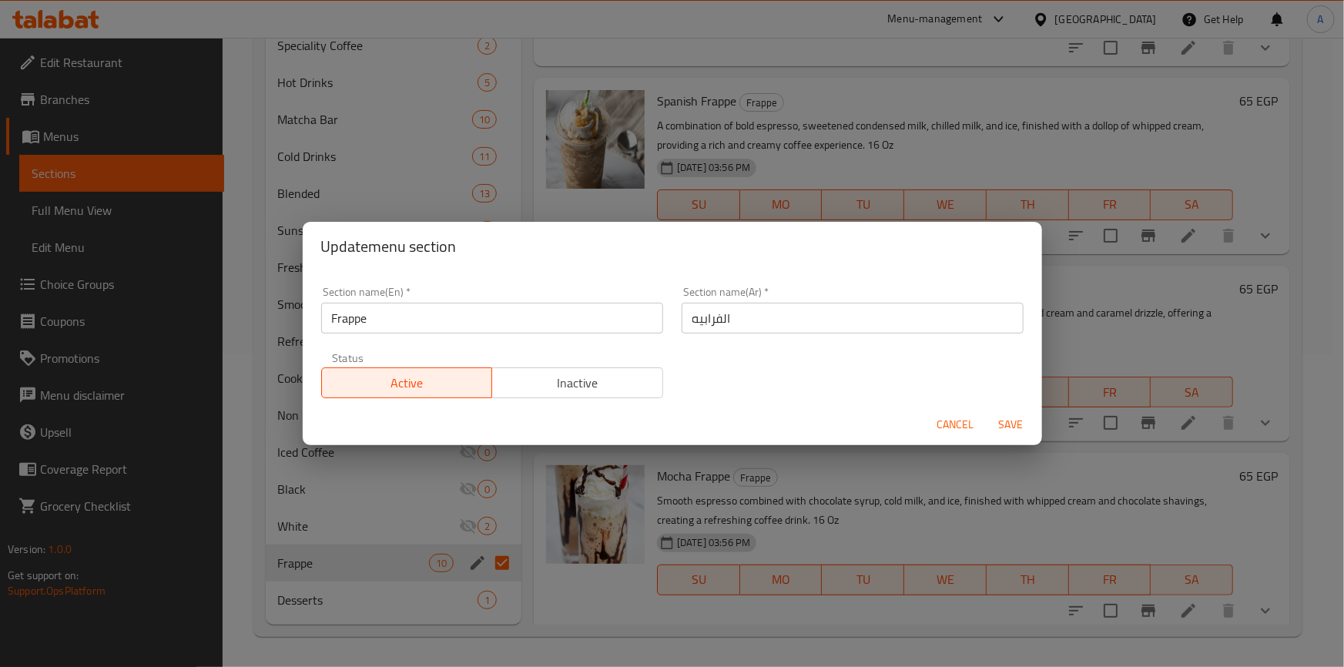
click at [575, 379] on span "Inactive" at bounding box center [577, 383] width 159 height 22
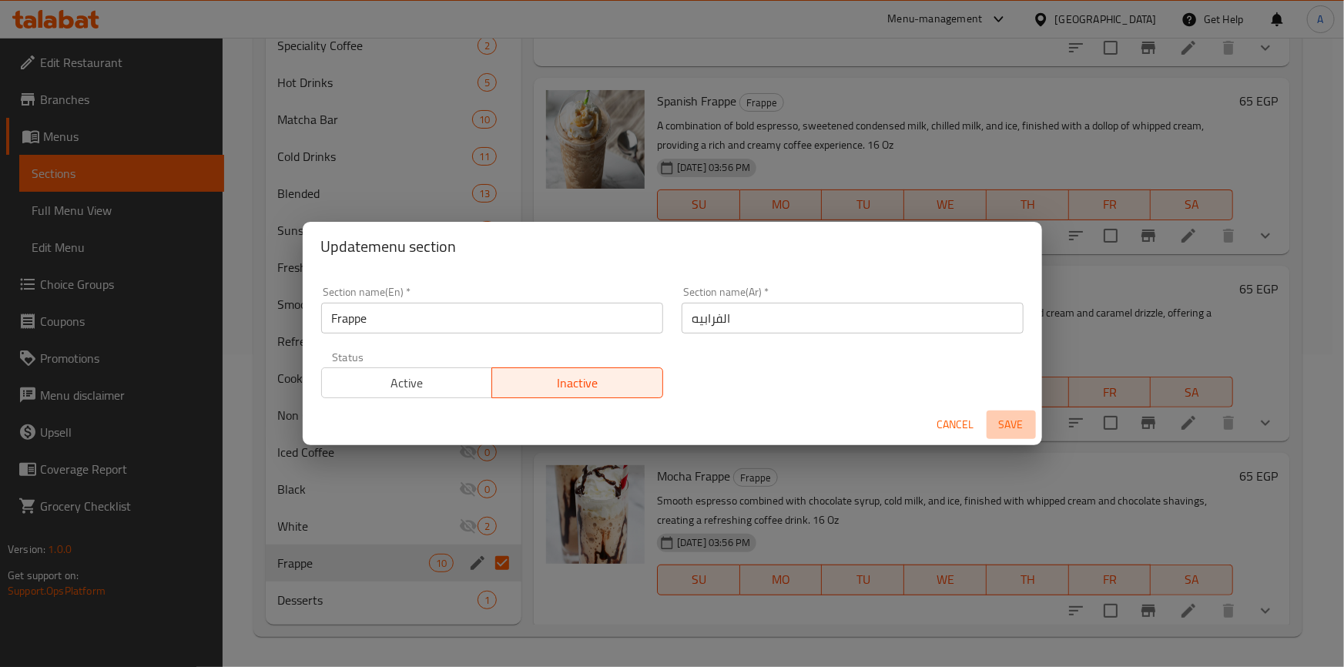
click at [1019, 425] on span "Save" at bounding box center [1010, 424] width 37 height 19
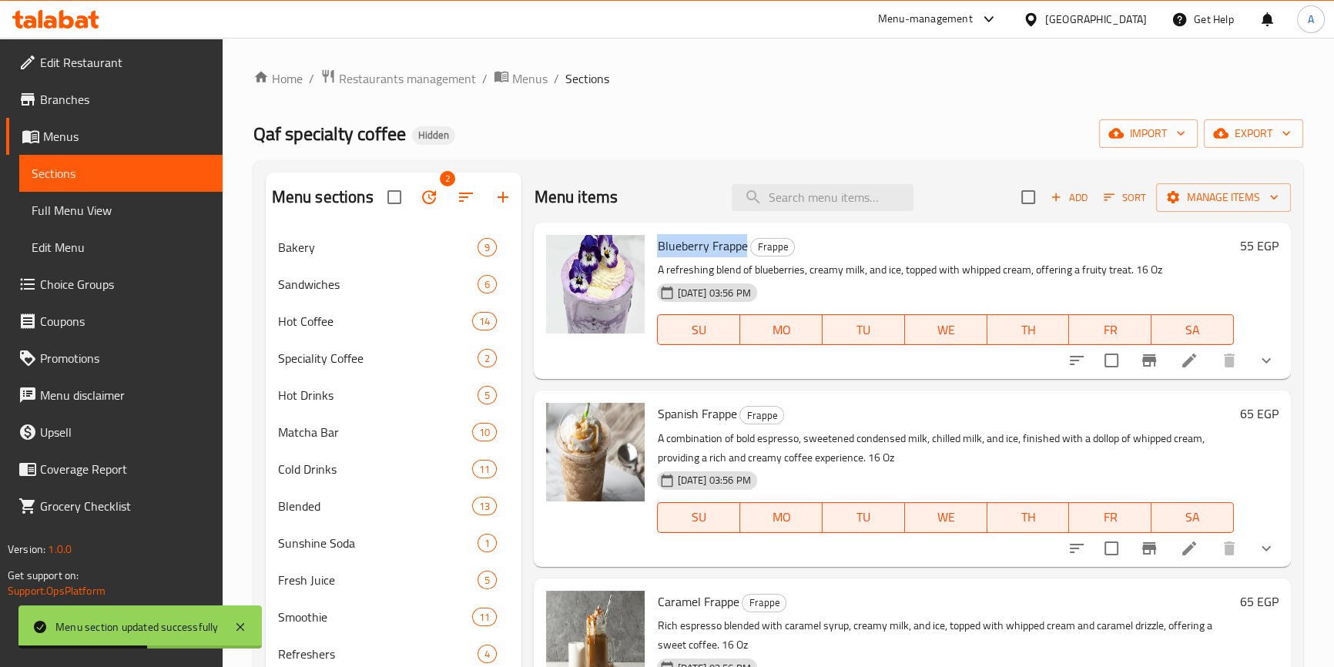
drag, startPoint x: 657, startPoint y: 246, endPoint x: 743, endPoint y: 246, distance: 86.2
click at [743, 246] on span "Blueberry Frappe" at bounding box center [702, 245] width 90 height 23
click at [1210, 445] on p "A combination of bold espresso, sweetened condensed milk, chilled milk, and ice…" at bounding box center [945, 448] width 576 height 38
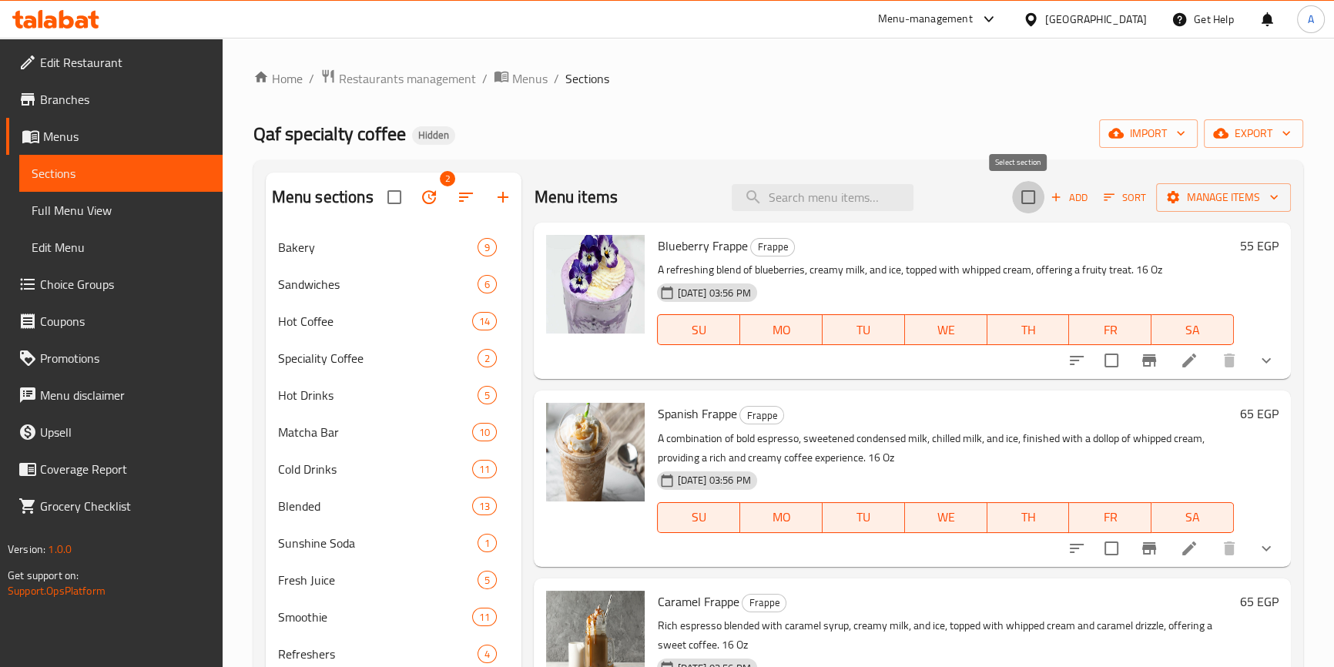
click at [1019, 192] on input "checkbox" at bounding box center [1028, 197] width 32 height 32
checkbox input "true"
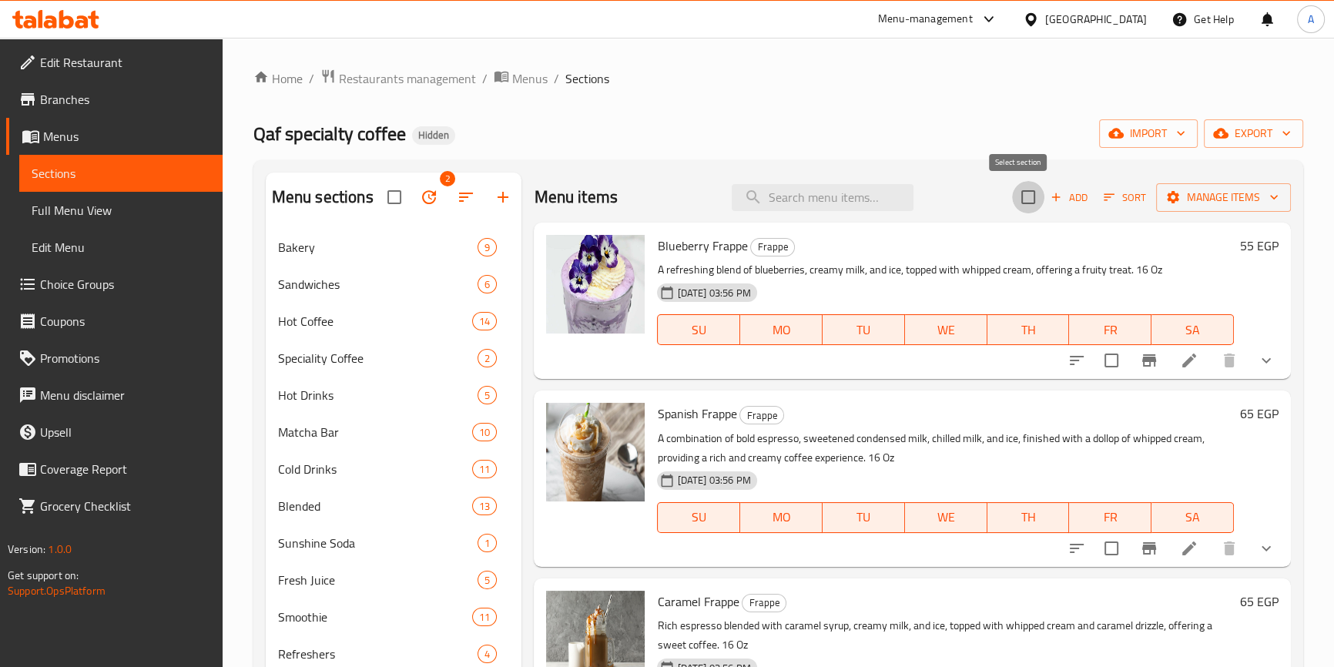
checkbox input "true"
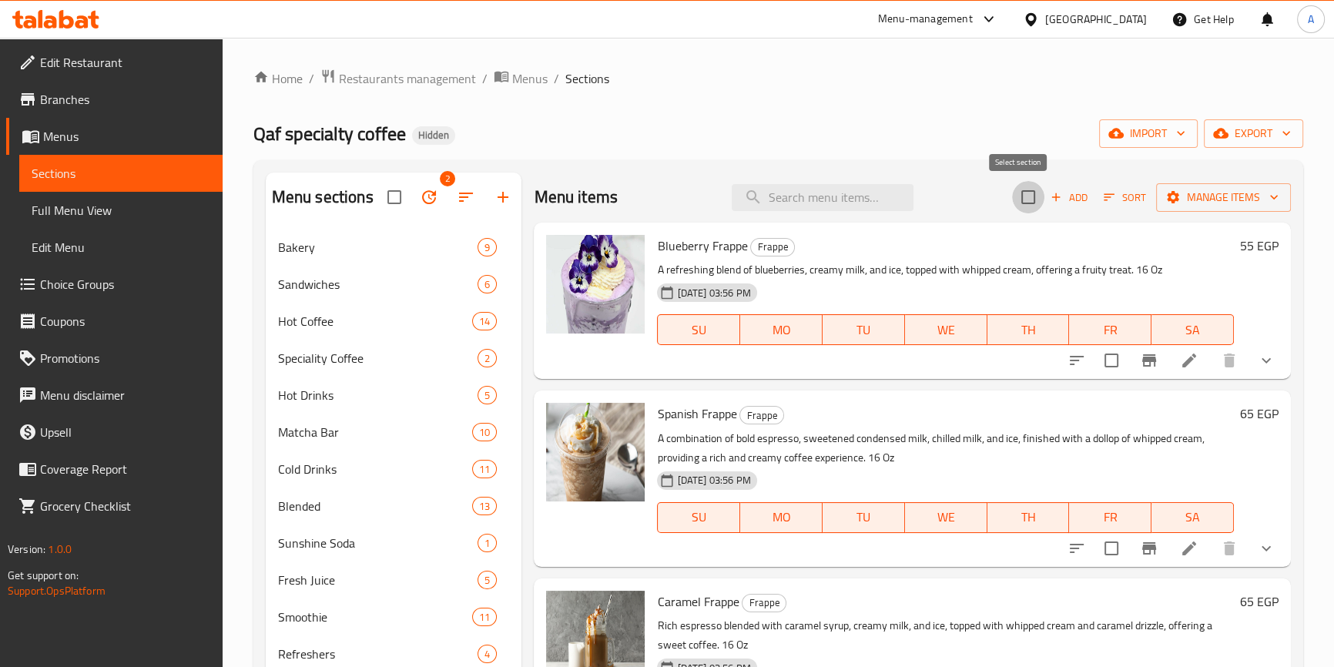
checkbox input "true"
click at [1240, 192] on span "Manage items" at bounding box center [1223, 197] width 110 height 19
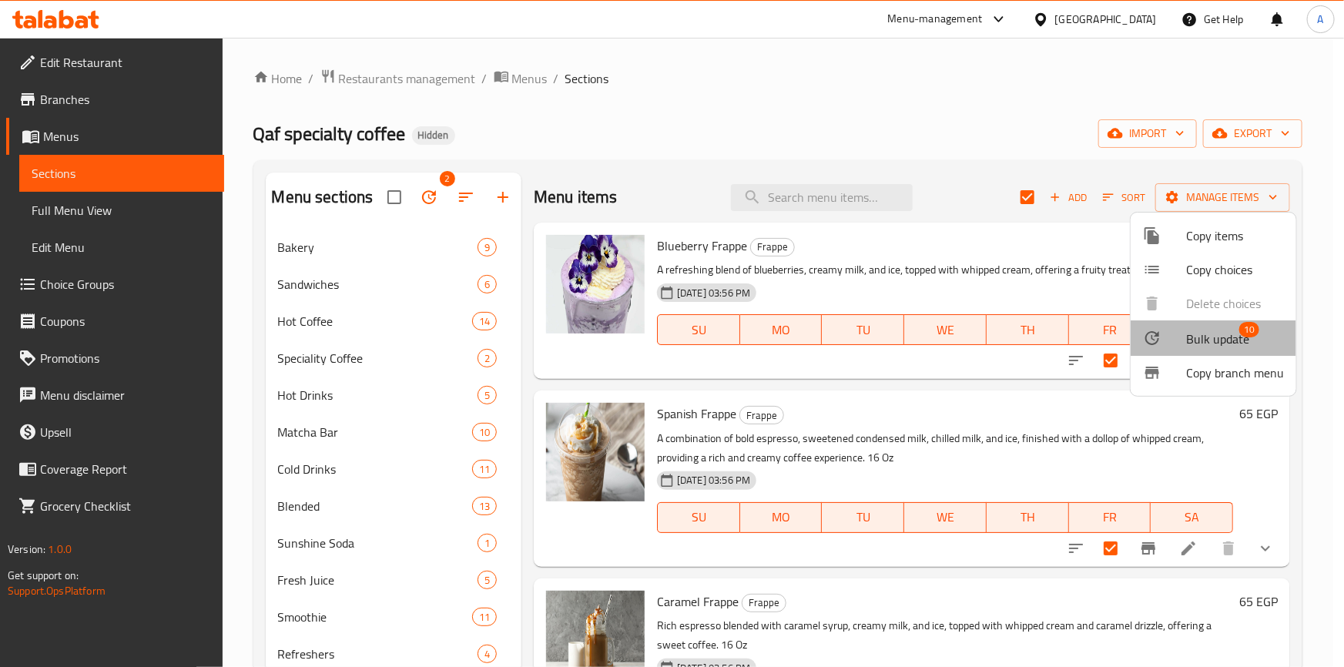
click at [1220, 343] on span "Bulk update" at bounding box center [1217, 339] width 63 height 18
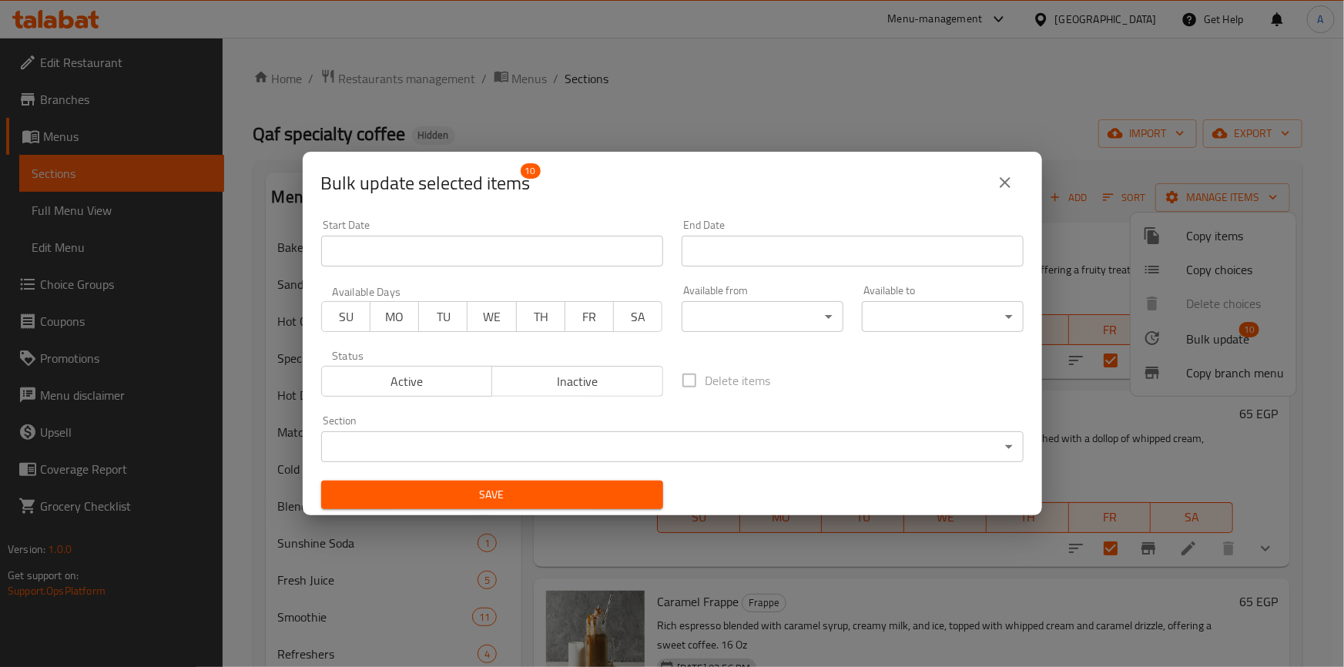
click at [583, 370] on span "Inactive" at bounding box center [577, 381] width 159 height 22
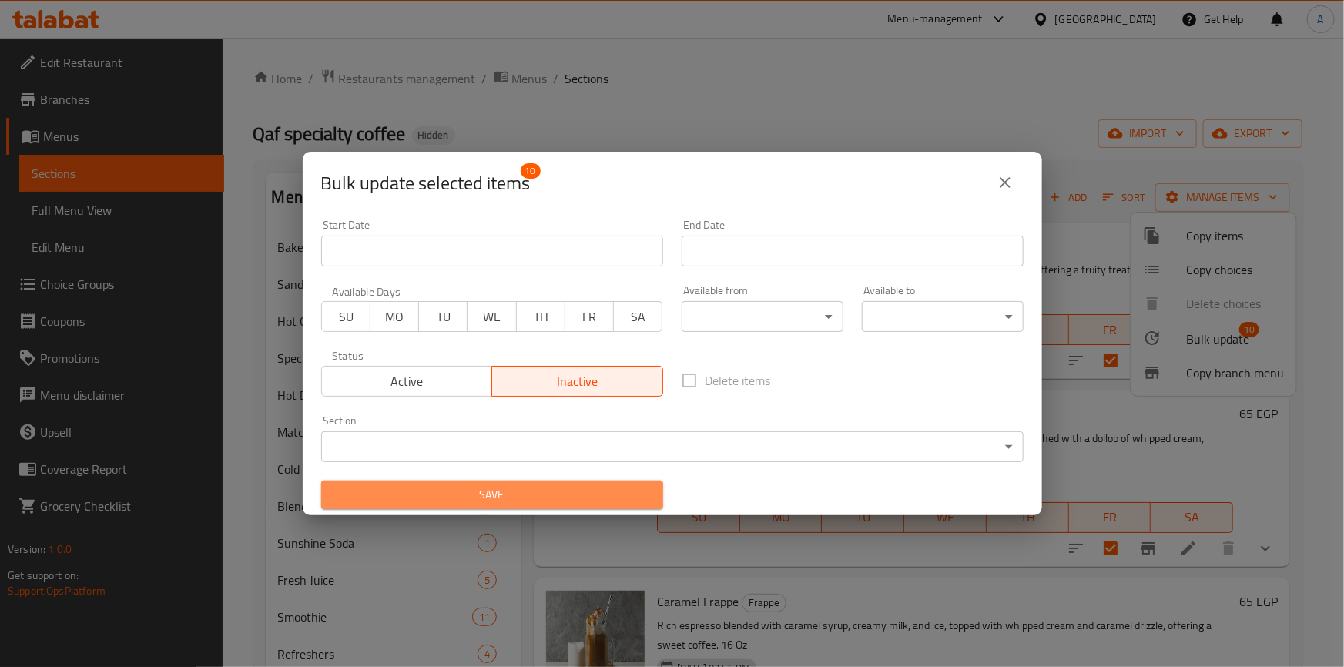
click at [573, 499] on span "Save" at bounding box center [491, 494] width 317 height 19
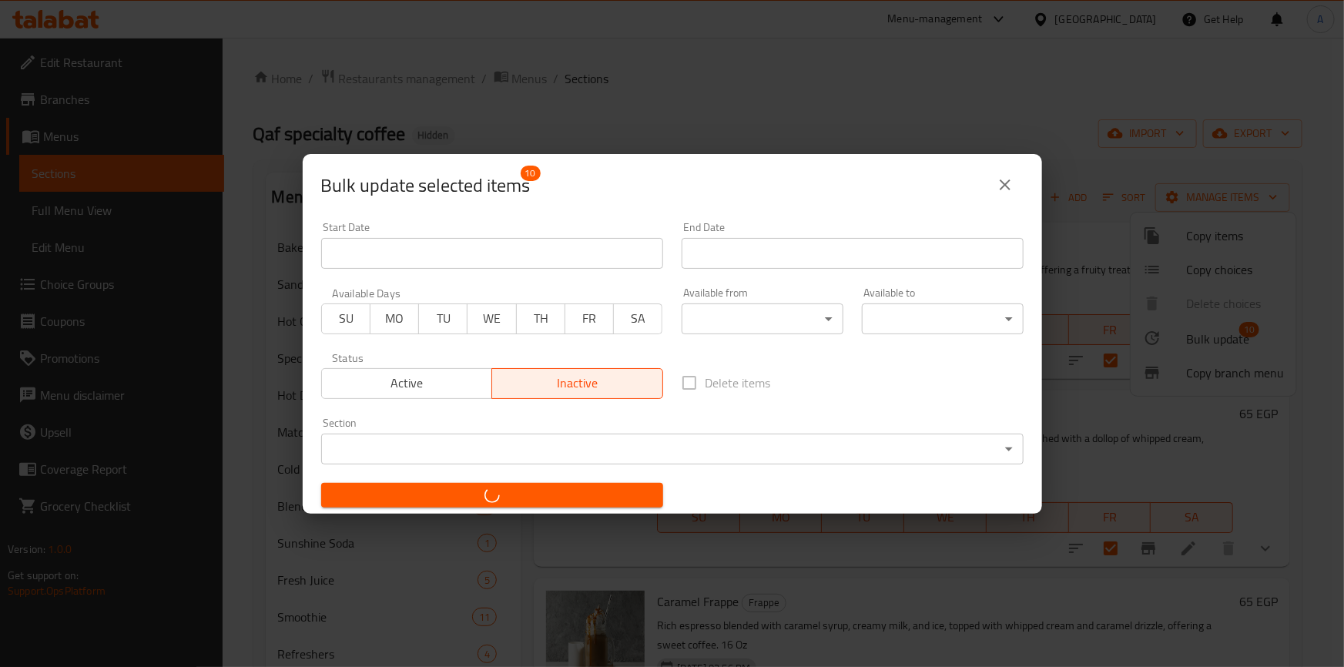
checkbox input "false"
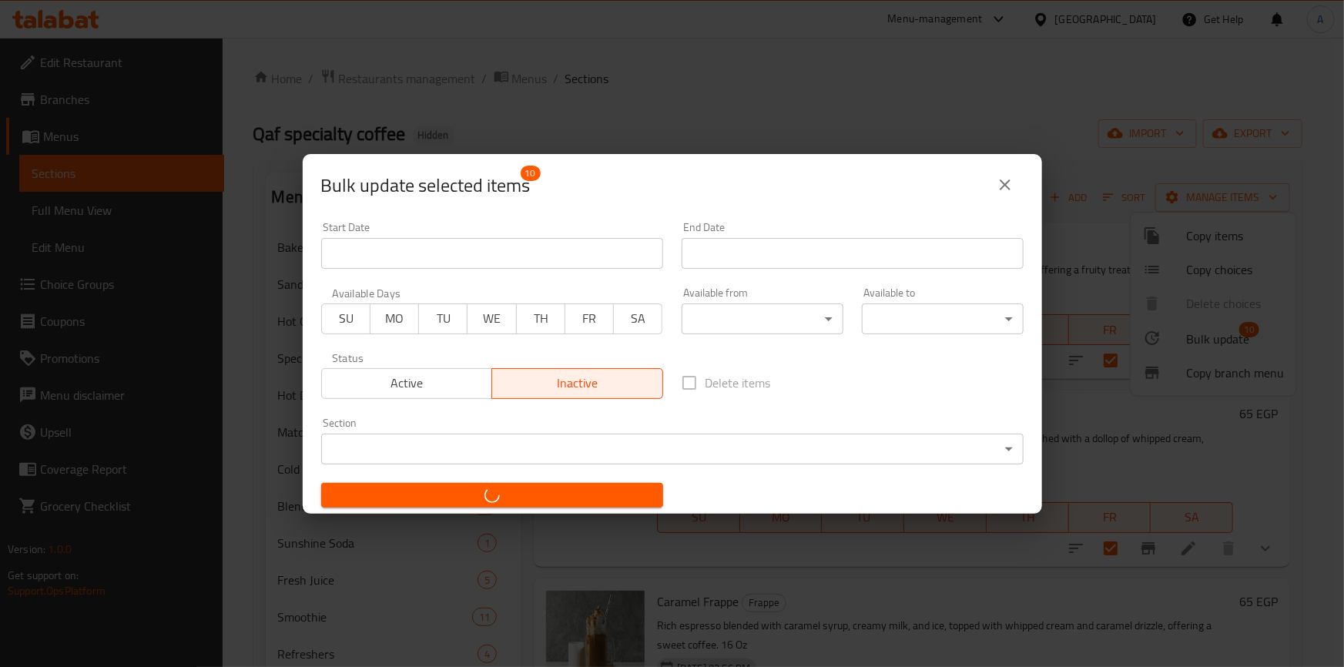
checkbox input "false"
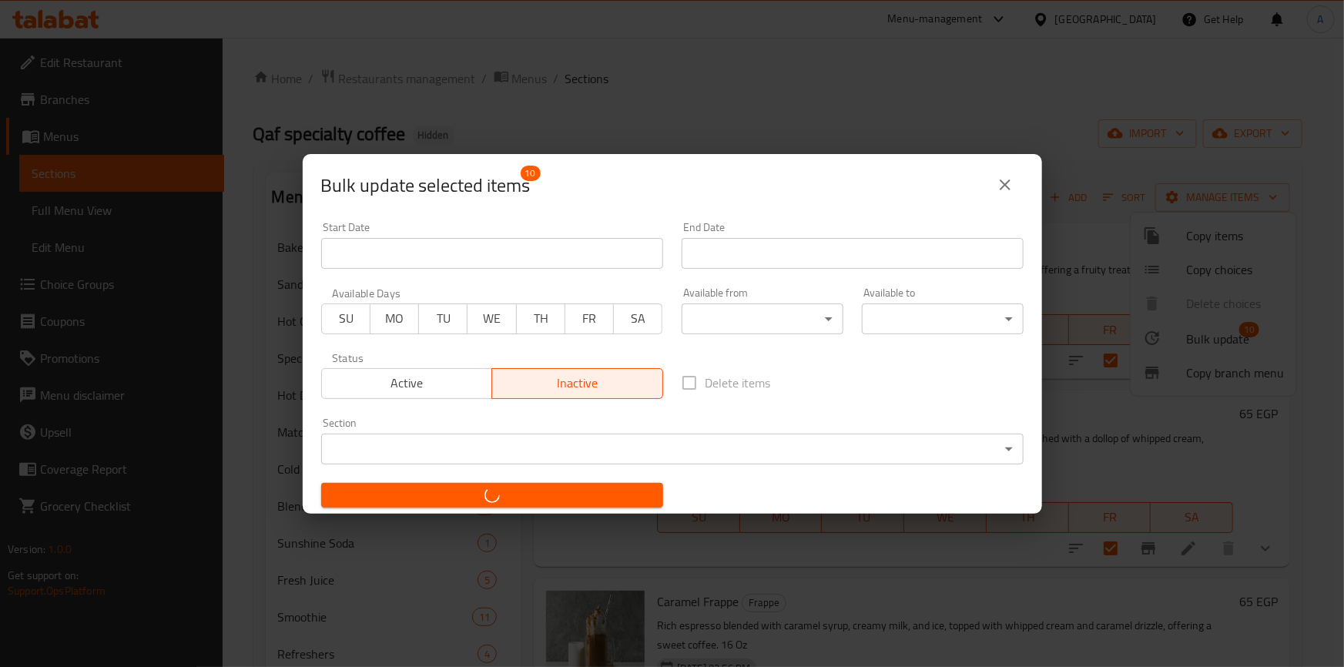
checkbox input "false"
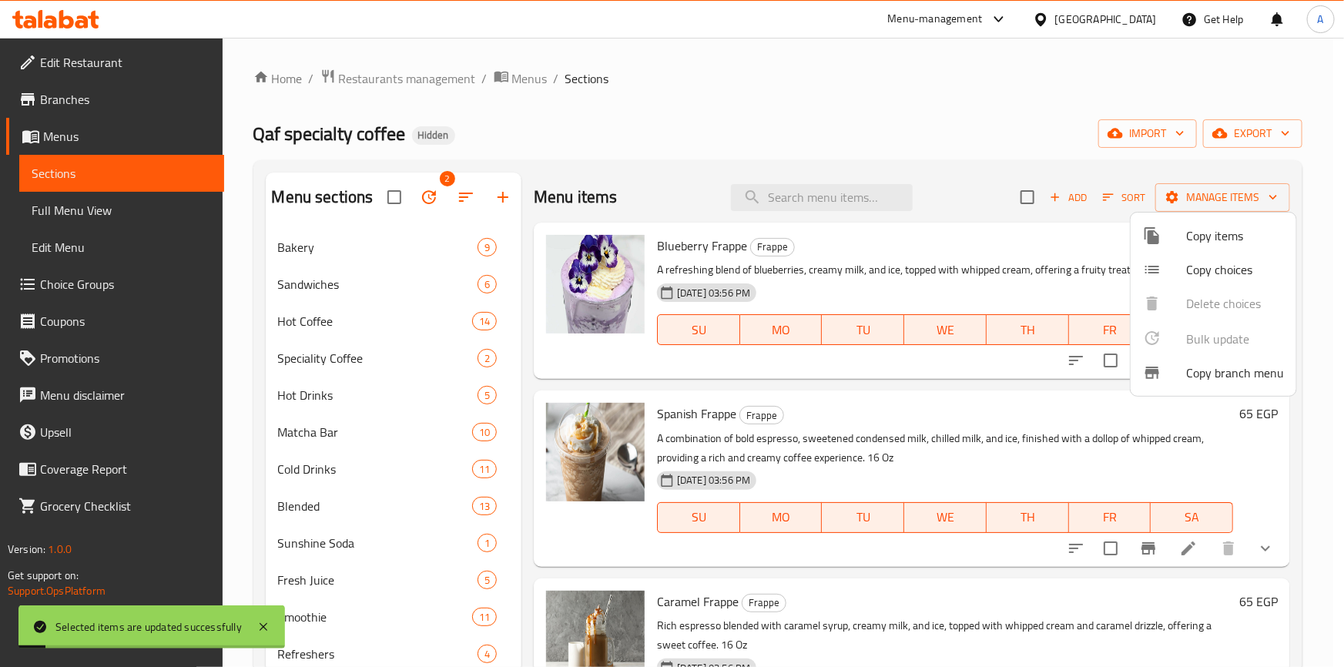
click at [867, 291] on div at bounding box center [672, 333] width 1344 height 667
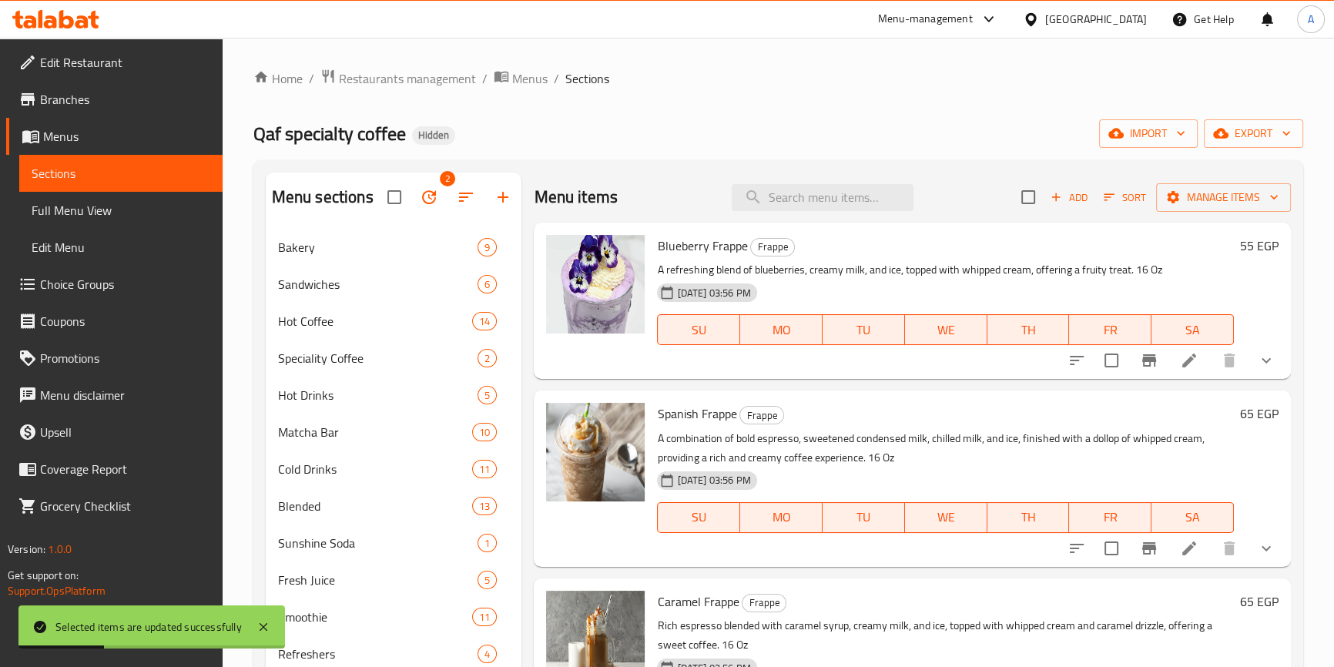
click at [703, 247] on span "Blueberry Frappe" at bounding box center [702, 245] width 90 height 23
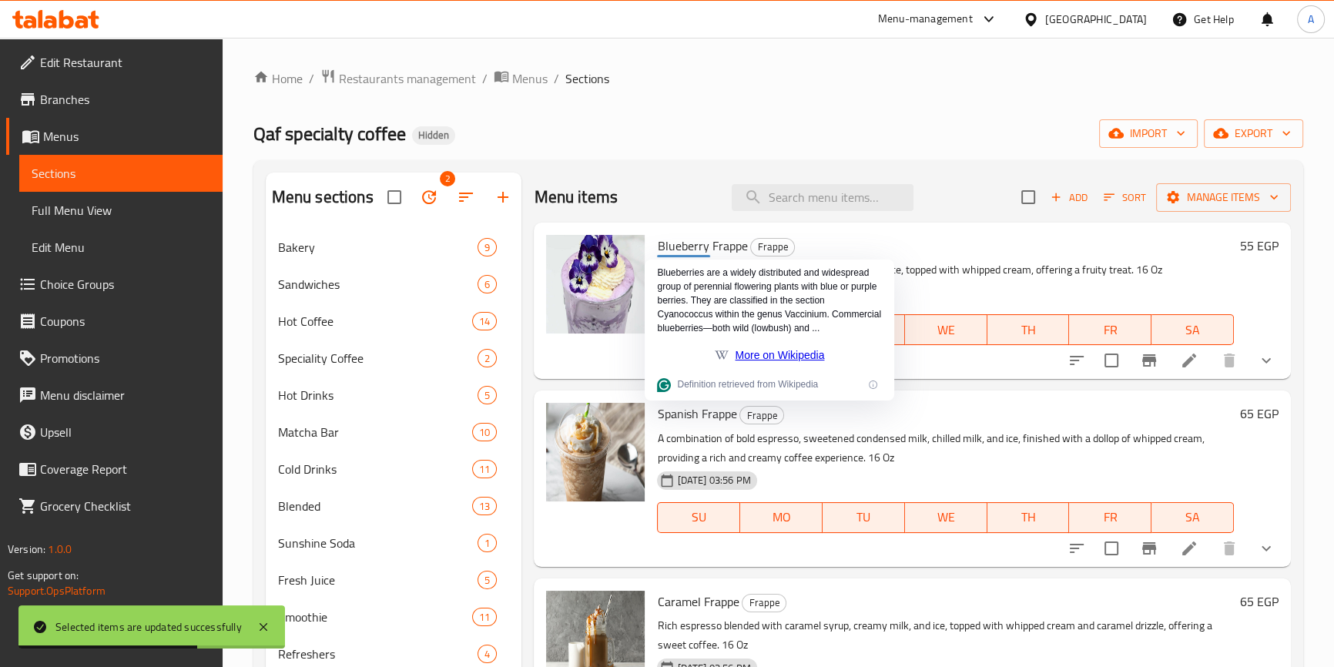
click at [1180, 423] on h6 "Spanish Frappe Frappe" at bounding box center [945, 414] width 576 height 22
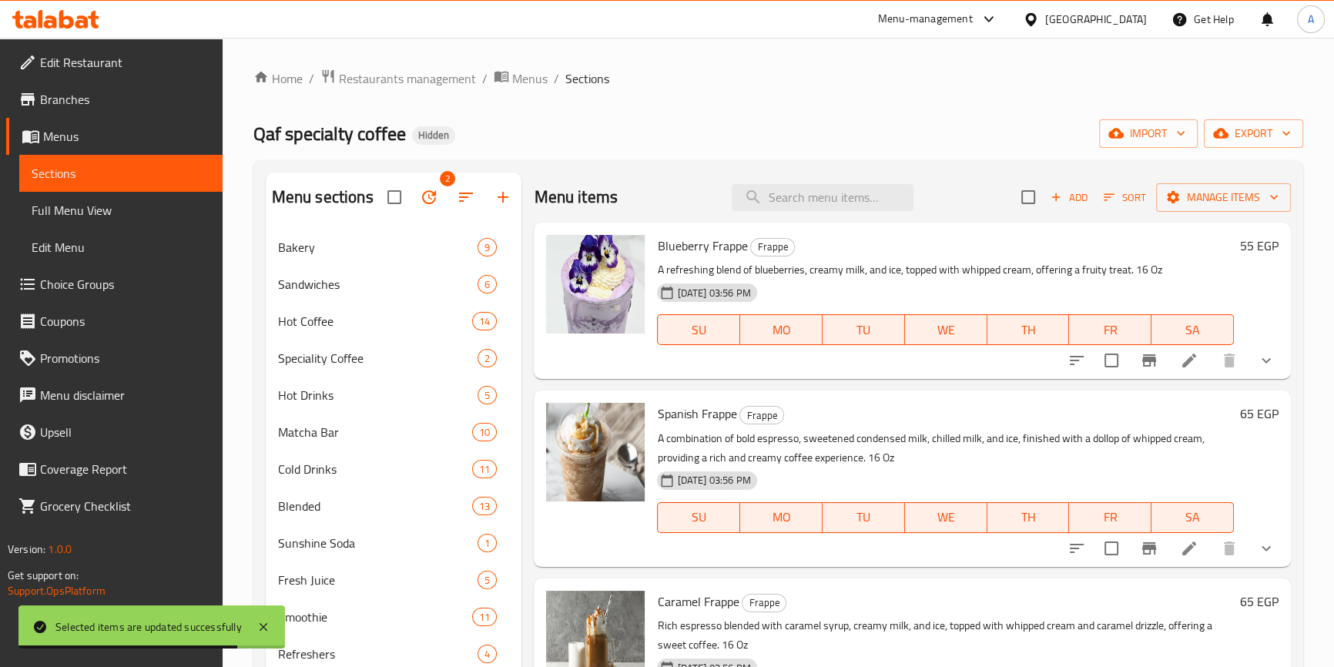
click at [709, 414] on span "Spanish Frappe" at bounding box center [696, 413] width 79 height 23
click at [733, 412] on span "Spanish Frappe" at bounding box center [696, 413] width 79 height 23
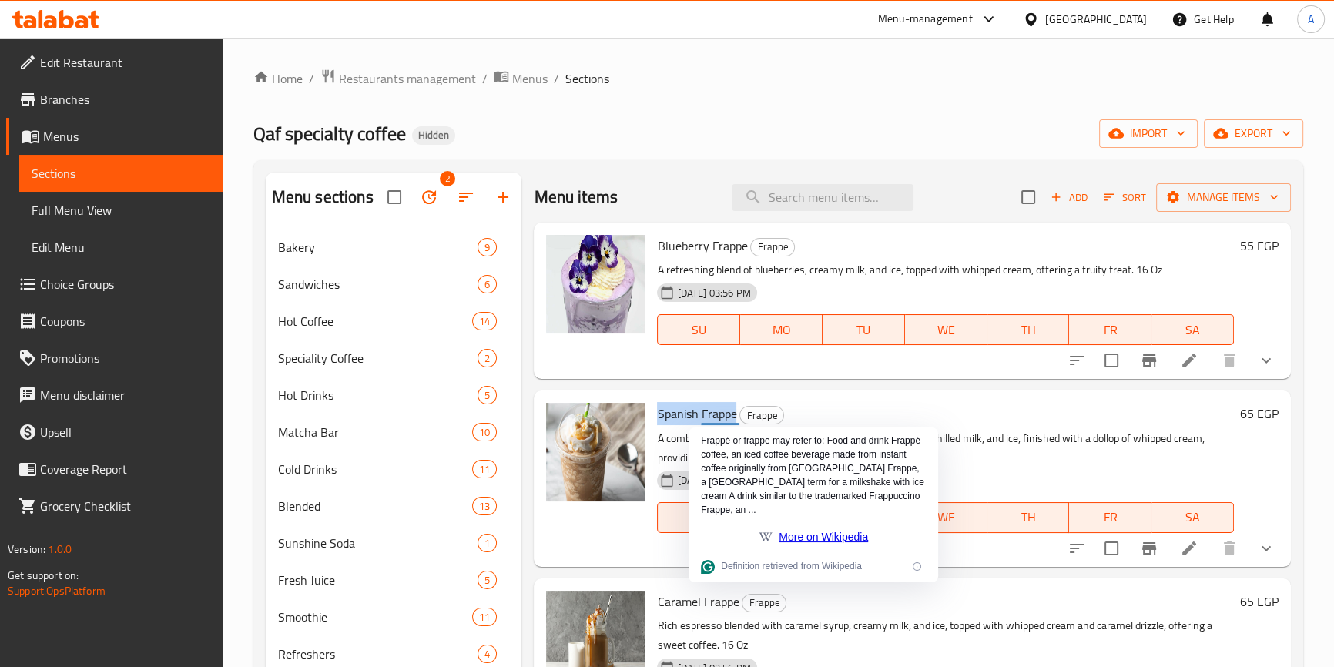
drag, startPoint x: 735, startPoint y: 415, endPoint x: 654, endPoint y: 402, distance: 81.9
click at [654, 402] on div "Spanish Frappe Frappe A combination of bold espresso, sweetened condensed milk,…" at bounding box center [945, 478] width 588 height 163
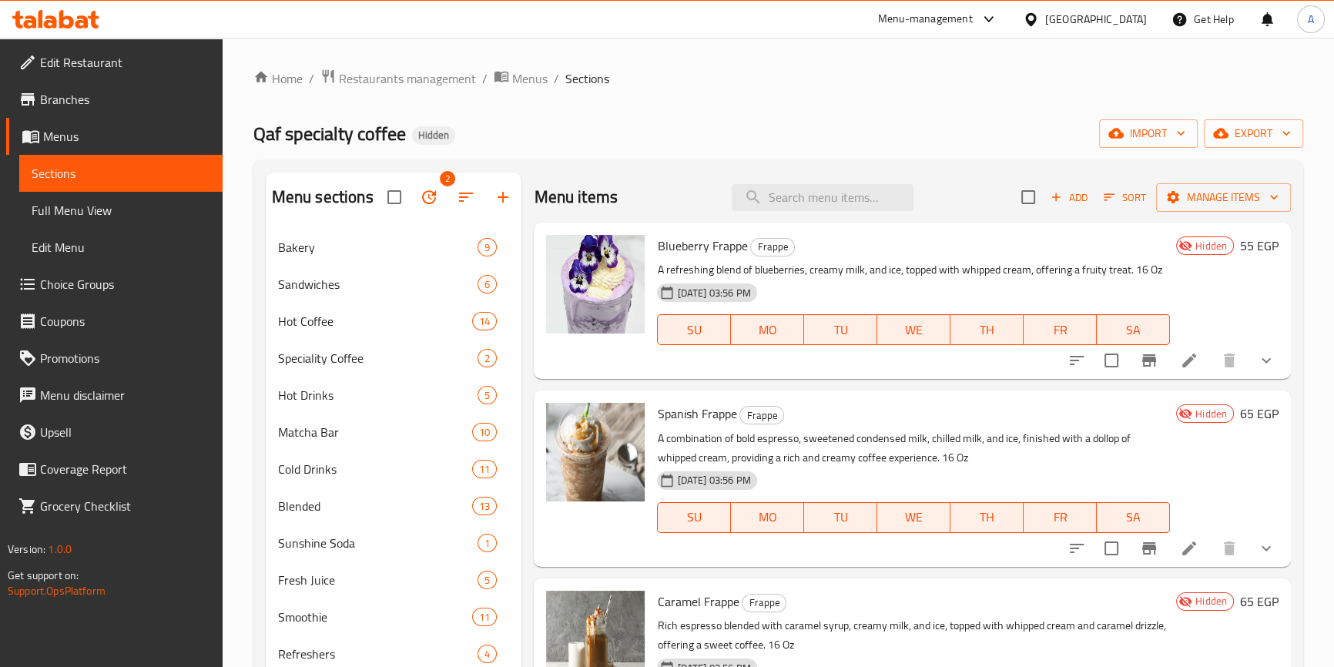
drag, startPoint x: 1183, startPoint y: 500, endPoint x: 1109, endPoint y: 481, distance: 77.1
click at [1183, 500] on div "Hidden 65 EGP" at bounding box center [1224, 478] width 109 height 151
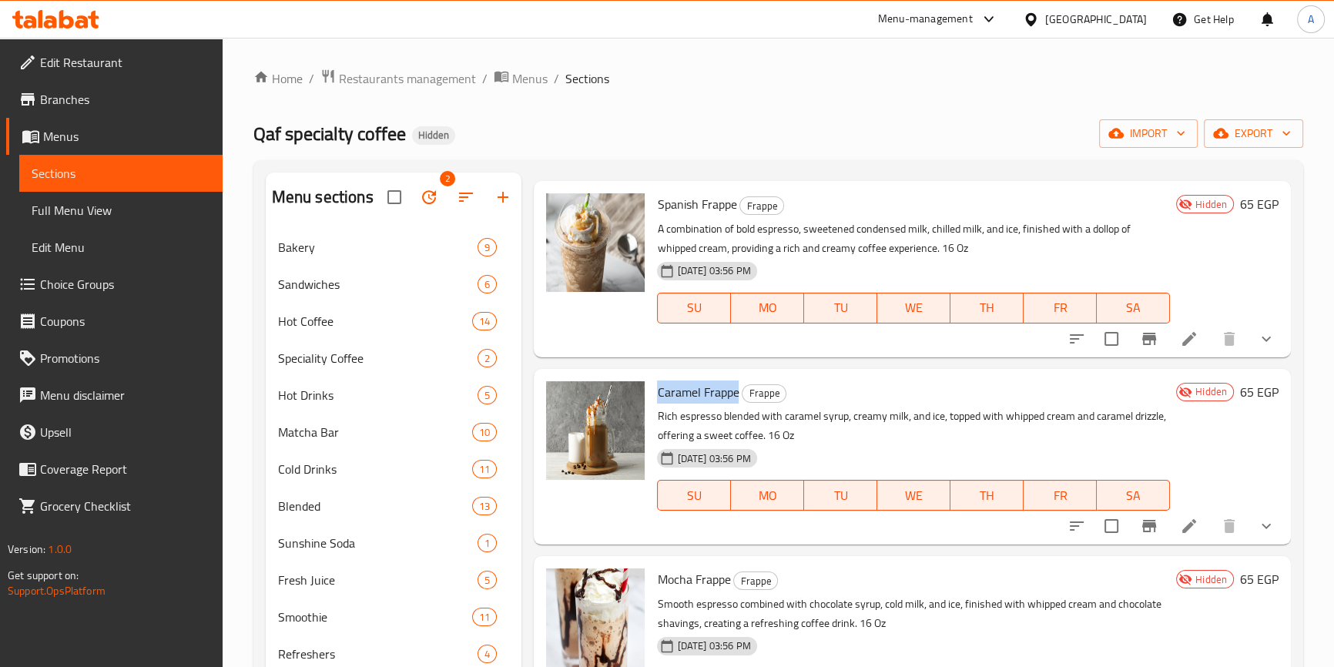
drag, startPoint x: 738, startPoint y: 416, endPoint x: 659, endPoint y: 405, distance: 79.3
click at [659, 403] on span "Caramel Frappe" at bounding box center [698, 391] width 82 height 23
click at [1210, 474] on div "Hidden 65 EGP" at bounding box center [1224, 456] width 109 height 151
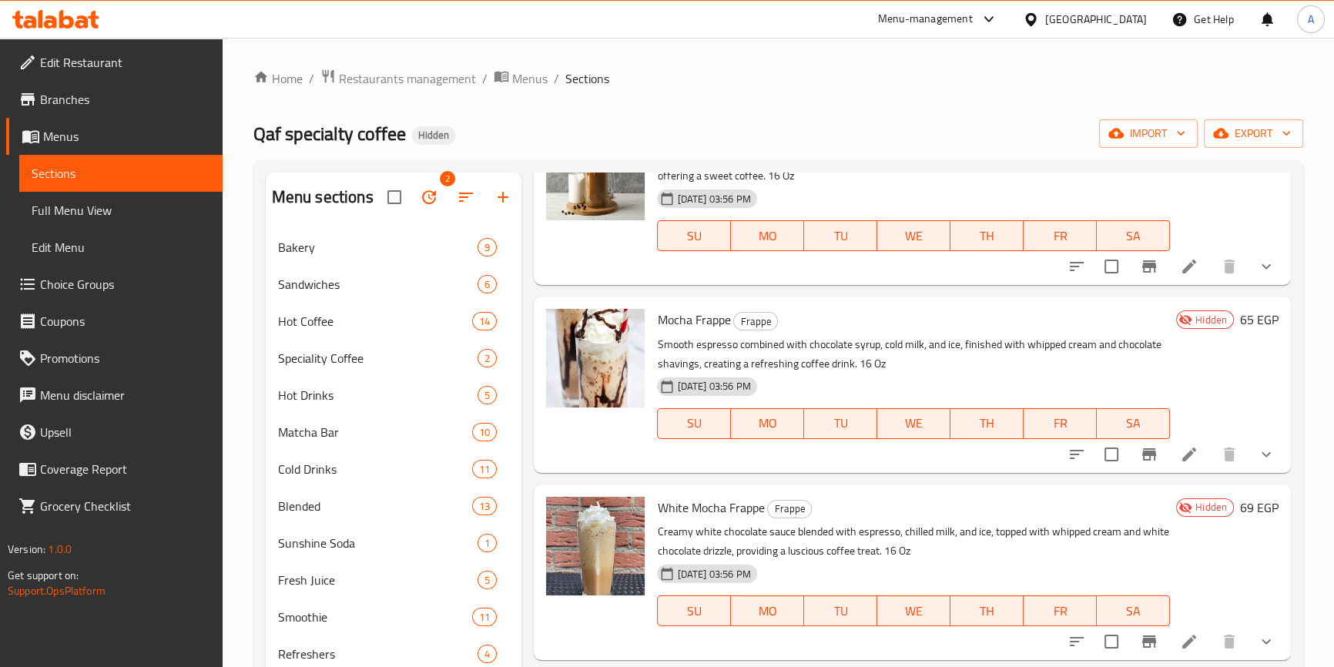
scroll to position [490, 0]
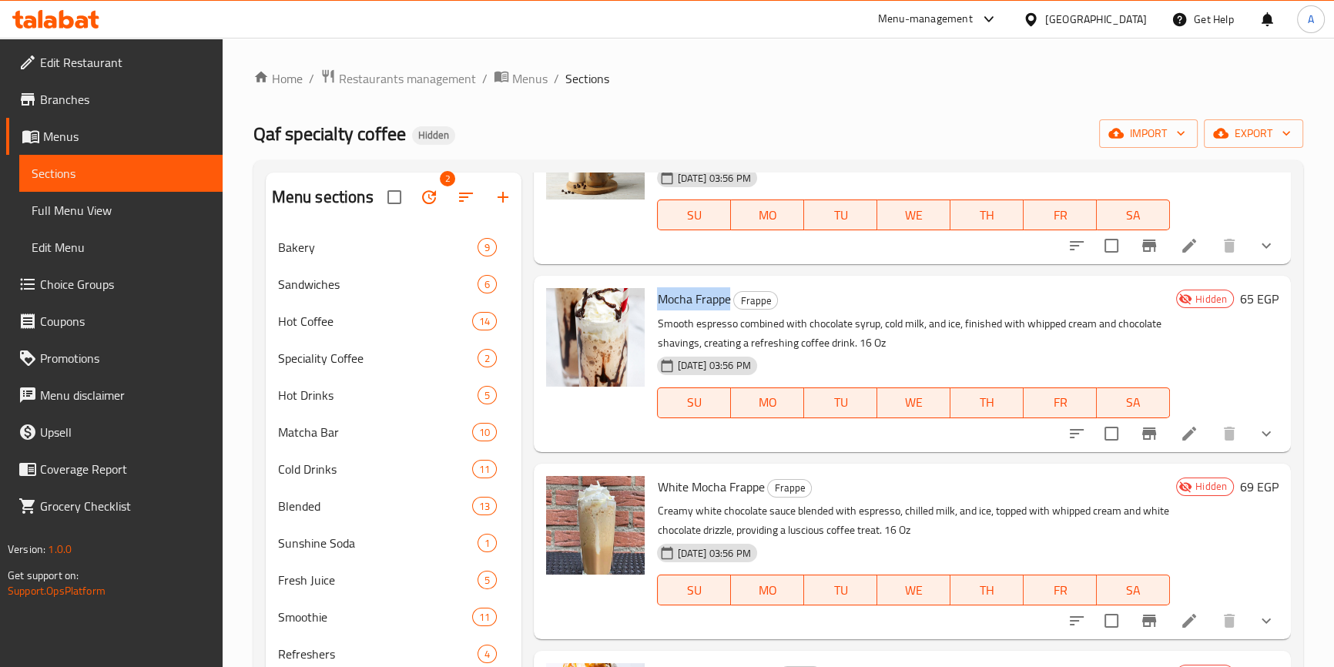
drag, startPoint x: 731, startPoint y: 313, endPoint x: 659, endPoint y: 309, distance: 71.8
click at [659, 309] on h6 "Mocha Frappe Frappe" at bounding box center [913, 299] width 513 height 22
click at [1179, 399] on div "Hidden 65 EGP" at bounding box center [1224, 363] width 109 height 151
drag, startPoint x: 762, startPoint y: 506, endPoint x: 654, endPoint y: 491, distance: 108.8
click at [654, 491] on div "White Mocha Frappe Frappe Creamy white chocolate sauce blended with espresso, c…" at bounding box center [913, 551] width 525 height 163
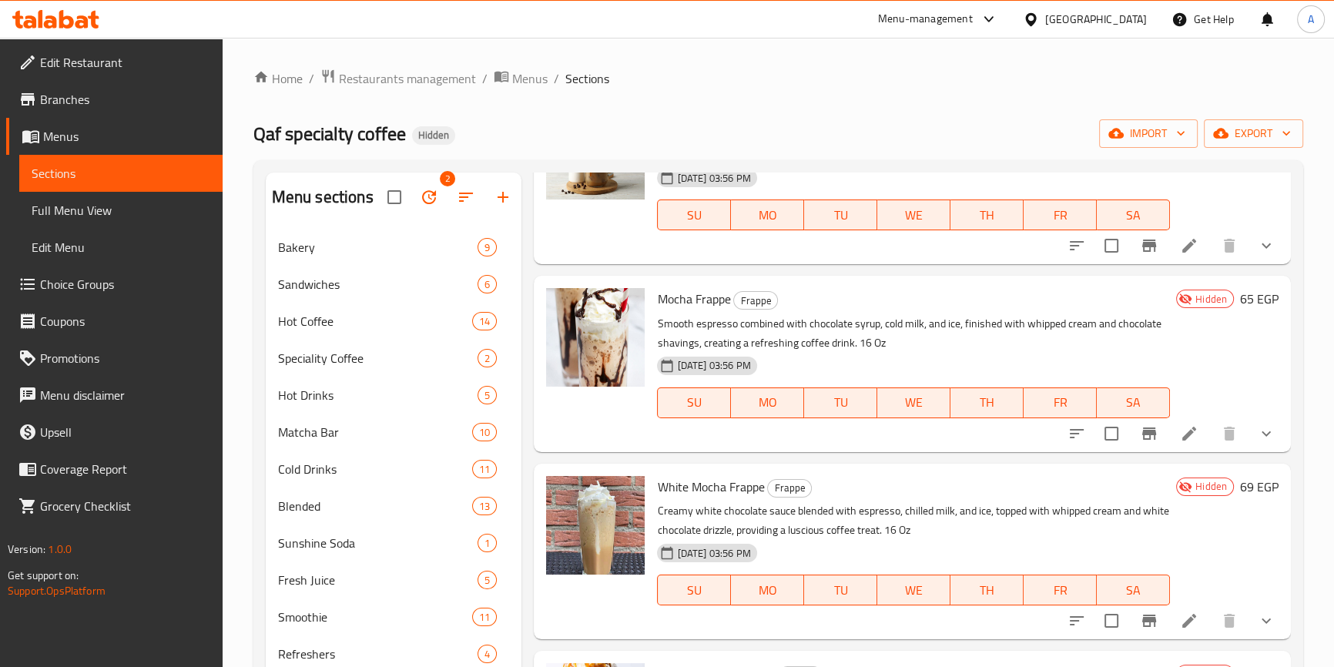
click at [1147, 497] on h6 "White Mocha Frappe Frappe" at bounding box center [913, 487] width 513 height 22
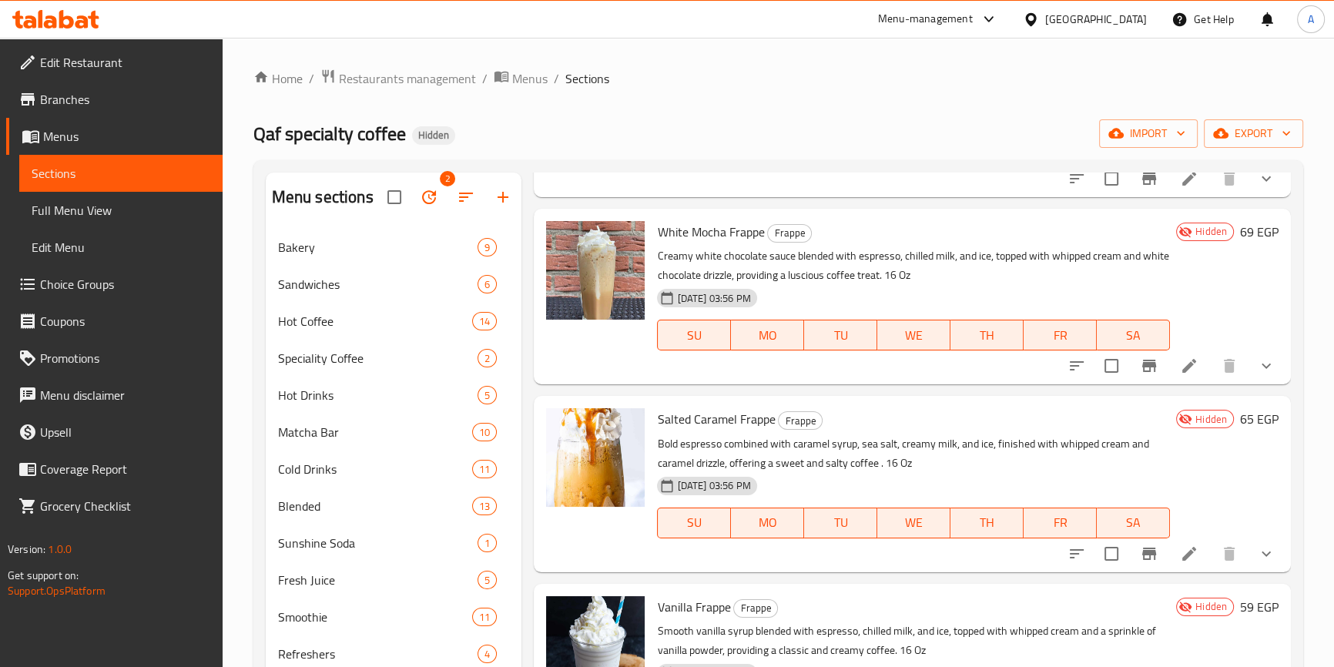
scroll to position [770, 0]
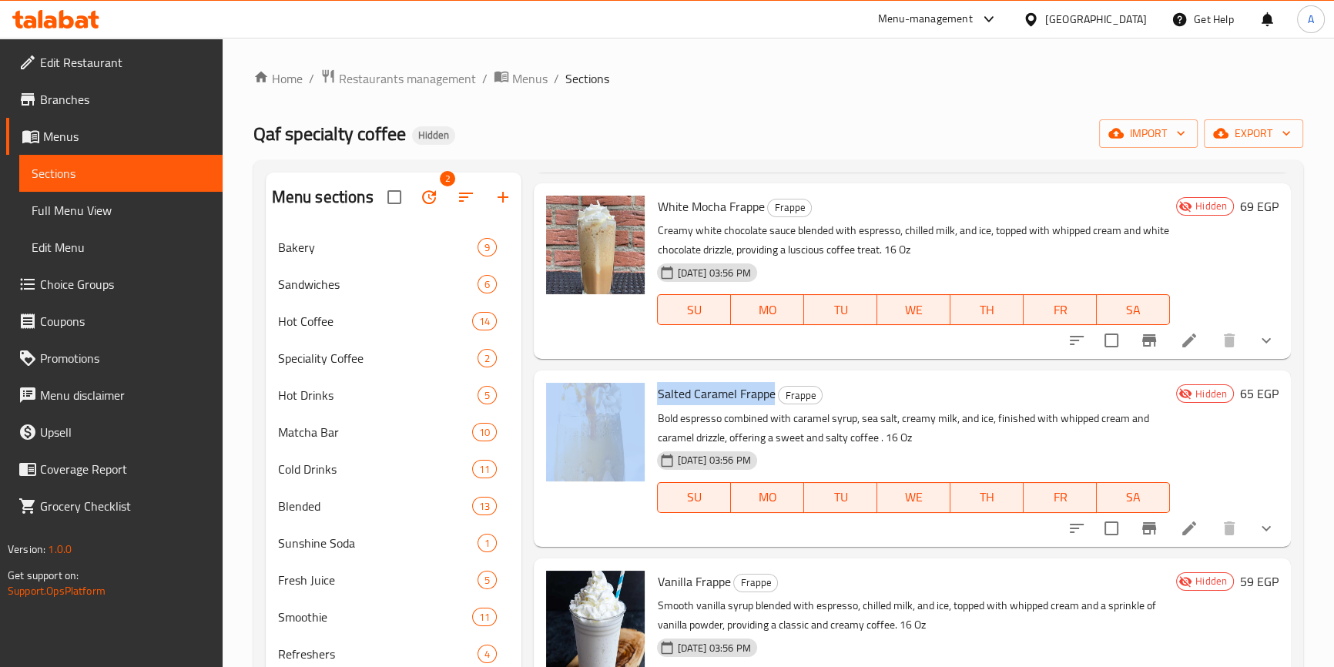
drag, startPoint x: 774, startPoint y: 413, endPoint x: 648, endPoint y: 412, distance: 125.5
click at [648, 412] on div "Salted Caramel Frappe Frappe Bold espresso combined with caramel syrup, sea sal…" at bounding box center [912, 457] width 744 height 163
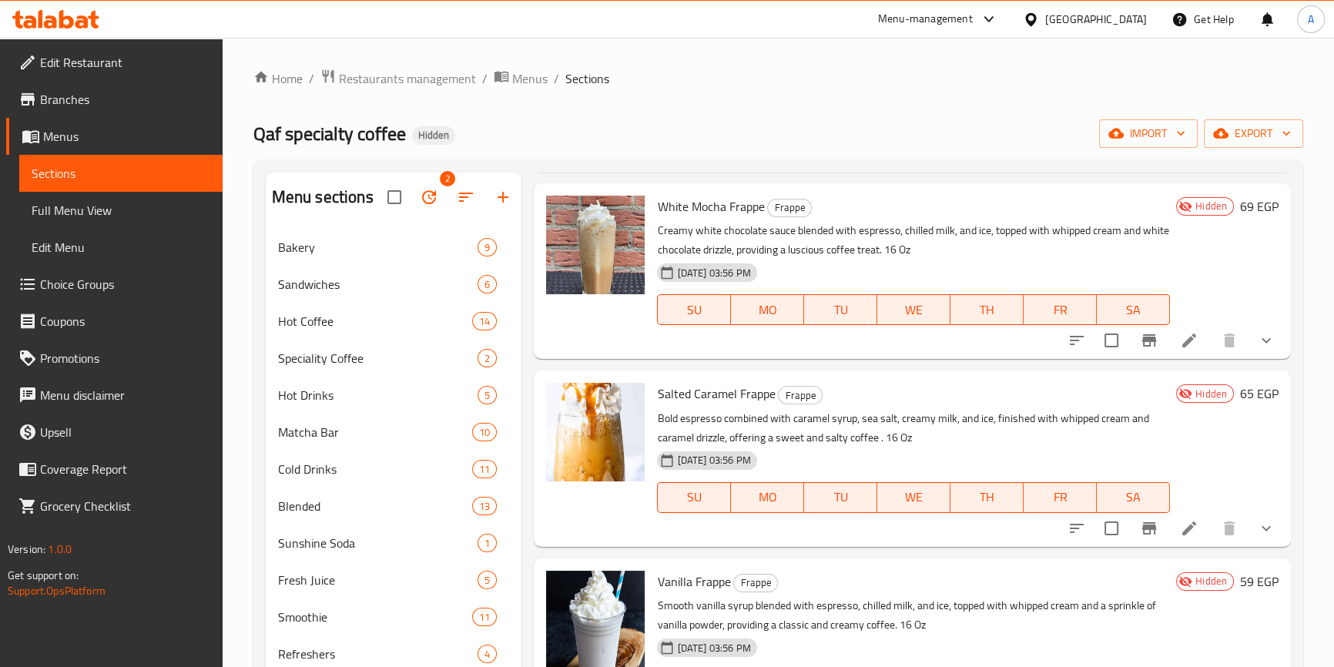
click at [1240, 495] on div "Hidden 65 EGP" at bounding box center [1224, 458] width 109 height 151
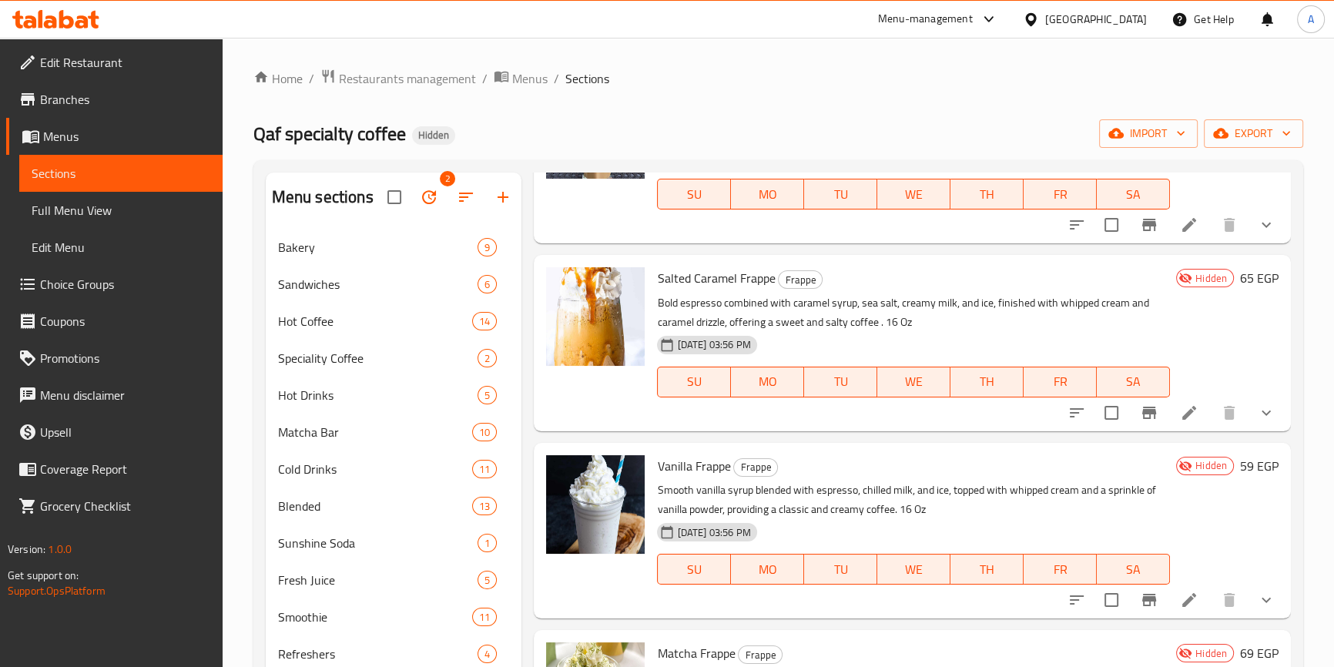
scroll to position [979, 0]
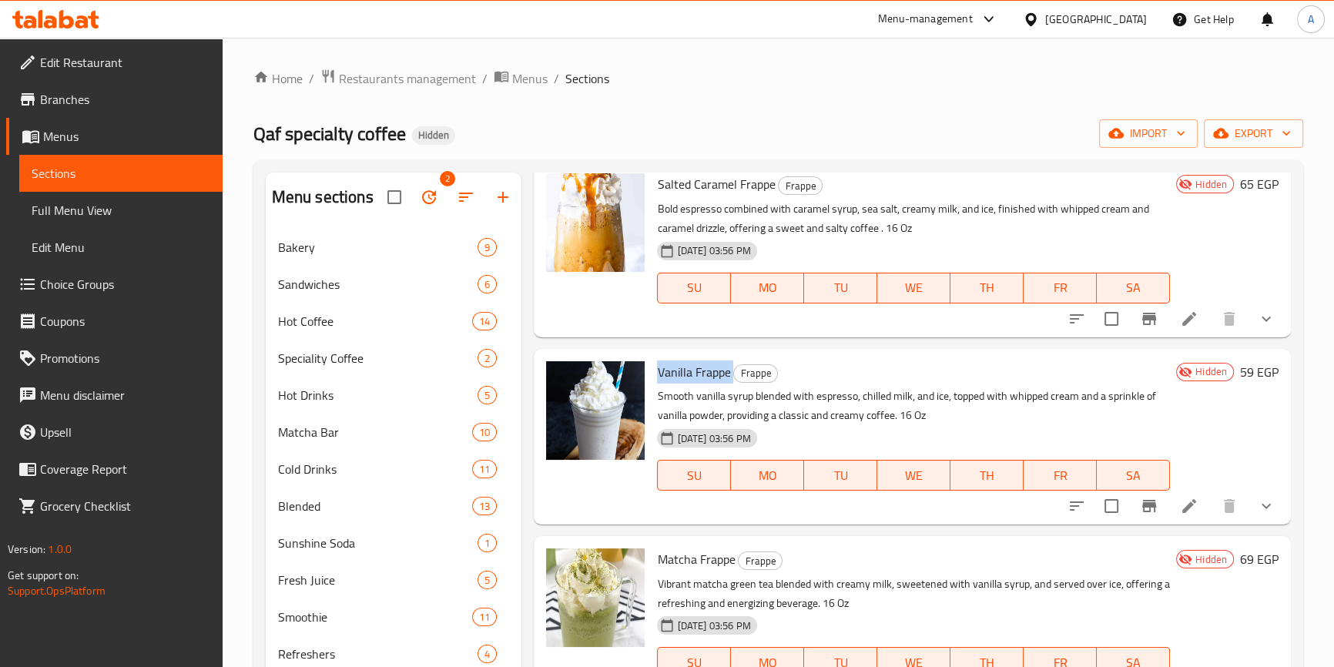
drag, startPoint x: 731, startPoint y: 392, endPoint x: 653, endPoint y: 381, distance: 78.5
click at [653, 381] on div "Vanilla Frappe Frappe Smooth vanilla syrup blended with espresso, chilled milk,…" at bounding box center [913, 436] width 525 height 163
click at [1224, 457] on div "Hidden 59 EGP" at bounding box center [1224, 436] width 109 height 151
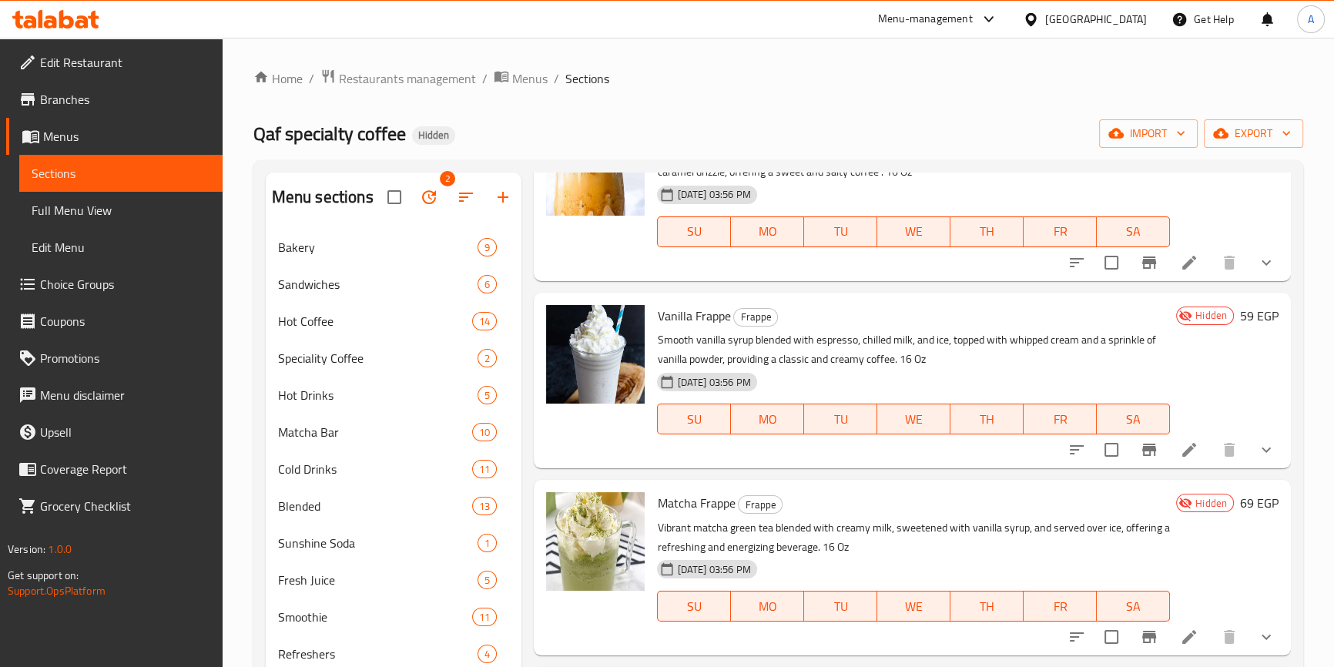
scroll to position [1119, 0]
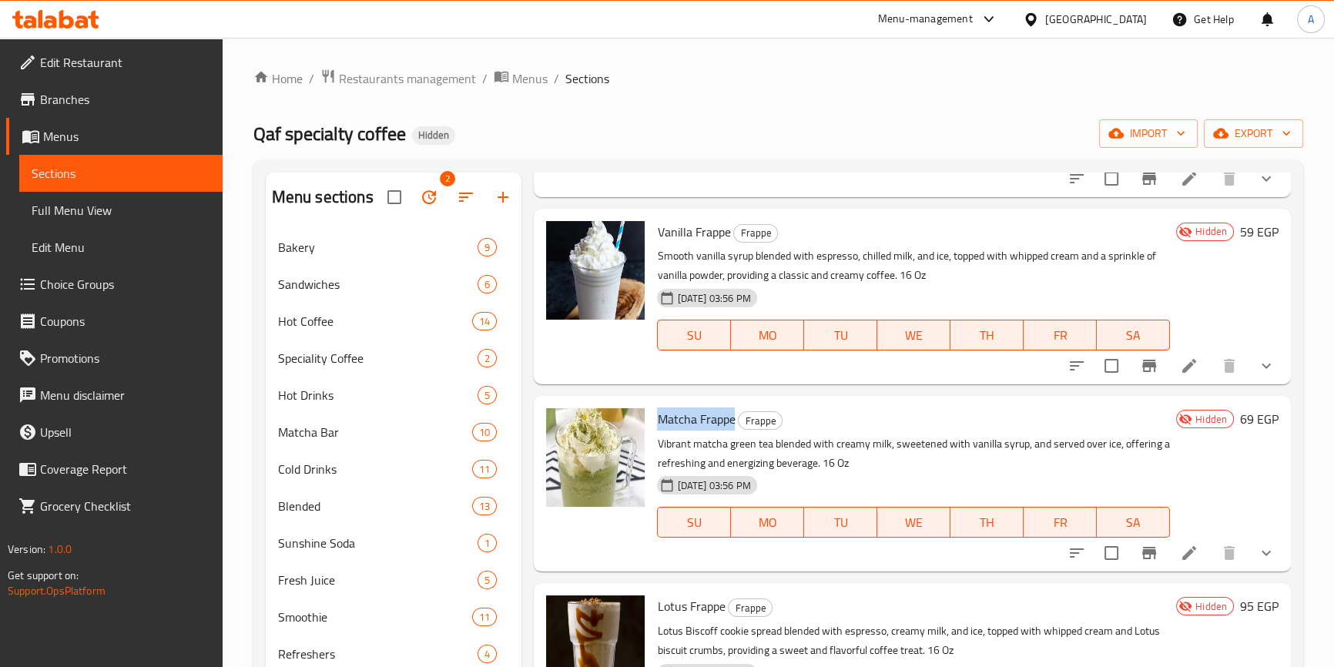
drag, startPoint x: 735, startPoint y: 435, endPoint x: 654, endPoint y: 430, distance: 81.0
click at [654, 430] on div "Matcha Frappe Frappe Vibrant matcha green tea blended with creamy milk, sweeten…" at bounding box center [913, 483] width 525 height 163
drag, startPoint x: 1157, startPoint y: 488, endPoint x: 1148, endPoint y: 487, distance: 9.3
click at [1157, 488] on div "29-04-2024 03:56 PM SU MO TU WE TH FR SA" at bounding box center [913, 511] width 525 height 83
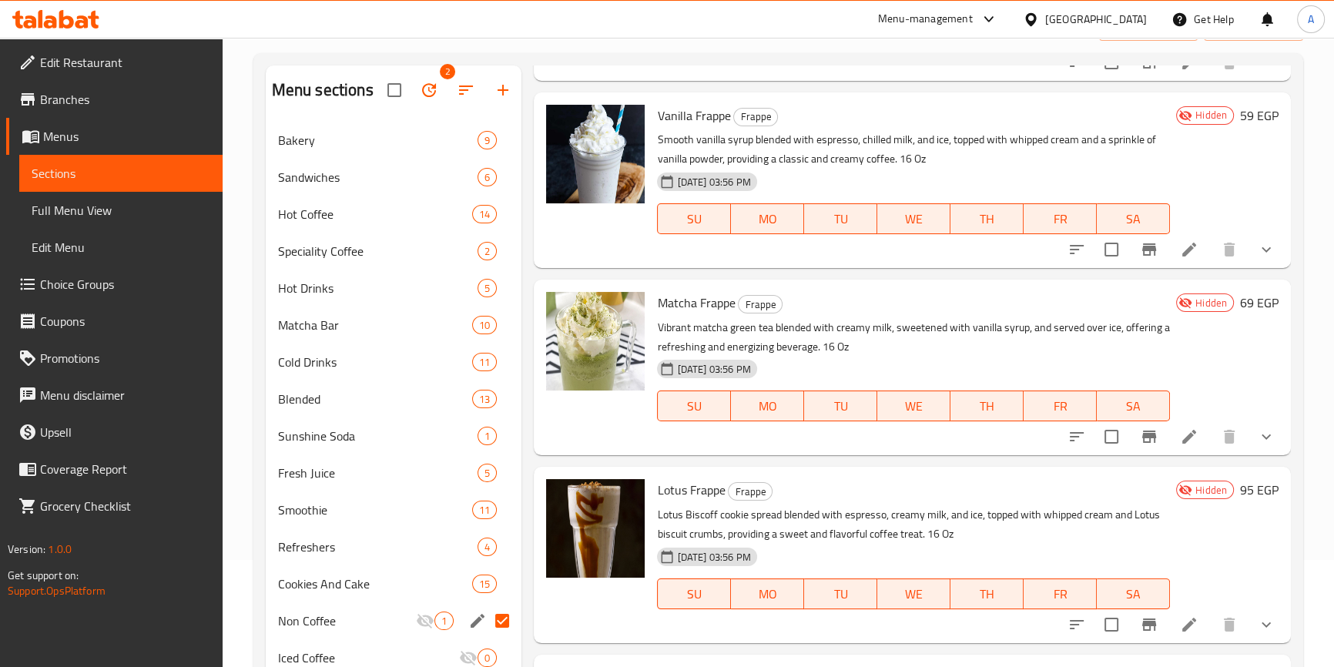
scroll to position [209, 0]
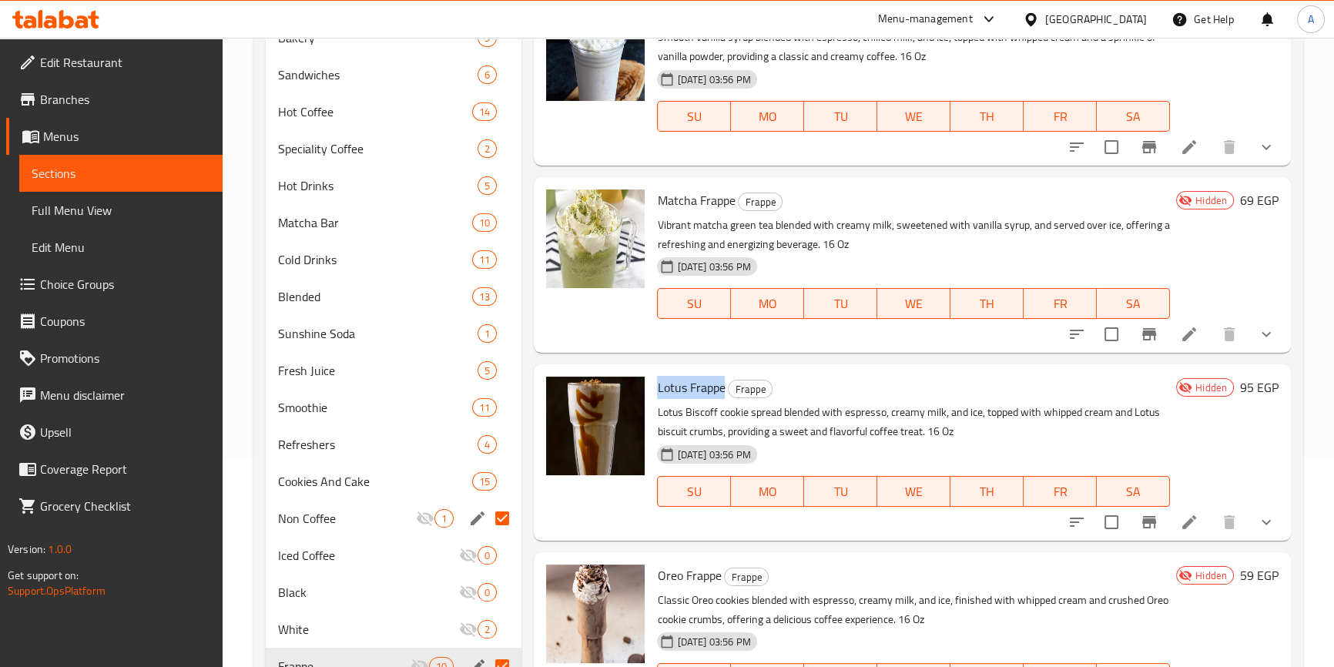
drag, startPoint x: 724, startPoint y: 386, endPoint x: 658, endPoint y: 377, distance: 66.0
click at [658, 377] on h6 "Lotus Frappe Frappe" at bounding box center [913, 387] width 513 height 22
click at [1145, 457] on div "29-04-2024 03:56 PM SU MO TU WE TH FR SA" at bounding box center [913, 480] width 525 height 83
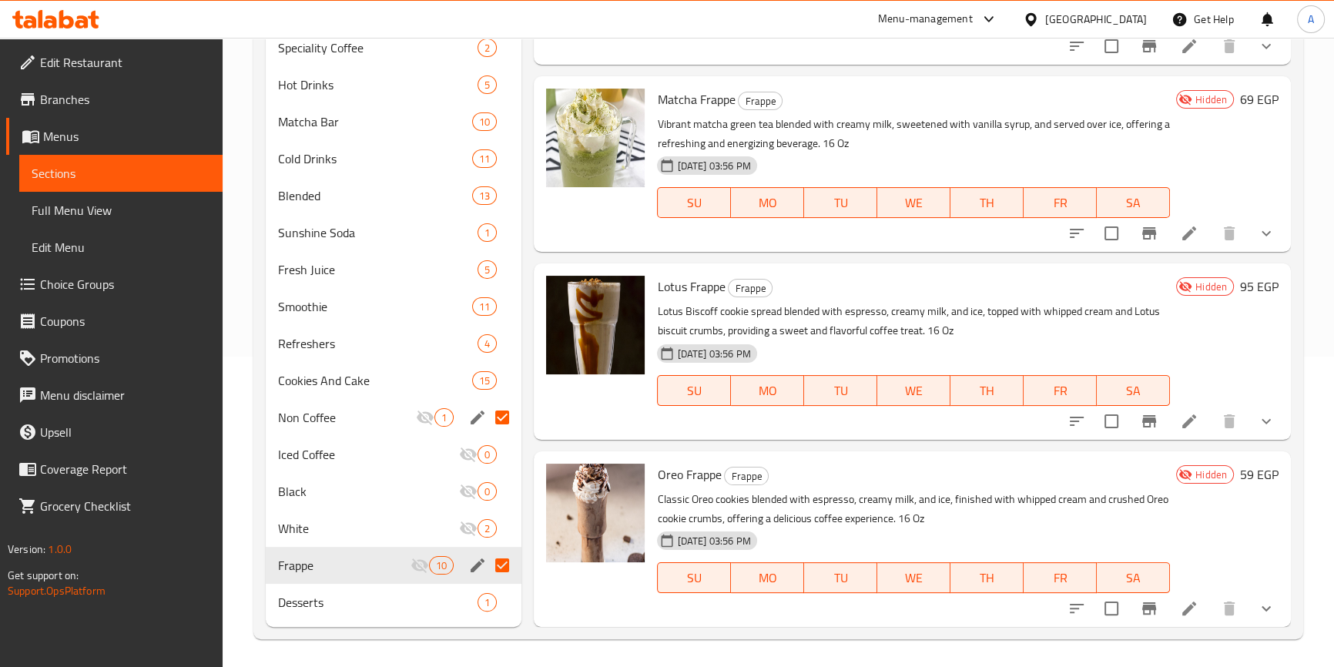
scroll to position [313, 0]
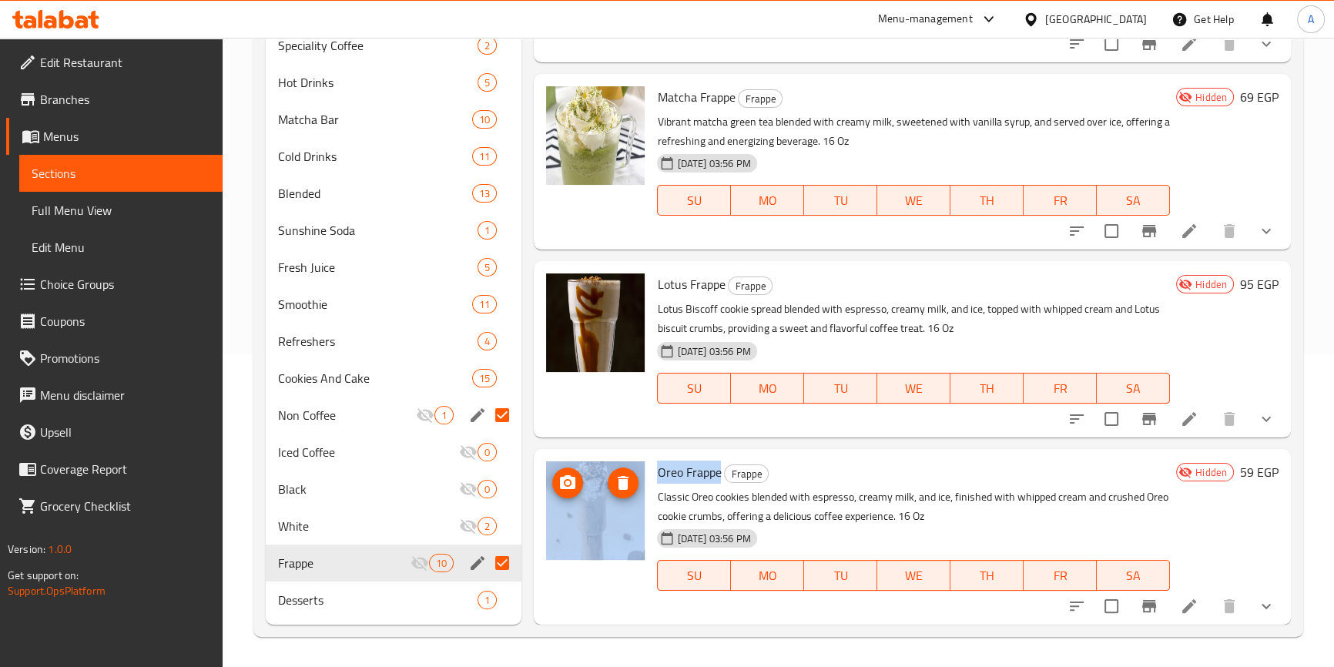
drag, startPoint x: 719, startPoint y: 469, endPoint x: 644, endPoint y: 461, distance: 75.8
click at [644, 461] on div "Oreo Frappe Frappe Classic Oreo cookies blended with espresso, creamy milk, and…" at bounding box center [912, 536] width 744 height 163
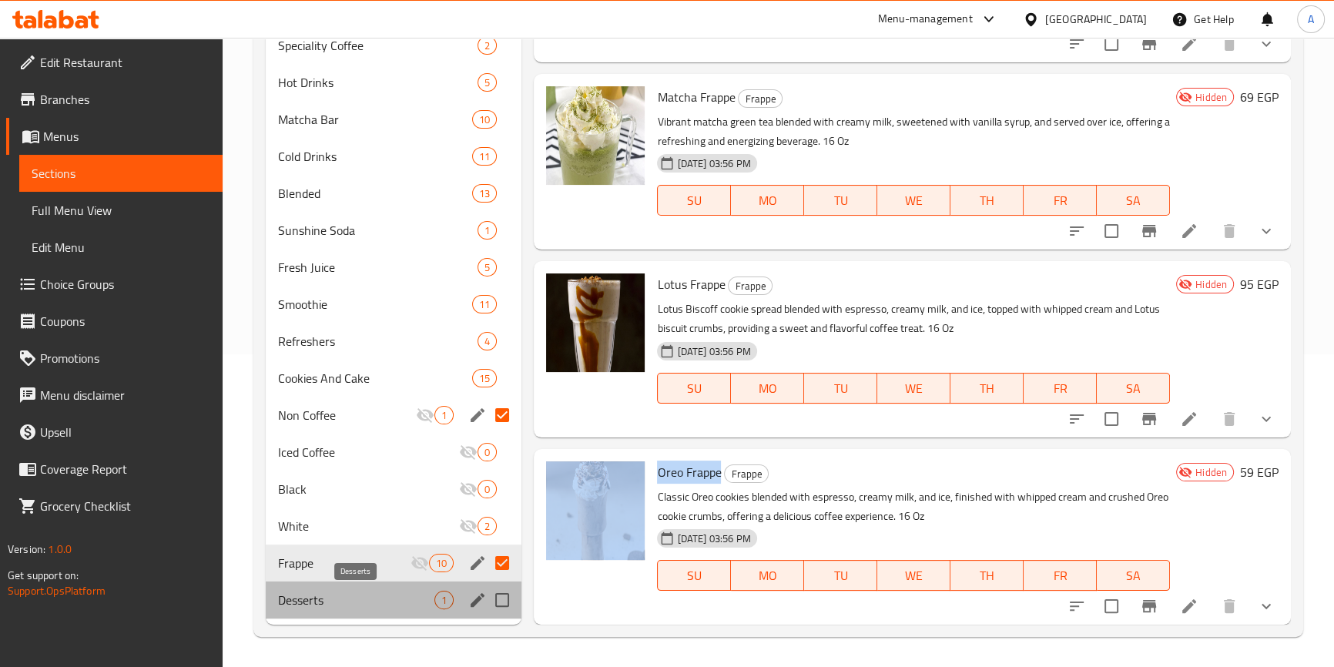
click at [382, 593] on span "Desserts" at bounding box center [356, 600] width 157 height 18
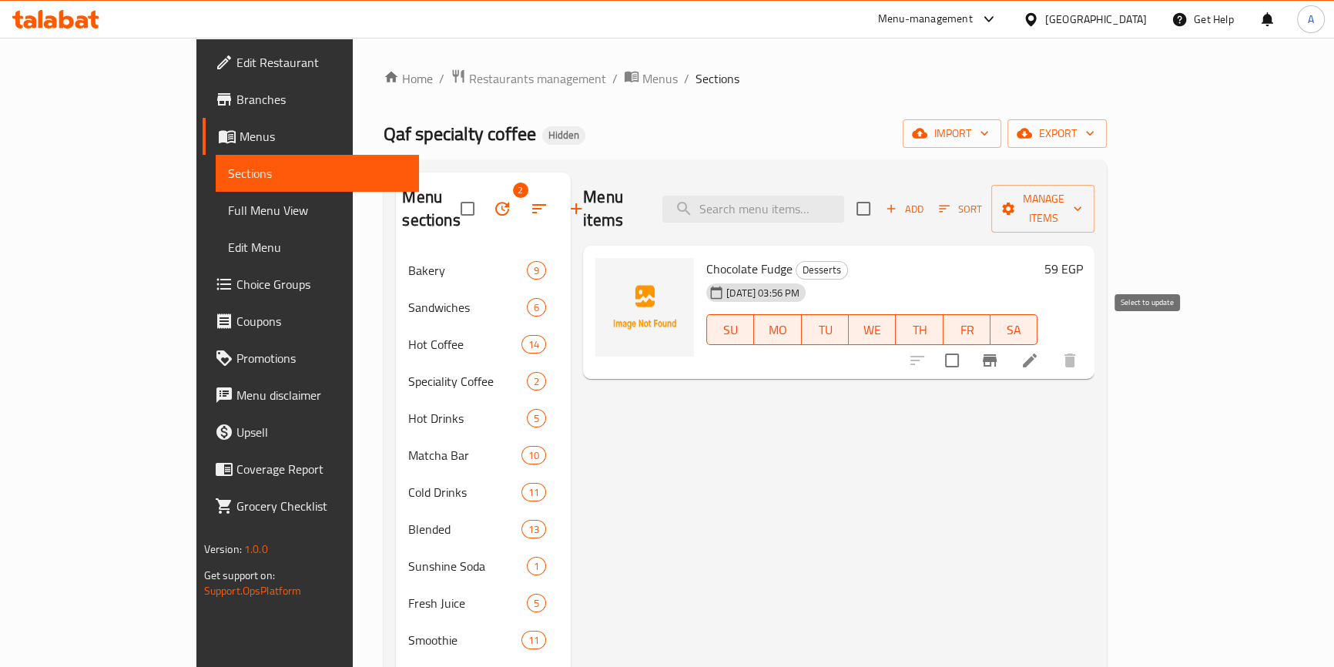
click at [968, 344] on input "checkbox" at bounding box center [951, 360] width 32 height 32
checkbox input "true"
click at [1082, 199] on span "Manage items" at bounding box center [1042, 208] width 79 height 38
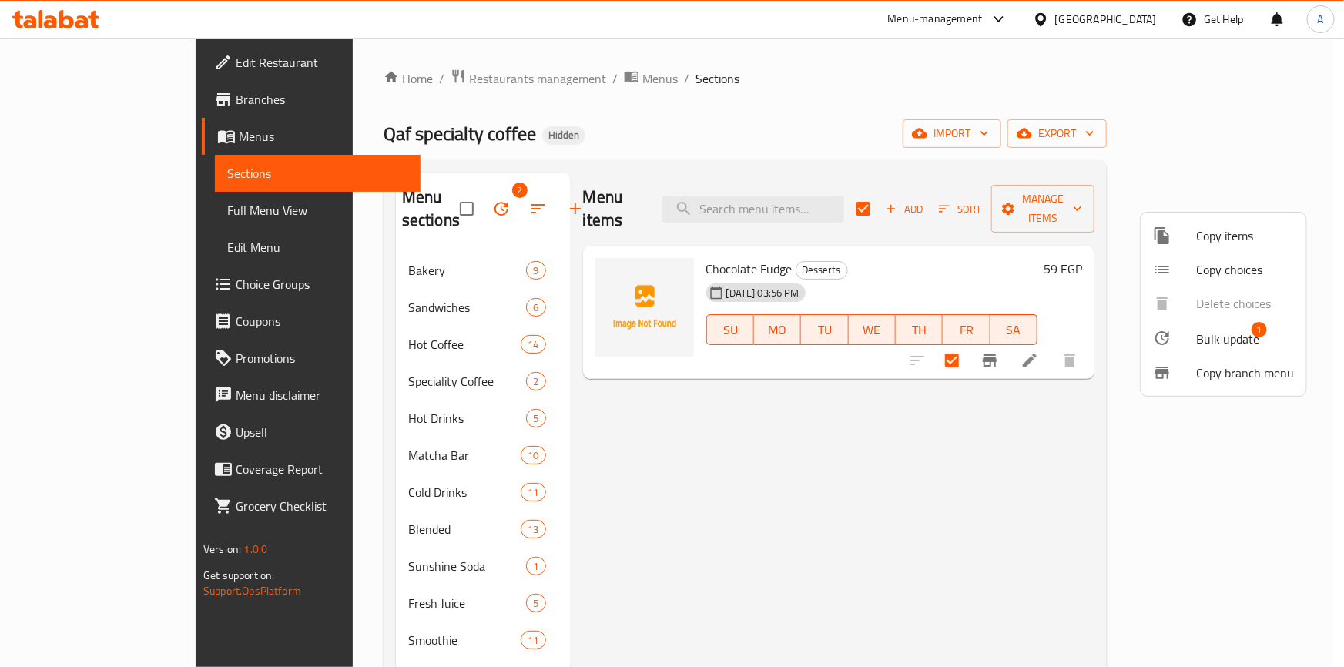
click at [1189, 338] on div at bounding box center [1174, 338] width 43 height 18
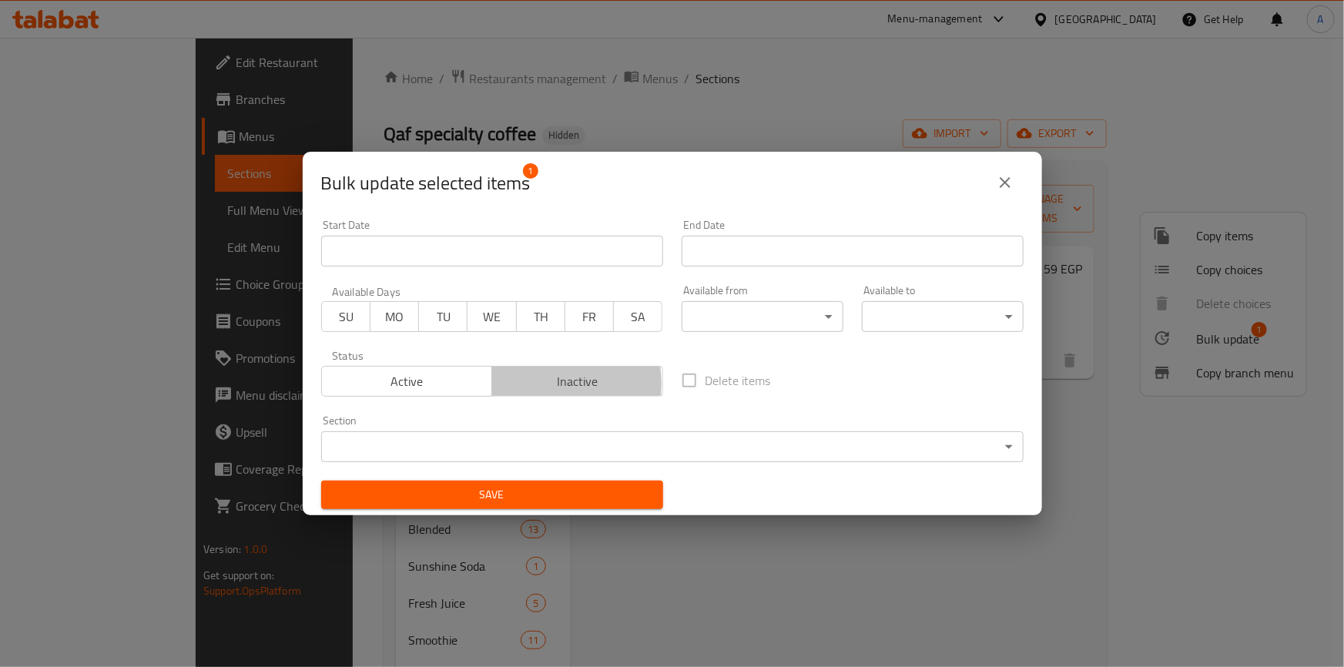
click at [540, 383] on span "Inactive" at bounding box center [577, 381] width 159 height 22
click at [554, 490] on span "Save" at bounding box center [491, 494] width 317 height 19
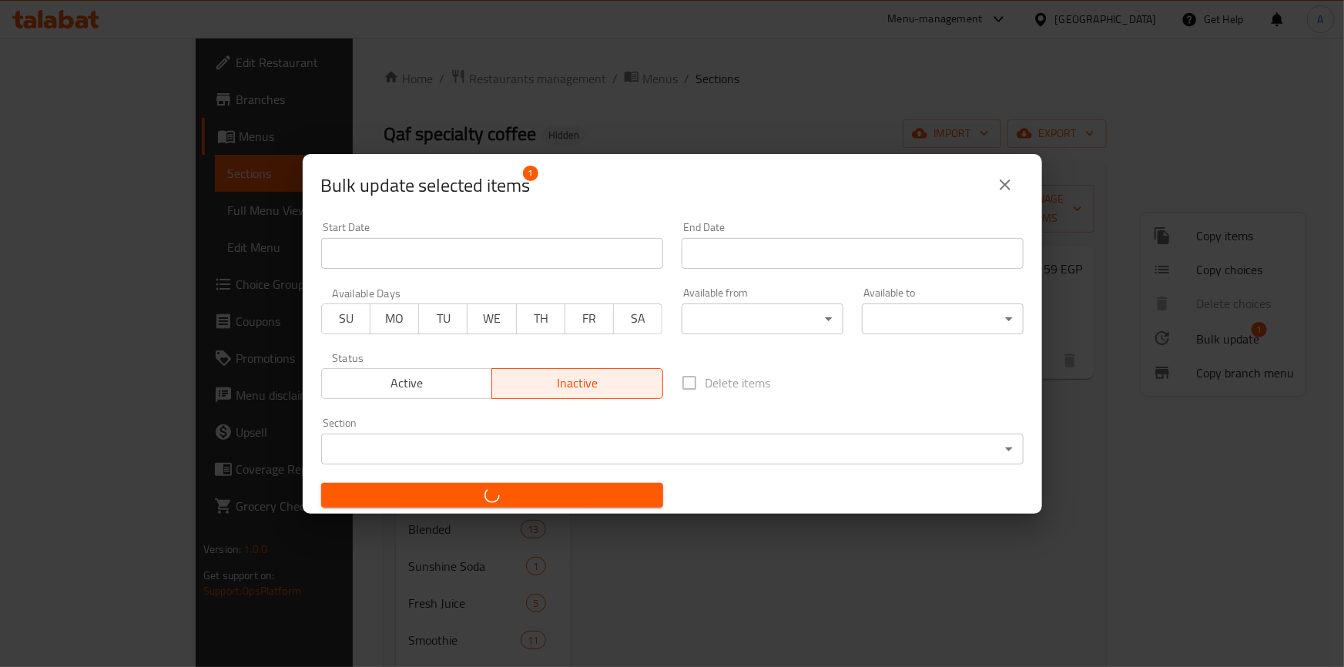
checkbox input "false"
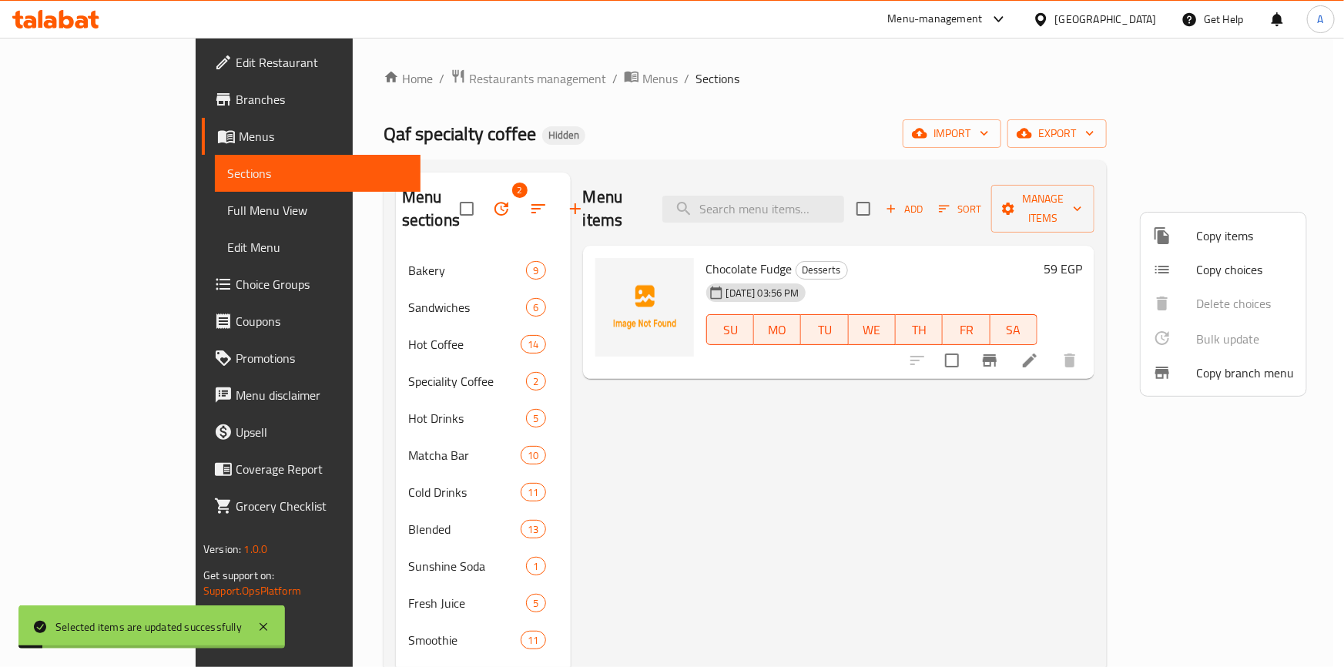
click at [700, 505] on div at bounding box center [672, 333] width 1344 height 667
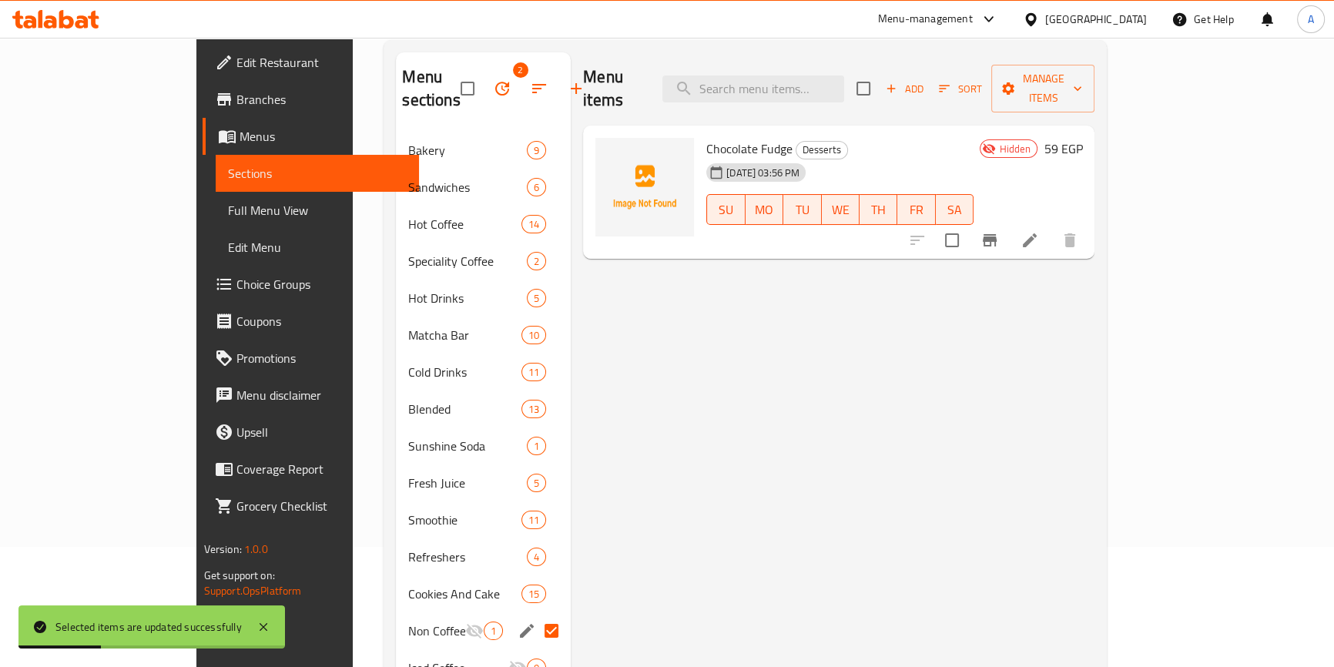
scroll to position [313, 0]
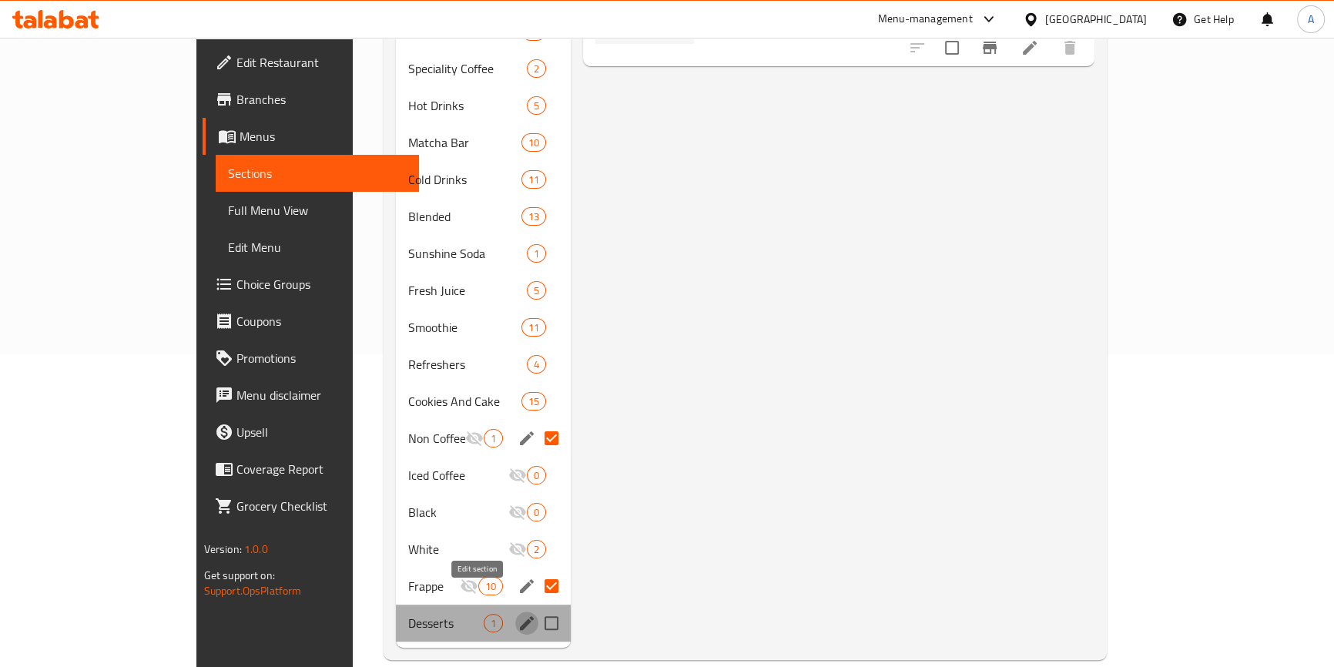
click at [517, 614] on icon "edit" at bounding box center [526, 623] width 18 height 18
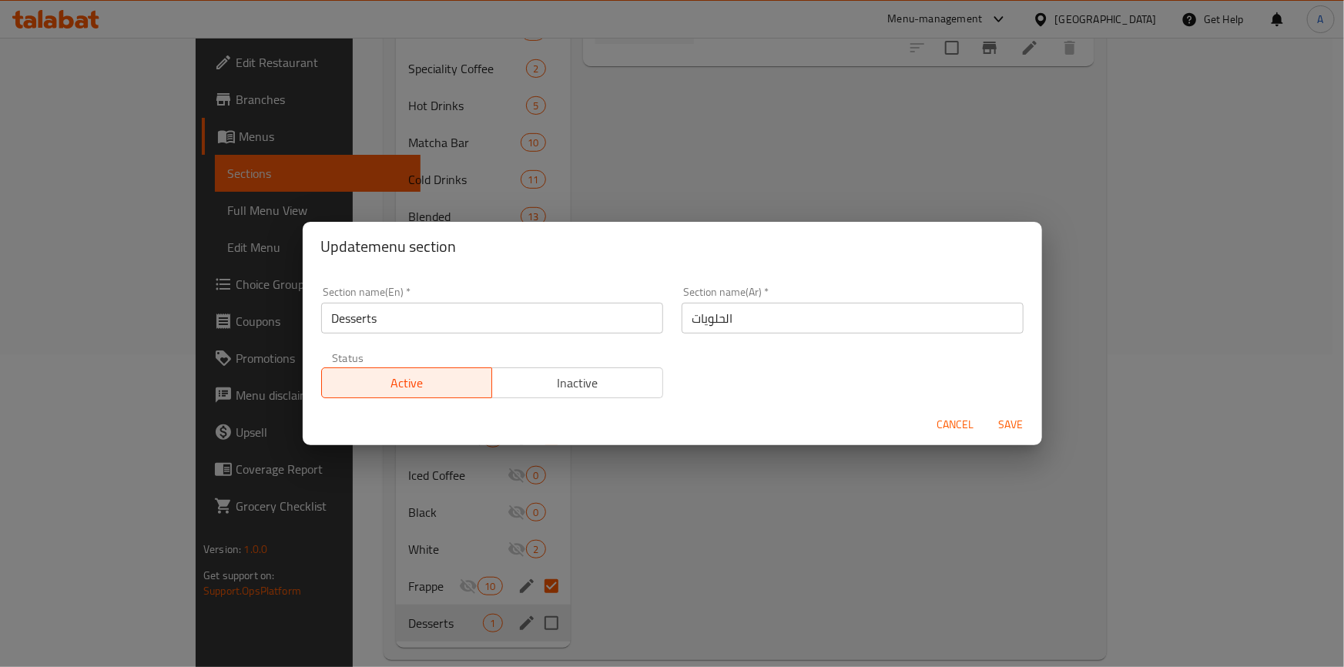
click at [583, 383] on span "Inactive" at bounding box center [577, 383] width 159 height 22
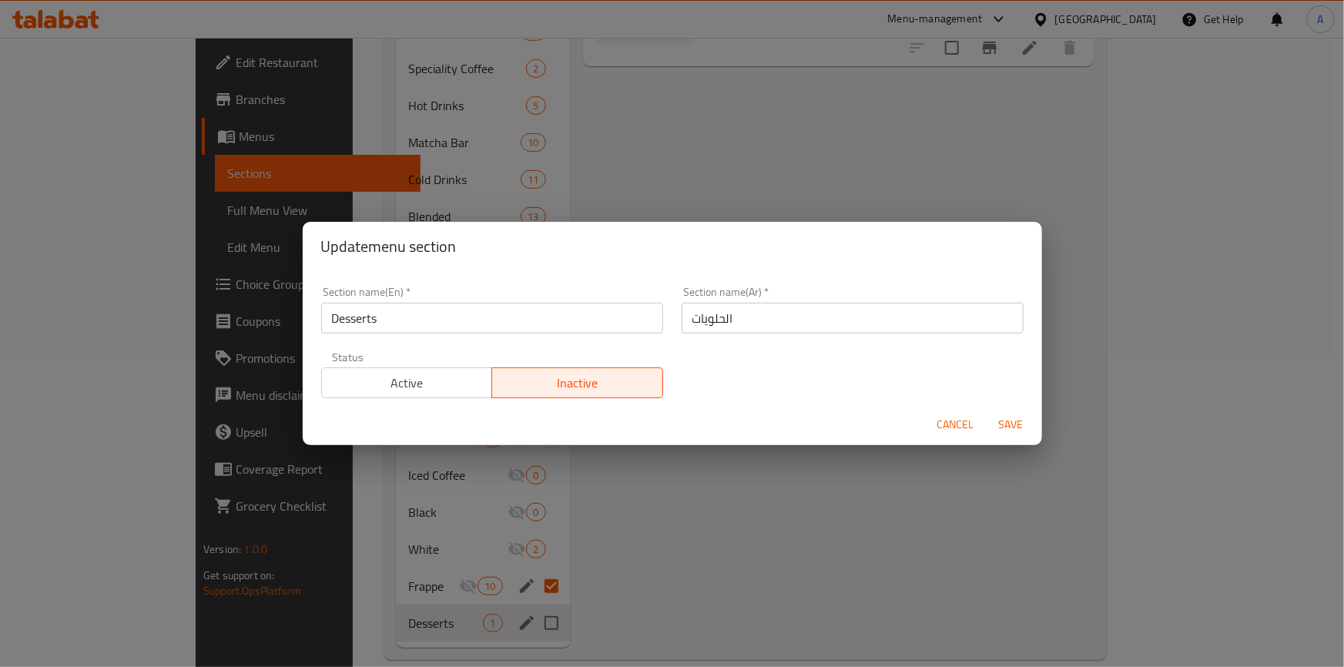
click at [1003, 422] on span "Save" at bounding box center [1010, 424] width 37 height 19
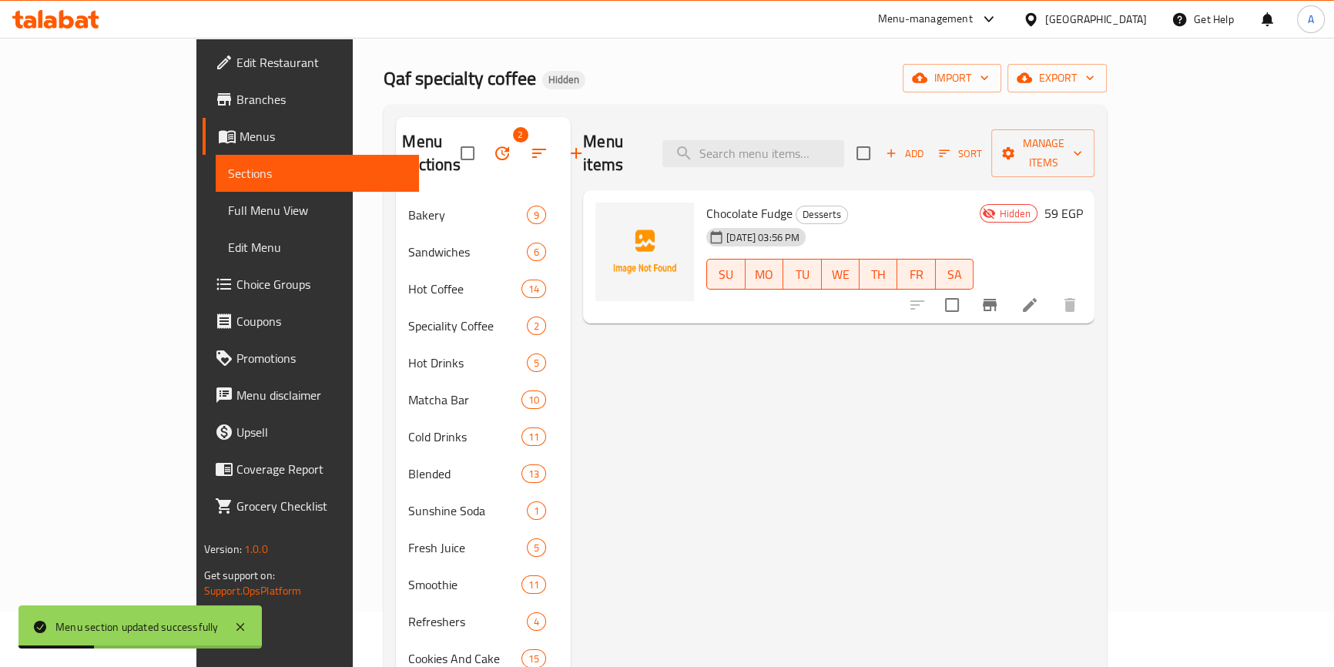
scroll to position [0, 0]
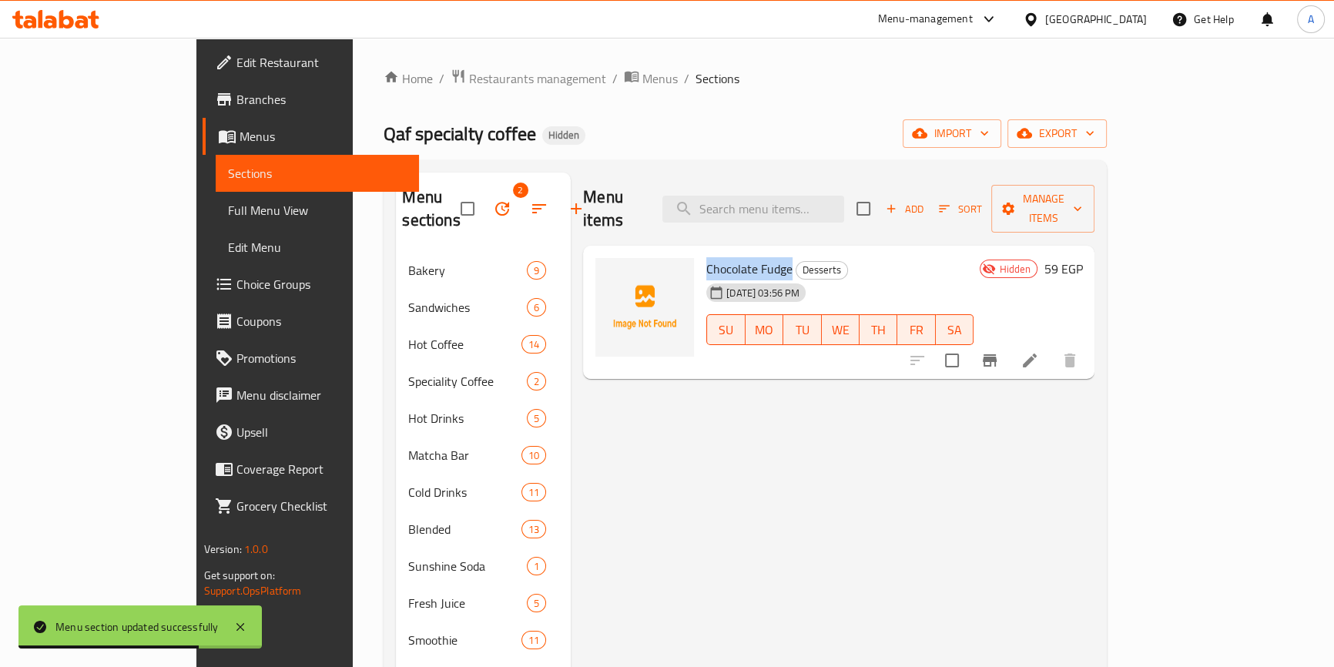
drag, startPoint x: 742, startPoint y: 248, endPoint x: 652, endPoint y: 235, distance: 91.0
click at [700, 252] on div "Chocolate Fudge Desserts 29-04-2024 03:56 PM SU MO TU WE TH FR SA" at bounding box center [839, 313] width 279 height 122
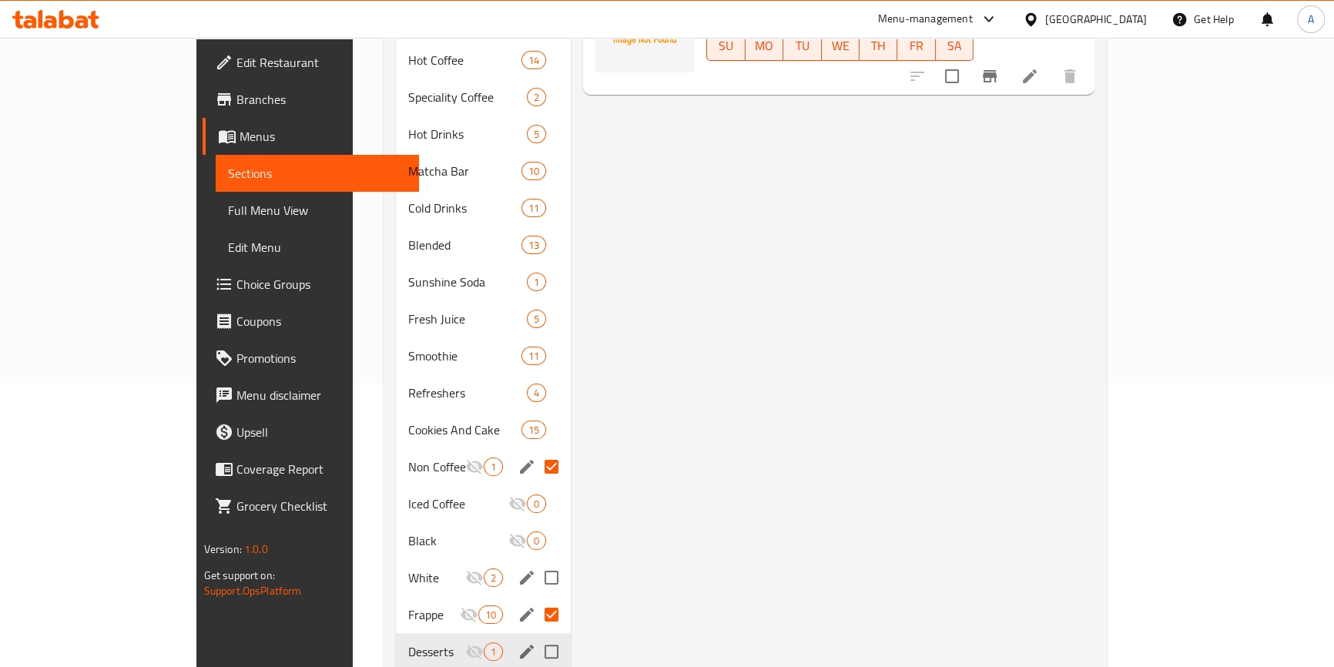
scroll to position [313, 0]
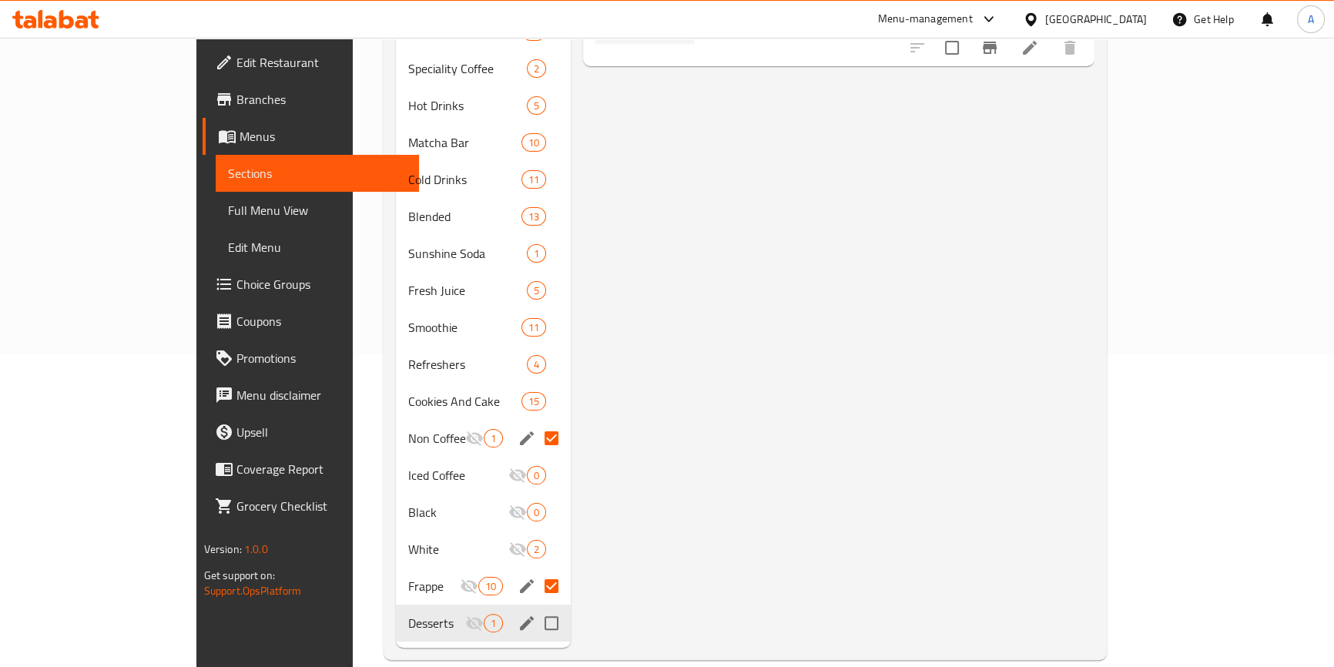
click at [535, 570] on input "Menu sections" at bounding box center [551, 586] width 32 height 32
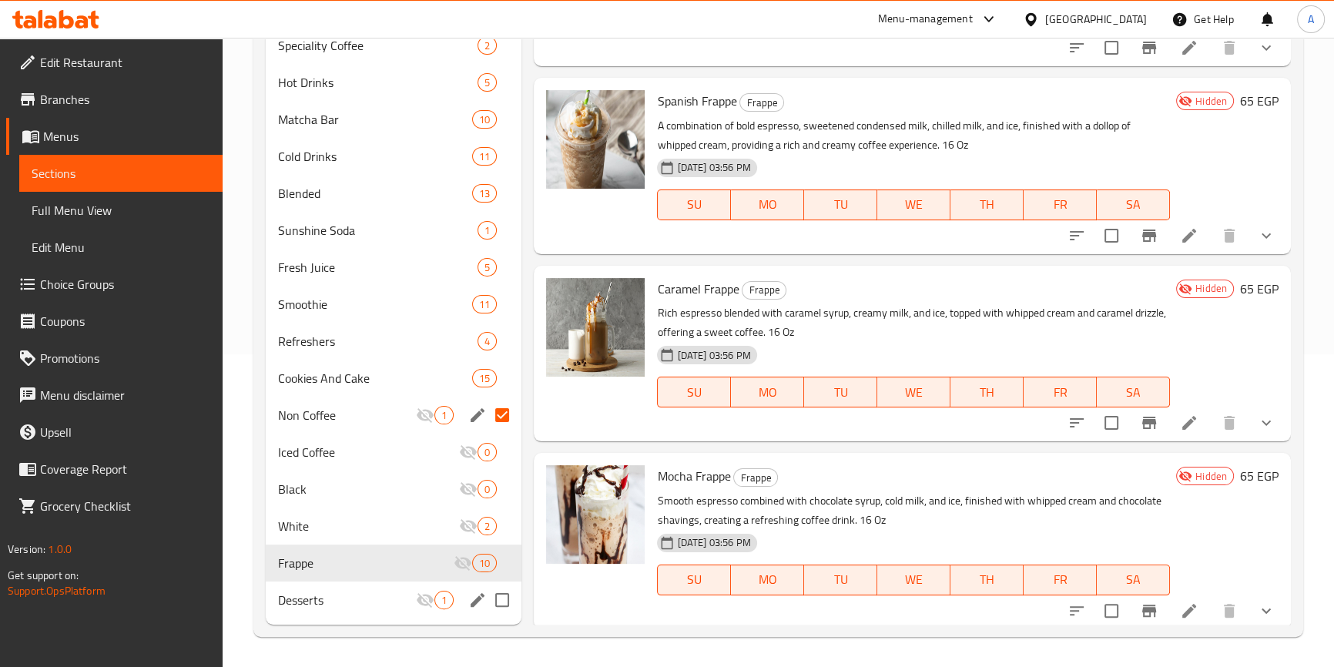
click at [512, 408] on input "Menu sections" at bounding box center [502, 415] width 32 height 32
checkbox input "false"
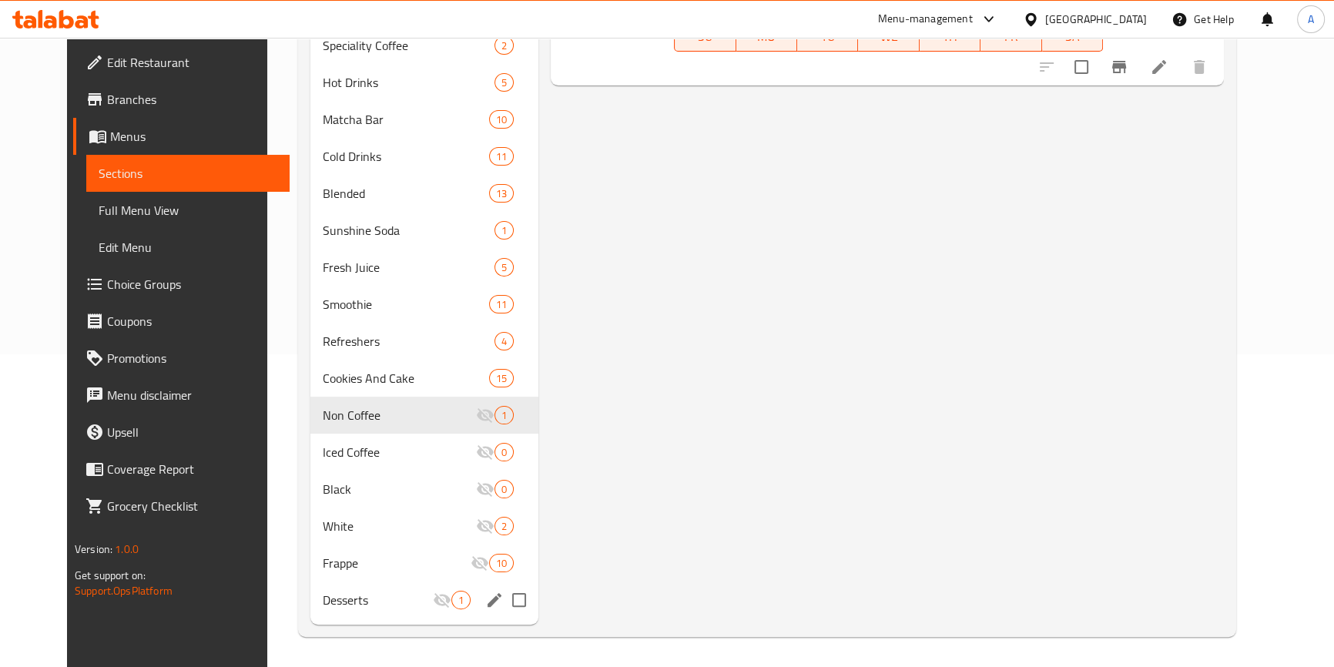
click at [649, 498] on div "Menu items Add Sort Manage items Chai Latte Non Coffee A aromatic chai latte cr…" at bounding box center [880, 242] width 685 height 765
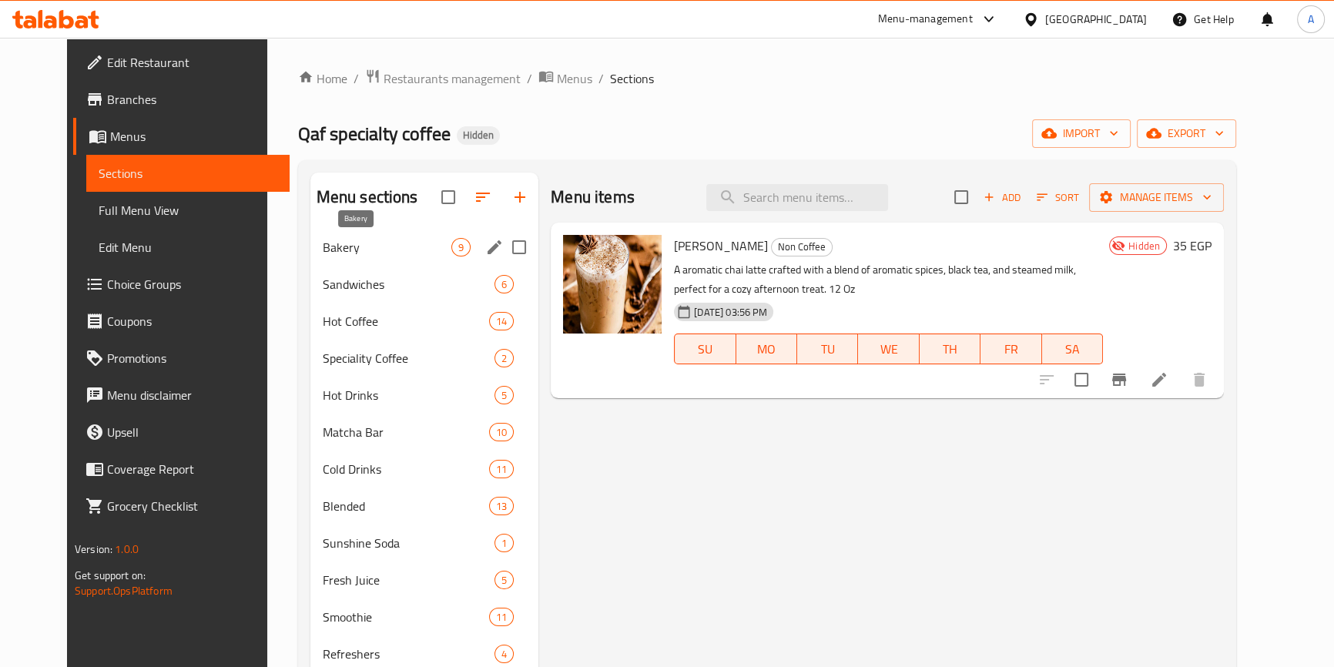
click at [356, 256] on span "Bakery" at bounding box center [387, 247] width 129 height 18
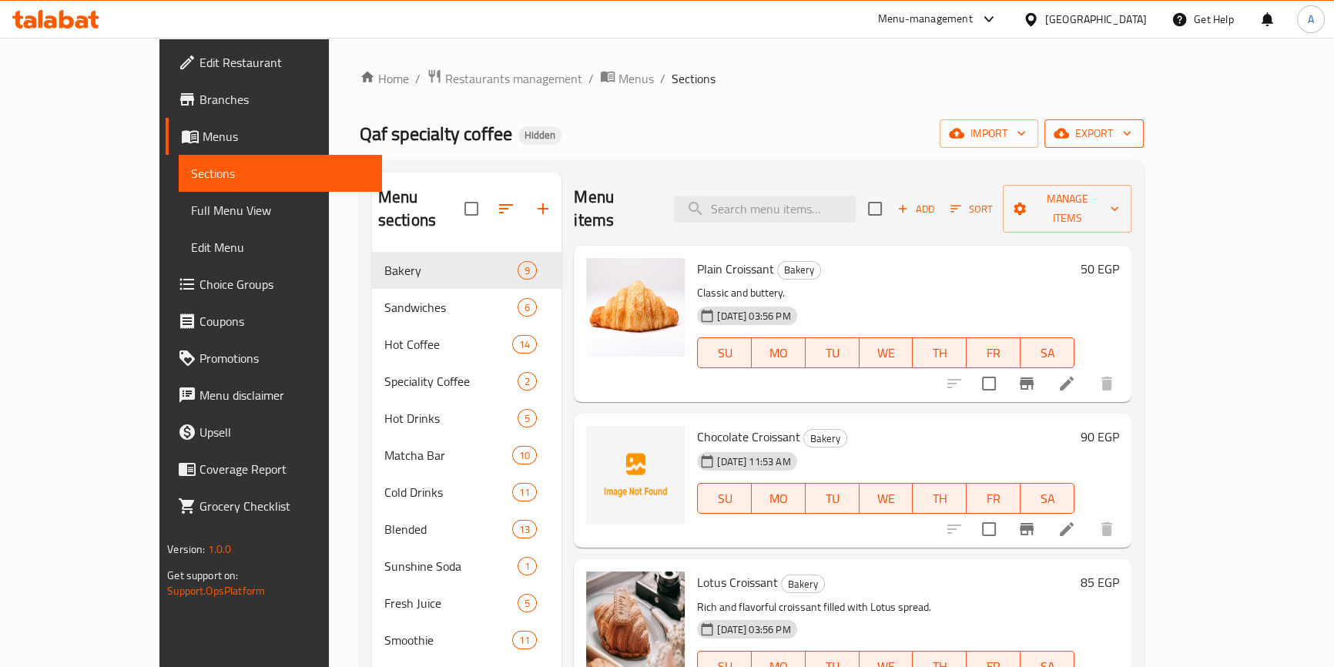
click at [1131, 127] on span "export" at bounding box center [1093, 133] width 75 height 19
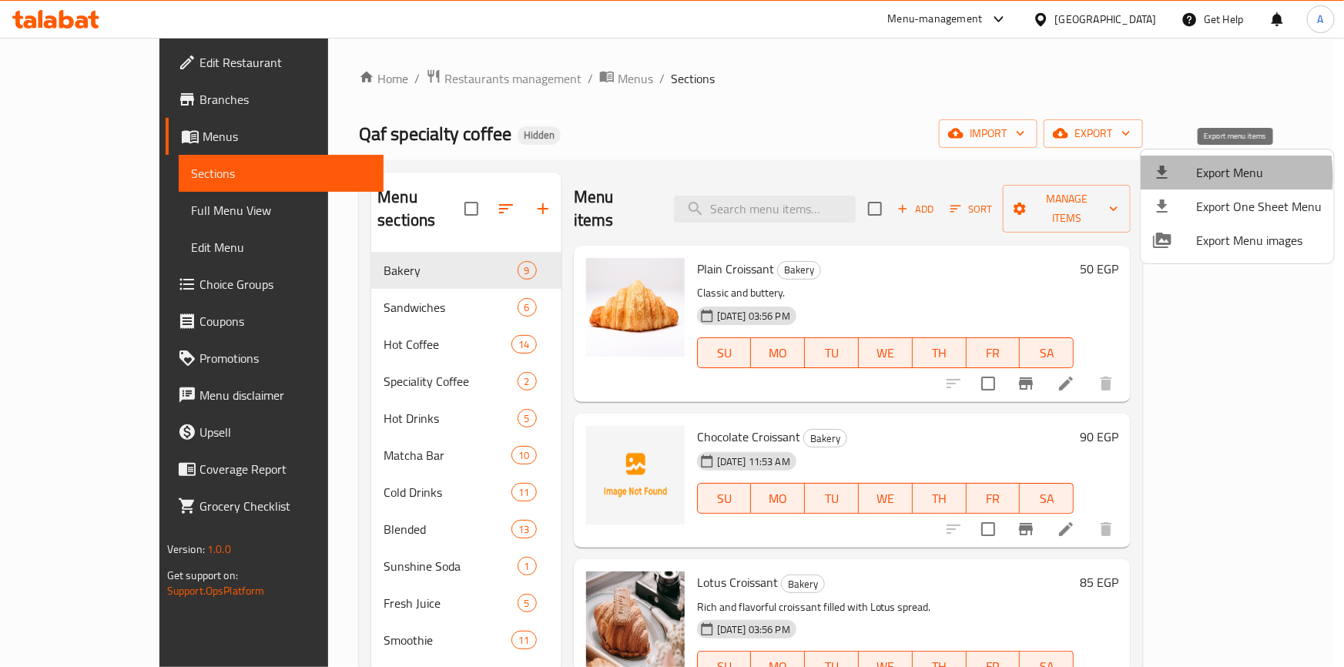
click at [1187, 176] on div at bounding box center [1174, 172] width 43 height 18
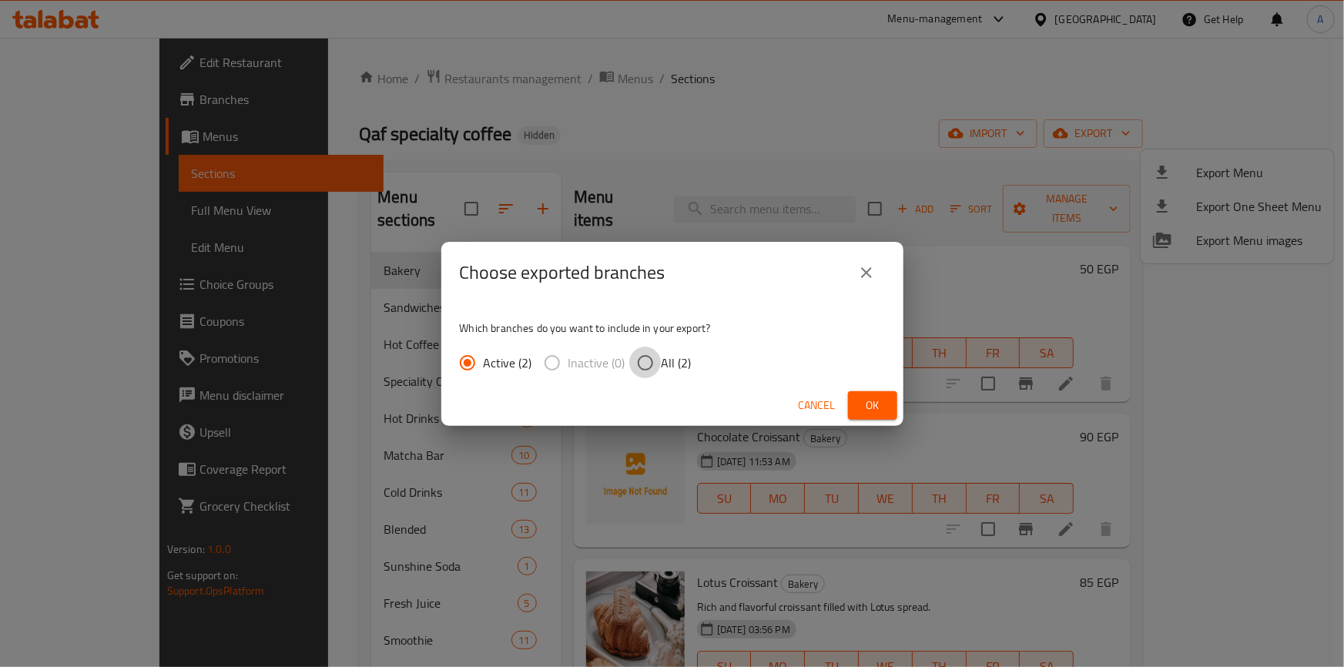
click at [648, 367] on input "All (2)" at bounding box center [645, 362] width 32 height 32
radio input "true"
click at [861, 400] on span "Ok" at bounding box center [872, 405] width 25 height 19
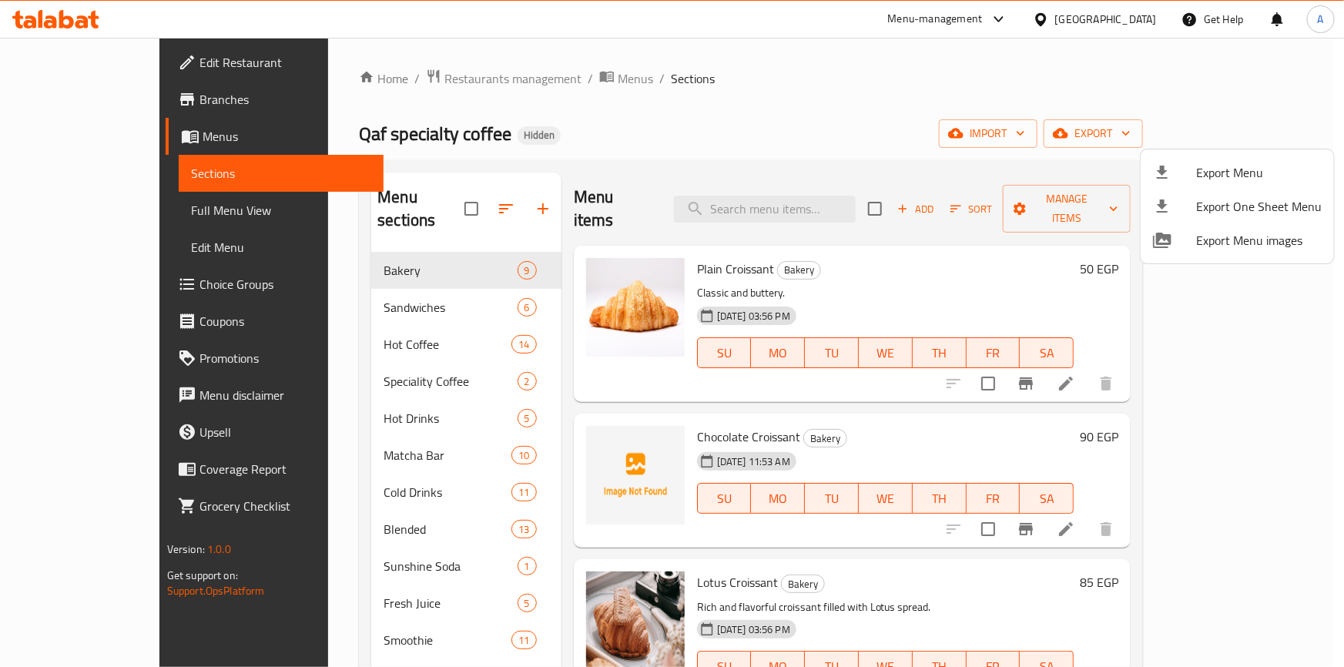
click at [591, 131] on div at bounding box center [672, 333] width 1344 height 667
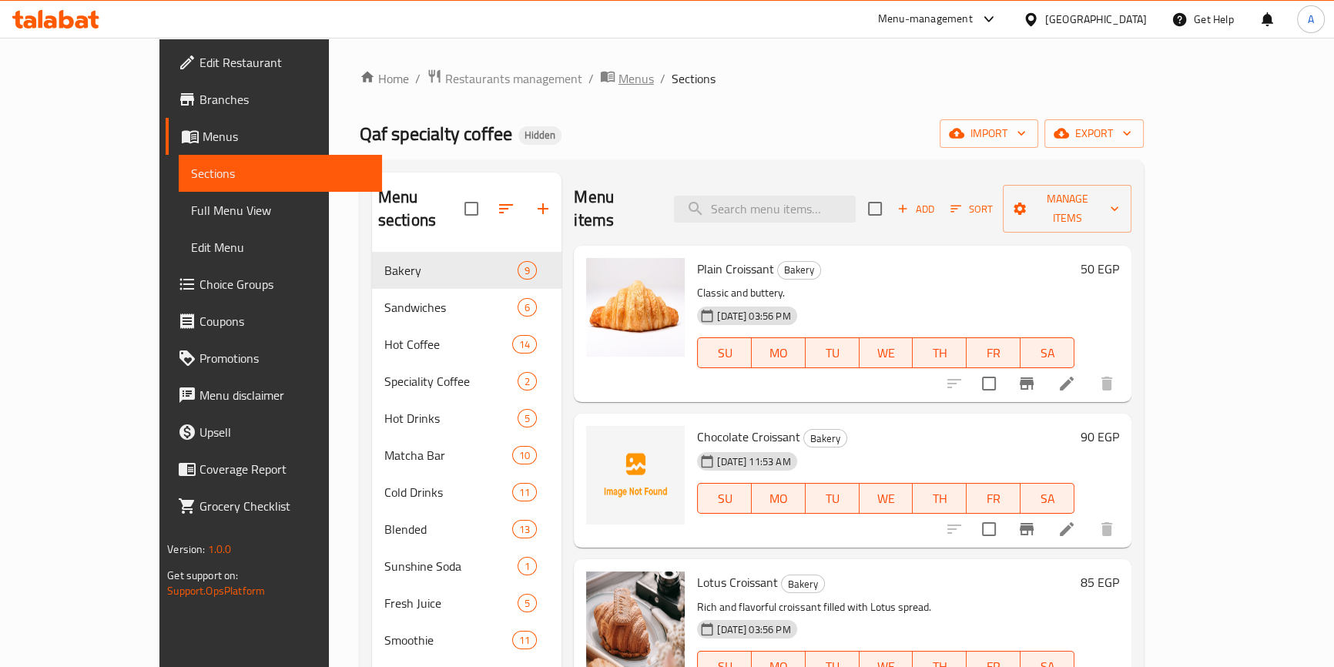
click at [618, 80] on span "Menus" at bounding box center [635, 78] width 35 height 18
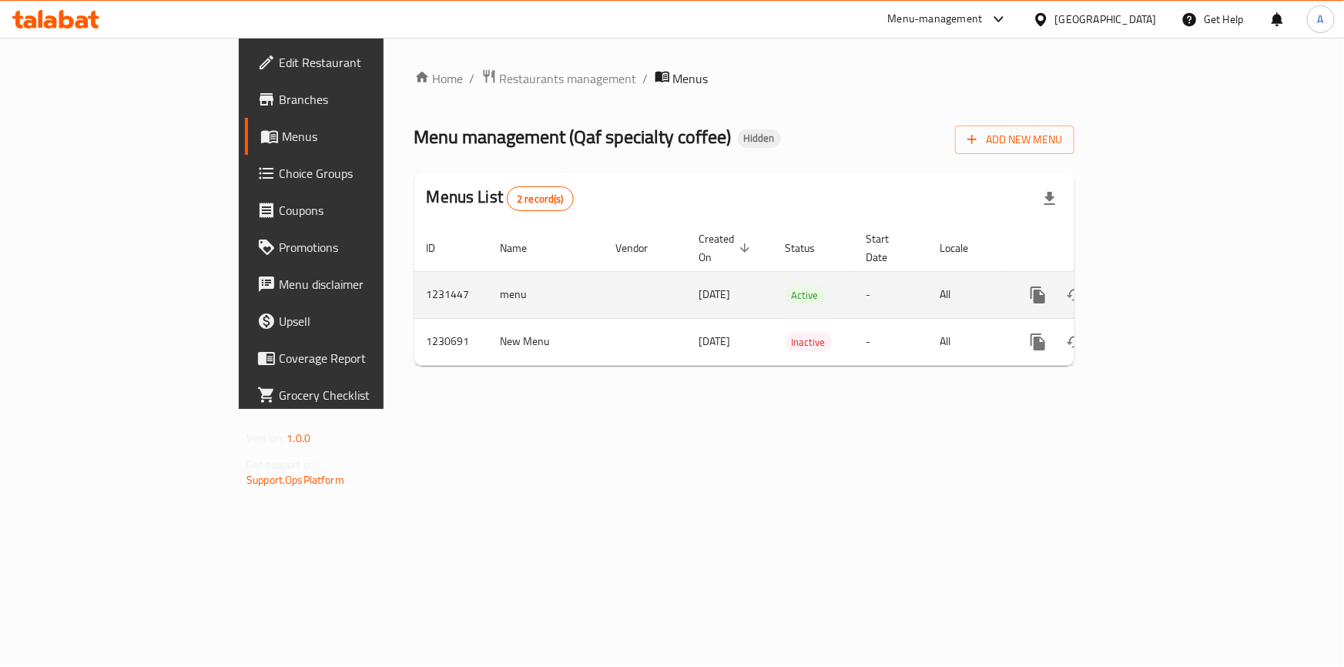
click at [414, 271] on td "1231447" at bounding box center [451, 294] width 74 height 47
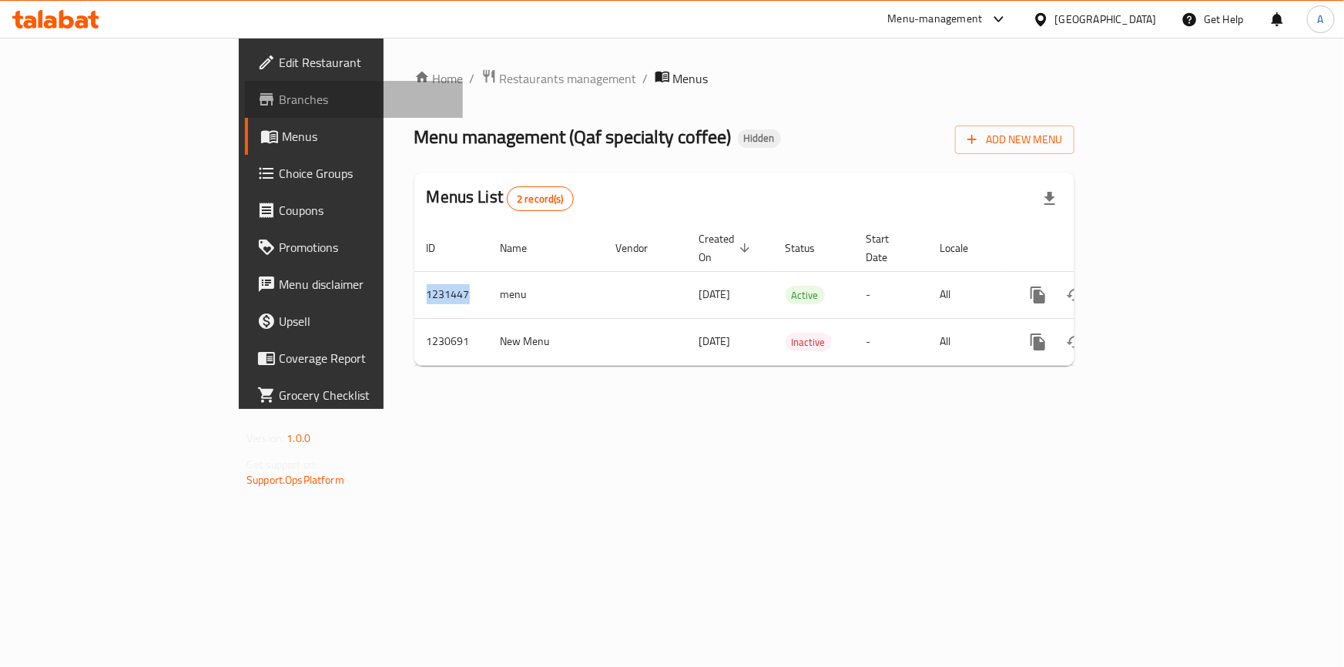
click at [279, 96] on span "Branches" at bounding box center [365, 99] width 172 height 18
